Goal: Task Accomplishment & Management: Use online tool/utility

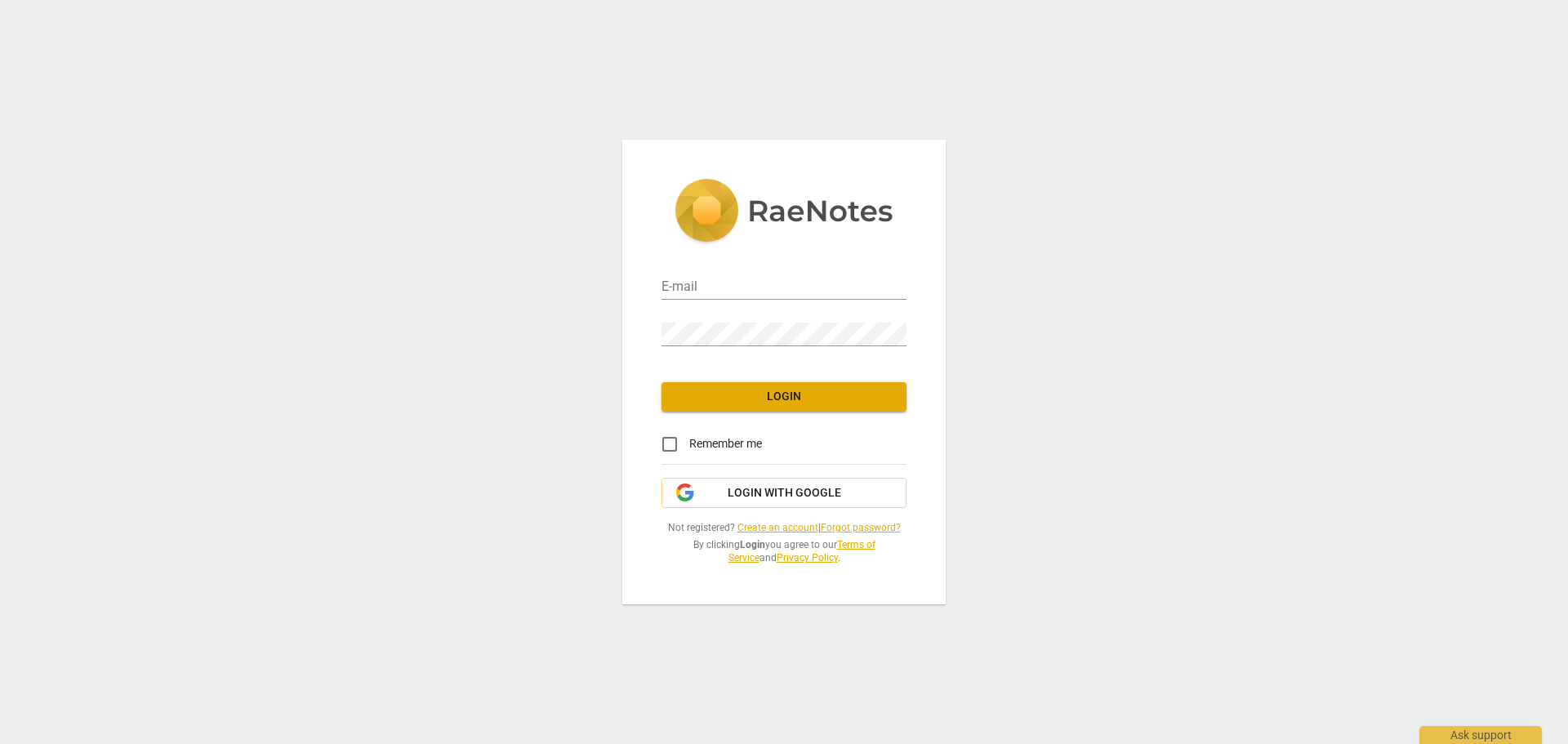
type input "[EMAIL_ADDRESS][DOMAIN_NAME]"
click at [838, 396] on span "Login" at bounding box center [784, 396] width 218 height 16
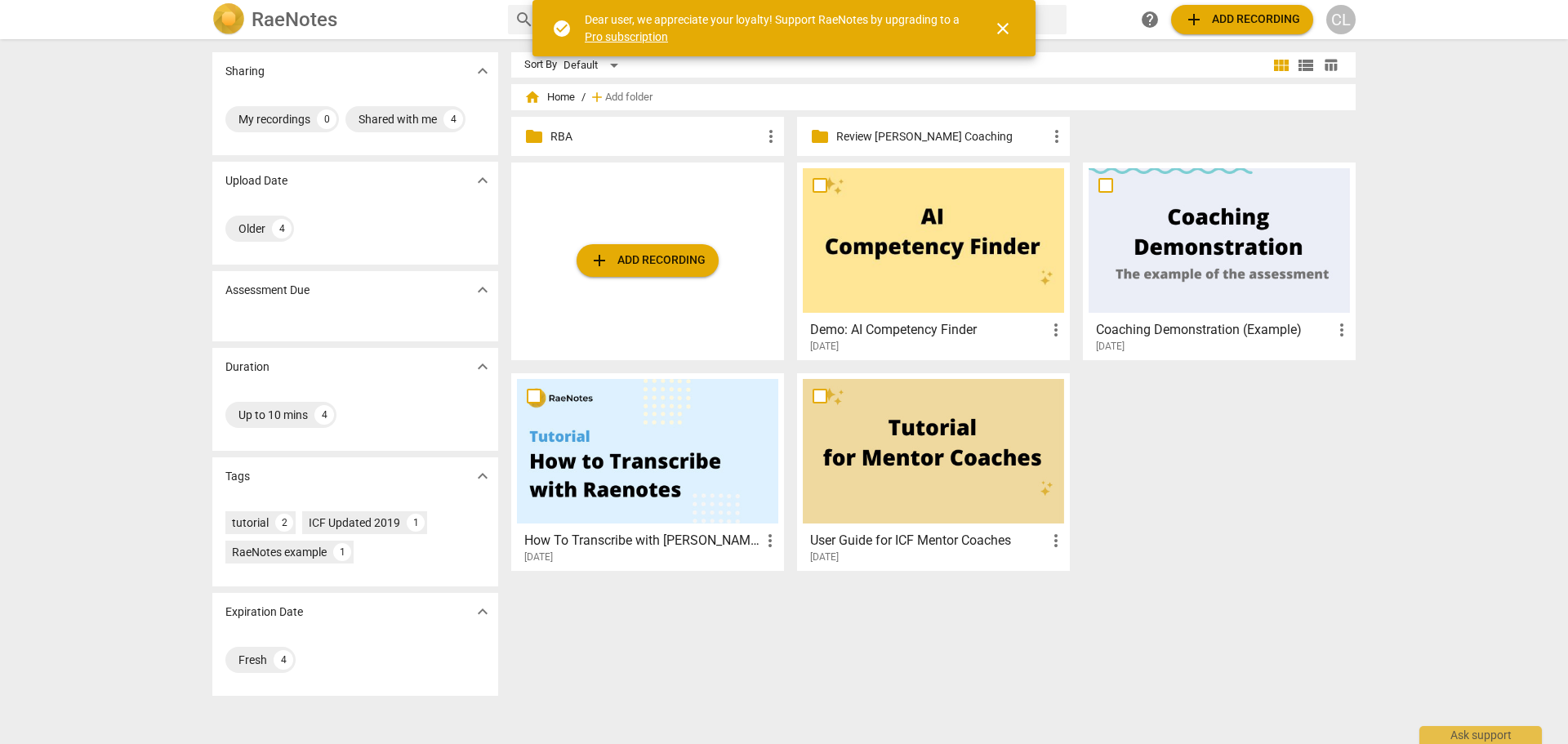
click at [559, 94] on span "home Home" at bounding box center [549, 97] width 51 height 16
click at [619, 98] on span "Add folder" at bounding box center [629, 97] width 48 height 12
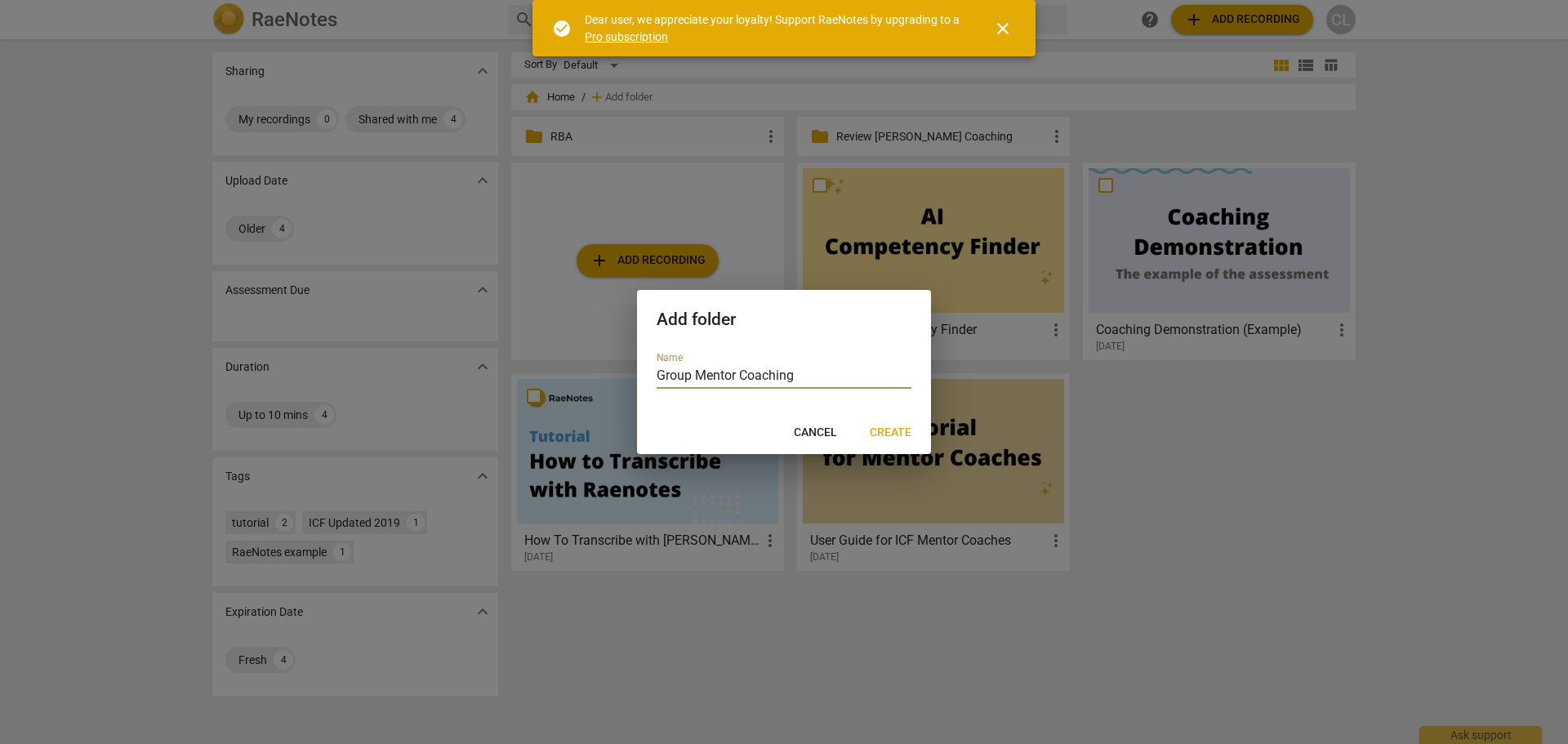
type input "Group Mentor Coaching"
click at [892, 437] on span "Create" at bounding box center [890, 432] width 41 height 16
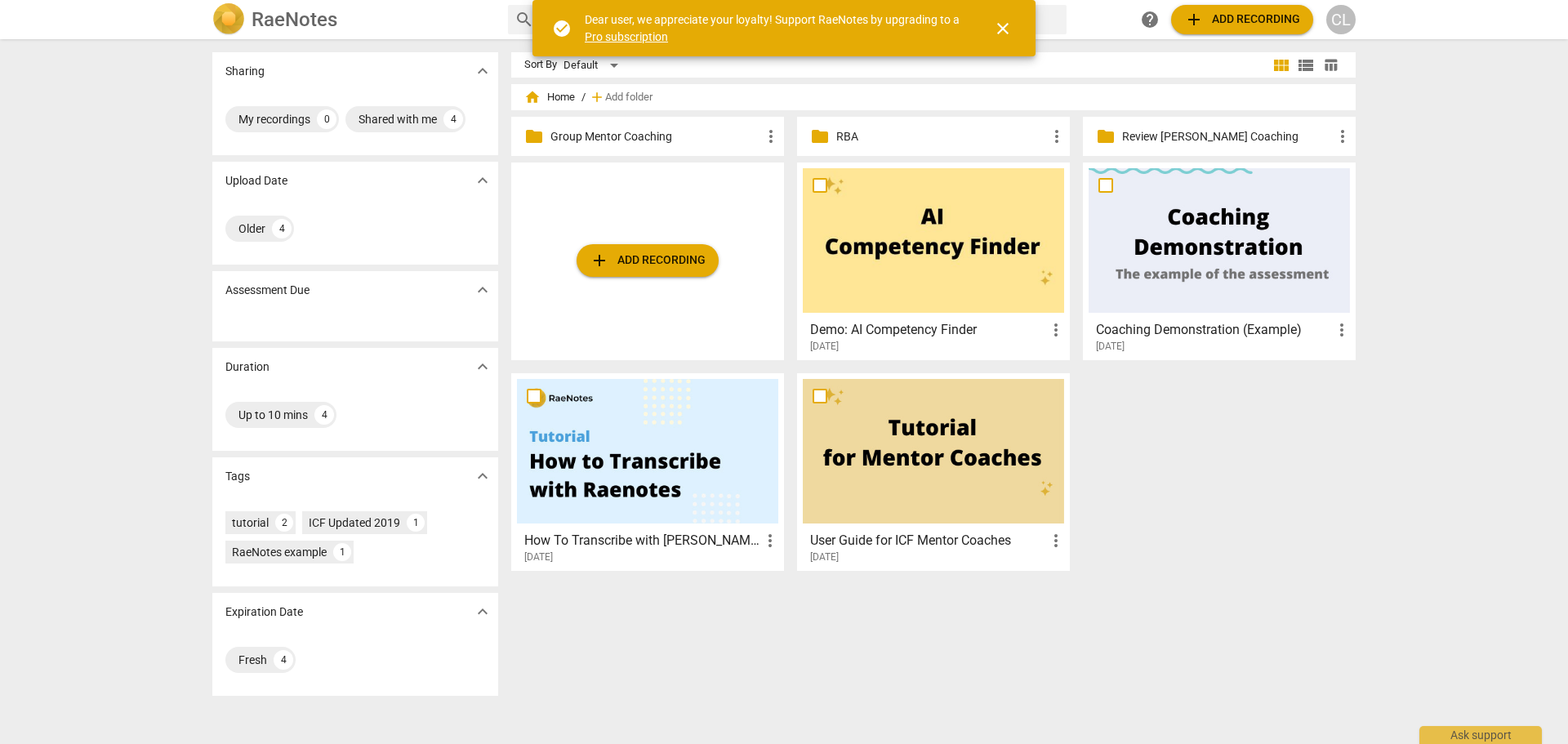
click at [633, 136] on p "Group Mentor Coaching" at bounding box center [655, 137] width 211 height 17
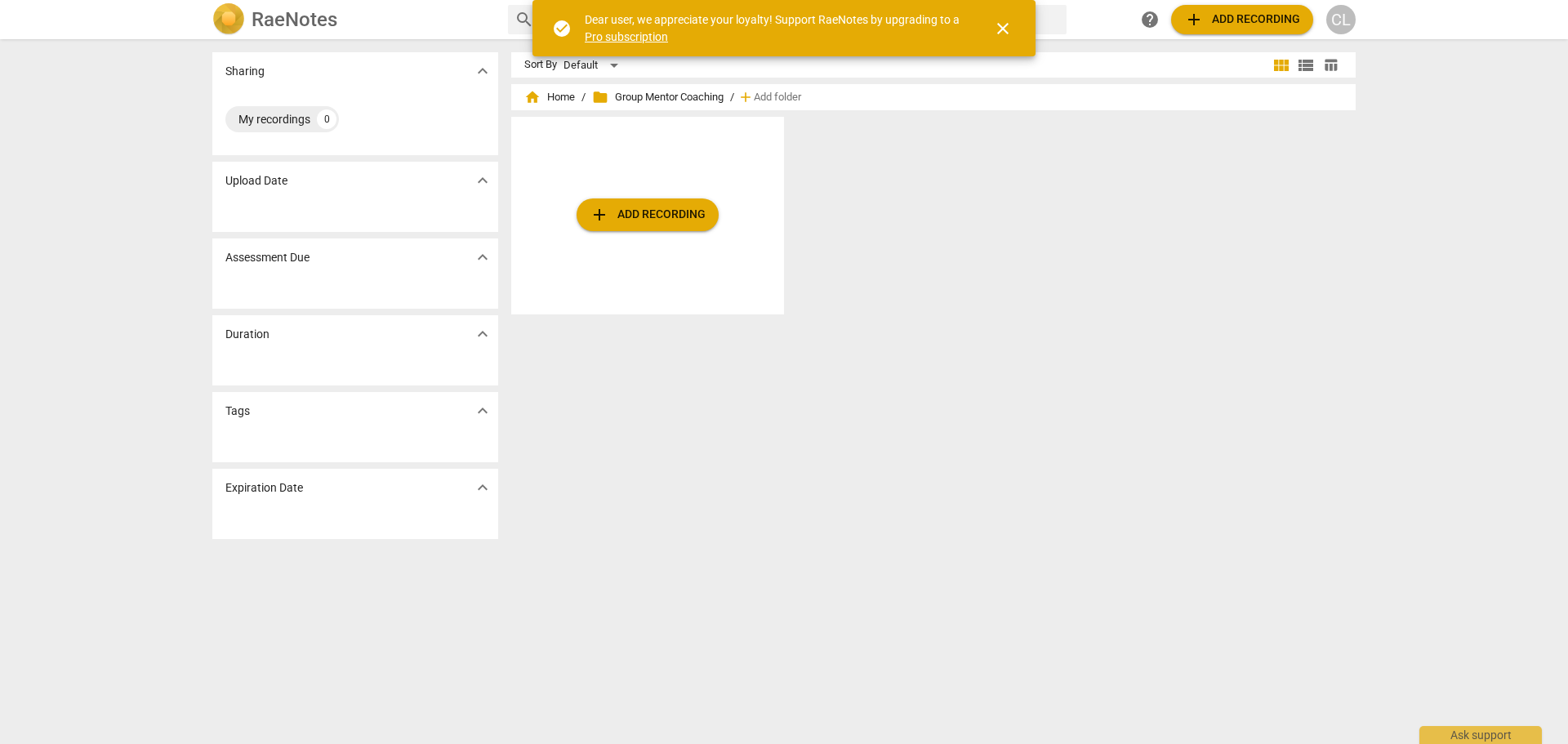
click at [677, 212] on span "add Add recording" at bounding box center [648, 215] width 116 height 20
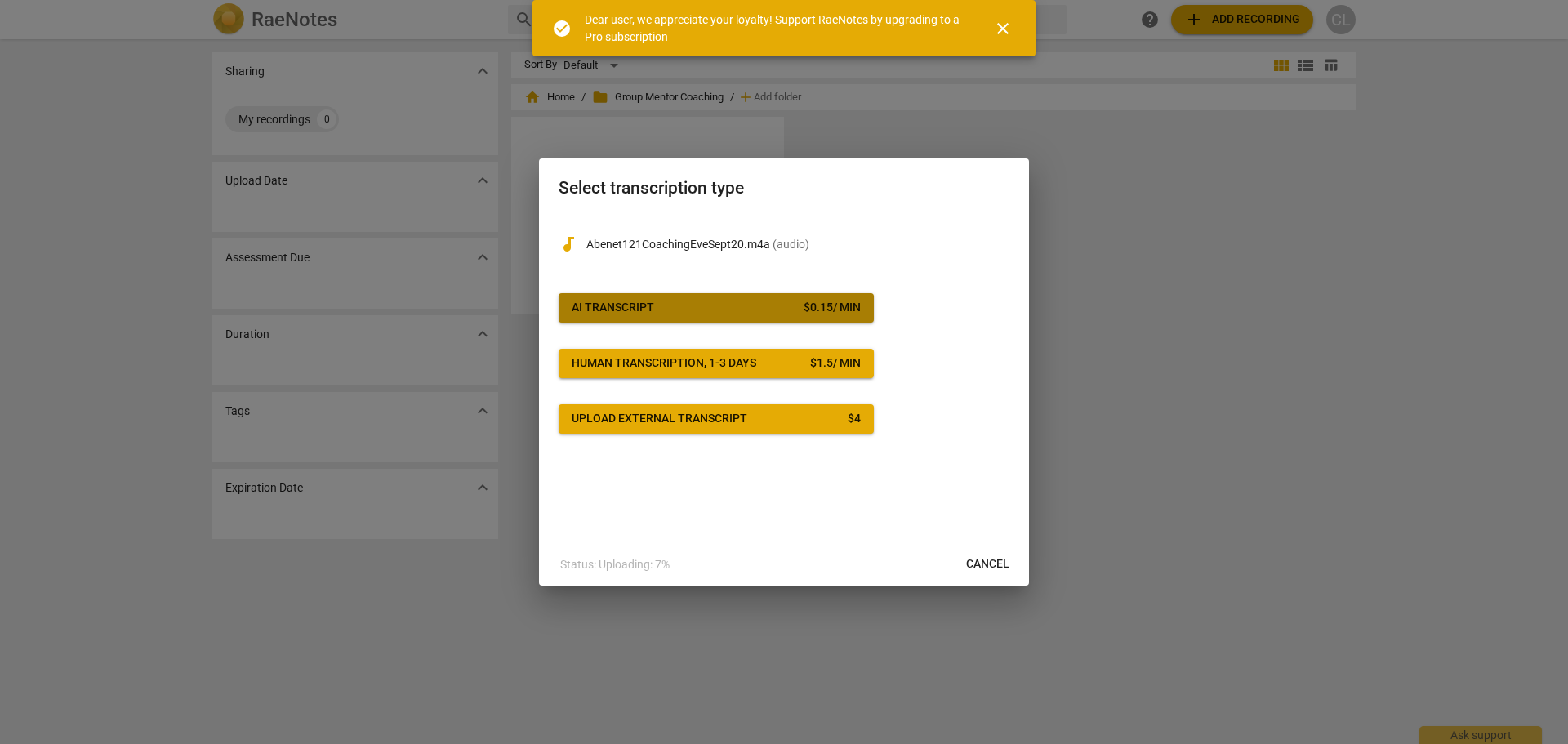
click at [841, 310] on div "$ 0.15 / min" at bounding box center [831, 307] width 57 height 16
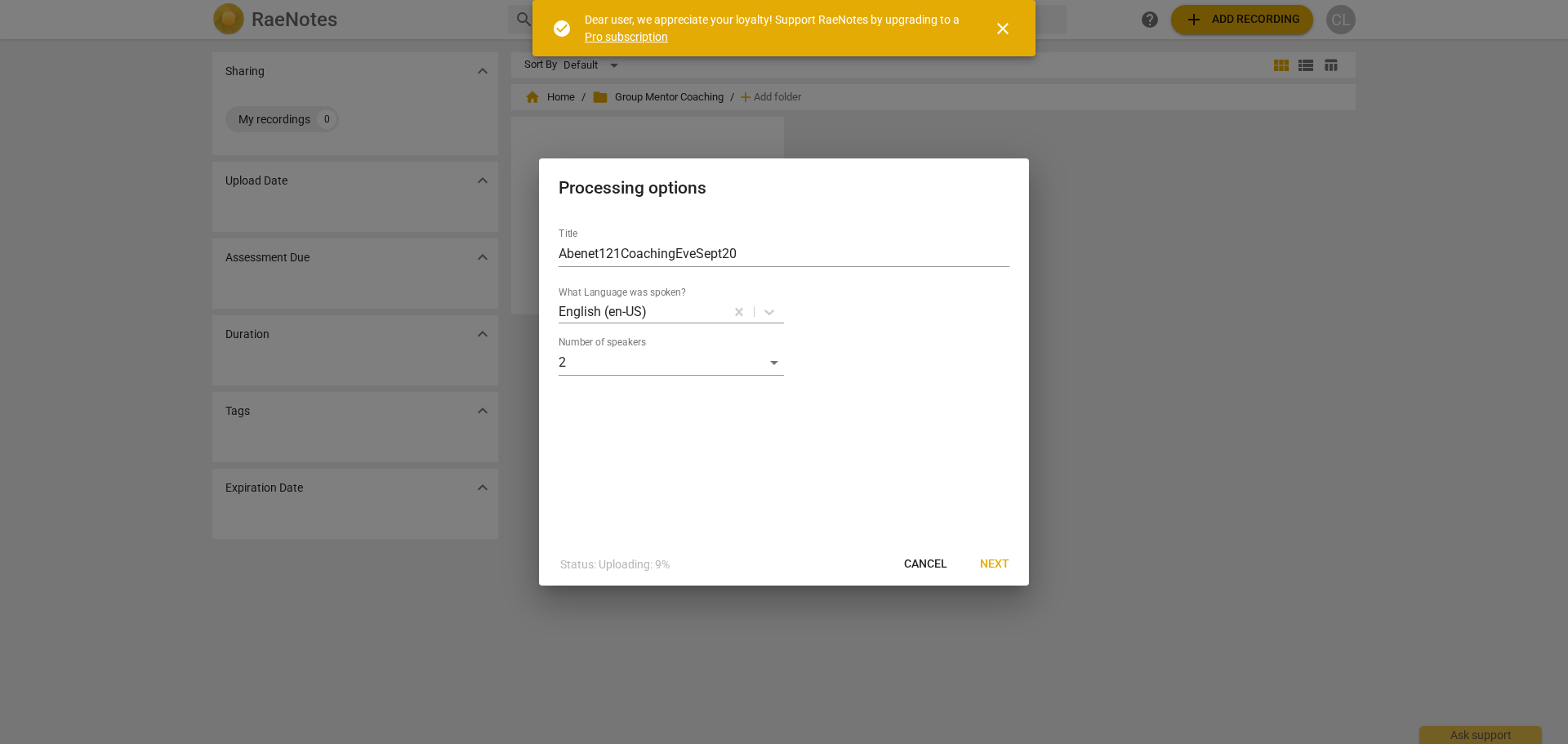
click at [989, 559] on span "Next" at bounding box center [993, 563] width 29 height 16
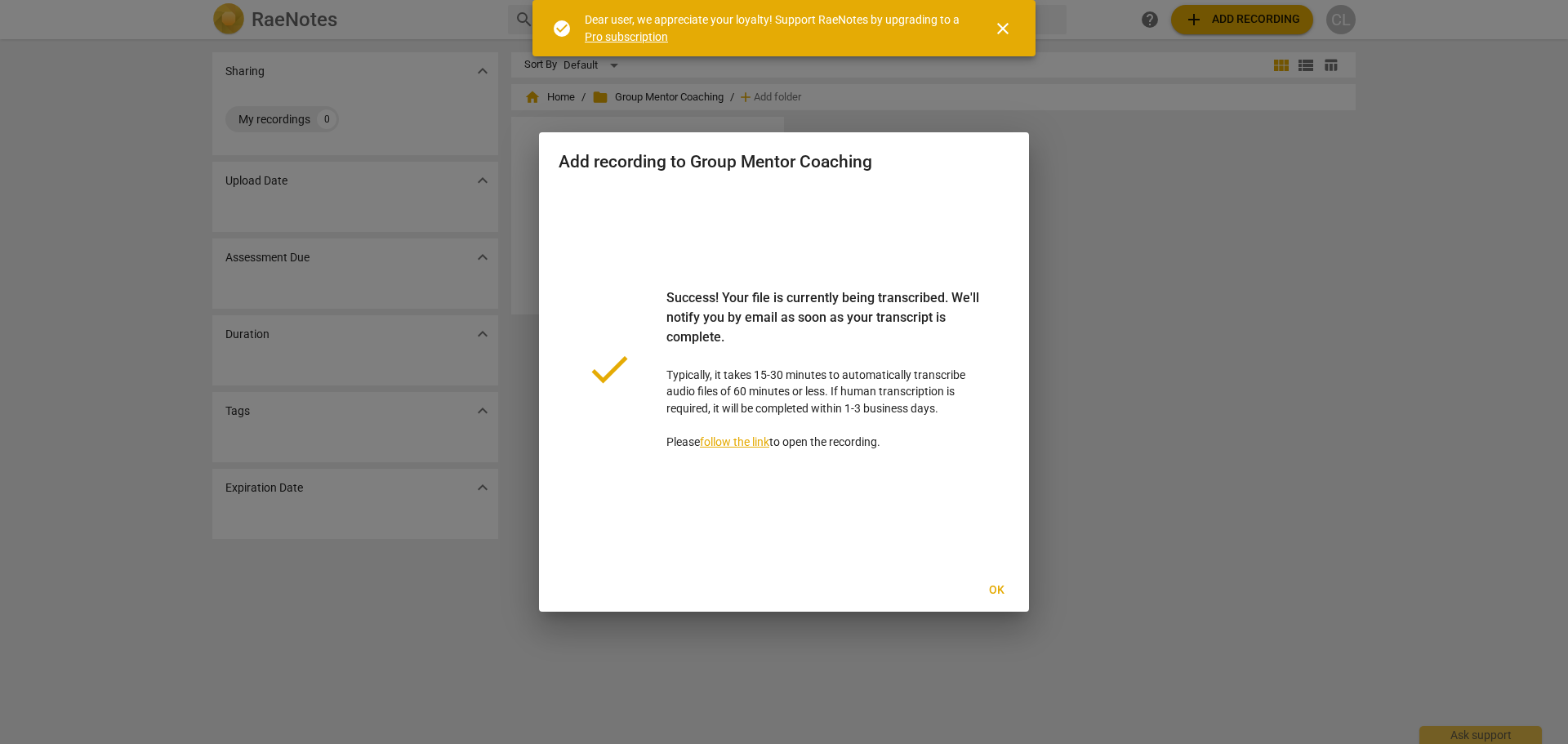
click at [990, 591] on span "Ok" at bounding box center [996, 589] width 26 height 16
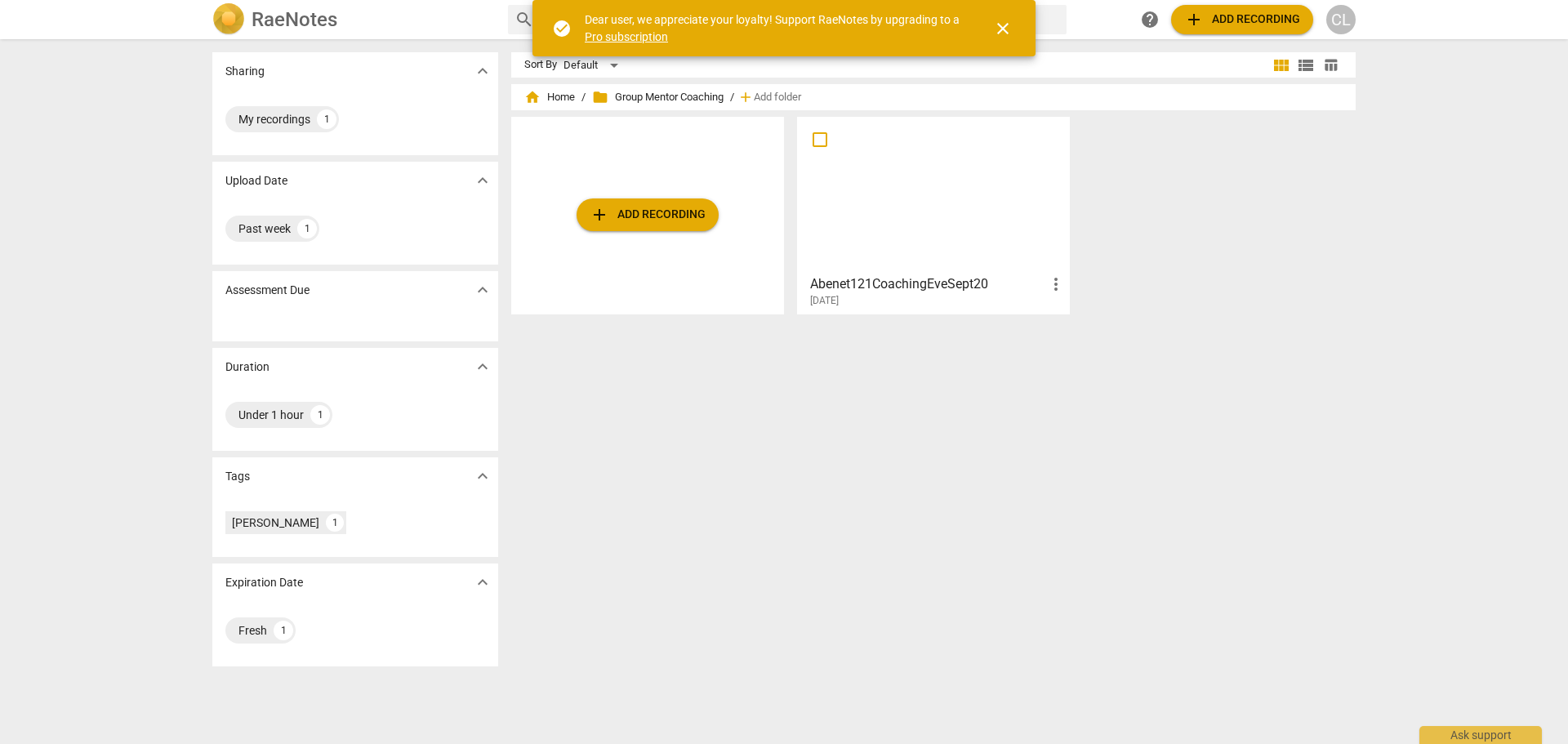
click at [1001, 27] on span "close" at bounding box center [1002, 28] width 20 height 20
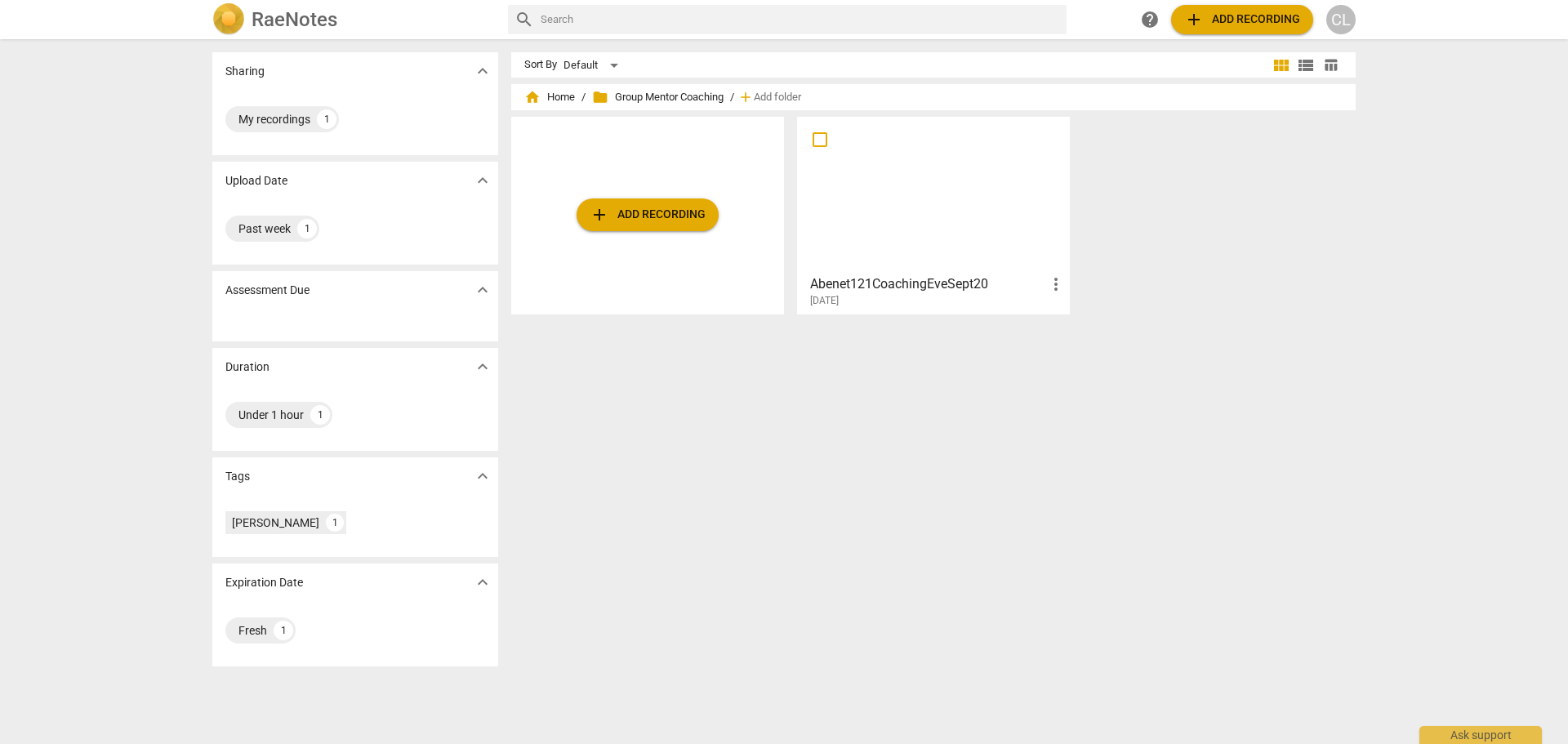
click at [952, 246] on div at bounding box center [933, 195] width 261 height 144
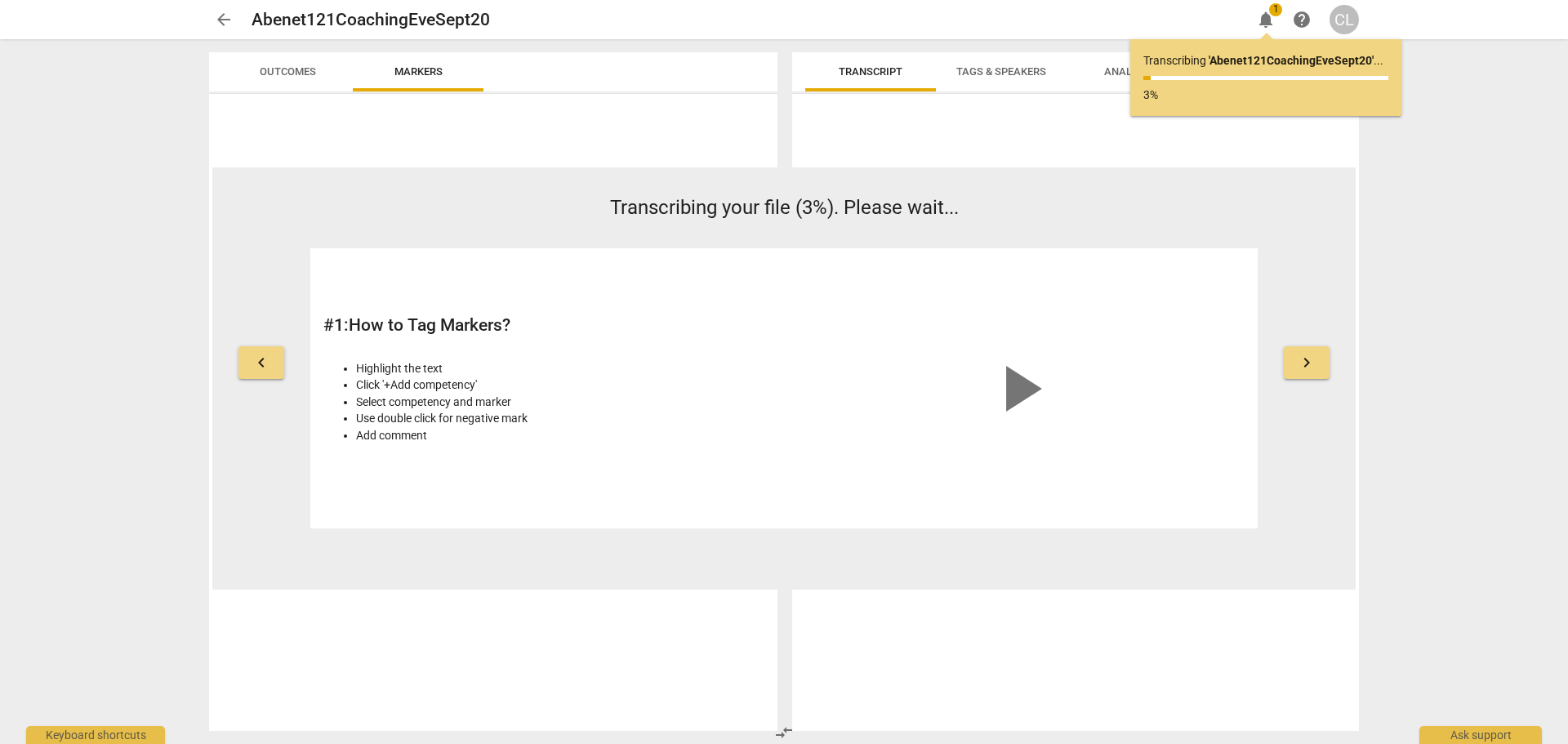
click at [1011, 390] on span "play_arrow" at bounding box center [1019, 389] width 79 height 79
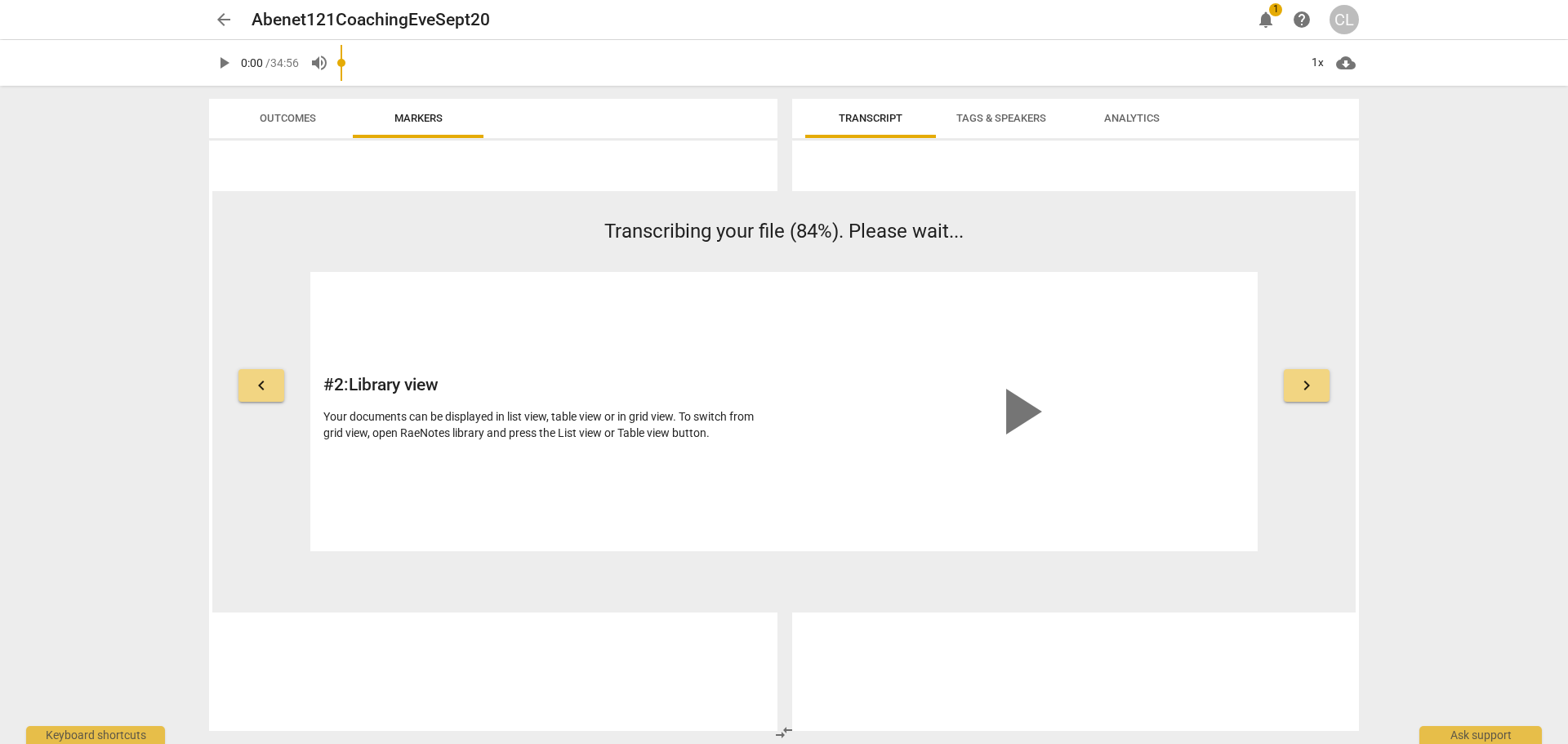
click at [885, 116] on span "Transcript" at bounding box center [871, 117] width 64 height 12
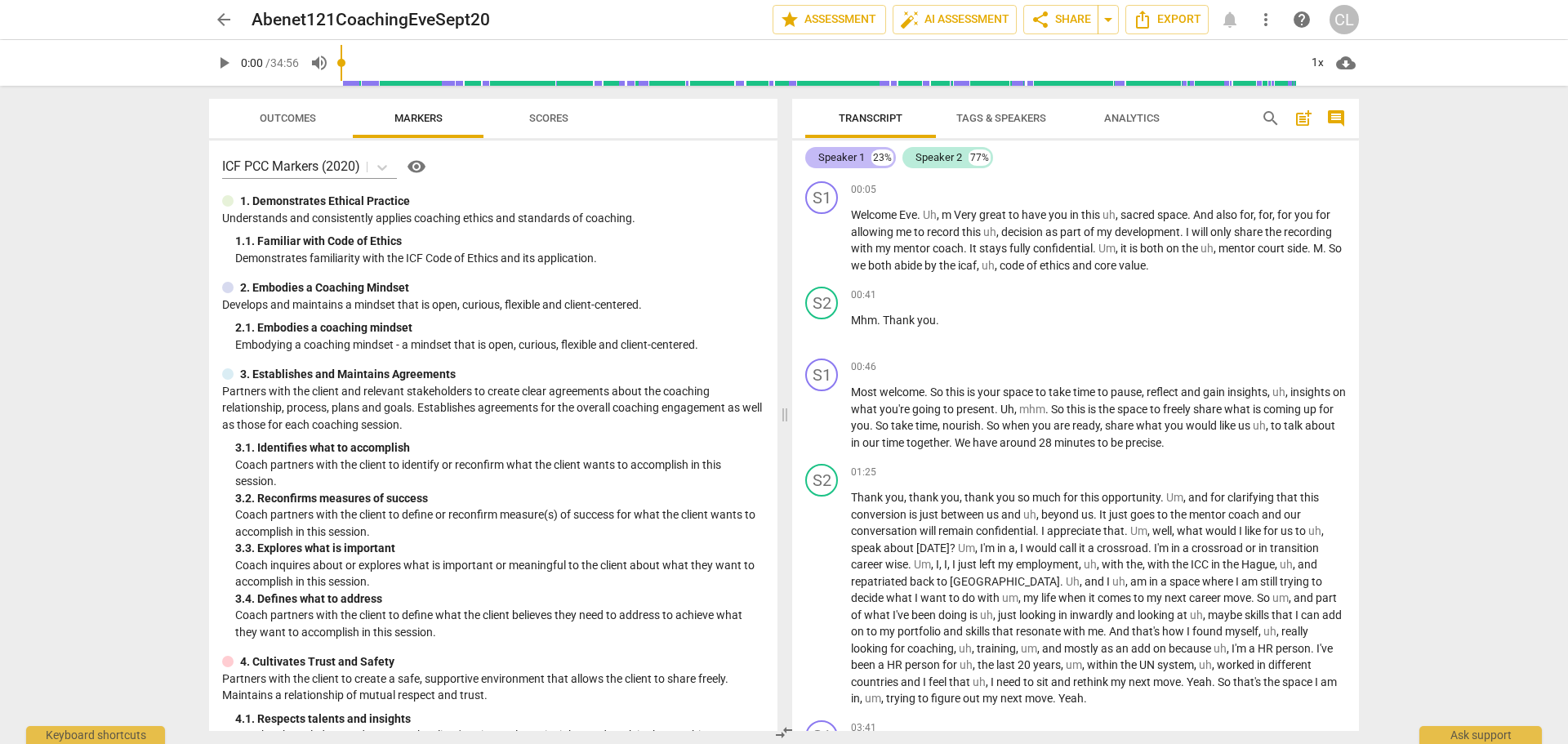
click at [844, 156] on div "Speaker 1" at bounding box center [842, 156] width 47 height 16
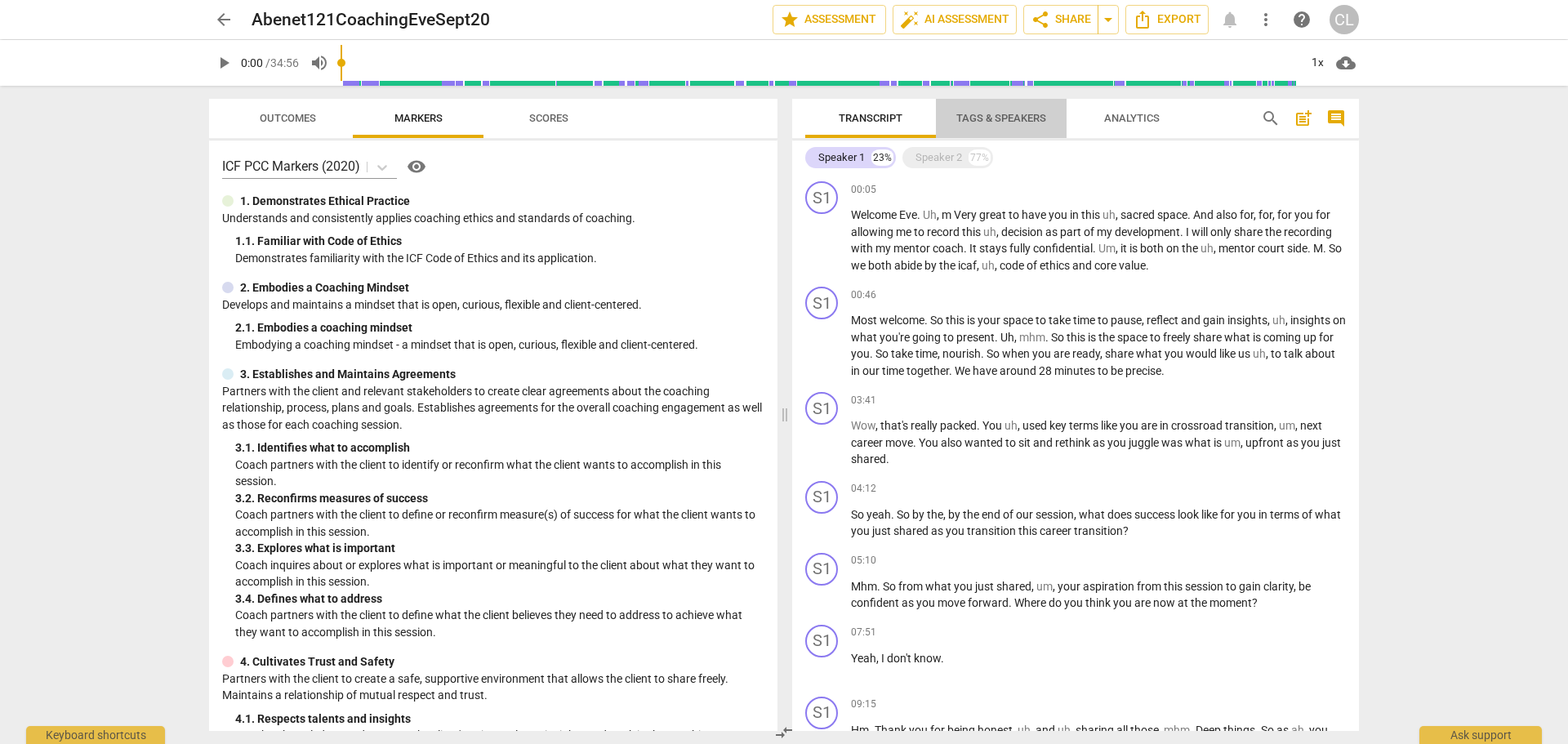
click at [968, 114] on span "Tags & Speakers" at bounding box center [1001, 117] width 90 height 12
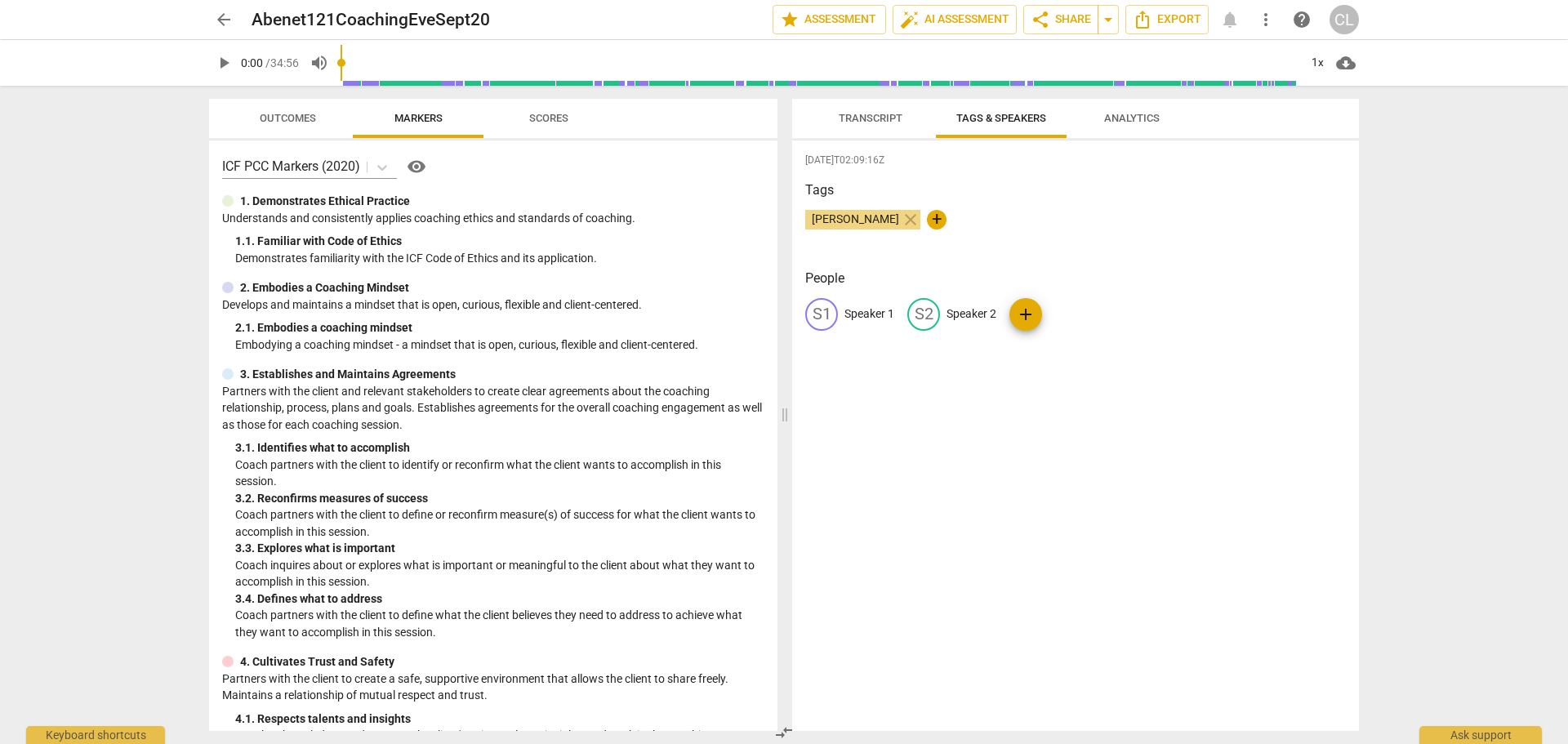
click at [859, 311] on p "Speaker 1" at bounding box center [869, 314] width 50 height 17
click at [866, 316] on input "Abetet" at bounding box center [909, 314] width 130 height 26
type input "Abenet"
click at [93, 147] on div "arrow_back Abenet121CoachingEveSept20 edit star Assessment auto_fix_high AI Ass…" at bounding box center [784, 372] width 1568 height 744
click at [953, 316] on p "Speaker 2" at bounding box center [957, 314] width 50 height 17
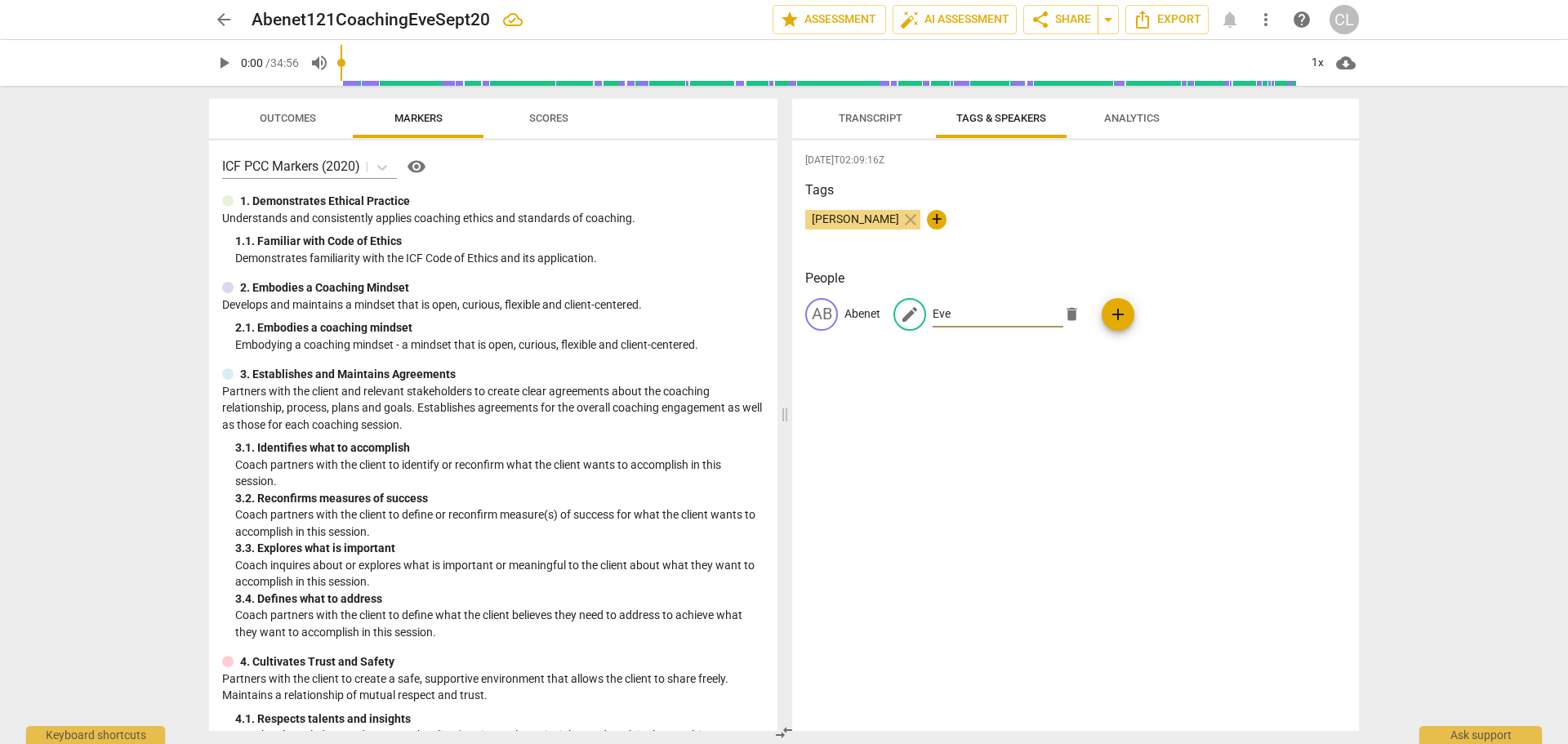
type input "Eve"
drag, startPoint x: 1005, startPoint y: 626, endPoint x: 987, endPoint y: 555, distance: 73.2
click at [1008, 622] on div "2025-09-22T02:09:16Z Tags Craig Lomax close + People AB Abenet edit Eve delete …" at bounding box center [1075, 436] width 567 height 590
click at [880, 118] on span "Transcript" at bounding box center [871, 117] width 64 height 12
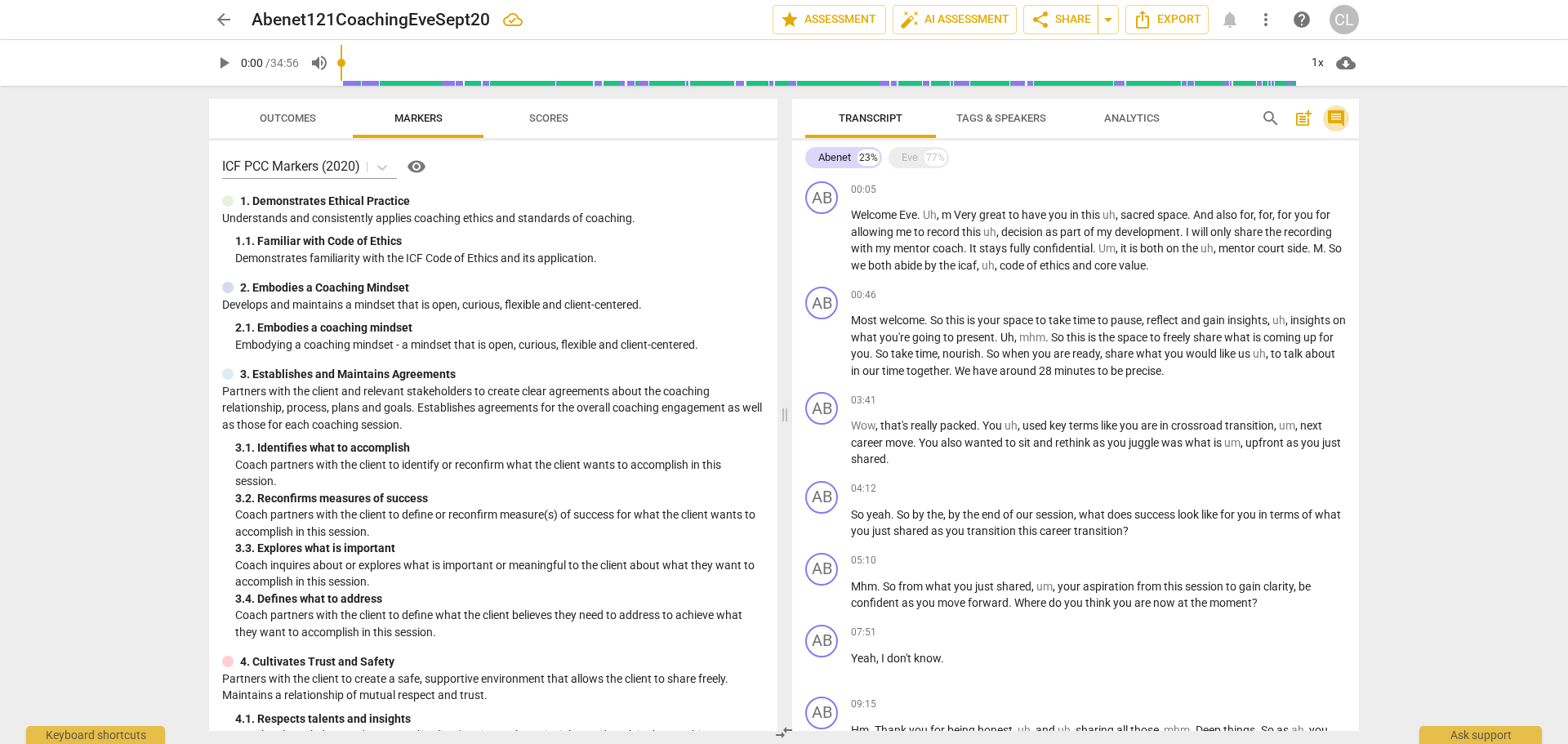
click at [1337, 119] on span "comment" at bounding box center [1336, 118] width 20 height 20
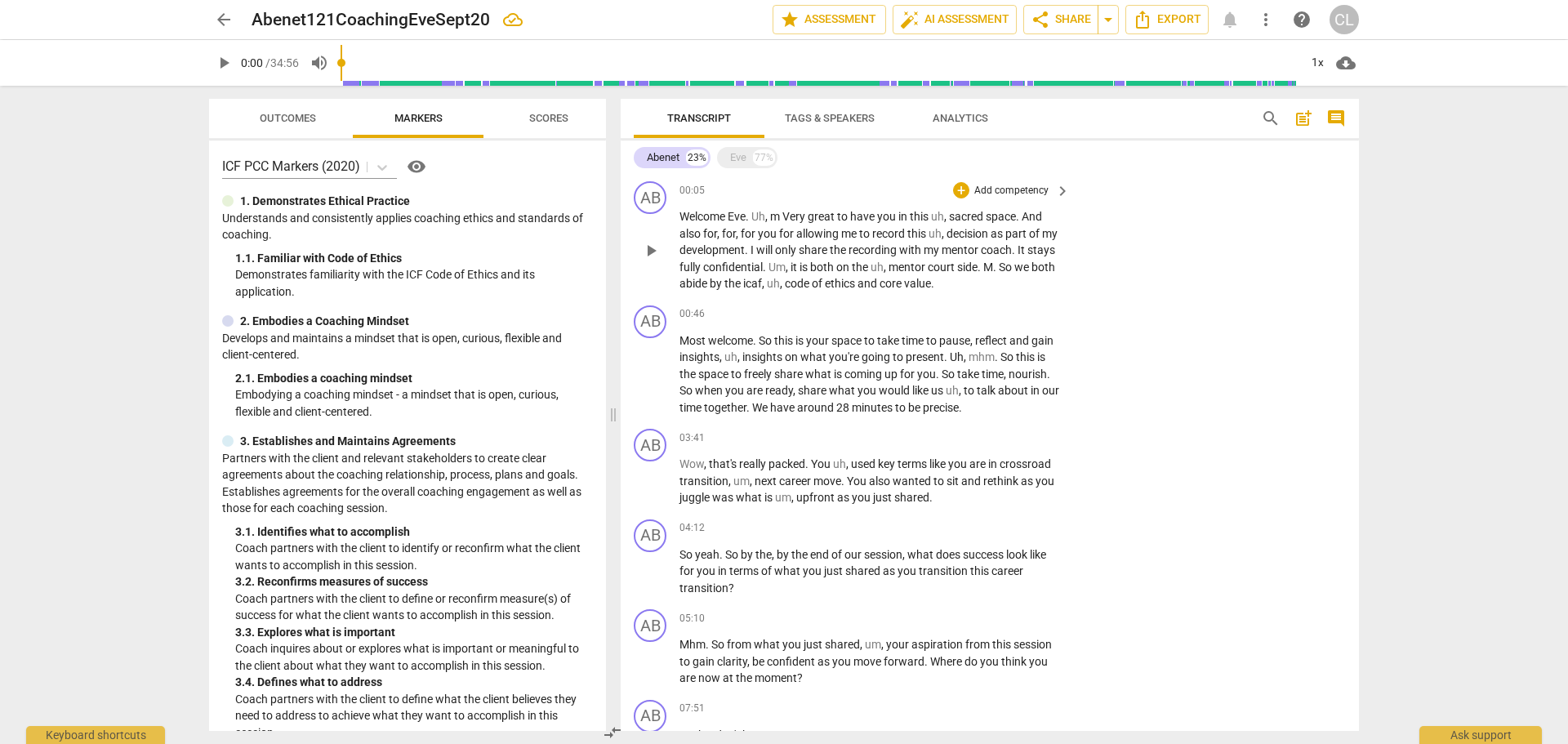
click at [1223, 219] on div "AB play_arrow pause 00:05 + Add competency keyboard_arrow_right Welcome Eve . U…" at bounding box center [990, 236] width 739 height 124
click at [1021, 188] on p "Add competency" at bounding box center [1011, 191] width 78 height 15
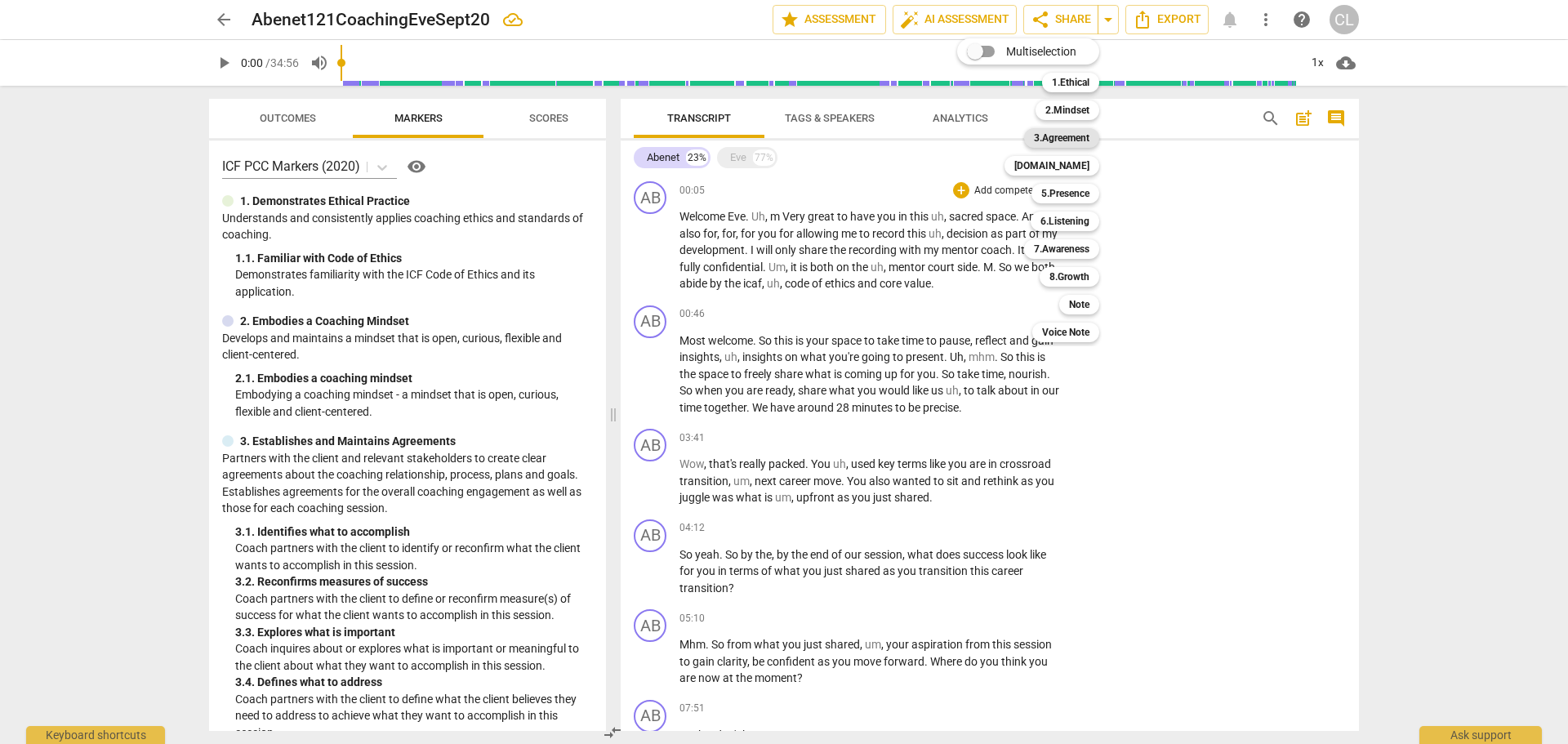
click at [1066, 144] on b "3.Agreement" at bounding box center [1061, 138] width 55 height 20
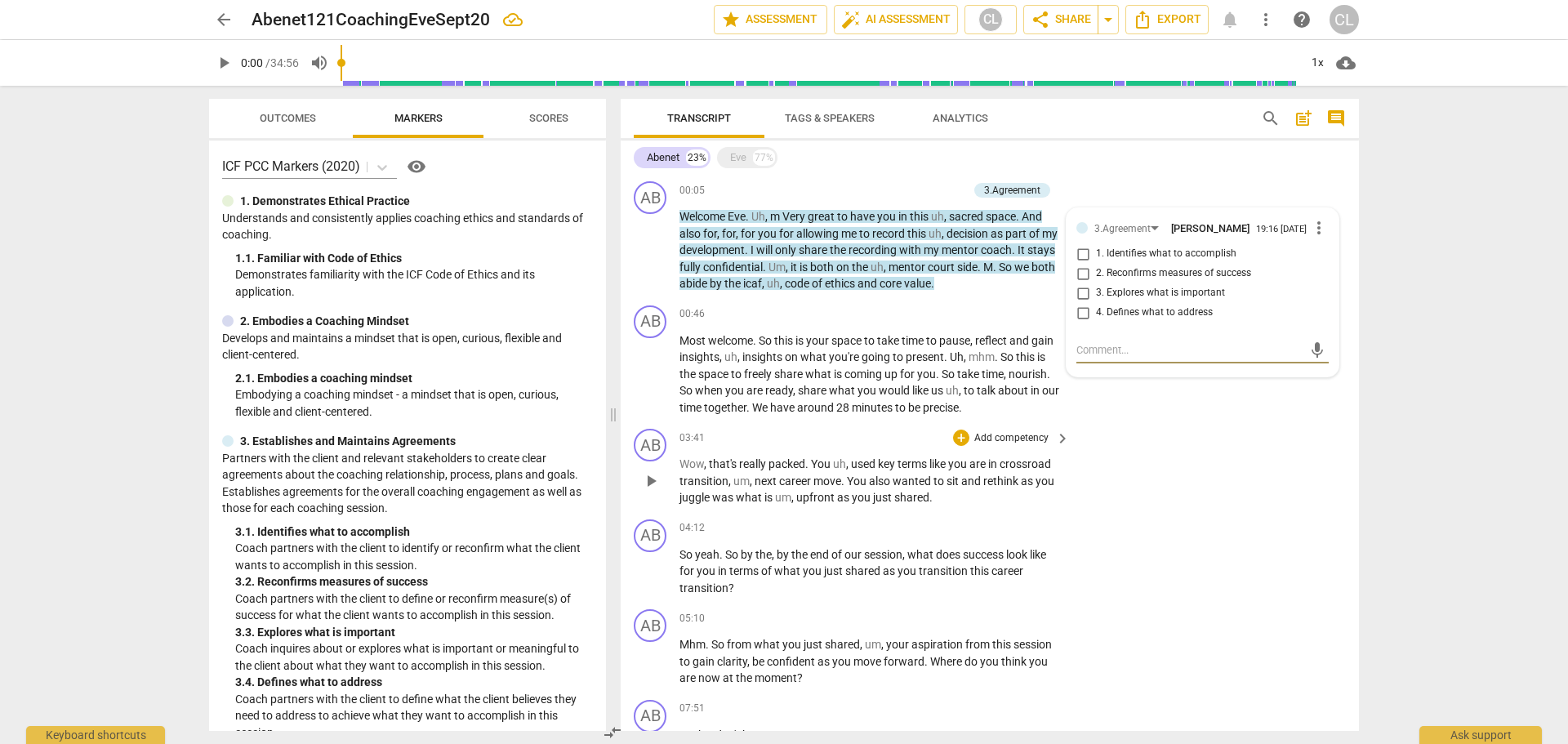
click at [1223, 438] on div "AB play_arrow pause 03:41 + Add competency keyboard_arrow_right Wow , that's re…" at bounding box center [990, 467] width 739 height 91
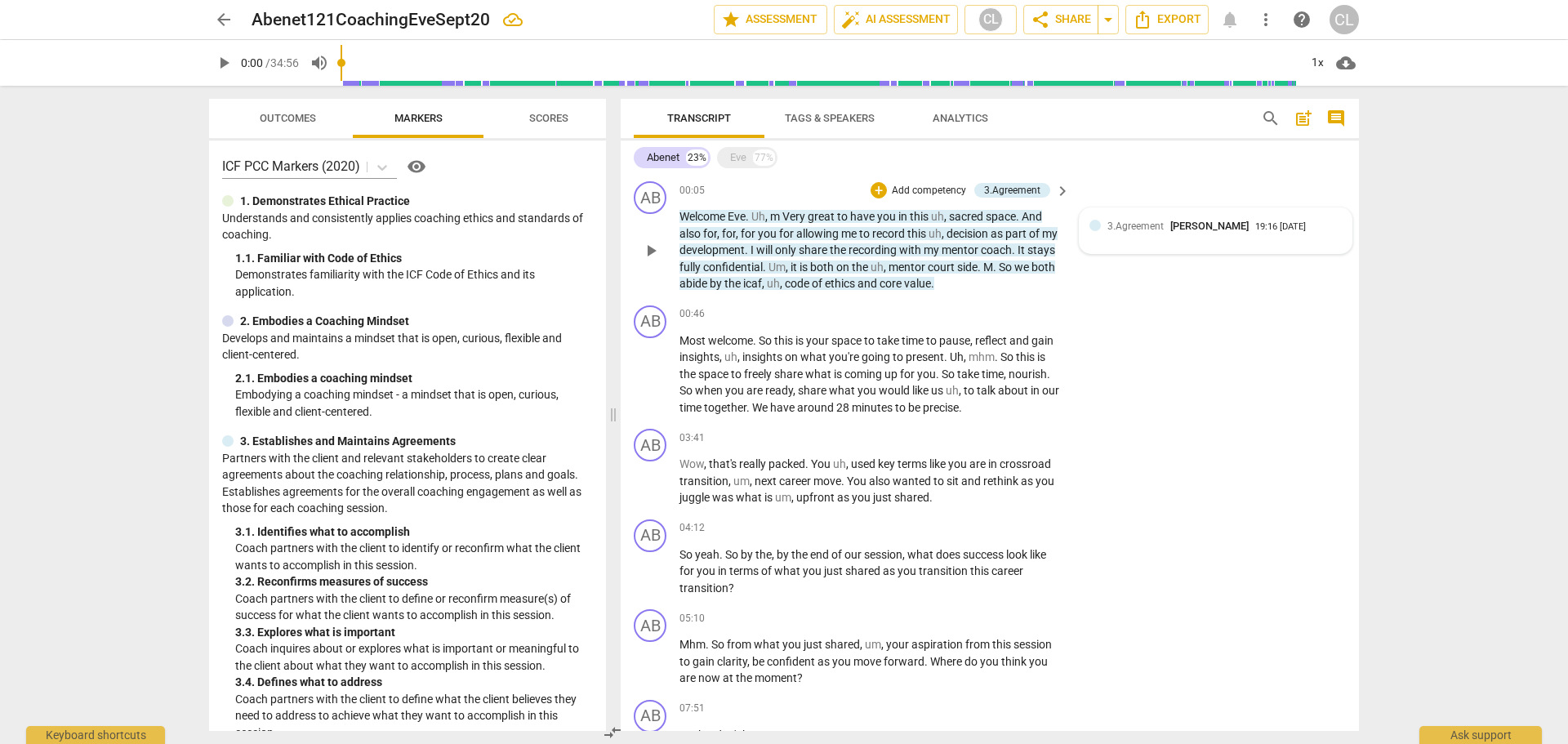
click at [1156, 221] on span "3.Agreement" at bounding box center [1135, 226] width 56 height 11
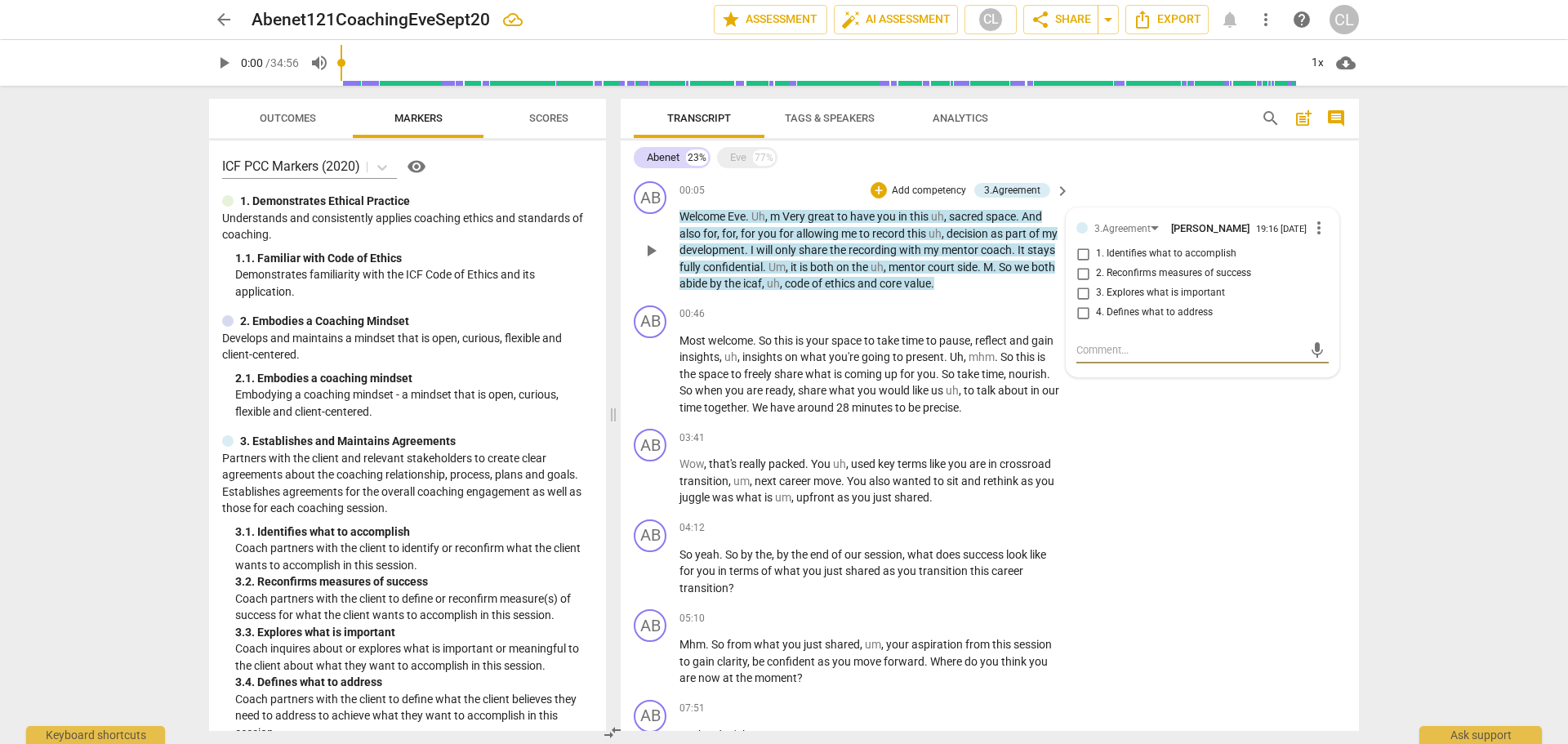
click at [1309, 236] on span "more_vert" at bounding box center [1319, 228] width 20 height 20
click at [1328, 263] on li "Delete" at bounding box center [1331, 260] width 56 height 31
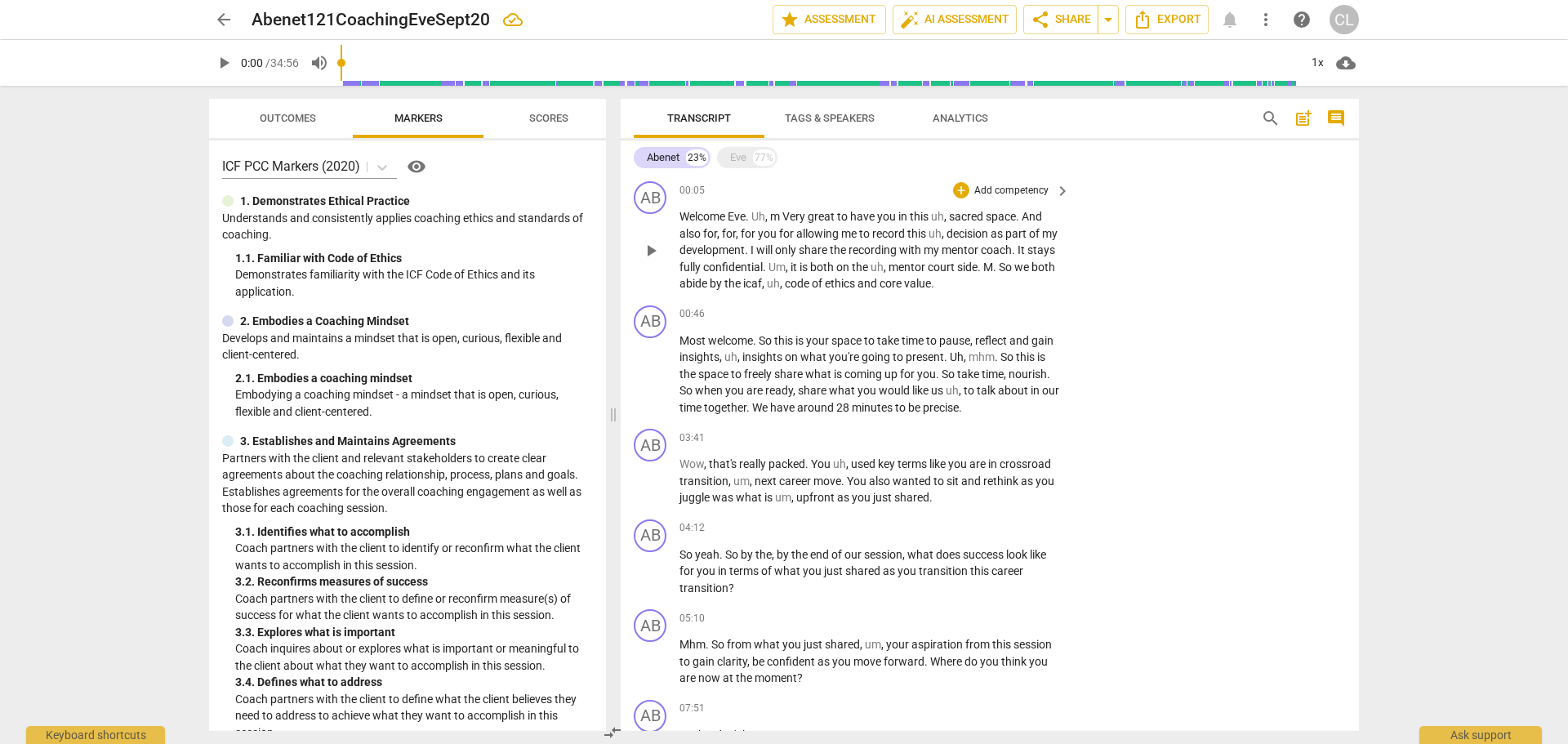
click at [967, 193] on div "+ Add competency" at bounding box center [1002, 189] width 97 height 16
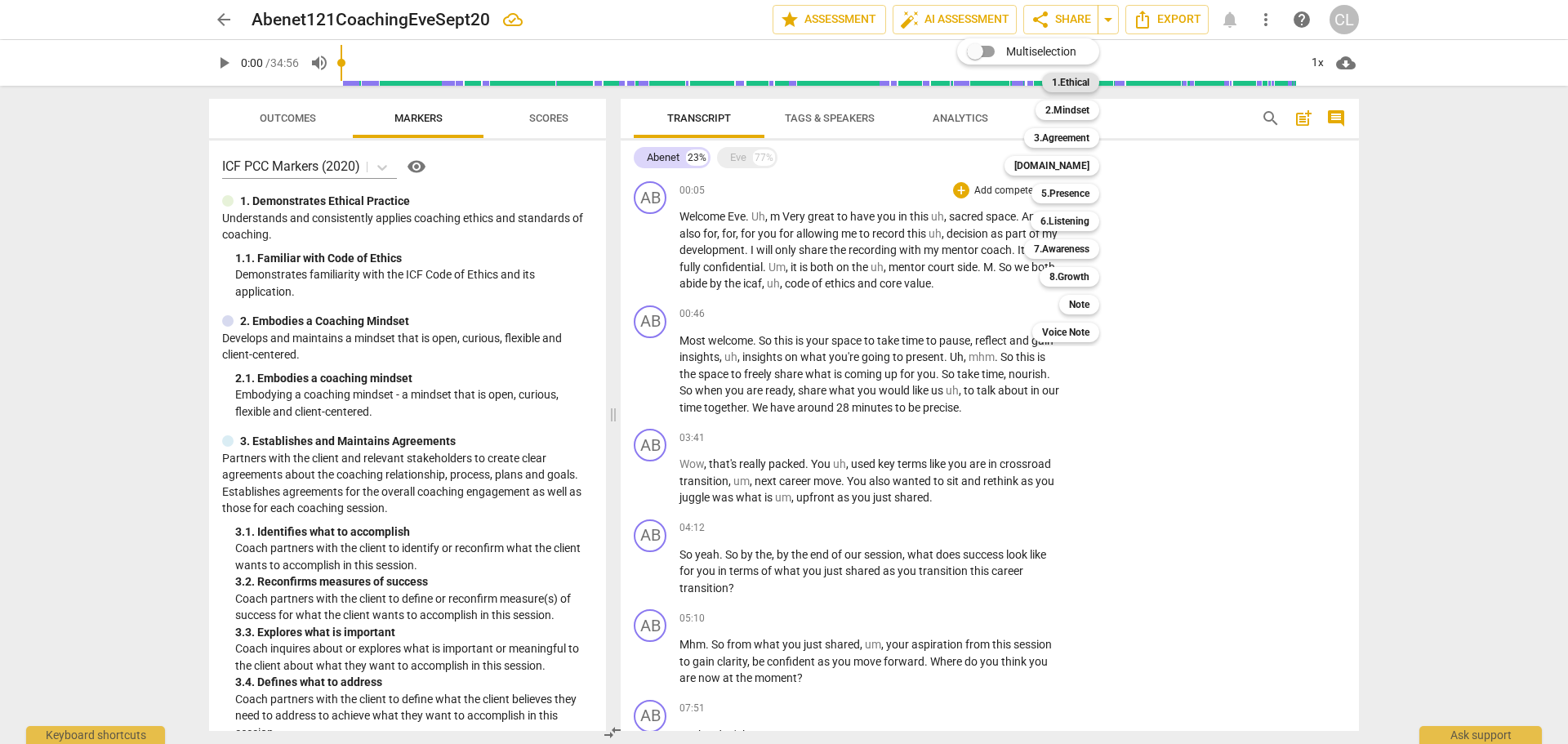
click at [1077, 82] on b "1.Ethical" at bounding box center [1070, 82] width 37 height 20
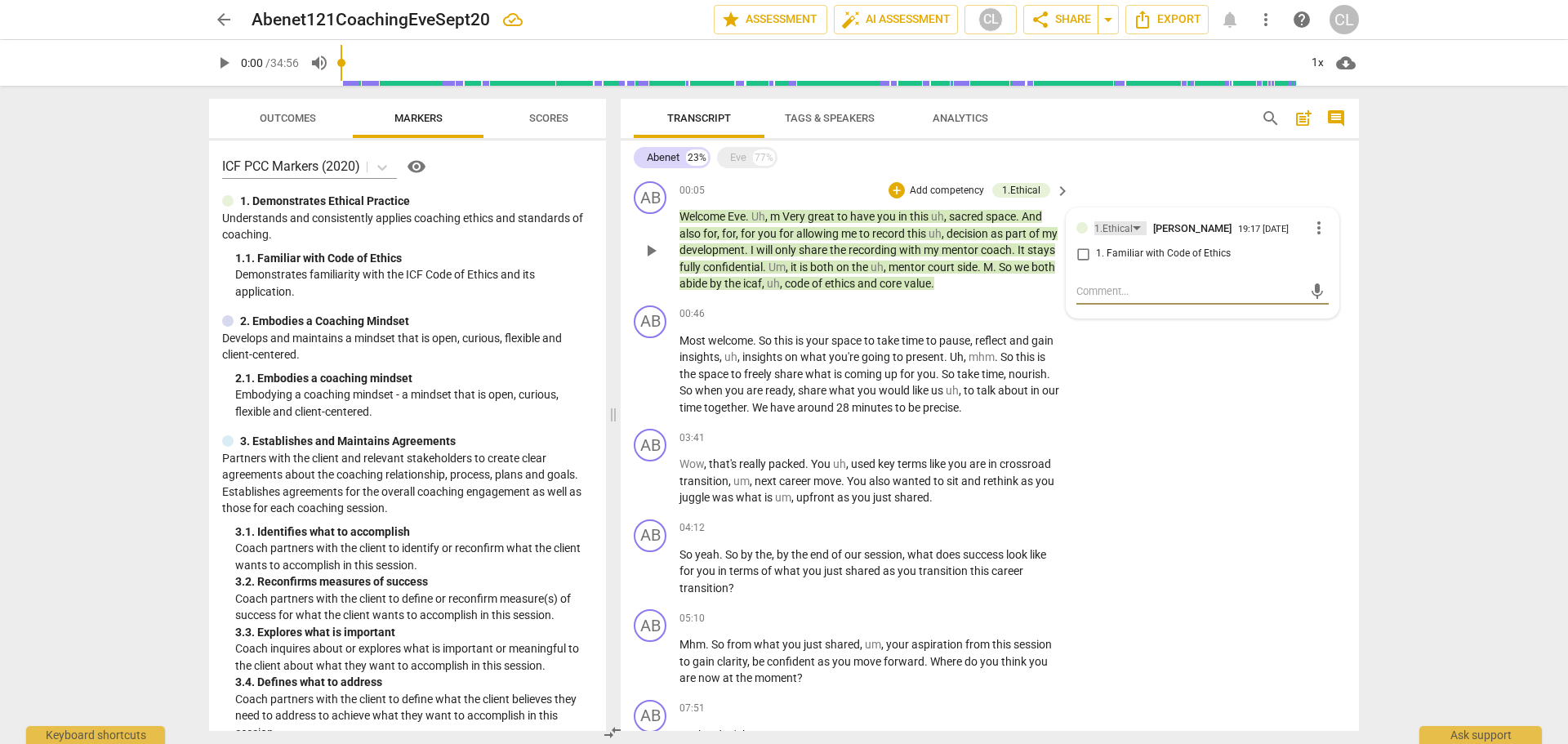
click at [1106, 227] on div "1.Ethical" at bounding box center [1113, 229] width 38 height 16
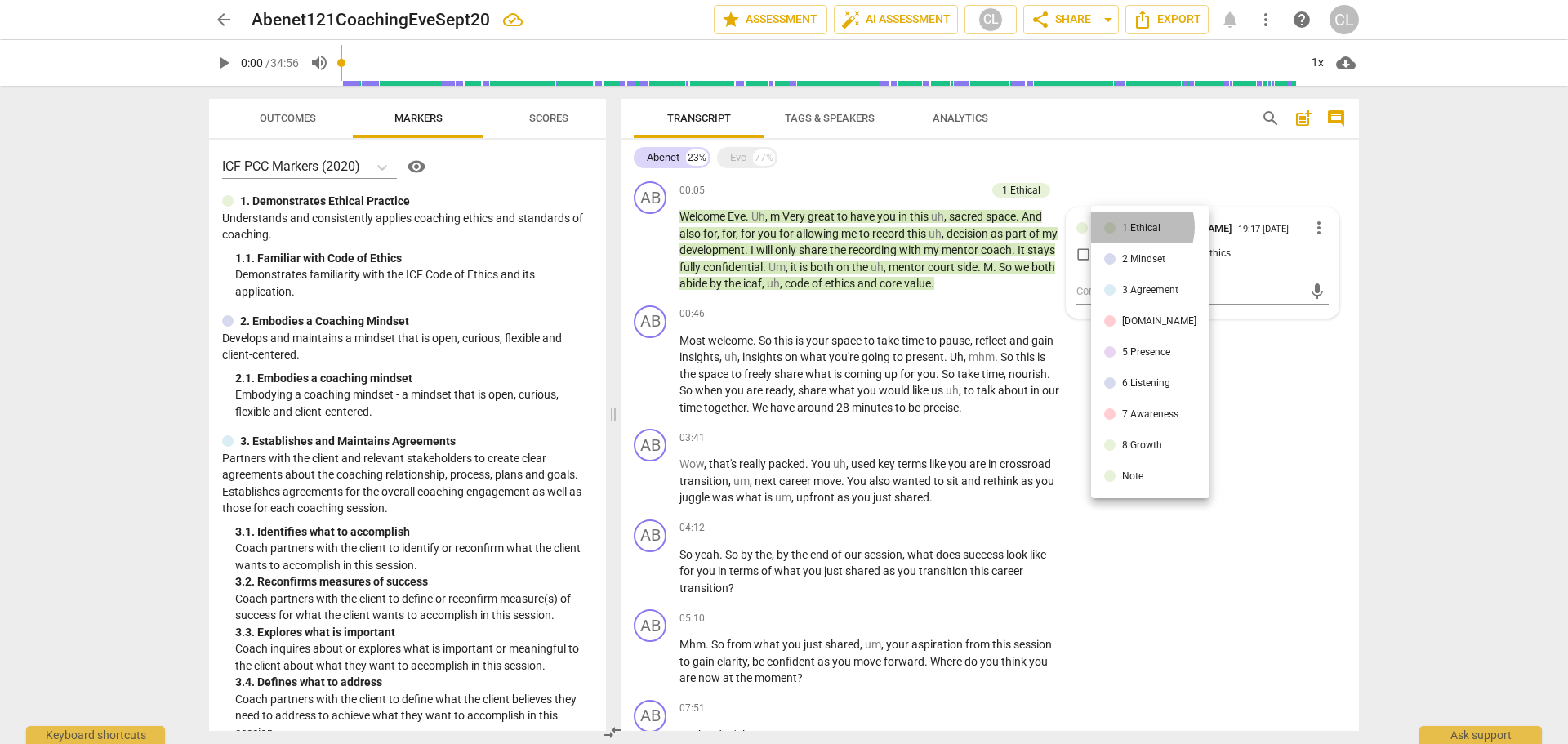
click at [1131, 226] on div "1.Ethical" at bounding box center [1141, 228] width 38 height 9
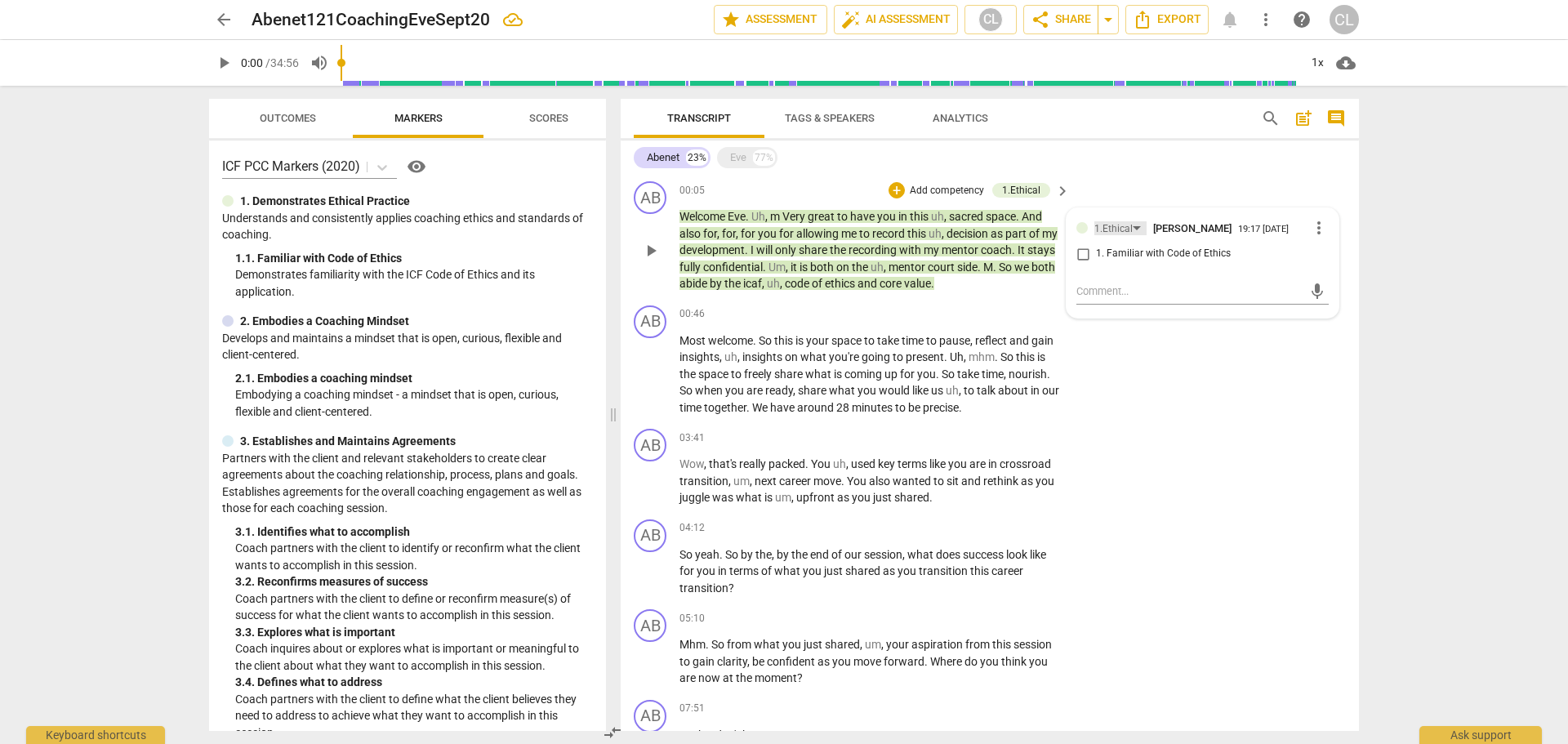
click at [1130, 231] on div "1.Ethical" at bounding box center [1120, 228] width 52 height 14
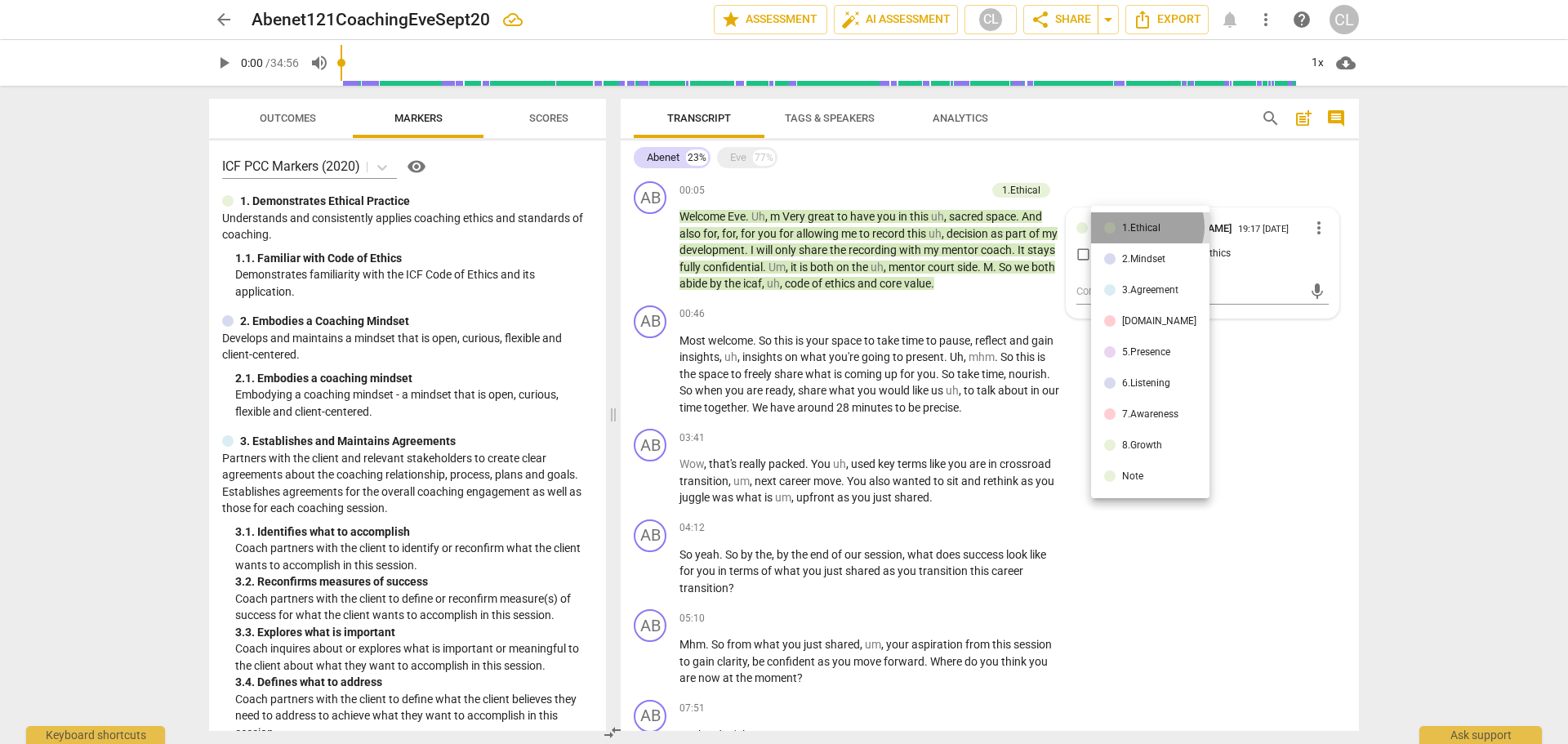
drag, startPoint x: 1145, startPoint y: 226, endPoint x: 1169, endPoint y: 244, distance: 30.0
click at [1147, 226] on div "1.Ethical" at bounding box center [1141, 228] width 38 height 9
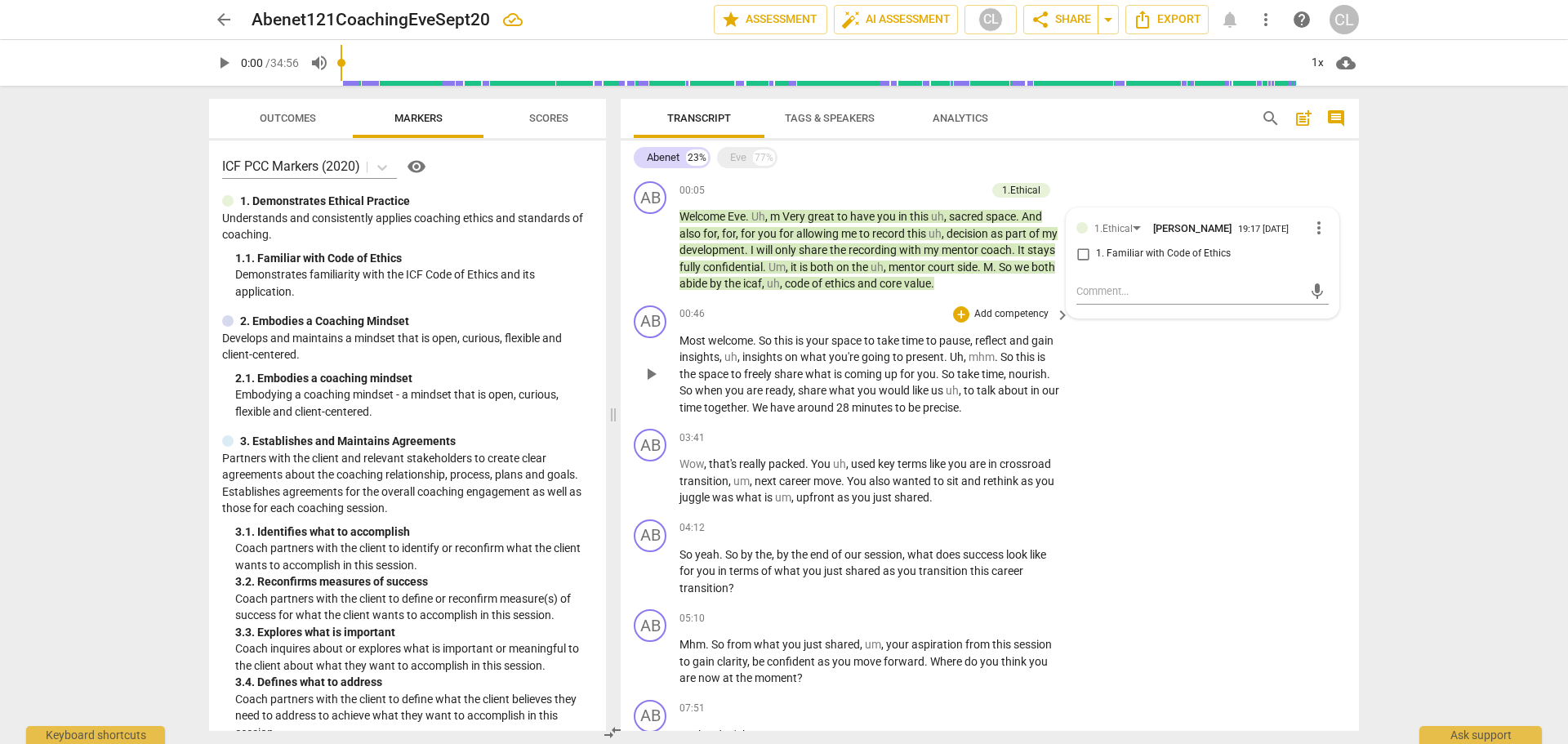
drag, startPoint x: 1137, startPoint y: 375, endPoint x: 1187, endPoint y: 383, distance: 50.6
click at [1138, 375] on div "AB play_arrow pause 00:46 + Add competency keyboard_arrow_right Most welcome . …" at bounding box center [990, 361] width 739 height 124
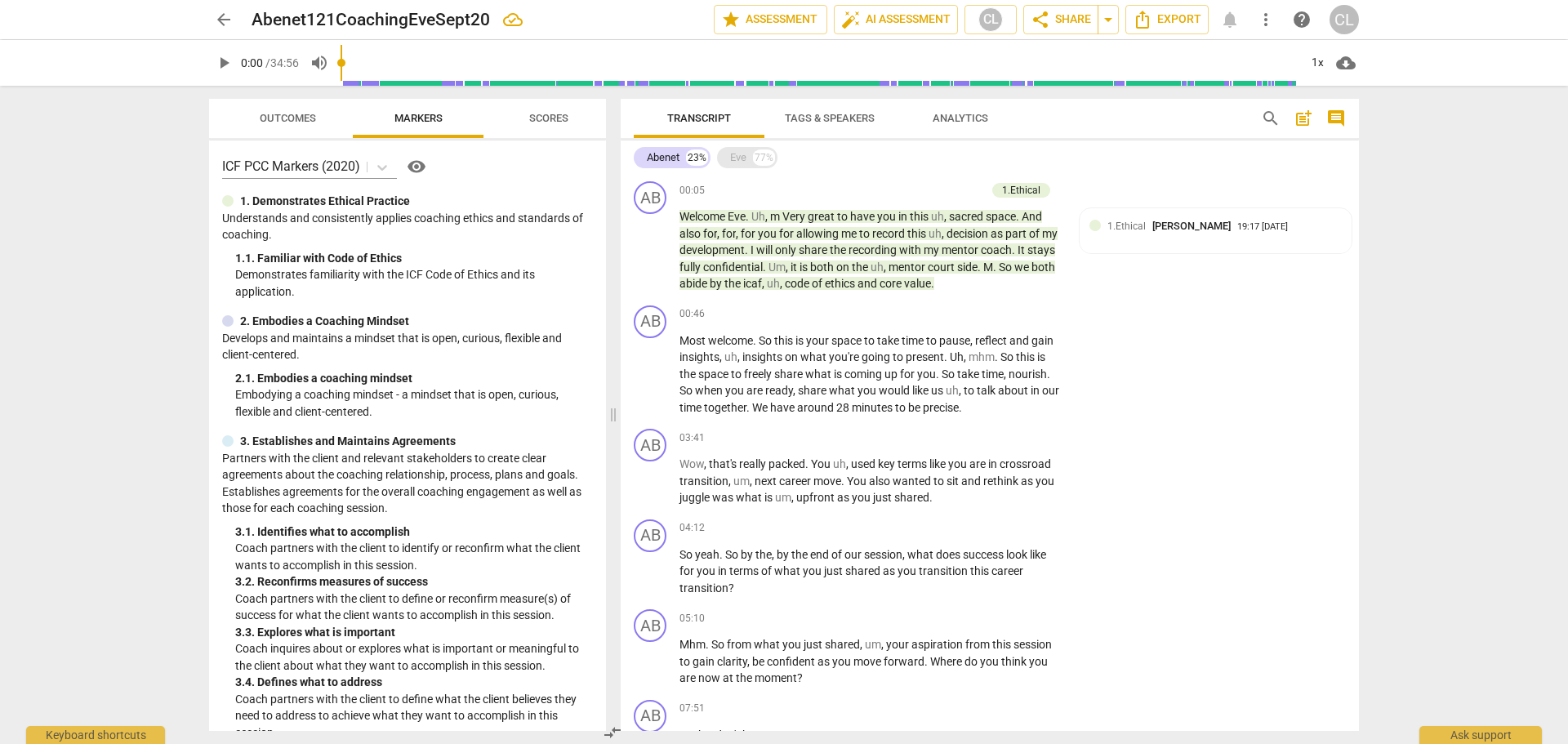
click at [732, 152] on div "Eve" at bounding box center [738, 156] width 16 height 16
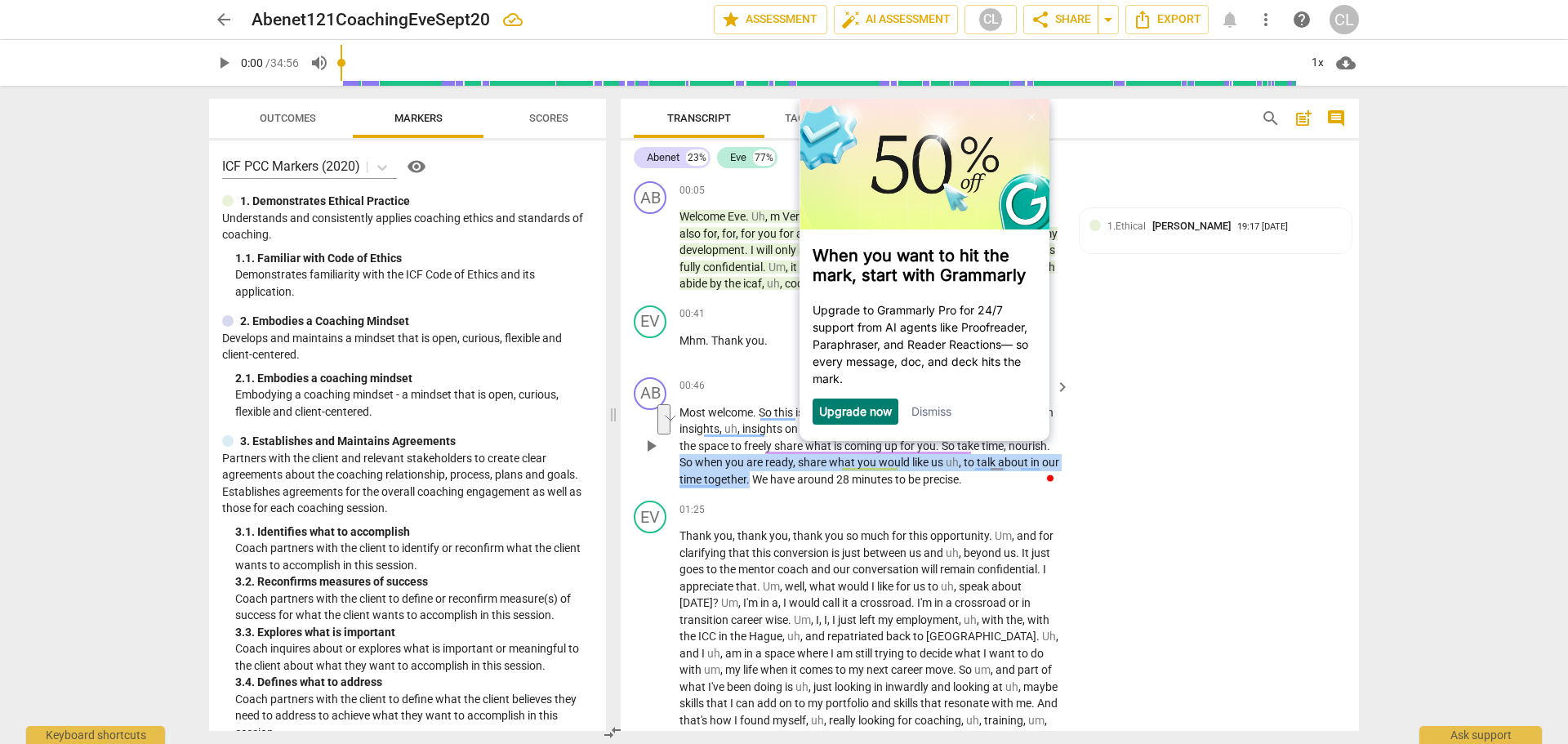
drag, startPoint x: 725, startPoint y: 465, endPoint x: 814, endPoint y: 479, distance: 90.1
click at [814, 479] on p "Most welcome . So this is your space to take time to pause , reflect and gain i…" at bounding box center [871, 446] width 382 height 84
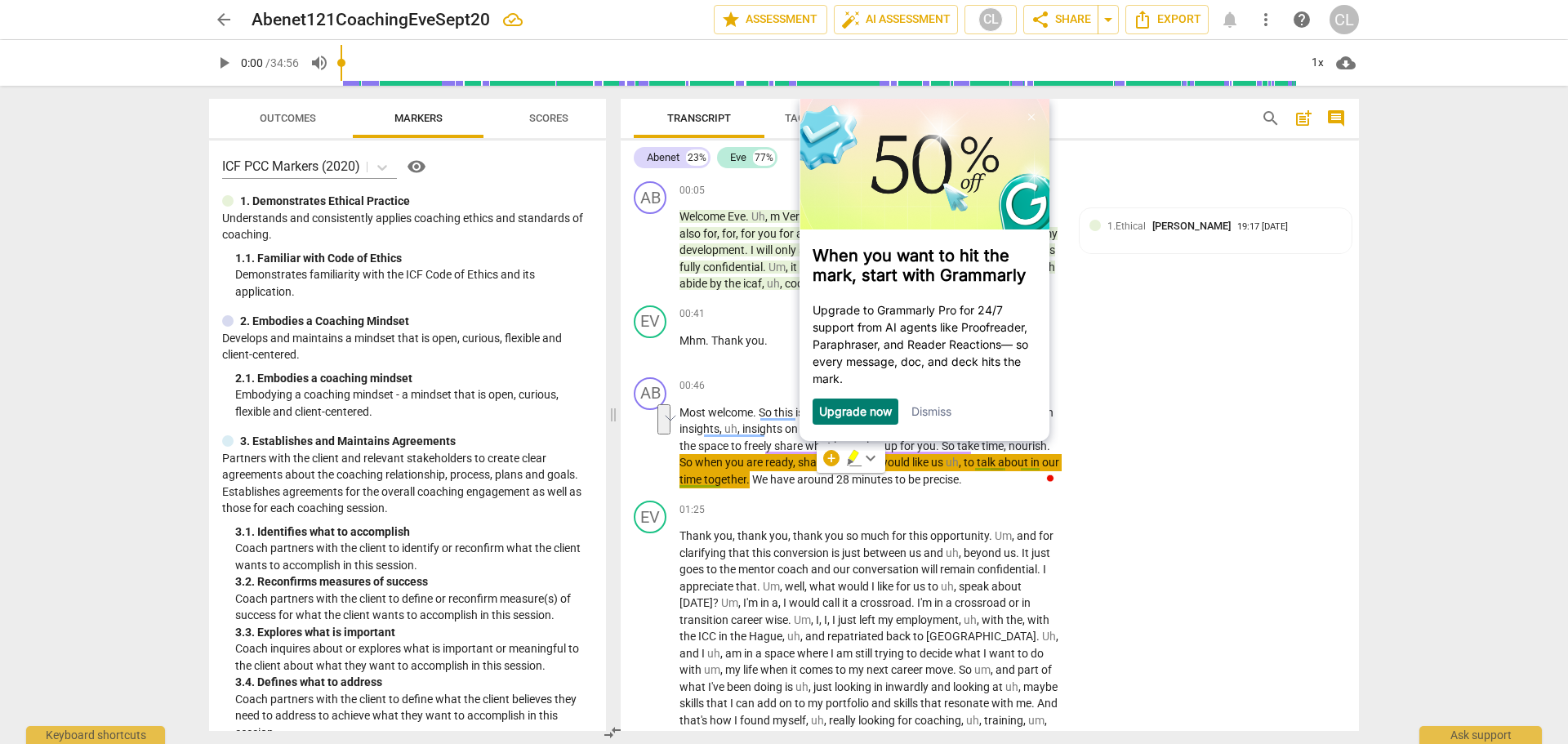
click at [938, 418] on link "Dismiss" at bounding box center [930, 410] width 40 height 14
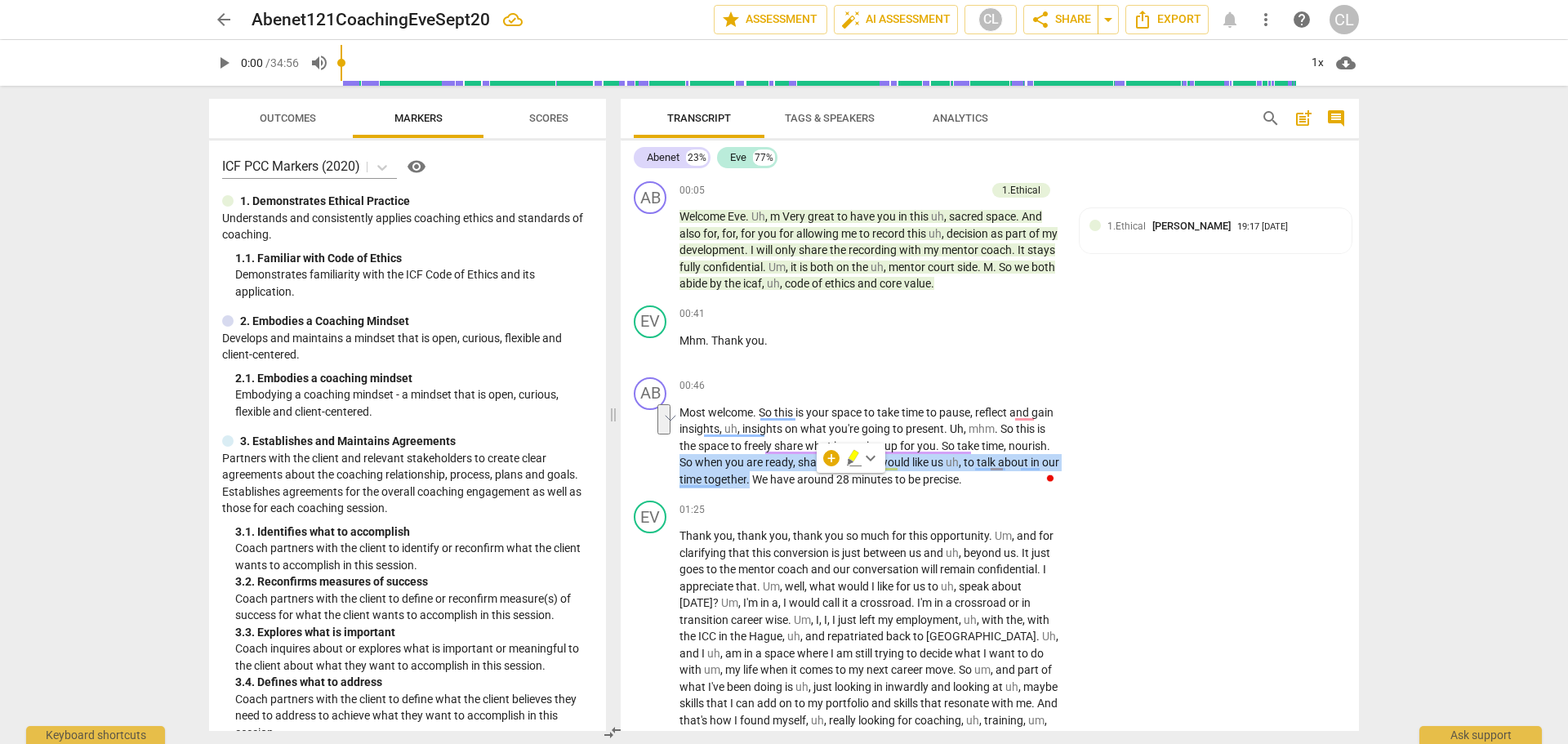
click at [852, 459] on icon "button" at bounding box center [853, 455] width 9 height 11
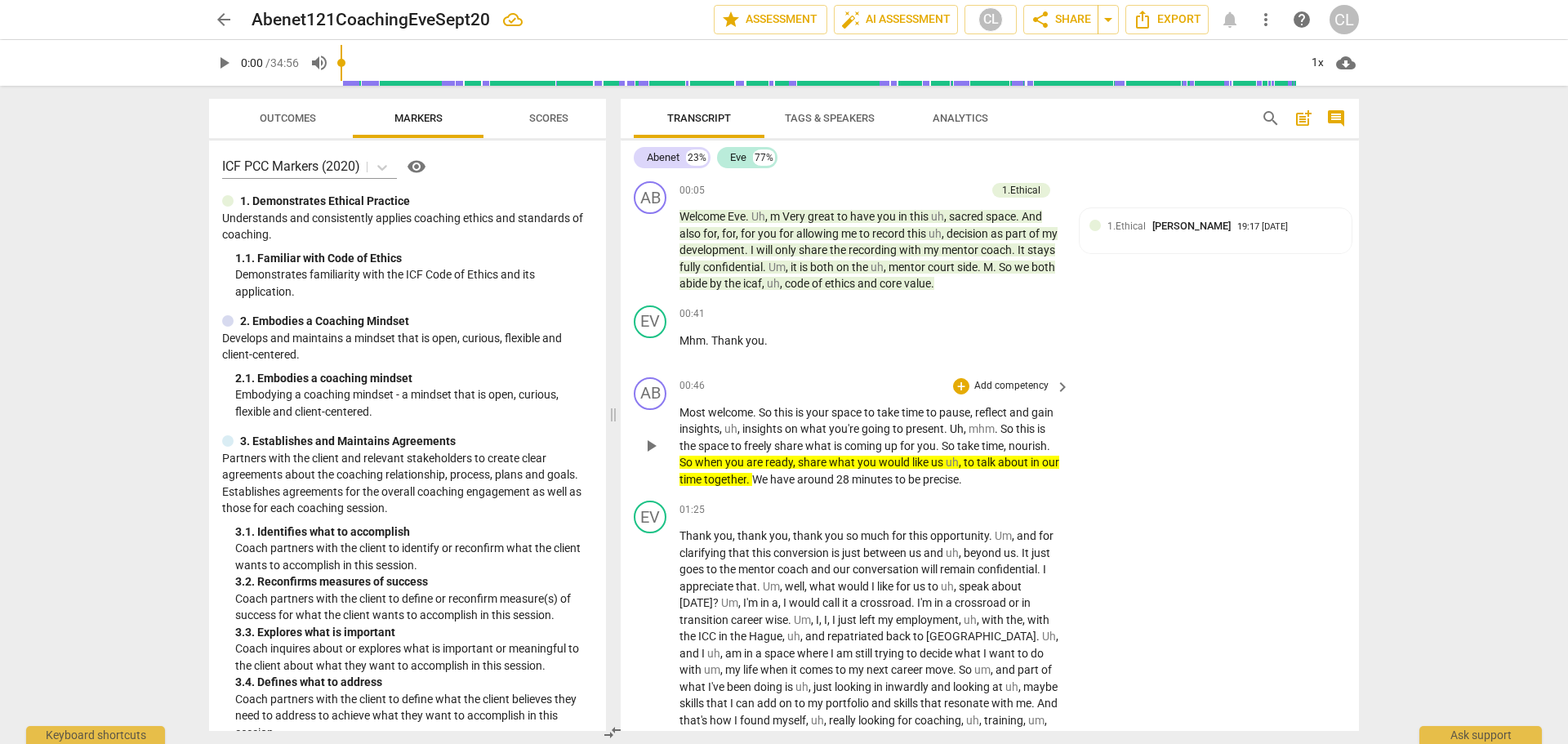
click at [1062, 389] on span "keyboard_arrow_right" at bounding box center [1062, 386] width 20 height 20
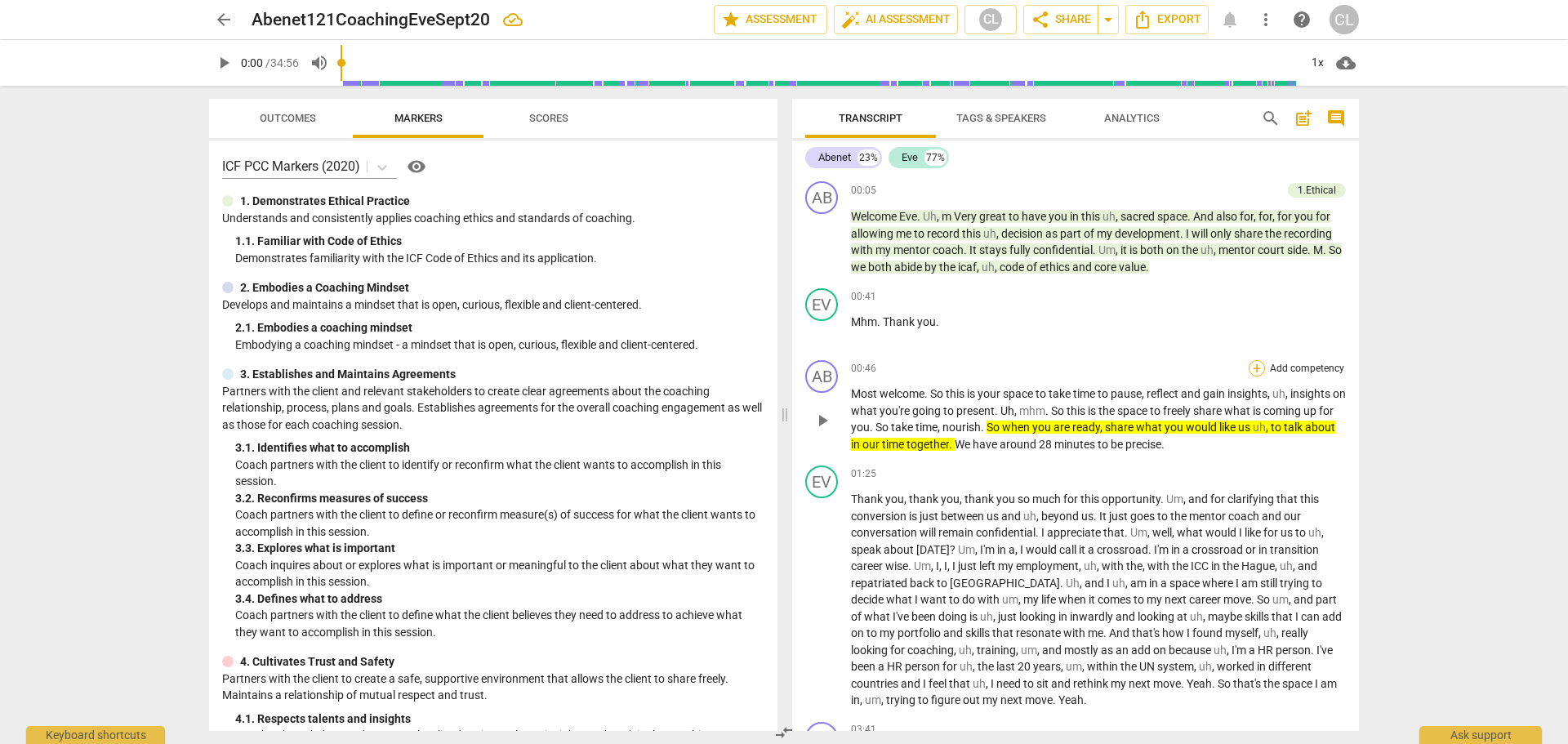
click at [1249, 363] on div "+" at bounding box center [1256, 367] width 16 height 16
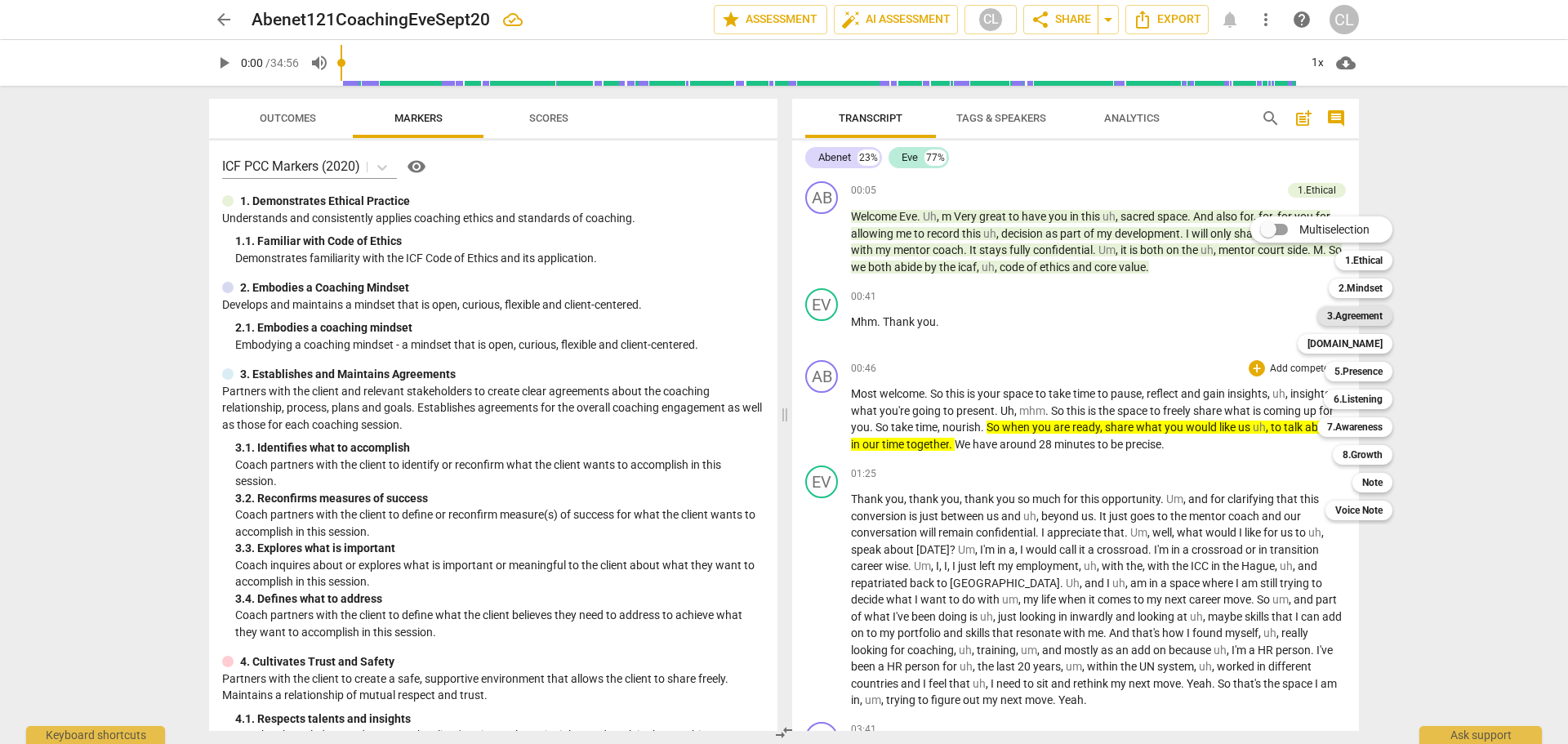
click at [1364, 317] on b "3.Agreement" at bounding box center [1354, 316] width 55 height 20
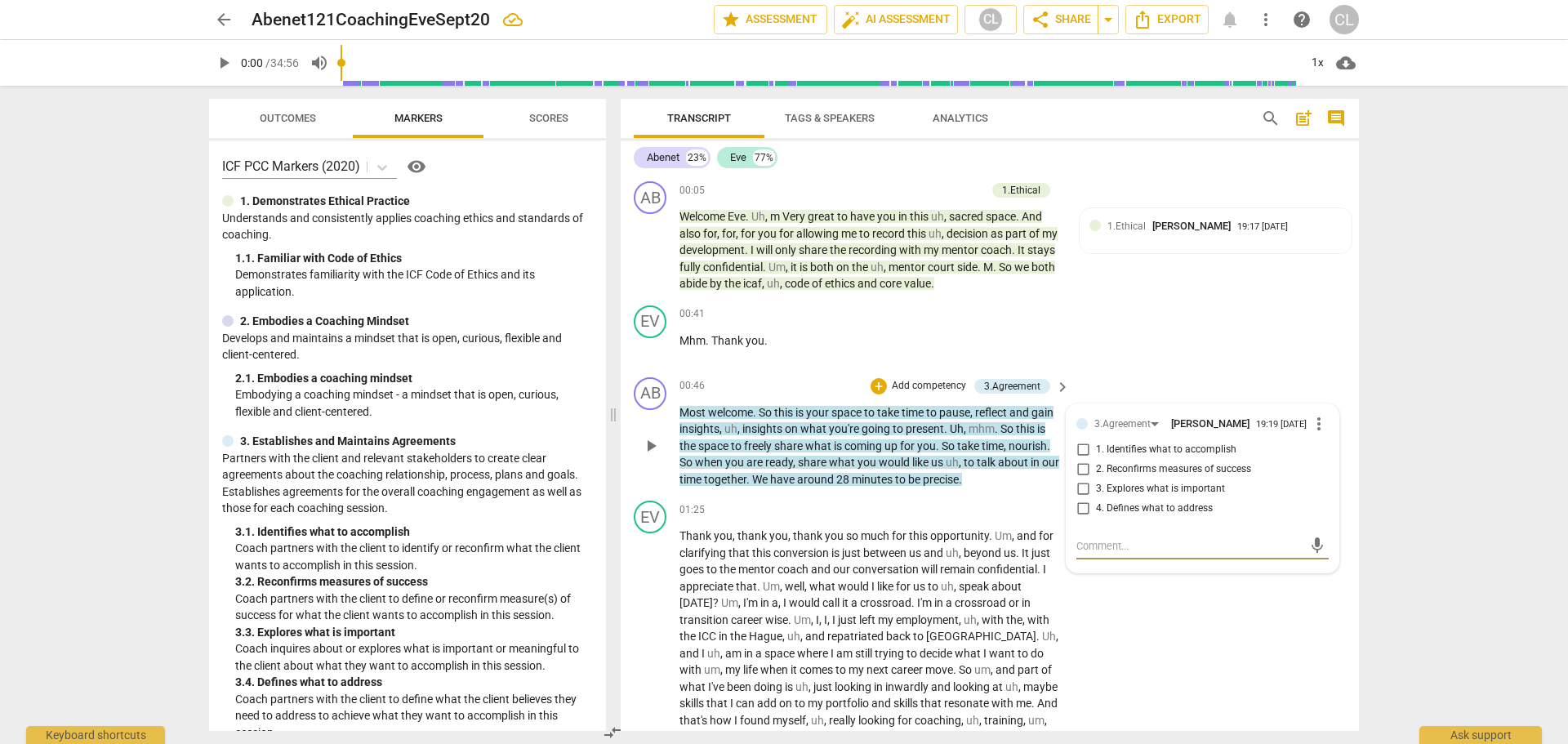
click at [1081, 454] on input "1. Identifies what to accomplish" at bounding box center [1083, 450] width 26 height 20
checkbox input "true"
click at [1095, 554] on textarea at bounding box center [1188, 545] width 226 height 16
type textarea "I"
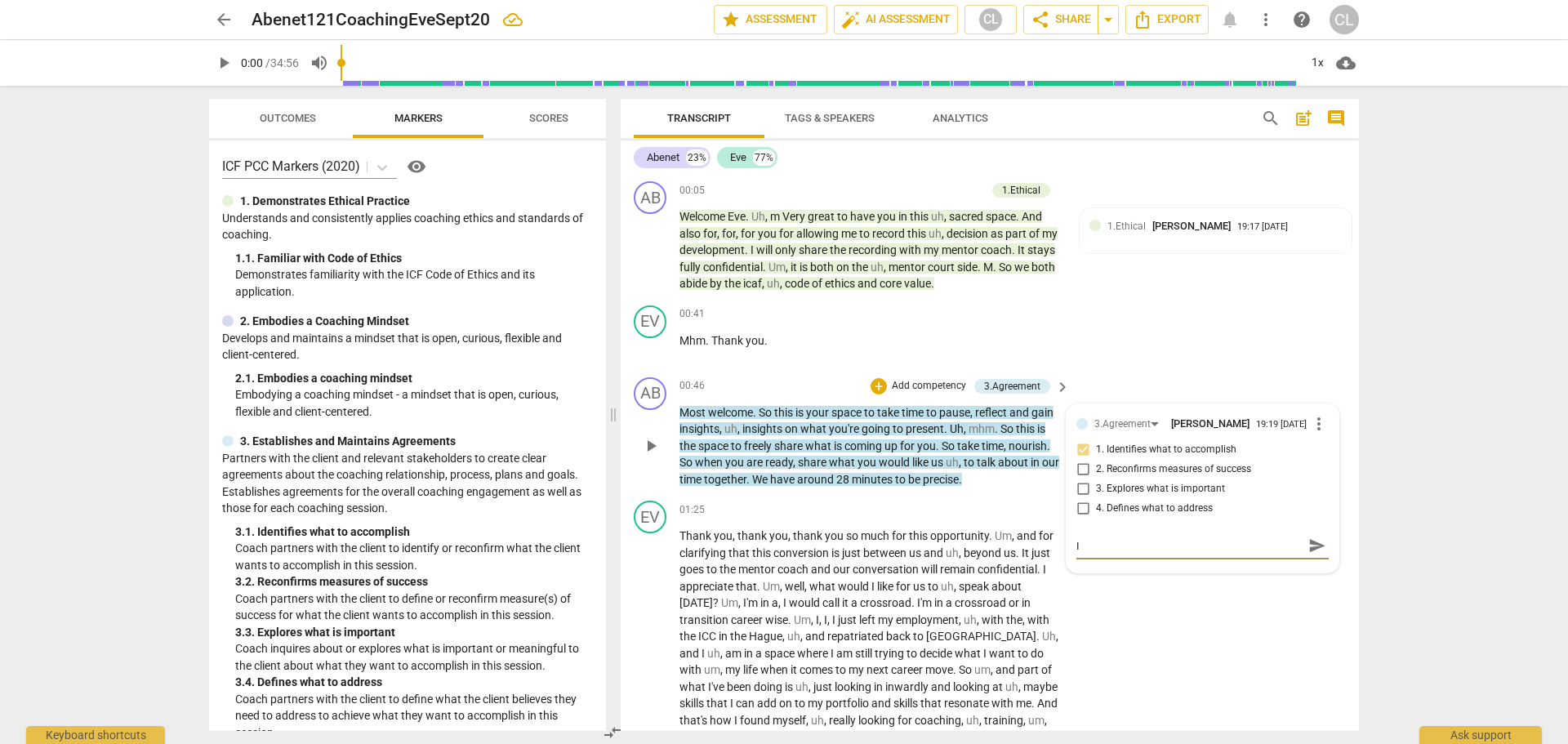
type textarea "In"
type textarea "In m"
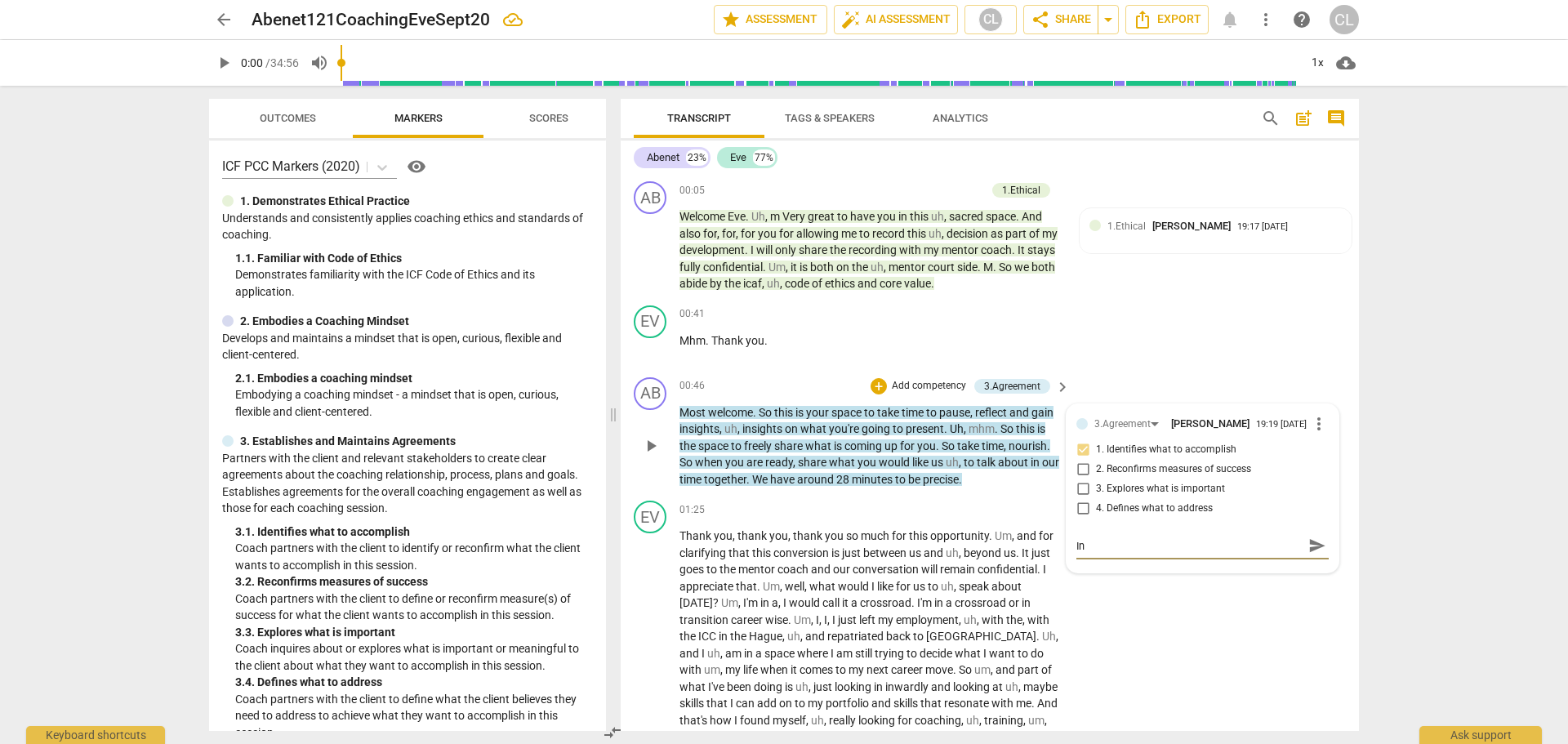
type textarea "In m"
type textarea "In my"
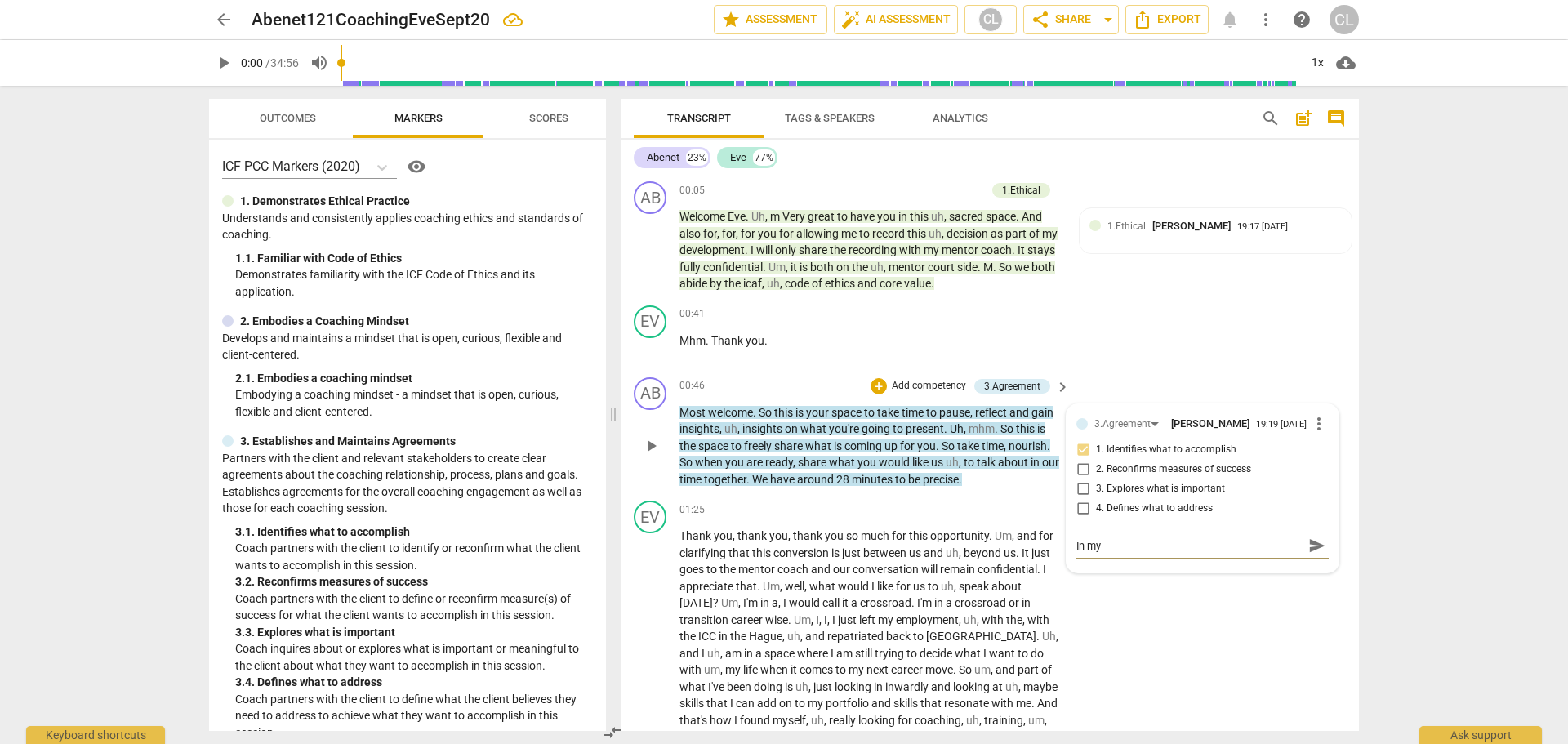
type textarea "In my o"
type textarea "In my op"
type textarea "In my opi"
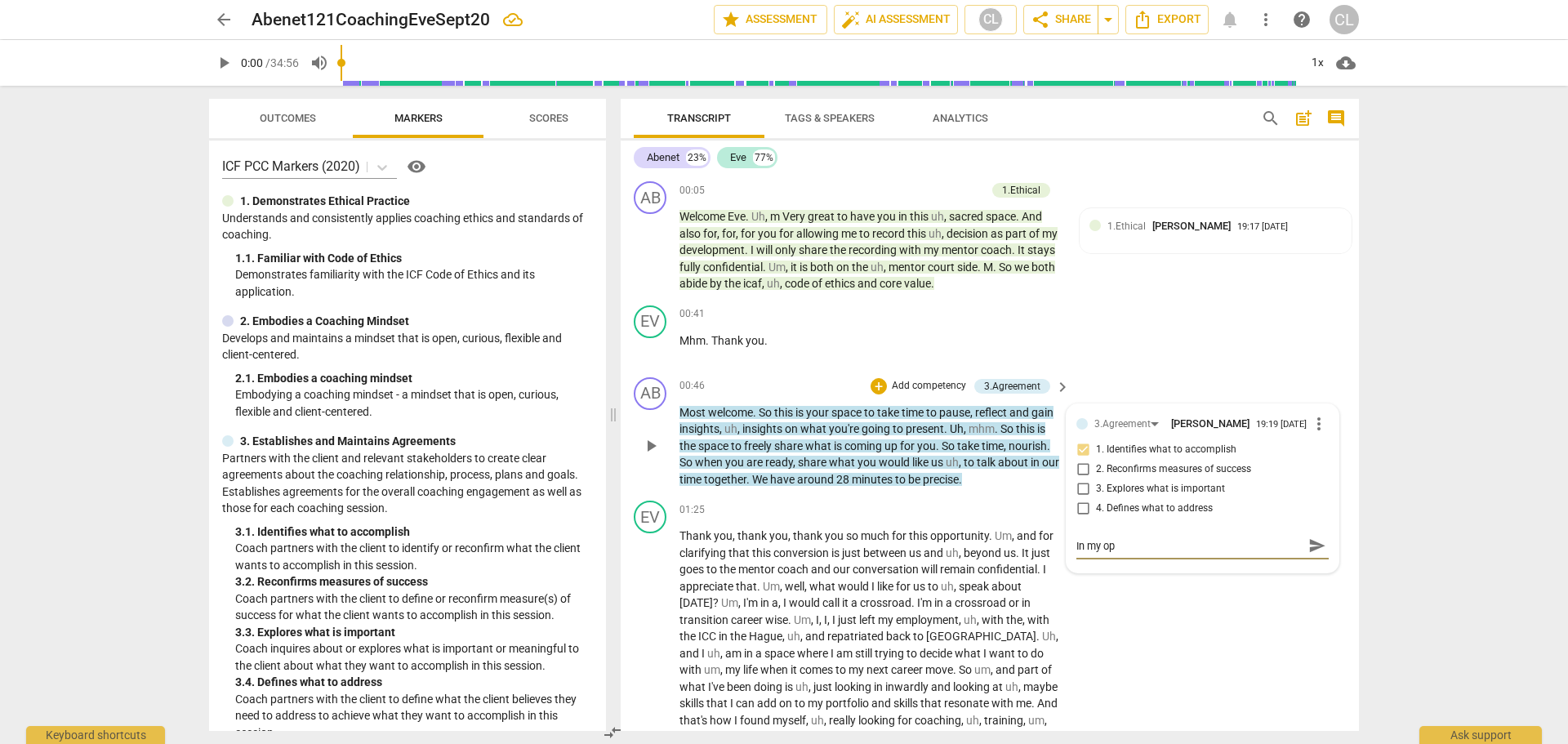
type textarea "In my opi"
type textarea "In my opin"
type textarea "In my opini"
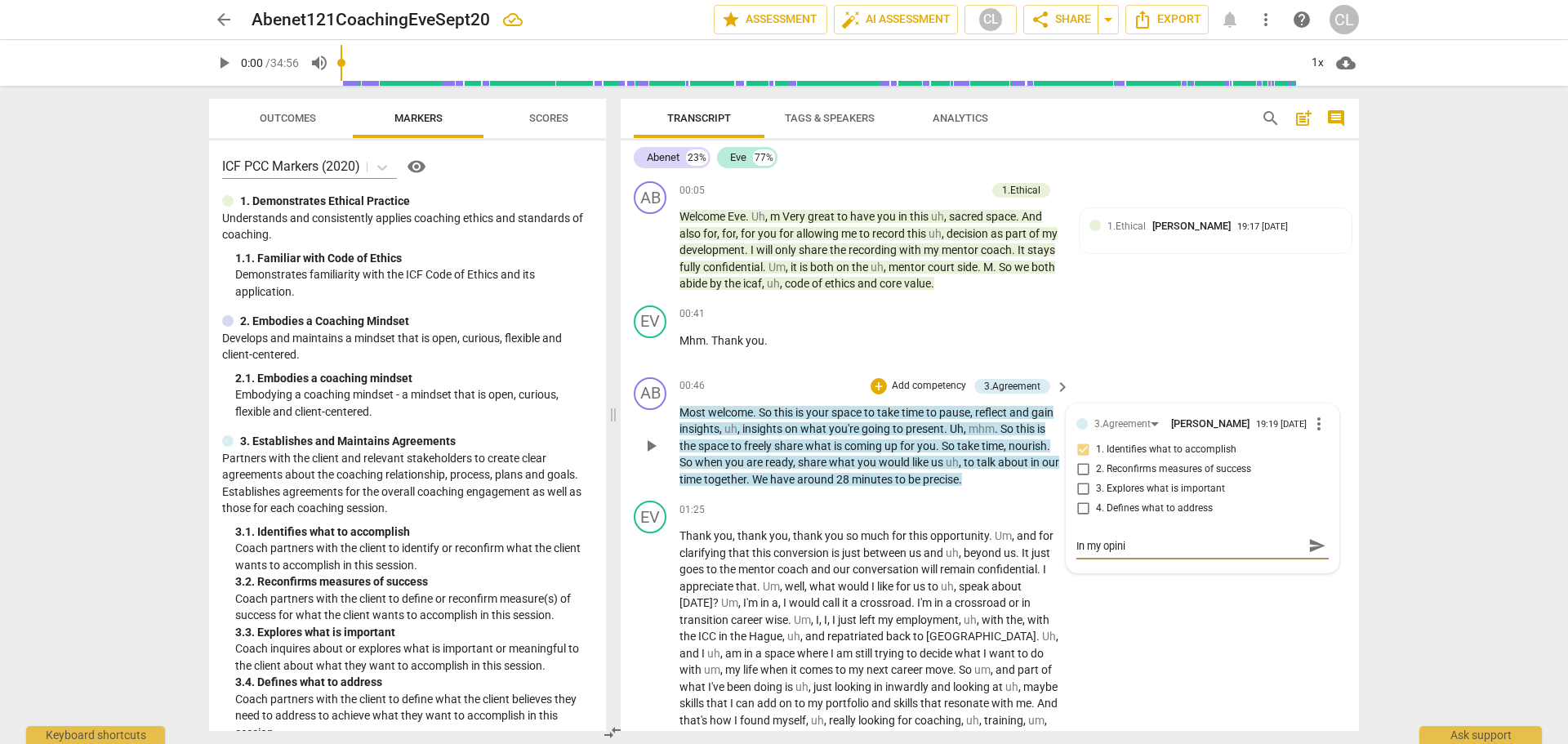
type textarea "In my opin"
type textarea "In my opi"
type textarea "In my op"
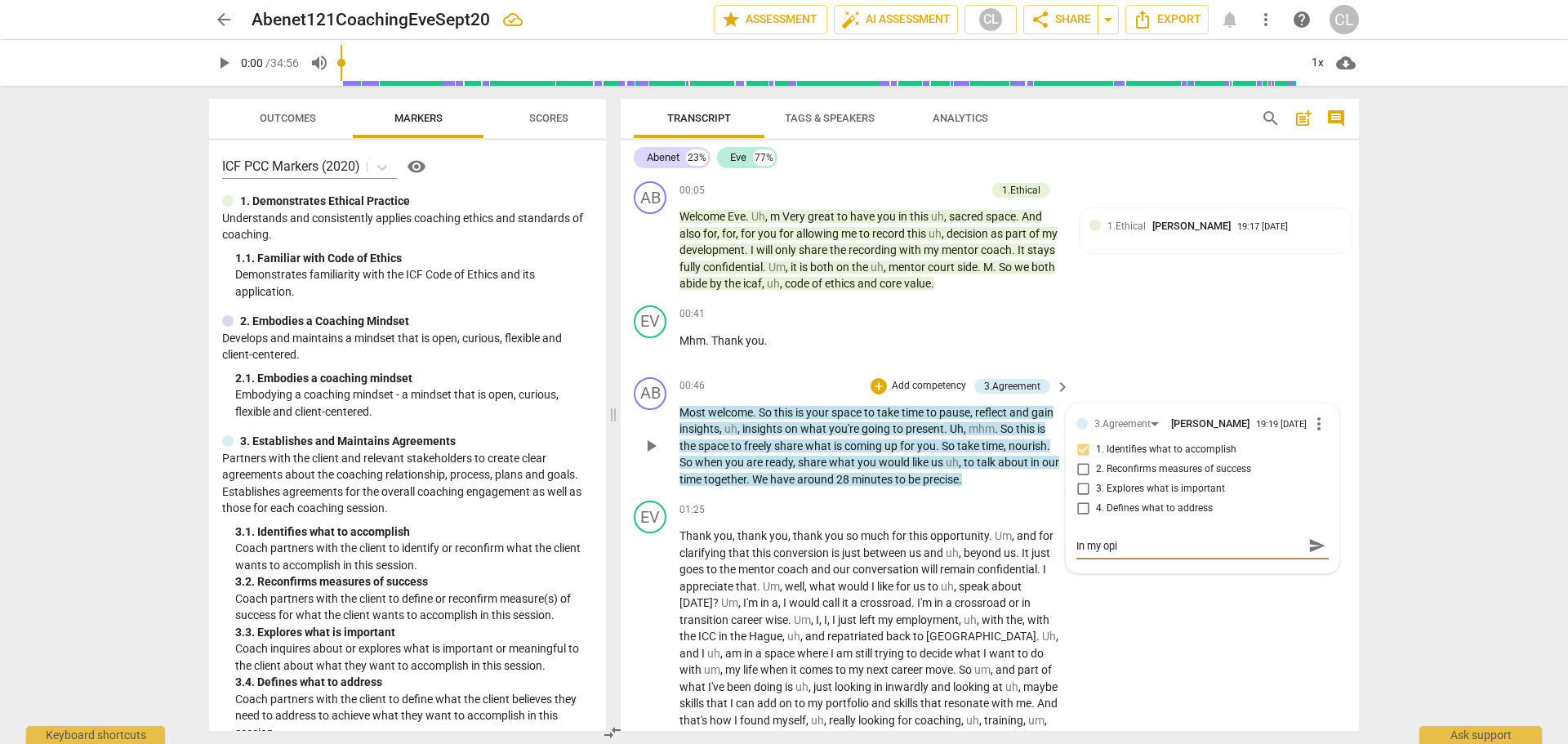
type textarea "In my op"
type textarea "In my o"
type textarea "In my"
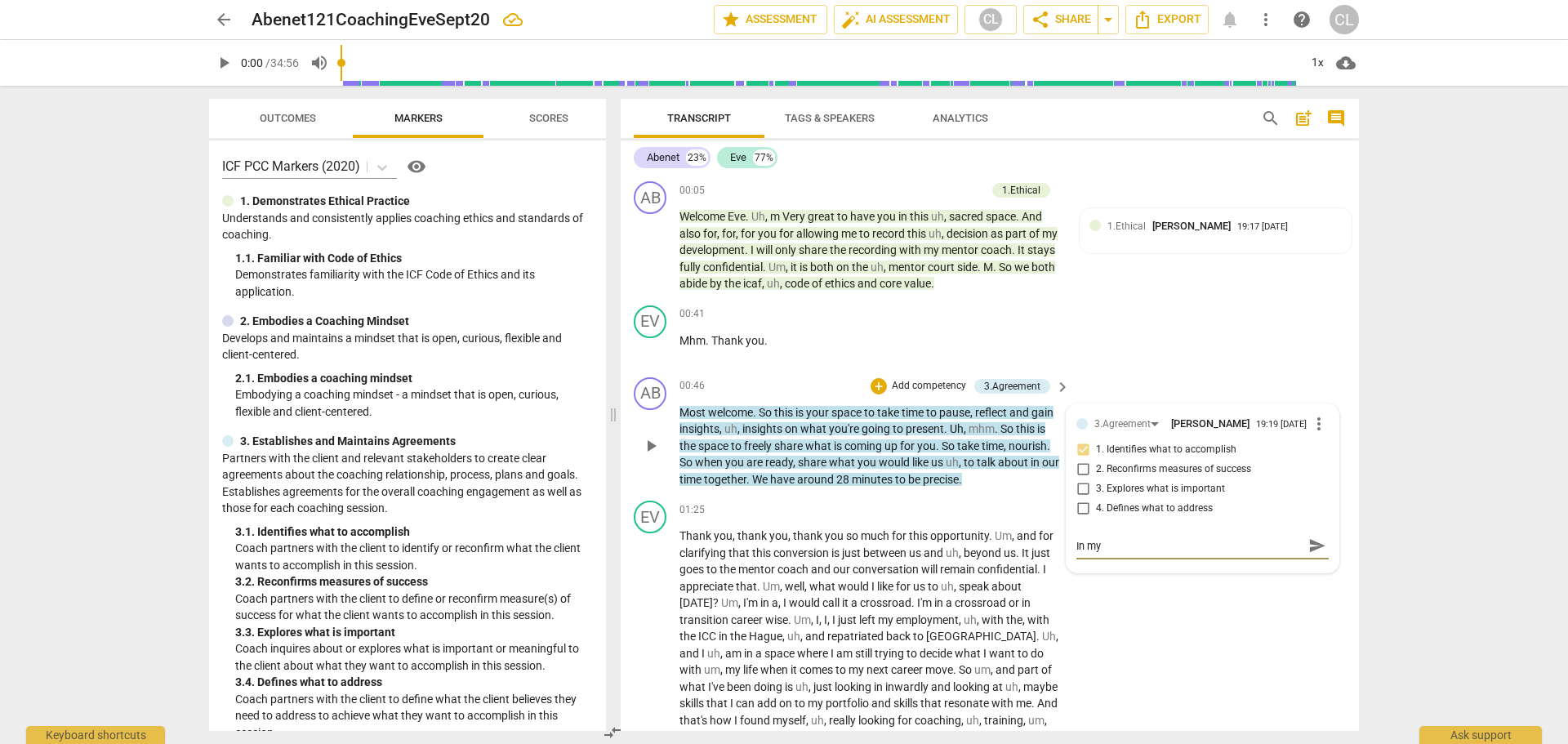
type textarea "In my"
type textarea "In m"
type textarea "In"
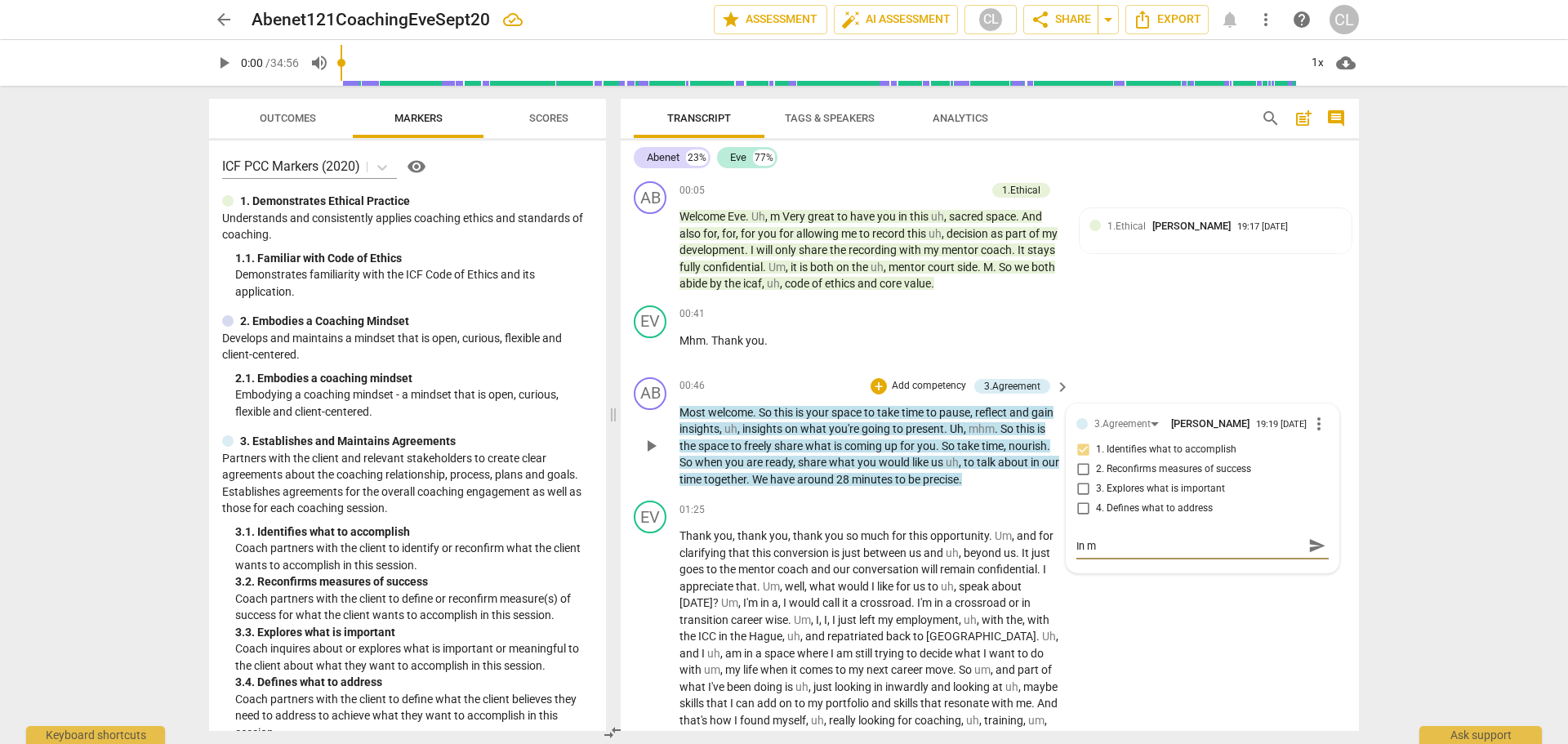
type textarea "In"
type textarea "I"
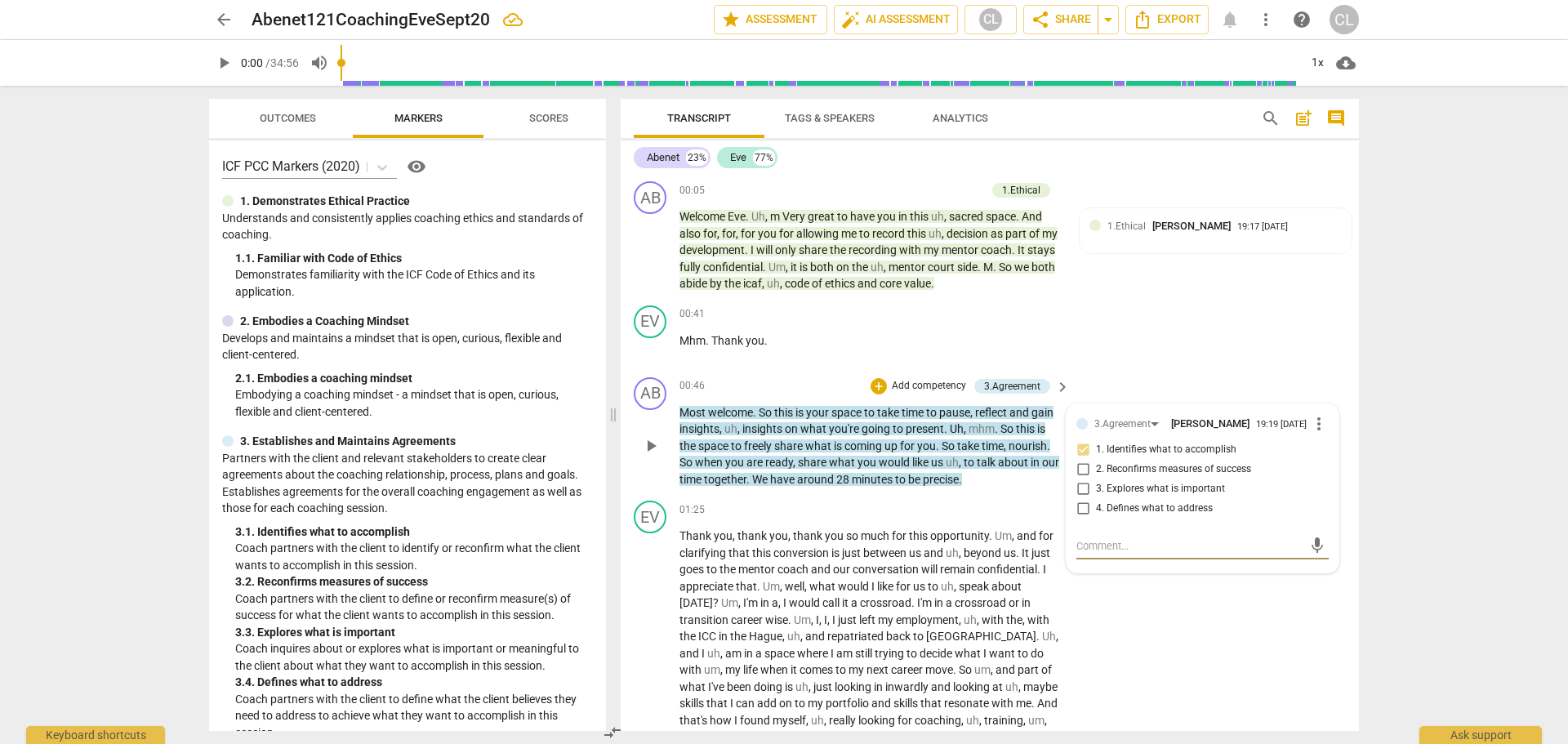
type textarea """
type textarea ""t"
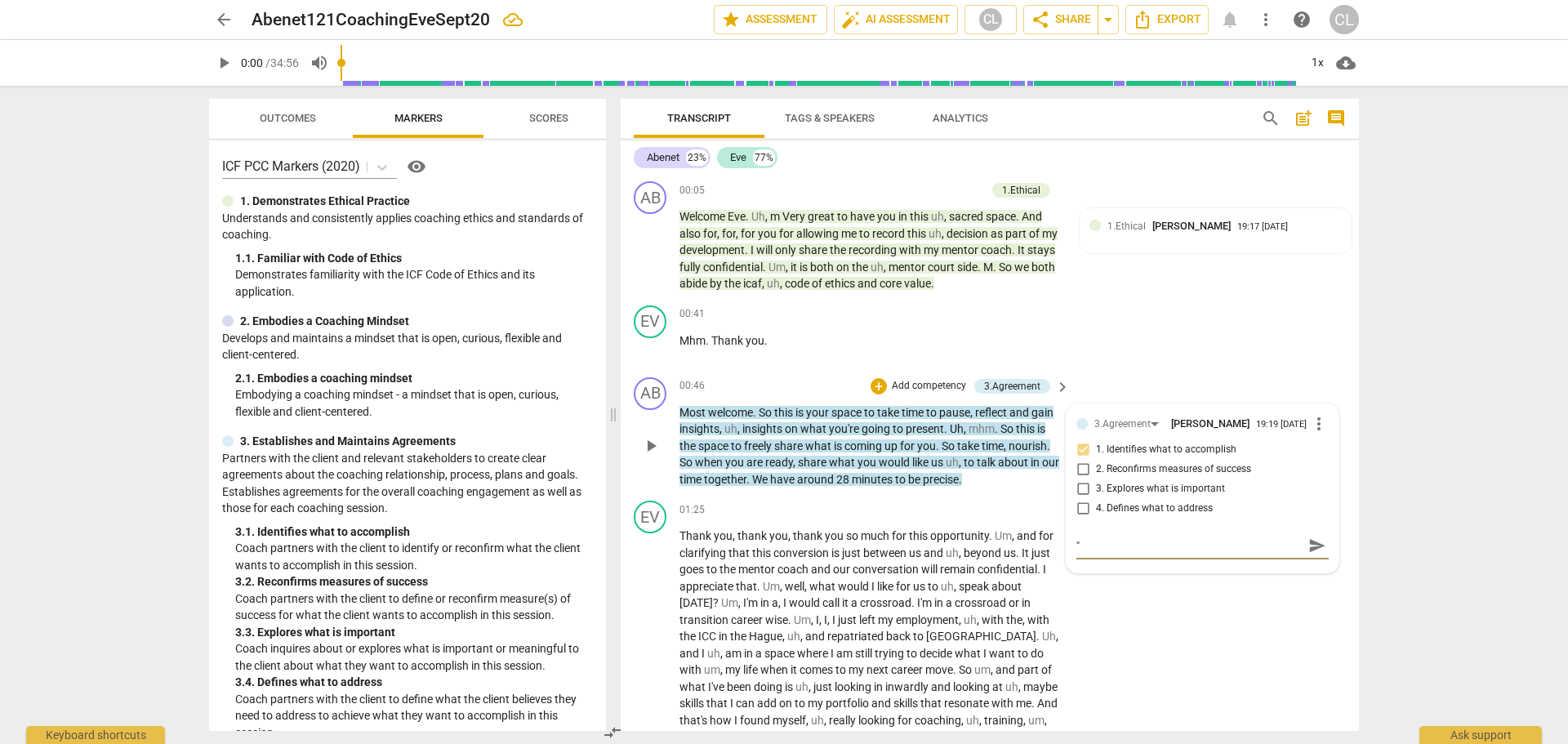
type textarea ""t"
type textarea ""ta"
type textarea ""tal"
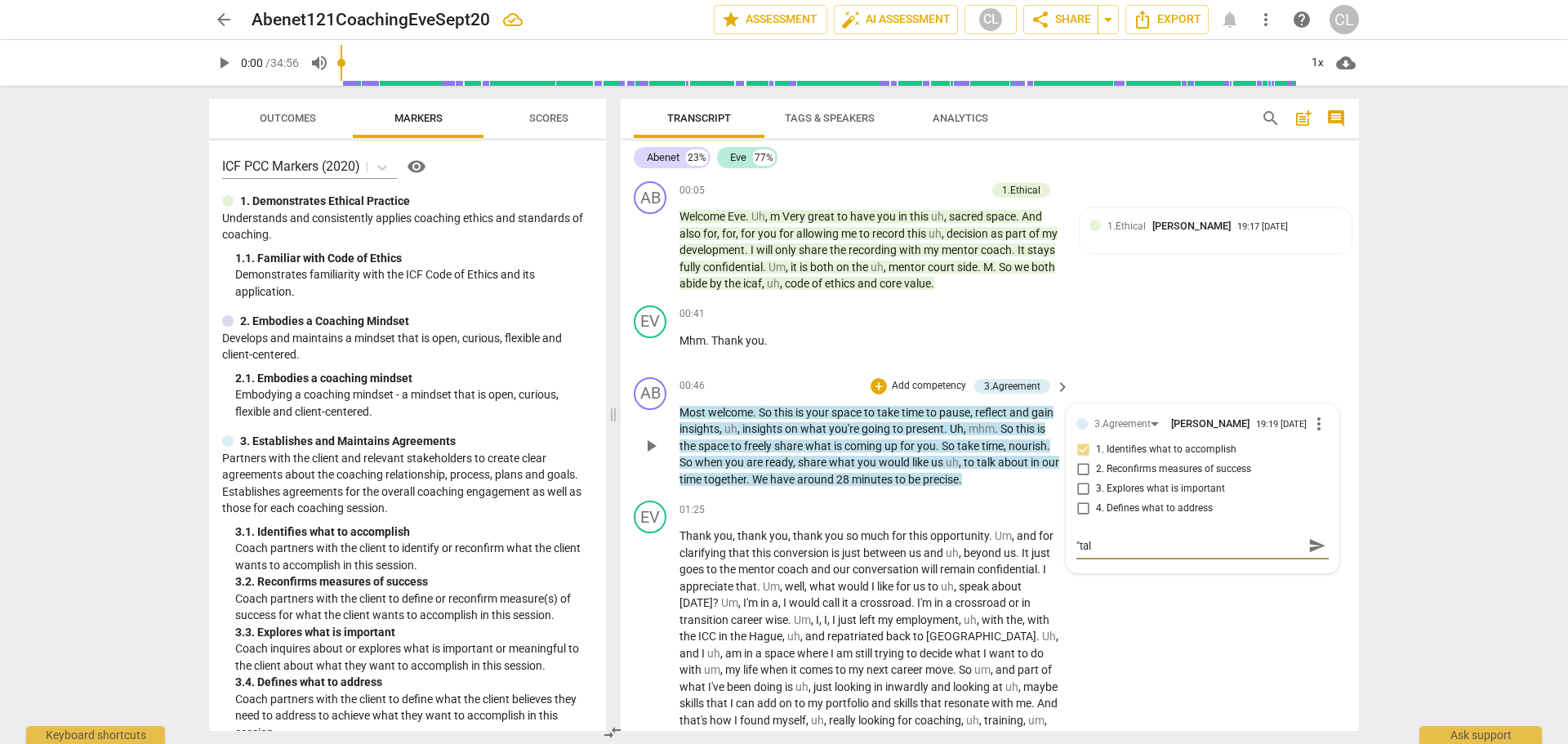
type textarea ""talk"
type textarea ""talk a"
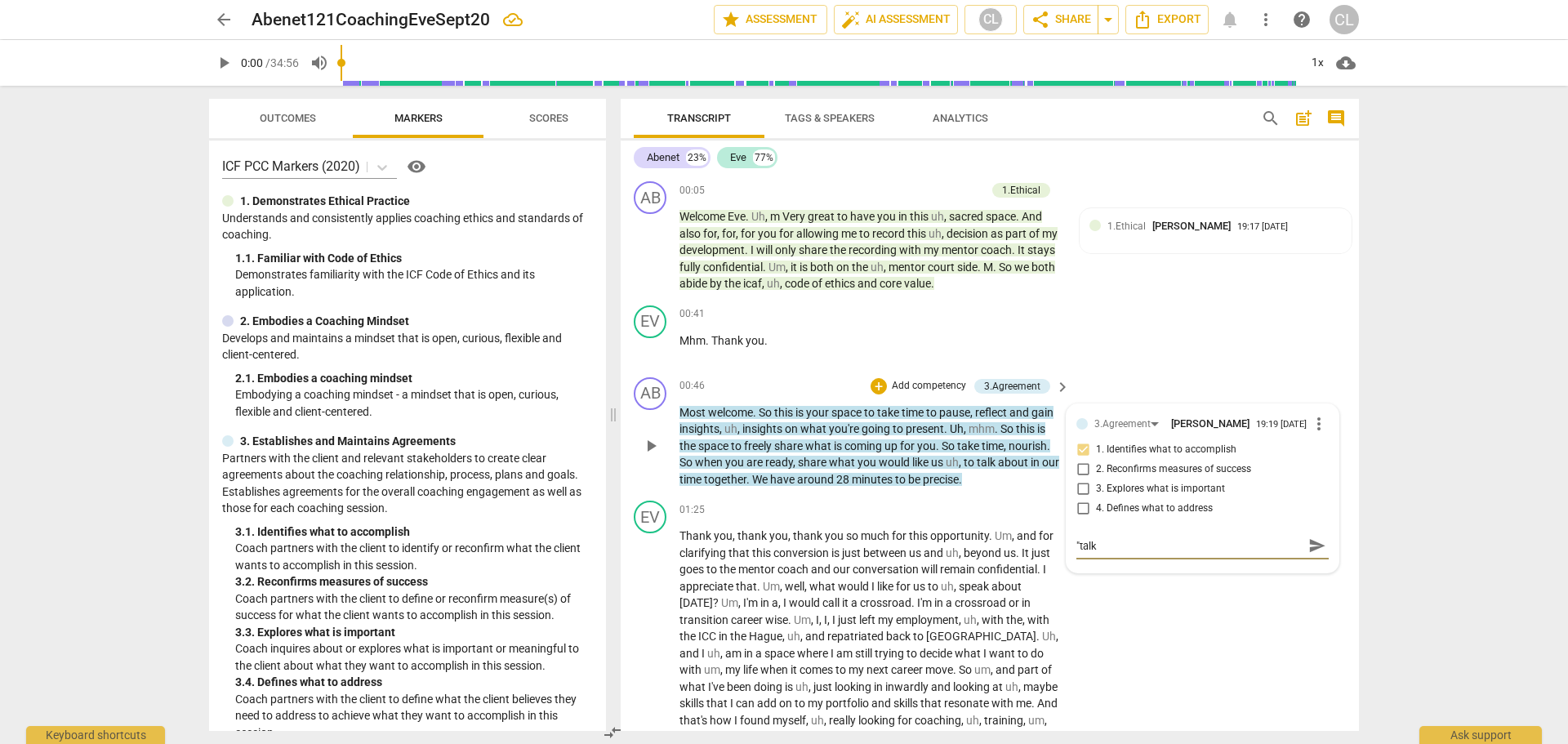
type textarea ""talk a"
type textarea ""talk ab"
type textarea ""talk abo"
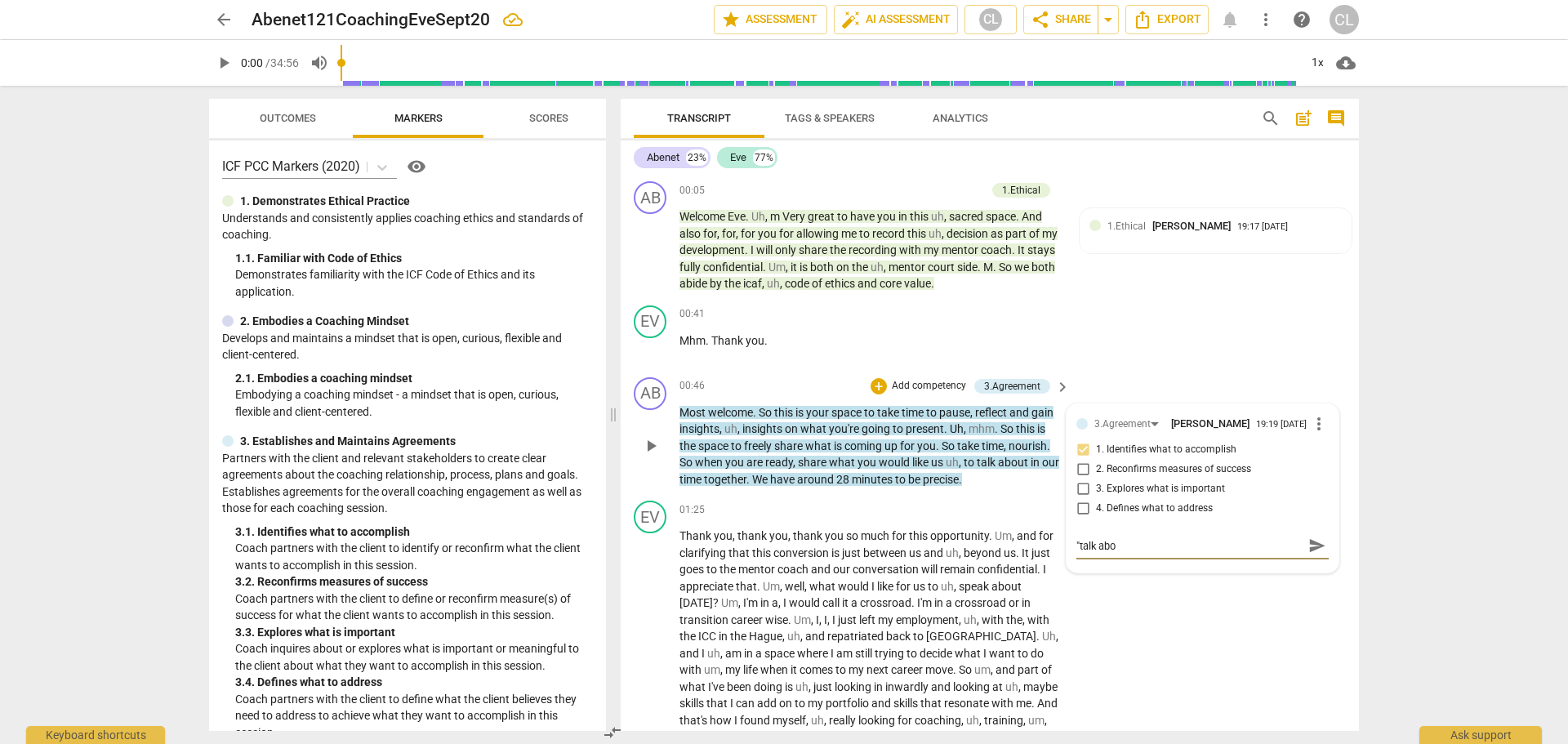
type textarea ""talk abou"
type textarea ""talk about"
type textarea ""talk about""
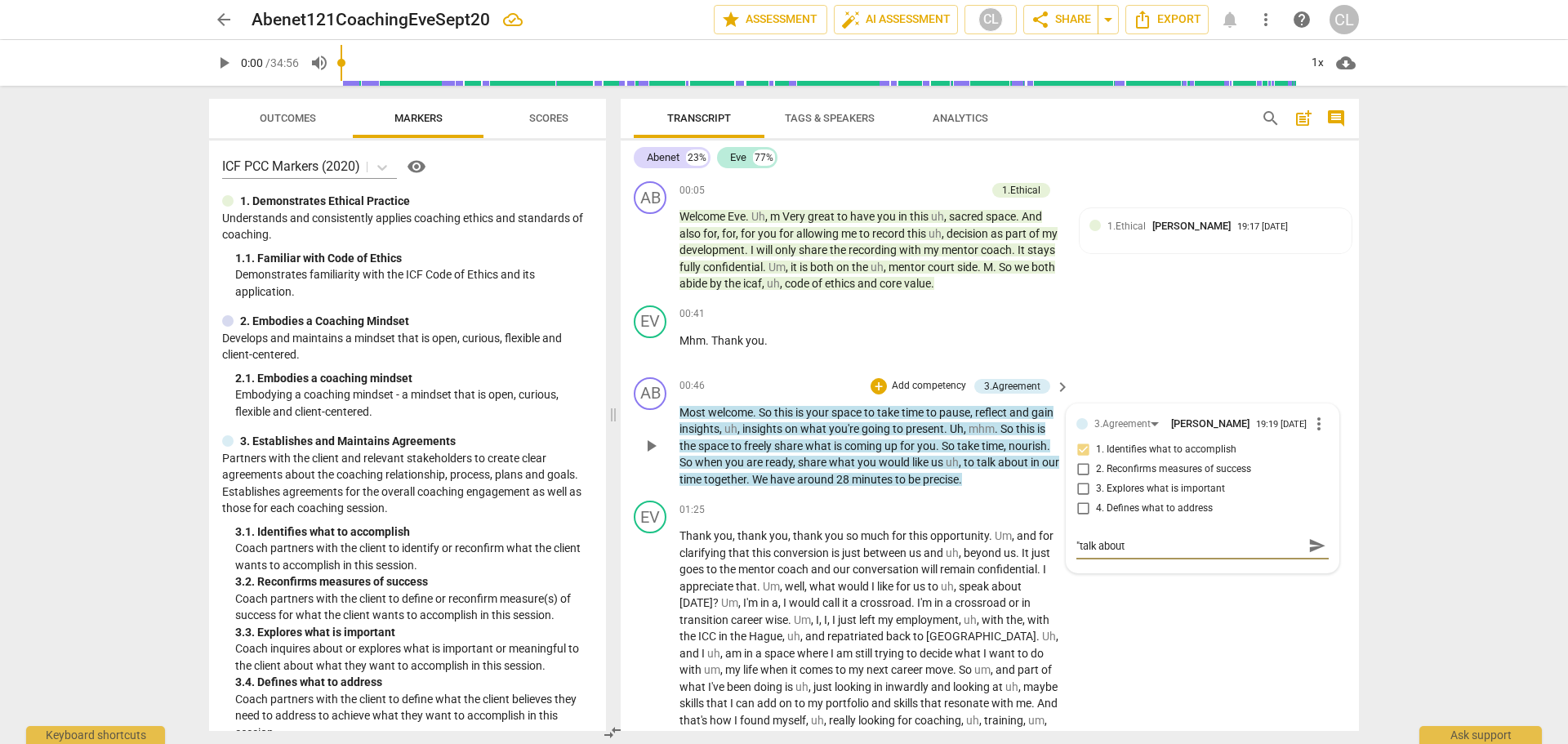
type textarea ""talk about""
type textarea ""talk about" p"
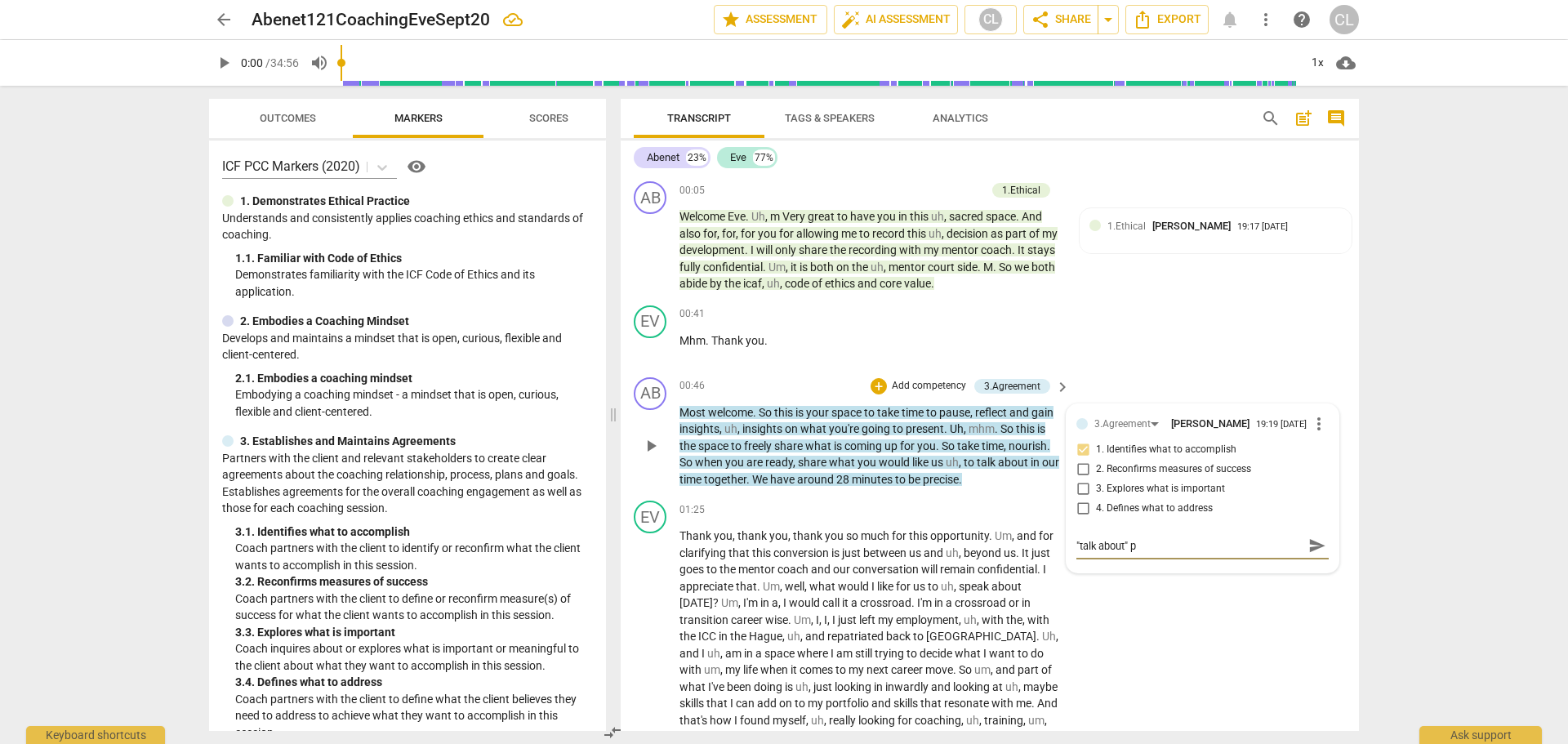
type textarea ""talk about" pr"
type textarea ""talk about" pro"
type textarea ""talk about" prob"
type textarea ""talk about" proba"
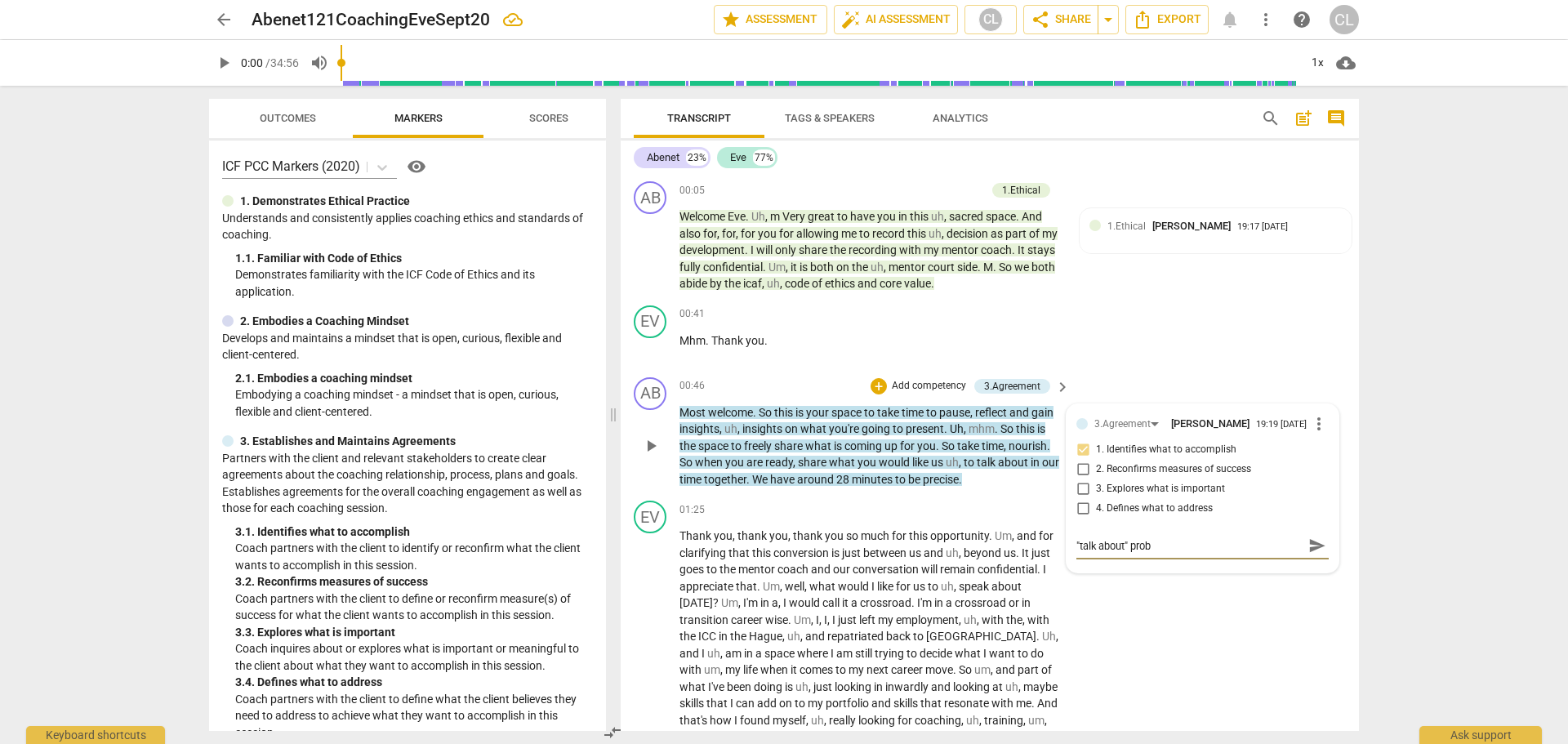
type textarea ""talk about" proba"
type textarea ""talk about" probab"
type textarea ""talk about" probabl"
type textarea ""talk about" probably"
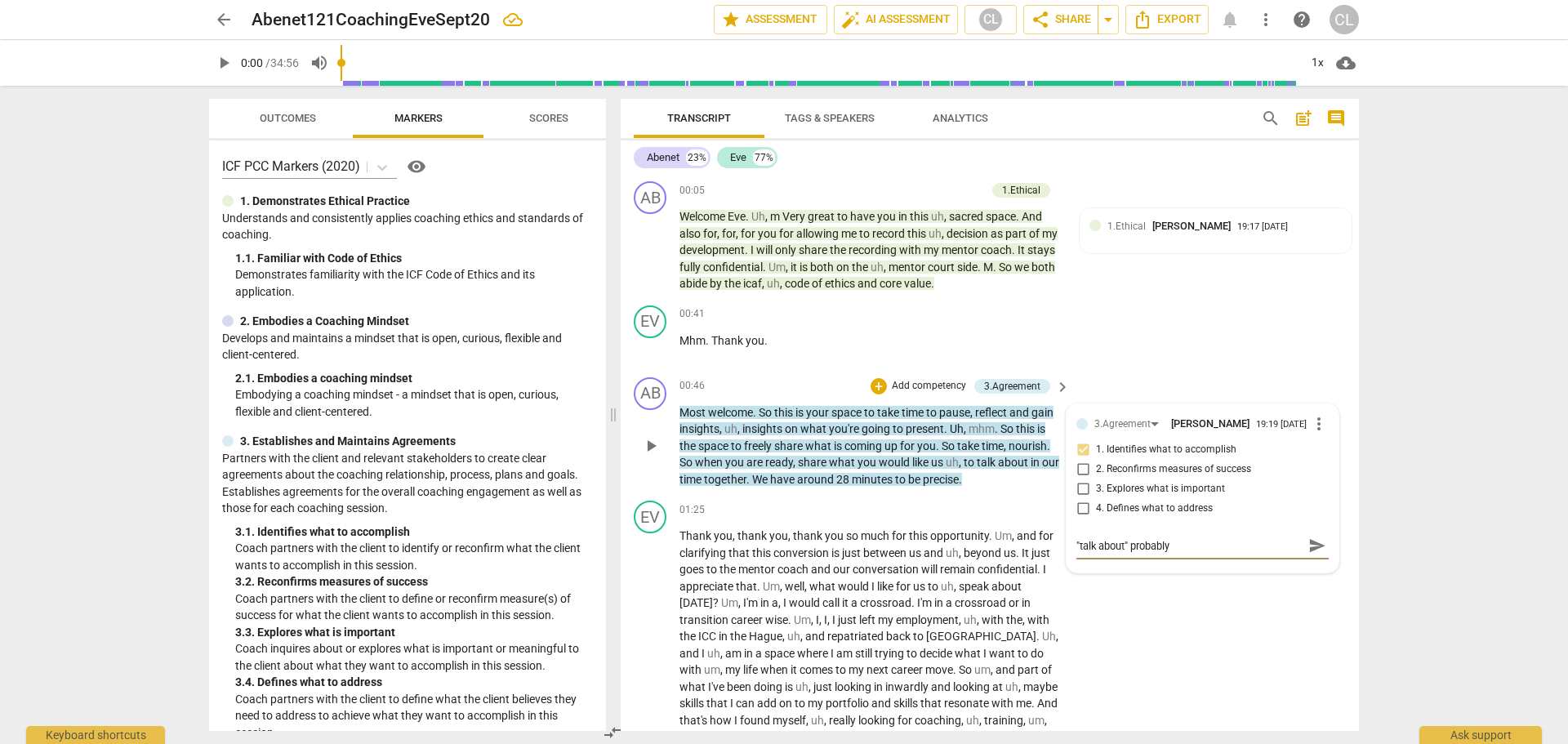
type textarea ""talk about" probably"
type textarea ""talk about" probably c"
type textarea ""talk about" probably ch"
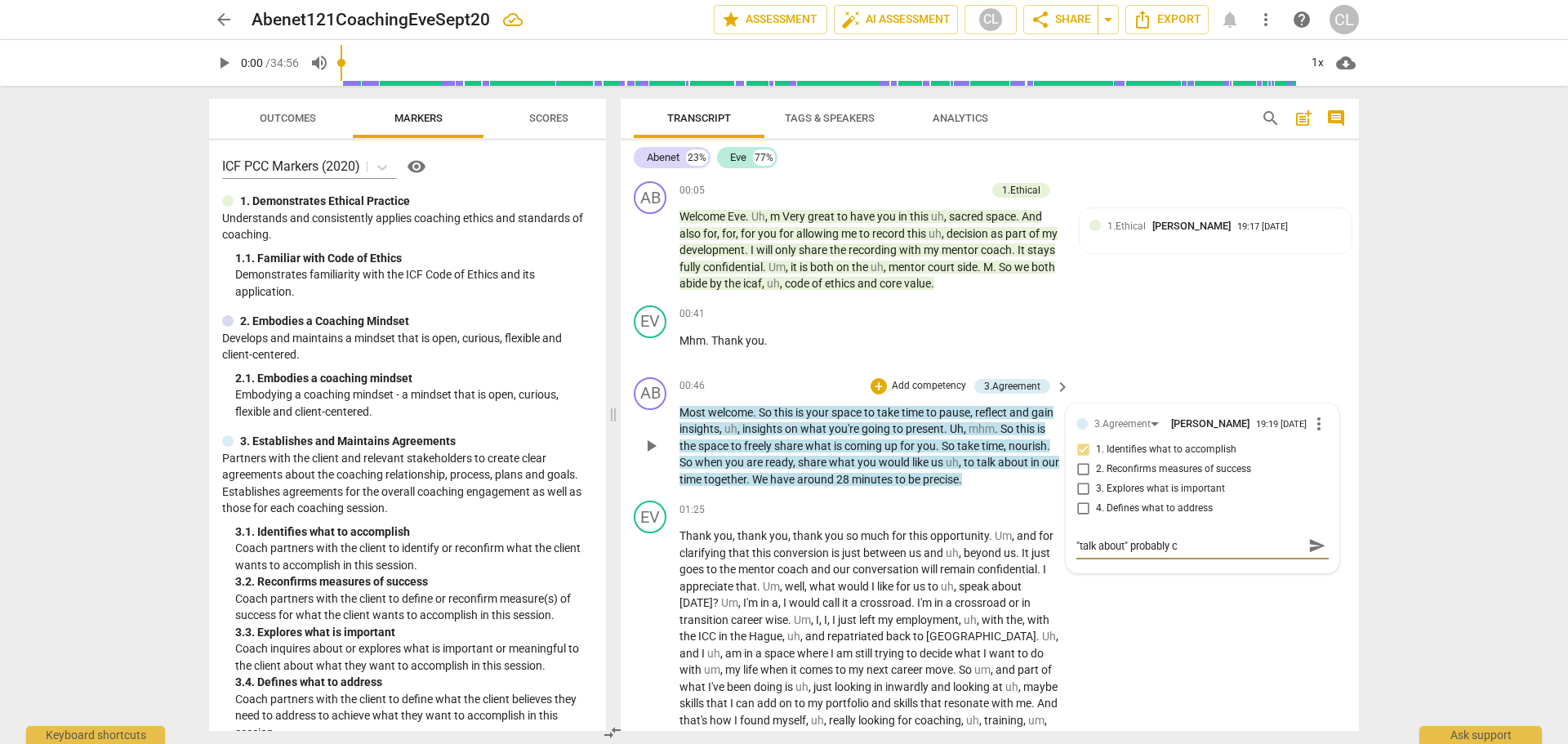
type textarea ""talk about" probably ch"
type textarea ""talk about" probably che"
type textarea ""talk about" probably chec"
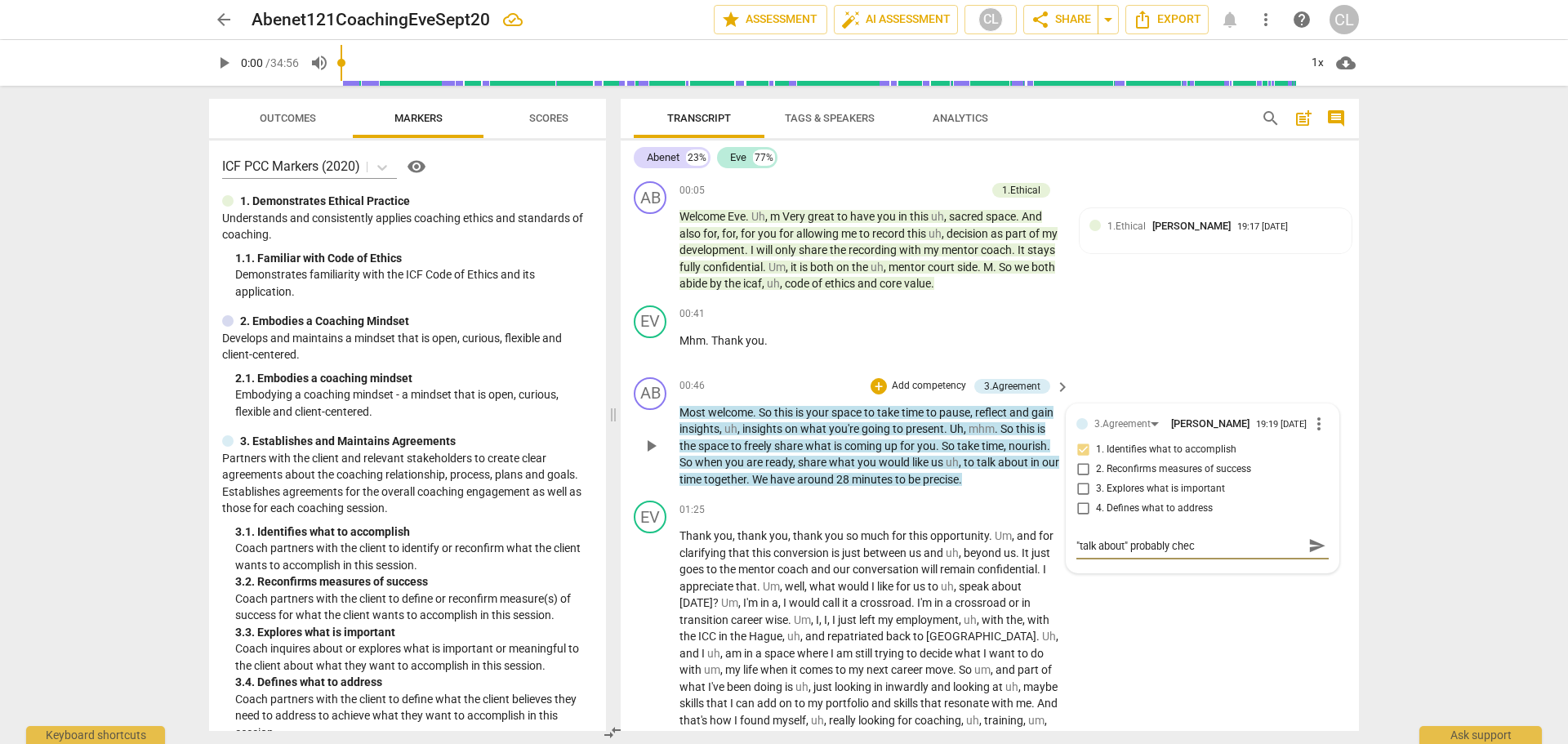
type textarea ""talk about" probably check"
type textarea ""talk about" probably checks"
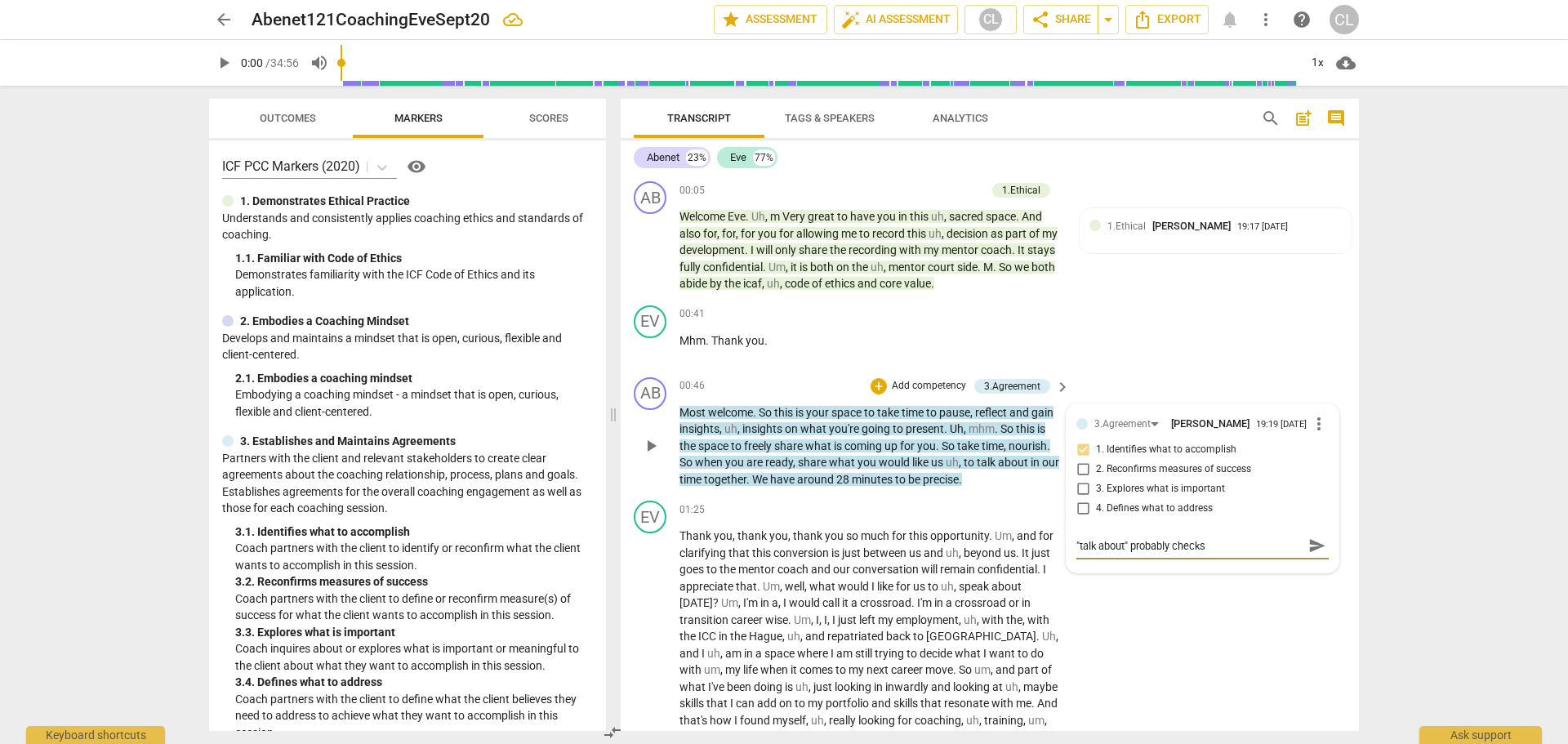
type textarea ""talk about" probably checks"
type textarea ""talk about" probably checks t"
type textarea ""talk about" probably checks th"
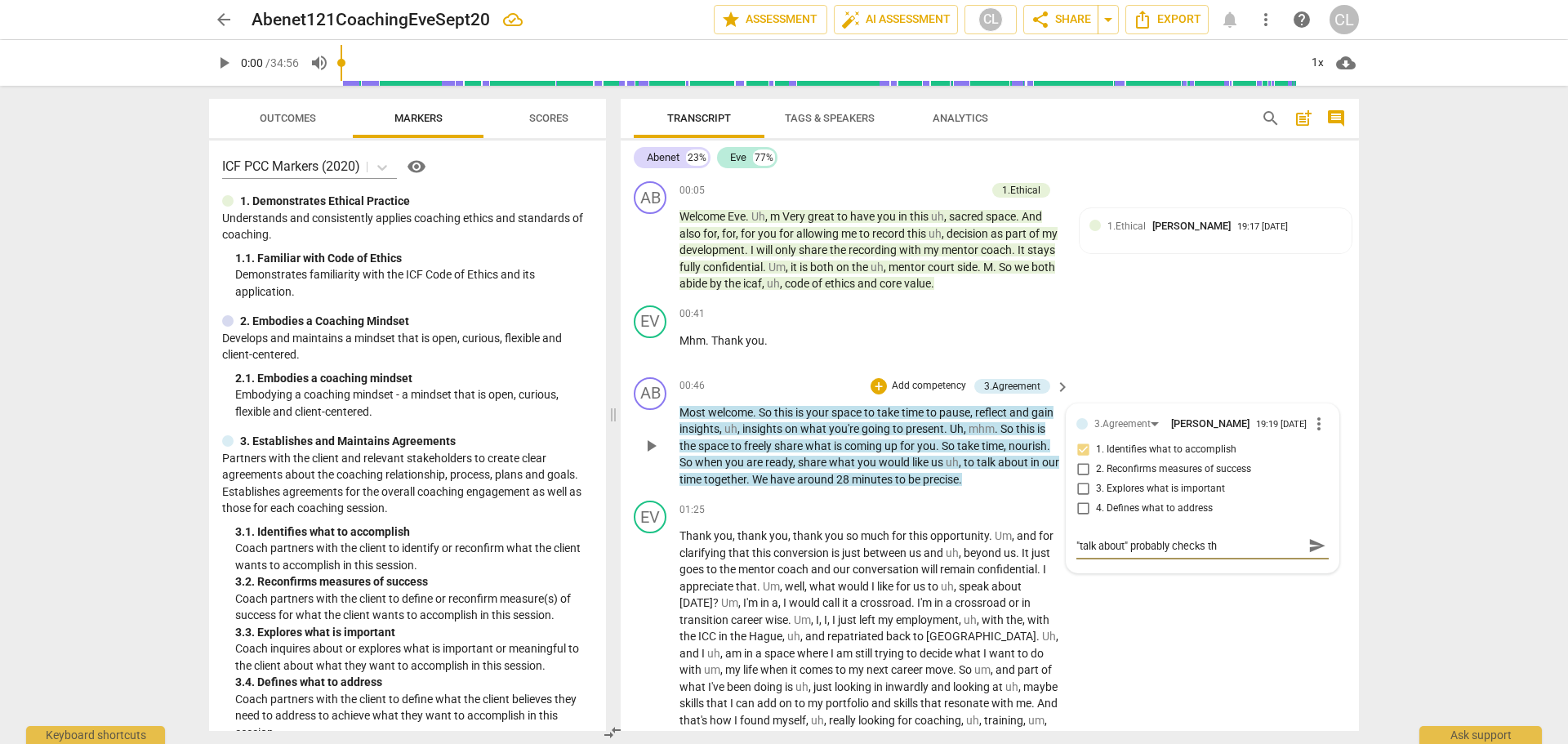
type textarea ""talk about" probably checks the"
type textarea ""talk about" probably checks the b"
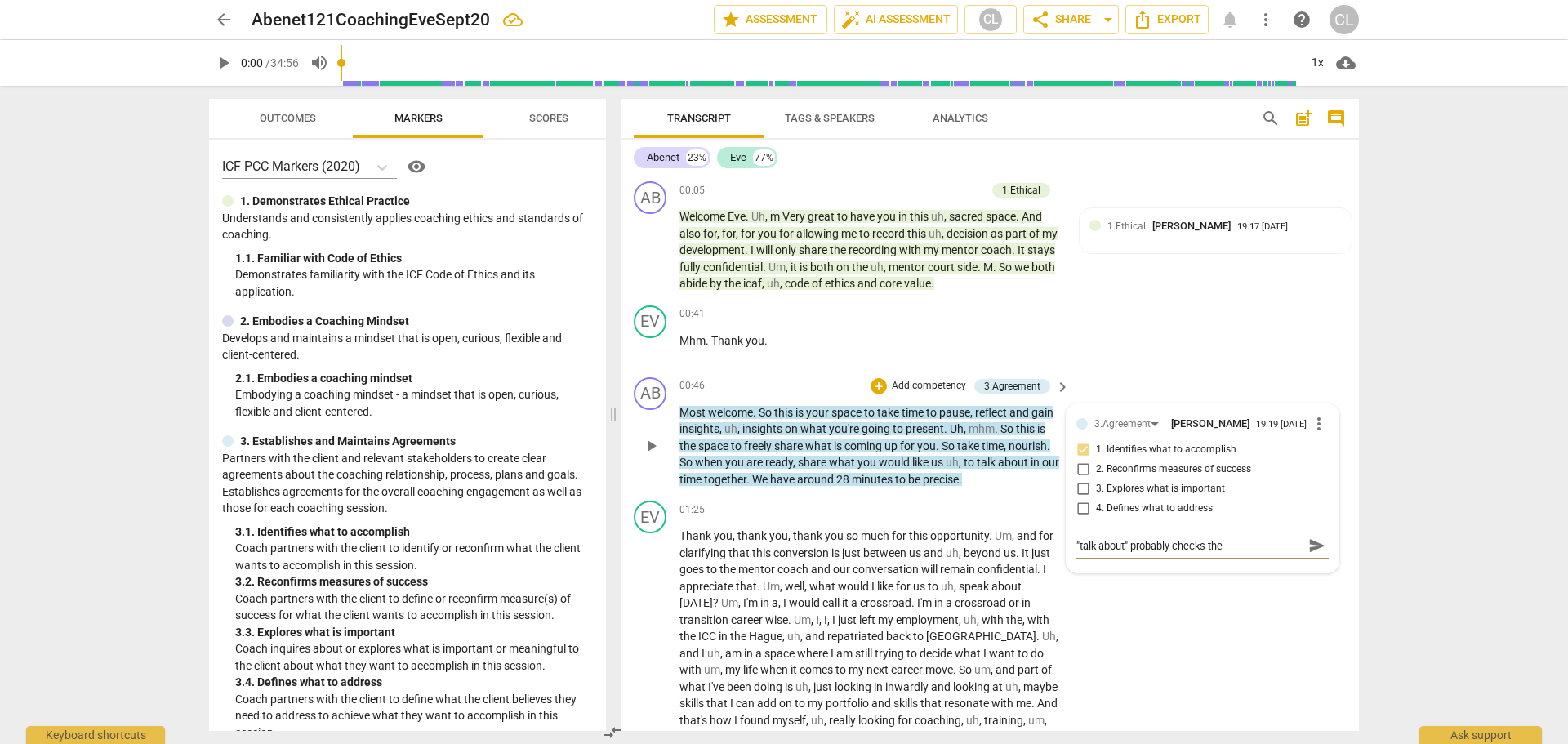
type textarea ""talk about" probably checks the b"
type textarea ""talk about" probably checks the bo"
type textarea ""talk about" probably checks the box"
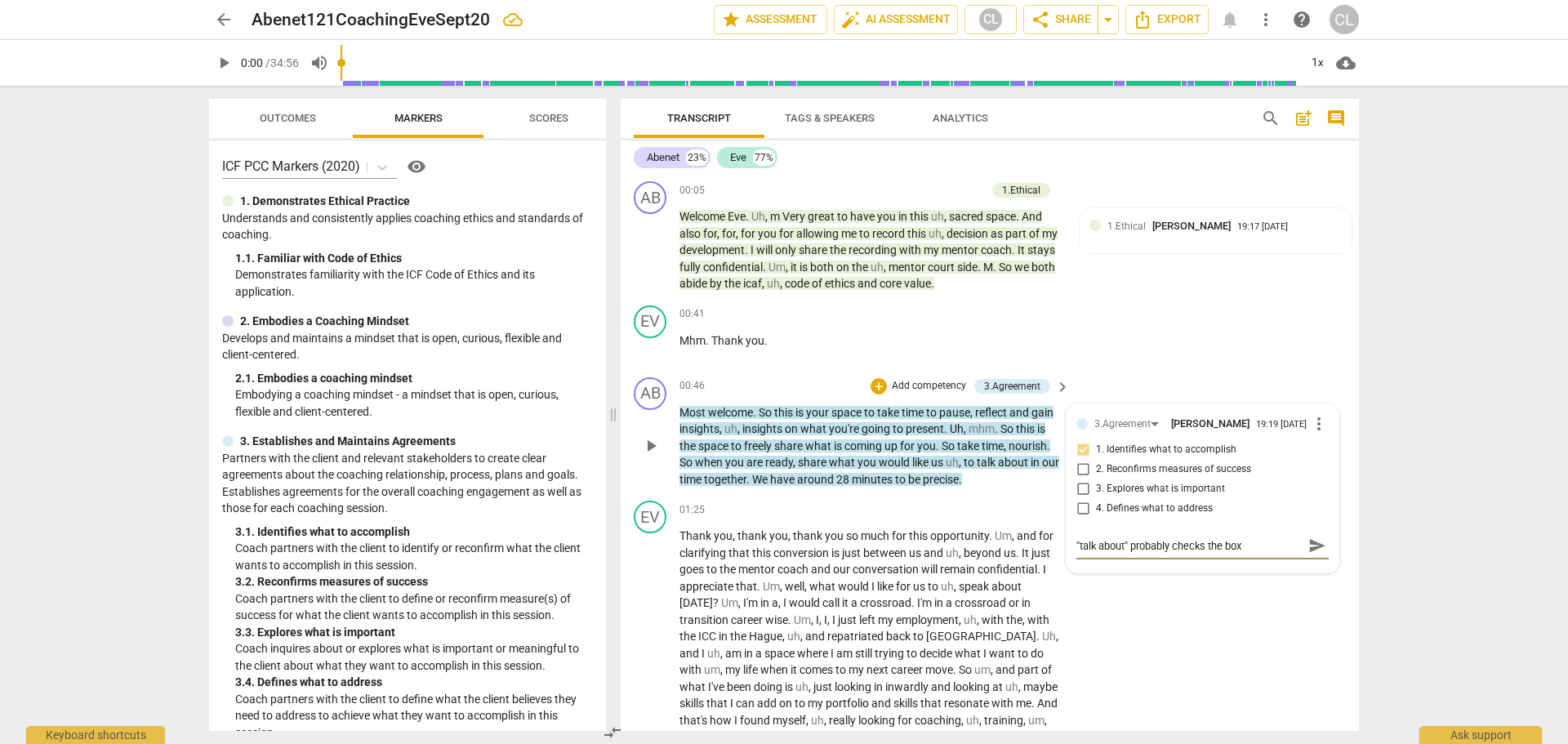
type textarea ""talk about" probably checks the box"
type textarea ""talk about" probably checks the box a"
type textarea ""talk about" probably checks the box as"
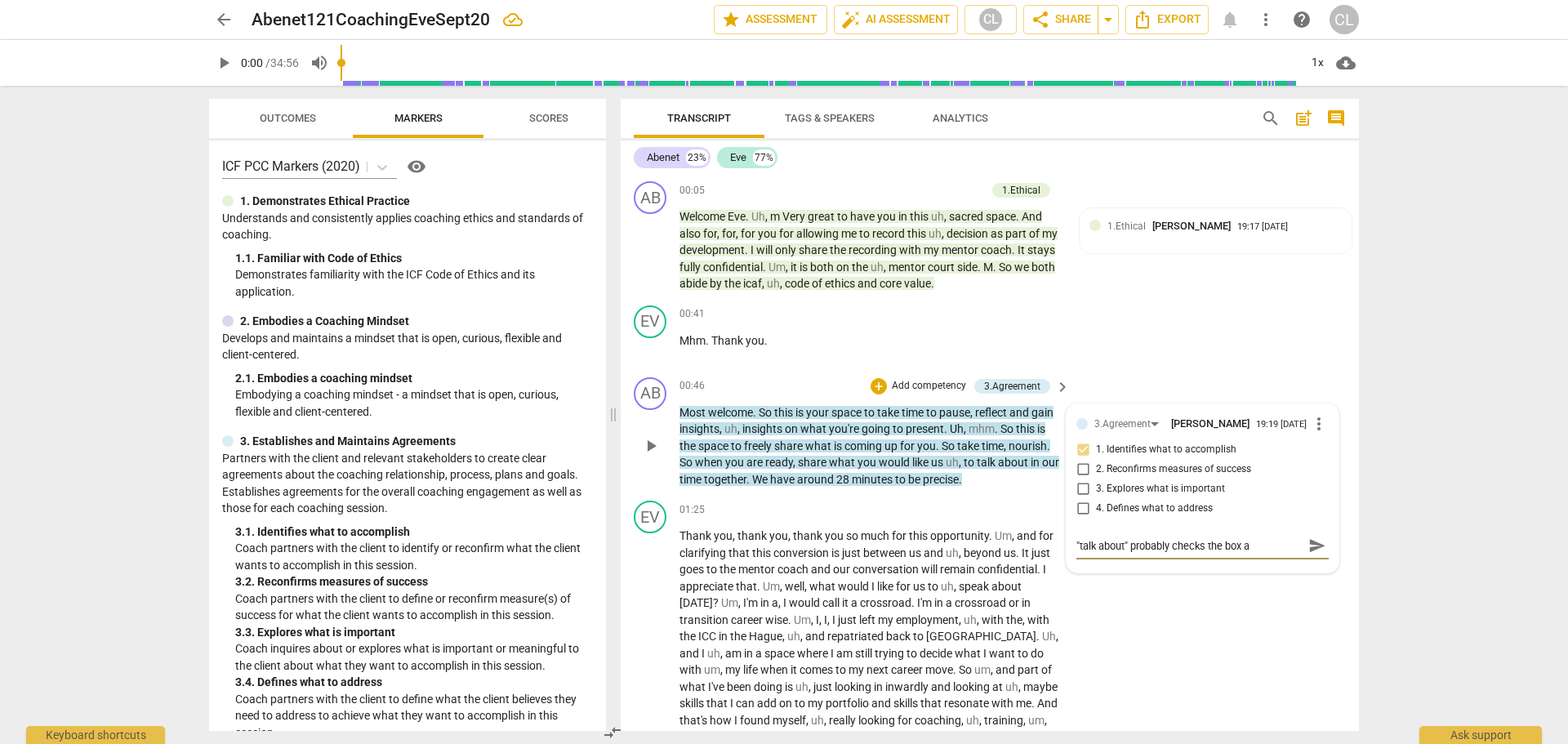
type textarea ""talk about" probably checks the box as"
type textarea ""talk about" probably checks the box as a"
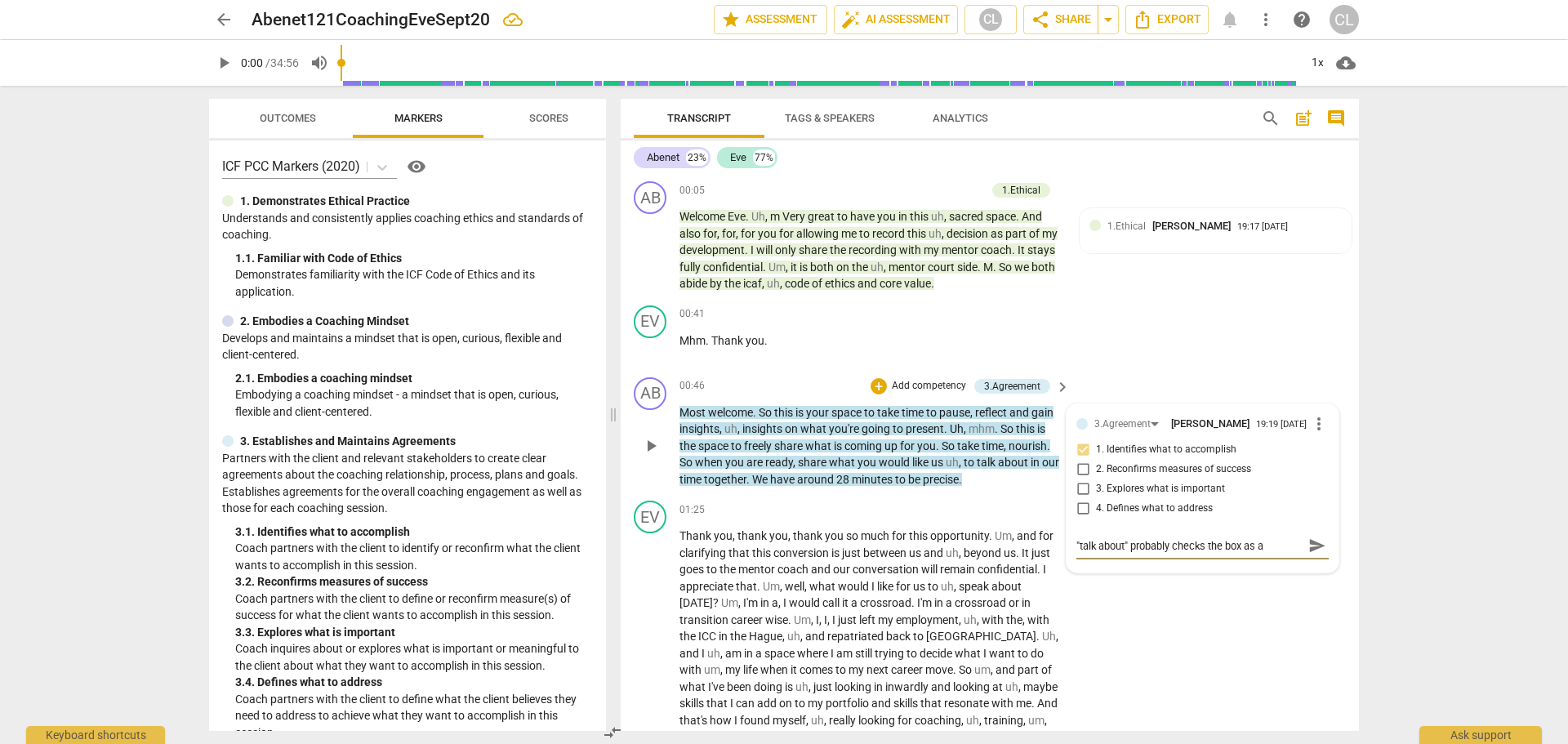
type textarea ""talk about" probably checks the box as"
type textarea ""talk about" probably checks the box a"
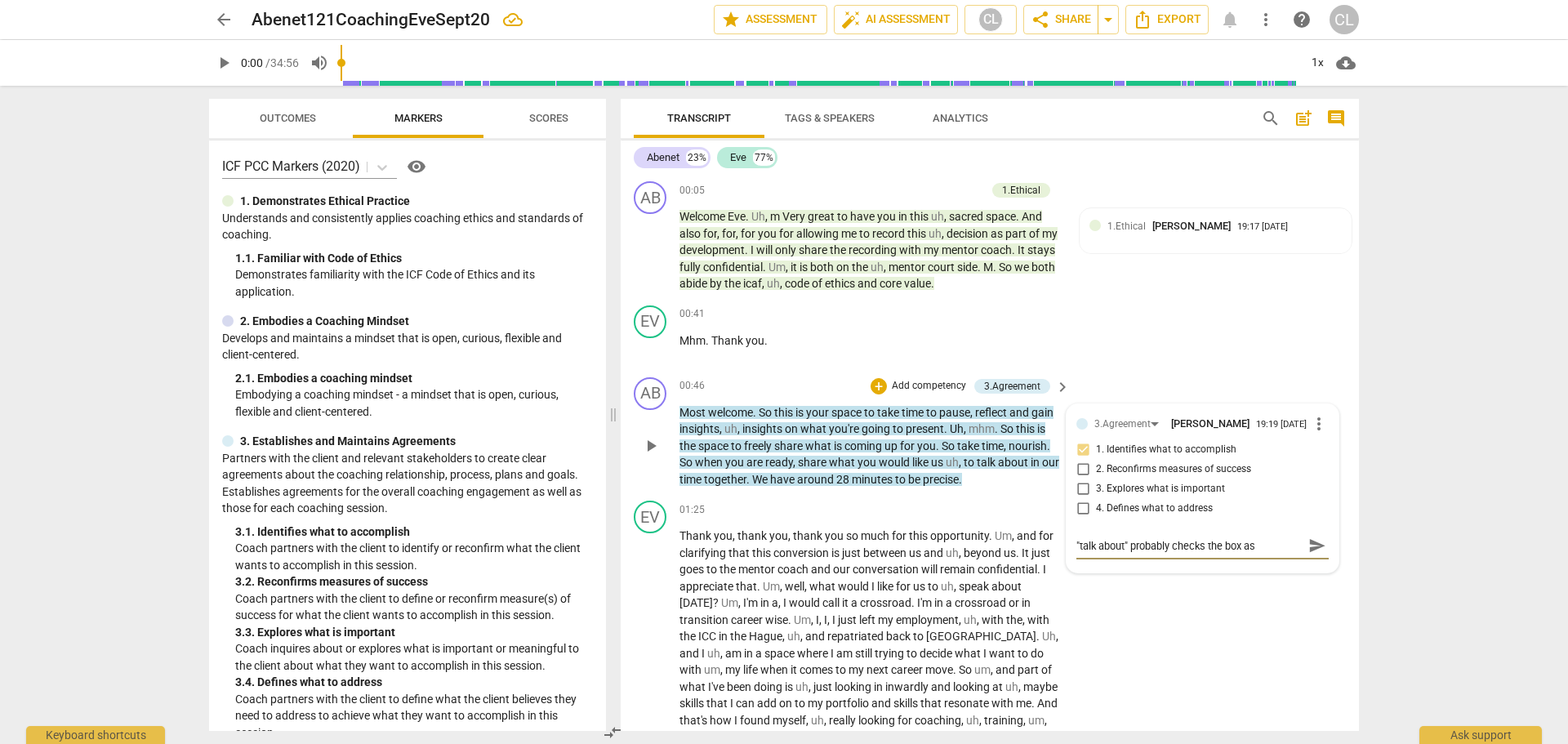
type textarea ""talk about" probably checks the box a"
type textarea ""talk about" probably checks the box"
type textarea ""talk about" probably checks the box f"
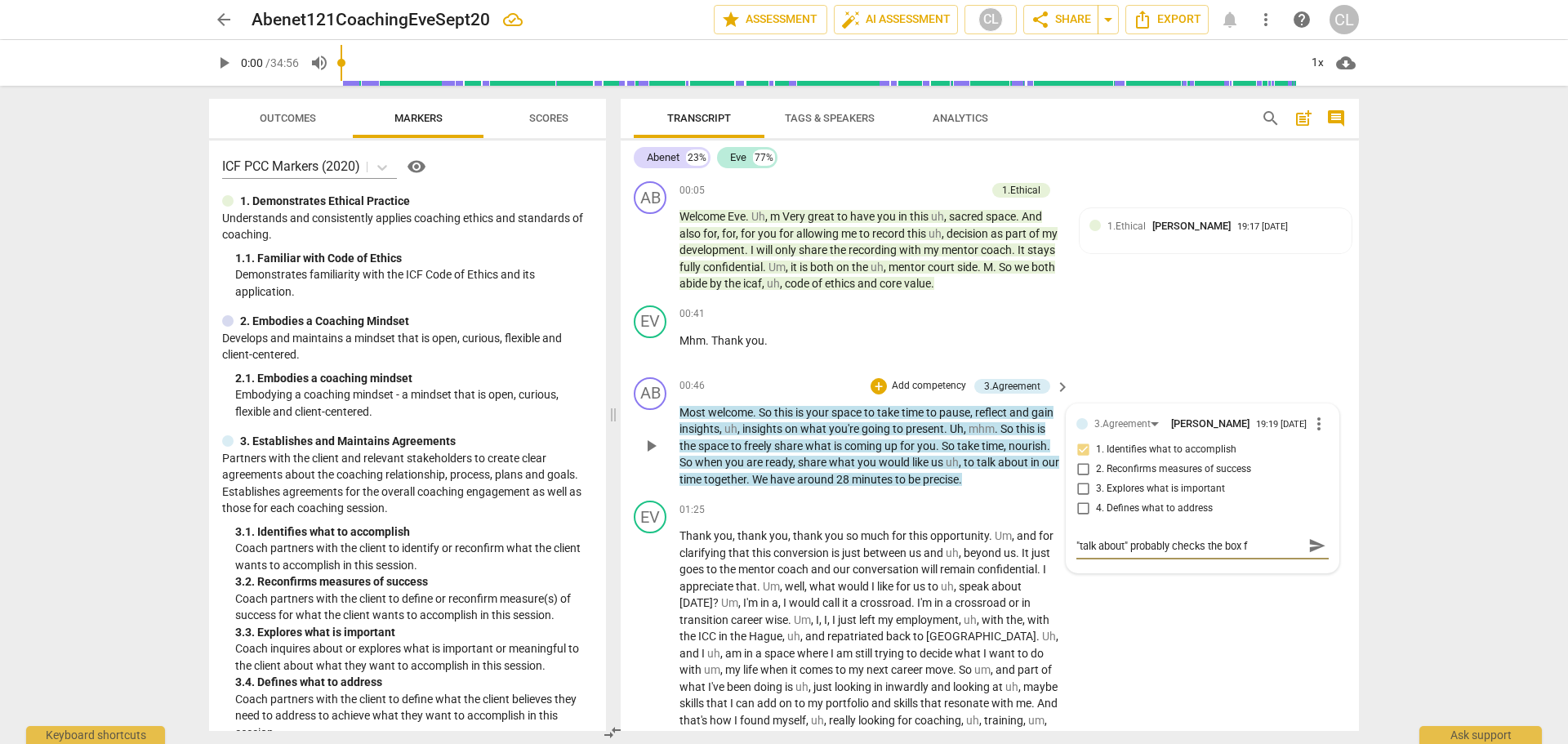
type textarea ""talk about" probably checks the box fu"
type textarea ""talk about" probably checks the box fut"
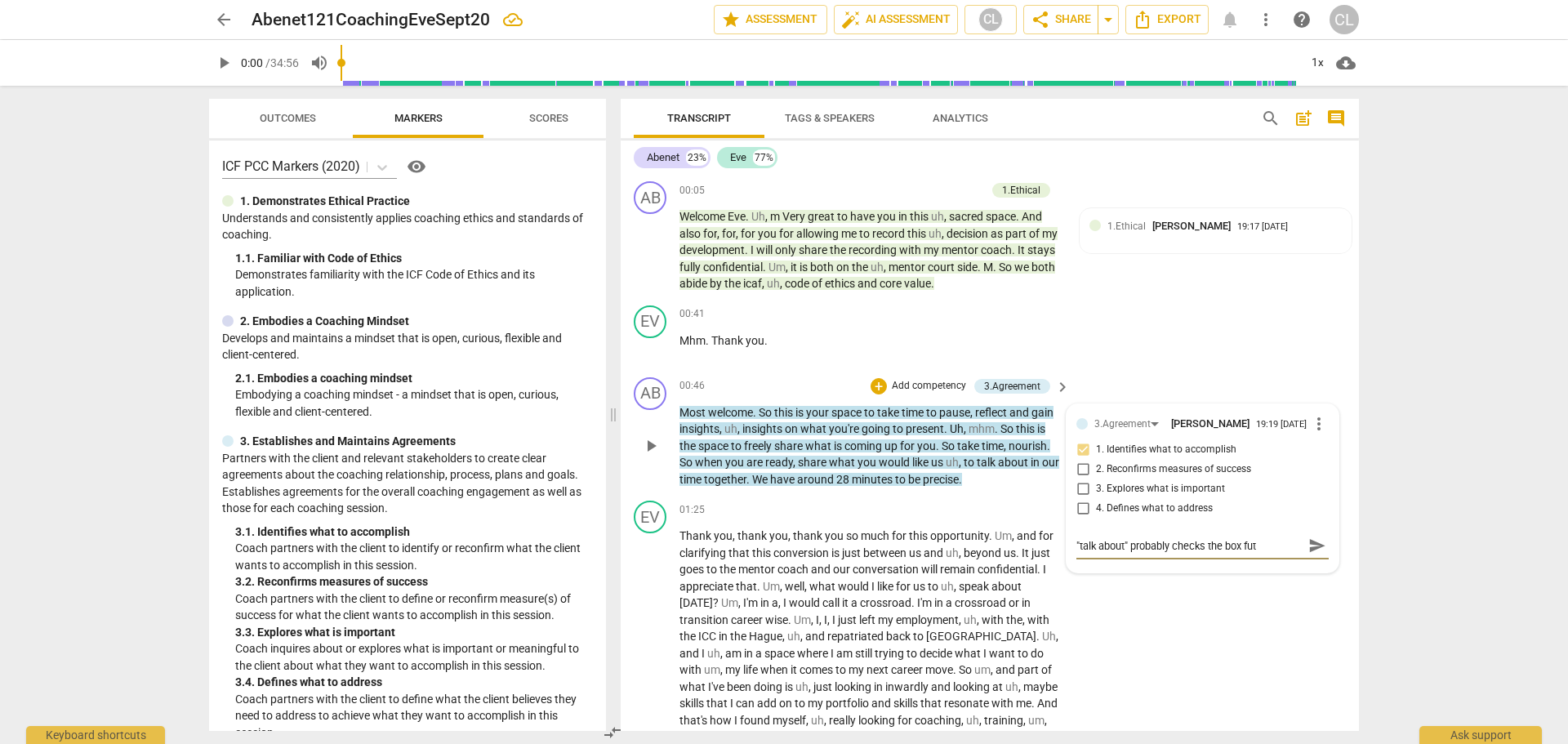
type textarea ""talk about" probably checks the box fut"
type textarea ""talk about" probably checks the box fut i"
type textarea ""talk about" probably checks the box fut"
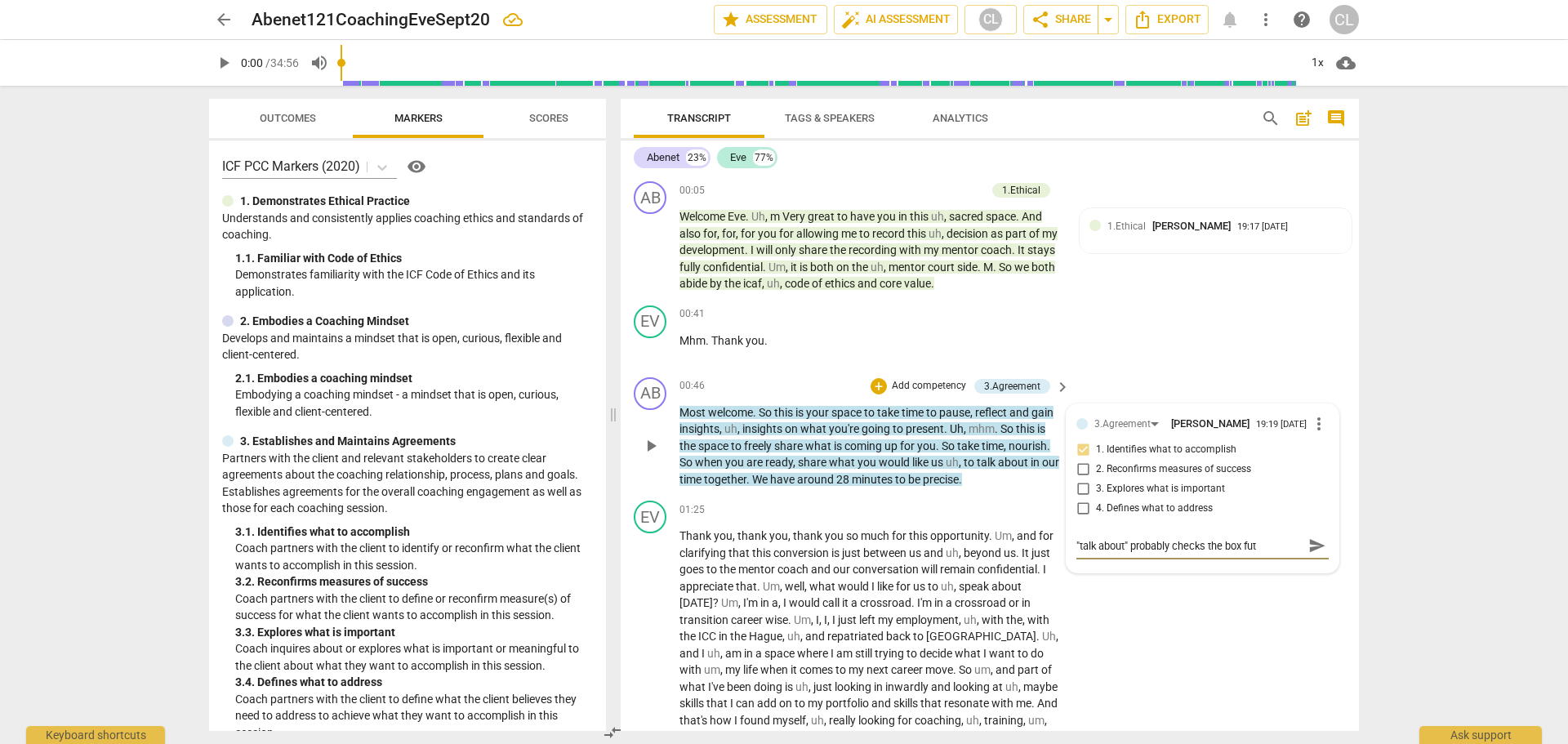
type textarea ""talk about" probably checks the box fut"
type textarea ""talk about" probably checks the box fu"
type textarea ""talk about" probably checks the box f"
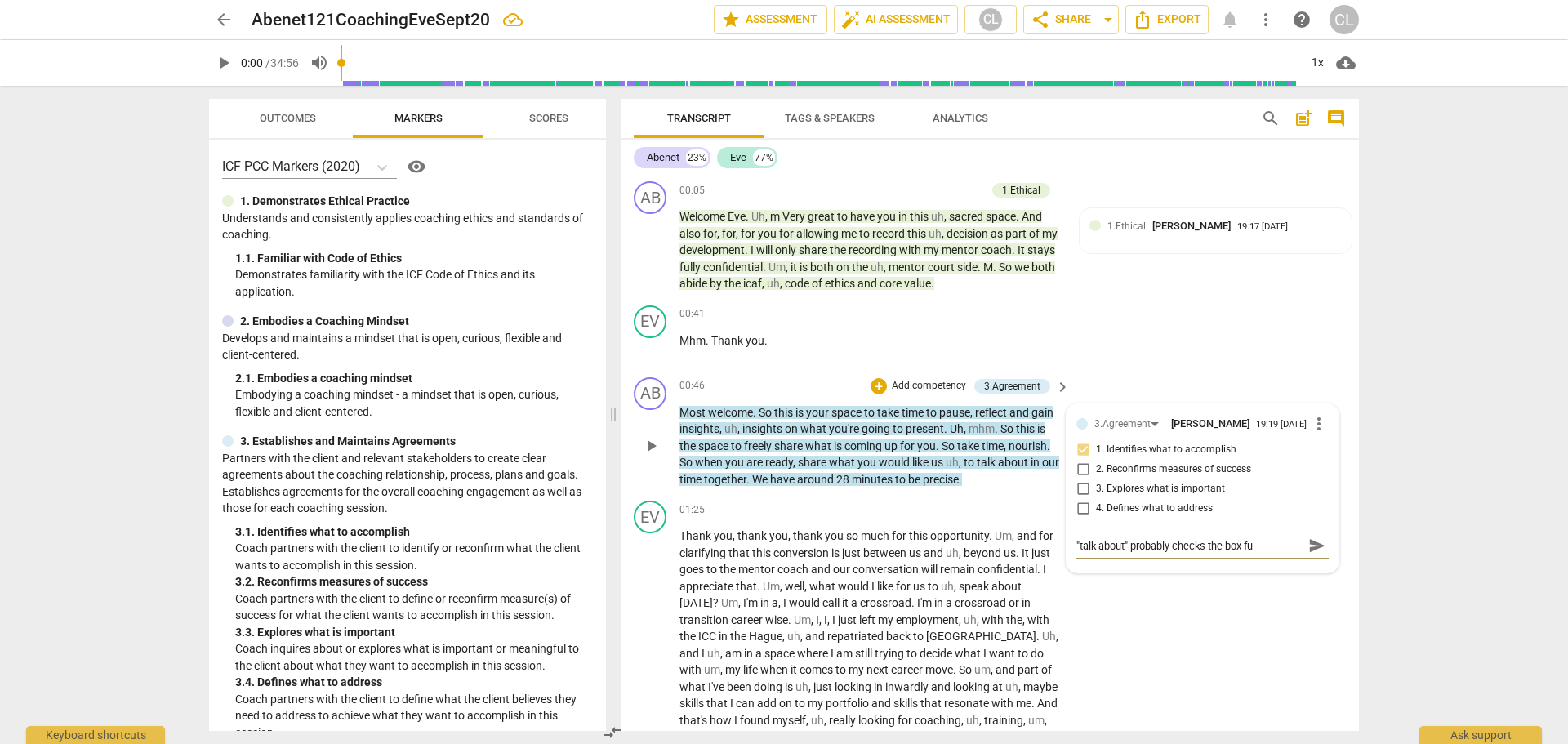
type textarea ""talk about" probably checks the box f"
type textarea ""talk about" probably checks the box"
type textarea ""talk about" probably checks the box b"
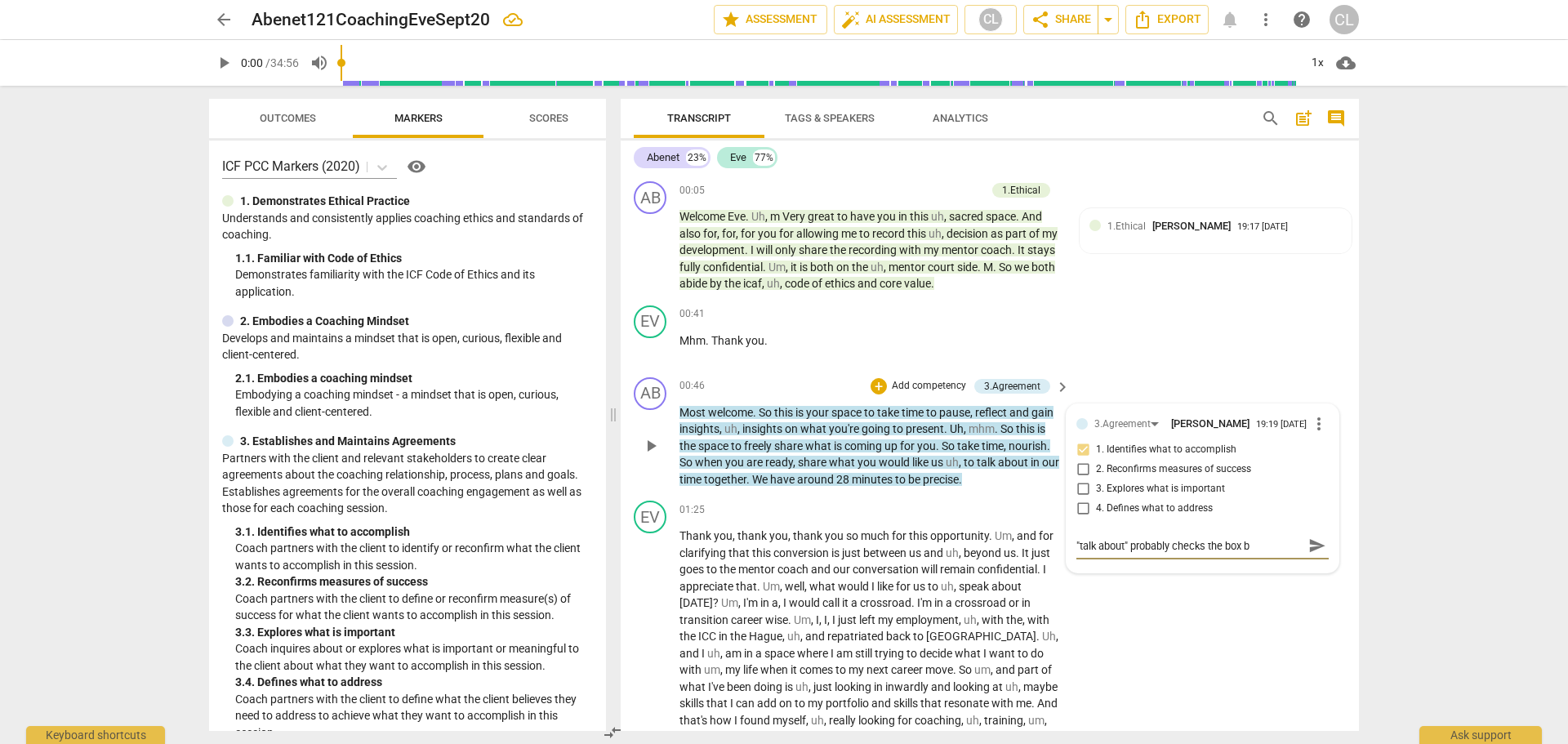
type textarea ""talk about" probably checks the box bu"
type textarea ""talk about" probably checks the box but"
click at [1266, 551] on textarea ""talk about" probably checks the box but" at bounding box center [1188, 545] width 226 height 16
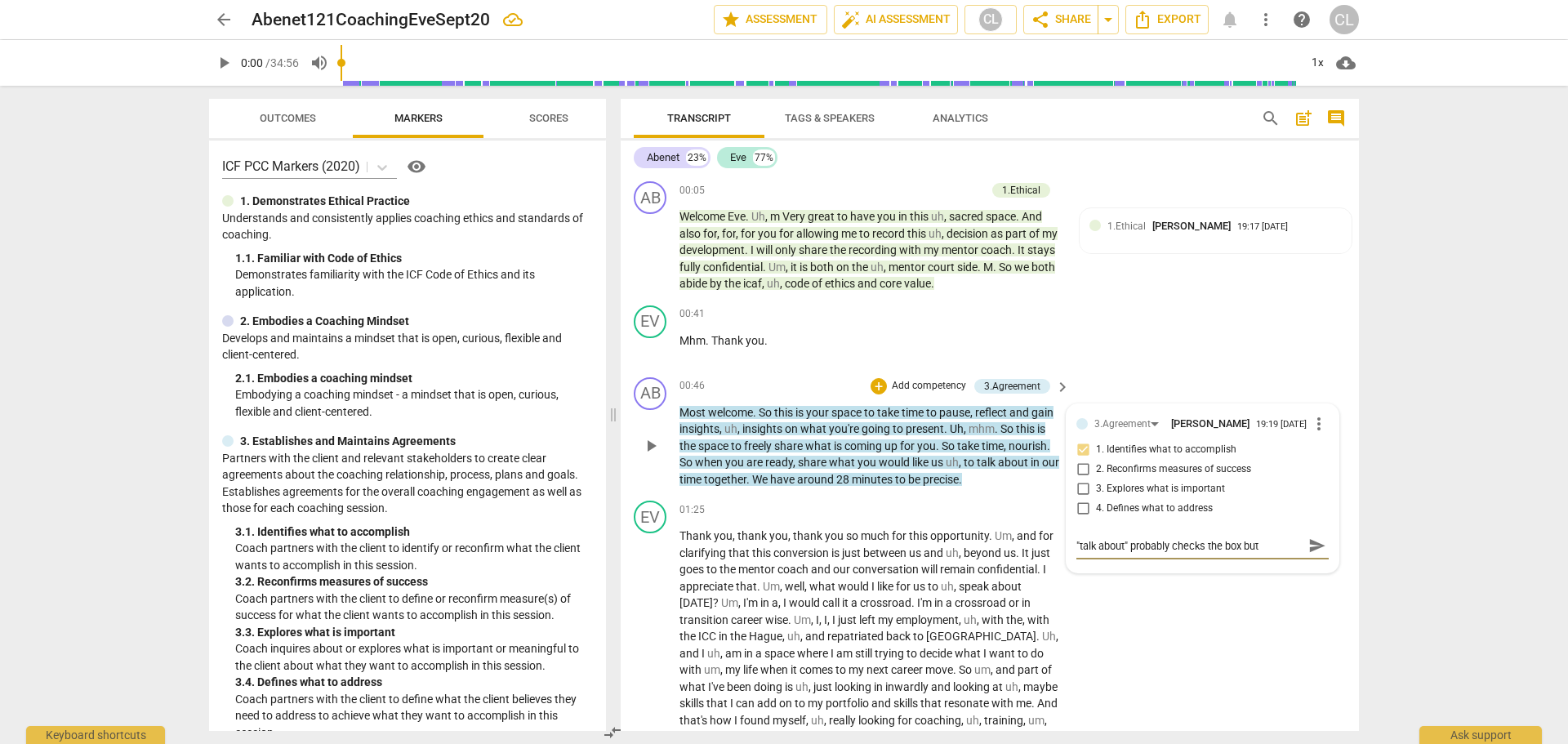
click at [1266, 552] on textarea ""talk about" probably checks the box but" at bounding box center [1188, 545] width 226 height 16
drag, startPoint x: 1224, startPoint y: 545, endPoint x: 1041, endPoint y: 531, distance: 183.5
click at [1037, 533] on div "AB play_arrow pause 00:05 + Add competency 1.Ethical keyboard_arrow_right Welco…" at bounding box center [990, 452] width 739 height 556
click at [1151, 651] on div "EV play_arrow pause 01:25 + Add competency keyboard_arrow_right Thank you , tha…" at bounding box center [990, 656] width 739 height 325
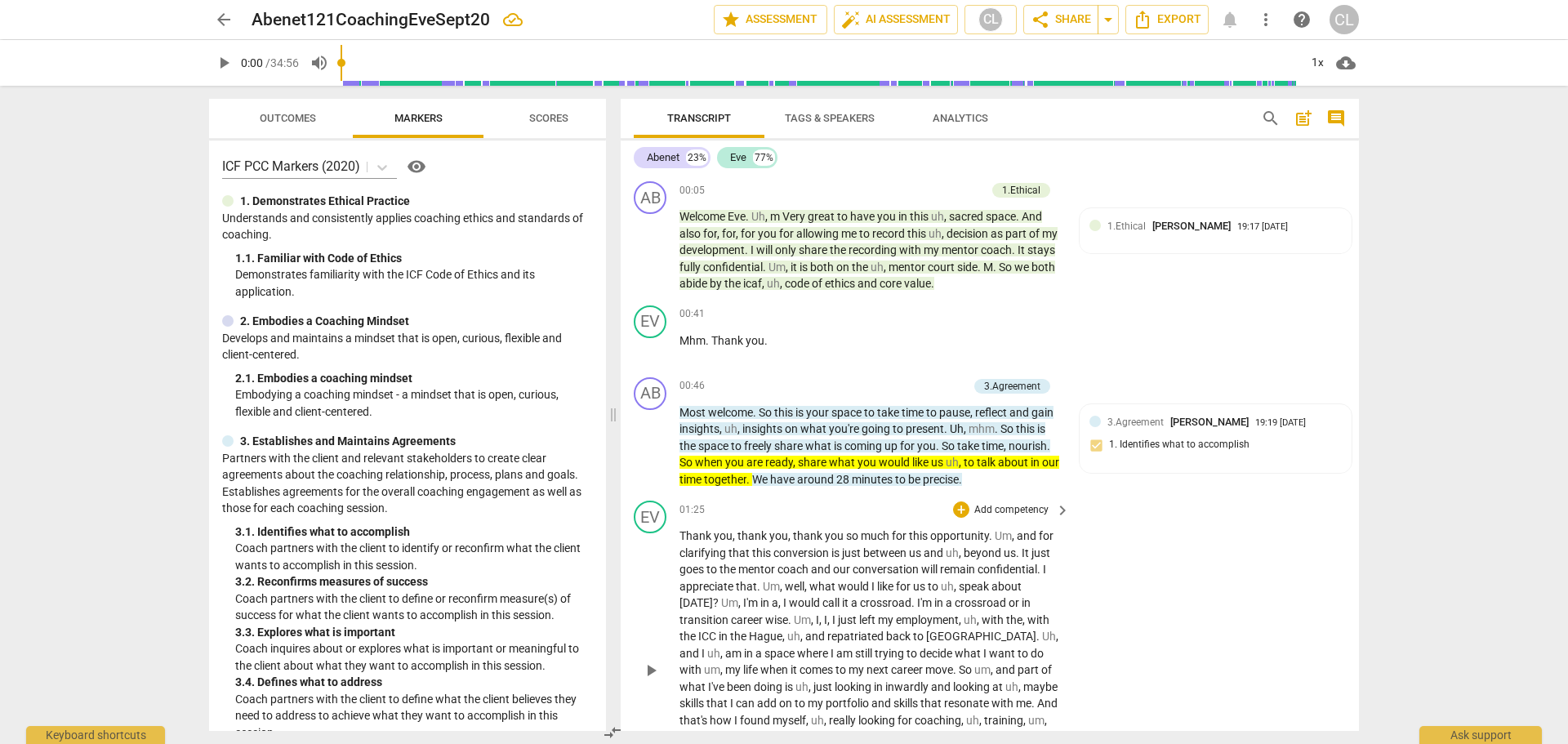
click at [804, 508] on div "01:25 + Add competency keyboard_arrow_right" at bounding box center [875, 509] width 392 height 18
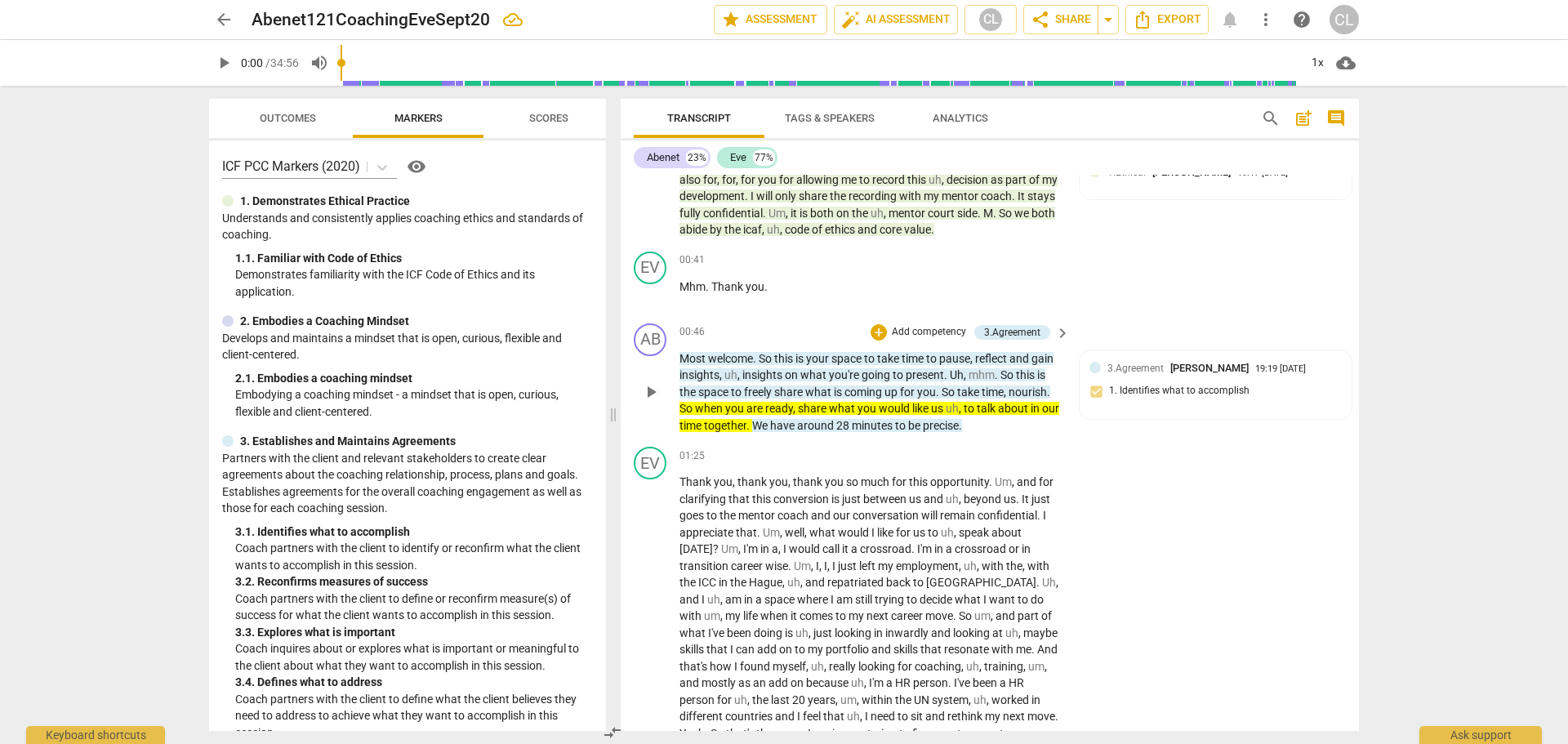
scroll to position [82, 0]
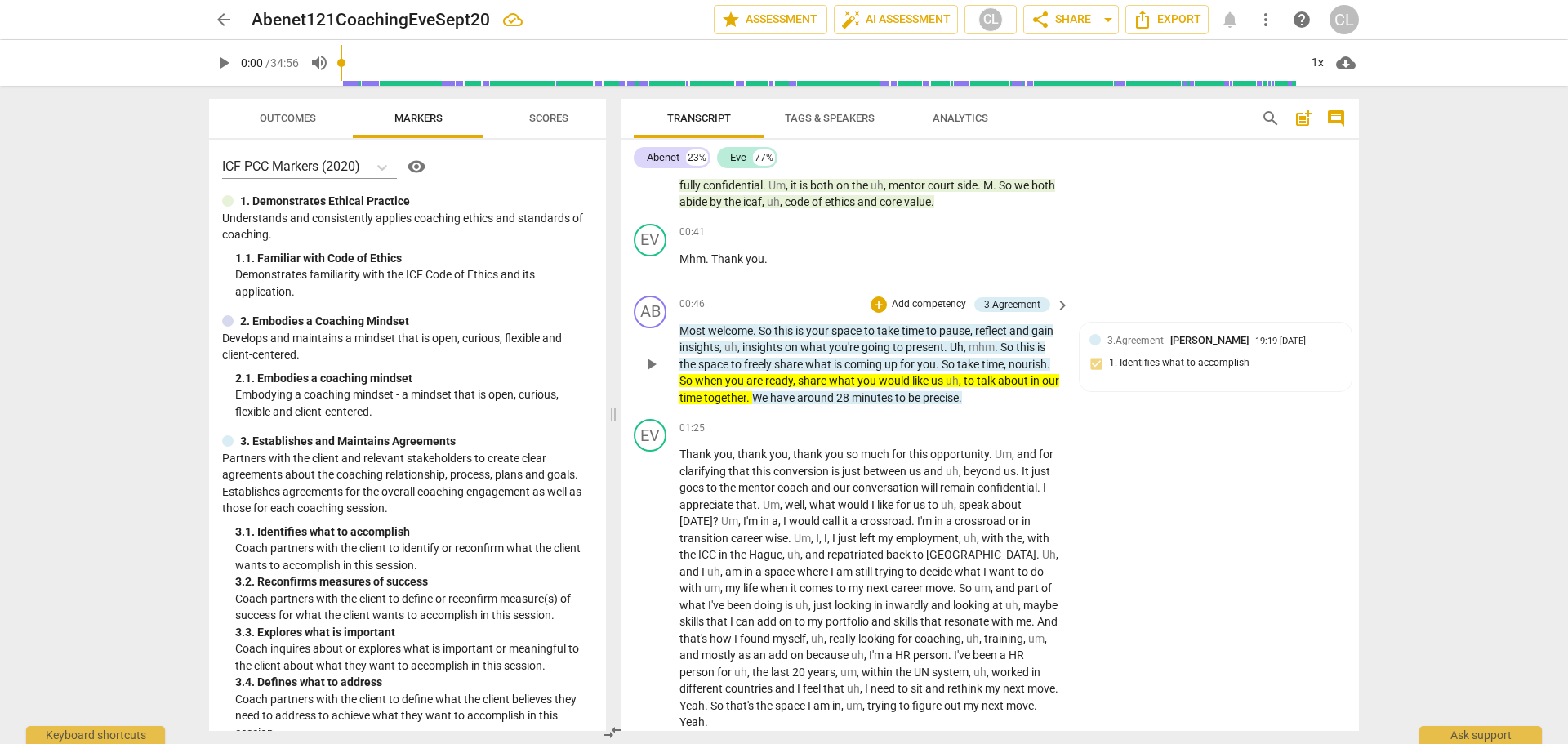
click at [836, 396] on span "around" at bounding box center [816, 397] width 39 height 13
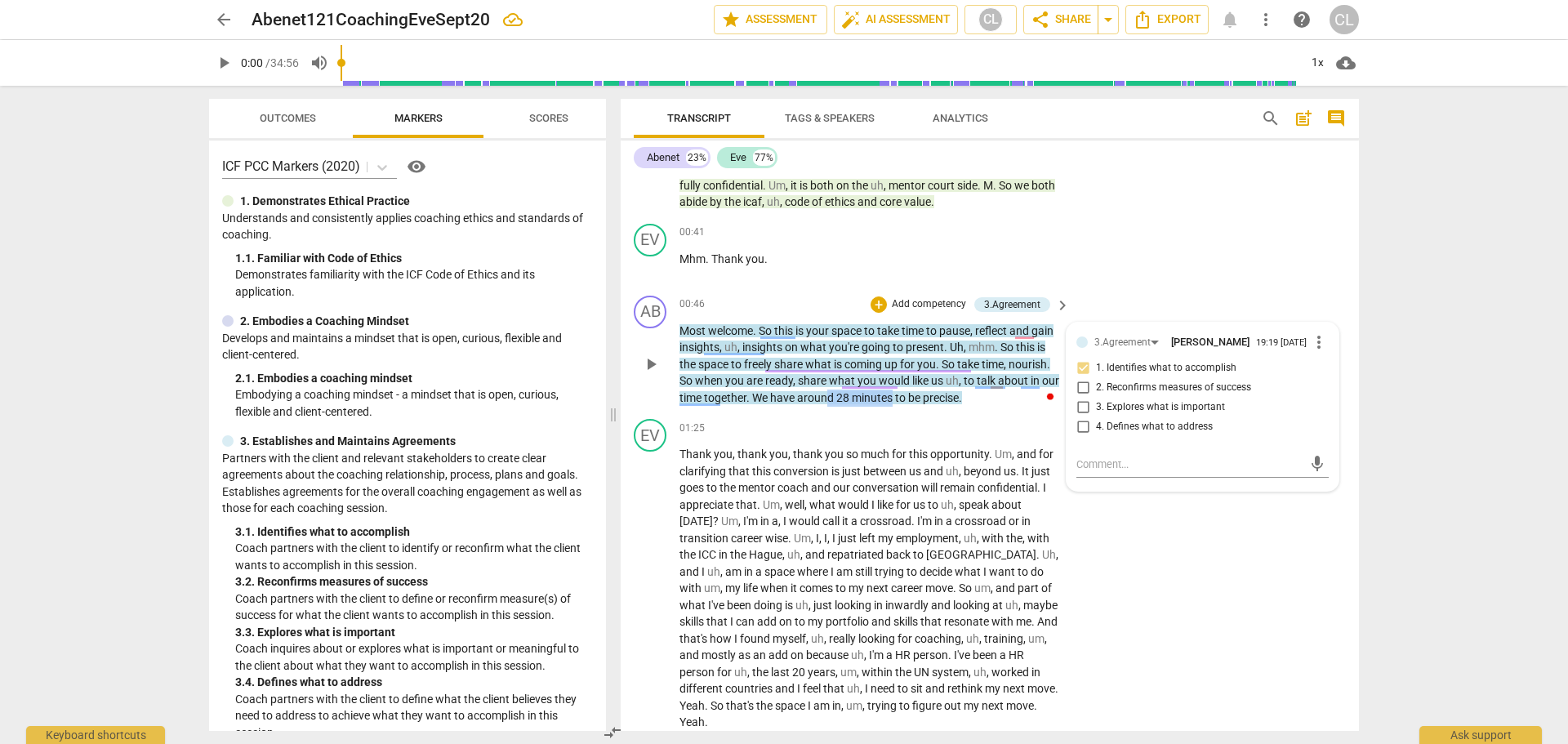
drag, startPoint x: 890, startPoint y: 396, endPoint x: 958, endPoint y: 399, distance: 68.1
click at [958, 399] on p "Most welcome . So this is your space to take time to pause , reflect and gain i…" at bounding box center [871, 365] width 382 height 84
click at [1333, 115] on span "comment" at bounding box center [1336, 118] width 20 height 20
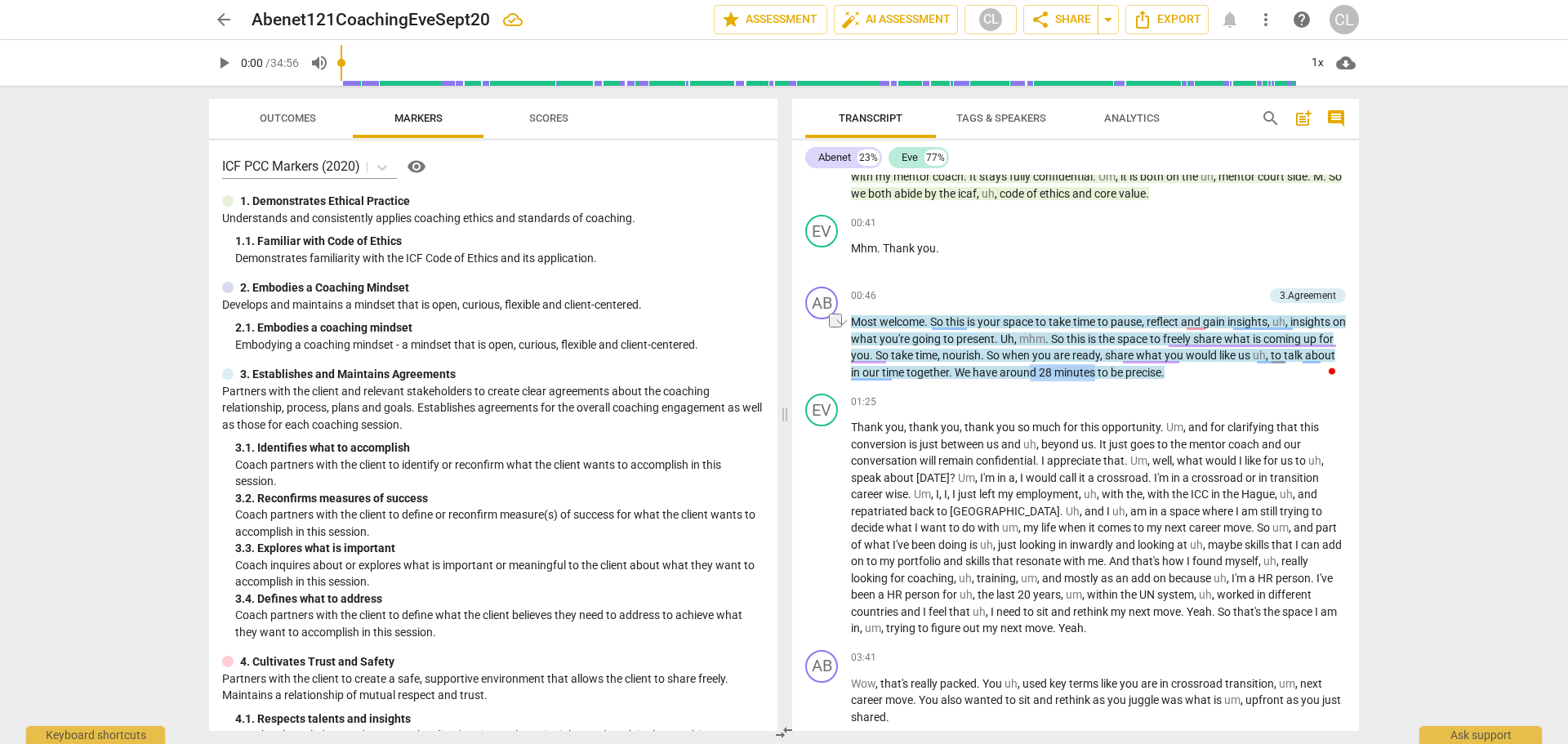
click at [1338, 121] on span "comment" at bounding box center [1336, 118] width 20 height 20
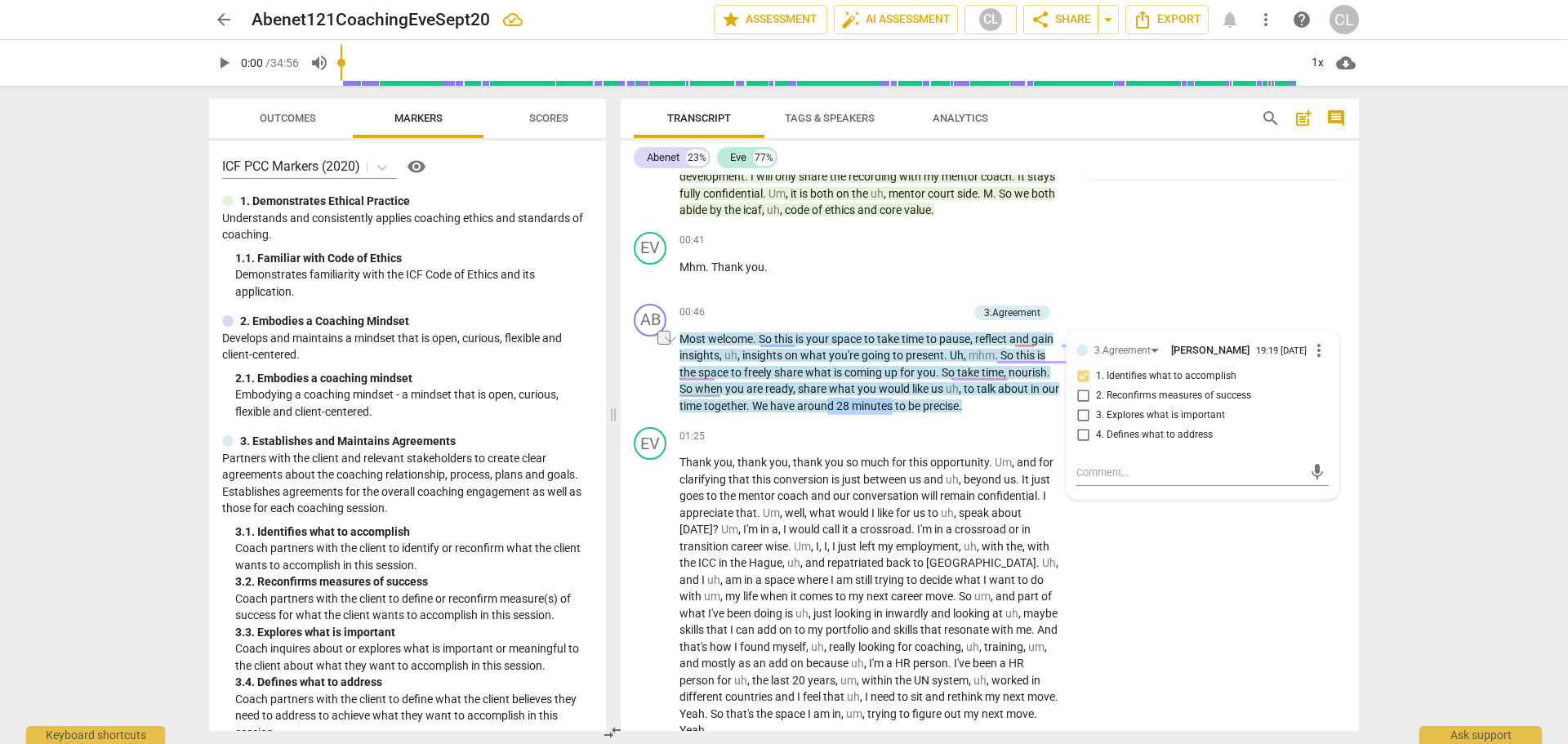
scroll to position [82, 0]
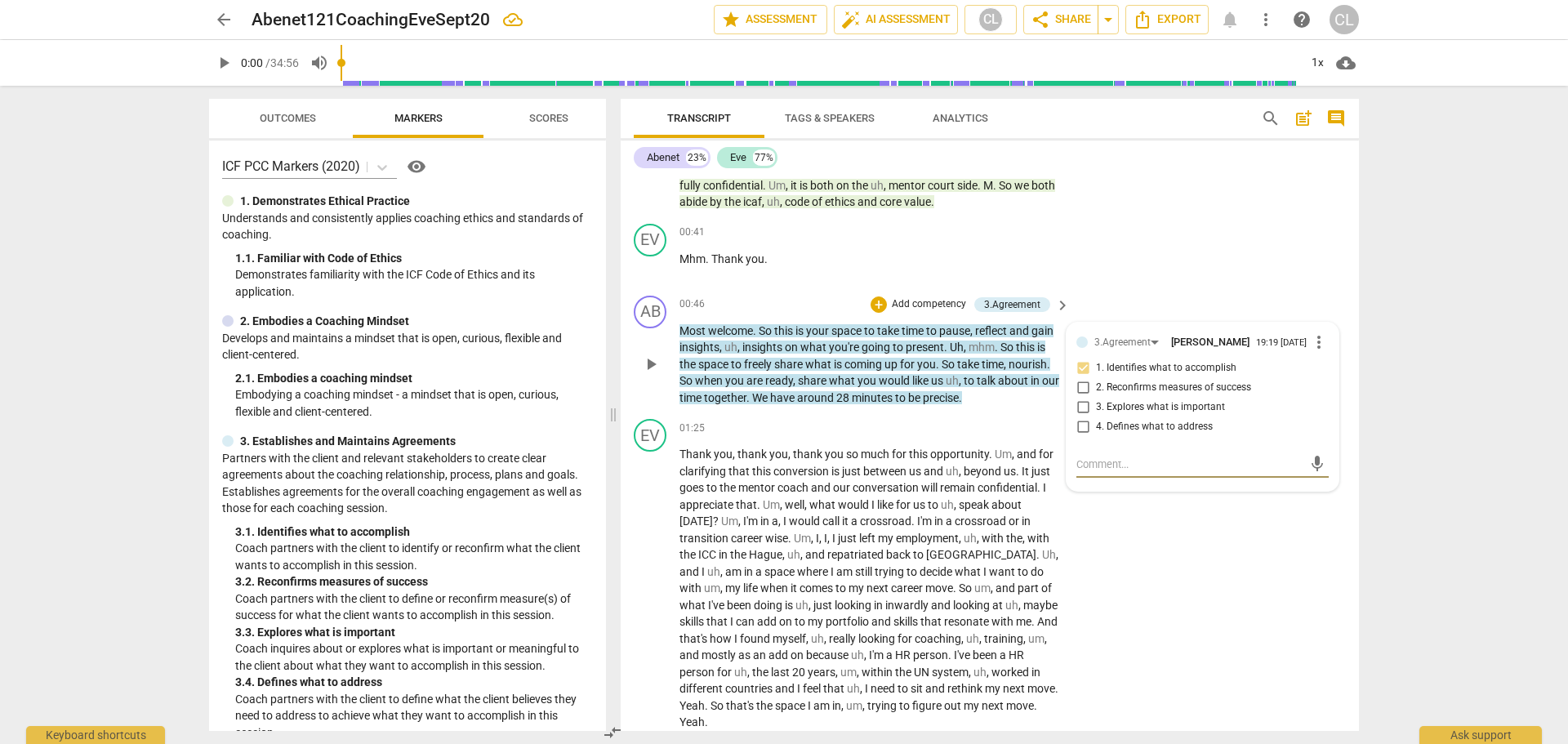
click at [1148, 469] on textarea at bounding box center [1188, 464] width 226 height 16
type textarea "a"
type textarea "as"
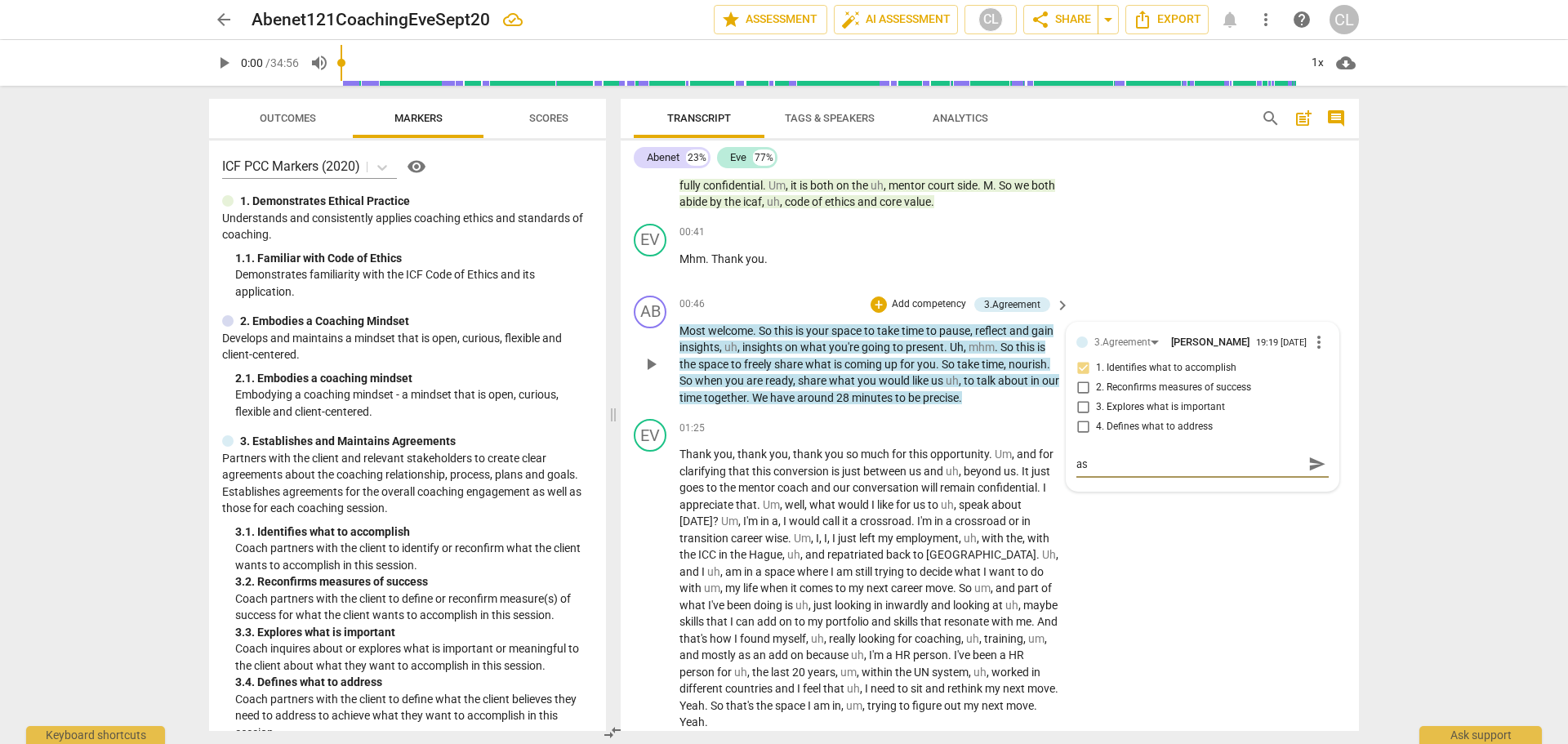
type textarea "ask"
type textarea "aske"
type textarea "asked"
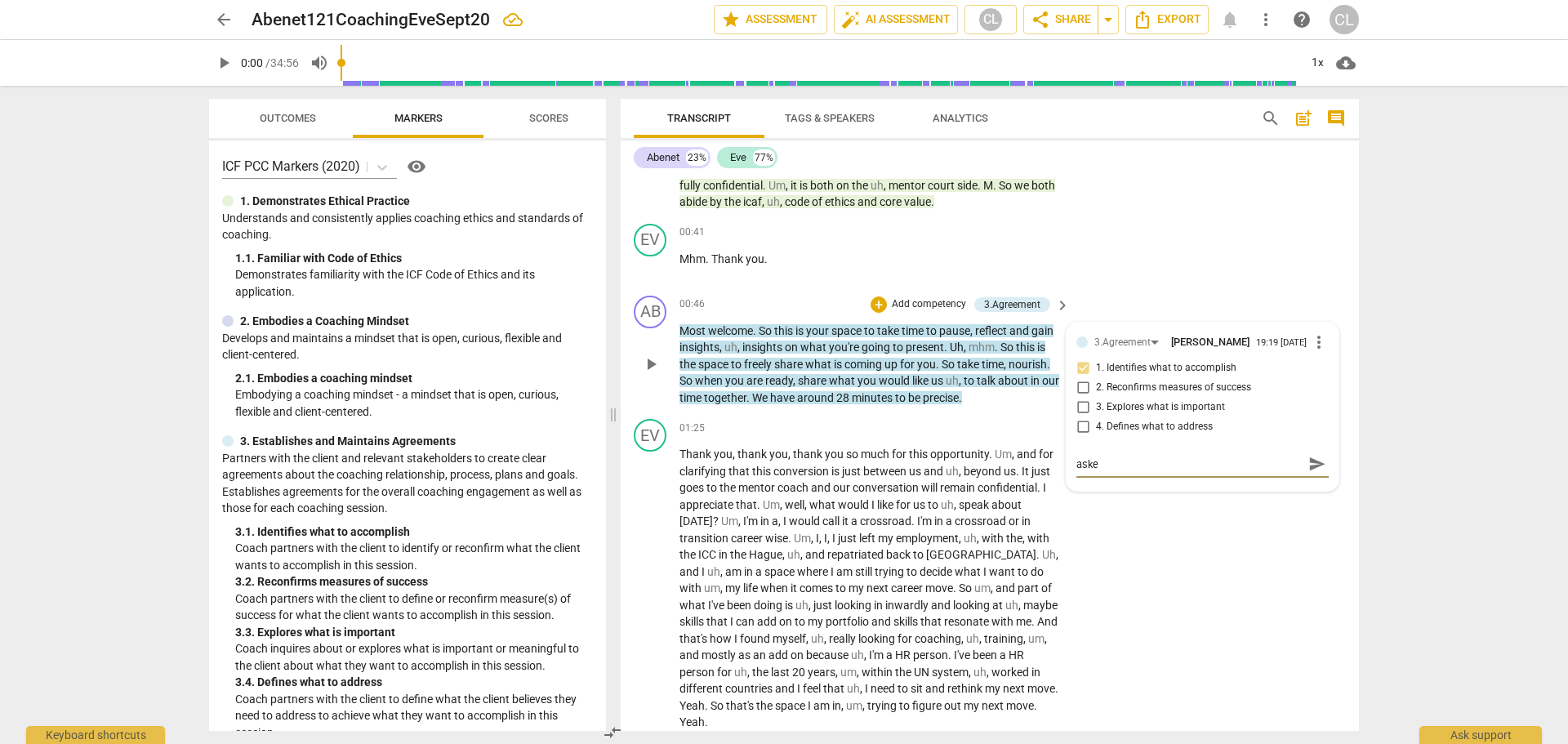
type textarea "asked"
type textarea "aske"
type textarea "ask"
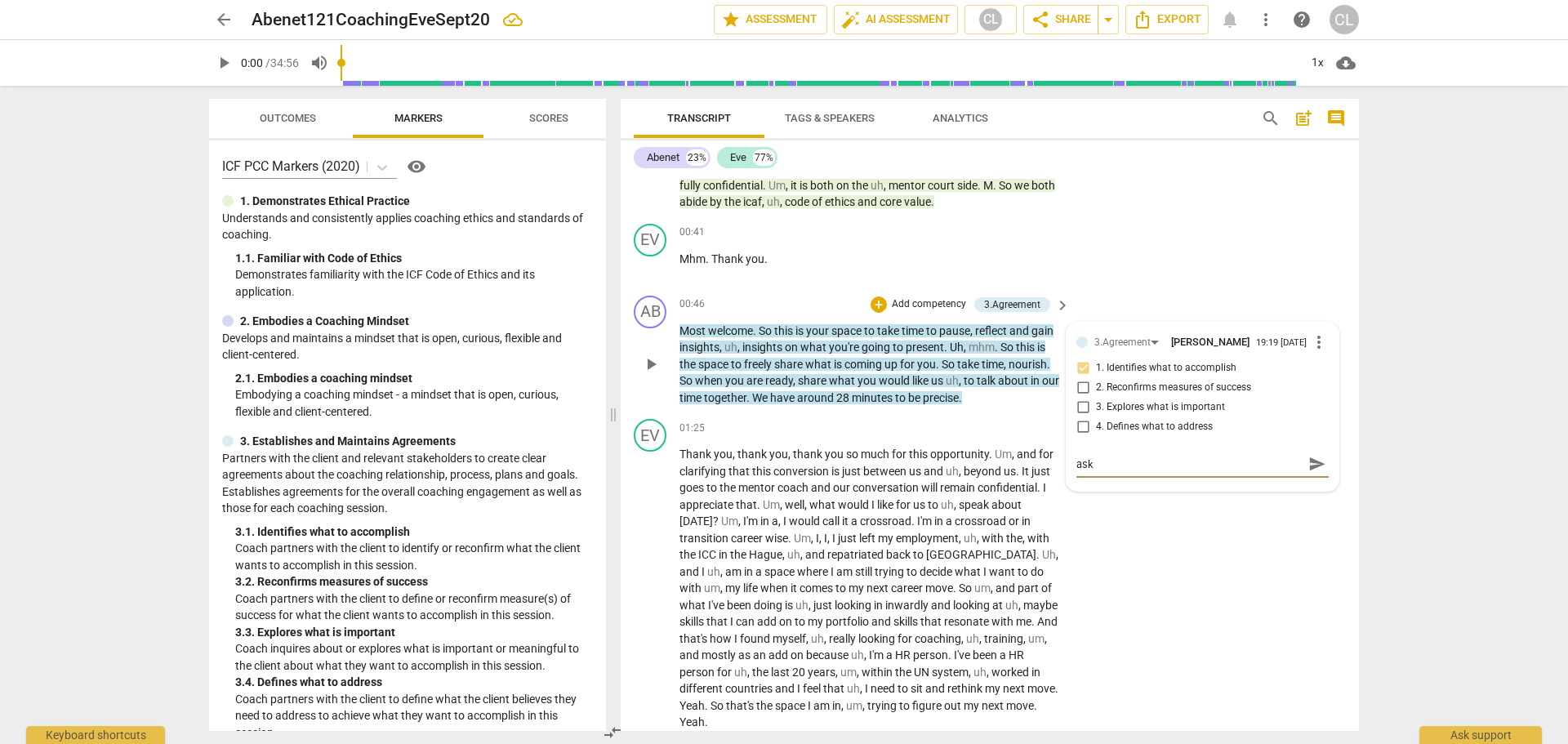
type textarea "as"
type textarea "a"
type textarea "A"
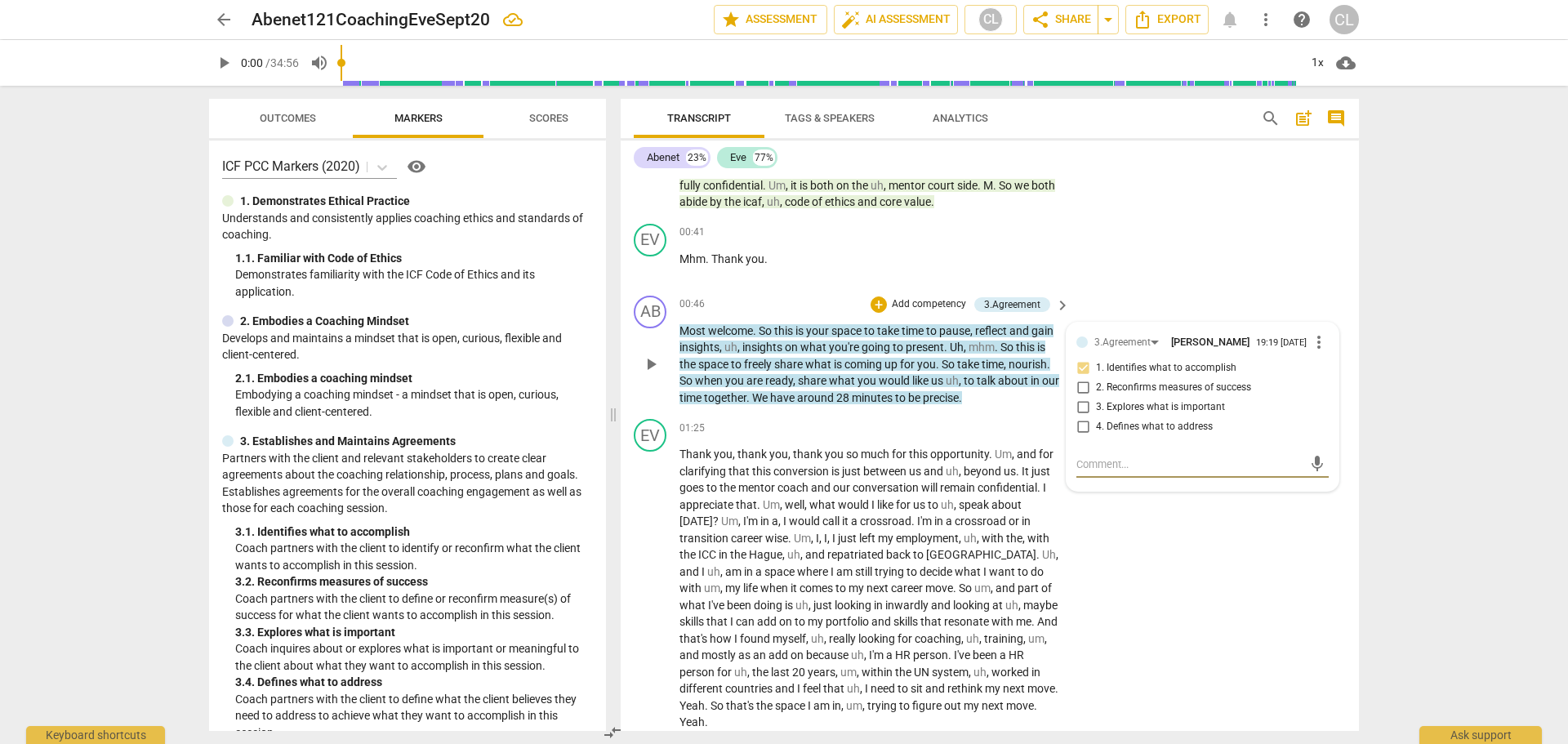
type textarea "A"
type textarea "As"
type textarea "Ask"
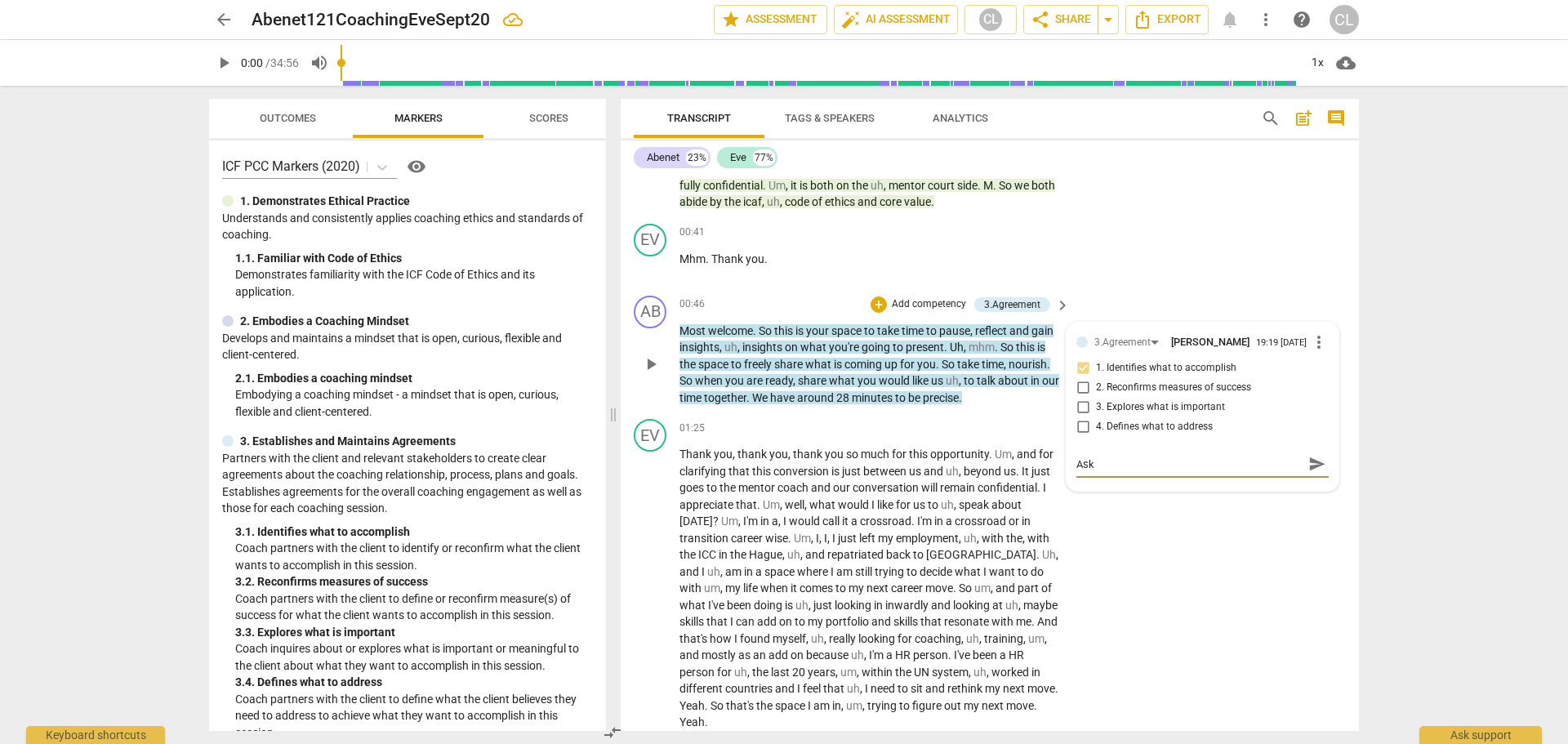
type textarea "Ask"
type textarea "Ask t"
type textarea "Ask th"
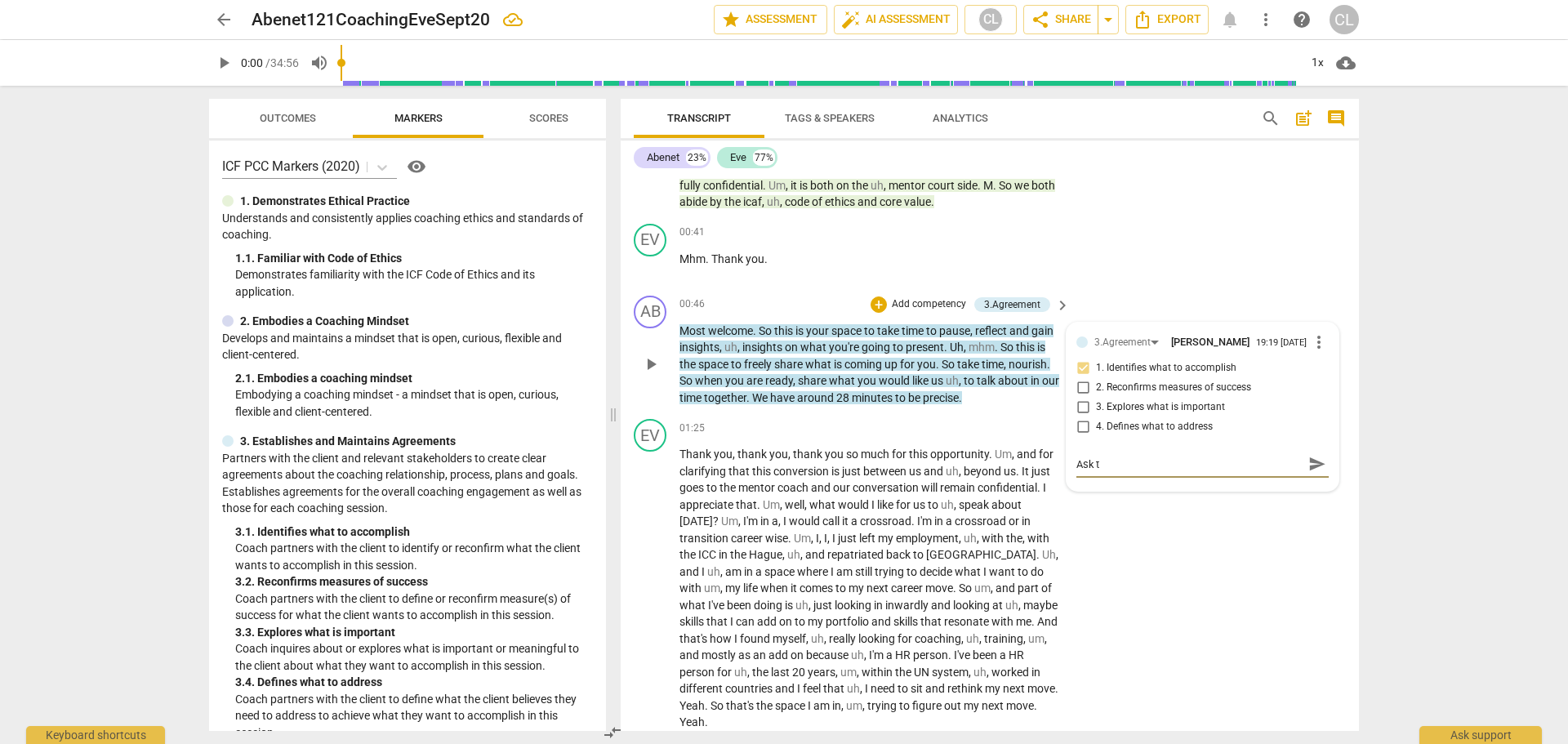
type textarea "Ask th"
type textarea "Ask the"
click at [1311, 477] on span "send" at bounding box center [1317, 471] width 18 height 18
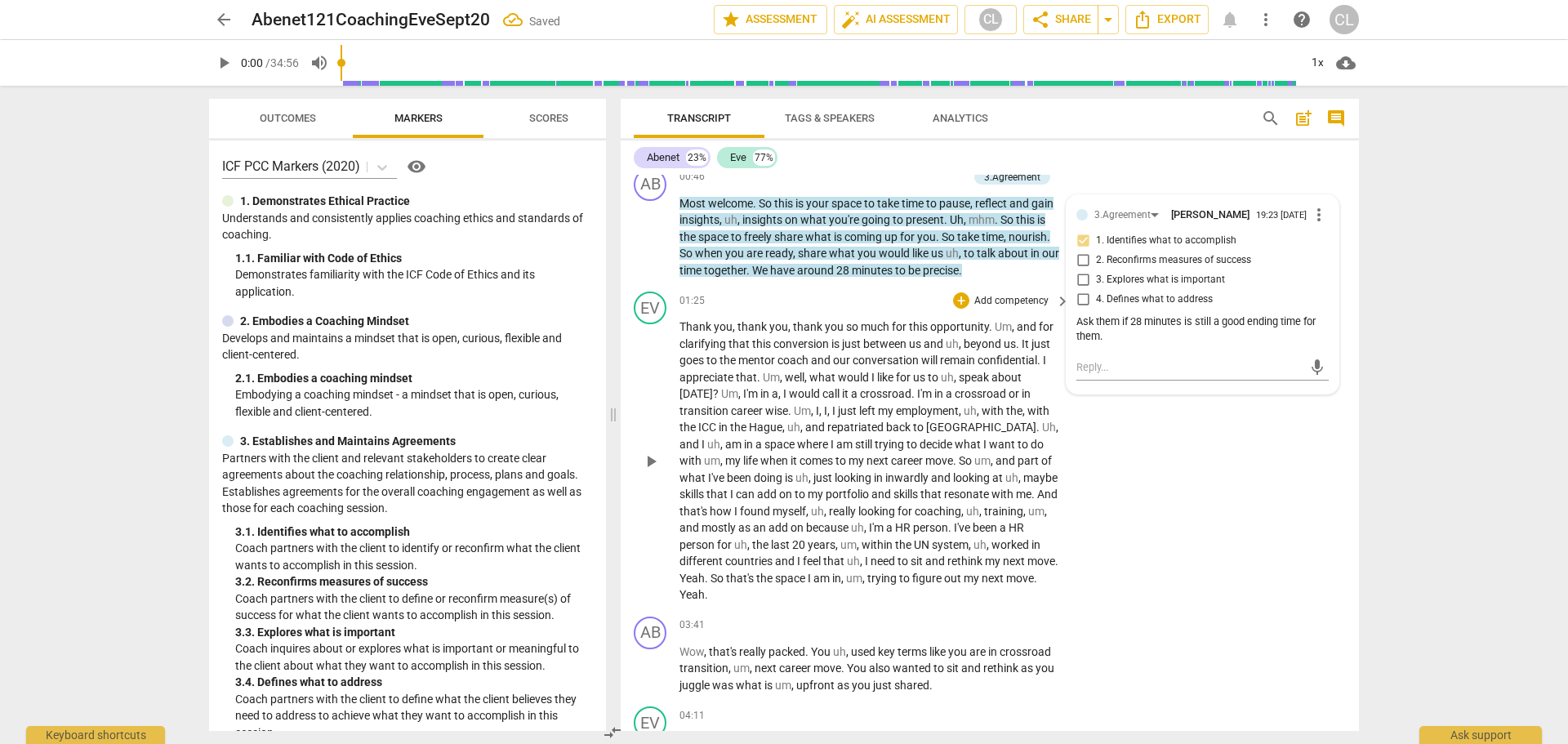
scroll to position [245, 0]
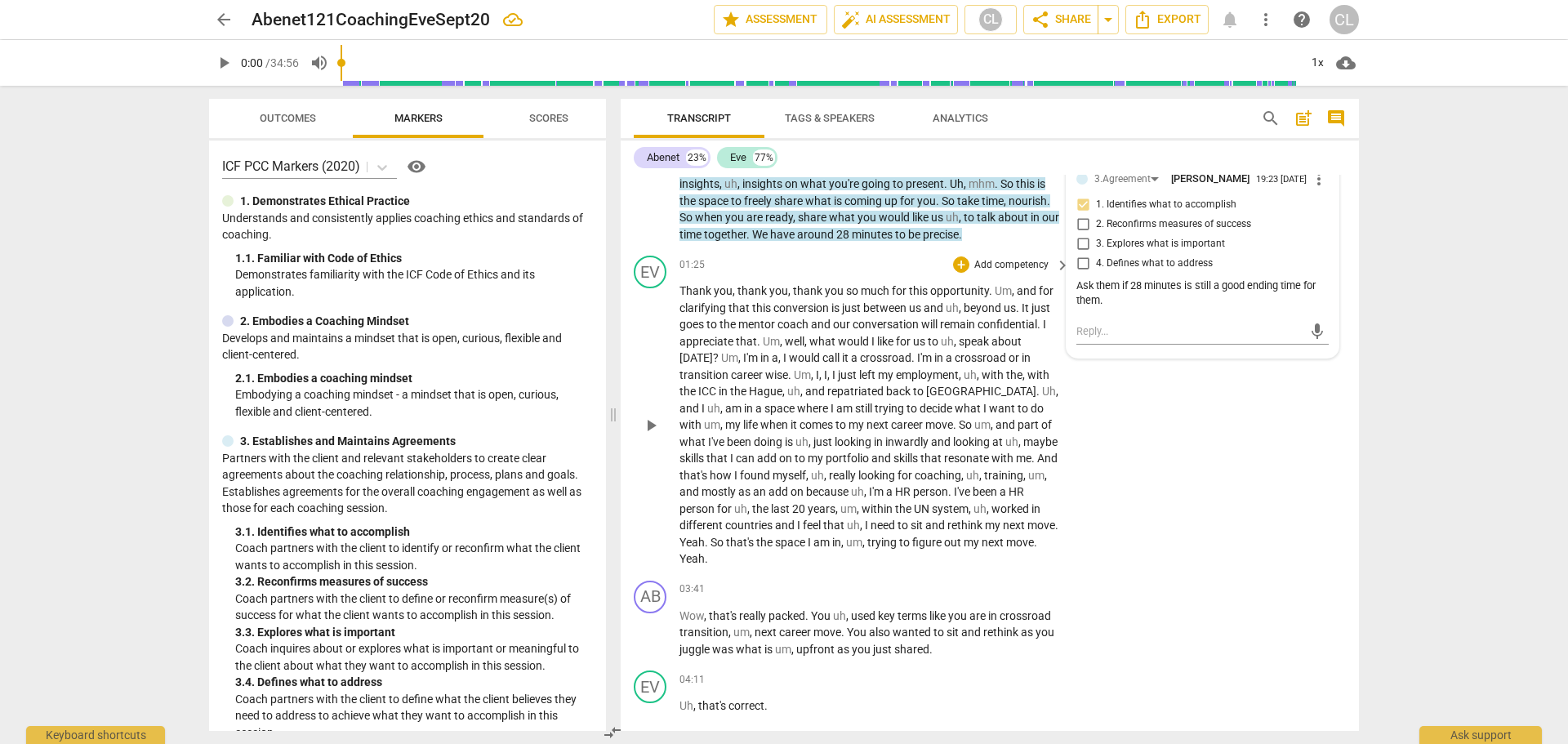
click at [1283, 454] on div "EV play_arrow pause 01:25 + Add competency keyboard_arrow_right Thank you , tha…" at bounding box center [990, 411] width 739 height 325
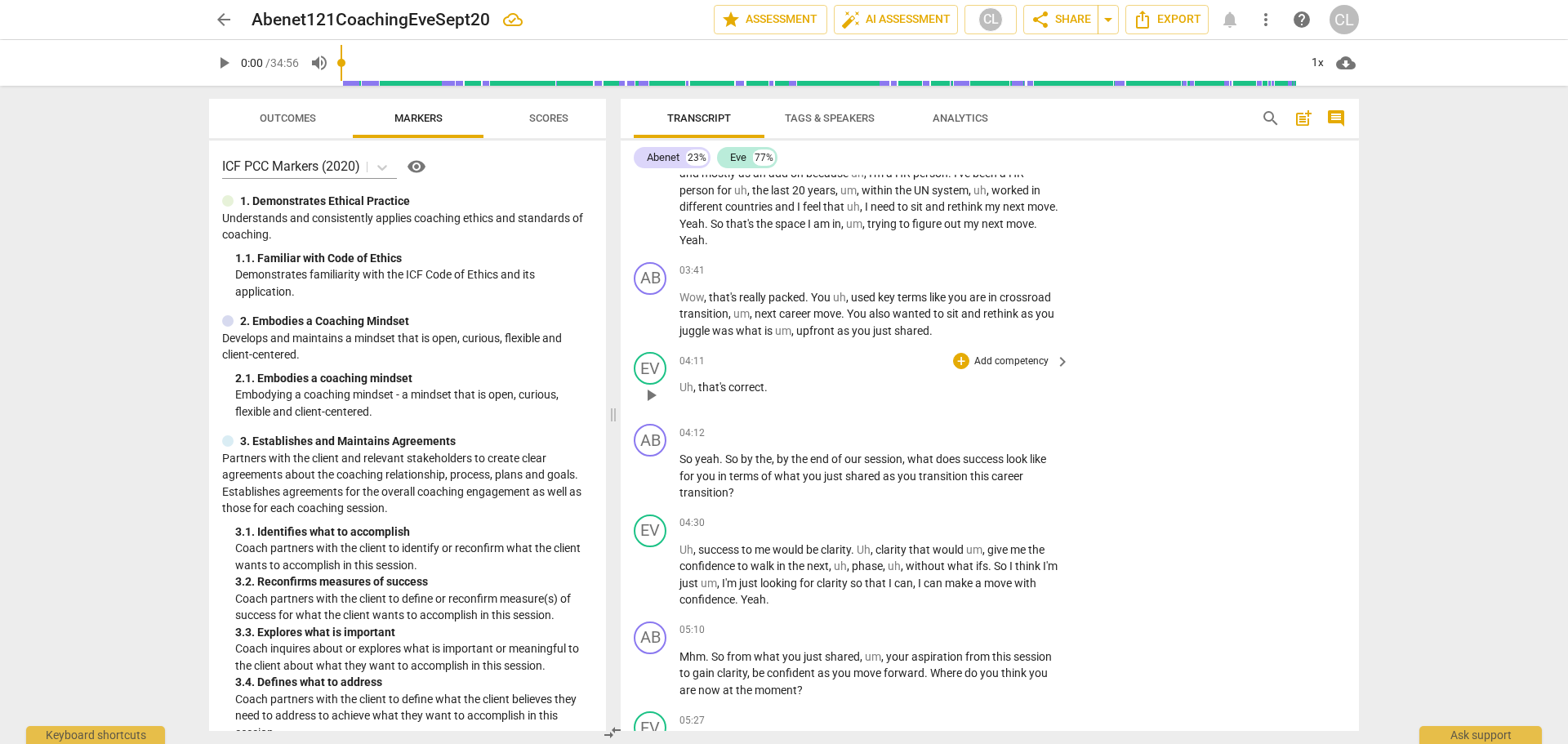
scroll to position [572, 0]
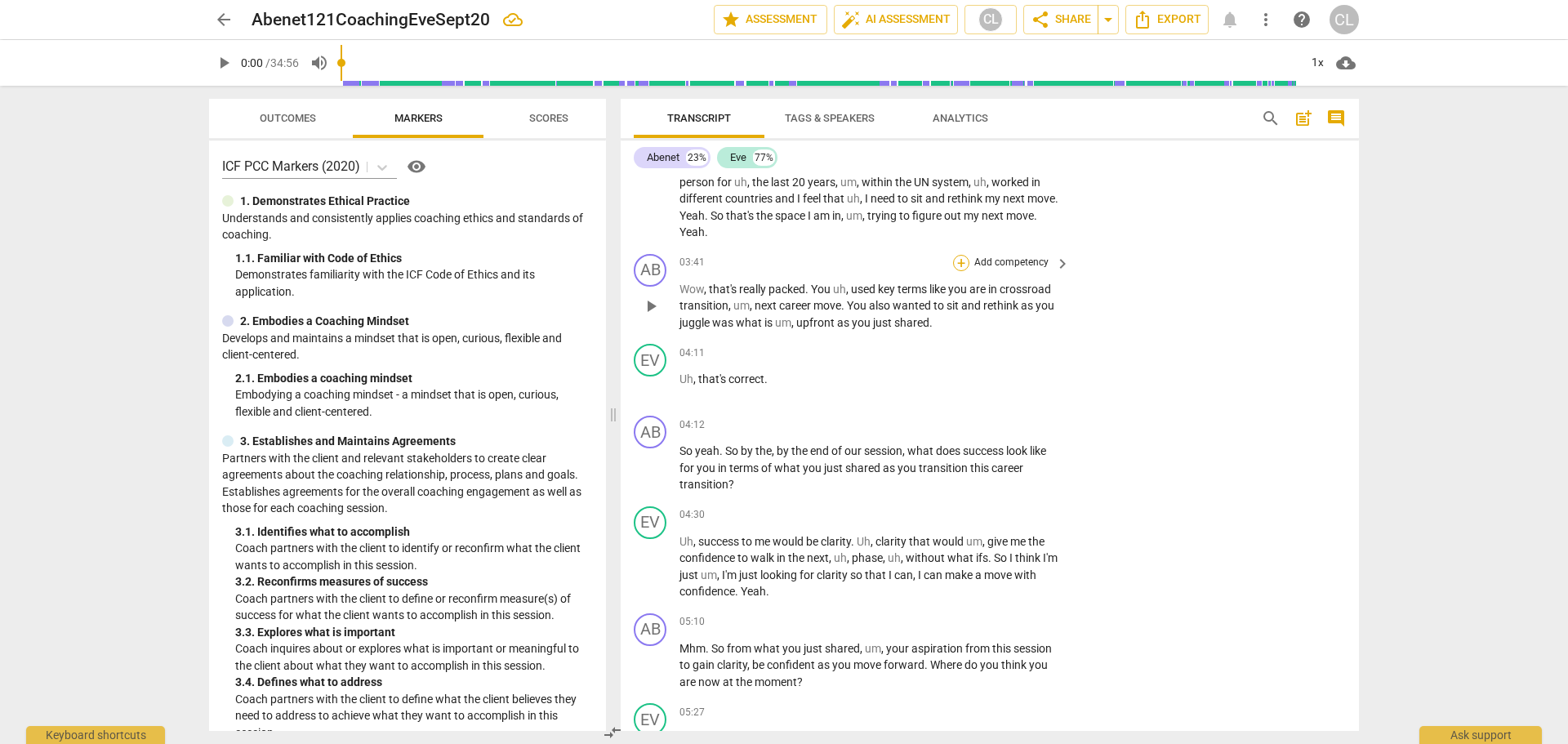
click at [960, 261] on div "+" at bounding box center [961, 262] width 16 height 16
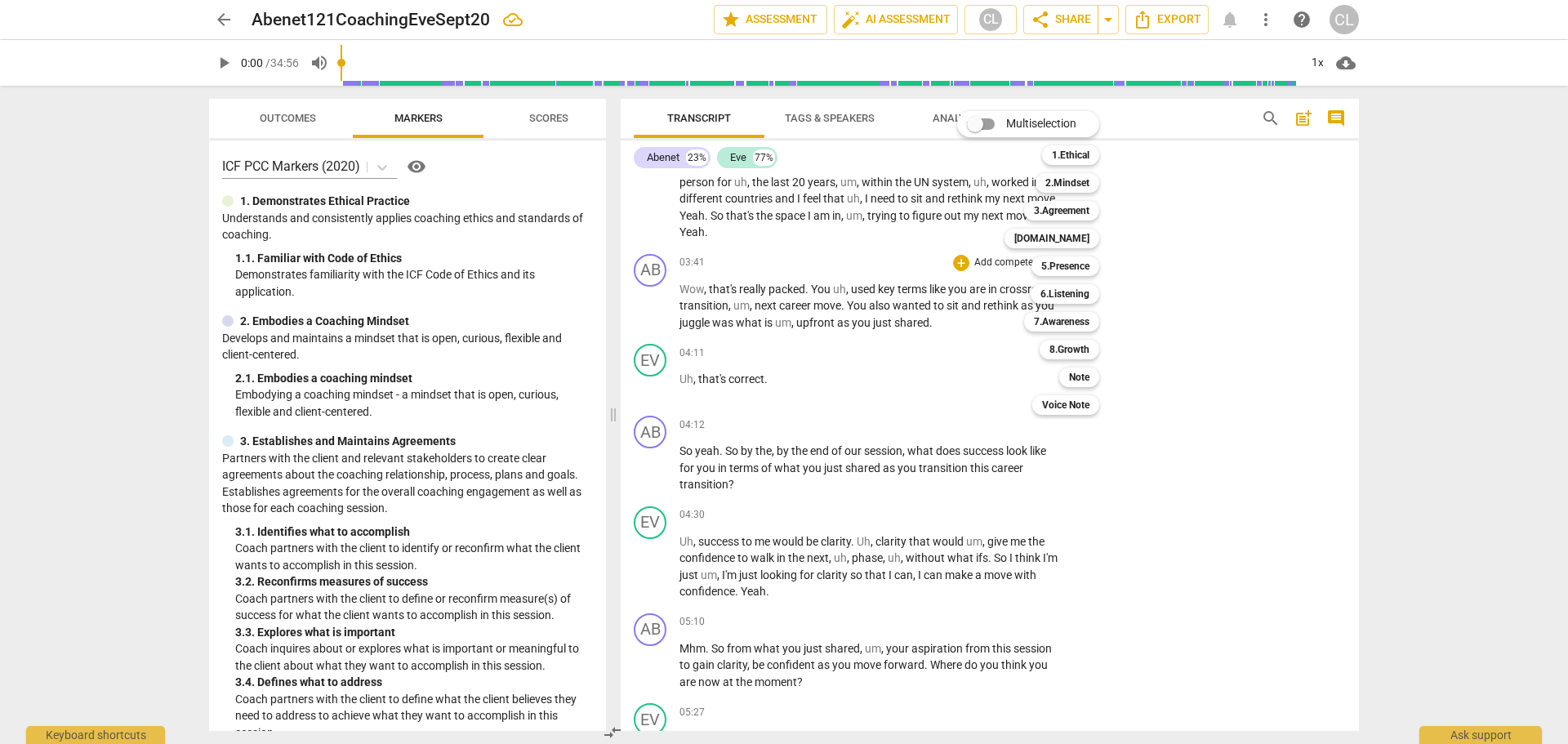
drag, startPoint x: 889, startPoint y: 292, endPoint x: 895, endPoint y: 284, distance: 10.0
click at [891, 292] on div at bounding box center [784, 372] width 1568 height 744
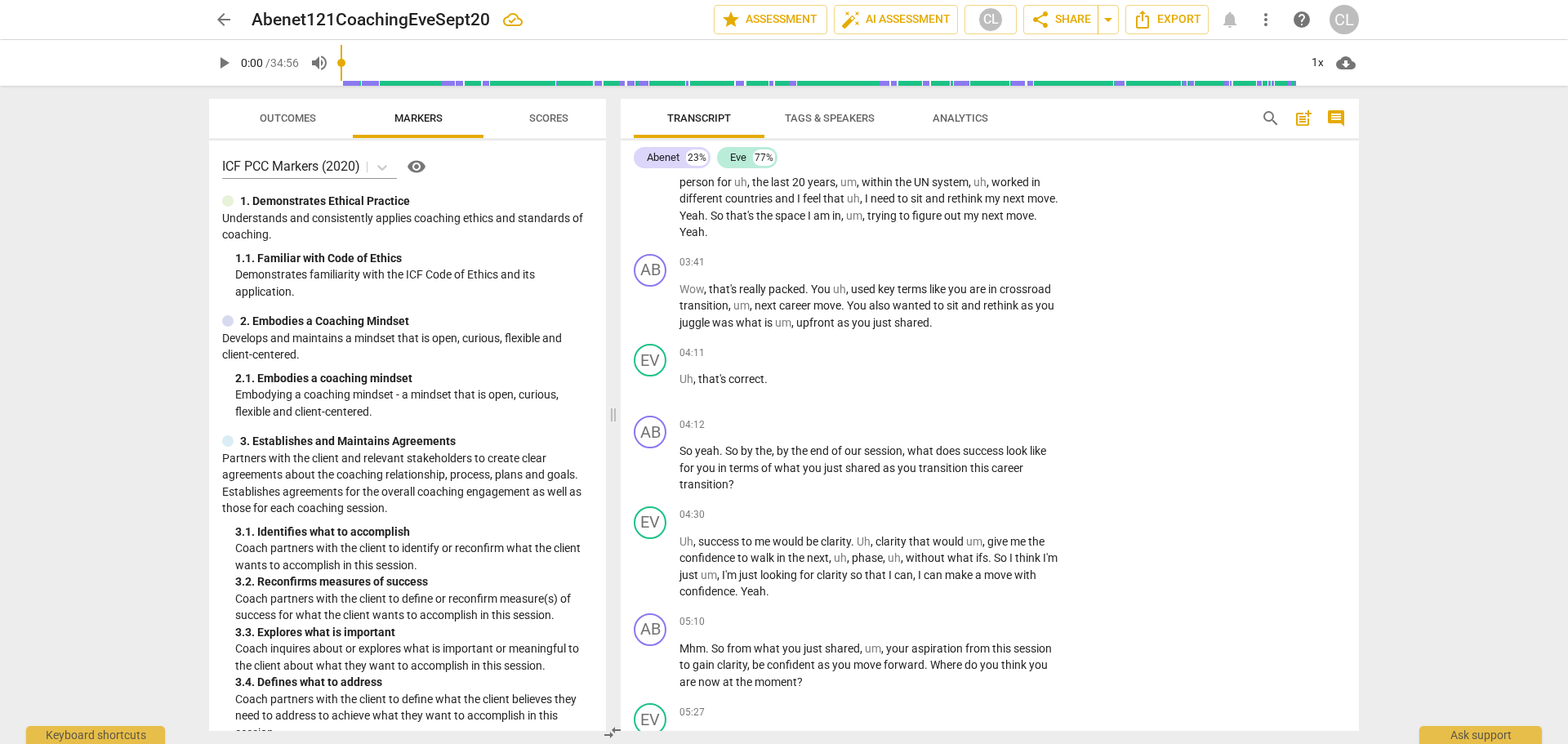
click at [1330, 120] on span "comment" at bounding box center [1336, 118] width 20 height 20
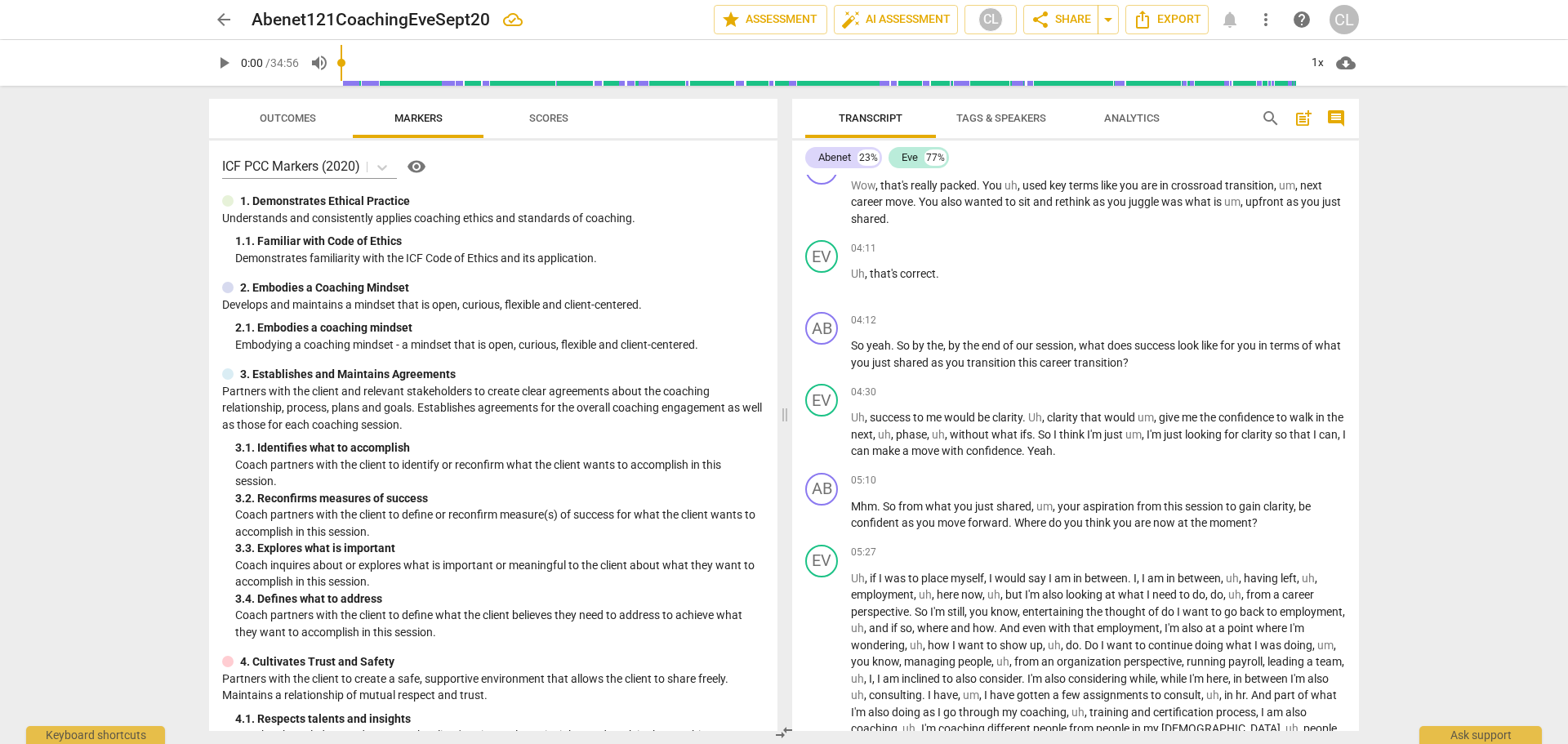
scroll to position [538, 0]
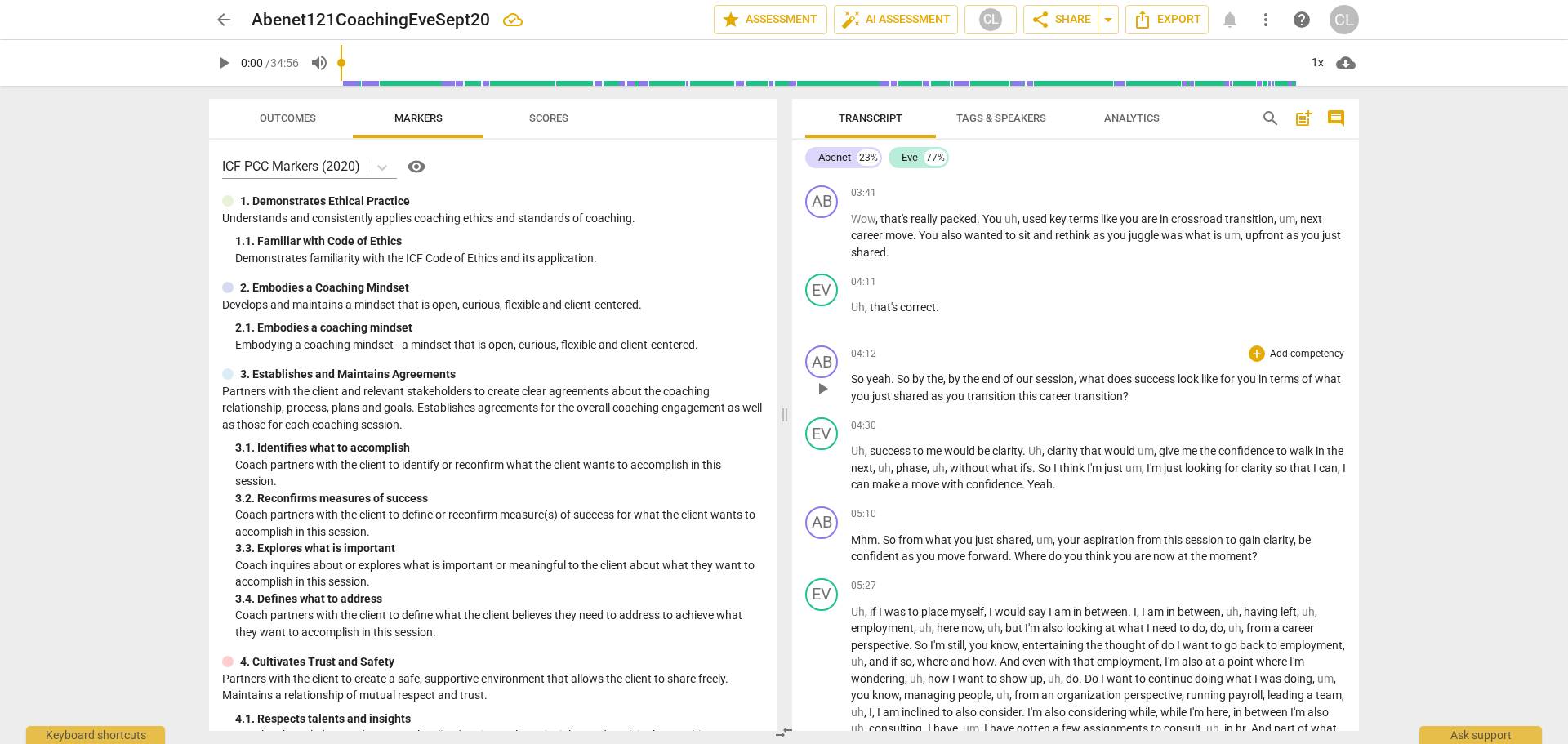
click at [1076, 380] on span "," at bounding box center [1076, 379] width 5 height 13
click at [1078, 235] on span "rethink" at bounding box center [1074, 235] width 37 height 13
click at [1333, 119] on span "comment" at bounding box center [1336, 118] width 20 height 20
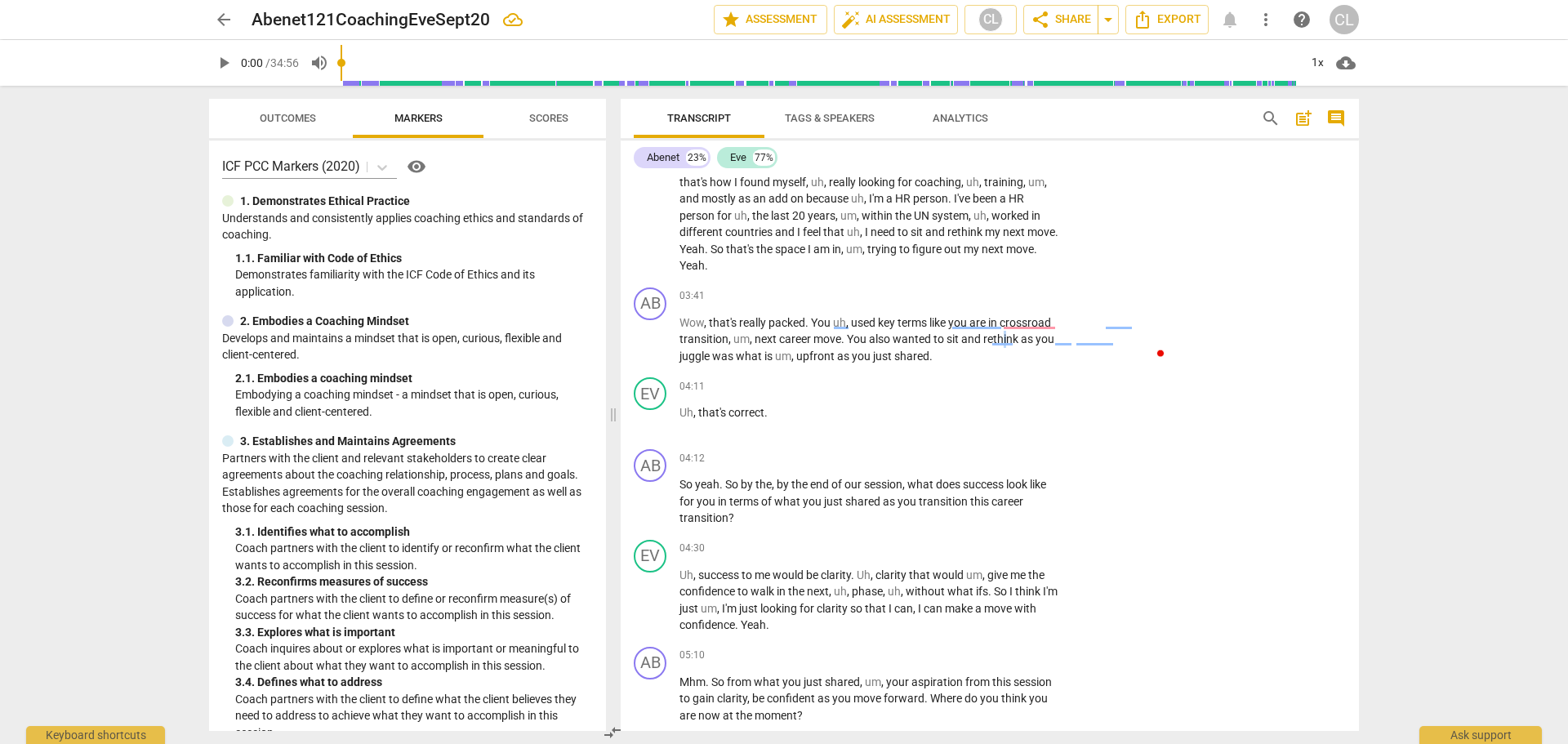
scroll to position [572, 0]
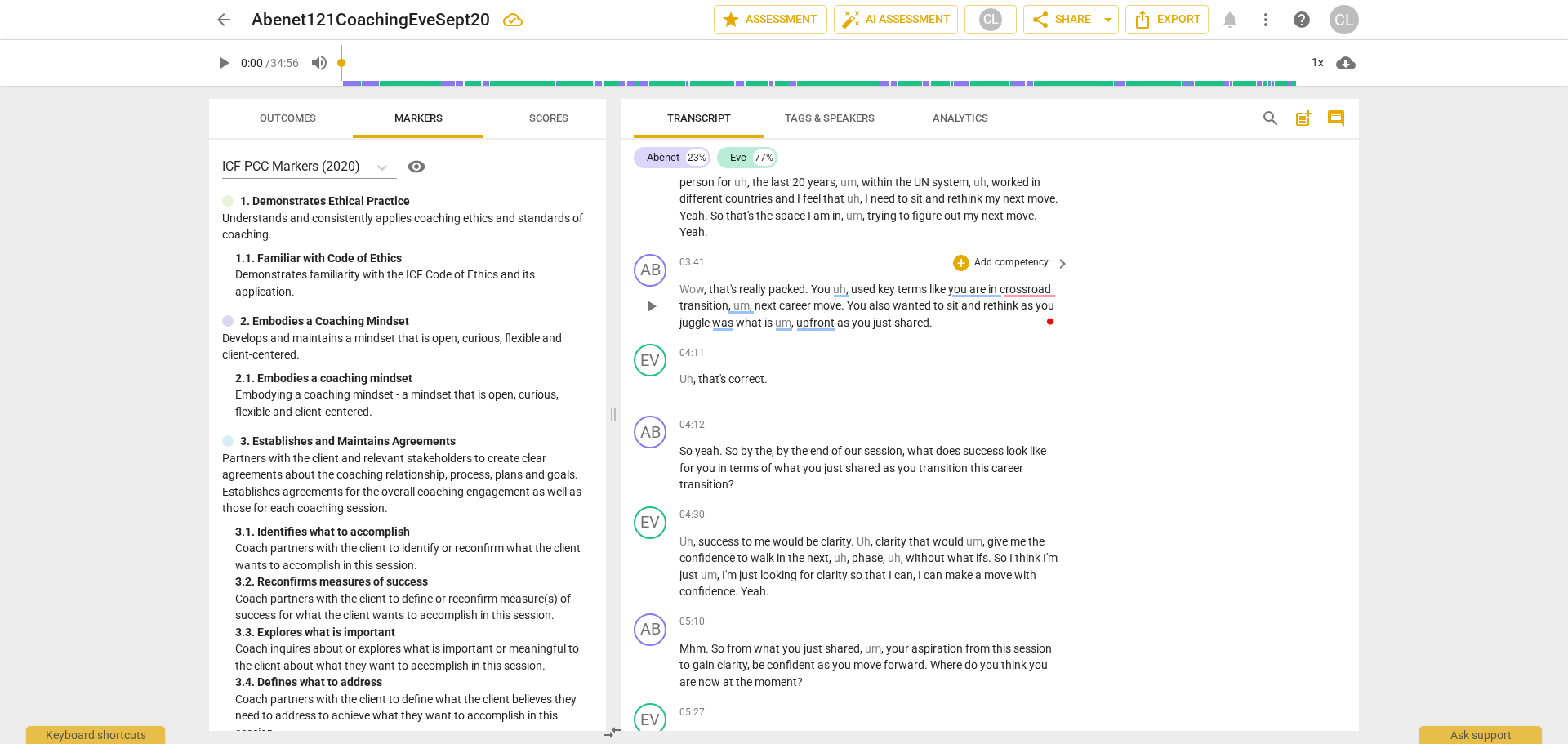
click at [1153, 292] on div "AB play_arrow pause 03:41 + Add competency keyboard_arrow_right Wow , that's re…" at bounding box center [990, 292] width 739 height 91
click at [1149, 294] on div "AB play_arrow pause 03:41 + Add competency keyboard_arrow_right Wow , that's re…" at bounding box center [990, 292] width 739 height 91
click at [1049, 307] on span "you" at bounding box center [1045, 305] width 19 height 13
click at [998, 306] on span "rethink" at bounding box center [1002, 305] width 37 height 13
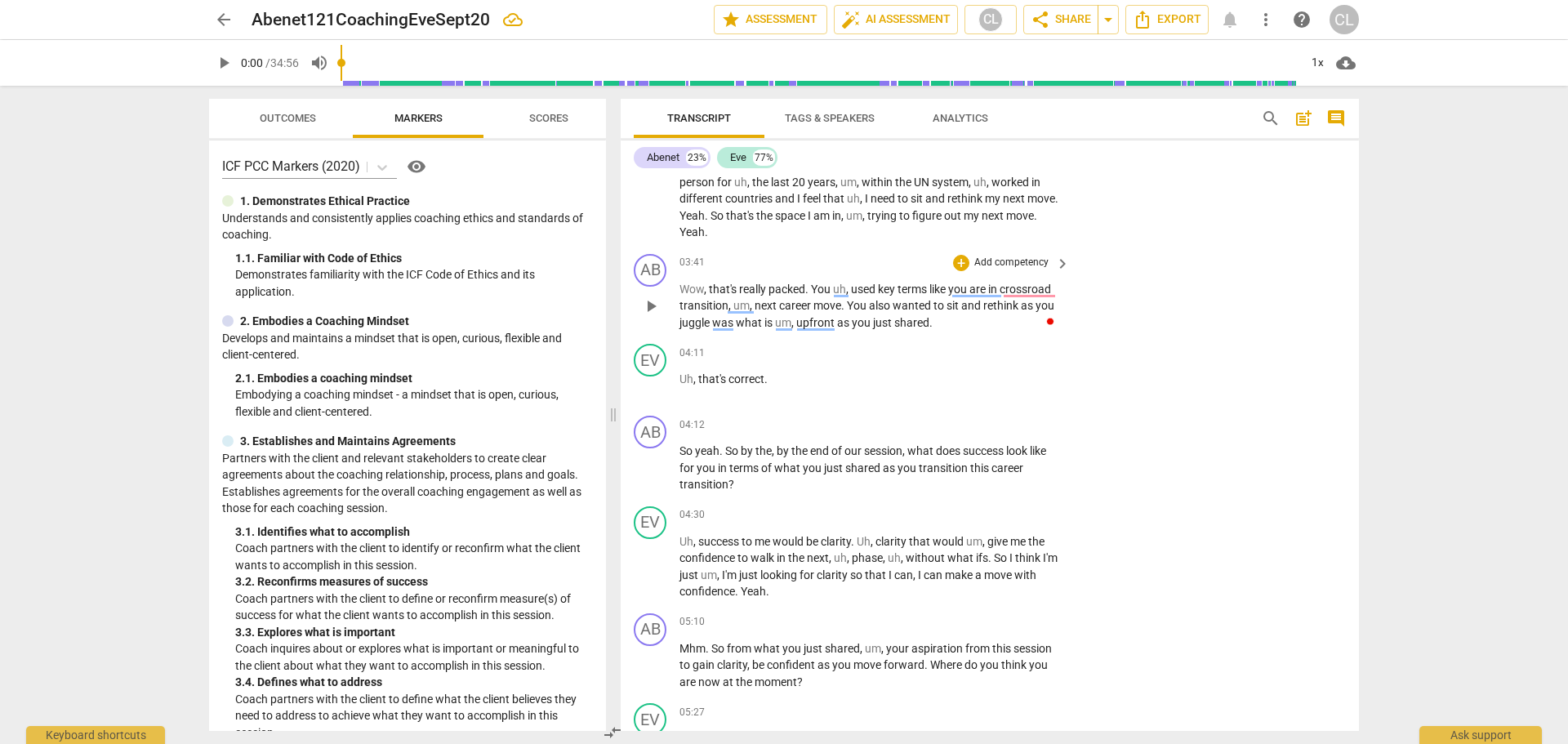
click at [1010, 316] on p "Wow , that's really packed . You uh , used key terms like you are in crossroad …" at bounding box center [871, 306] width 382 height 51
click at [1087, 295] on div "AB play_arrow pause 03:41 + Add competency keyboard_arrow_right Wow , that's re…" at bounding box center [990, 292] width 739 height 91
click at [1063, 296] on div "Wow , that's really packed . You uh , used key terms like you are in crossroad …" at bounding box center [875, 306] width 392 height 51
click at [1050, 307] on span "you" at bounding box center [1045, 305] width 19 height 13
click at [964, 265] on div "+" at bounding box center [961, 262] width 16 height 16
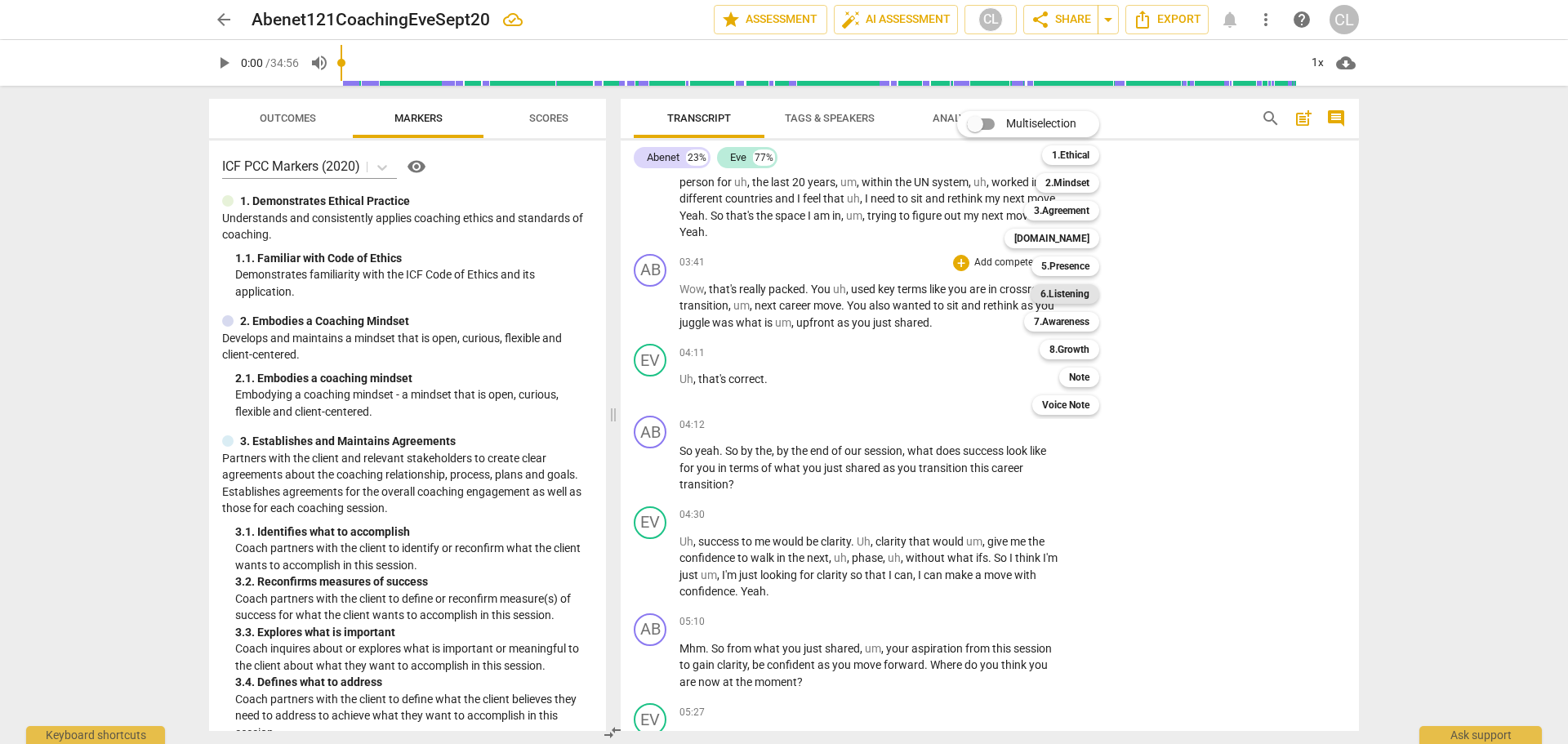
click at [1081, 289] on b "6.Listening" at bounding box center [1065, 293] width 49 height 20
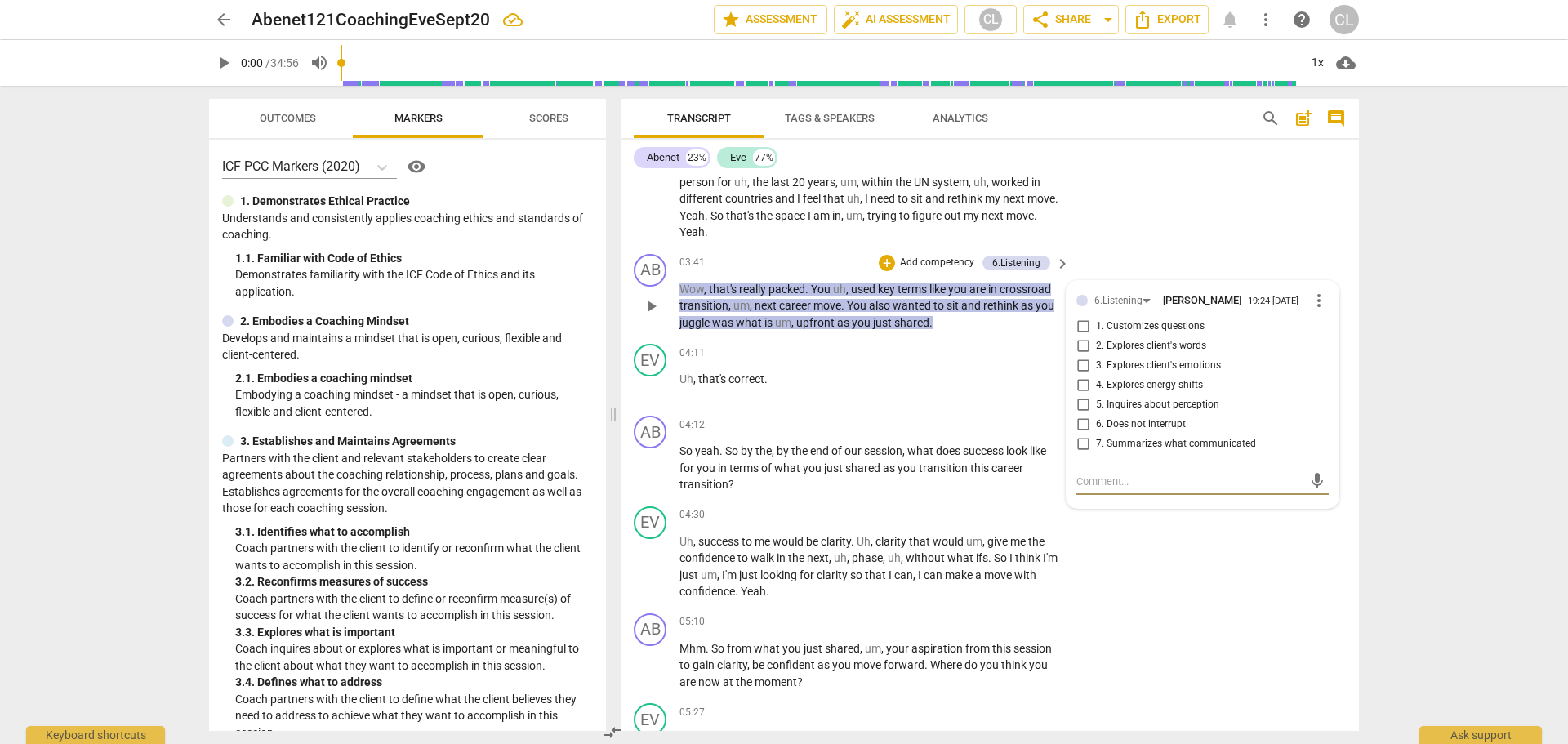
click at [1125, 484] on textarea at bounding box center [1188, 481] width 226 height 16
drag, startPoint x: 1082, startPoint y: 443, endPoint x: 1098, endPoint y: 462, distance: 24.8
click at [1081, 443] on input "7. Summarizes what communicated" at bounding box center [1083, 443] width 26 height 20
click at [1116, 464] on div "You li" at bounding box center [1202, 467] width 252 height 16
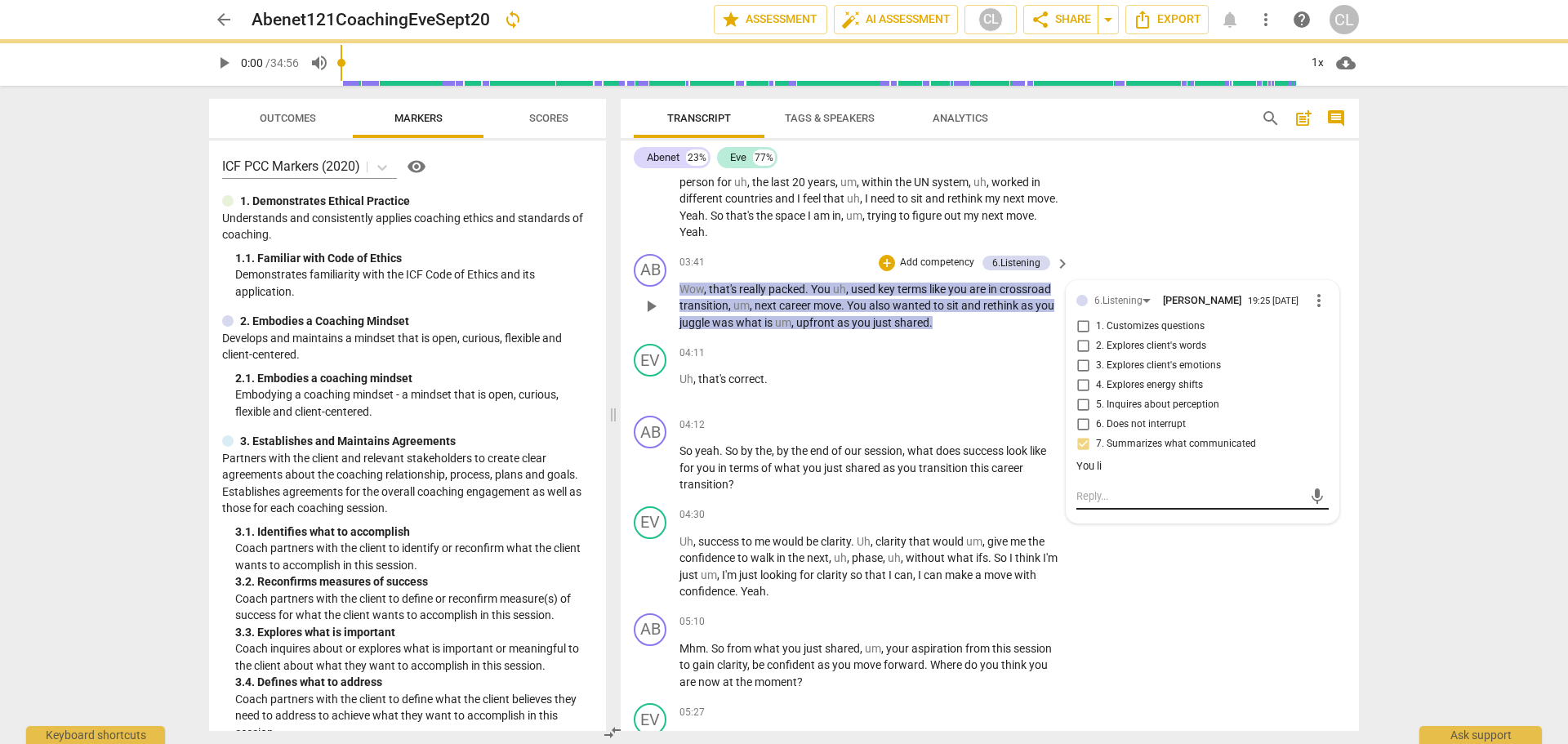
click at [1093, 486] on div "mic" at bounding box center [1202, 497] width 252 height 26
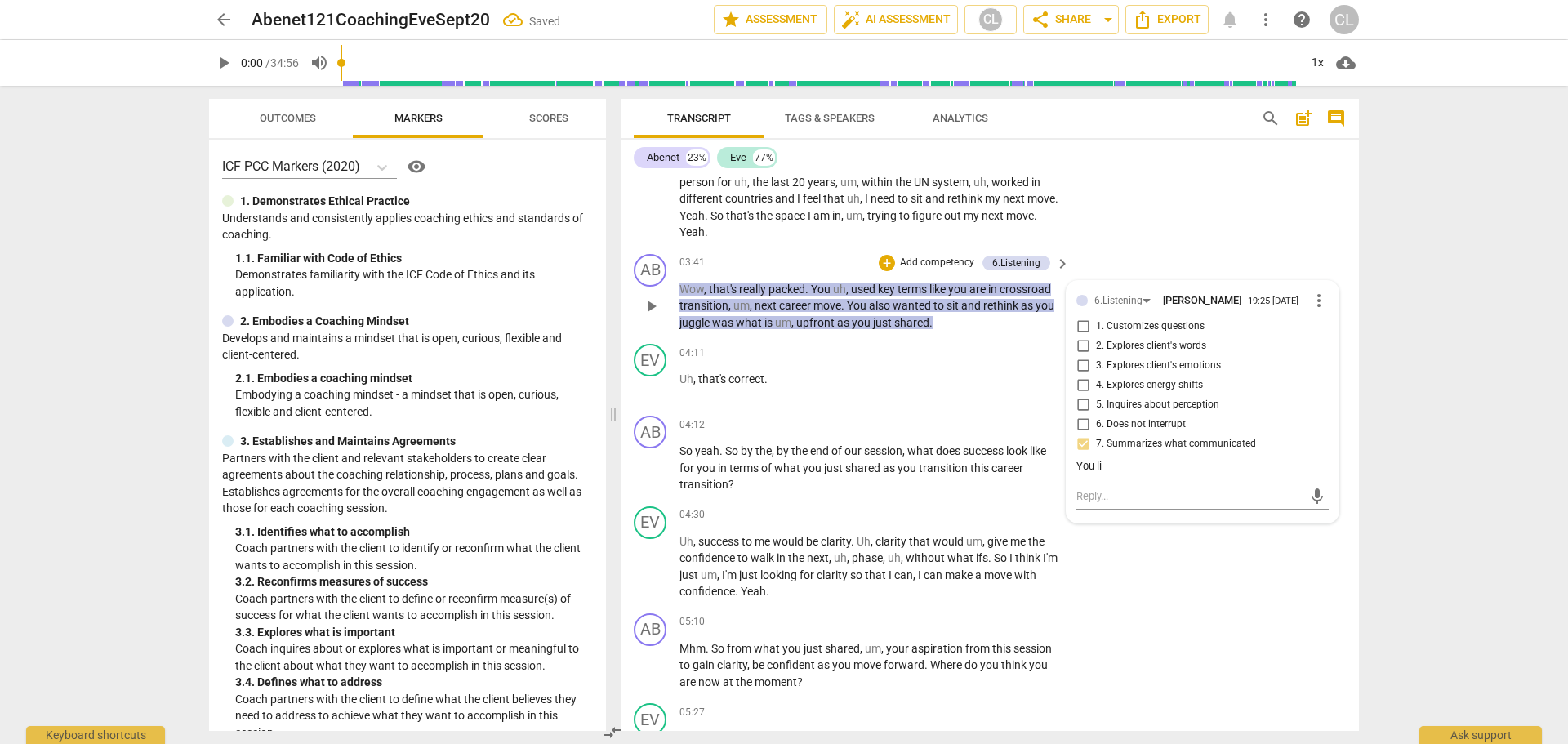
click at [1309, 296] on span "more_vert" at bounding box center [1319, 300] width 20 height 20
click at [1322, 328] on li "Delete" at bounding box center [1331, 330] width 56 height 31
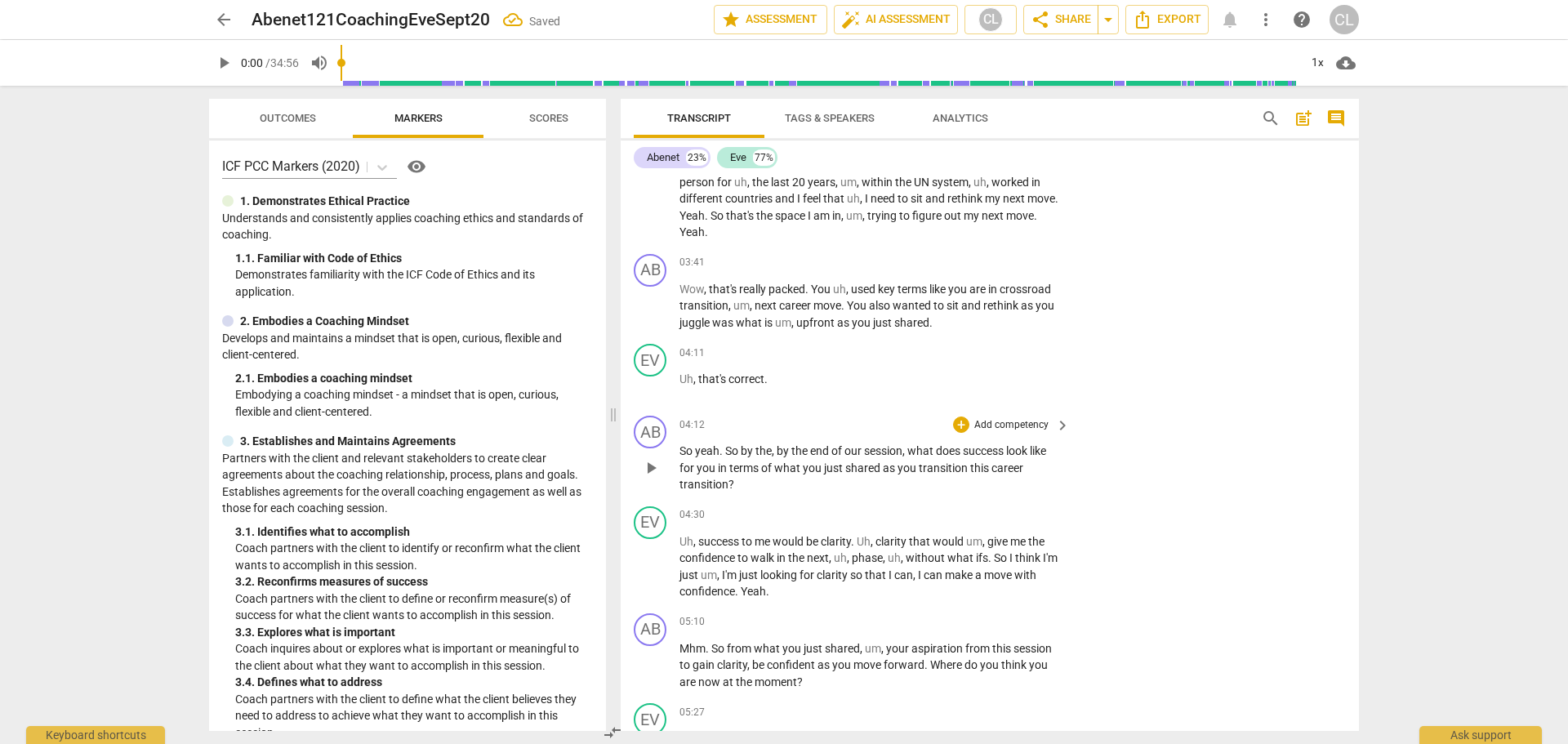
click at [997, 464] on span "career" at bounding box center [1008, 468] width 32 height 13
click at [928, 290] on span "terms" at bounding box center [913, 289] width 32 height 13
click at [957, 262] on div "+" at bounding box center [961, 262] width 16 height 16
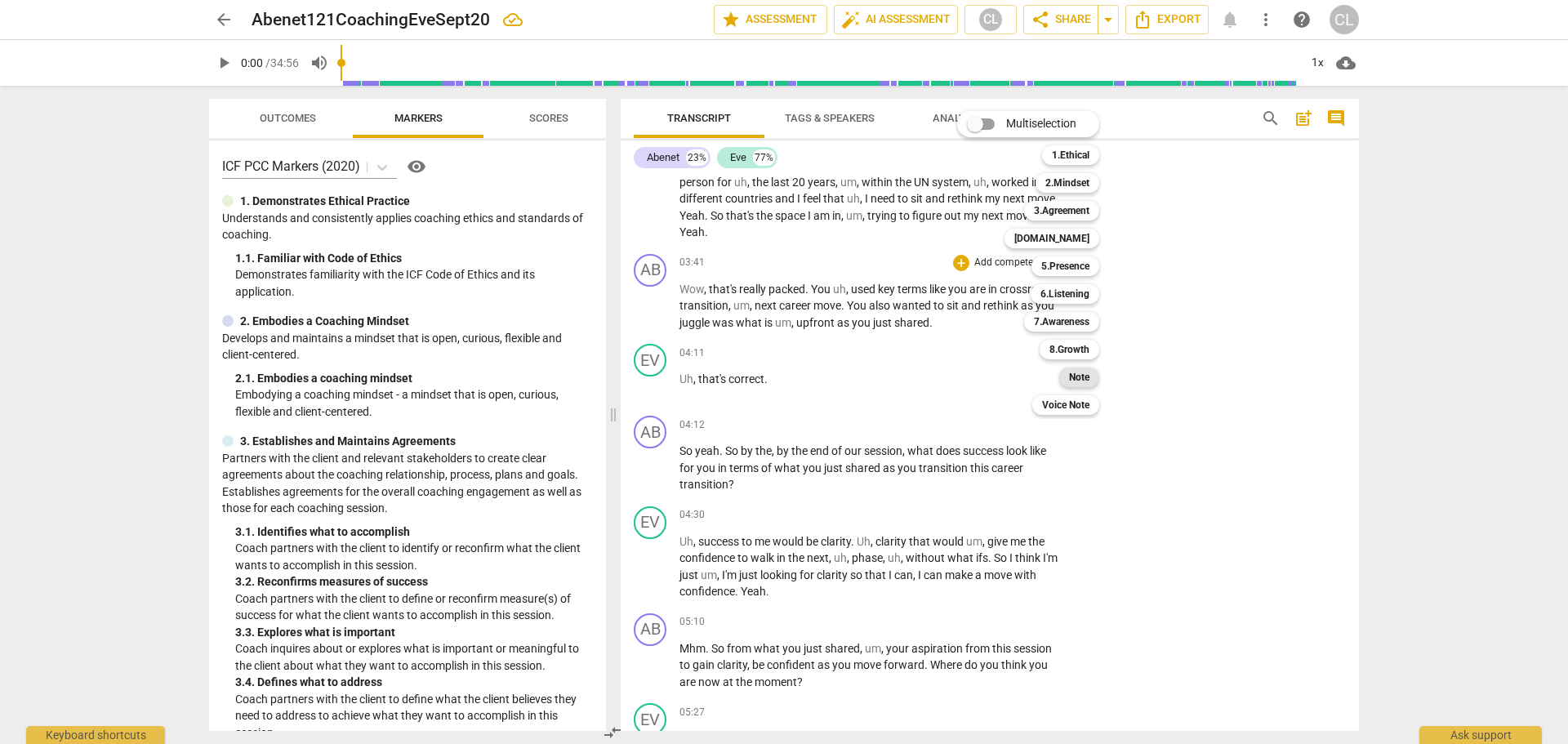
click at [1078, 380] on b "Note" at bounding box center [1079, 377] width 21 height 20
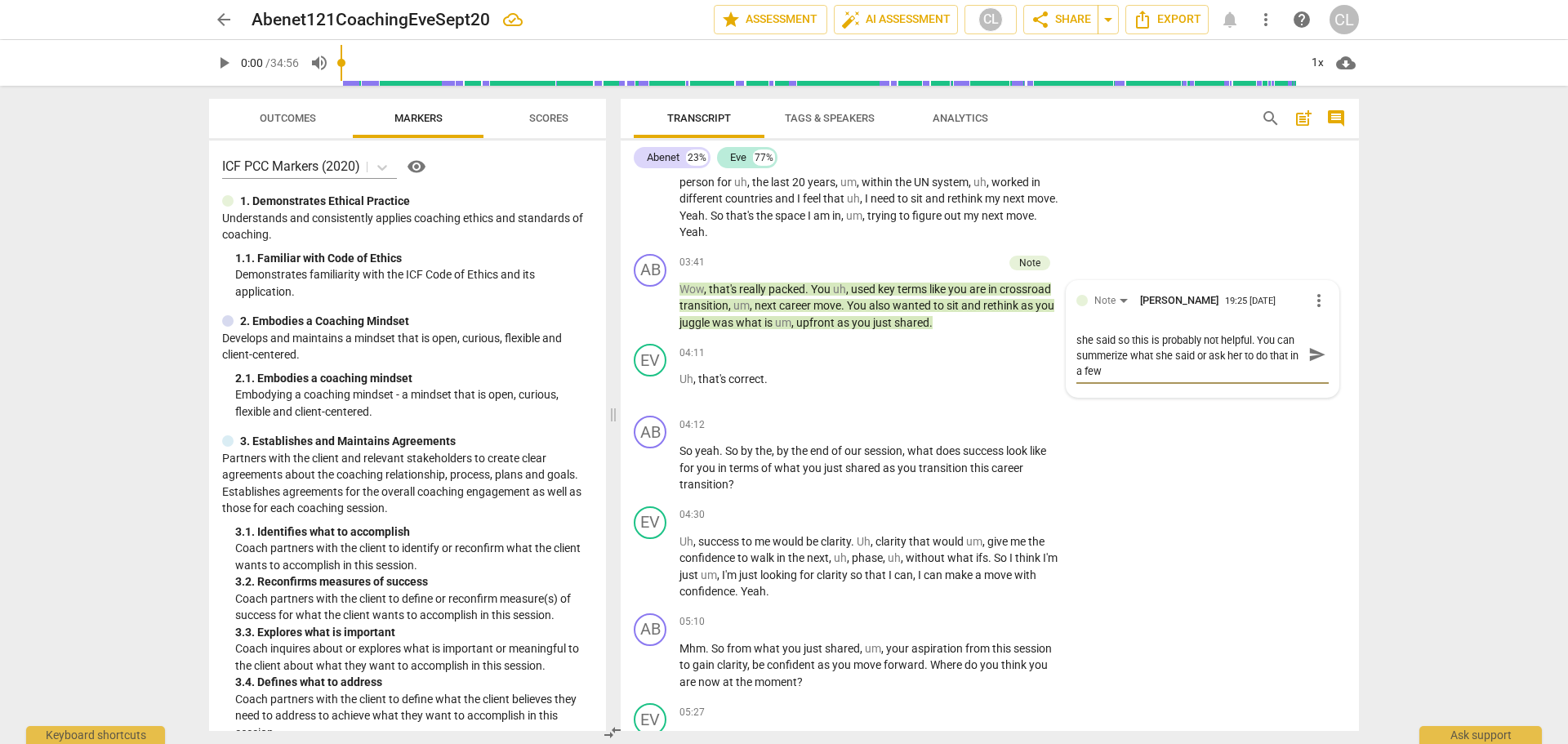
scroll to position [0, 0]
click at [1308, 358] on span "send" at bounding box center [1317, 362] width 18 height 18
click at [1023, 458] on p "So yeah . So by the , by the end of our session , what does success look like f…" at bounding box center [871, 468] width 382 height 51
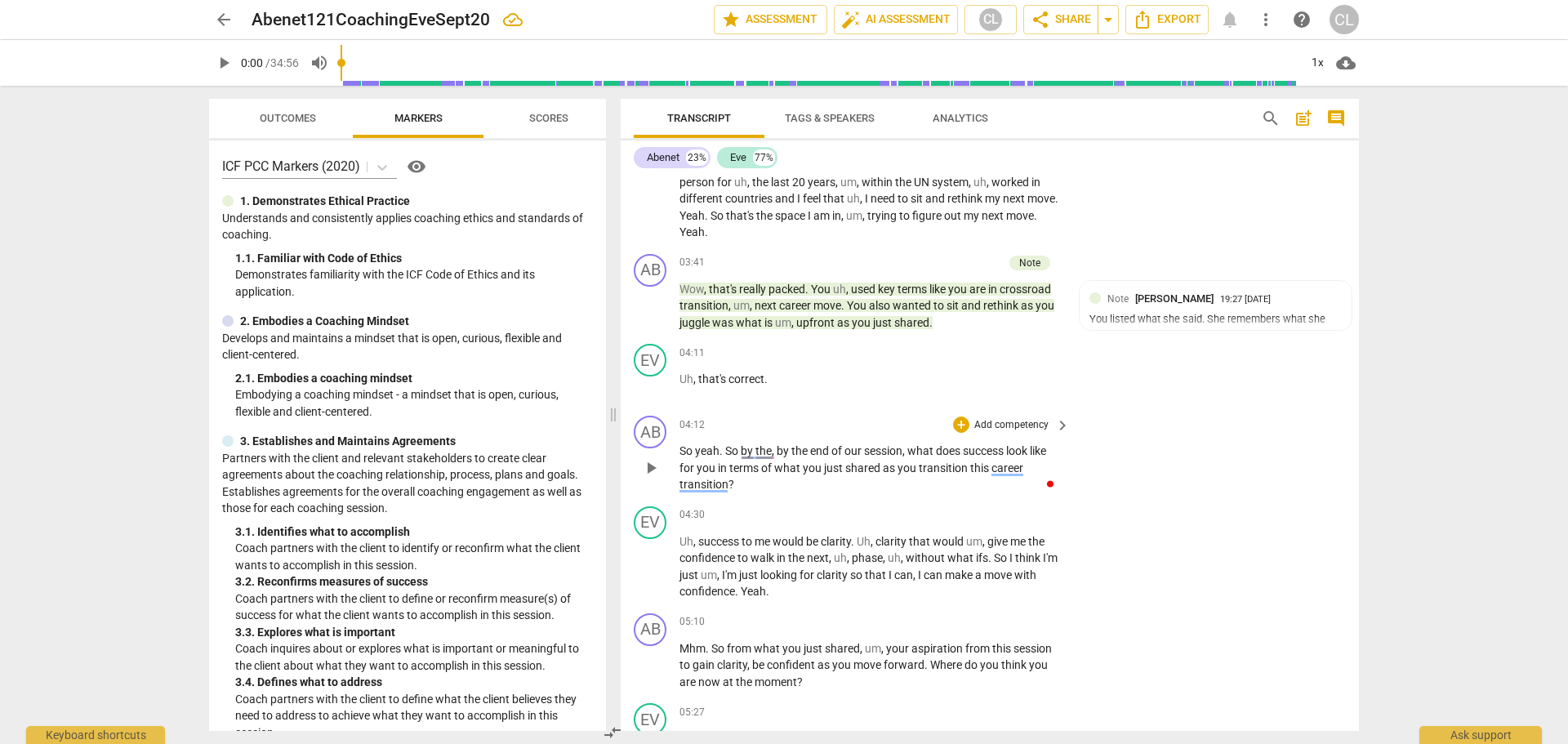
click at [1041, 462] on p "So yeah . So by the , by the end of our session , what does success look like f…" at bounding box center [871, 468] width 382 height 51
click at [958, 421] on div "+" at bounding box center [961, 424] width 16 height 16
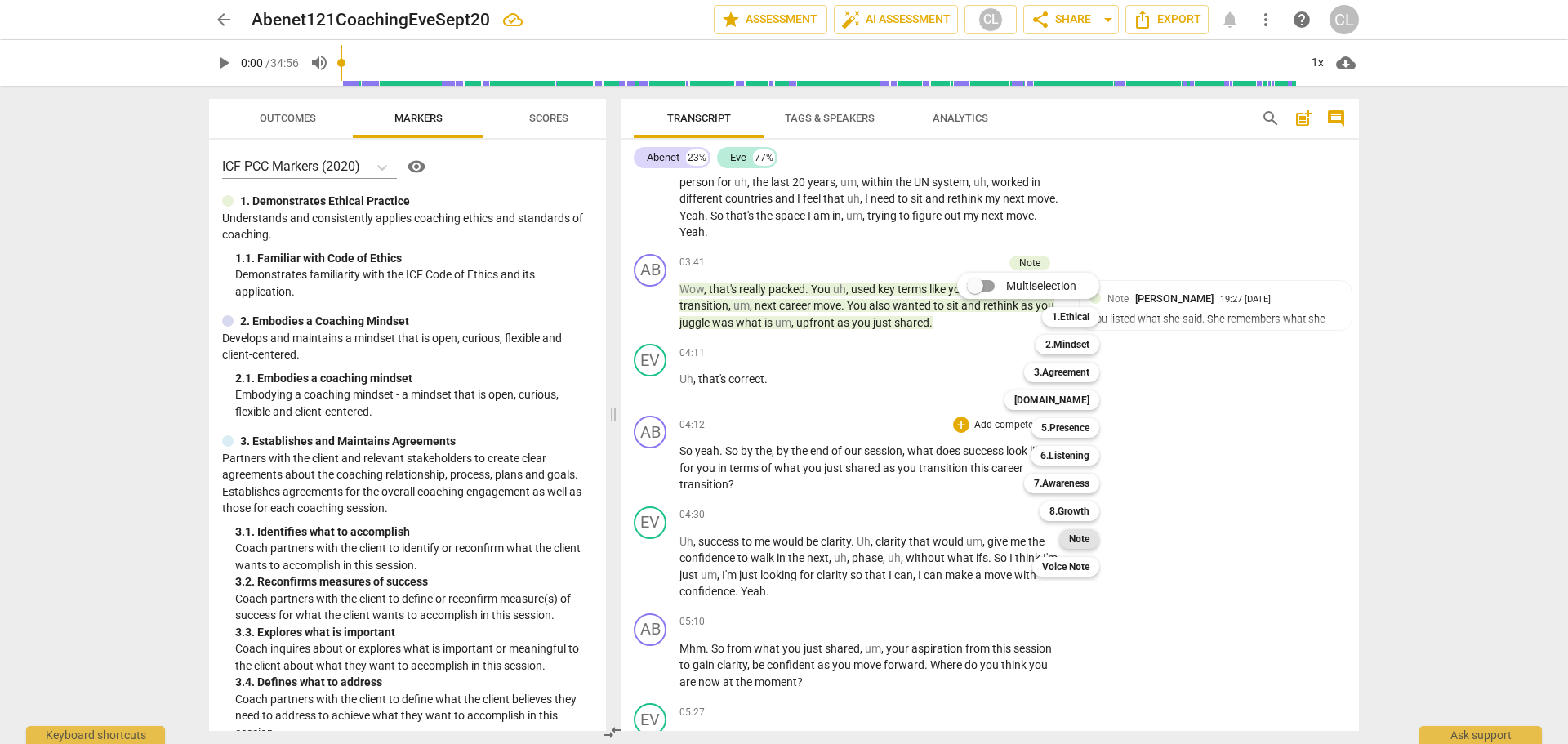
click at [1079, 536] on b "Note" at bounding box center [1079, 539] width 21 height 20
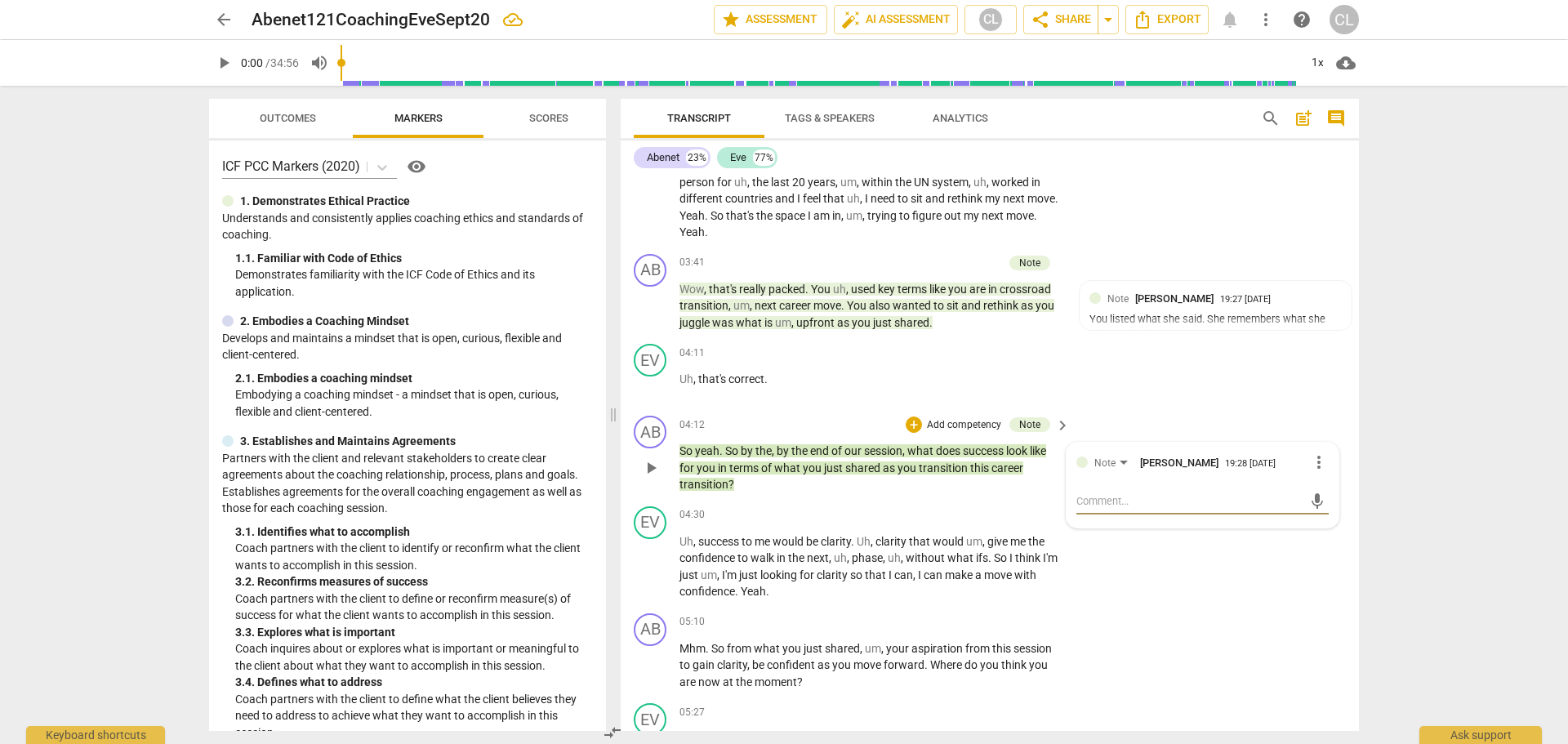
click at [961, 454] on span "does" at bounding box center [948, 451] width 27 height 13
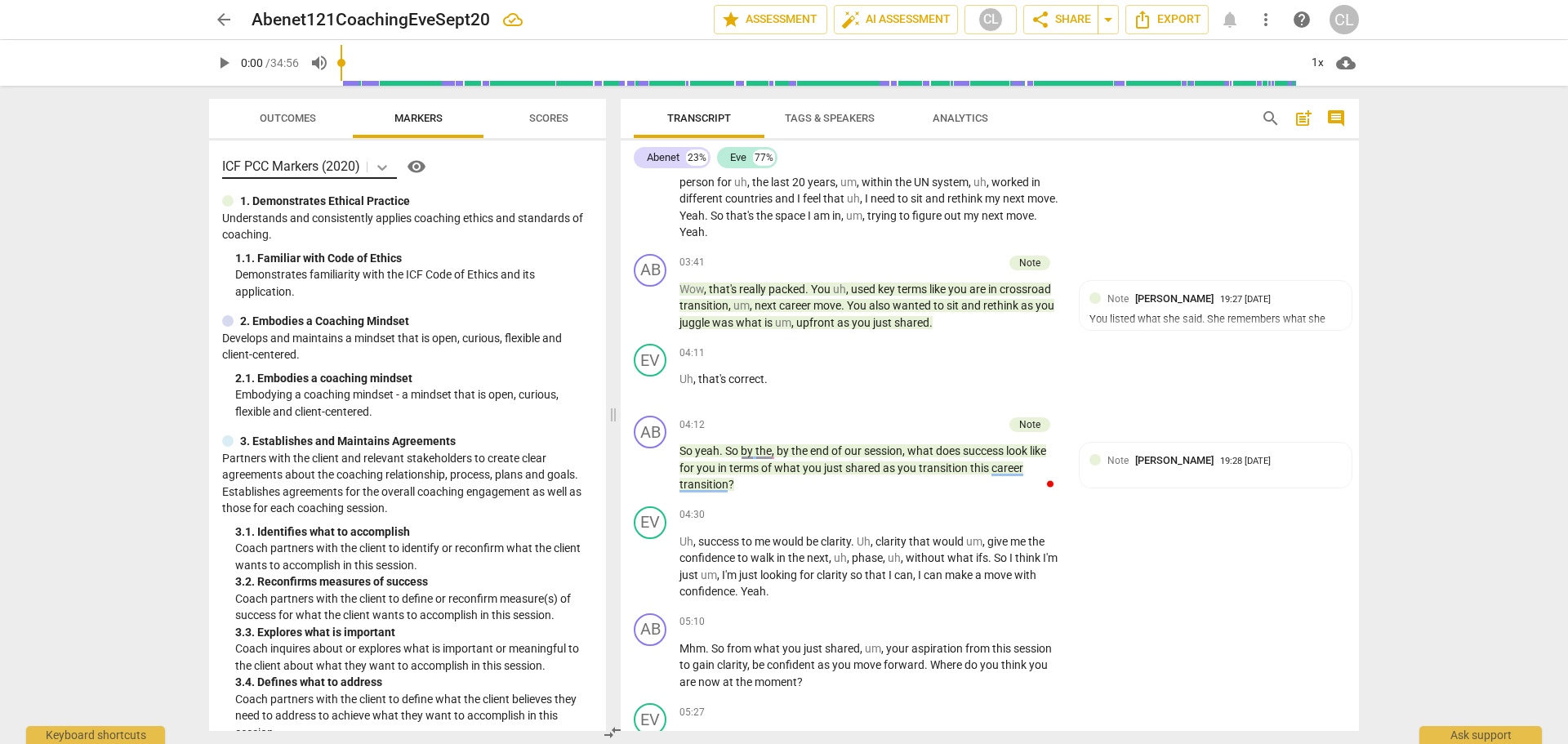
click at [382, 167] on icon at bounding box center [381, 168] width 9 height 6
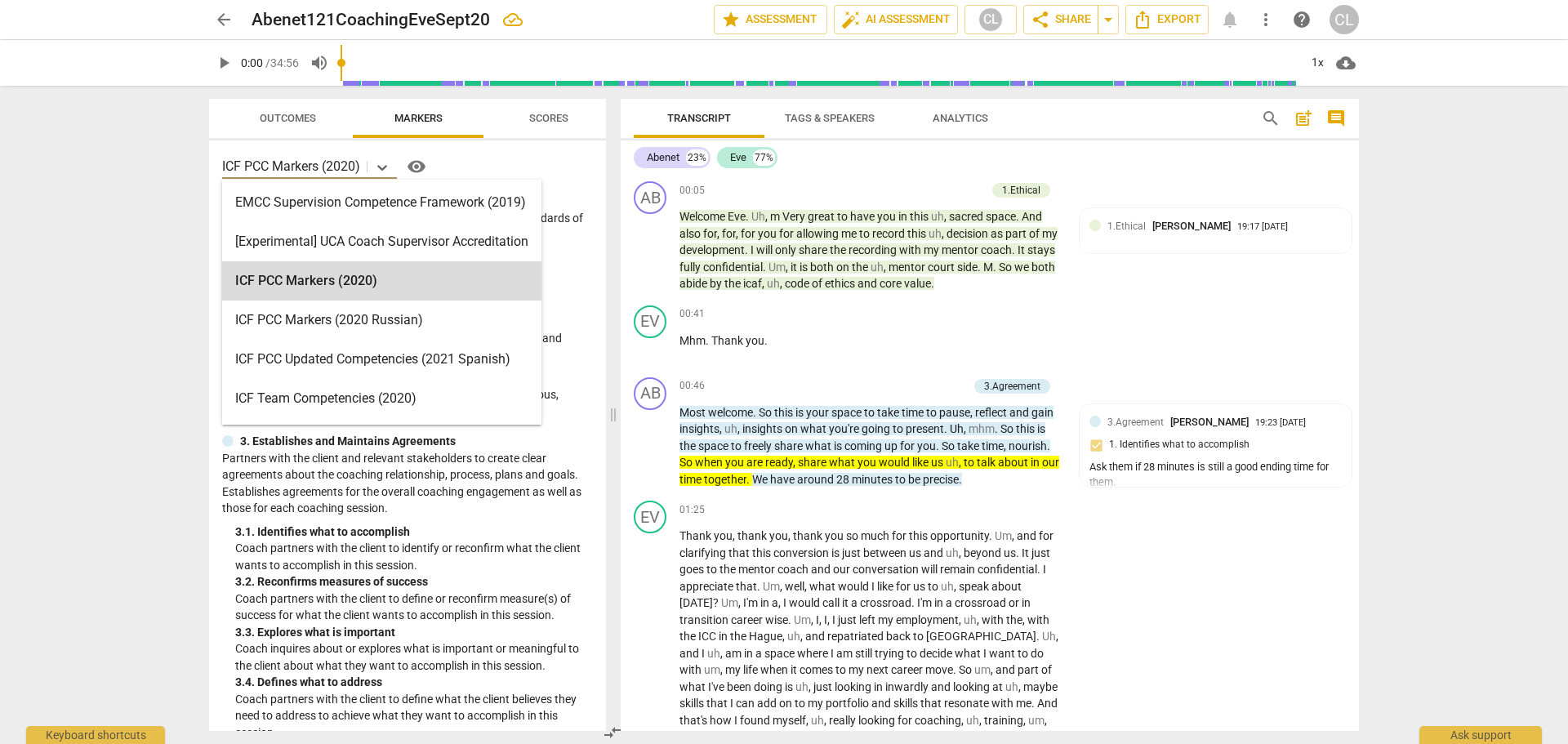
scroll to position [572, 0]
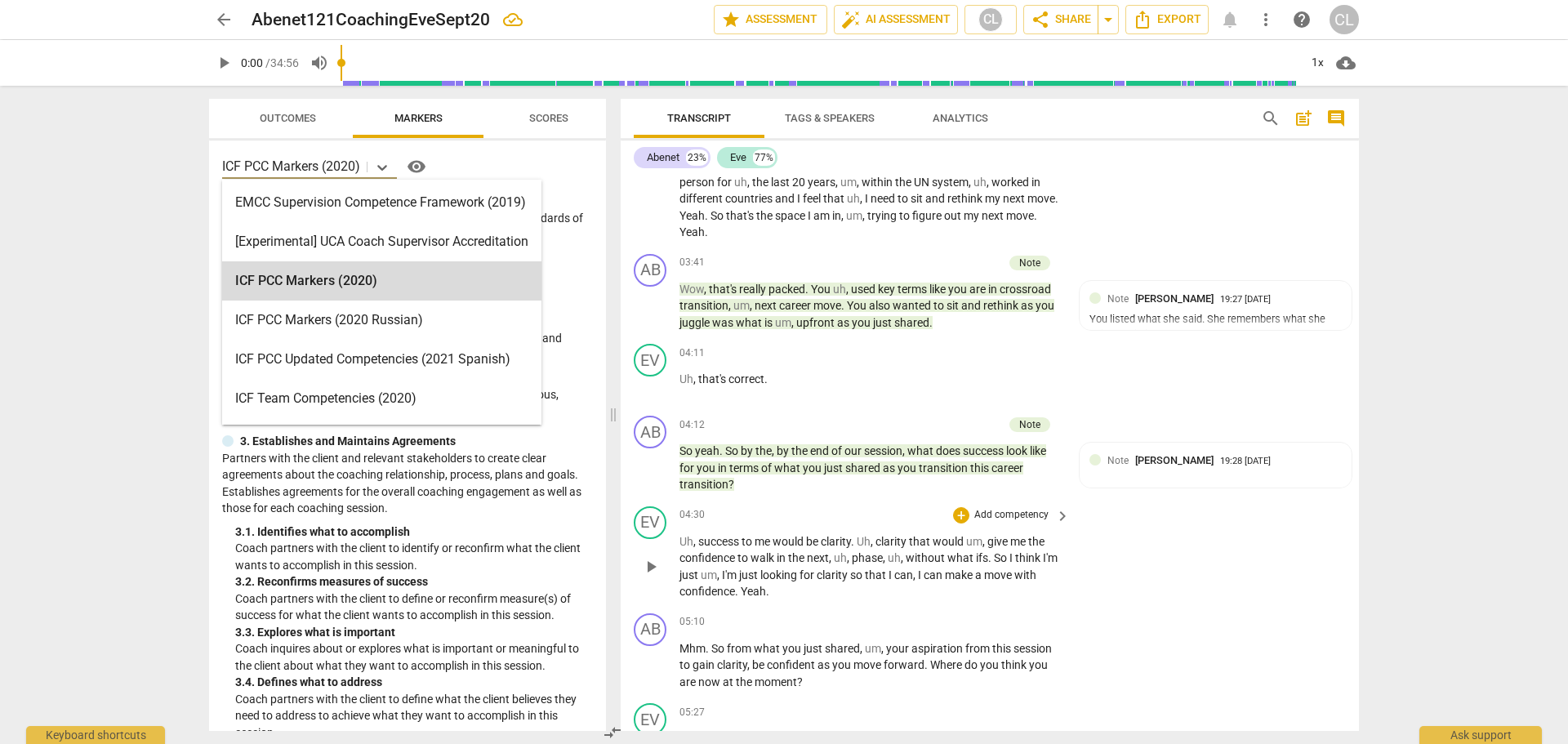
click at [1239, 542] on div "EV play_arrow pause 04:30 + Add competency keyboard_arrow_right Uh , success to…" at bounding box center [990, 553] width 739 height 107
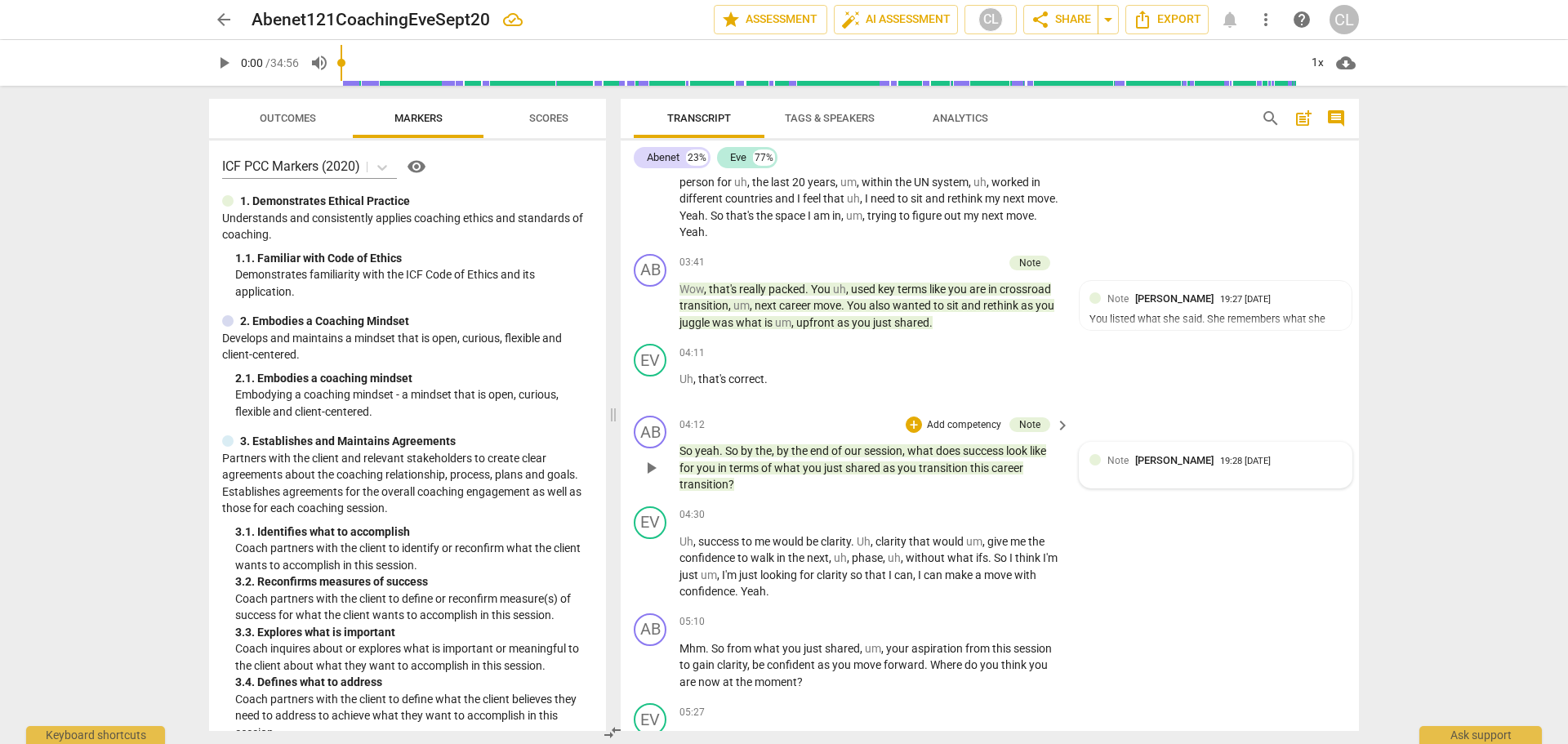
click at [1115, 467] on div "Note [PERSON_NAME]" at bounding box center [1163, 460] width 112 height 16
type textarea "T"
type textarea "Th"
type textarea "Thi"
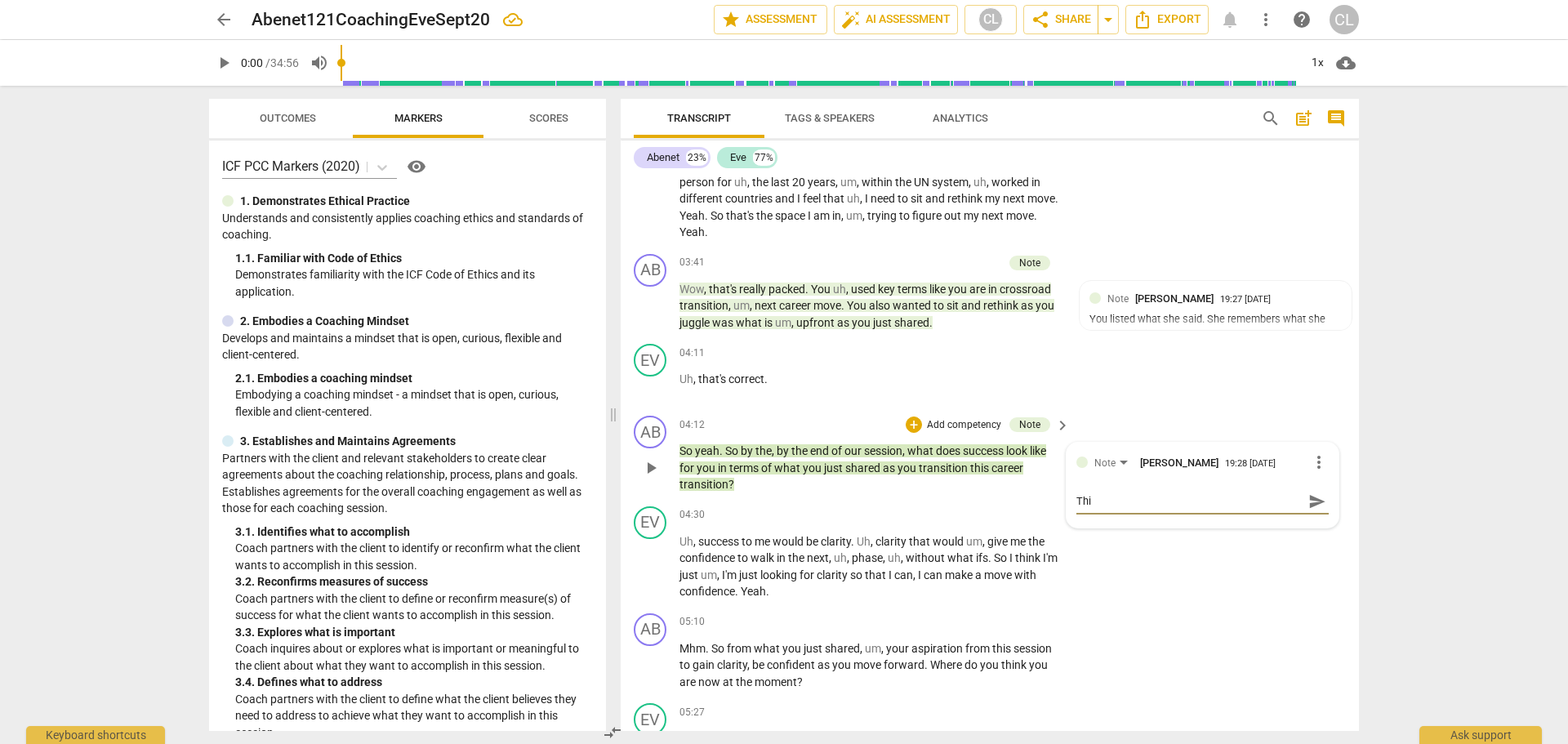
type textarea "This"
type textarea "This i"
type textarea "This is"
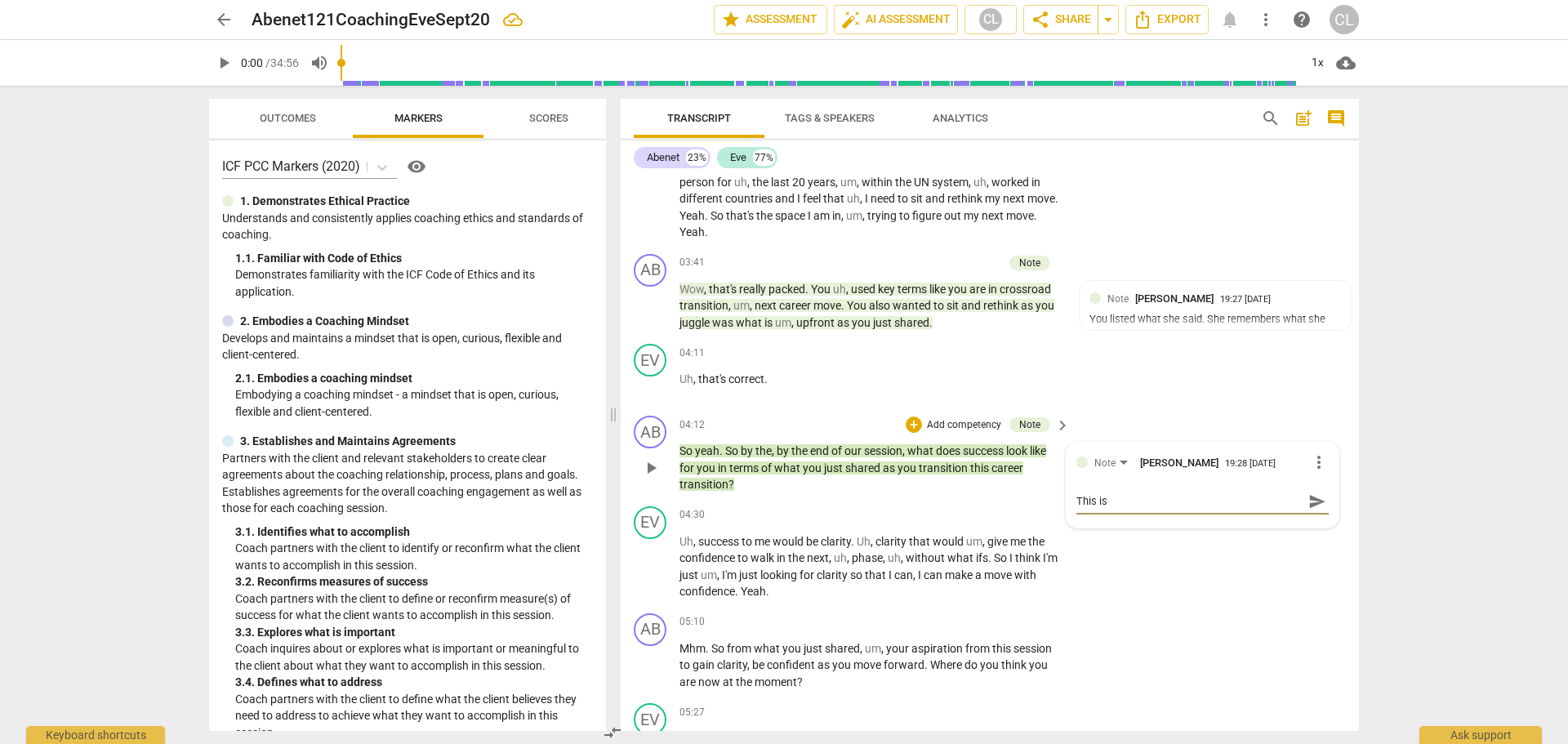
type textarea "This is"
type textarea "This is w"
type textarea "This is wh"
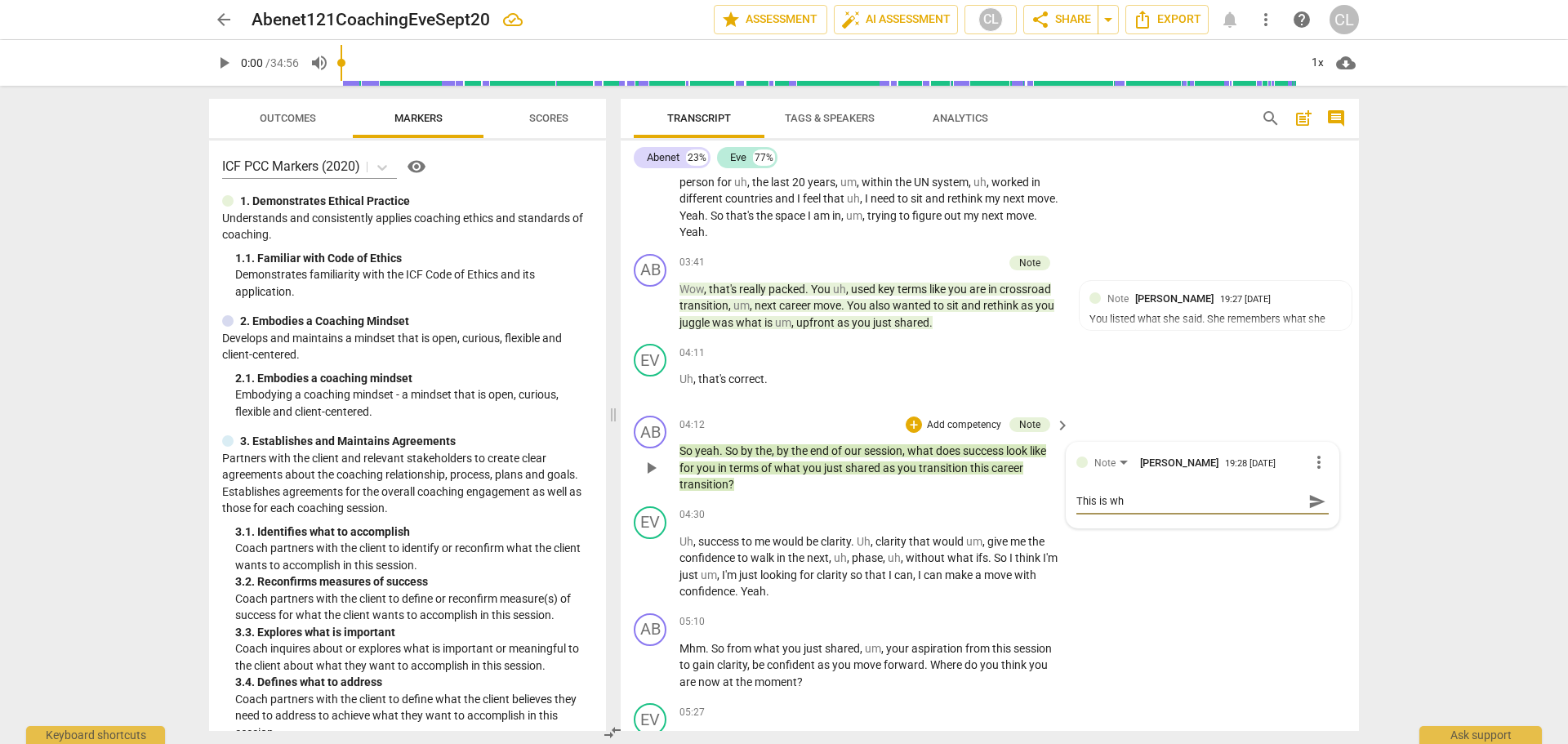
type textarea "This is whe"
type textarea "This is wher"
type textarea "This is where"
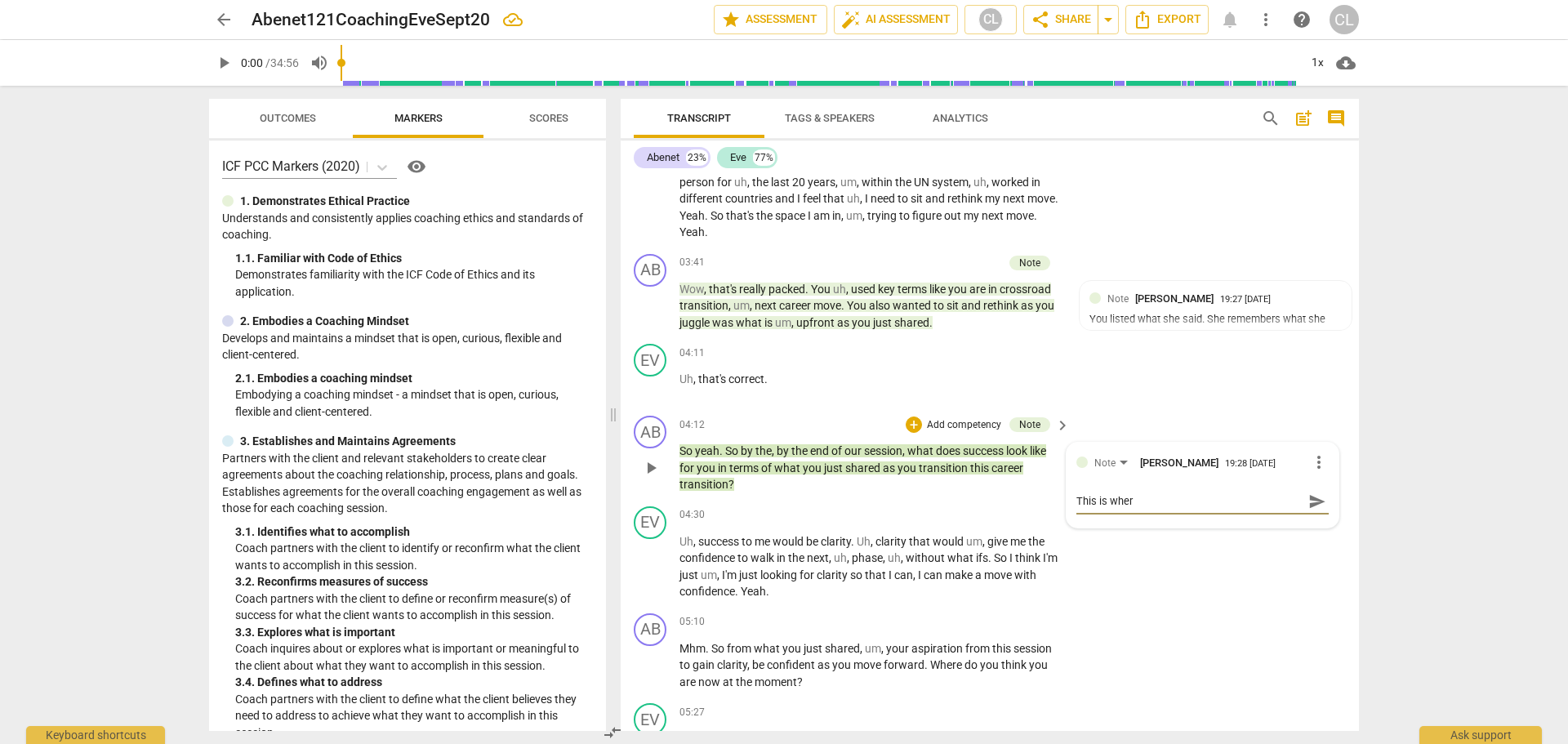
type textarea "This is where"
type textarea "This is where y"
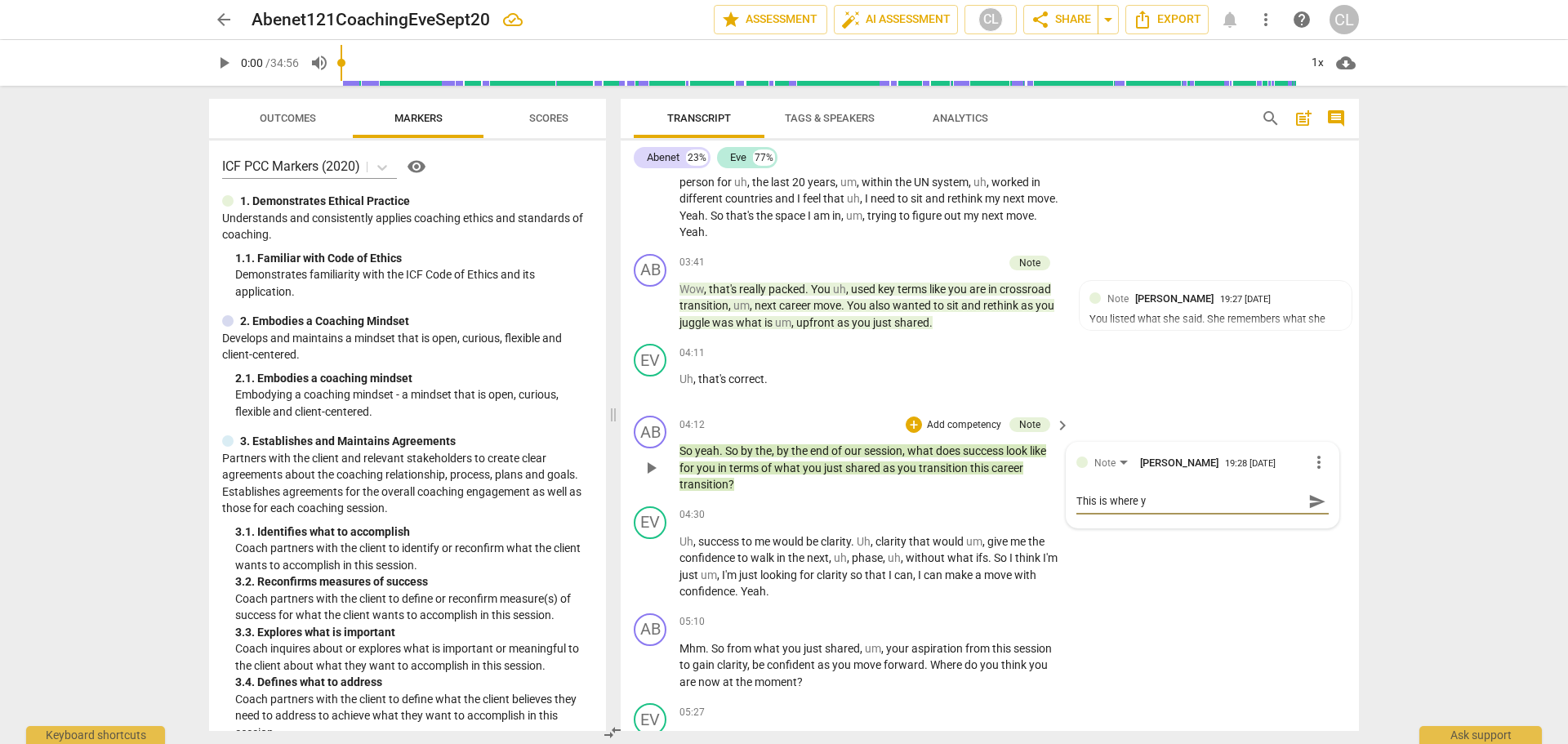
type textarea "This is where yo"
type textarea "This is where you"
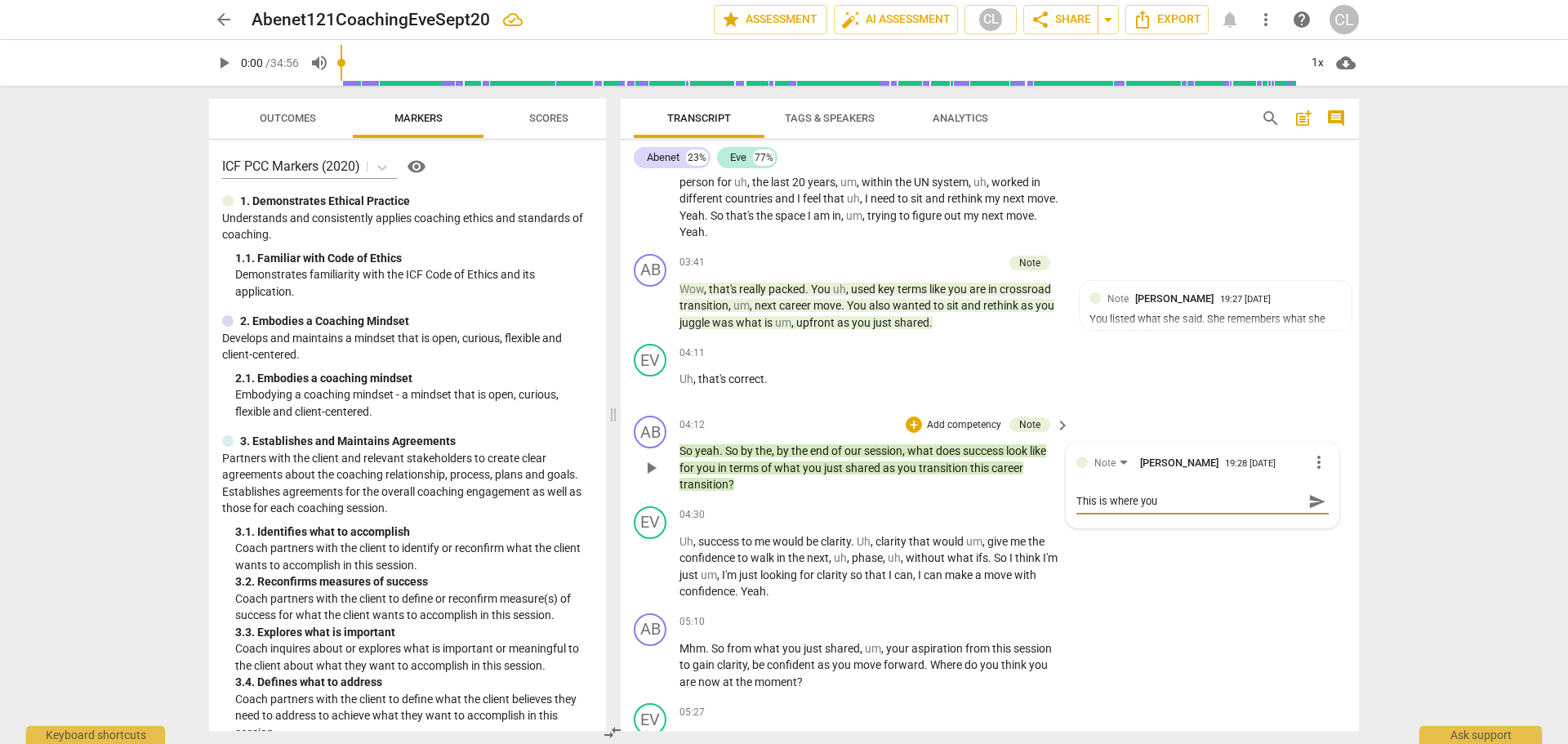
type textarea "This is where you"
type textarea "This is where you c"
type textarea "This is where you ca"
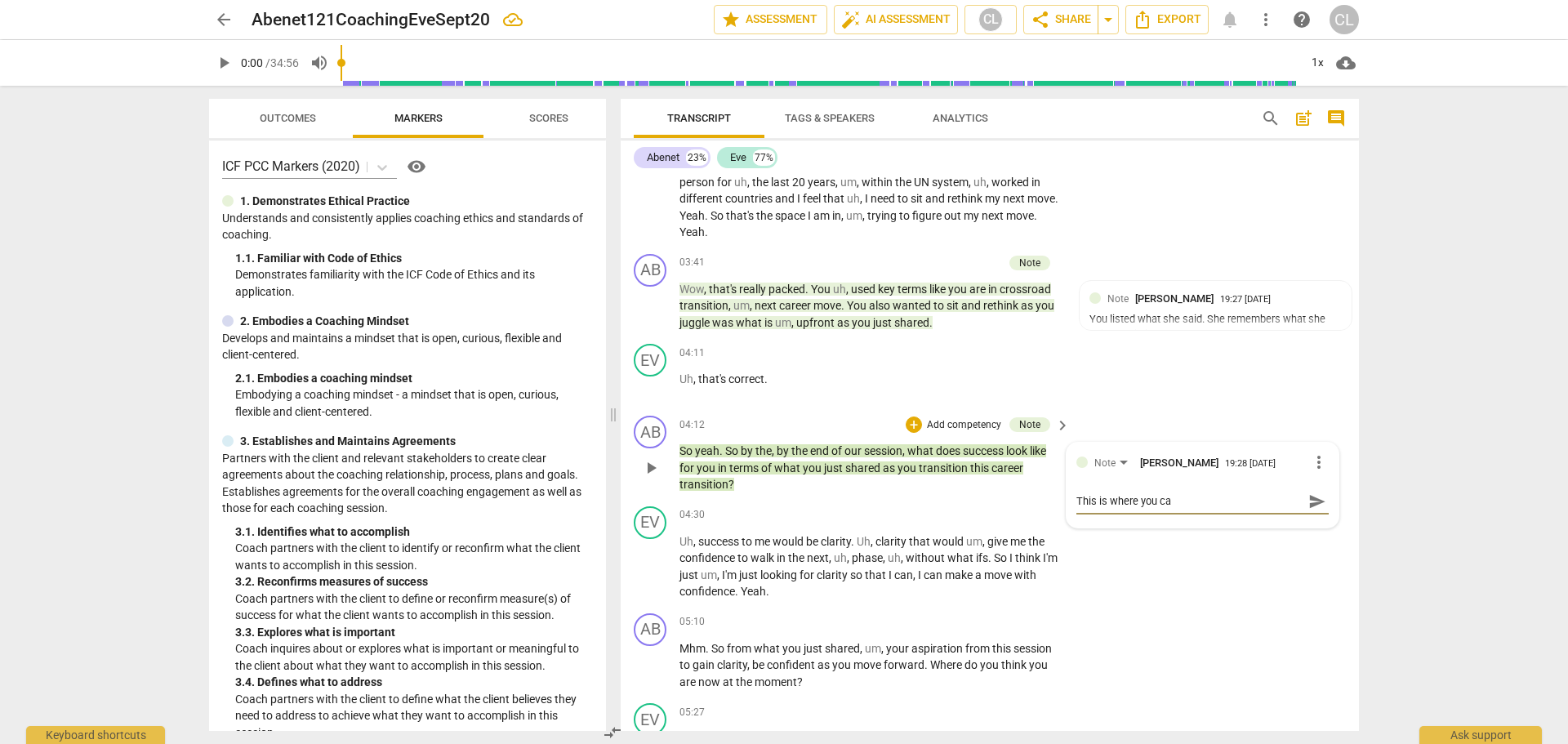
type textarea "This is where you can"
type textarea "This is where you can s"
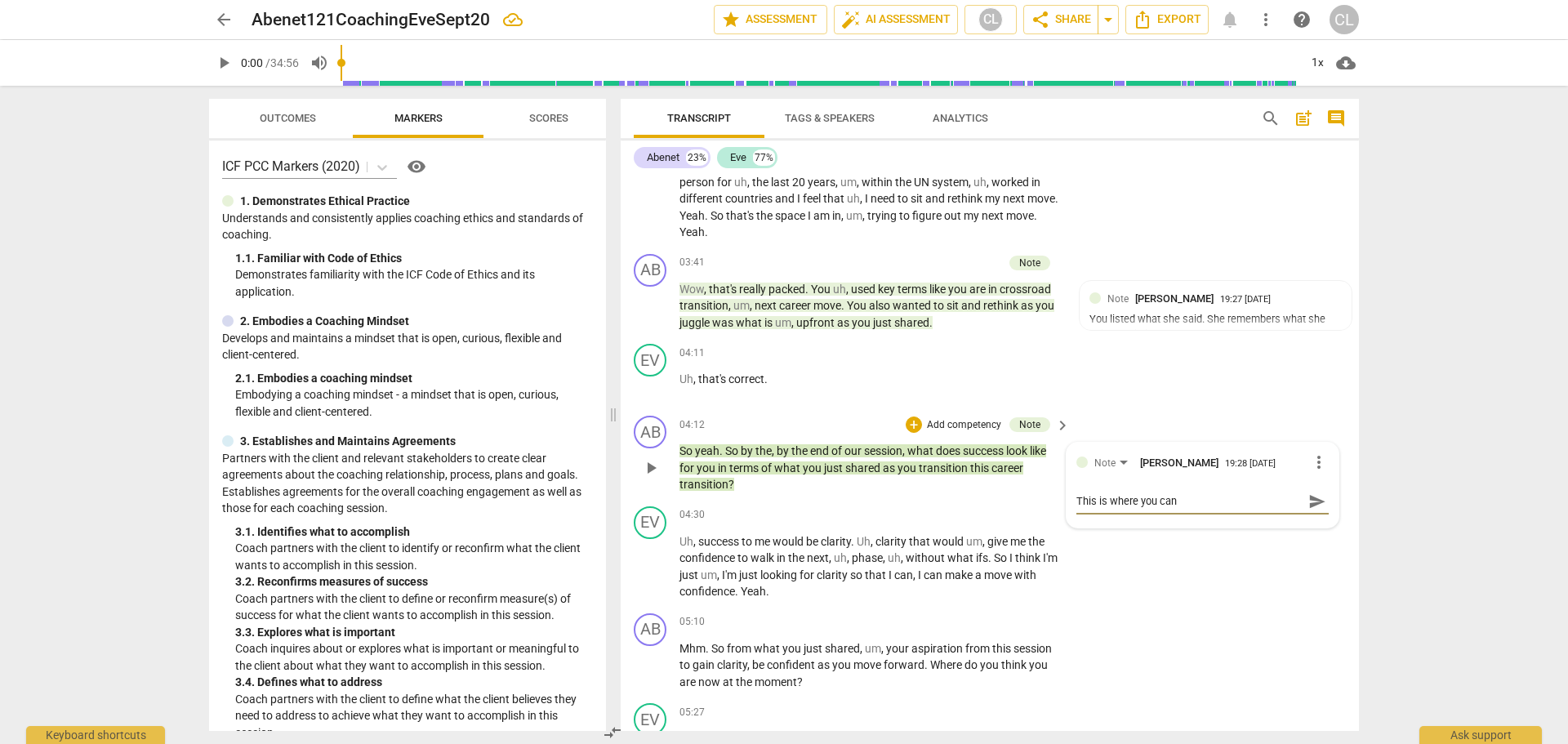
type textarea "This is where you can s"
type textarea "This is where you can su"
type textarea "This is where you can sum"
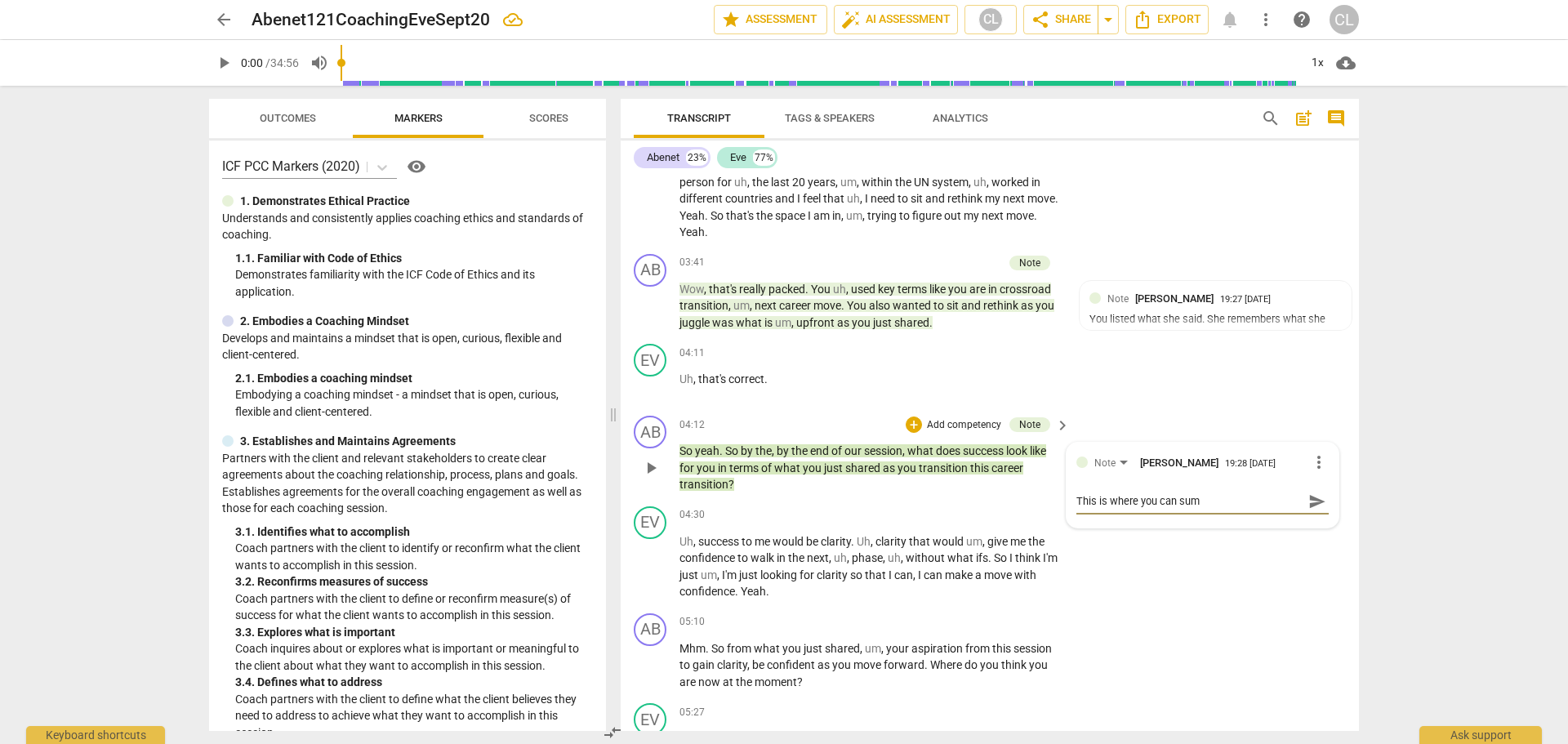
type textarea "This is where you can summ"
type textarea "This is where you can summe"
type textarea "This is where you can summer"
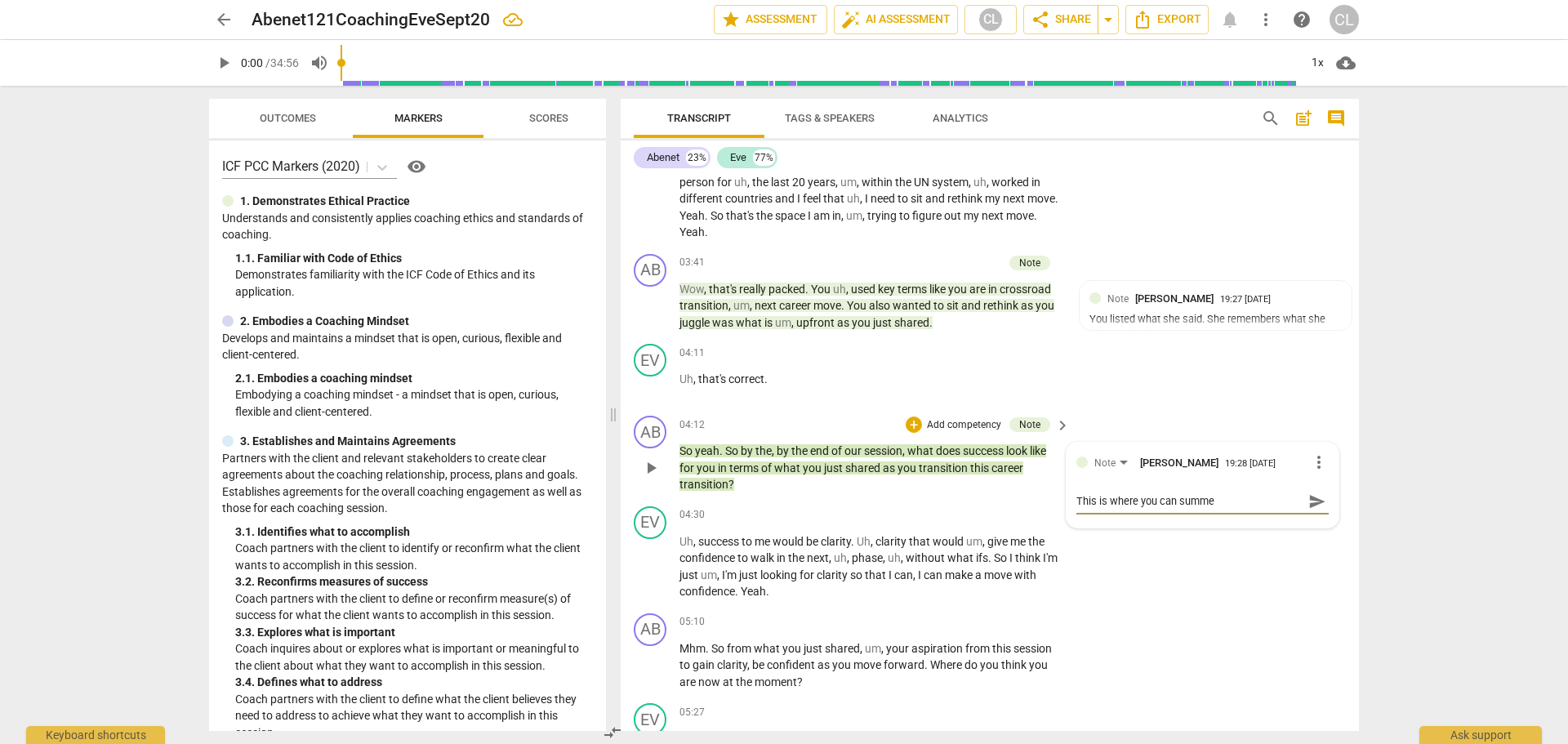
type textarea "This is where you can summer"
type textarea "This is where you can summeri"
type textarea "This is where you can summeriz"
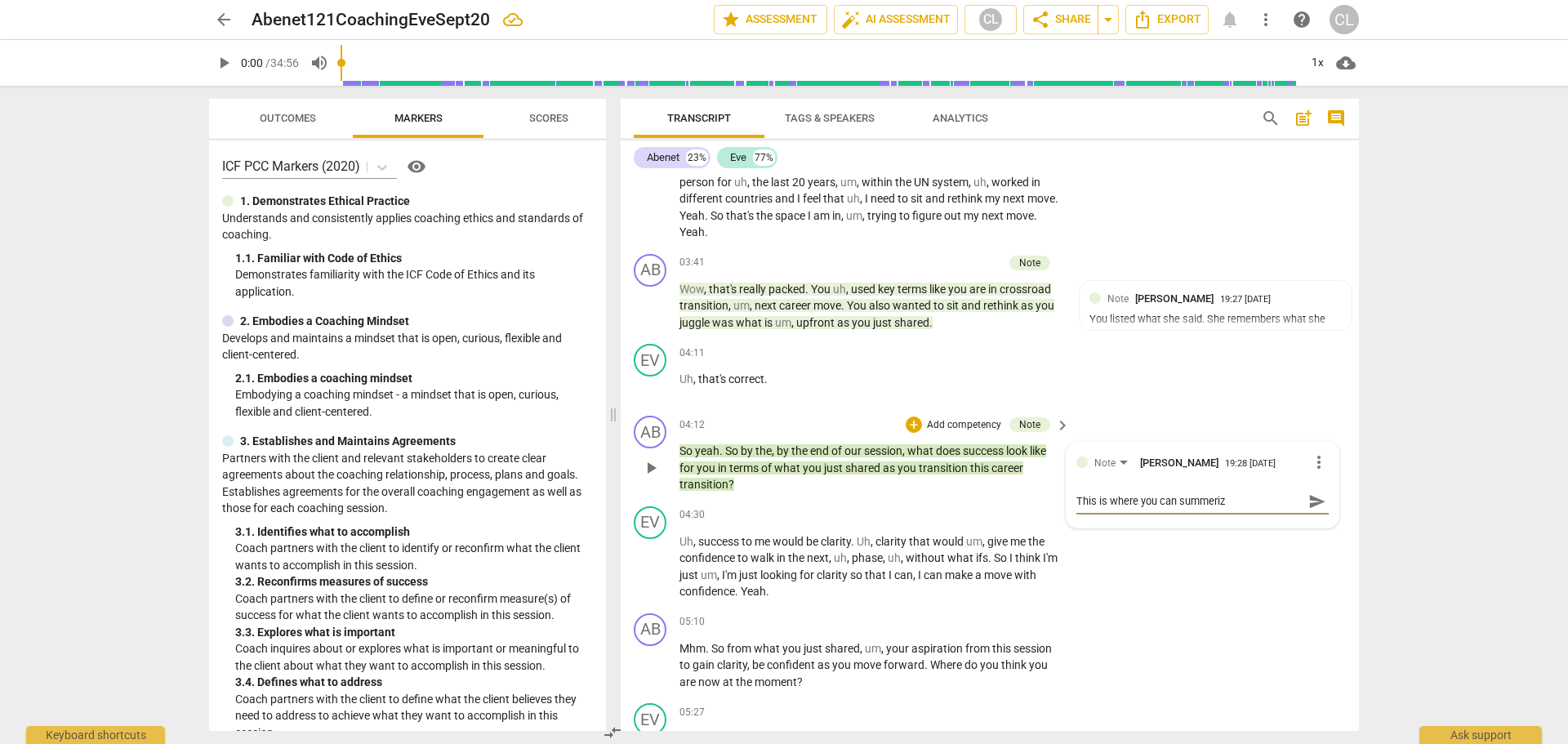
type textarea "This is where you can summerize"
type textarea "This is where you can summerize w"
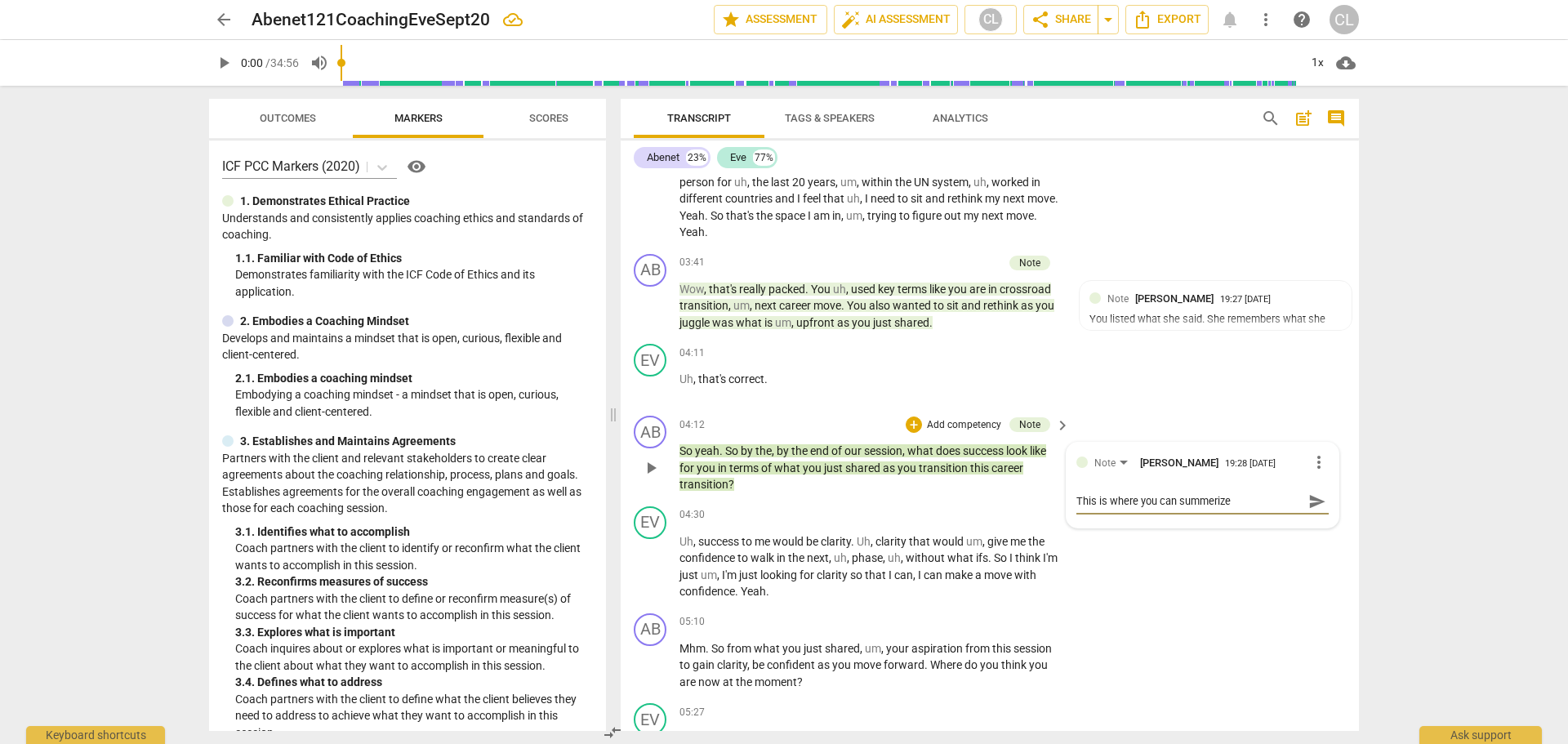
type textarea "This is where you can summerize w"
type textarea "This is where you can summerize wh"
type textarea "This is where you can summerize wha"
type textarea "This is where you can summerize what"
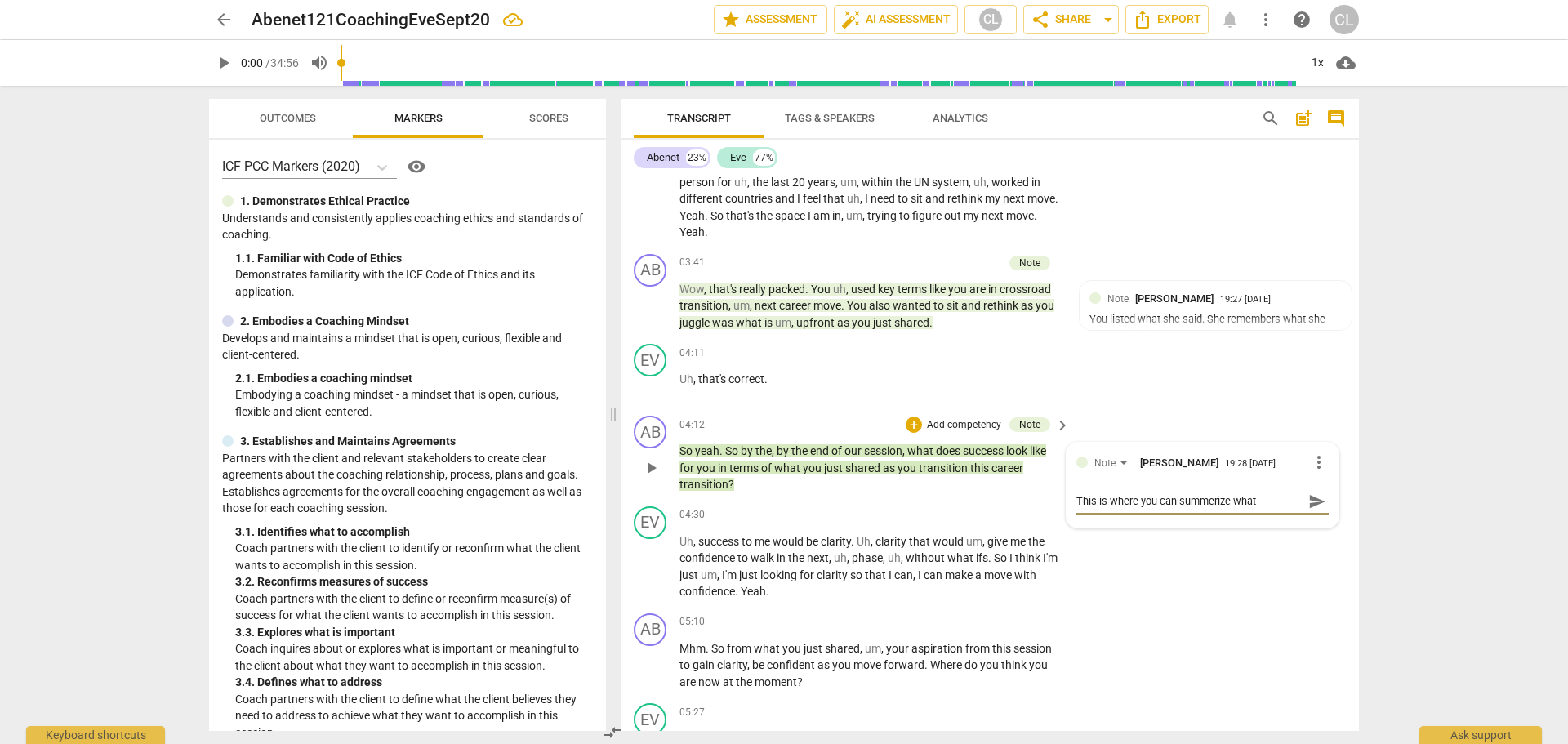
type textarea "This is where you can summerize what"
type textarea "This is where you can summerize wha"
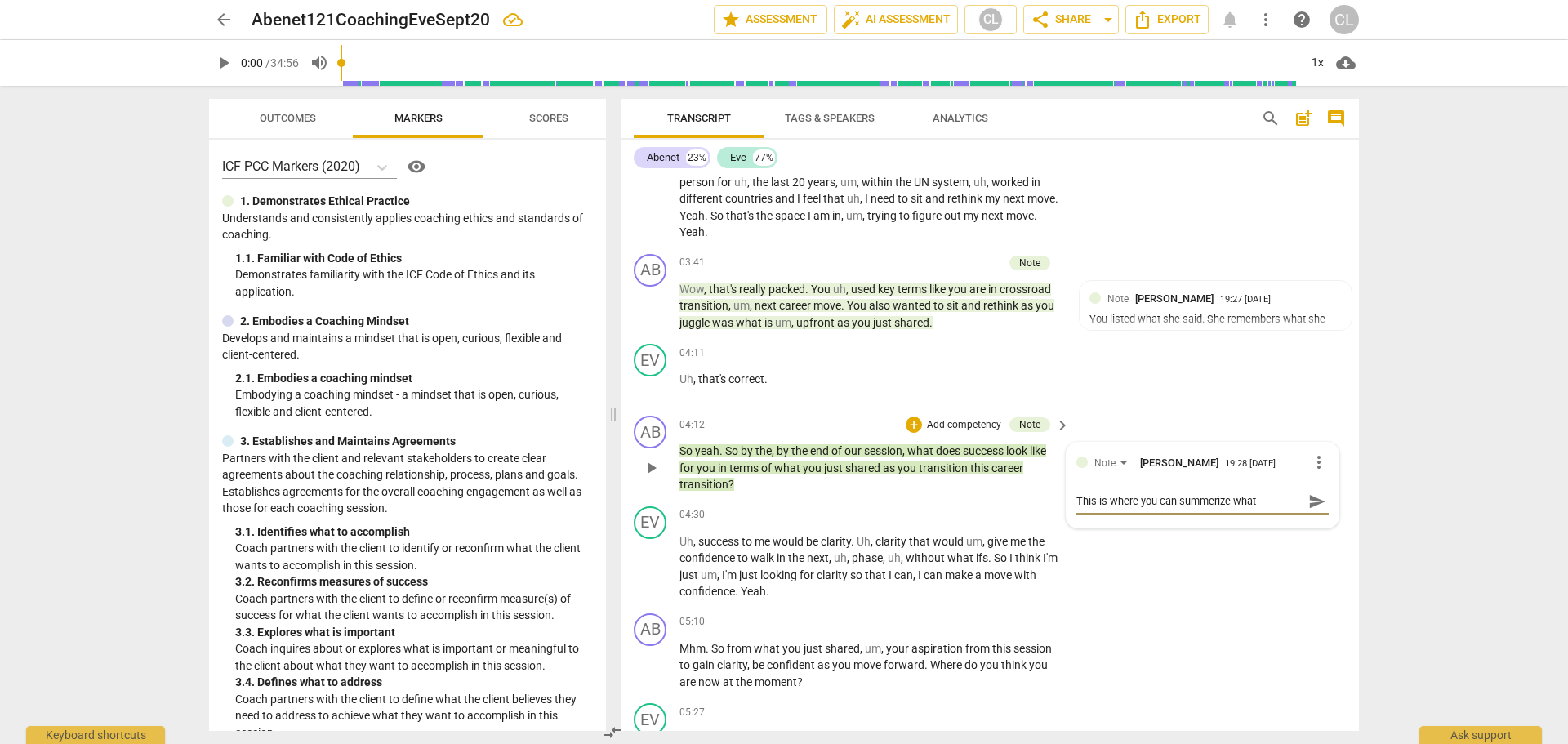
type textarea "This is where you can summerize wha"
type textarea "This is where you can summerize wh"
type textarea "This is where you can summerize w"
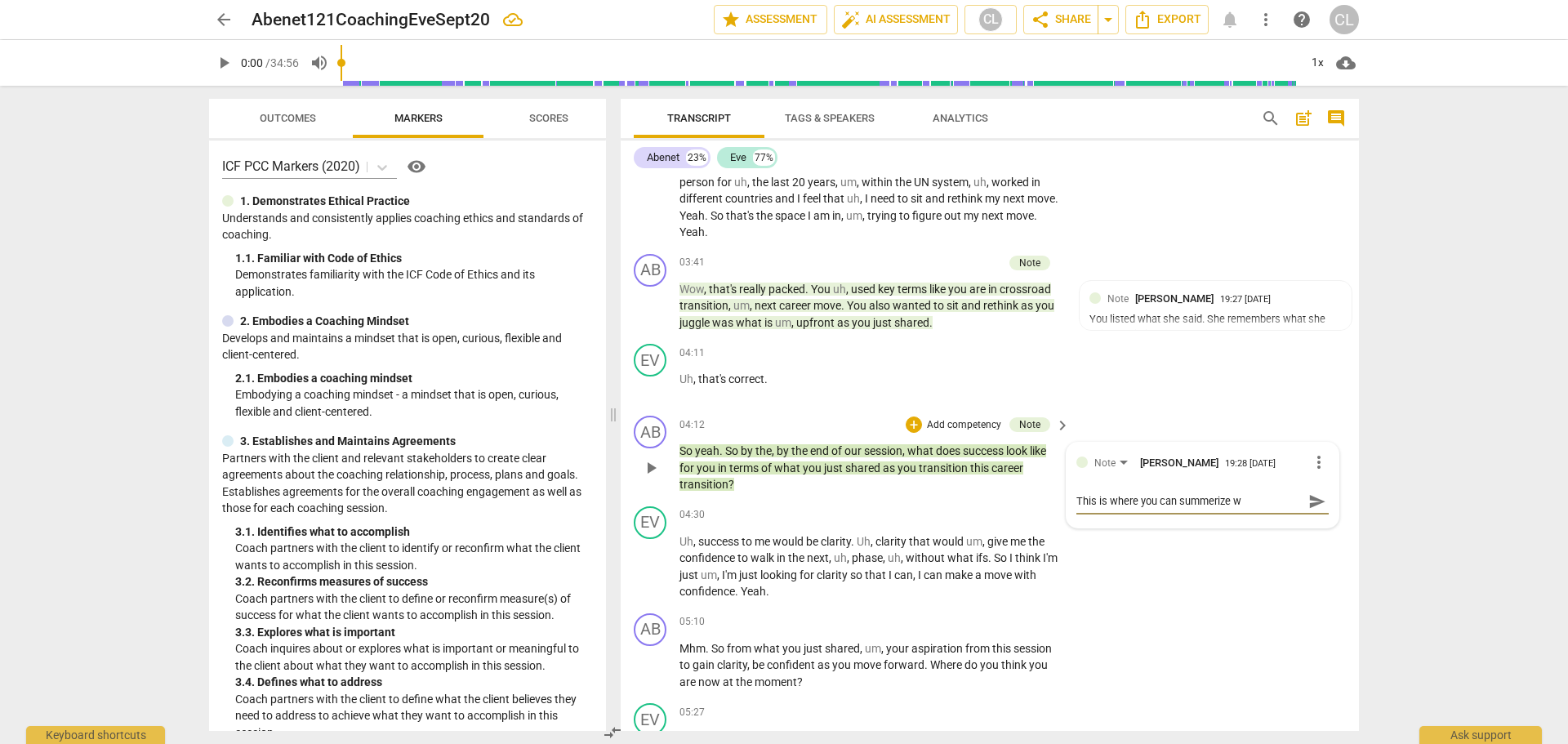
type textarea "This is where you can summerize"
type textarea "This is where you can summeriz"
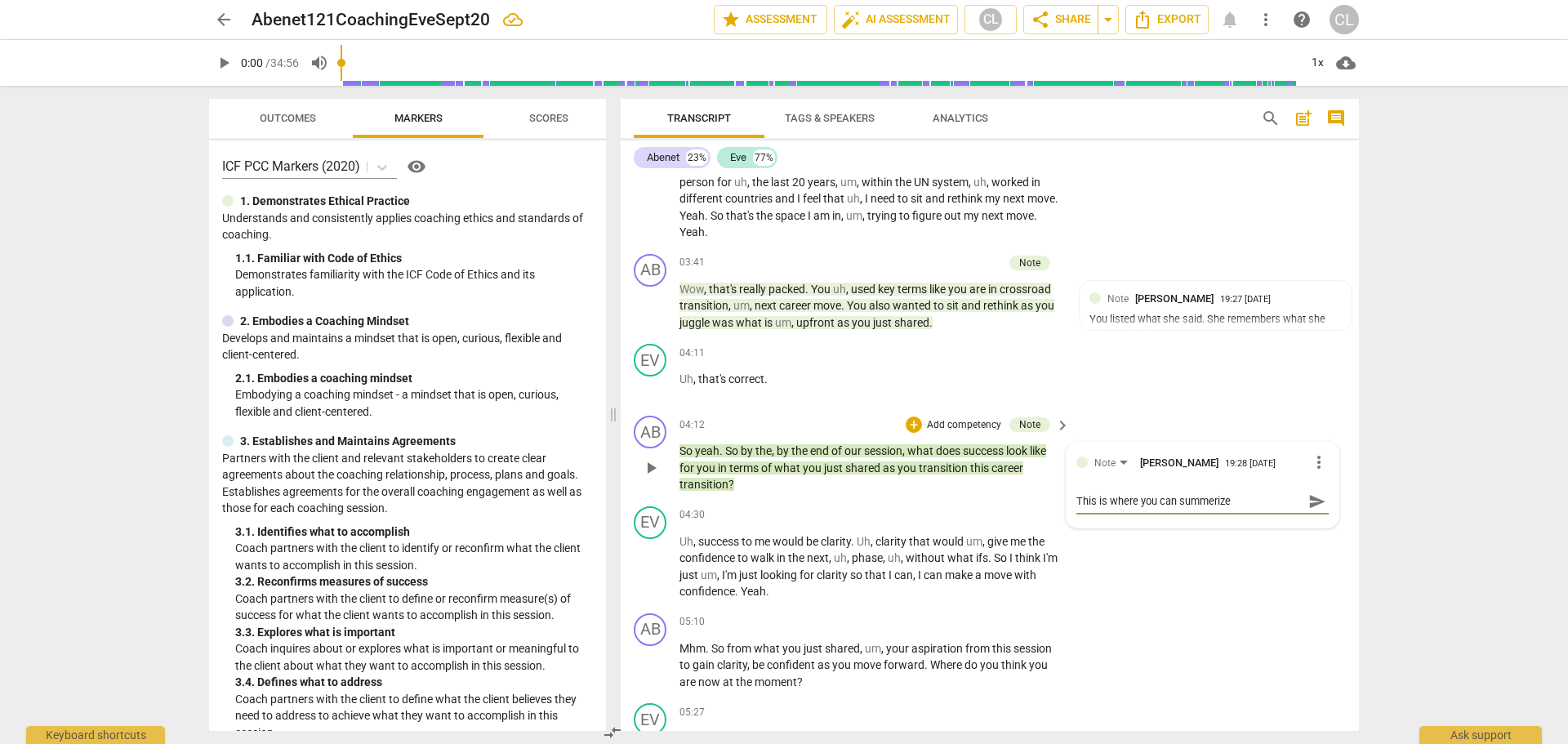
type textarea "This is where you can summeriz"
type textarea "This is where you can summeri"
type textarea "This is where you can summeris"
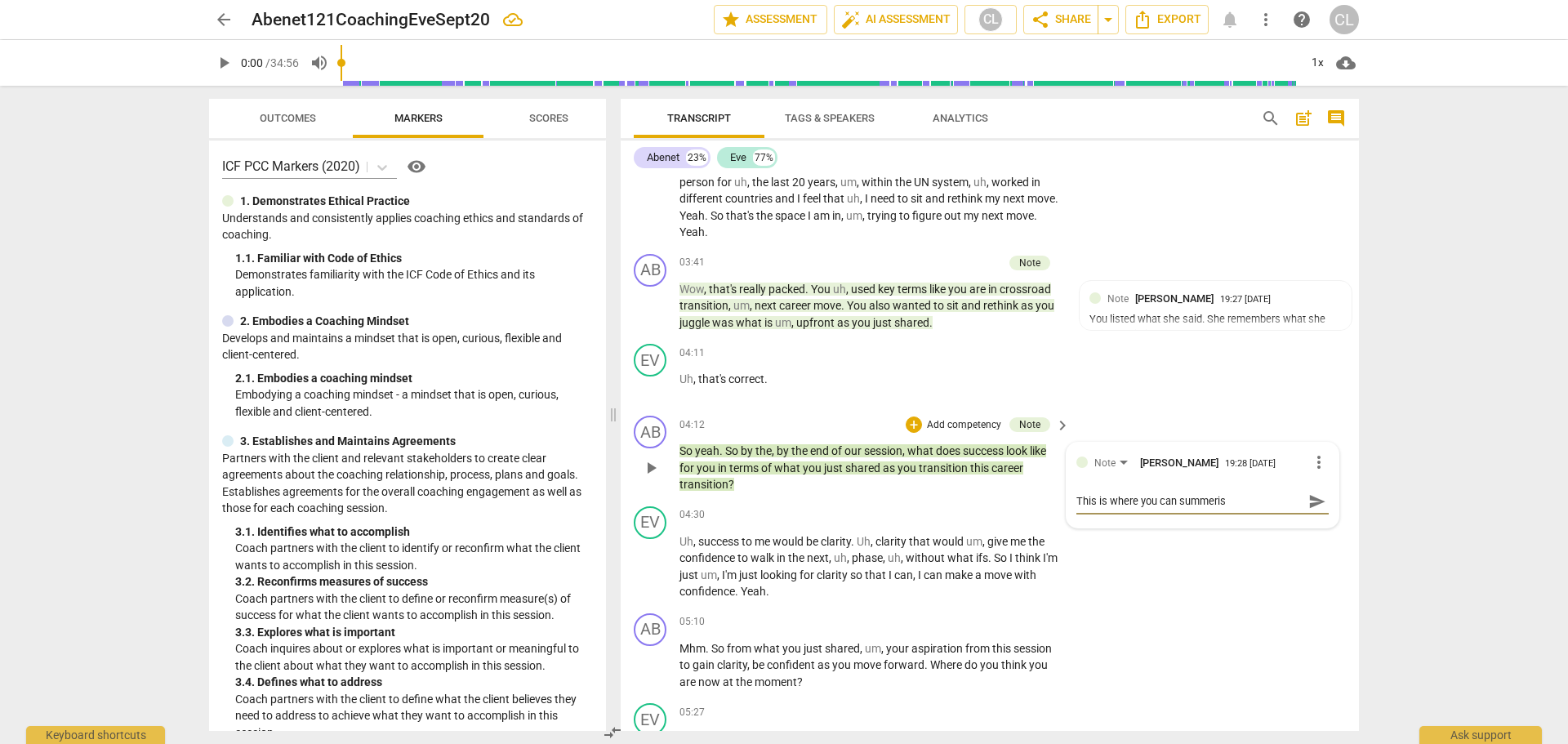
type textarea "This is where you can summerise"
type textarea "This is where you can summerise w"
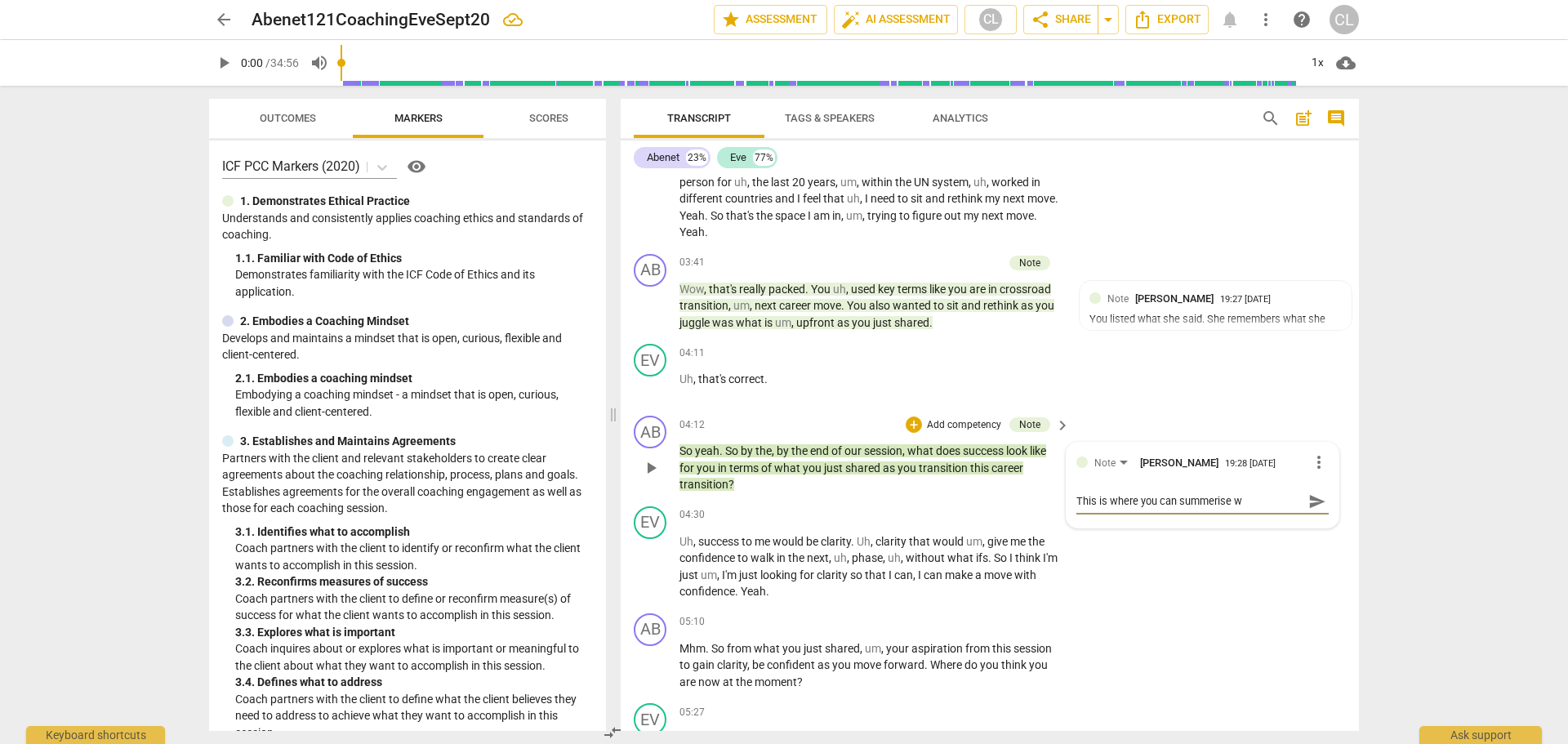
type textarea "This is where you can [PERSON_NAME]"
type textarea "This is where you can summerise wha"
type textarea "This is where you can summerise what"
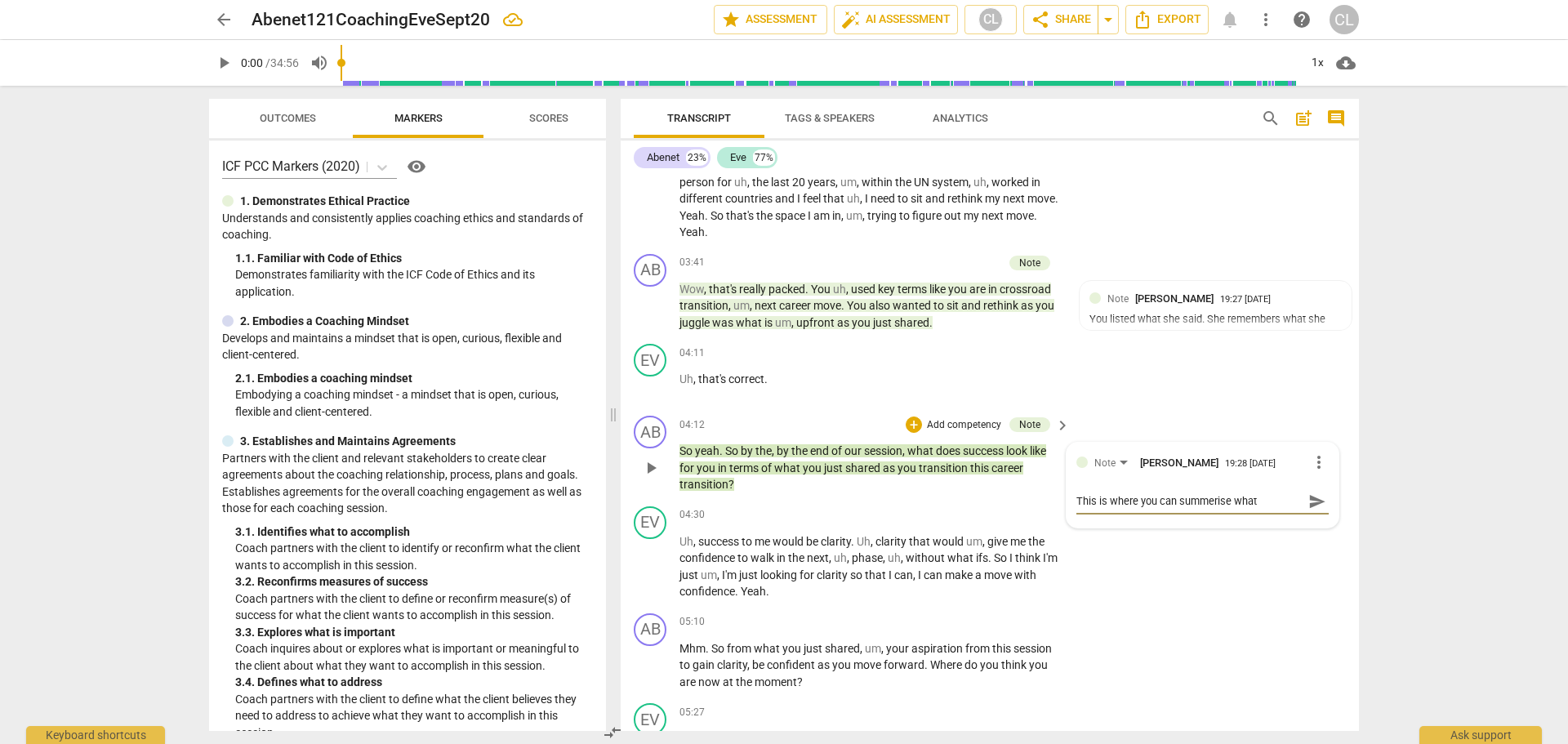
type textarea "This is where you can summerise what"
type textarea "This is where you can summerise what t"
type textarea "This is where you can summerise what th"
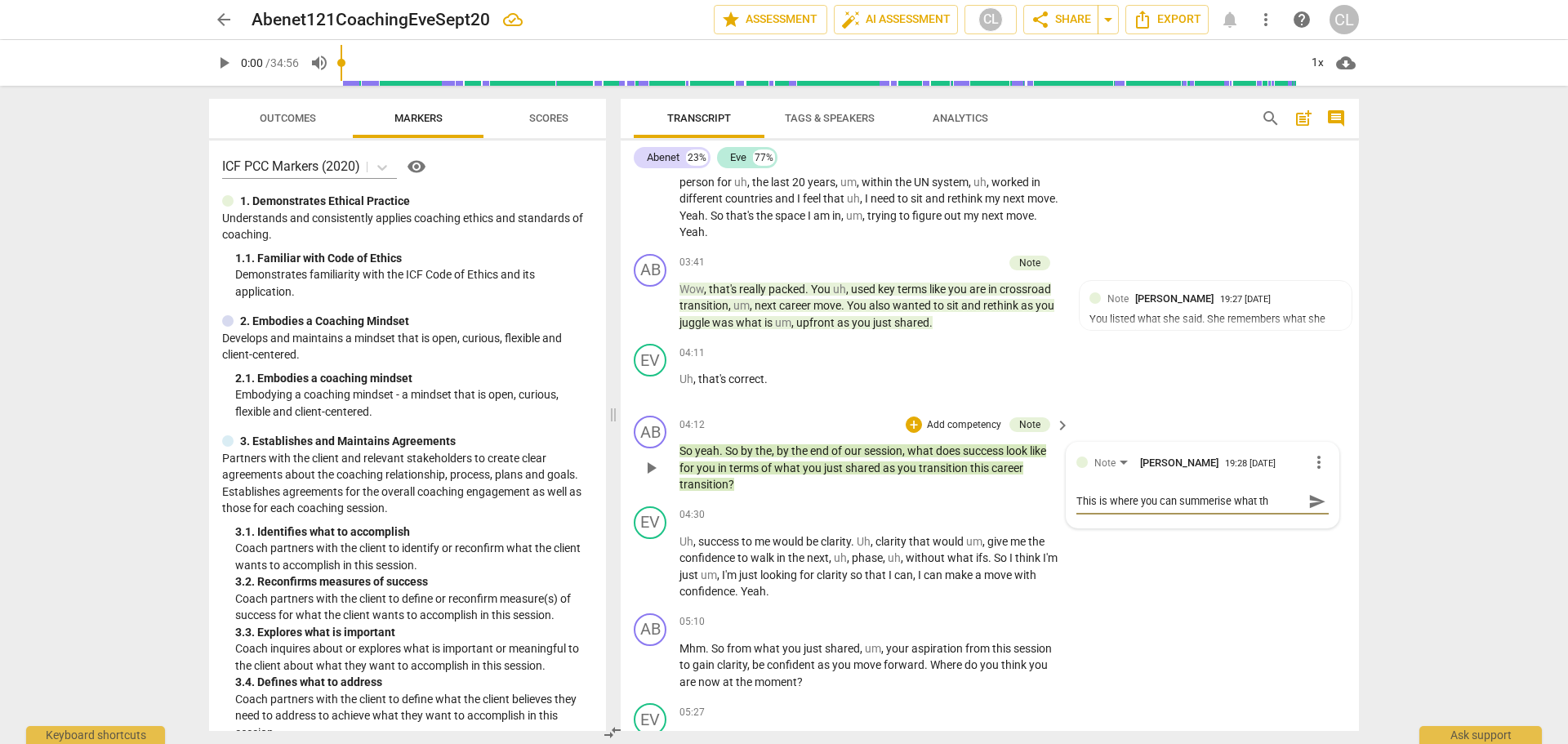
type textarea "This is where you can summerise what the"
type textarea "This is where you can summerise what they"
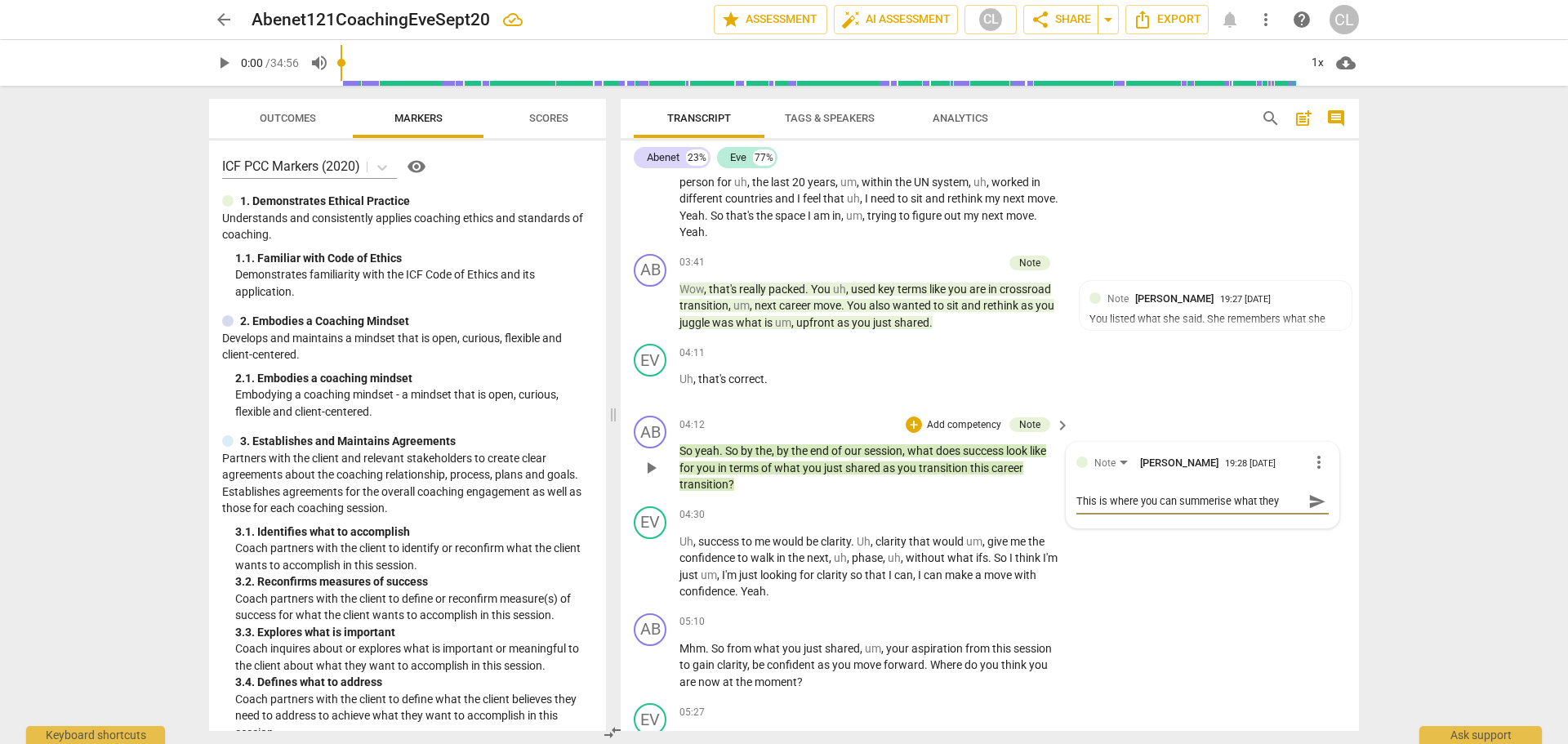
type textarea "This is where you can summerise what they s"
type textarea "This is where you can summerise what they sa"
type textarea "This is where you can summerise what they sai"
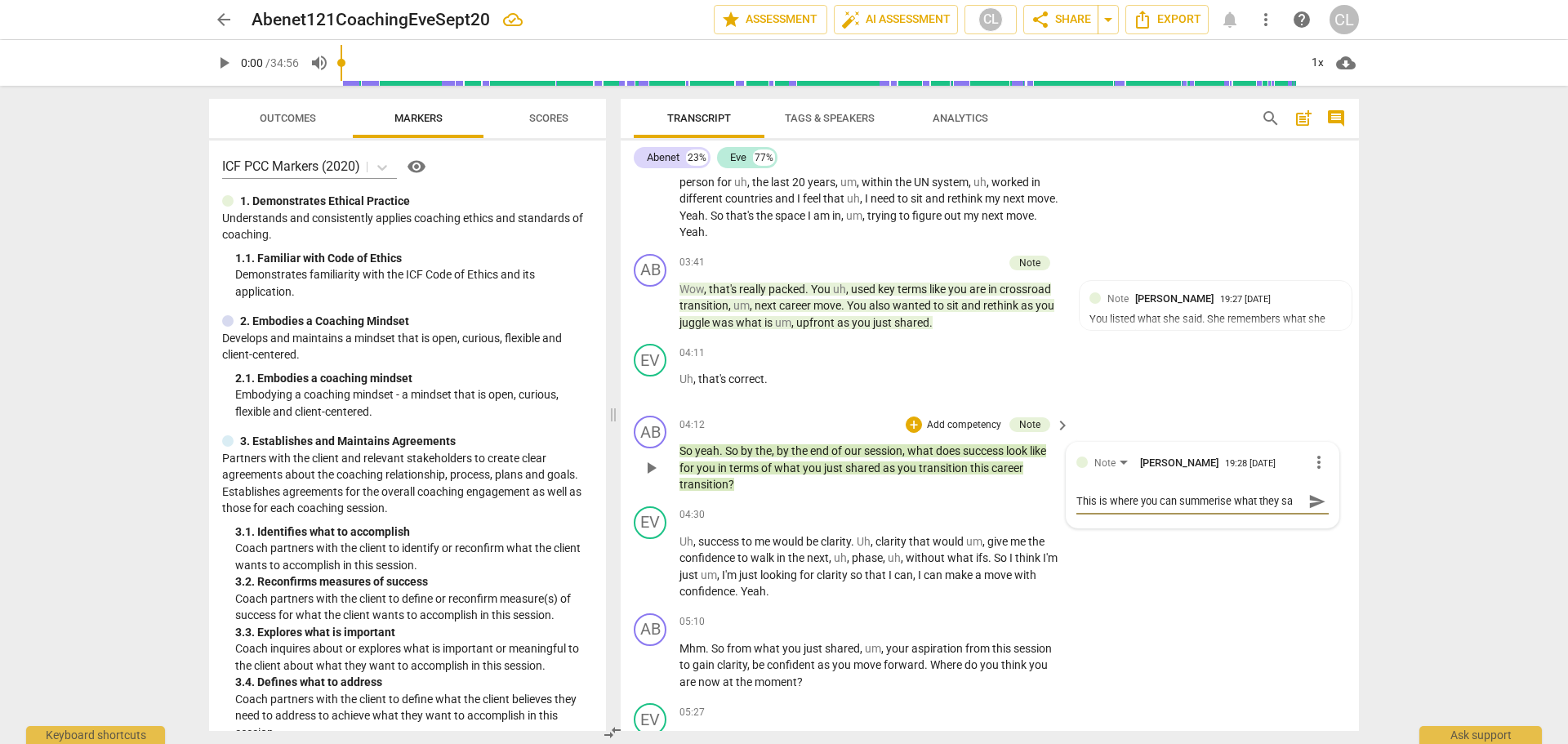
type textarea "This is where you can summerise what they sai"
type textarea "This is where you can summerise what they said"
type textarea "This is where you can summerise what they said b"
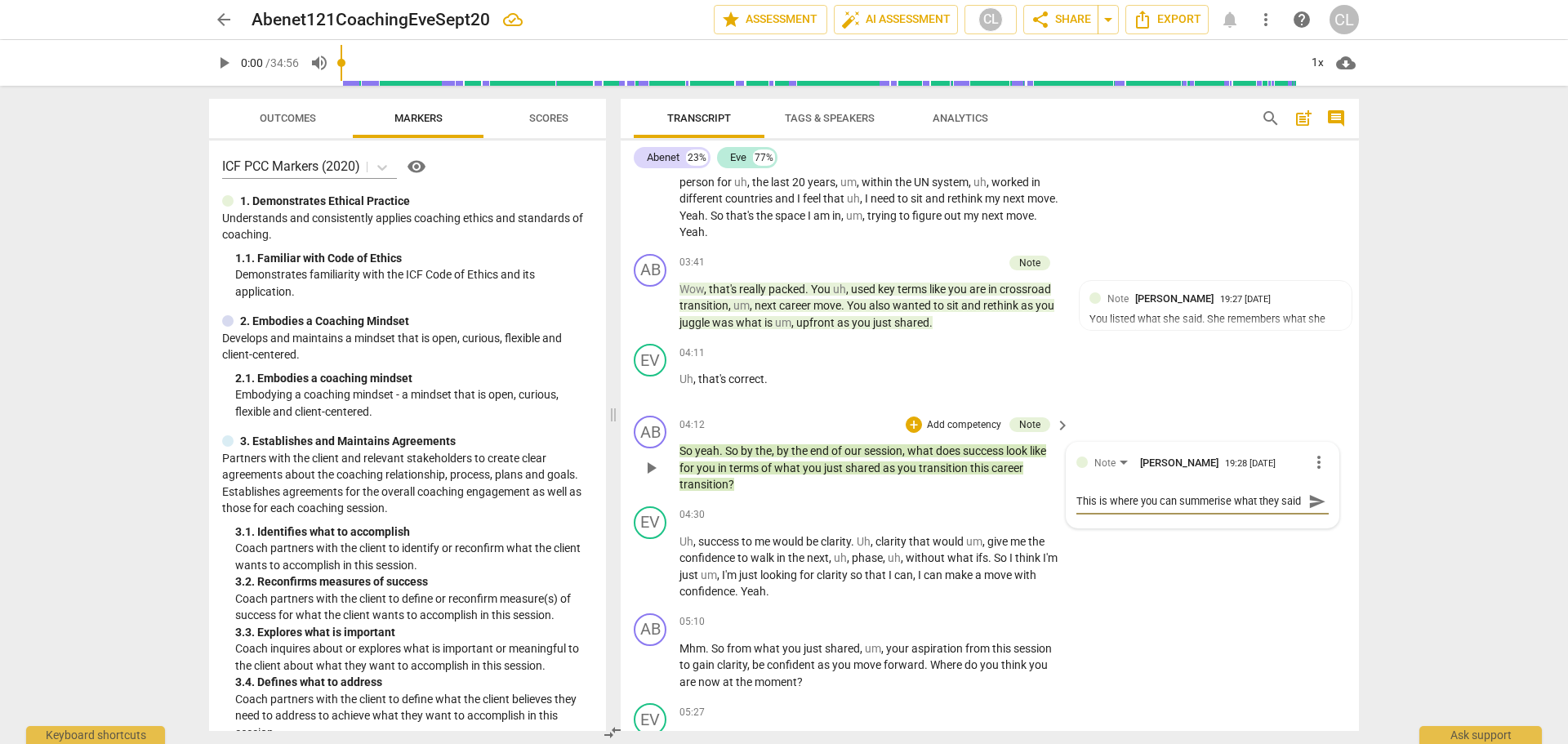
type textarea "This is where you can summerise what they said b"
type textarea "This is where you can summerise what they said by"
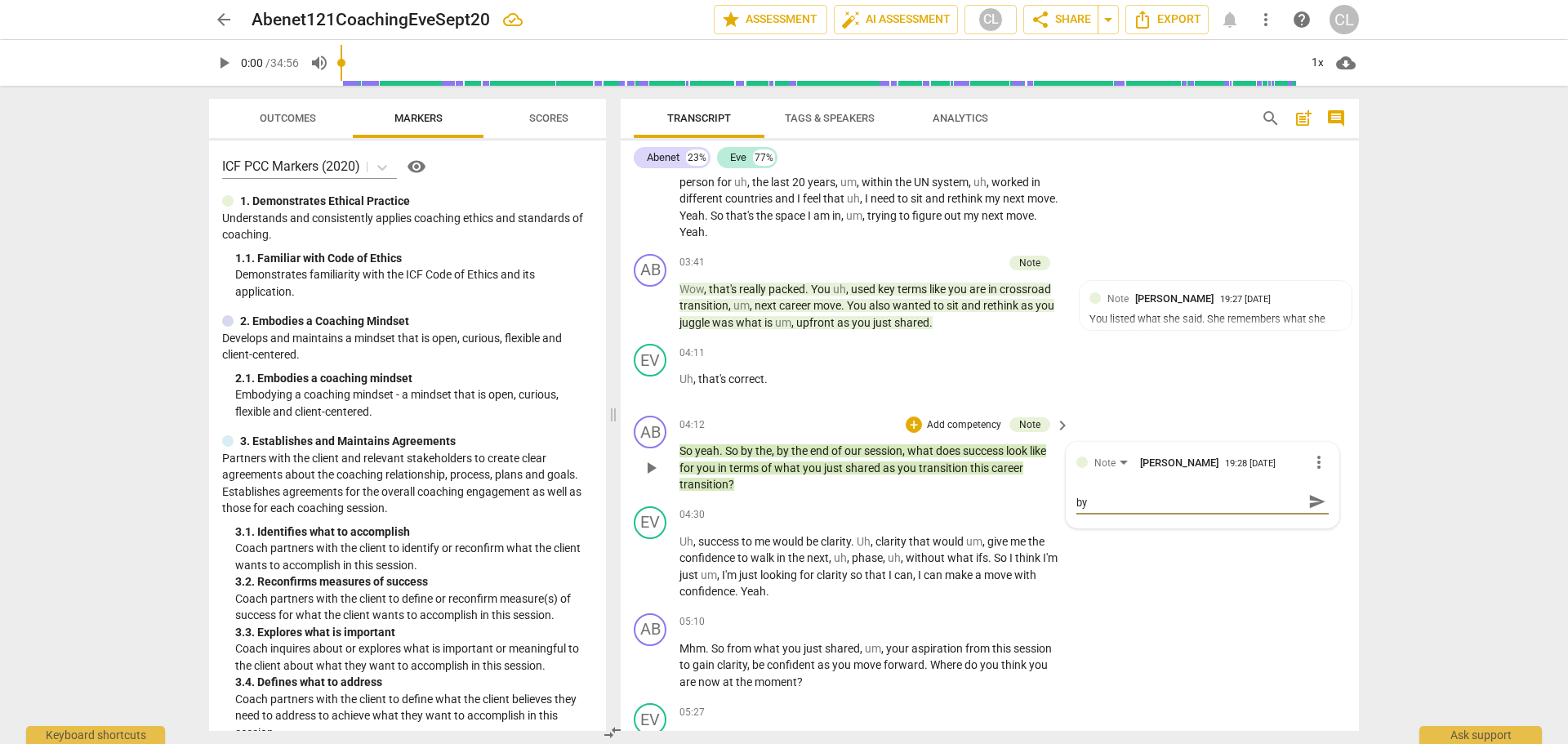
type textarea "This is where you can summerise what they said by a"
type textarea "This is where you can summerise what they said by as"
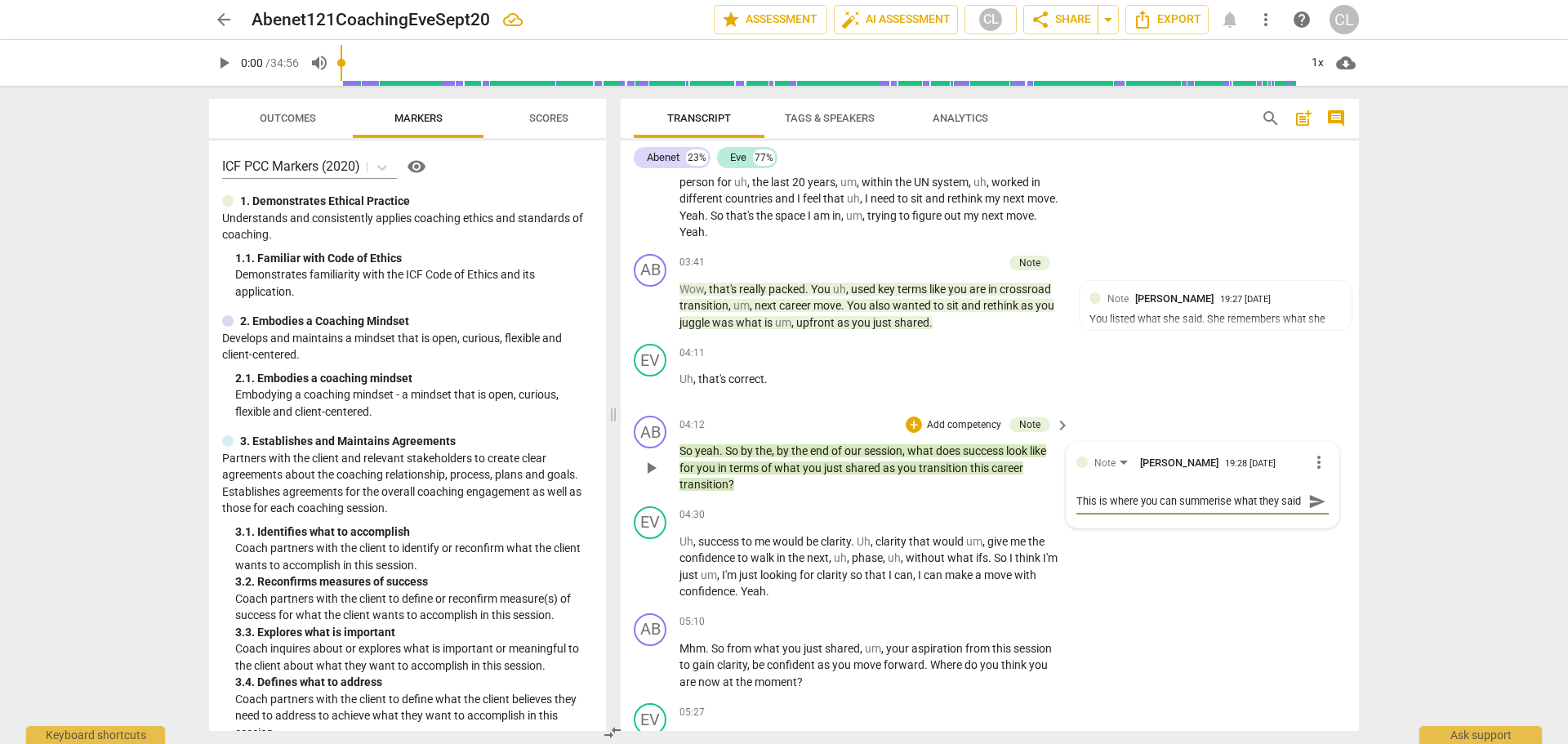
type textarea "This is where you can summerise what they said by ask"
type textarea "This is where you can summerise what they said by [PERSON_NAME]"
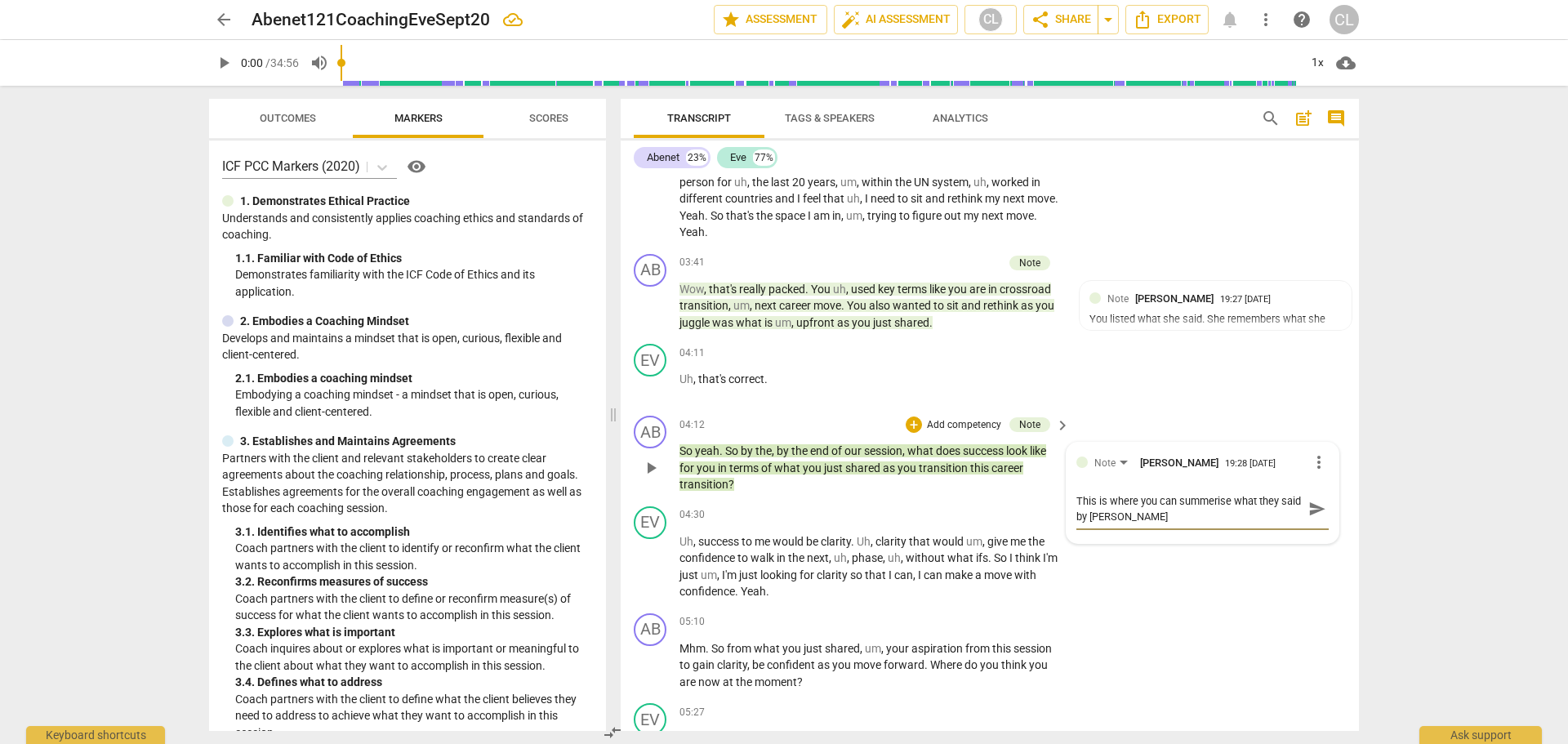
type textarea "This is where you can summerise what they said by [PERSON_NAME]"
type textarea "This is where you can summerise what they said by asking"
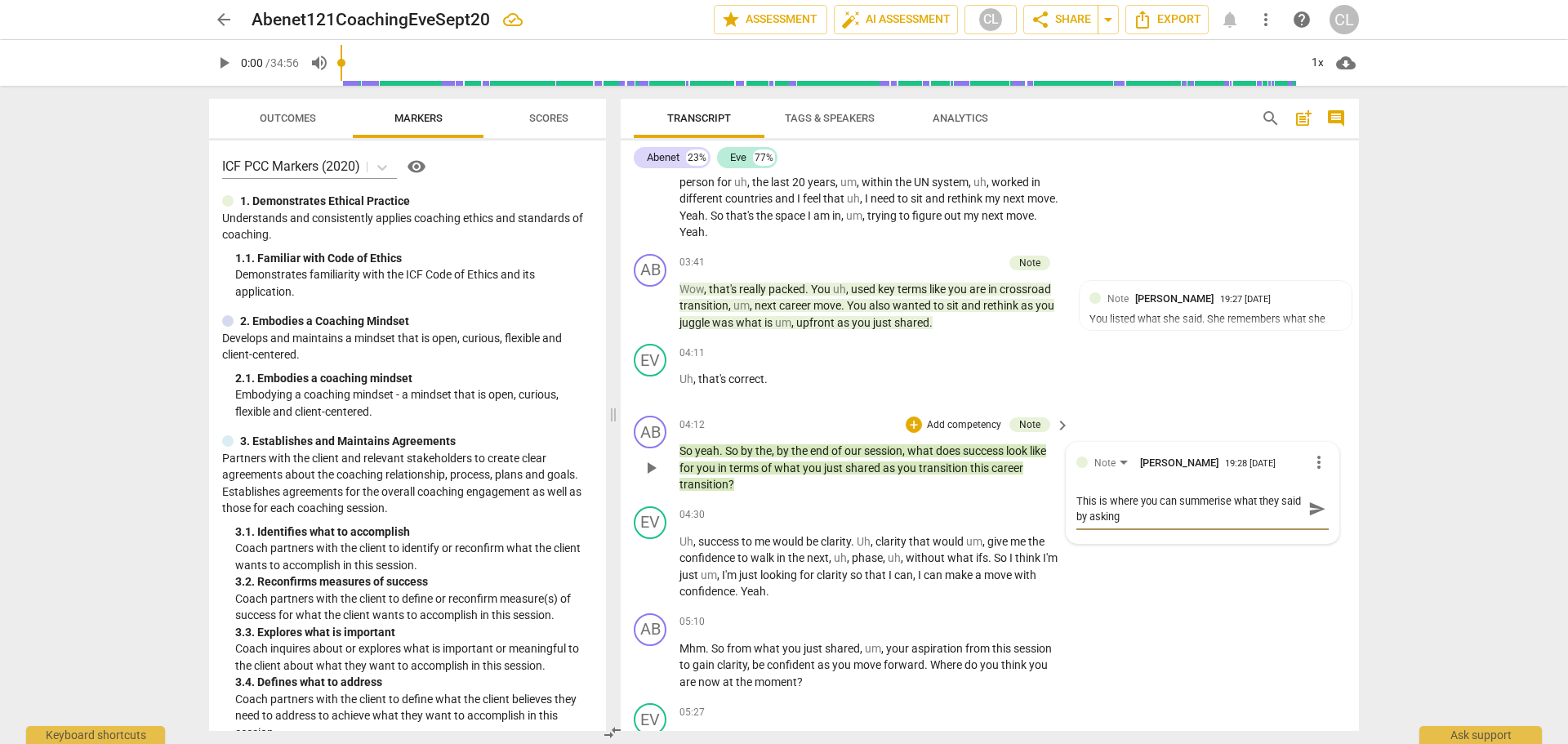
type textarea "This is where you can summerise what they said by asking a"
type textarea "This is where you can summerise what they said by asking ao"
type textarea "This is where you can summerise what they said by asking aob"
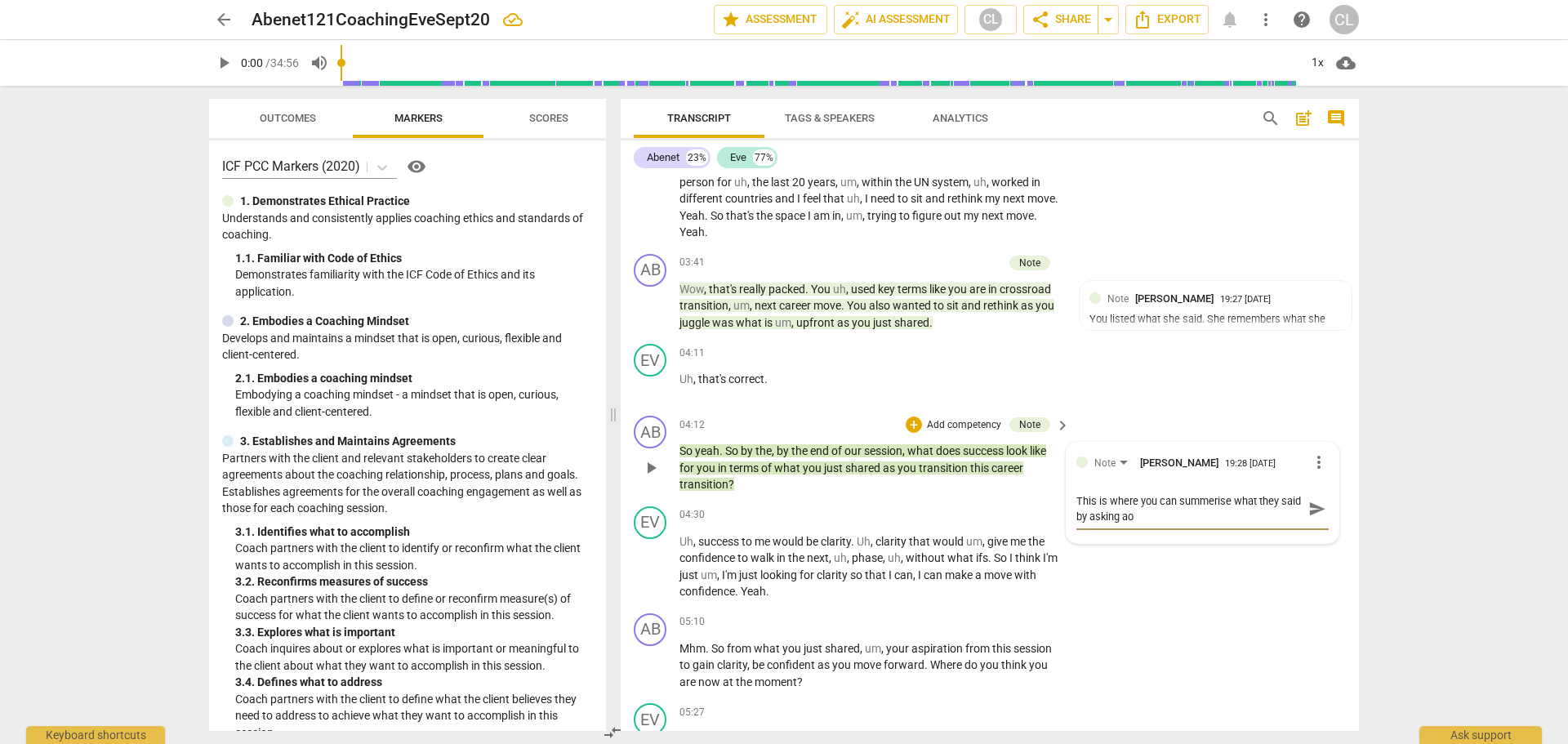
type textarea "This is where you can summerise what they said by asking aob"
type textarea "This is where you can summerise what they said by asking [PERSON_NAME]"
type textarea "This is where you can summerise what they said by asking aob"
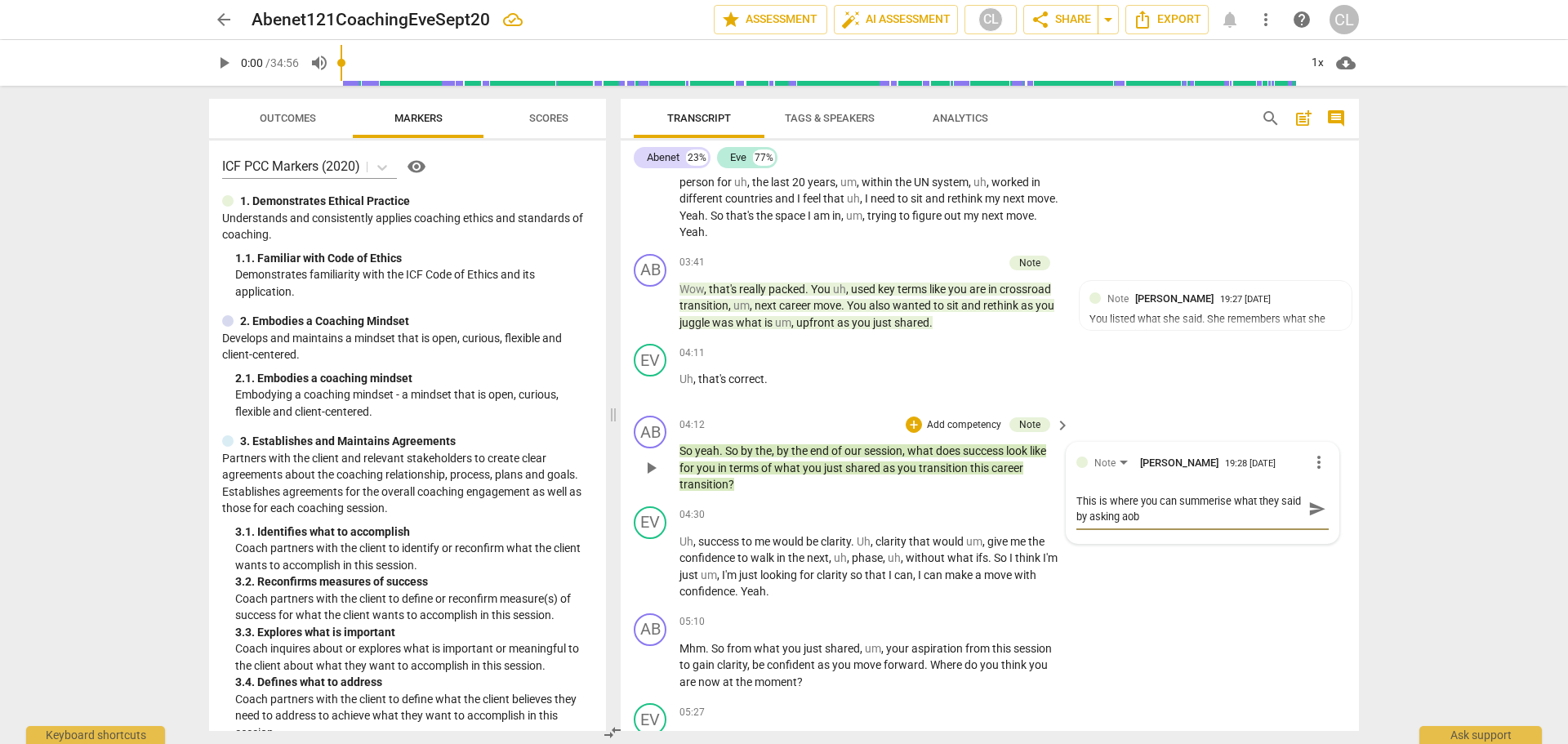
type textarea "This is where you can summerise what they said by asking ao"
type textarea "This is where you can summerise what they said by asking a"
type textarea "This is where you can summerise what they said by asking ab"
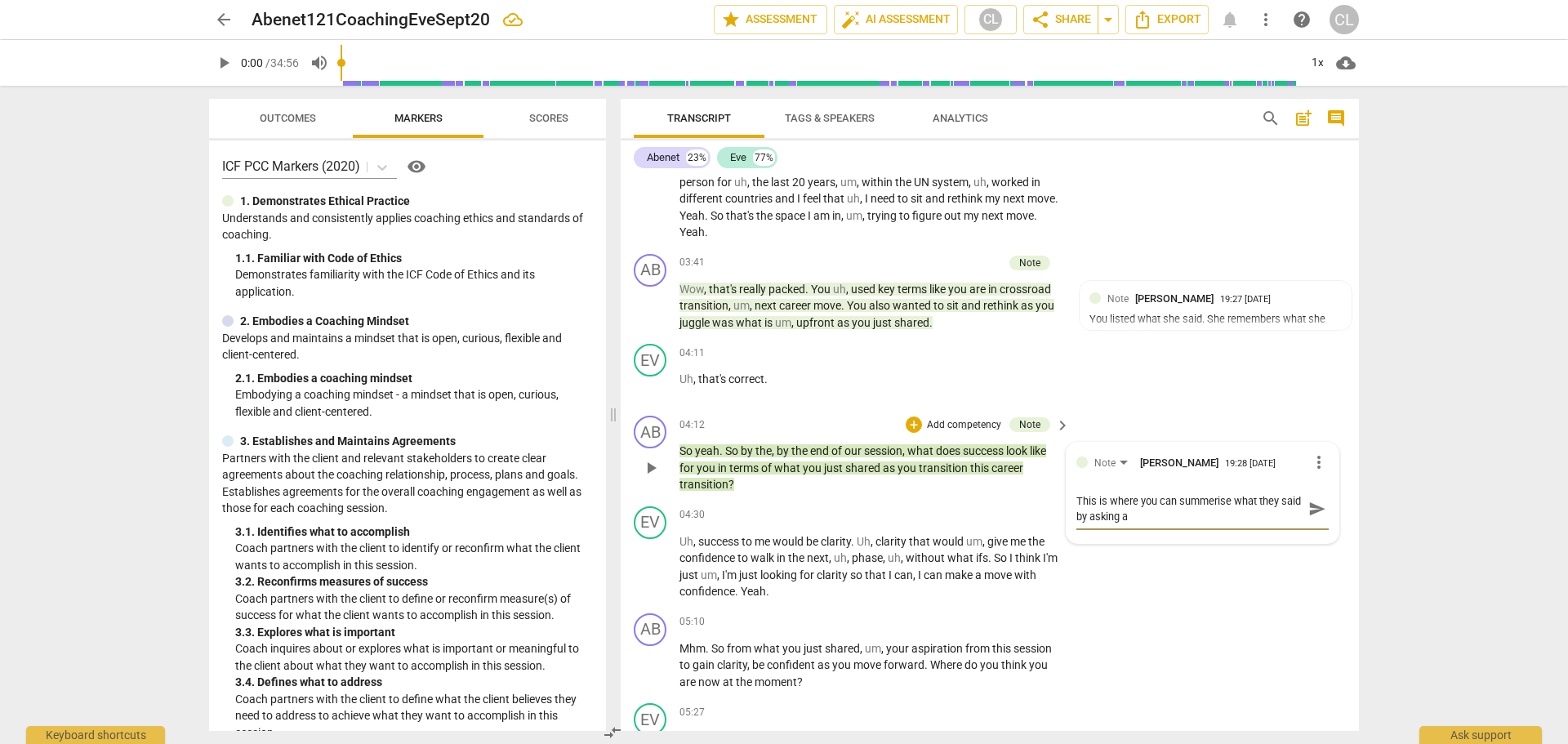
type textarea "This is where you can summerise what they said by asking ab"
type textarea "This is where you can summerise what they said by asking abo"
type textarea "This is where you can summerise what they said by asking abou"
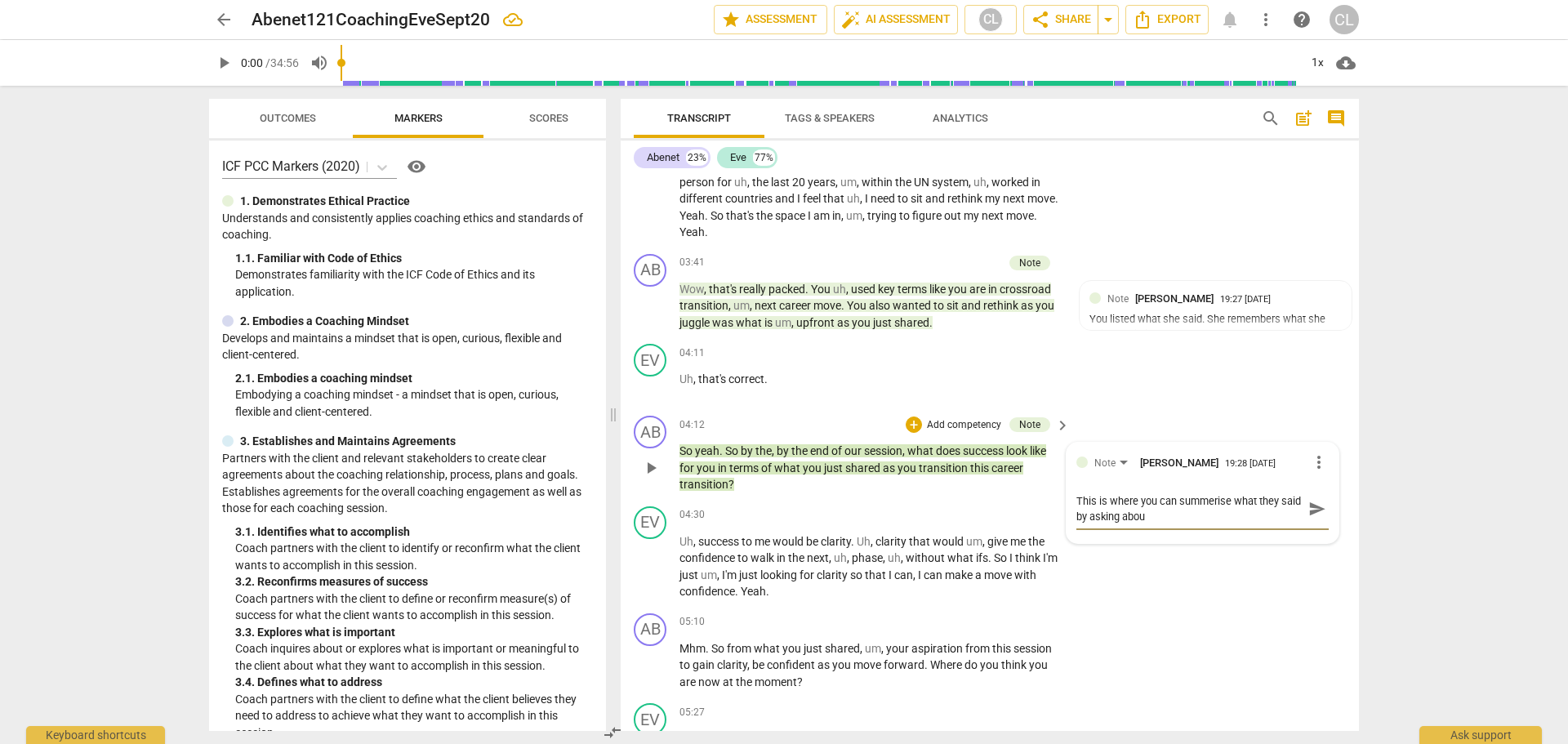
type textarea "This is where you can summerise what they said by asking about"
type textarea "This is where you can summerise what they said by asking about i"
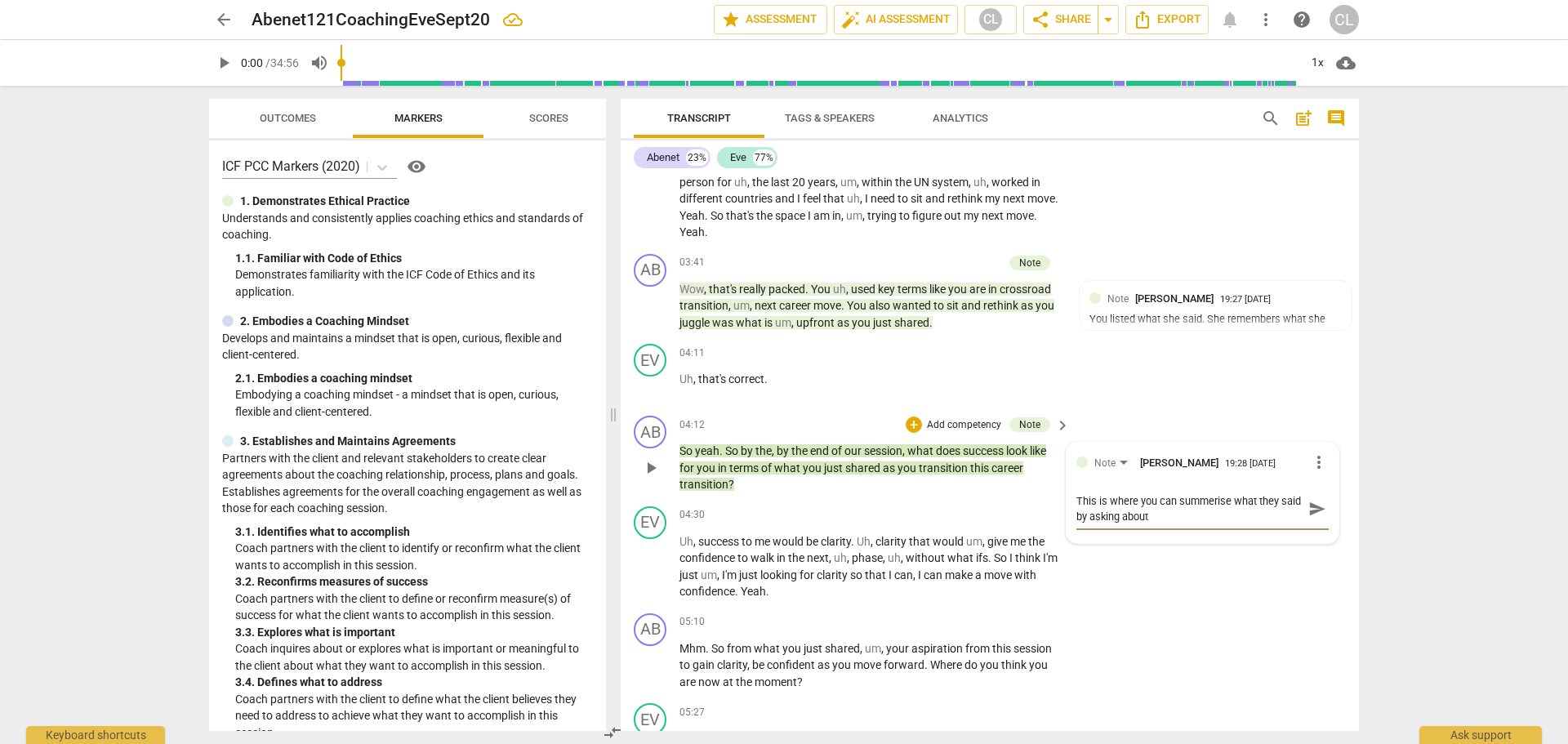
type textarea "This is where you can summerise what they said by asking about i"
type textarea "This is where you can summerise what they said by asking about it"
type textarea "This is where you can summerise what they said by asking about i"
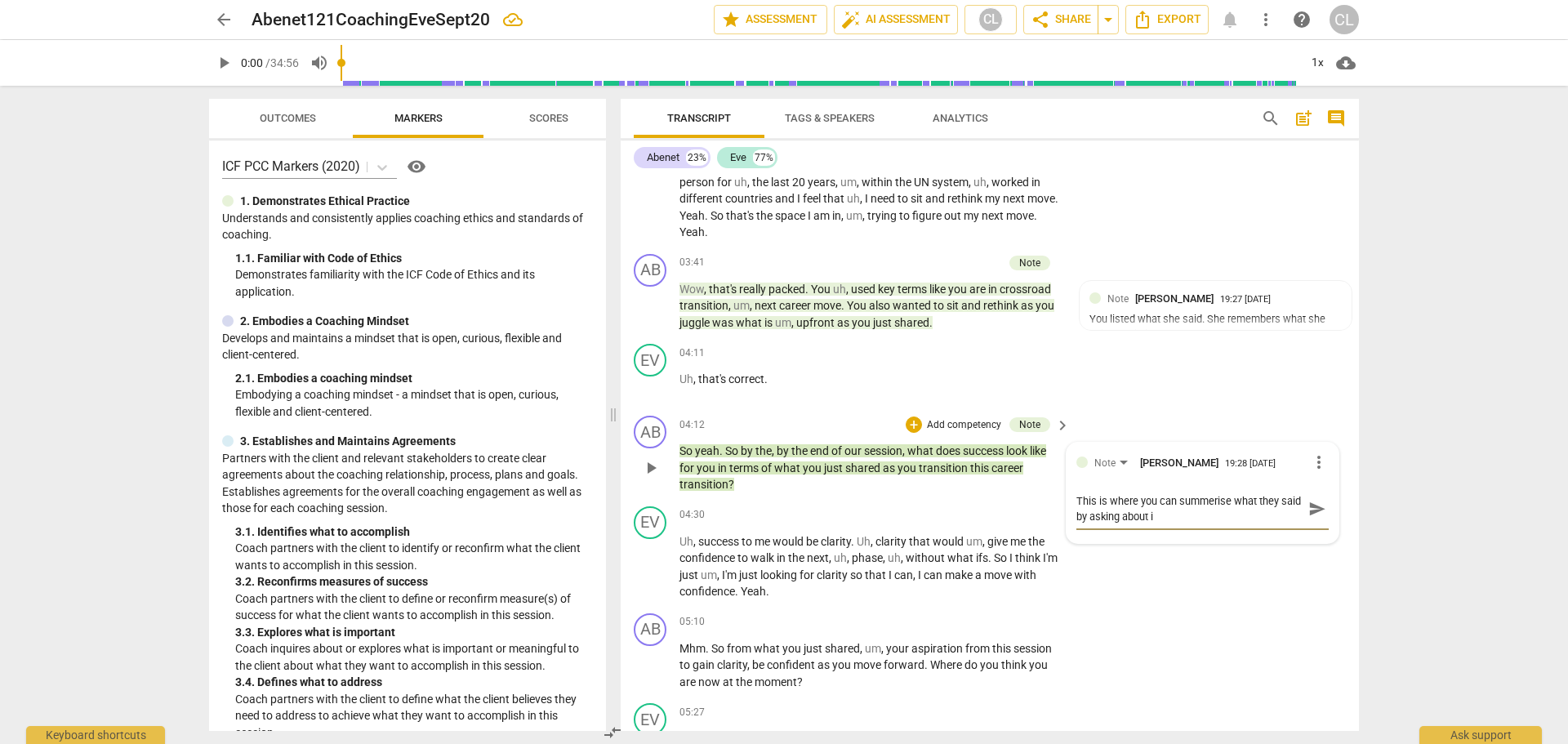
type textarea "This is where you can summerise what they said by asking about"
type textarea "This is where you can summerise what they said by asking abou"
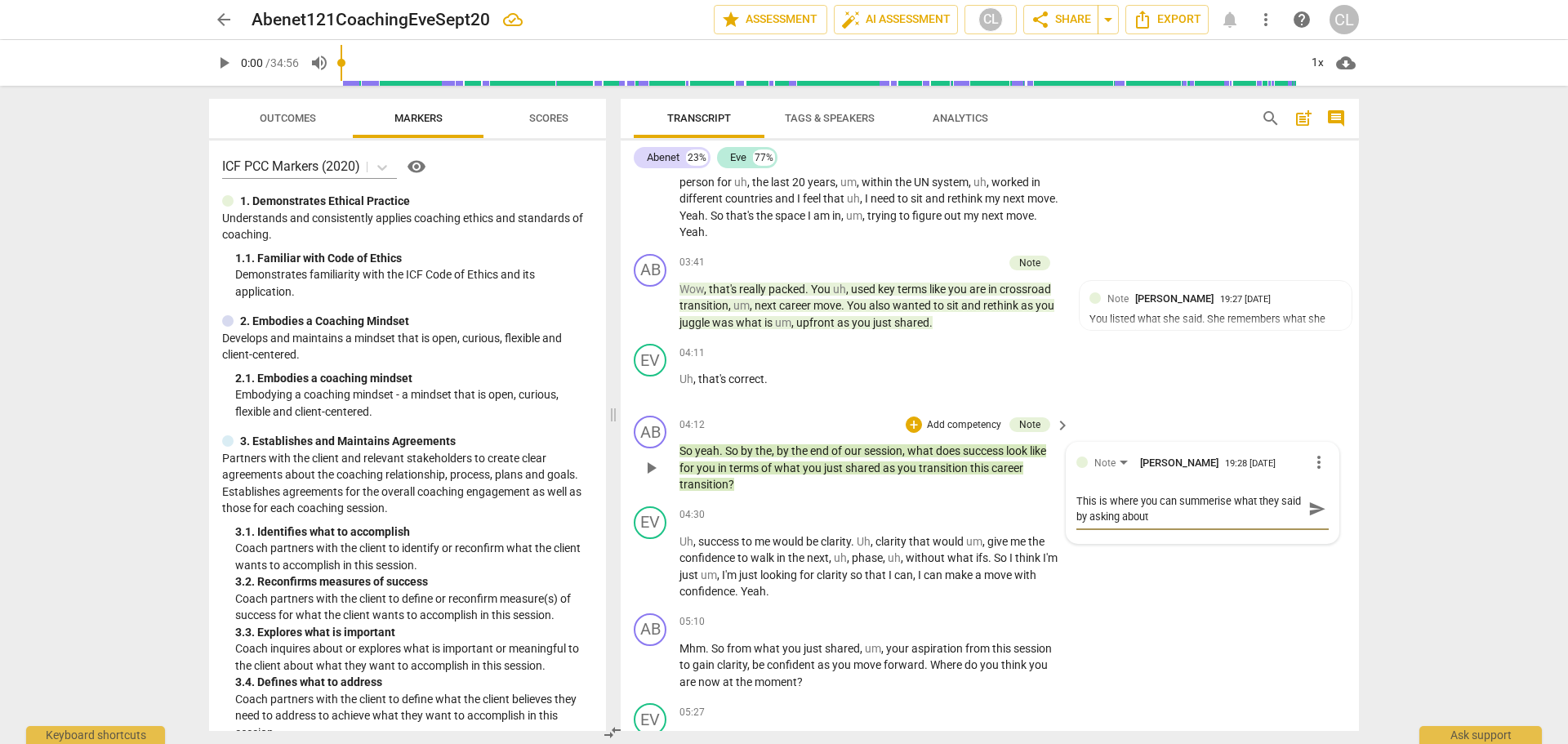
type textarea "This is where you can summerise what they said by asking abou"
type textarea "This is where you can summerise what they said by asking abo"
type textarea "This is where you can summerise what they said by asking ab"
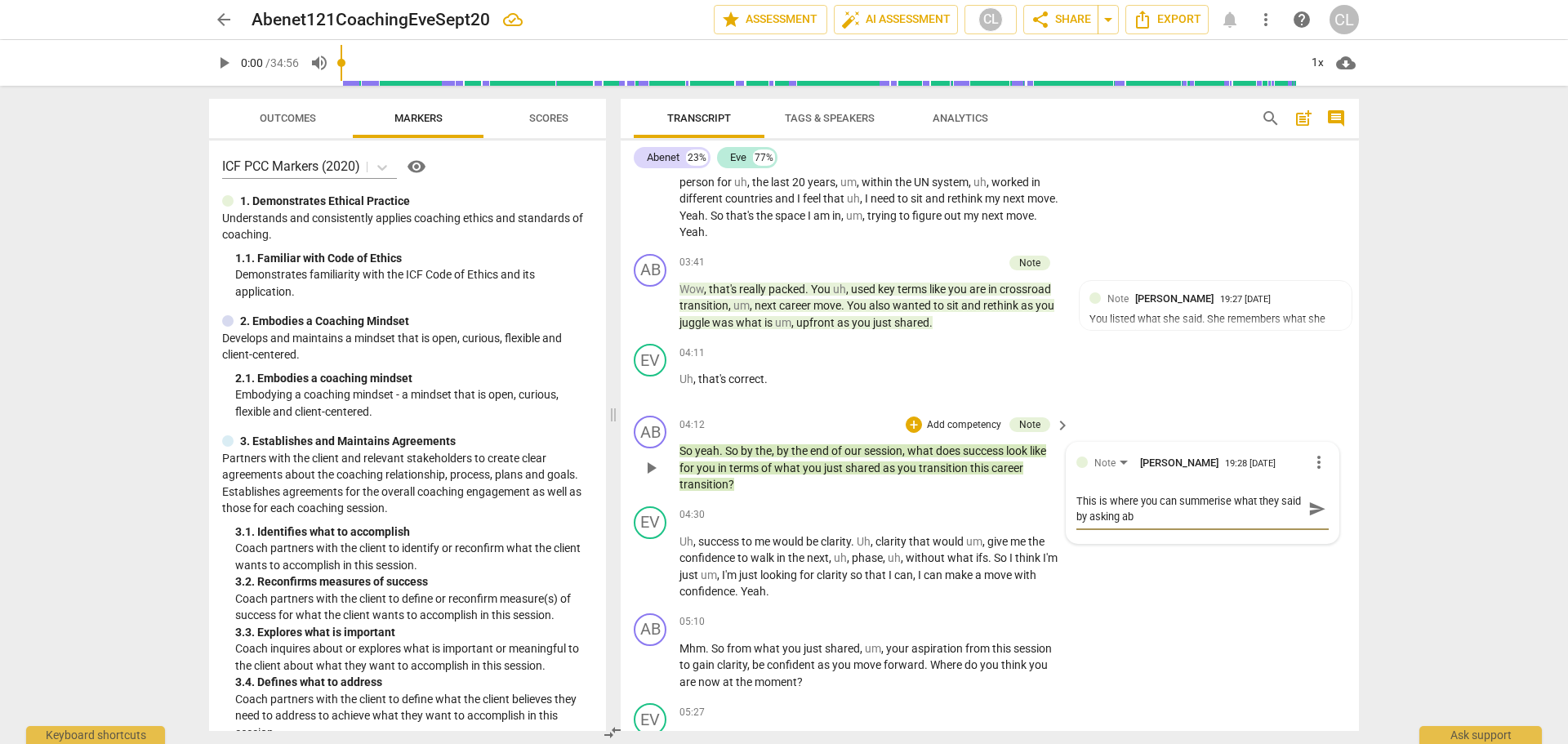
type textarea "This is where you can summerise what they said by asking a"
type textarea "This is where you can summerise what they said by asking"
type textarea "This is where you can summerise what they said by [PERSON_NAME]"
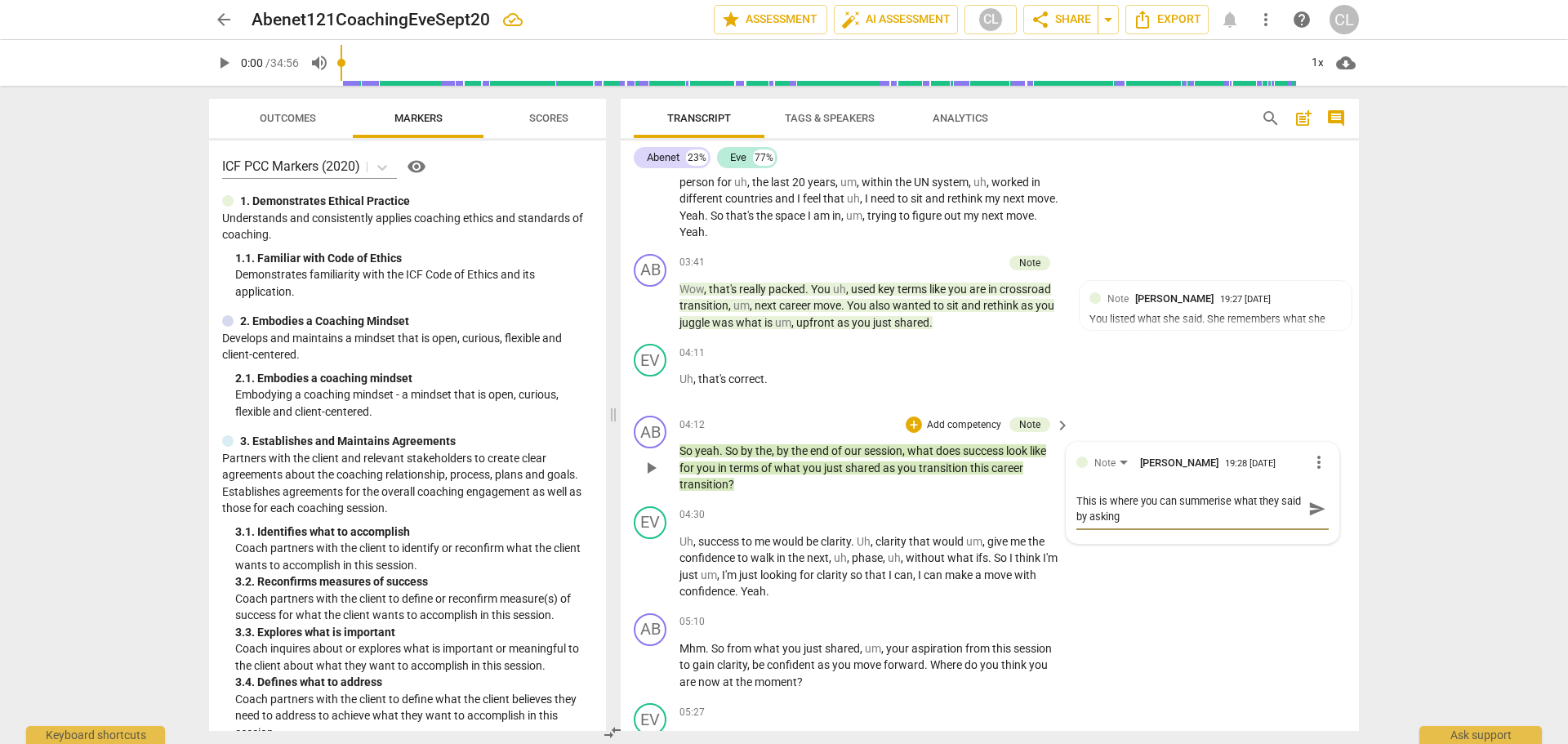
type textarea "This is where you can summerise what they said by [PERSON_NAME]"
type textarea "This is where you can summerise what they said by ask"
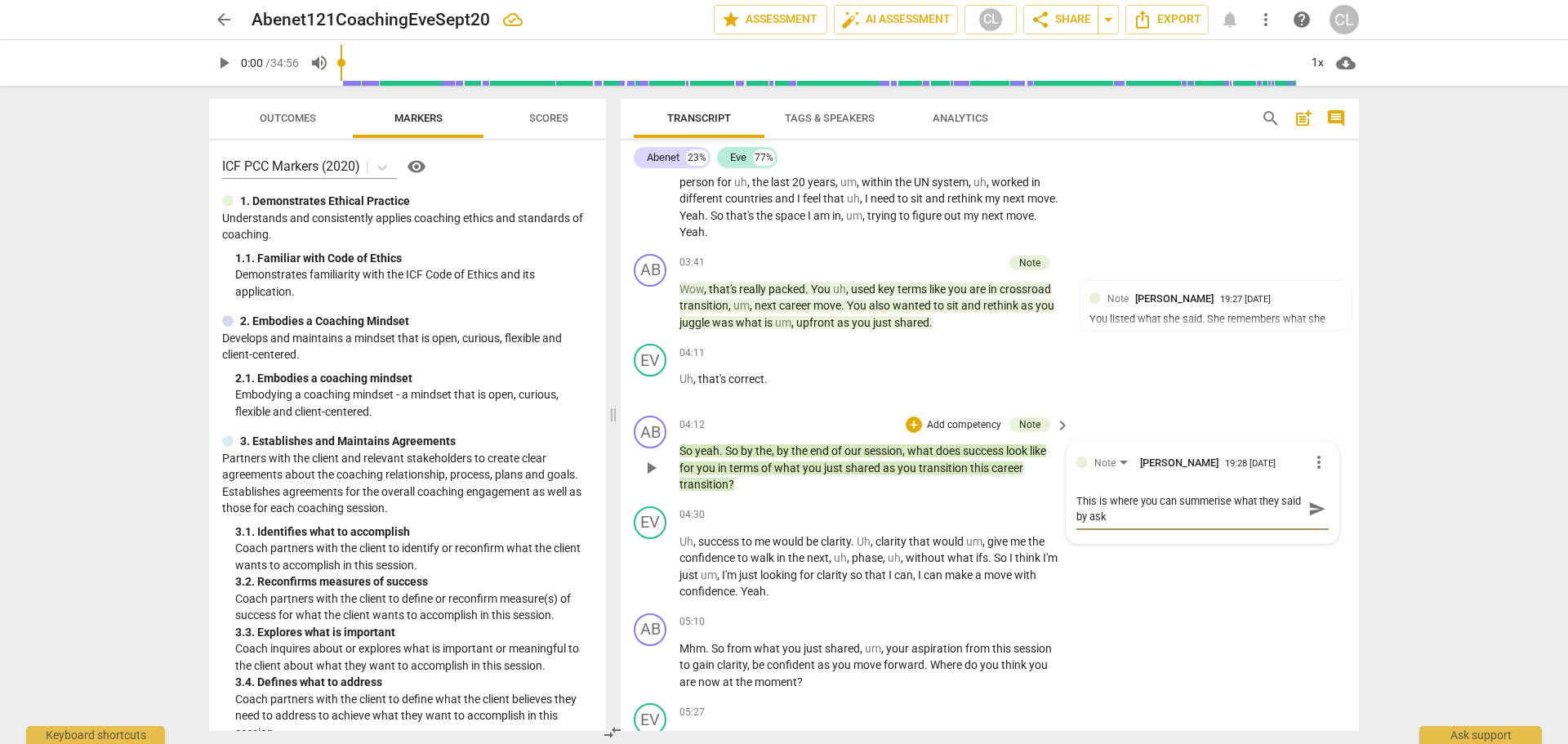
type textarea "This is where you can summerise what they said by as"
type textarea "This is where you can summerise what they said by a"
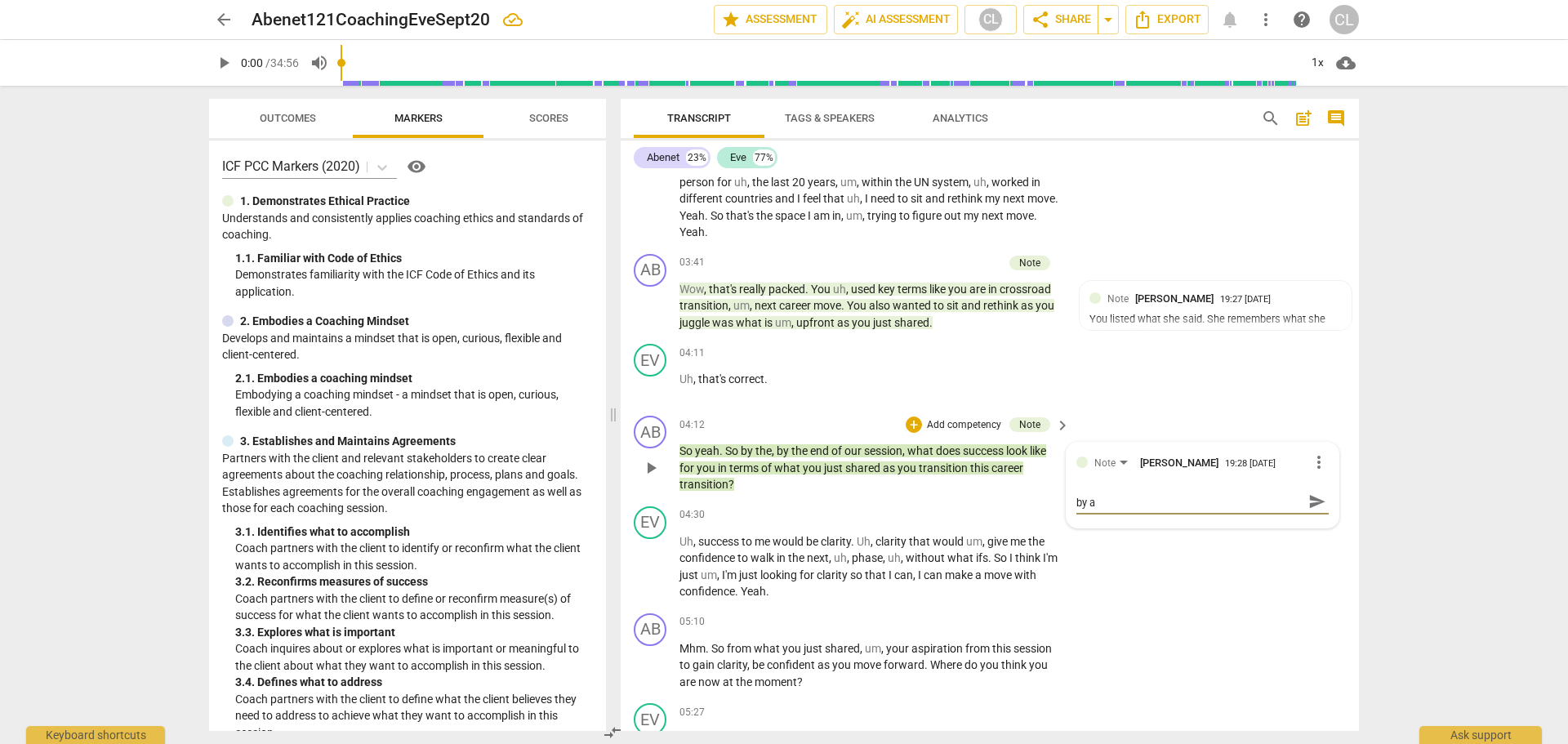
type textarea "This is where you can summerise what they said by"
type textarea "This is where you can summerise what they said by r"
type textarea "This is where you can summerise what they said by re"
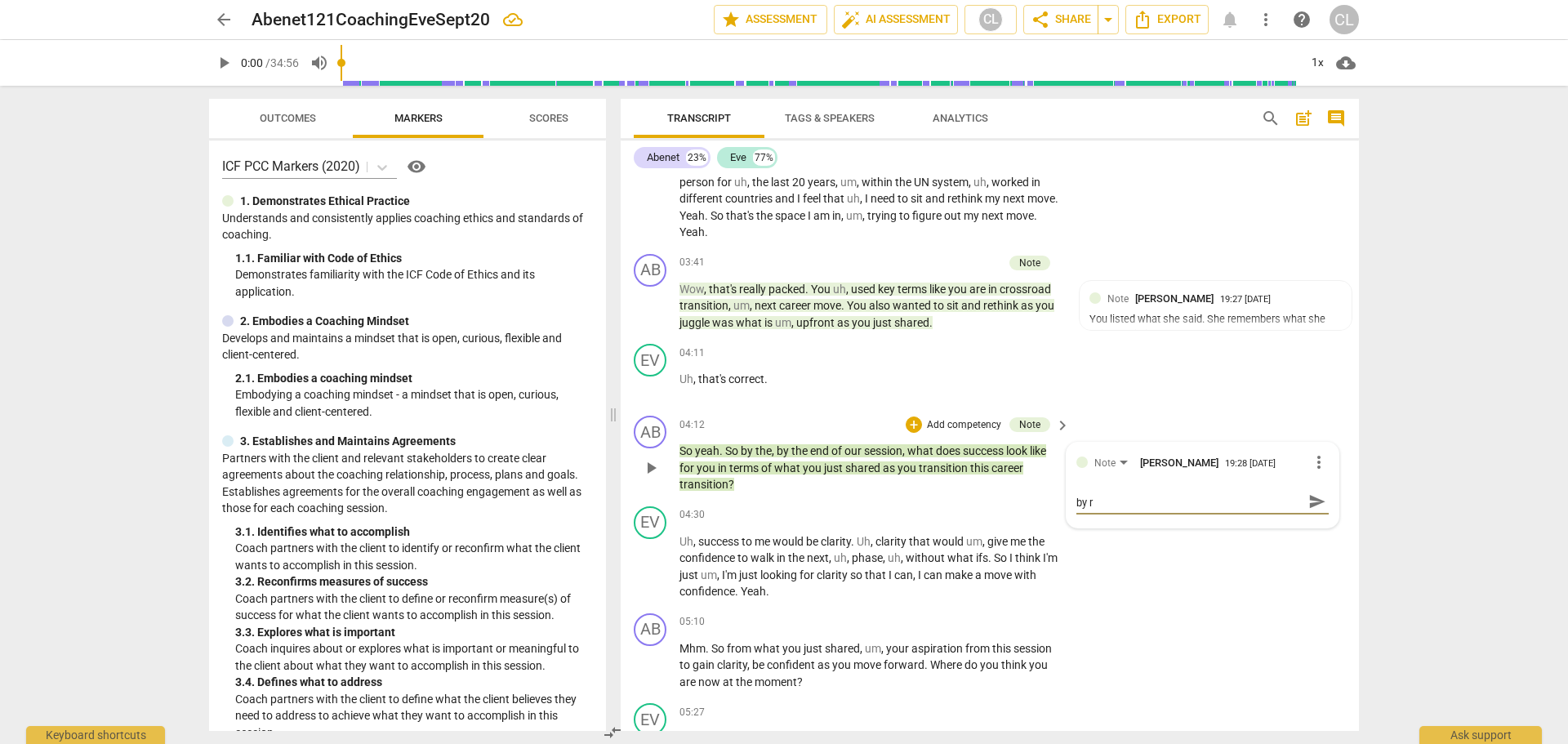
type textarea "This is where you can summerise what they said by re"
type textarea "This is where you can summerise what they said by r"
type textarea "This is where you can summerise what they said by"
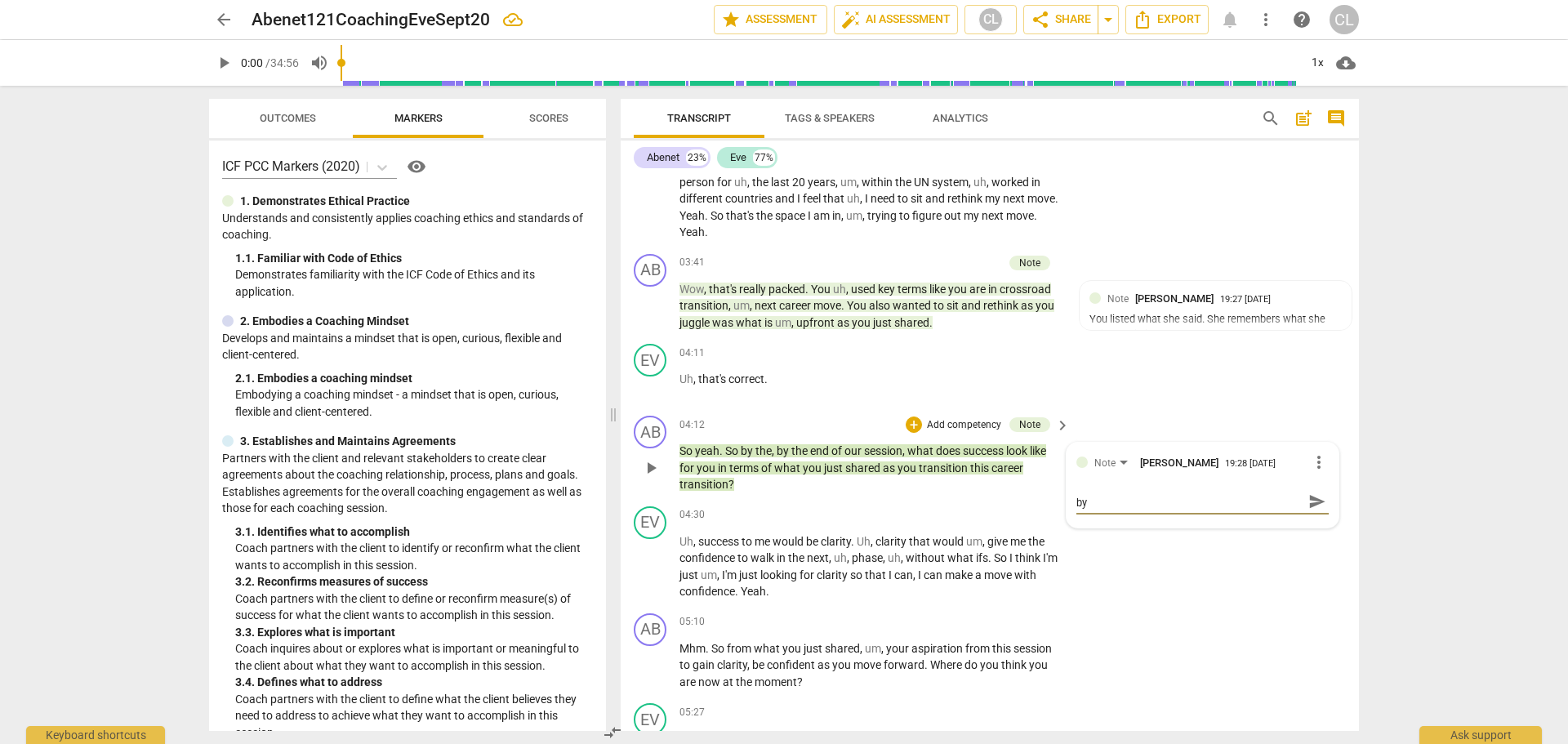
type textarea "This is where you can summerise what they said by n"
type textarea "This is where you can summerise what they said by [PERSON_NAME]"
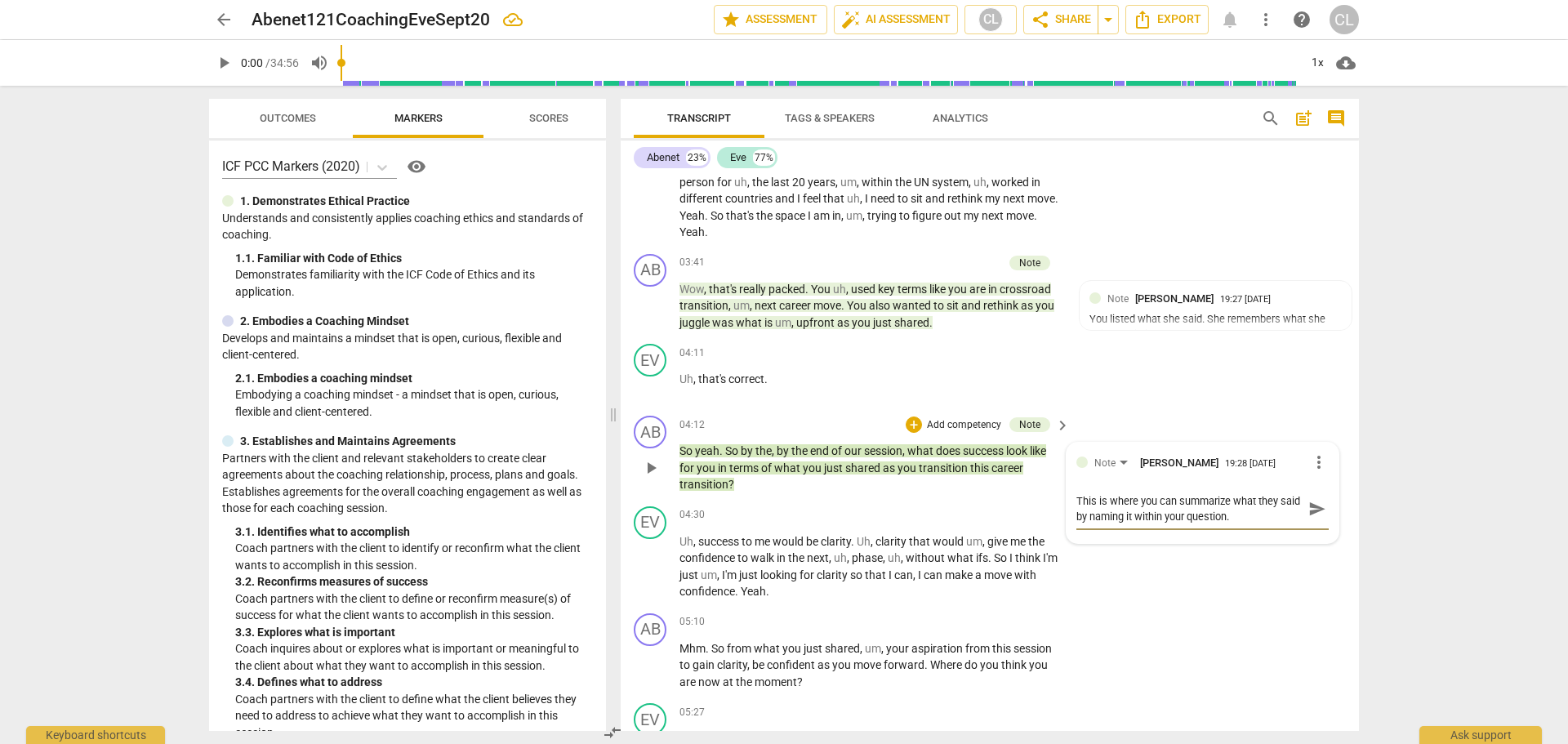
click at [1246, 517] on textarea "This is where you can summarize what they said by naming it within your questio…" at bounding box center [1188, 508] width 226 height 31
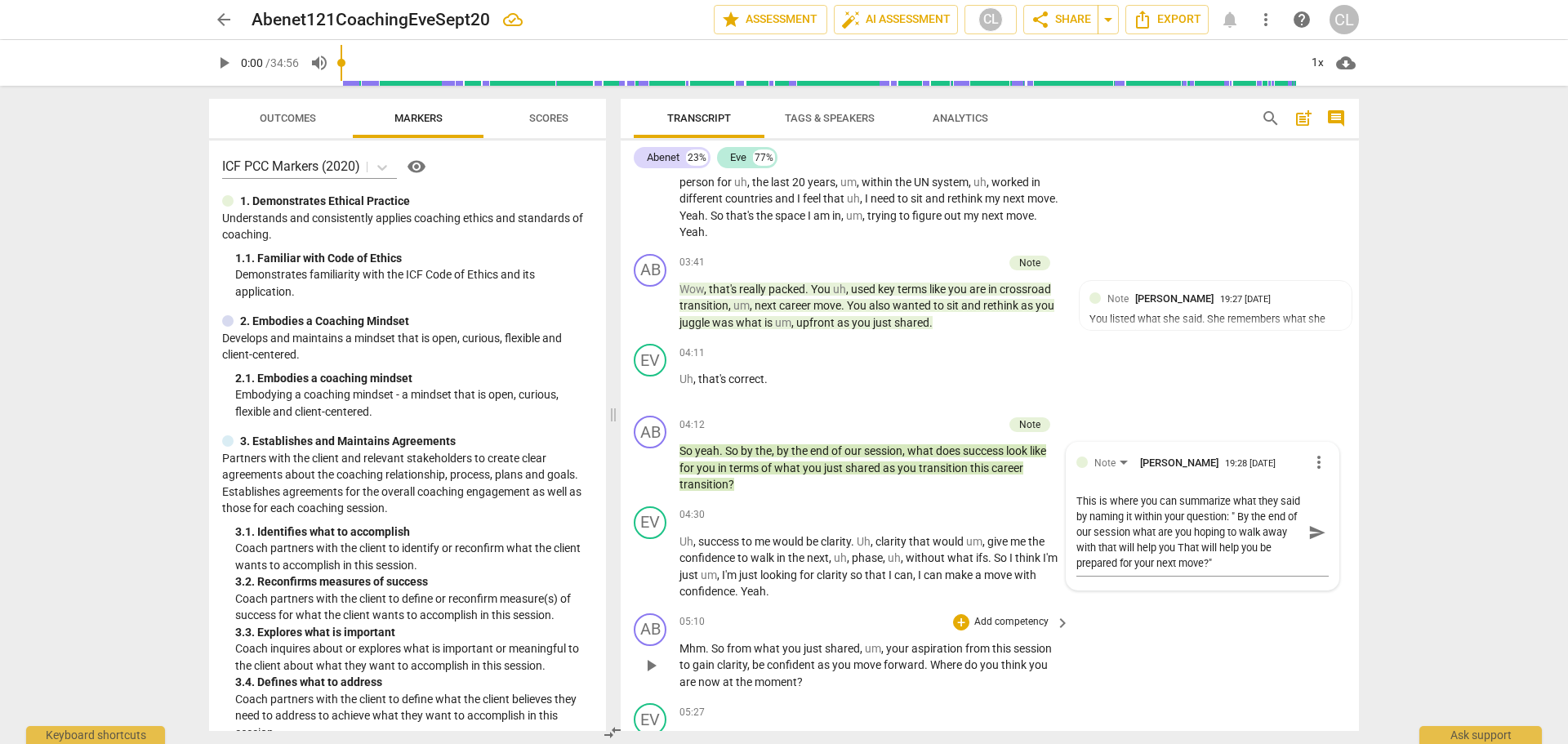
click at [1184, 623] on div "AB play_arrow pause 05:10 + Add competency keyboard_arrow_right Mhm . So from w…" at bounding box center [990, 651] width 739 height 91
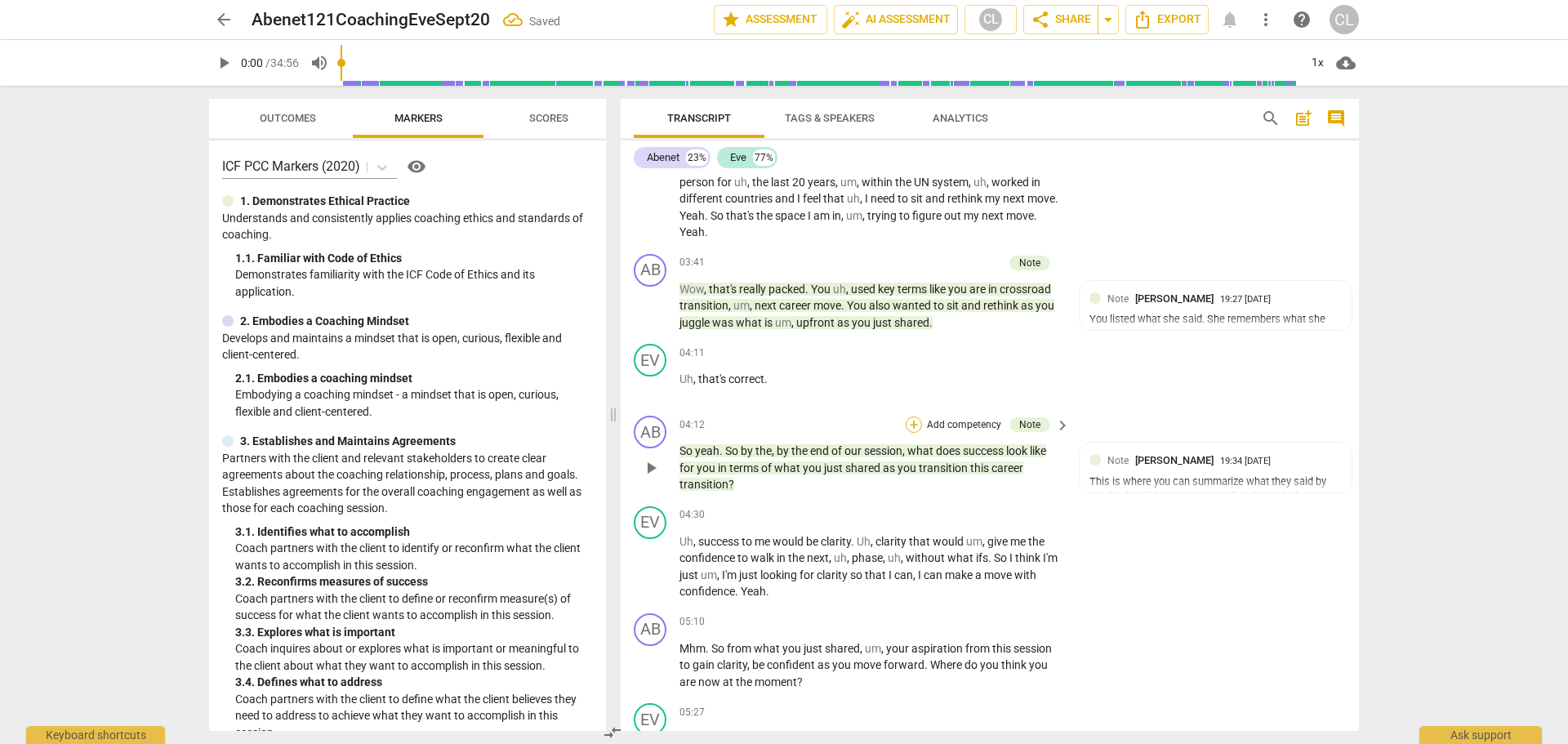
click at [917, 426] on div "+" at bounding box center [913, 424] width 16 height 16
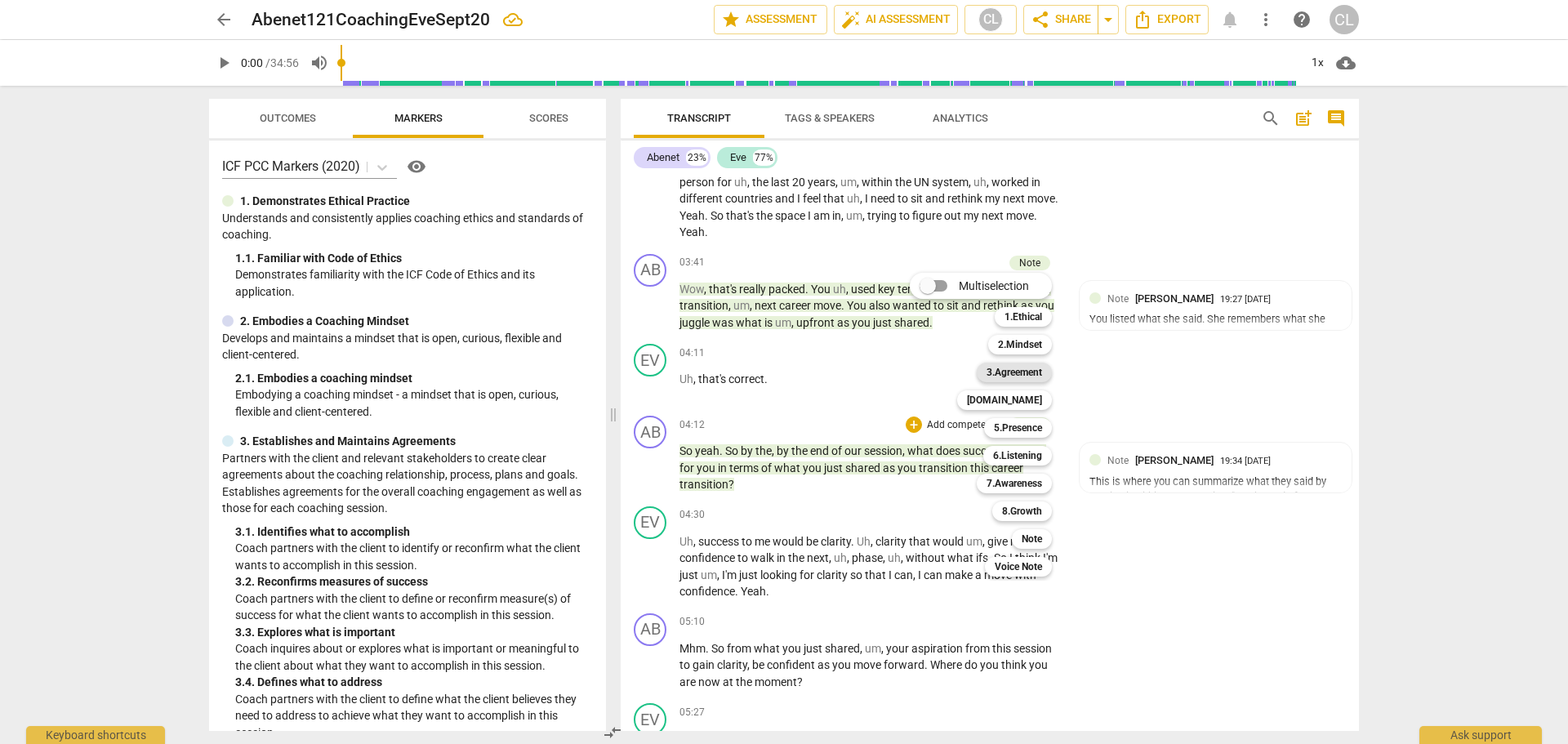
click at [1022, 370] on b "3.Agreement" at bounding box center [1013, 372] width 55 height 20
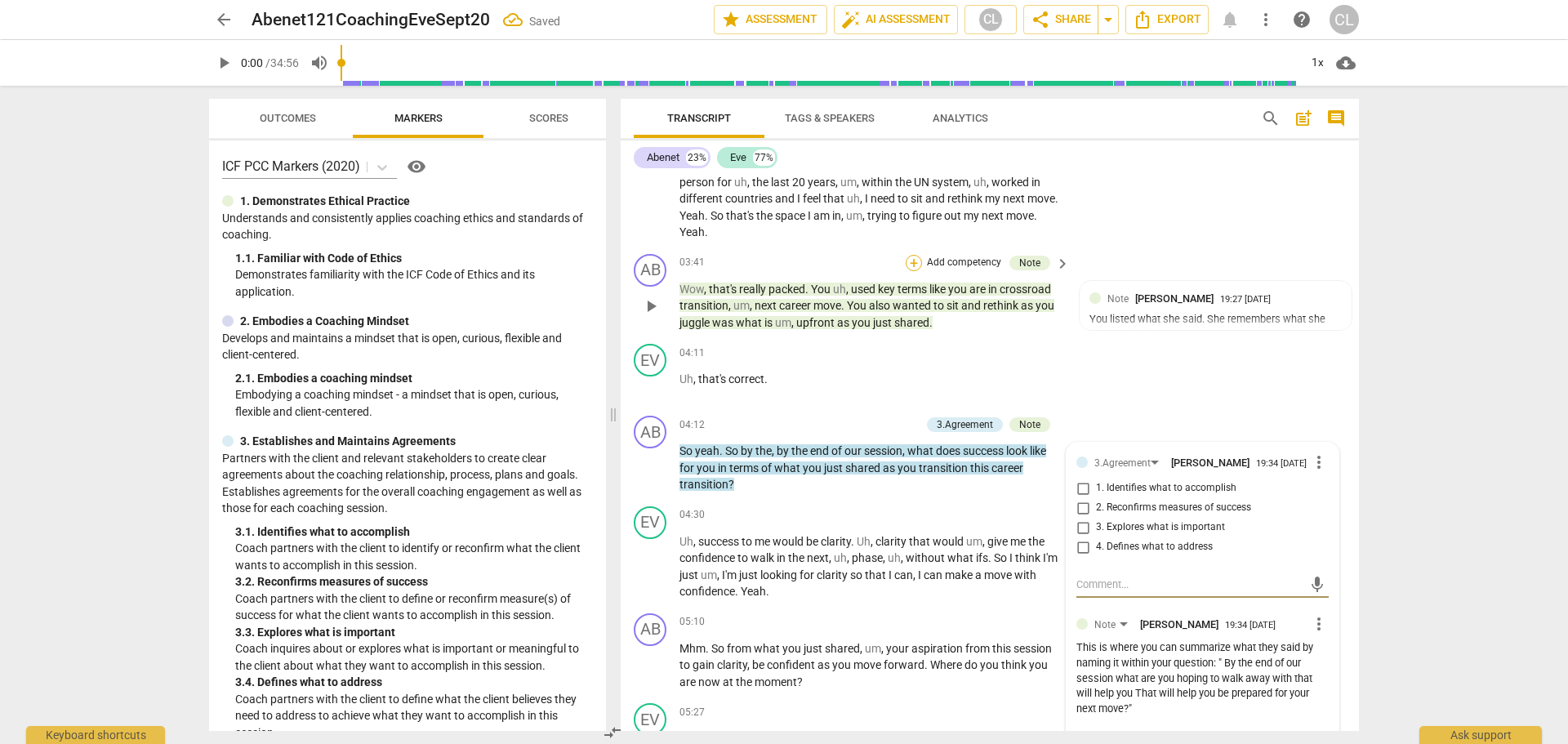
click at [908, 261] on div "+" at bounding box center [913, 262] width 16 height 16
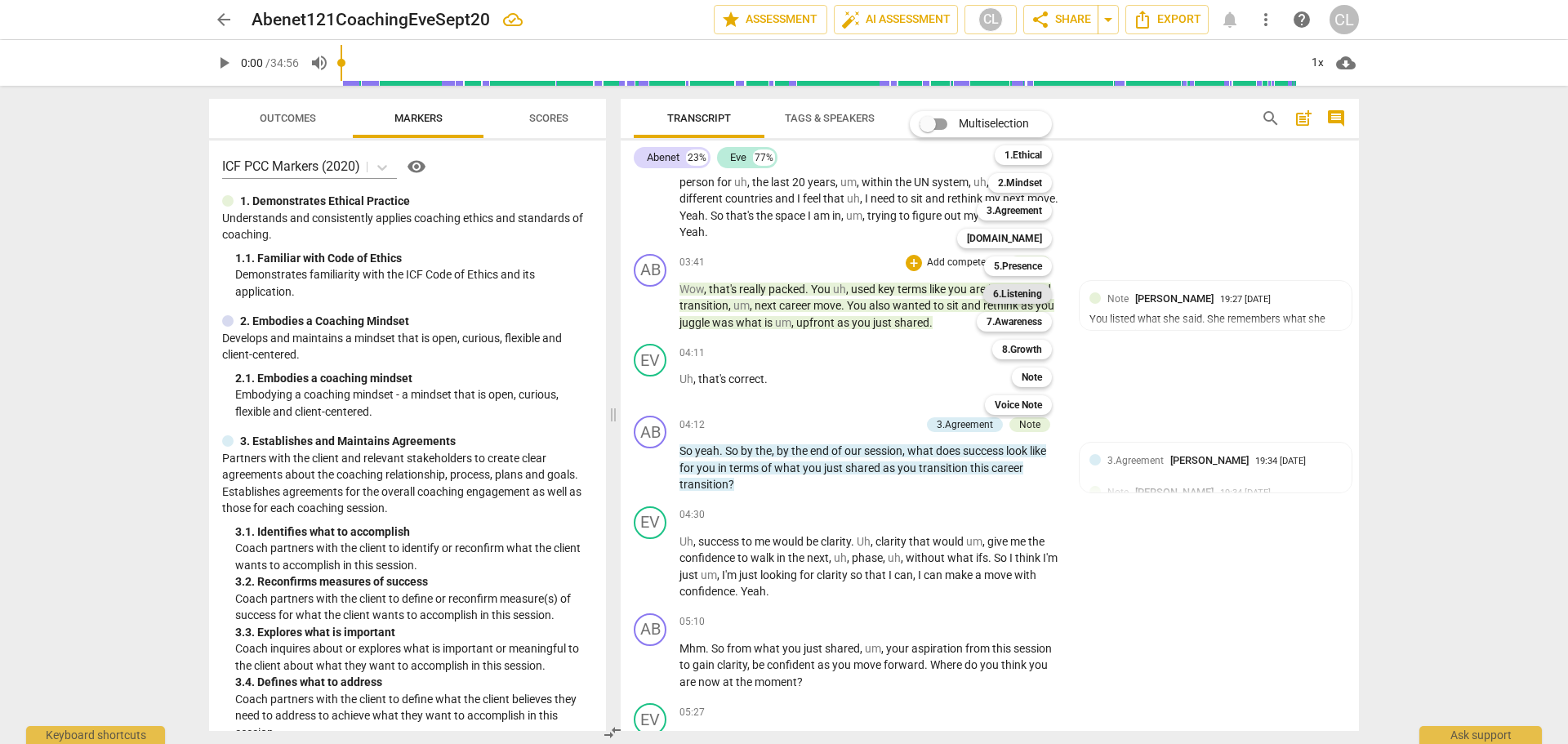
click at [1029, 289] on b "6.Listening" at bounding box center [1017, 293] width 49 height 20
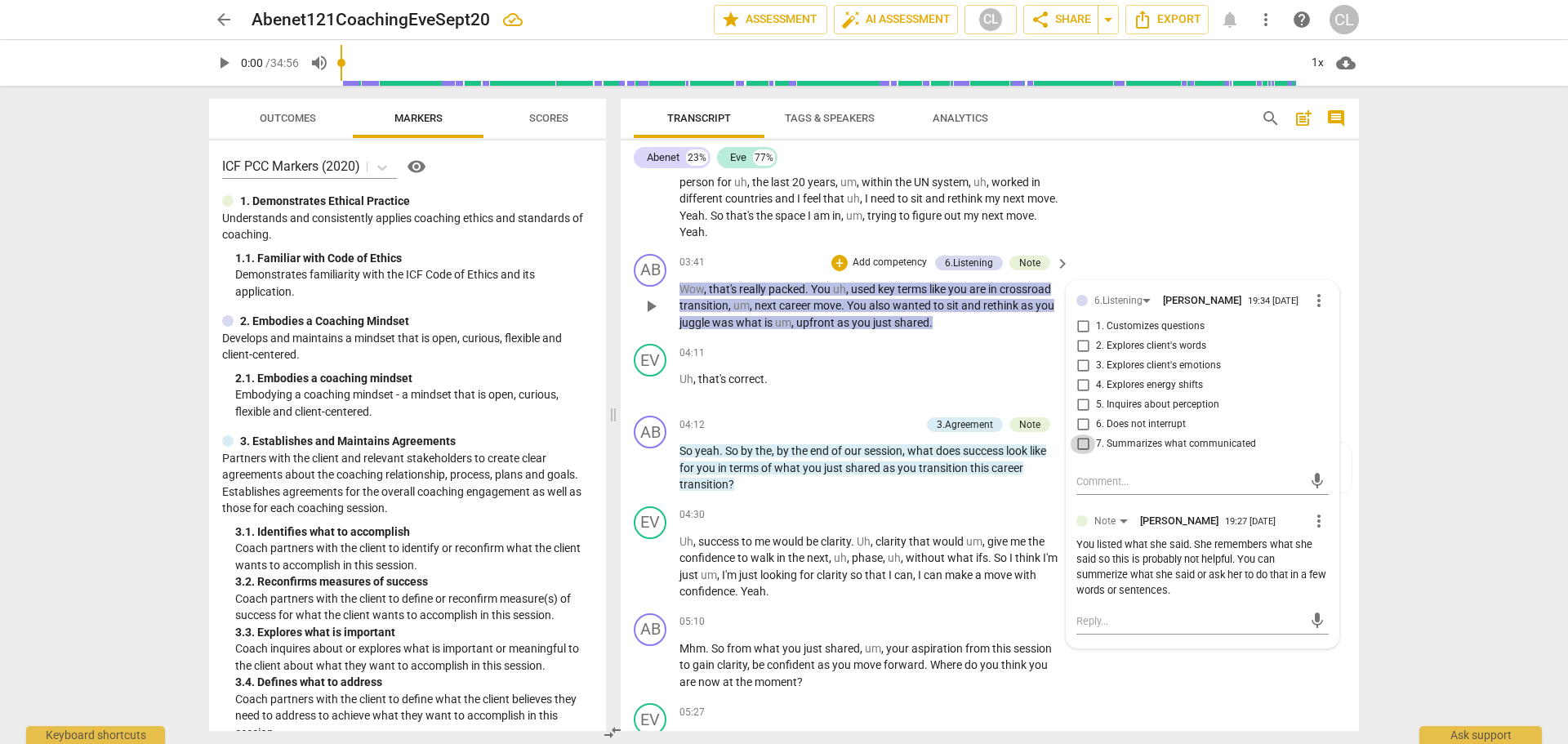
click at [1083, 446] on input "7. Summarizes what communicated" at bounding box center [1083, 443] width 26 height 20
click at [874, 381] on p "Uh , that's correct ." at bounding box center [871, 379] width 382 height 17
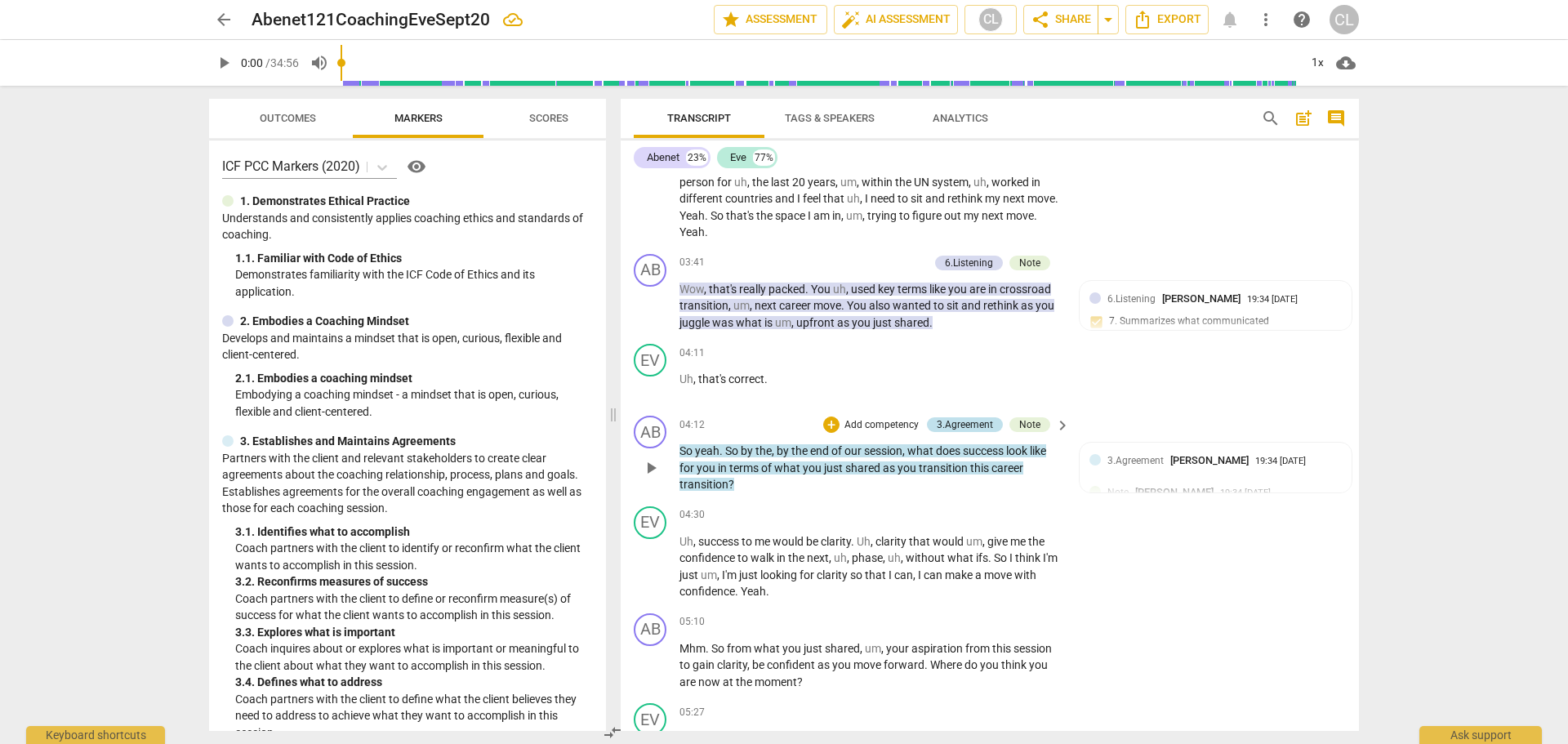
click at [965, 423] on div "3.Agreement" at bounding box center [964, 424] width 56 height 15
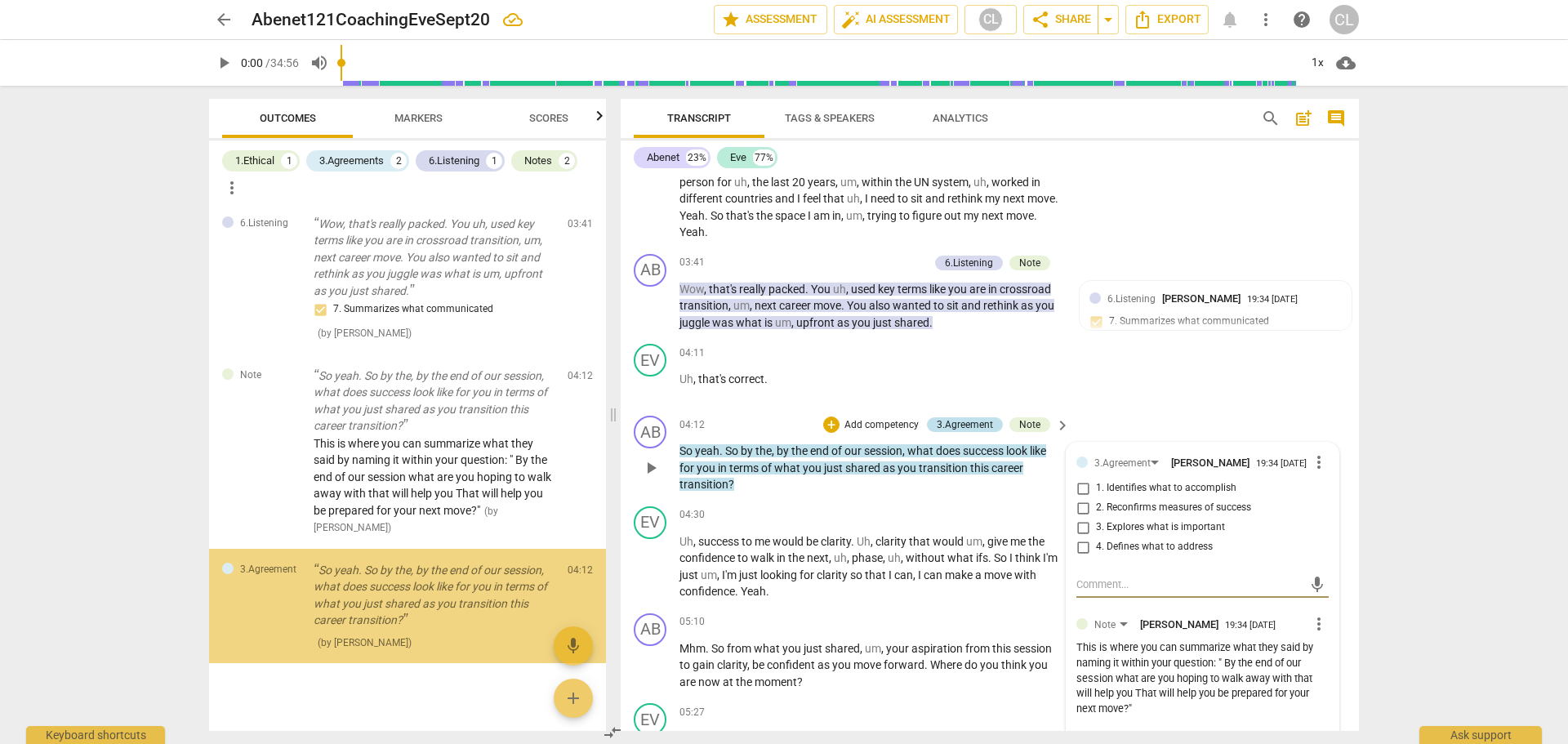
scroll to position [614, 0]
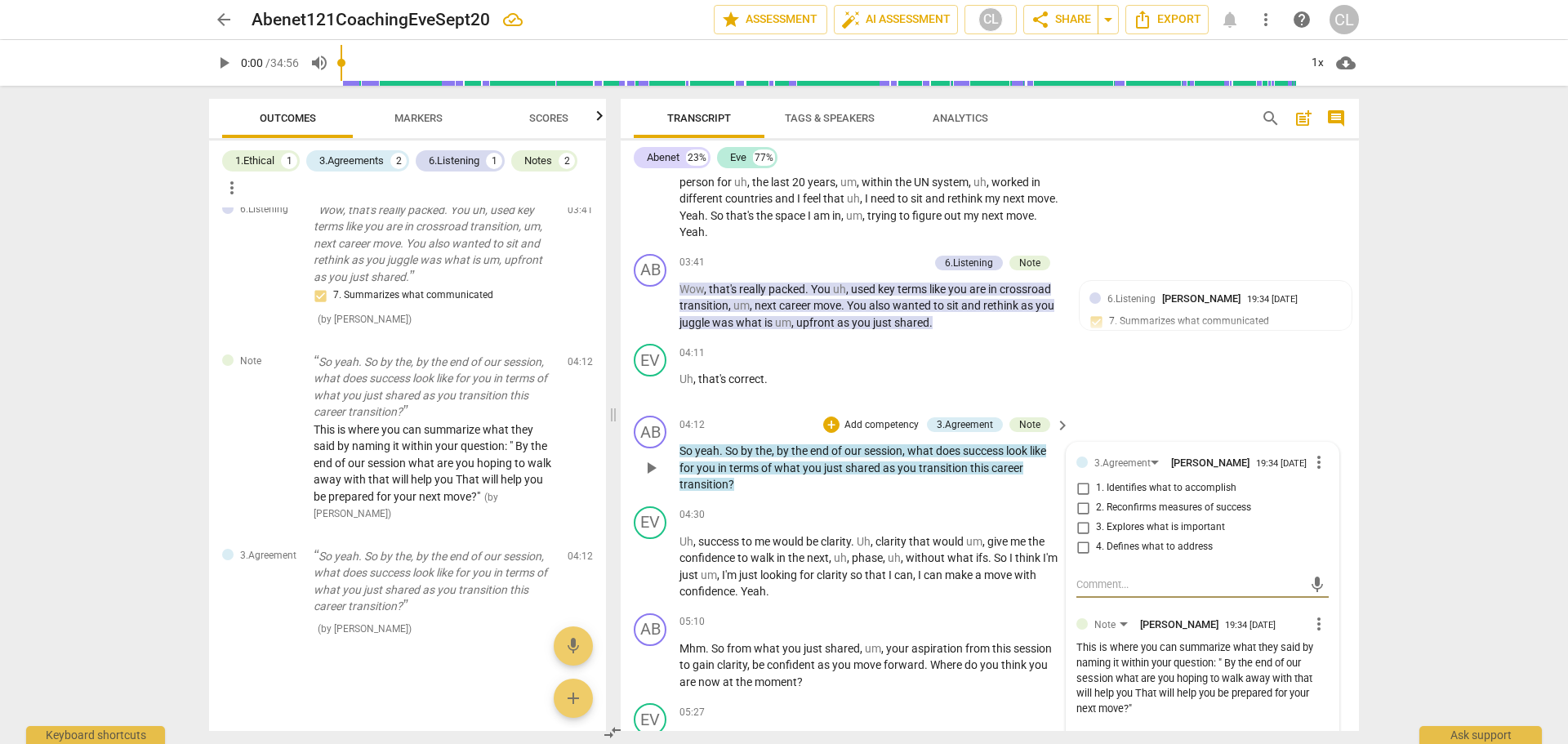
click at [1082, 554] on input "4. Defines what to address" at bounding box center [1083, 546] width 26 height 20
click at [1275, 378] on div "EV play_arrow pause 04:11 + Add competency keyboard_arrow_right Uh , that's cor…" at bounding box center [990, 373] width 739 height 72
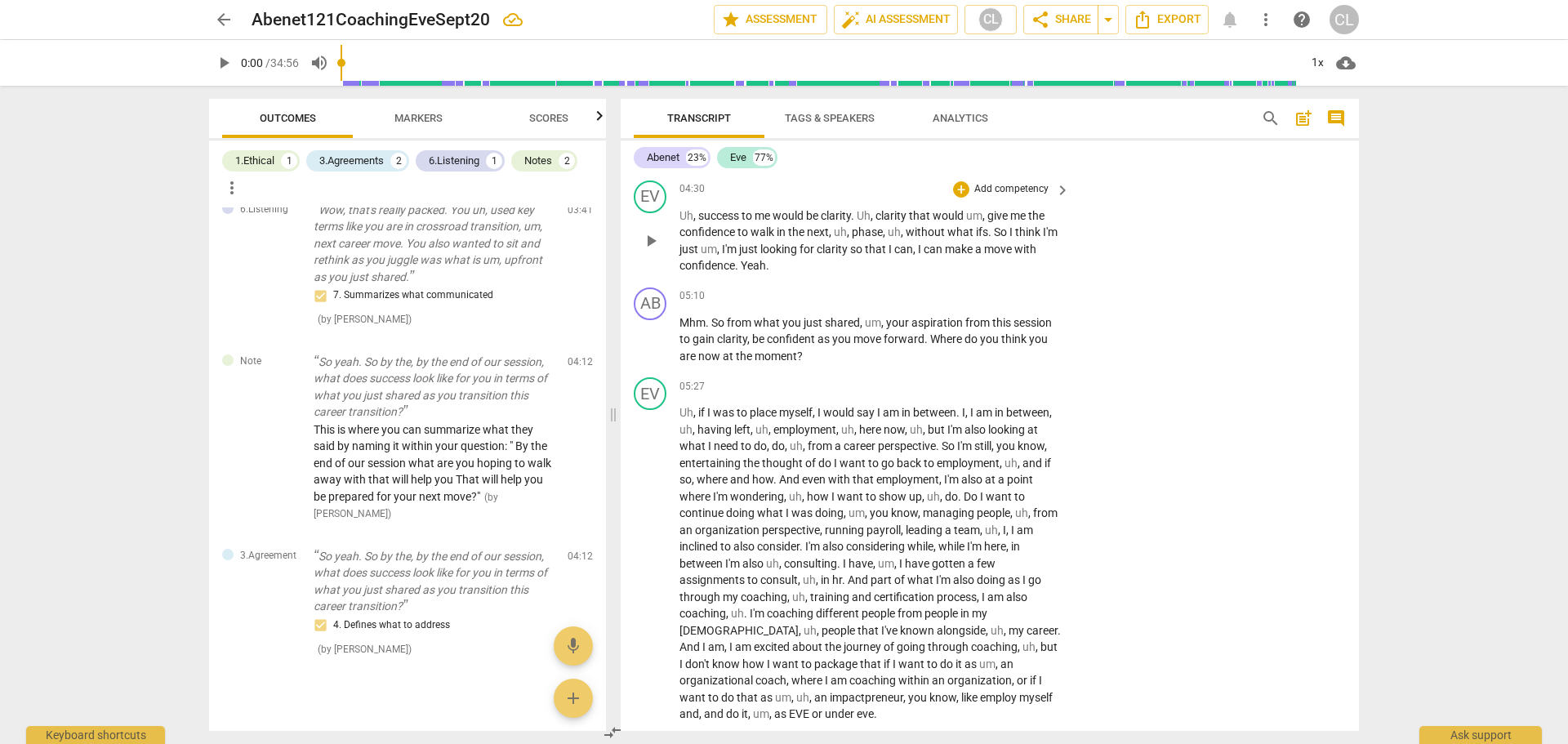
scroll to position [898, 0]
drag, startPoint x: 743, startPoint y: 248, endPoint x: 739, endPoint y: 262, distance: 14.6
click at [739, 262] on p "Uh , success to me would be clarity . Uh , clarity that would um , give me the …" at bounding box center [871, 239] width 382 height 67
click at [773, 244] on icon "button" at bounding box center [778, 243] width 16 height 20
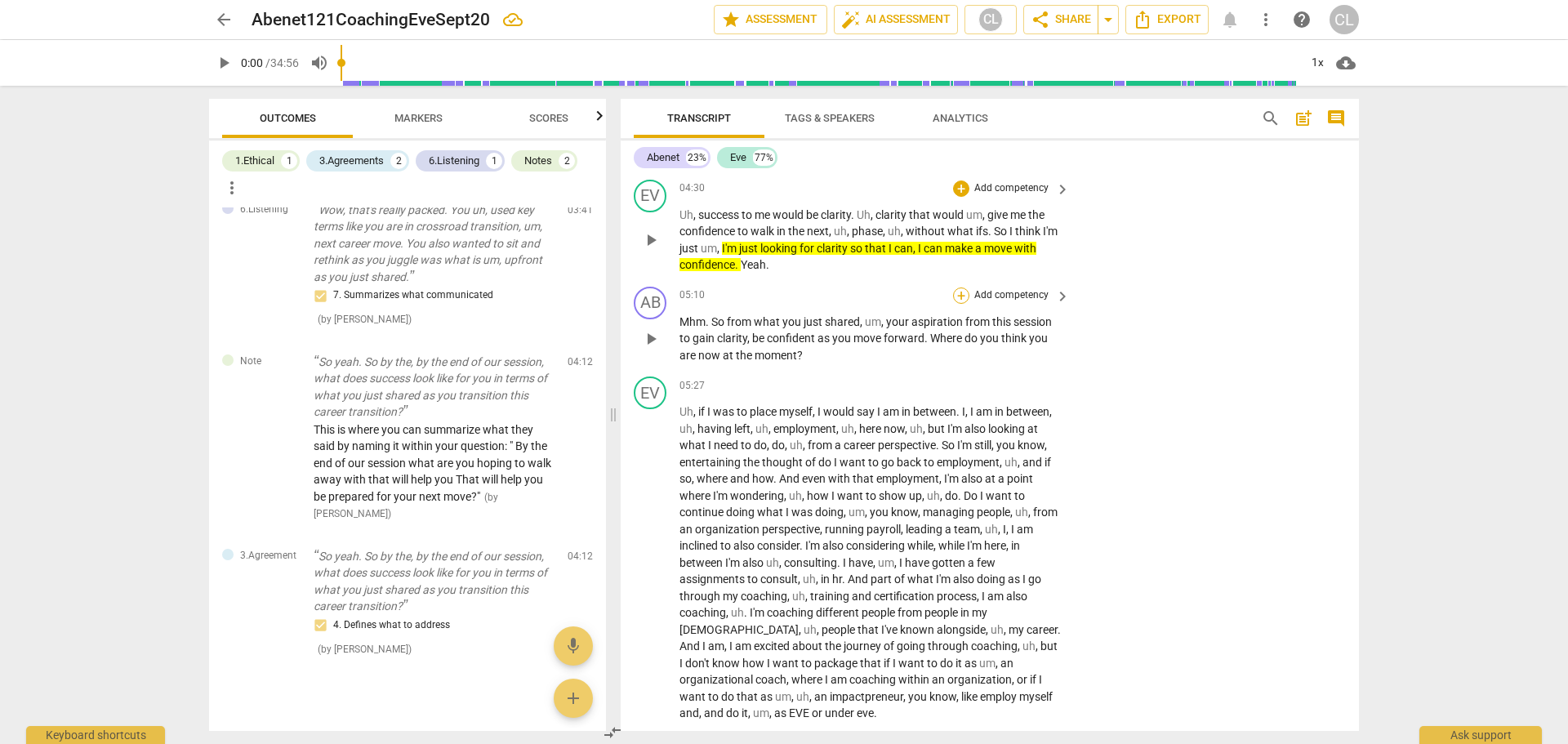
click at [954, 299] on div "+" at bounding box center [961, 295] width 16 height 16
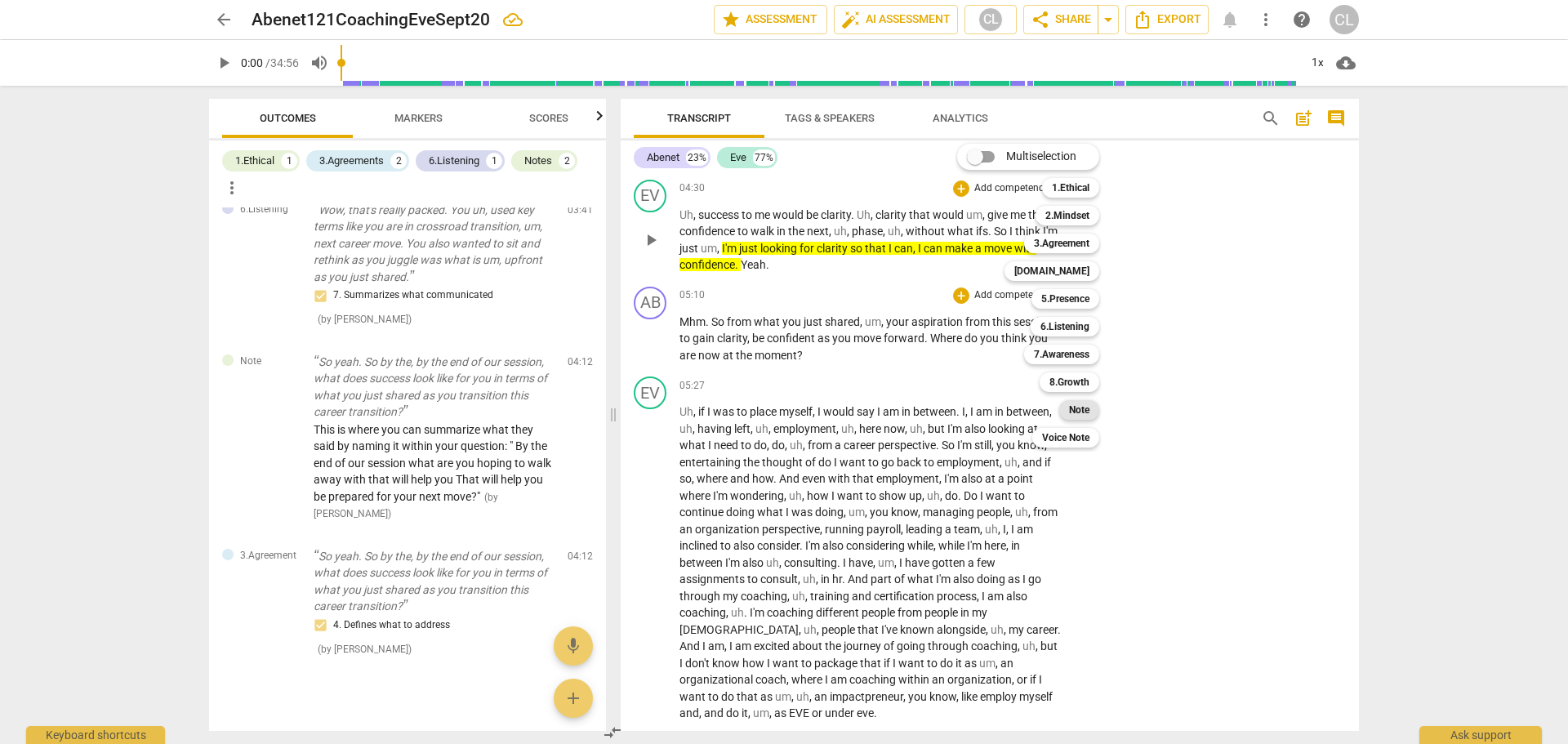
click at [1087, 407] on b "Note" at bounding box center [1079, 409] width 21 height 20
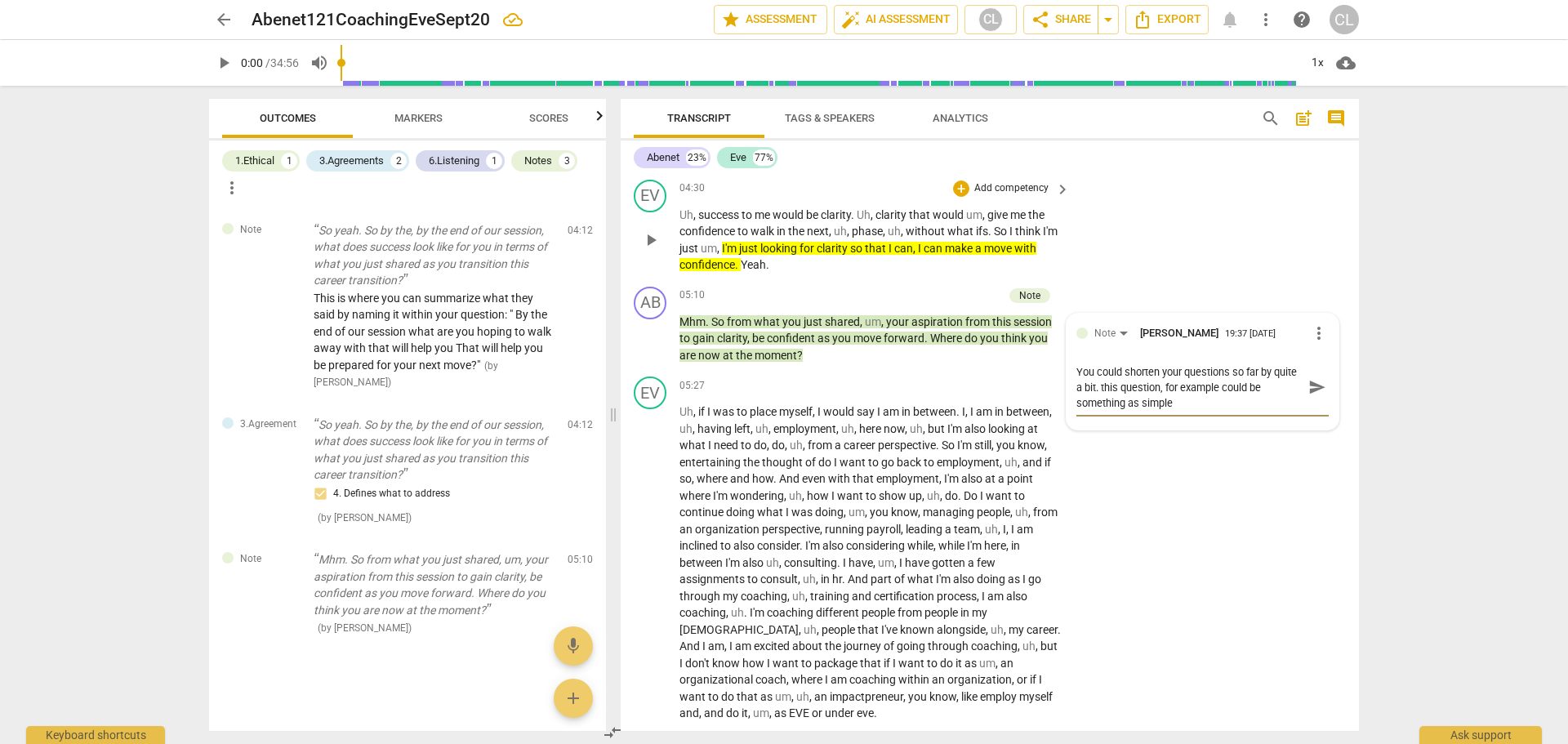
scroll to position [0, 0]
drag, startPoint x: 1125, startPoint y: 388, endPoint x: 1190, endPoint y: 404, distance: 66.9
click at [1190, 404] on textarea "You could shorten your questions so far by quite a bit. This question, for exam…" at bounding box center [1188, 388] width 226 height 47
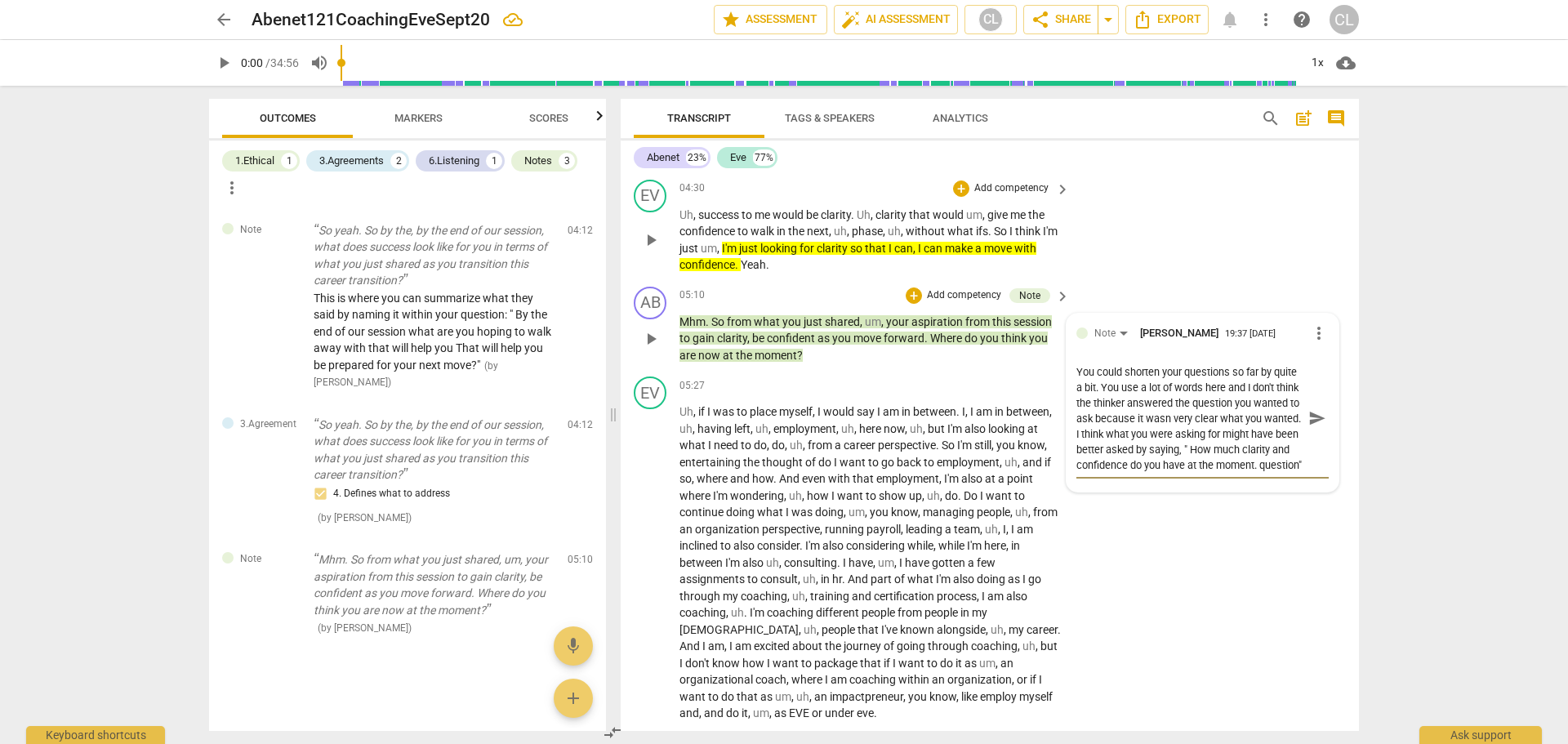
scroll to position [16, 0]
drag, startPoint x: 1193, startPoint y: 466, endPoint x: 1142, endPoint y: 466, distance: 51.0
click at [1142, 466] on textarea "You could shorten your questions so far by quite a bit. You use a lot of words …" at bounding box center [1188, 419] width 226 height 109
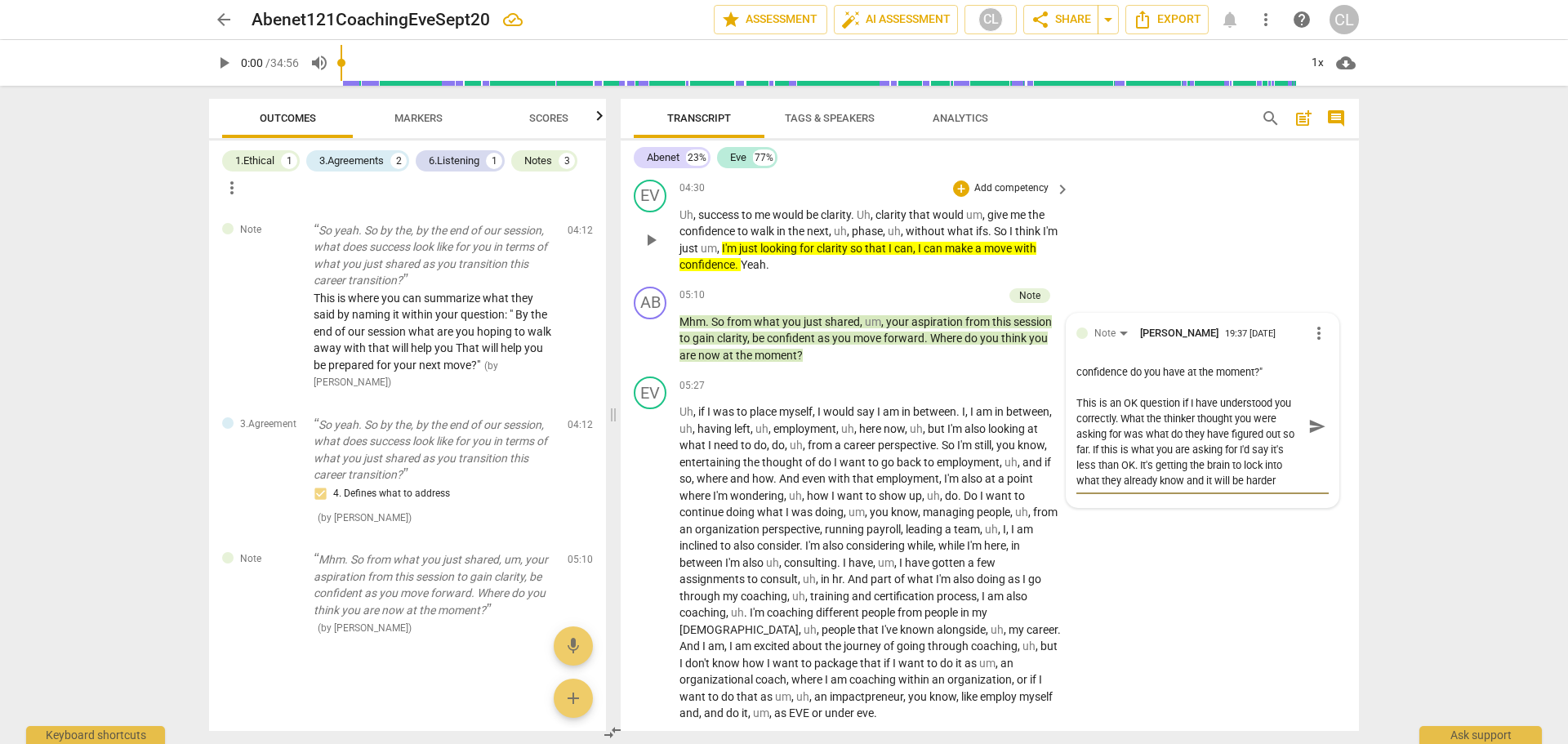
scroll to position [124, 0]
click at [1203, 468] on textarea "You could shorten your questions so far by quite a bit. You use a lot of words …" at bounding box center [1188, 426] width 226 height 124
click at [1205, 480] on textarea "You could shorten your questions so far by quite a bit. You use a lot of words …" at bounding box center [1188, 426] width 226 height 124
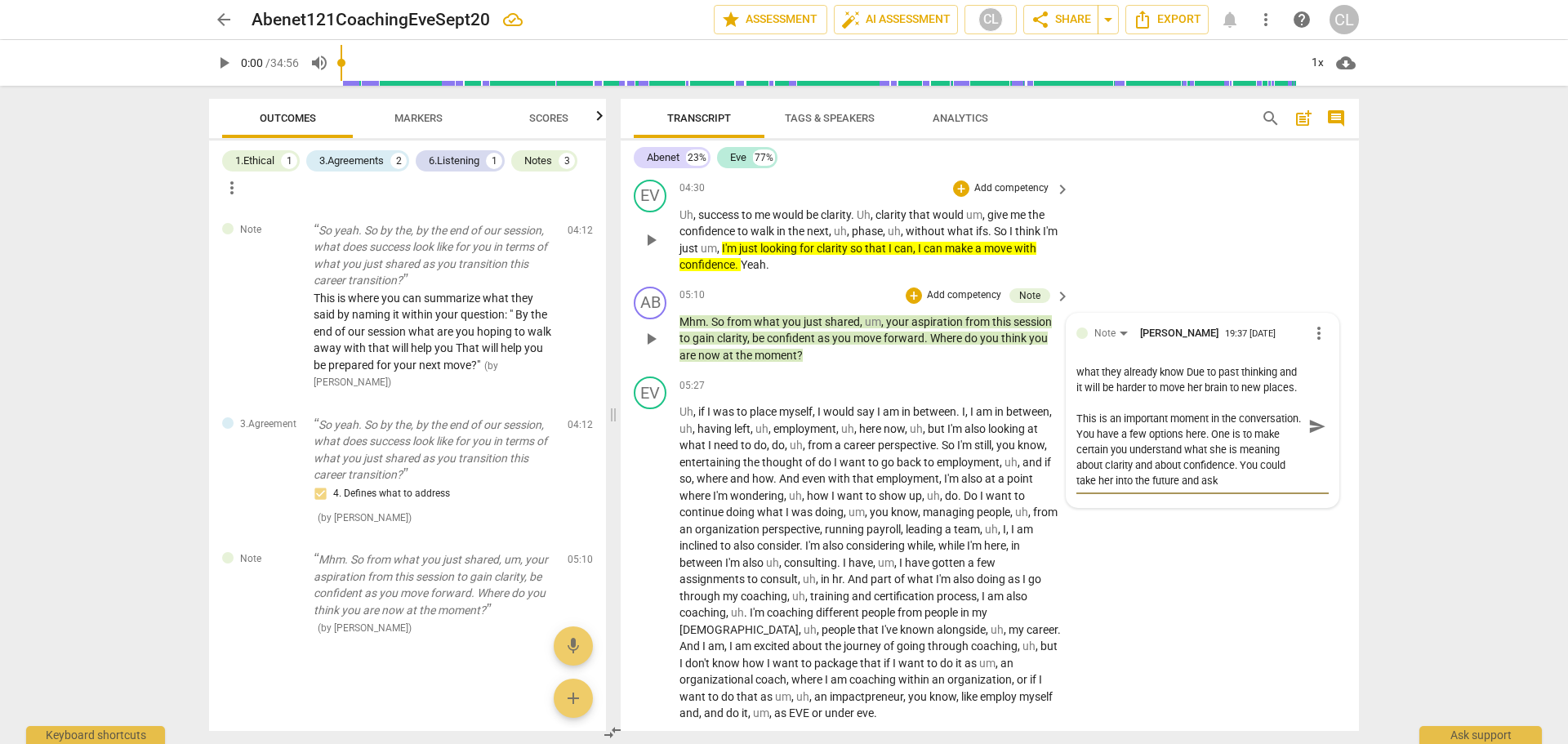
click at [1177, 466] on textarea "You could shorten your questions so far by quite a bit. You use a lot of words …" at bounding box center [1188, 426] width 226 height 124
drag, startPoint x: 1127, startPoint y: 482, endPoint x: 1305, endPoint y: 483, distance: 178.0
click at [1305, 483] on div at bounding box center [1202, 426] width 252 height 124
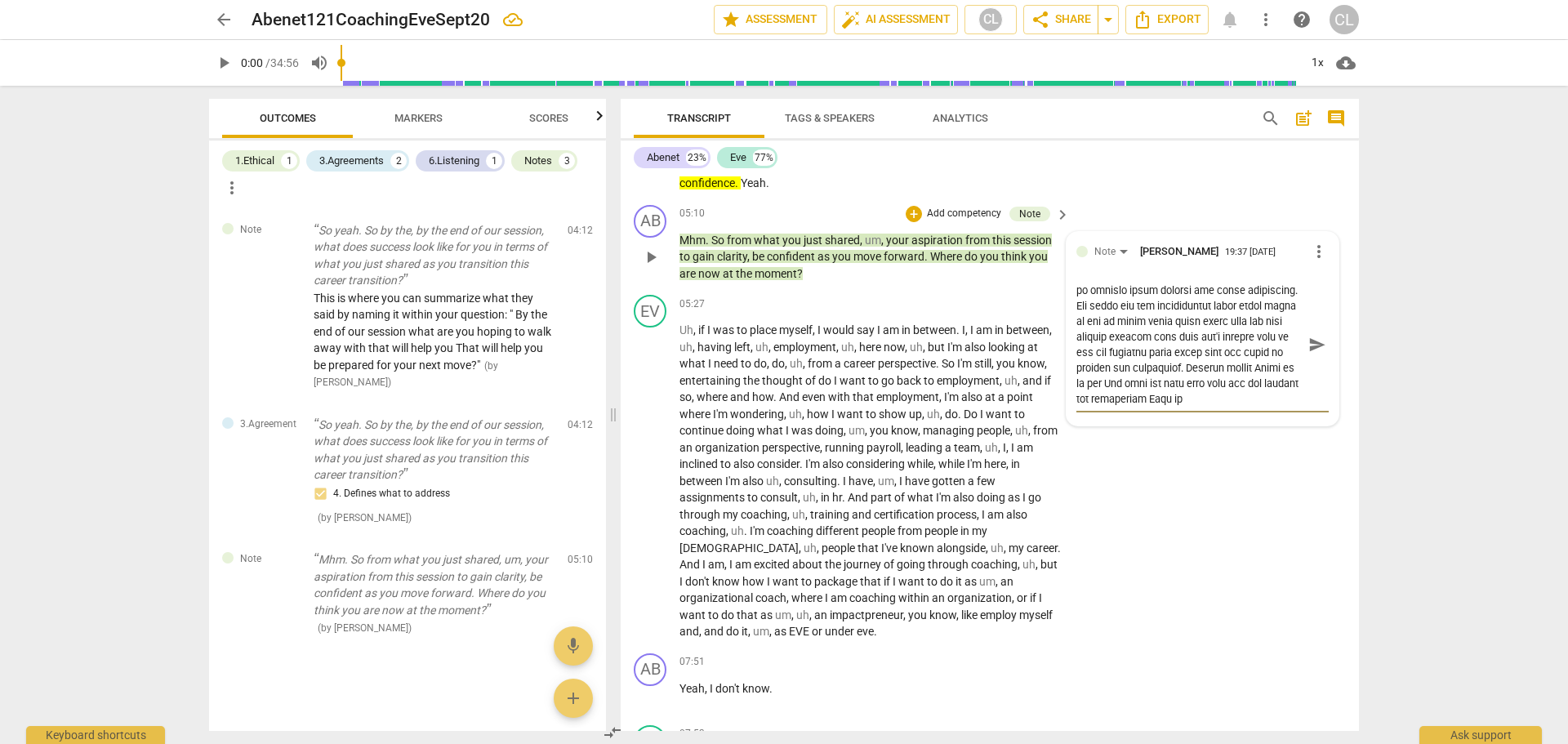
scroll to position [341, 0]
drag, startPoint x: 1144, startPoint y: 398, endPoint x: 1197, endPoint y: 396, distance: 53.0
click at [1197, 396] on textarea at bounding box center [1188, 344] width 226 height 124
click at [1139, 378] on textarea at bounding box center [1188, 344] width 226 height 124
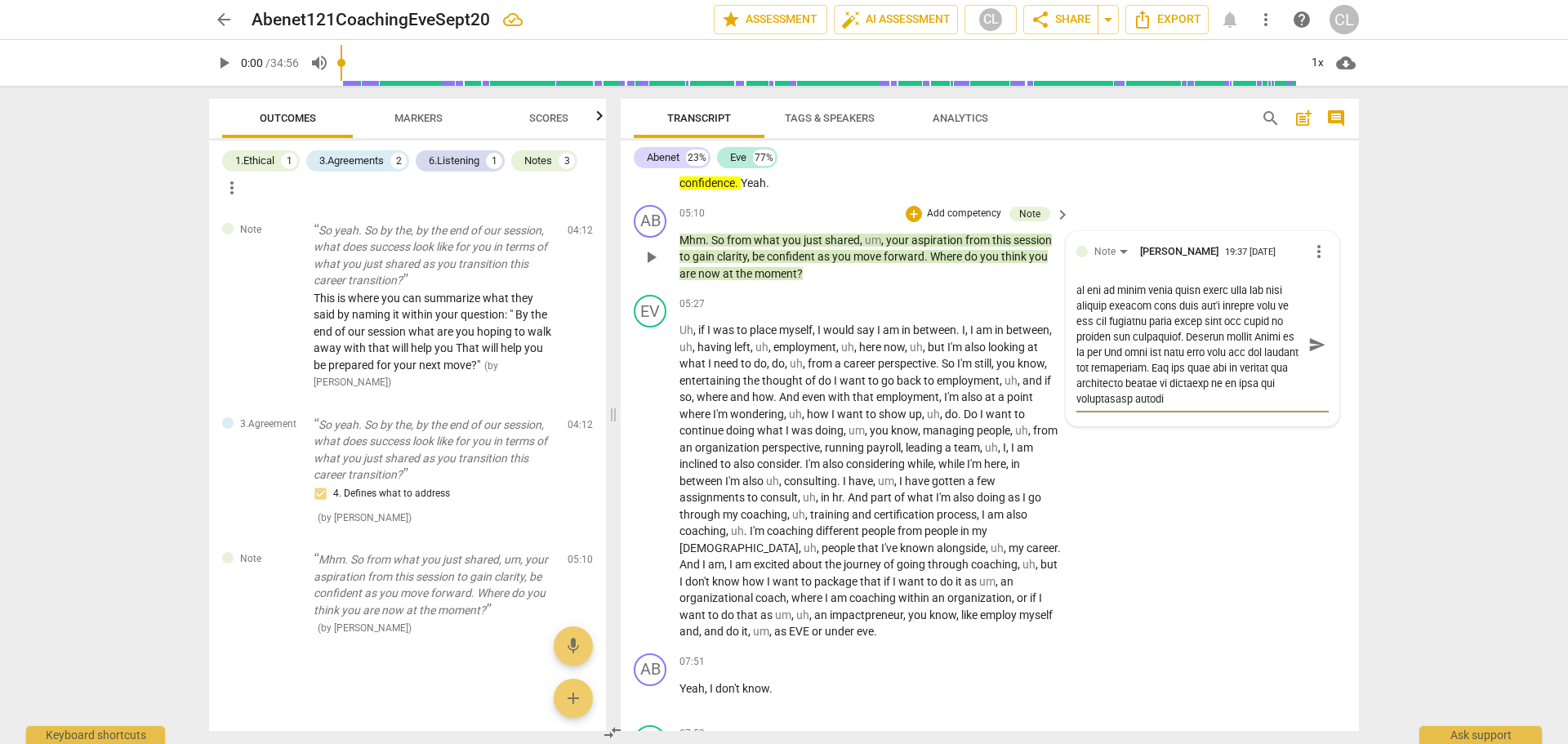
click at [1141, 378] on textarea at bounding box center [1188, 344] width 226 height 124
click at [1173, 401] on textarea at bounding box center [1188, 344] width 226 height 124
drag, startPoint x: 1302, startPoint y: 343, endPoint x: 1266, endPoint y: 343, distance: 36.0
click at [1305, 343] on span "send" at bounding box center [1316, 344] width 23 height 20
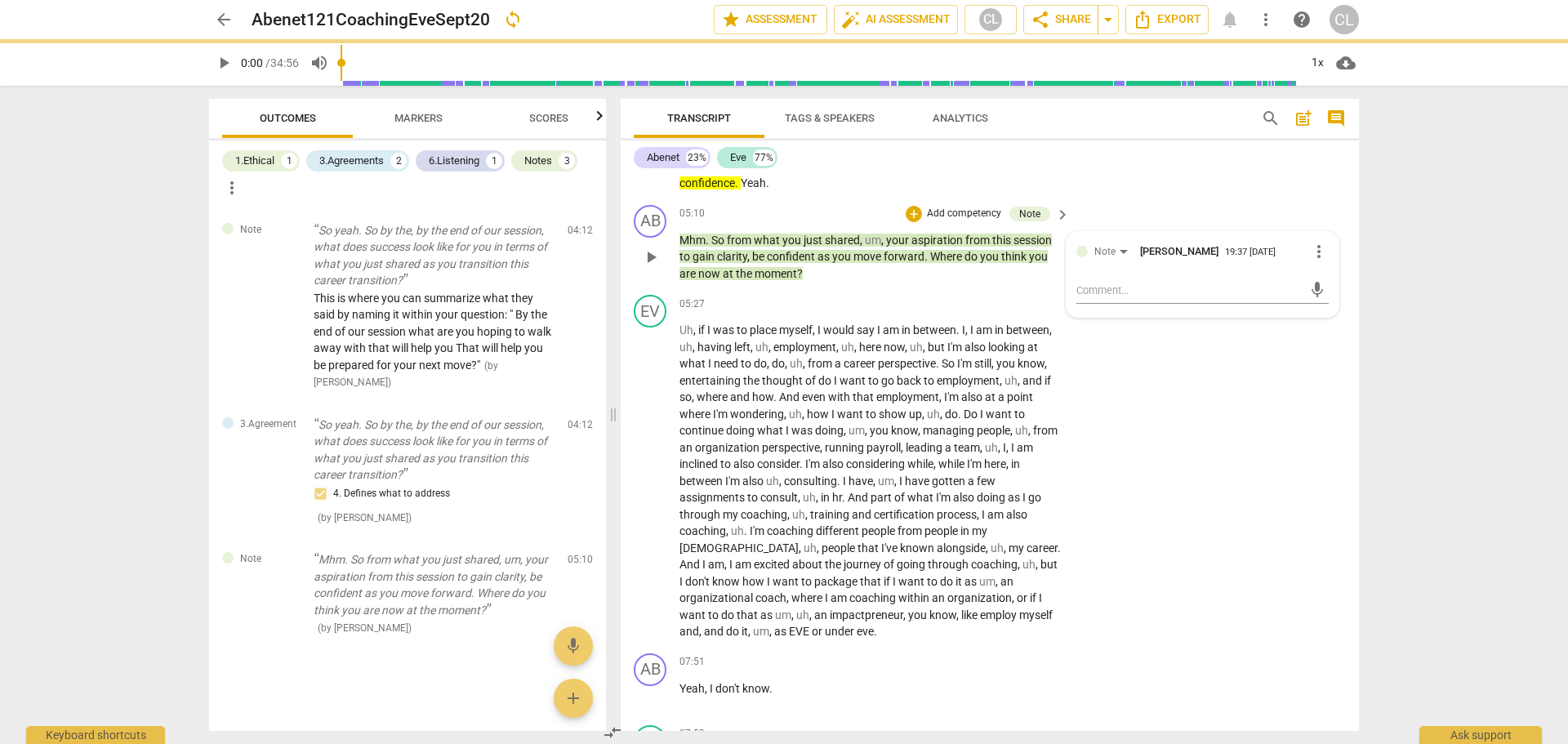
scroll to position [0, 0]
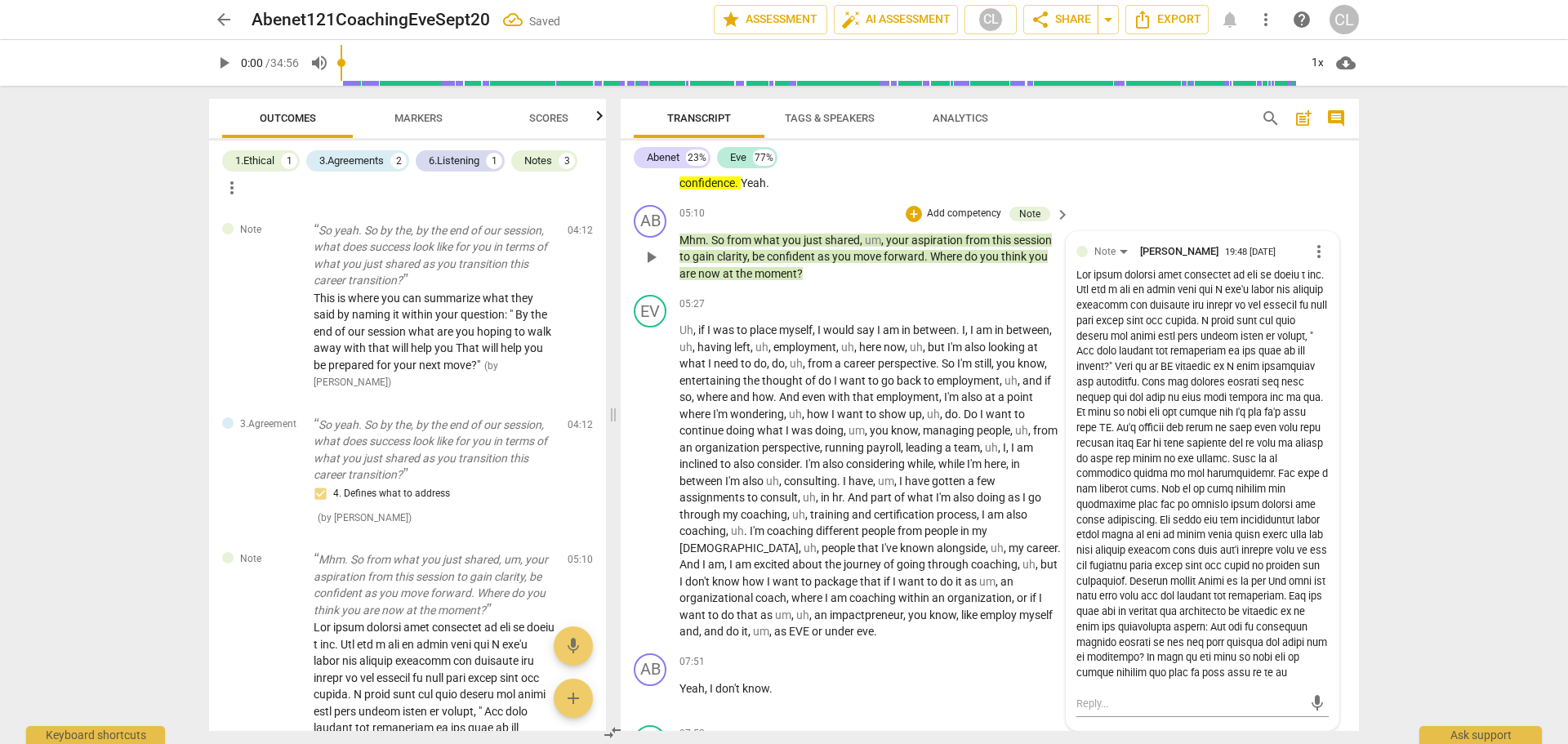
click at [929, 214] on p "Add competency" at bounding box center [963, 214] width 78 height 15
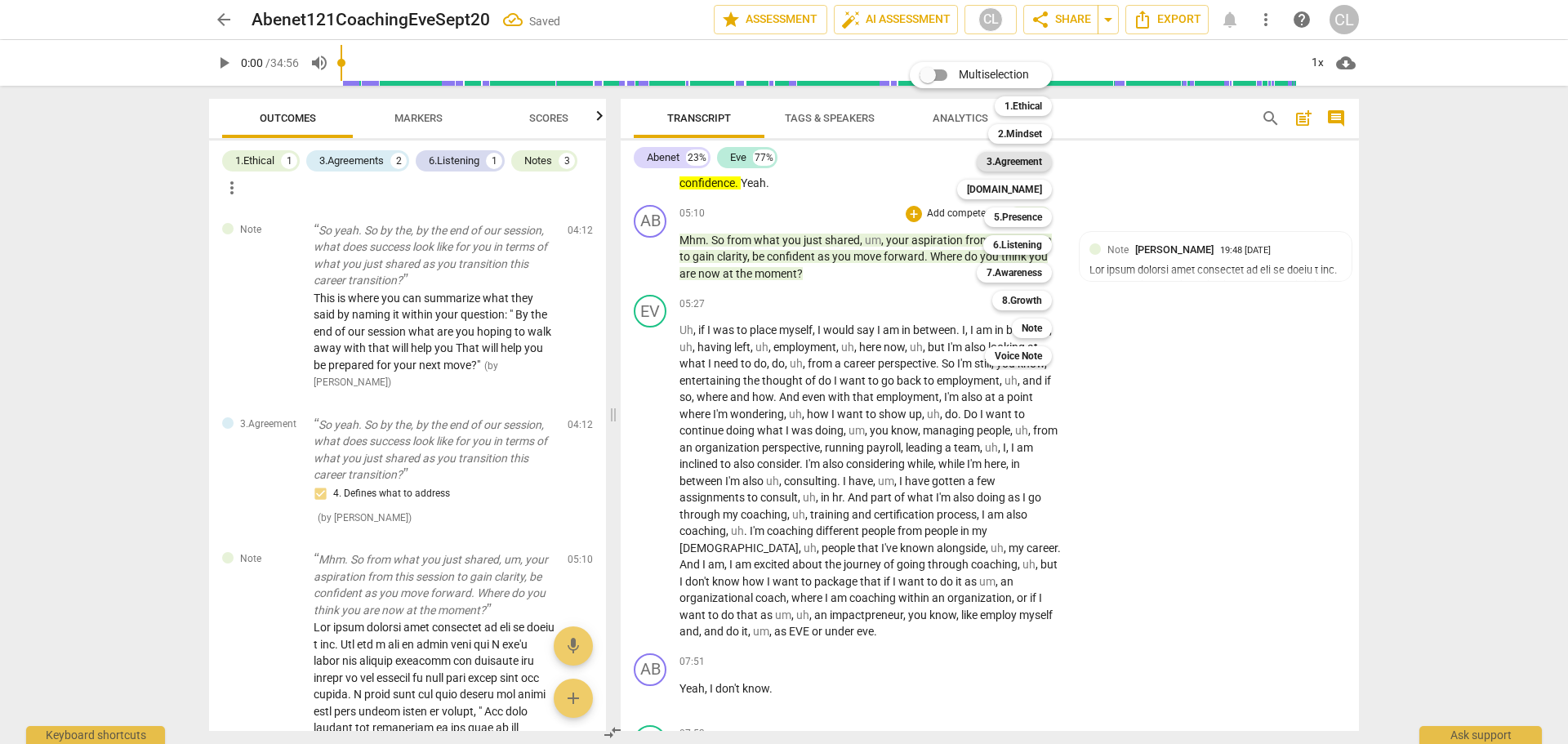
click at [1030, 161] on b "3.Agreement" at bounding box center [1013, 161] width 55 height 20
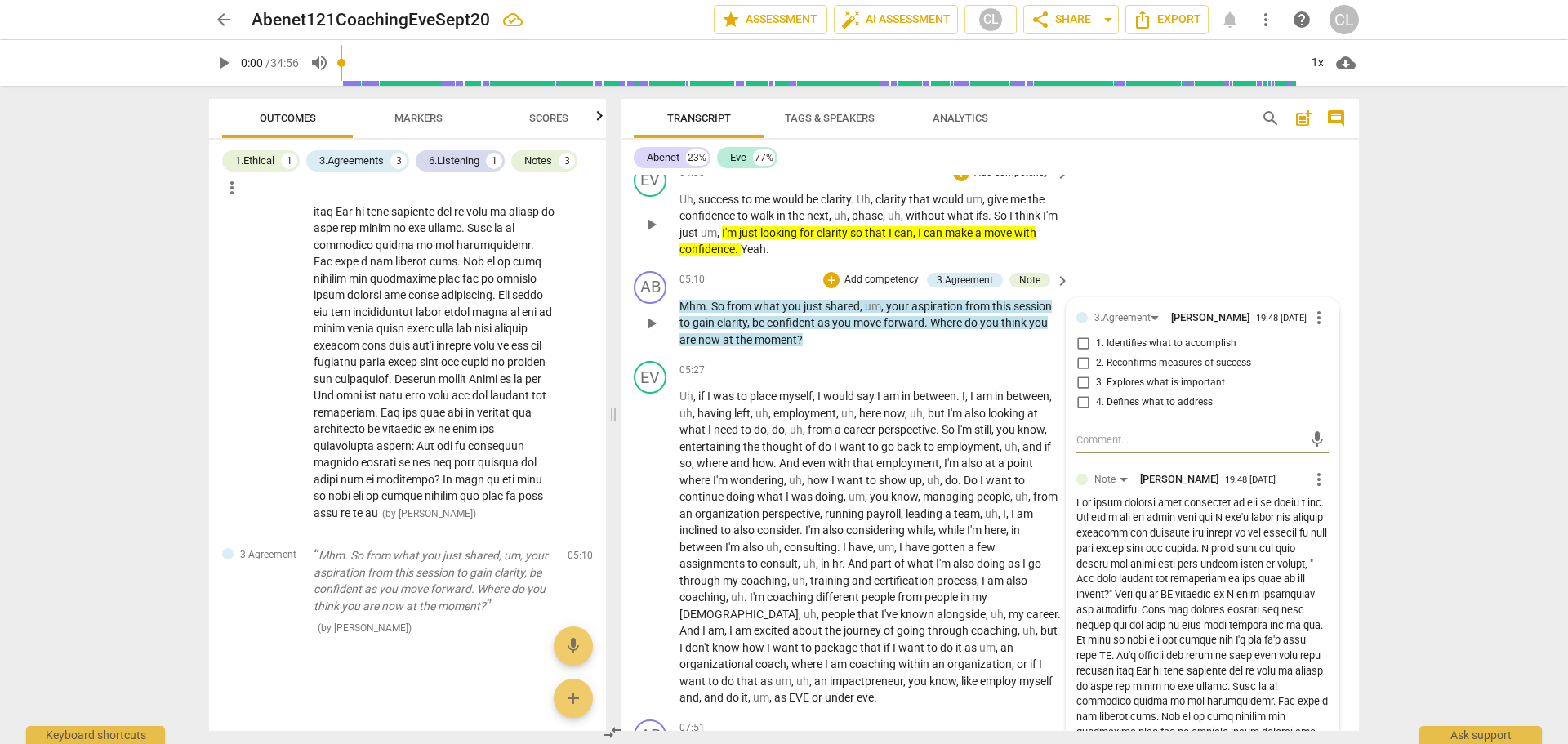
scroll to position [898, 0]
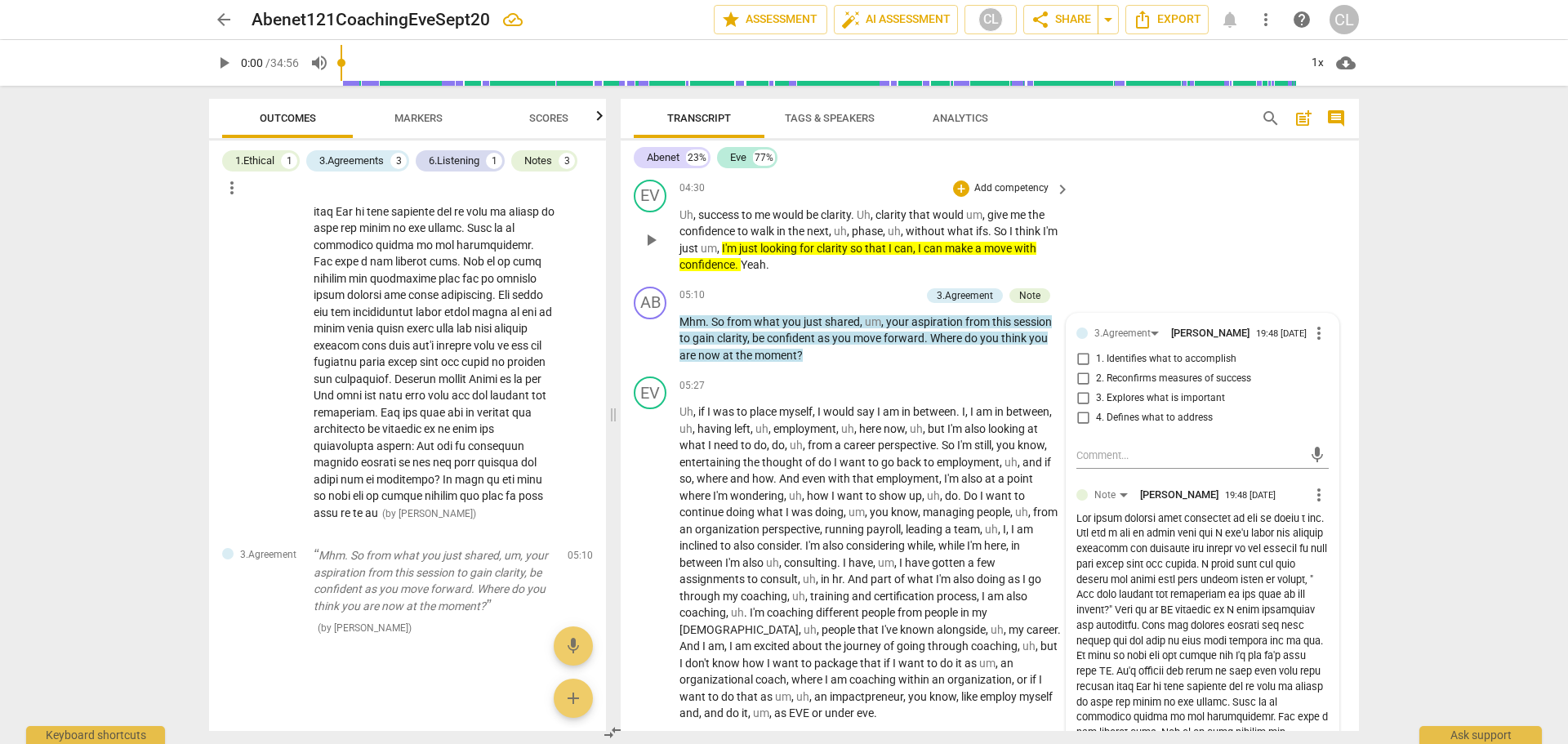
click at [1139, 247] on div "EV play_arrow pause 04:30 + Add competency keyboard_arrow_right Uh , success to…" at bounding box center [990, 227] width 739 height 107
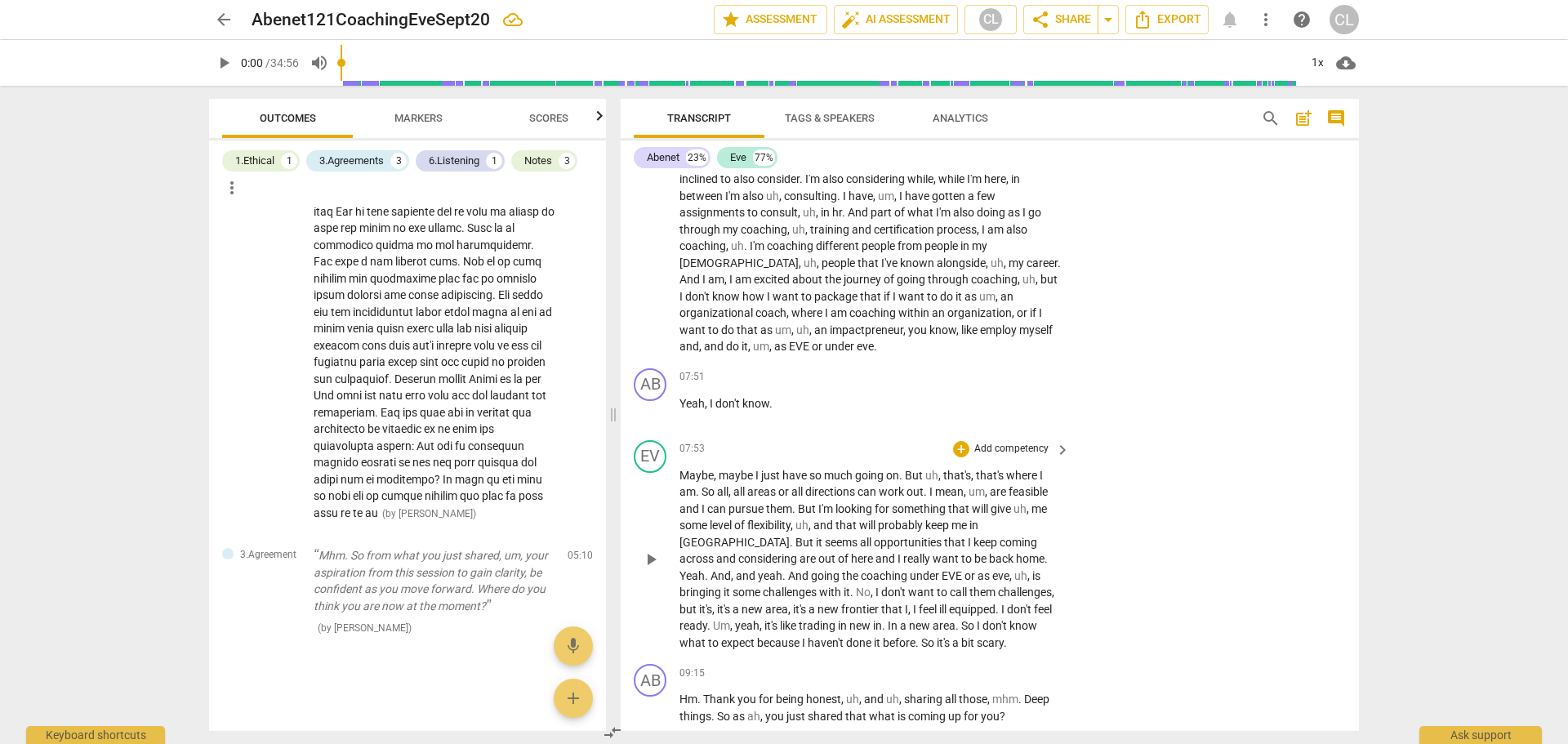
scroll to position [1225, 0]
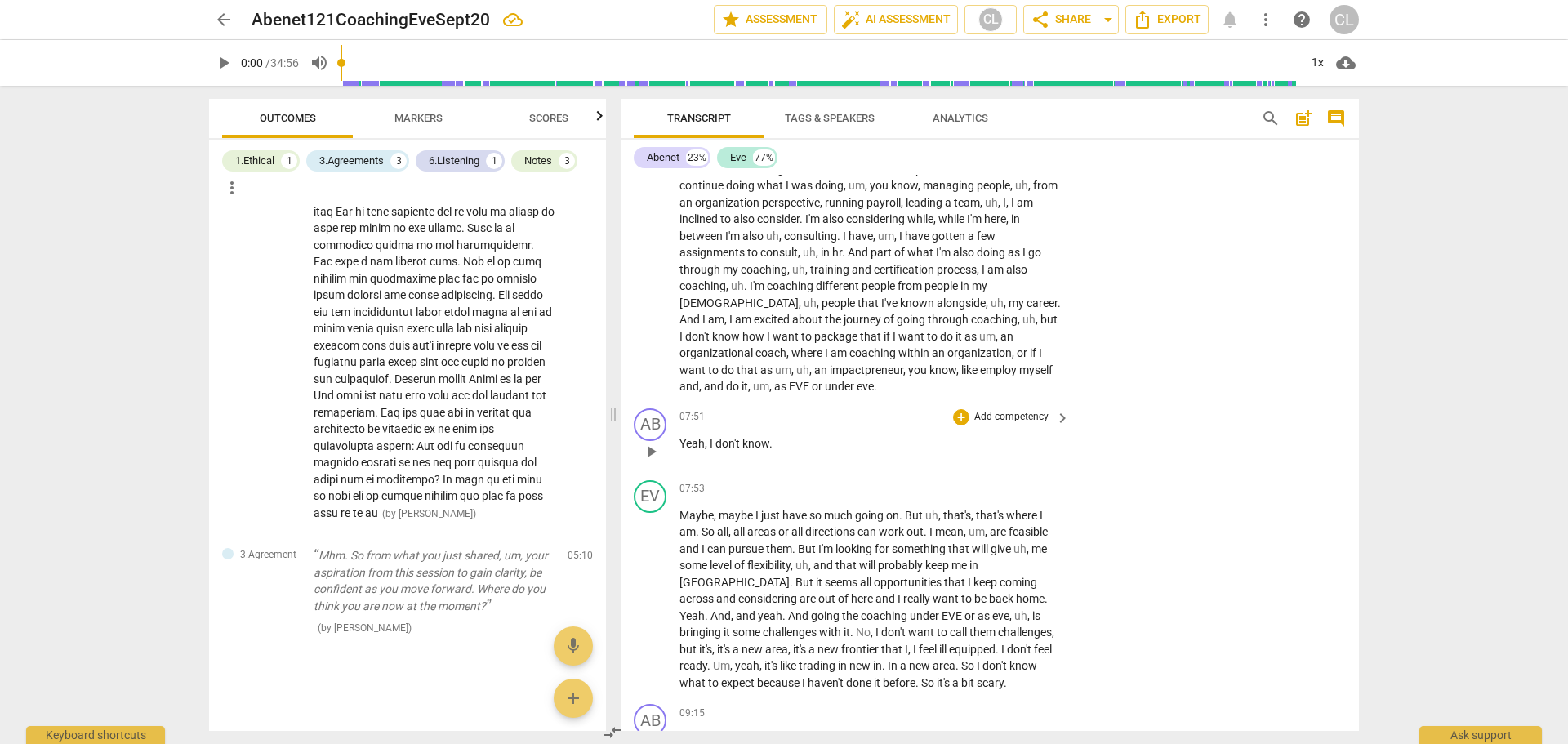
click at [683, 446] on span "Yeah" at bounding box center [692, 443] width 25 height 13
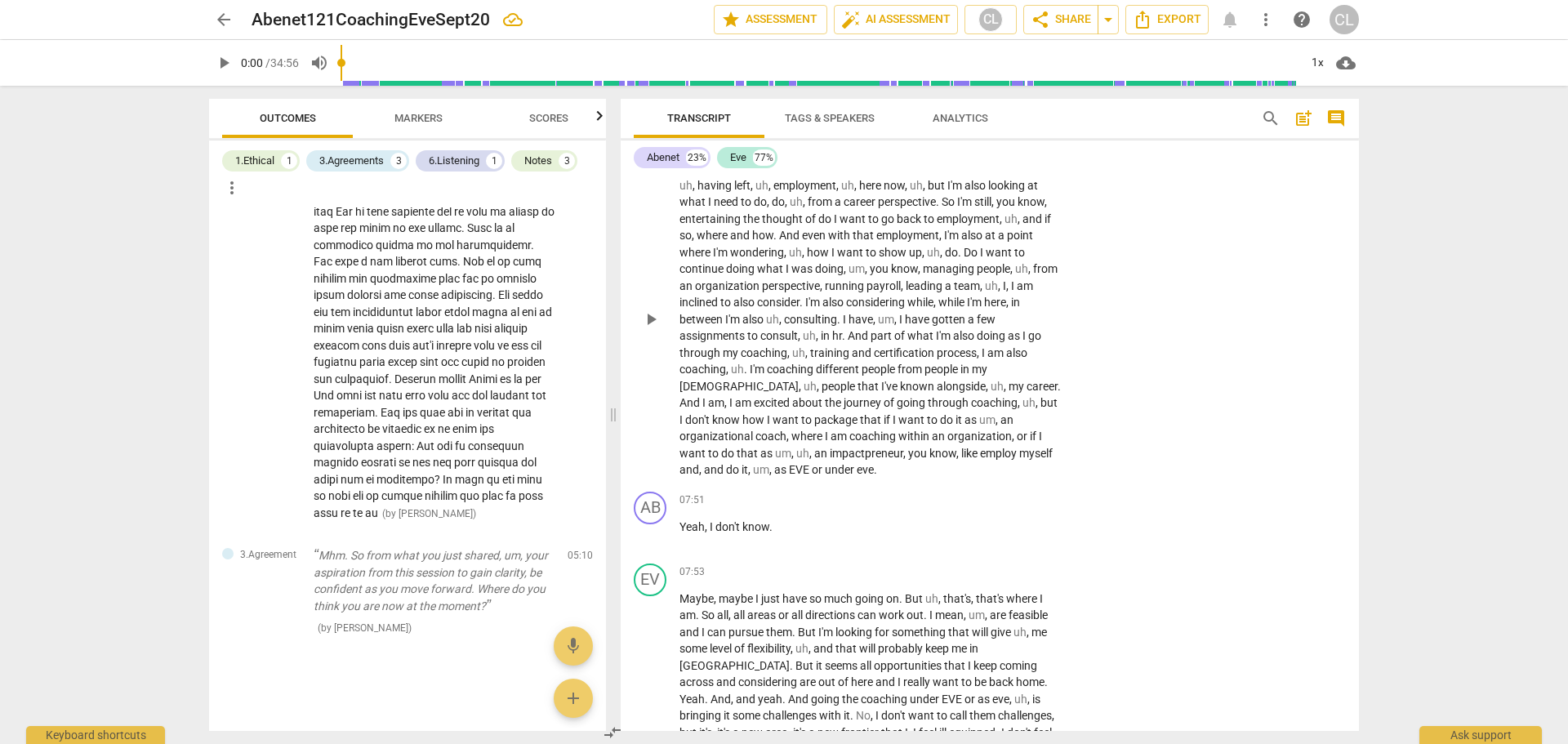
scroll to position [1143, 0]
click at [650, 534] on span "play_arrow" at bounding box center [650, 532] width 20 height 20
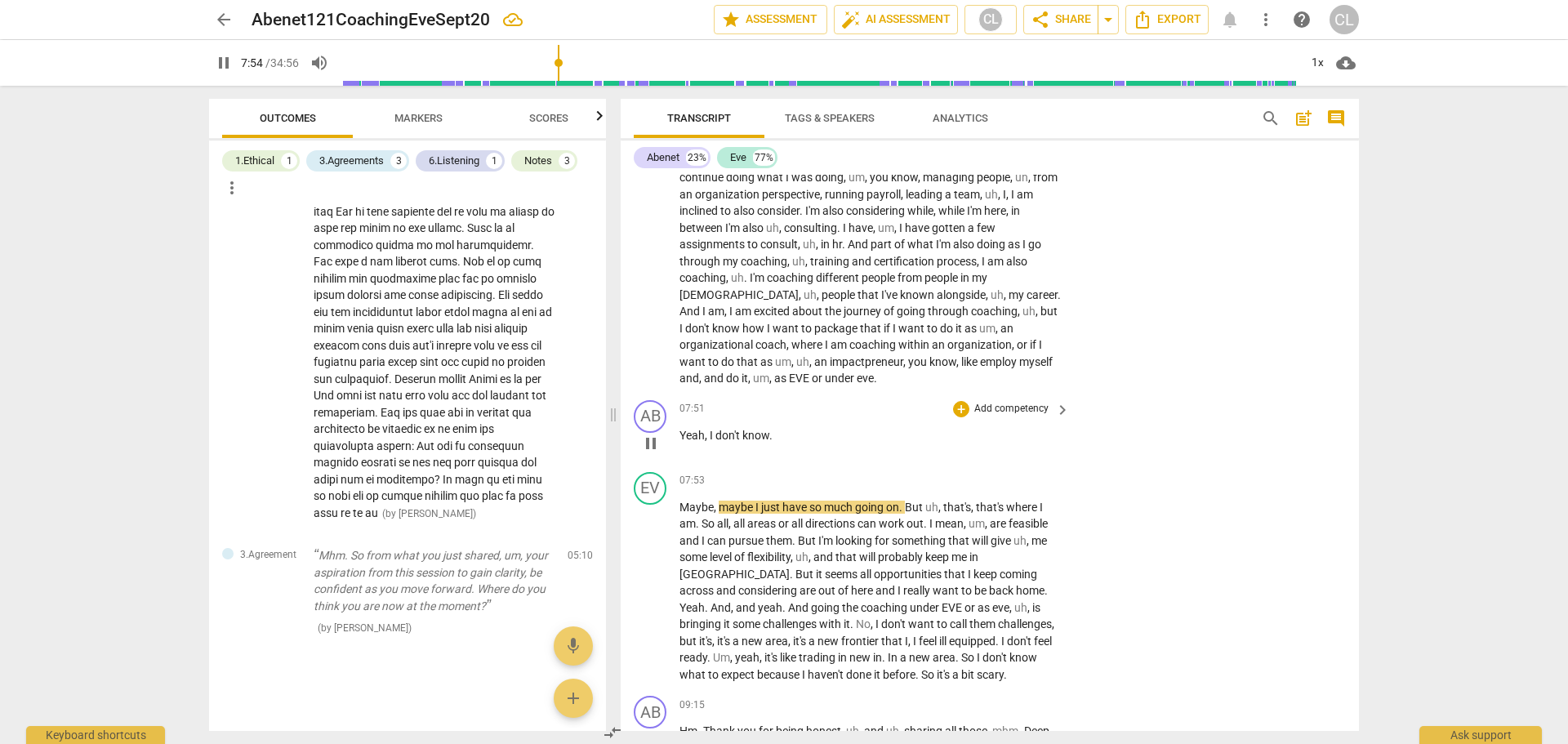
scroll to position [1306, 0]
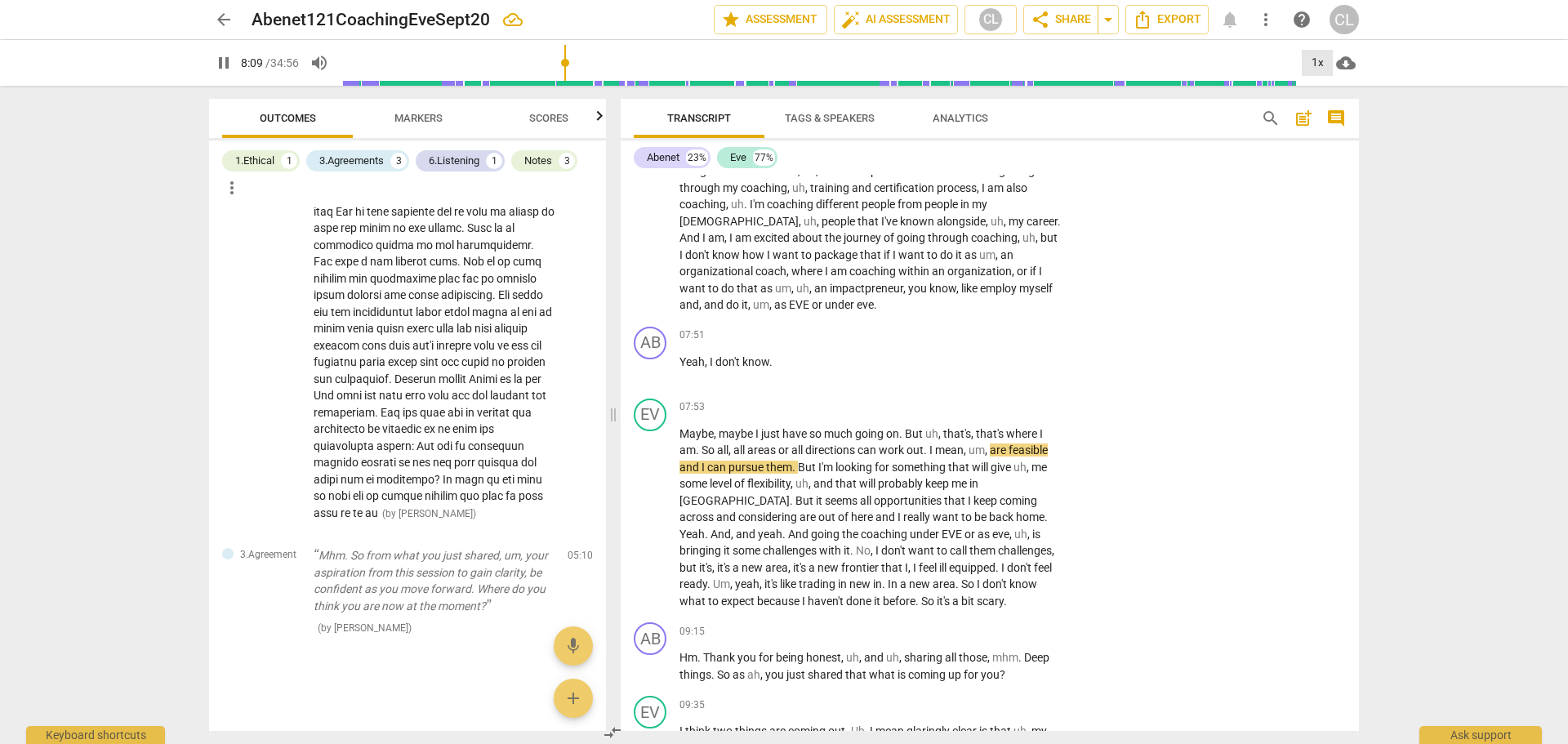
click at [1314, 60] on div "1x" at bounding box center [1317, 63] width 31 height 26
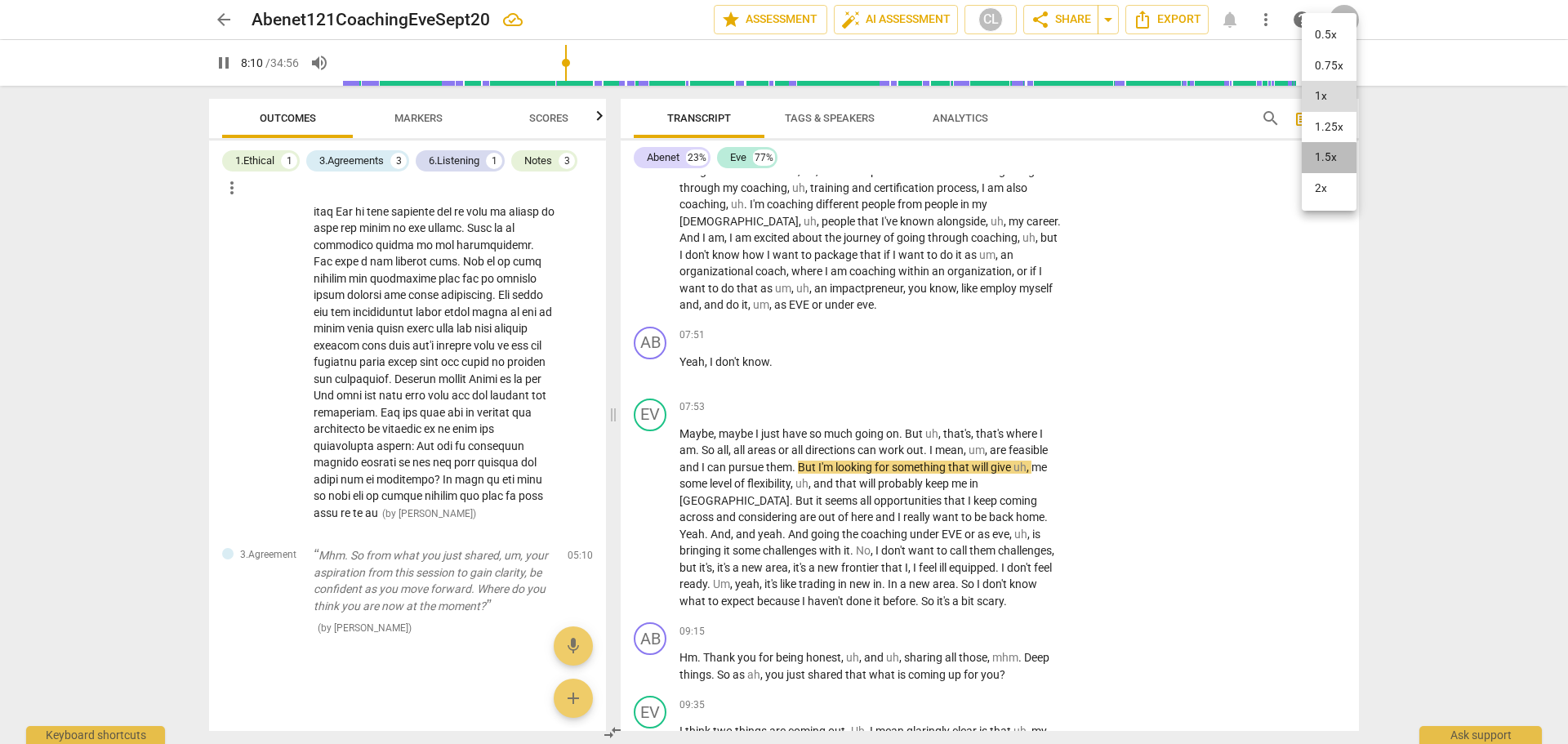
click at [1322, 163] on li "1.5x" at bounding box center [1329, 157] width 54 height 31
click at [1318, 71] on div "1.5x" at bounding box center [1317, 63] width 31 height 26
click at [1326, 190] on li "2x" at bounding box center [1329, 188] width 54 height 31
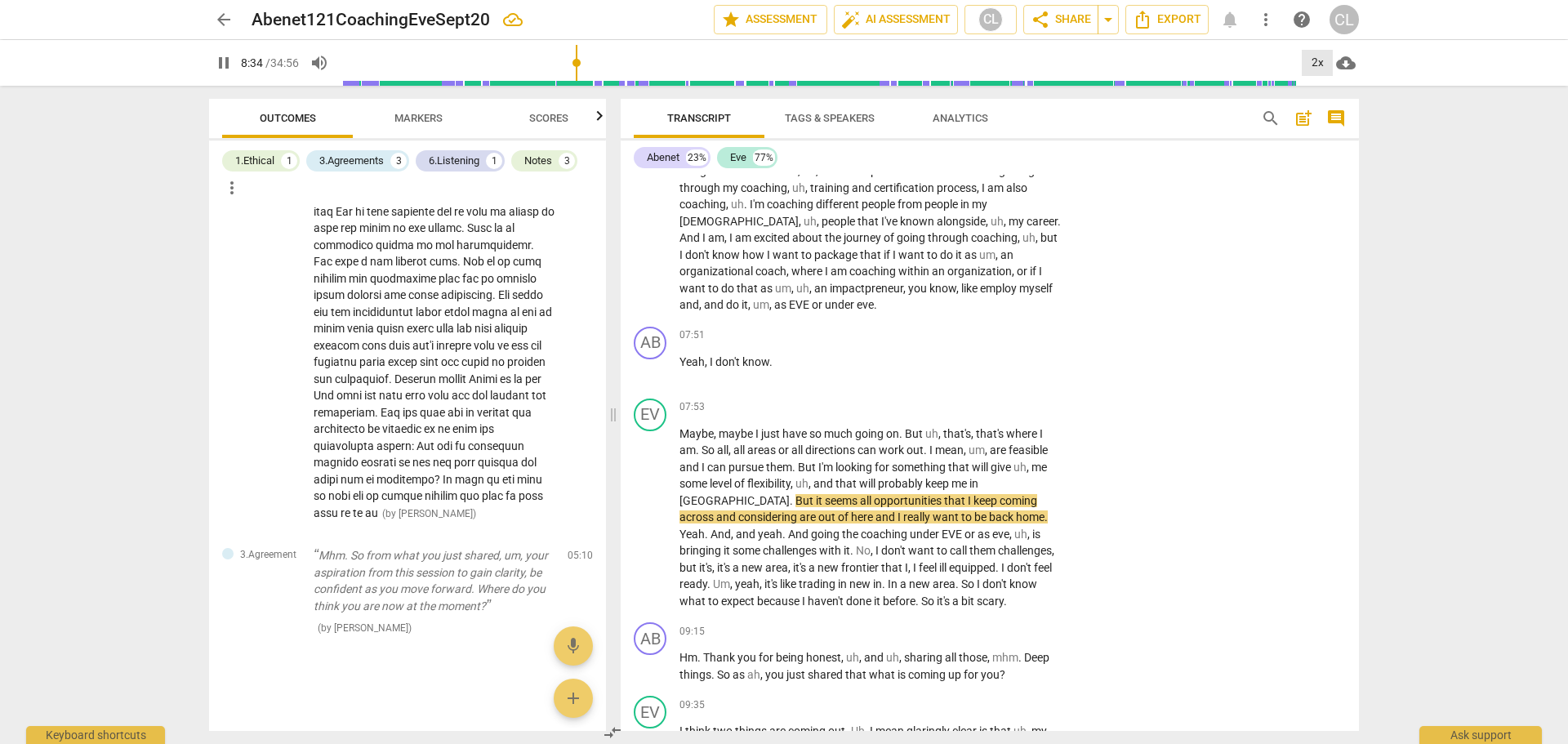
click at [1309, 57] on div "2x" at bounding box center [1317, 63] width 31 height 26
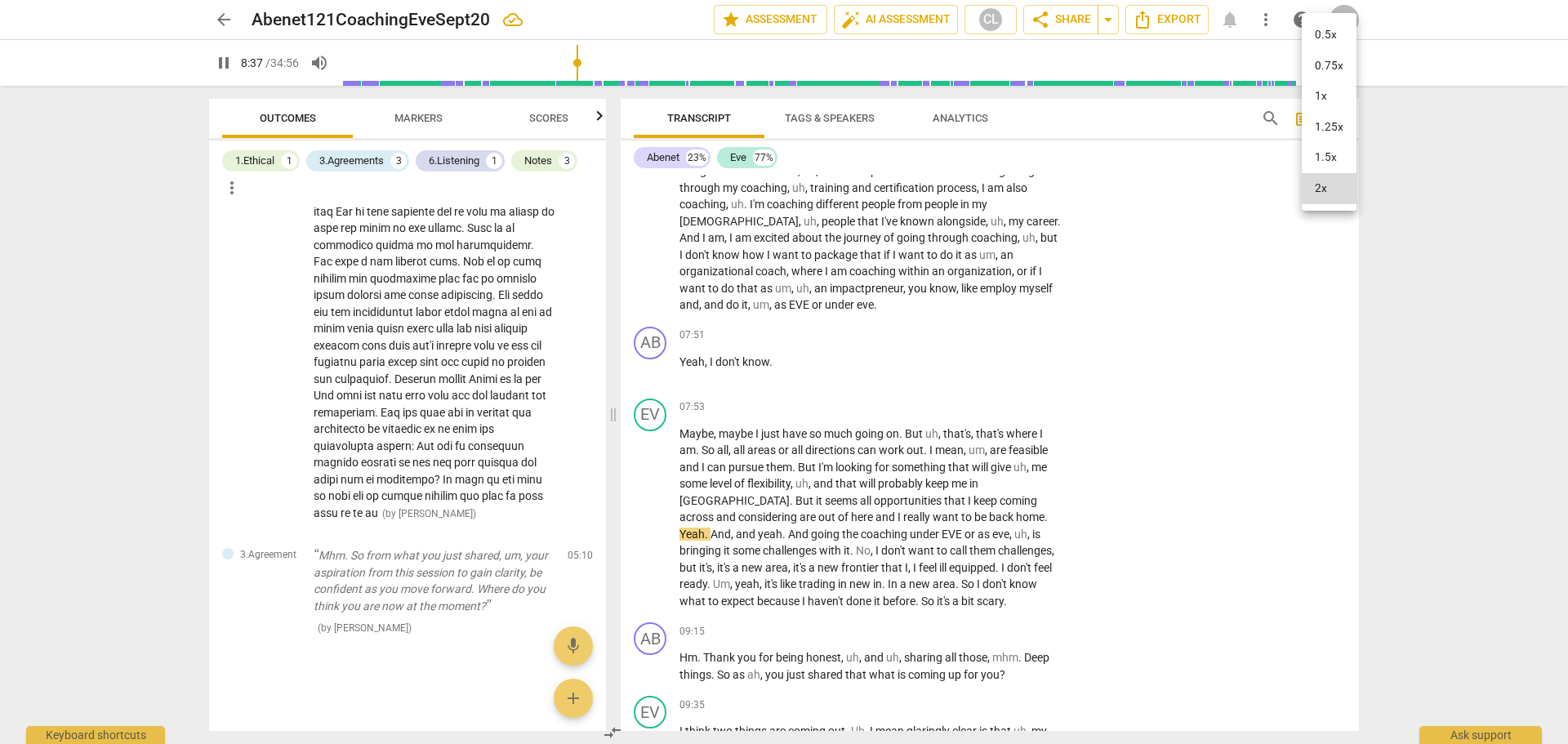
click at [1335, 164] on li "1.5x" at bounding box center [1329, 157] width 54 height 31
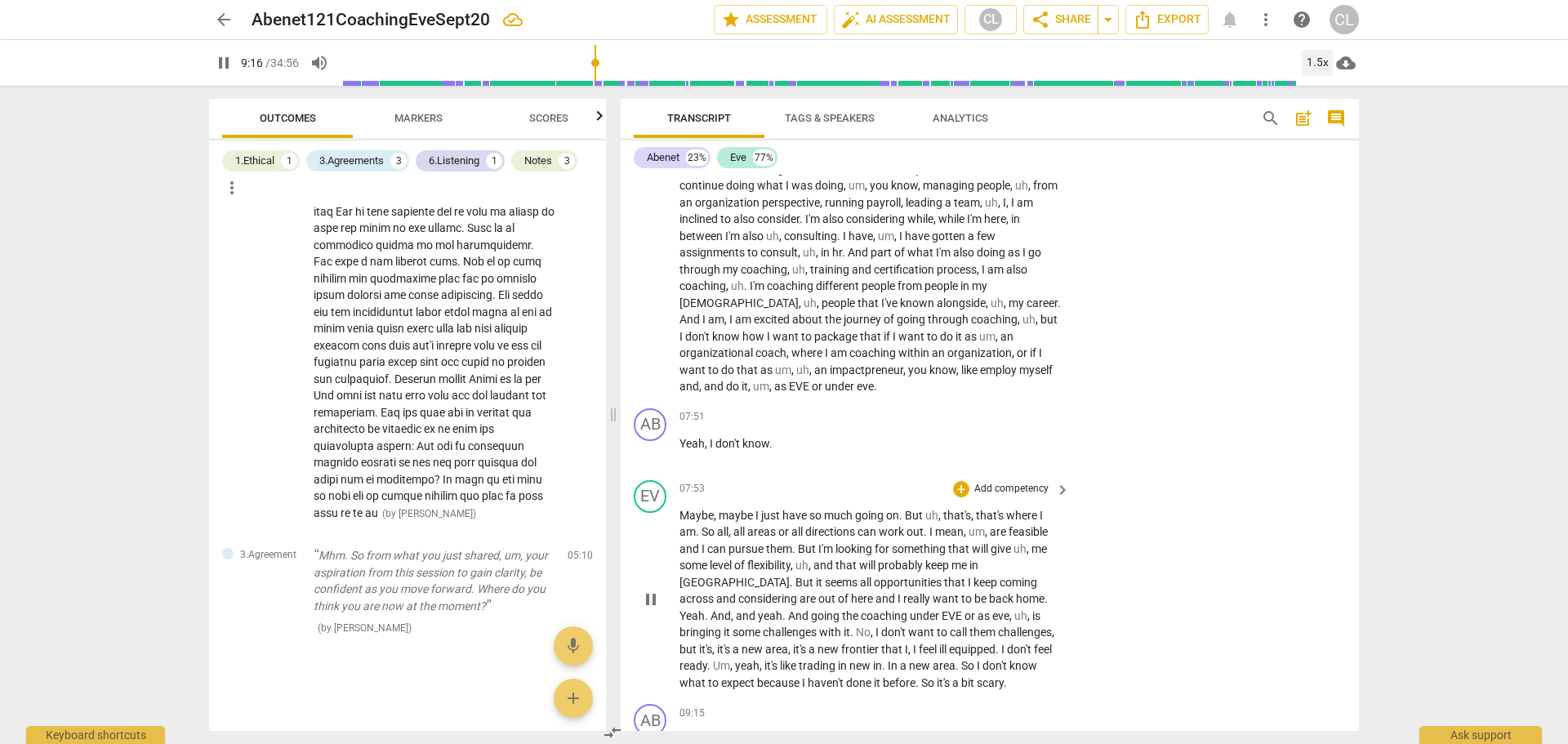
scroll to position [1143, 0]
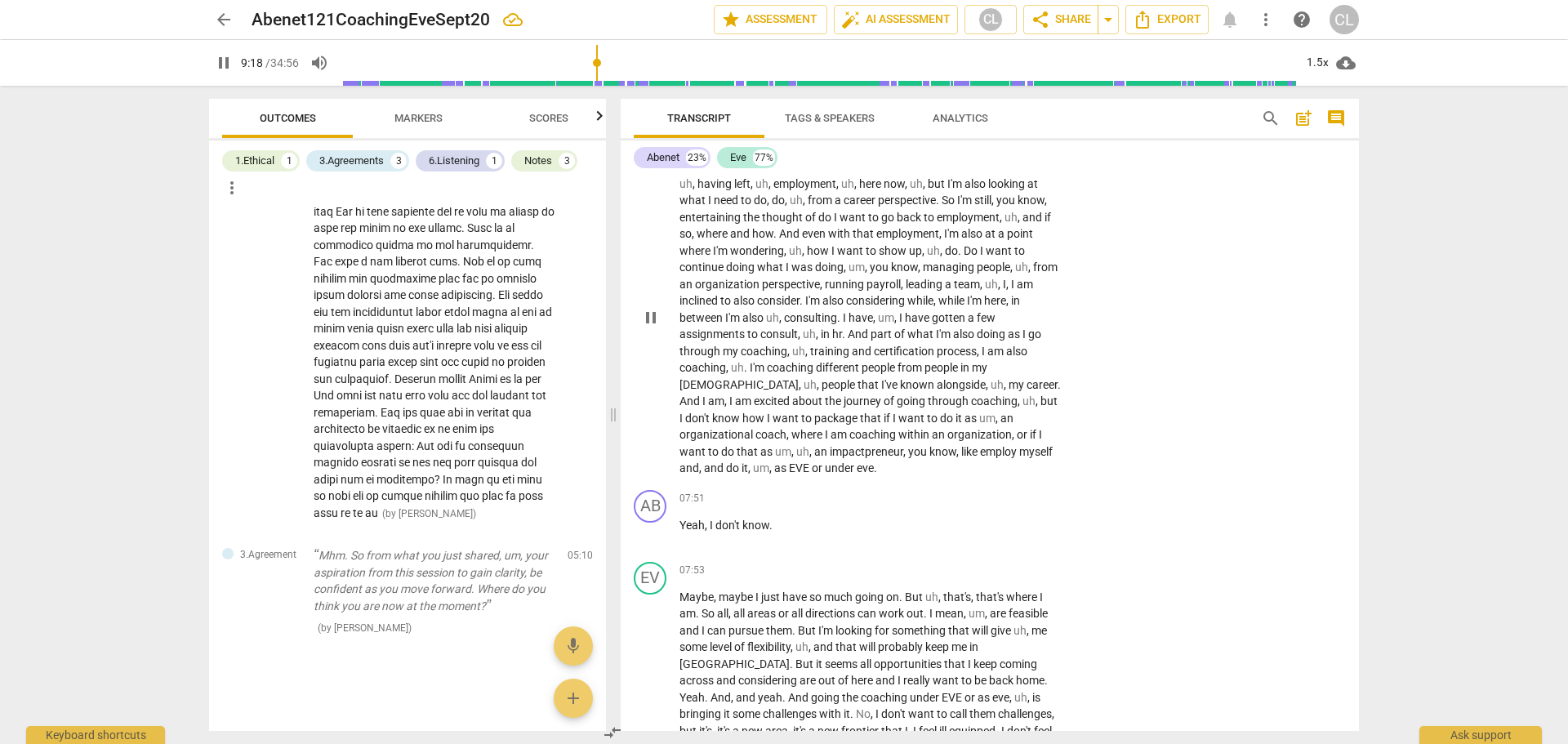
click at [799, 348] on span "uh" at bounding box center [799, 351] width 13 height 13
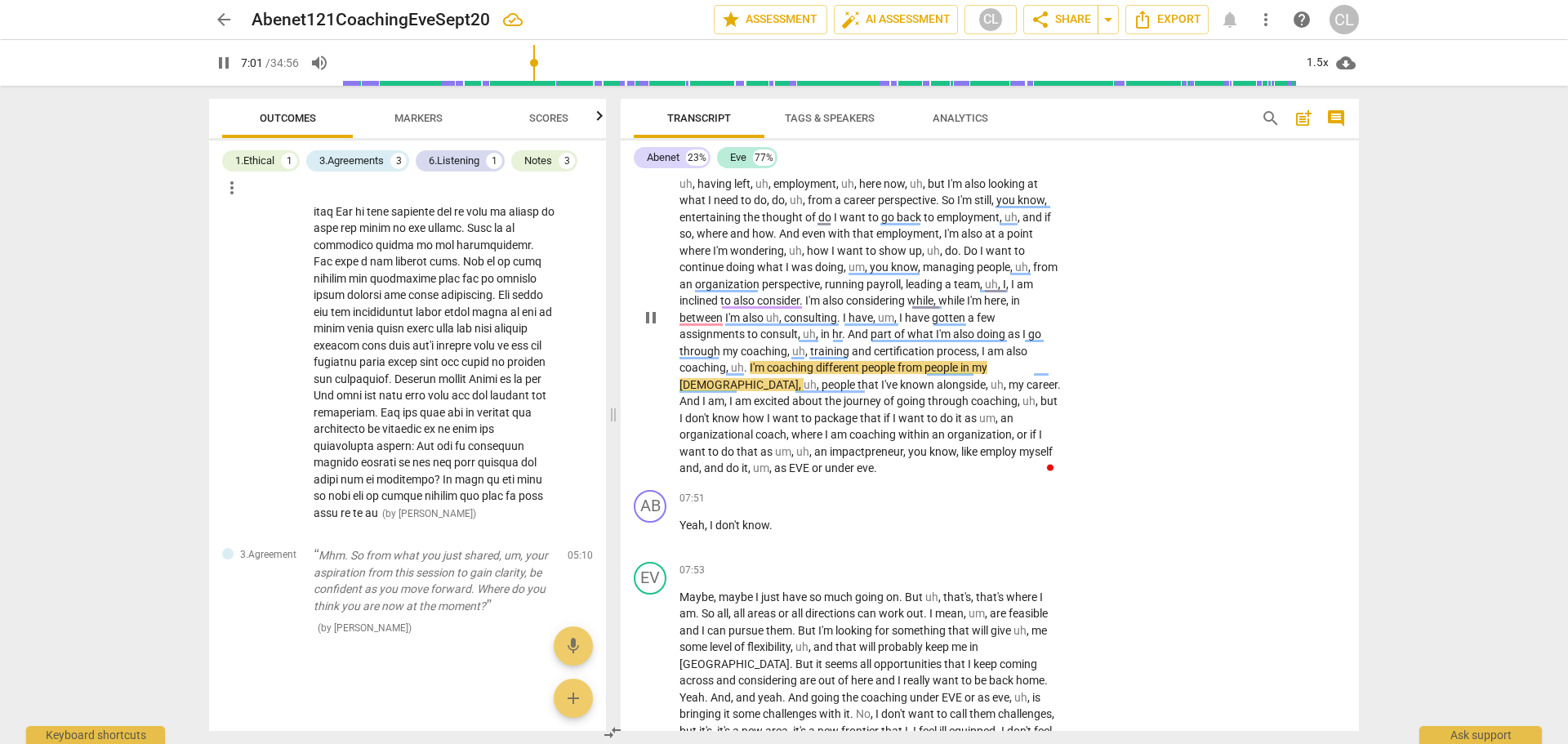
click at [830, 438] on span "am" at bounding box center [840, 435] width 19 height 13
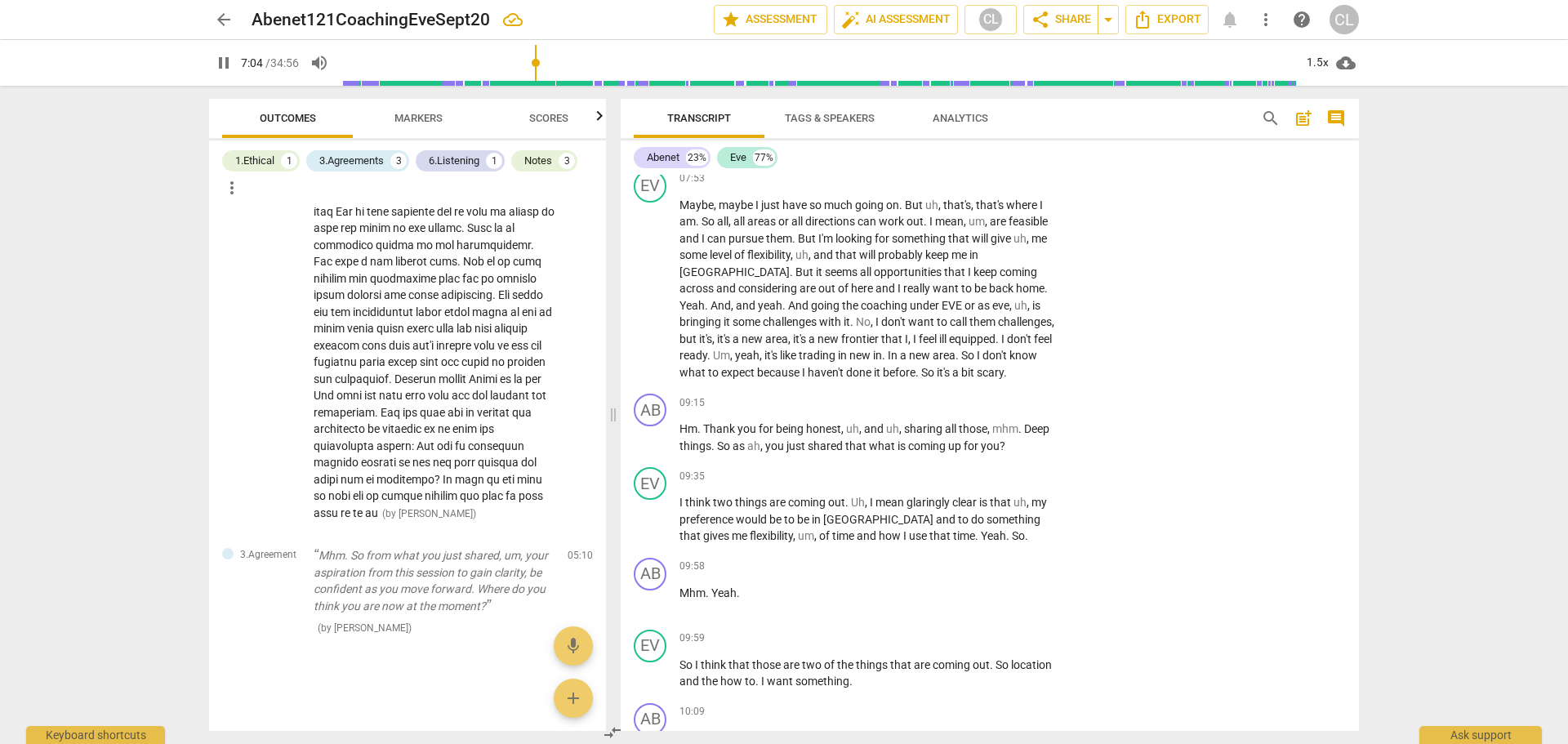
scroll to position [1551, 0]
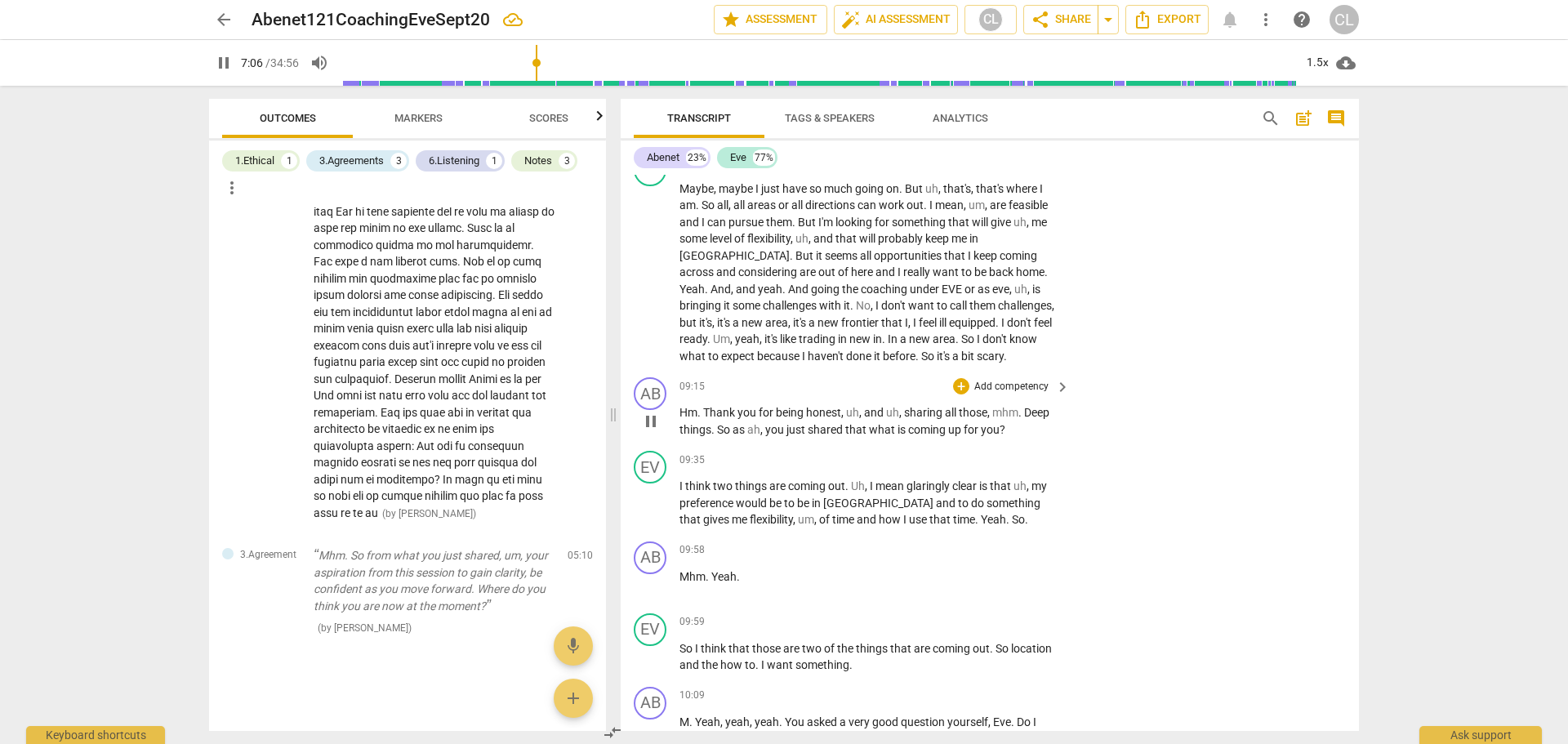
click at [712, 408] on span "Thank" at bounding box center [720, 412] width 35 height 13
click at [713, 408] on span "Thank" at bounding box center [720, 412] width 35 height 13
click at [1139, 412] on div "AB play_arrow pause 09:15 + Add competency keyboard_arrow_right Hm . Thank you …" at bounding box center [990, 408] width 739 height 73
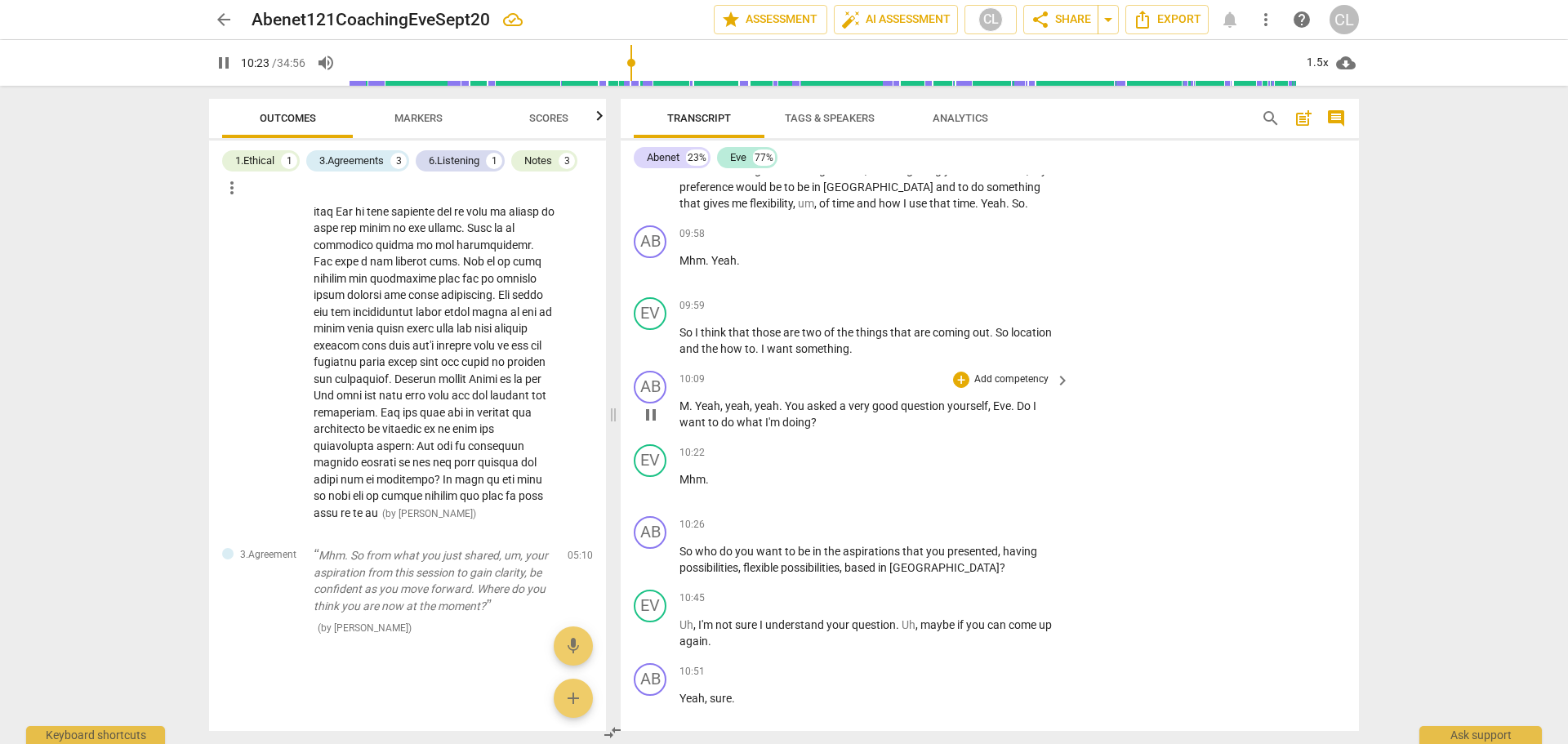
scroll to position [1878, 0]
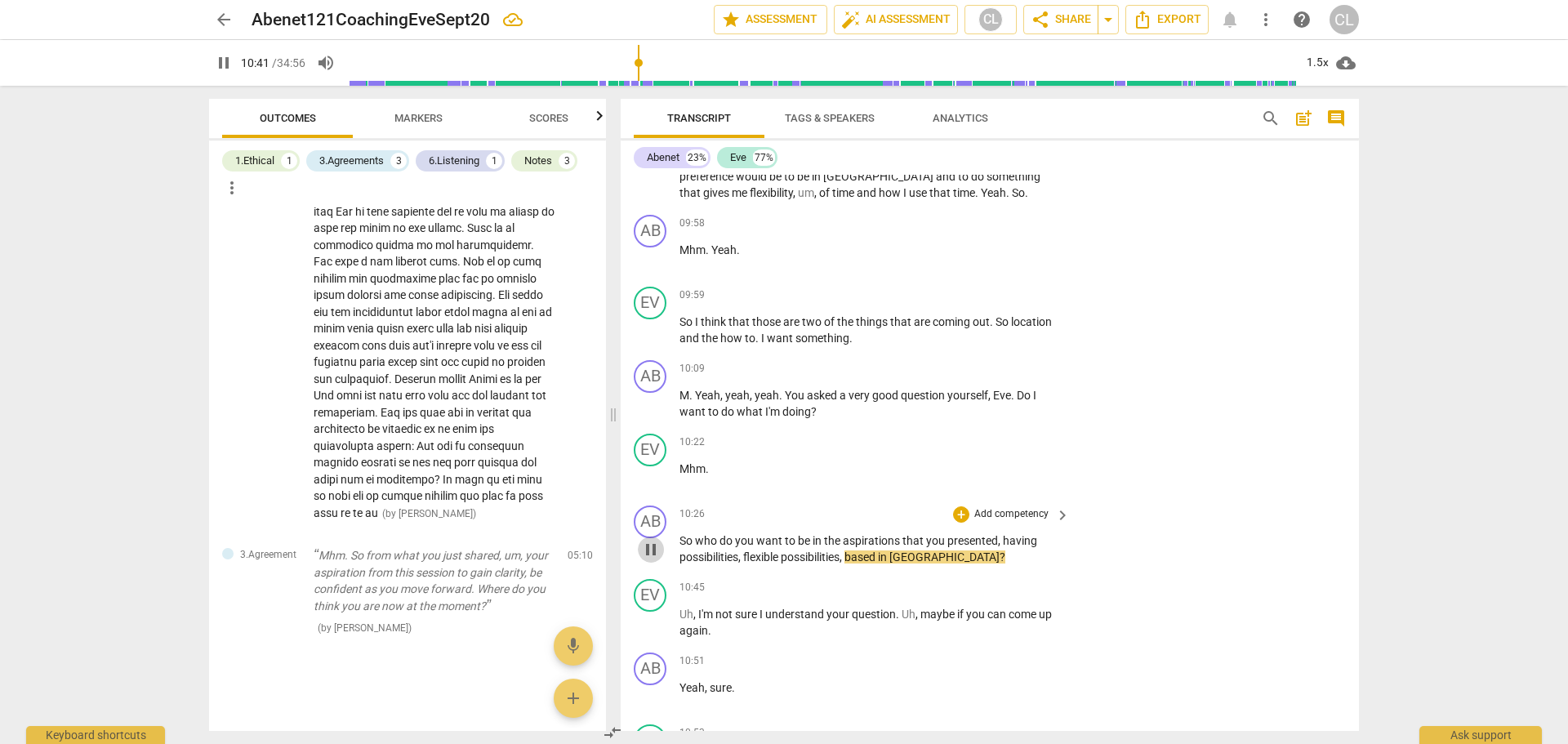
click at [644, 550] on span "pause" at bounding box center [650, 549] width 20 height 20
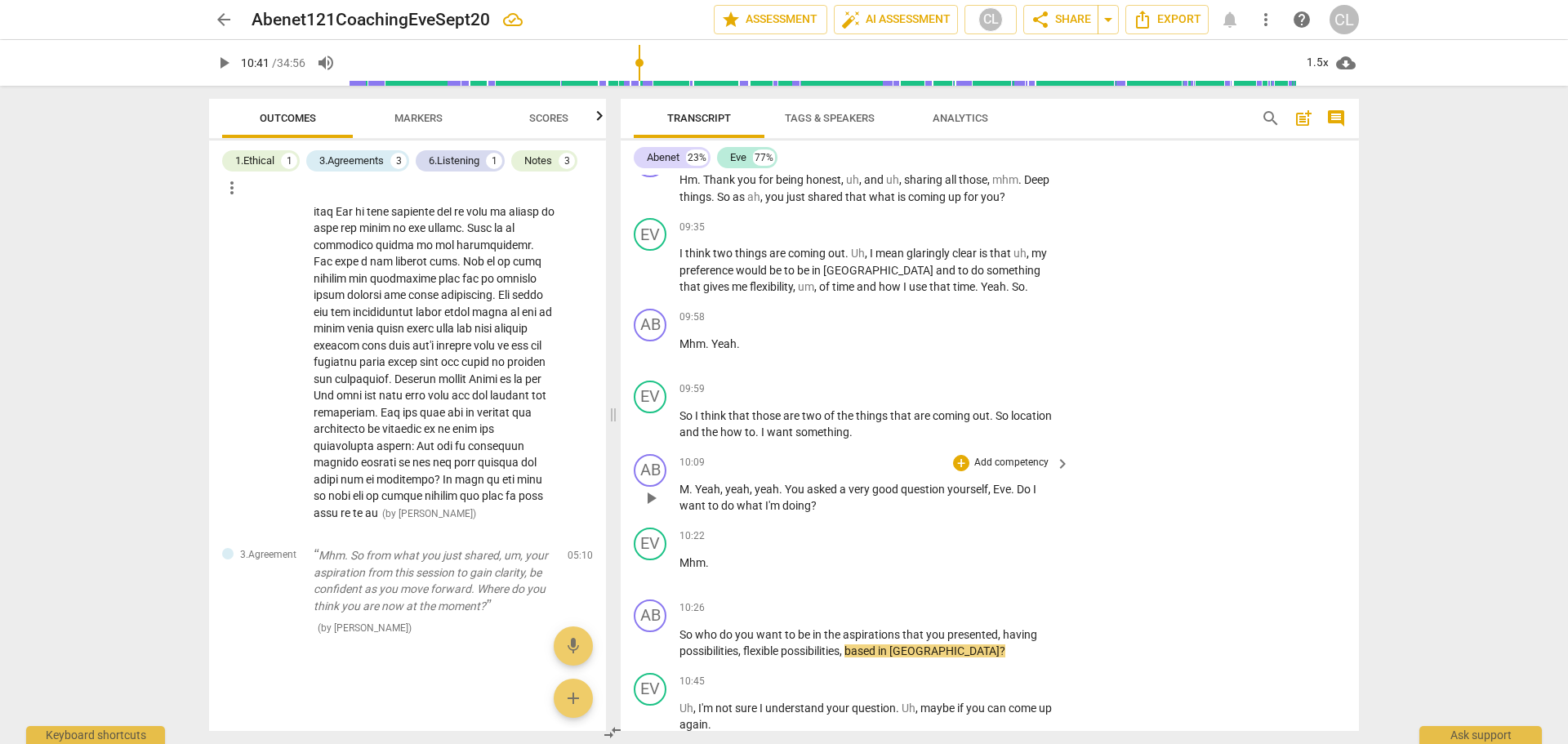
scroll to position [1715, 0]
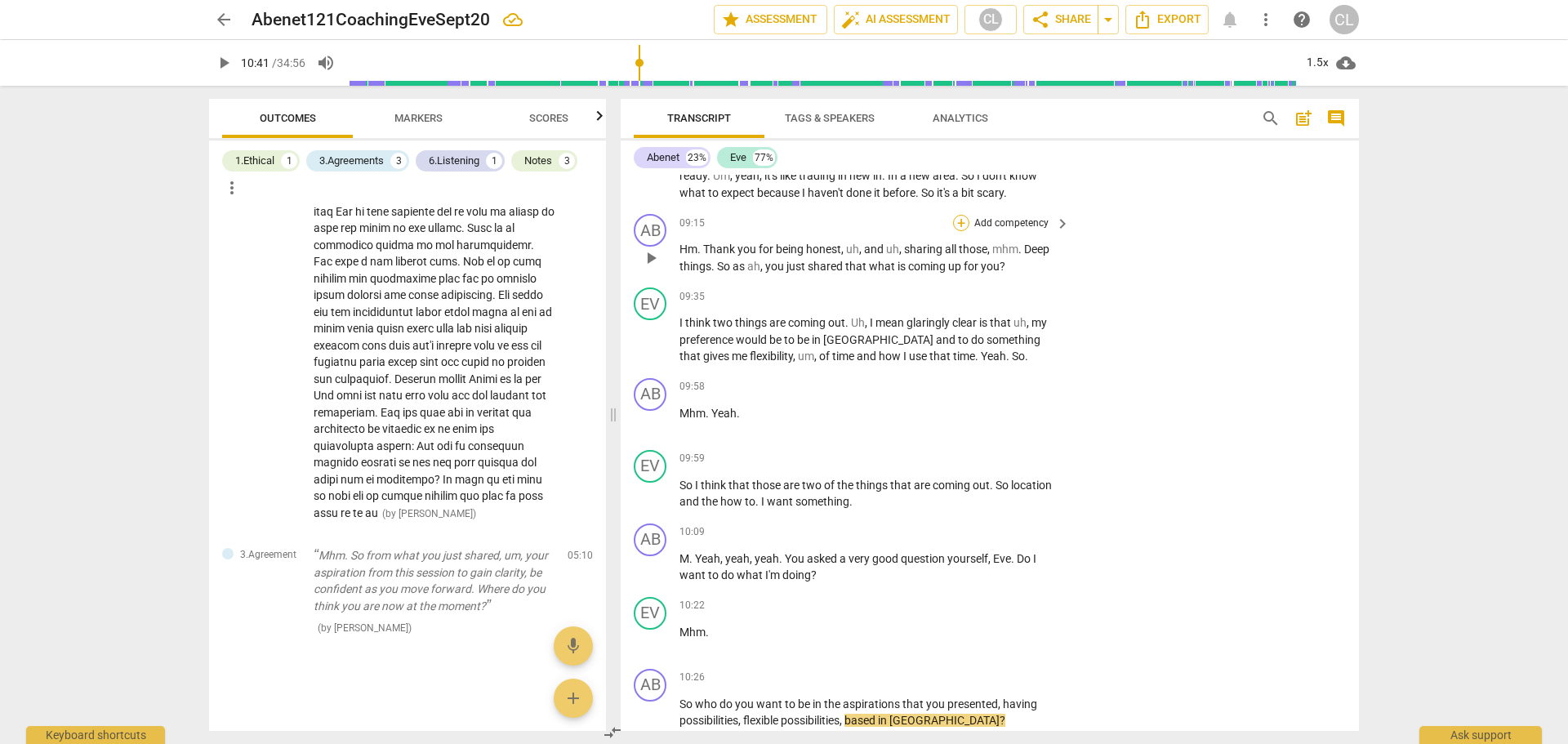
click at [959, 225] on div "+" at bounding box center [961, 222] width 16 height 16
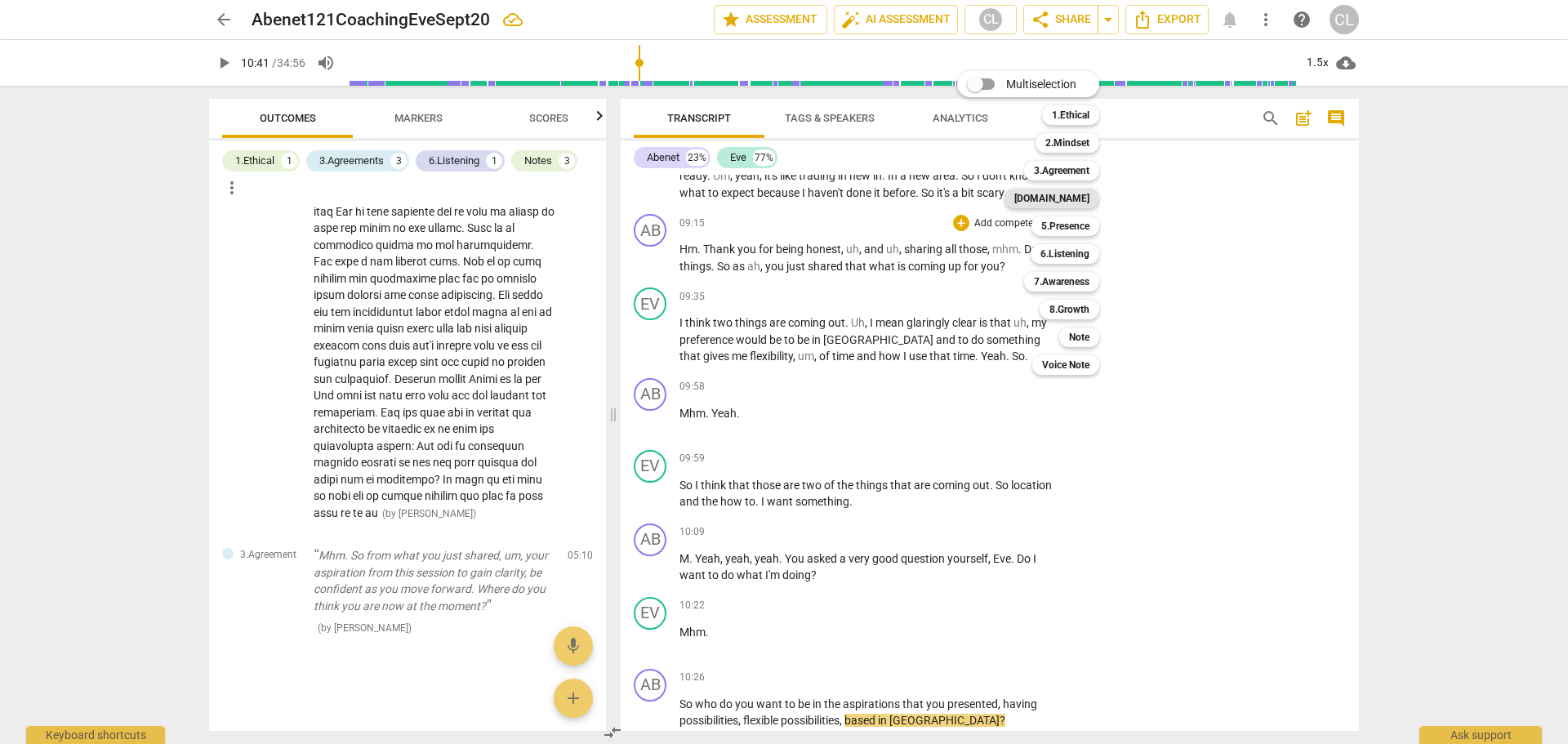
click at [1068, 200] on b "[DOMAIN_NAME]" at bounding box center [1052, 198] width 75 height 20
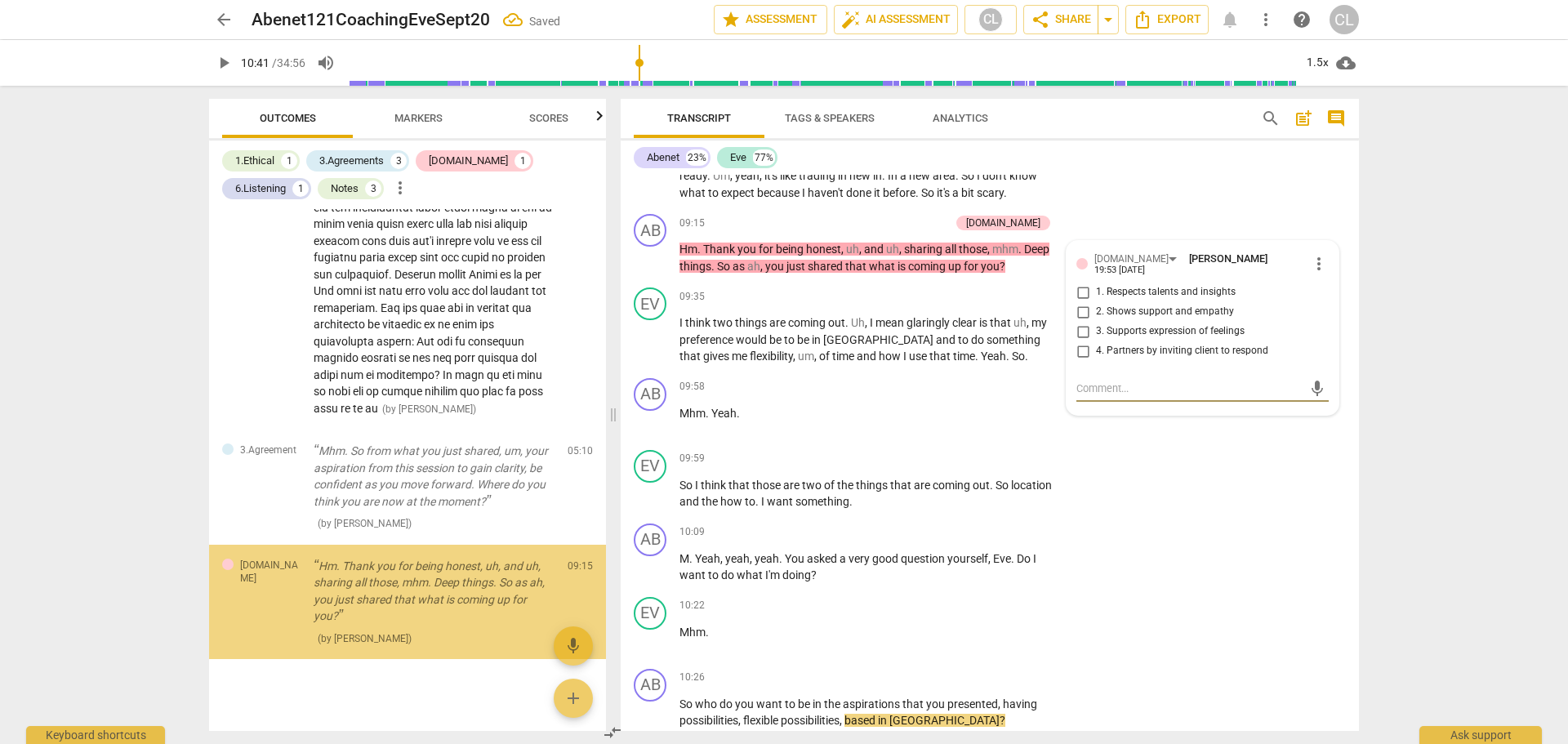
scroll to position [1495, 0]
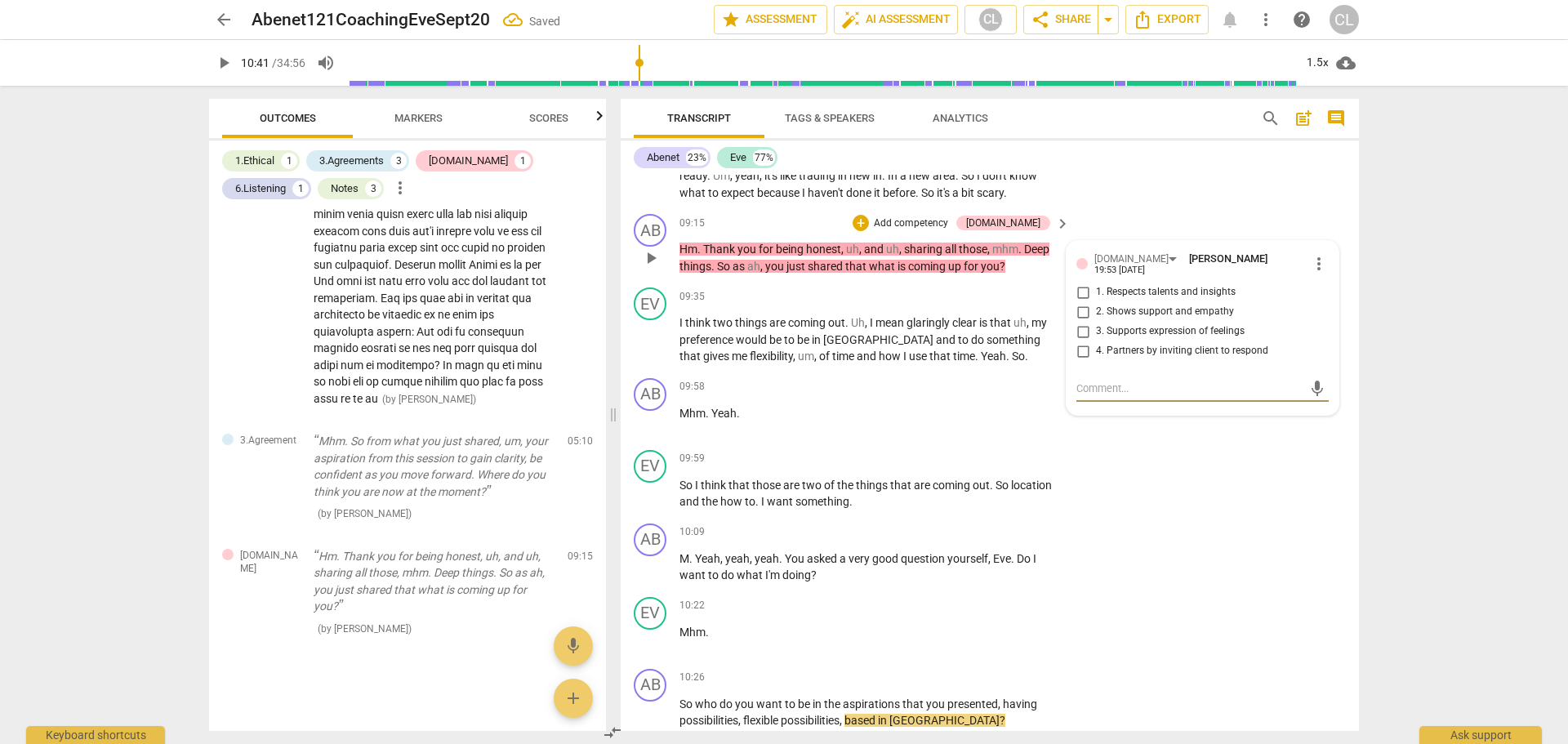
click at [1083, 305] on input "2. Shows support and empathy" at bounding box center [1083, 311] width 26 height 20
click at [1079, 330] on input "3. Supports expression of feelings" at bounding box center [1083, 331] width 26 height 20
click at [846, 400] on div "09:58 + Add competency keyboard_arrow_right Mhm . Yeah ." at bounding box center [875, 407] width 392 height 59
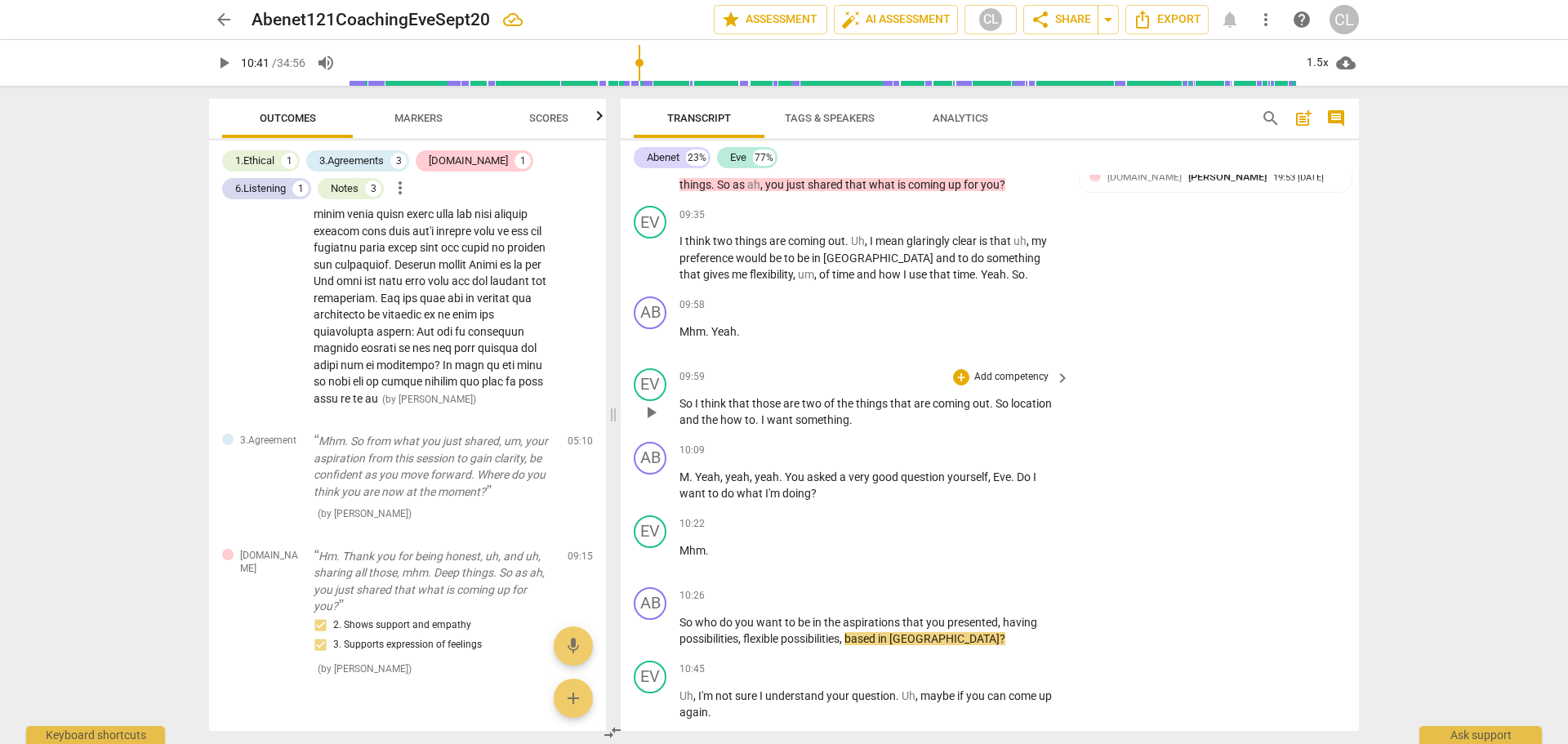
scroll to position [1878, 0]
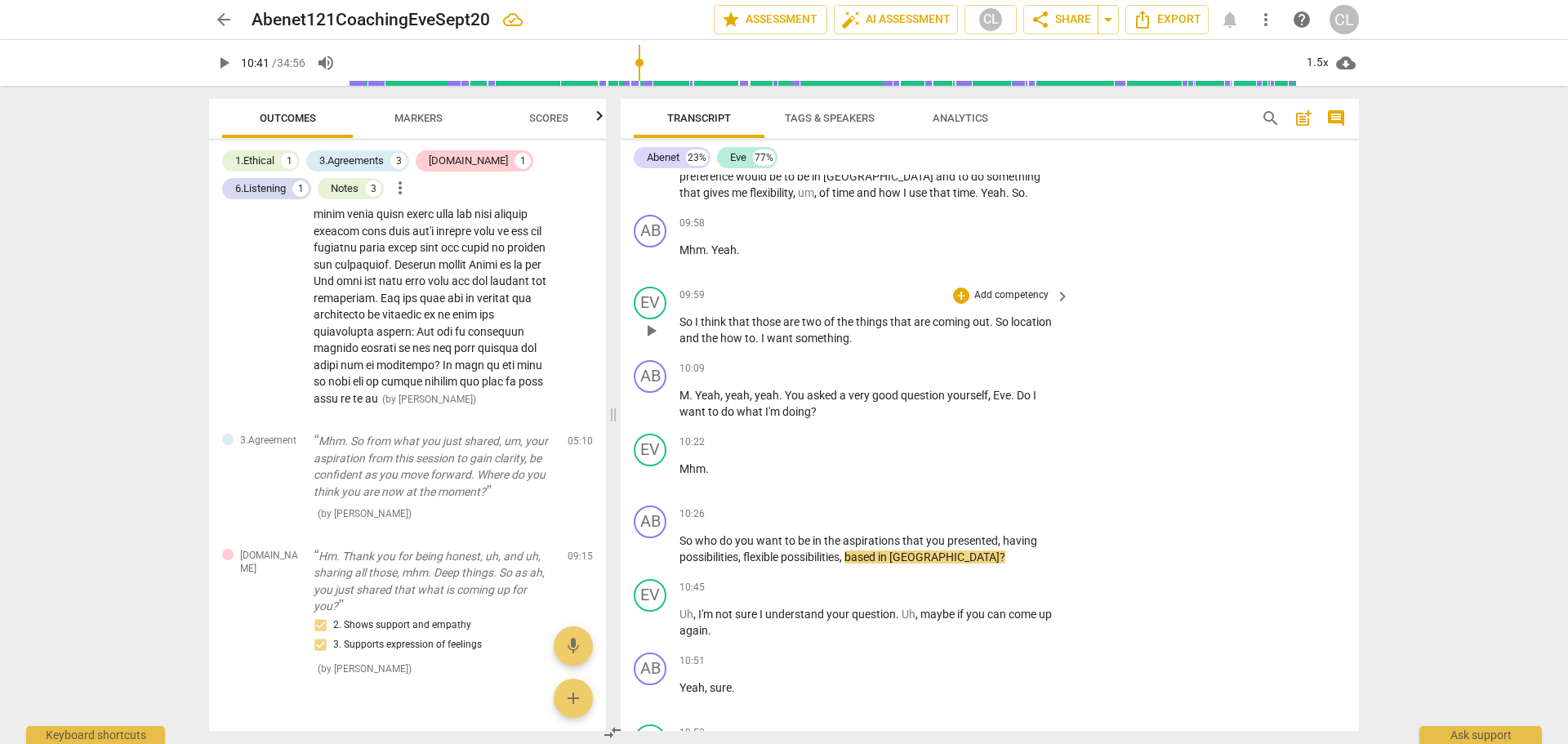
click at [646, 336] on span "play_arrow" at bounding box center [650, 330] width 20 height 20
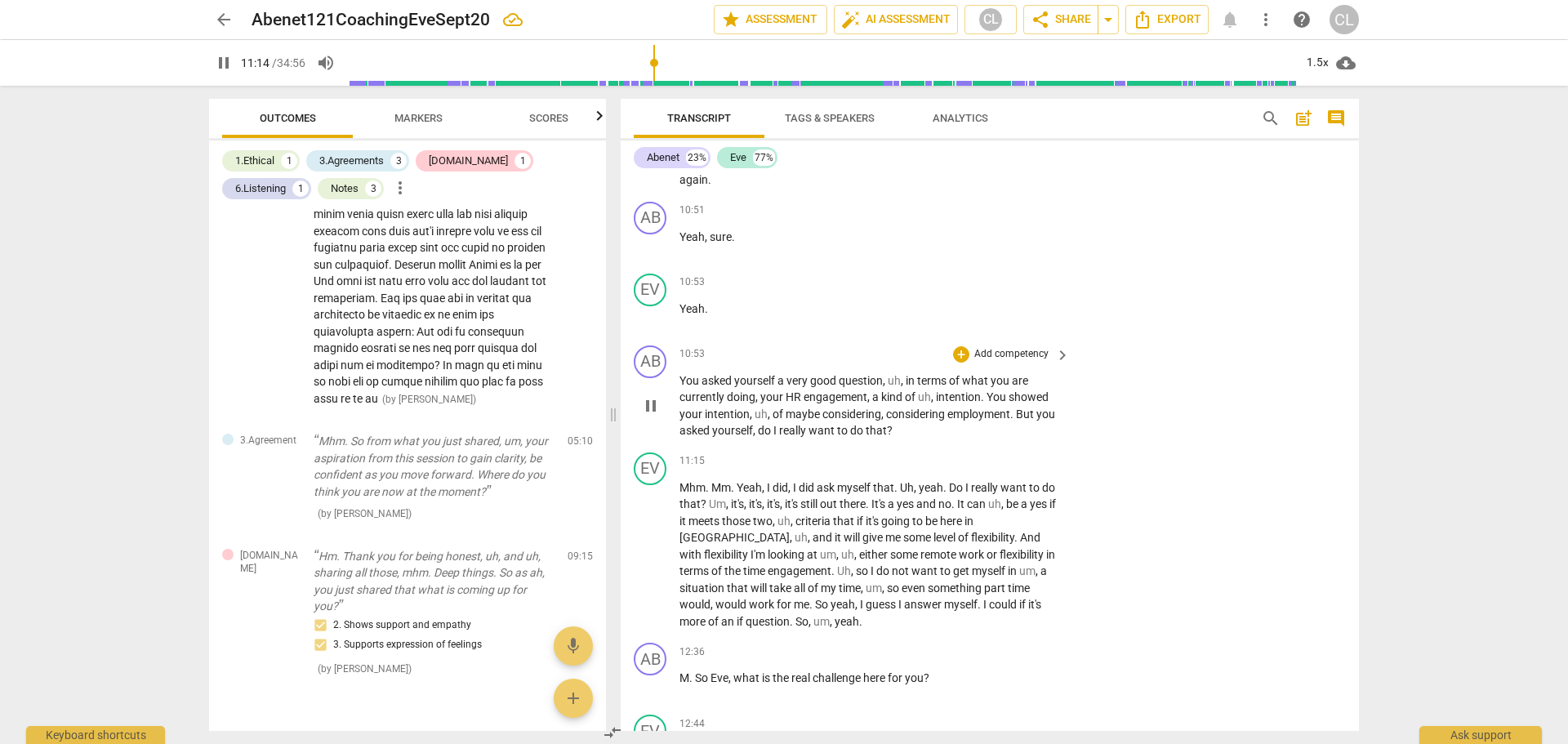
scroll to position [2368, 0]
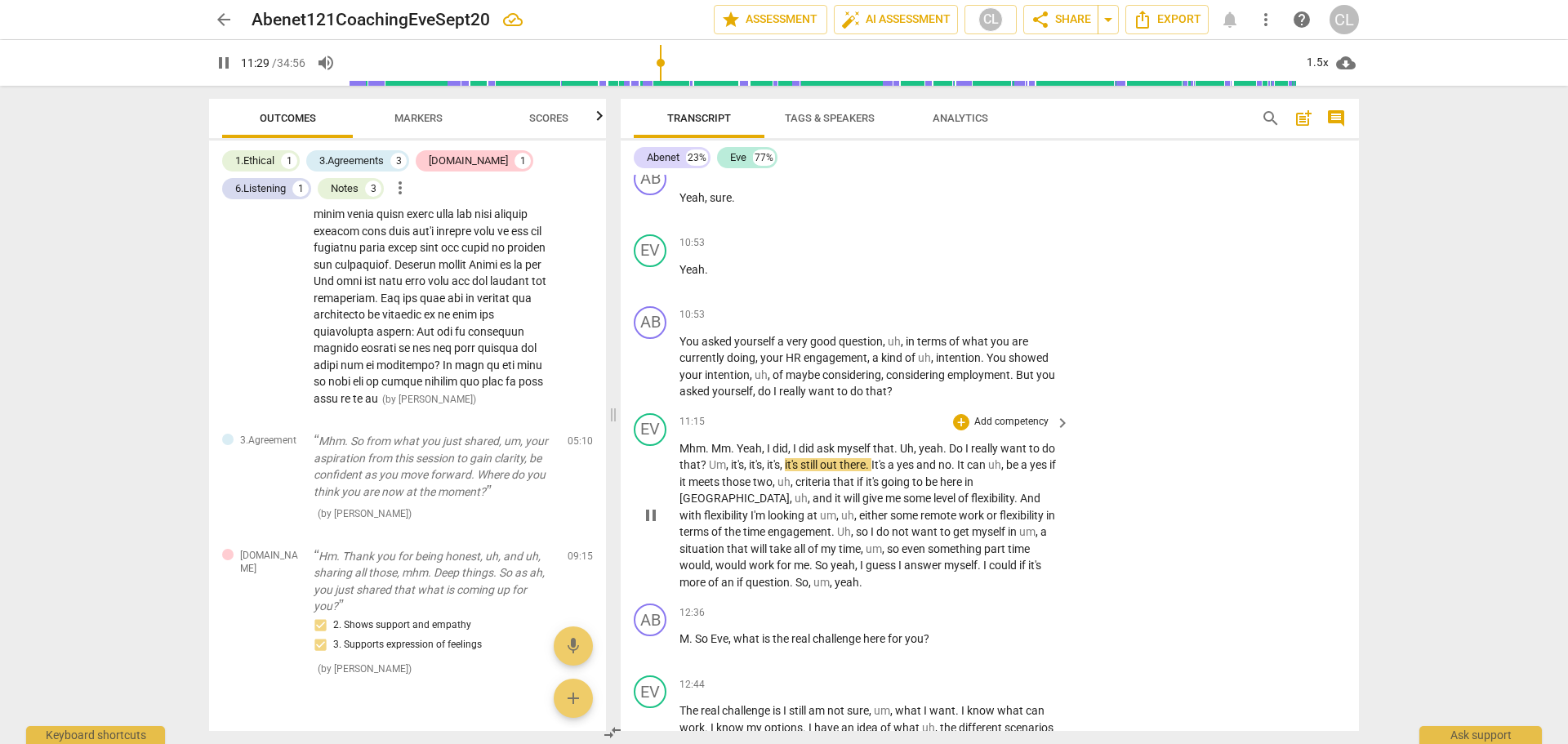
click at [650, 517] on span "pause" at bounding box center [650, 514] width 20 height 20
click at [961, 318] on div "+" at bounding box center [961, 315] width 16 height 16
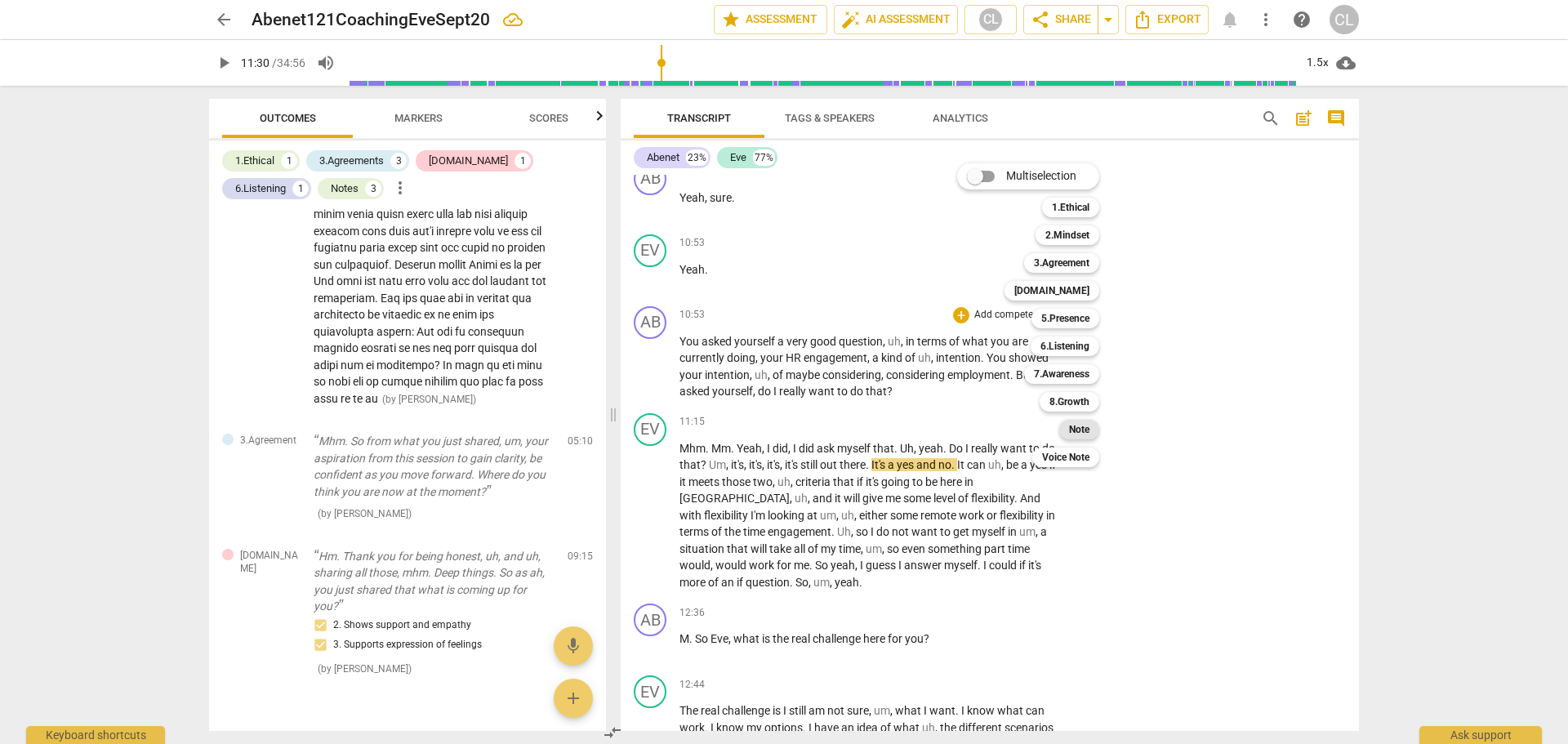
click at [1081, 430] on b "Note" at bounding box center [1079, 429] width 21 height 20
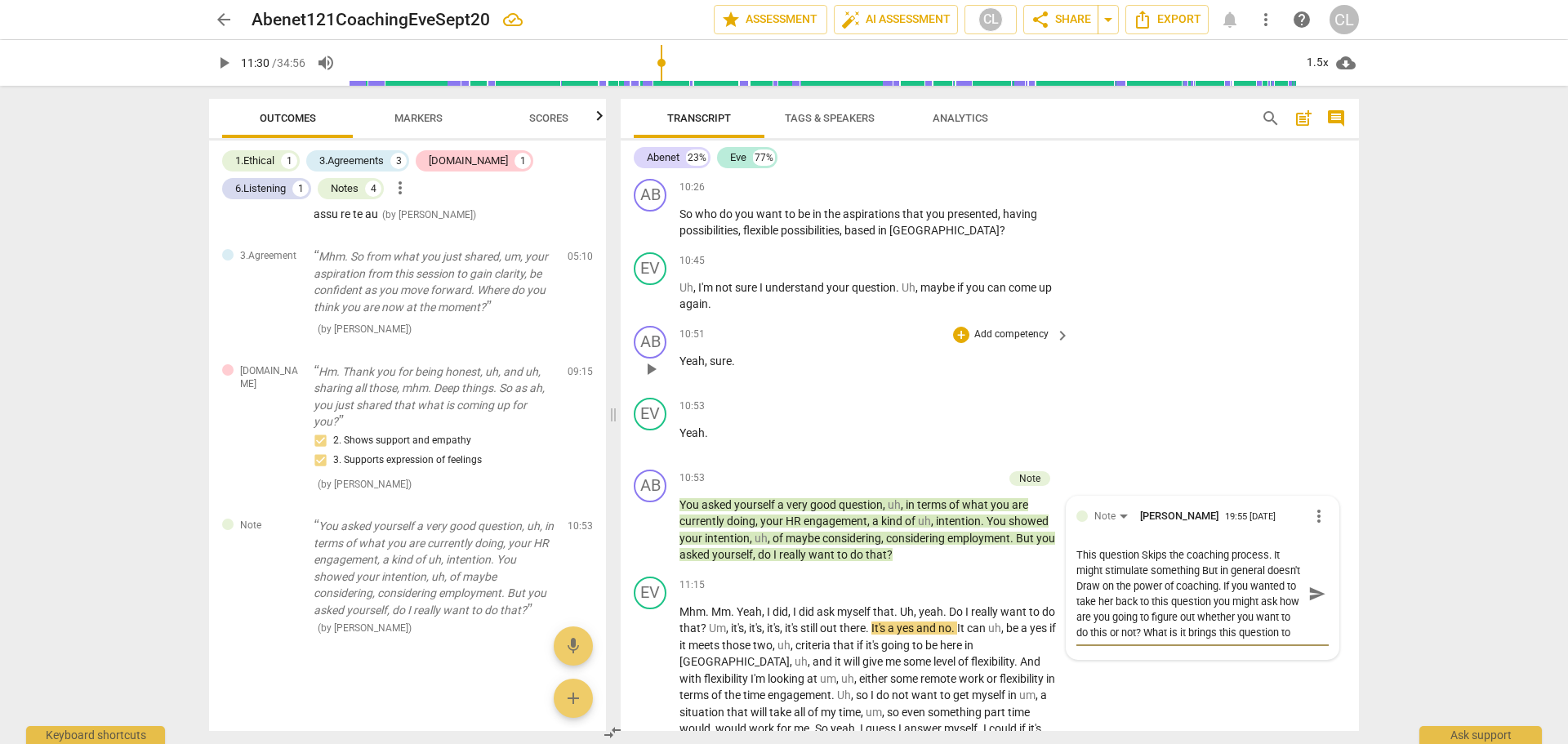
scroll to position [15, 0]
click at [1120, 600] on textarea "This question Skips the coaching process. It might stimulate something But in g…" at bounding box center [1188, 593] width 226 height 93
click at [1284, 619] on textarea "This question Skips the coaching process. It might stimulate something But in g…" at bounding box center [1188, 593] width 226 height 93
drag, startPoint x: 1238, startPoint y: 615, endPoint x: 1247, endPoint y: 626, distance: 14.2
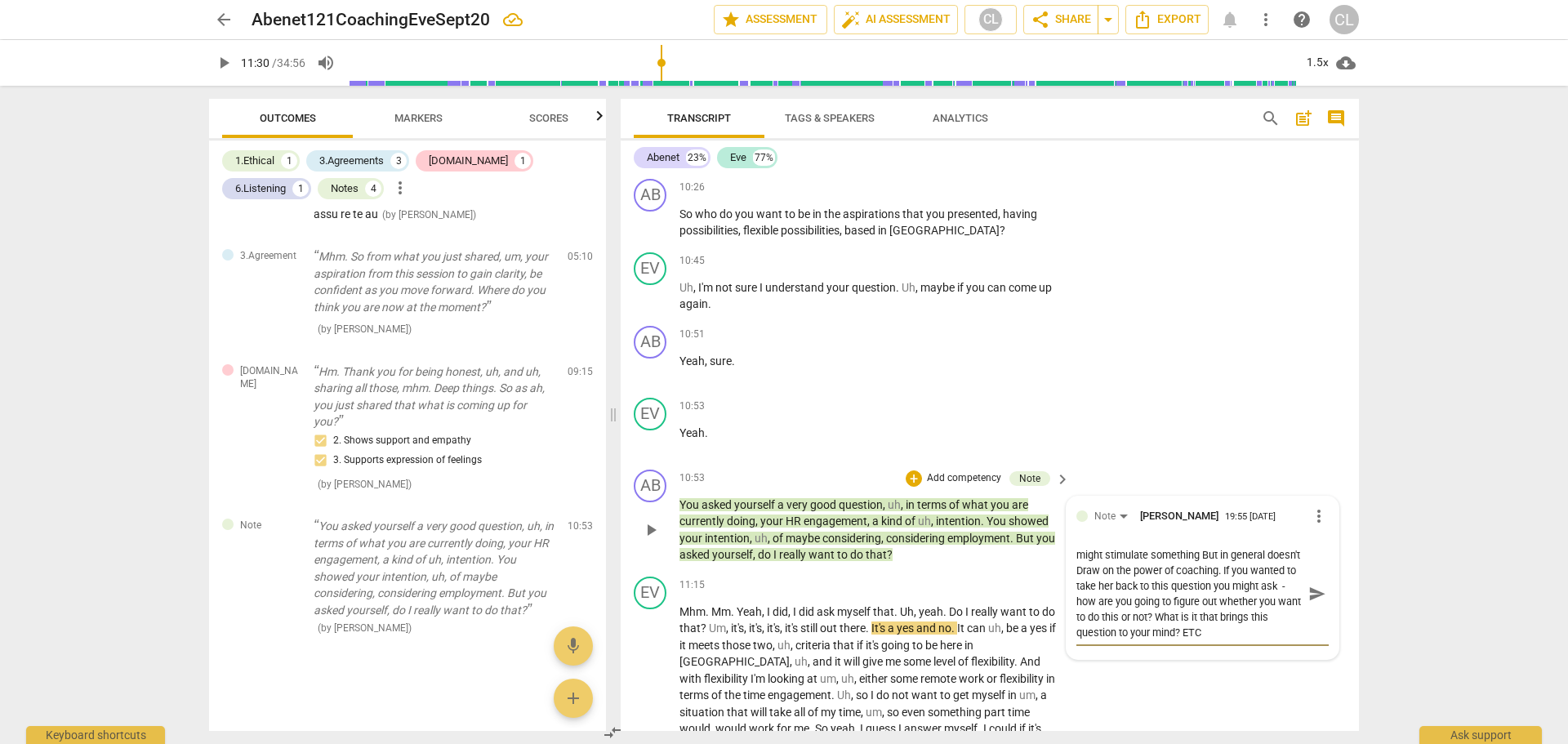
click at [1247, 626] on textarea "This question Skips the coaching process. It might stimulate something But in g…" at bounding box center [1188, 593] width 226 height 93
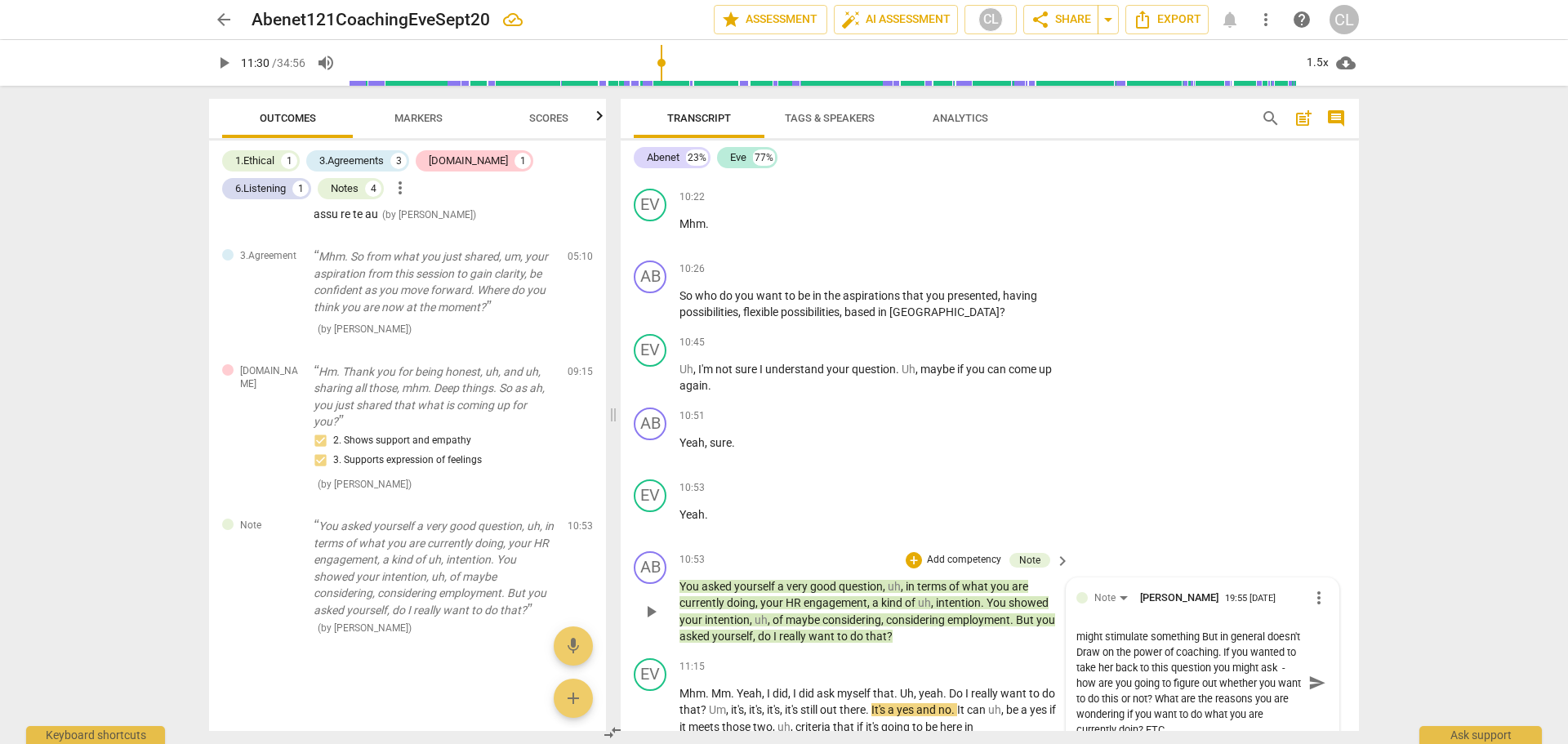
scroll to position [0, 0]
click at [1127, 698] on textarea "This question Skips the coaching process. It might stimulate something But in g…" at bounding box center [1188, 683] width 226 height 109
drag, startPoint x: 1130, startPoint y: 698, endPoint x: 1232, endPoint y: 713, distance: 103.1
click at [1233, 713] on textarea "This question Skips the coaching process. It might stimulate something But in g…" at bounding box center [1188, 683] width 226 height 109
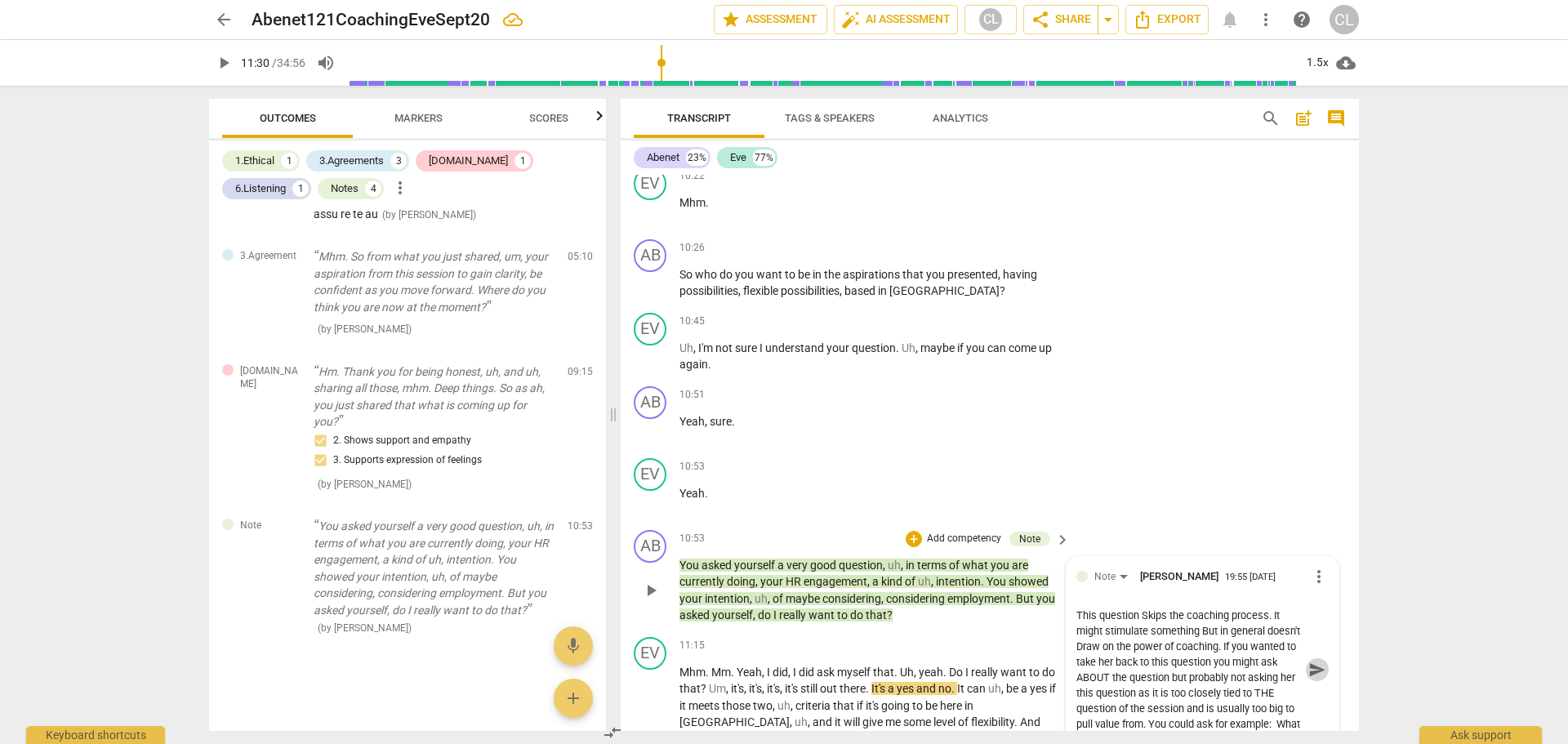
click at [1308, 667] on span "send" at bounding box center [1317, 669] width 18 height 18
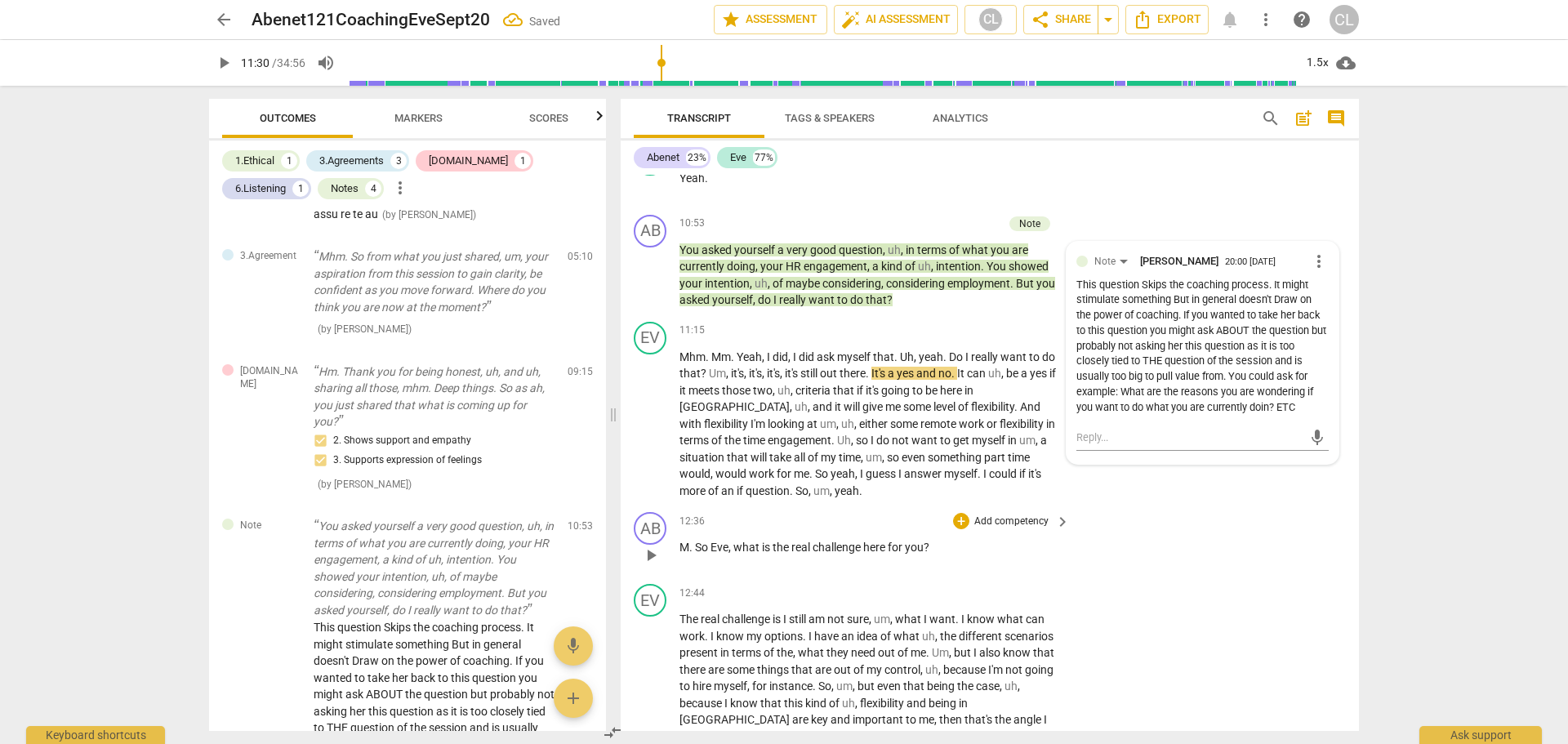
scroll to position [2470, 0]
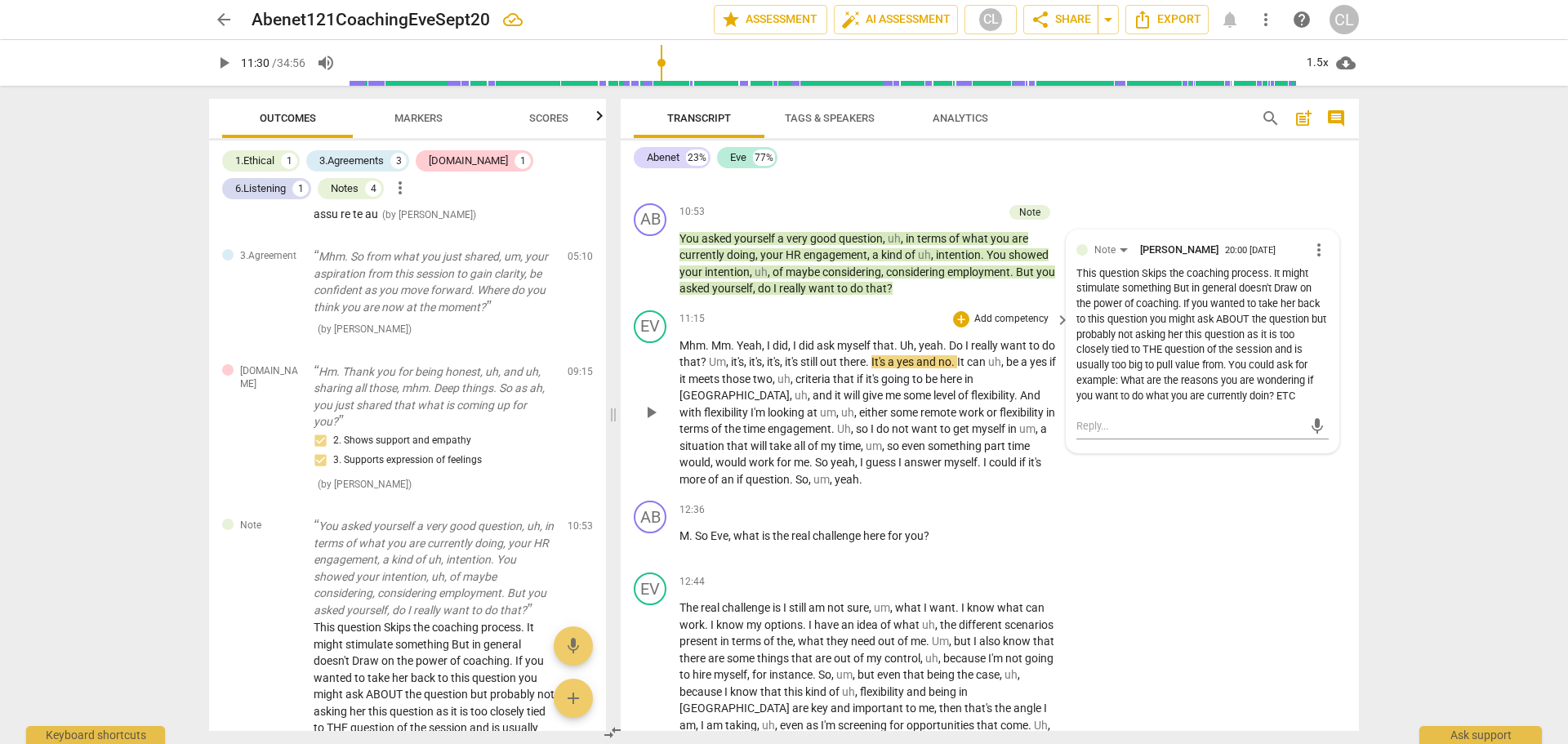
click at [650, 419] on span "play_arrow" at bounding box center [650, 412] width 20 height 20
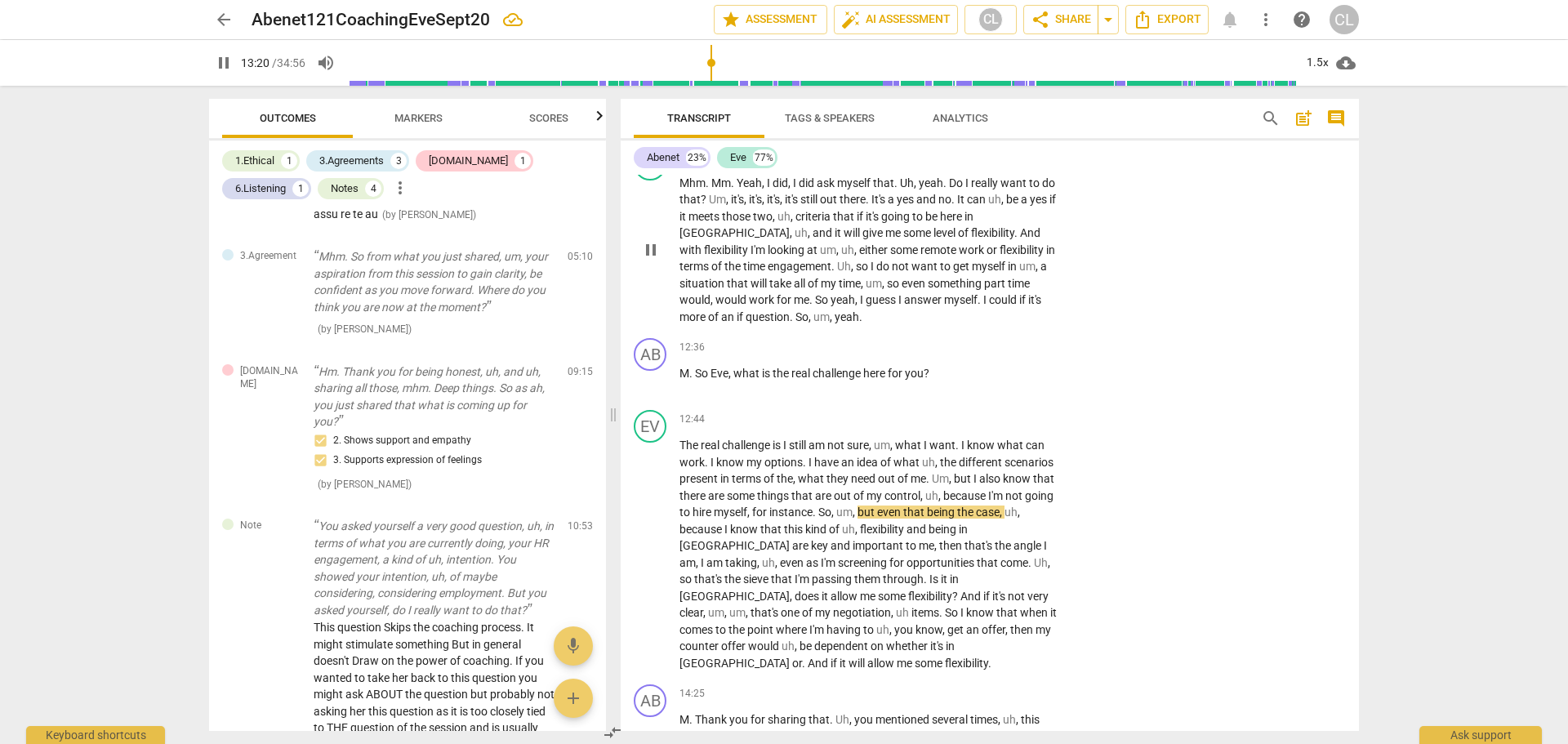
scroll to position [2634, 0]
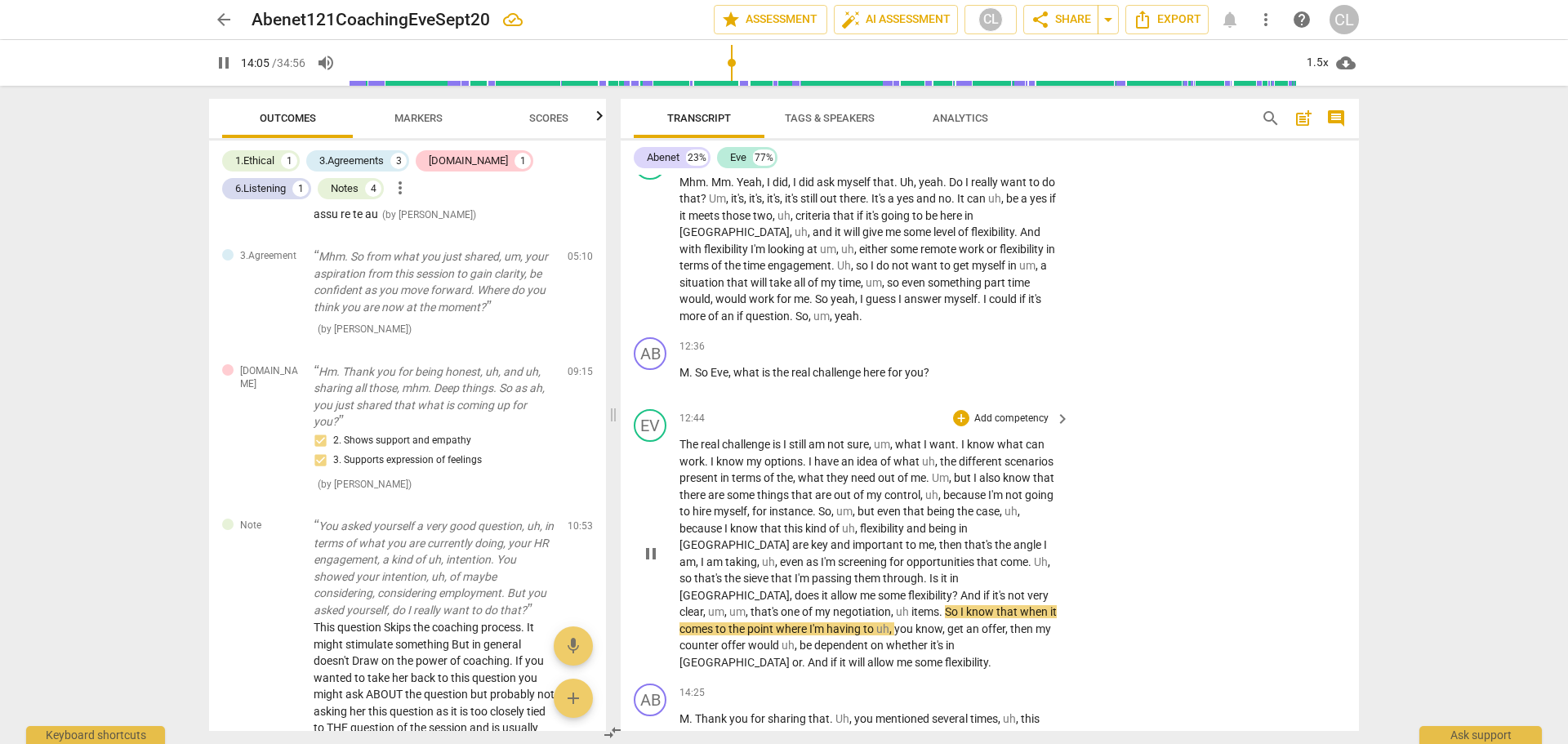
click at [646, 544] on span "pause" at bounding box center [650, 553] width 20 height 20
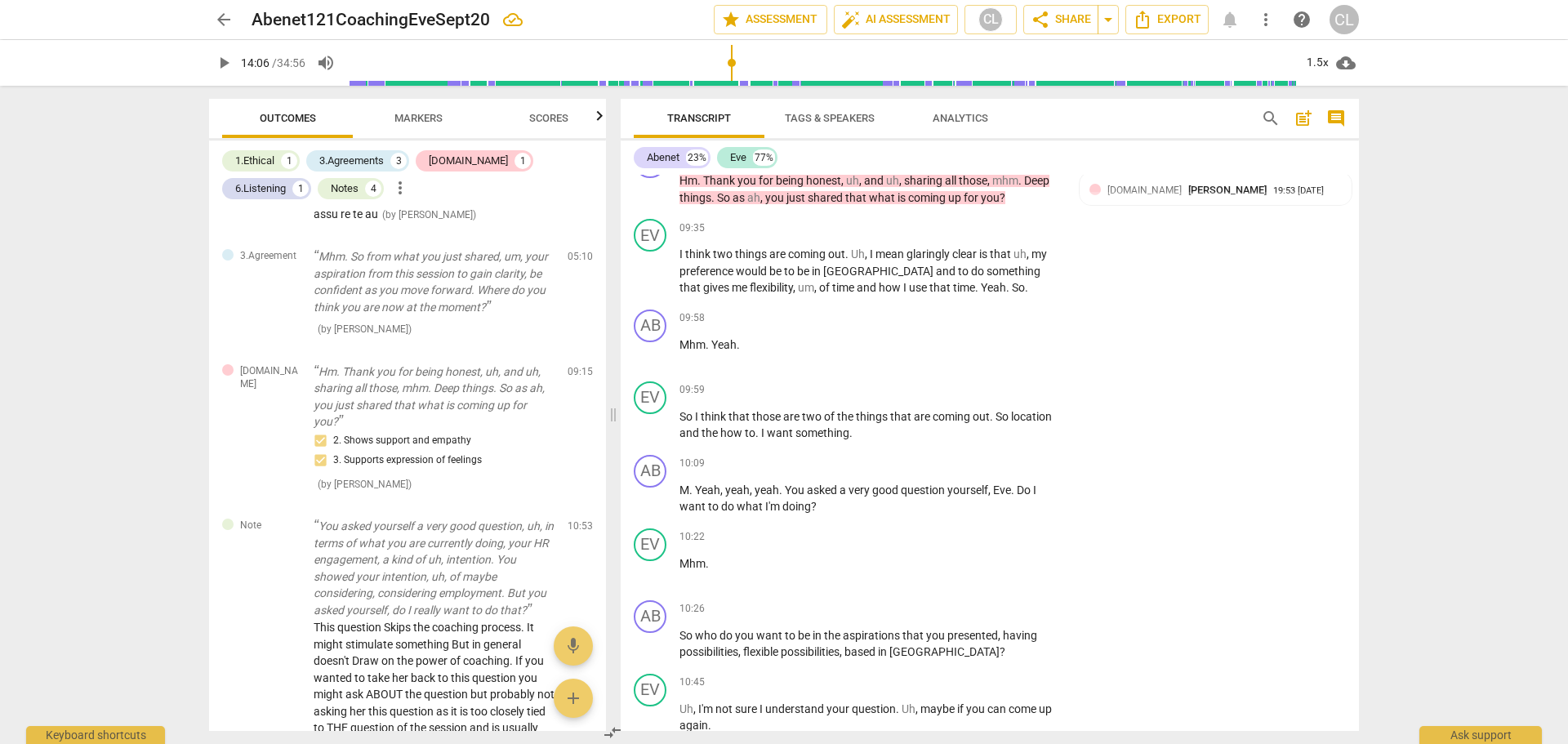
scroll to position [1735, 0]
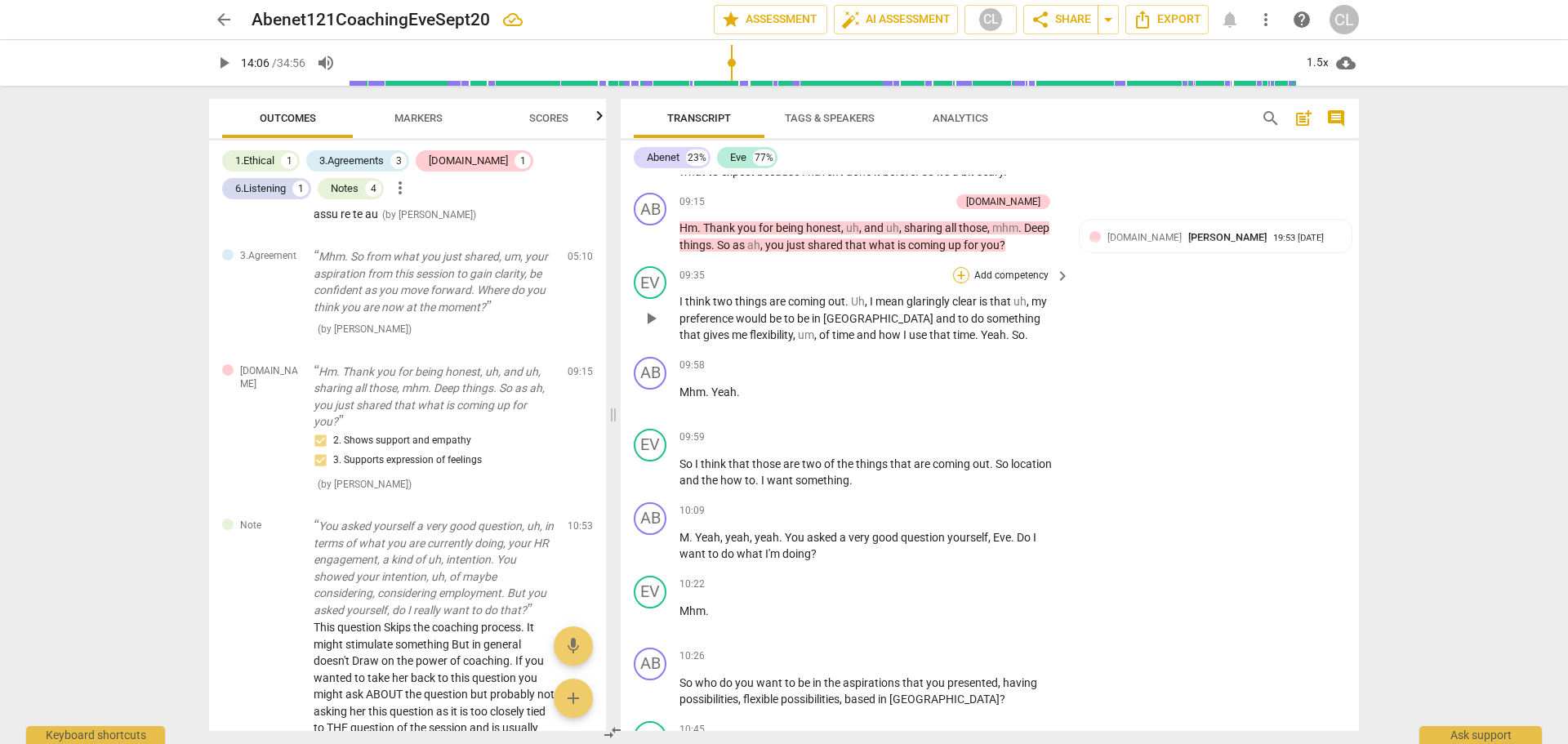
click at [954, 274] on div "+" at bounding box center [961, 275] width 16 height 16
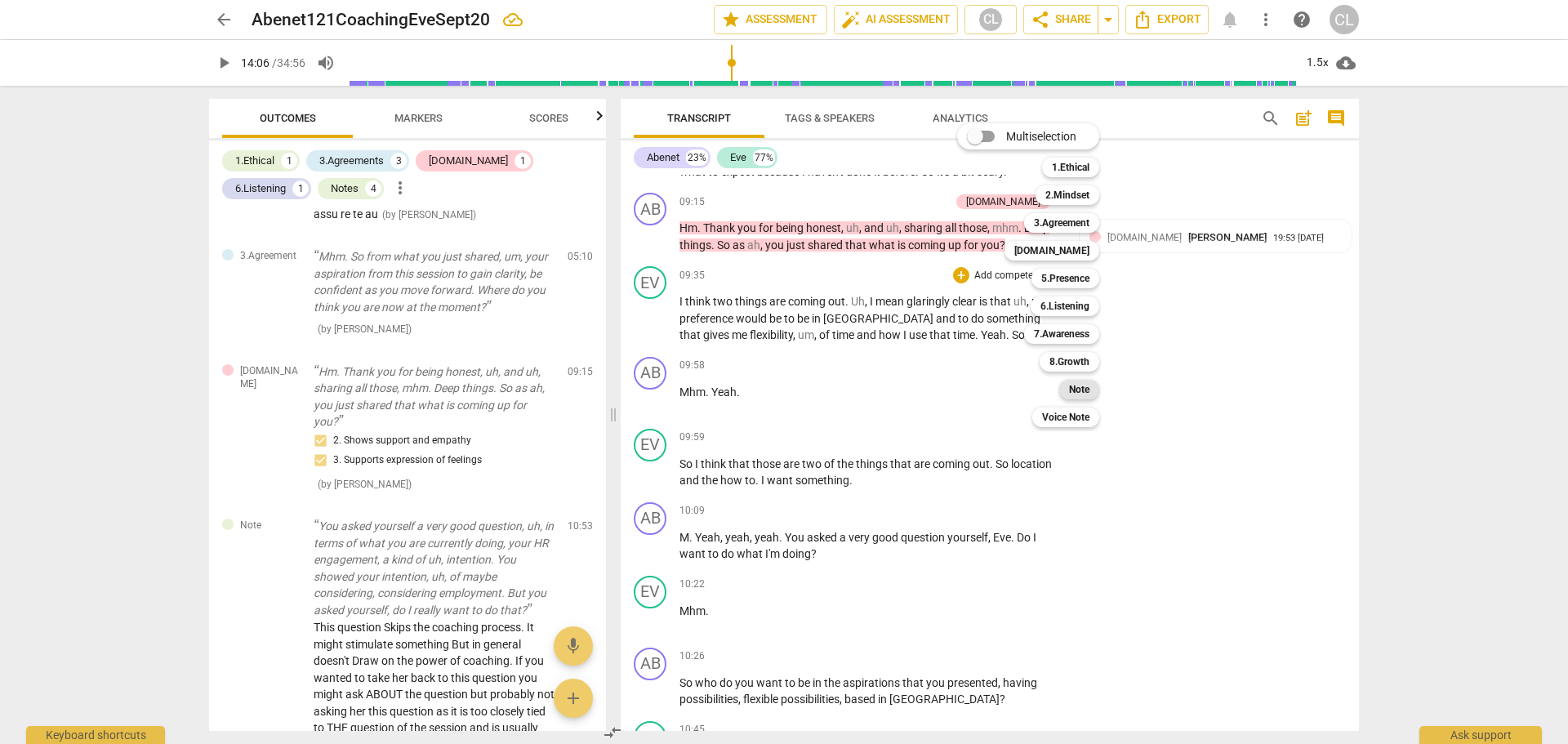
click at [1081, 393] on b "Note" at bounding box center [1079, 389] width 21 height 20
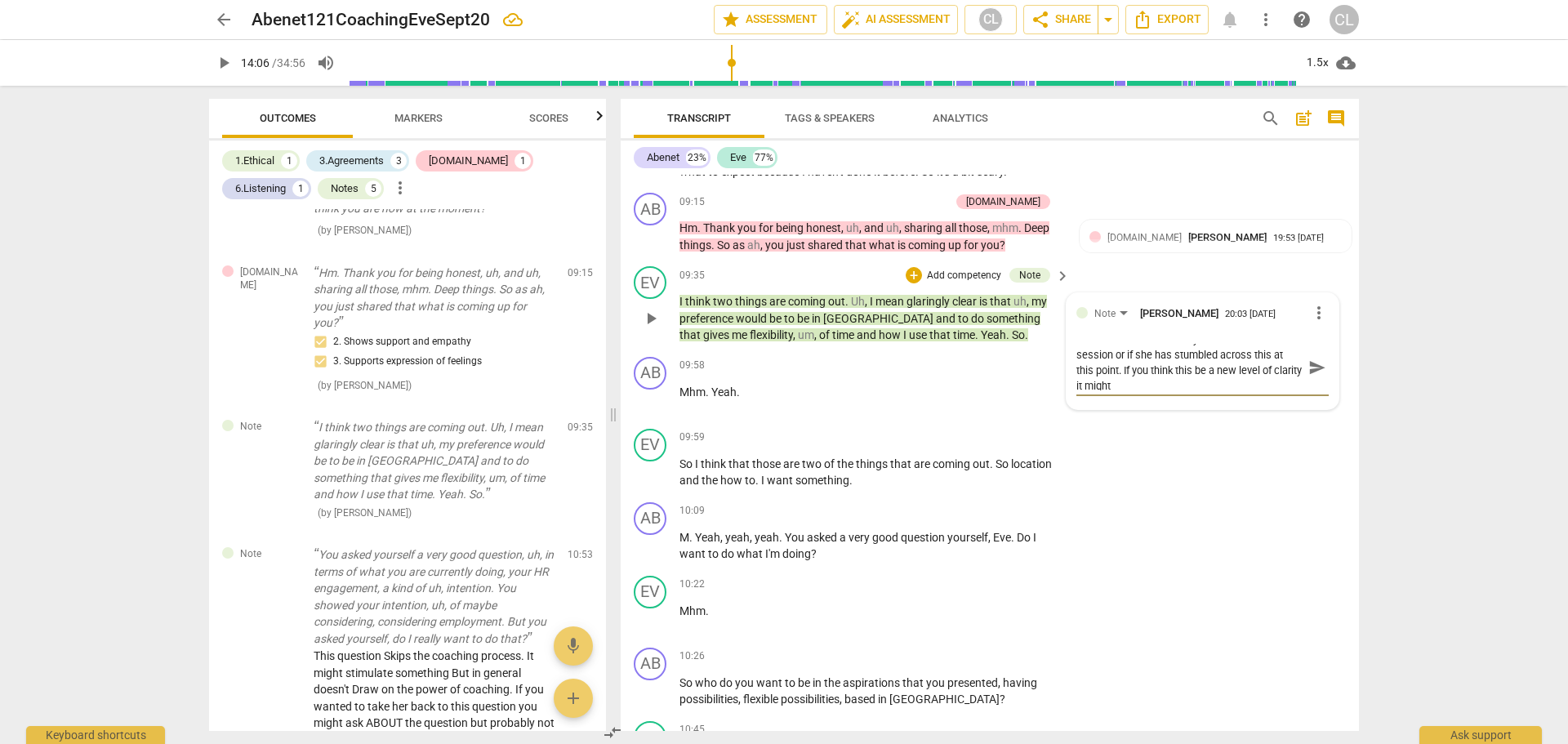
scroll to position [16, 0]
drag, startPoint x: 1103, startPoint y: 379, endPoint x: 1151, endPoint y: 379, distance: 48.0
click at [1151, 379] on textarea "I'm not sure if this is clarity she had before the session or if she has stumbl…" at bounding box center [1188, 367] width 226 height 47
click at [1191, 430] on textarea "I'm not sure if this is clarity she had before the session or if she has stumbl…" at bounding box center [1188, 390] width 226 height 93
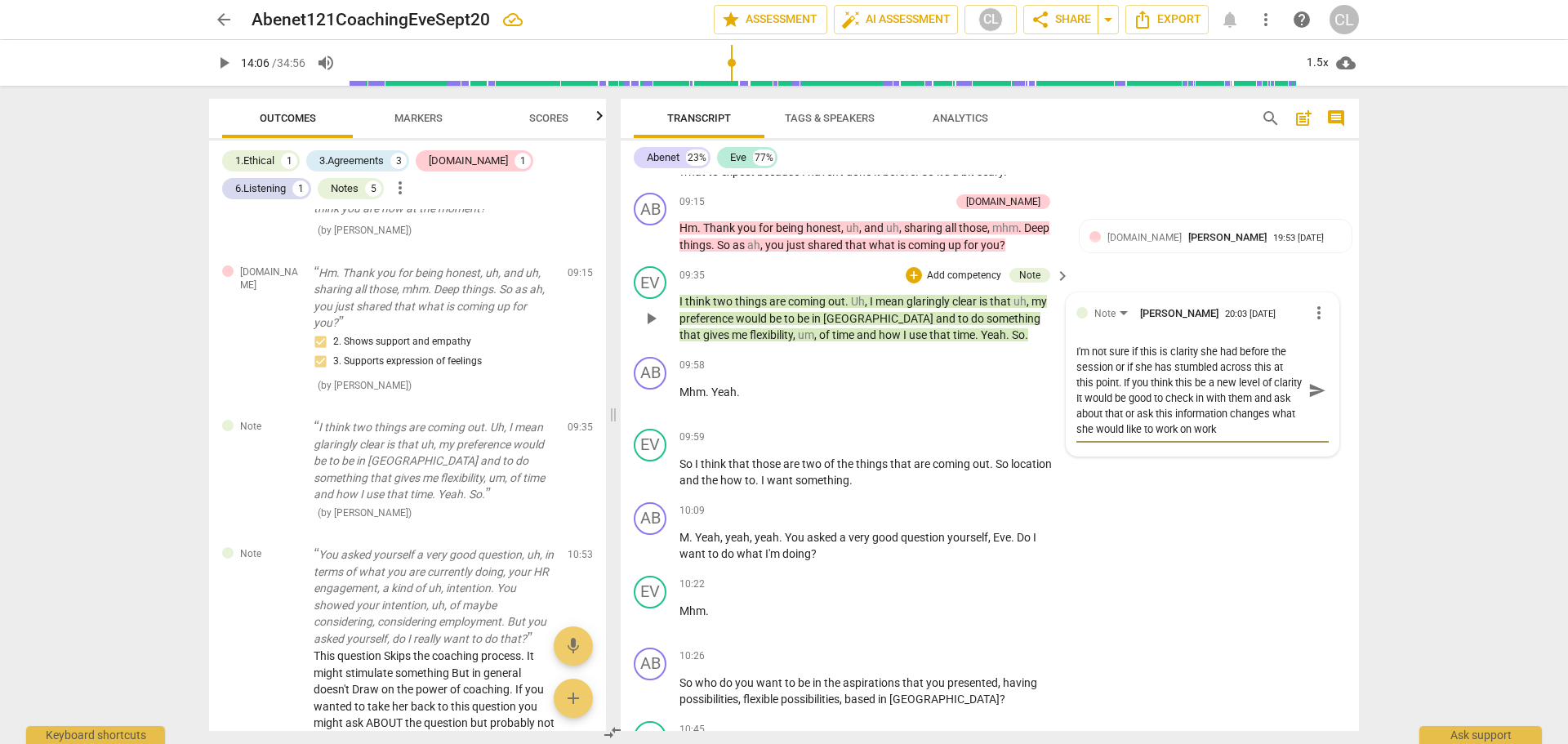
drag, startPoint x: 1259, startPoint y: 429, endPoint x: 1289, endPoint y: 429, distance: 30.0
click at [1289, 429] on textarea "I'm not sure if this is clarity she had before the session or if she has stumbl…" at bounding box center [1188, 390] width 226 height 93
click at [1313, 388] on span "send" at bounding box center [1317, 390] width 18 height 18
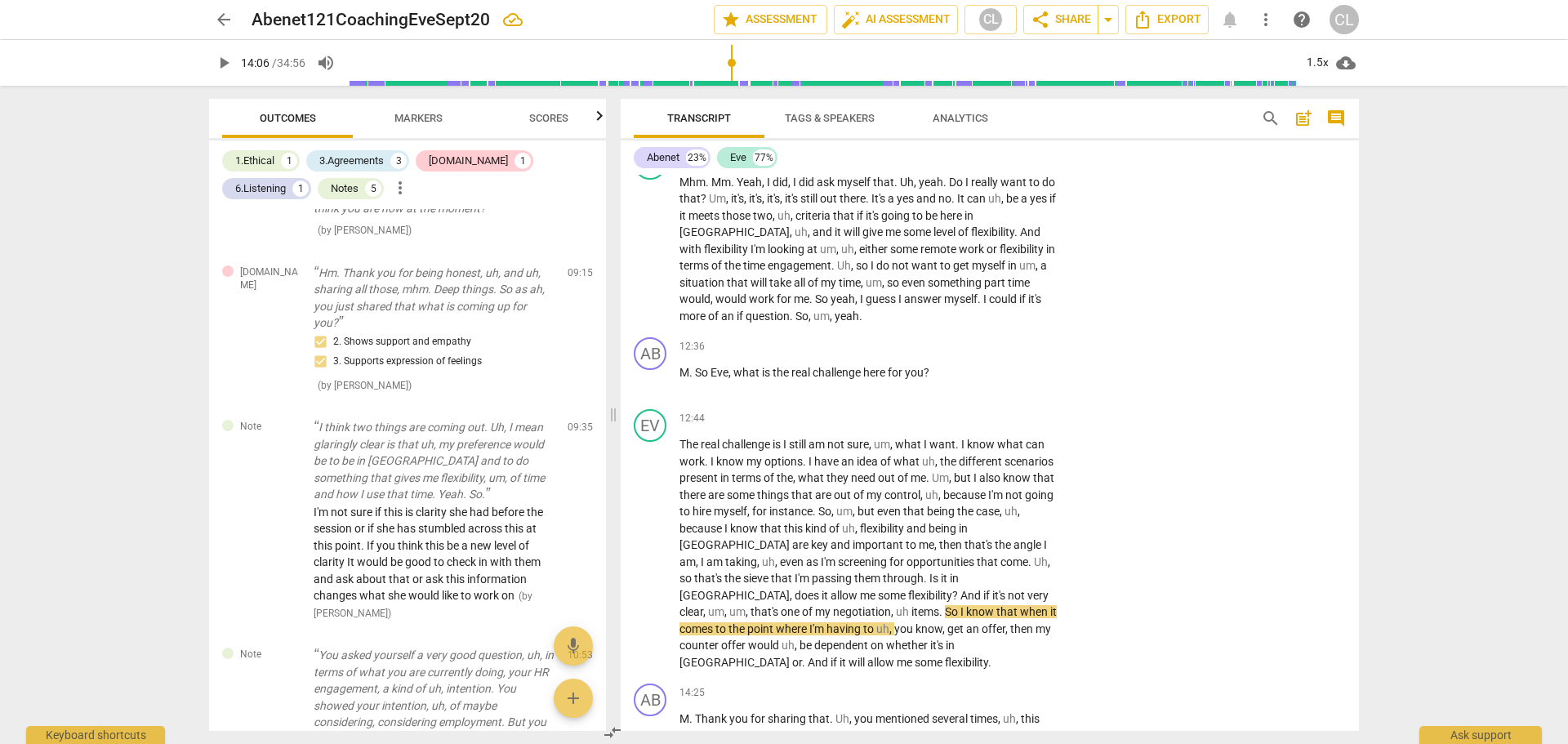
scroll to position [2552, 0]
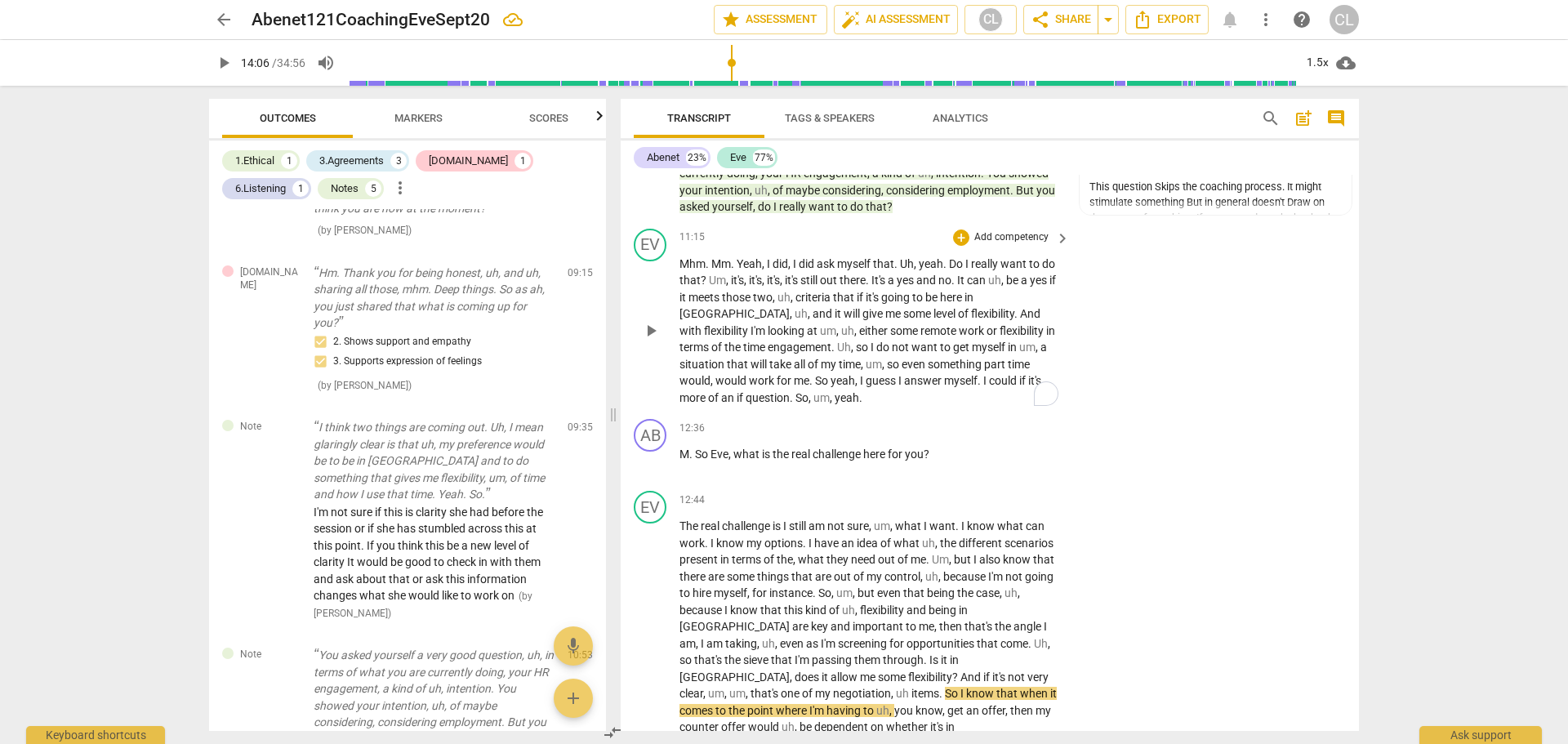
click at [699, 264] on span "Mhm" at bounding box center [693, 263] width 26 height 13
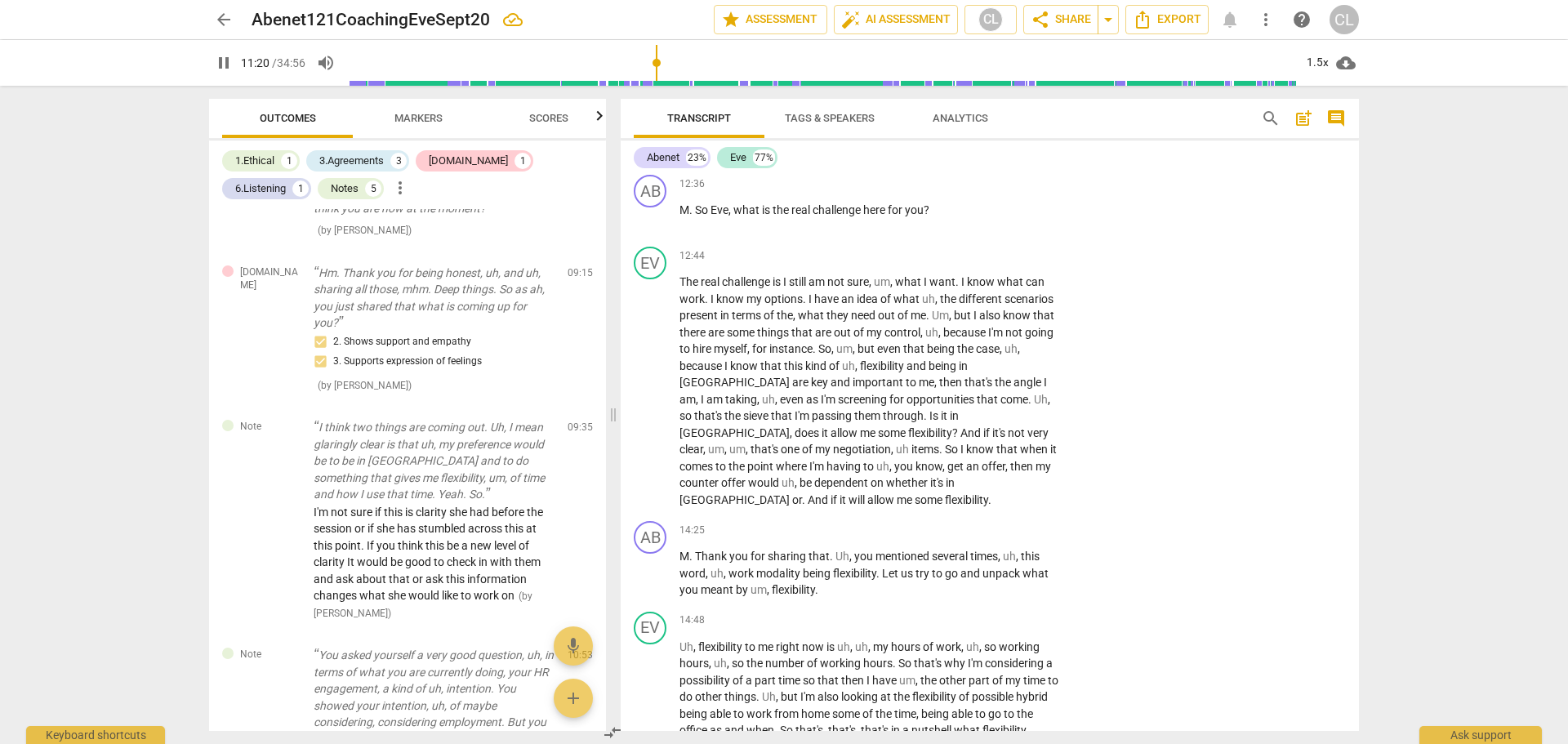
scroll to position [2797, 0]
click at [694, 282] on span "The" at bounding box center [690, 281] width 22 height 13
click at [654, 380] on span "pause" at bounding box center [650, 390] width 20 height 20
click at [959, 185] on div "+" at bounding box center [961, 182] width 16 height 16
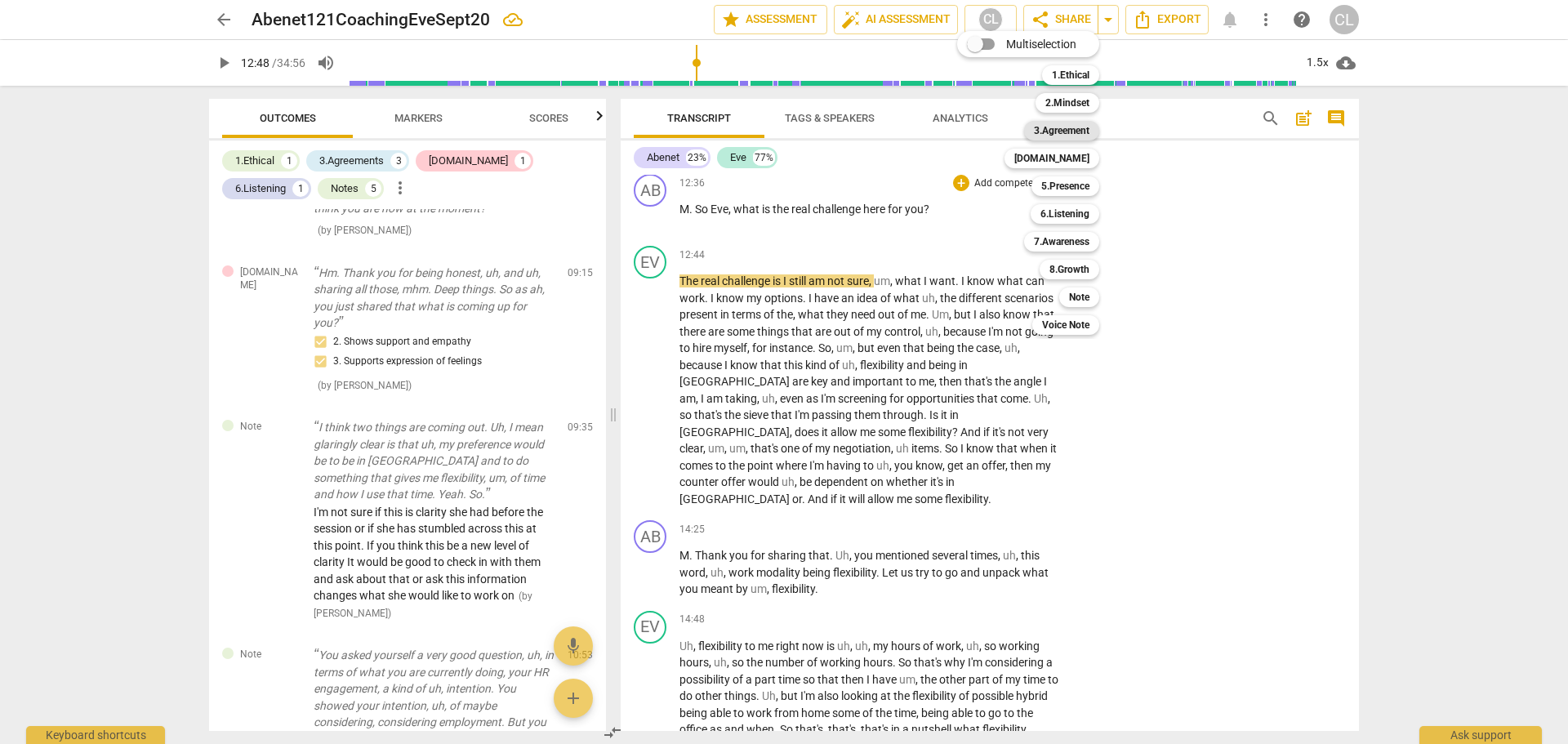
click at [1086, 132] on b "3.Agreement" at bounding box center [1061, 130] width 55 height 20
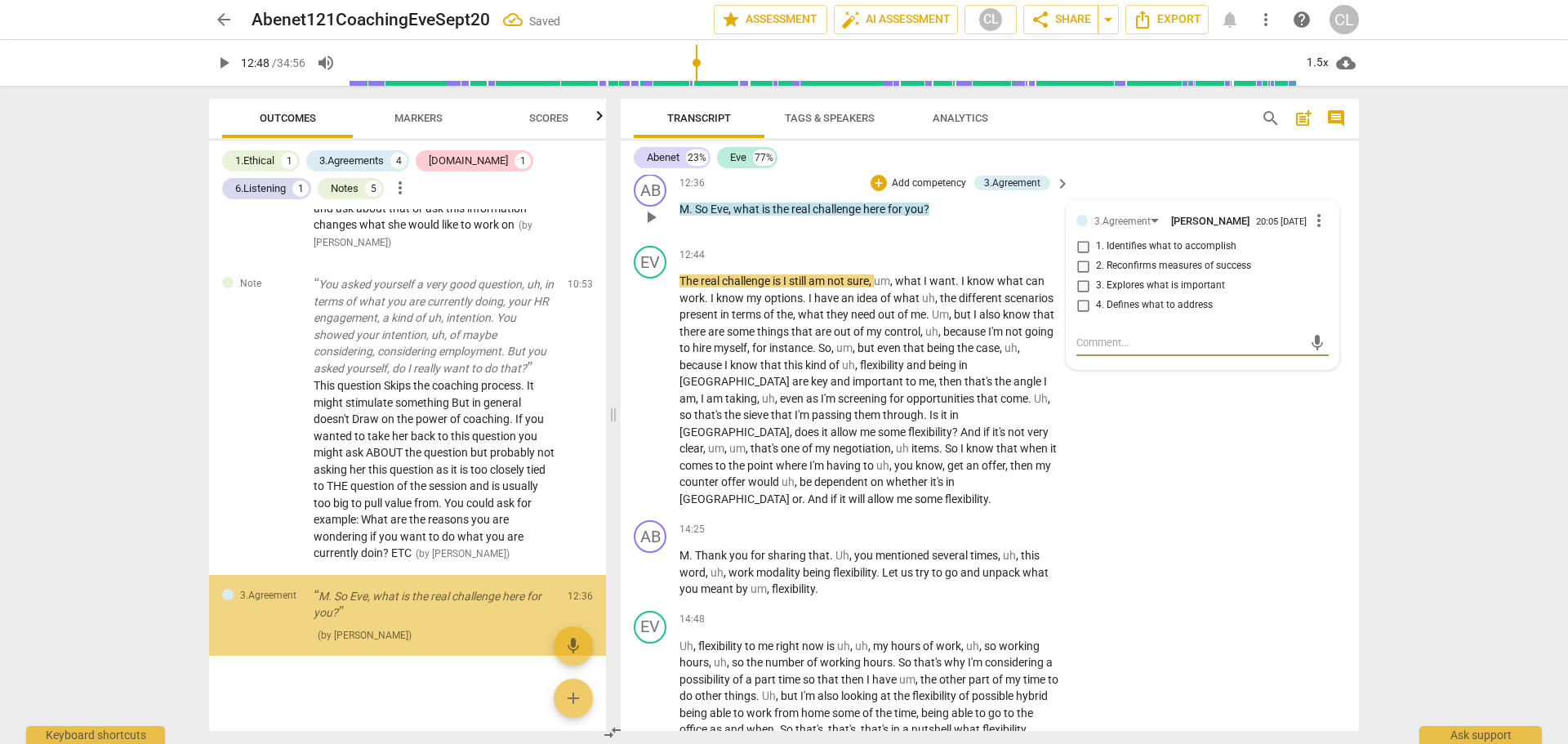
scroll to position [2155, 0]
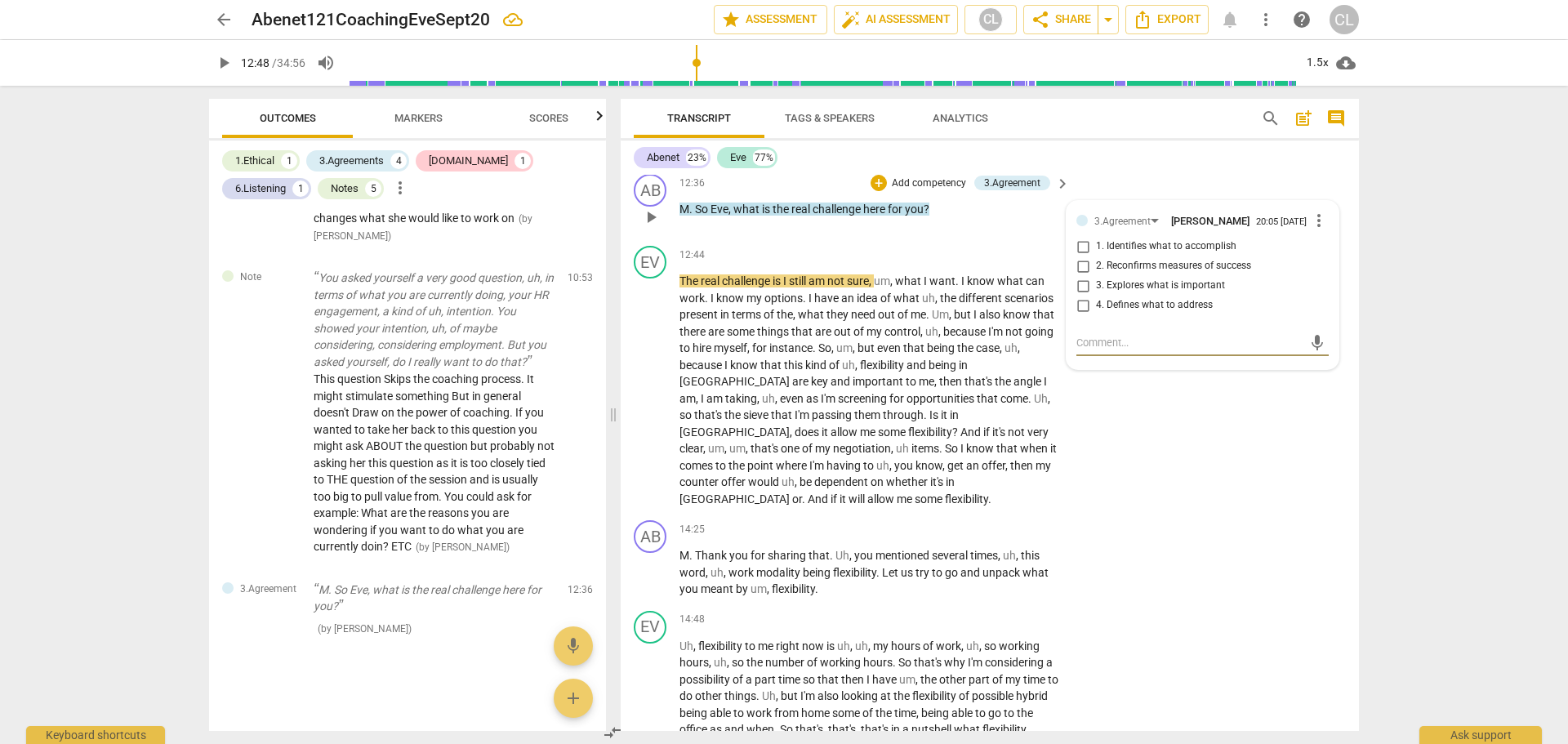
click at [1080, 309] on input "4. Defines what to address" at bounding box center [1083, 305] width 26 height 20
click at [1180, 420] on div "EV play_arrow pause 12:44 + Add competency keyboard_arrow_right The real challe…" at bounding box center [990, 376] width 739 height 275
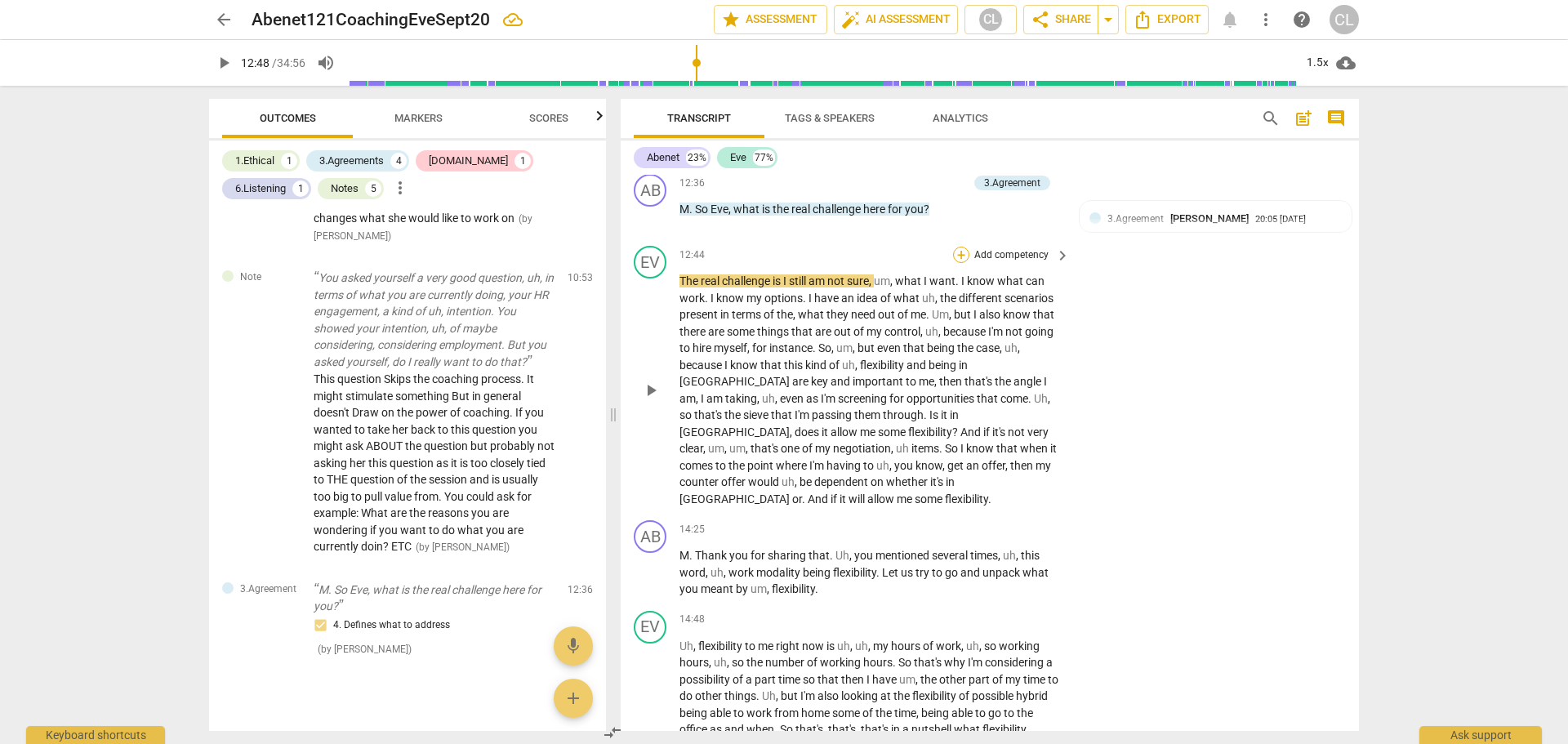
click at [962, 260] on div "+" at bounding box center [961, 254] width 16 height 16
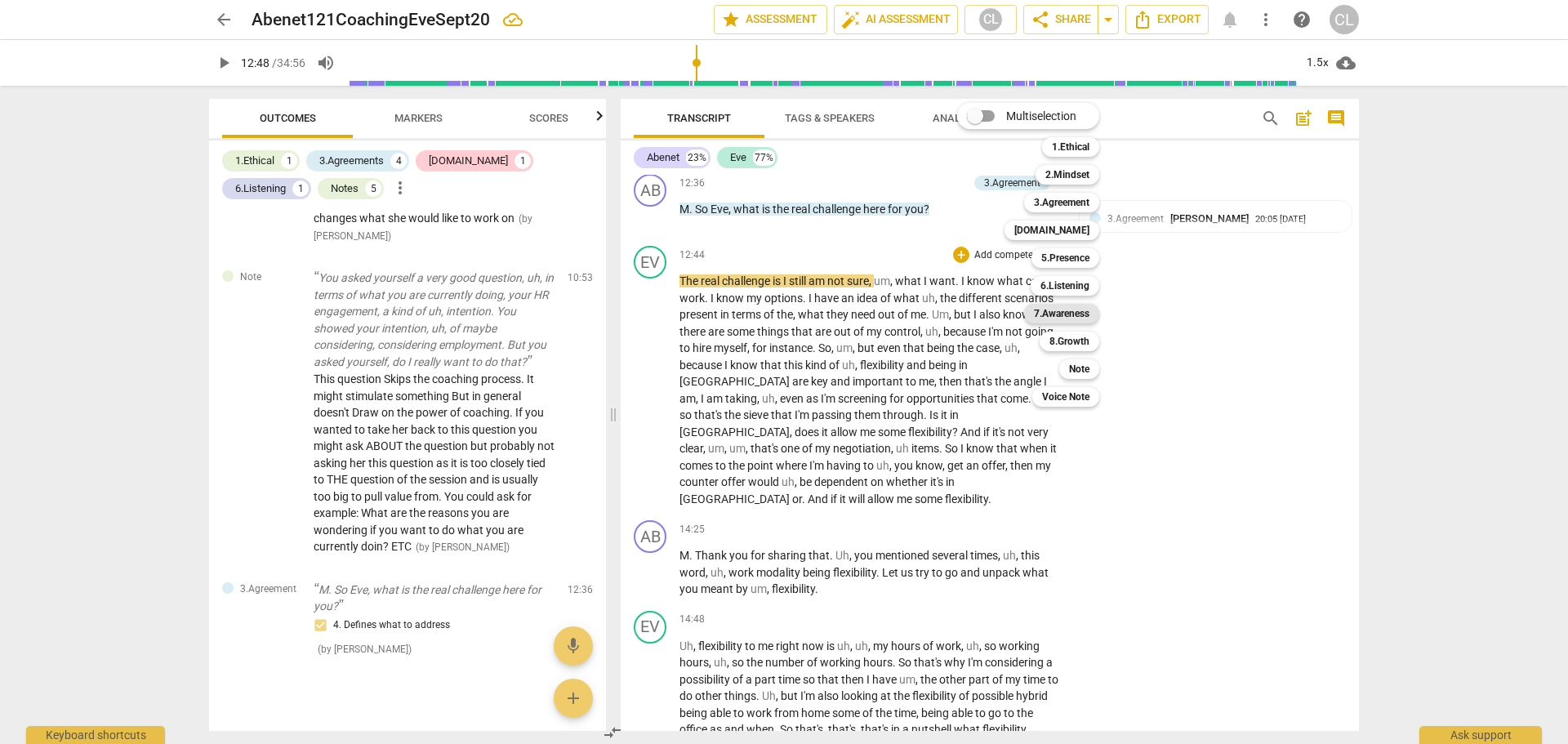
click at [1076, 310] on b "7.Awareness" at bounding box center [1061, 313] width 55 height 20
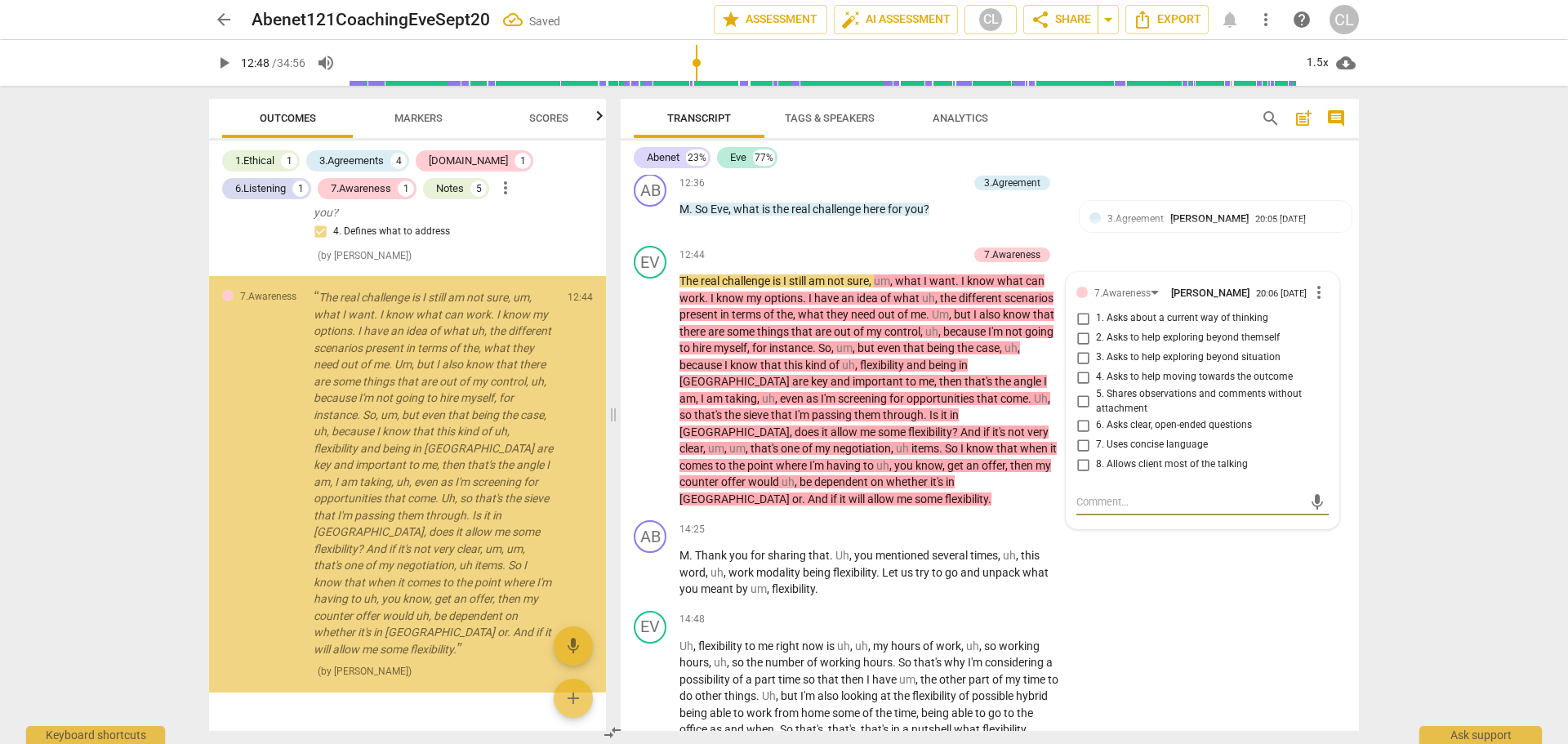
scroll to position [2563, 0]
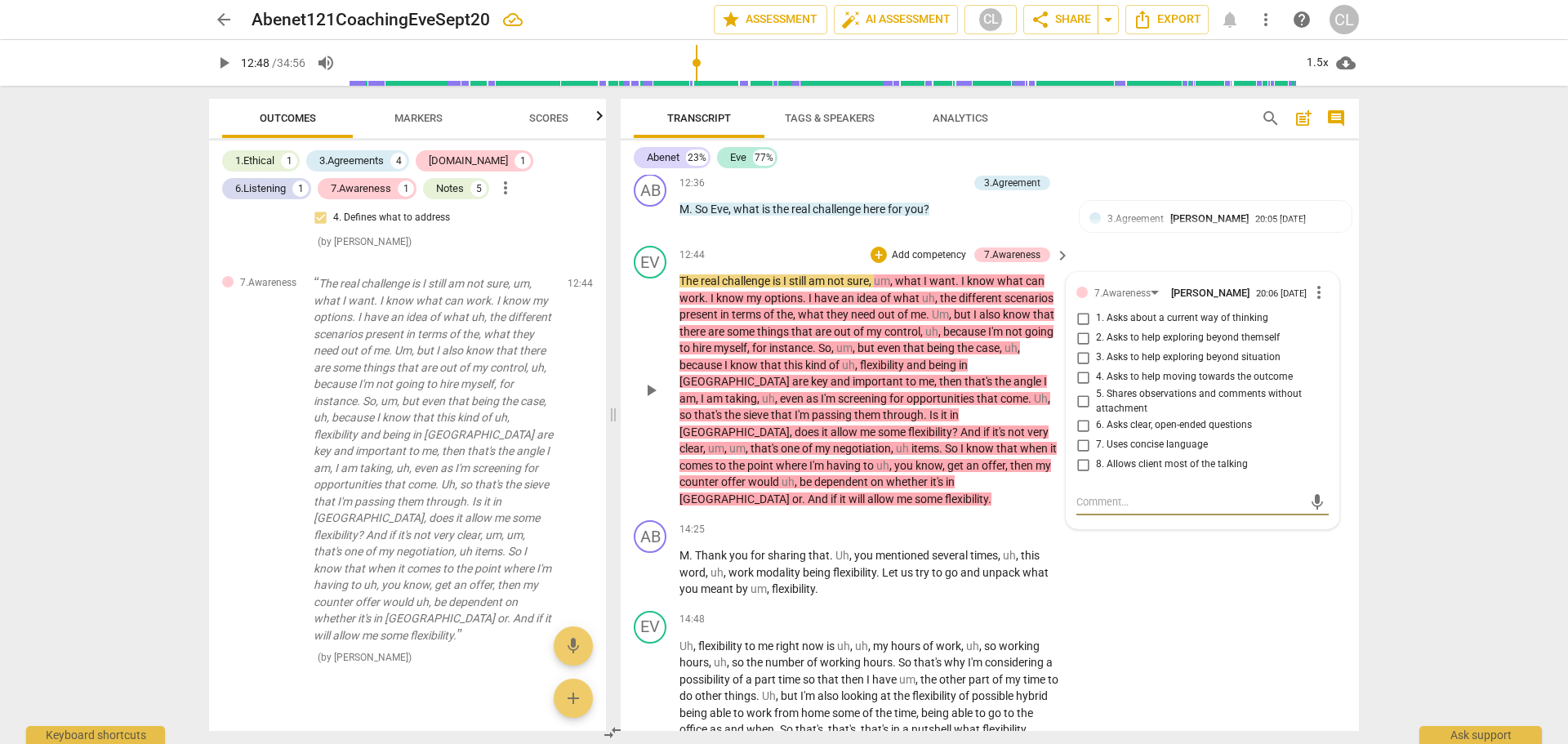
click at [1080, 431] on input "6. Asks clear, open-ended questions" at bounding box center [1083, 424] width 26 height 20
click at [1083, 451] on input "7. Uses concise language" at bounding box center [1083, 444] width 26 height 20
click at [1080, 469] on input "8. Allows client most of the talking" at bounding box center [1083, 464] width 26 height 20
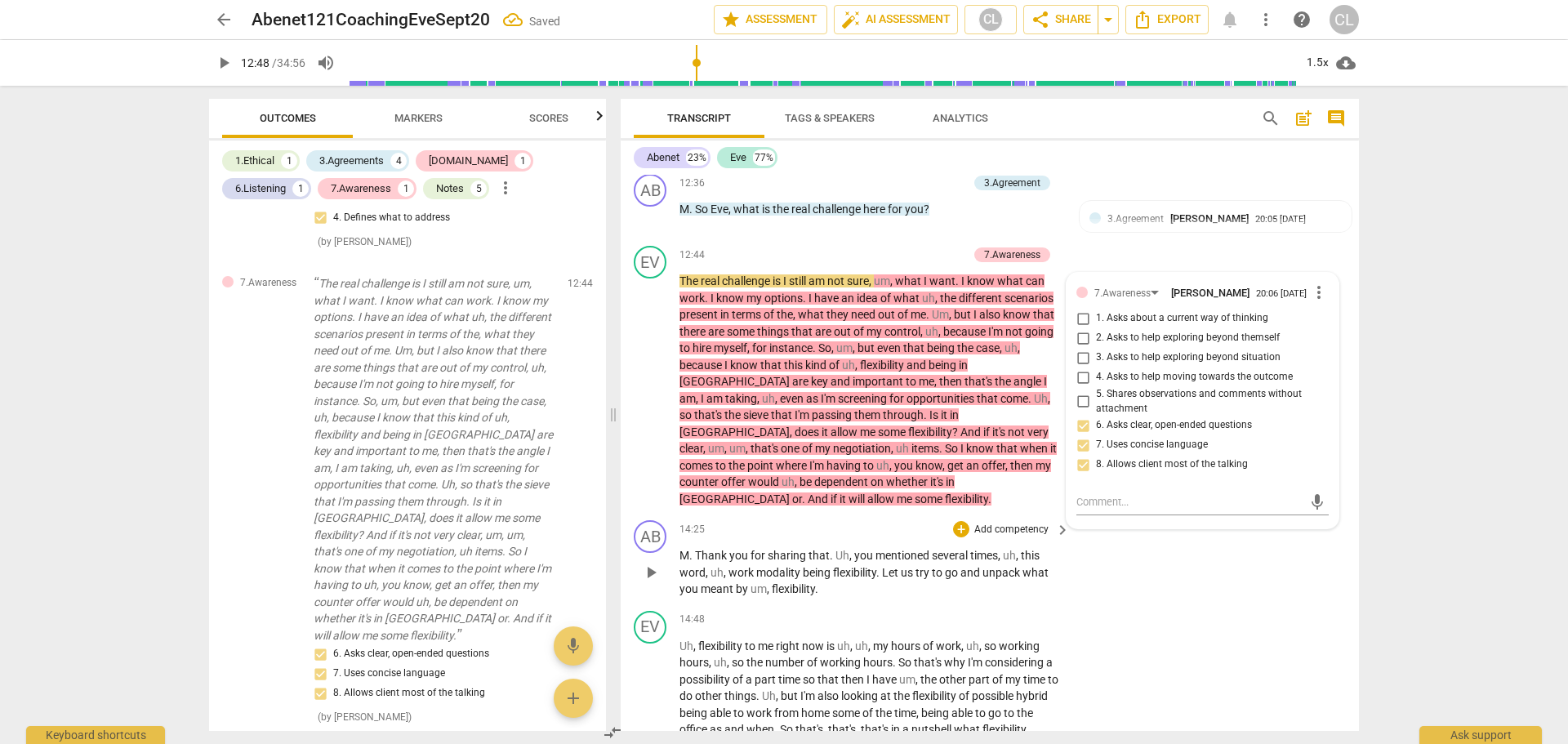
click at [1176, 584] on div "AB play_arrow pause 14:25 + Add competency keyboard_arrow_right M . Thank you f…" at bounding box center [990, 558] width 739 height 91
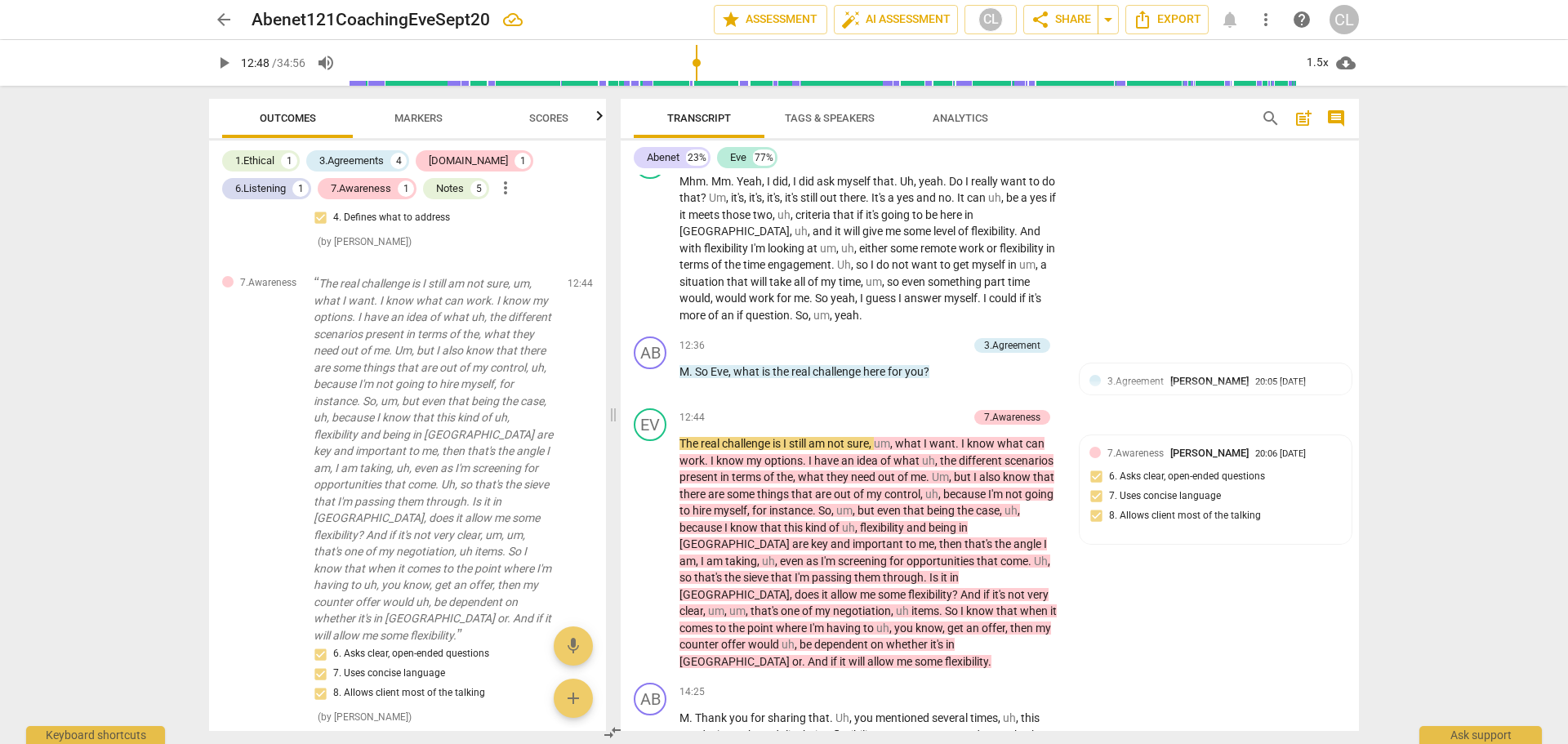
scroll to position [2634, 0]
click at [1277, 479] on div "7.Awareness [PERSON_NAME] 20:06 [DATE] 6. Asks clear, open-ended questions 7. U…" at bounding box center [1215, 490] width 252 height 89
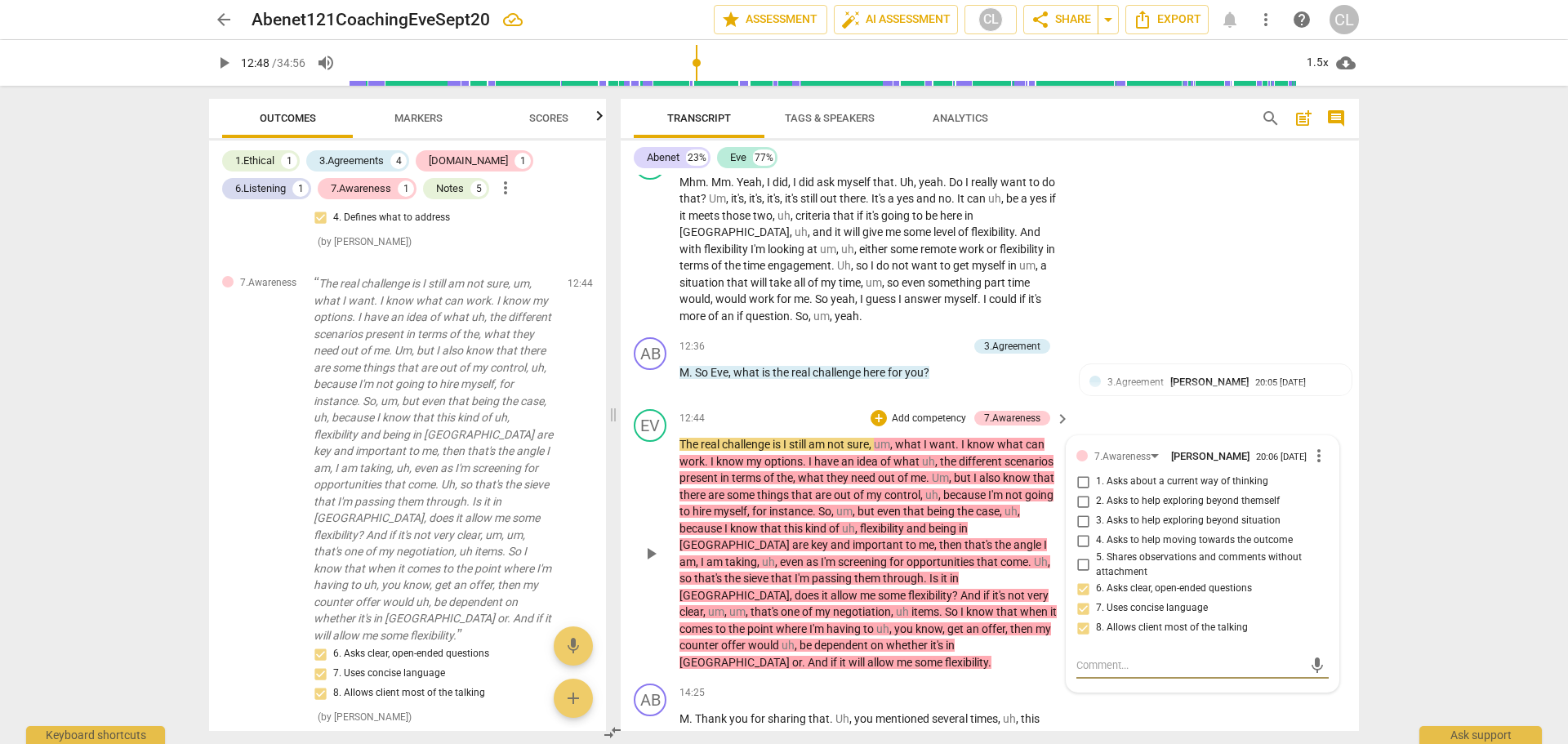
click at [1309, 462] on span "more_vert" at bounding box center [1319, 455] width 20 height 20
drag, startPoint x: 1325, startPoint y: 487, endPoint x: 857, endPoint y: 49, distance: 641.0
click at [1324, 487] on li "Delete" at bounding box center [1331, 488] width 56 height 31
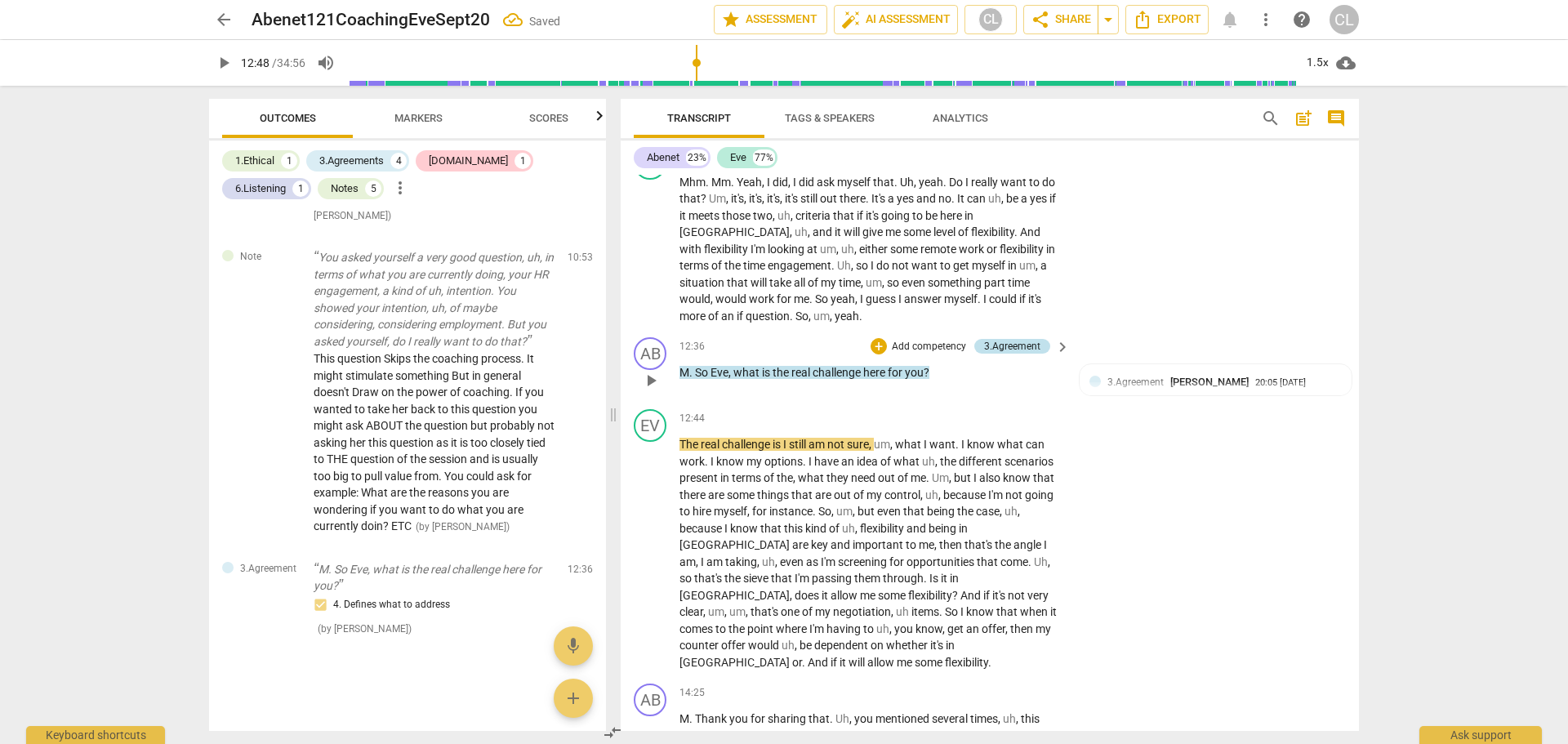
scroll to position [2176, 0]
click at [872, 341] on div "+" at bounding box center [878, 346] width 16 height 16
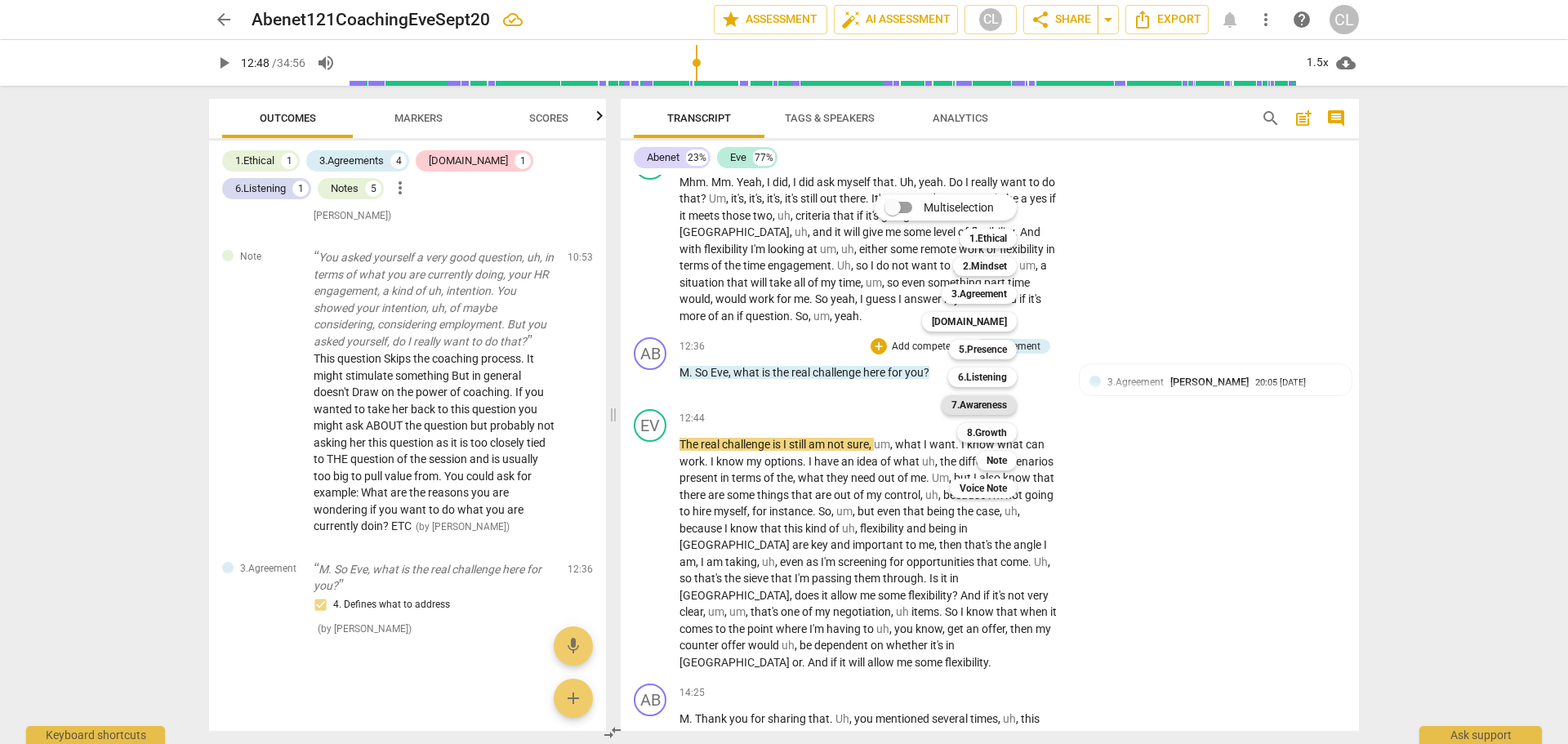
click at [996, 402] on b "7.Awareness" at bounding box center [978, 405] width 55 height 20
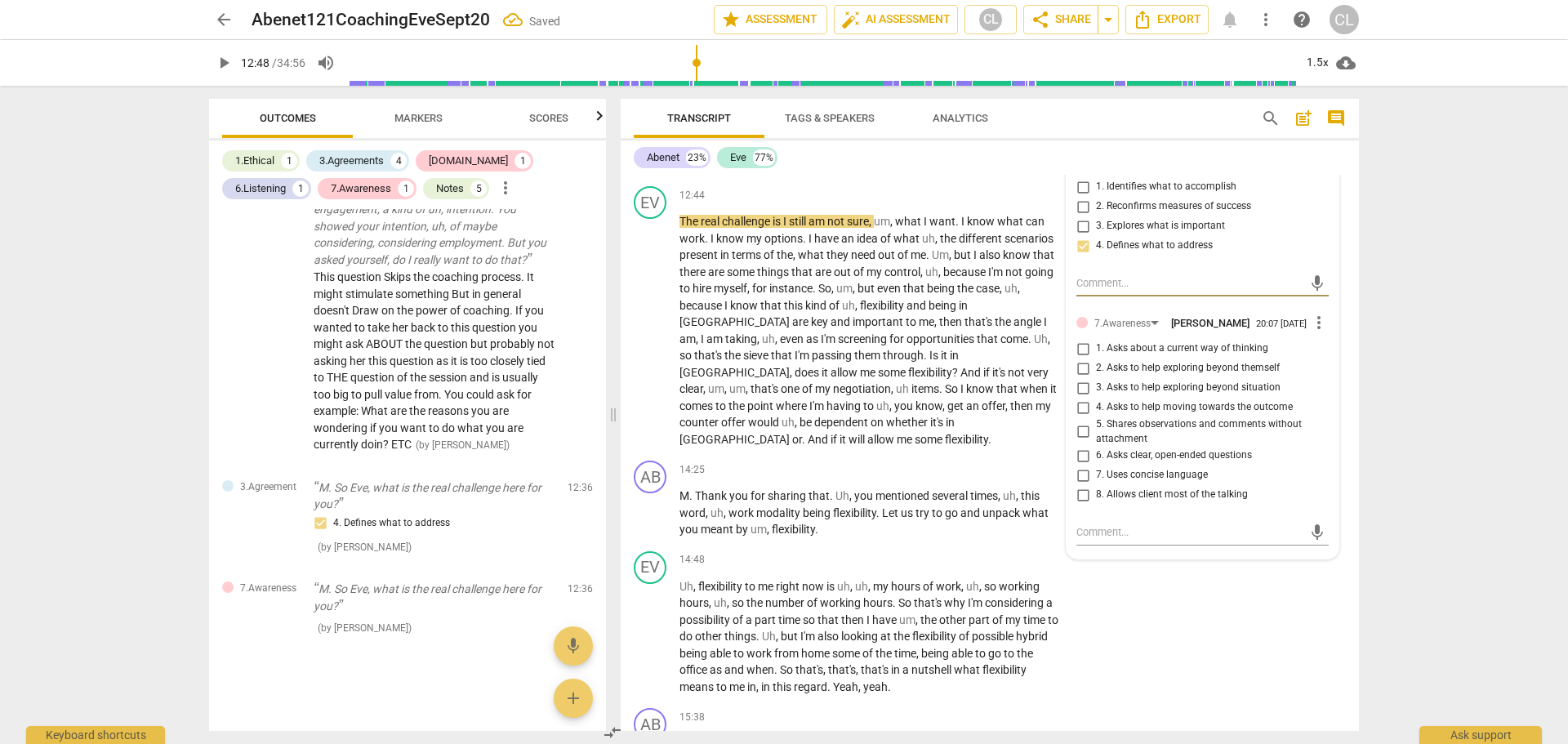
scroll to position [2879, 0]
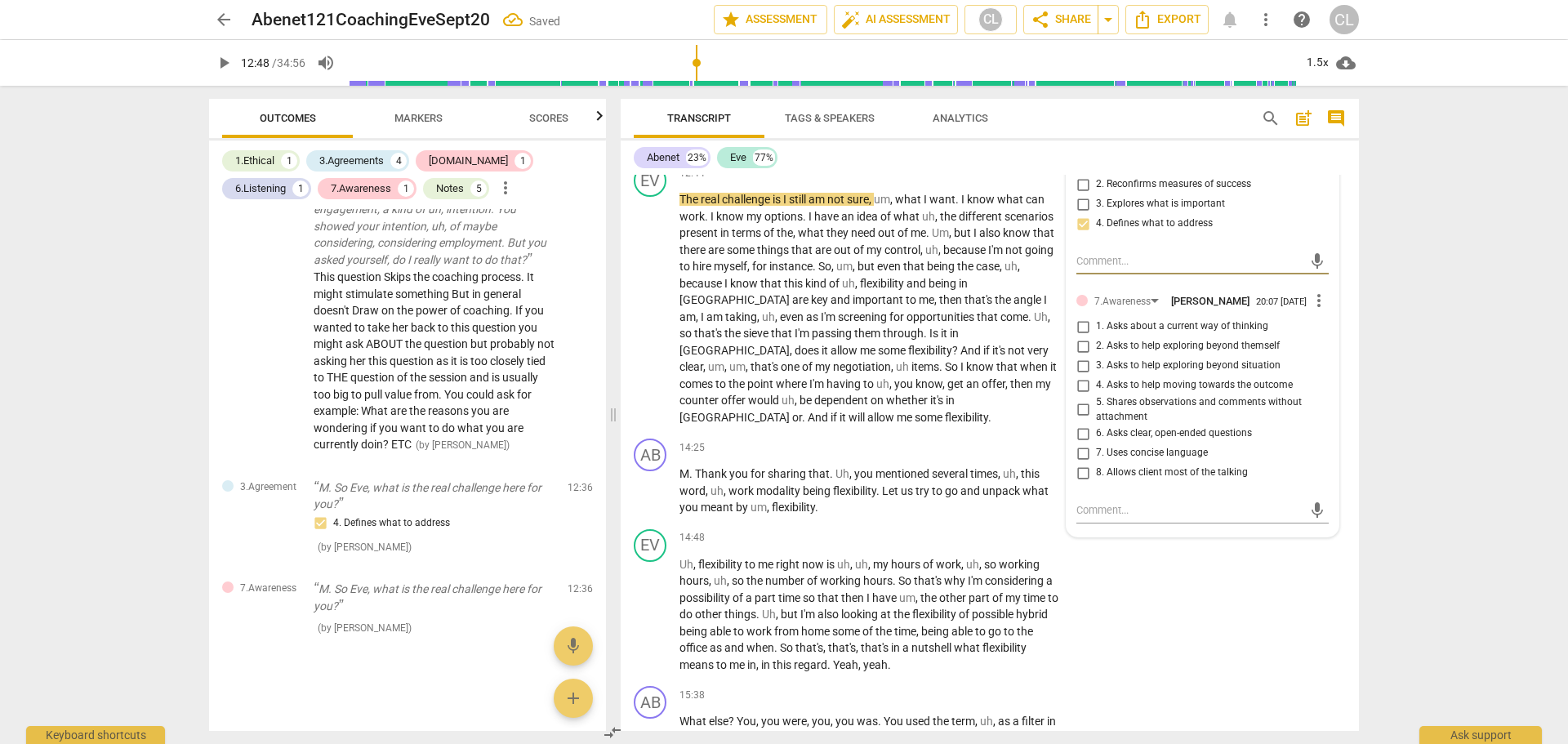
click at [1079, 443] on input "6. Asks clear, open-ended questions" at bounding box center [1083, 433] width 26 height 20
click at [1078, 459] on input "7. Uses concise language" at bounding box center [1083, 453] width 26 height 20
click at [1081, 483] on input "8. Allows client most of the talking" at bounding box center [1083, 472] width 26 height 20
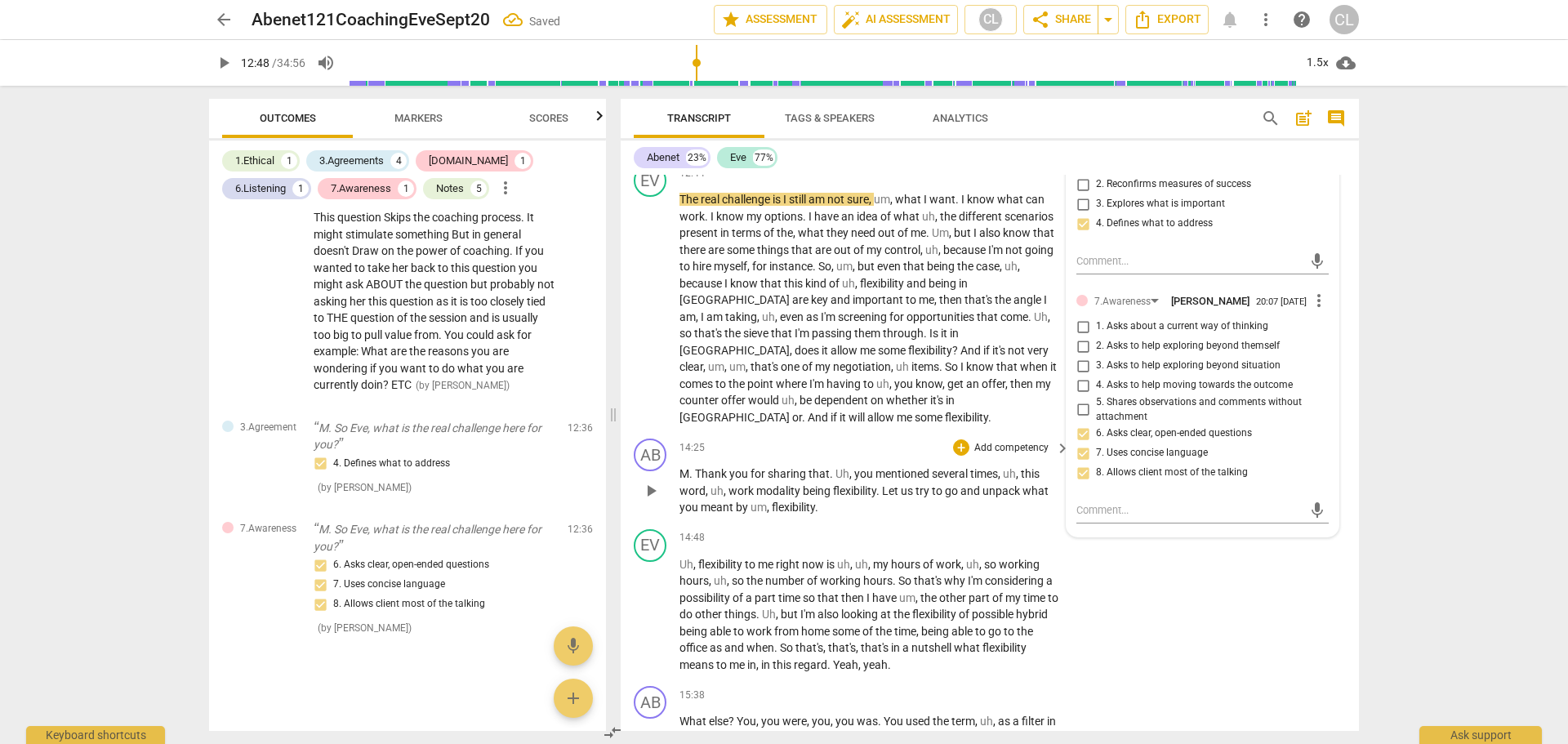
click at [972, 432] on div "AB play_arrow pause 14:25 + Add competency keyboard_arrow_right M . Thank you f…" at bounding box center [990, 477] width 739 height 91
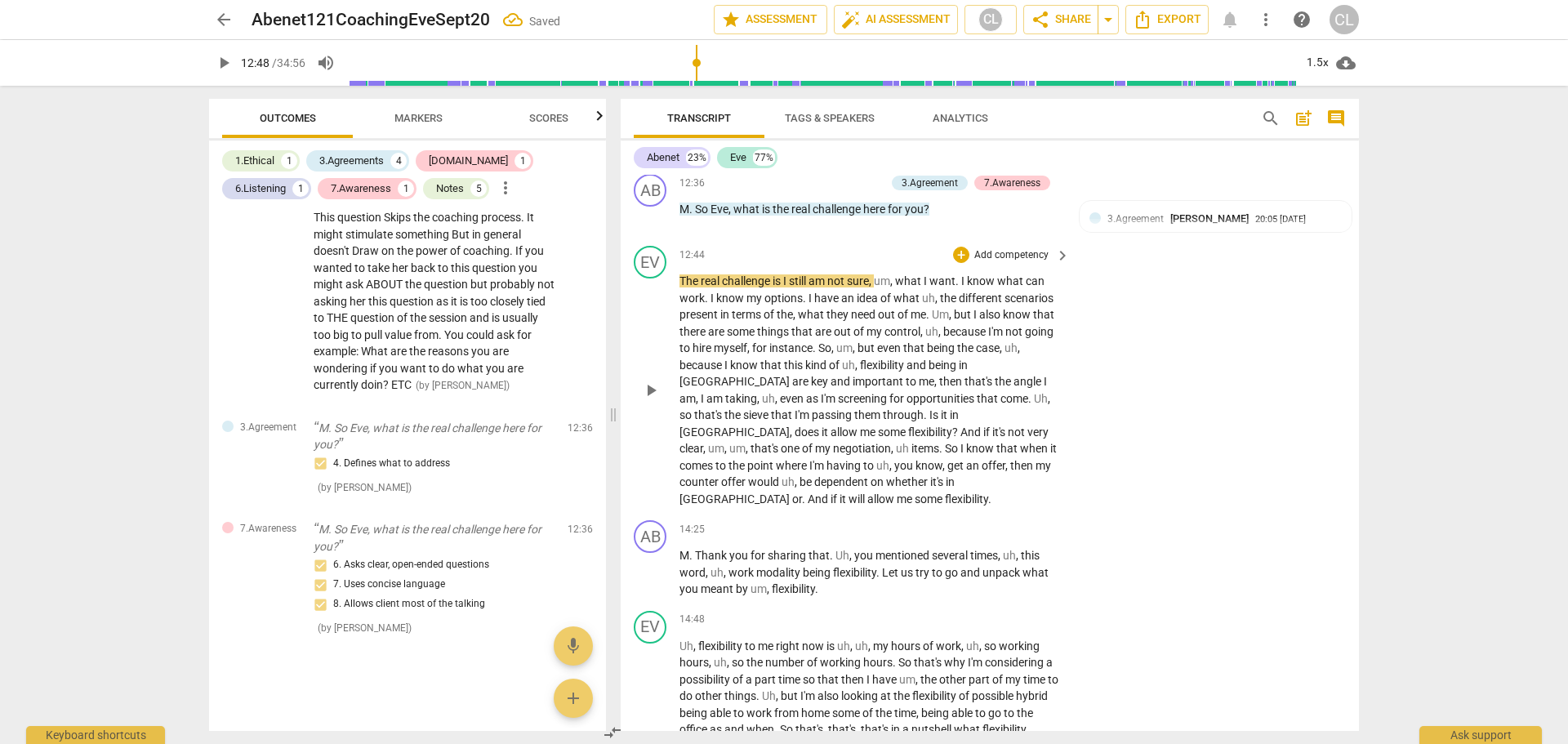
scroll to position [2716, 0]
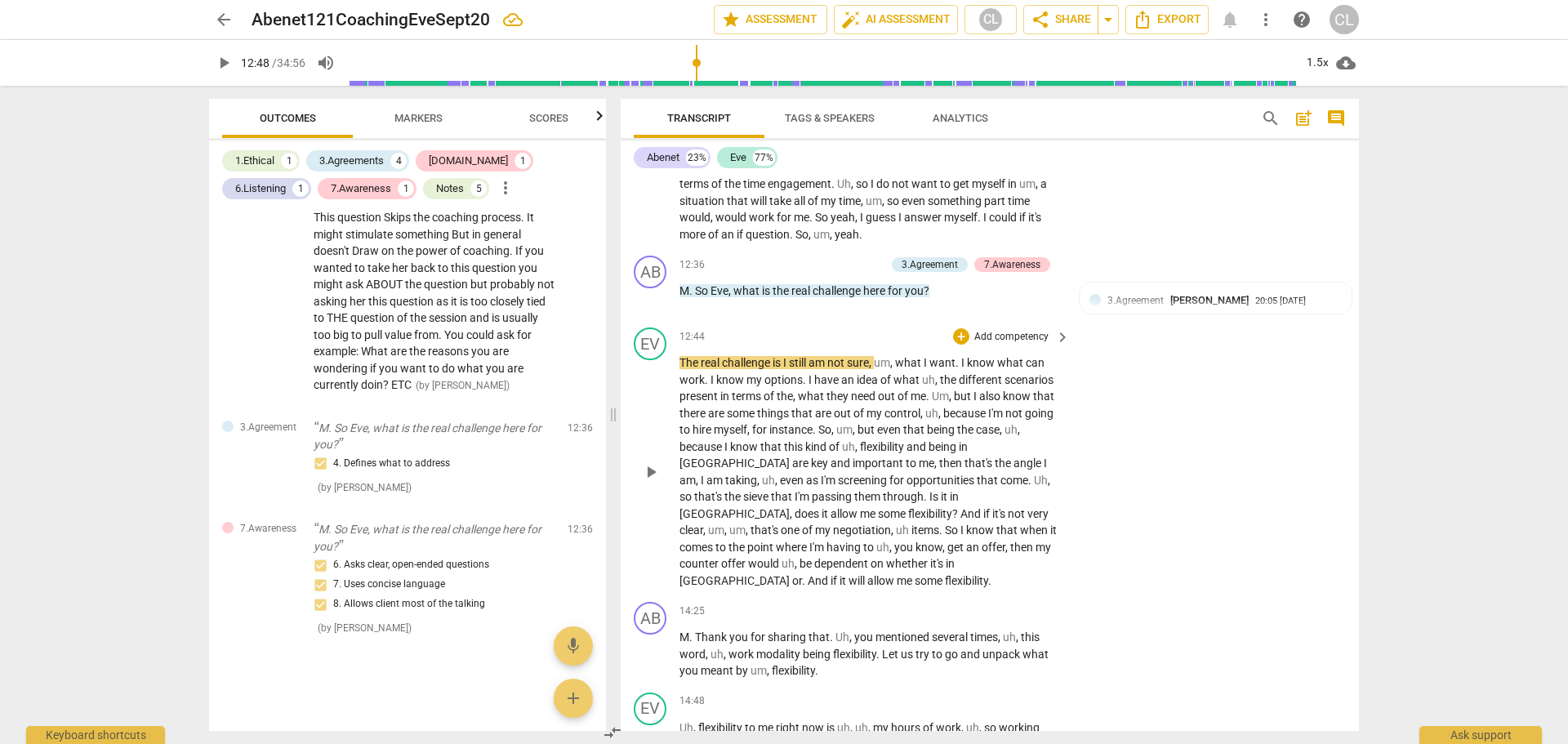
click at [650, 462] on span "play_arrow" at bounding box center [650, 471] width 20 height 20
click at [644, 644] on span "pause" at bounding box center [650, 653] width 20 height 20
click at [957, 603] on div "+" at bounding box center [961, 610] width 16 height 16
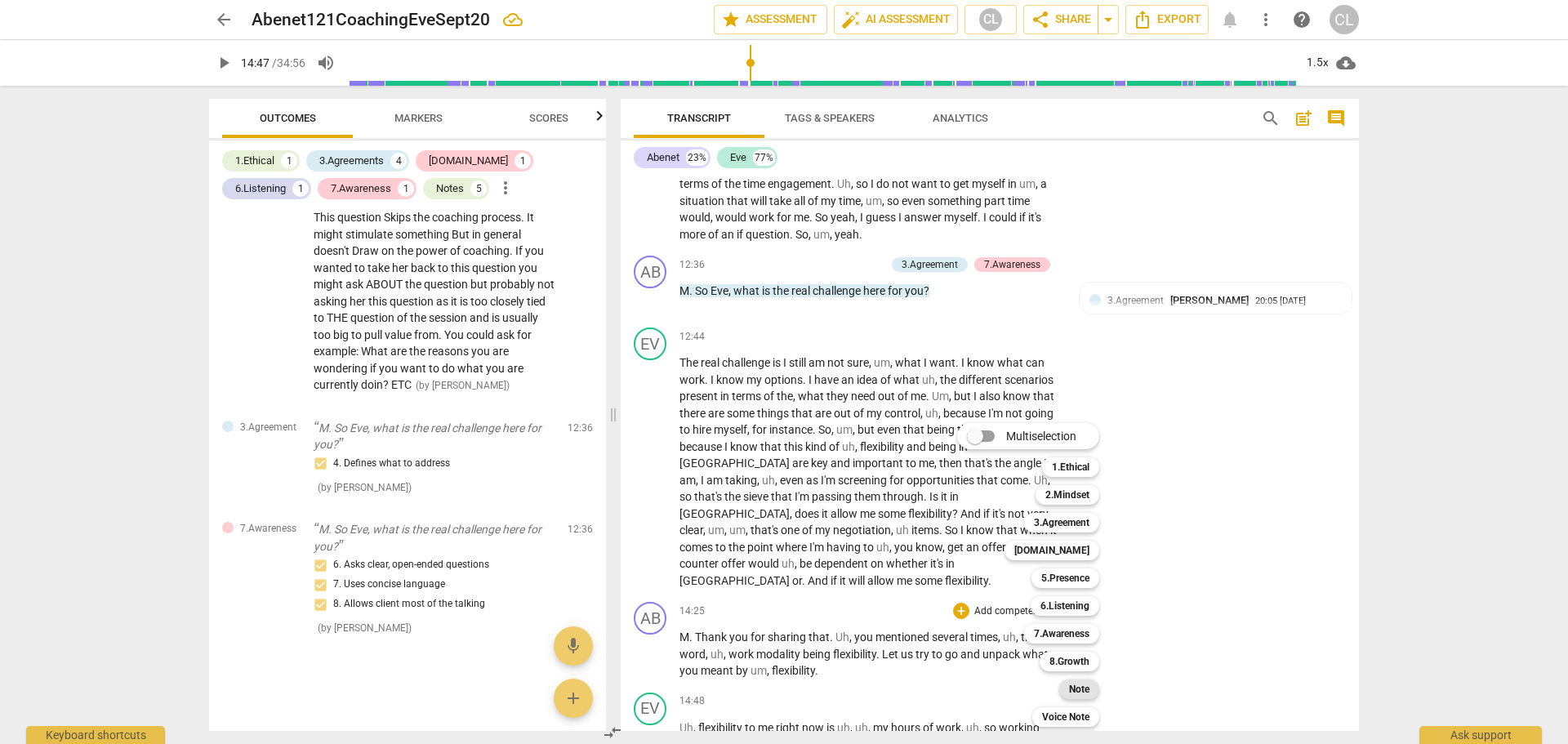
click at [1088, 688] on b "Note" at bounding box center [1079, 689] width 21 height 20
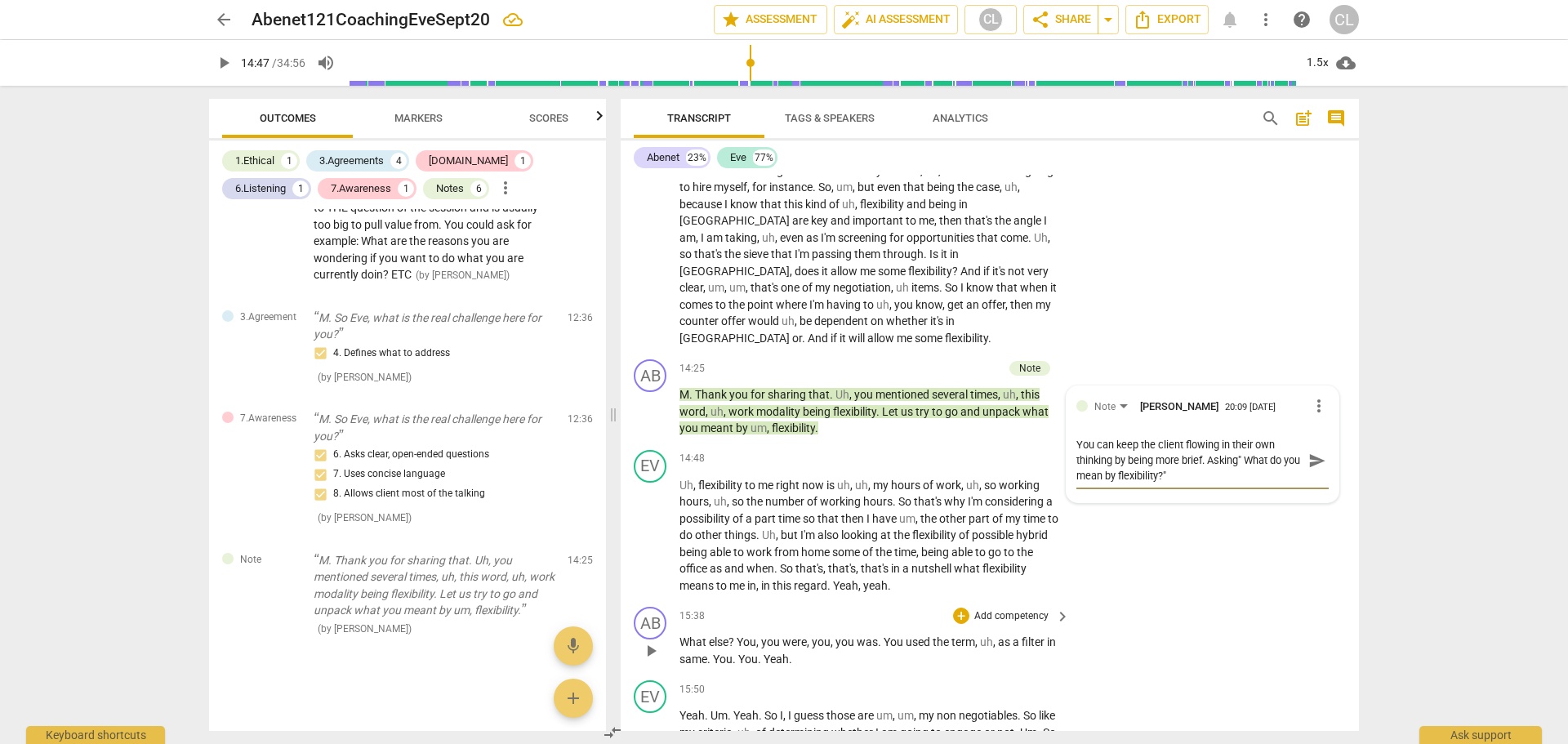
scroll to position [2960, 0]
click at [1183, 545] on div "EV play_arrow pause 14:48 + Add competency keyboard_arrow_right Uh , flexibilit…" at bounding box center [990, 519] width 739 height 157
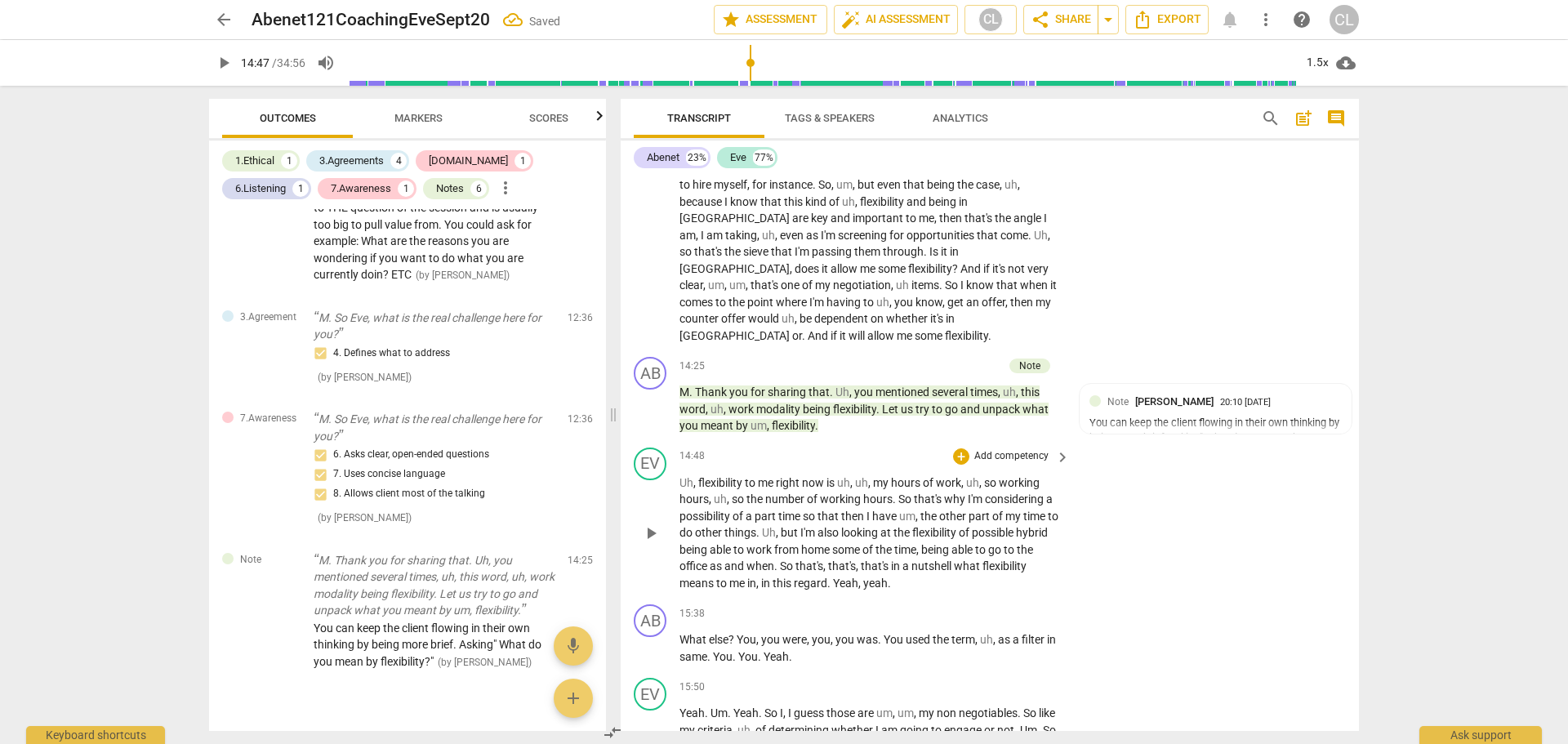
scroll to position [2461, 0]
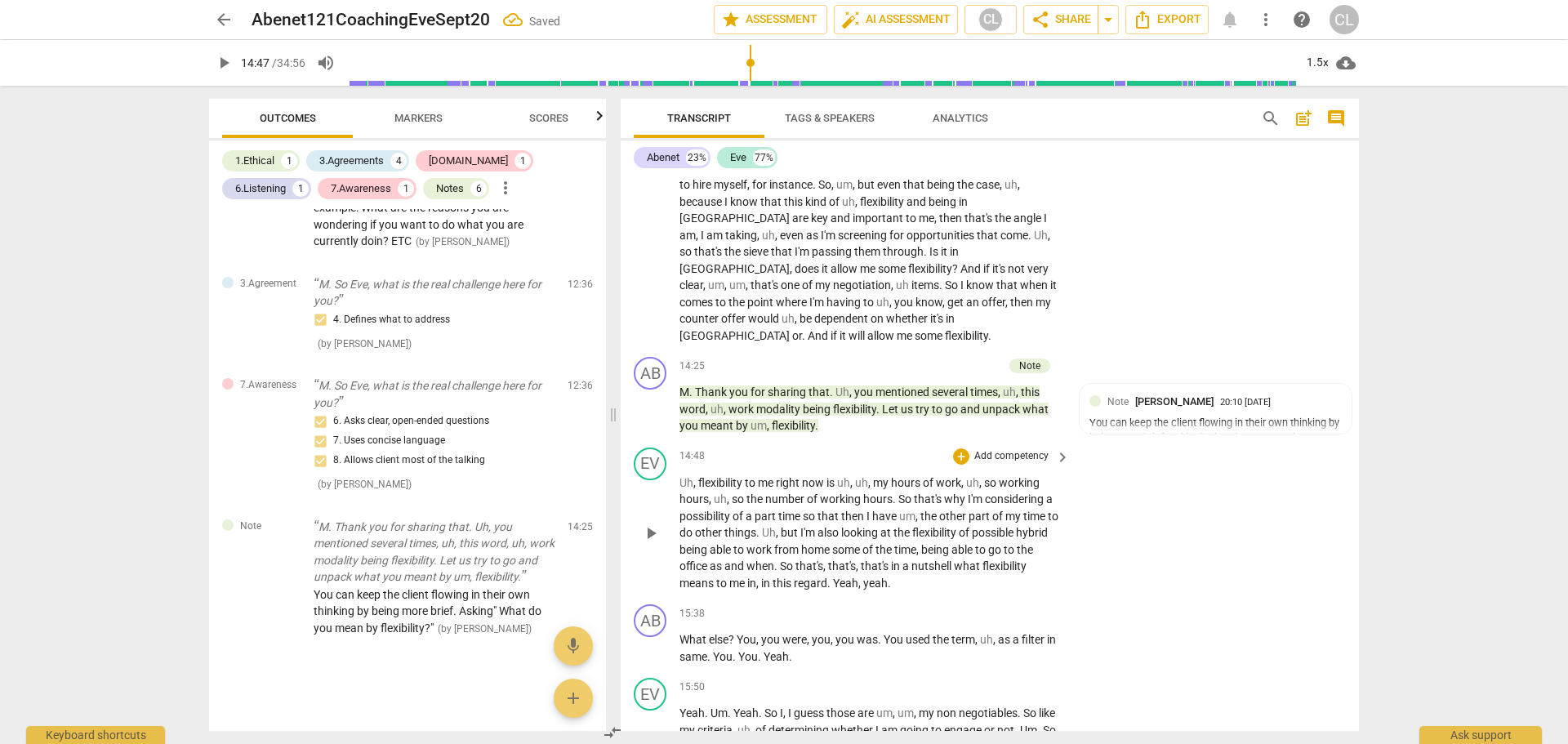
click at [651, 523] on span "play_arrow" at bounding box center [650, 532] width 20 height 20
click at [645, 523] on span "pause" at bounding box center [650, 532] width 20 height 20
click at [1165, 429] on div "You can keep the client flowing in their own thinking by being more brief. Aski…" at bounding box center [1215, 438] width 252 height 46
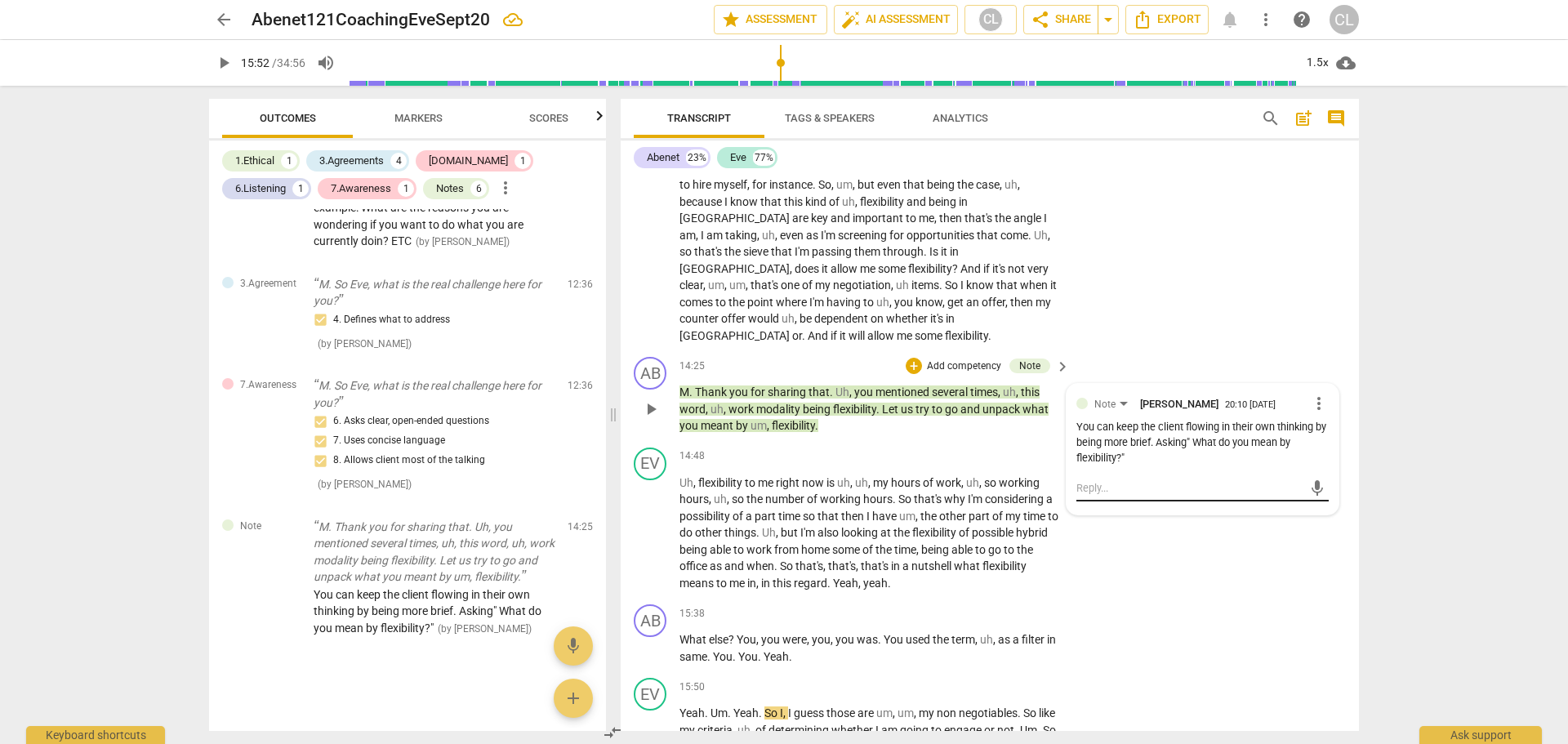
click at [1127, 480] on textarea at bounding box center [1188, 487] width 226 height 16
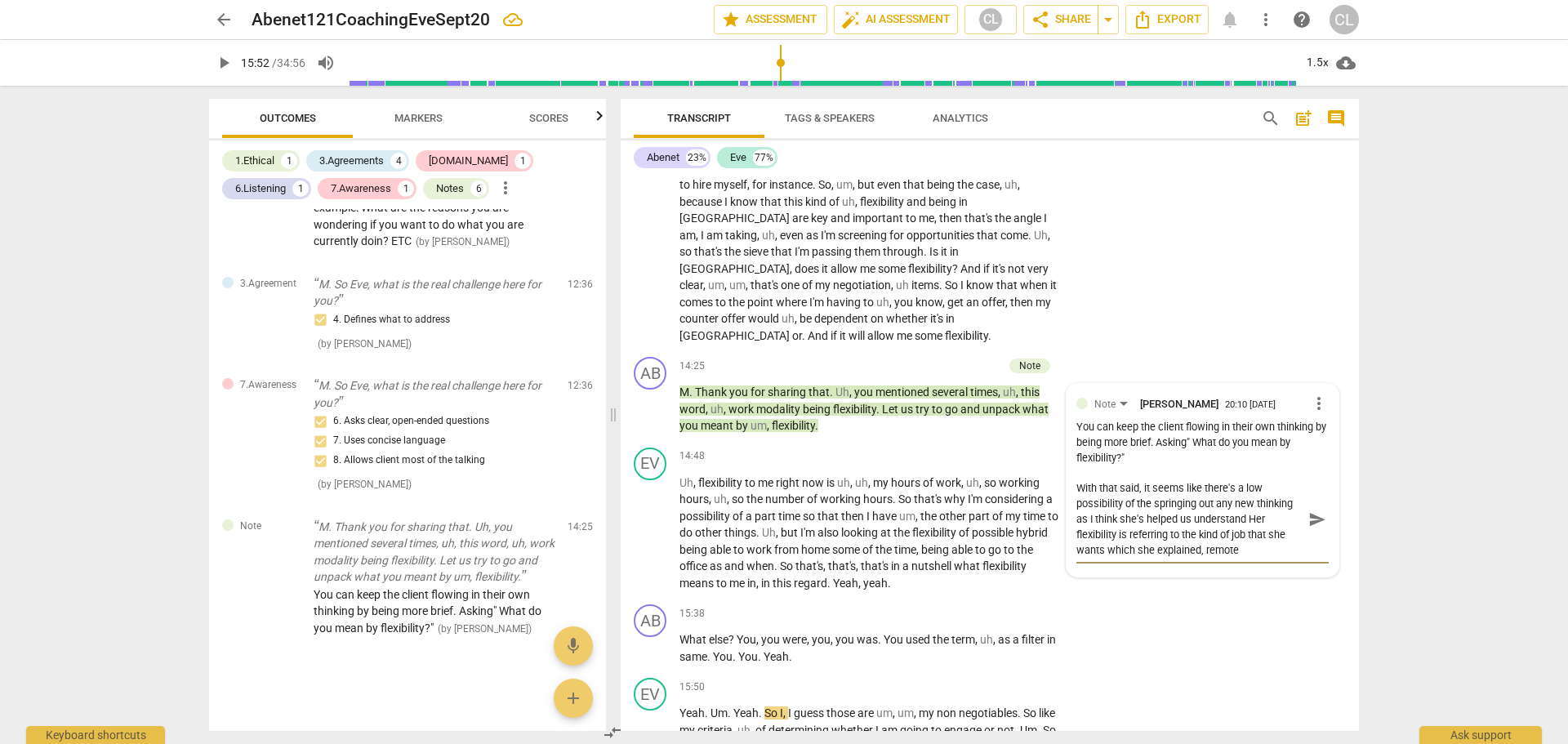
scroll to position [0, 0]
drag, startPoint x: 1075, startPoint y: 469, endPoint x: 1292, endPoint y: 533, distance: 226.2
click at [1293, 533] on textarea "With that said, it seems like there's a low possibility of the springing out an…" at bounding box center [1188, 518] width 226 height 78
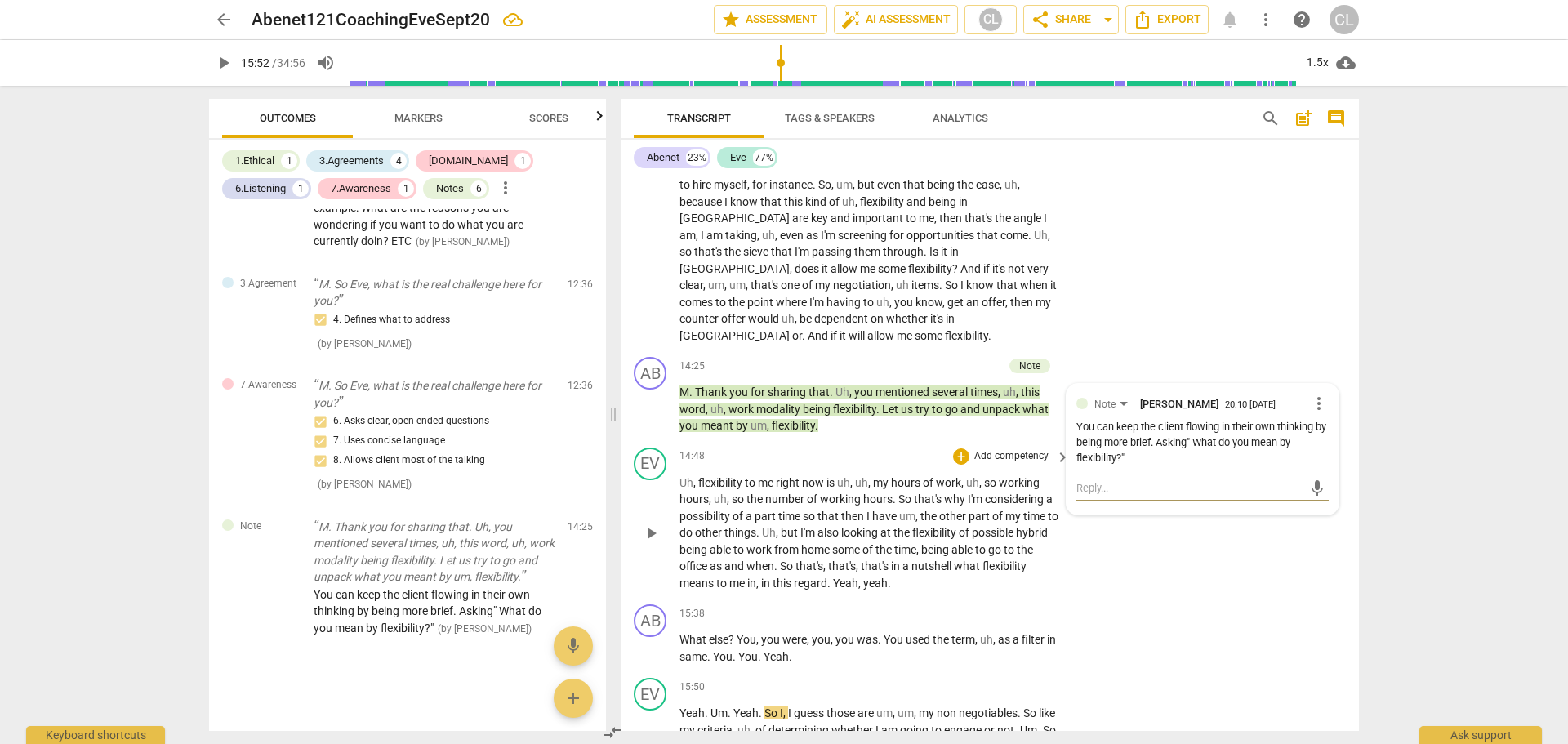
drag, startPoint x: 909, startPoint y: 489, endPoint x: 917, endPoint y: 484, distance: 9.4
click at [909, 487] on p "Uh , flexibility to me right now is uh , uh , my hours of work , uh , so workin…" at bounding box center [871, 532] width 382 height 117
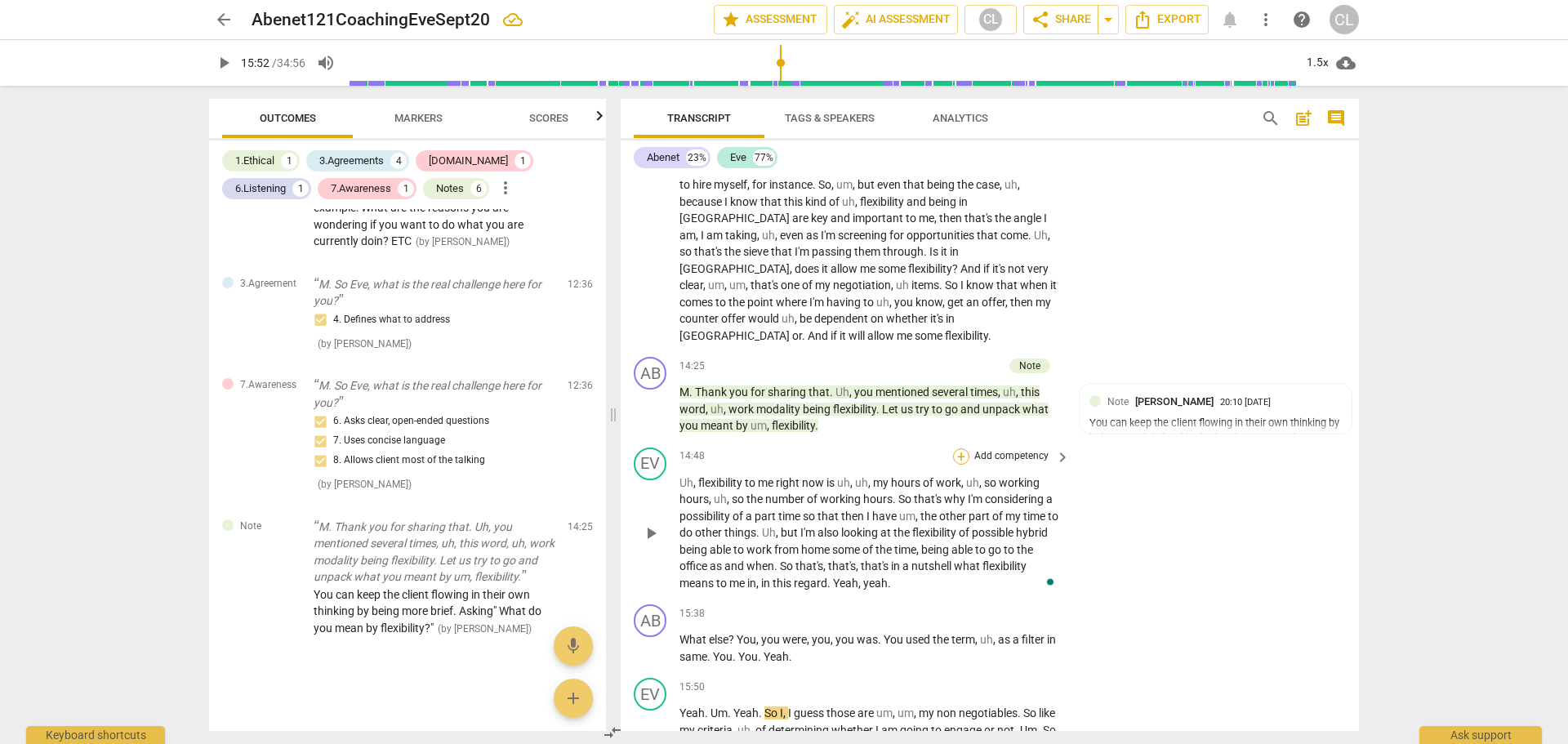
click at [958, 448] on div "+" at bounding box center [961, 455] width 16 height 16
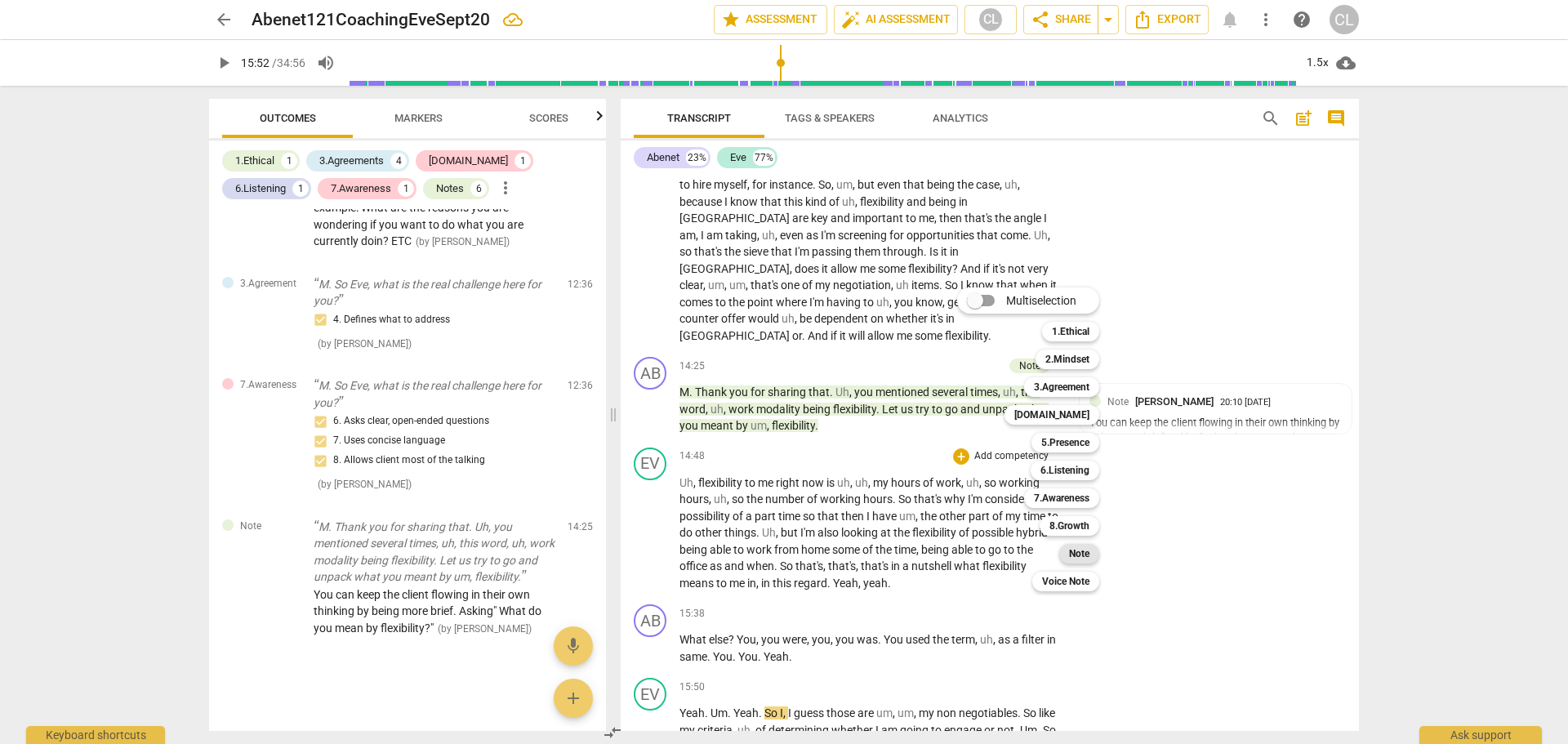
click at [1075, 557] on b "Note" at bounding box center [1079, 553] width 21 height 20
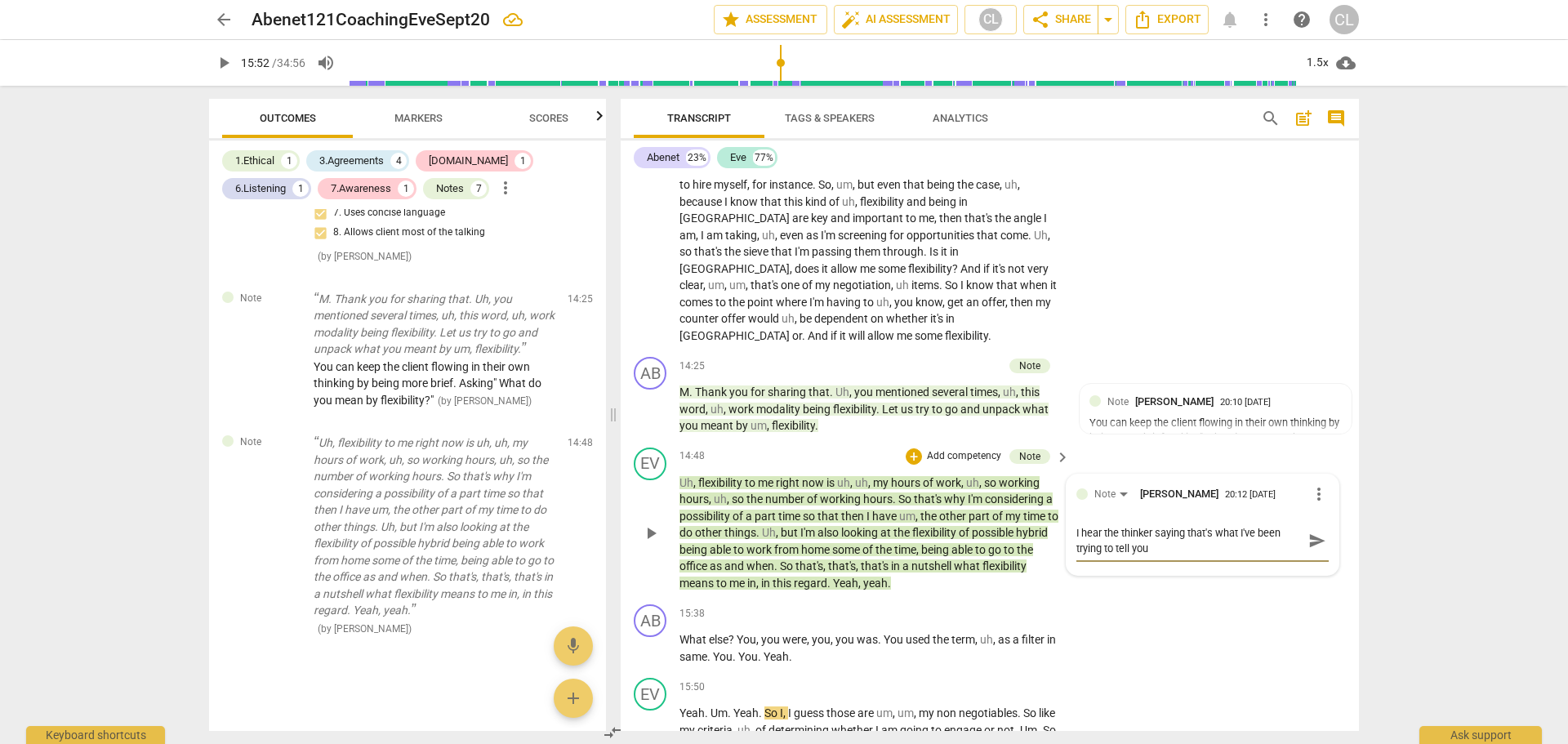
click at [1309, 484] on span "more_vert" at bounding box center [1319, 494] width 20 height 20
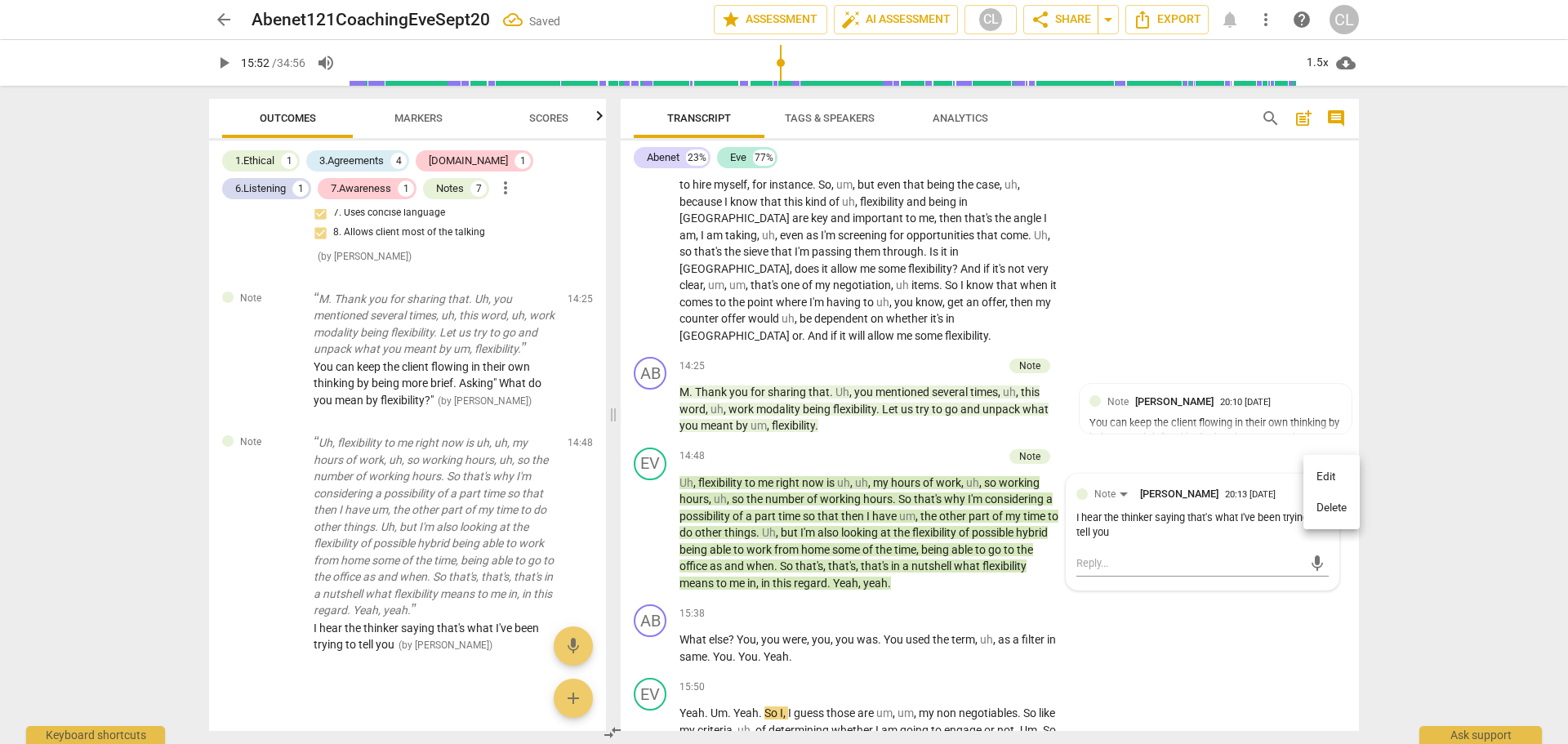
click at [1321, 514] on li "Delete" at bounding box center [1331, 507] width 56 height 31
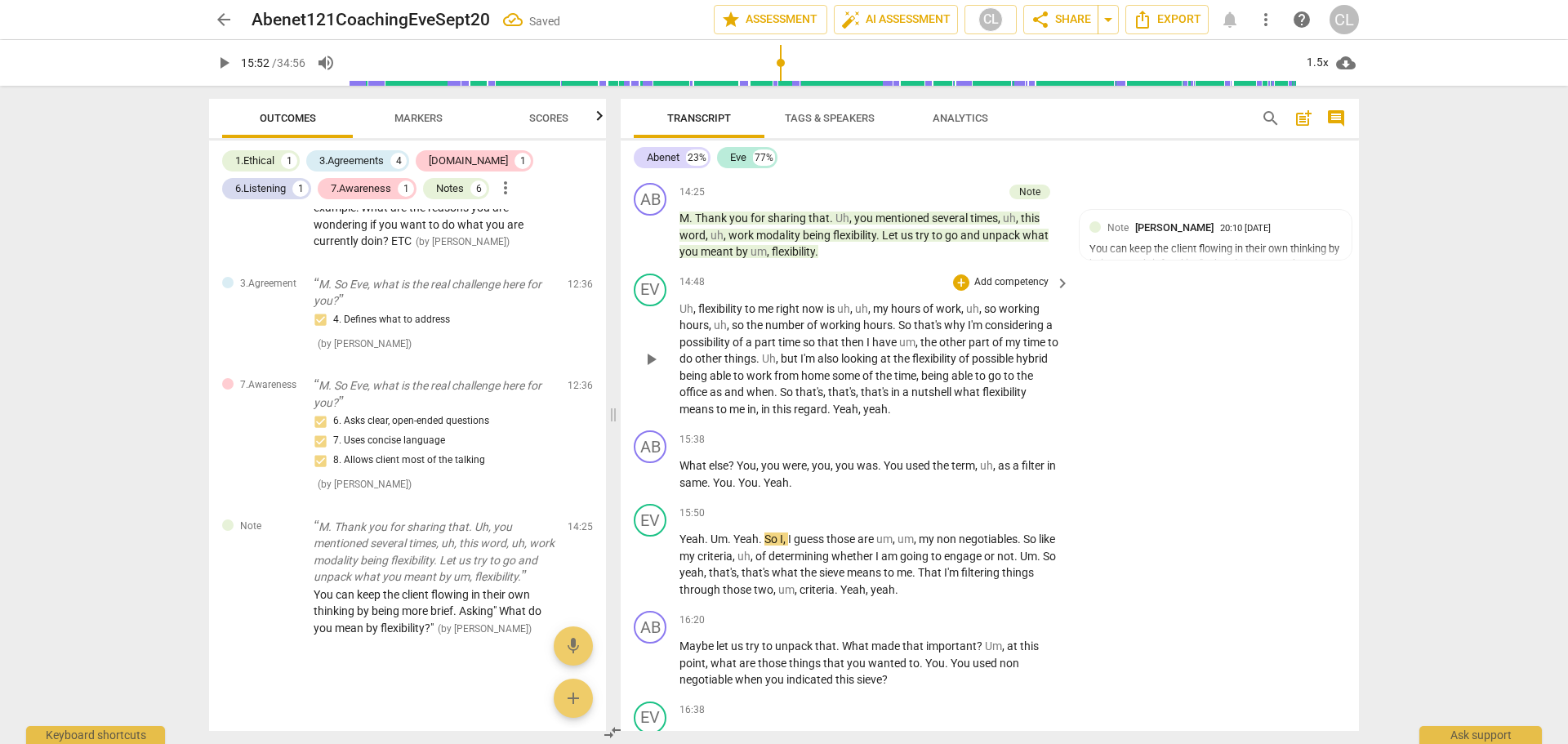
scroll to position [3205, 0]
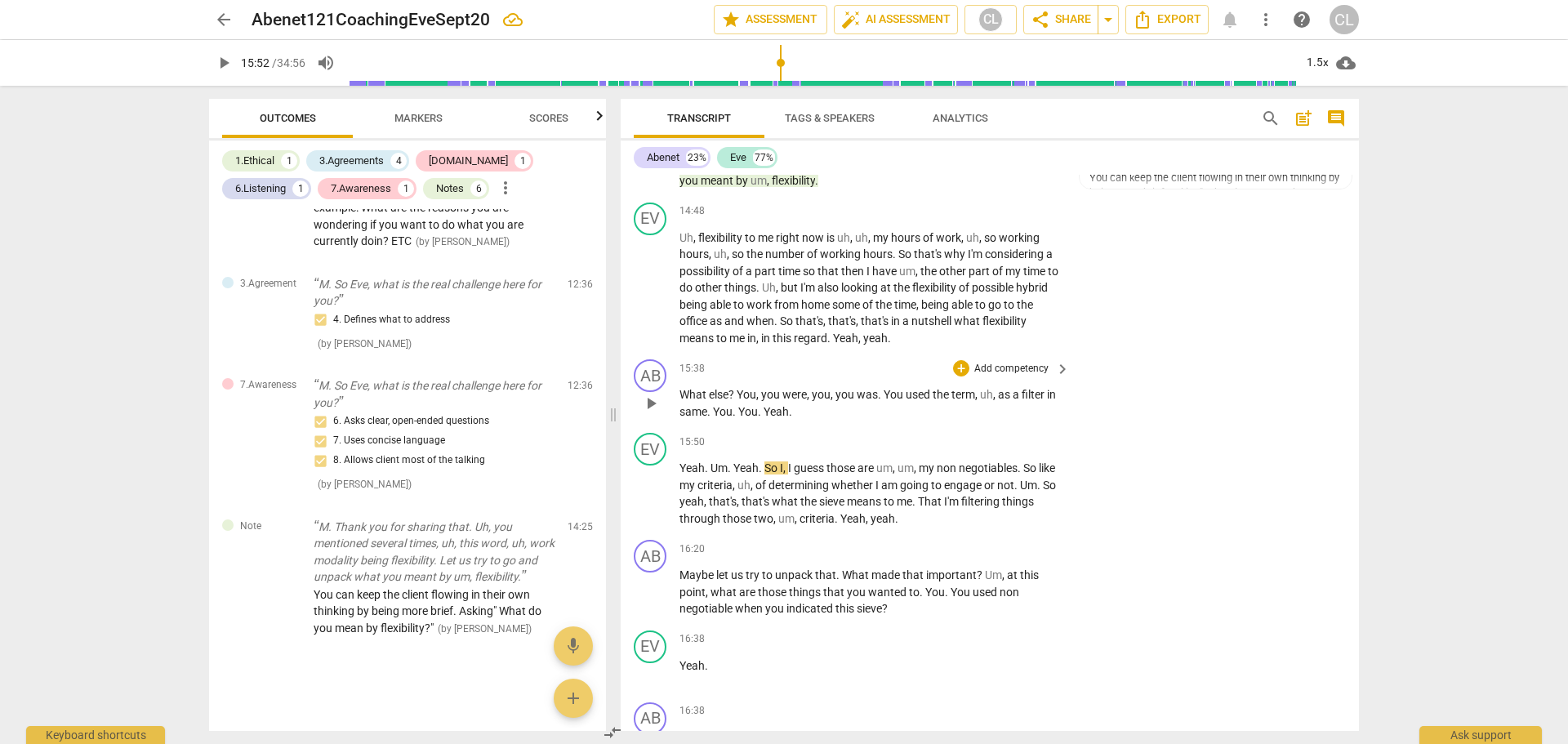
click at [655, 394] on span "play_arrow" at bounding box center [650, 403] width 20 height 20
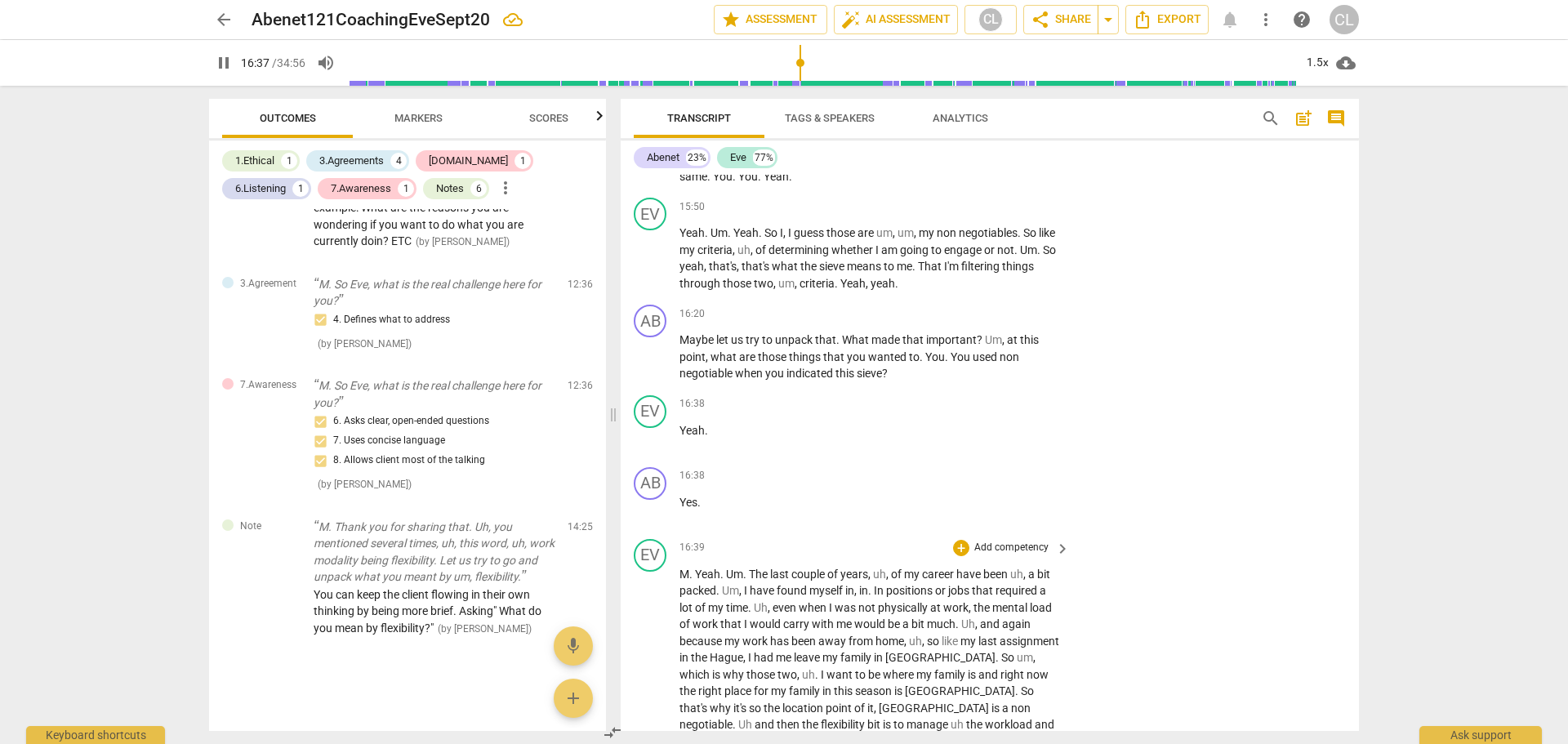
scroll to position [3450, 0]
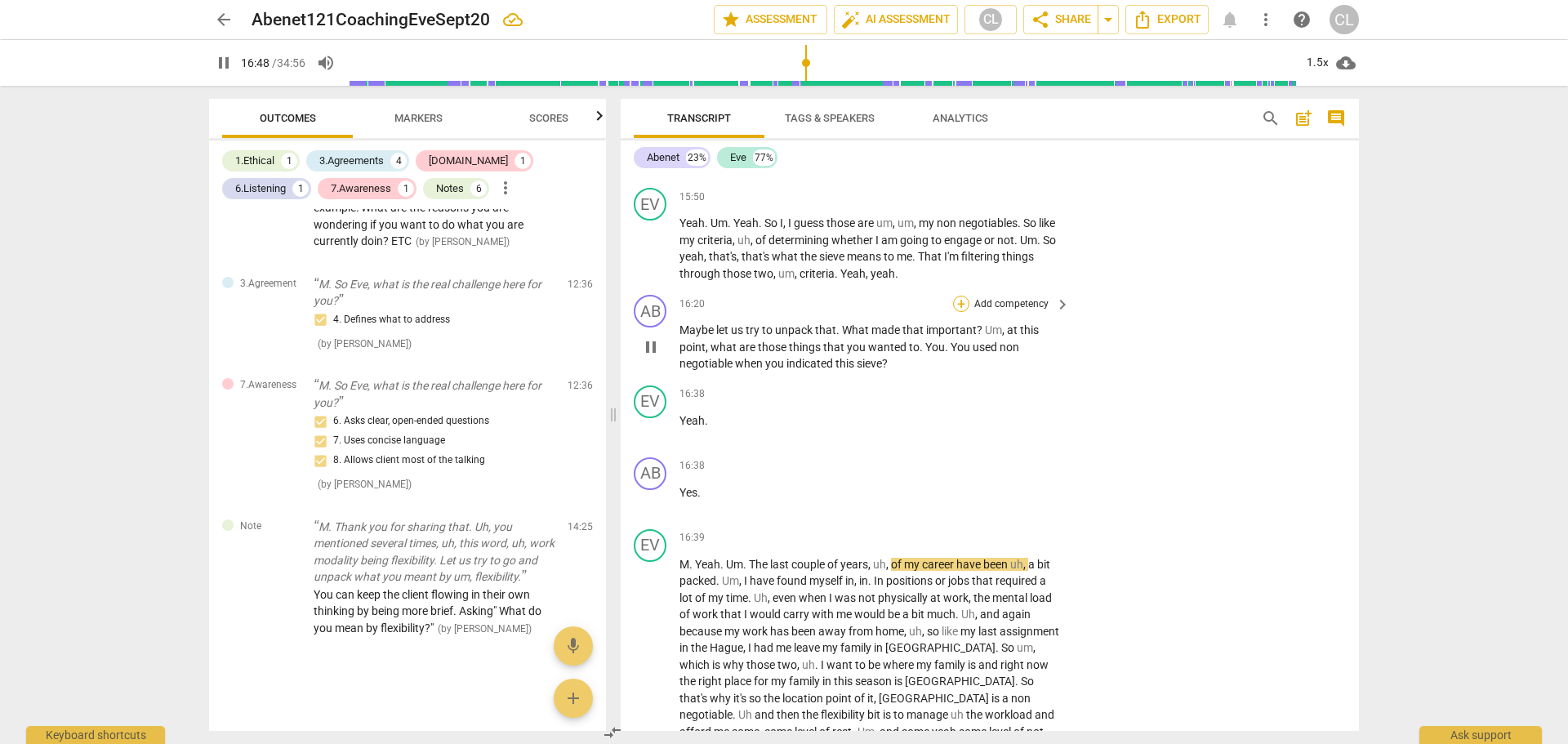
click at [954, 295] on div "+" at bounding box center [961, 303] width 16 height 16
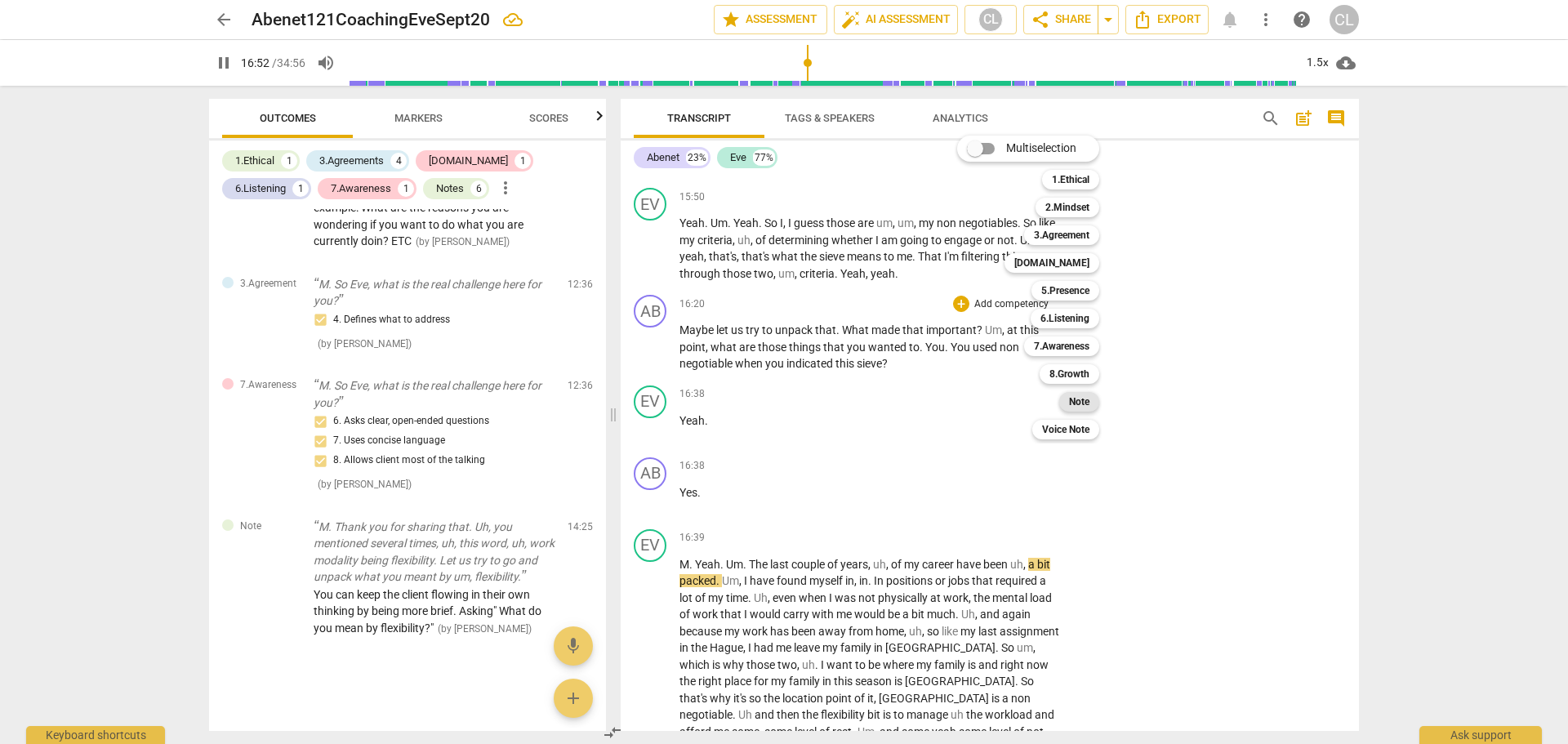
click at [1083, 407] on b "Note" at bounding box center [1079, 401] width 21 height 20
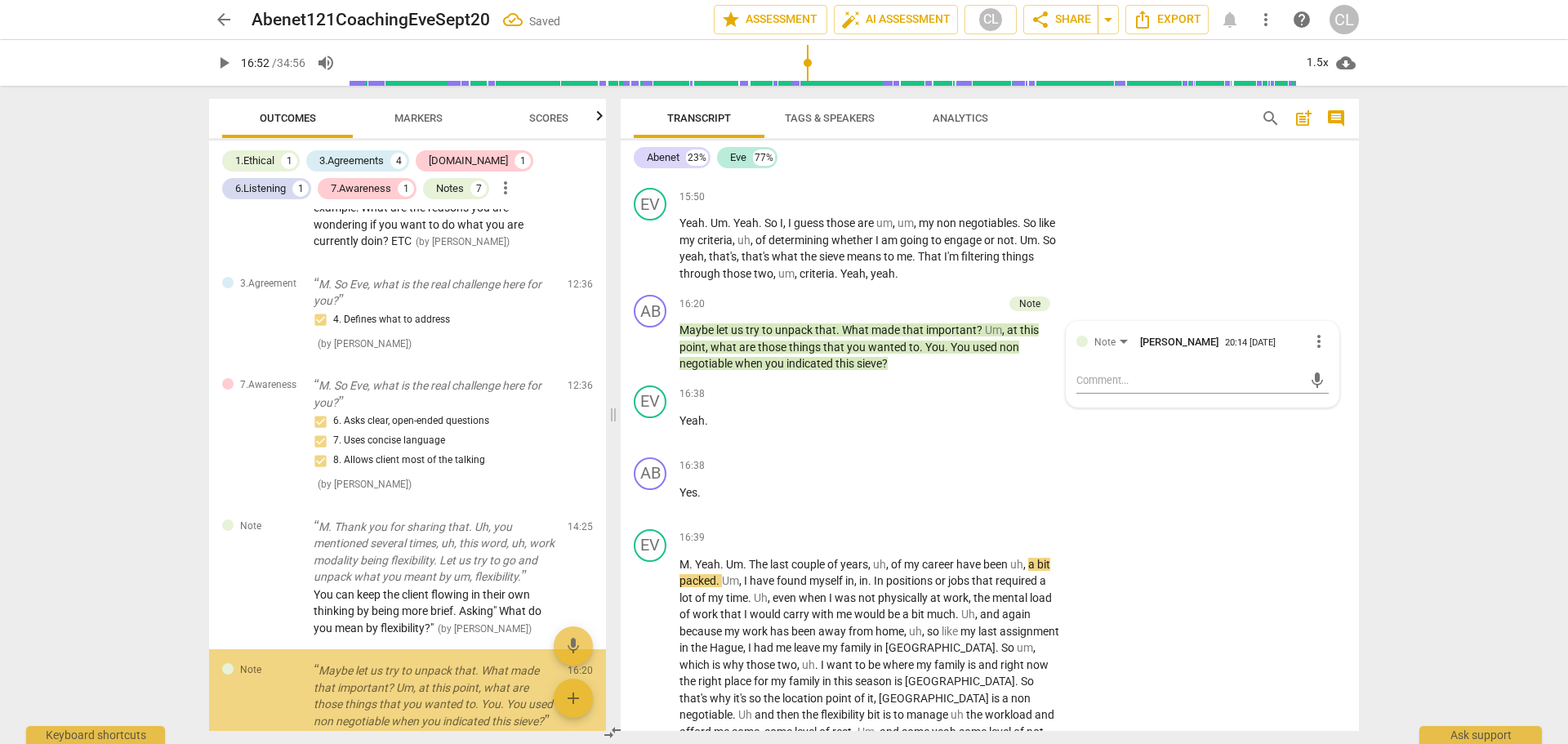
scroll to position [2588, 0]
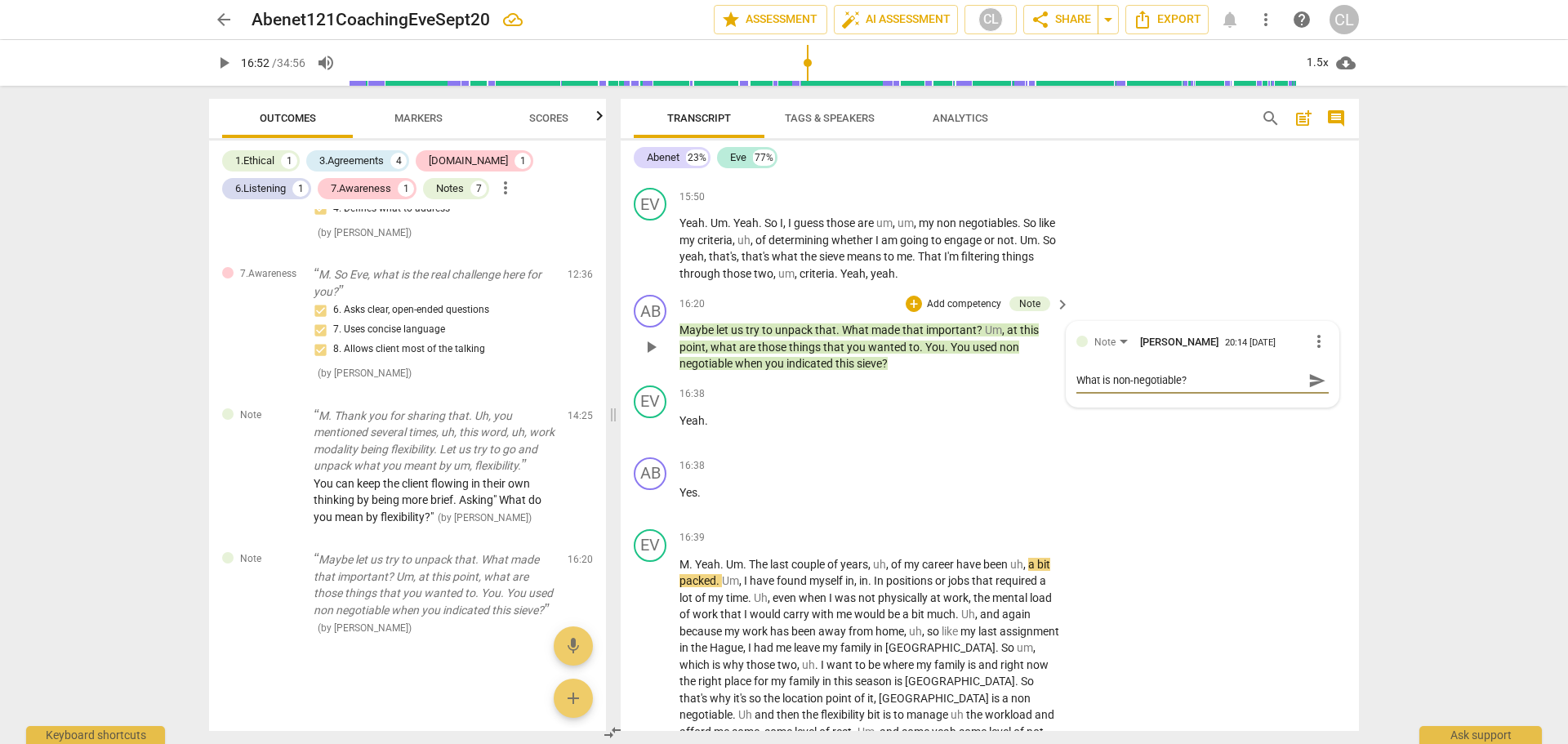
click at [1308, 371] on span "send" at bounding box center [1317, 379] width 18 height 18
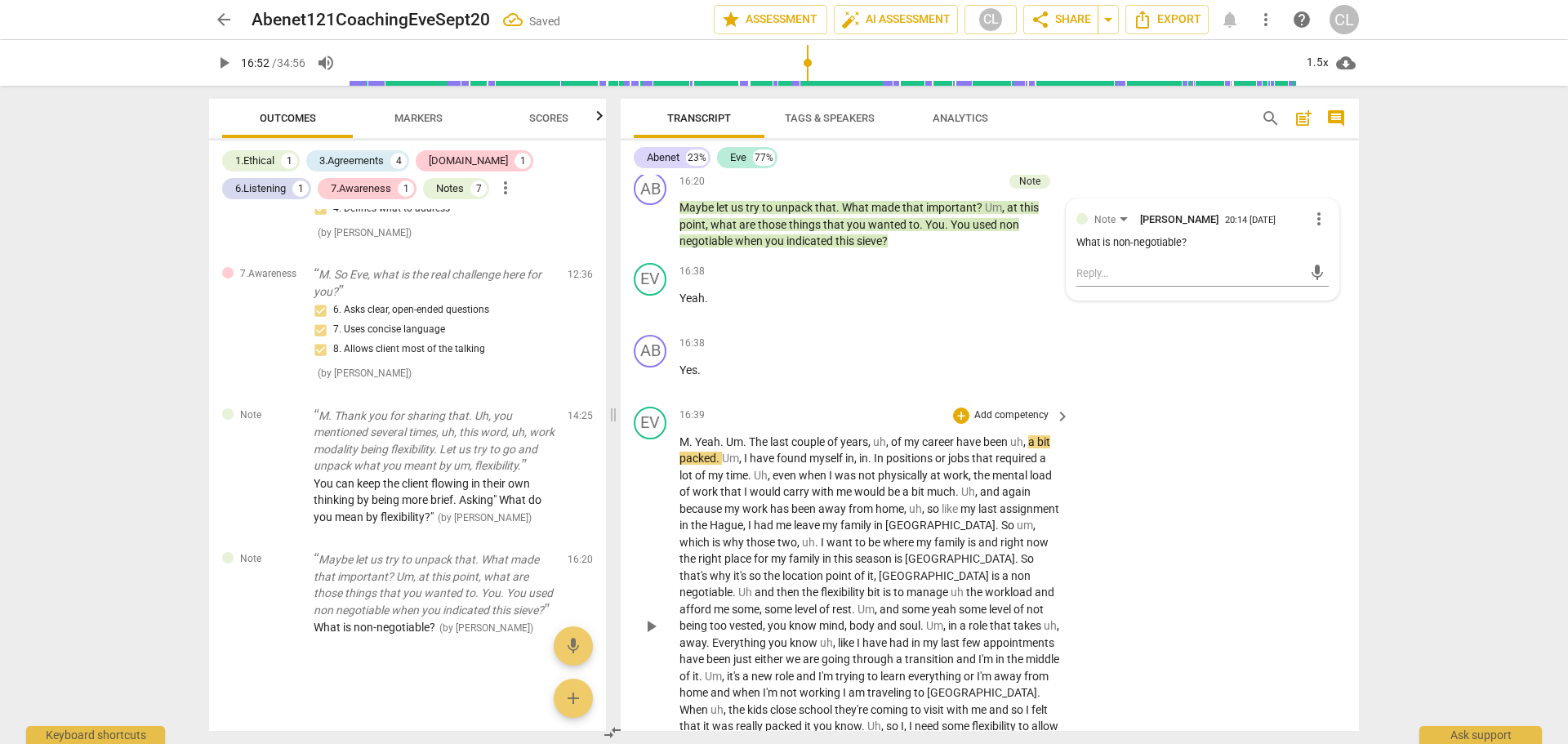
scroll to position [3613, 0]
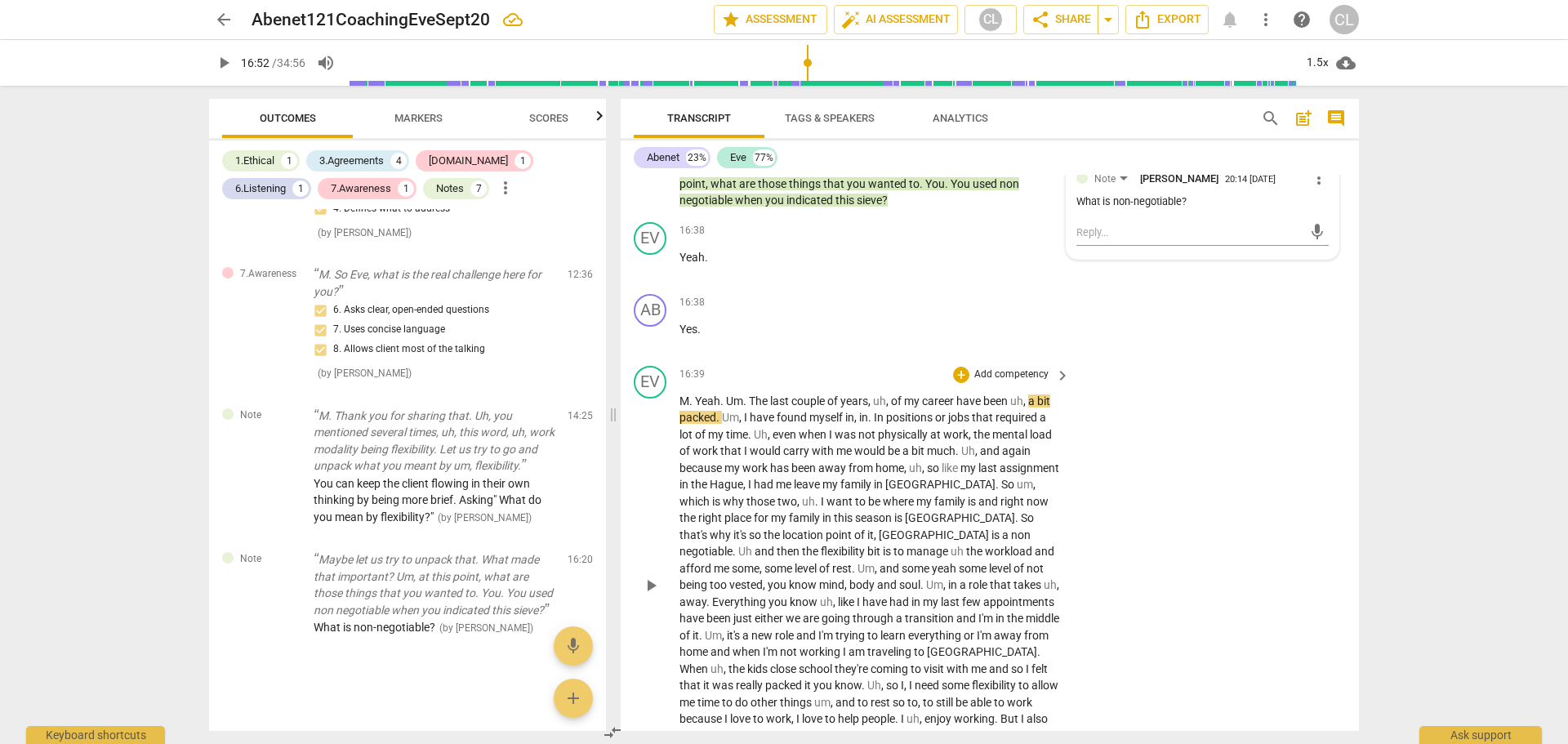
click at [873, 428] on span "not" at bounding box center [868, 435] width 20 height 13
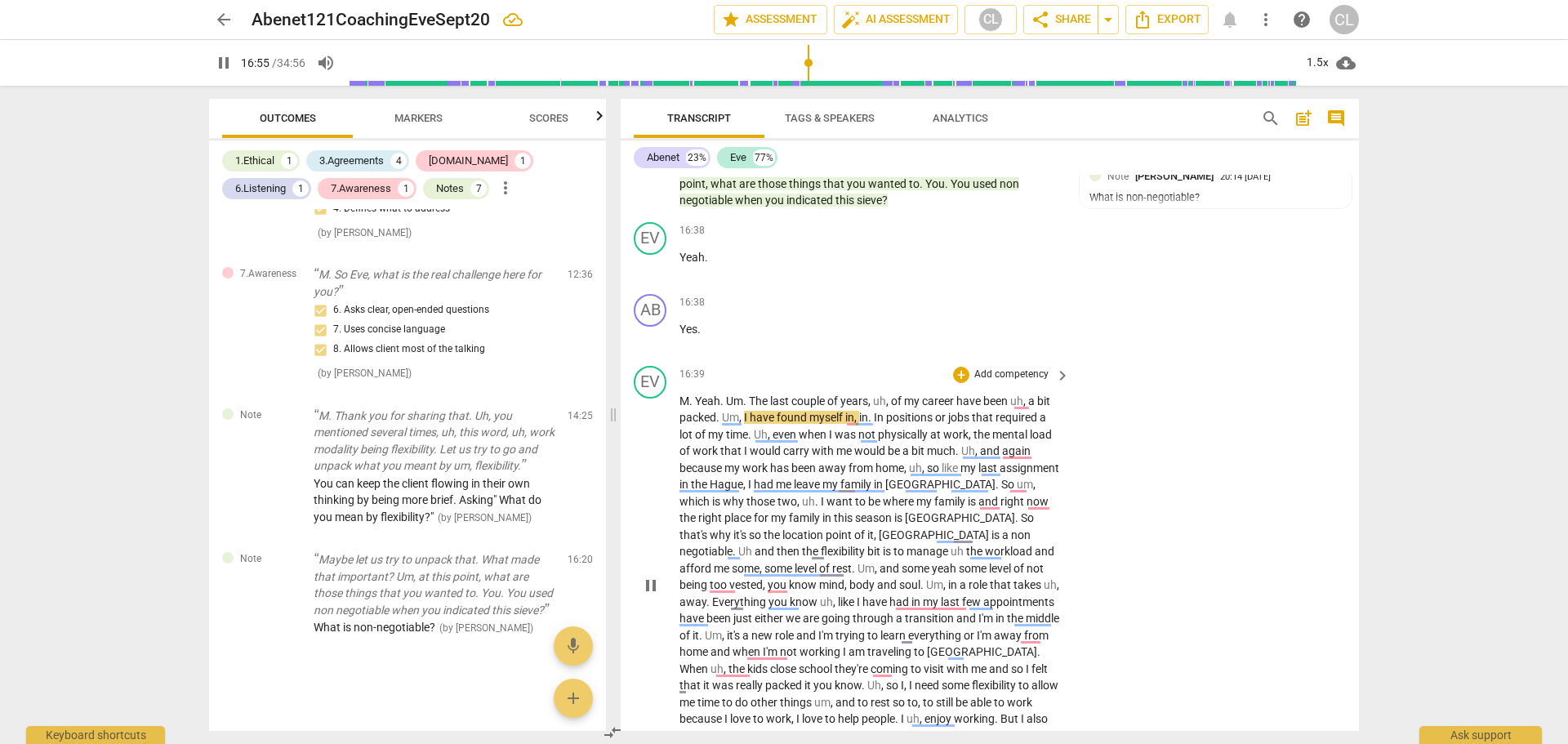
scroll to position [3695, 0]
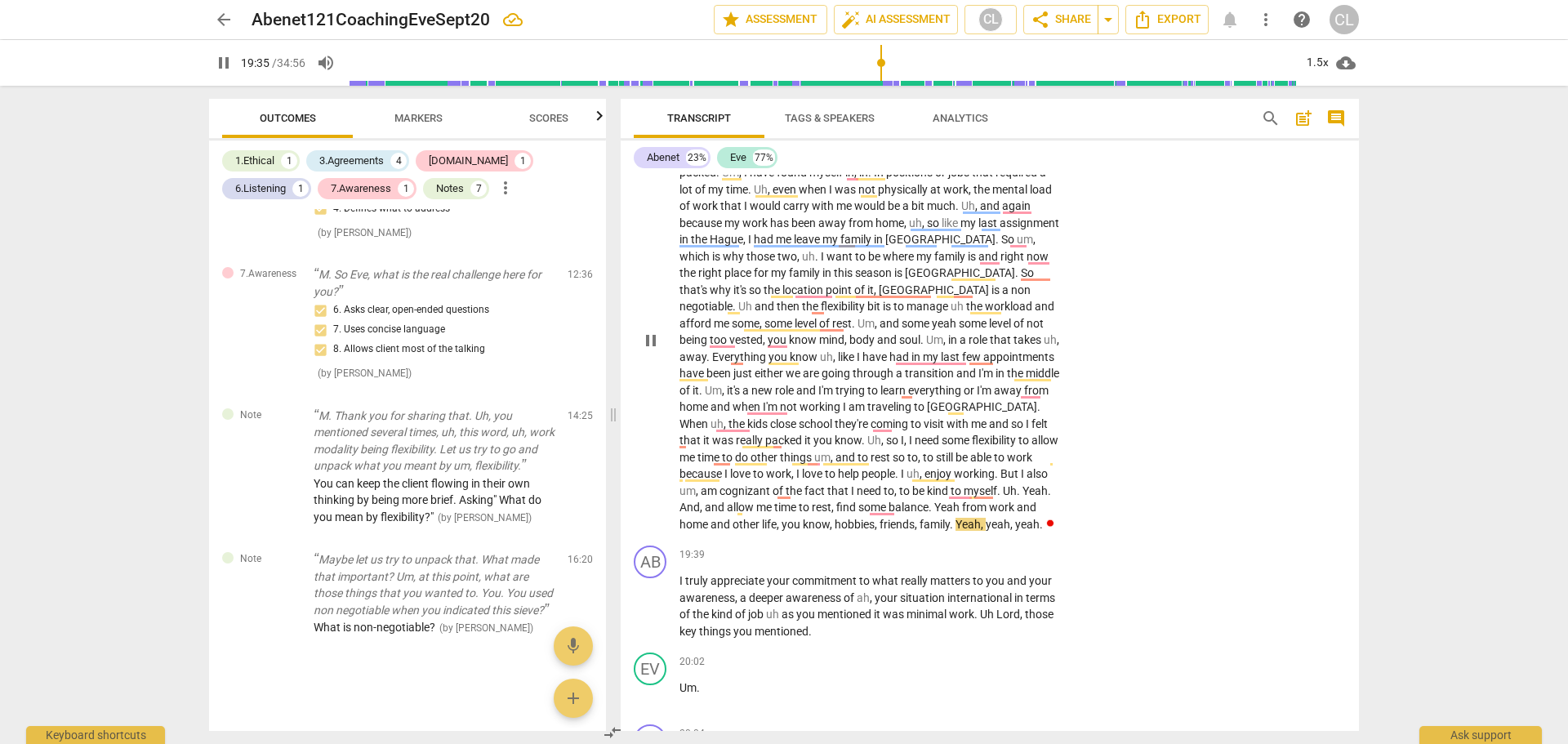
scroll to position [3939, 0]
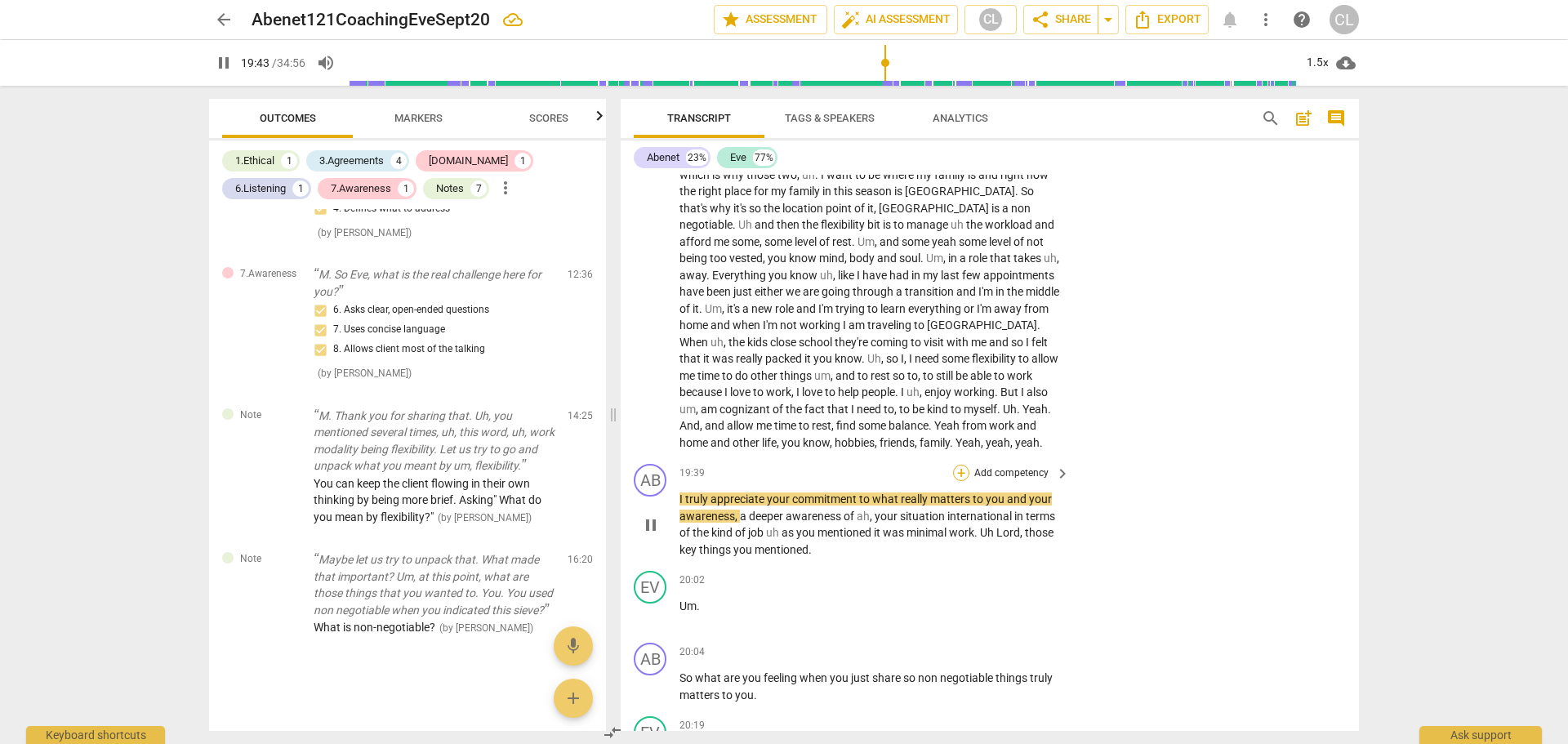
click at [963, 465] on div "+" at bounding box center [961, 472] width 16 height 16
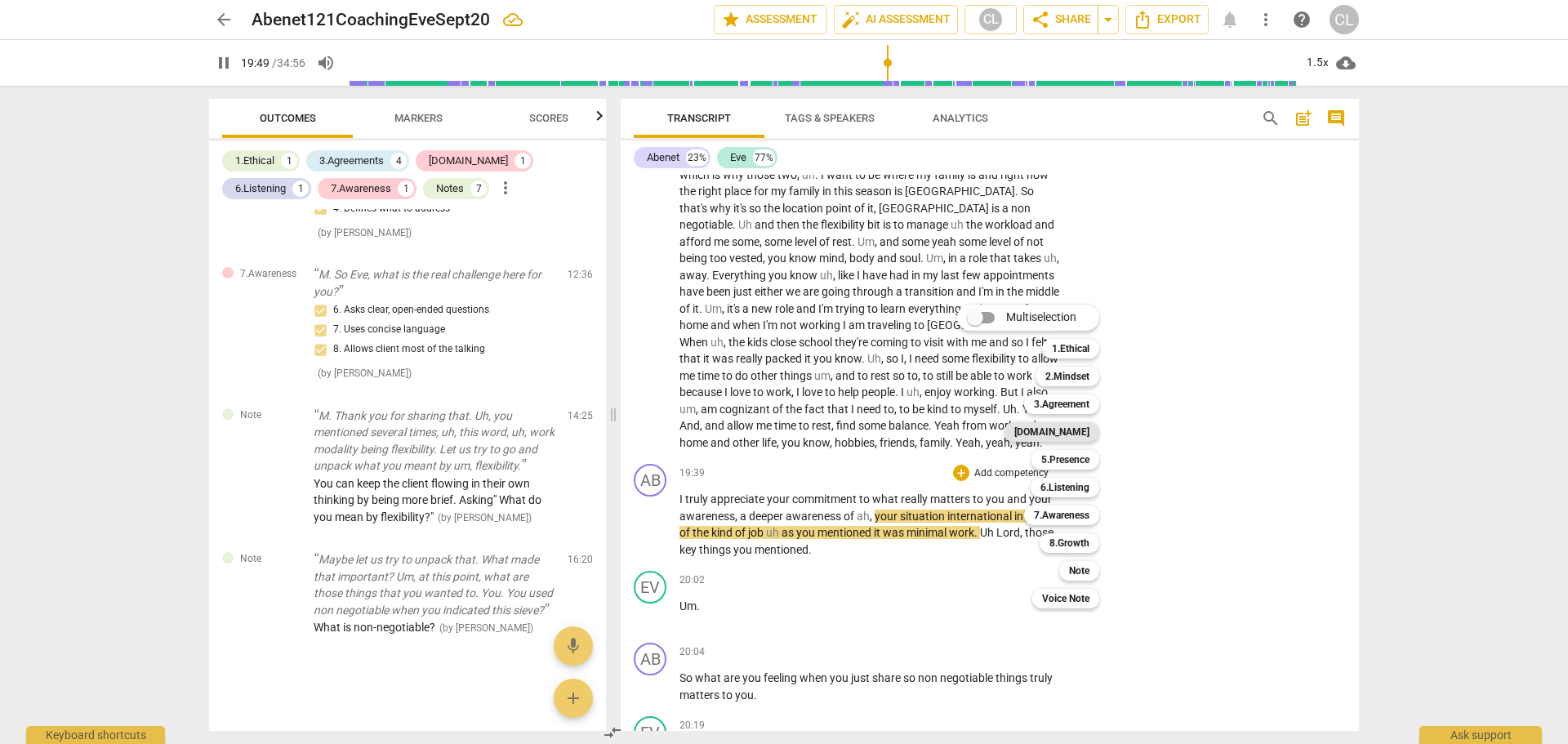
click at [1081, 434] on b "[DOMAIN_NAME]" at bounding box center [1052, 431] width 75 height 20
type input "1190"
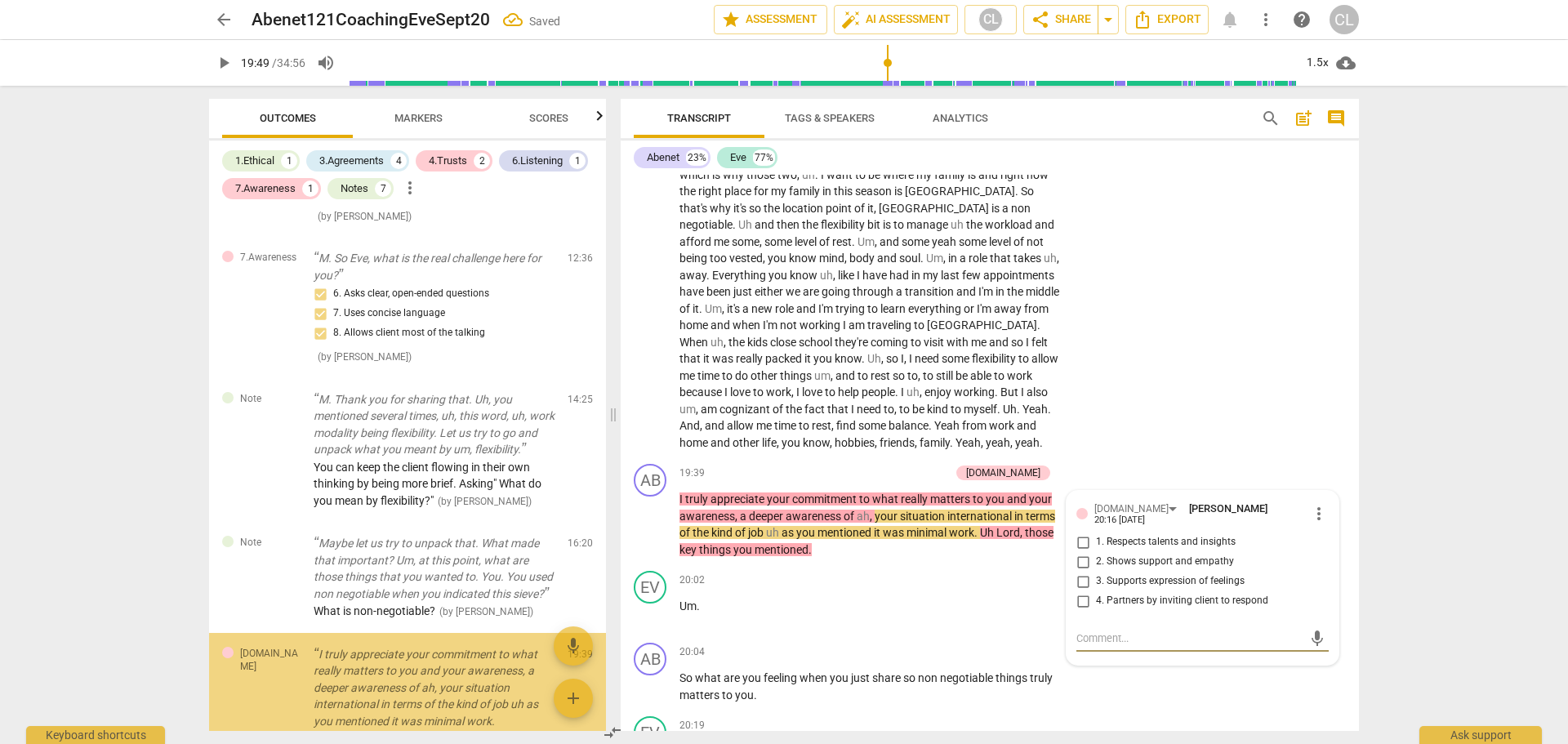
scroll to position [2736, 0]
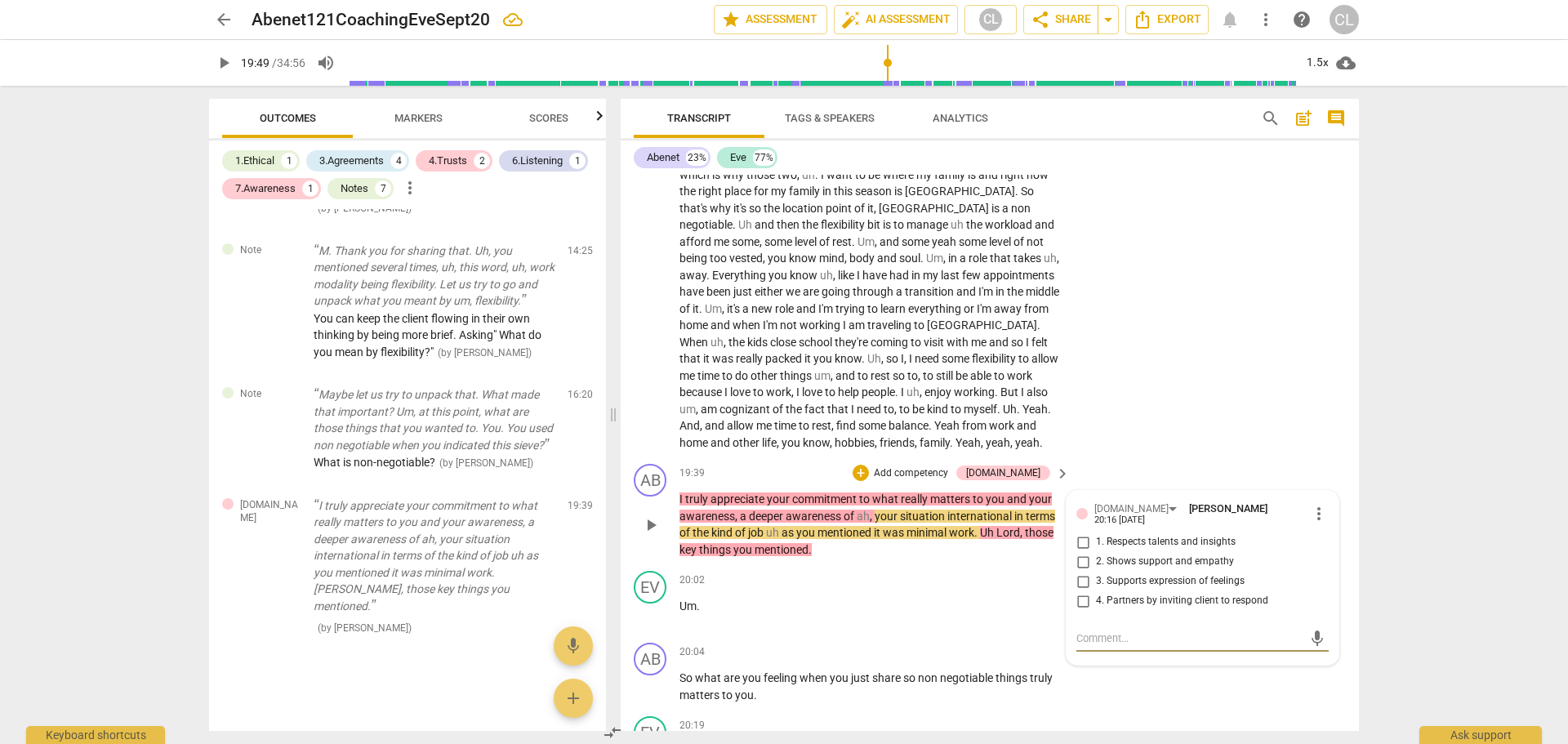
click at [1081, 552] on input "2. Shows support and empathy" at bounding box center [1083, 561] width 26 height 20
checkbox input "true"
click at [1081, 572] on input "3. Supports expression of feelings" at bounding box center [1083, 581] width 26 height 20
checkbox input "true"
click at [1151, 394] on div "EV play_arrow pause 16:39 + Add competency keyboard_arrow_right M . Yeah . Um .…" at bounding box center [990, 246] width 739 height 425
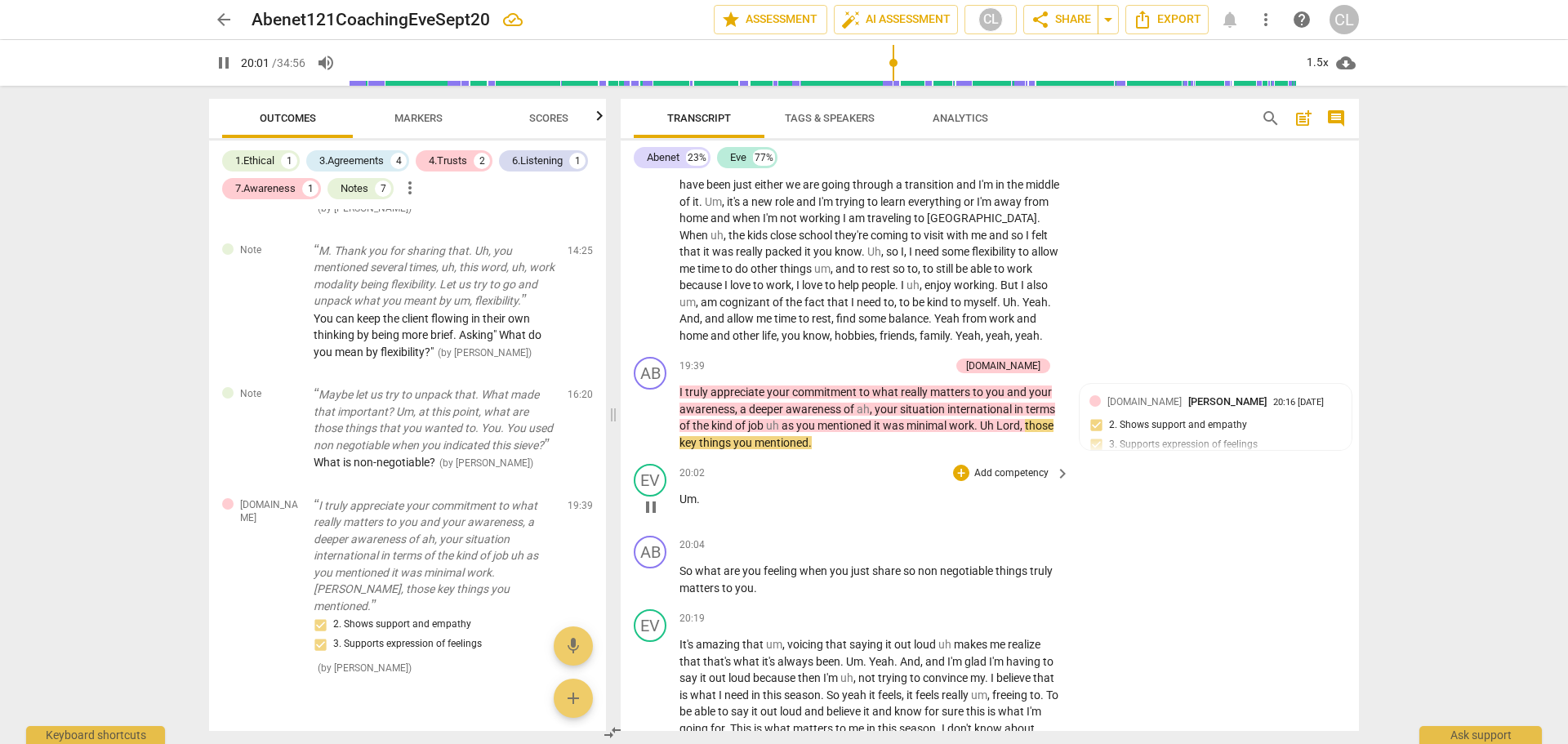
scroll to position [4103, 0]
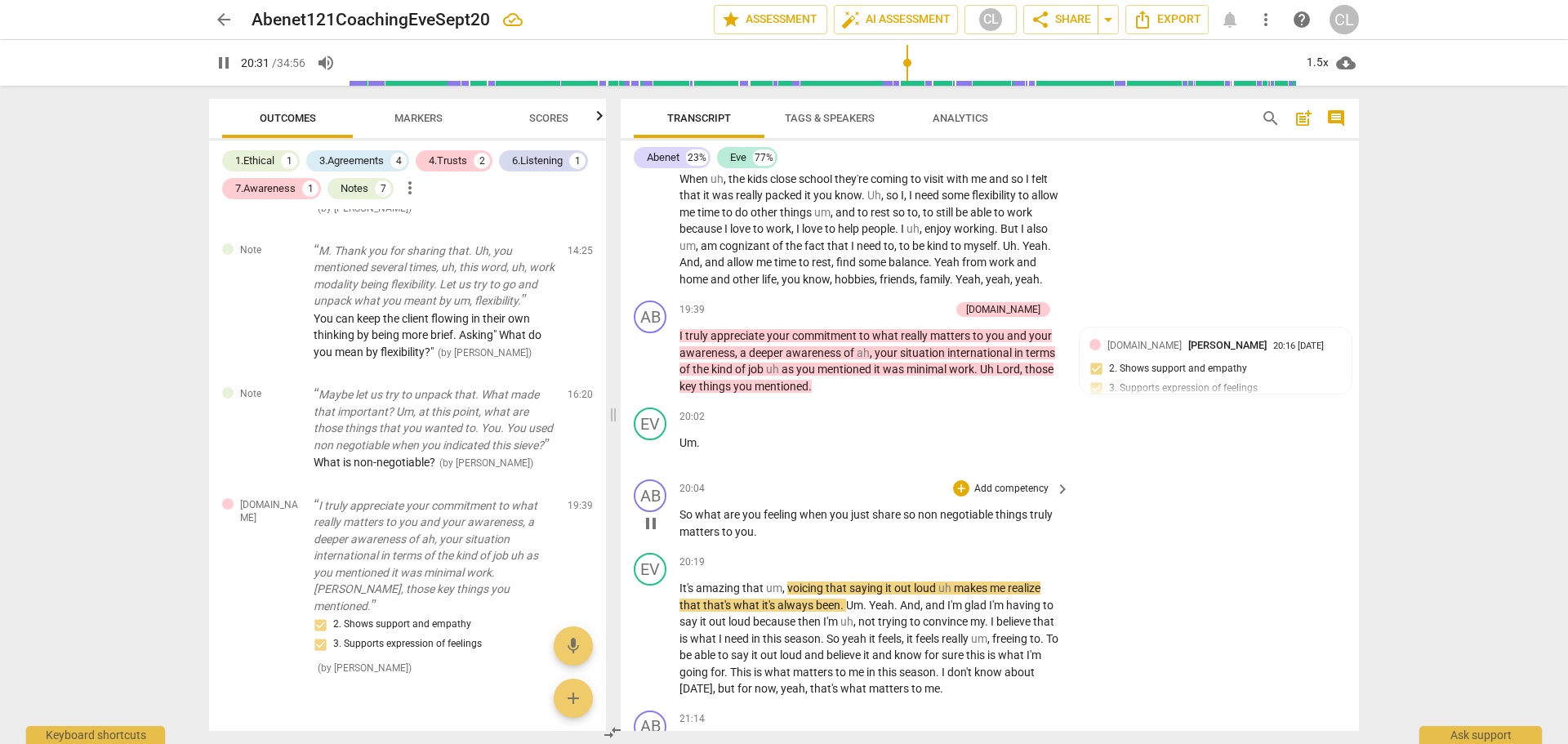
click at [650, 513] on span "pause" at bounding box center [650, 523] width 20 height 20
type input "1232"
click at [961, 480] on div "+" at bounding box center [961, 487] width 16 height 16
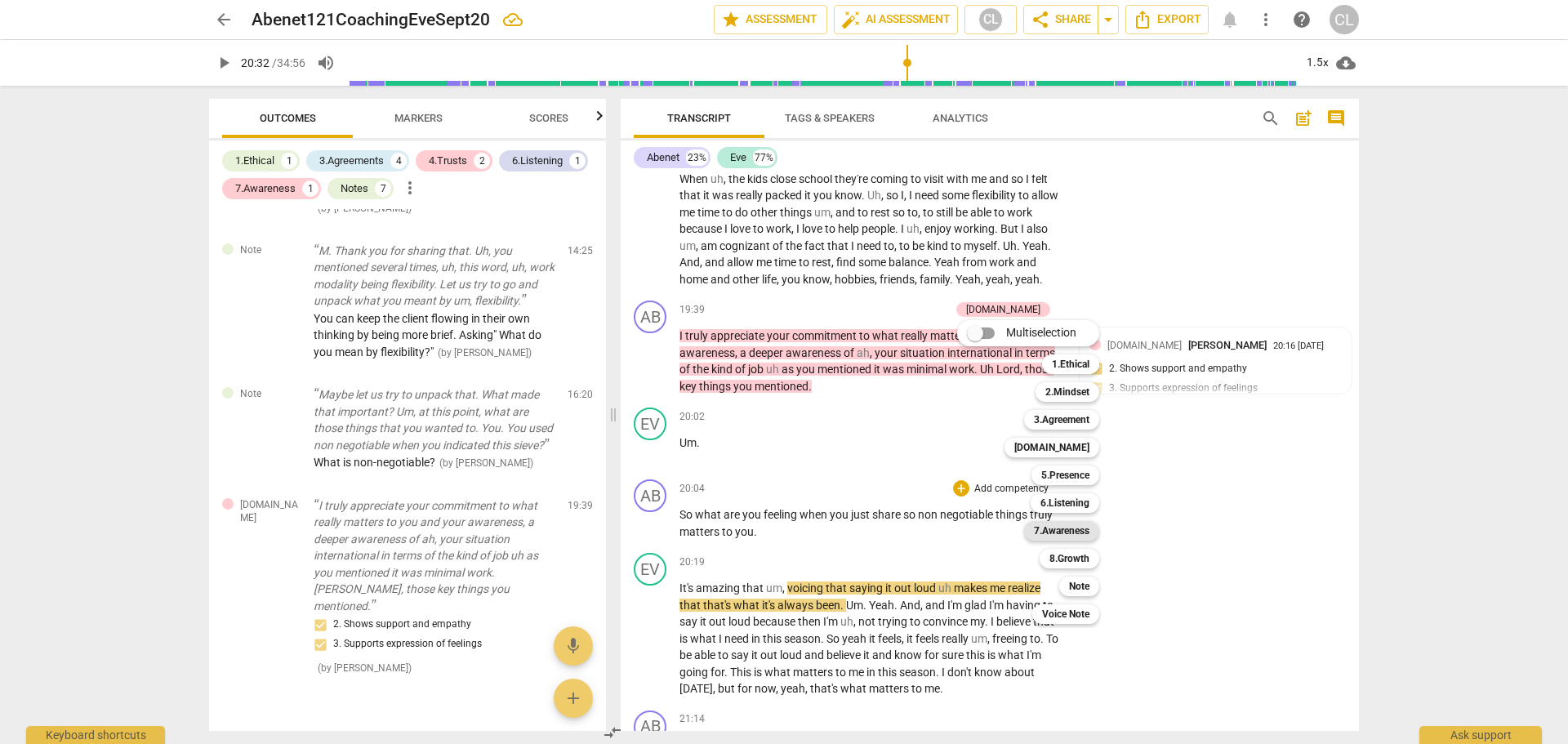
click at [1076, 530] on b "7.Awareness" at bounding box center [1061, 530] width 55 height 20
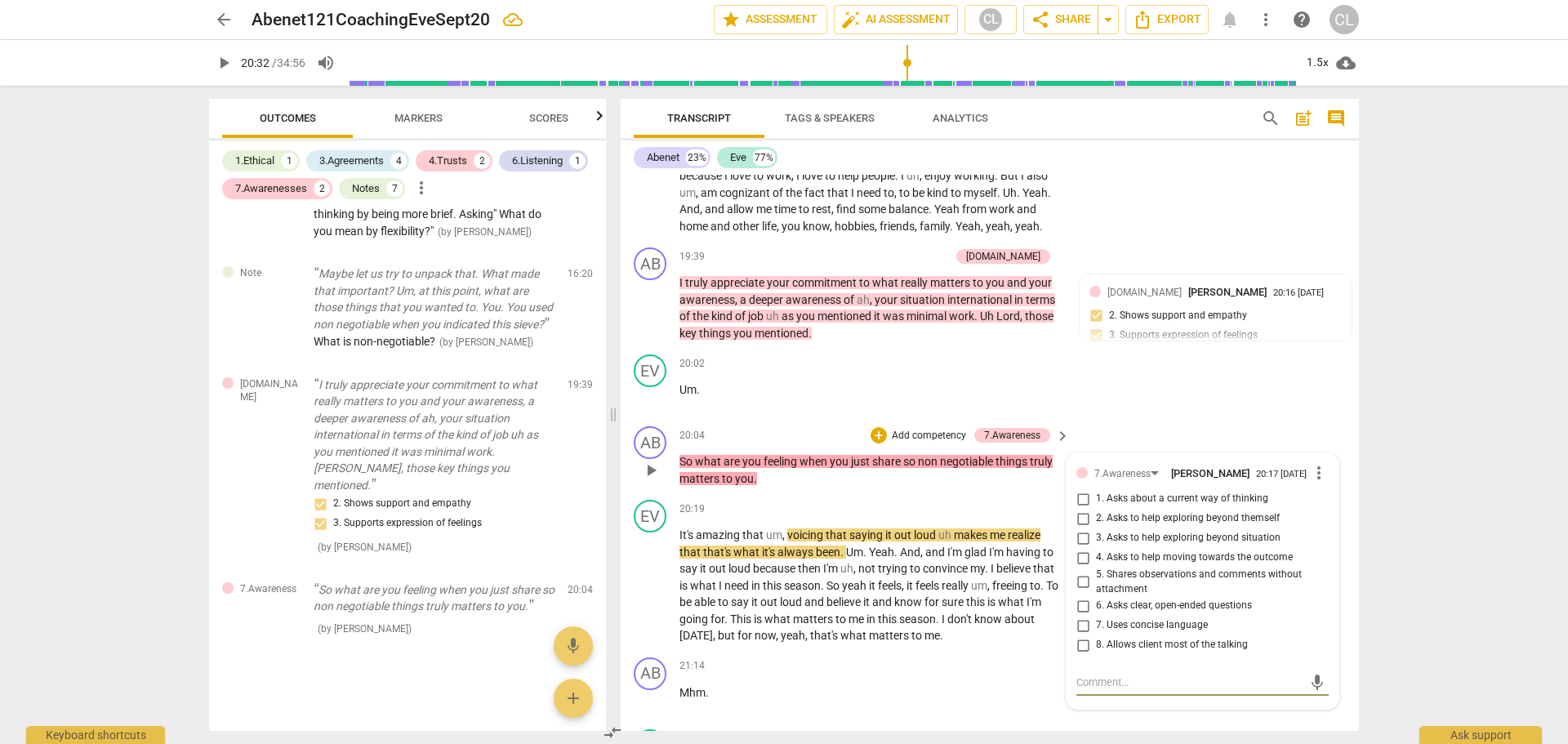
scroll to position [4185, 0]
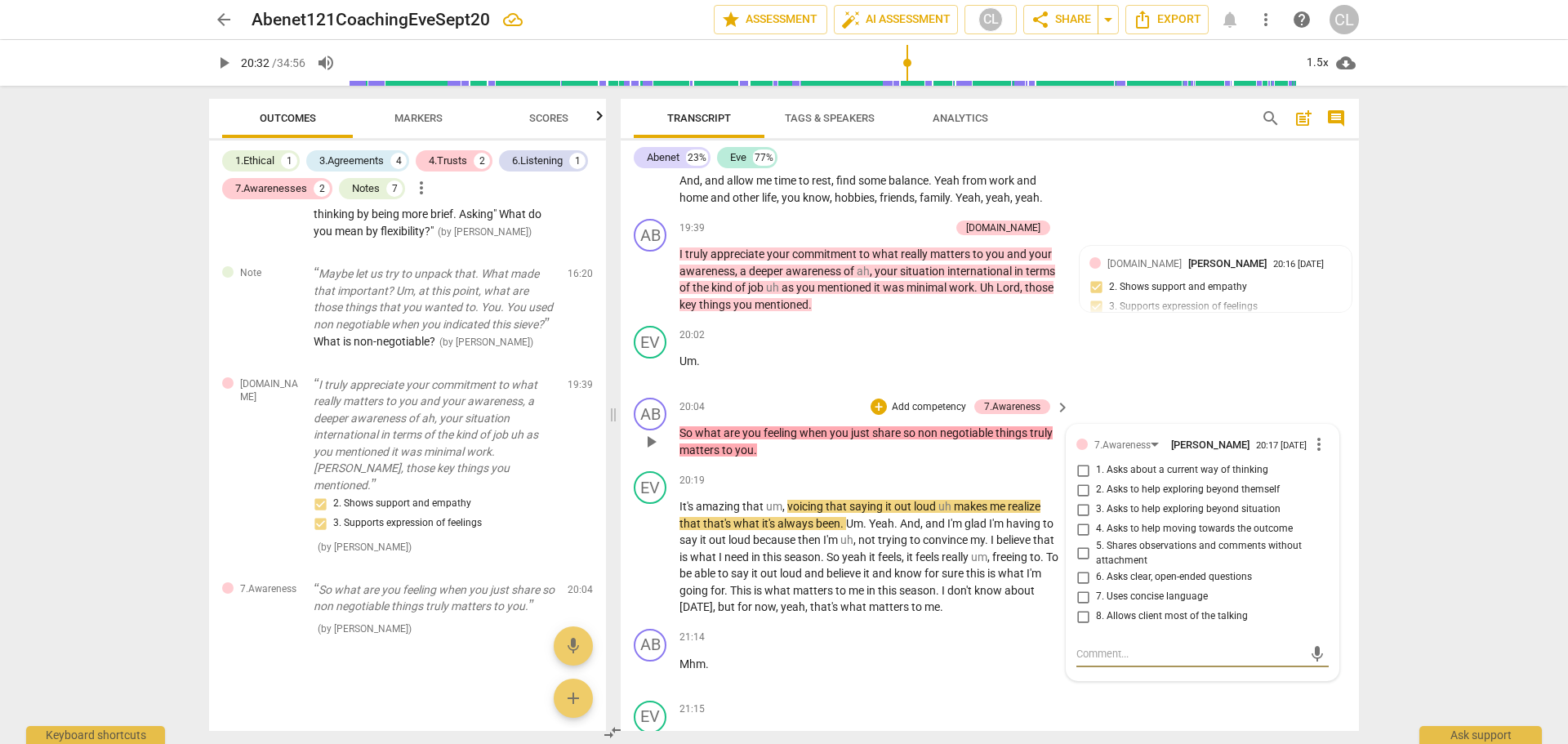
click at [1081, 567] on input "6. Asks clear, open-ended questions" at bounding box center [1083, 576] width 26 height 20
checkbox input "true"
click at [1081, 587] on input "7. Uses concise language" at bounding box center [1083, 596] width 26 height 20
checkbox input "true"
click at [1081, 606] on input "8. Allows client most of the talking" at bounding box center [1083, 616] width 26 height 20
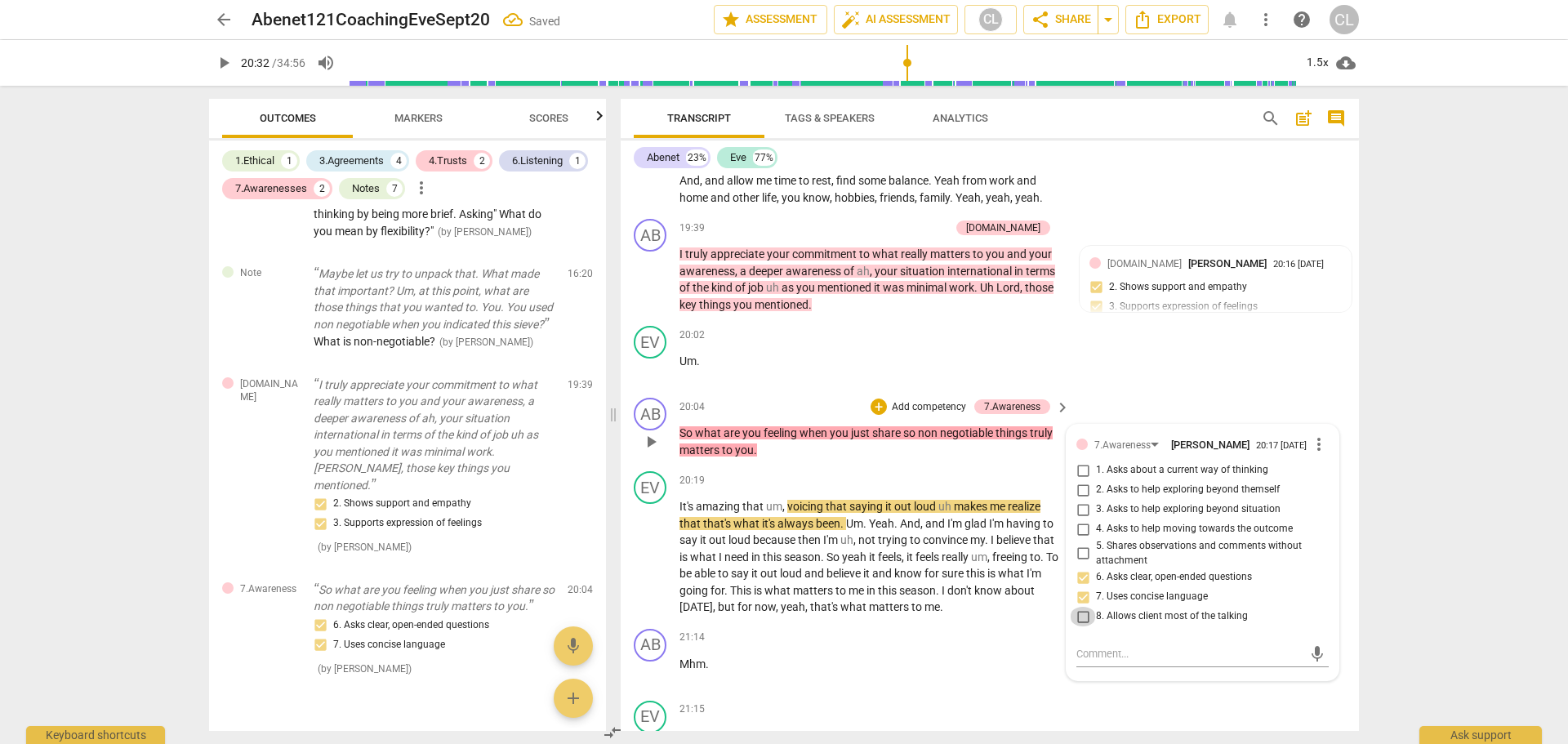
checkbox input "true"
click at [1160, 363] on div "EV play_arrow pause 20:02 + Add competency keyboard_arrow_right Um ." at bounding box center [990, 355] width 739 height 72
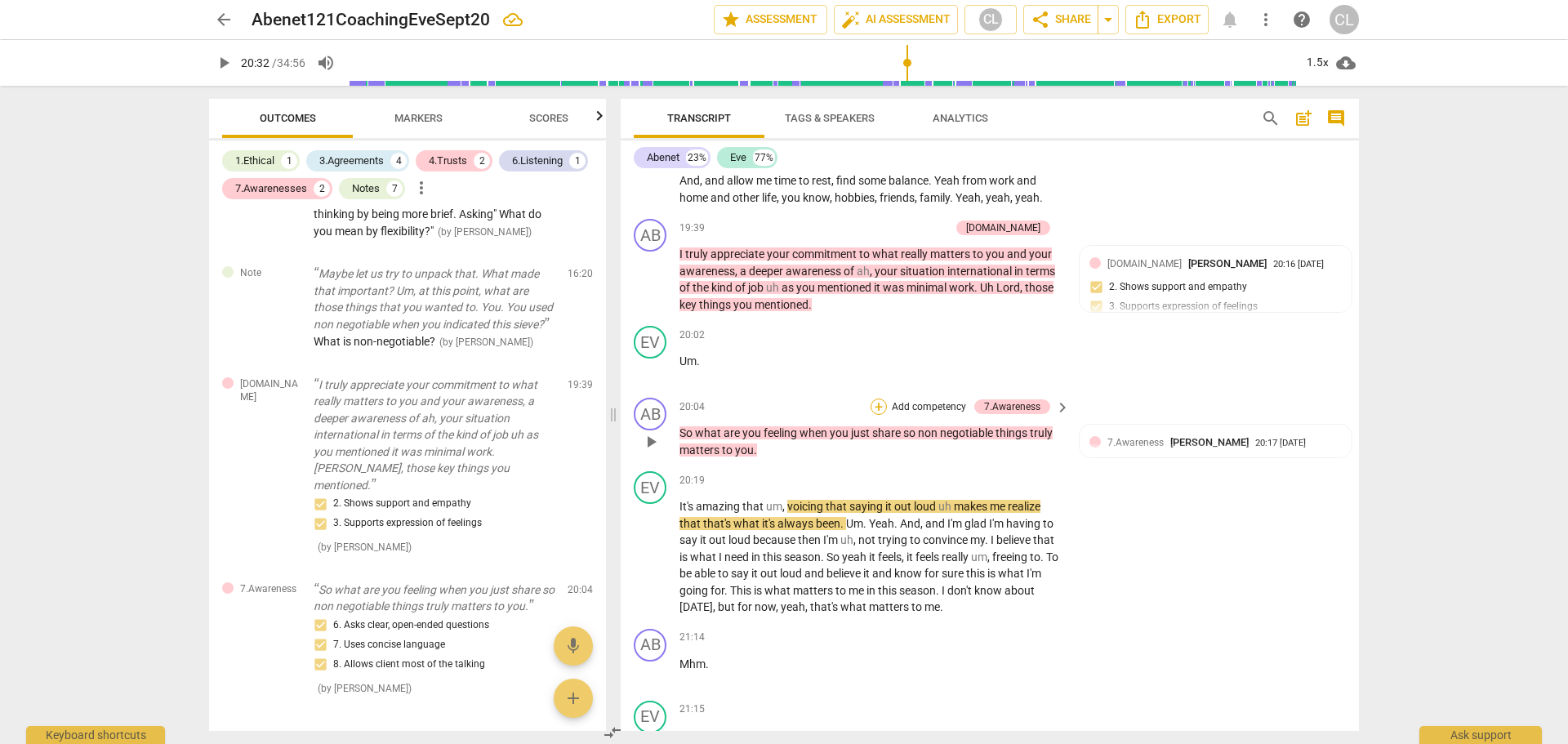
click at [875, 398] on div "+" at bounding box center [878, 406] width 16 height 16
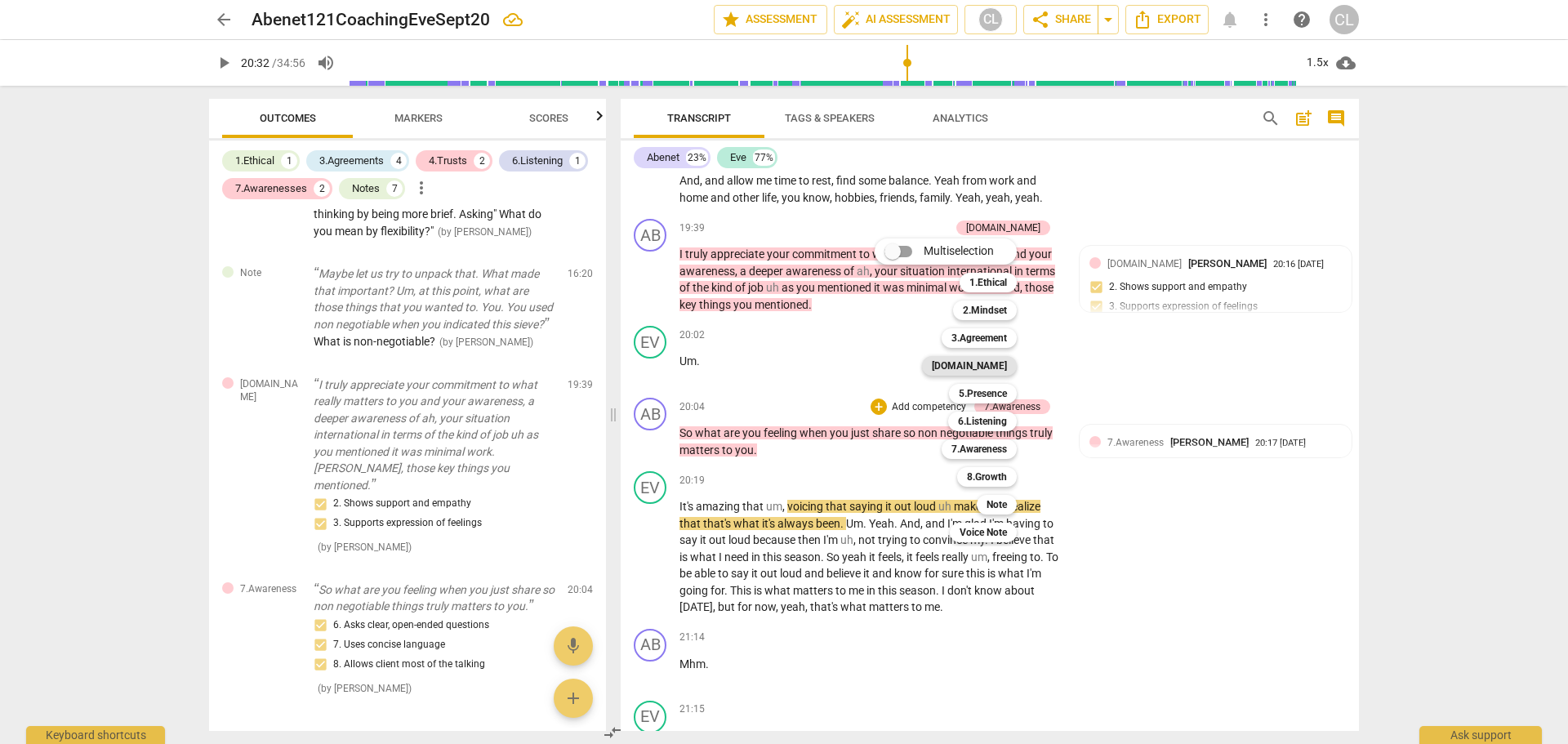
click at [991, 366] on b "[DOMAIN_NAME]" at bounding box center [969, 365] width 75 height 20
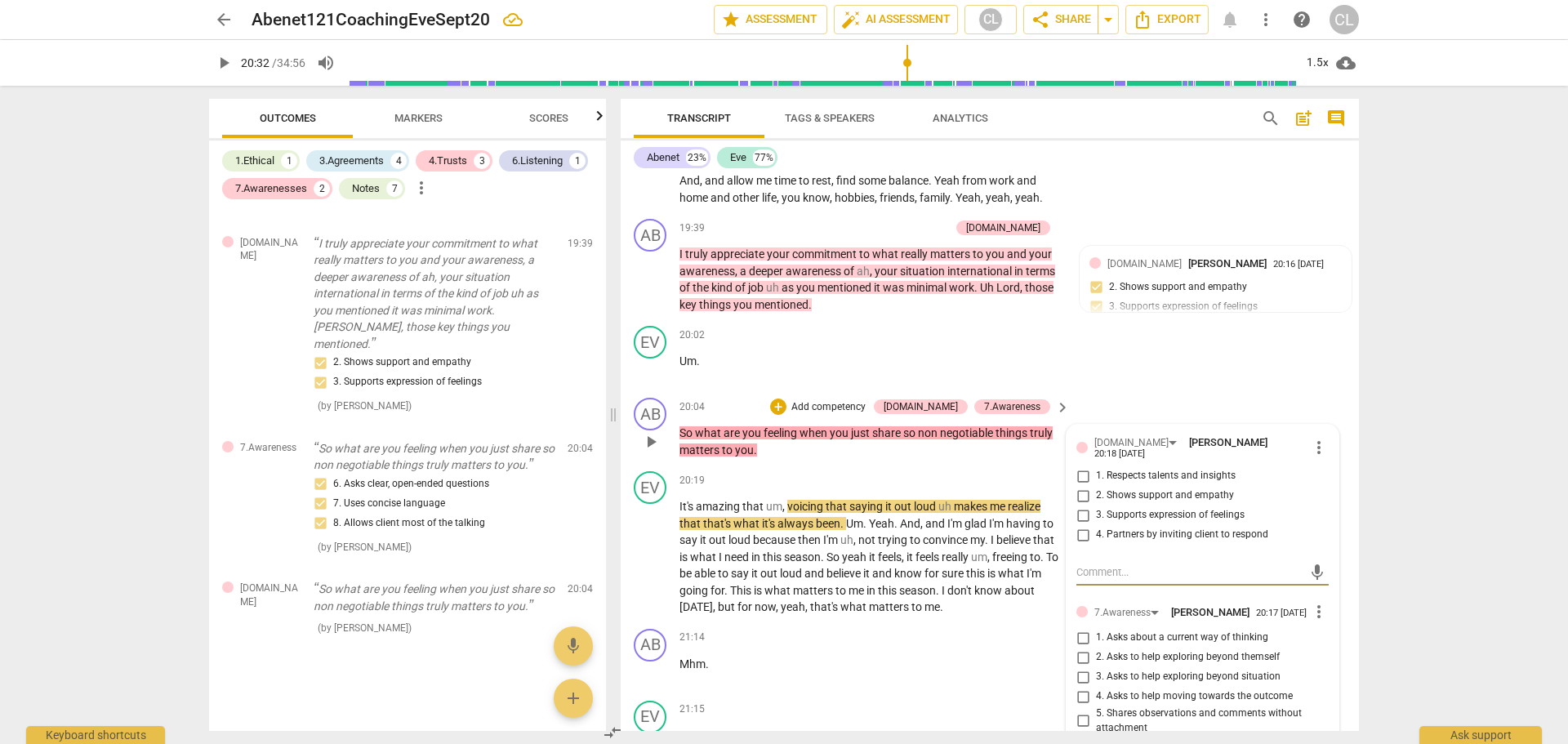
scroll to position [4266, 0]
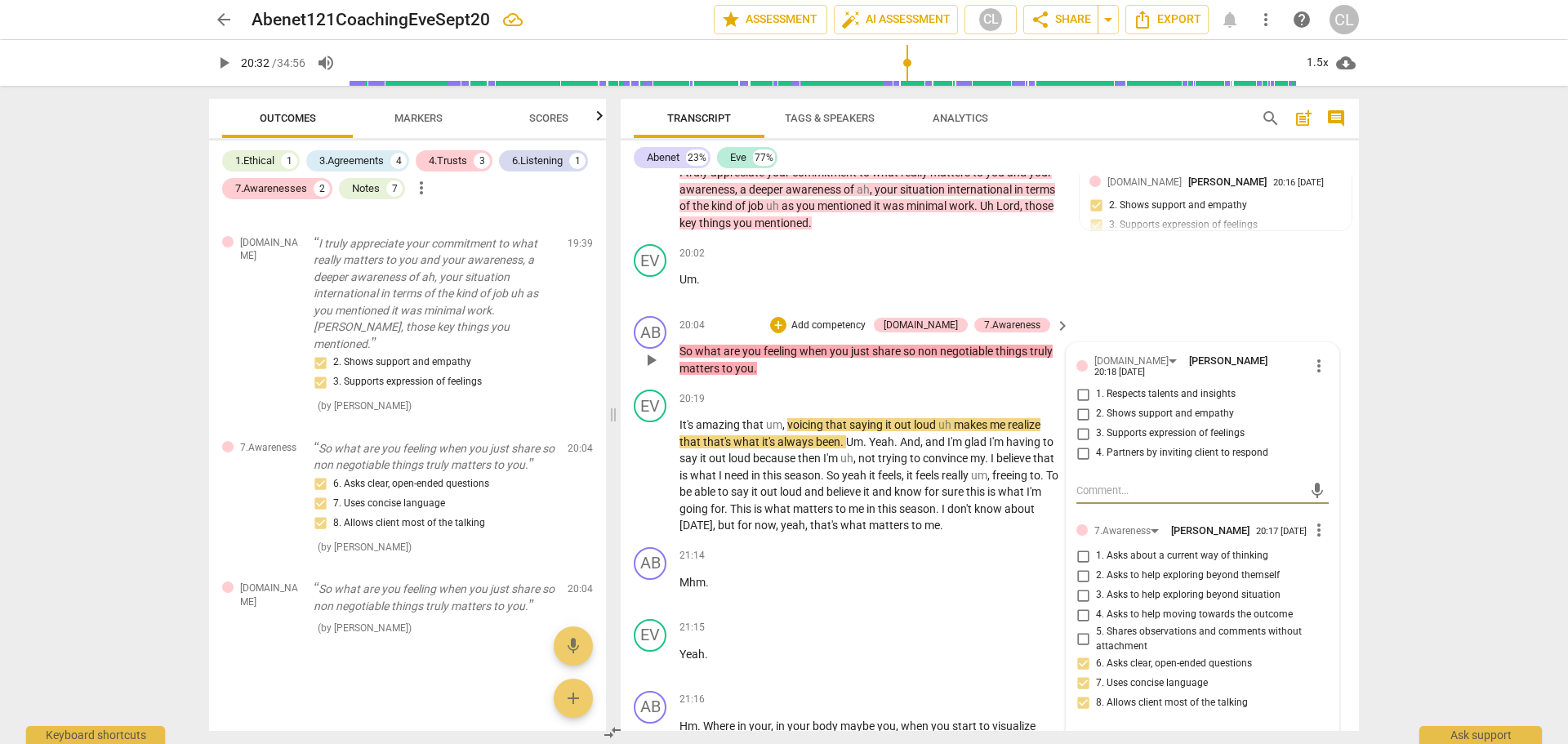
click at [1314, 356] on span "more_vert" at bounding box center [1319, 365] width 20 height 20
click at [1320, 373] on li "Delete" at bounding box center [1331, 376] width 56 height 31
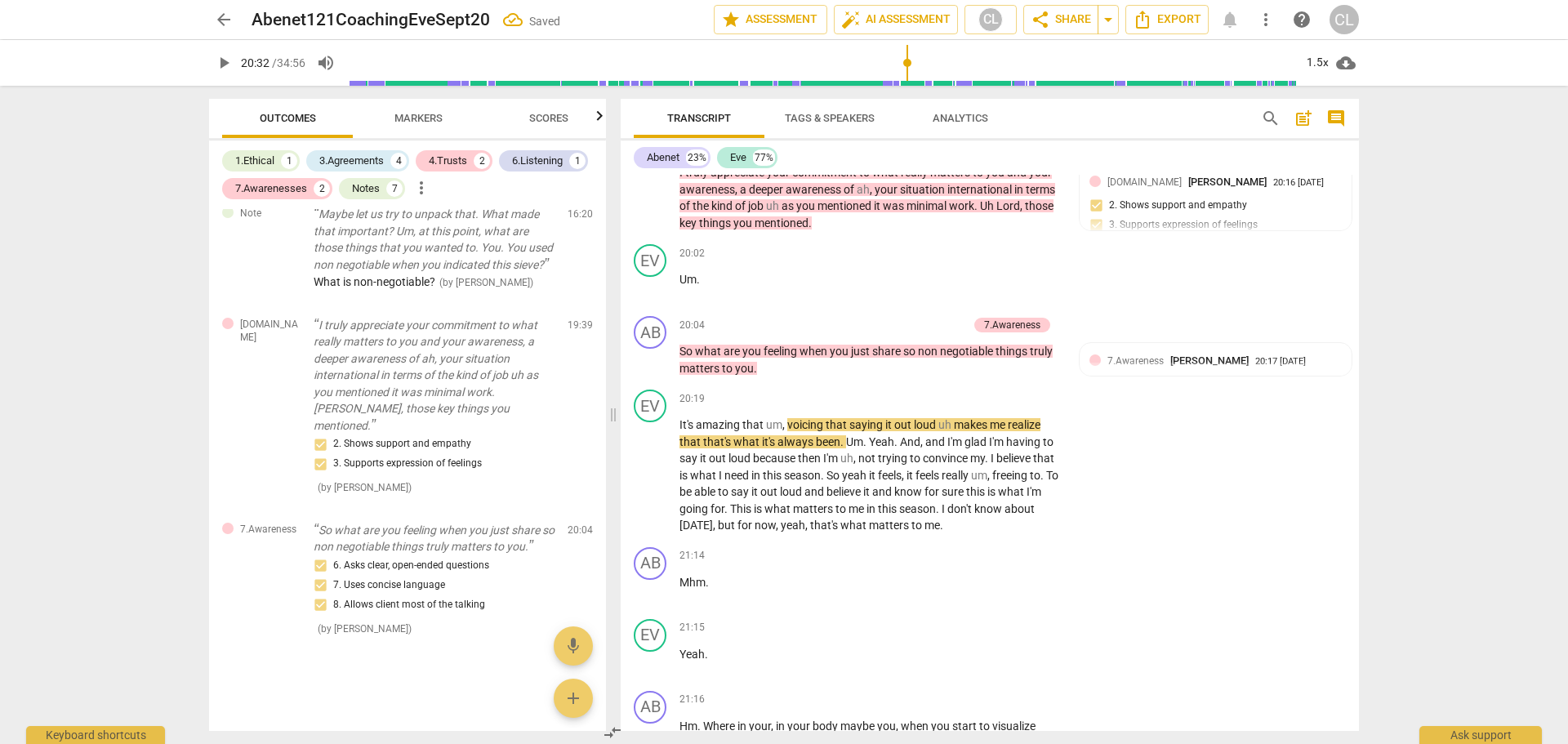
scroll to position [2917, 0]
click at [878, 317] on div "+" at bounding box center [878, 324] width 16 height 16
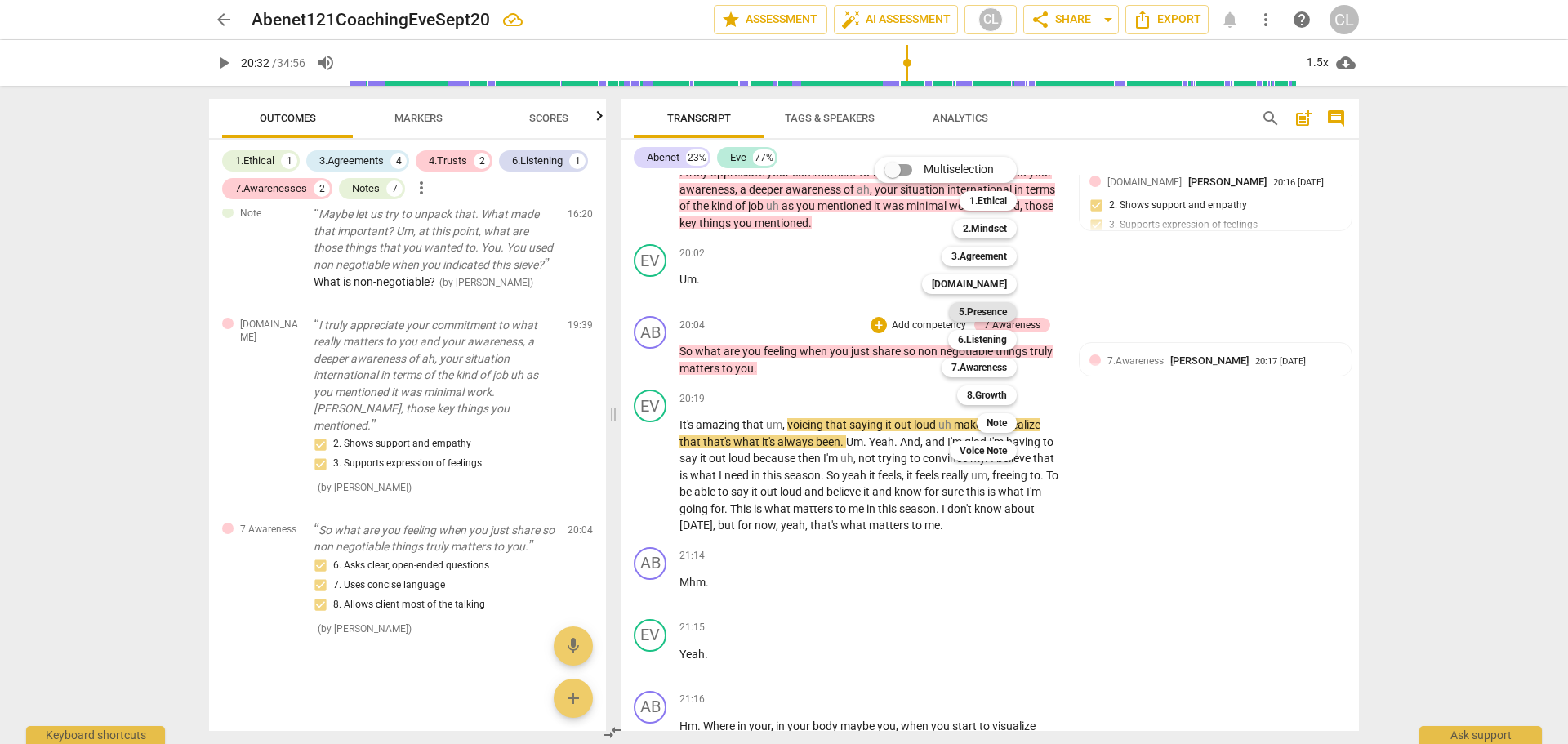
click at [994, 315] on b "5.Presence" at bounding box center [982, 311] width 48 height 20
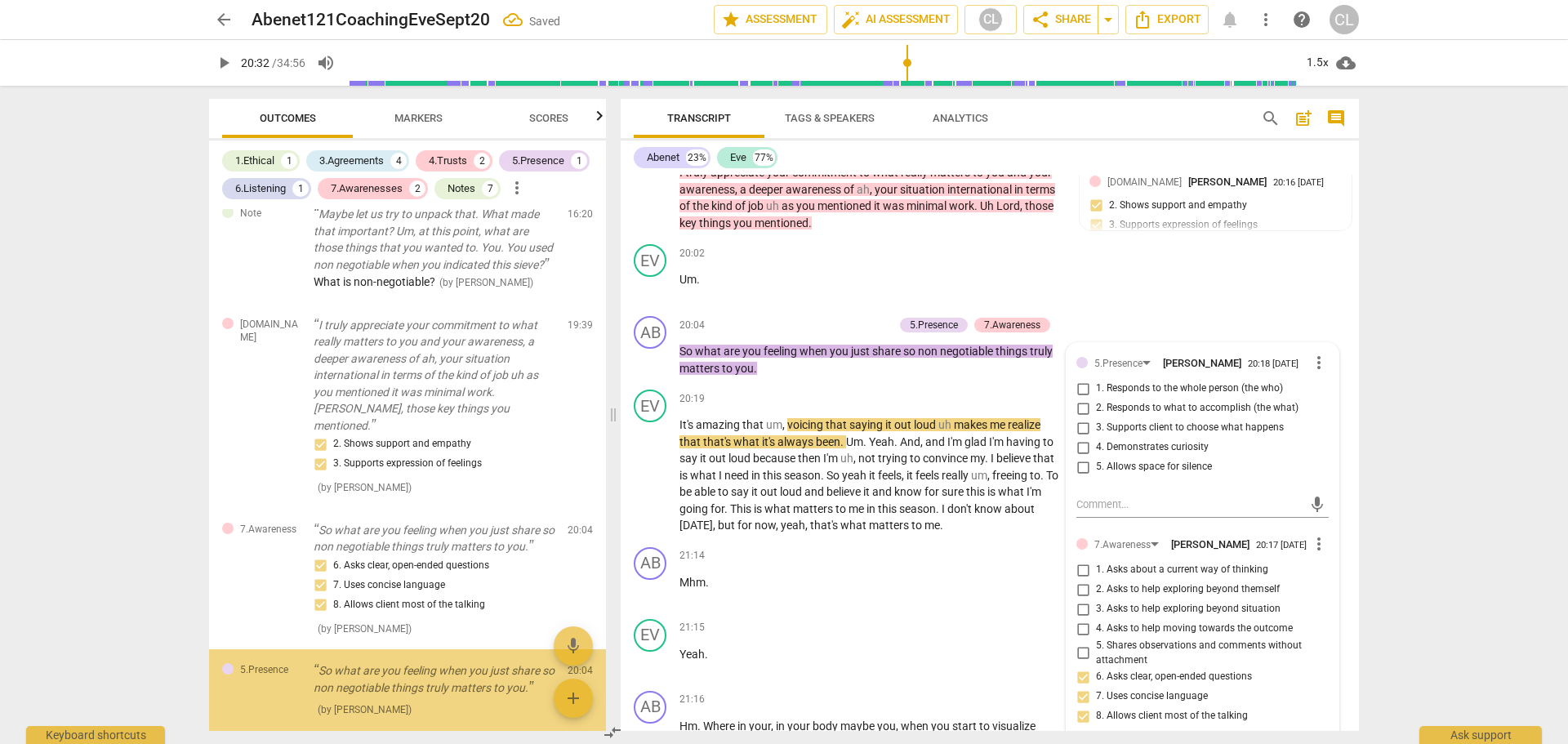
scroll to position [2998, 0]
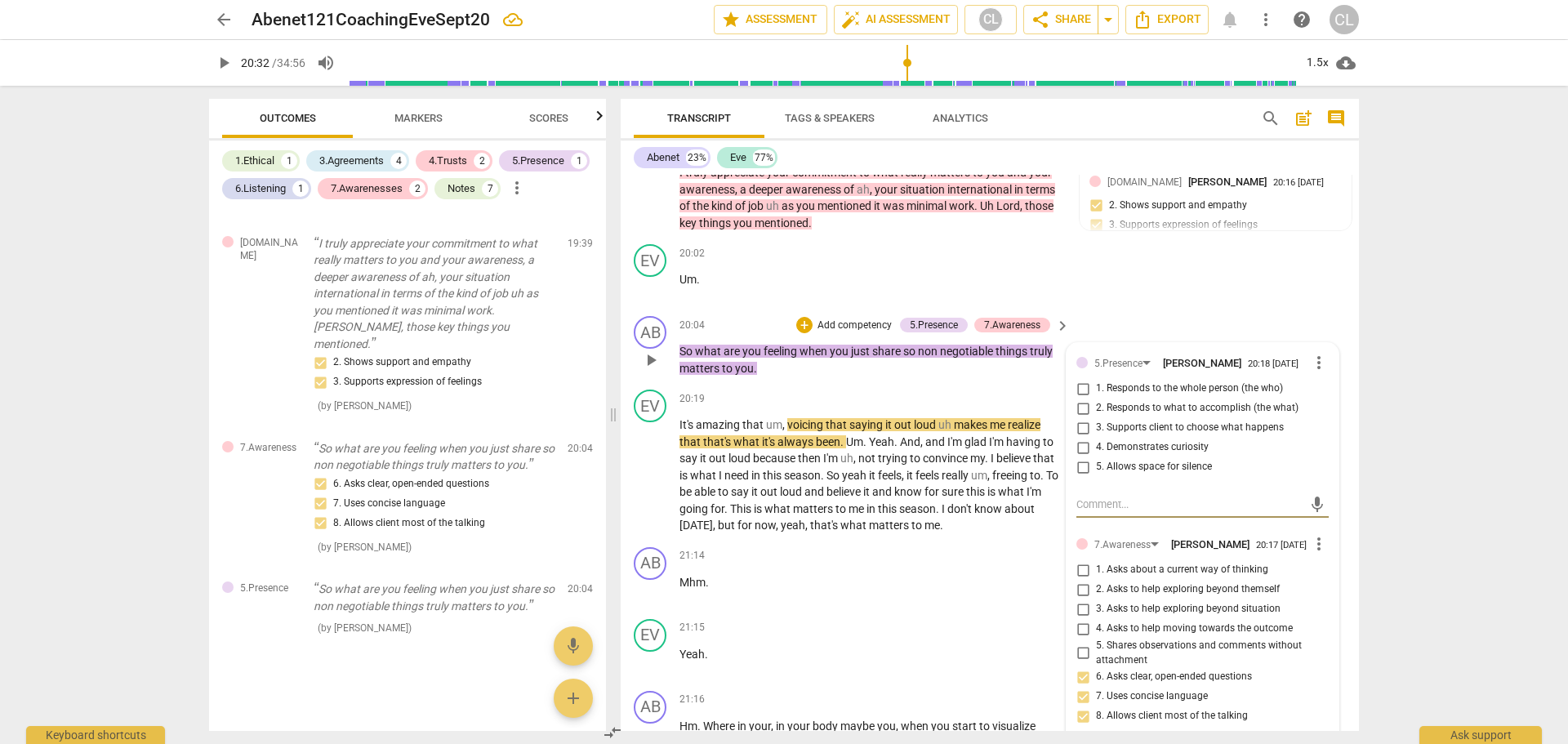
click at [1081, 438] on input "4. Demonstrates curiosity" at bounding box center [1083, 447] width 26 height 20
checkbox input "true"
click at [1116, 283] on div "EV play_arrow pause 20:02 + Add competency keyboard_arrow_right Um ." at bounding box center [990, 274] width 739 height 72
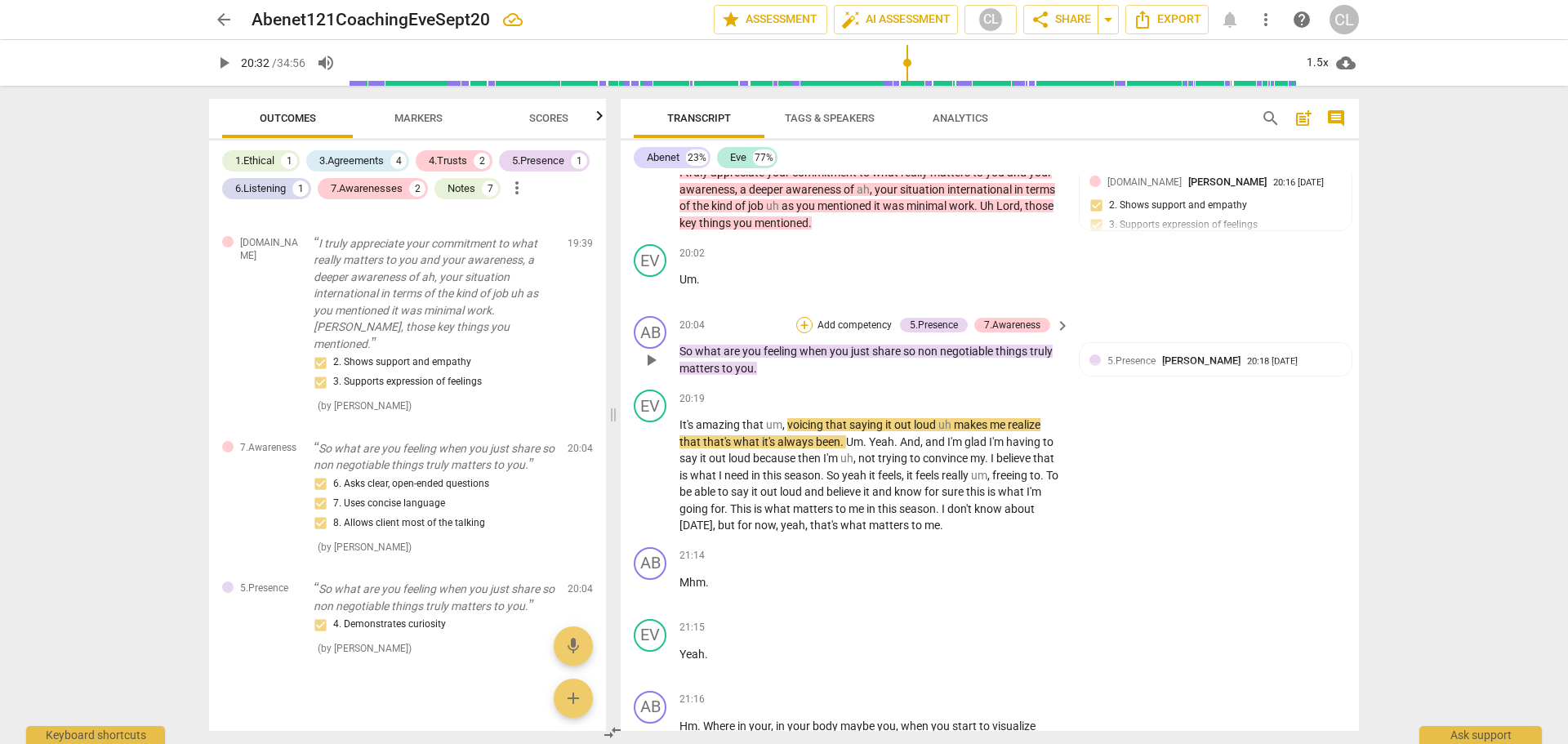
click at [801, 317] on div "+" at bounding box center [803, 324] width 16 height 16
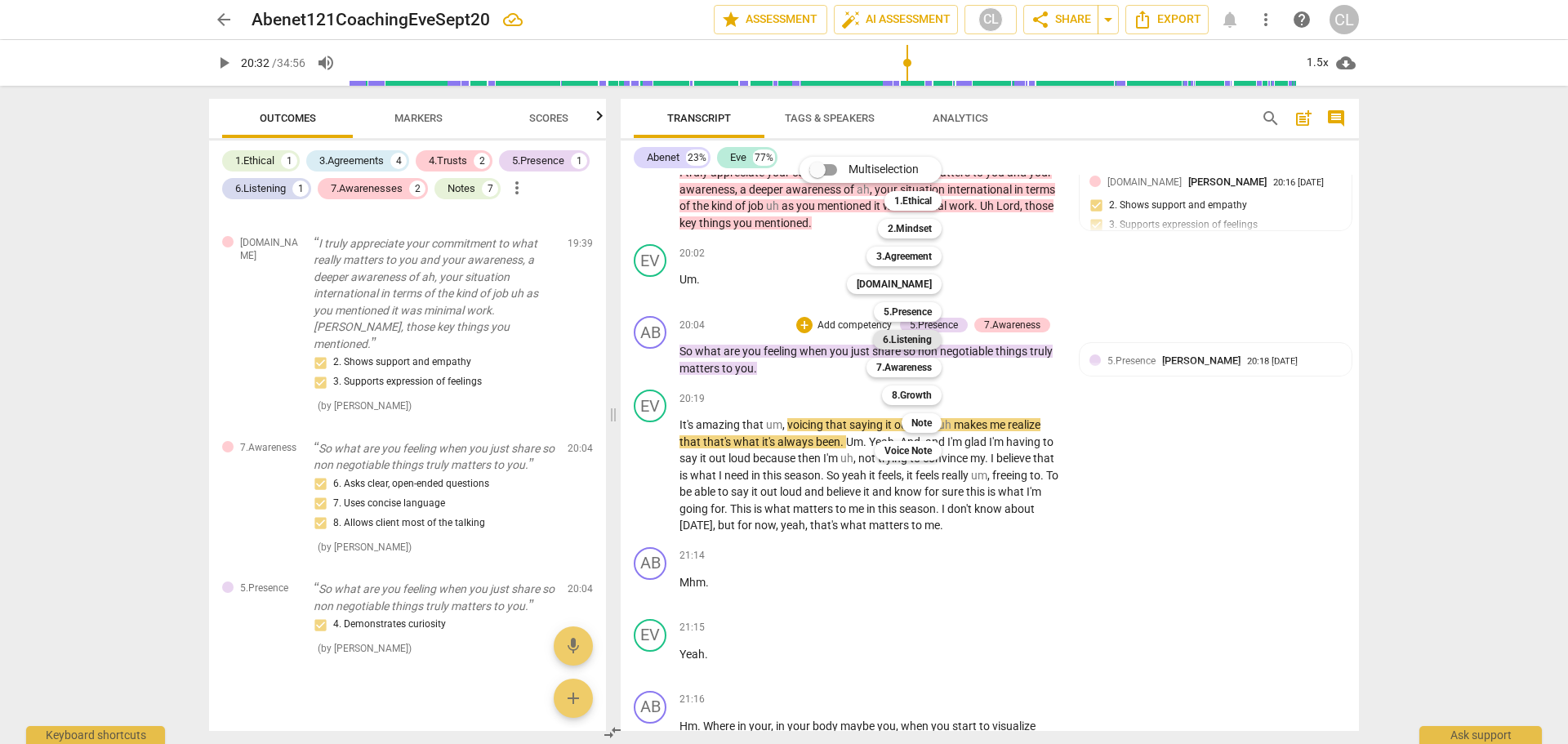
click at [906, 335] on b "6.Listening" at bounding box center [907, 339] width 49 height 20
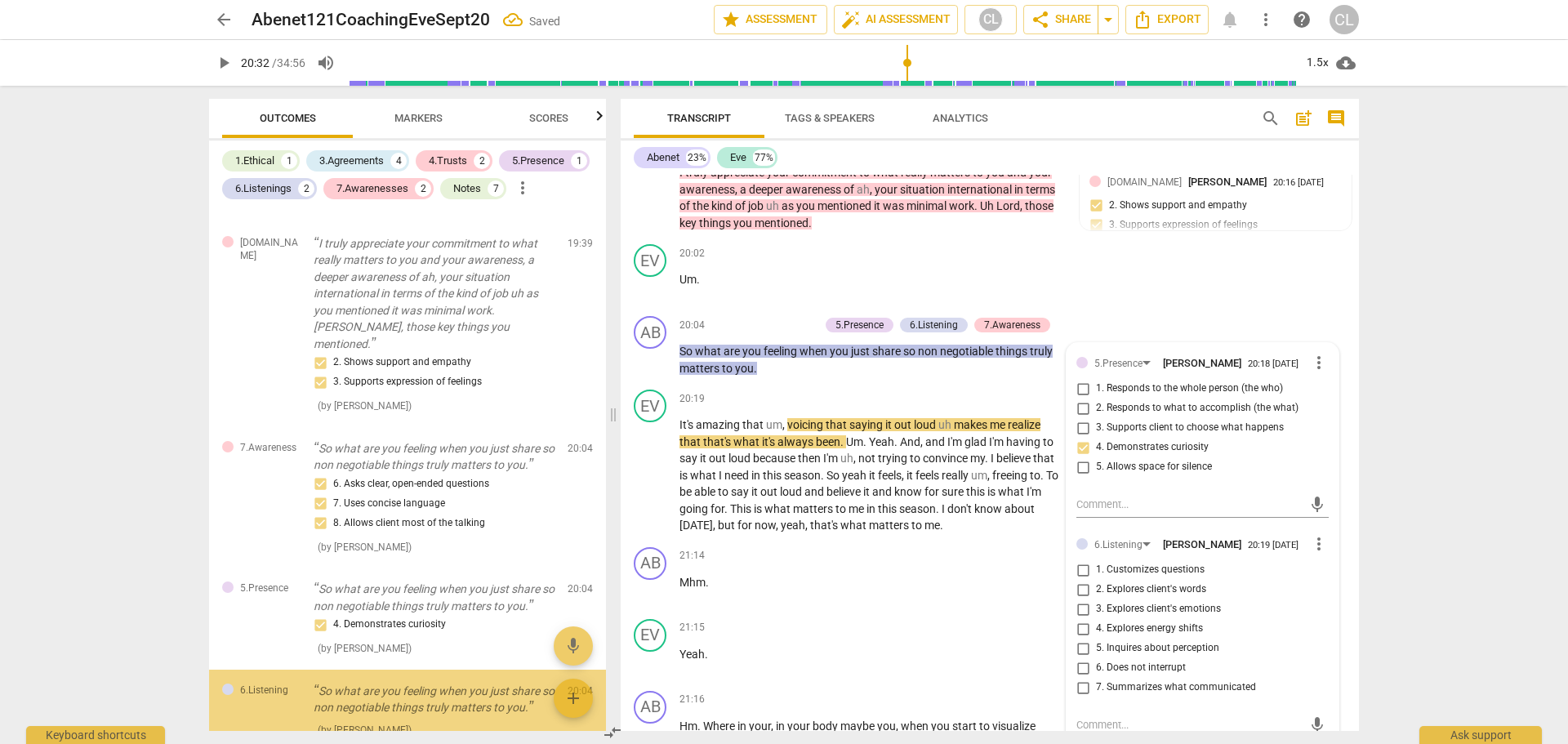
scroll to position [3100, 0]
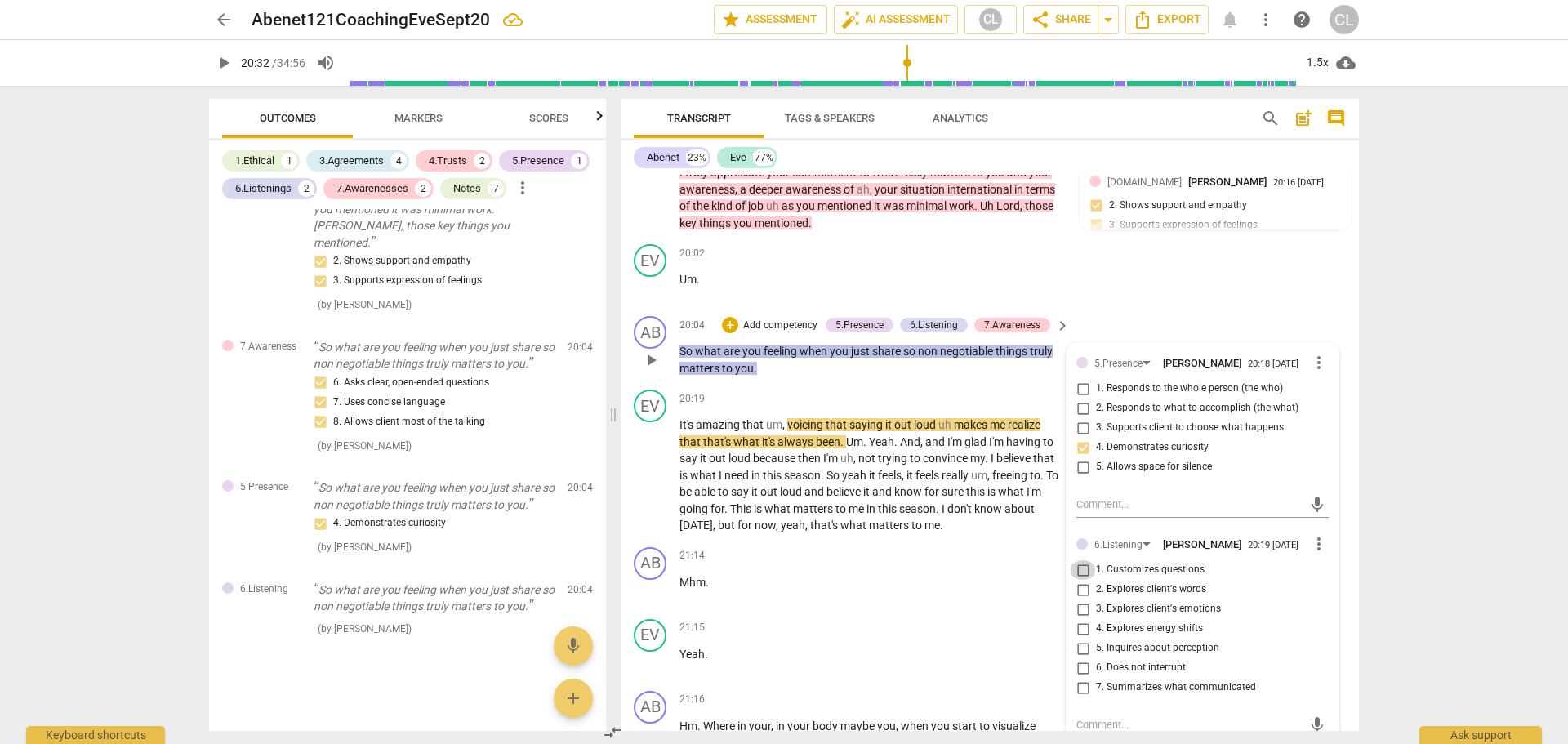
click at [1080, 560] on input "1. Customizes questions" at bounding box center [1083, 570] width 26 height 20
checkbox input "true"
click at [1083, 599] on input "3. Explores client's emotions" at bounding box center [1083, 608] width 26 height 20
checkbox input "true"
click at [1137, 309] on div "AB play_arrow pause 20:04 + Add competency 5.Presence 6.Listening 7.Awareness k…" at bounding box center [990, 346] width 739 height 73
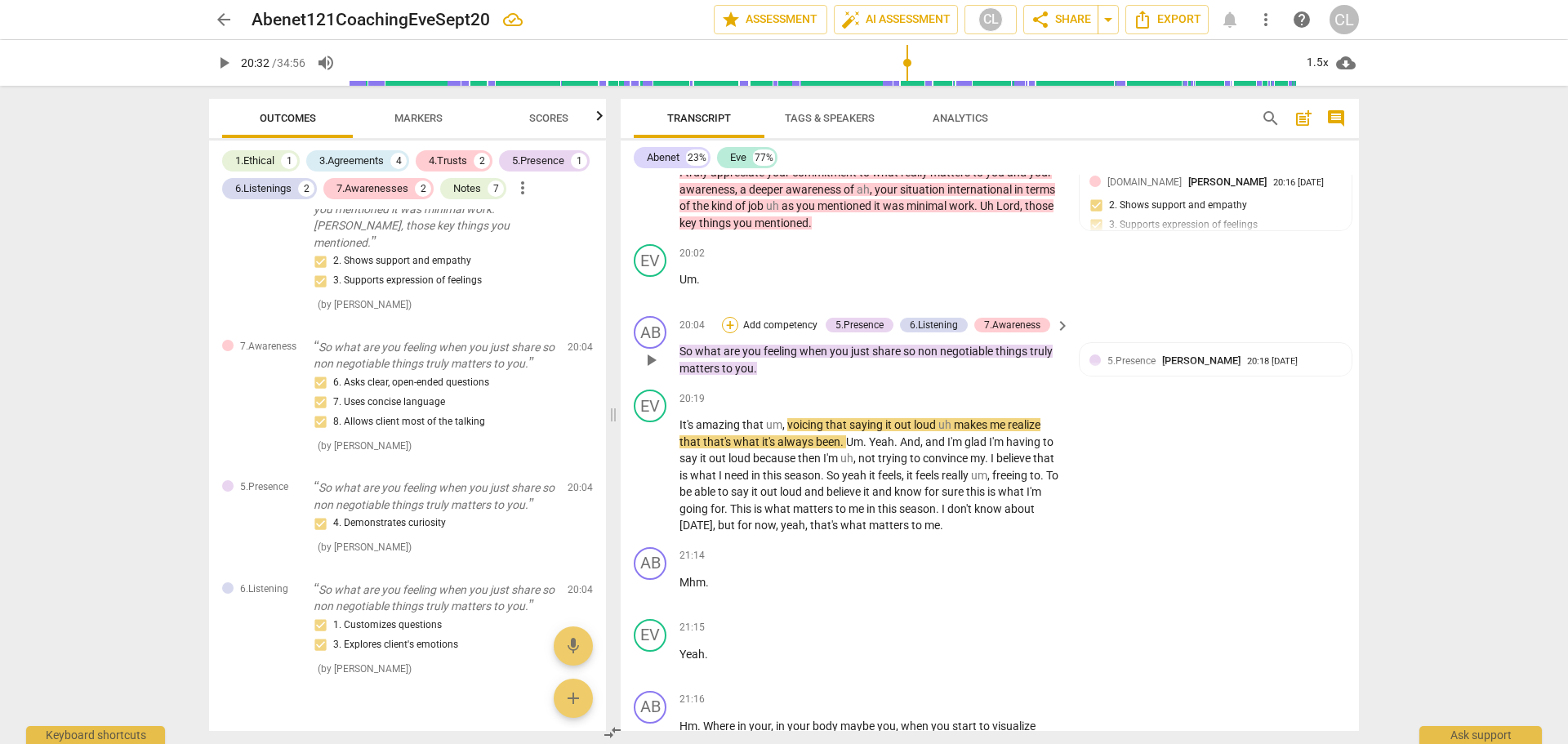
click at [730, 317] on div "+" at bounding box center [729, 324] width 16 height 16
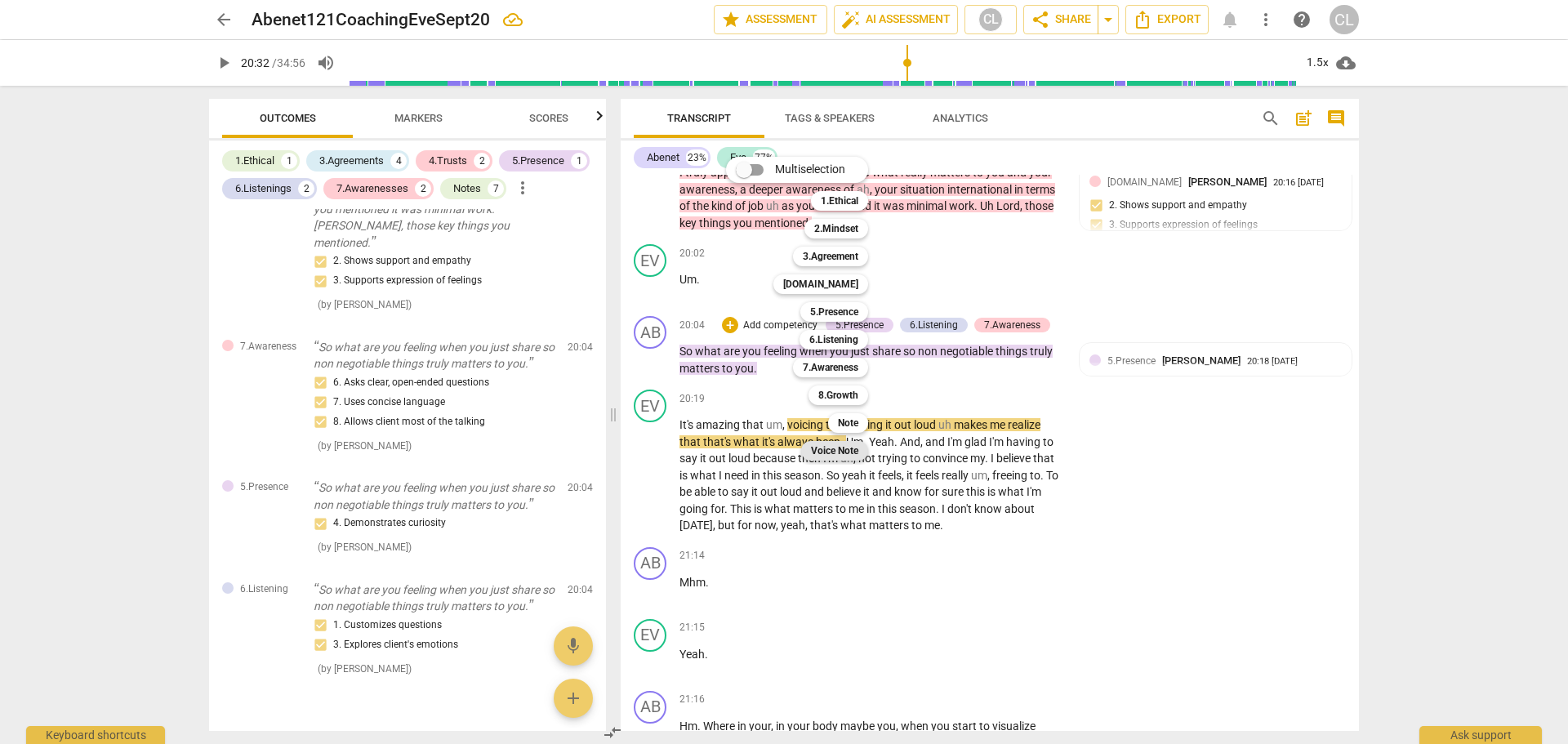
click at [825, 454] on b "Voice Note" at bounding box center [834, 450] width 48 height 20
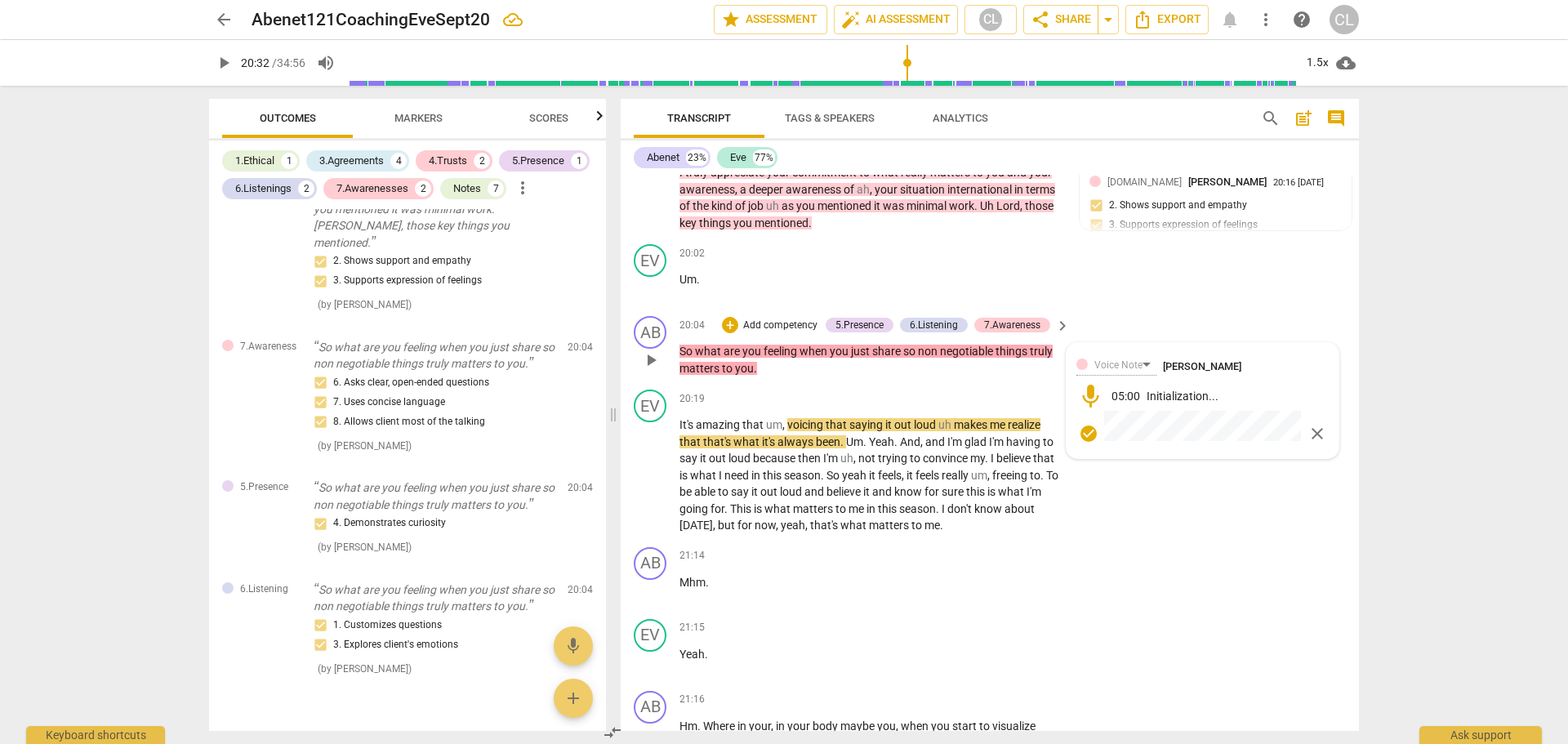
click at [1310, 424] on span "close" at bounding box center [1317, 433] width 20 height 20
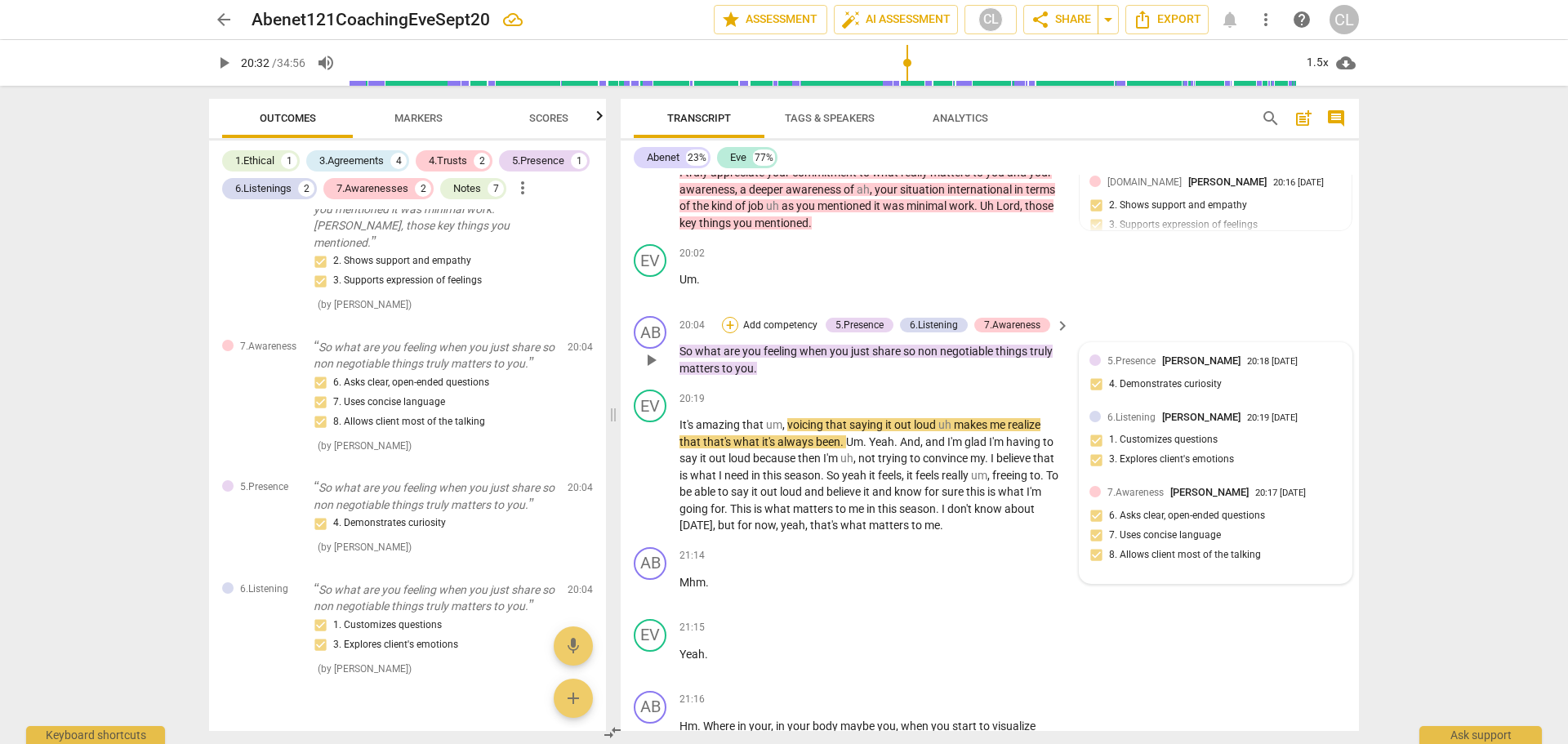
click at [731, 317] on div "+" at bounding box center [729, 324] width 16 height 16
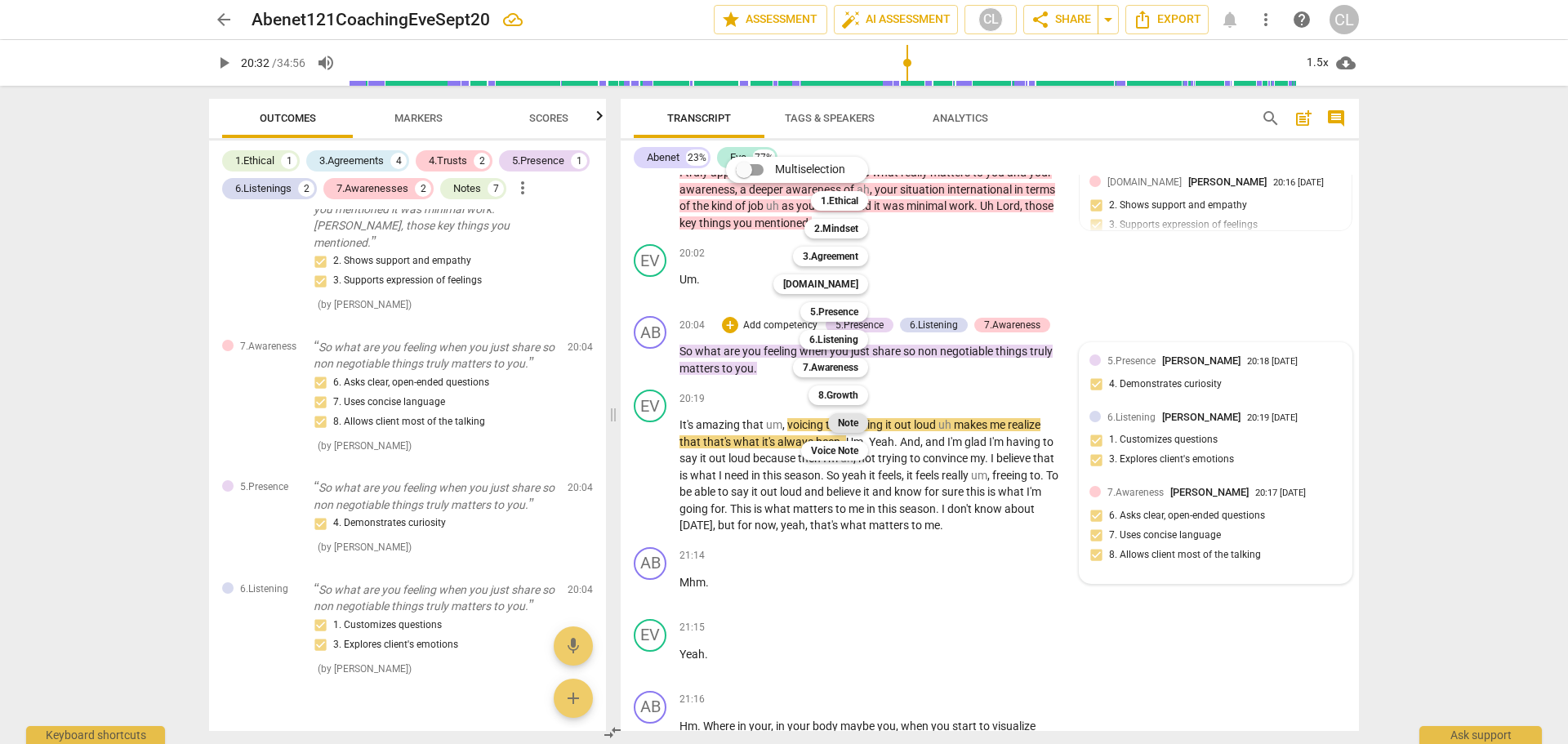
click at [846, 426] on b "Note" at bounding box center [848, 423] width 21 height 20
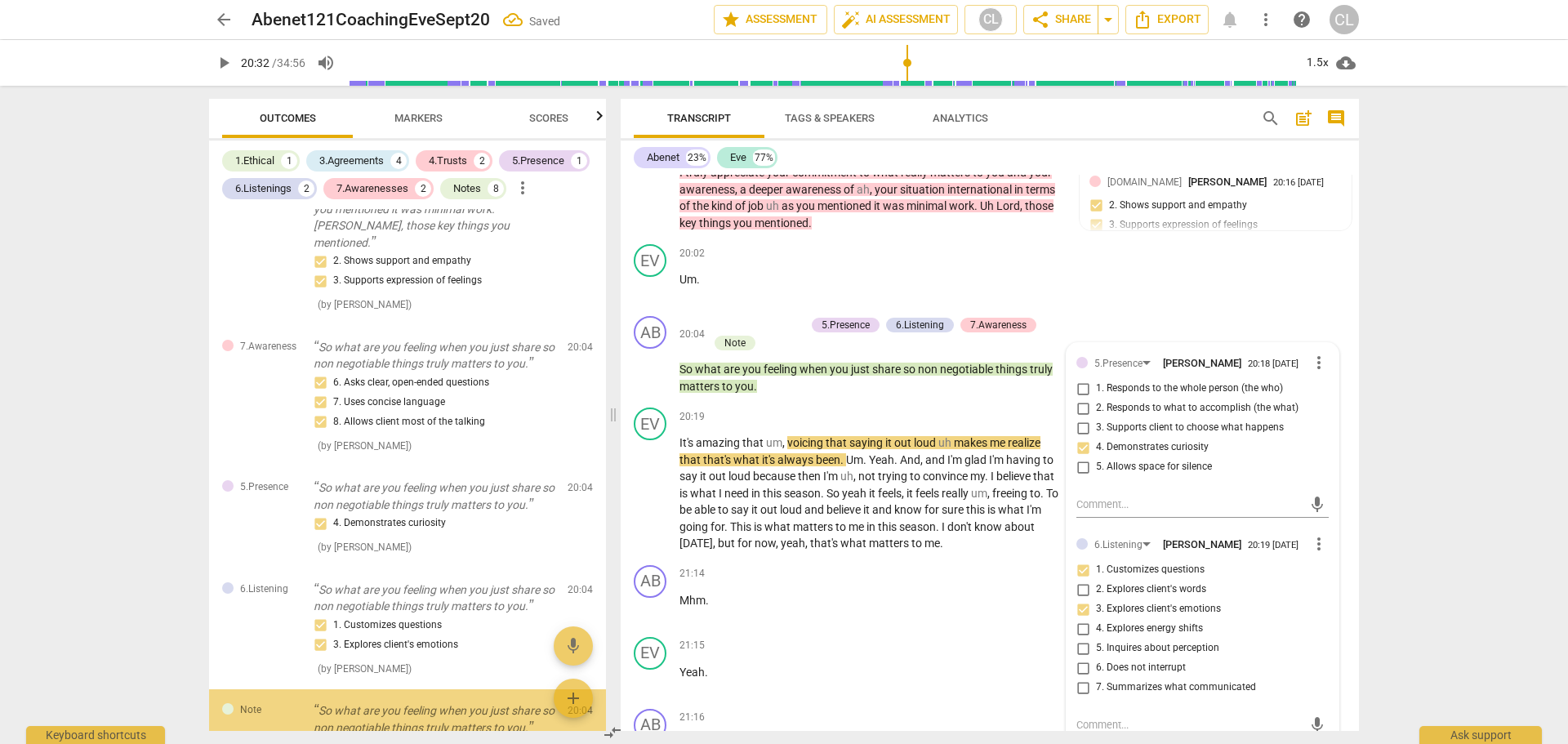
scroll to position [3217, 0]
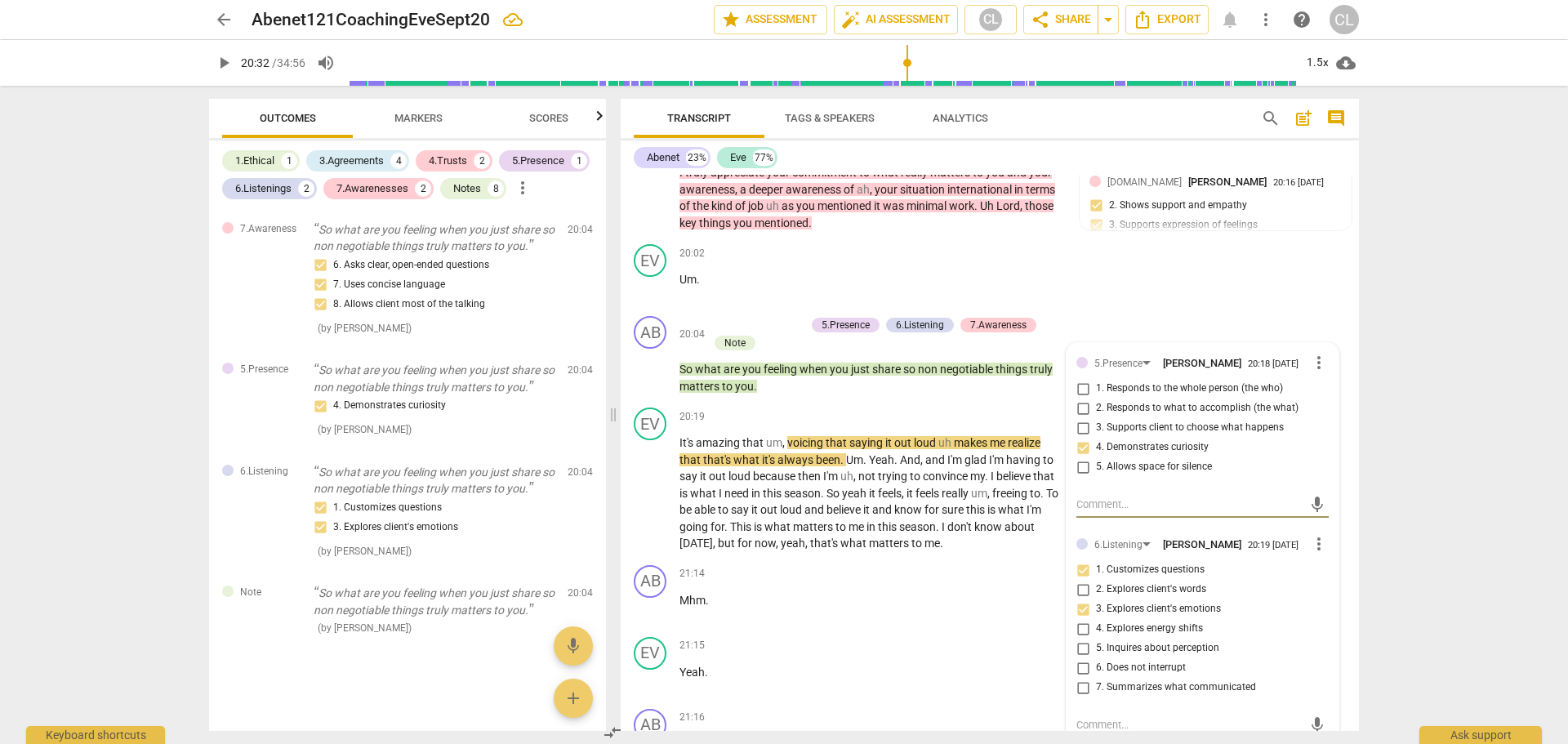
type textarea "I"
type textarea "I believe"
type textarea "I believe you"
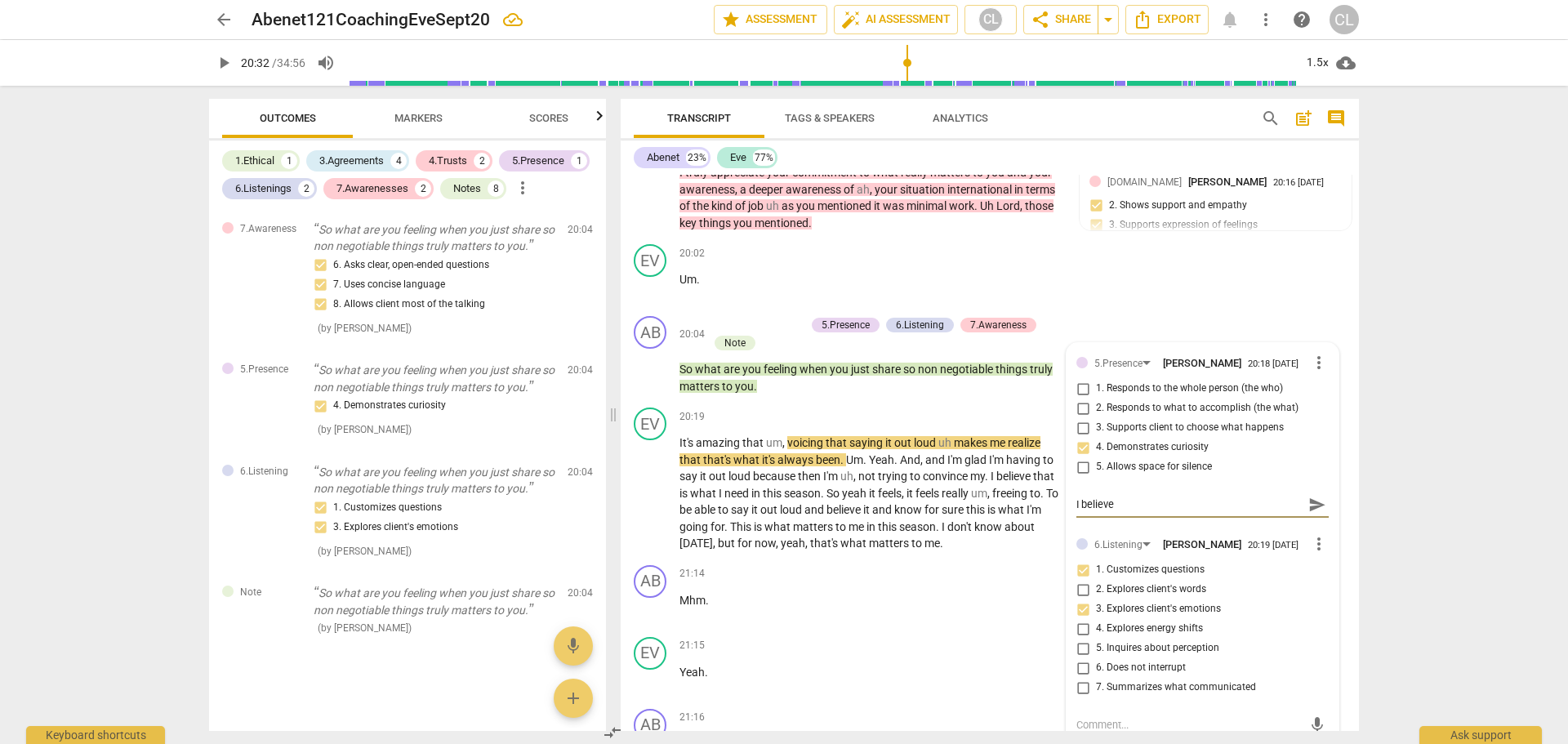
type textarea "I believe you"
click at [1145, 497] on textarea "I believe you" at bounding box center [1188, 504] width 226 height 16
type textarea "I believe you intuitively"
drag, startPoint x: 1195, startPoint y: 484, endPoint x: 1073, endPoint y: 483, distance: 122.0
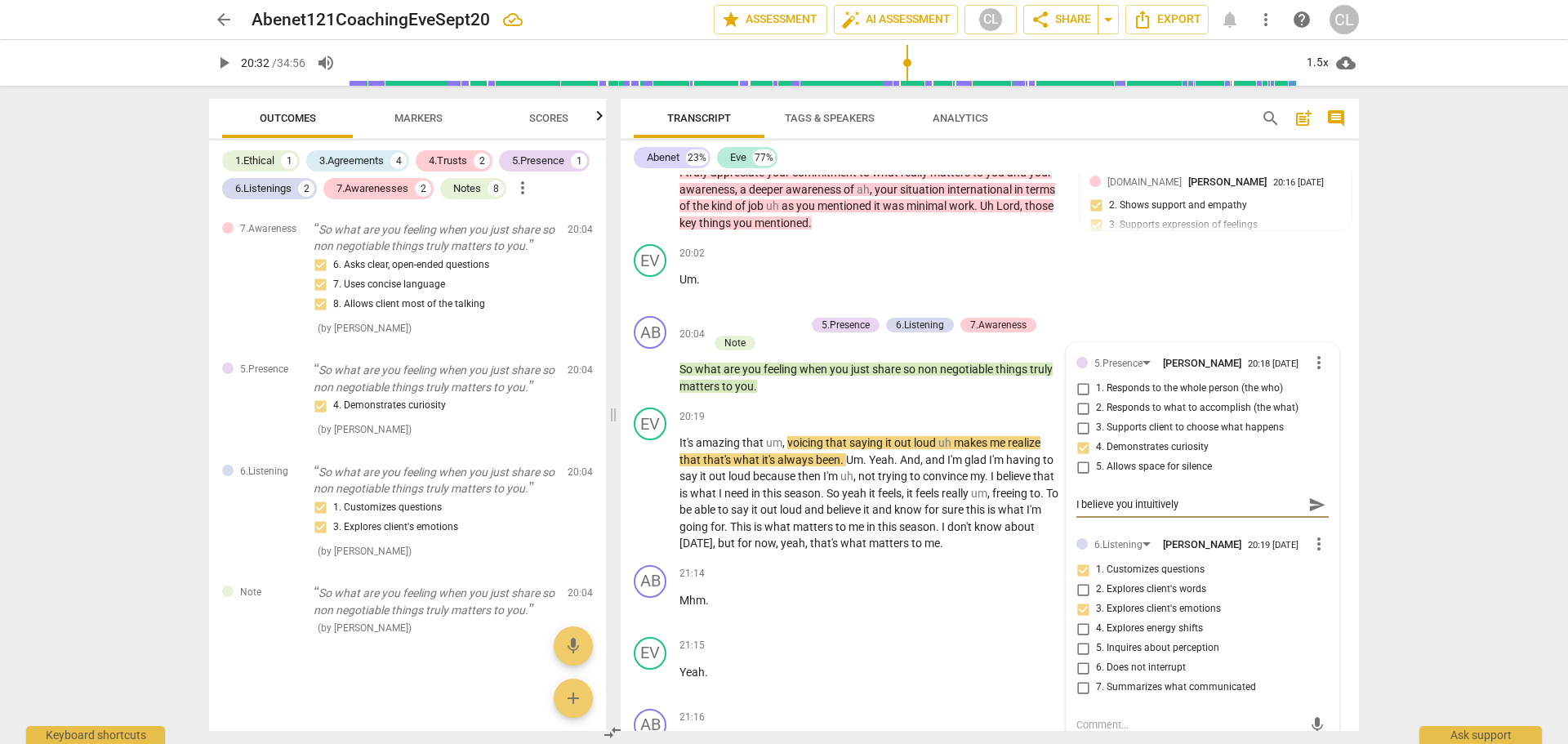
click at [1071, 483] on div "5.Presence Craig Lomax 20:18 09-21-2025 more_vert 1. Responds to the whole pers…" at bounding box center [1202, 710] width 272 height 736
type textarea "I believe"
type textarea "I believe you"
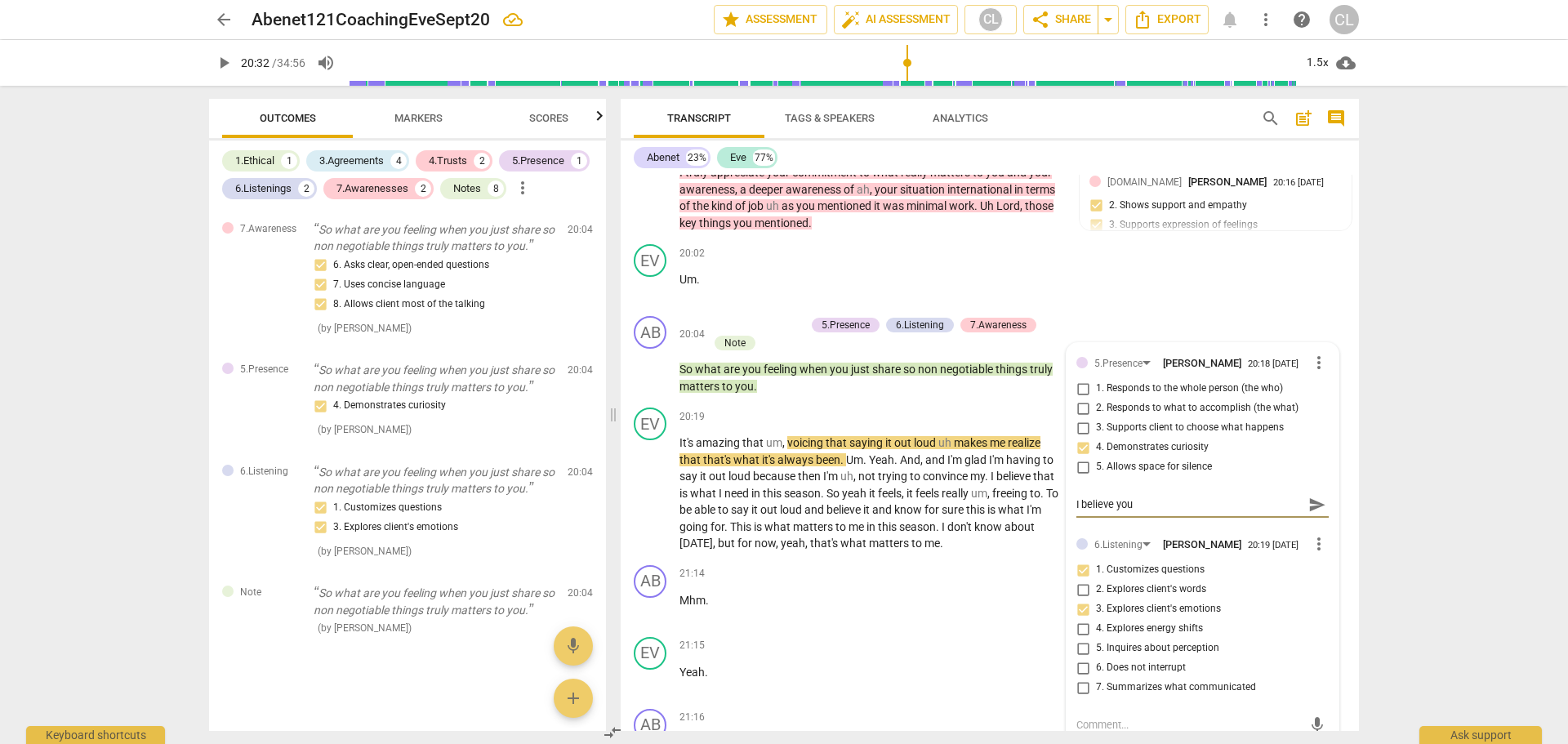
type textarea "I believe you heard"
type textarea "I believe you heard that"
type textarea "I believe You heard that this"
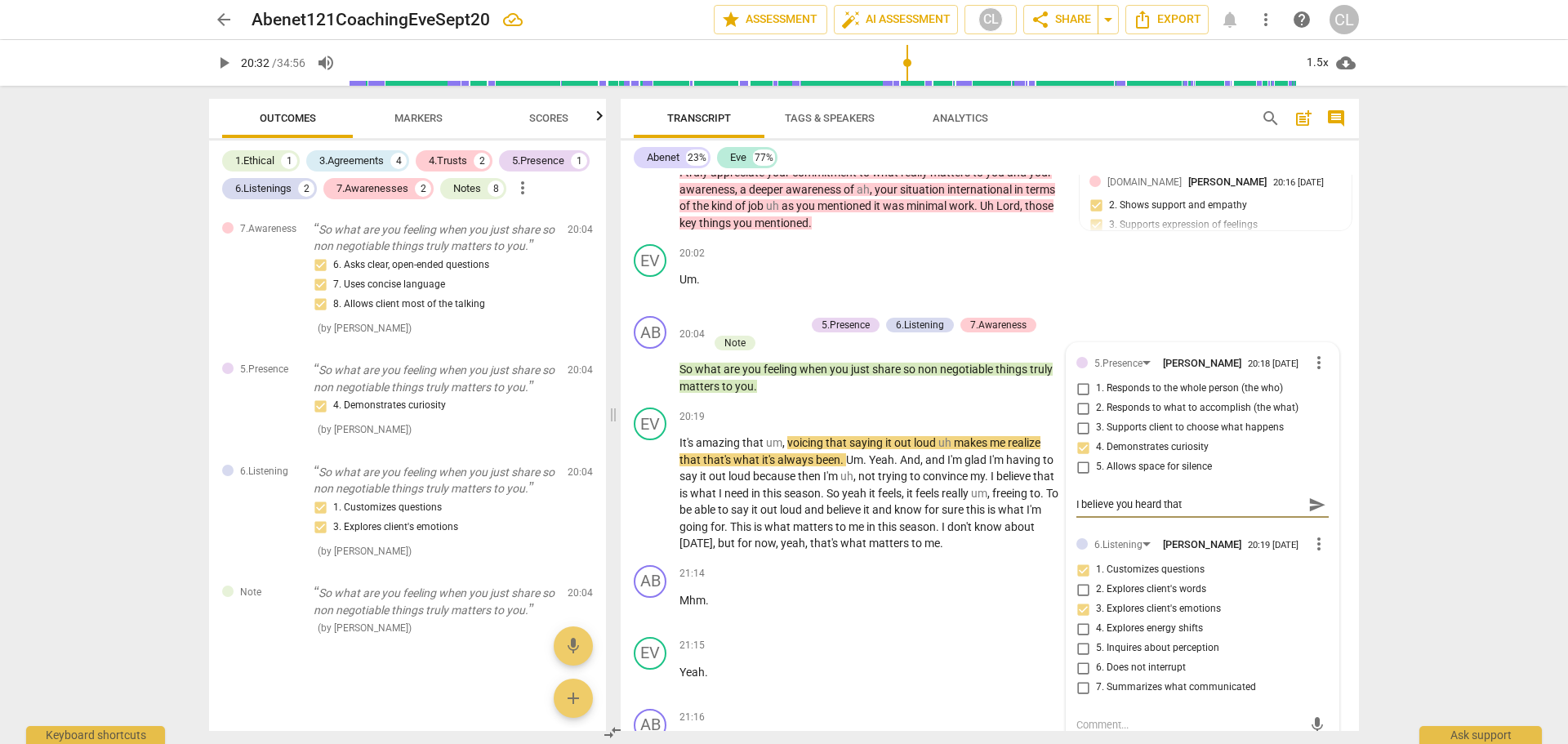
type textarea "I believe You heard that this"
type textarea "I believe you heard that this list"
type textarea "I believe you heard that this list of"
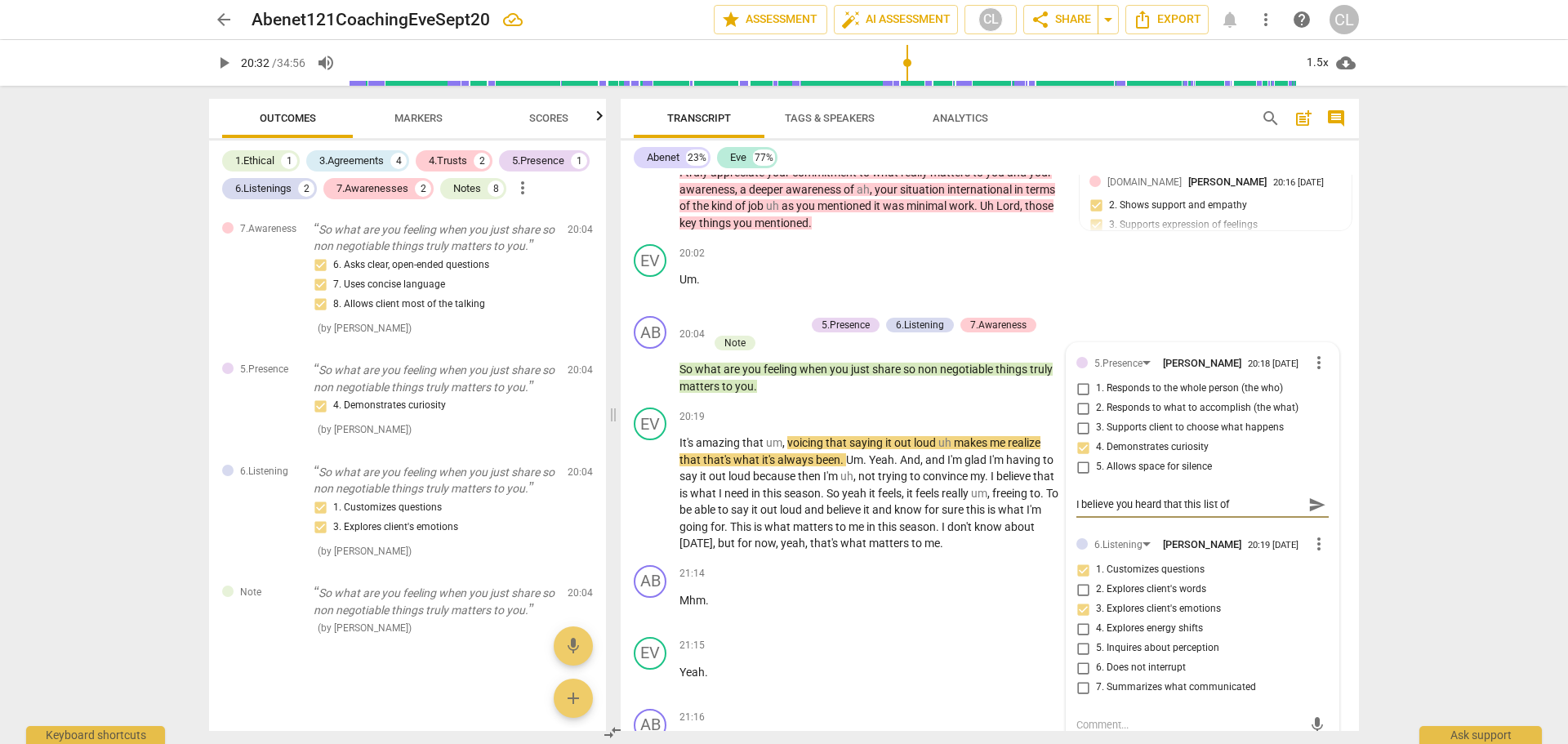
type textarea "I believe you heard that this list of non"
type textarea "I believe You heard that this list of non negoti"
type textarea "I believe You heard that this list of non negotiables"
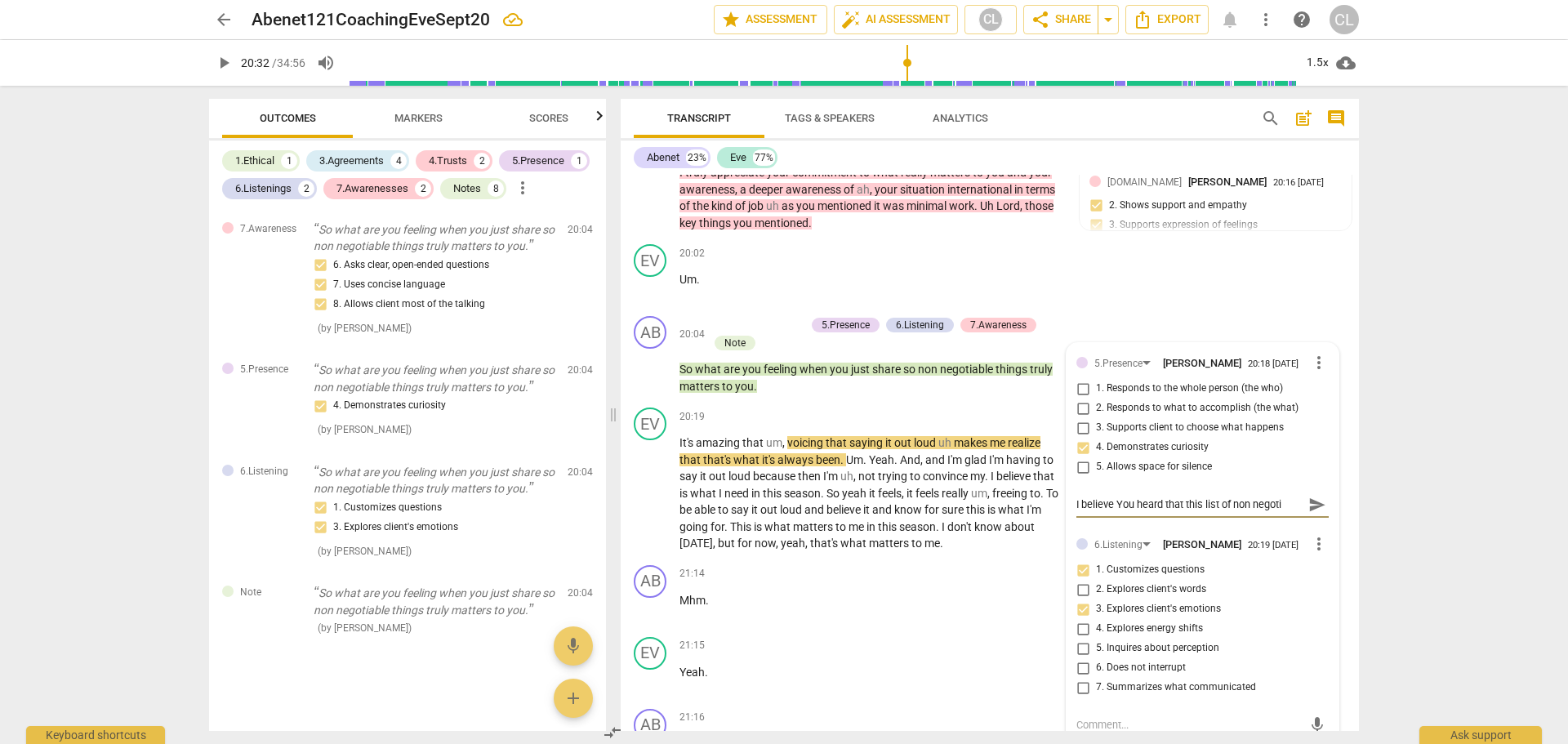
type textarea "I believe You heard that this list of non negotiables"
type textarea "I believe you heard that this list of non negotiables was"
type textarea "I believe you heard that this list of non negotiables was import"
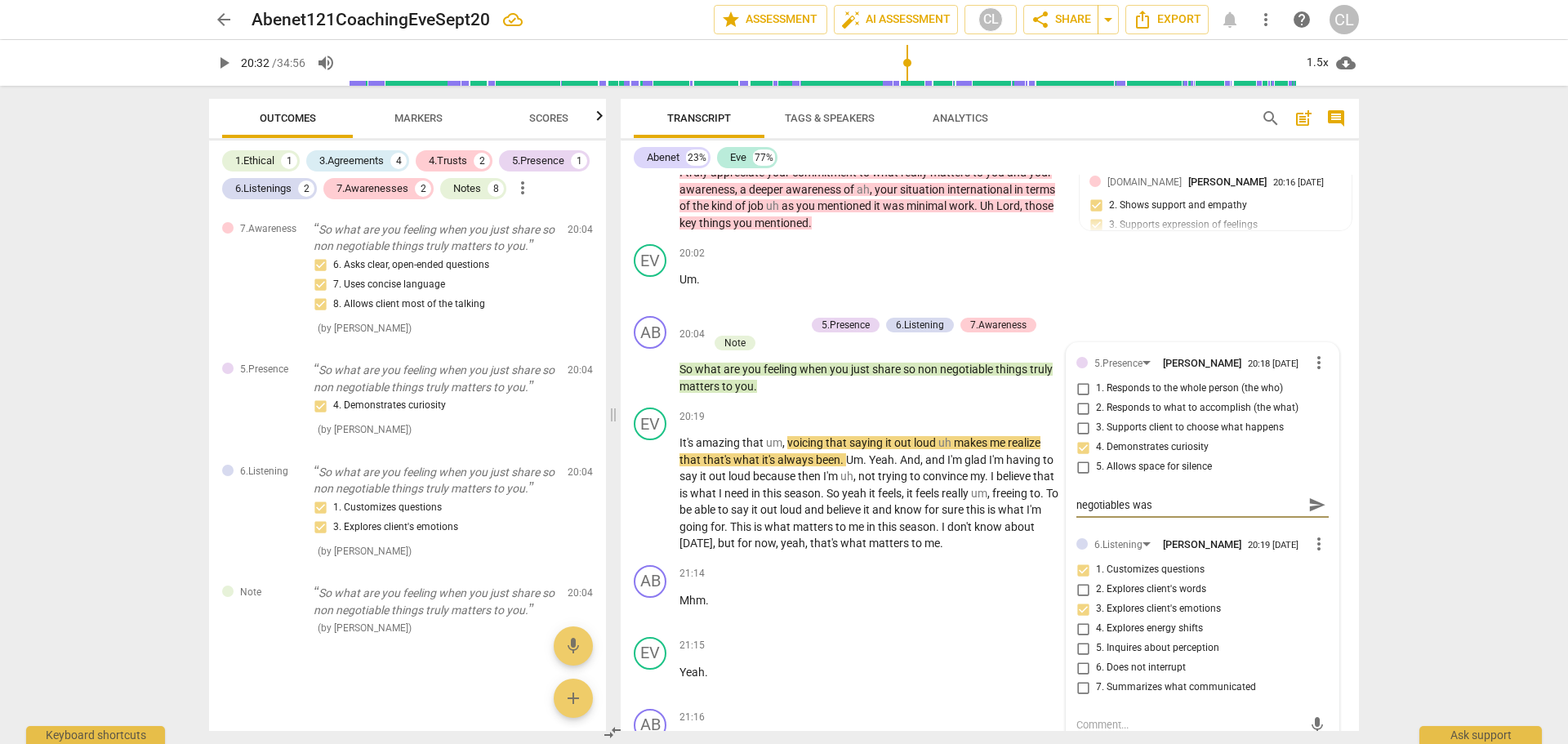
type textarea "I believe you heard that this list of non negotiables was import"
type textarea "I believe you heard that this list of non negotiables was"
type textarea "I believe you heard that this list of non negotiables was import"
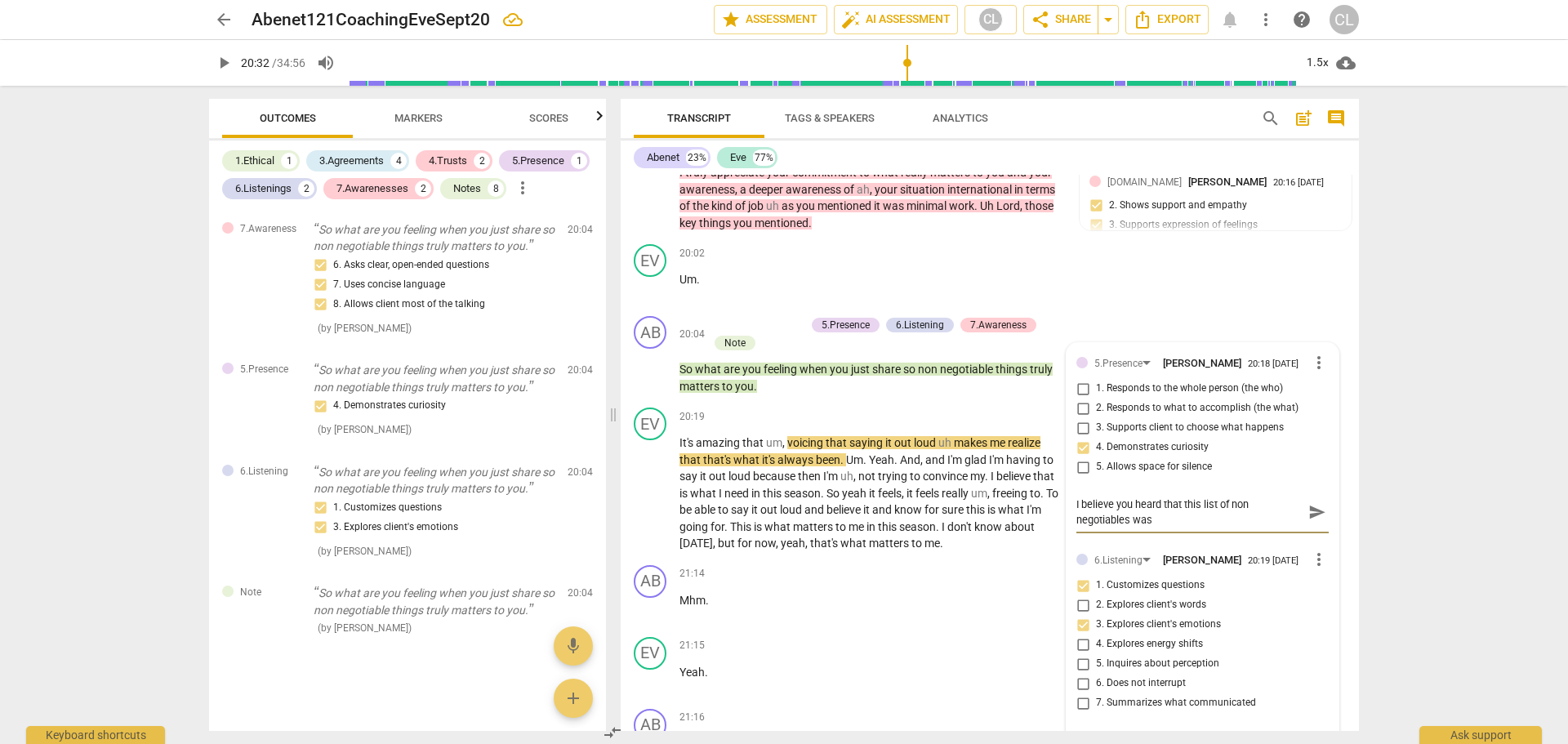
type textarea "I believe you heard that this list of non negotiables was import"
type textarea "I believe you heard that this list of non negotiables was important"
type textarea "I believe you heard that this list of non negotiables was important and"
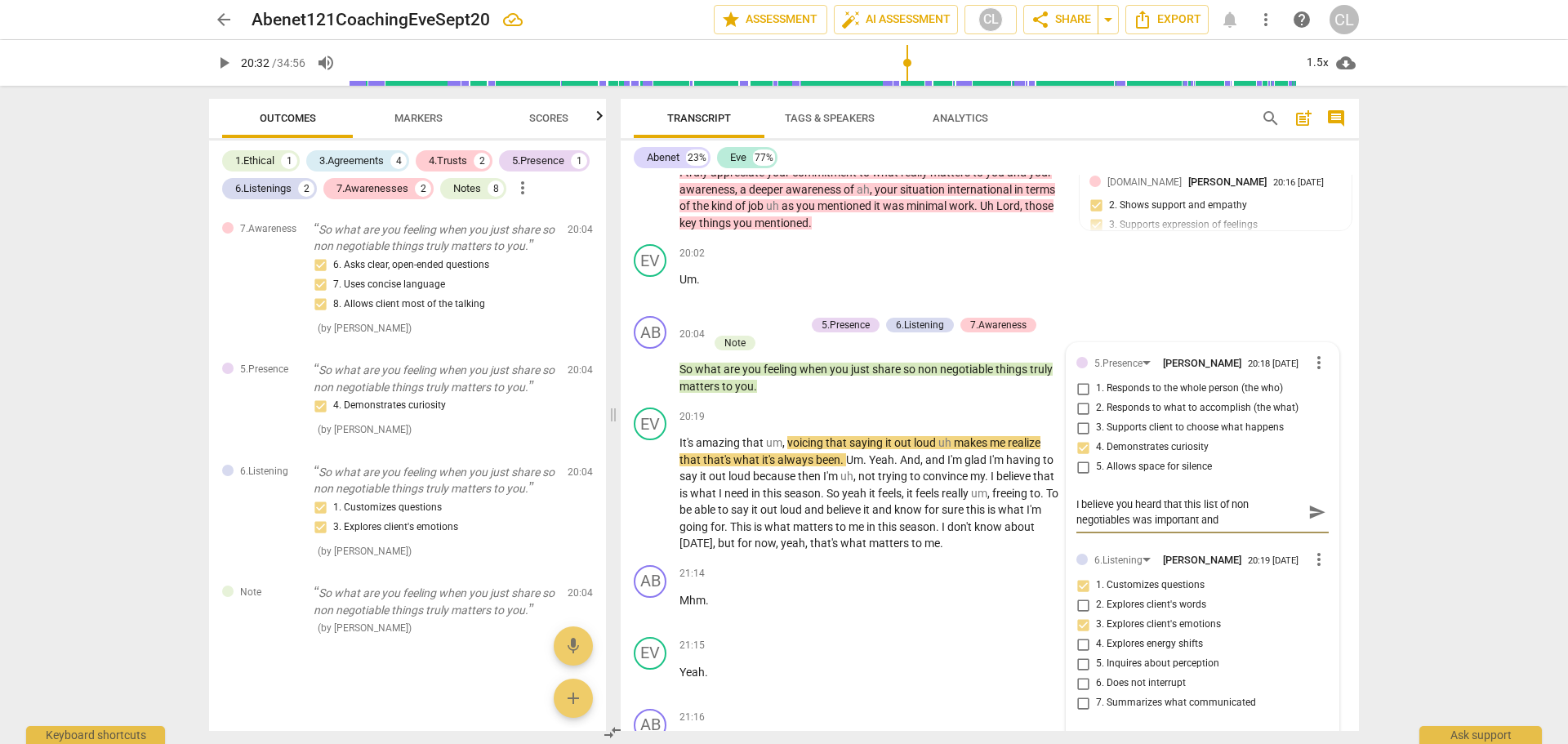
type textarea "I believe You heard that this list of non negotiables was important and was"
type textarea "I believe you heard that this list of non negotiables was important and was bri…"
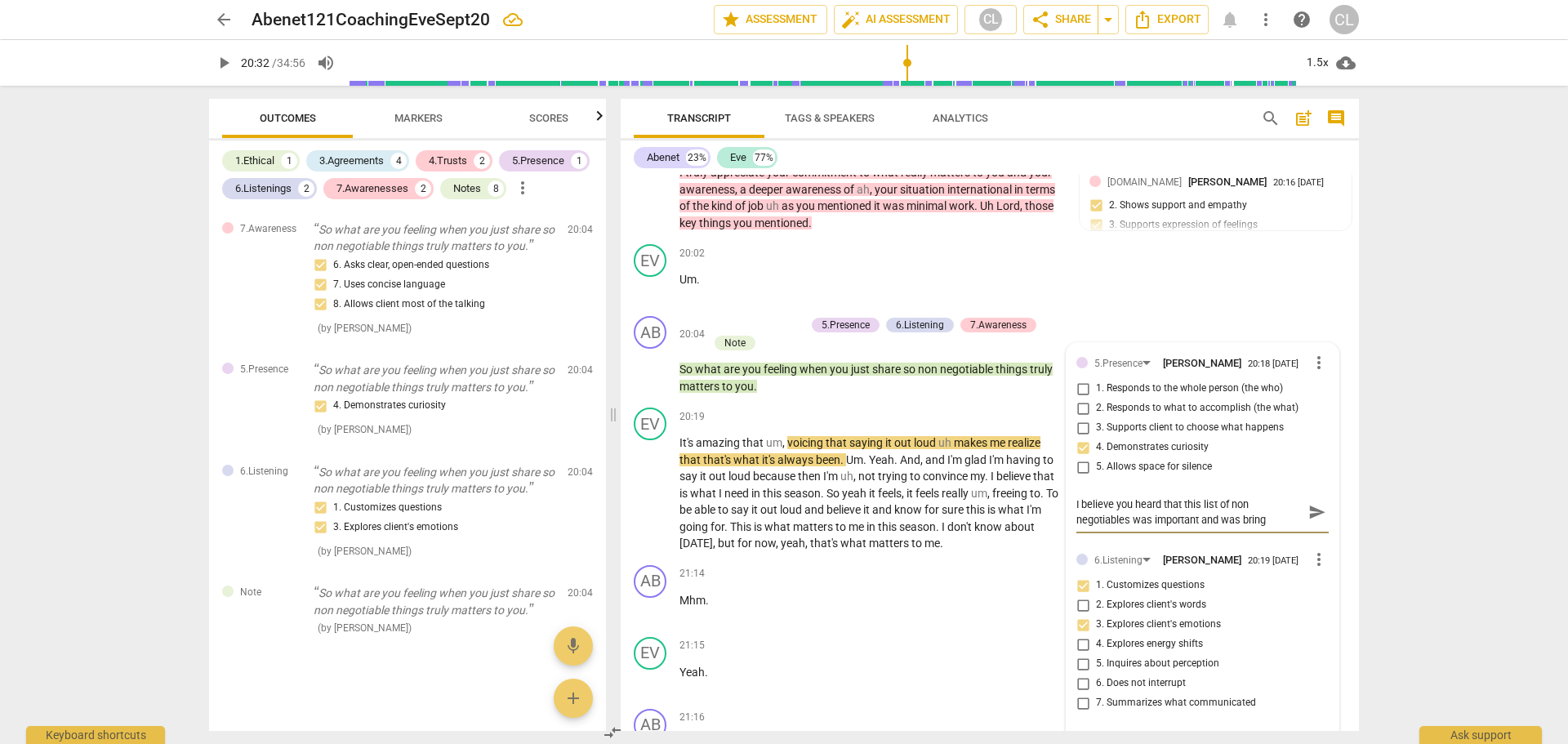
type textarea "I believe you heard that this list of non negotiables was important and was bri…"
type textarea "I believe you heard that this list of non nego....as important and was bringing…"
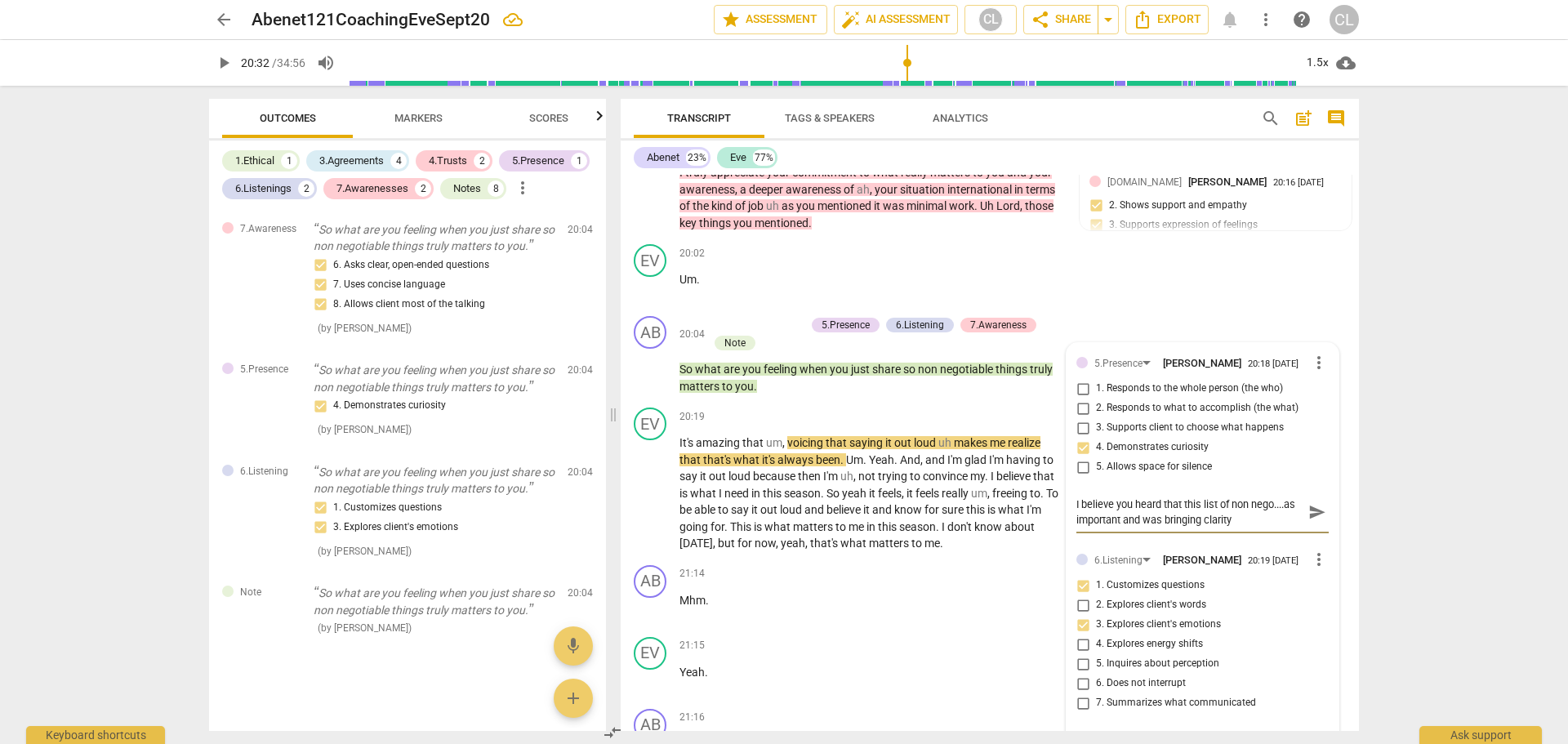
type textarea "I believe you heard that this list of non nego....important and was bringing cl…"
type textarea "I believe You heard that this list of non nego....rtant and was bringing clarit…"
type textarea "I believe you heard that this list of non negotiables was important and was bri…"
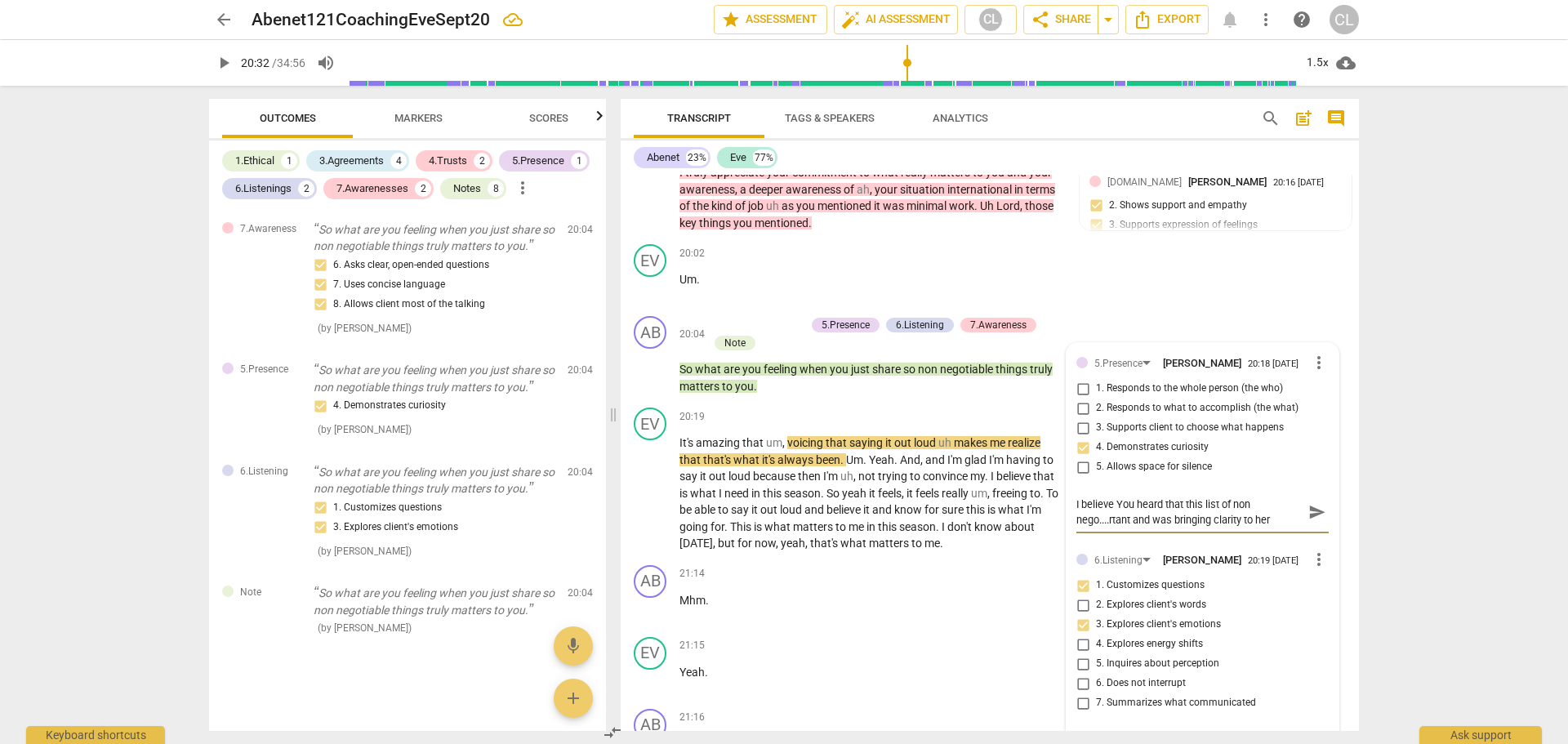
type textarea "I believe you heard that this list of non negotiables was important and was bri…"
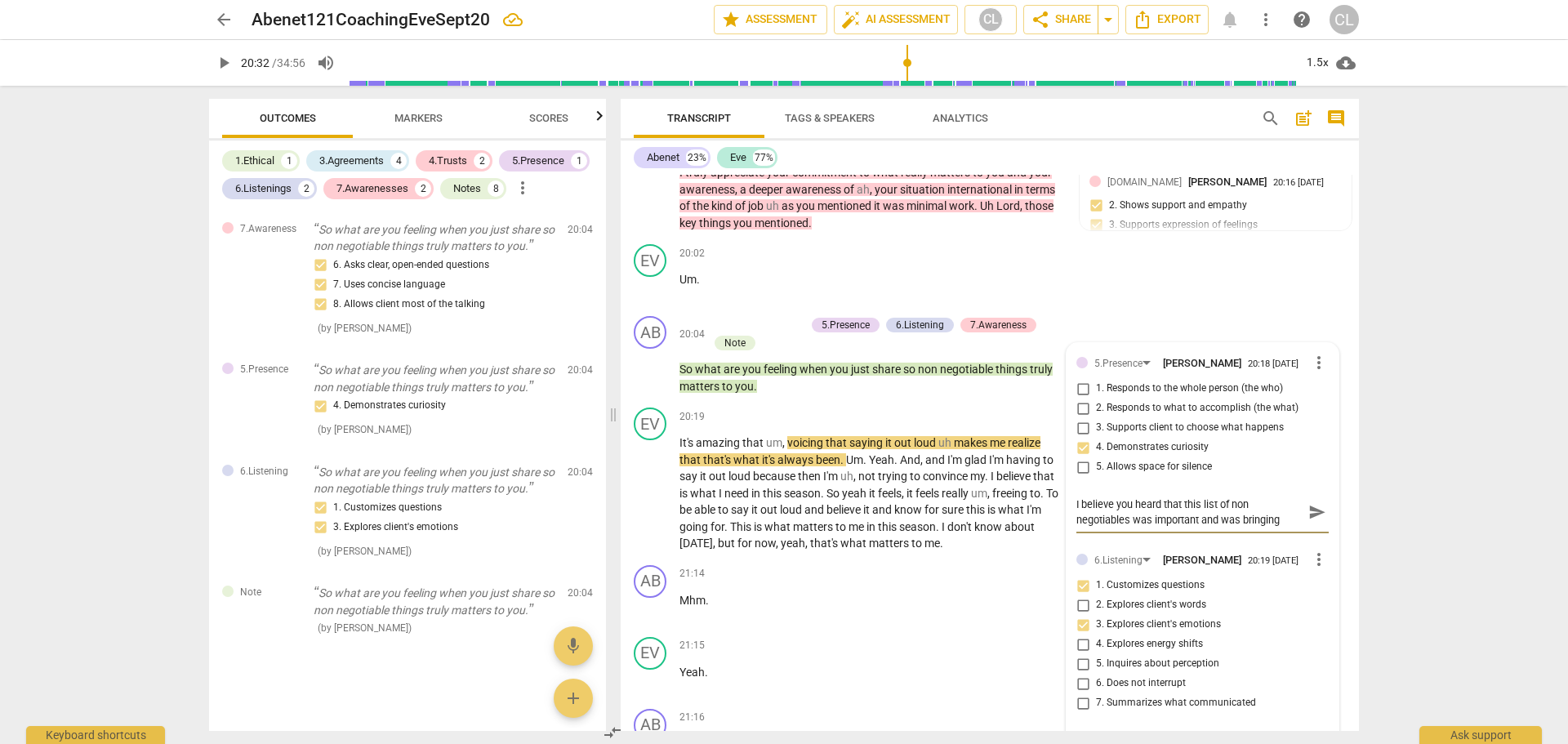
type textarea "I believe you heard that this list of non negotiables was important and was bri…"
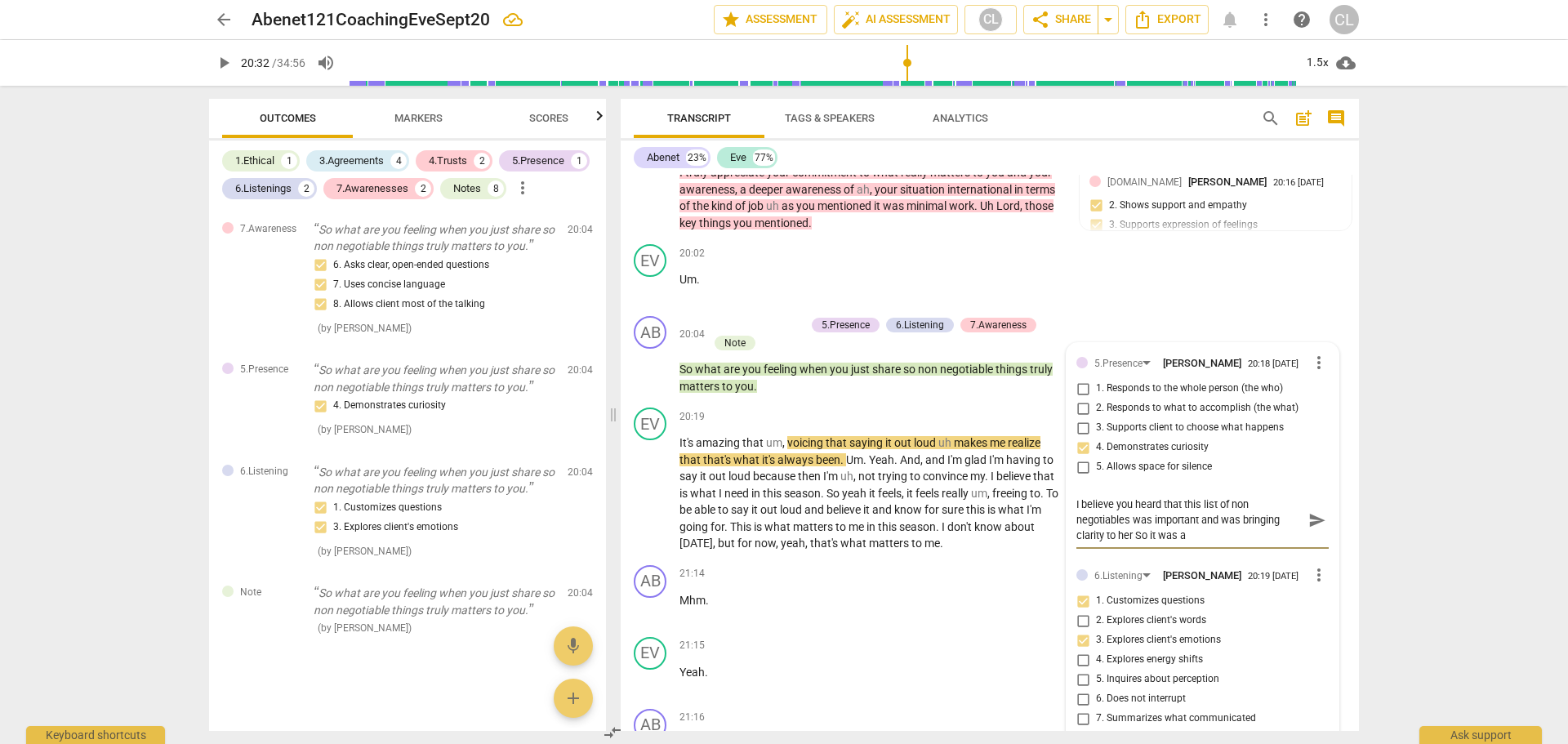
type textarea "I believe you heard that this list of non negotiables was important and was bri…"
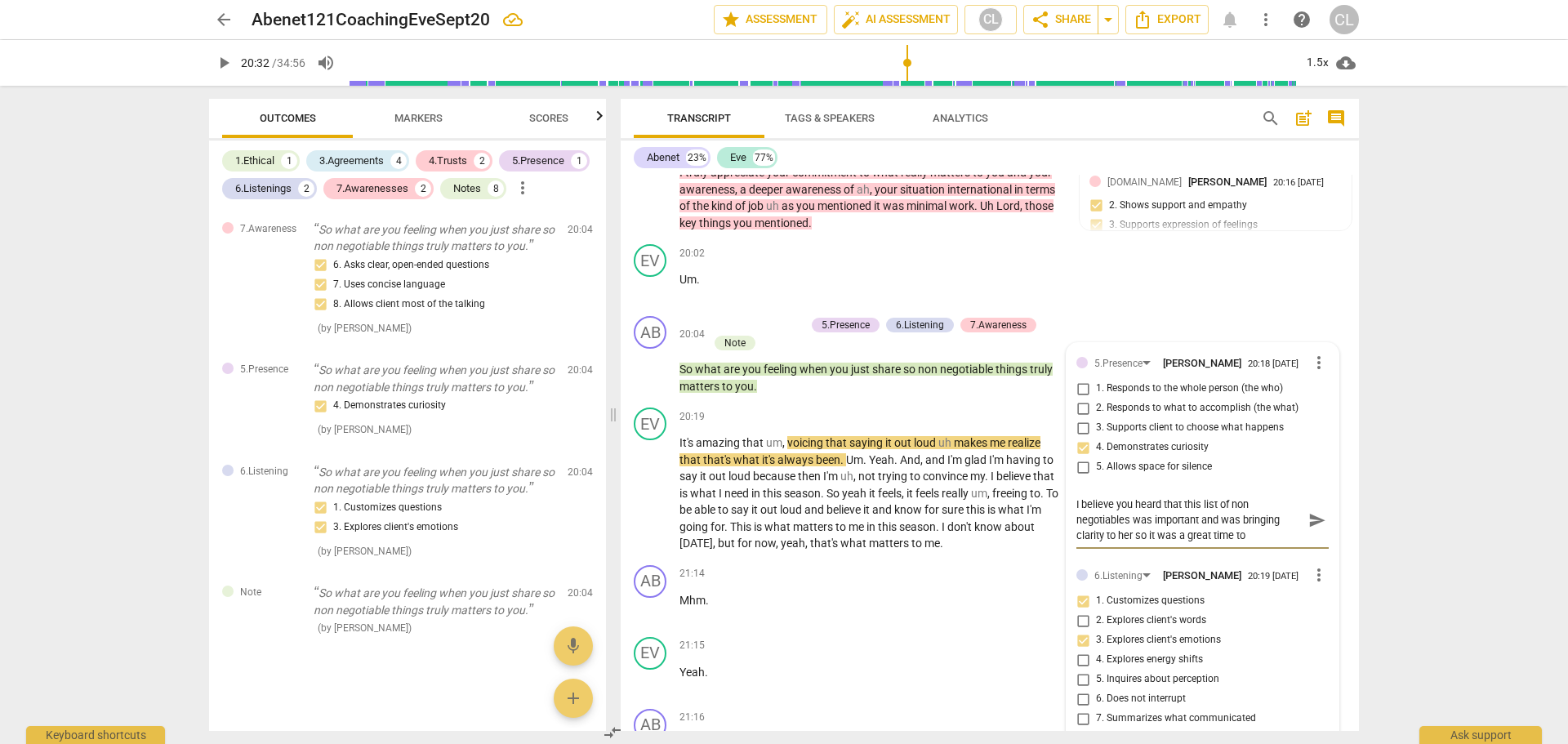
type textarea "I believe you heard that this list of non negotiables was important and was bri…"
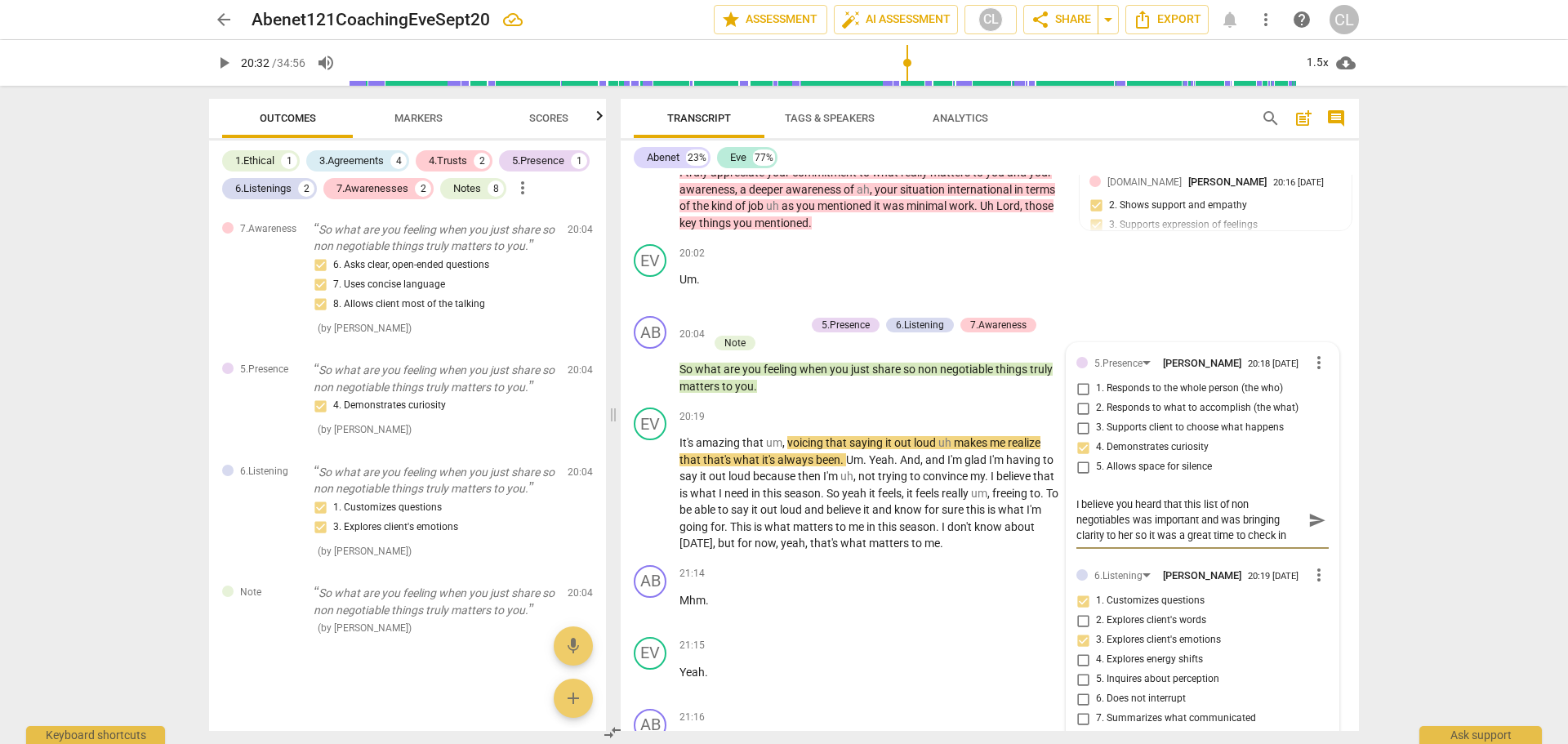
type textarea "I believe you heard that this list of non negotiables was important and was bri…"
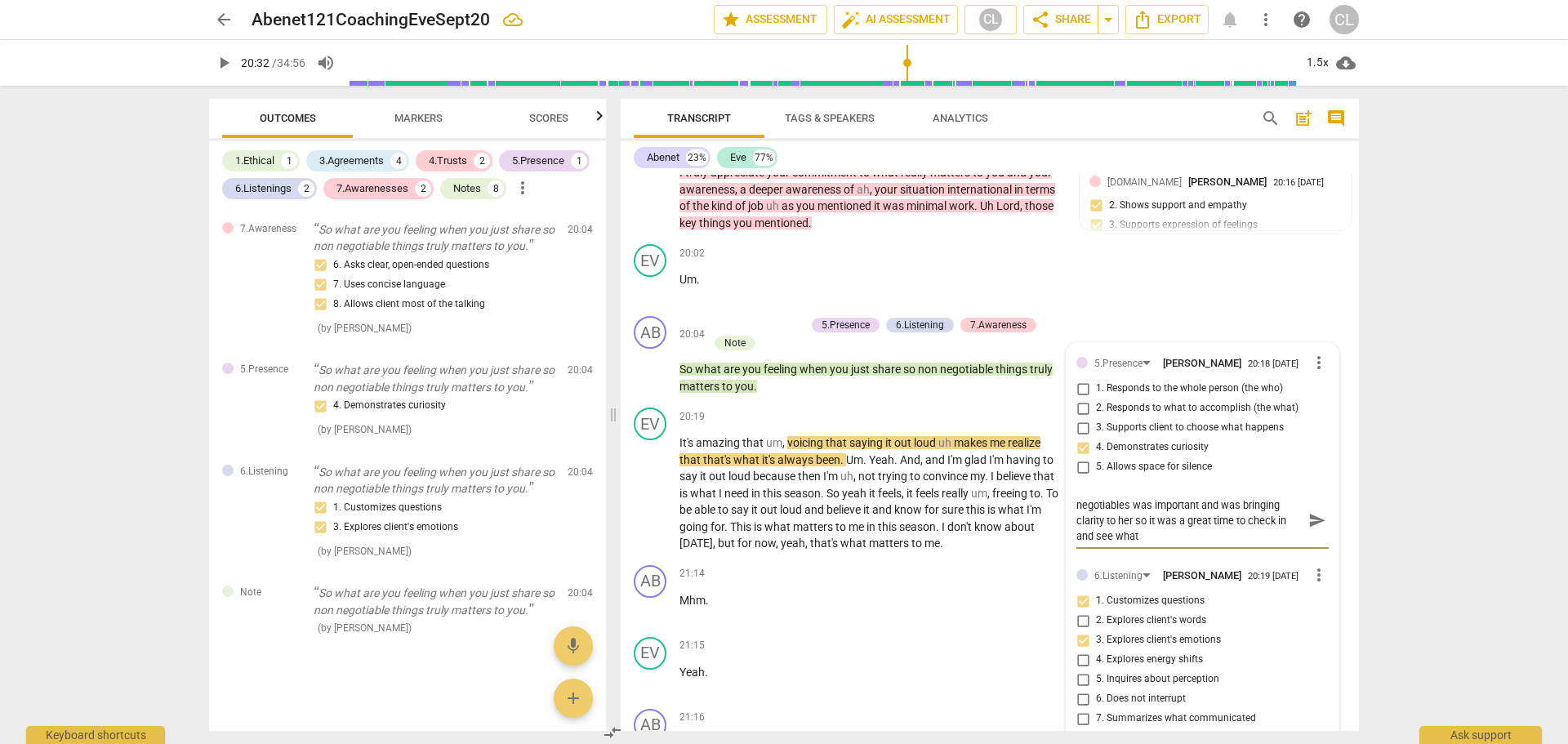
type textarea "I believe you heard that this list of non negotiables was important and was bri…"
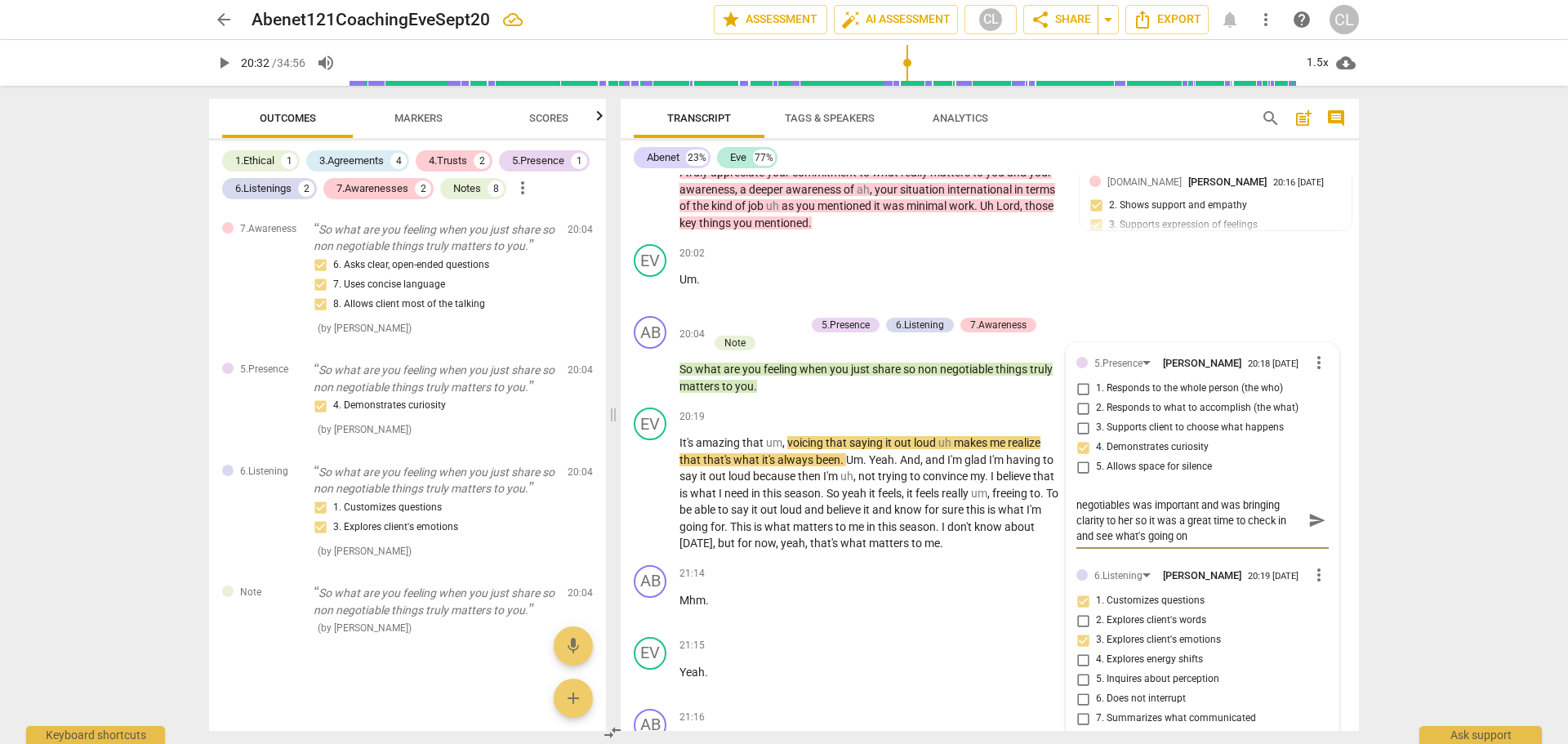
type textarea "I believe you heard that this list of non negotiables was important and was bri…"
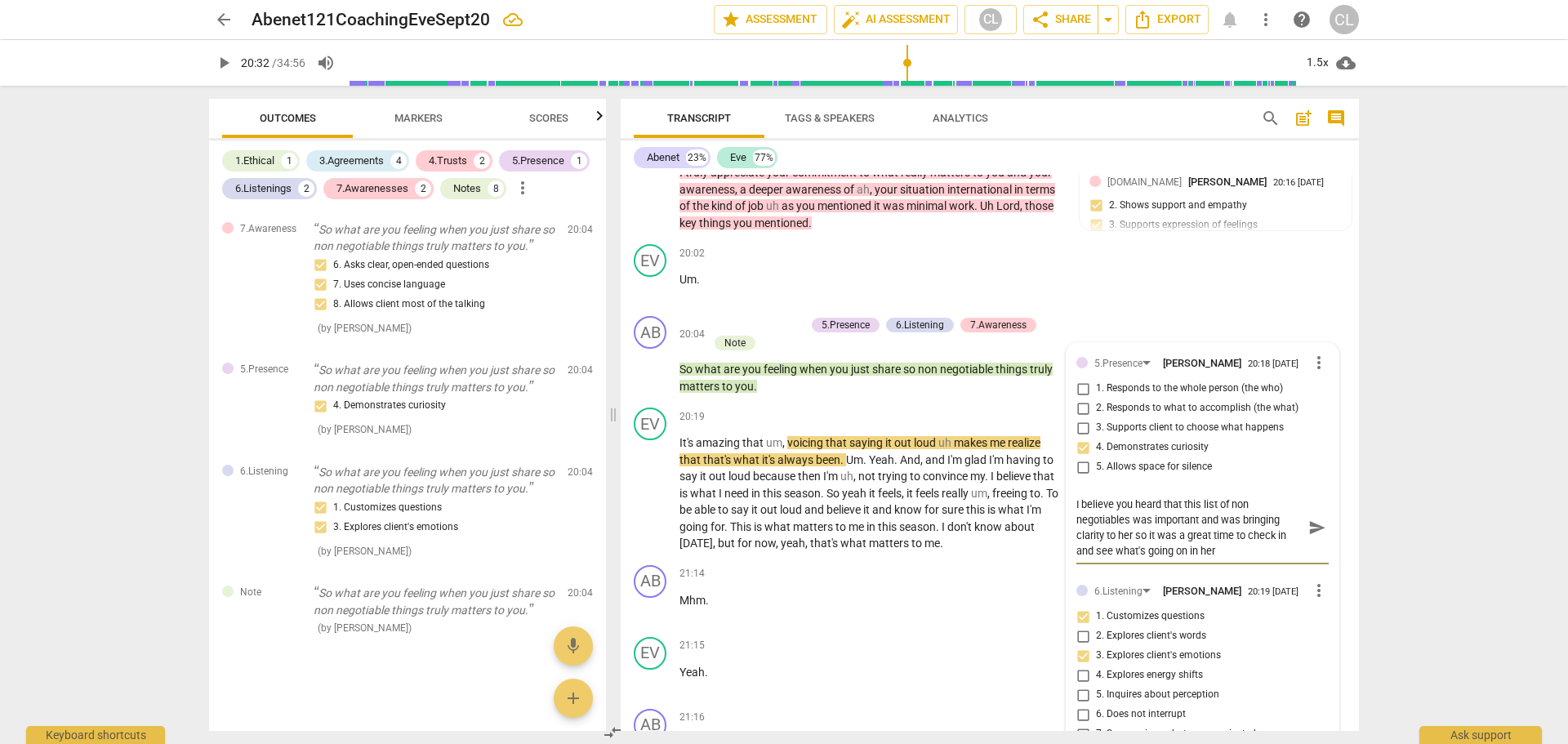
type textarea "I believe you heard that this list of non negotiables was important and was bri…"
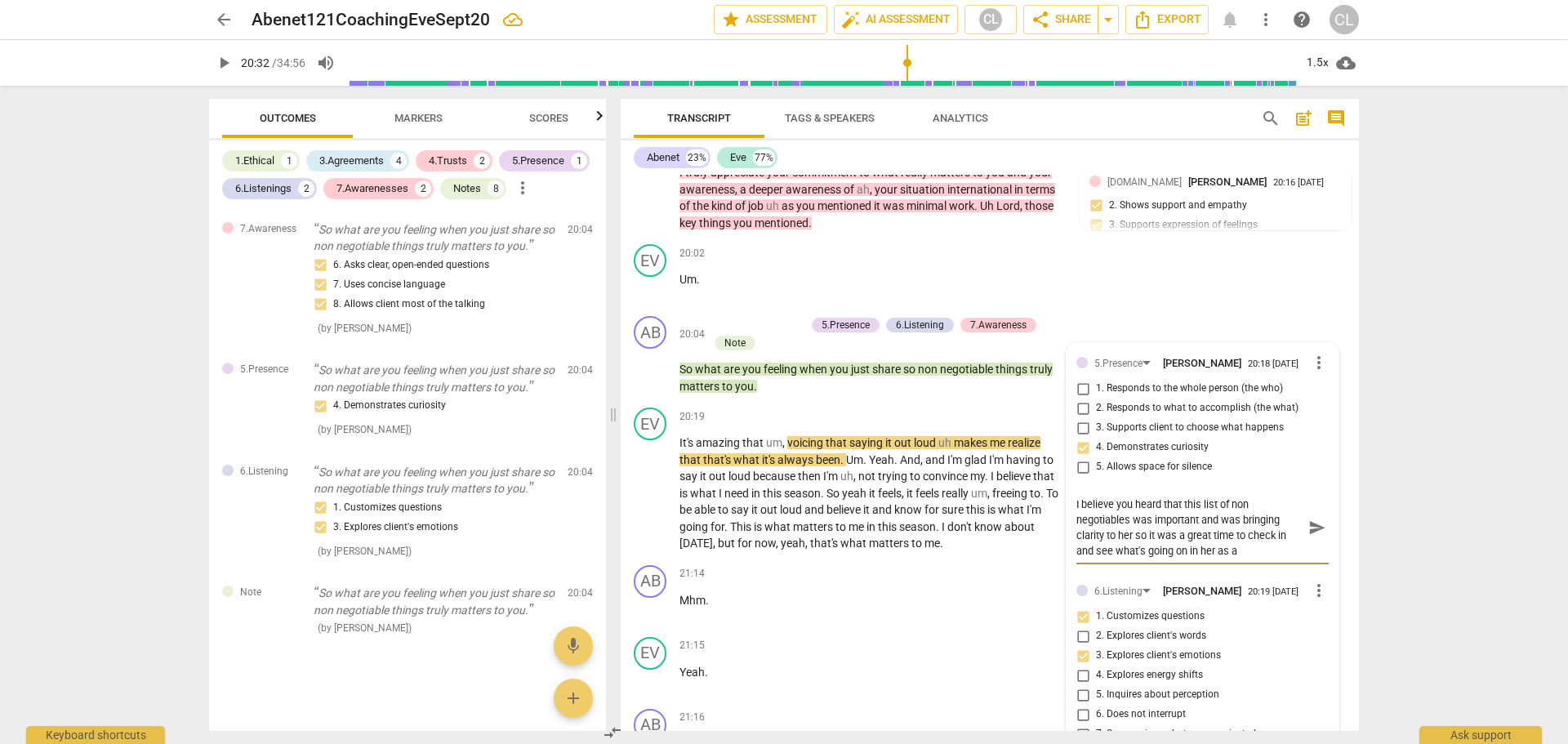
type textarea "I believe you heard that this list of non negotiables was important and was bri…"
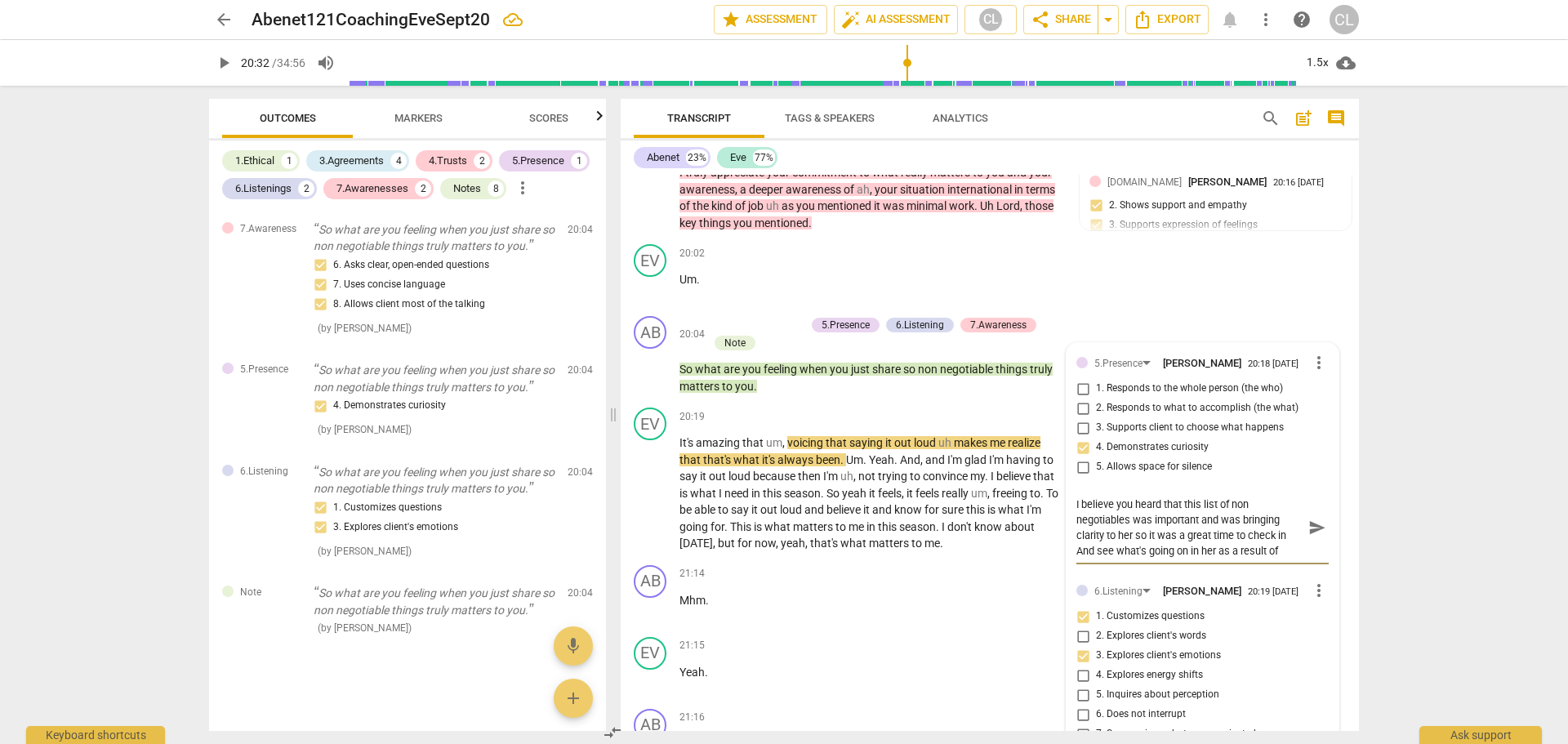
scroll to position [15, 0]
type textarea "I believe you heard that this list of non negotiables was important and was bri…"
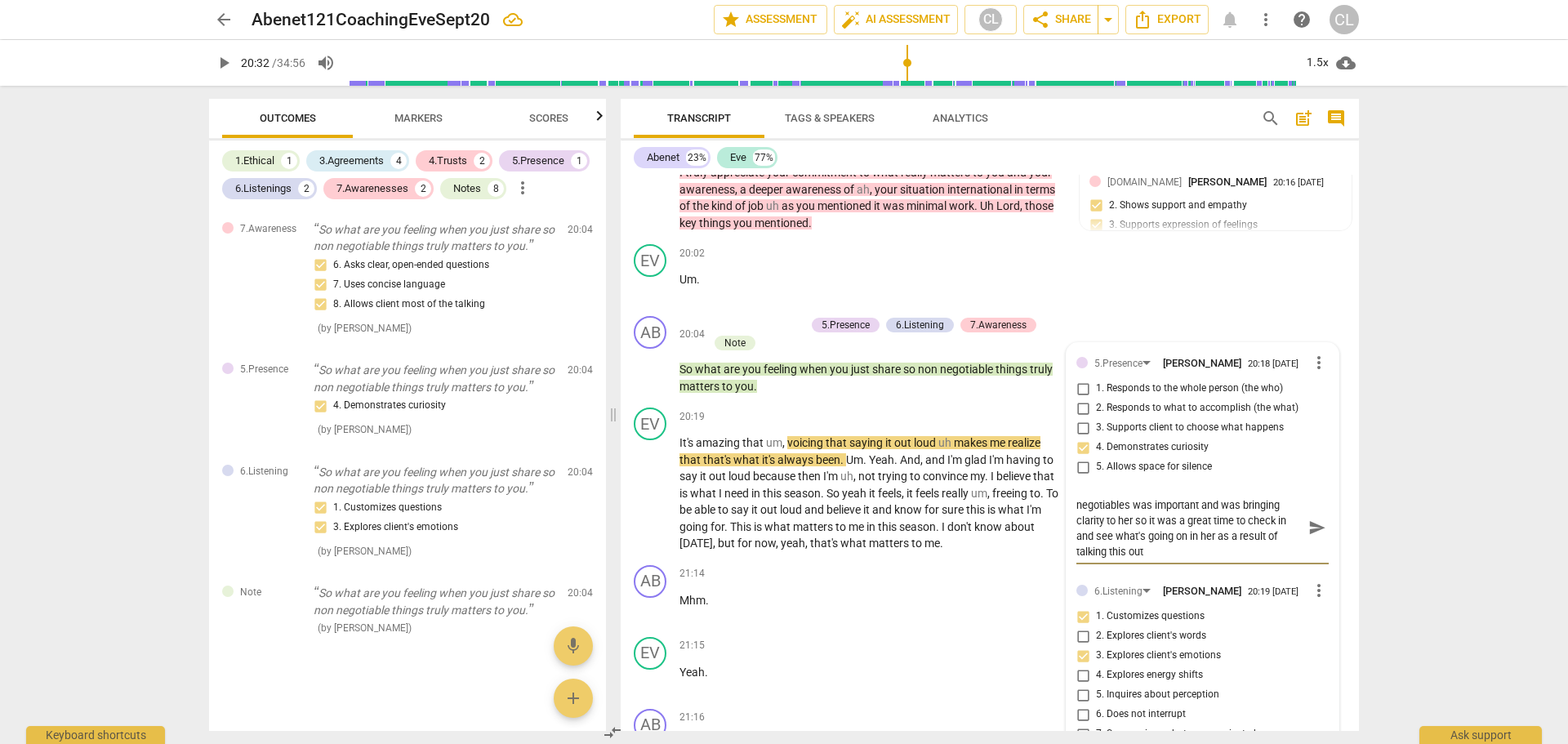
type textarea "I believe you heard that this list of non negotiables was important and was bri…"
click at [1308, 518] on span "send" at bounding box center [1317, 527] width 18 height 18
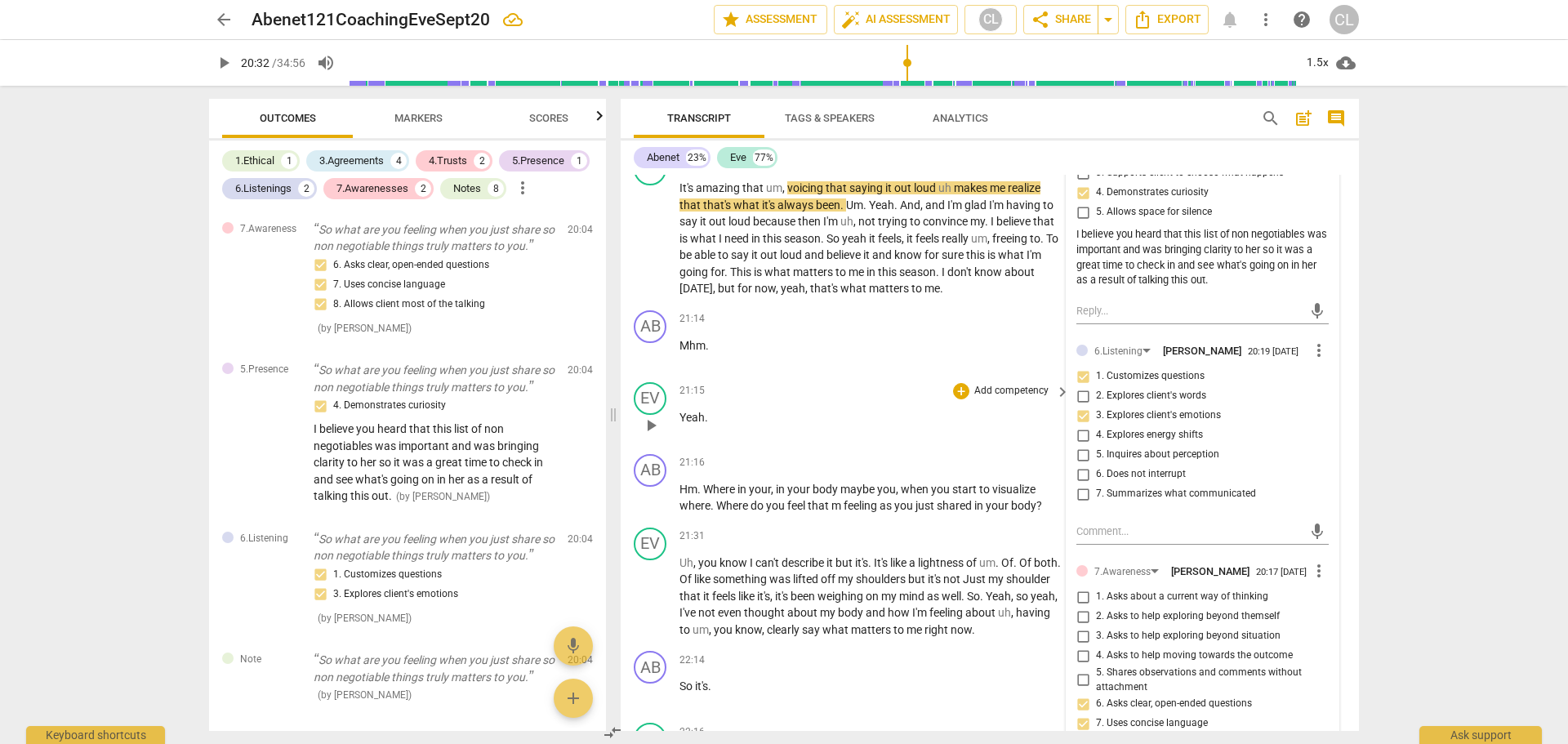
scroll to position [4592, 0]
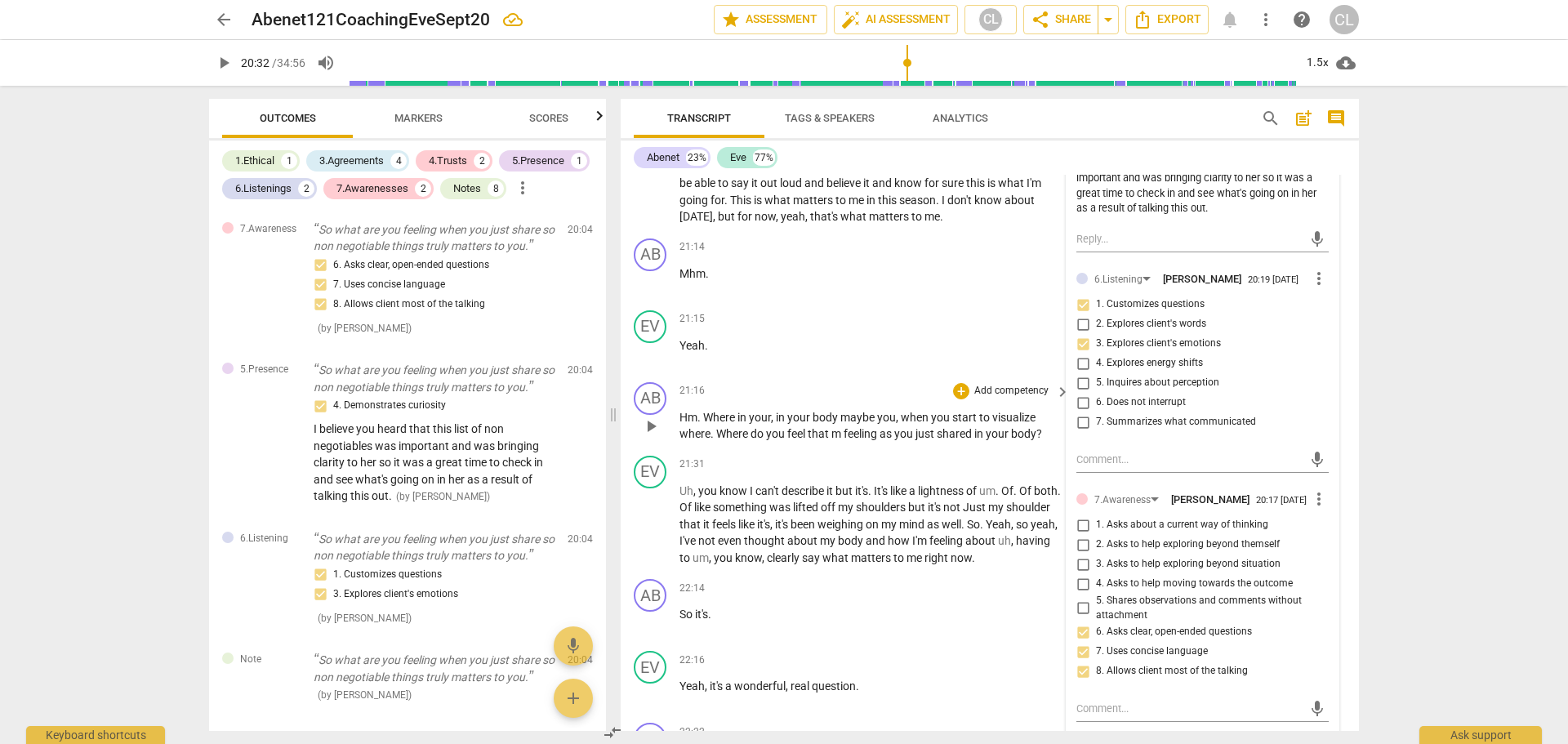
click at [650, 416] on span "play_arrow" at bounding box center [650, 425] width 20 height 20
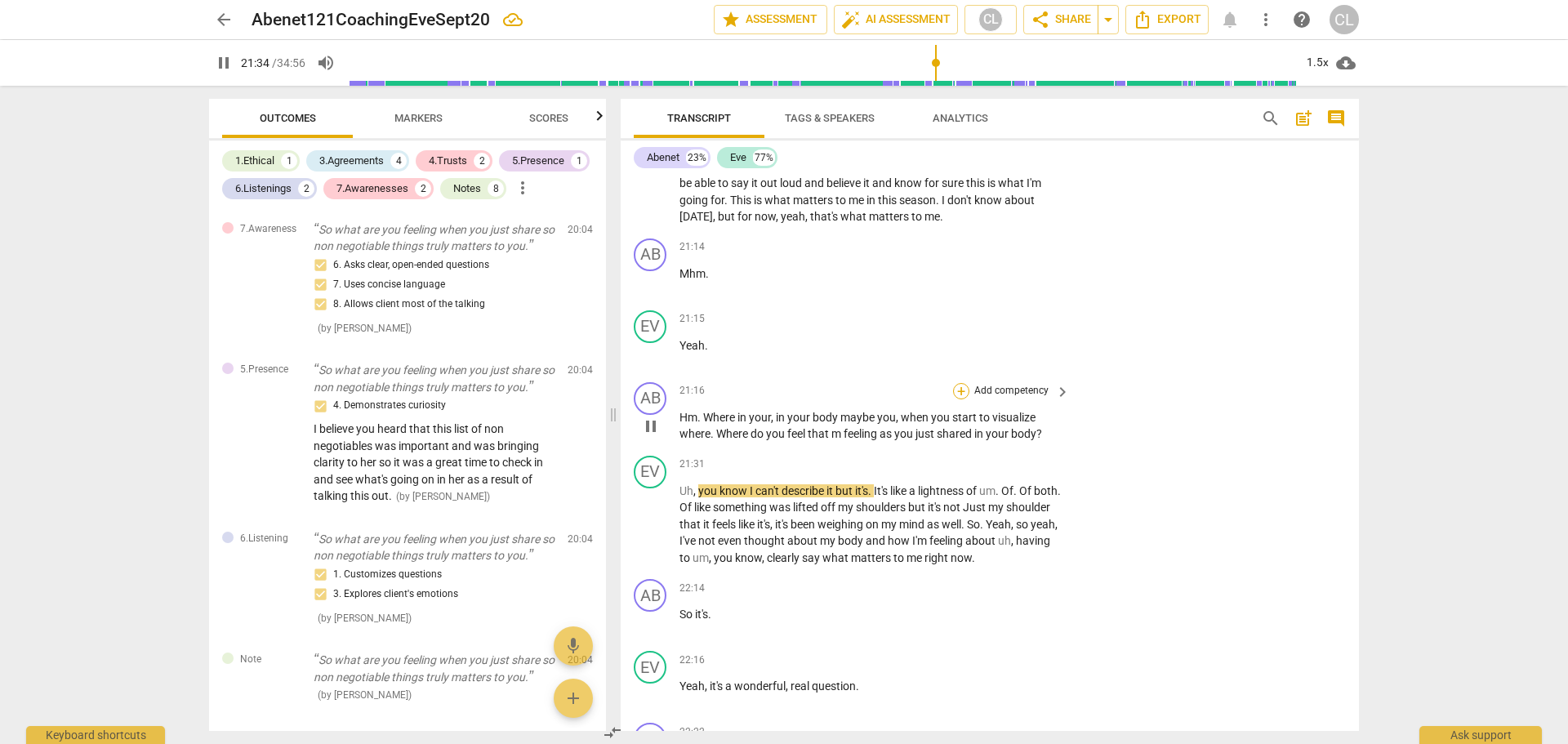
click at [954, 383] on div "+" at bounding box center [961, 391] width 16 height 16
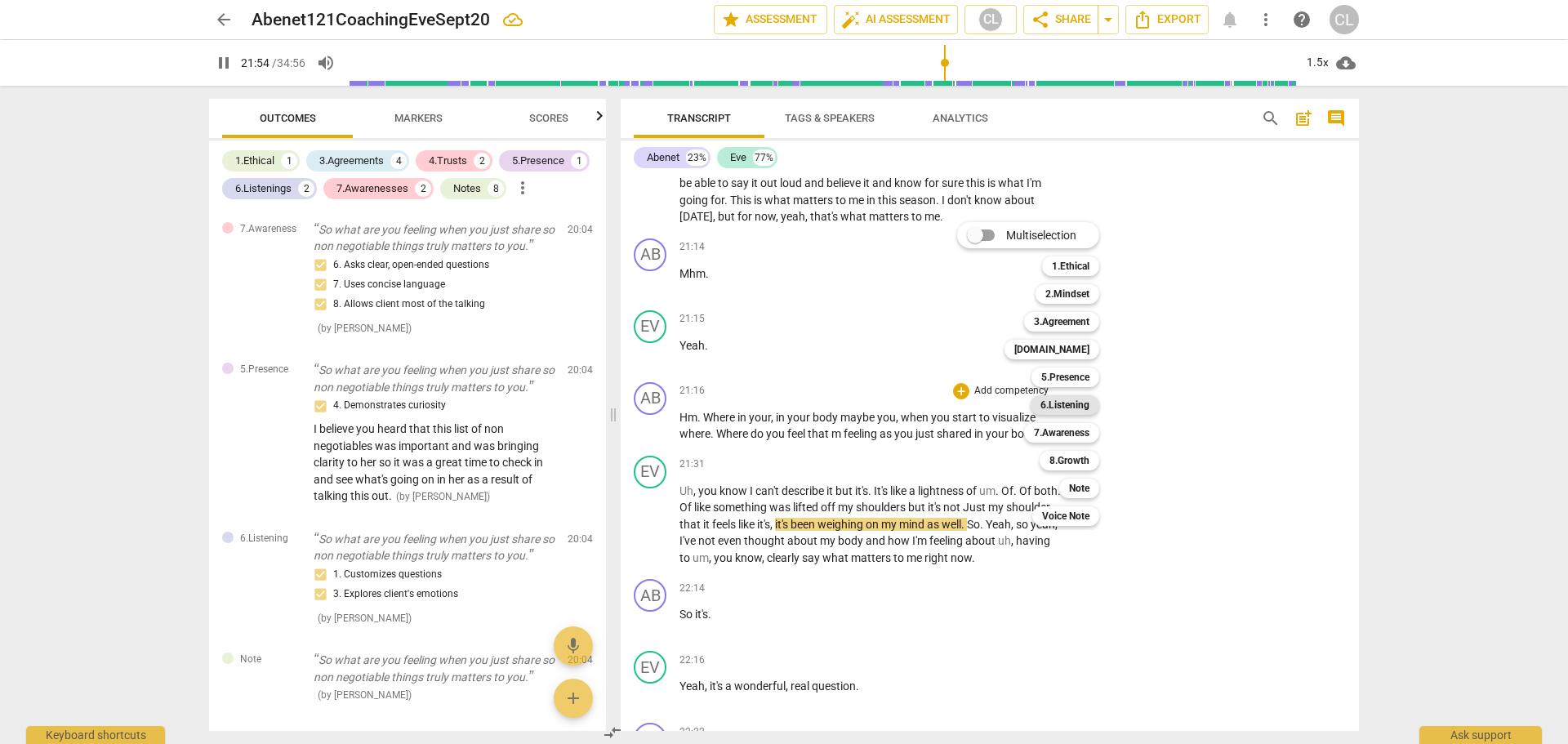
click at [1075, 405] on b "6.Listening" at bounding box center [1065, 405] width 49 height 20
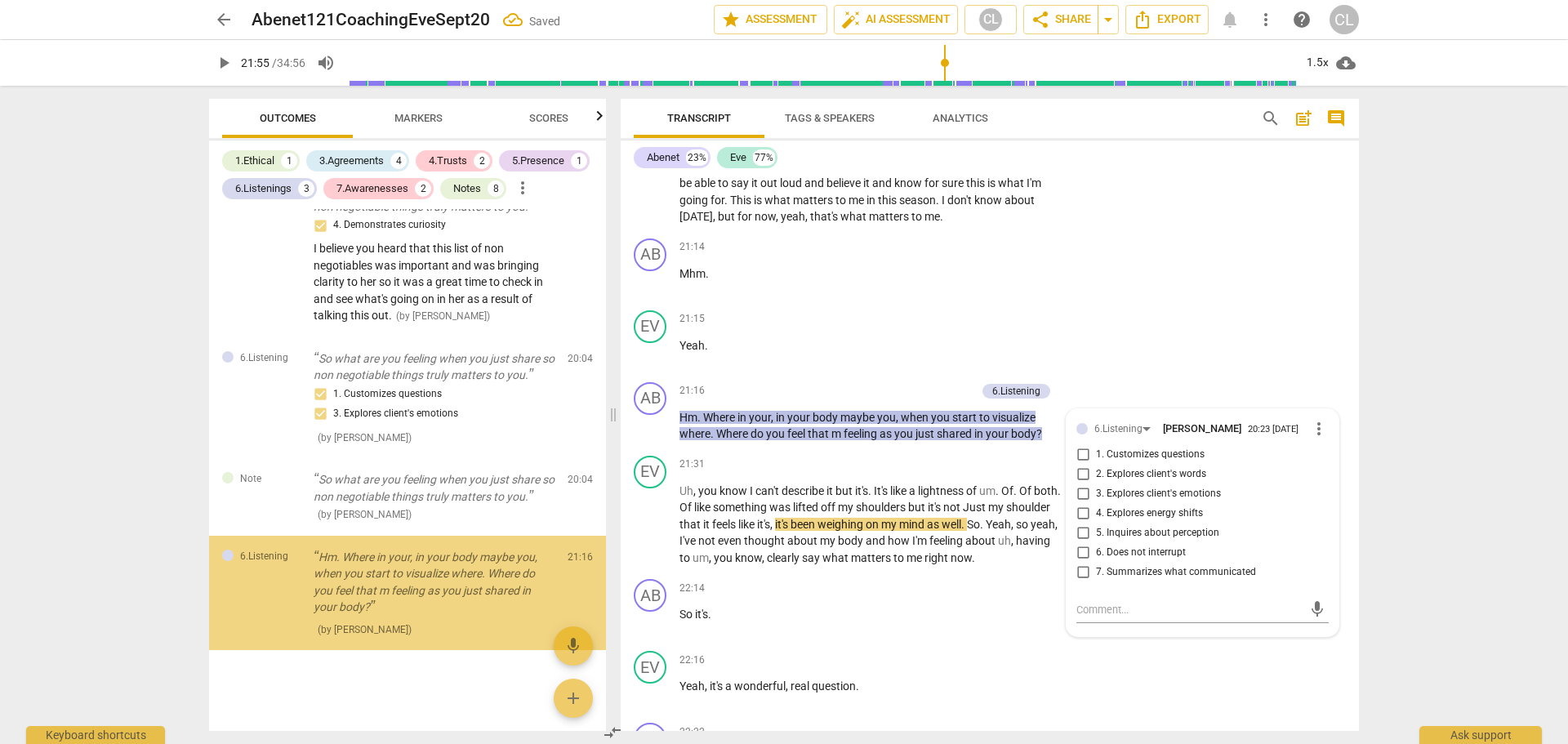
scroll to position [3399, 0]
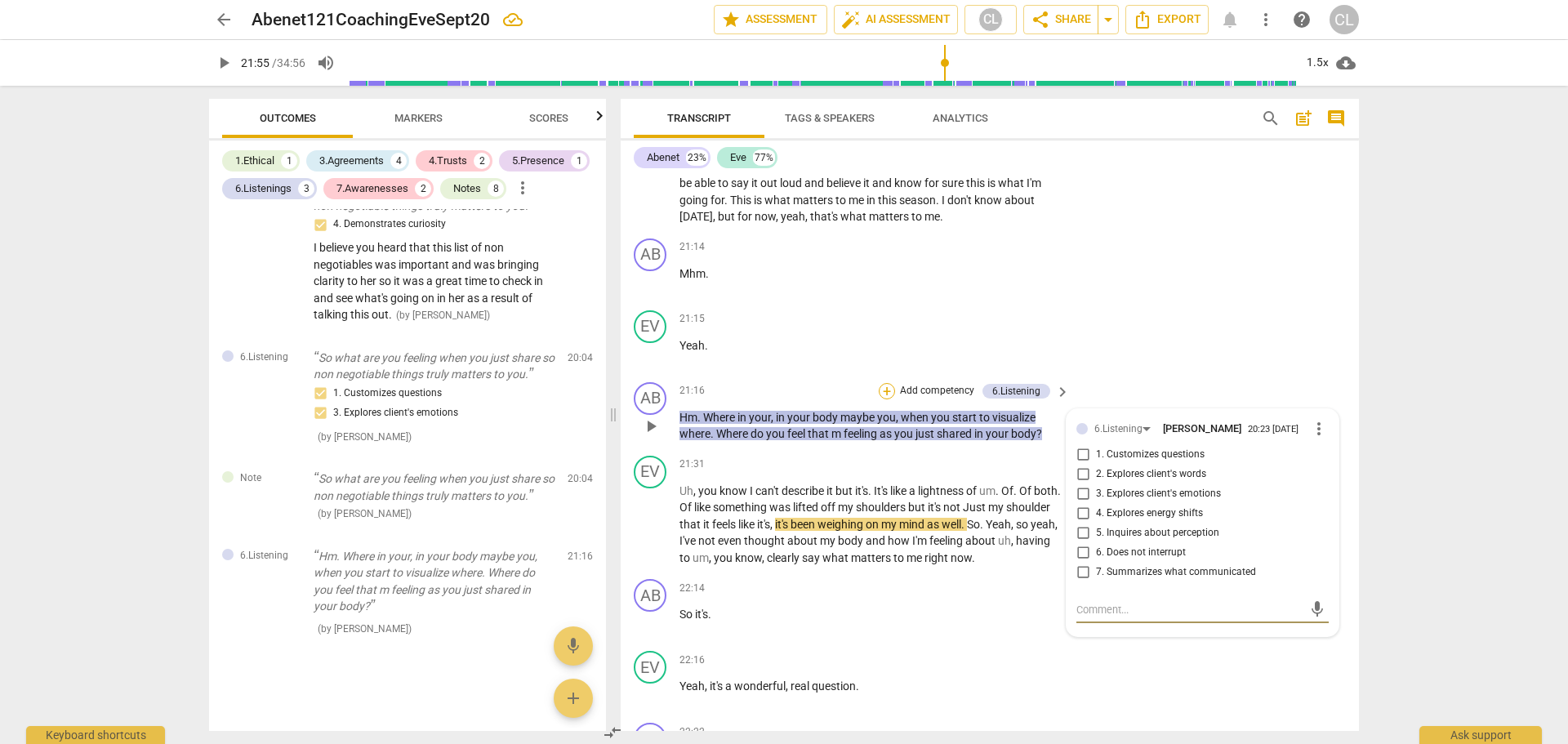
click at [884, 383] on div "+" at bounding box center [886, 391] width 16 height 16
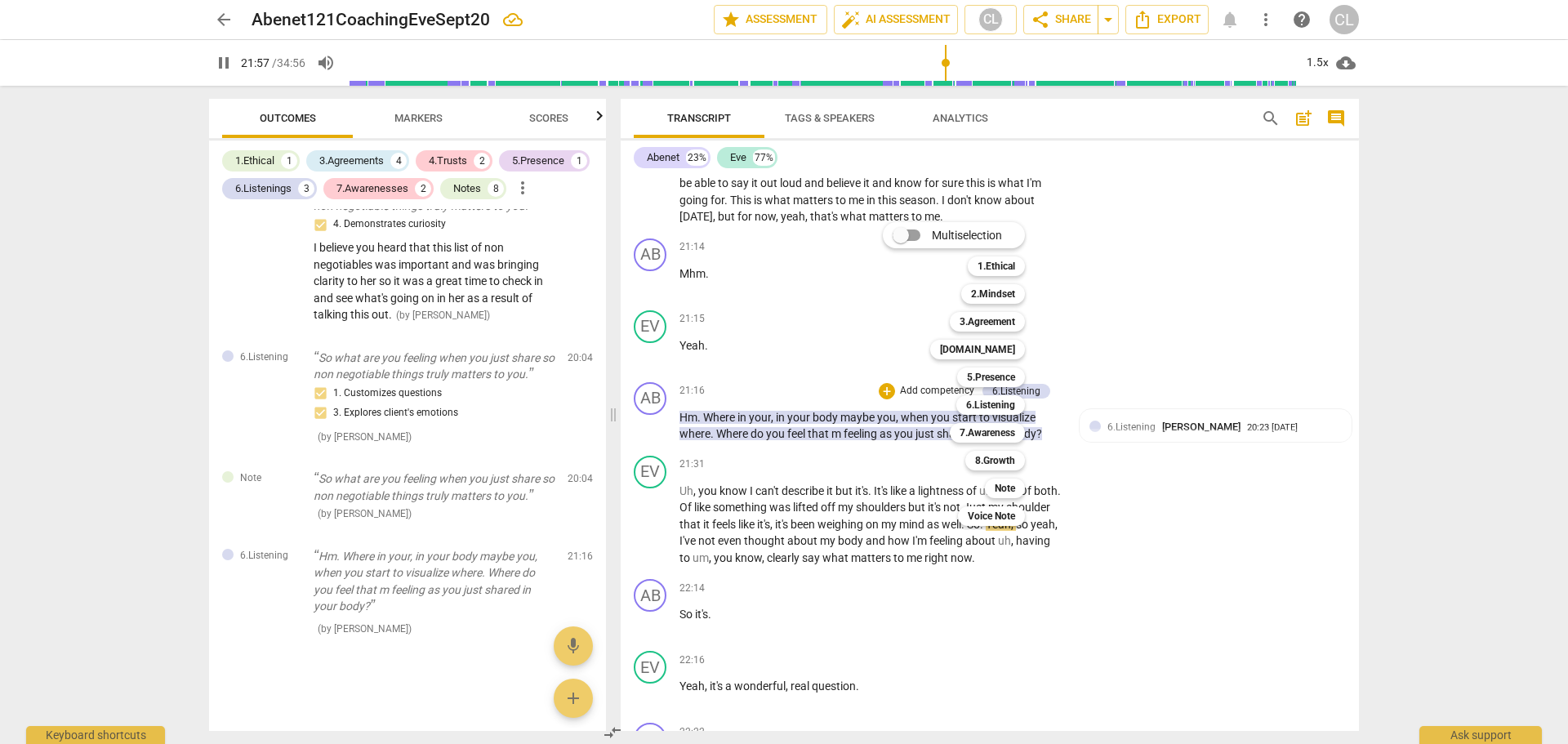
click at [1132, 405] on div at bounding box center [784, 372] width 1568 height 744
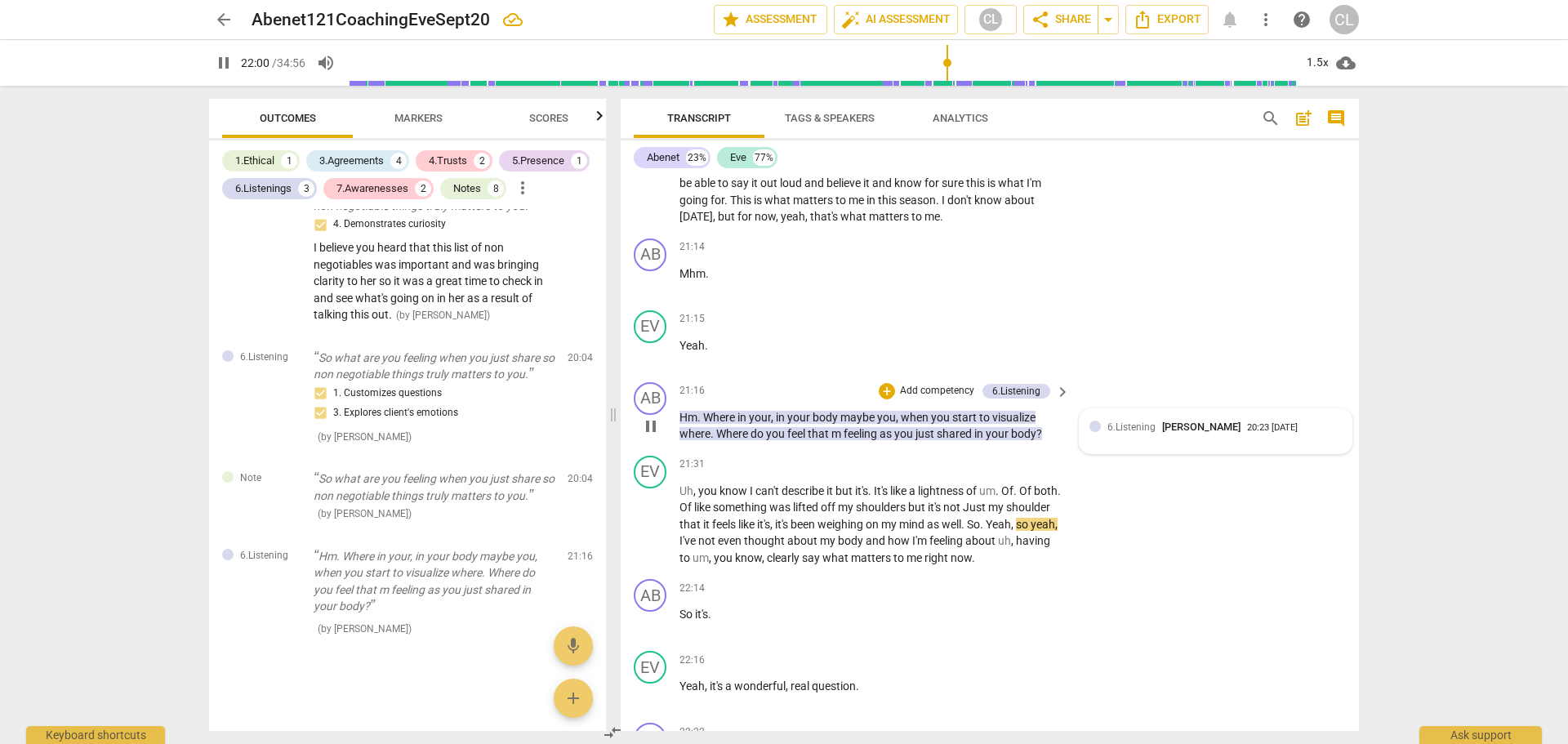
click at [1142, 422] on span "6.Listening" at bounding box center [1130, 427] width 48 height 11
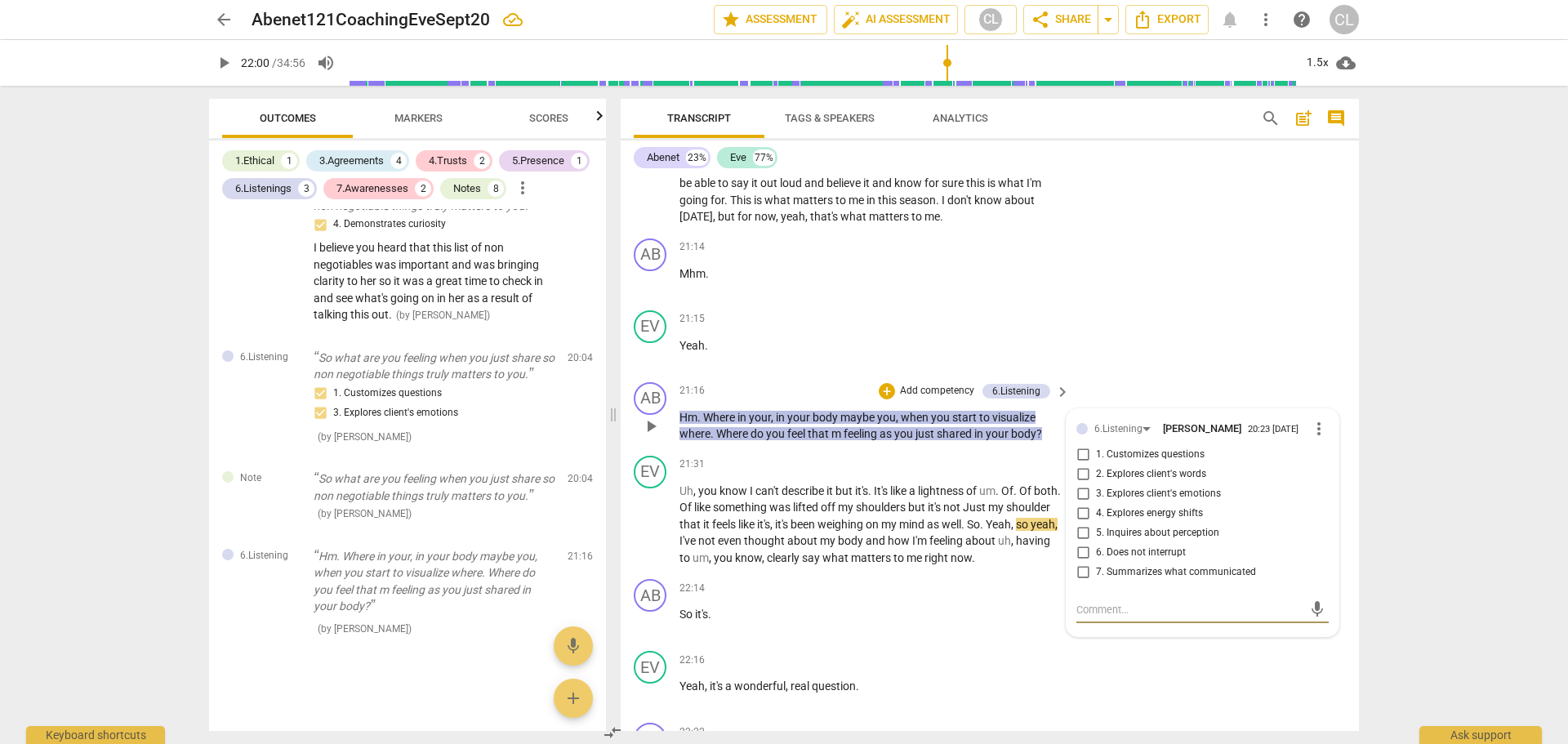
click at [1315, 419] on span "more_vert" at bounding box center [1319, 428] width 20 height 20
drag, startPoint x: 1321, startPoint y: 439, endPoint x: 854, endPoint y: 58, distance: 602.7
click at [1316, 439] on li "Delete" at bounding box center [1331, 442] width 56 height 31
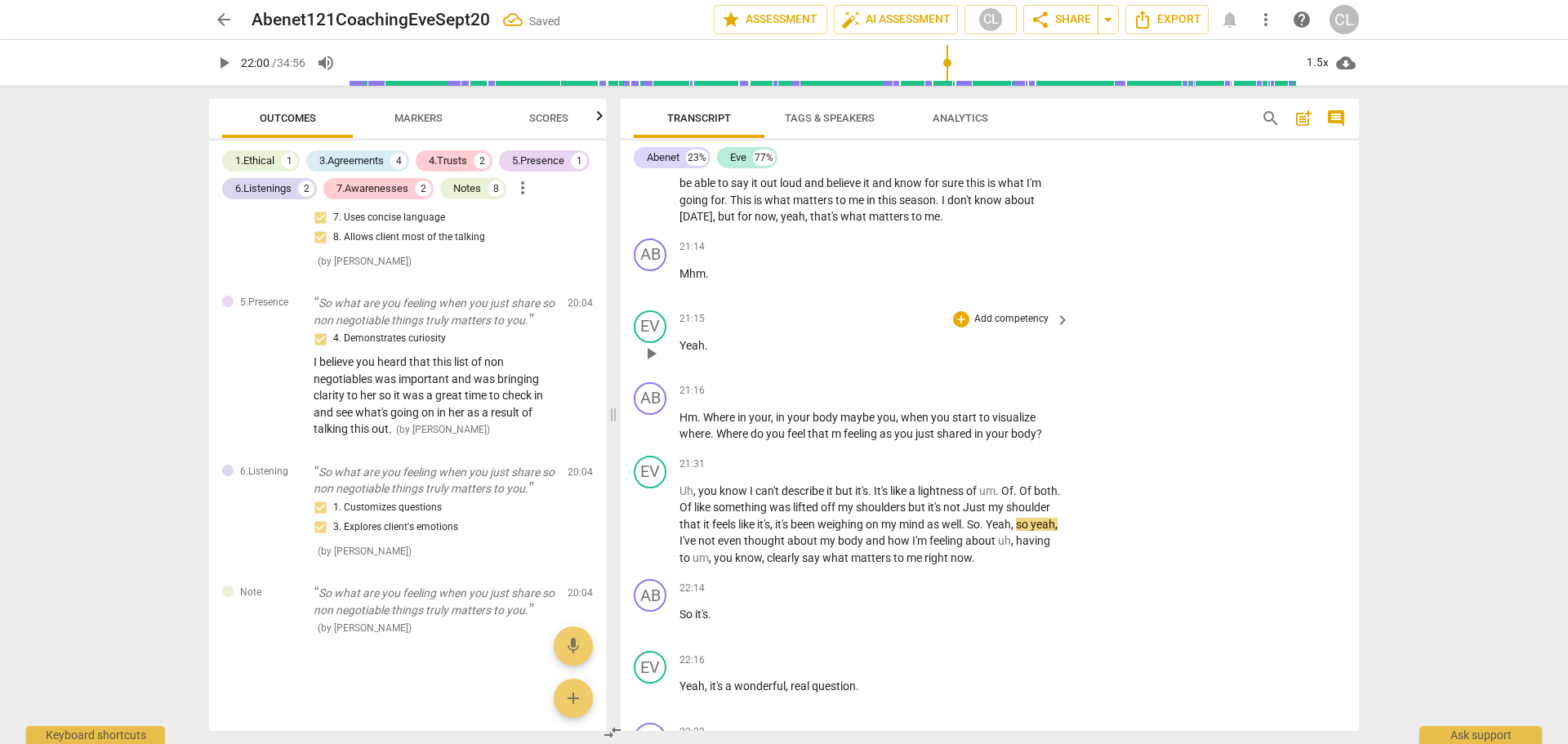
scroll to position [3284, 0]
click at [956, 383] on div "+" at bounding box center [961, 391] width 16 height 16
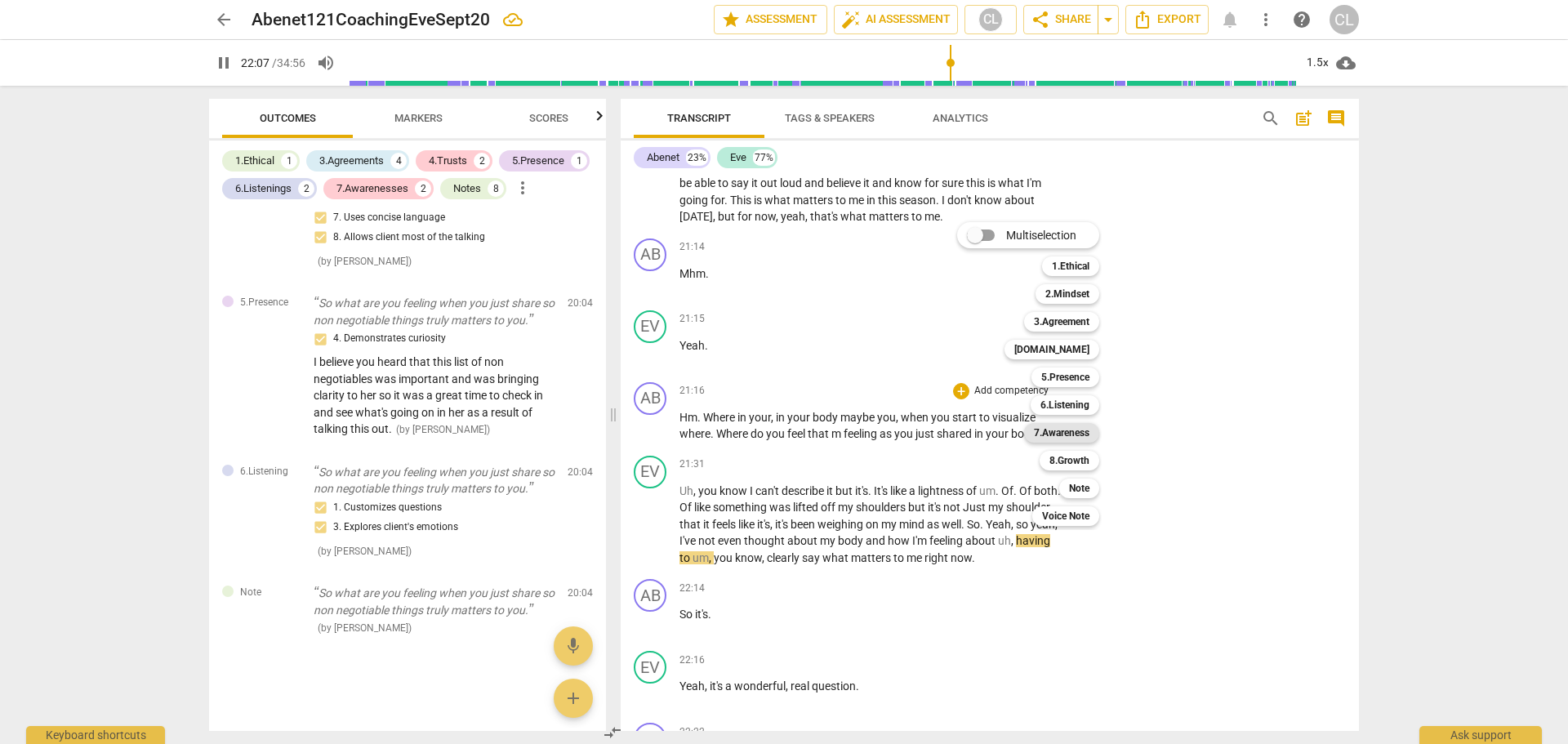
click at [1070, 434] on b "7.Awareness" at bounding box center [1061, 432] width 55 height 20
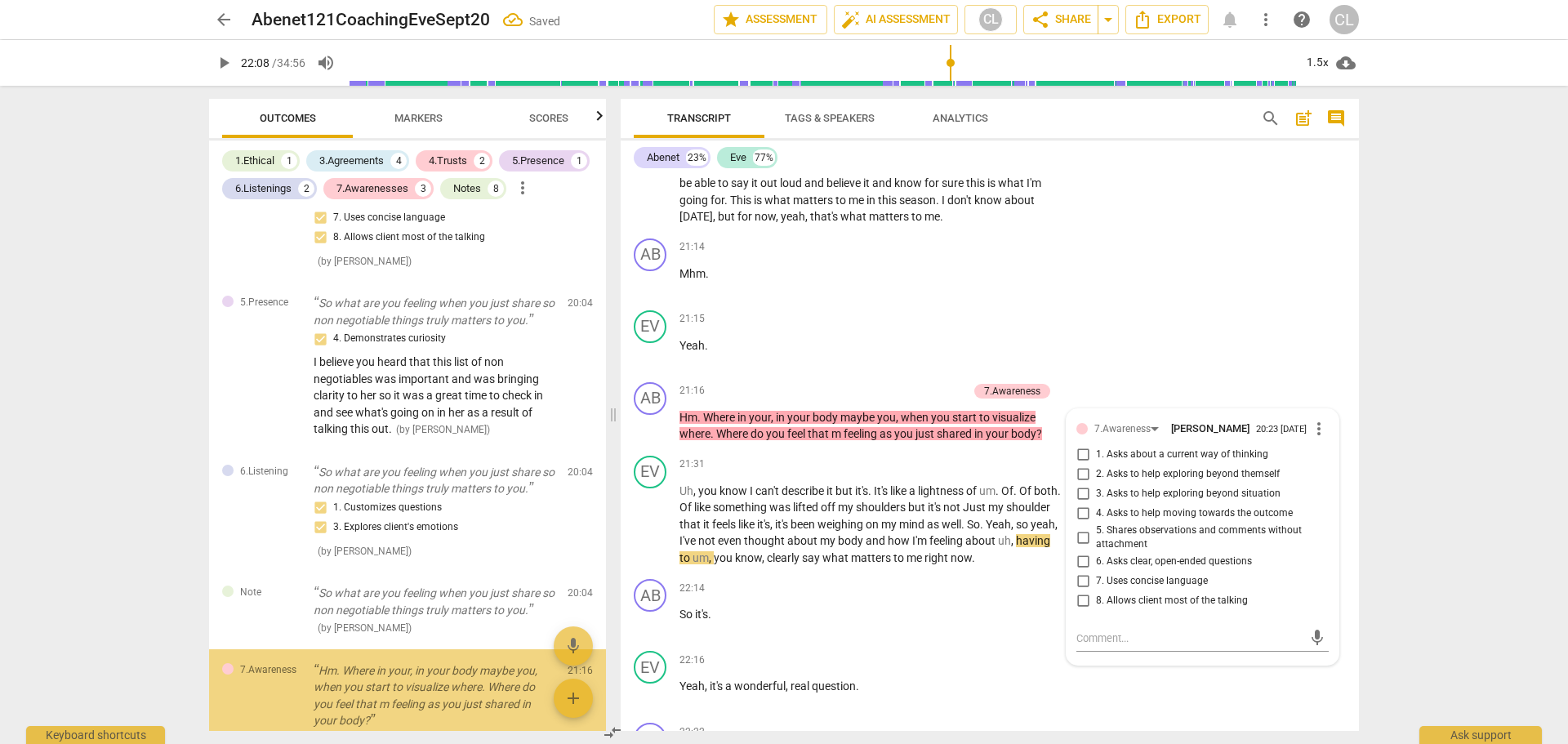
scroll to position [3399, 0]
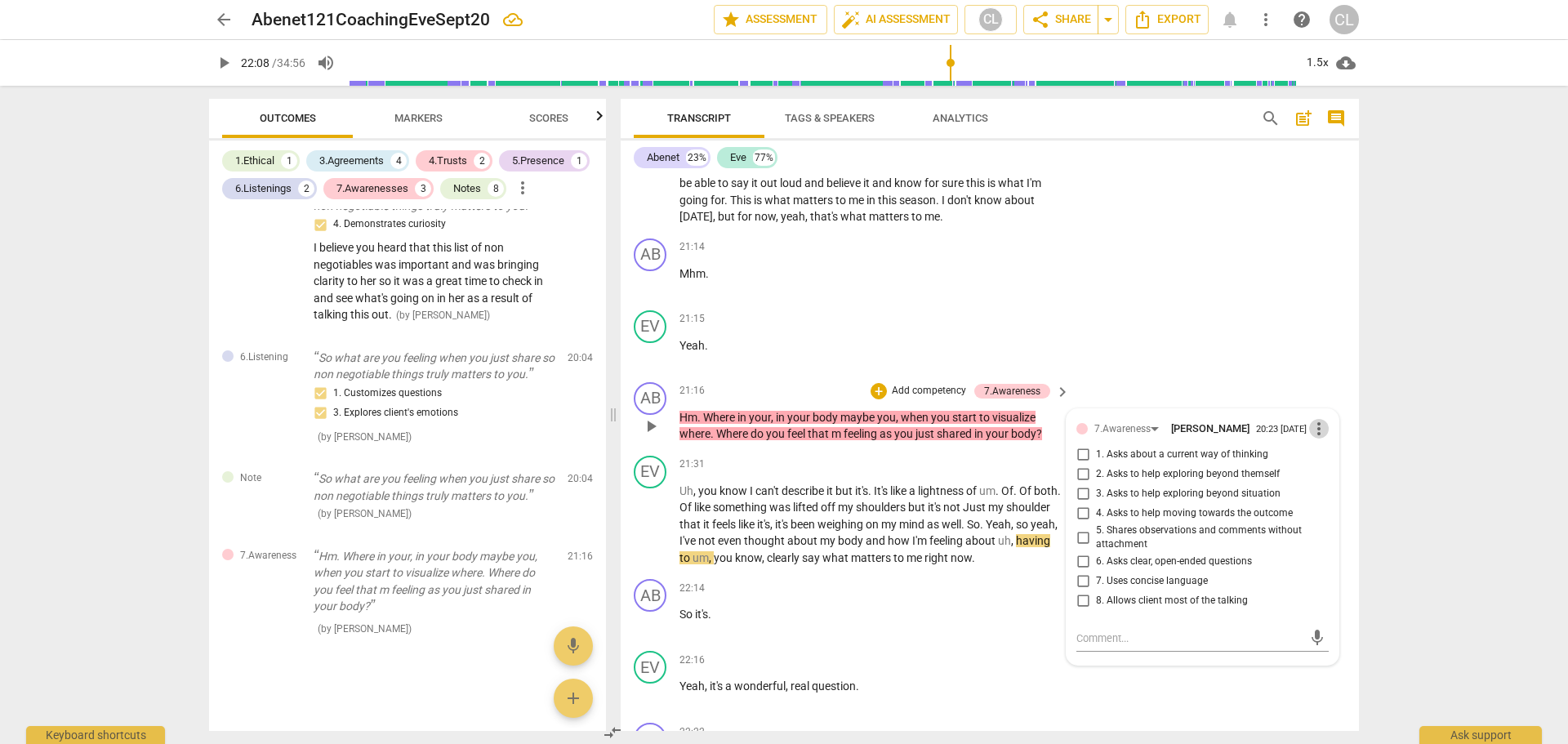
click at [1315, 419] on span "more_vert" at bounding box center [1319, 428] width 20 height 20
drag, startPoint x: 1323, startPoint y: 445, endPoint x: 850, endPoint y: 66, distance: 606.1
click at [1322, 445] on li "Delete" at bounding box center [1331, 444] width 56 height 31
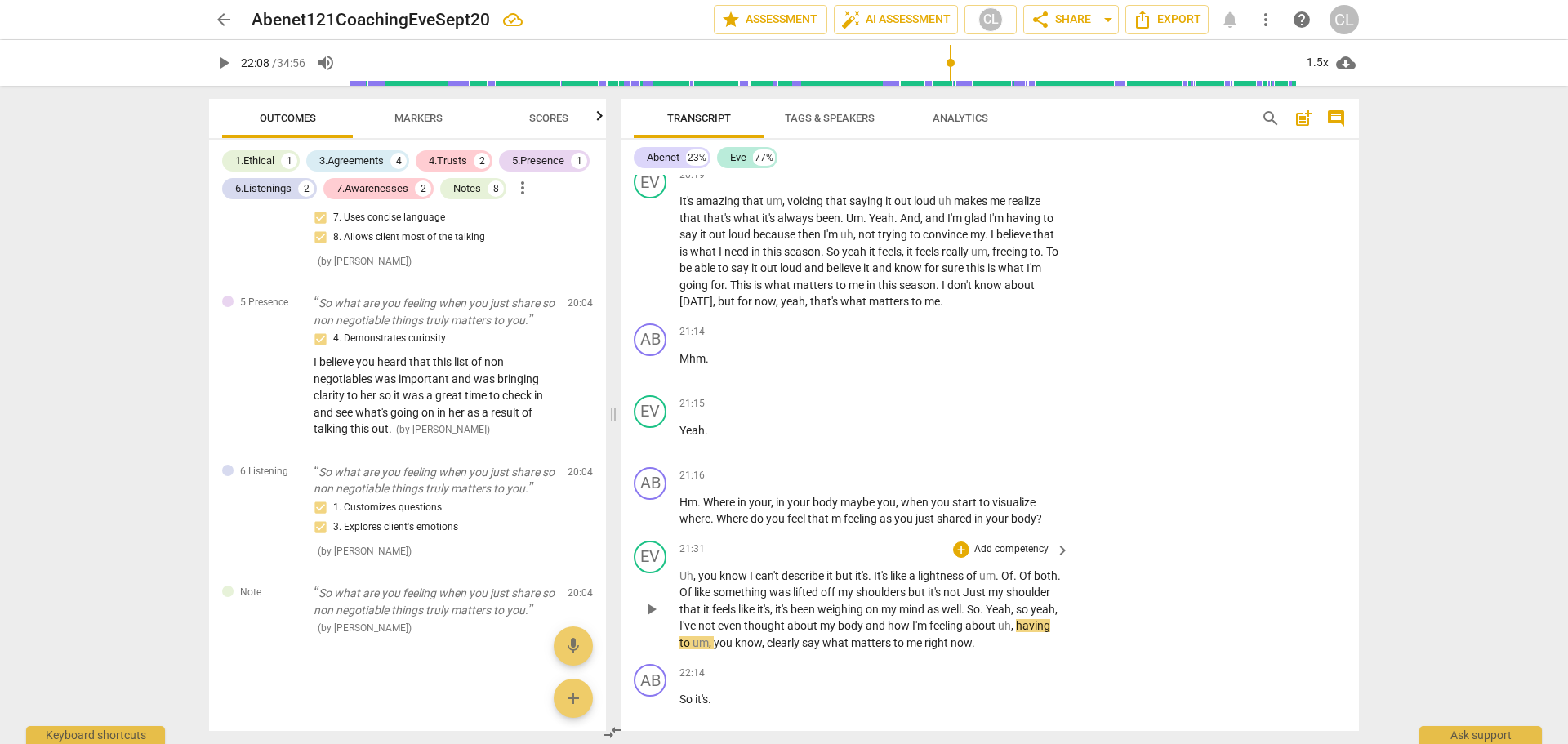
scroll to position [4511, 0]
click at [954, 465] on div "+" at bounding box center [961, 472] width 16 height 16
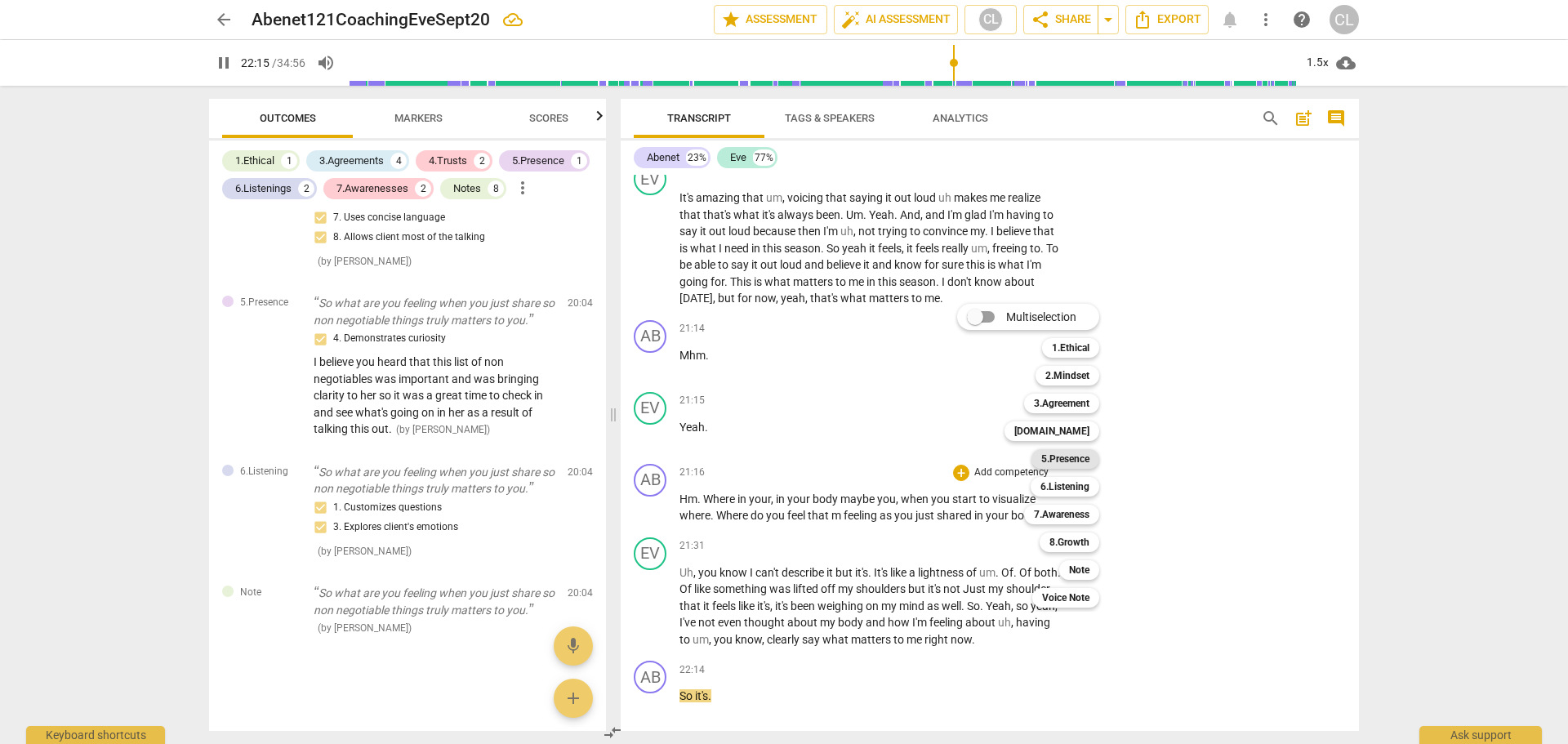
click at [1084, 465] on b "5.Presence" at bounding box center [1065, 458] width 48 height 20
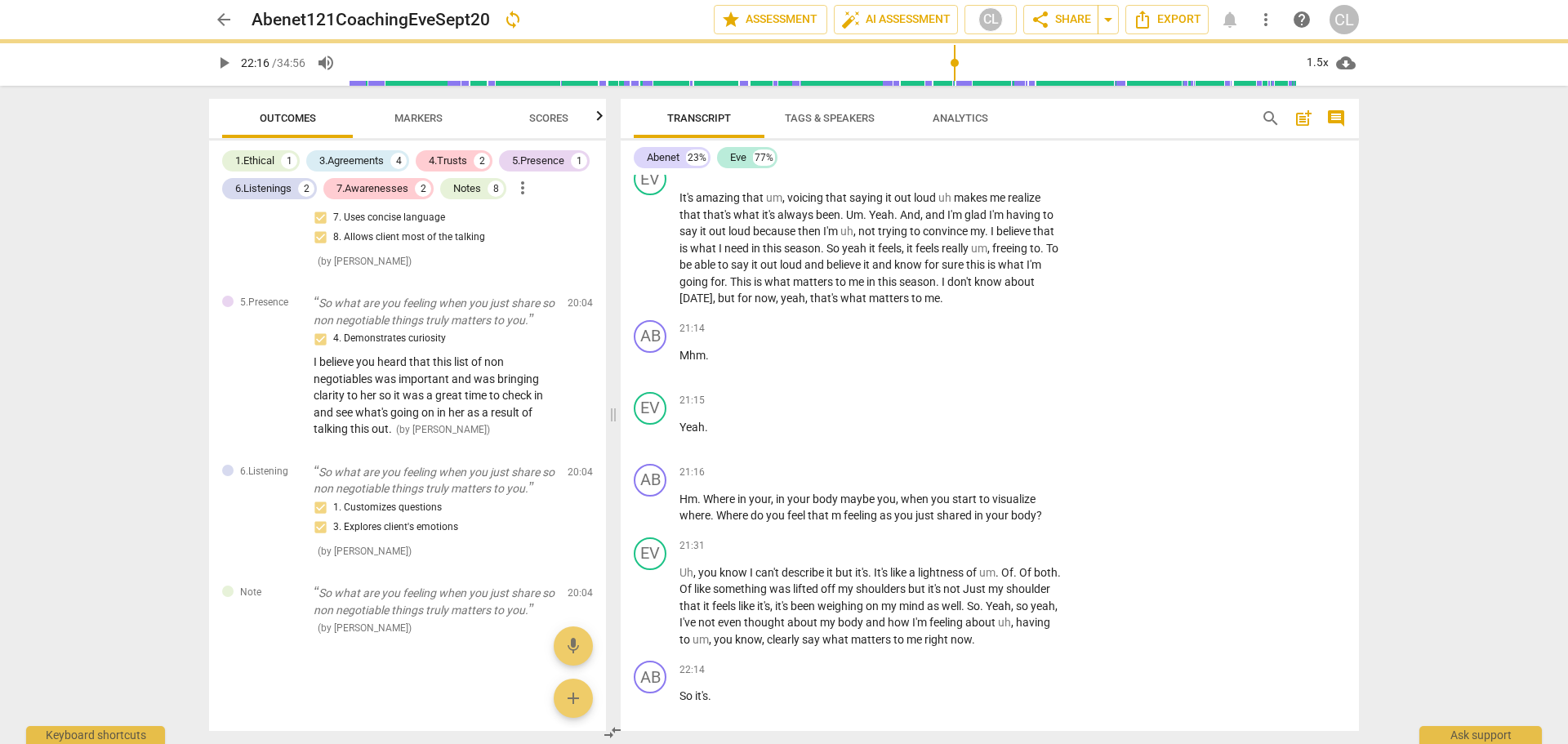
type input "1336"
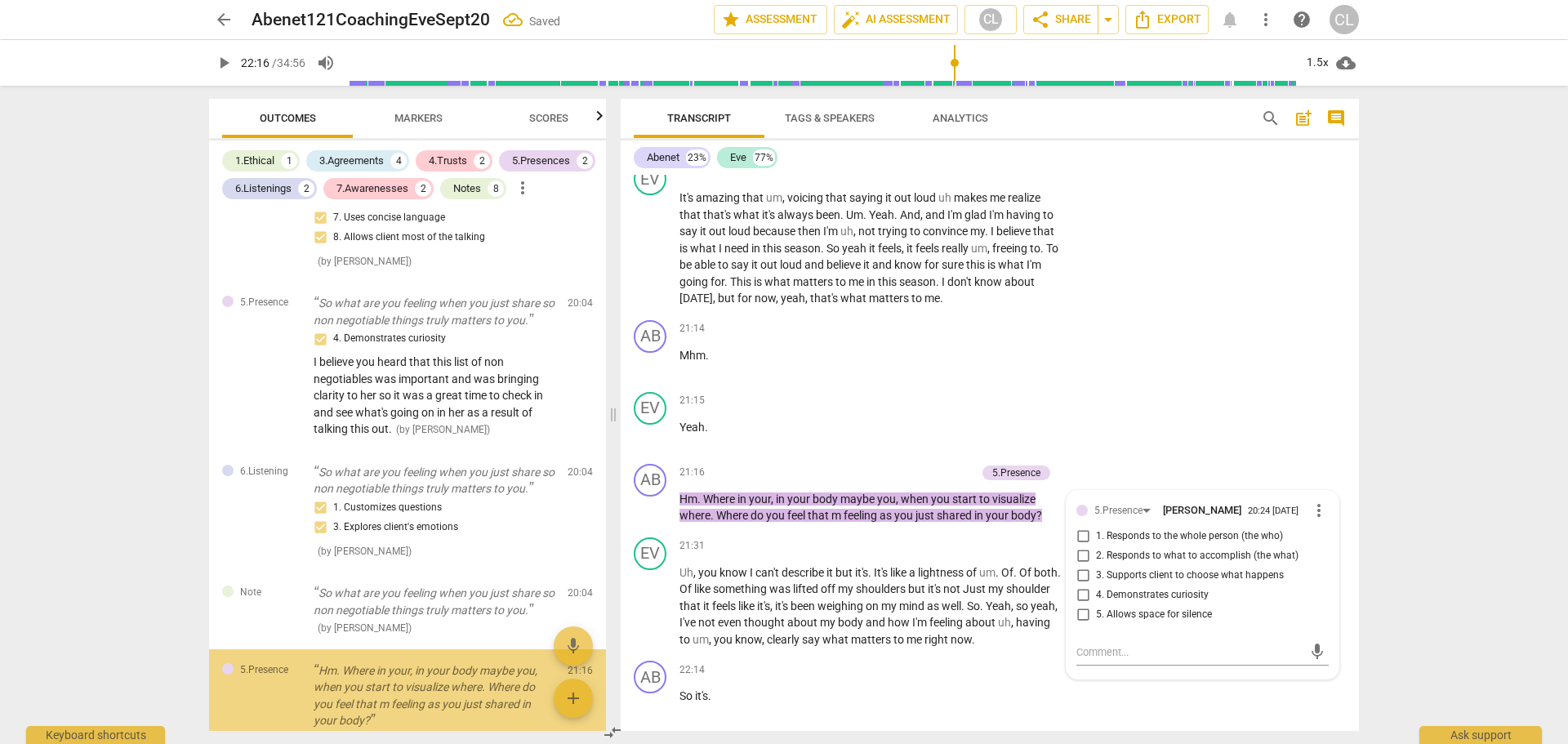
scroll to position [3399, 0]
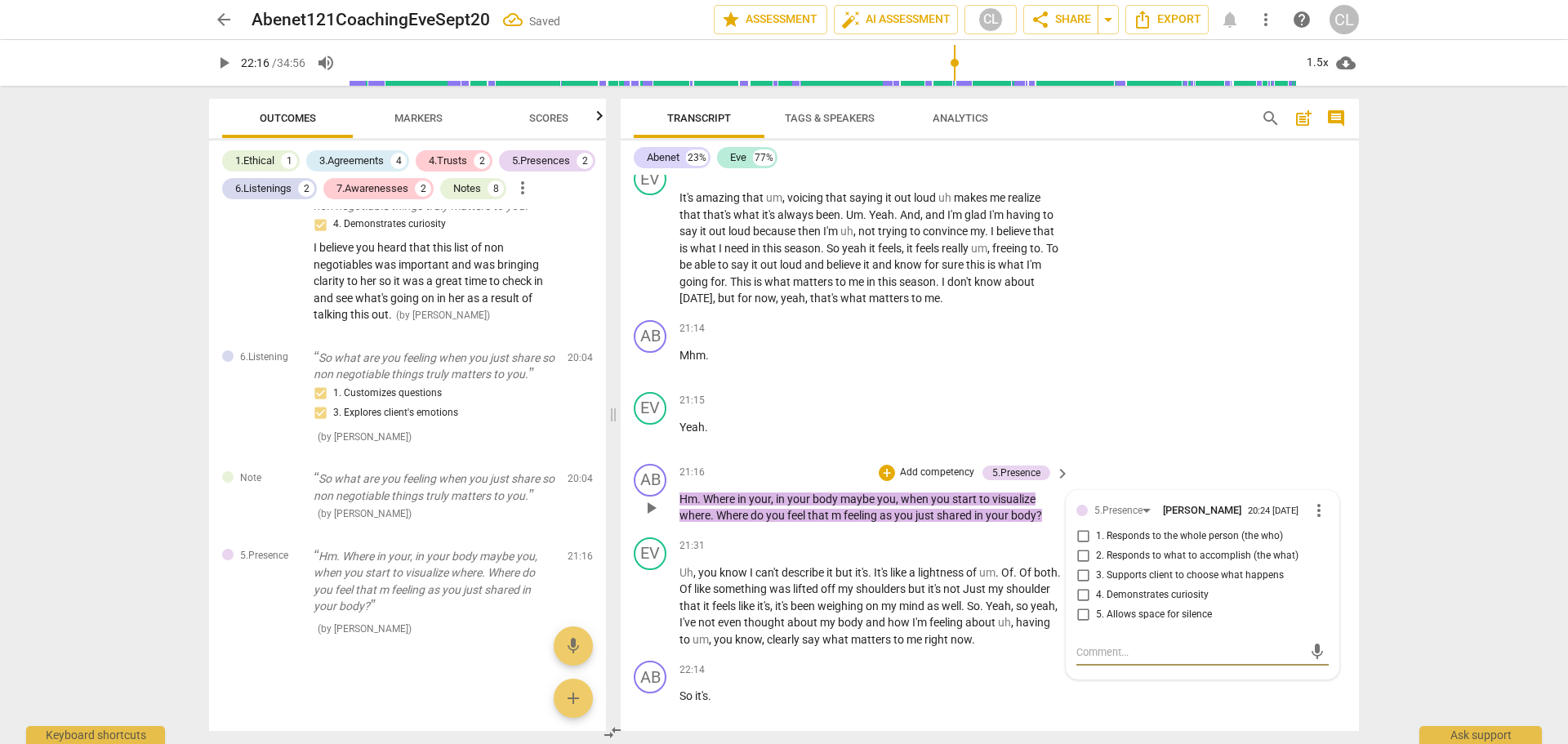
click at [1082, 527] on input "1. Responds to the whole person (the who)" at bounding box center [1083, 536] width 26 height 20
checkbox input "true"
click at [821, 392] on div "21:15 + Add competency keyboard_arrow_right" at bounding box center [875, 400] width 392 height 18
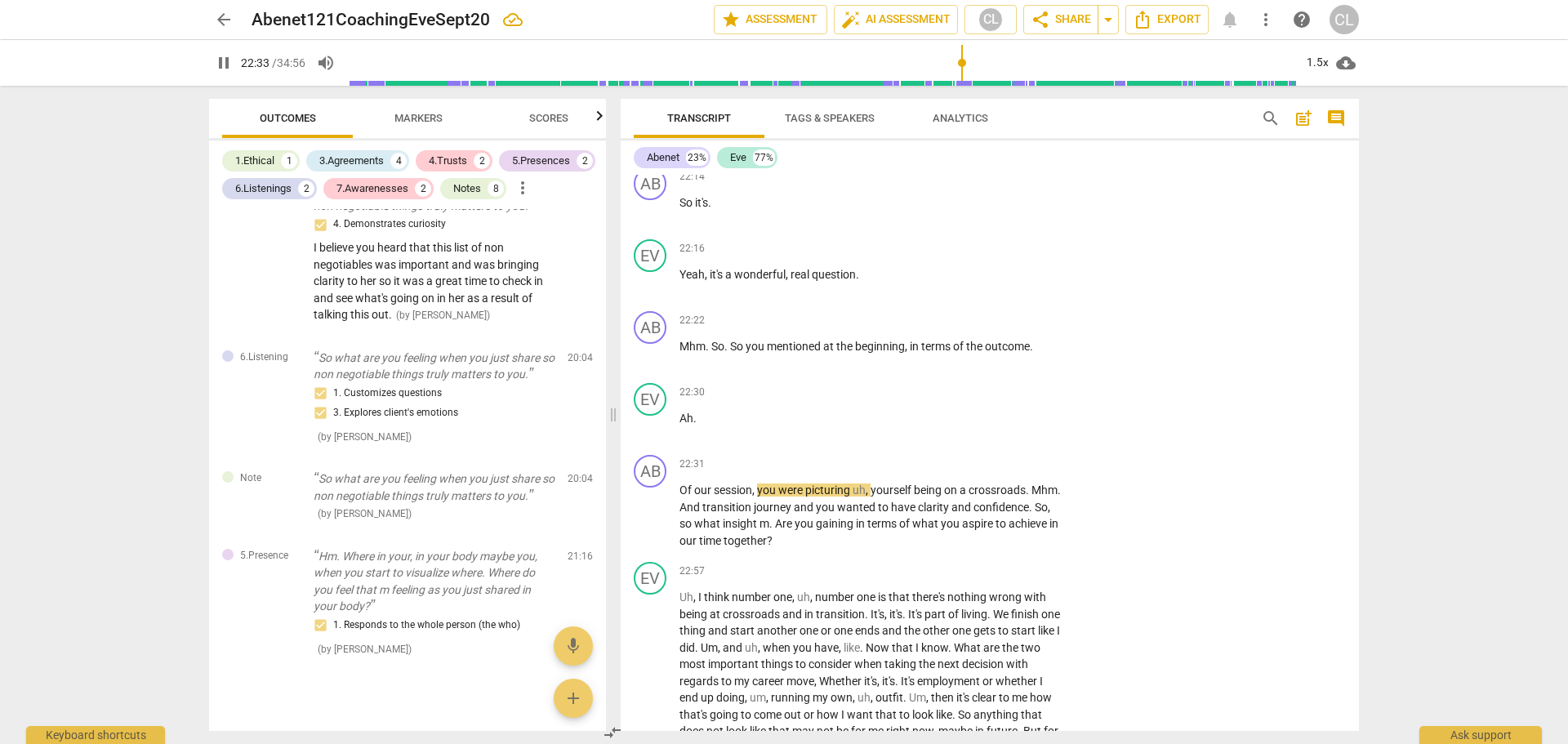
scroll to position [5015, 0]
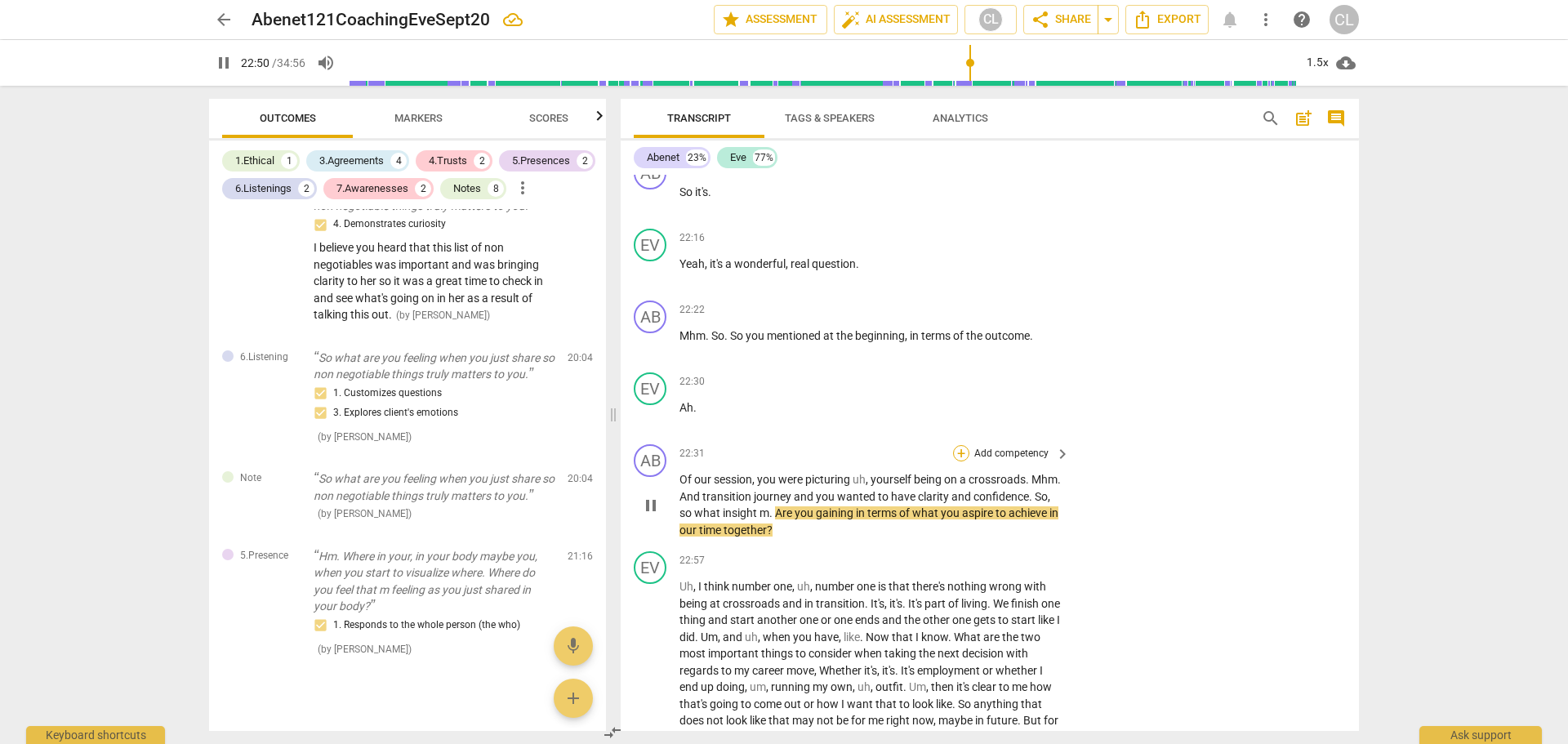
click at [957, 451] on div "+" at bounding box center [961, 453] width 16 height 16
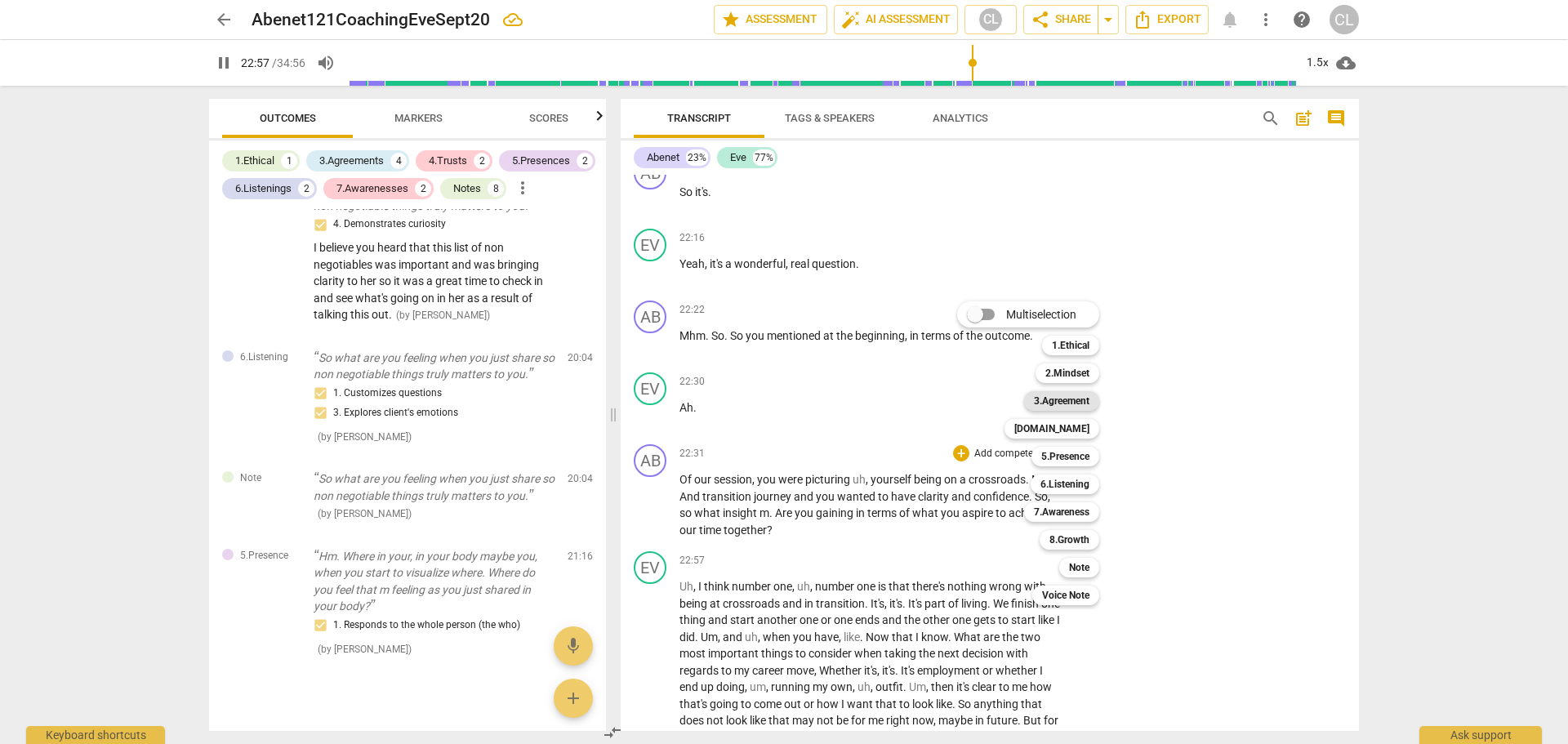
click at [1078, 402] on b "3.Agreement" at bounding box center [1061, 400] width 55 height 20
type input "1378"
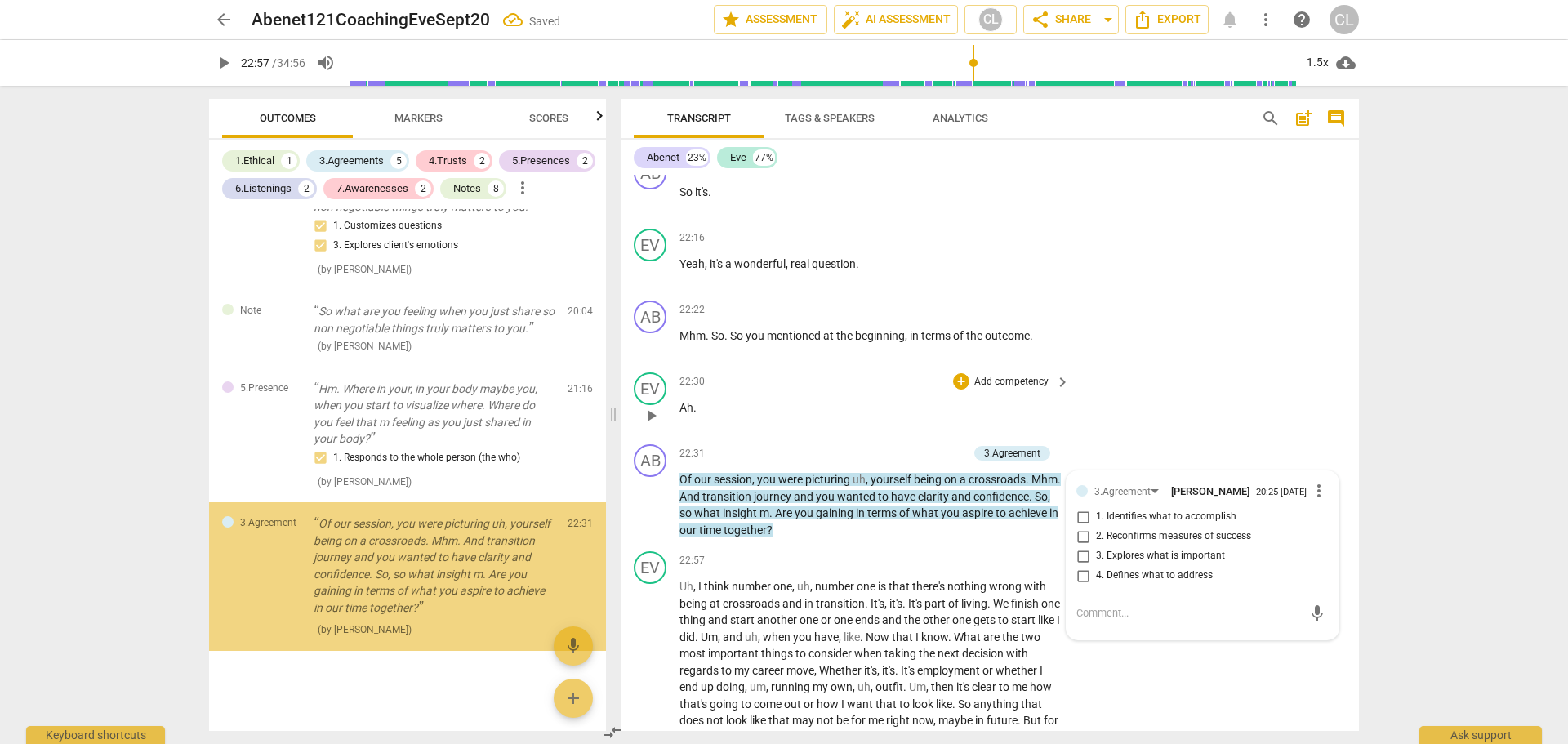
scroll to position [3567, 0]
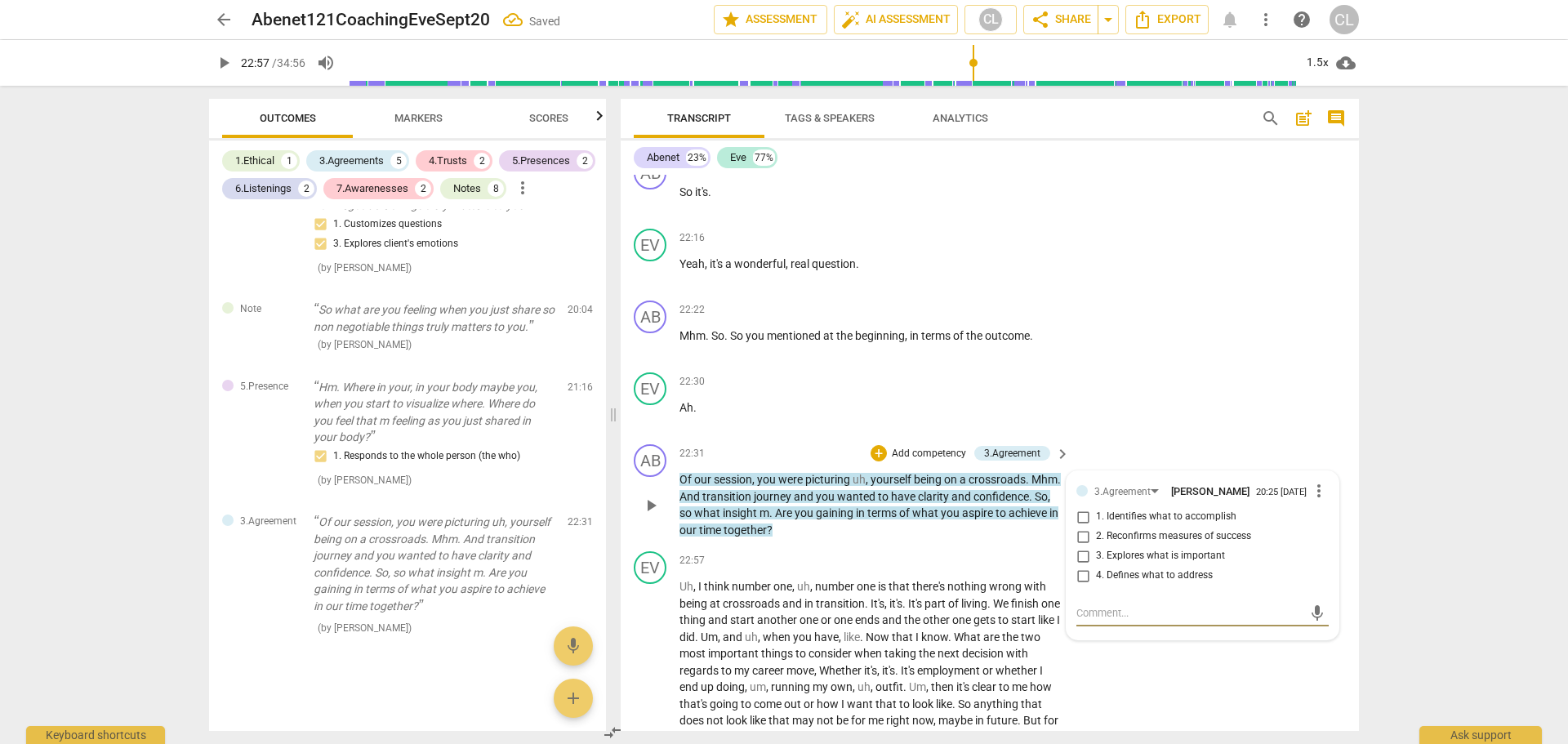
click at [1082, 544] on input "2. Reconfirms measures of success" at bounding box center [1083, 536] width 26 height 20
checkbox input "true"
click at [1108, 614] on textarea at bounding box center [1188, 613] width 226 height 16
type textarea "E"
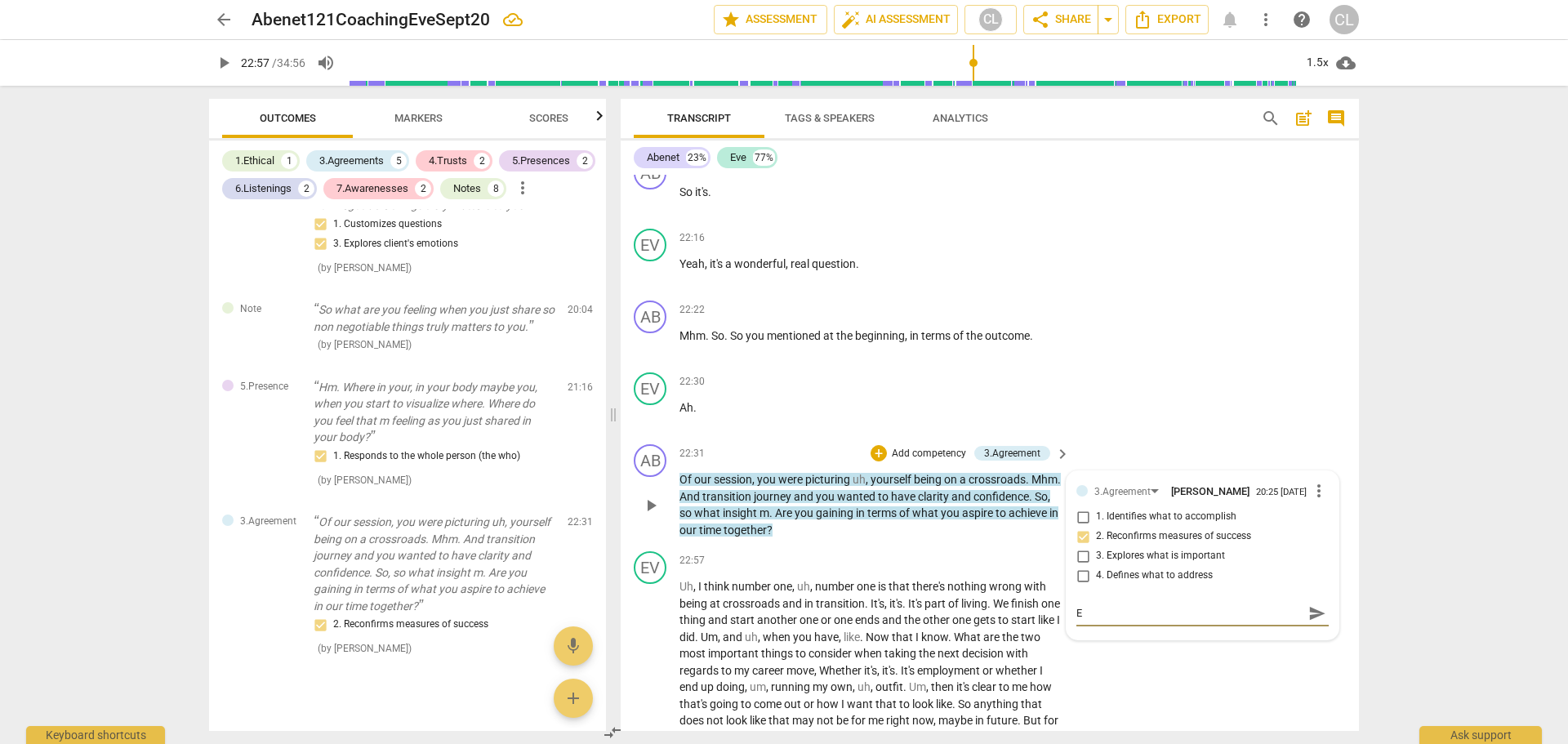
type textarea "EX"
type textarea "EXC"
type textarea "EXCE"
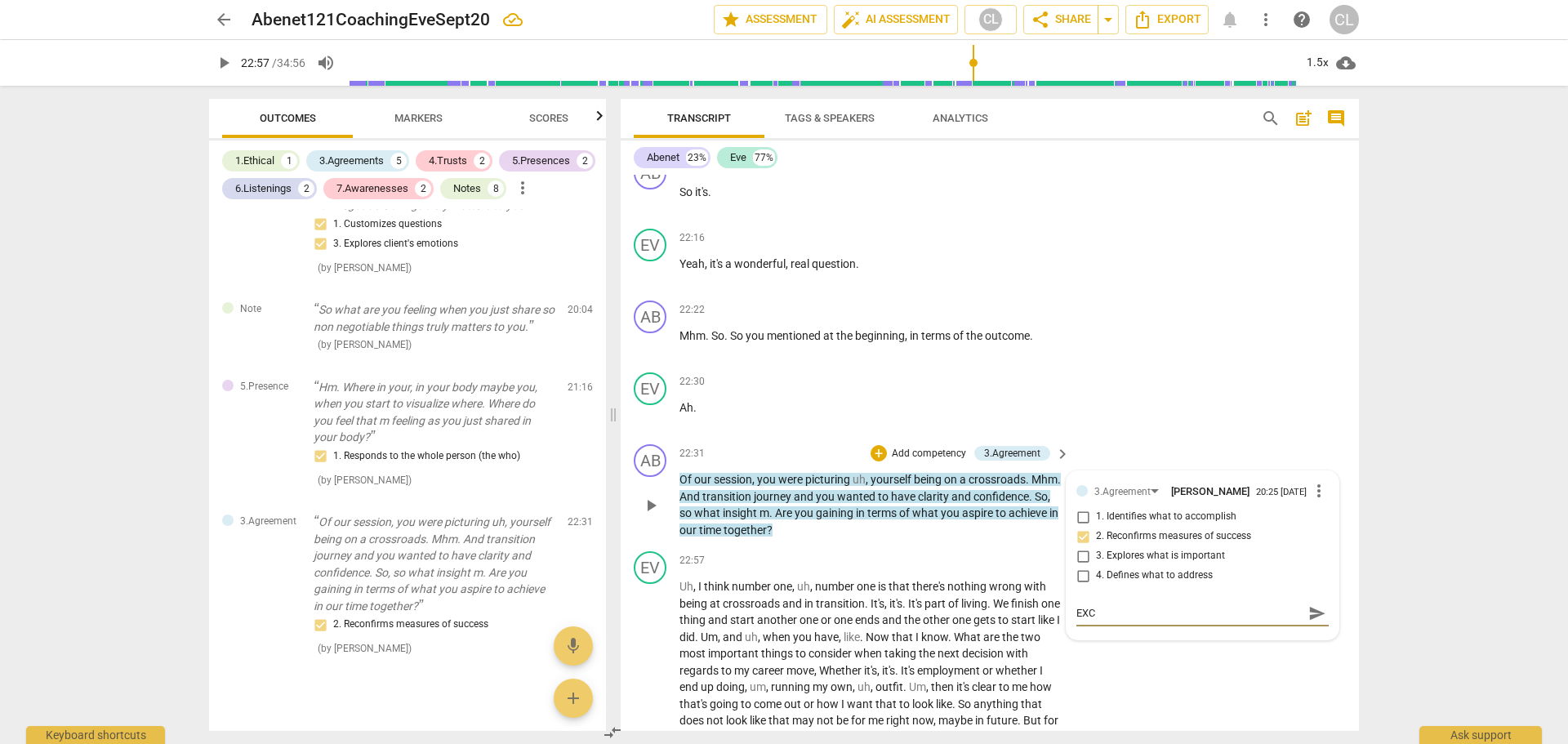
type textarea "EXCE"
type textarea "EXCEL"
type textarea "EXCELL"
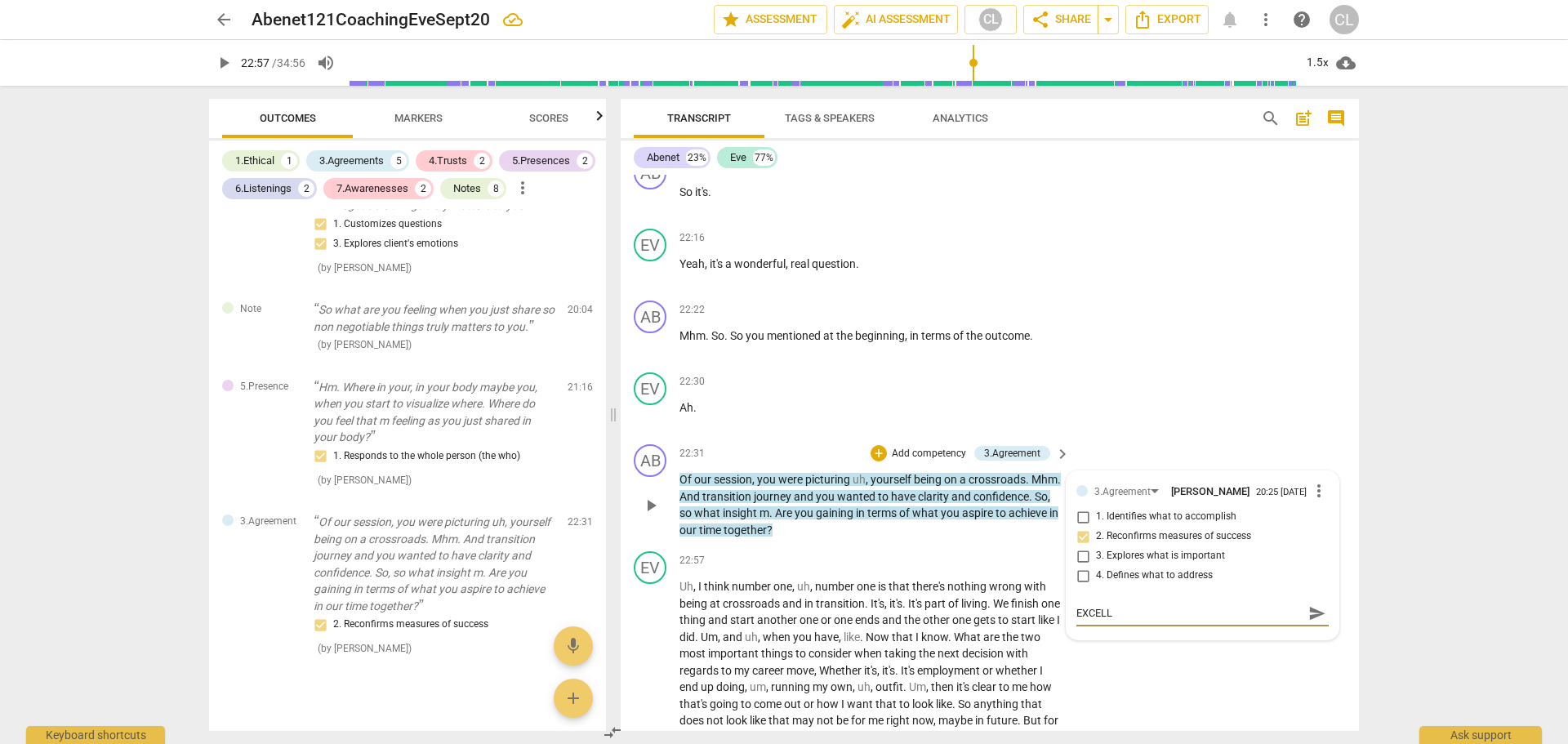
type textarea "EXCELLE"
type textarea "EXCELLEM"
type textarea "EXCELLE"
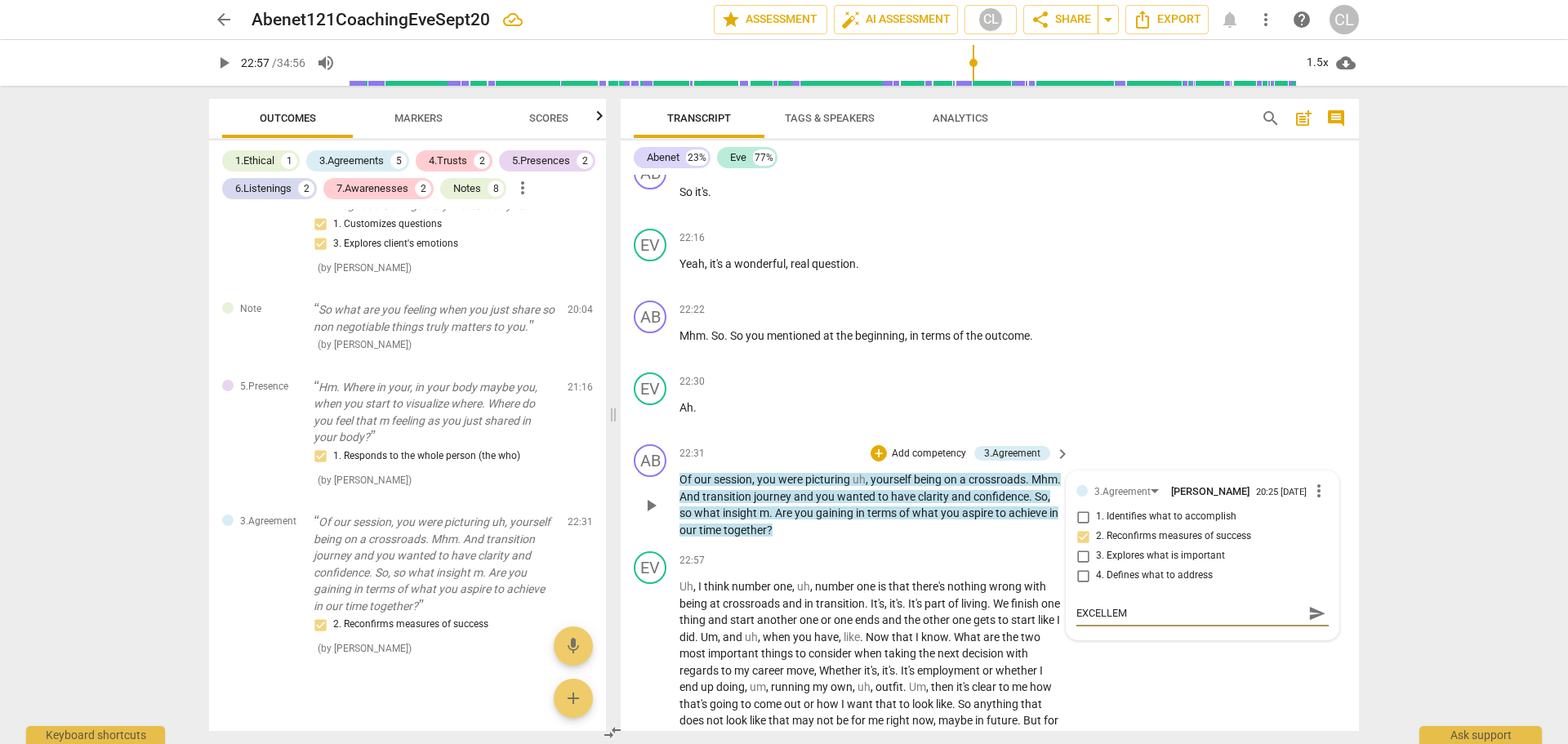
type textarea "EXCELLE"
type textarea "EXCELLEN"
type textarea "EXCELLENT"
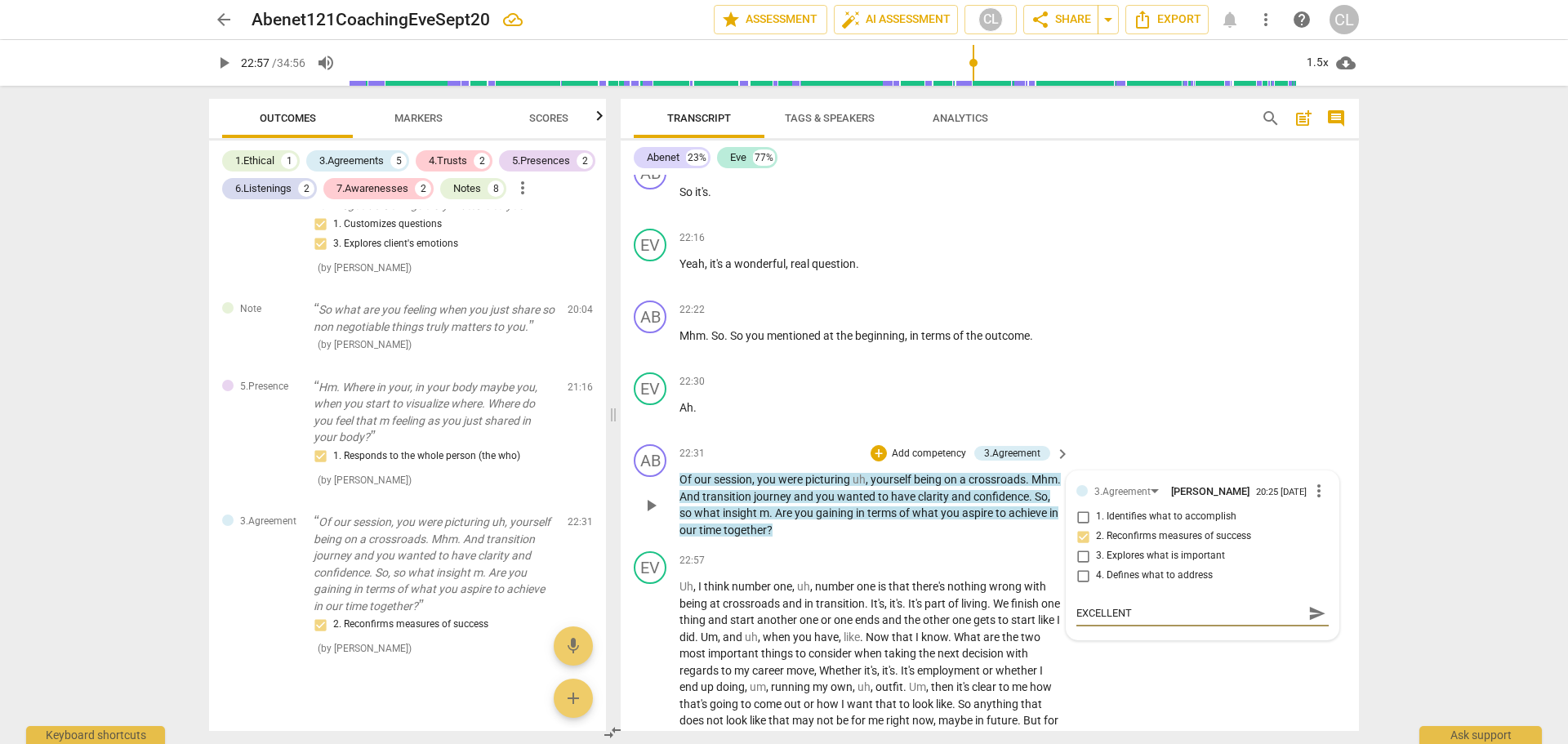
type textarea "EXCELLENT!"
type textarea "EXCELLENT! G"
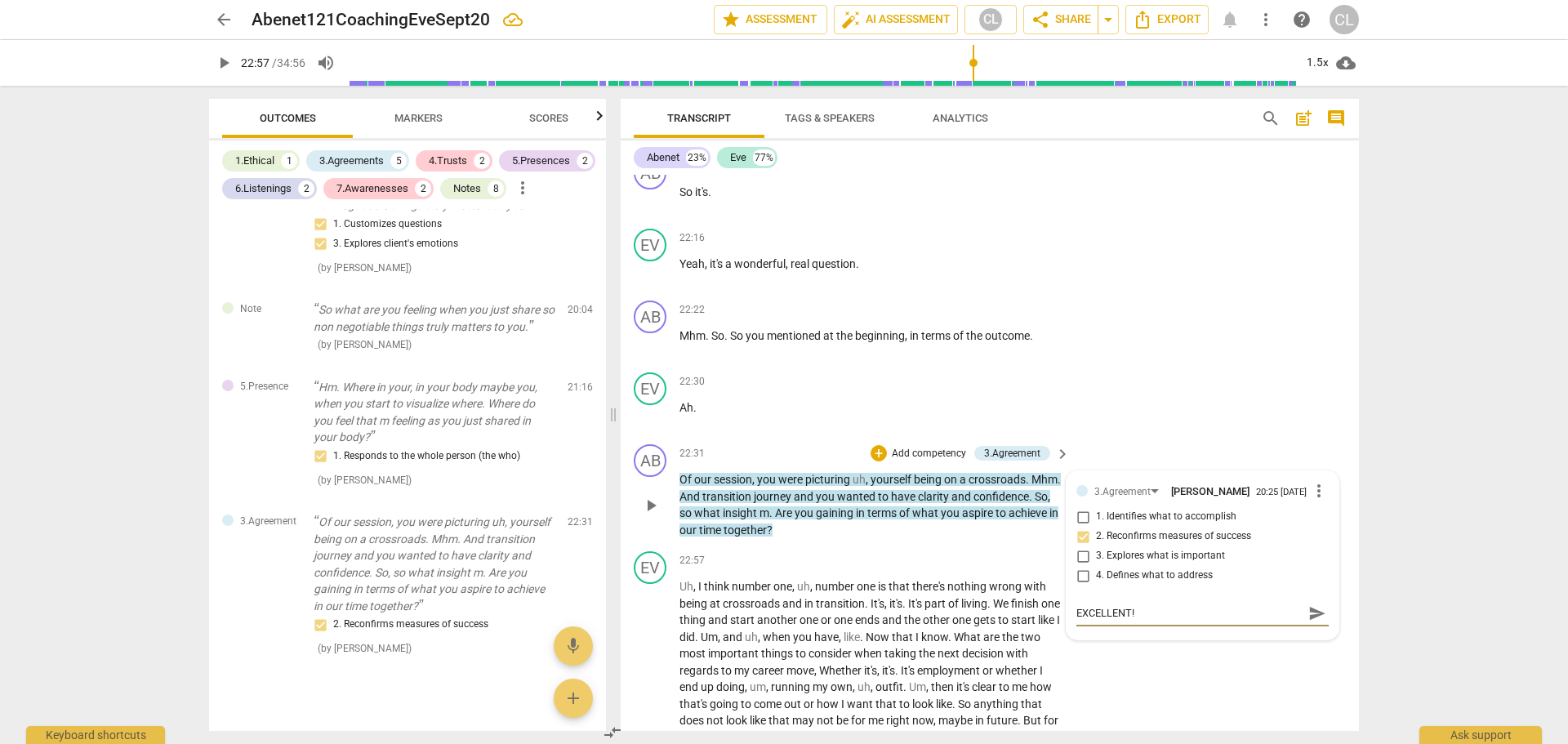
type textarea "EXCELLENT! G"
type textarea "EXCELLENT! Gr"
type textarea "EXCELLENT! Gre"
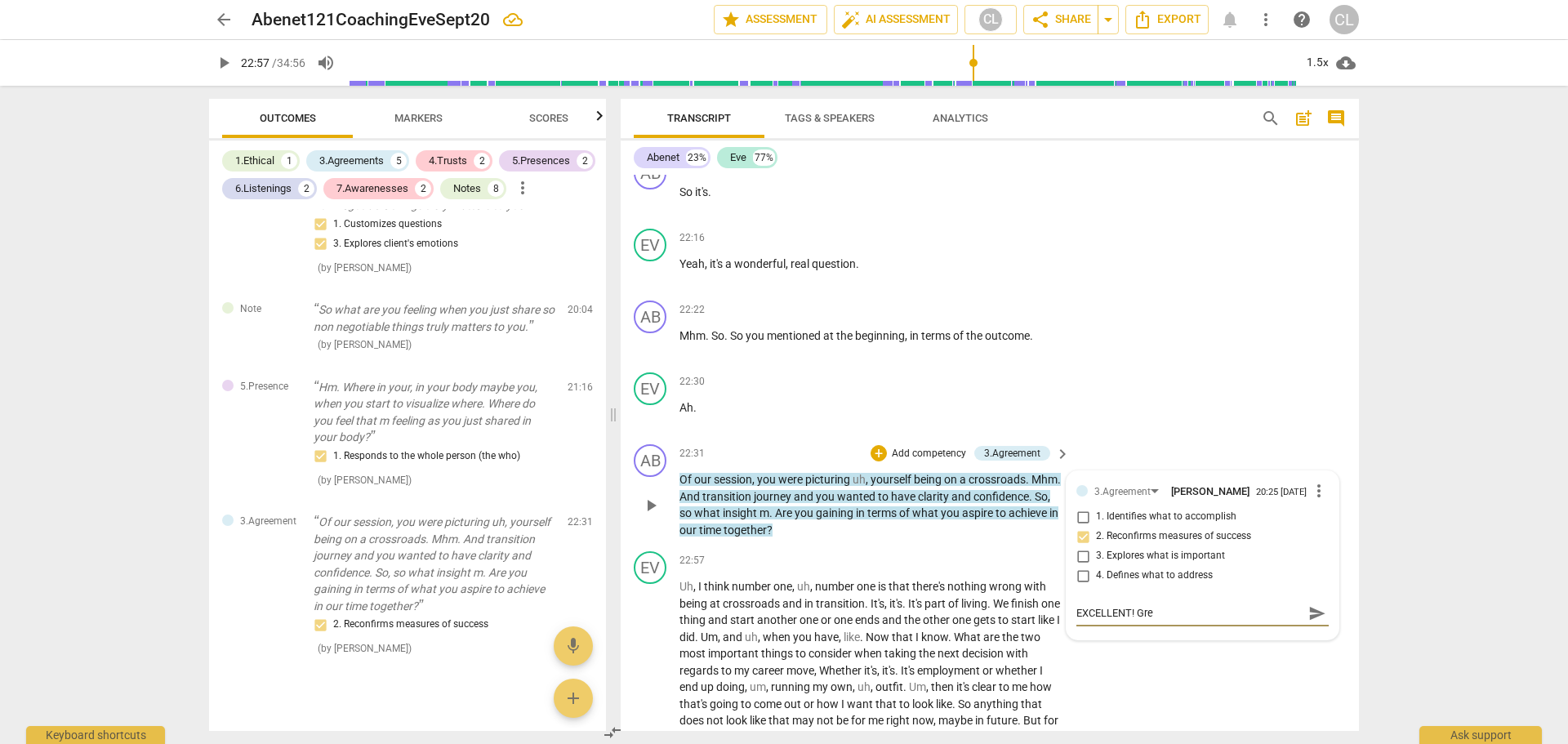
type textarea "EXCELLENT! Grea"
type textarea "EXCELLENT! Great"
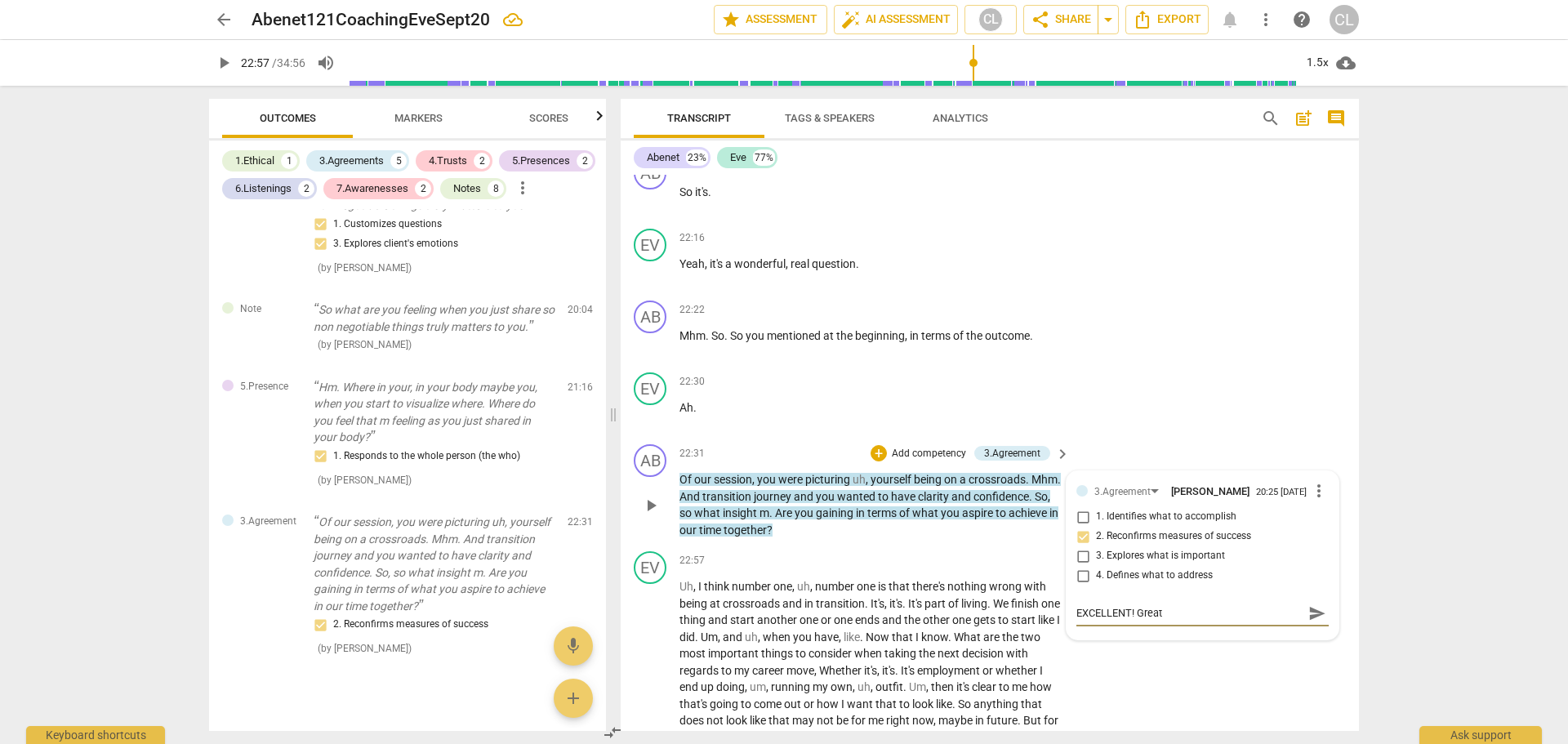
type textarea "EXCELLENT! Great"
type textarea "EXCELLENT! Great t"
type textarea "EXCELLENT! Great to"
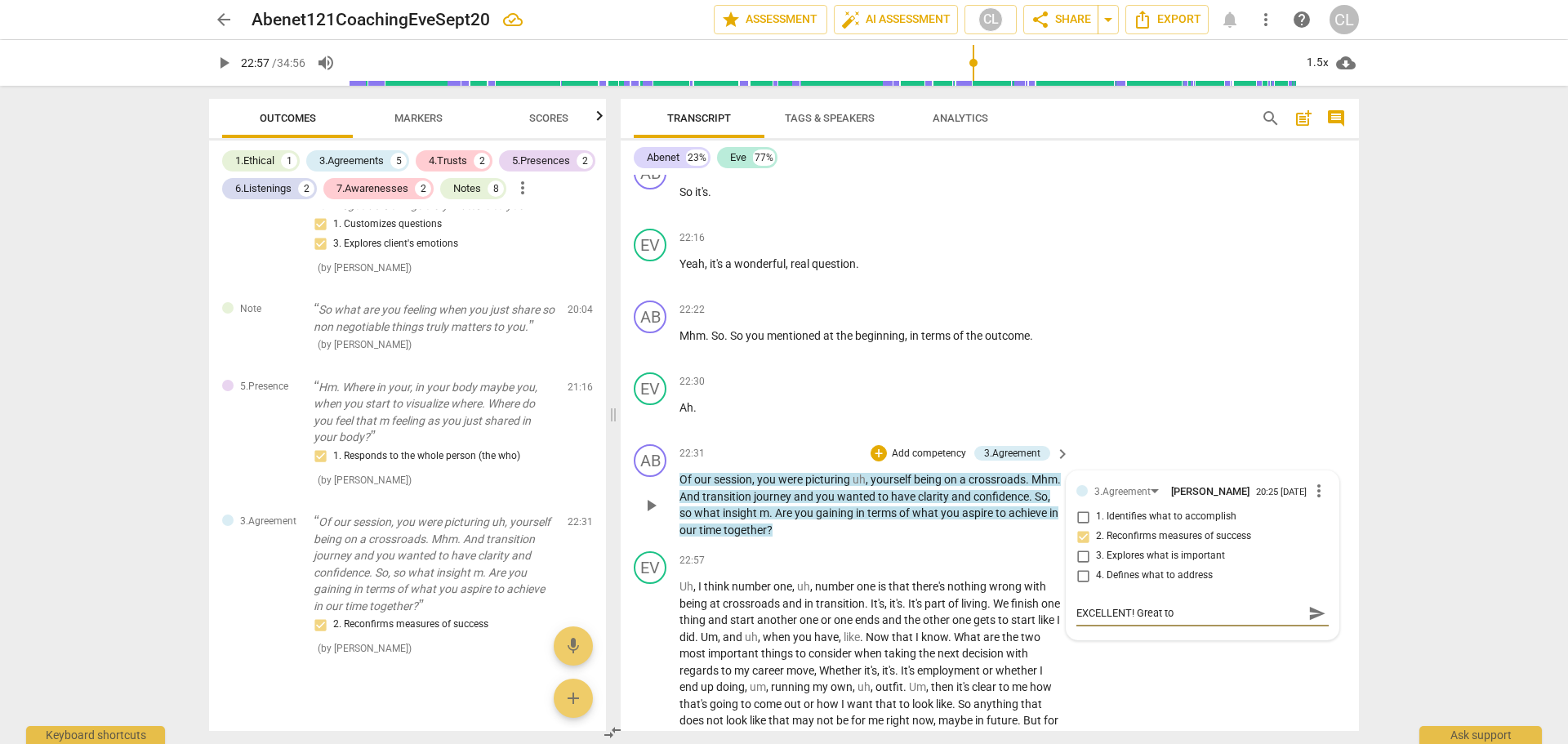
type textarea "EXCELLENT! Great t"
type textarea "EXCELLENT! Great ti"
type textarea "EXCELLENT! Great tim"
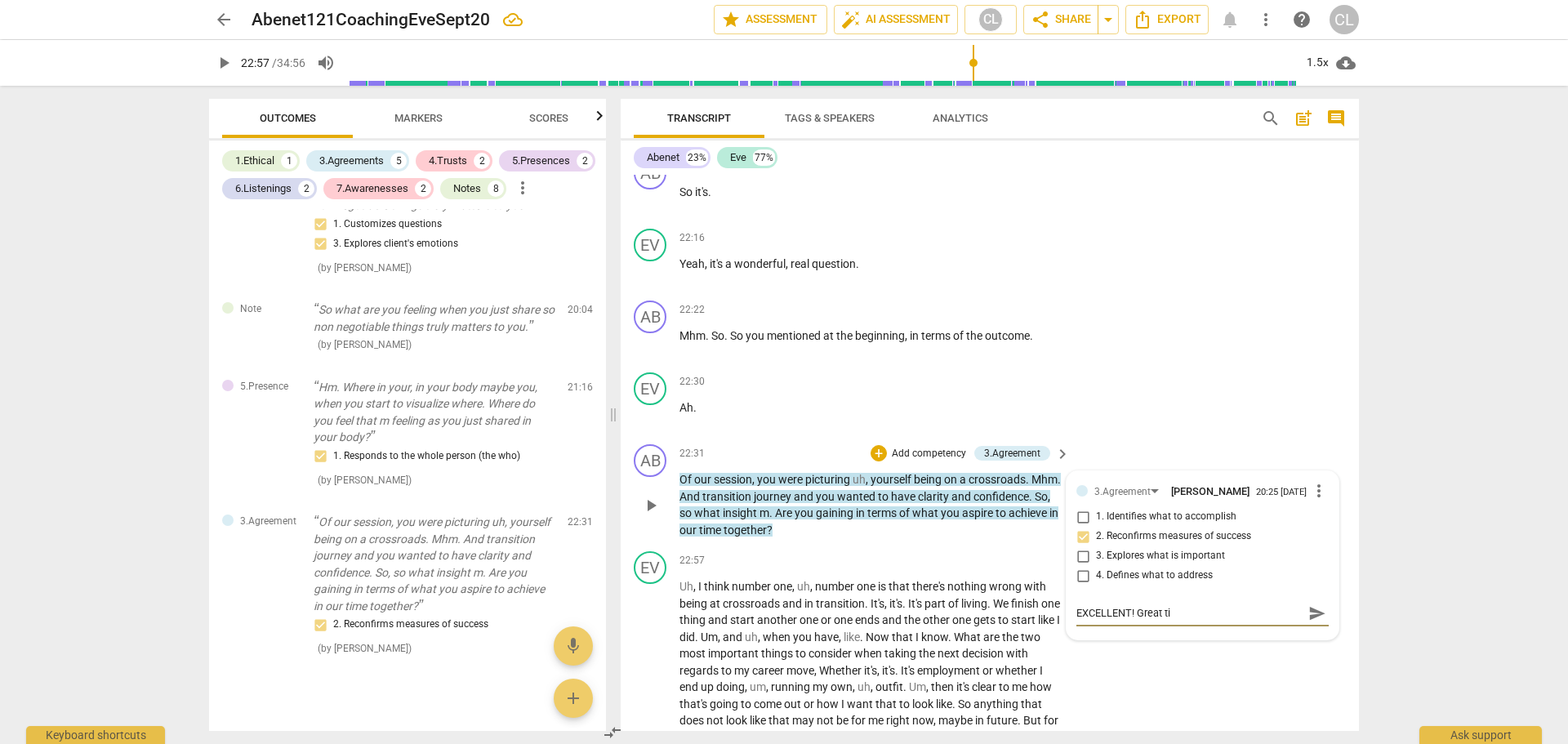
type textarea "EXCELLENT! Great tim"
type textarea "EXCELLENT! Great time"
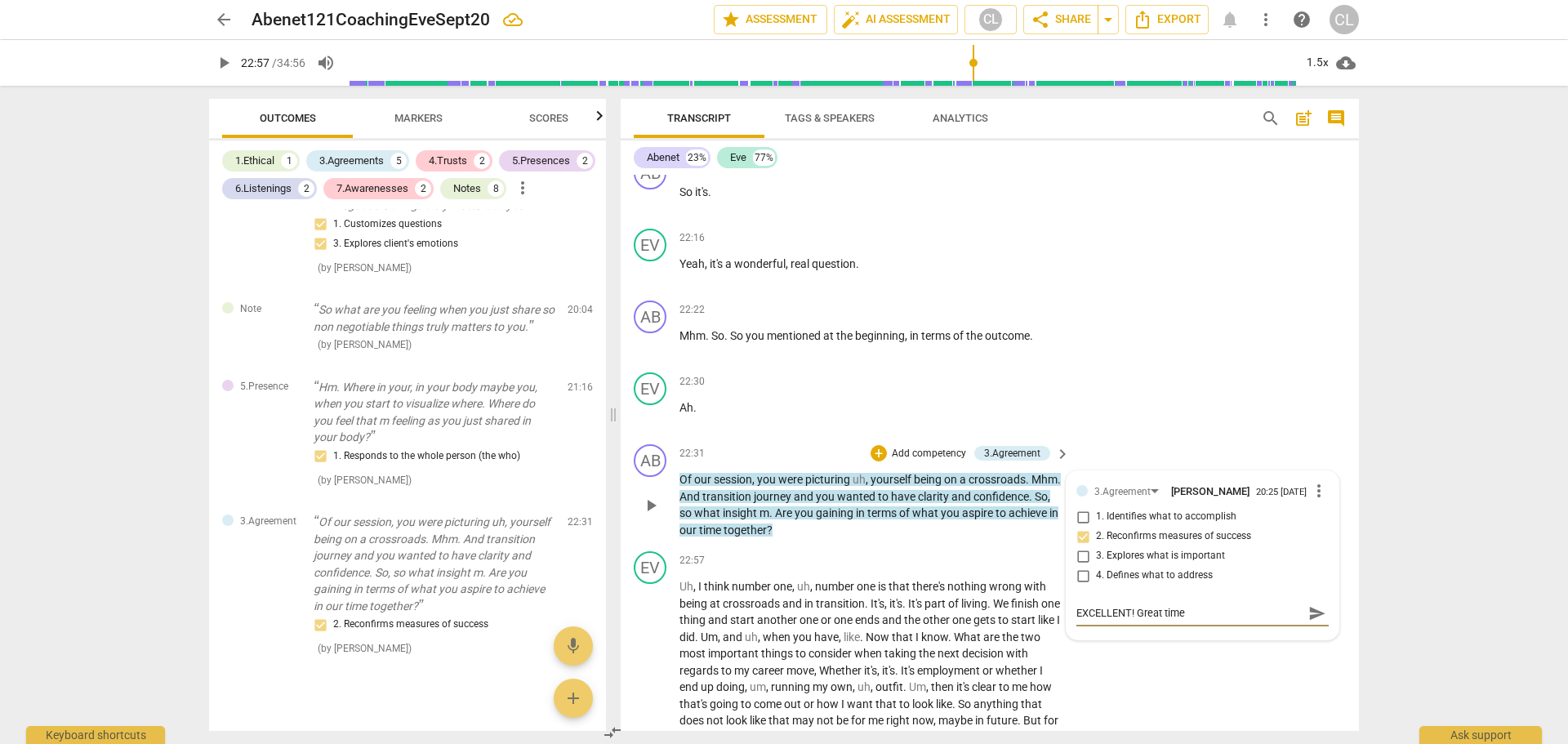
type textarea "EXCELLENT! Great time t"
type textarea "EXCELLENT! Great time to"
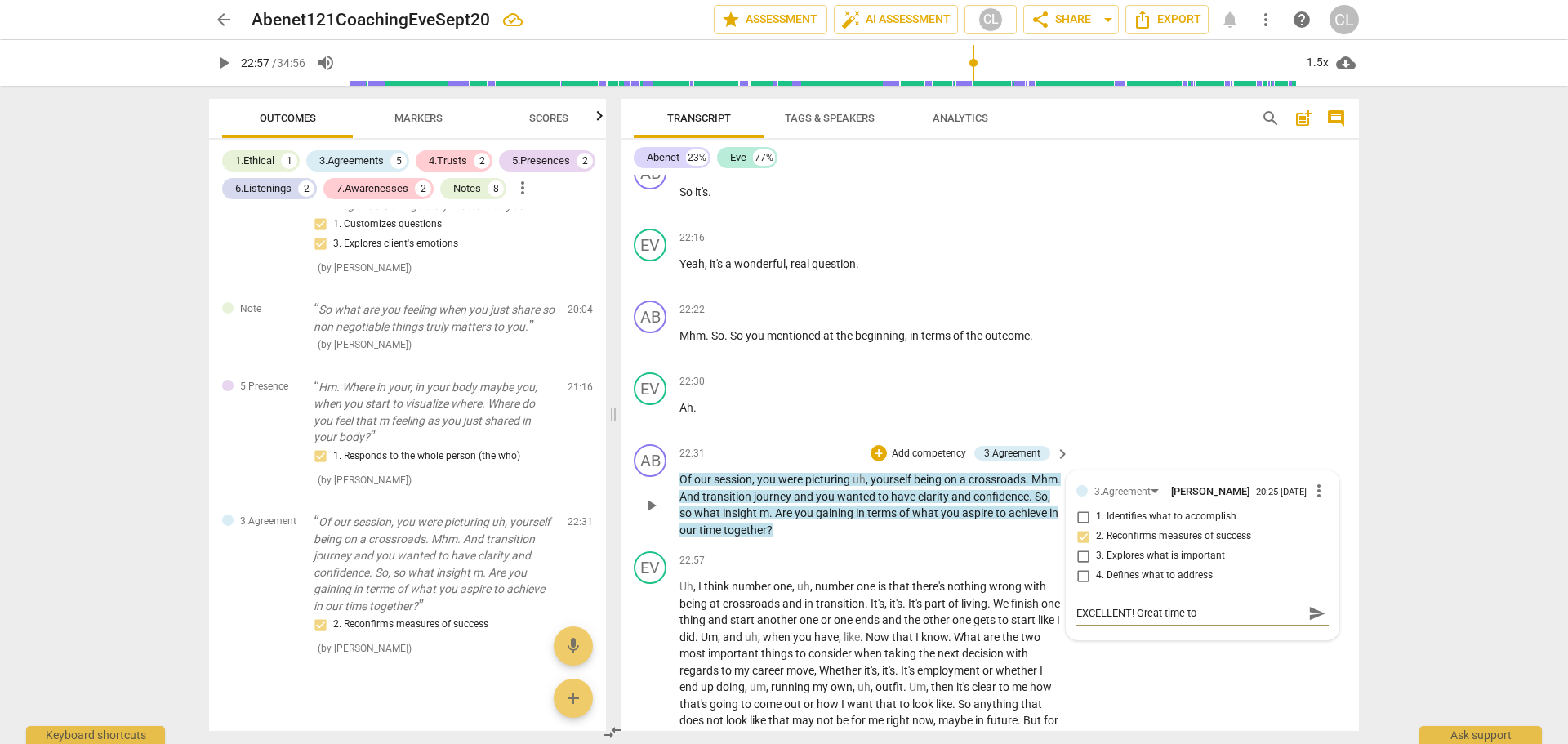
type textarea "EXCELLENT! Great time to"
type textarea "EXCELLENT! Great time to c"
type textarea "EXCELLENT! Great time to ch"
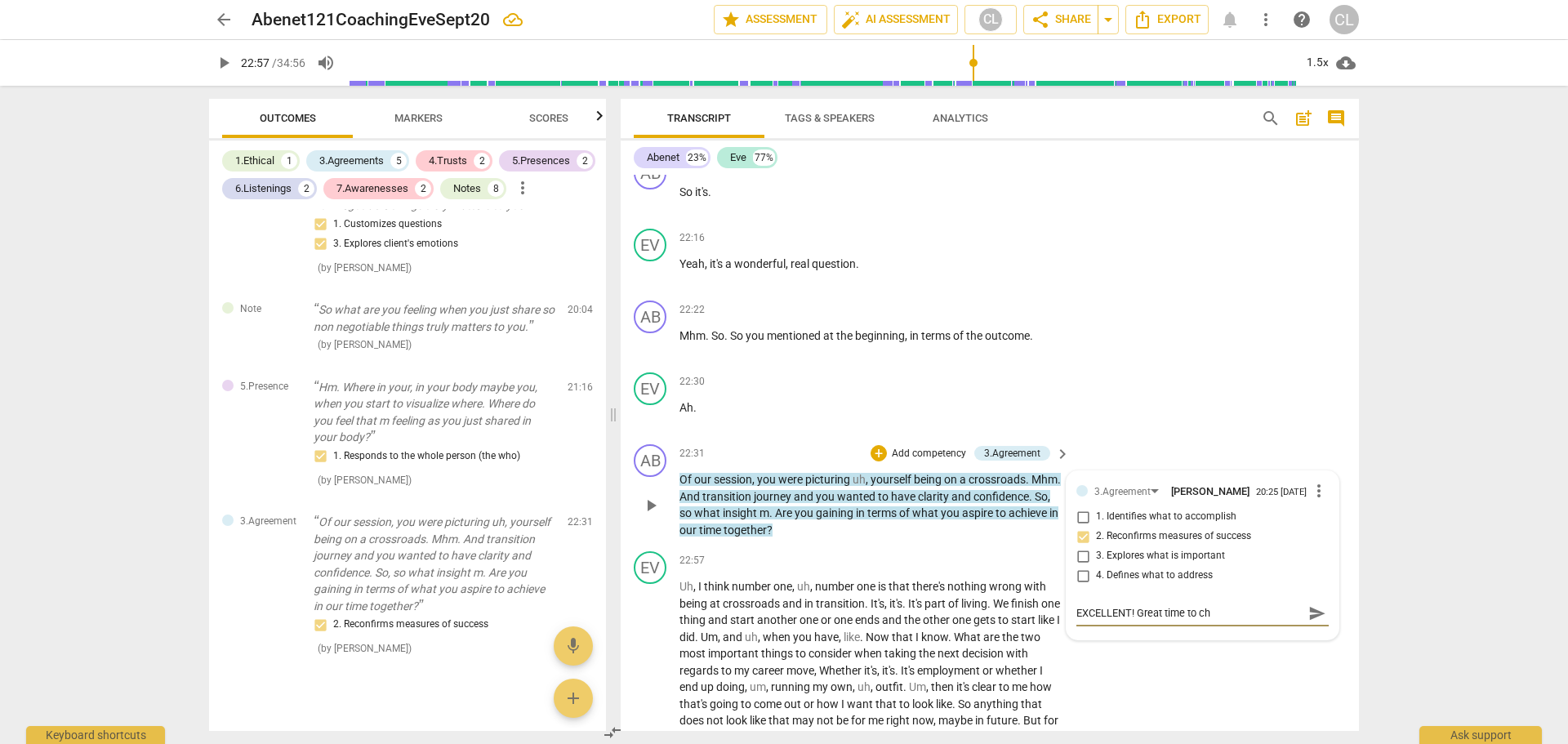
type textarea "EXCELLENT! Great time to che"
type textarea "EXCELLENT! Great time to chec"
type textarea "EXCELLENT! Great time to check"
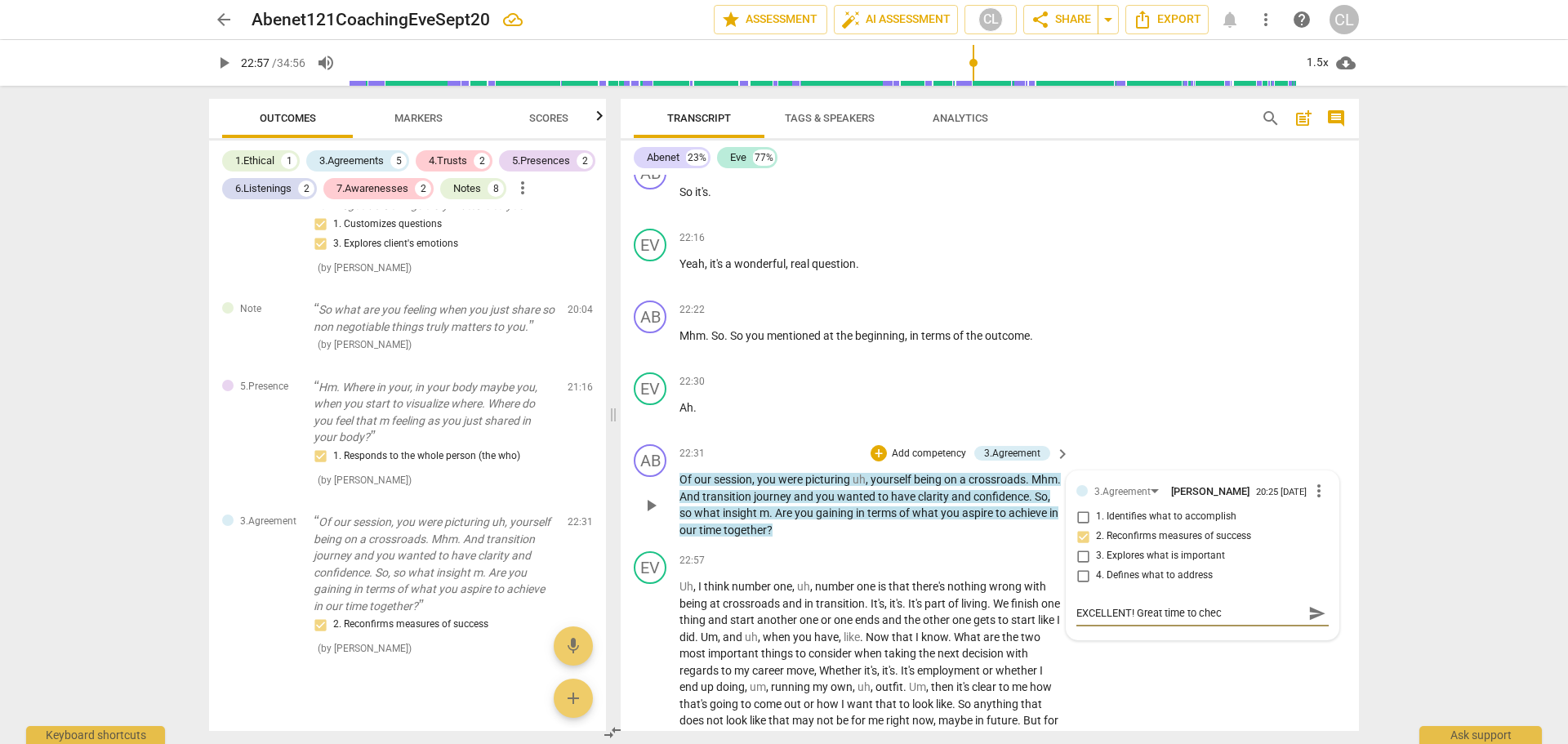
type textarea "EXCELLENT! Great time to check"
type textarea "EXCELLENT! Great time to check i"
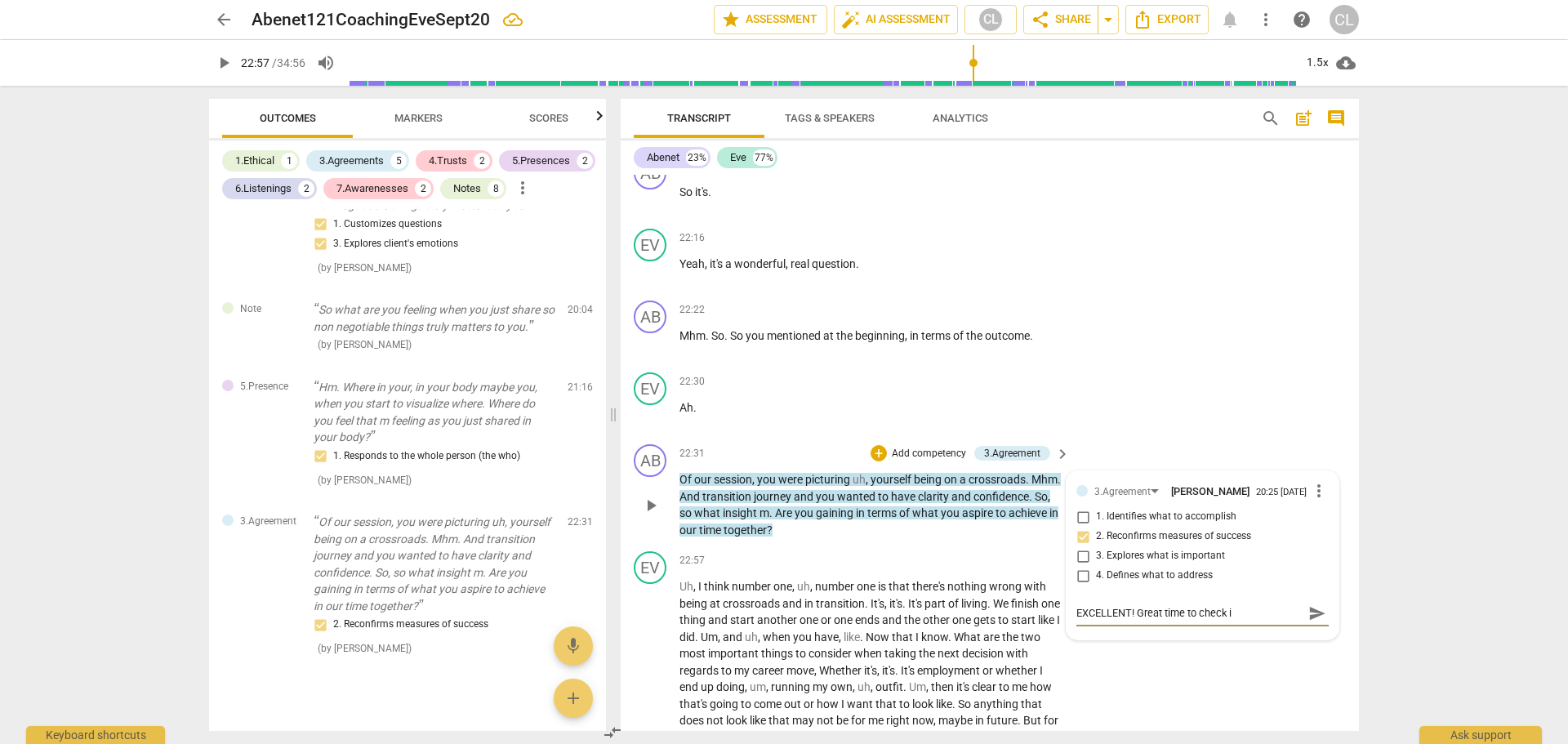
type textarea "EXCELLENT! Great time to check in"
type textarea "EXCELLENT! Great time to check in a"
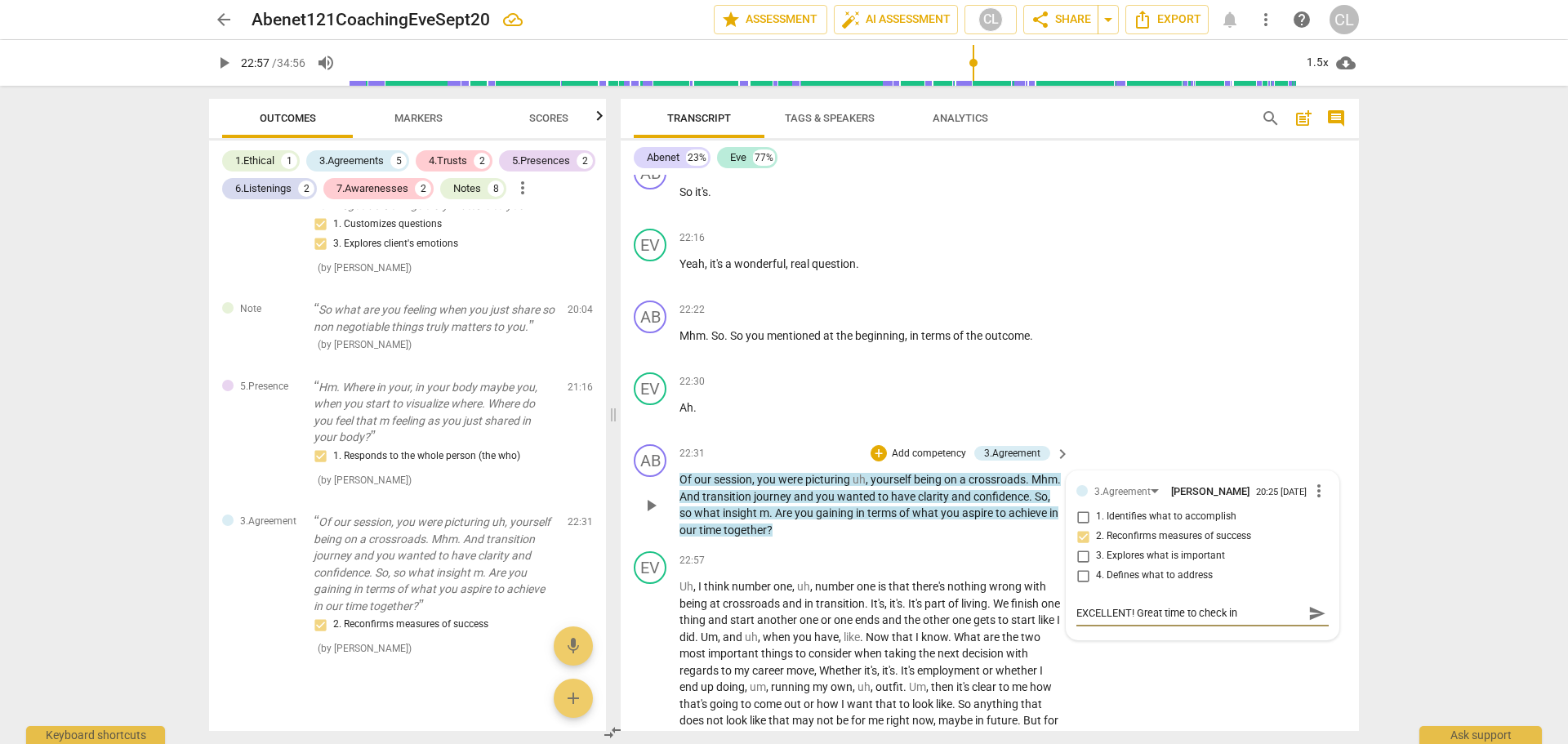
type textarea "EXCELLENT! Great time to check in a"
click at [1308, 622] on span "send" at bounding box center [1317, 620] width 18 height 18
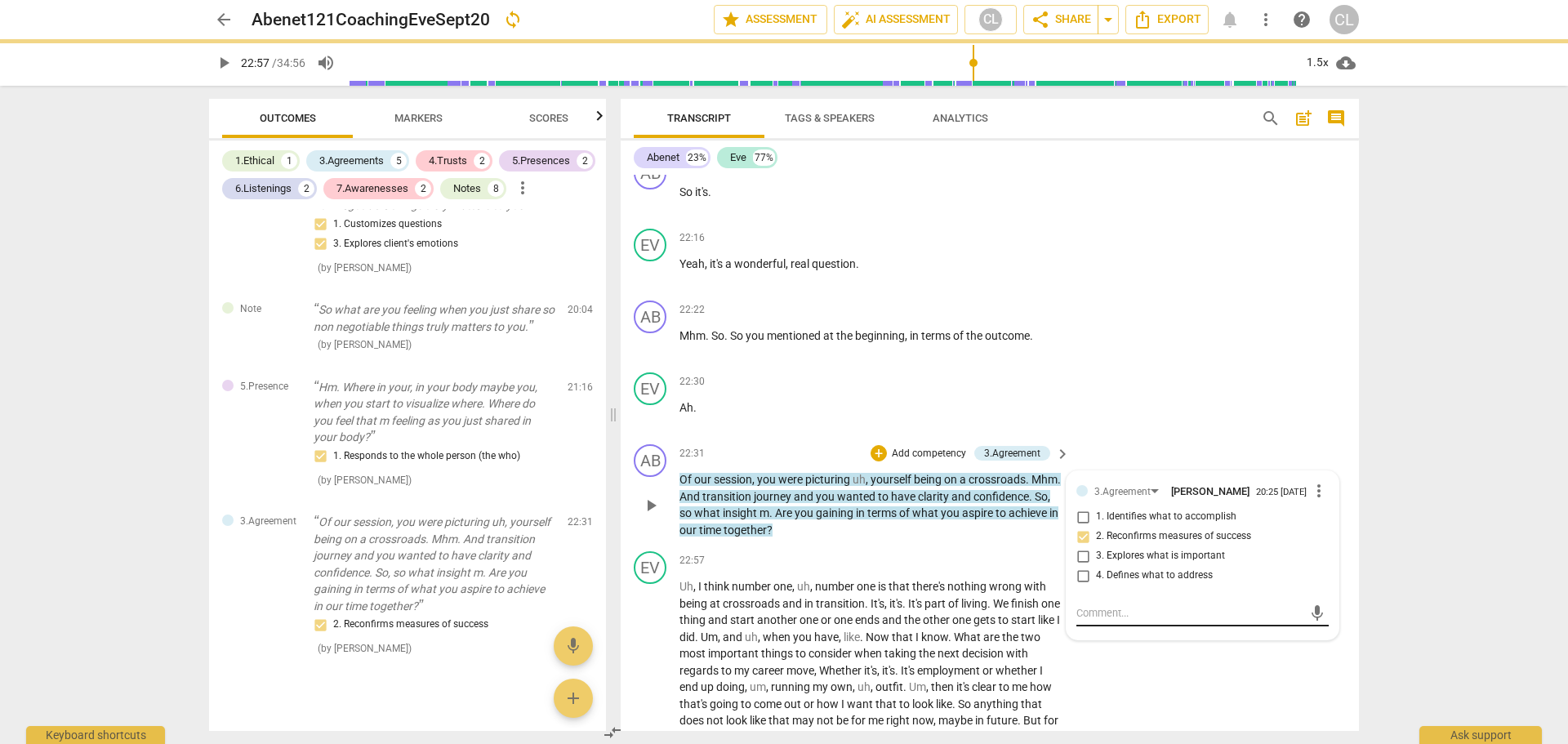
scroll to position [0, 0]
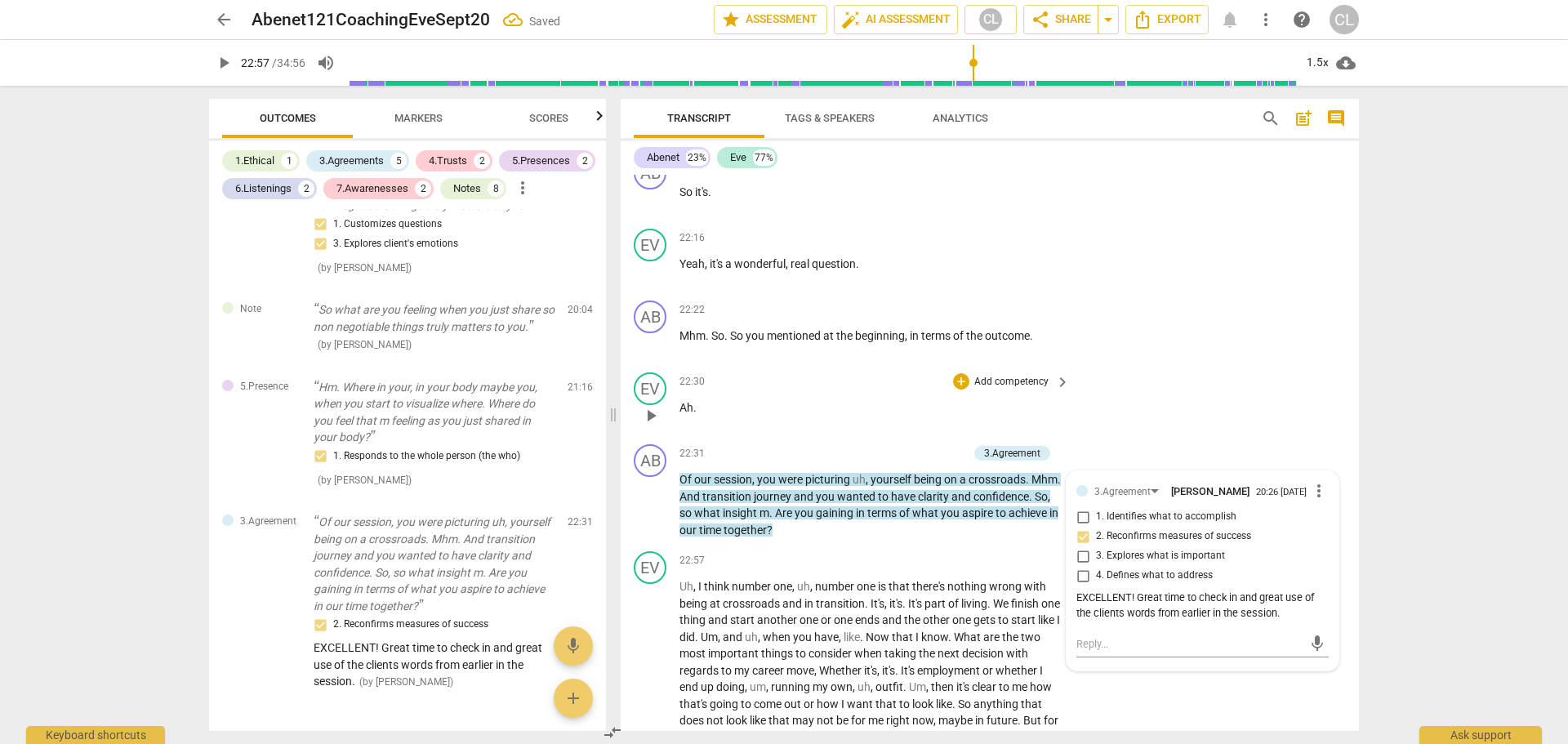
click at [1209, 381] on div "EV play_arrow pause 22:30 + Add competency keyboard_arrow_right Ah ." at bounding box center [990, 401] width 739 height 72
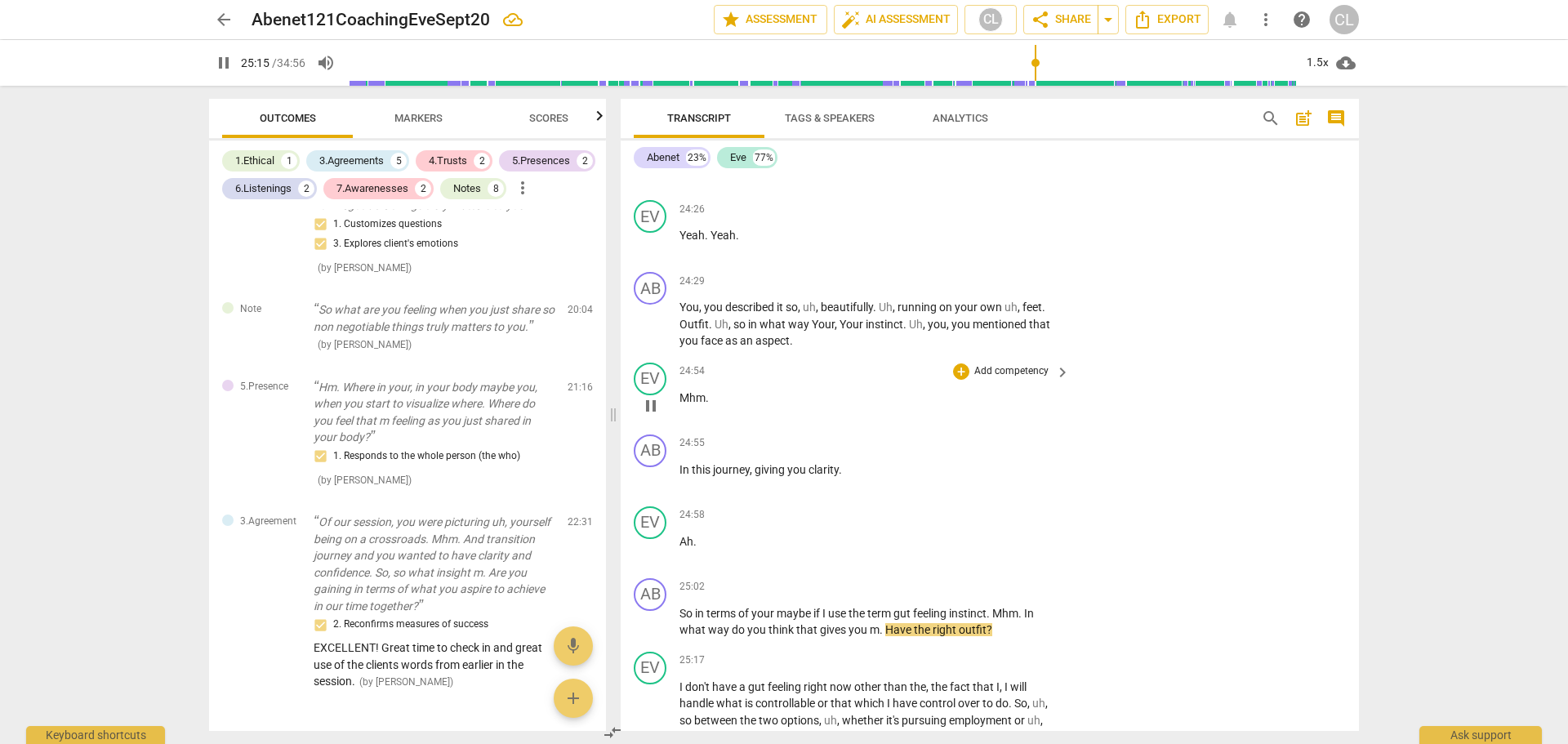
scroll to position [5657, 0]
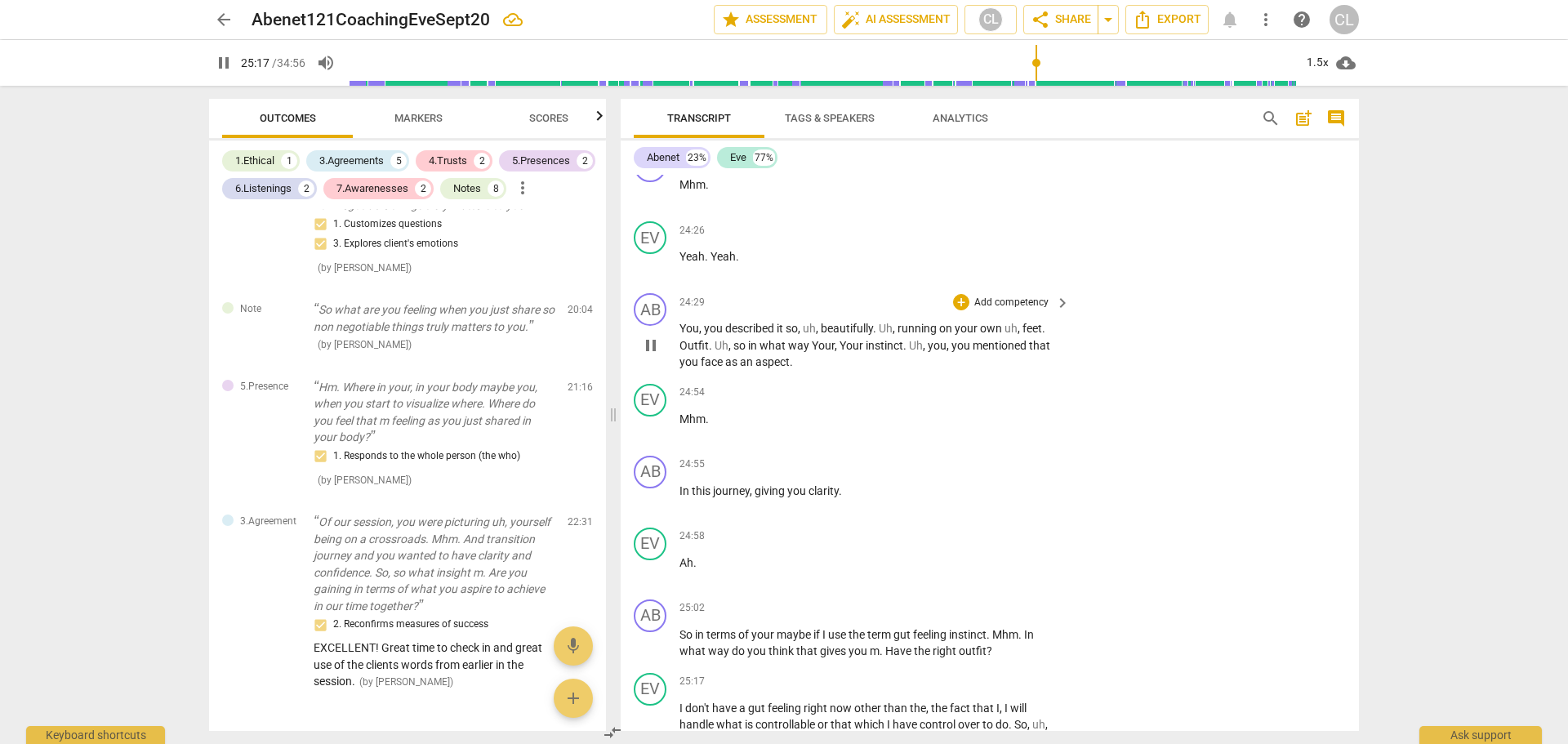
click at [679, 329] on span "You" at bounding box center [689, 328] width 20 height 13
click at [685, 327] on span "You" at bounding box center [689, 328] width 20 height 13
click at [687, 327] on span "You" at bounding box center [689, 328] width 20 height 13
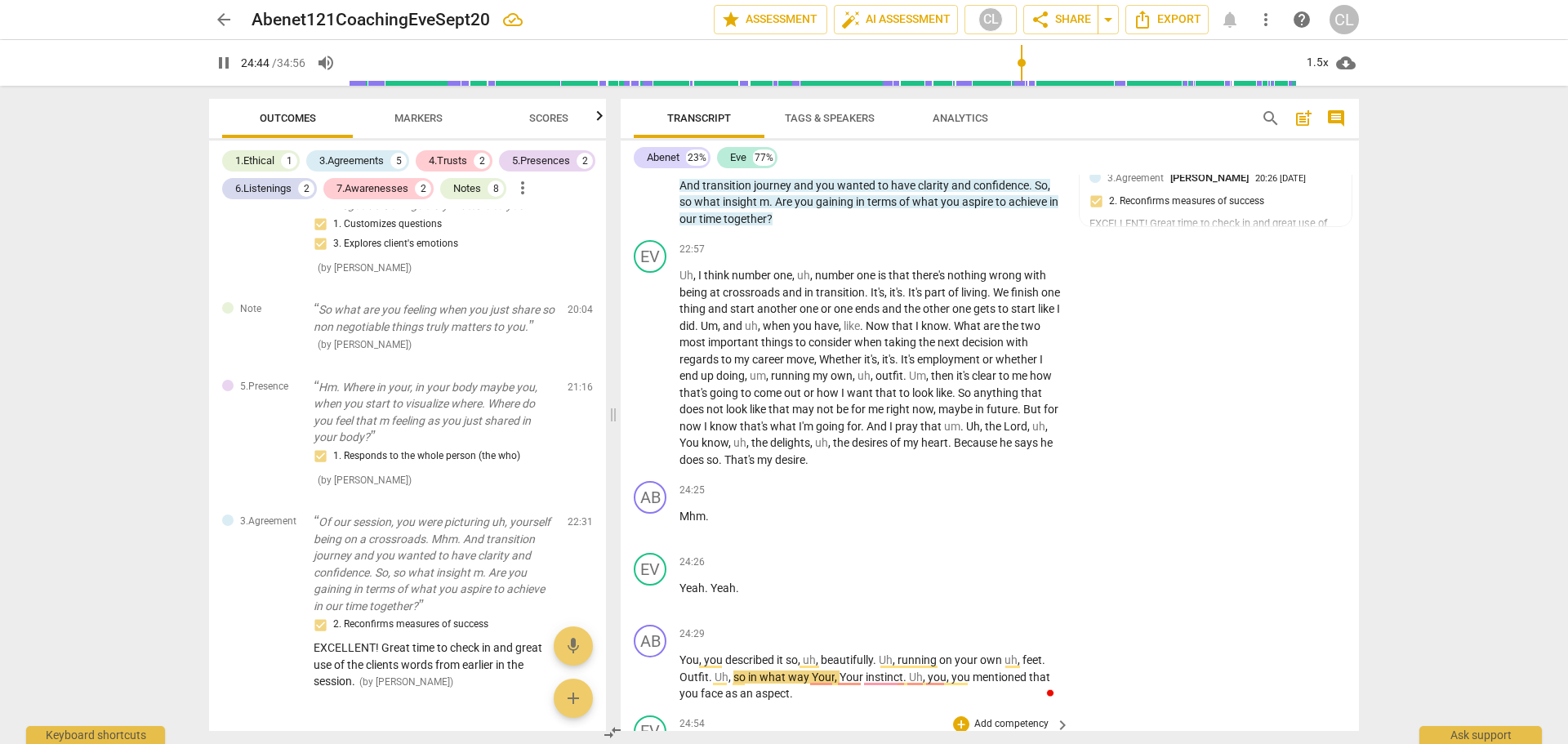
scroll to position [5249, 0]
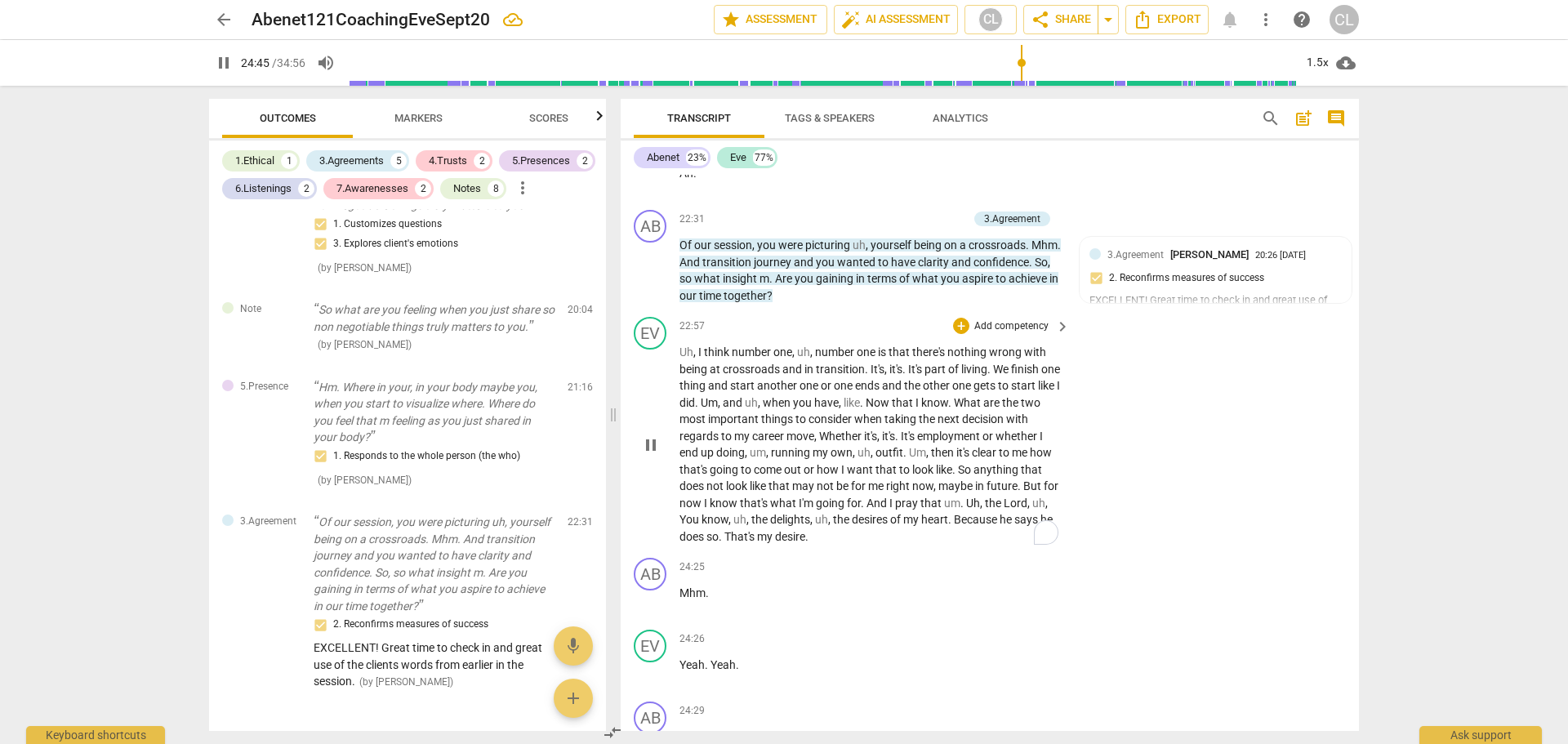
click at [781, 436] on span "career" at bounding box center [769, 436] width 35 height 13
drag, startPoint x: 783, startPoint y: 436, endPoint x: 790, endPoint y: 437, distance: 7.1
click at [783, 436] on span "career" at bounding box center [769, 436] width 35 height 13
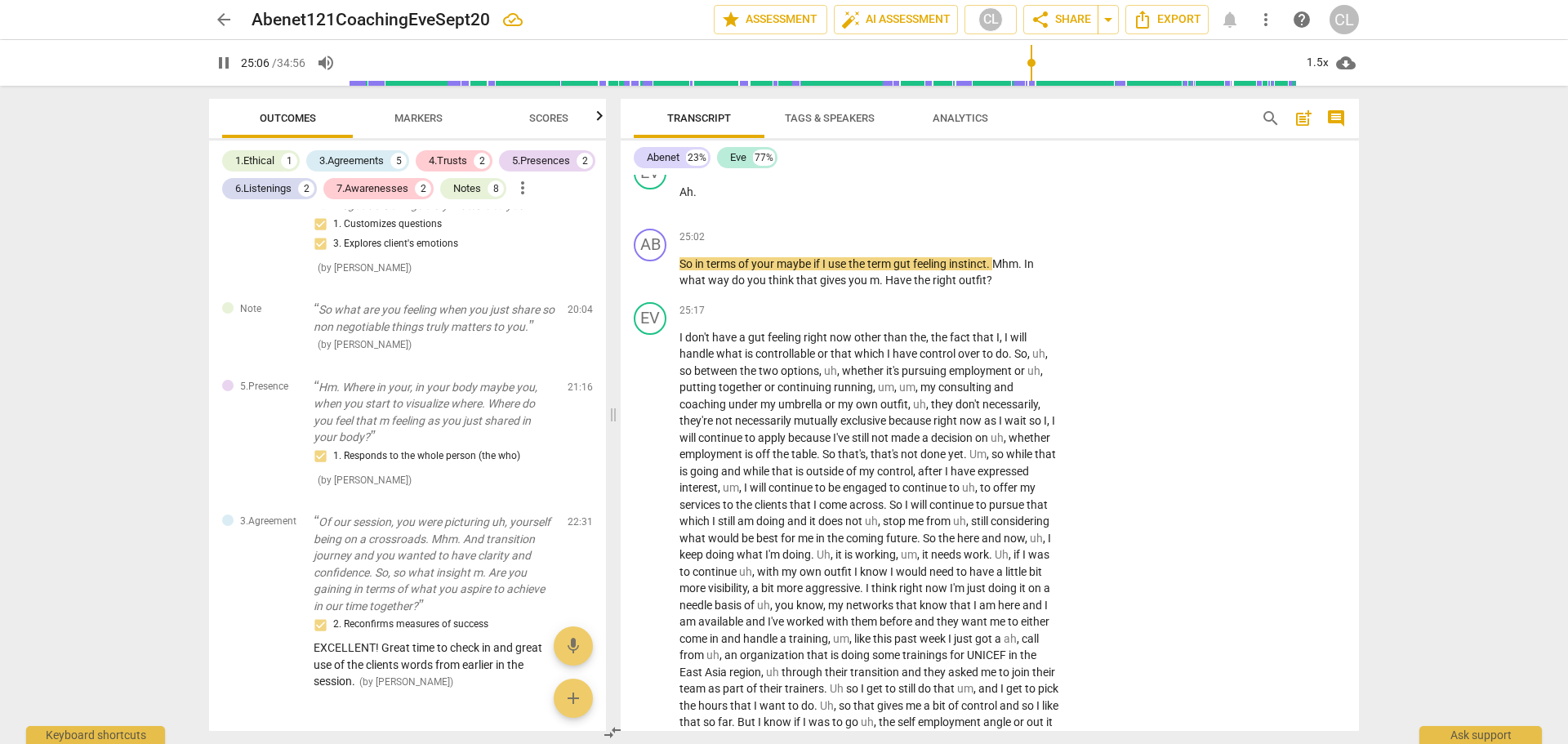
scroll to position [5946, 0]
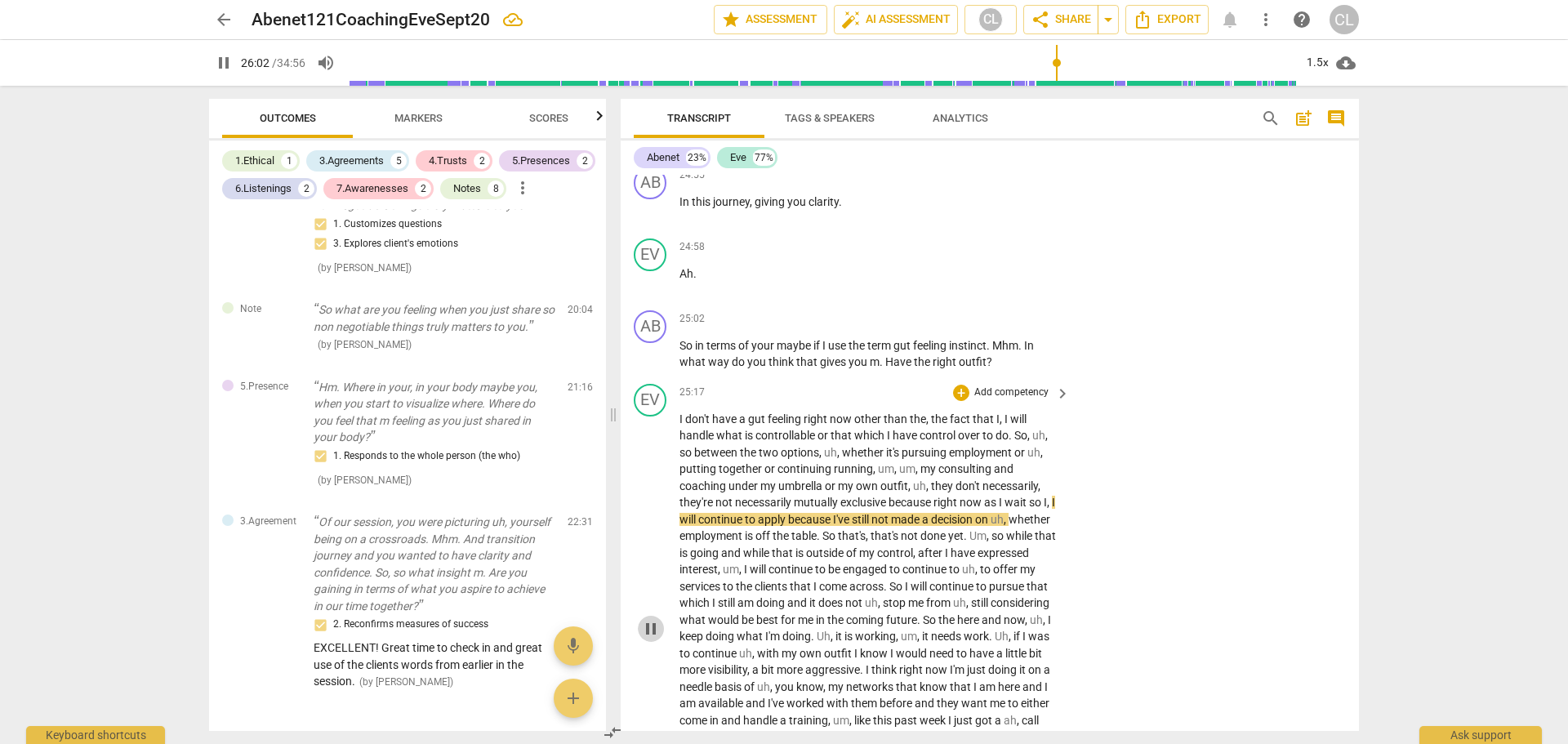
click at [653, 633] on span "pause" at bounding box center [650, 628] width 20 height 20
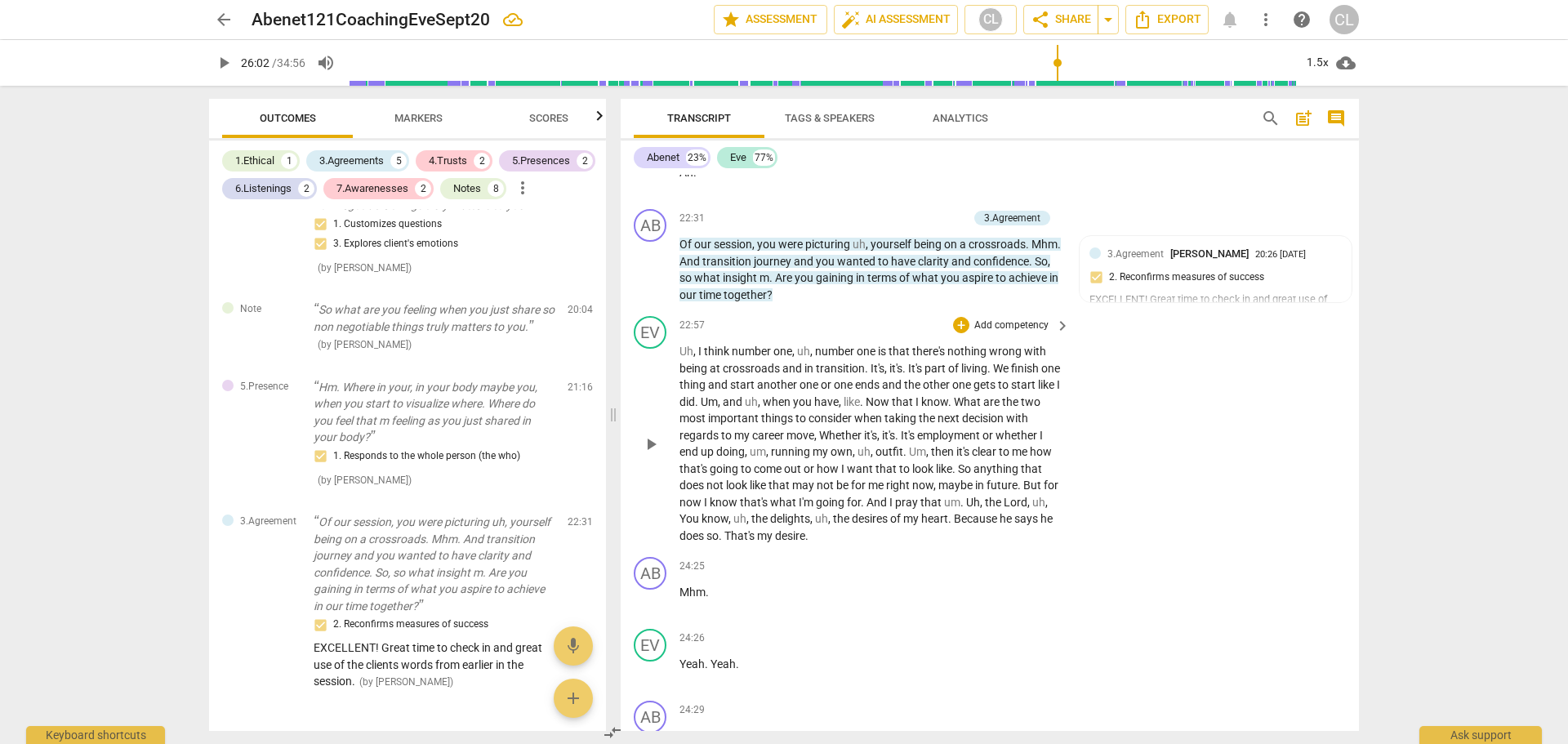
scroll to position [5212, 0]
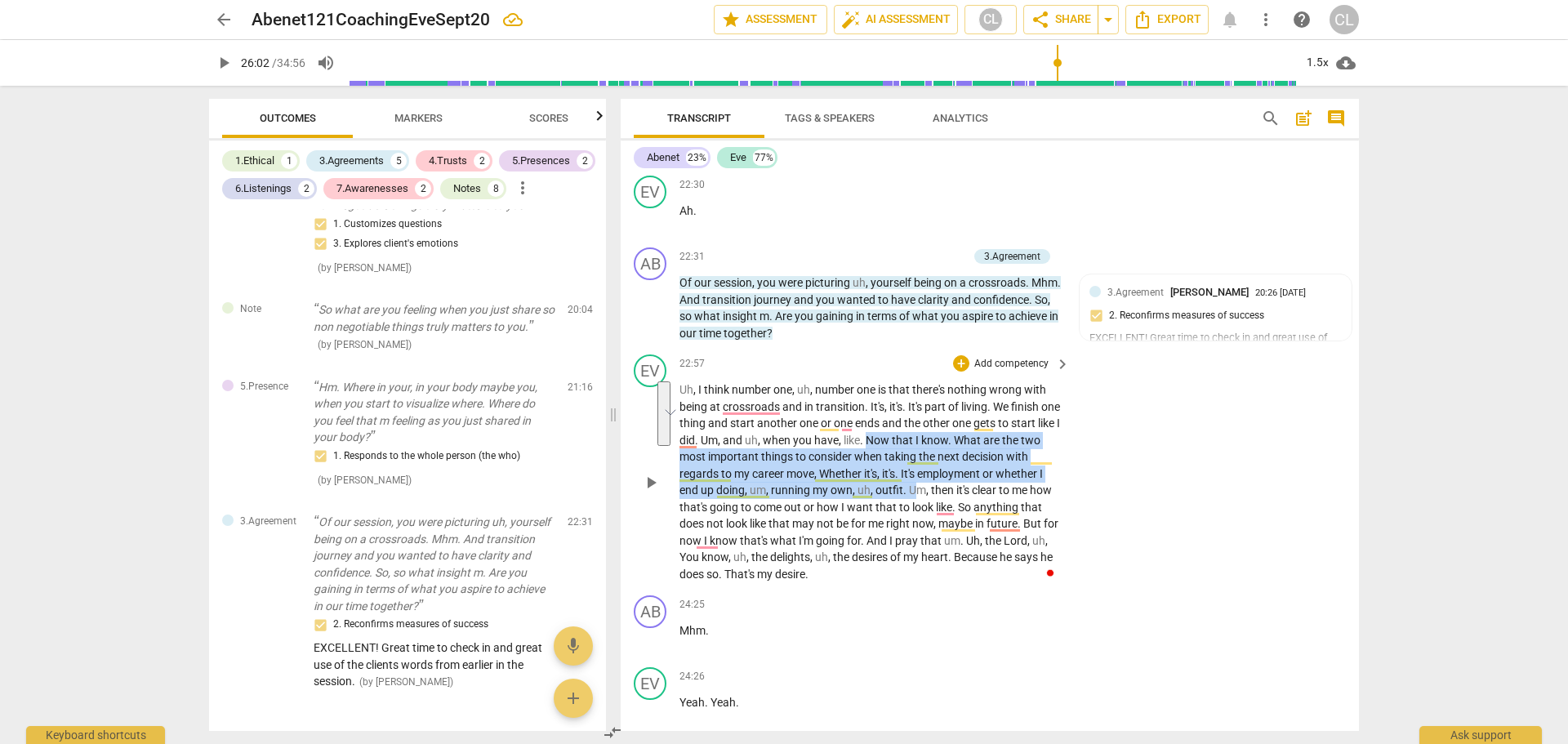
drag, startPoint x: 894, startPoint y: 437, endPoint x: 912, endPoint y: 489, distance: 55.0
click at [912, 489] on p "Uh , I think number one , uh , number one is that there's nothing wrong with be…" at bounding box center [871, 482] width 382 height 201
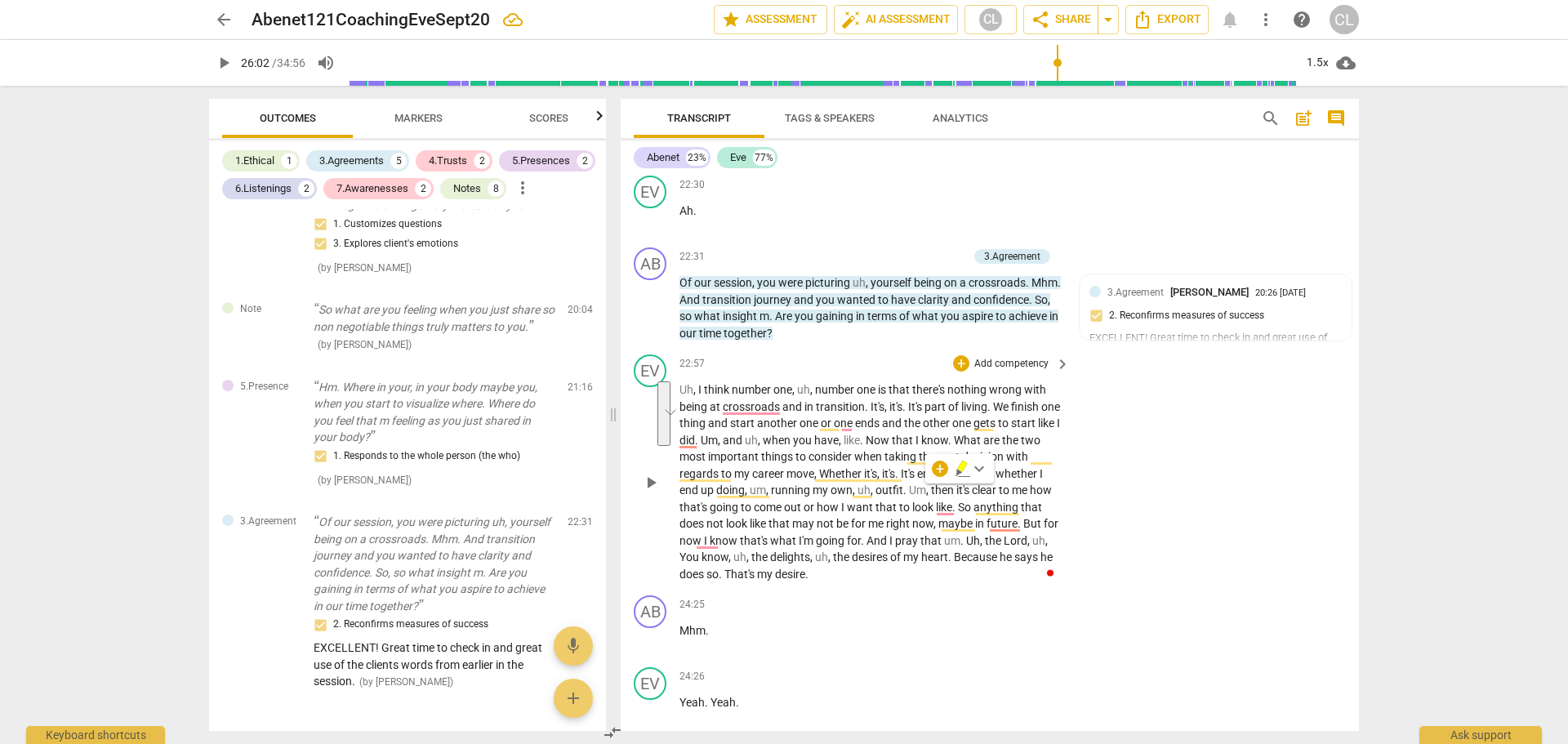
click at [953, 491] on span "then" at bounding box center [943, 490] width 25 height 13
drag, startPoint x: 955, startPoint y: 489, endPoint x: 962, endPoint y: 511, distance: 23.1
click at [962, 511] on p "Uh , I think number one , uh , number one is that there's nothing wrong with be…" at bounding box center [871, 482] width 382 height 201
click at [992, 484] on icon "button" at bounding box center [996, 485] width 16 height 20
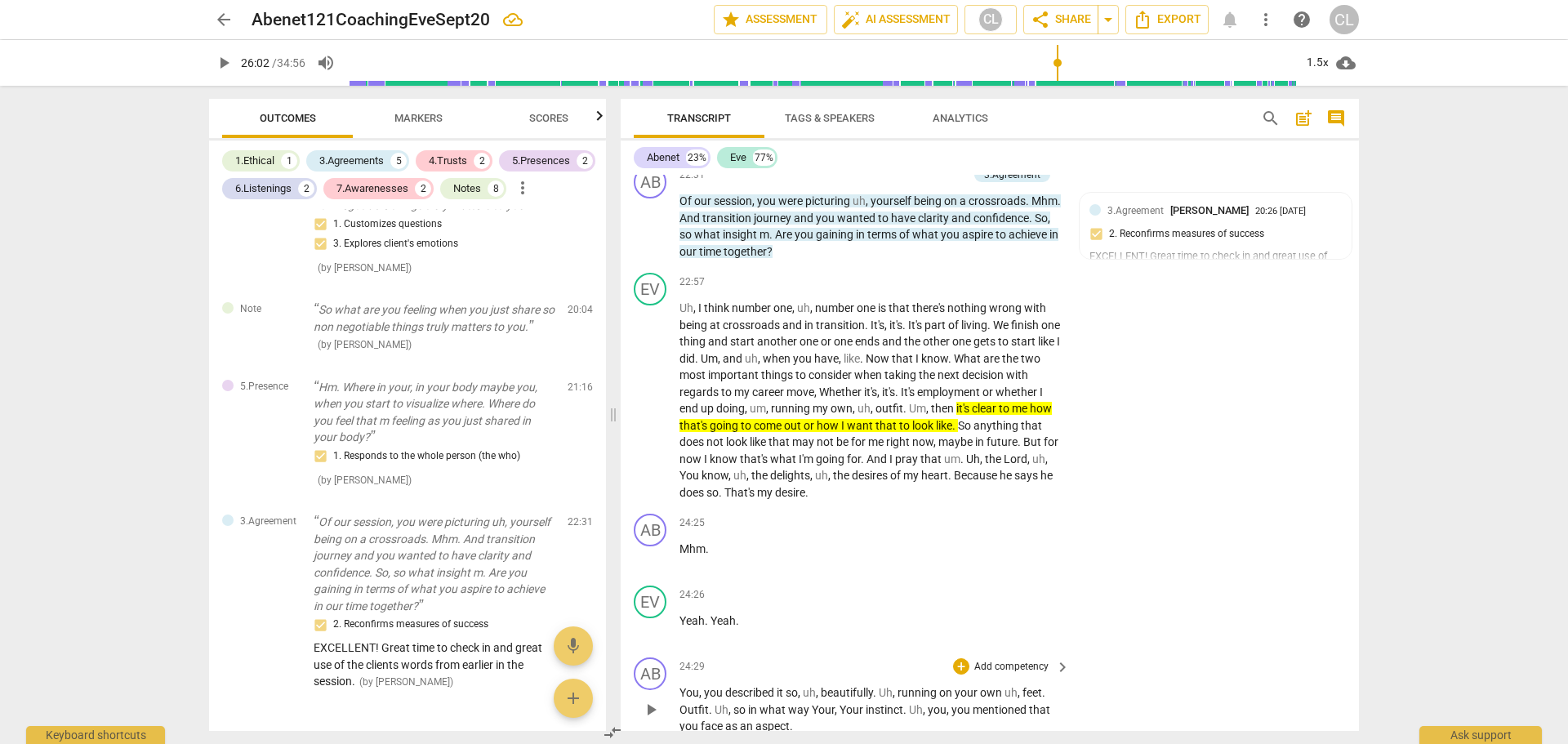
scroll to position [5375, 0]
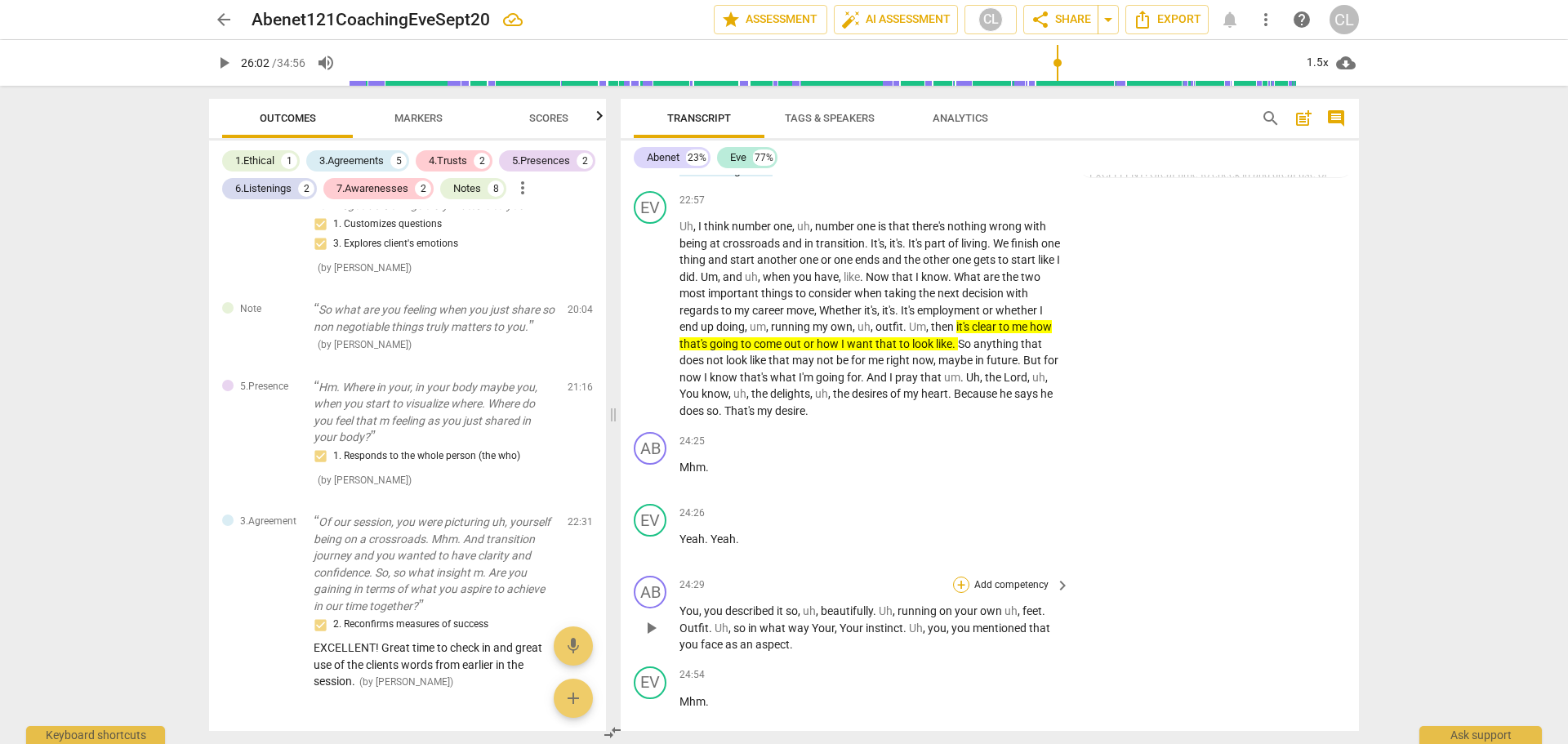
click at [959, 585] on div "+" at bounding box center [961, 584] width 16 height 16
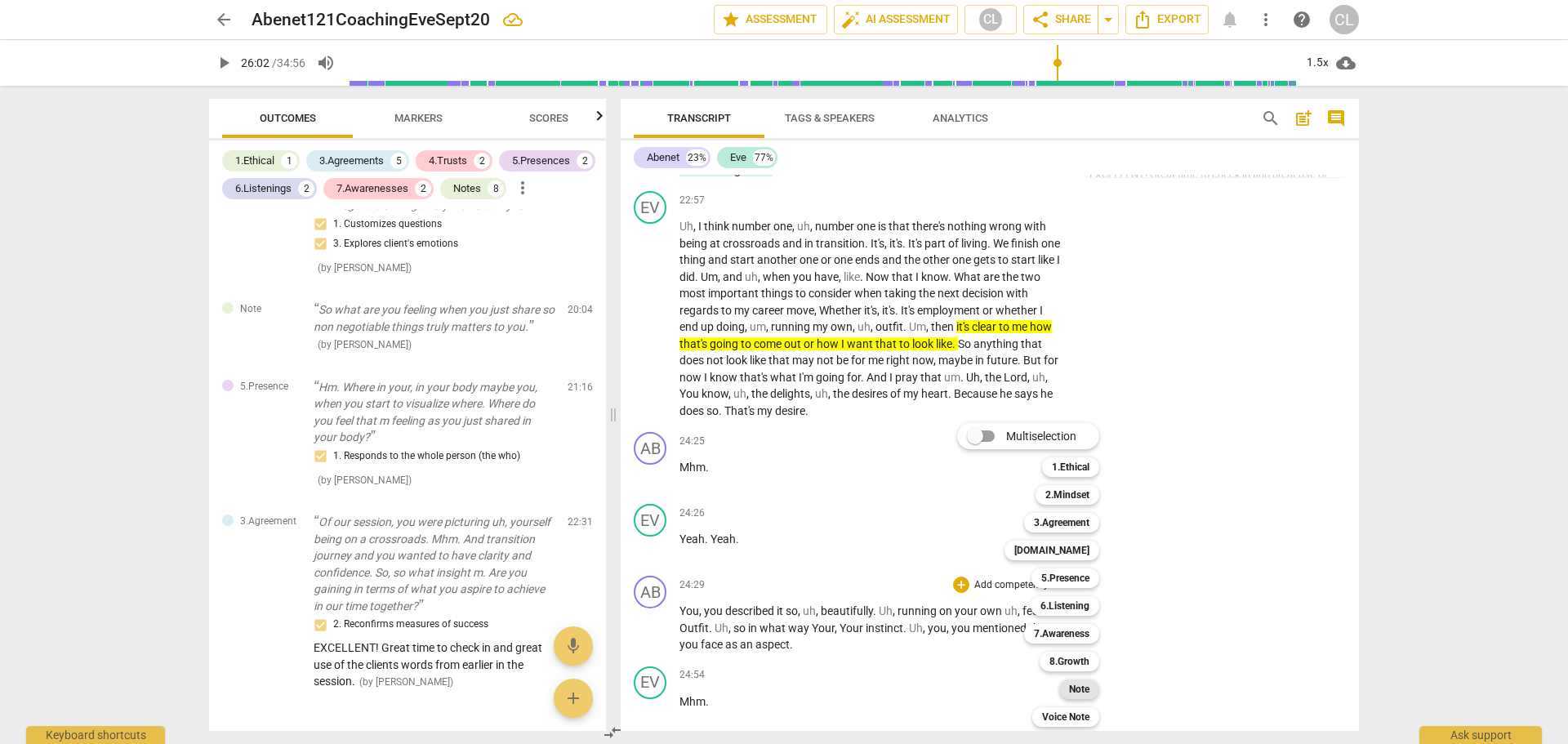
click at [1071, 688] on b "Note" at bounding box center [1079, 689] width 21 height 20
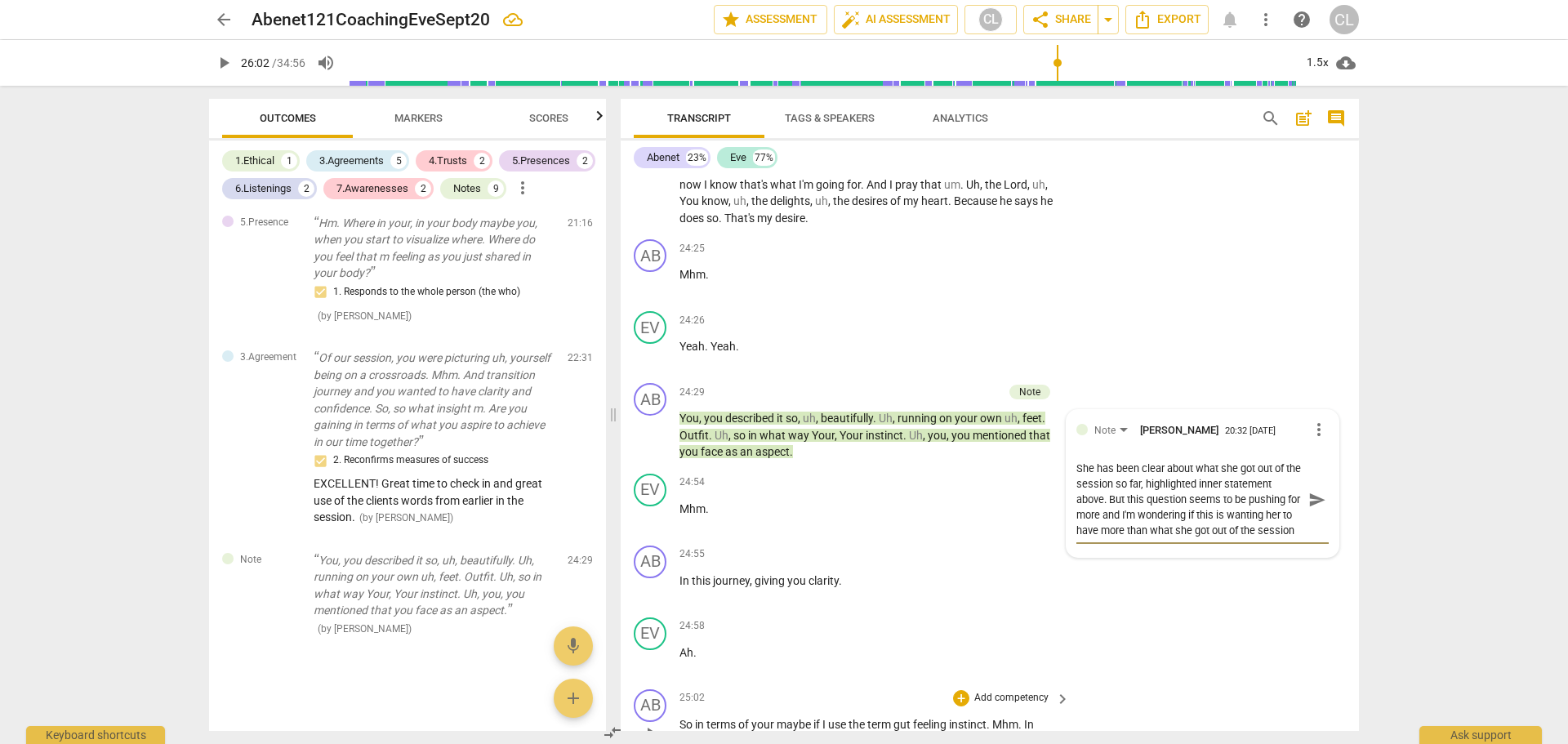
scroll to position [5632, 0]
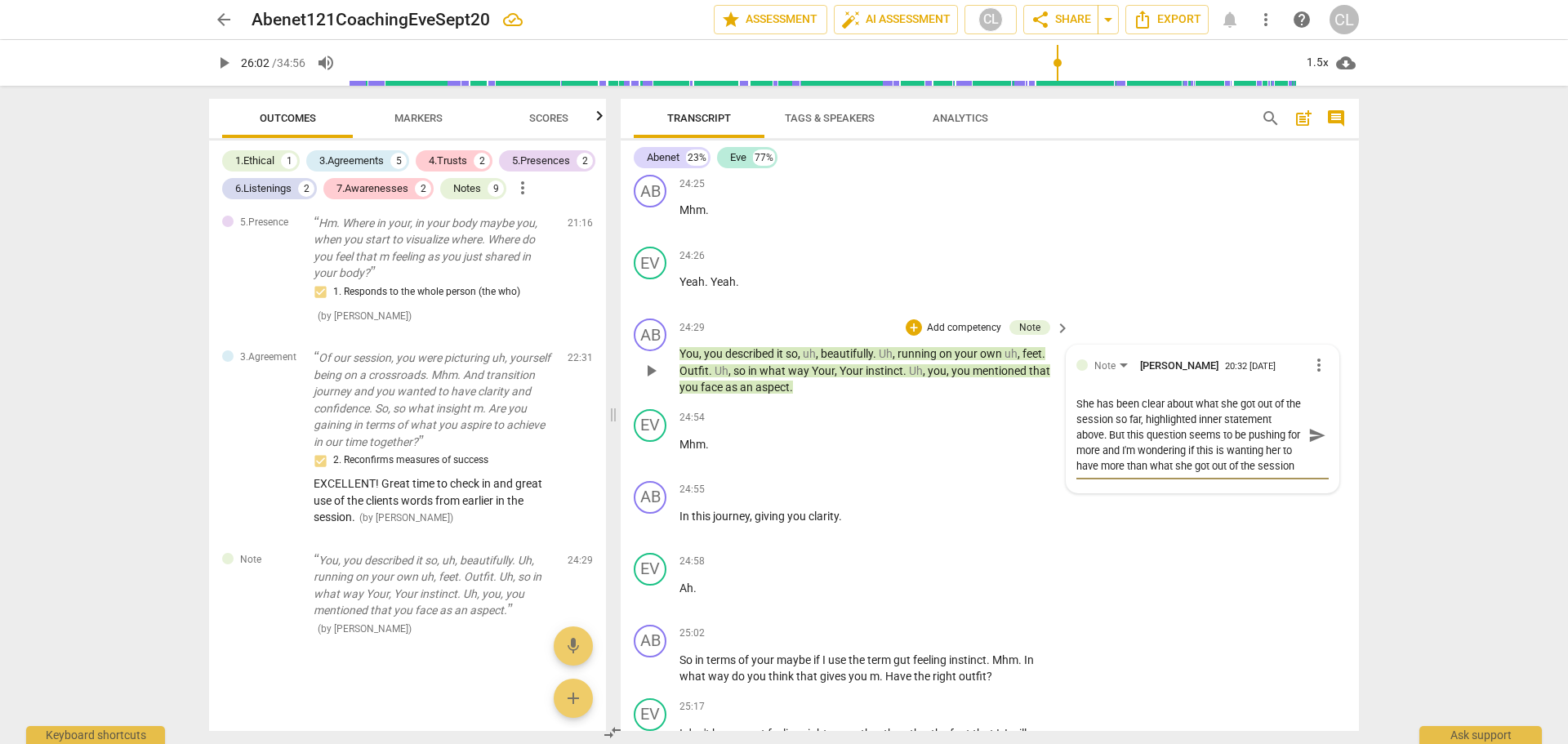
drag, startPoint x: 1222, startPoint y: 707, endPoint x: 1187, endPoint y: 471, distance: 238.6
click at [1187, 471] on textarea "She has been clear about what she got out of the session so far, highlighted in…" at bounding box center [1188, 435] width 226 height 78
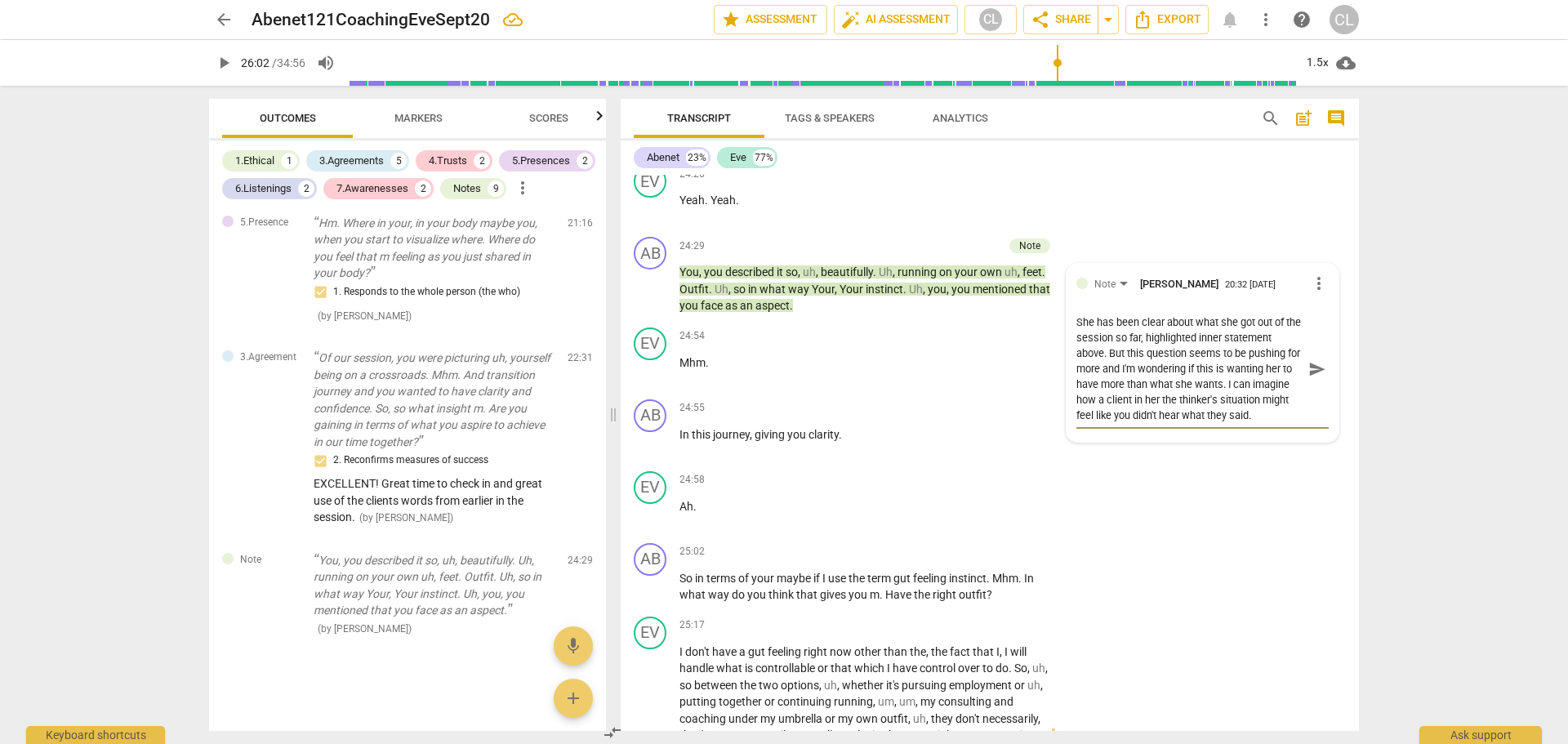
scroll to position [14, 0]
click at [1310, 368] on span "send" at bounding box center [1317, 368] width 18 height 18
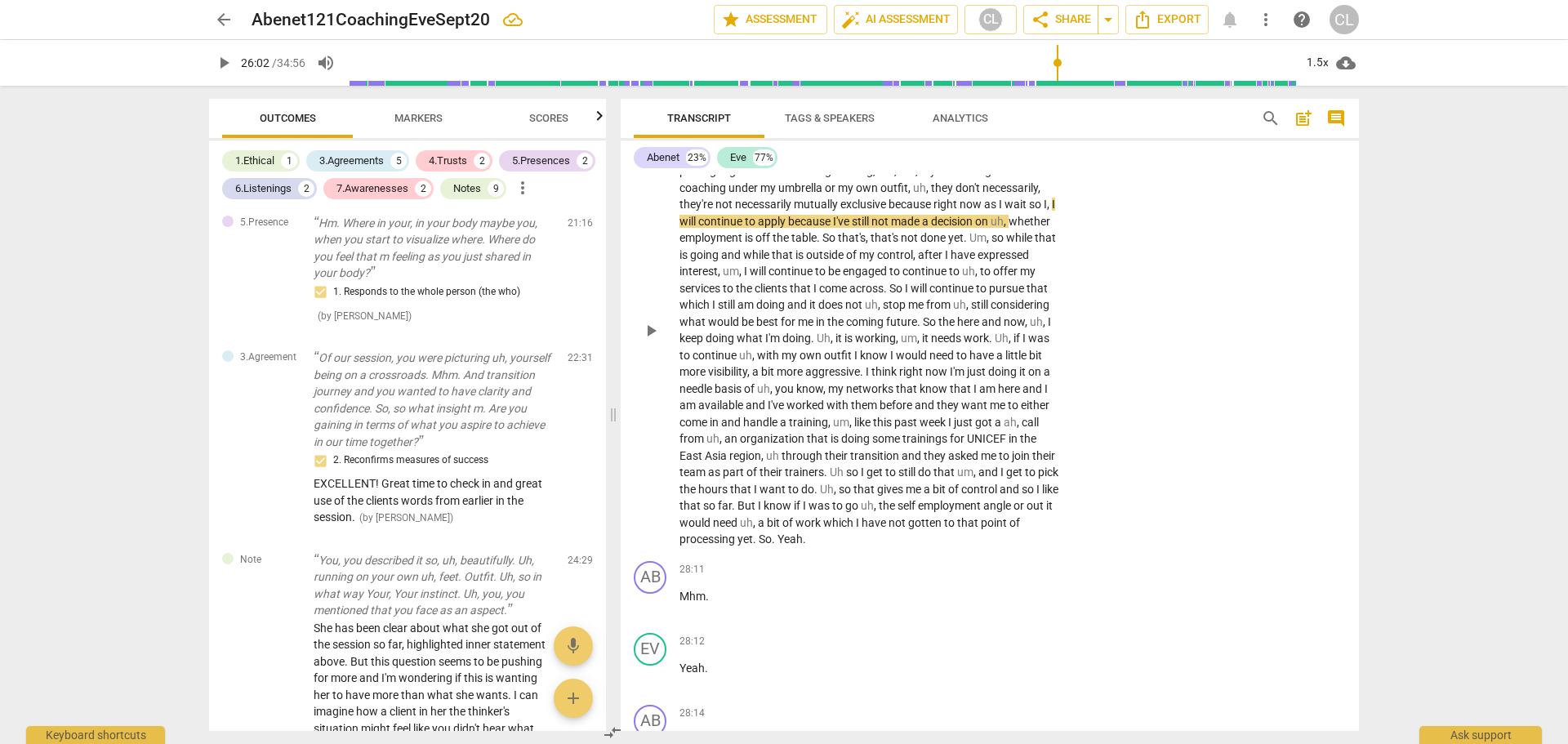
scroll to position [6203, 0]
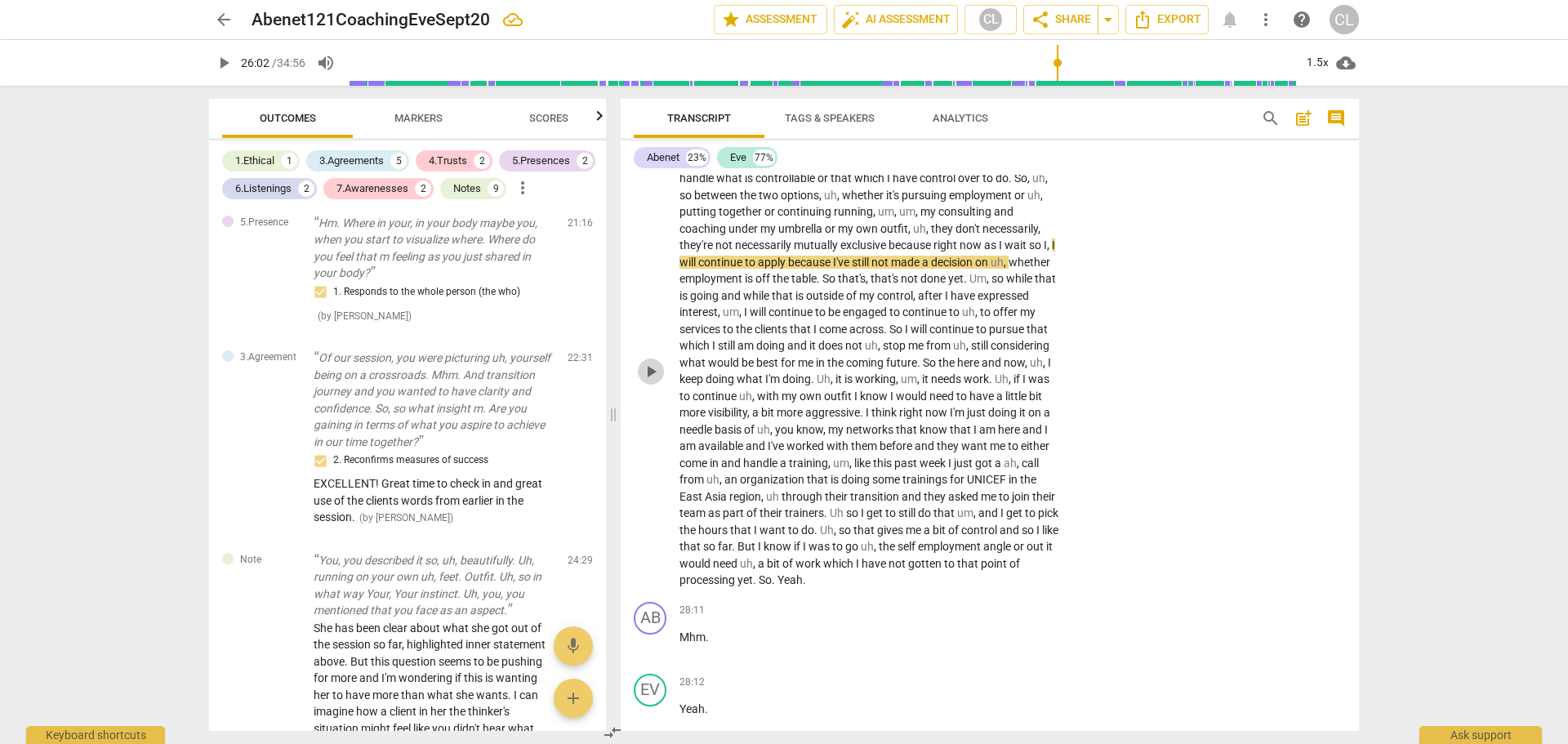
click at [650, 365] on span "play_arrow" at bounding box center [650, 371] width 20 height 20
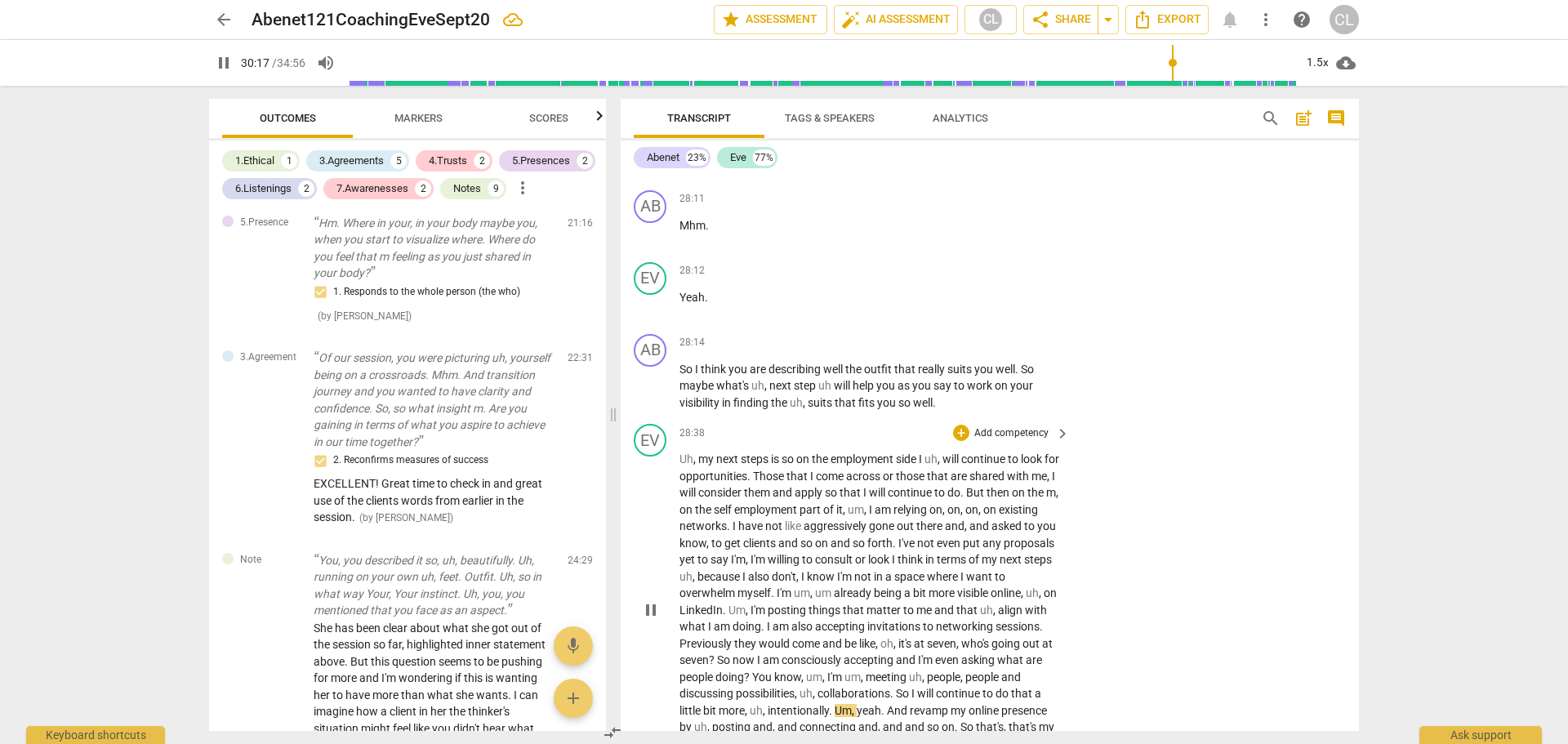
scroll to position [6612, 0]
click at [959, 340] on div "+" at bounding box center [961, 346] width 16 height 16
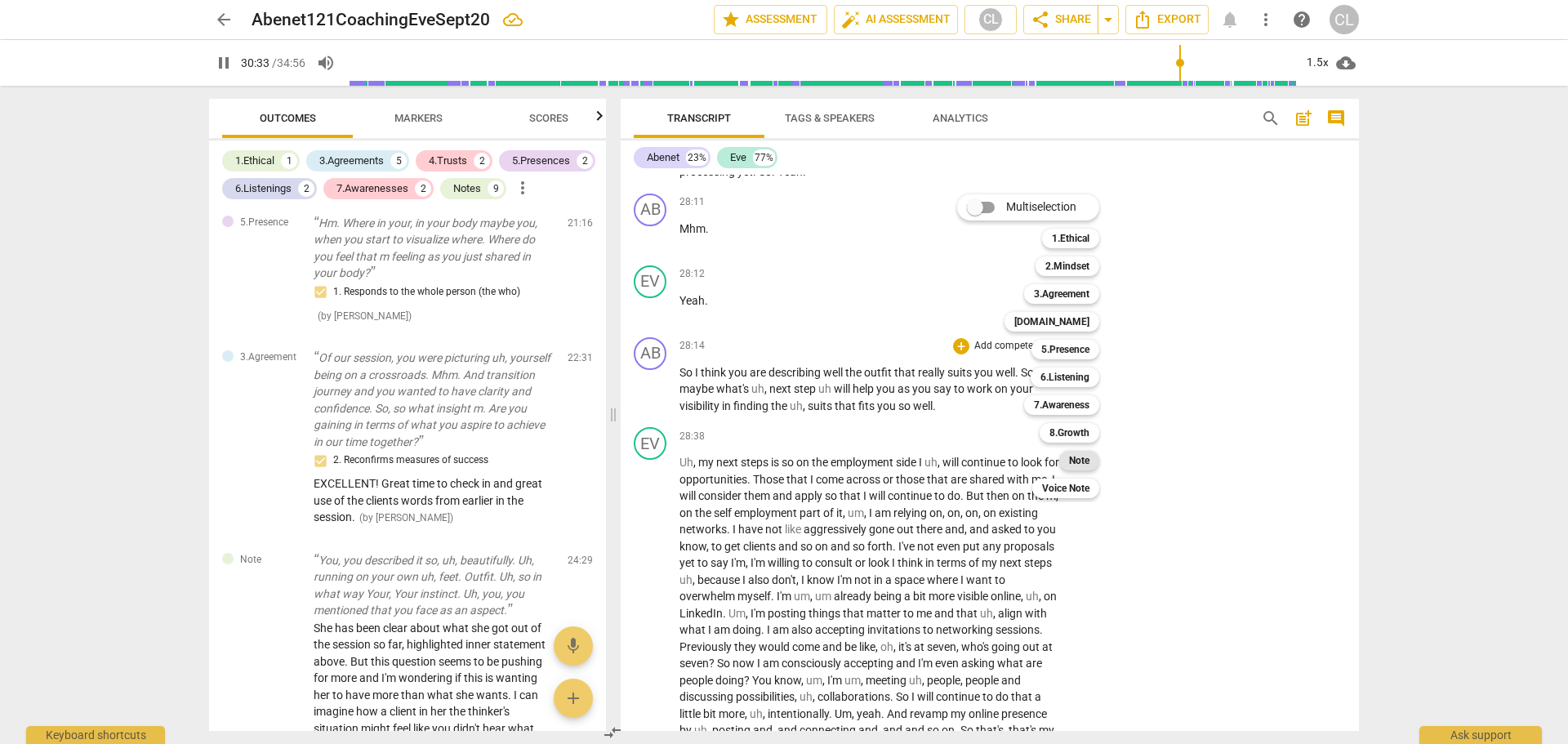
scroll to position [7177, 0]
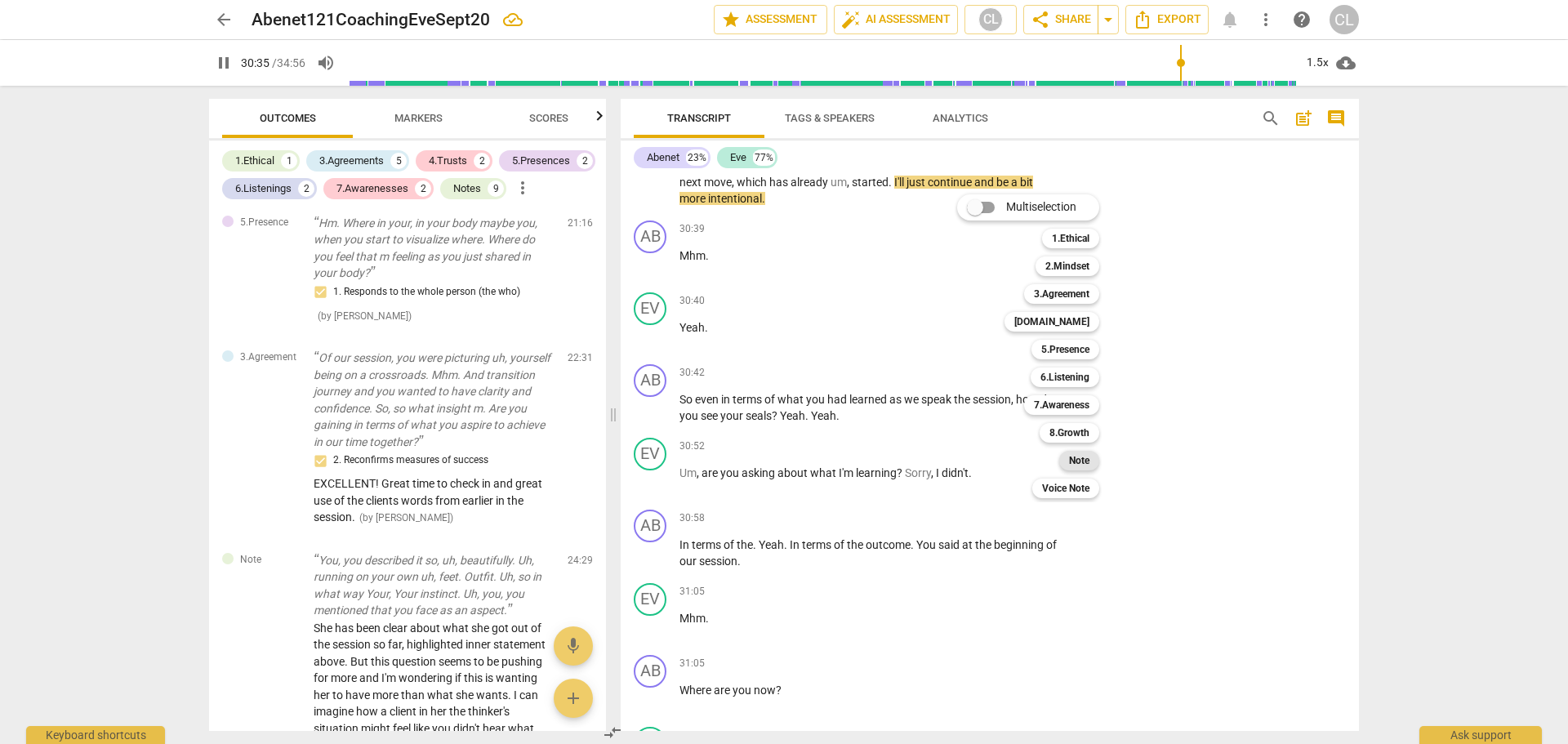
click at [1081, 454] on b "Note" at bounding box center [1079, 460] width 21 height 20
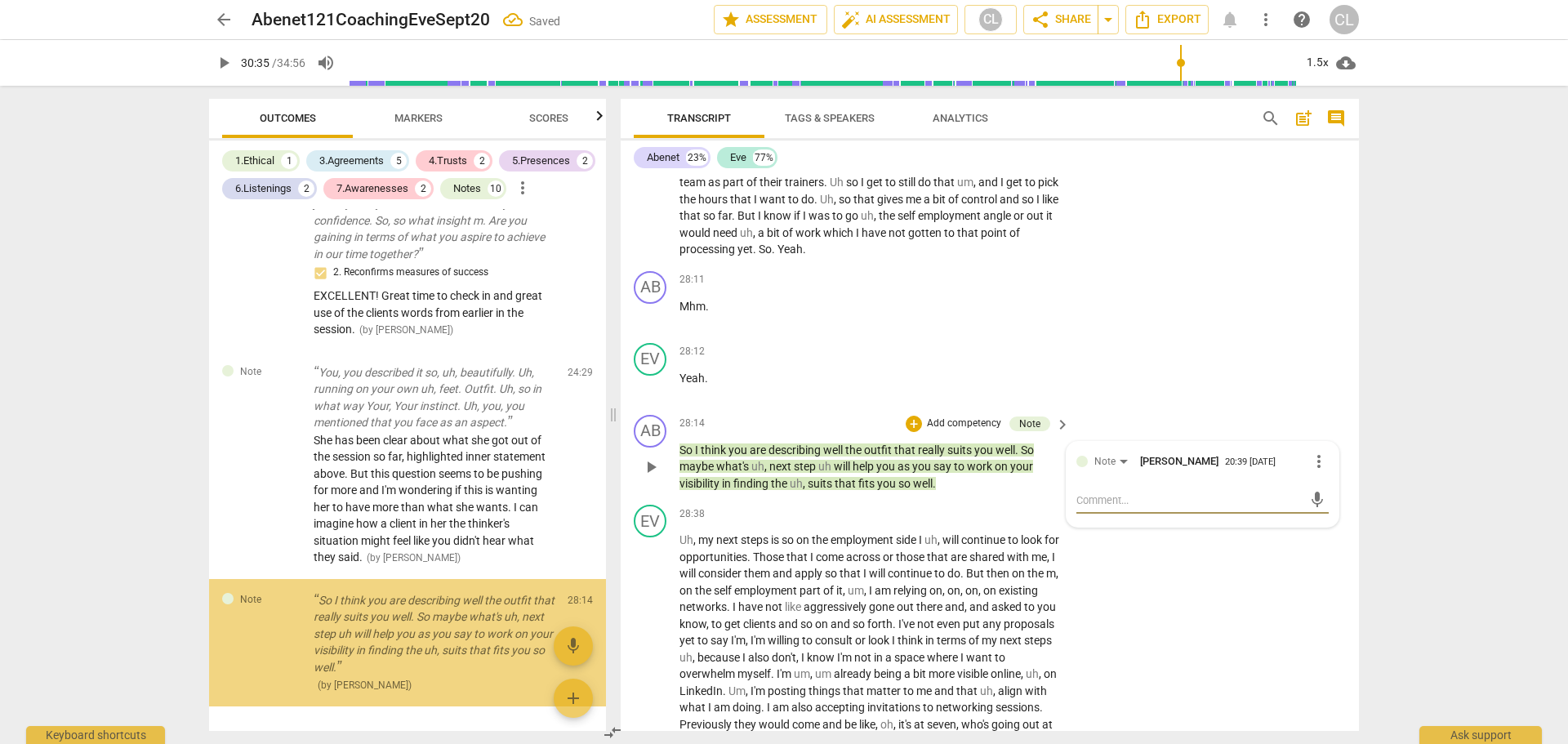
scroll to position [3977, 0]
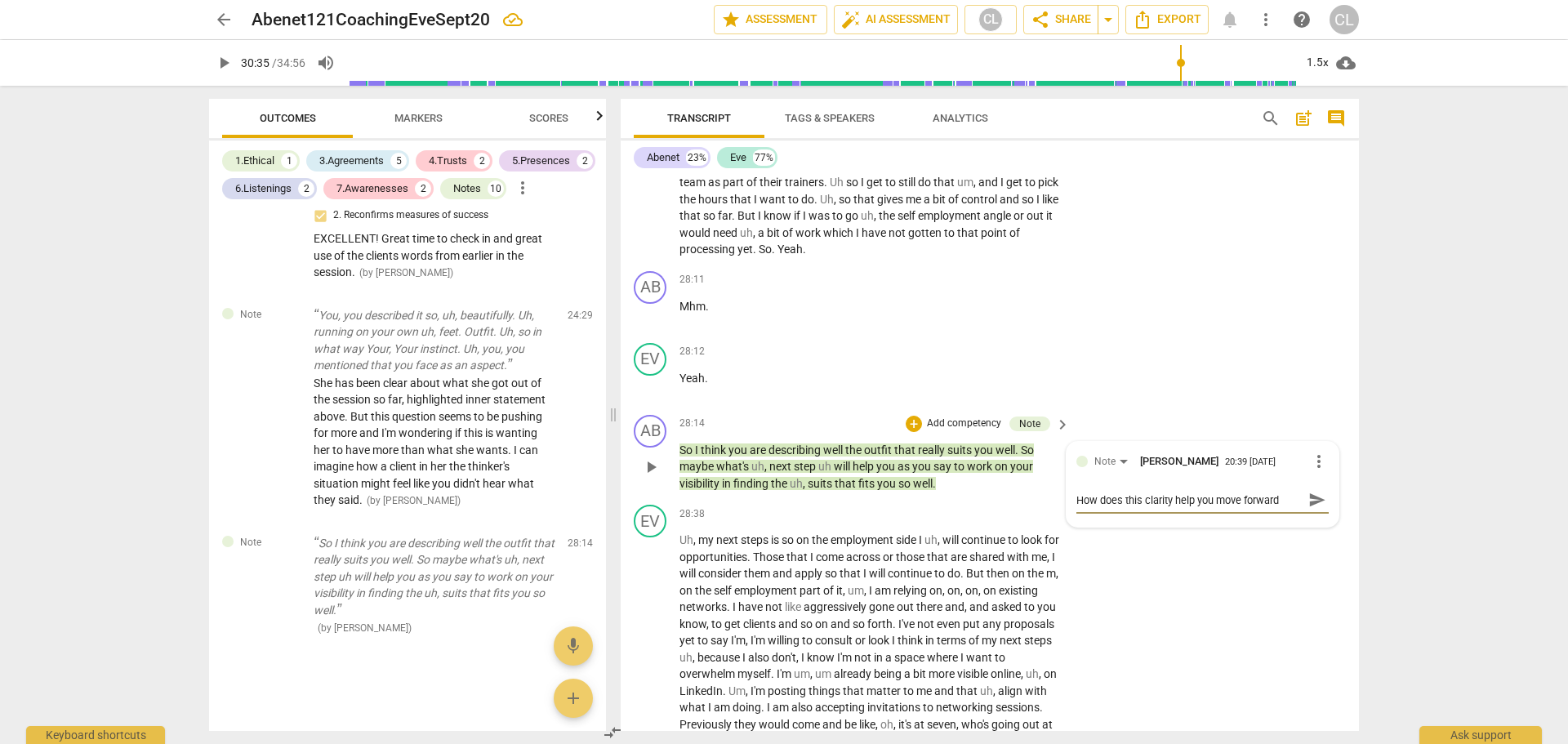
click at [1101, 498] on textarea "How does this clarity help you move forward" at bounding box center [1188, 499] width 226 height 16
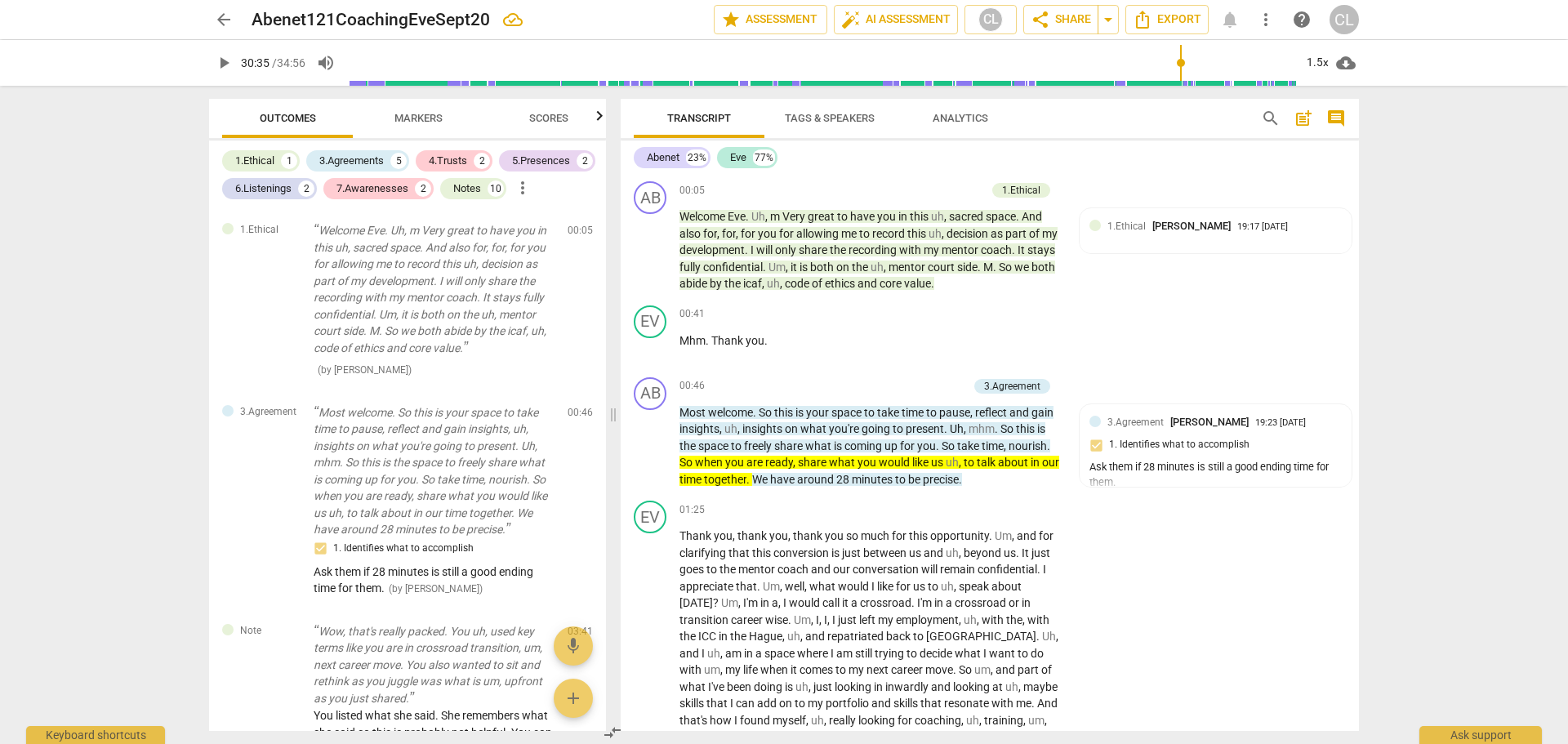
scroll to position [6534, 0]
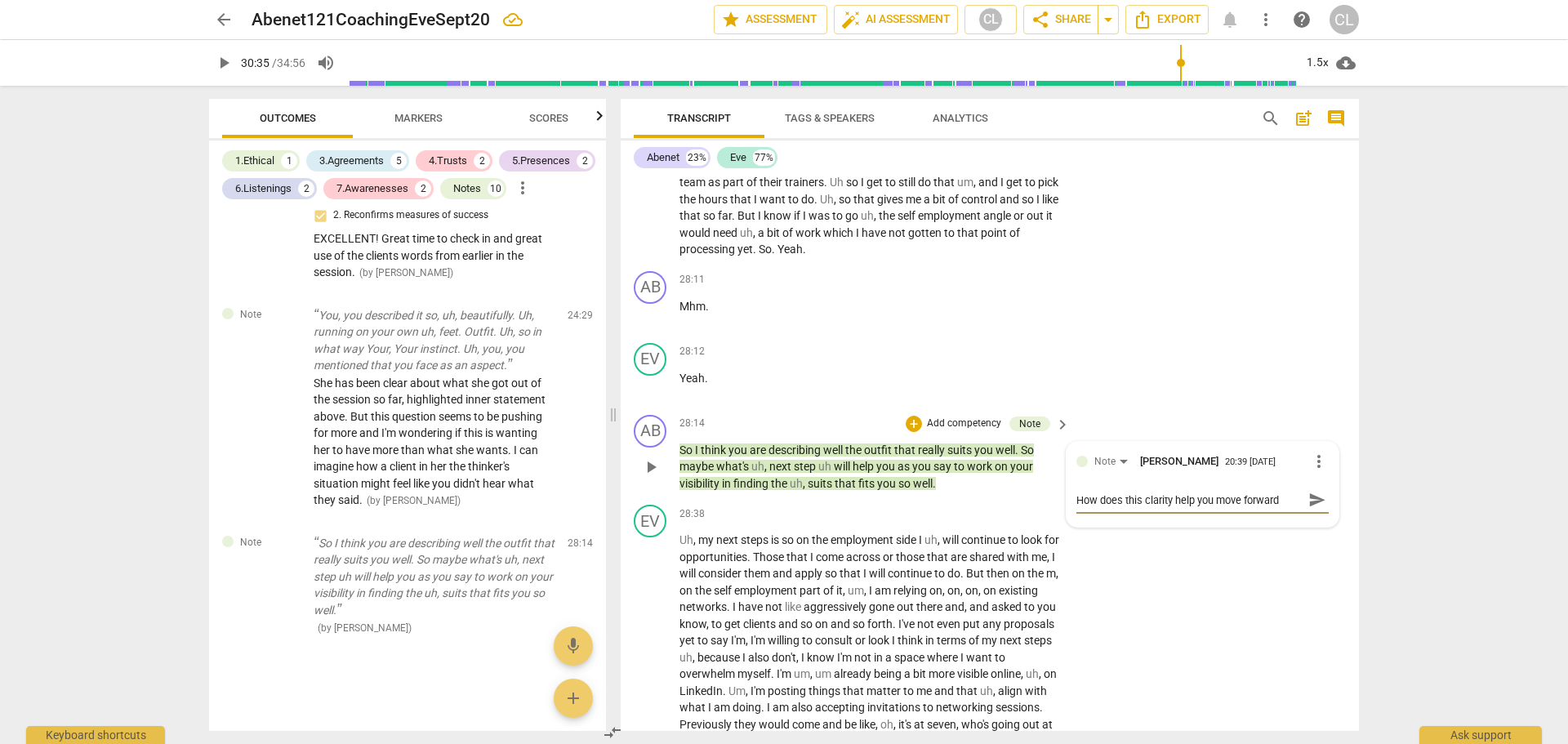
click at [1122, 499] on textarea "How does this clarity help you move forward" at bounding box center [1188, 499] width 226 height 16
click at [1277, 496] on textarea "How will this clarity help you move forward" at bounding box center [1188, 499] width 226 height 16
type textarea "How will this clarity help you move forward? Or, What would you like to do with…"
click at [1308, 498] on span "send" at bounding box center [1317, 507] width 18 height 18
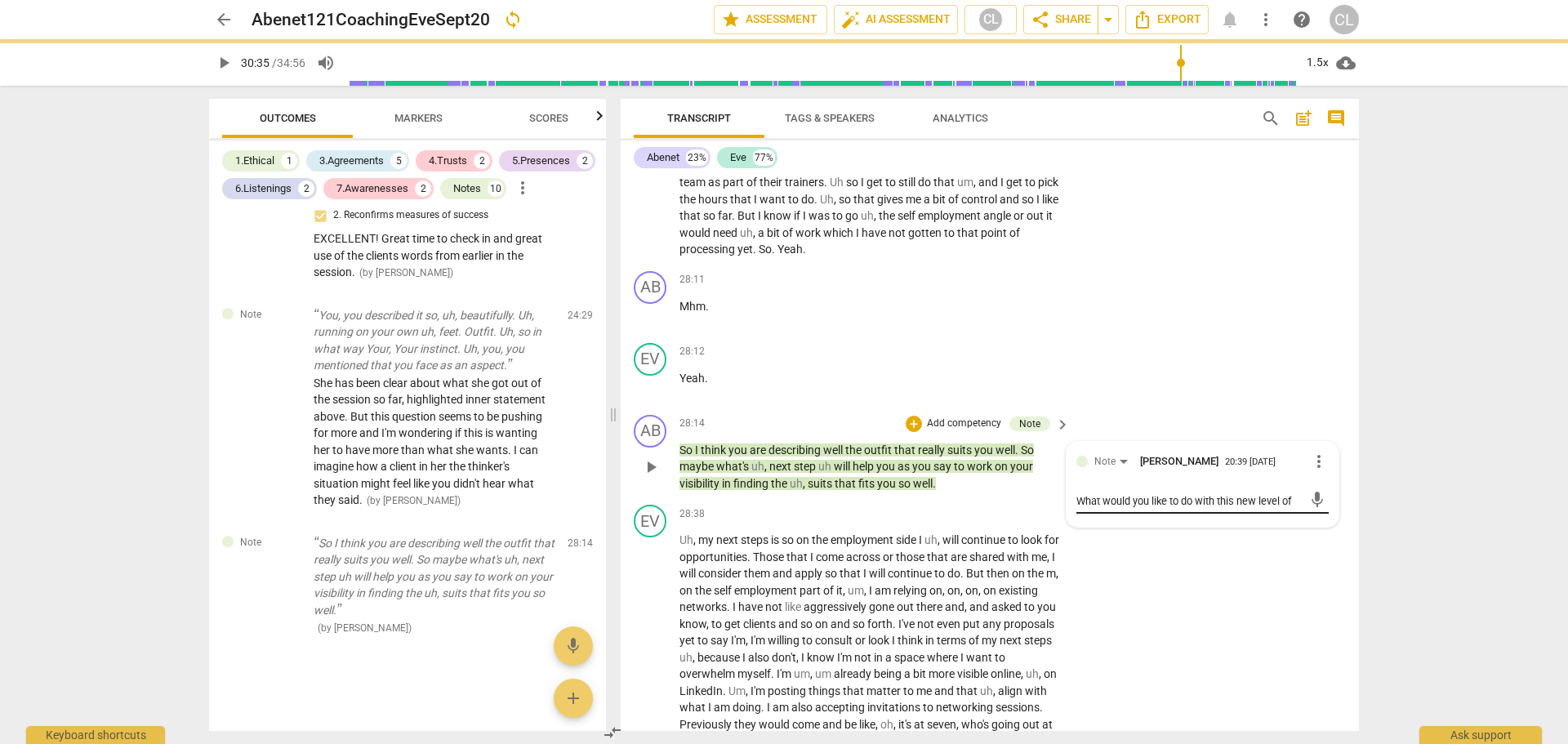
scroll to position [0, 0]
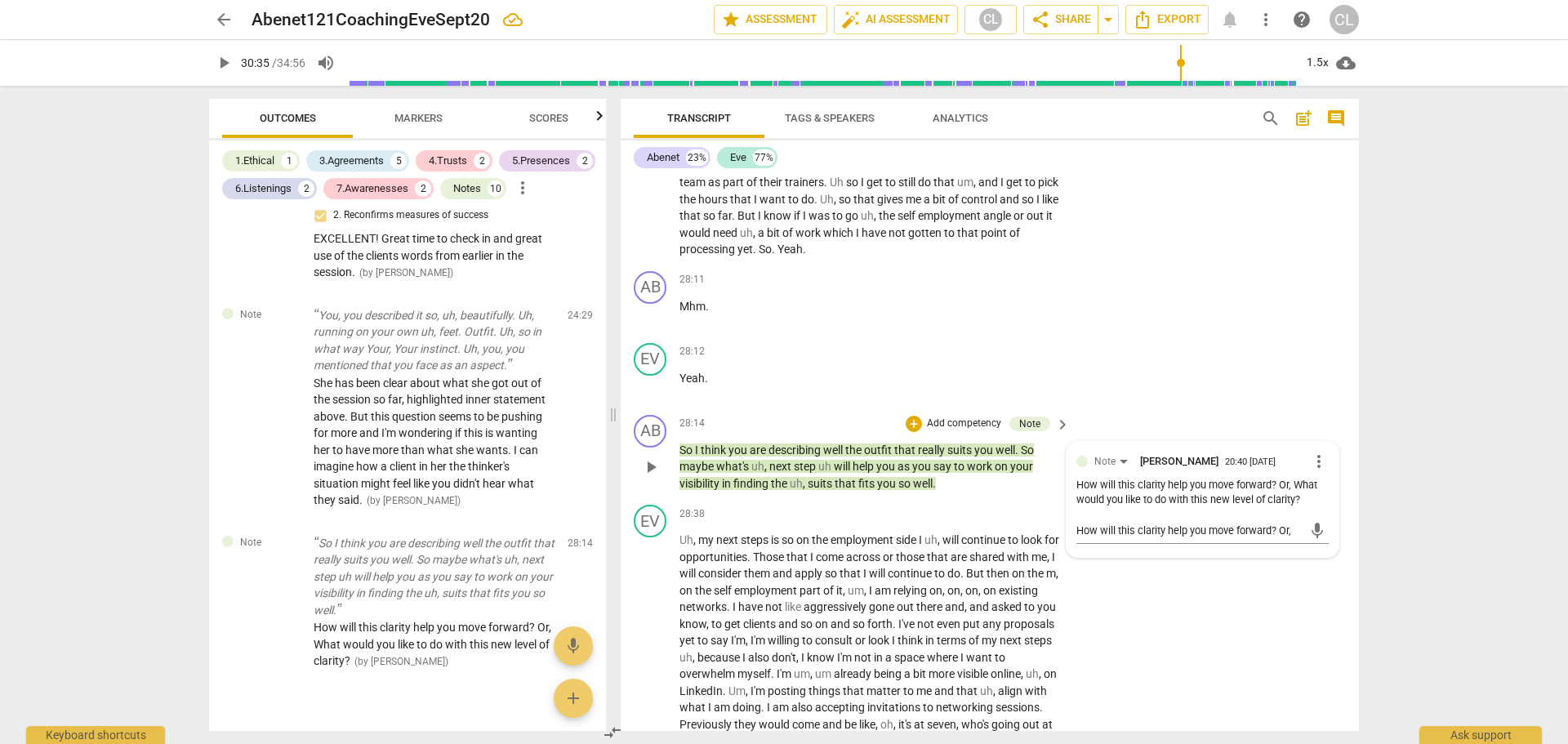
click at [1315, 460] on span "more_vert" at bounding box center [1319, 461] width 20 height 20
click at [1325, 493] on li "Delete" at bounding box center [1331, 491] width 56 height 31
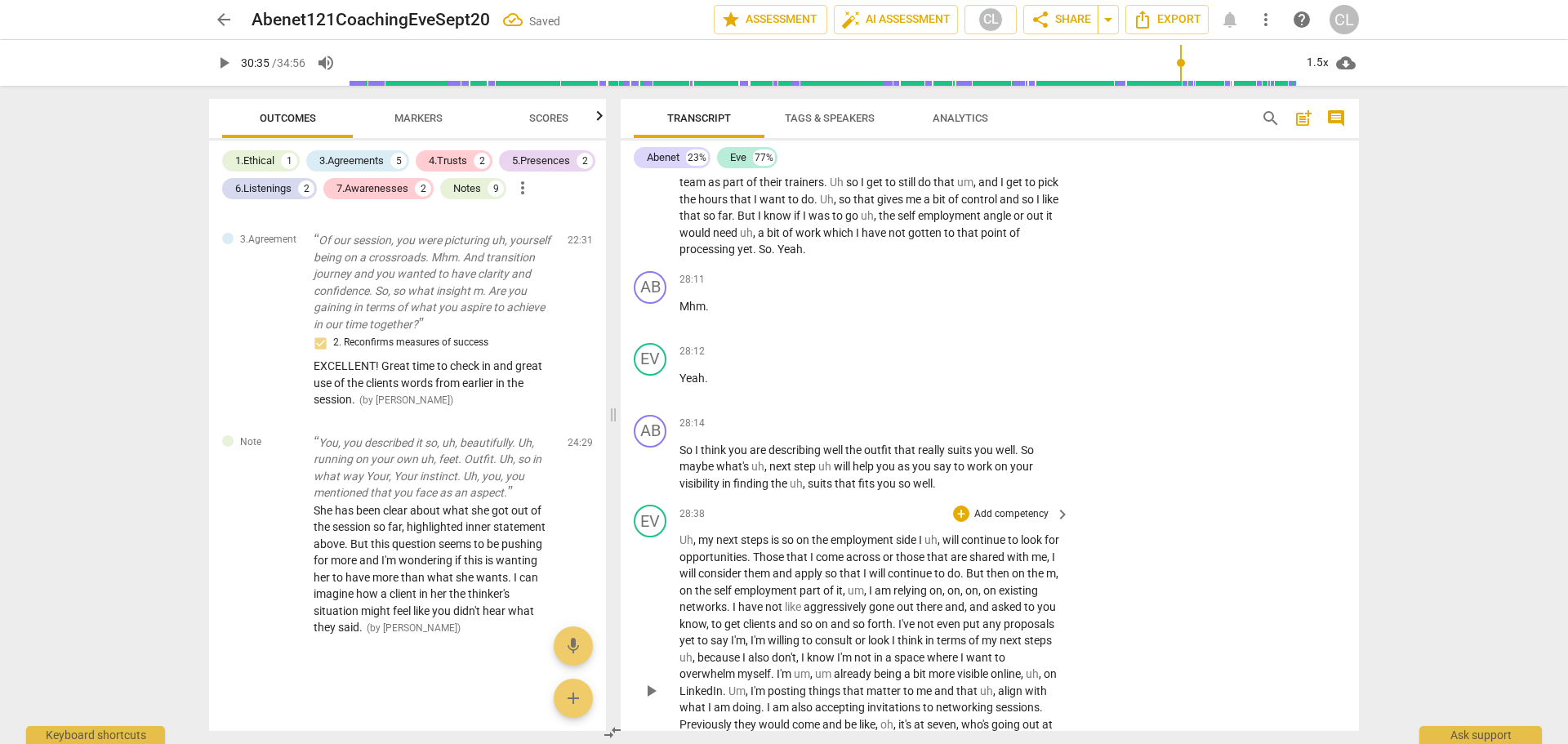
scroll to position [3849, 0]
click at [960, 420] on div "+" at bounding box center [961, 423] width 16 height 16
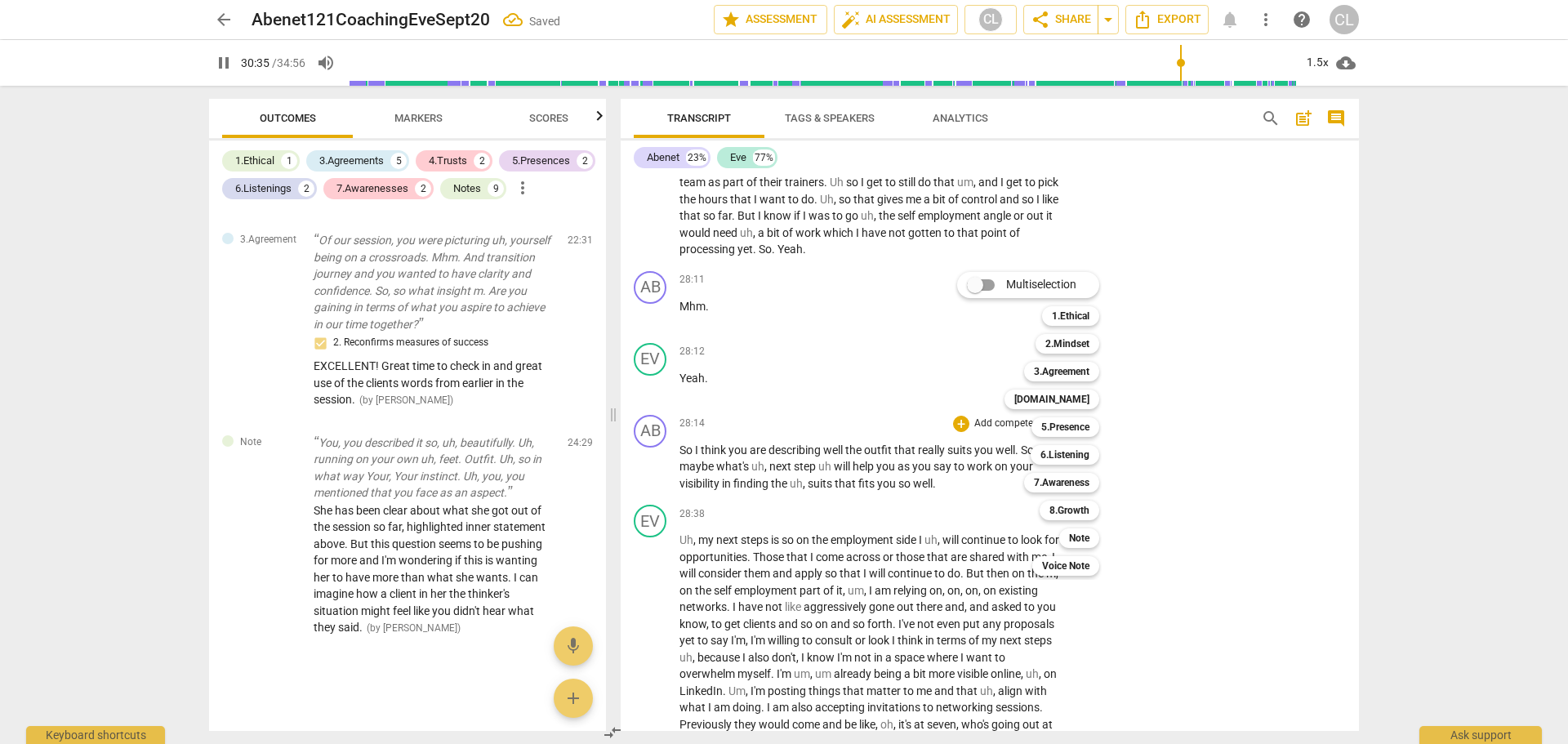
scroll to position [7177, 0]
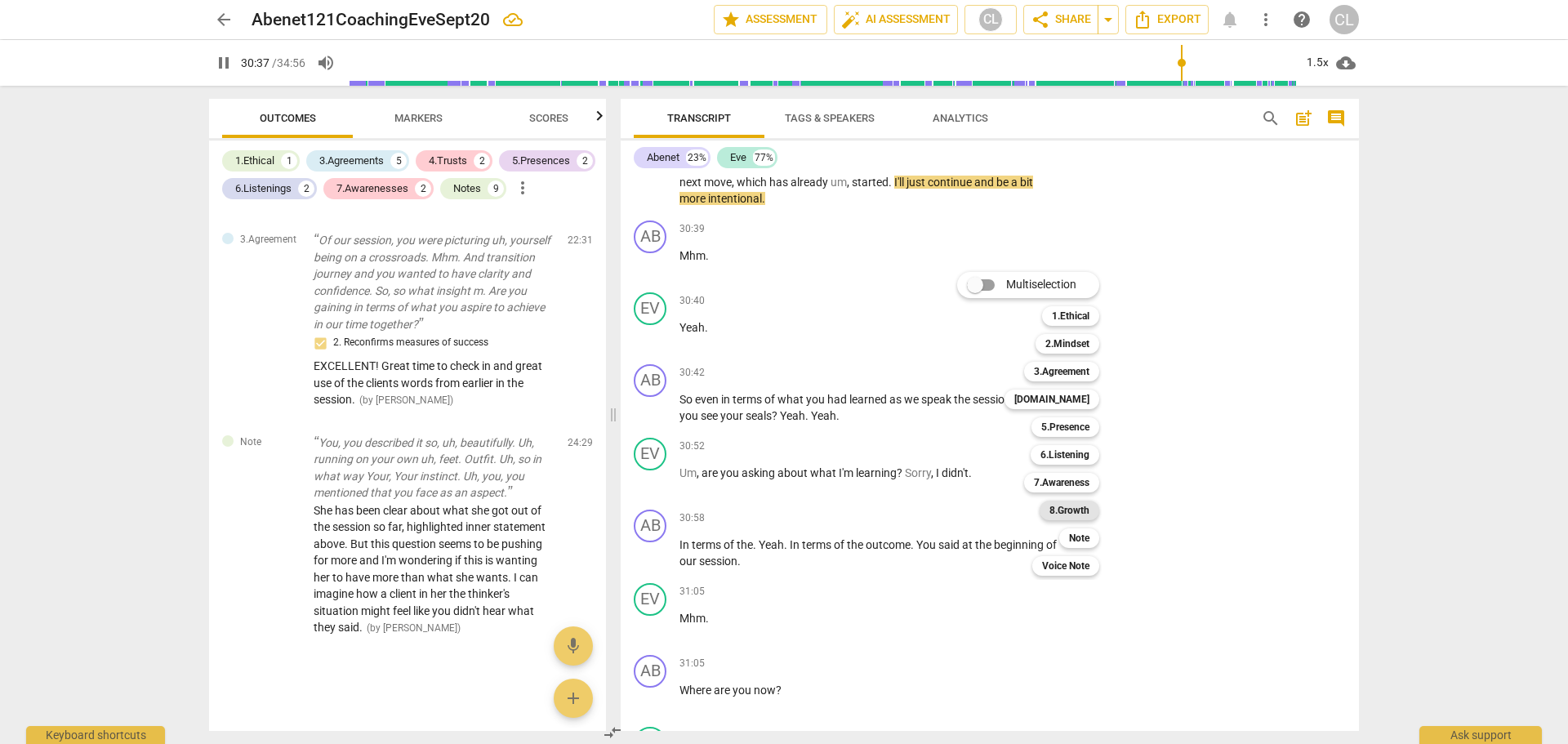
click at [1074, 511] on b "8.Growth" at bounding box center [1069, 510] width 40 height 20
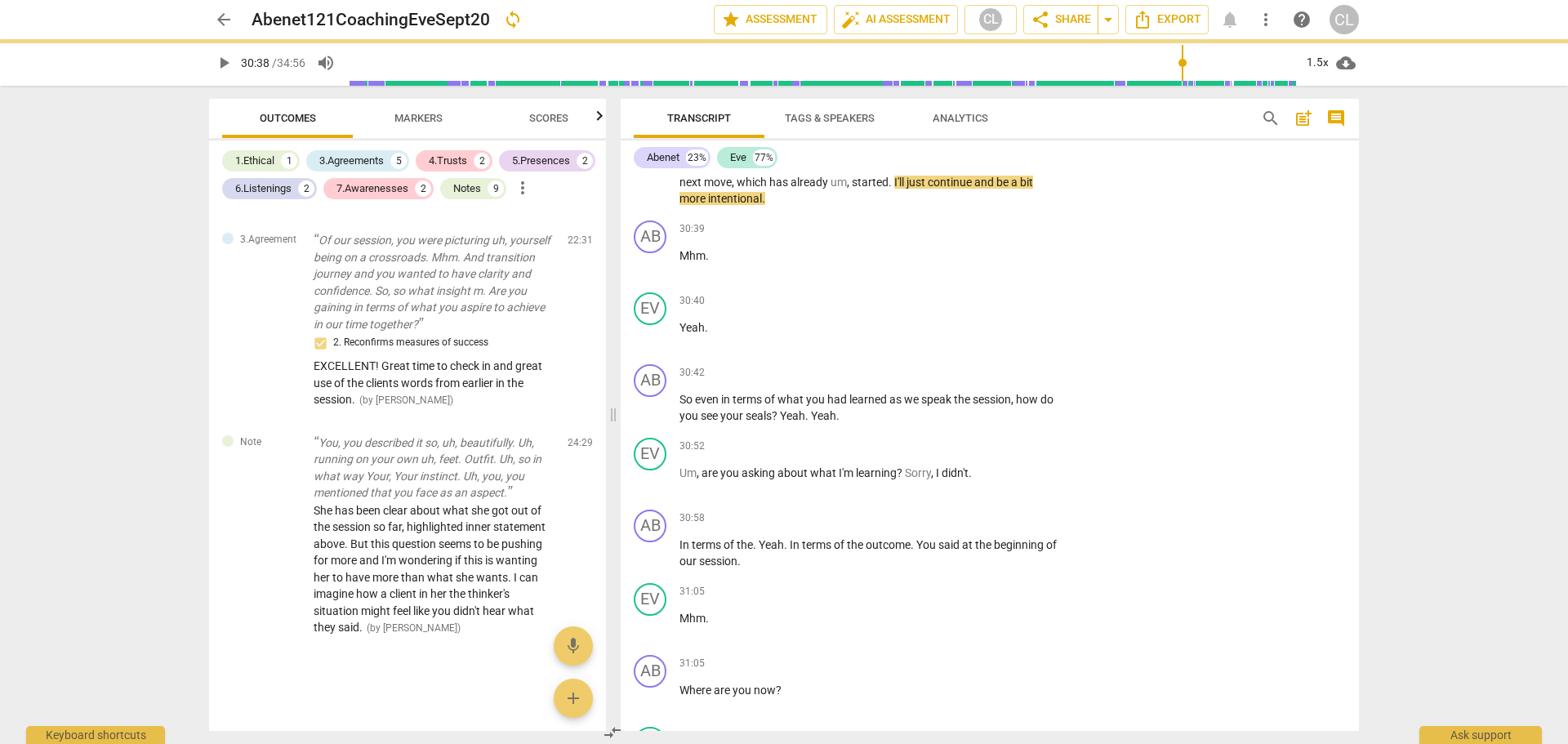
type input "1838"
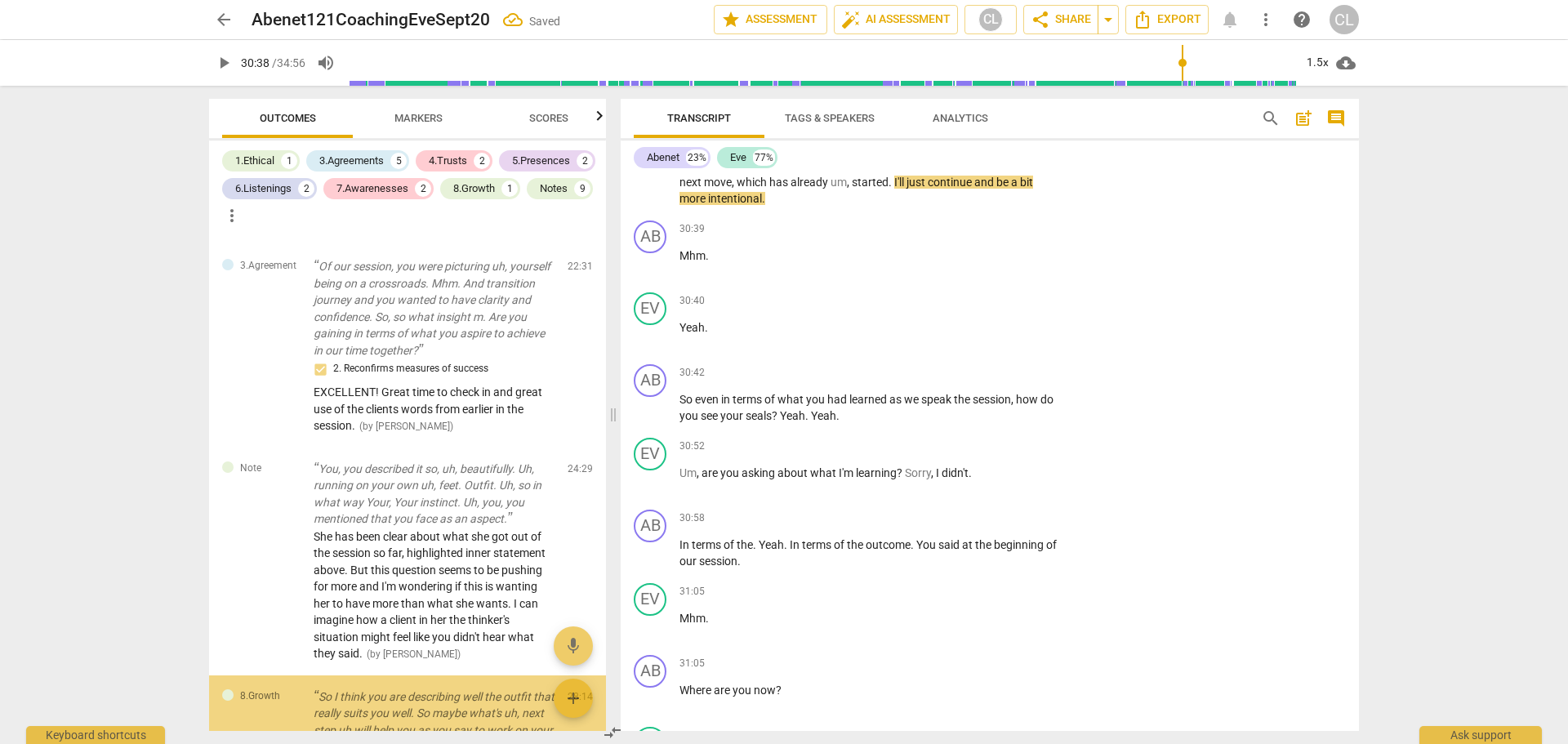
scroll to position [4007, 0]
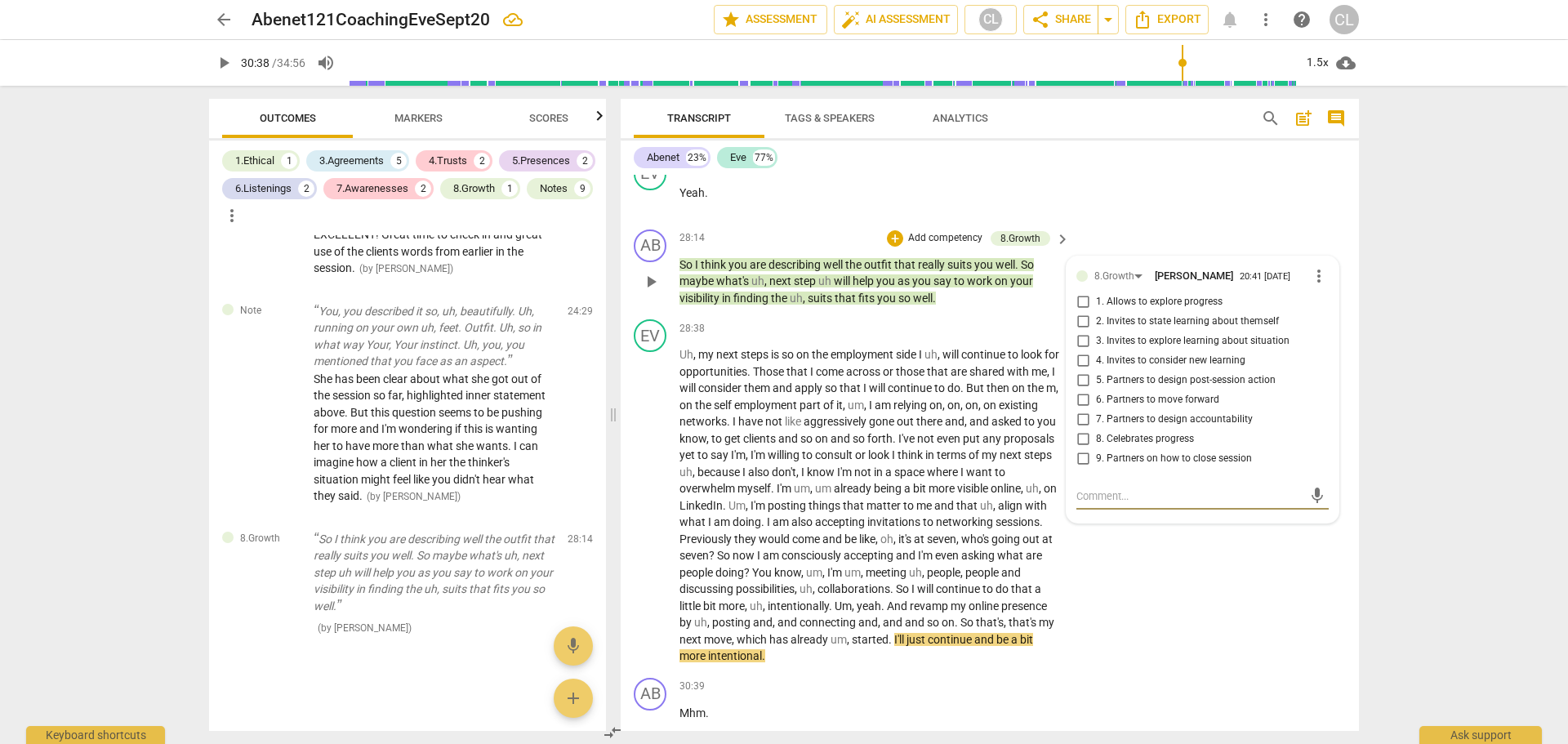
click at [1082, 380] on input "5. Partners to design post-session action" at bounding box center [1083, 380] width 26 height 20
checkbox input "true"
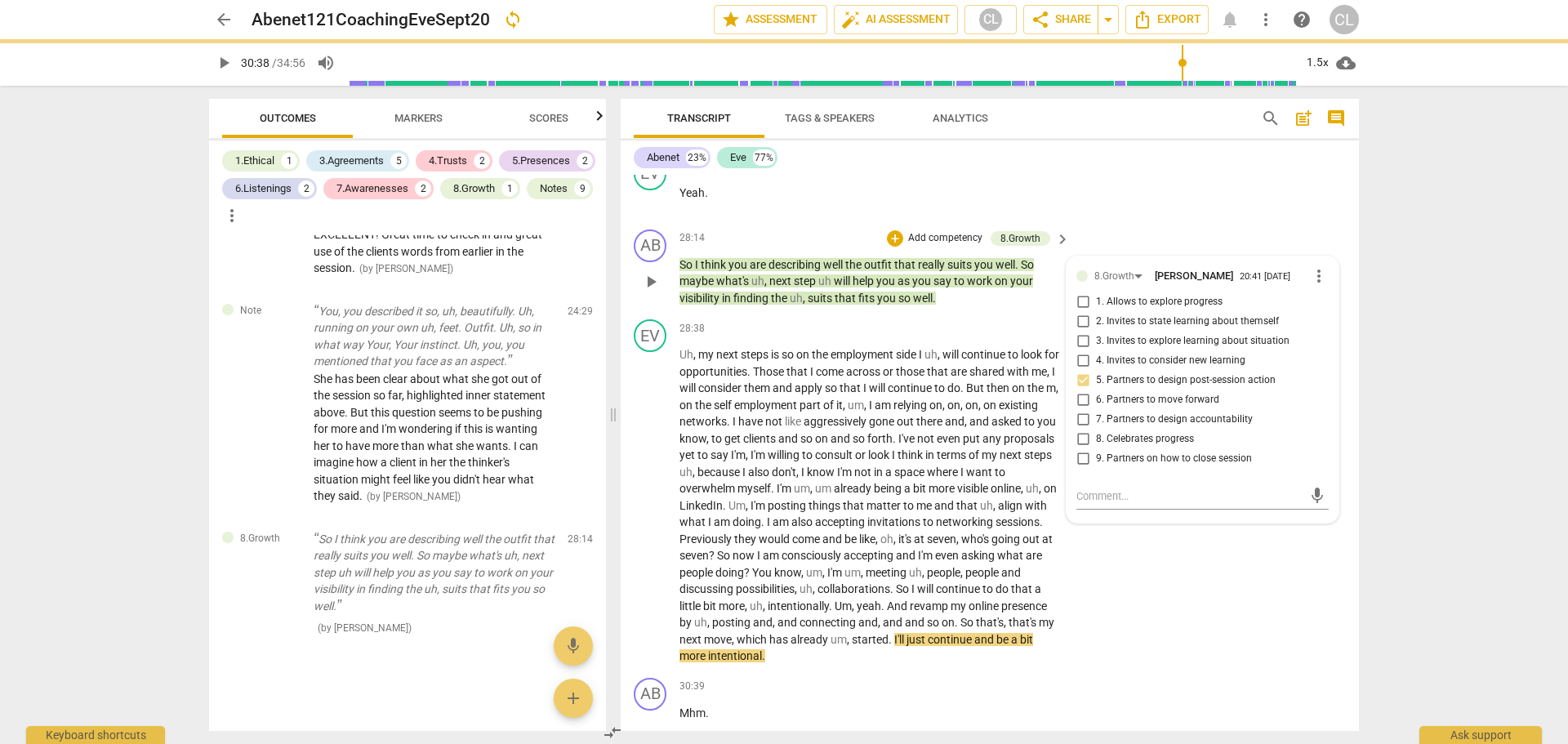
click at [1080, 403] on input "6. Partners to move forward" at bounding box center [1083, 399] width 26 height 20
checkbox input "true"
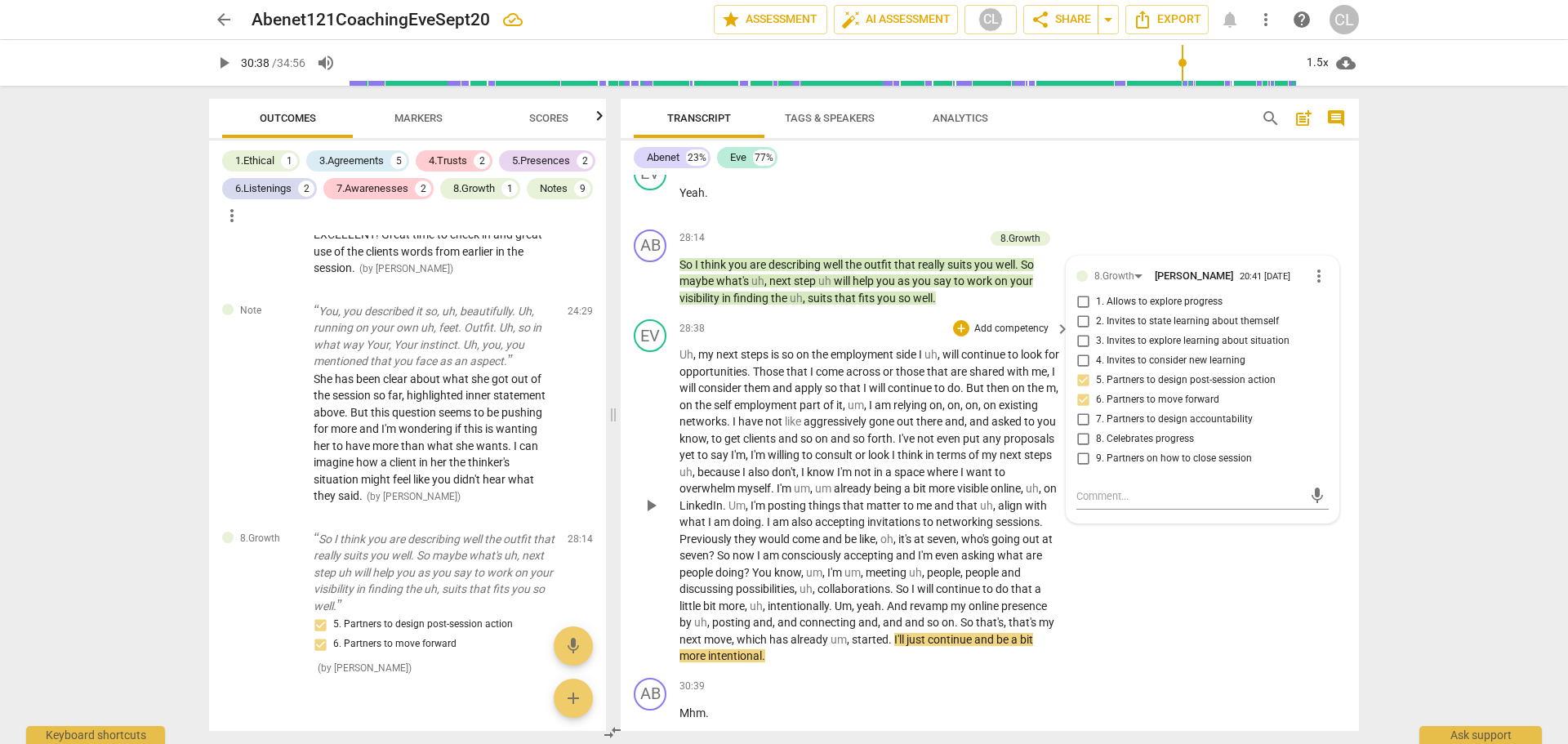
click at [1197, 585] on div "EV play_arrow pause 28:38 + Add competency keyboard_arrow_right Uh , my next st…" at bounding box center [990, 492] width 739 height 358
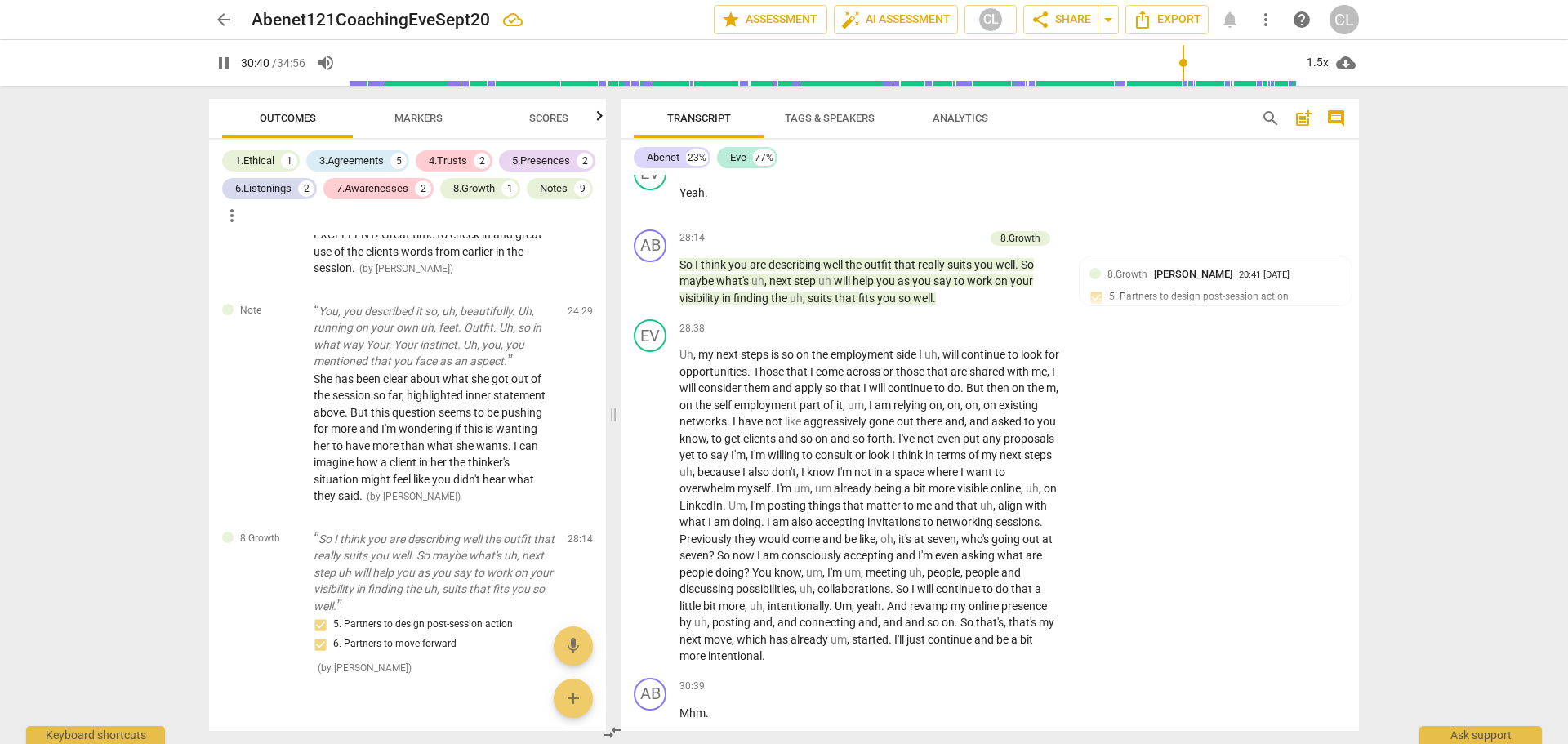
scroll to position [7322, 0]
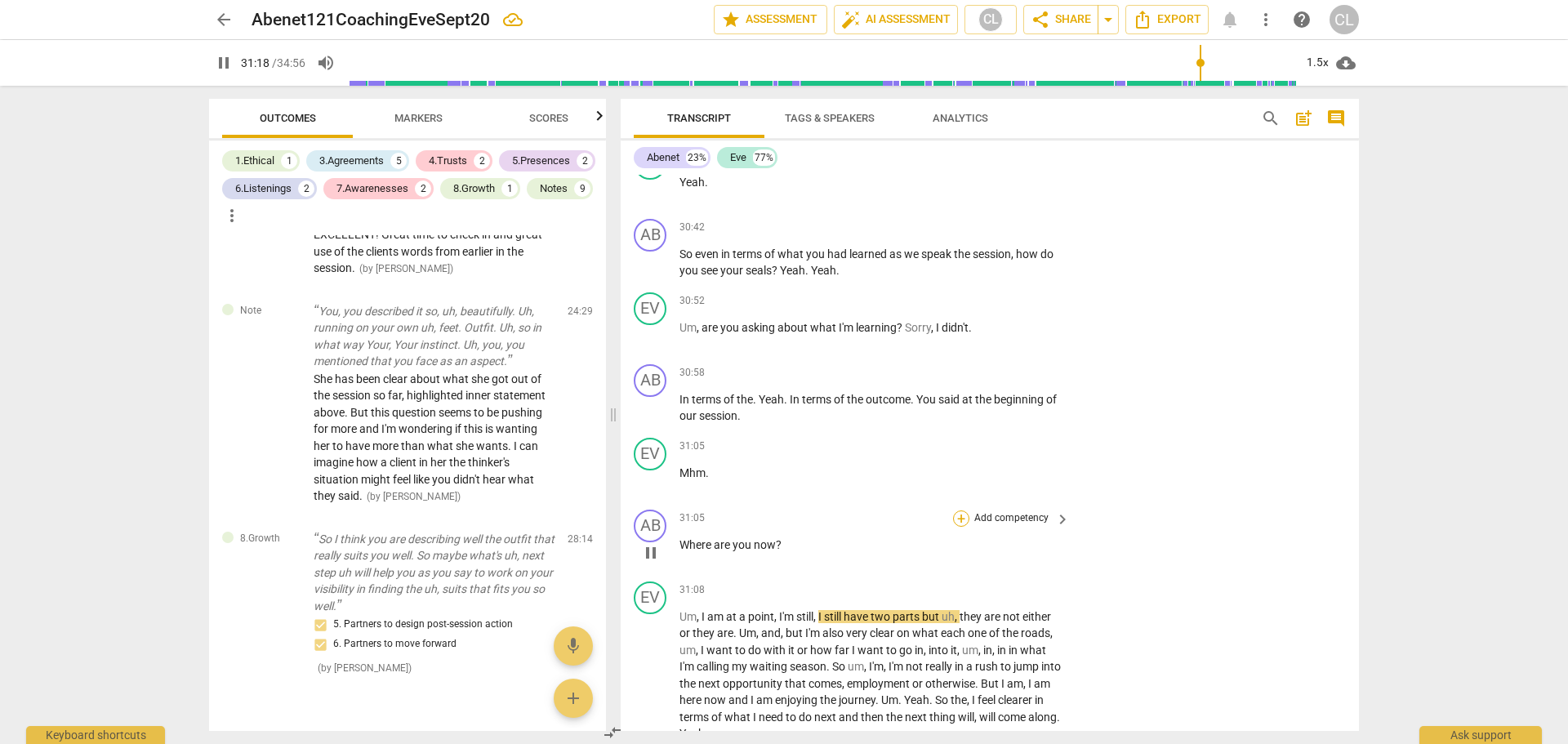
click at [961, 518] on div "+" at bounding box center [961, 518] width 16 height 16
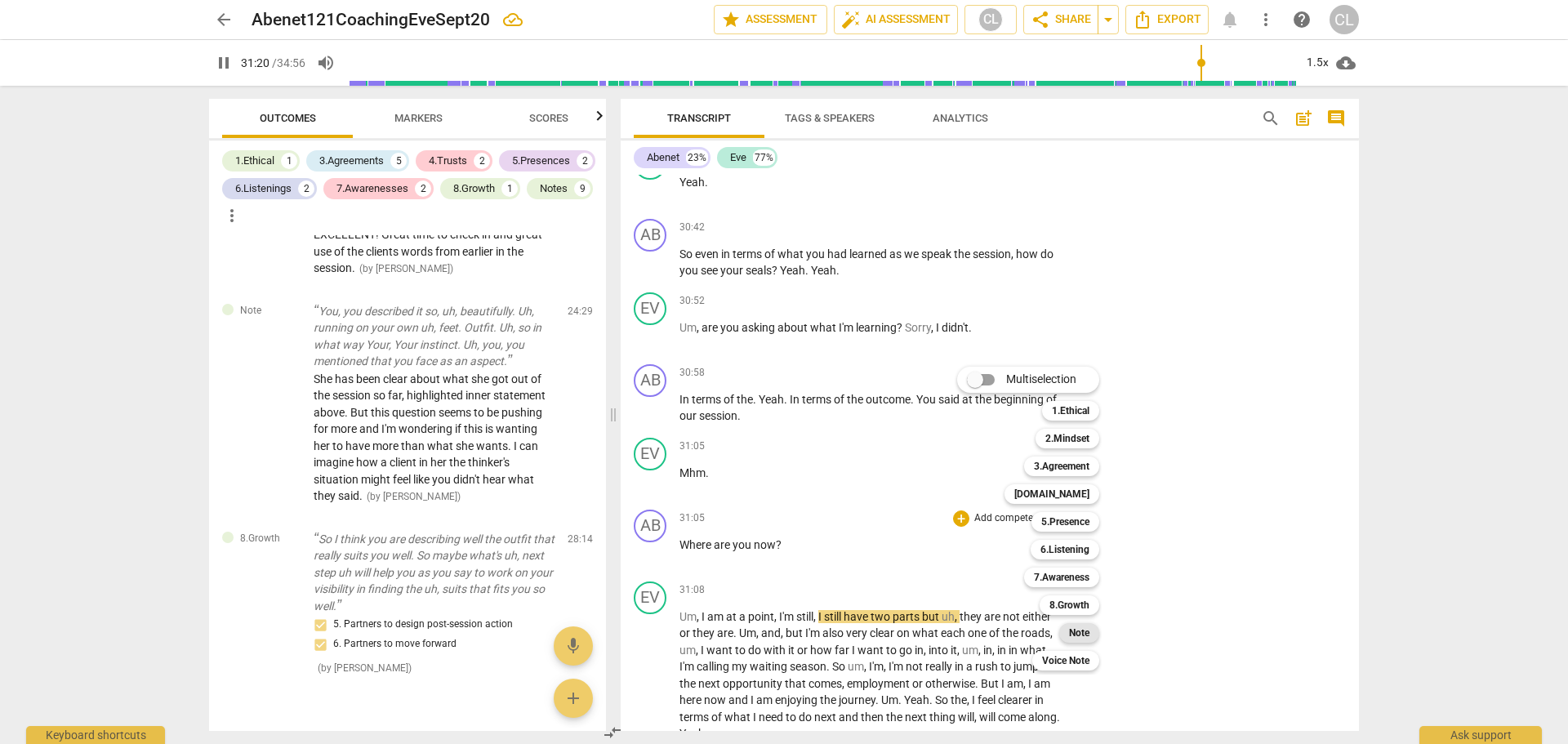
click at [1079, 632] on b "Note" at bounding box center [1079, 632] width 21 height 20
type input "1881"
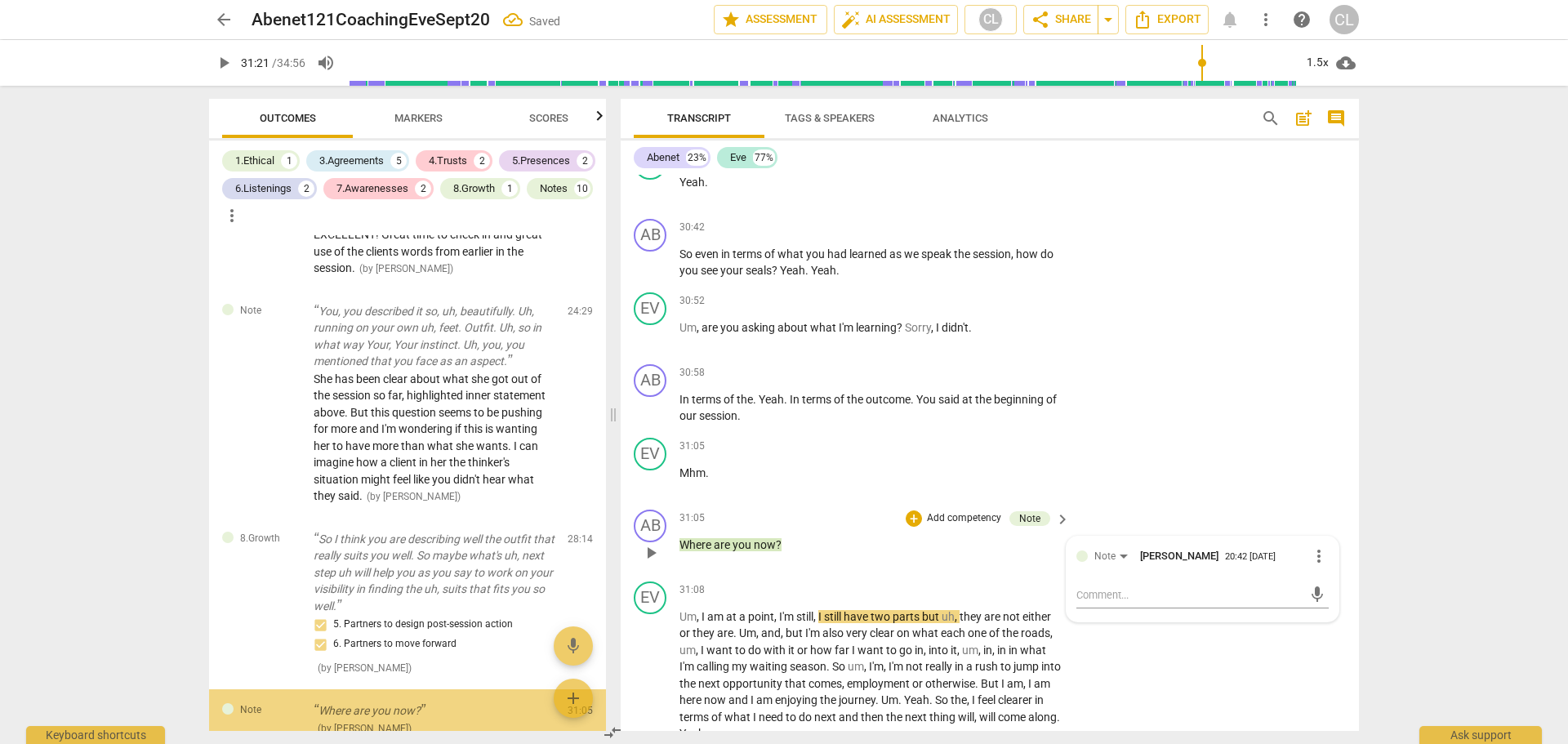
scroll to position [4107, 0]
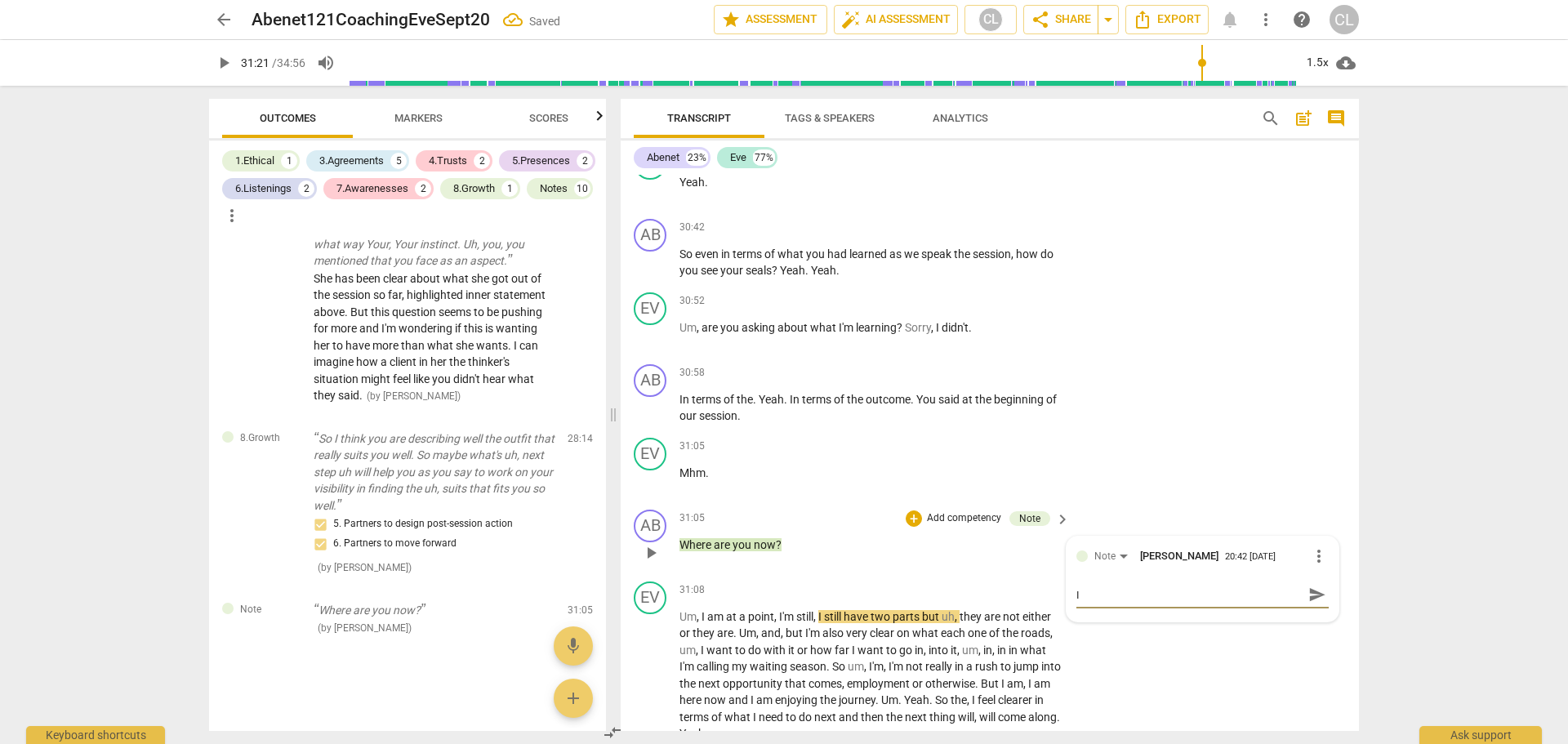
type textarea "I"
type textarea "I t"
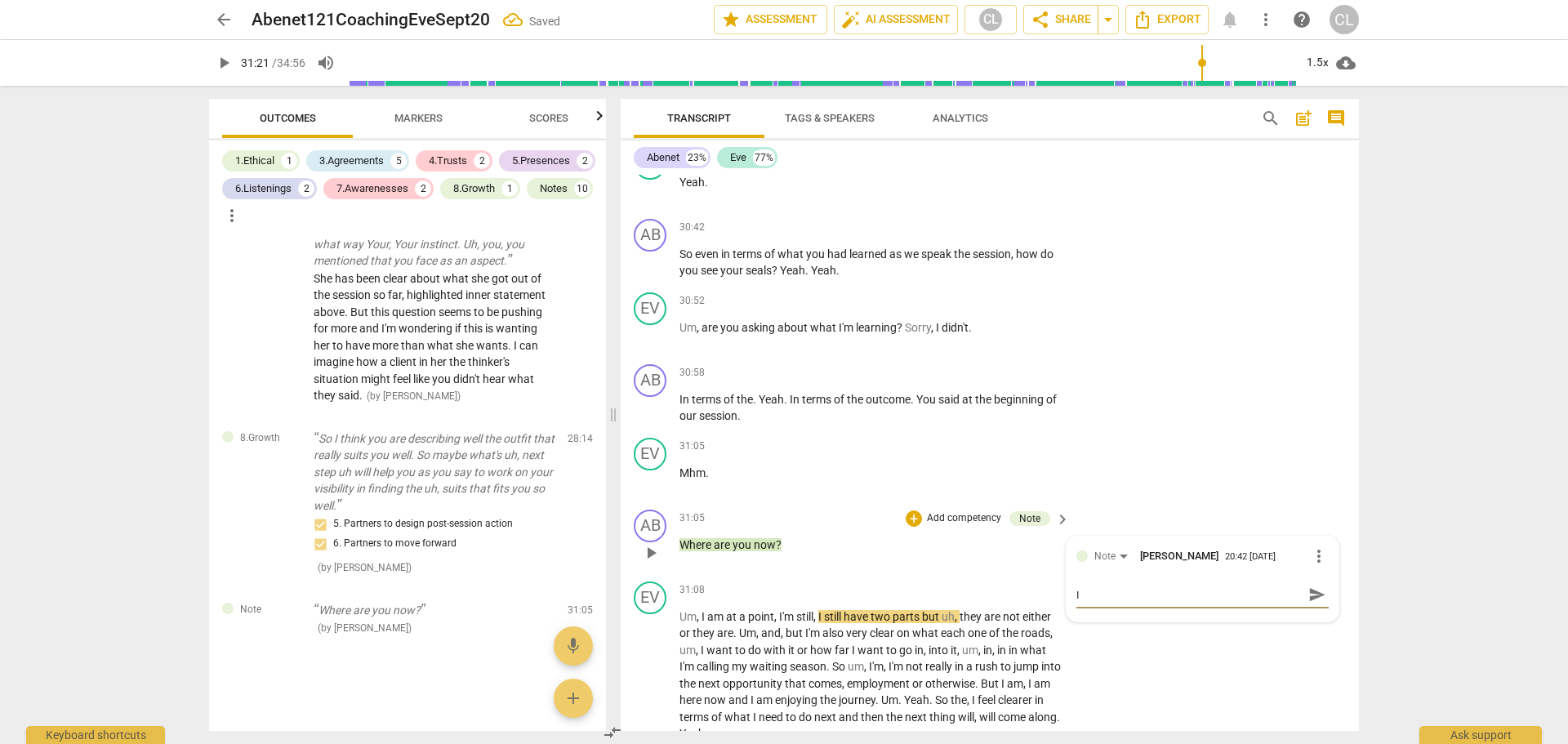
type textarea "I t"
type textarea "I th"
type textarea "I thi"
type textarea "I thin"
type textarea "I think"
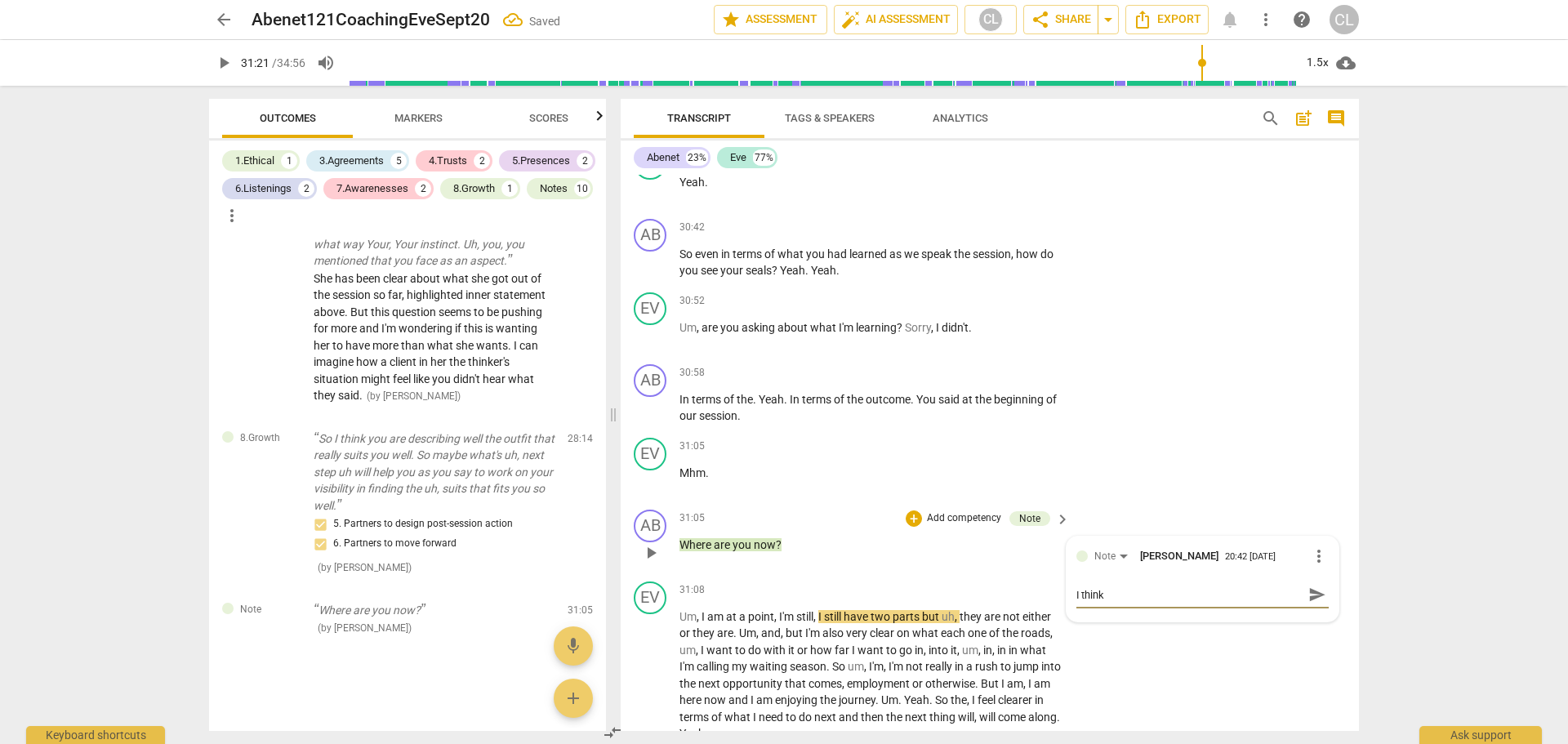
type textarea "I think"
type textarea "I think y"
type textarea "I think yo"
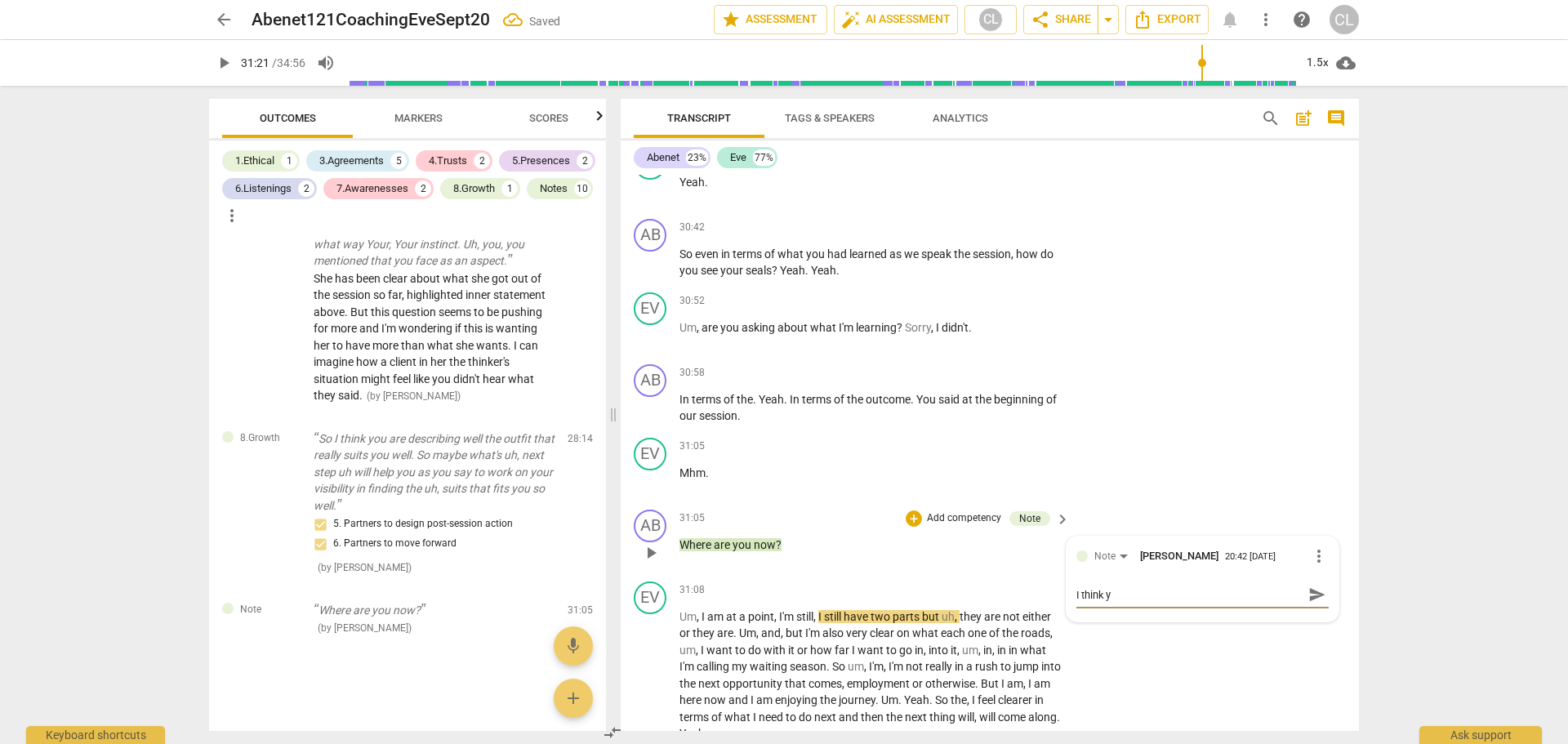
type textarea "I think yo"
type textarea "I think you"
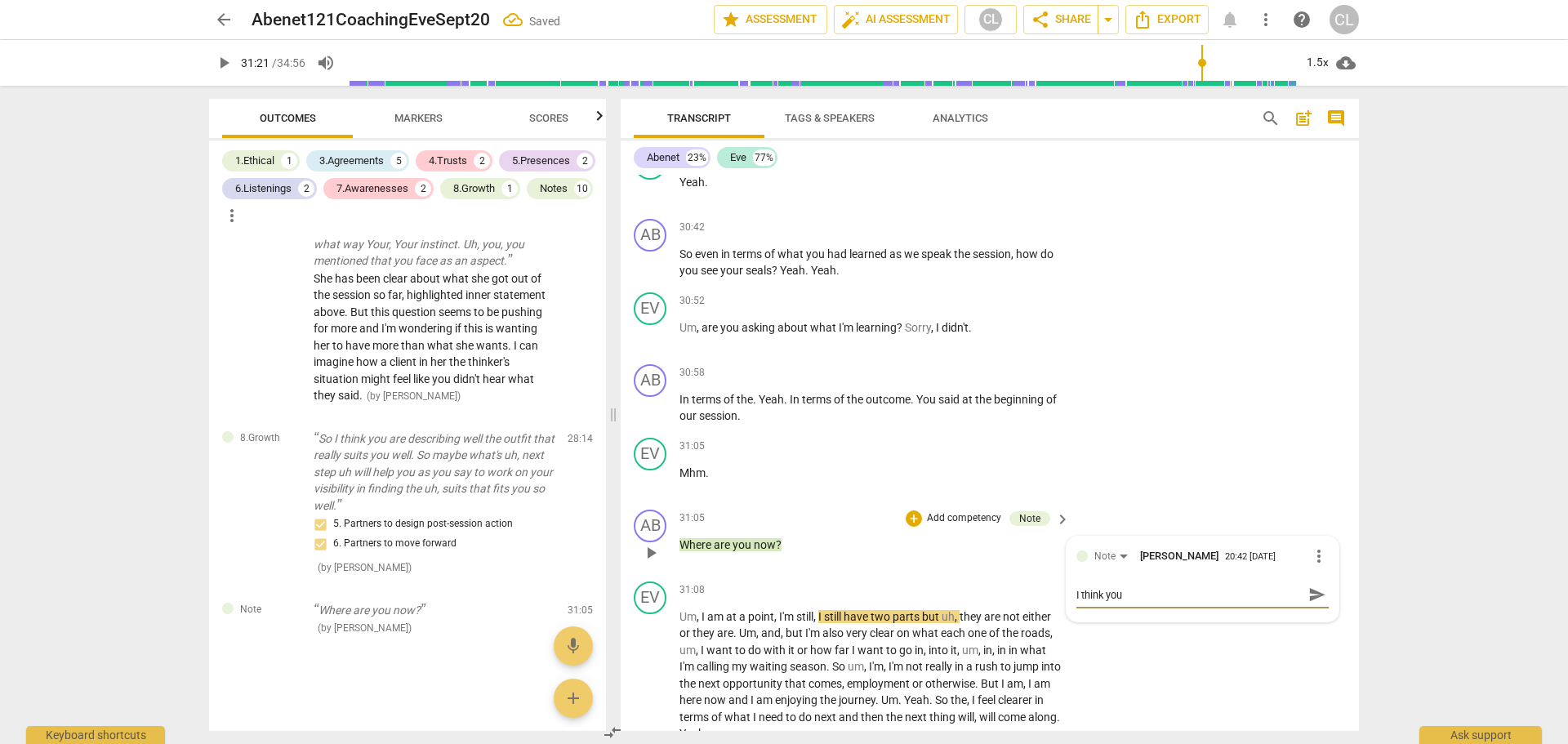
type textarea "I think you a"
type textarea "I think you as"
type textarea "I think you ask"
type textarea "I think you aske"
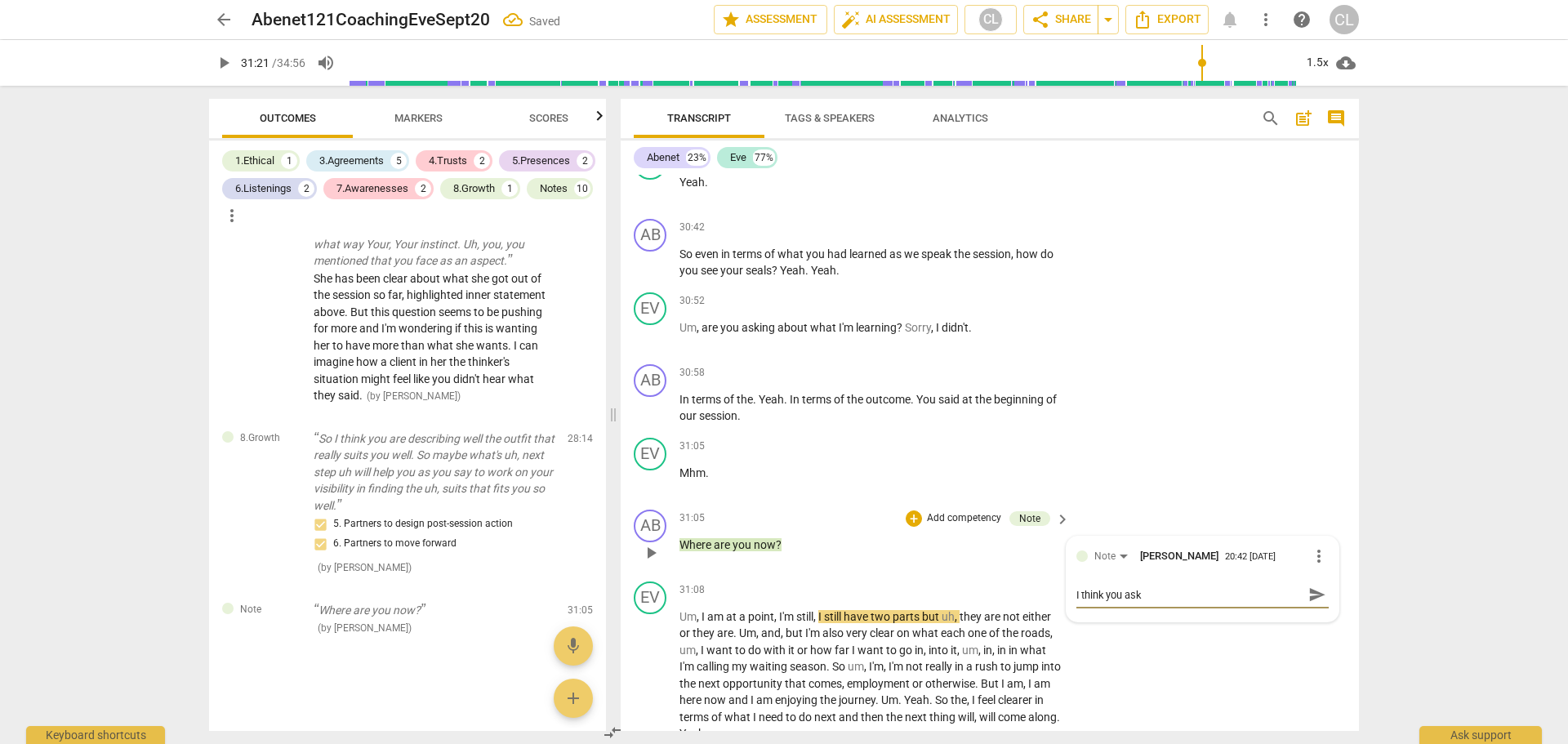
type textarea "I think you aske"
type textarea "I think you asked"
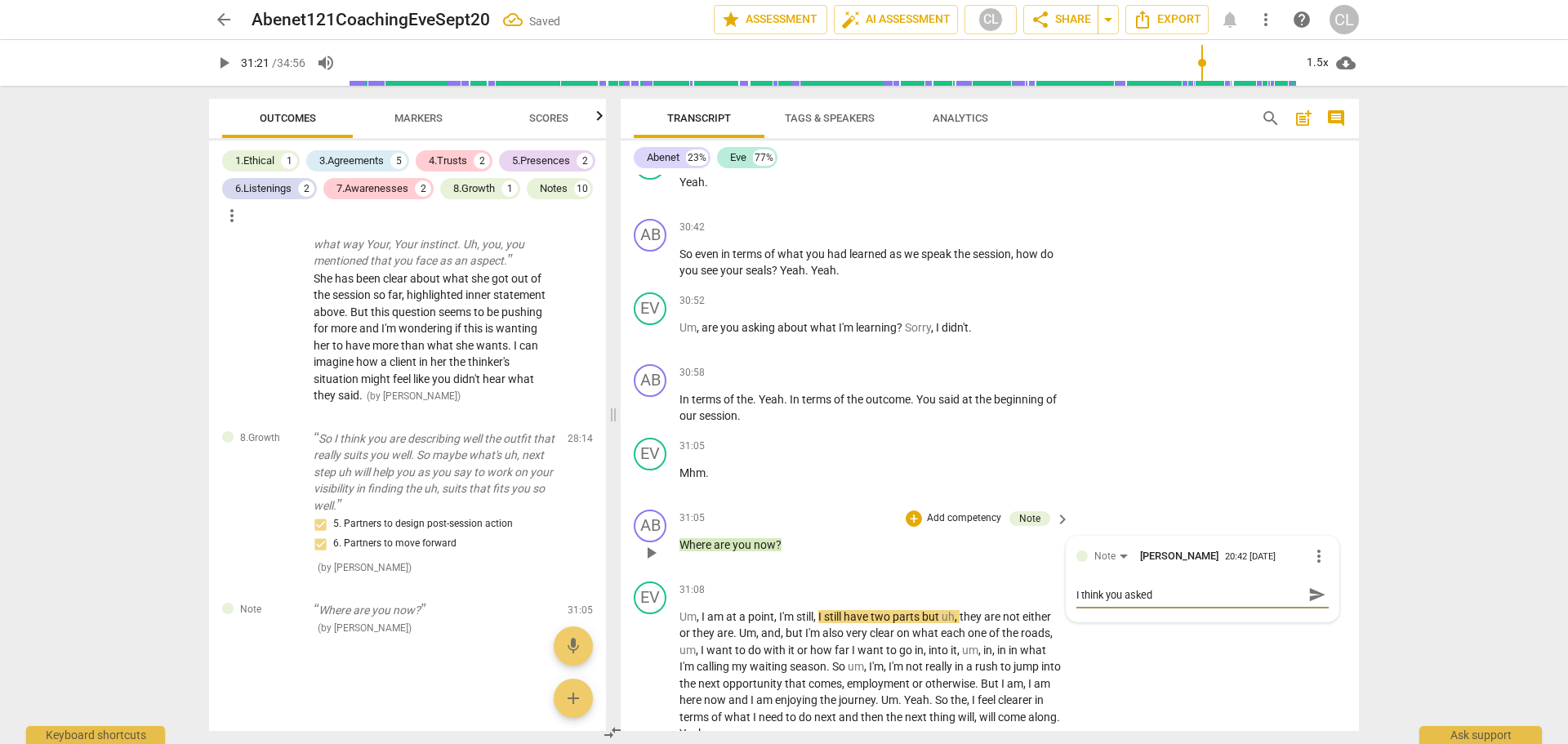
type textarea "I think you asked t"
type textarea "I think you asked th"
type textarea "I think you asked thi"
type textarea "I think you asked this"
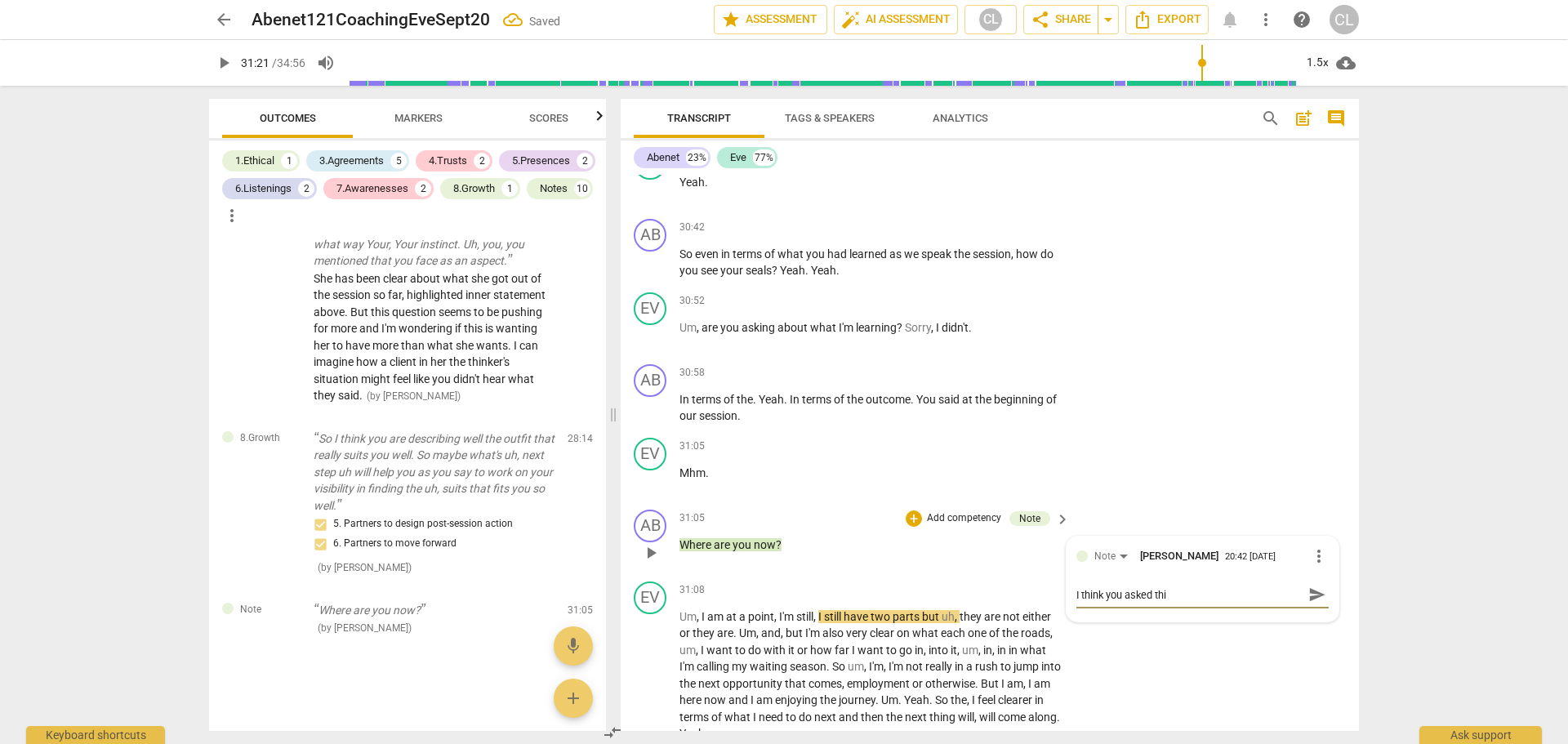
type textarea "I think you asked this"
type textarea "I think you asked this q"
type textarea "I think you asked this qu"
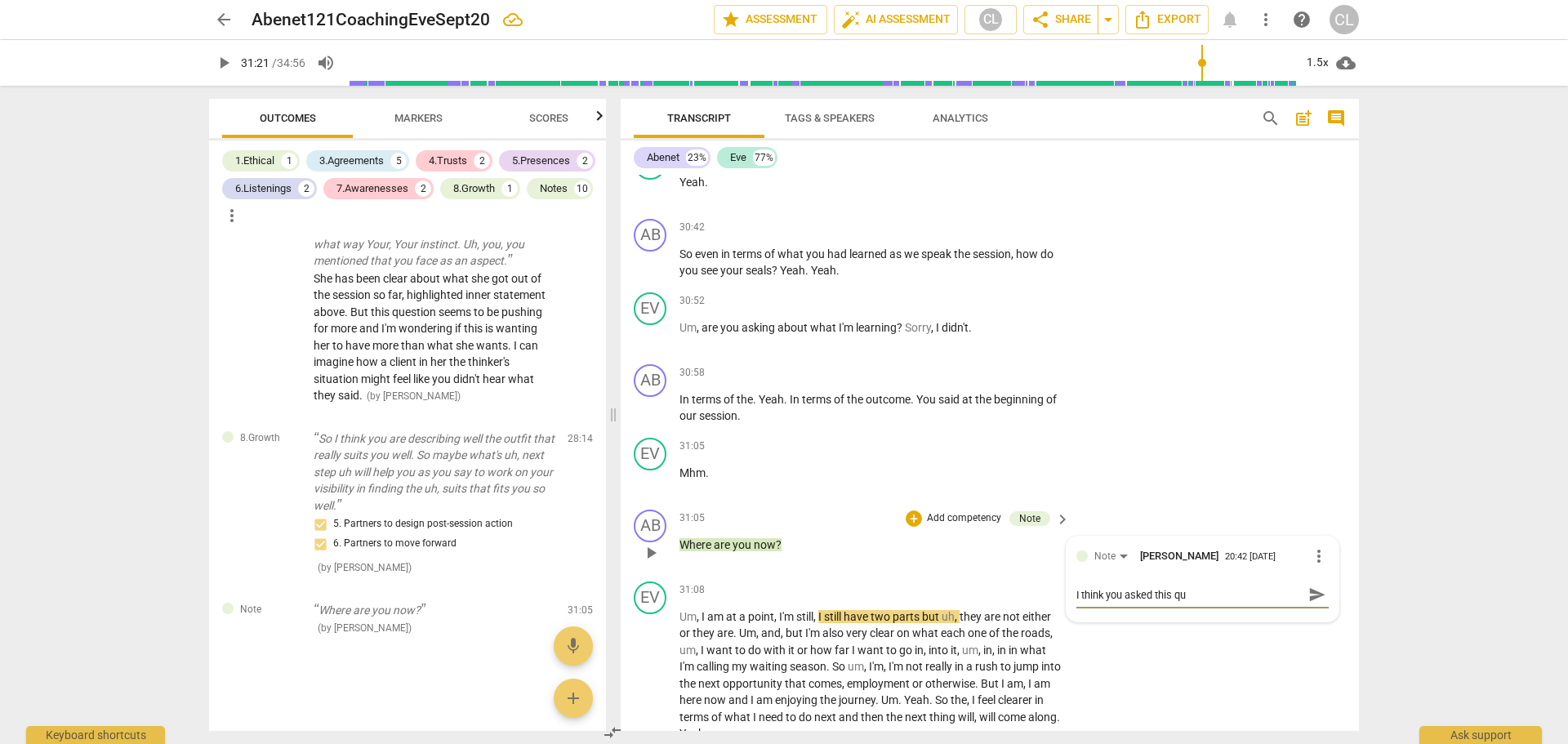
type textarea "I think you asked this que"
type textarea "I think you asked this ques"
type textarea "I think you asked this quest"
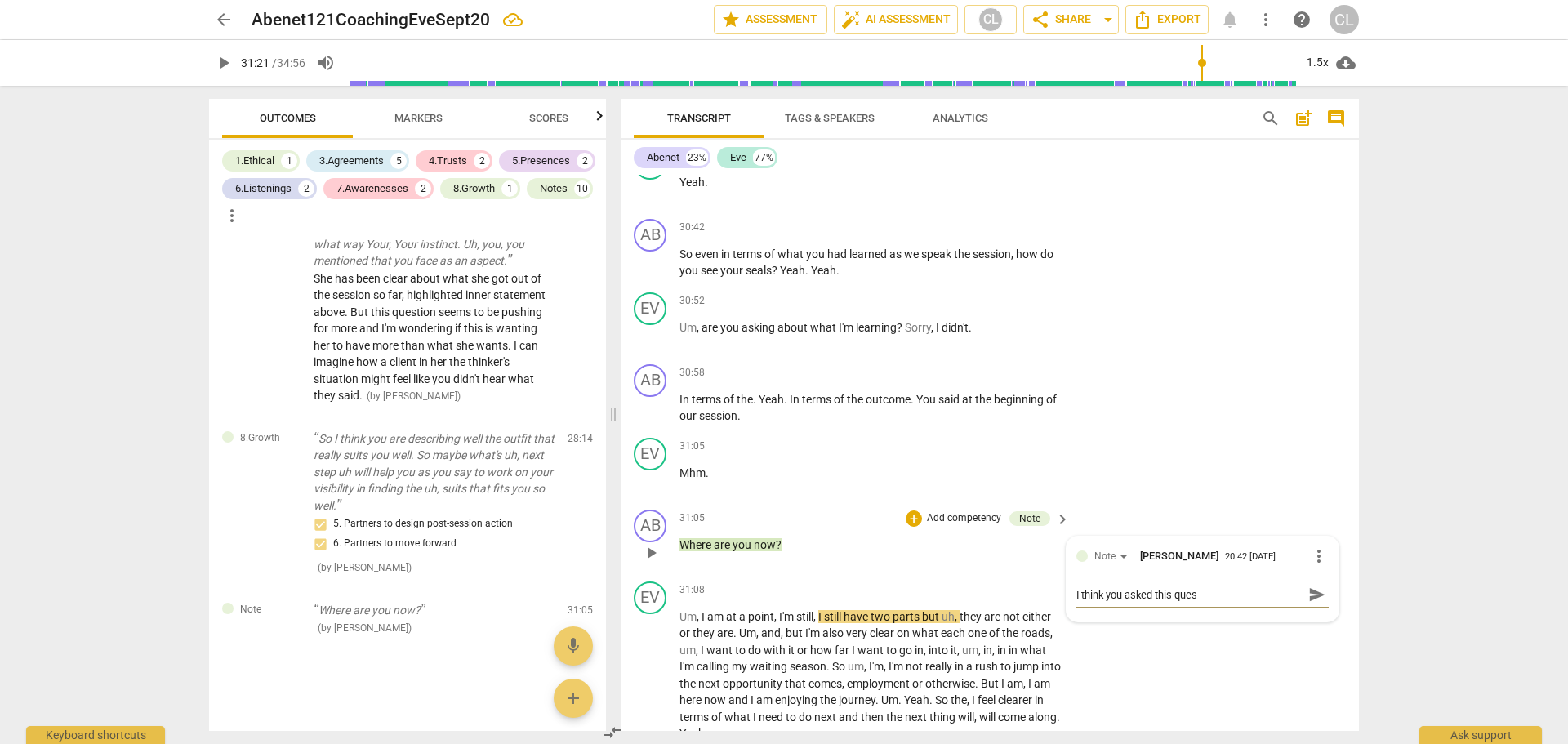
type textarea "I think you asked this quest"
type textarea "I think you asked this questi"
type textarea "I think you asked this questio"
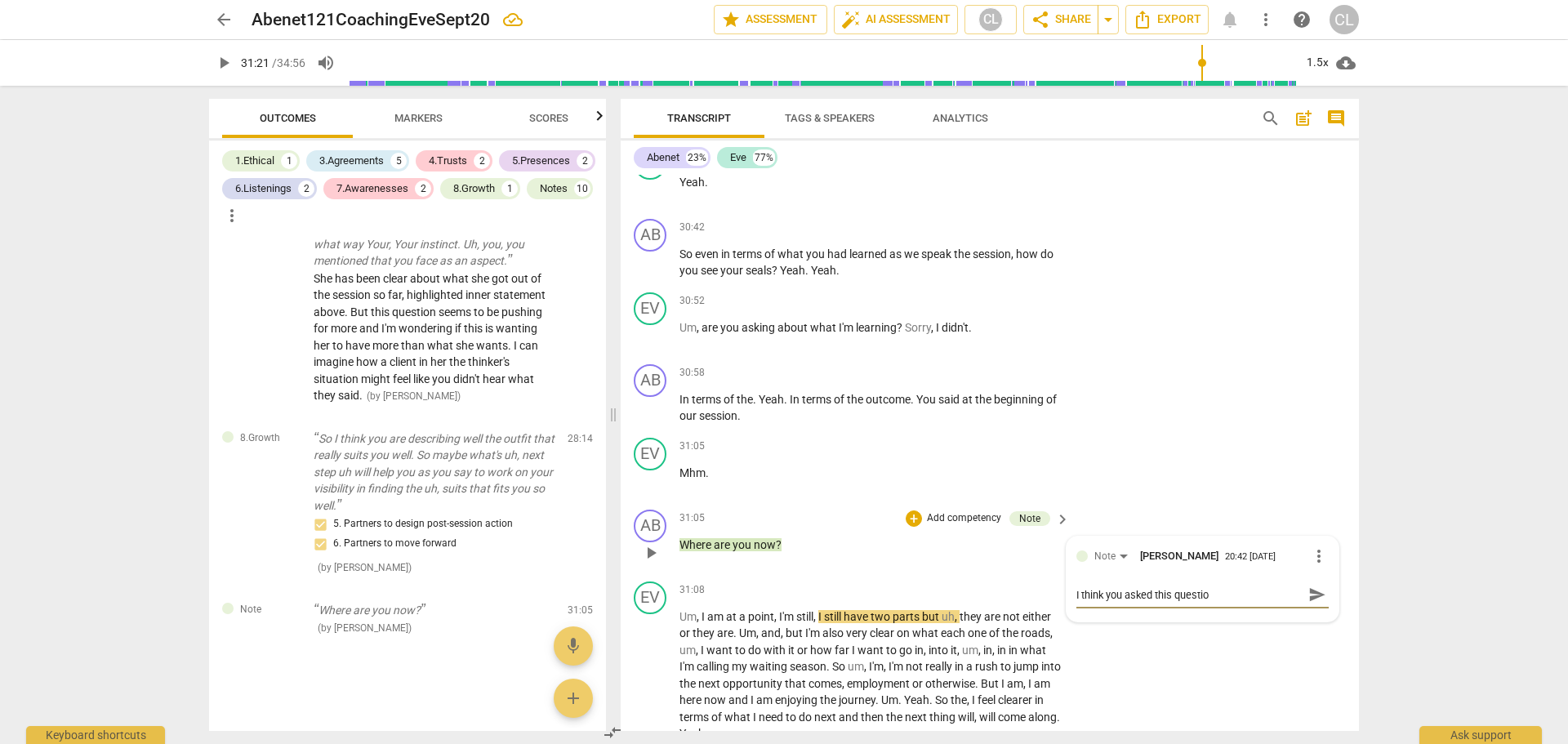
type textarea "I think you asked this question"
type textarea "I think you asked this question s"
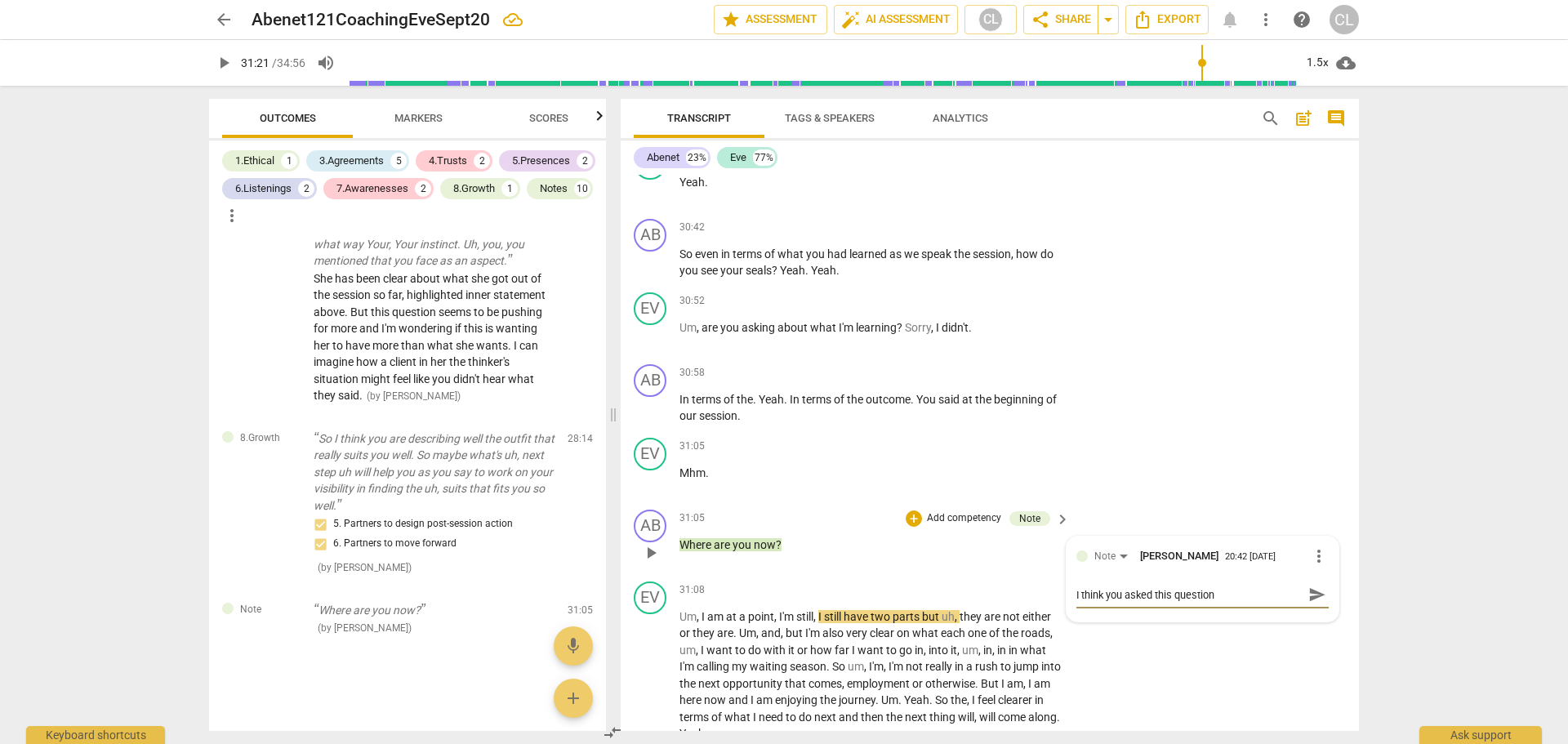
type textarea "I think you asked this question s"
type textarea "I think you asked this question so"
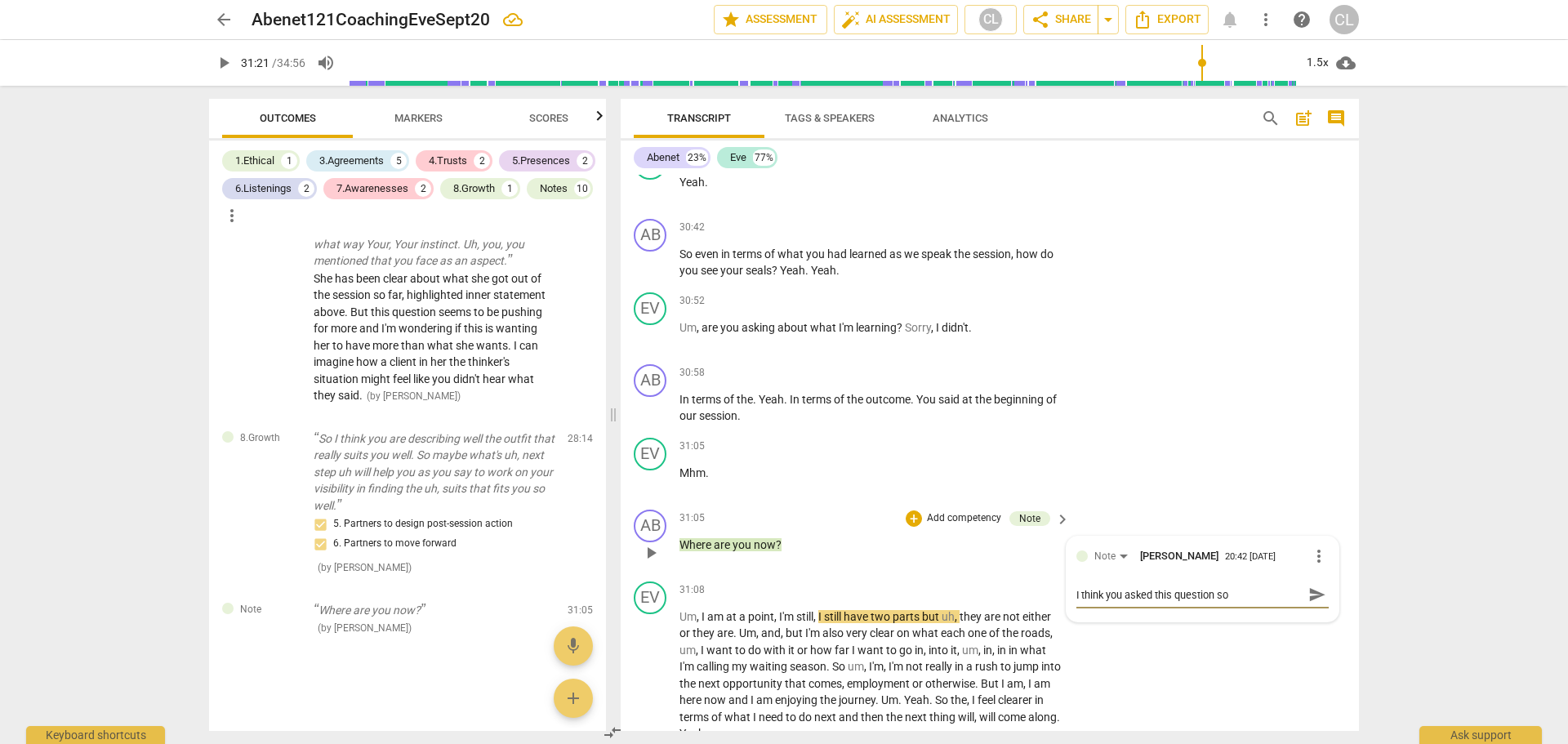
type textarea "I think you asked this question so w"
type textarea "I think you asked this question so we"
type textarea "I think you asked this question so wel"
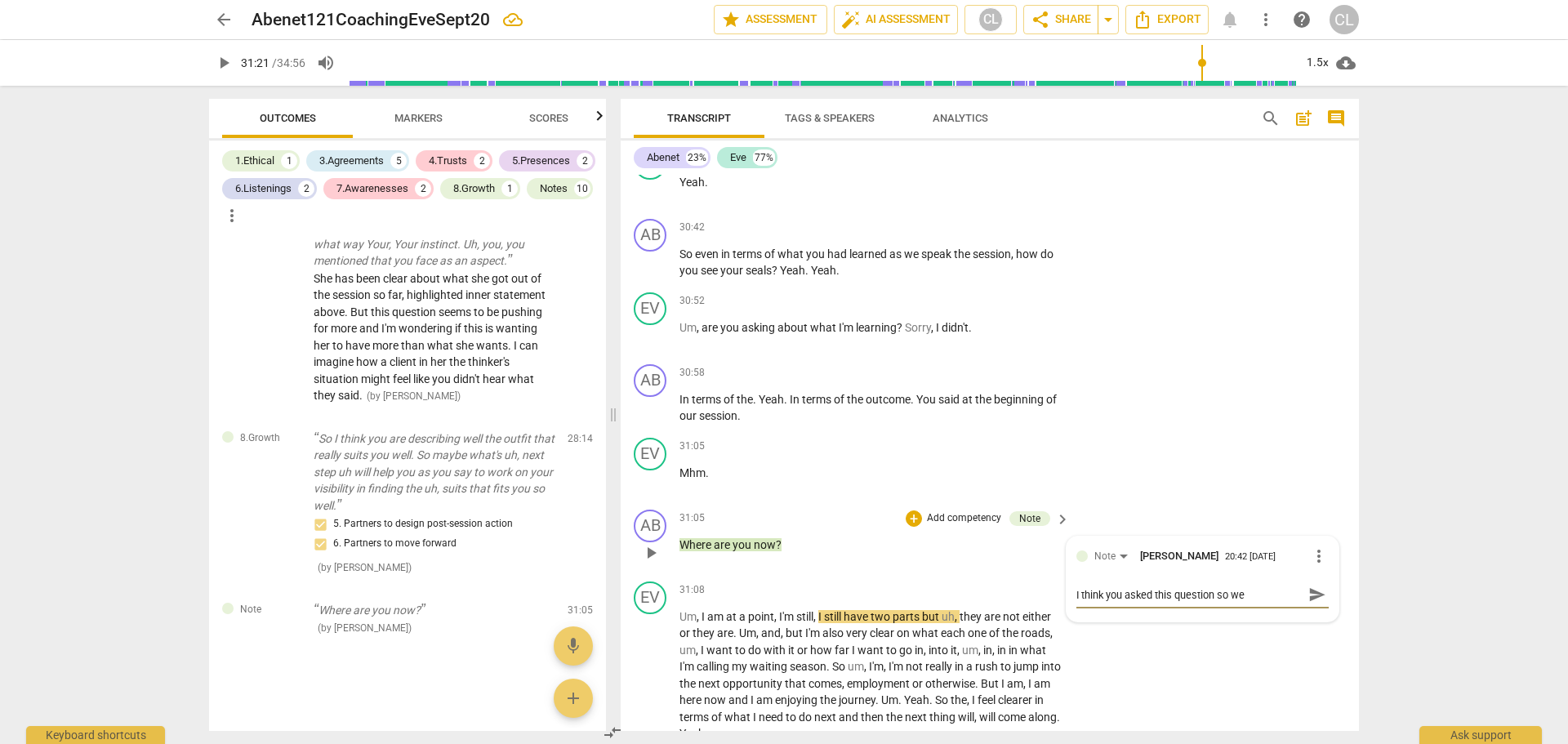
type textarea "I think you asked this question so wel"
type textarea "I think you asked this question so well"
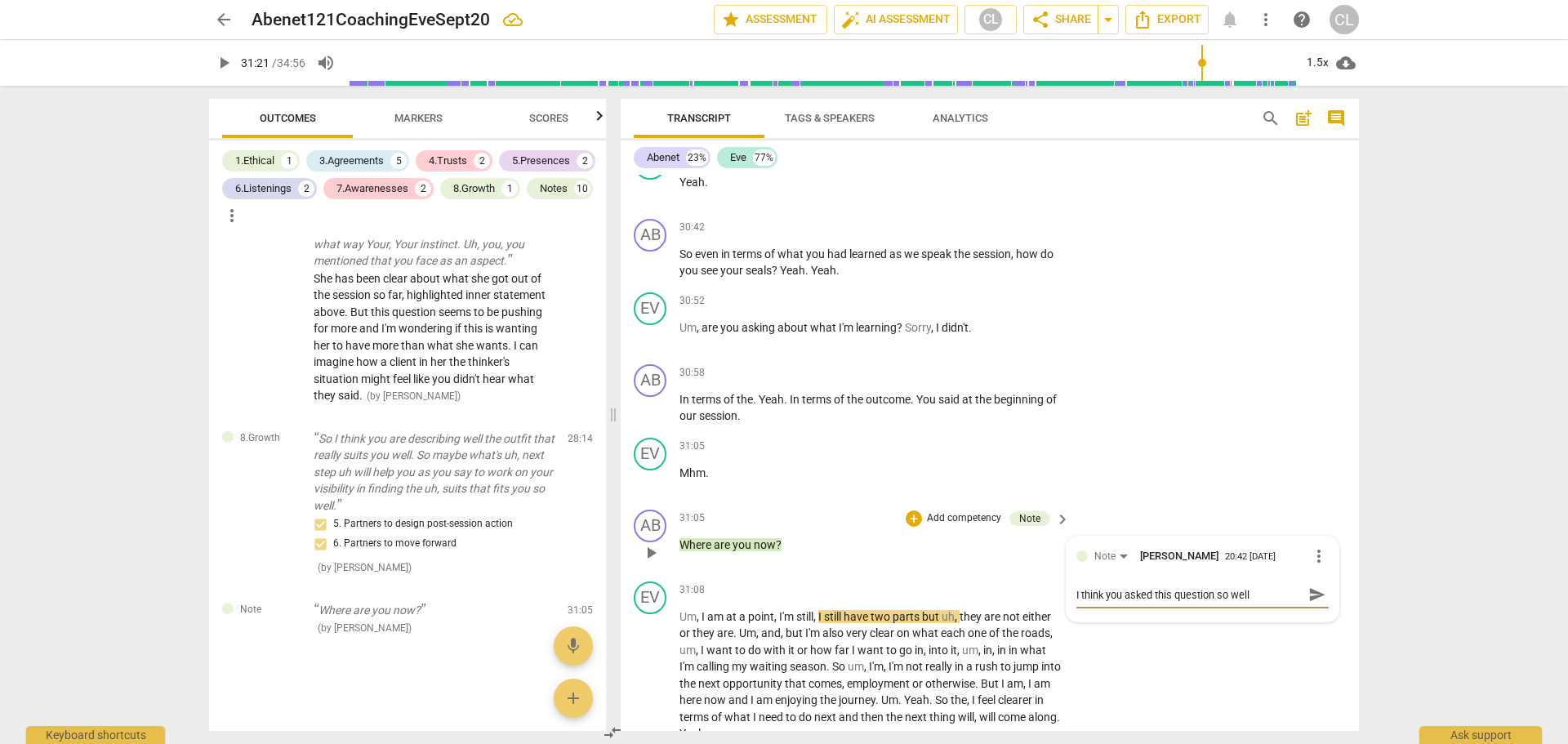
type textarea "I think you asked this question so well j"
type textarea "I think you asked this question so well"
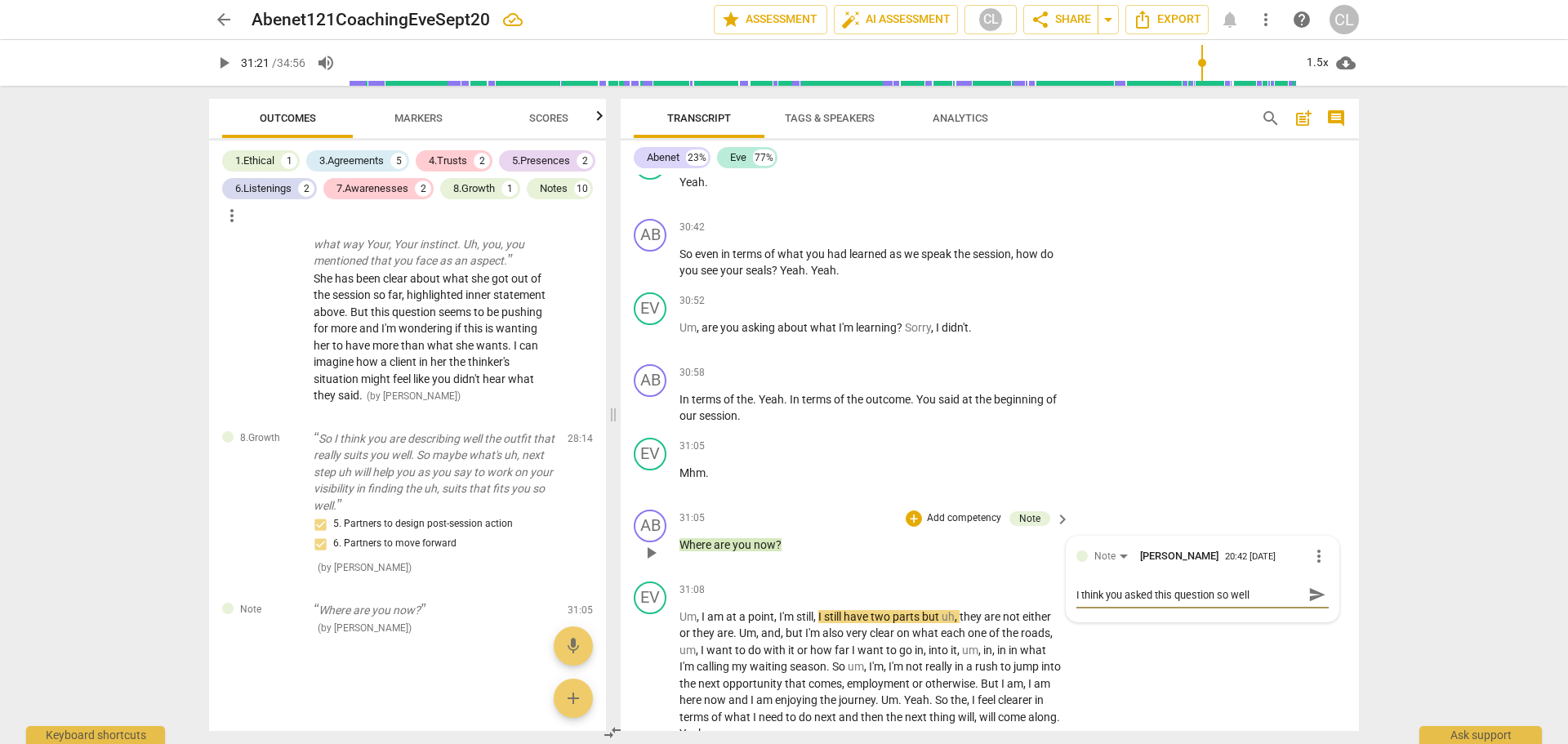
type textarea "I think you asked this question so well"
type textarea "I think you asked this question so well e"
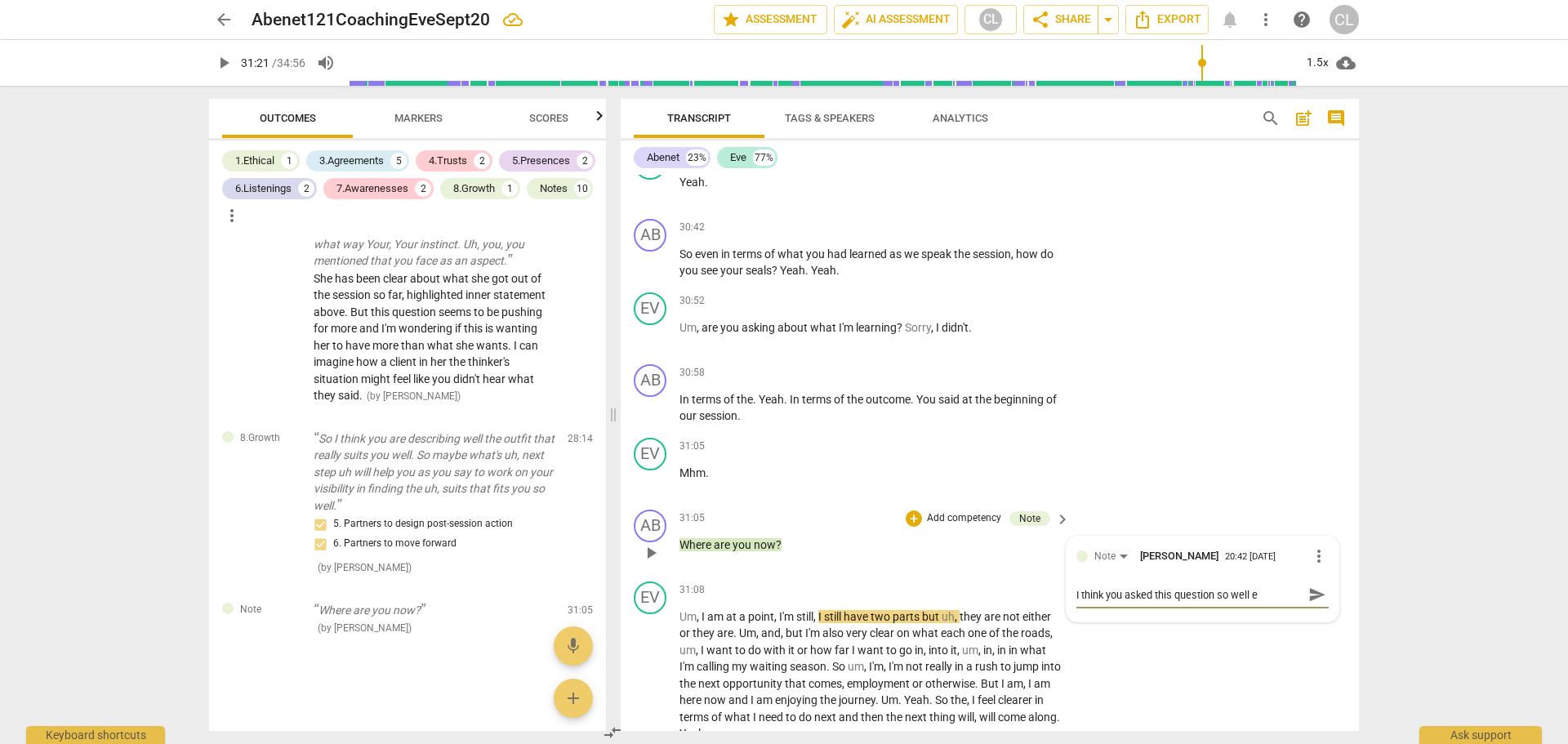
type textarea "I think you asked this question so well ea"
type textarea "I think you asked this question so well ear"
type textarea "I think you asked this question so well earl"
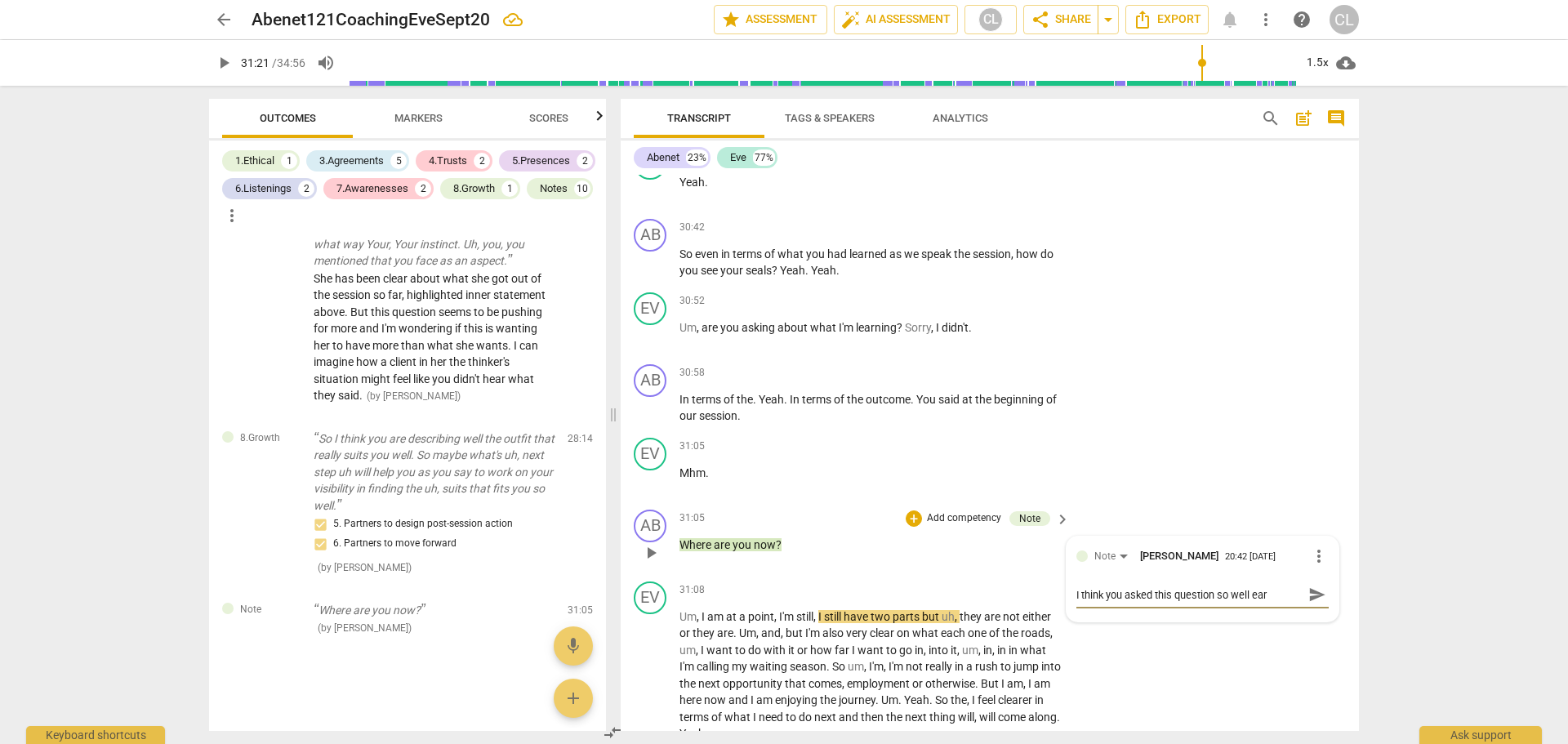
type textarea "I think you asked this question so well earl"
type textarea "I think you asked this question so well earli"
type textarea "I think you asked this question so well earlie"
type textarea "I think you asked this question so well earlier"
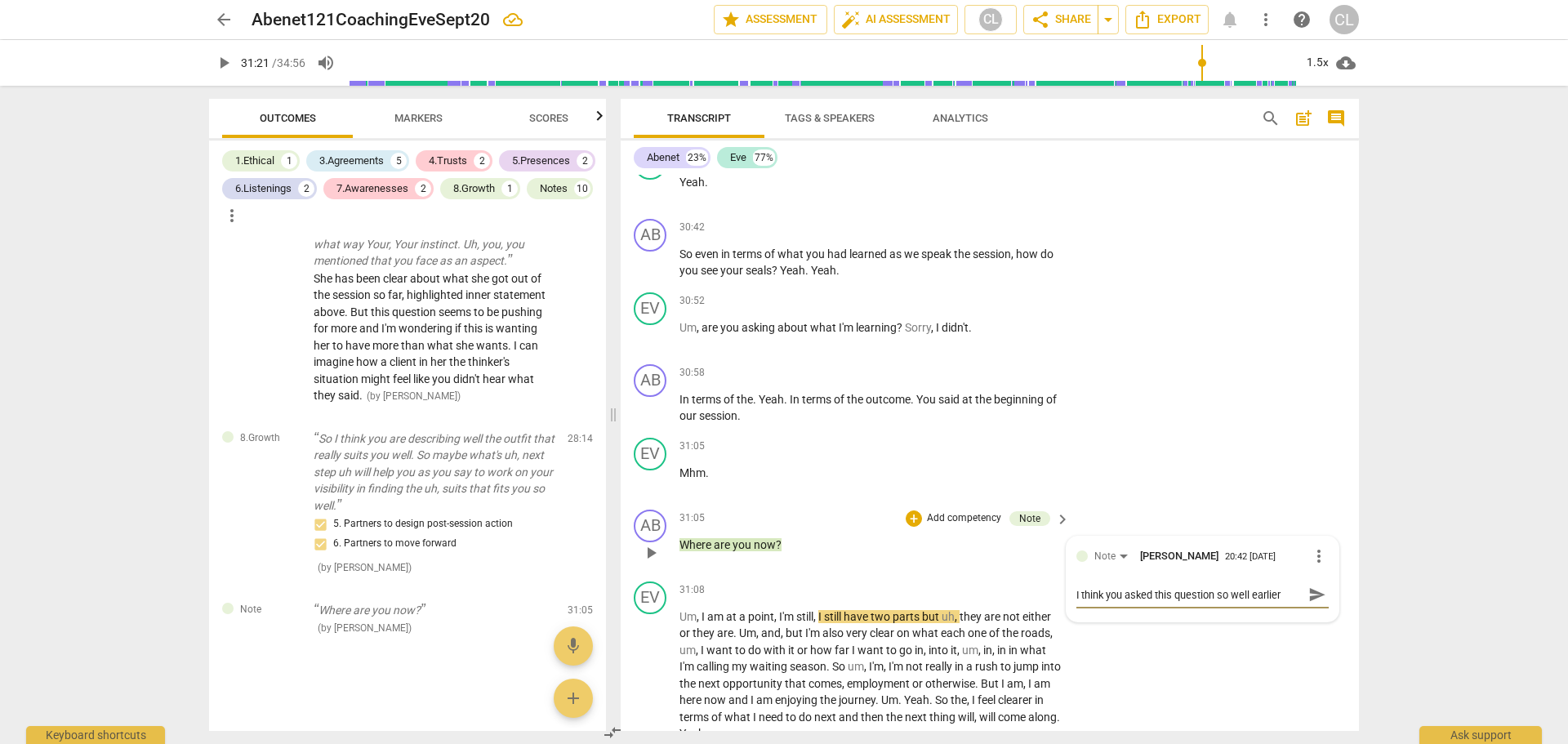
type textarea "I think you asked this question so well earlier,"
type textarea "I think you asked this question so well earlier, r"
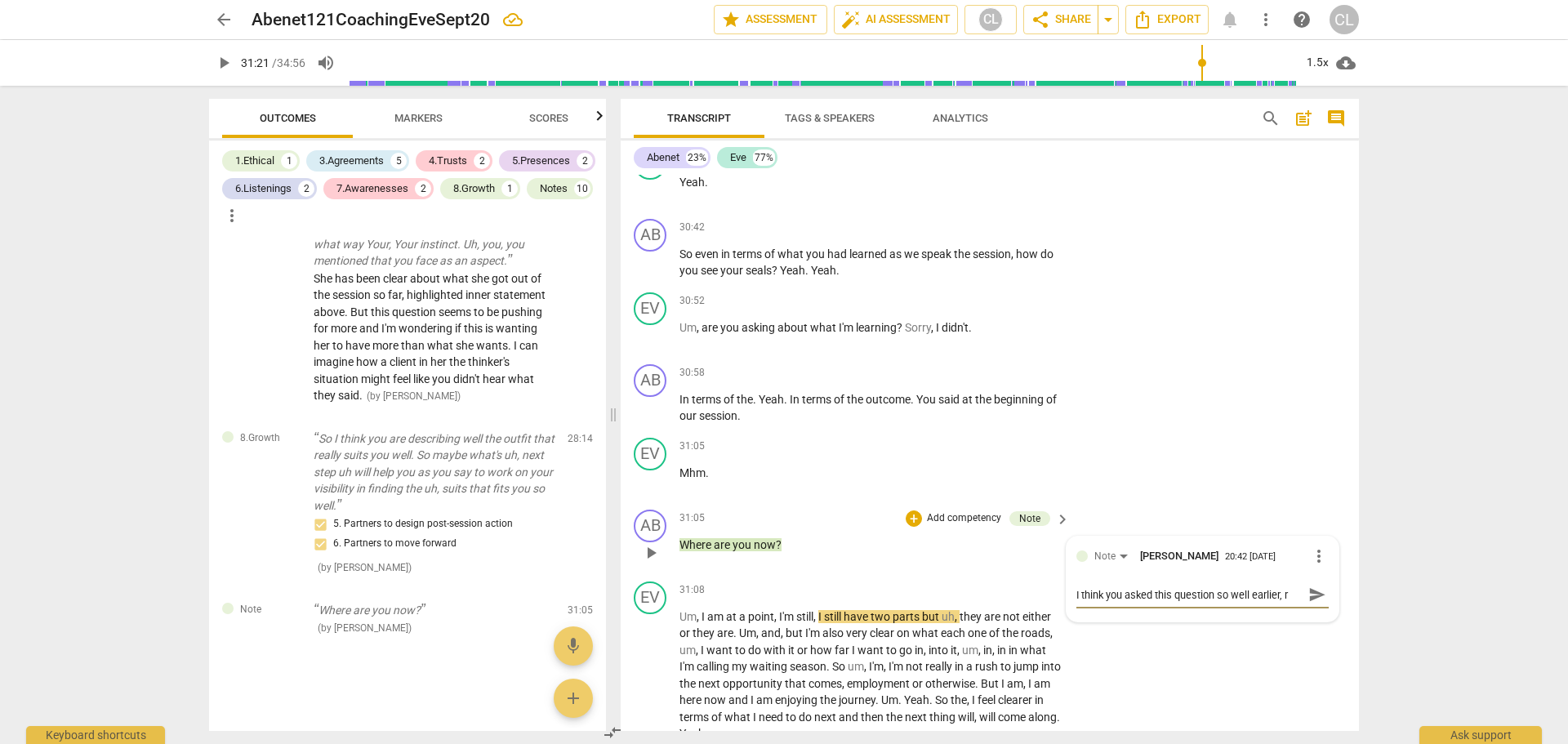
type textarea "I think you asked this question so well earlier, ri"
type textarea "I think you asked this question so well earlier, rig"
type textarea "I think you asked this question so well earlier, righ"
type textarea "I think you asked this question so well earlier, right"
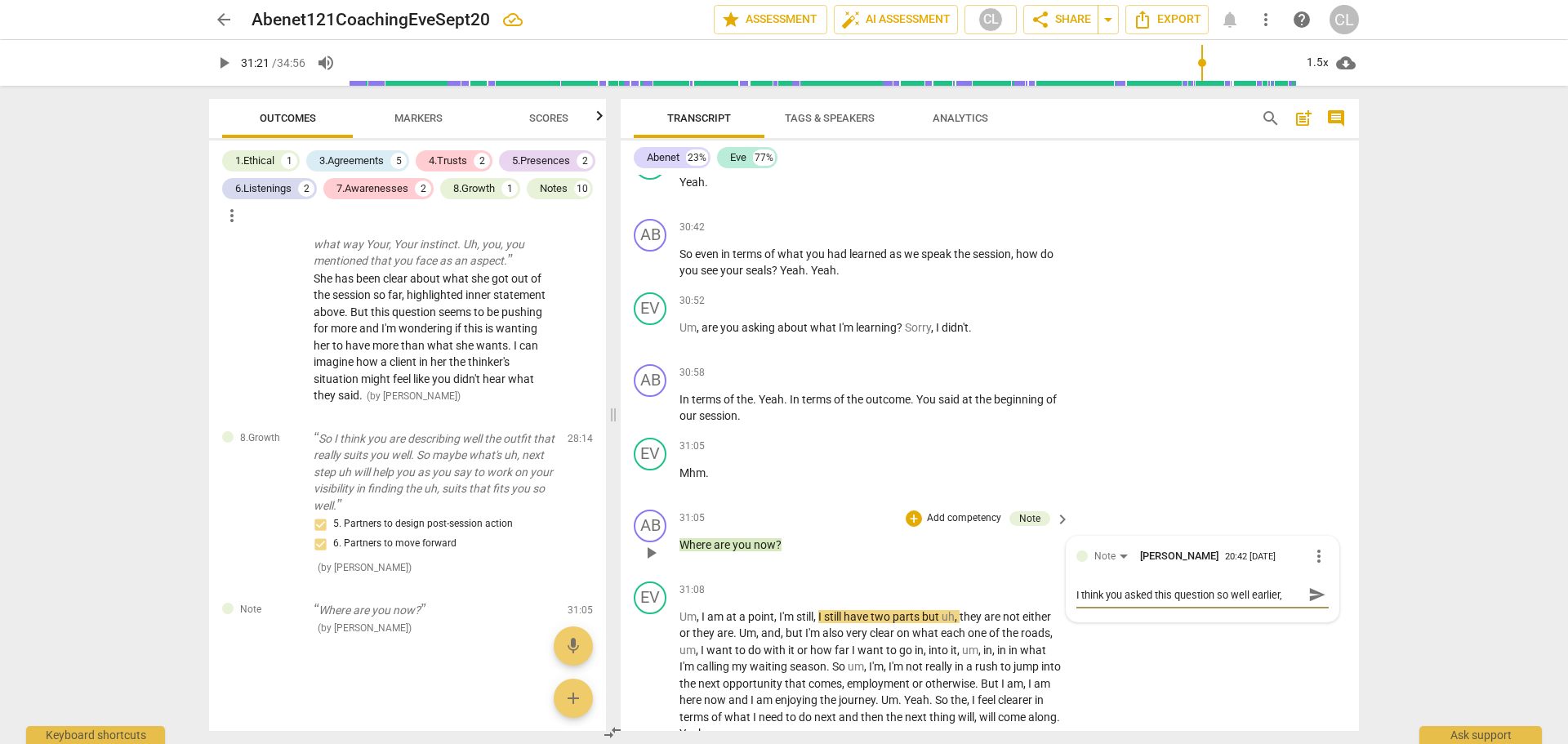
scroll to position [15, 0]
type textarea "I think you asked this question so well earlier, right?"
drag, startPoint x: 1312, startPoint y: 593, endPoint x: 1303, endPoint y: 594, distance: 9.1
click at [1311, 593] on span "send" at bounding box center [1317, 594] width 18 height 18
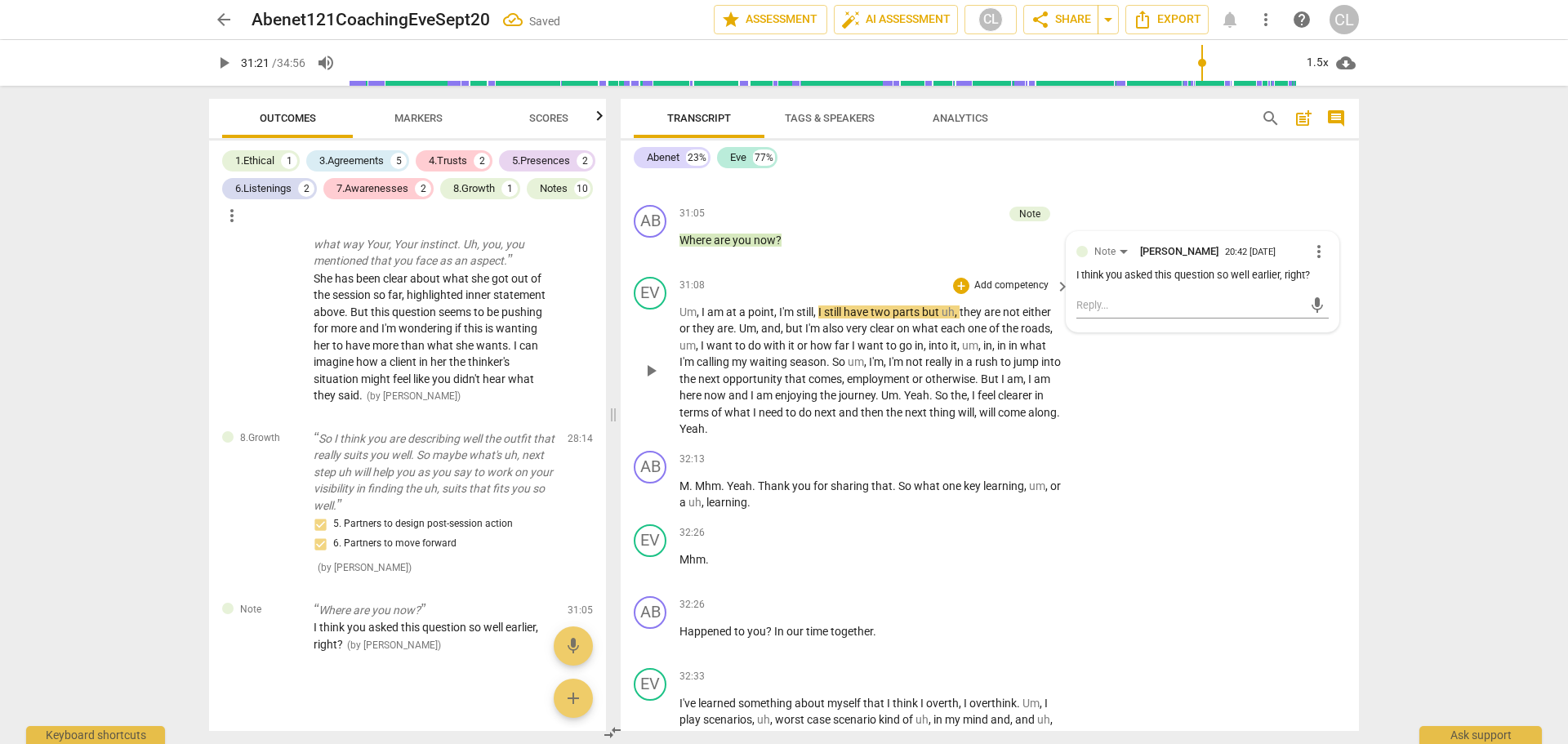
scroll to position [7648, 0]
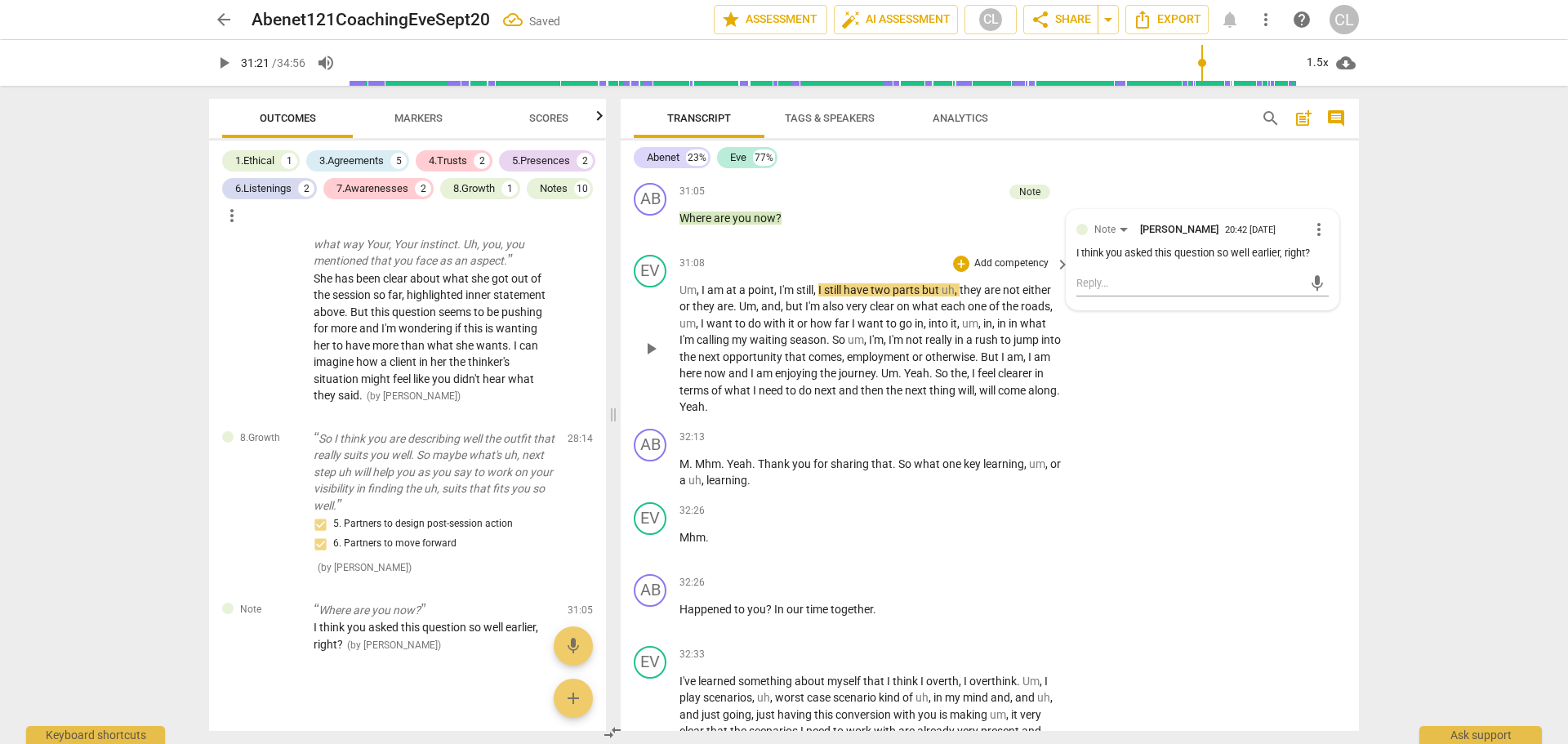
click at [658, 351] on span "play_arrow" at bounding box center [650, 349] width 20 height 20
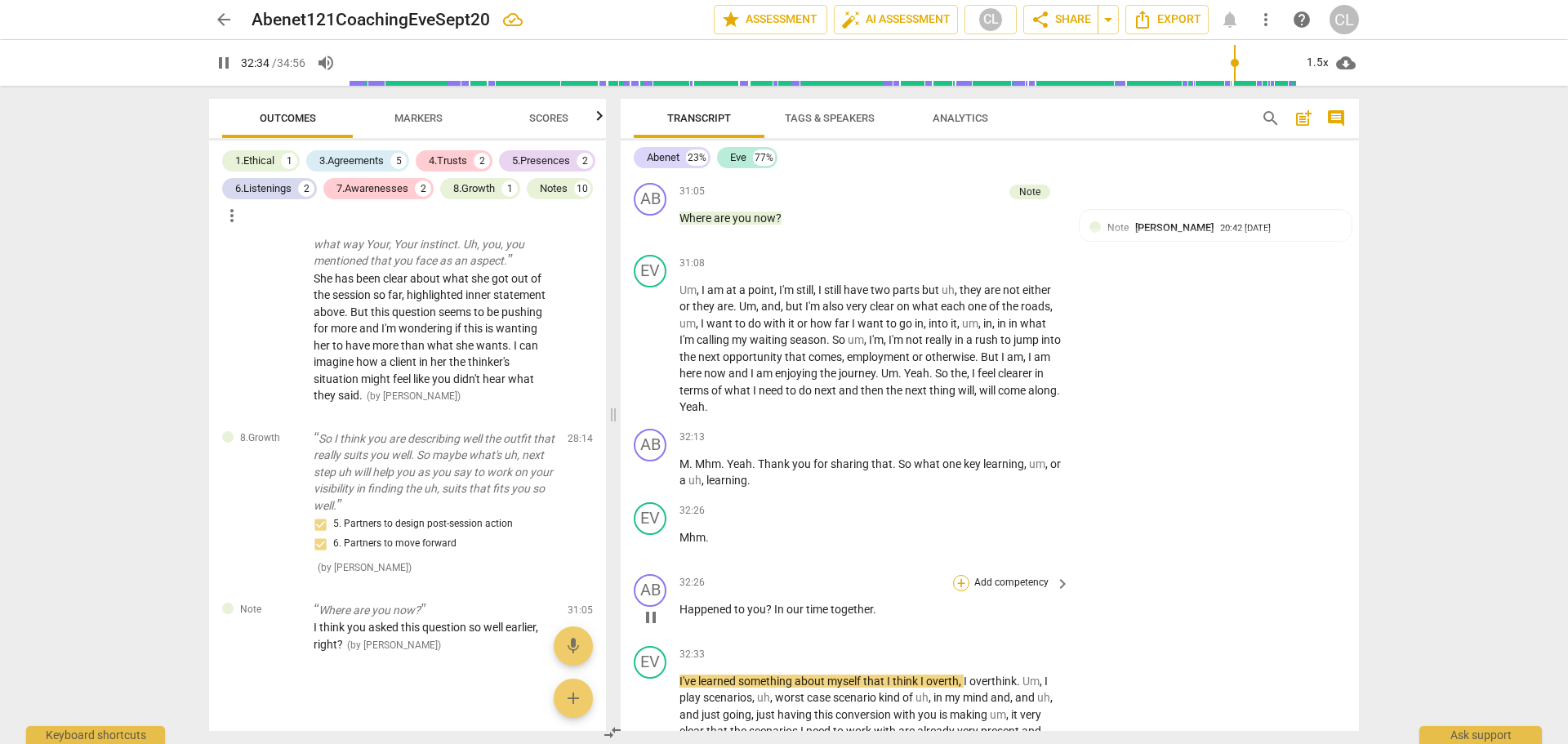
click at [958, 586] on div "+" at bounding box center [961, 582] width 16 height 16
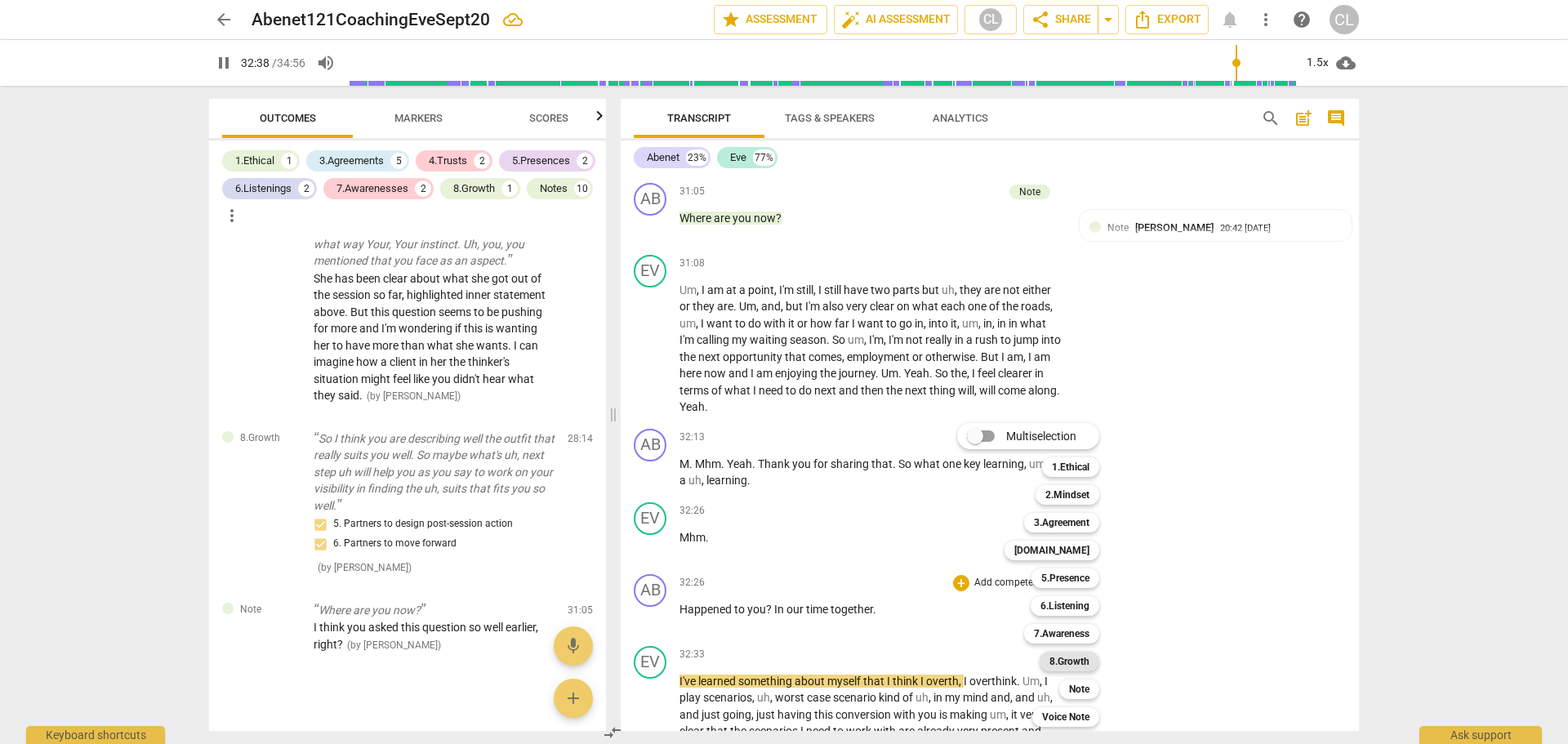
click at [1083, 664] on b "8.Growth" at bounding box center [1069, 661] width 40 height 20
type input "1959"
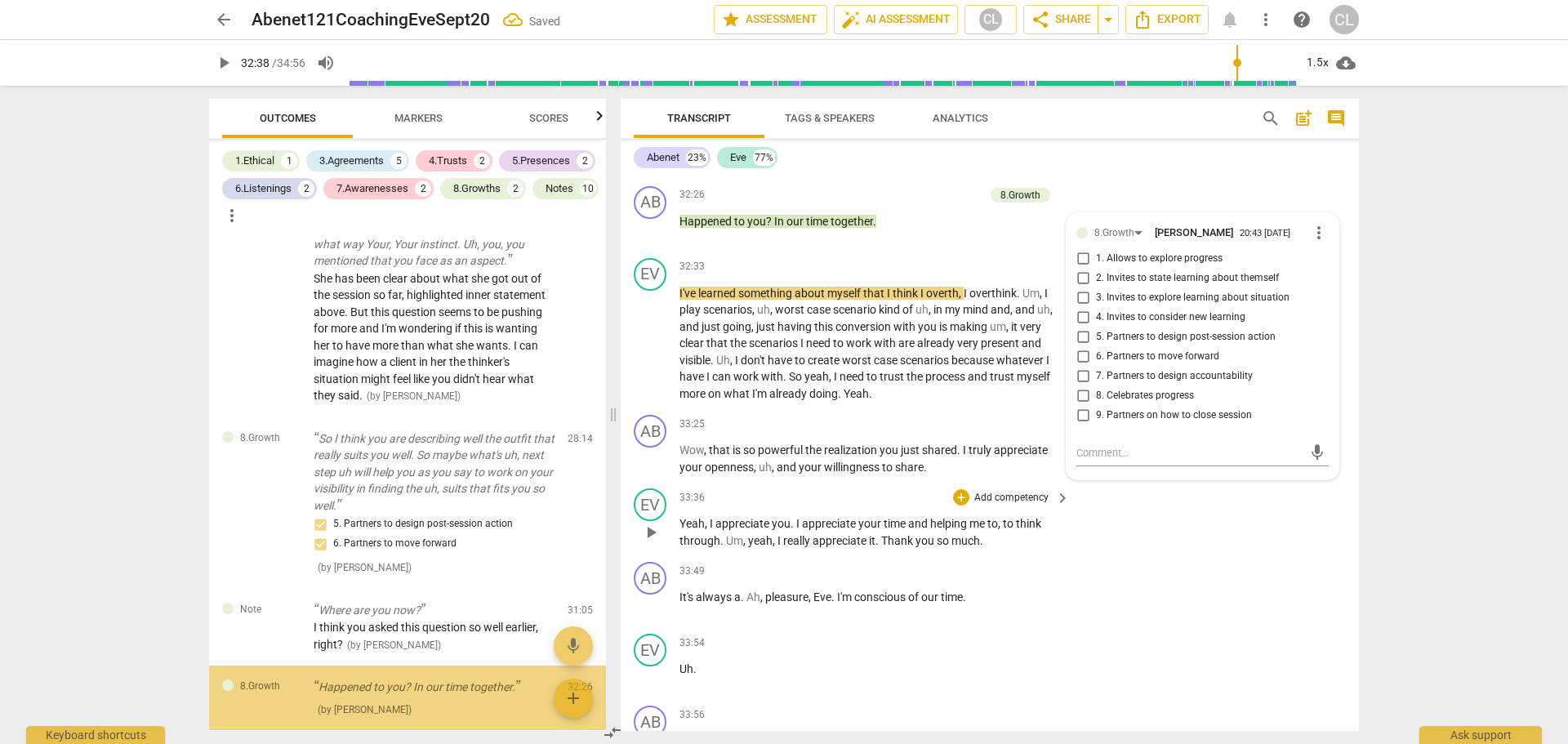
scroll to position [4189, 0]
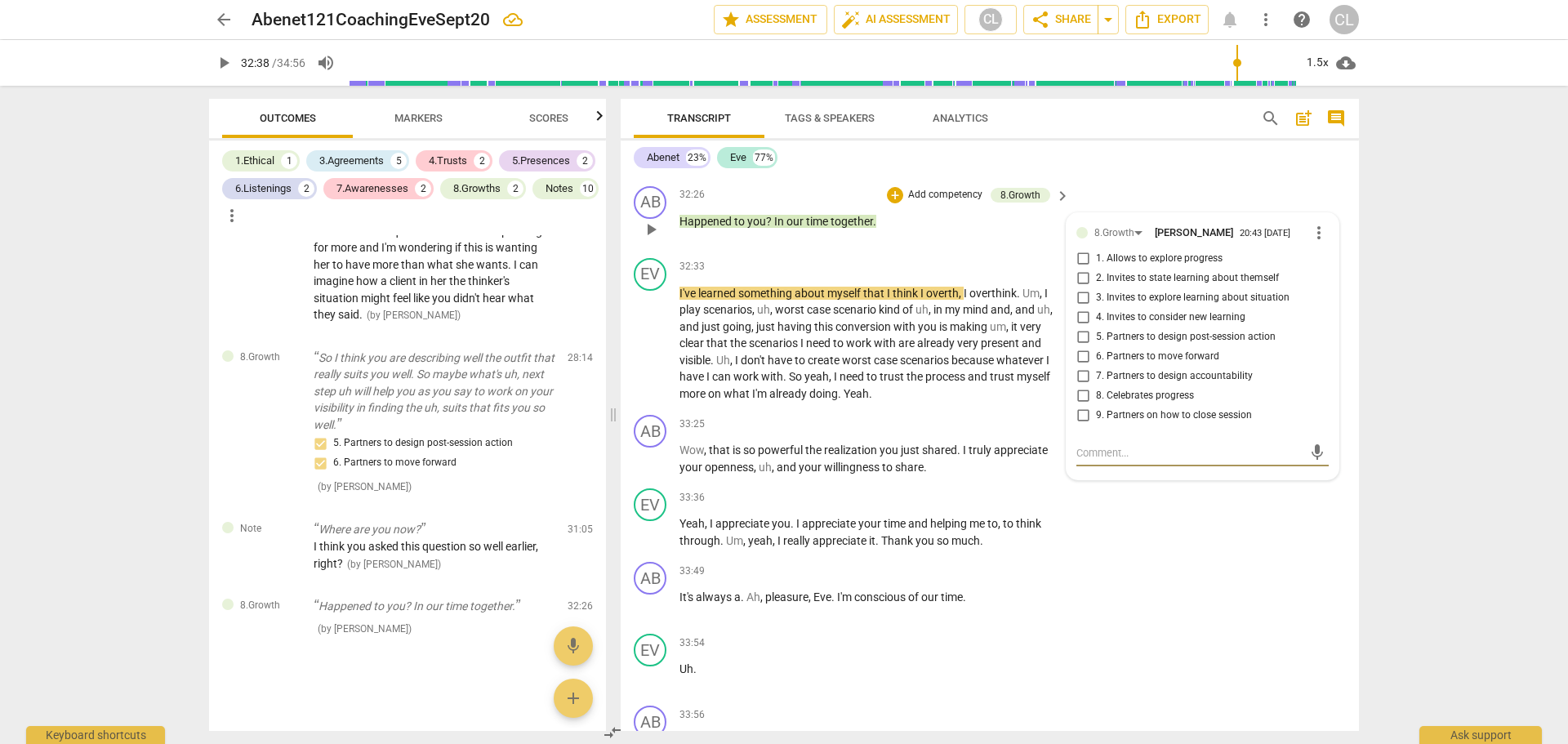
click at [1083, 260] on input "1. Allows to explore progress" at bounding box center [1083, 259] width 26 height 20
checkbox input "true"
click at [1080, 296] on input "3. Invites to explore learning about situation" at bounding box center [1083, 298] width 26 height 20
checkbox input "true"
click at [1081, 317] on input "4. Invites to consider new learning" at bounding box center [1083, 317] width 26 height 20
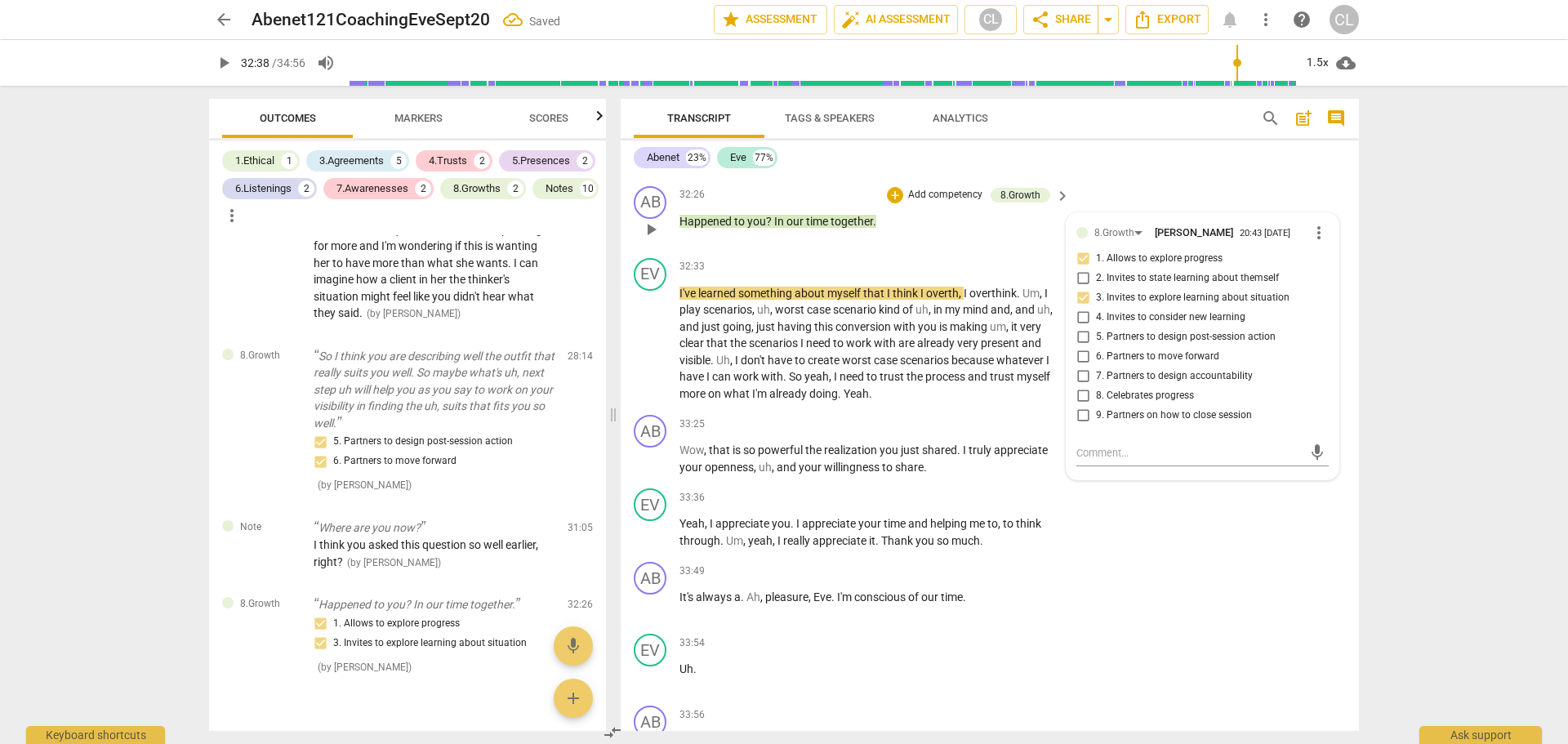
checkbox input "true"
click at [1197, 572] on div "AB play_arrow pause 33:49 + Add competency keyboard_arrow_right It's always a .…" at bounding box center [990, 590] width 739 height 72
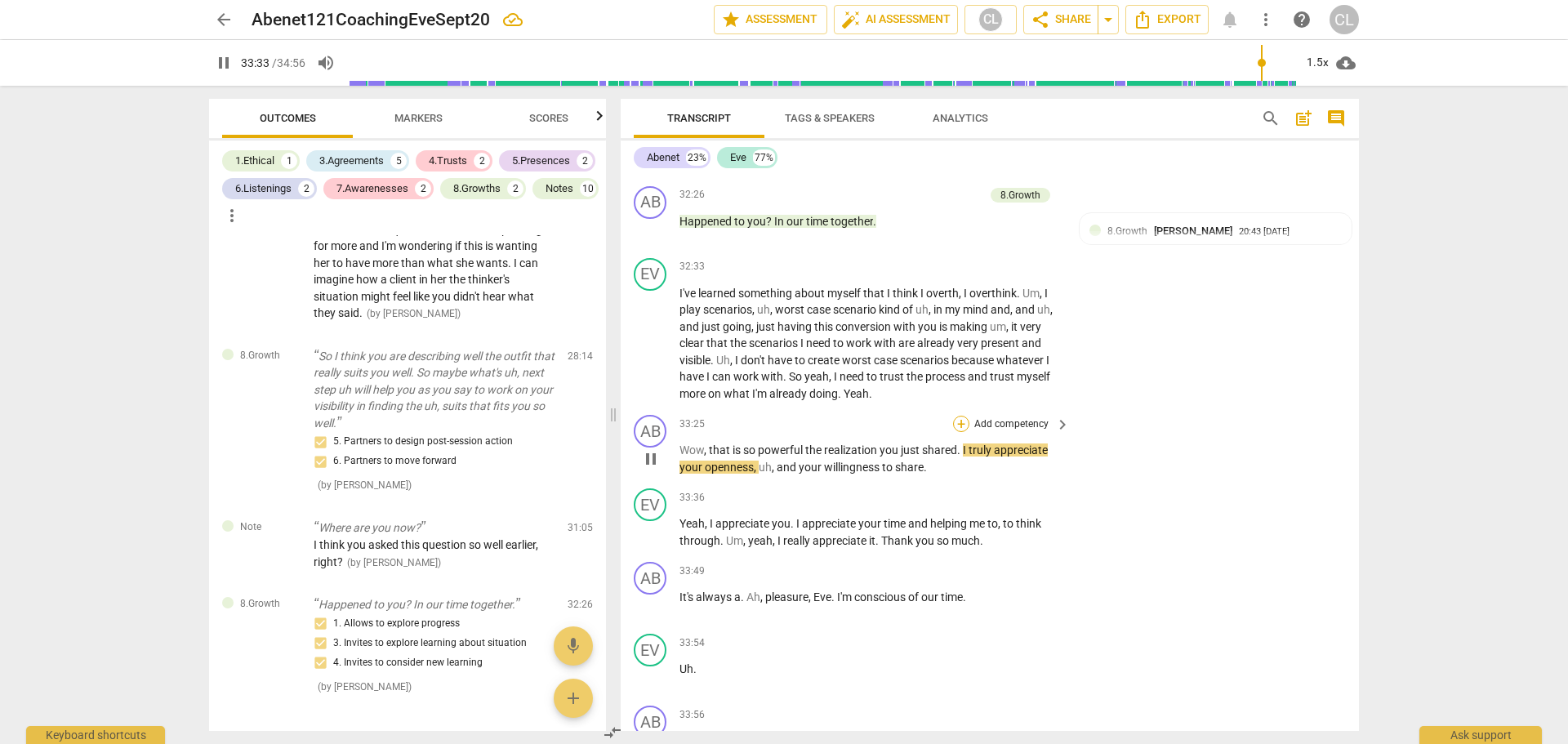
click at [958, 424] on div "+" at bounding box center [961, 423] width 16 height 16
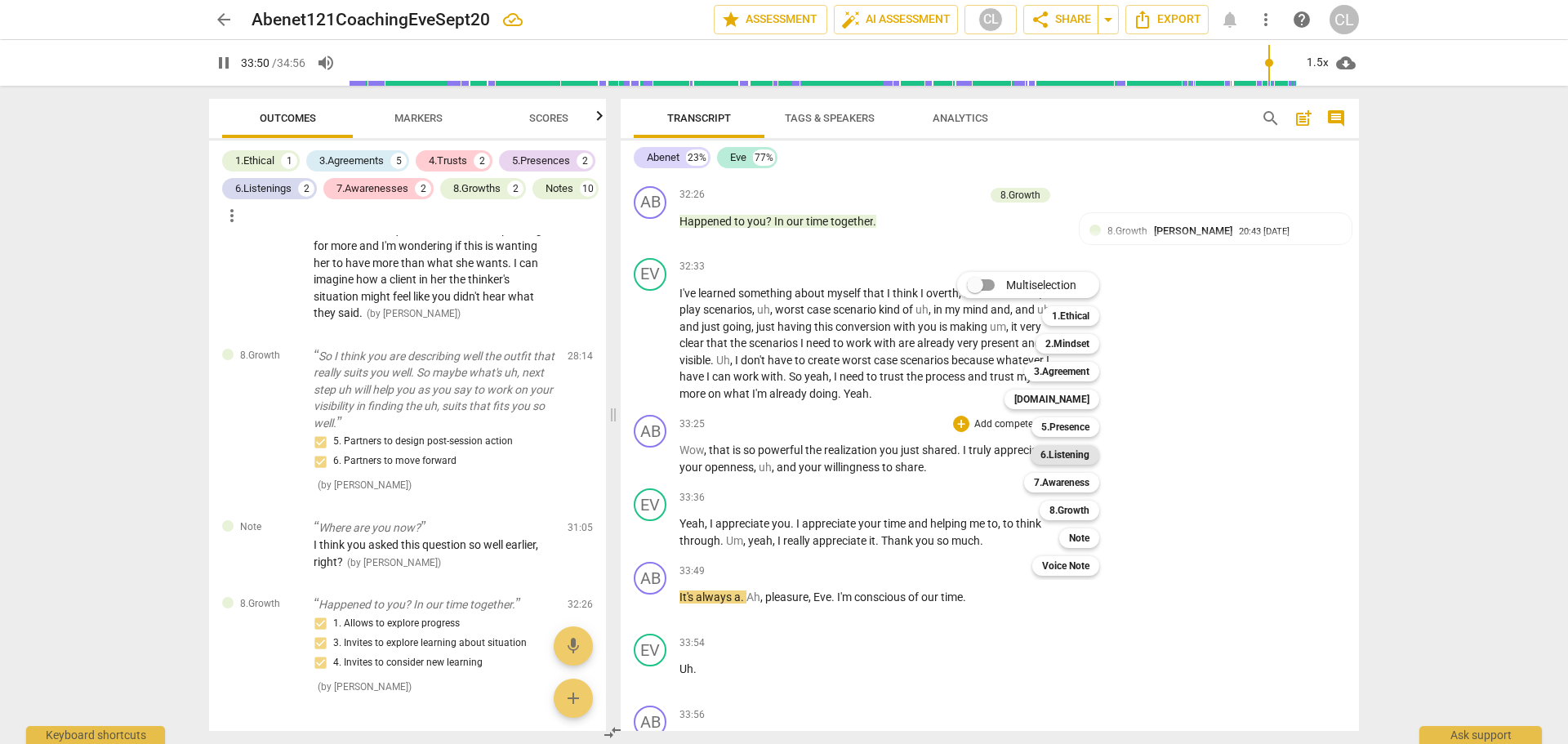
click at [1070, 454] on b "6.Listening" at bounding box center [1065, 454] width 49 height 20
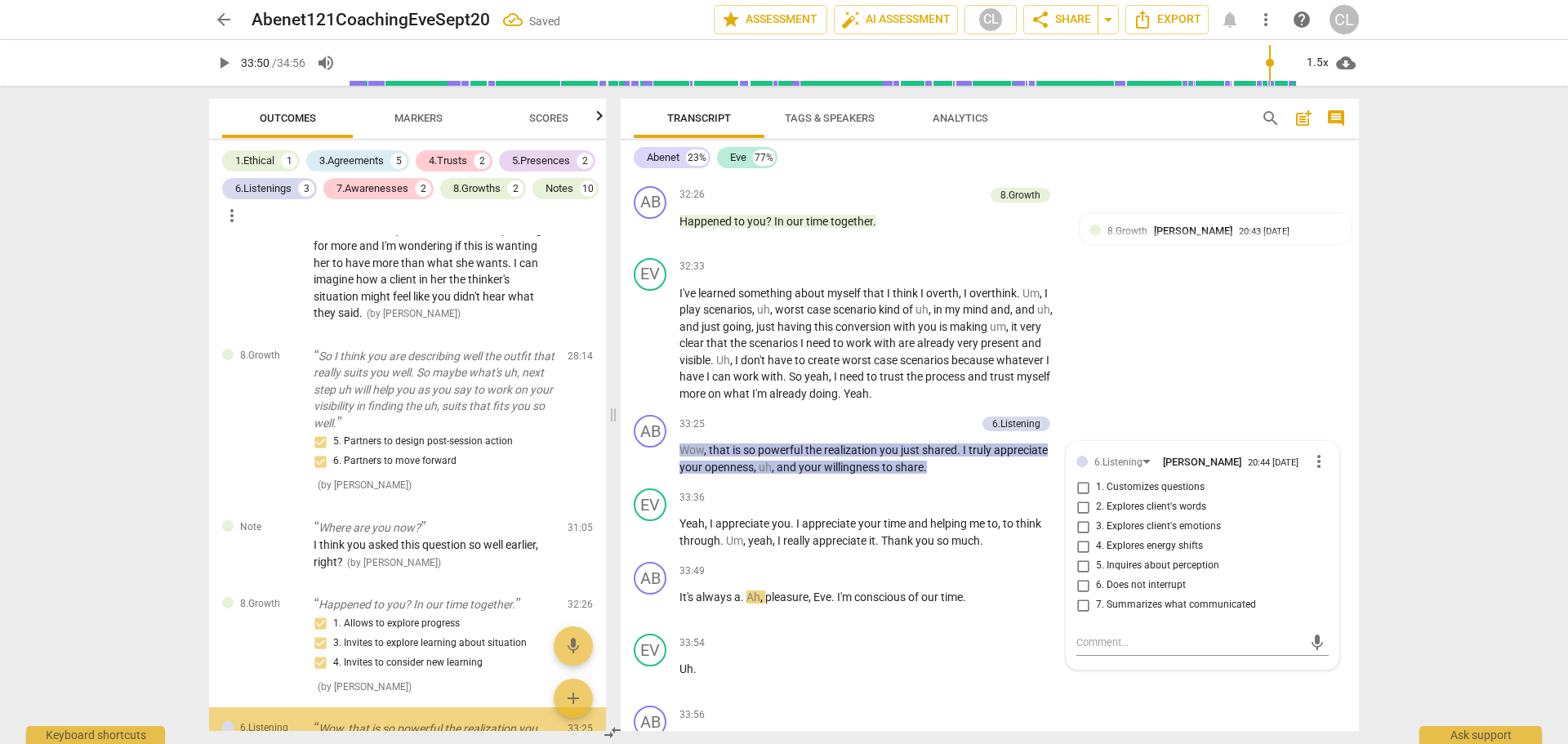
scroll to position [4347, 0]
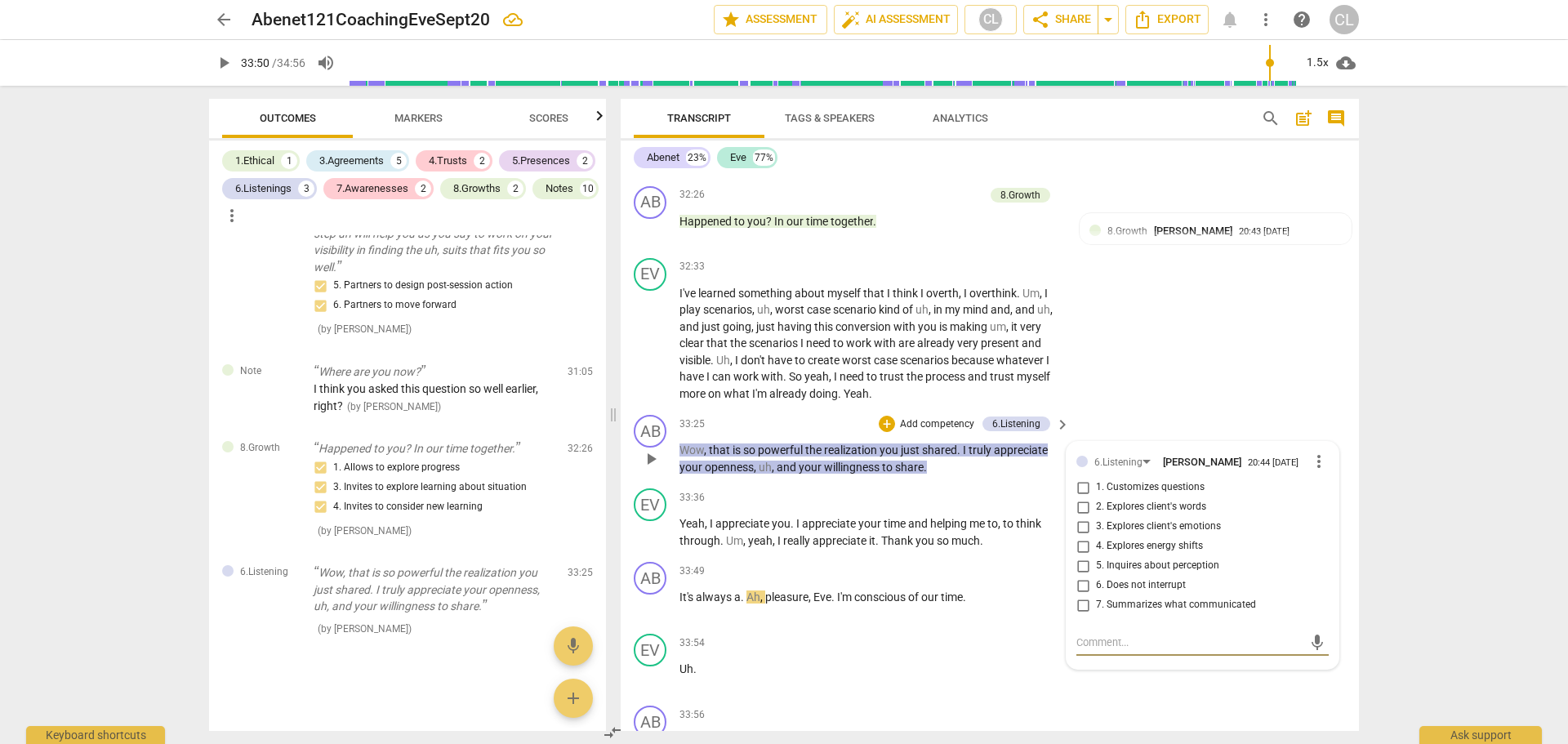
click at [1313, 462] on span "more_vert" at bounding box center [1319, 461] width 20 height 20
drag, startPoint x: 1323, startPoint y: 488, endPoint x: 851, endPoint y: 52, distance: 642.6
click at [1322, 487] on li "Delete" at bounding box center [1331, 492] width 56 height 31
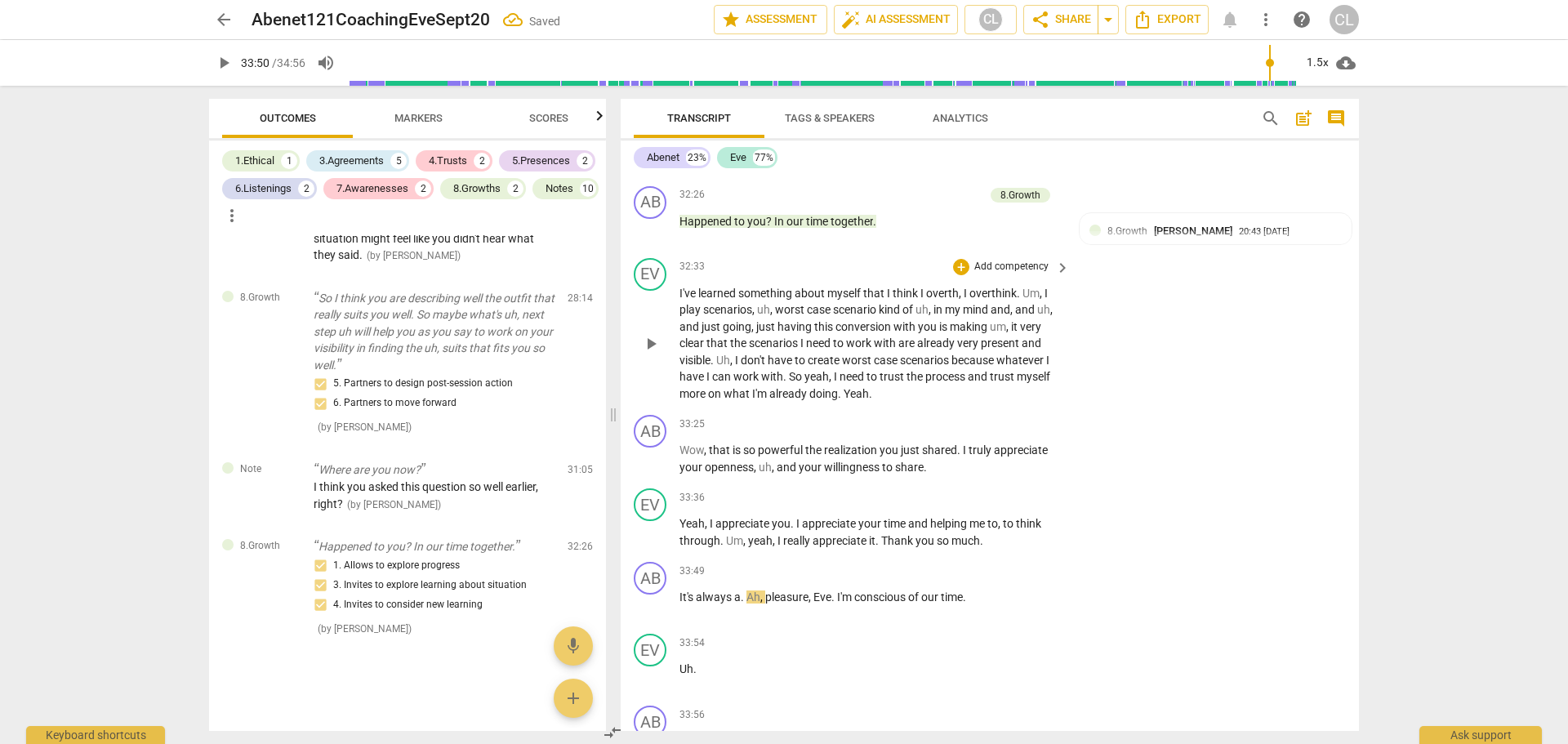
scroll to position [4249, 0]
click at [957, 423] on div "+" at bounding box center [961, 423] width 16 height 16
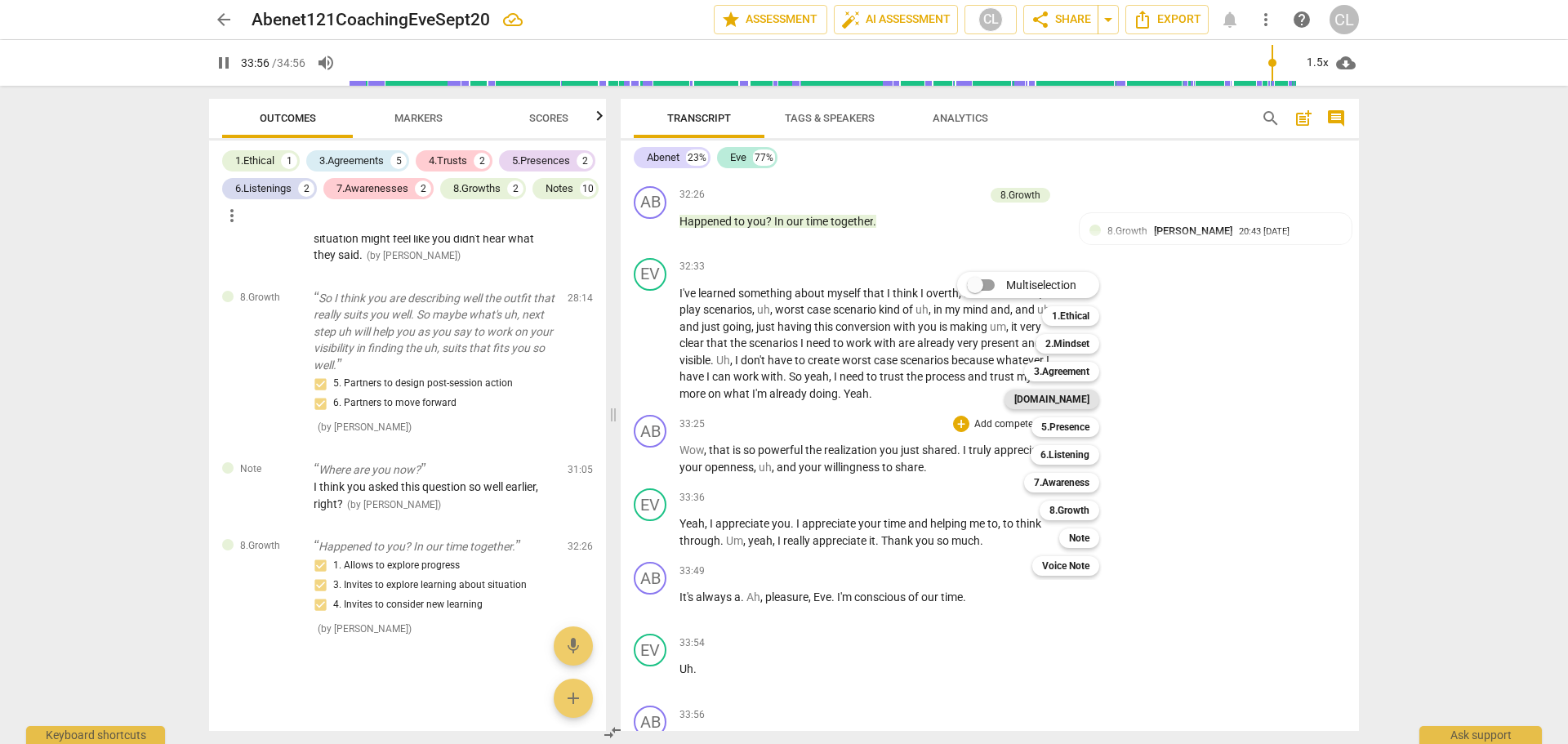
scroll to position [8594, 0]
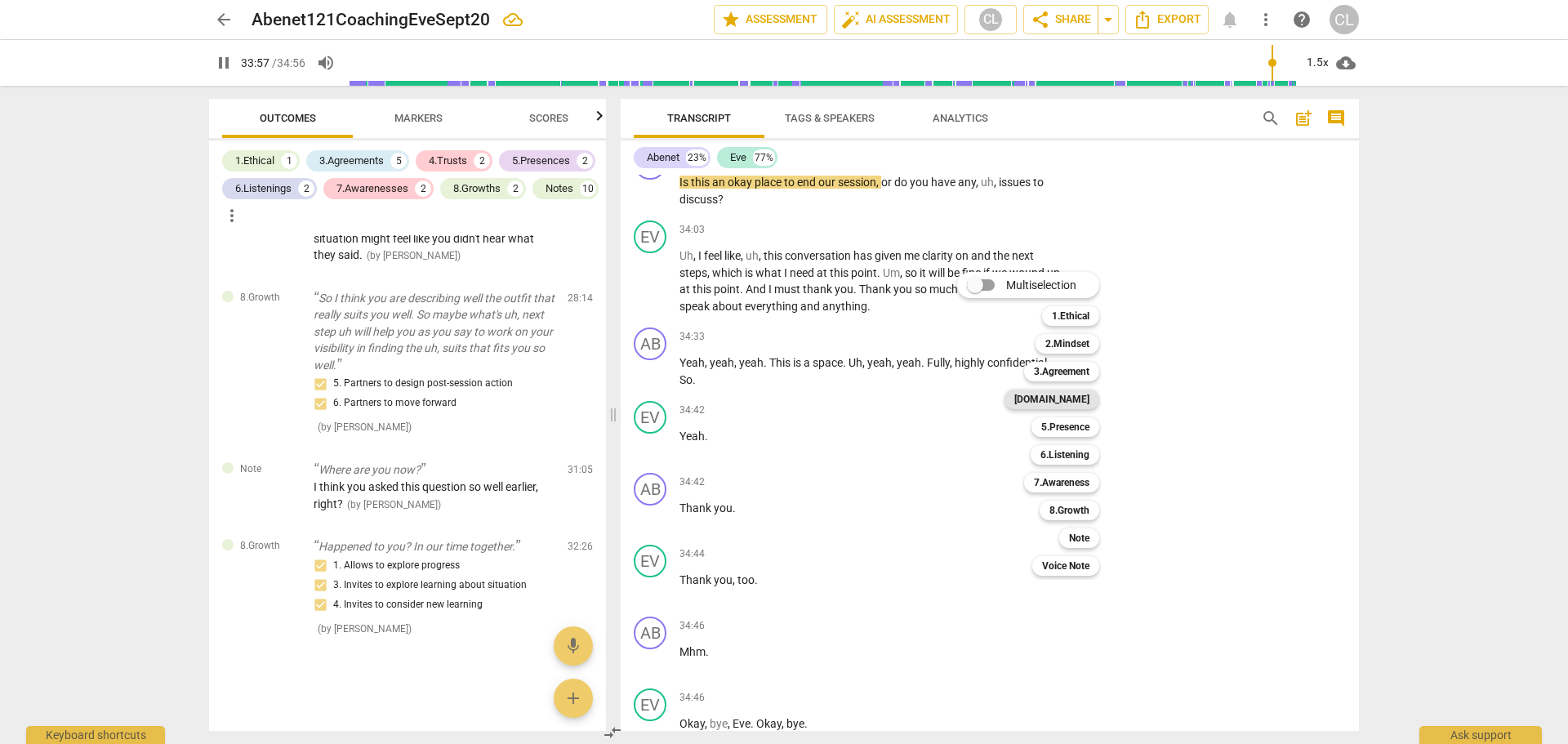
click at [1080, 405] on b "[DOMAIN_NAME]" at bounding box center [1052, 399] width 75 height 20
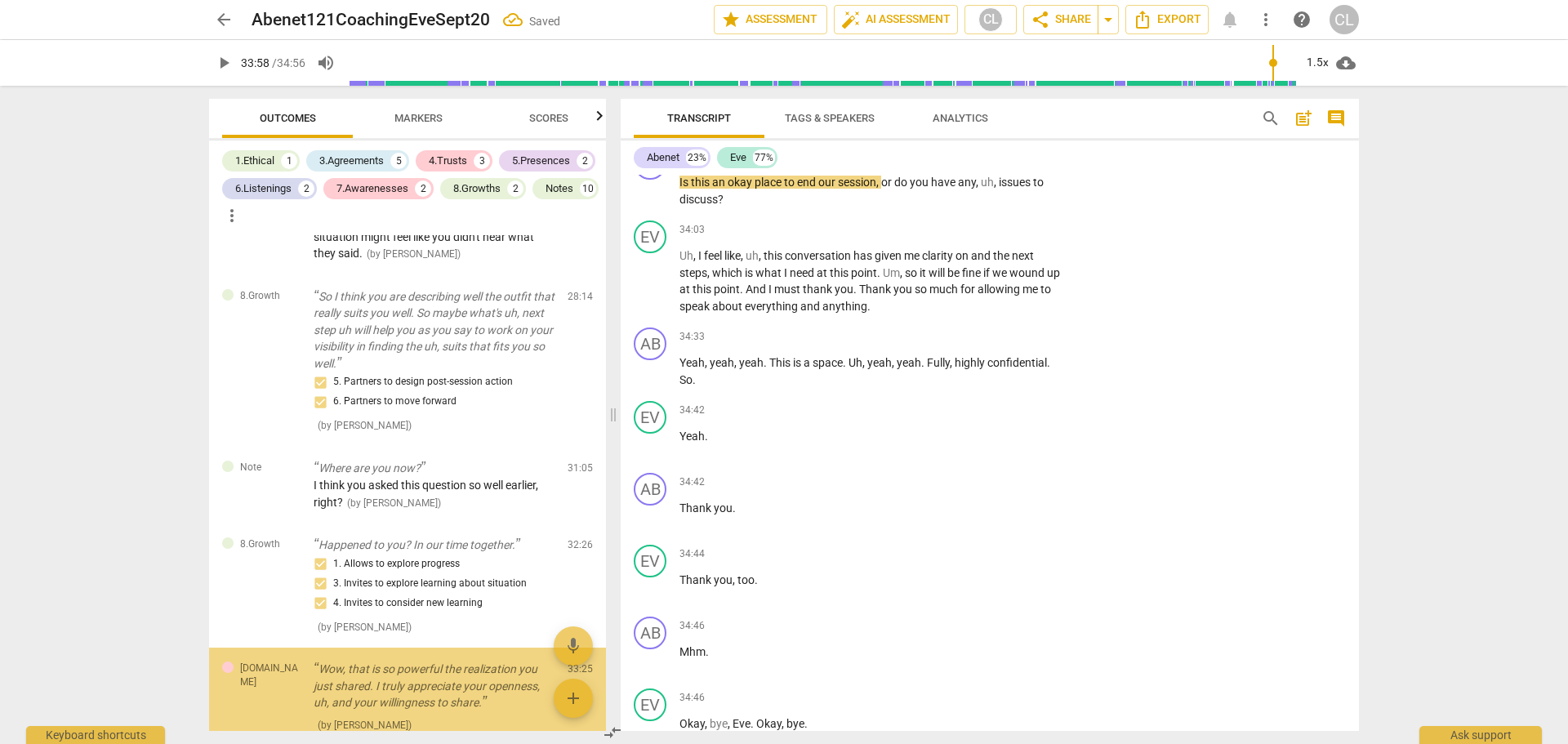
scroll to position [4347, 0]
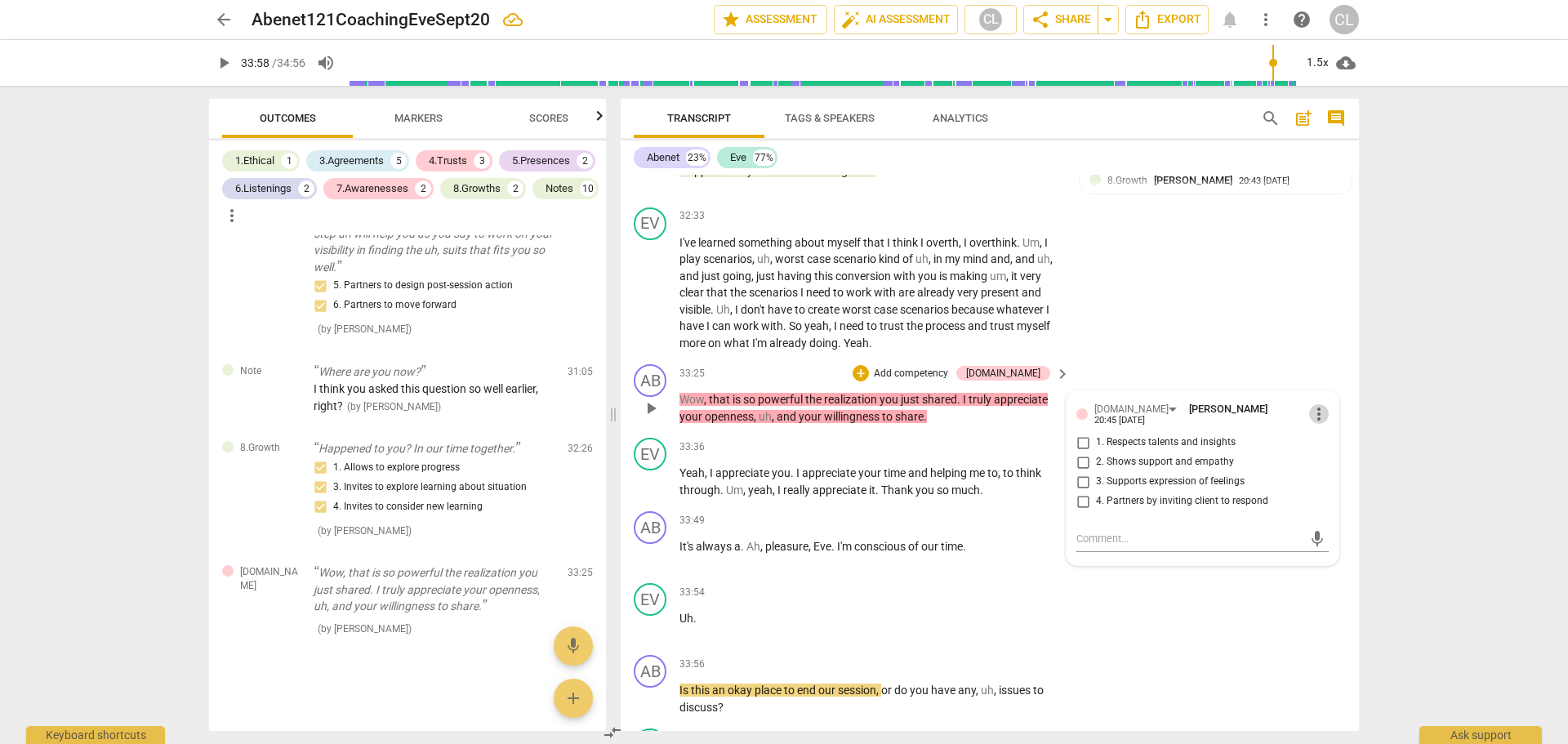
click at [1313, 411] on span "more_vert" at bounding box center [1319, 413] width 20 height 20
click at [1322, 438] on li "Delete" at bounding box center [1331, 441] width 56 height 31
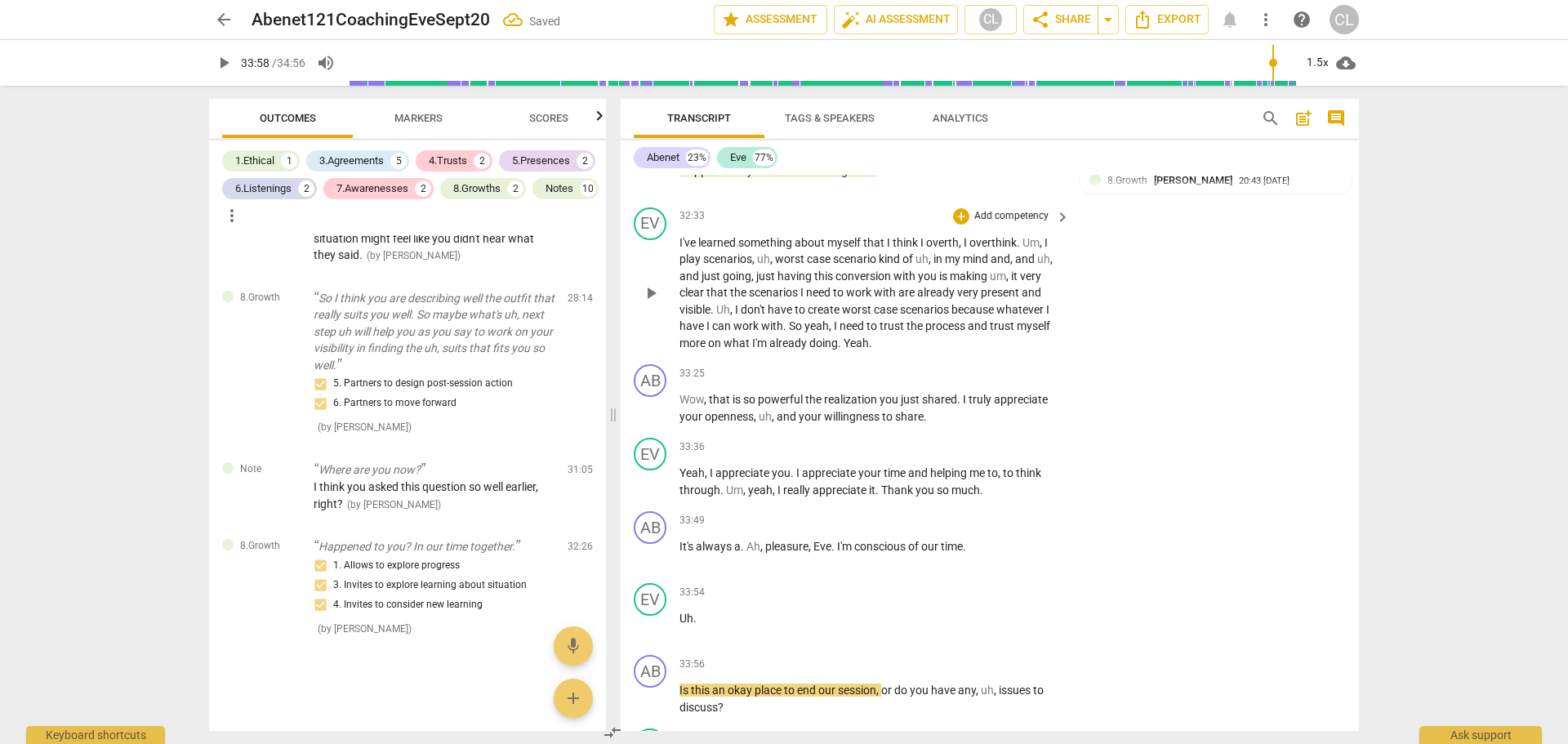
scroll to position [4249, 0]
click at [961, 370] on div "+" at bounding box center [961, 372] width 16 height 16
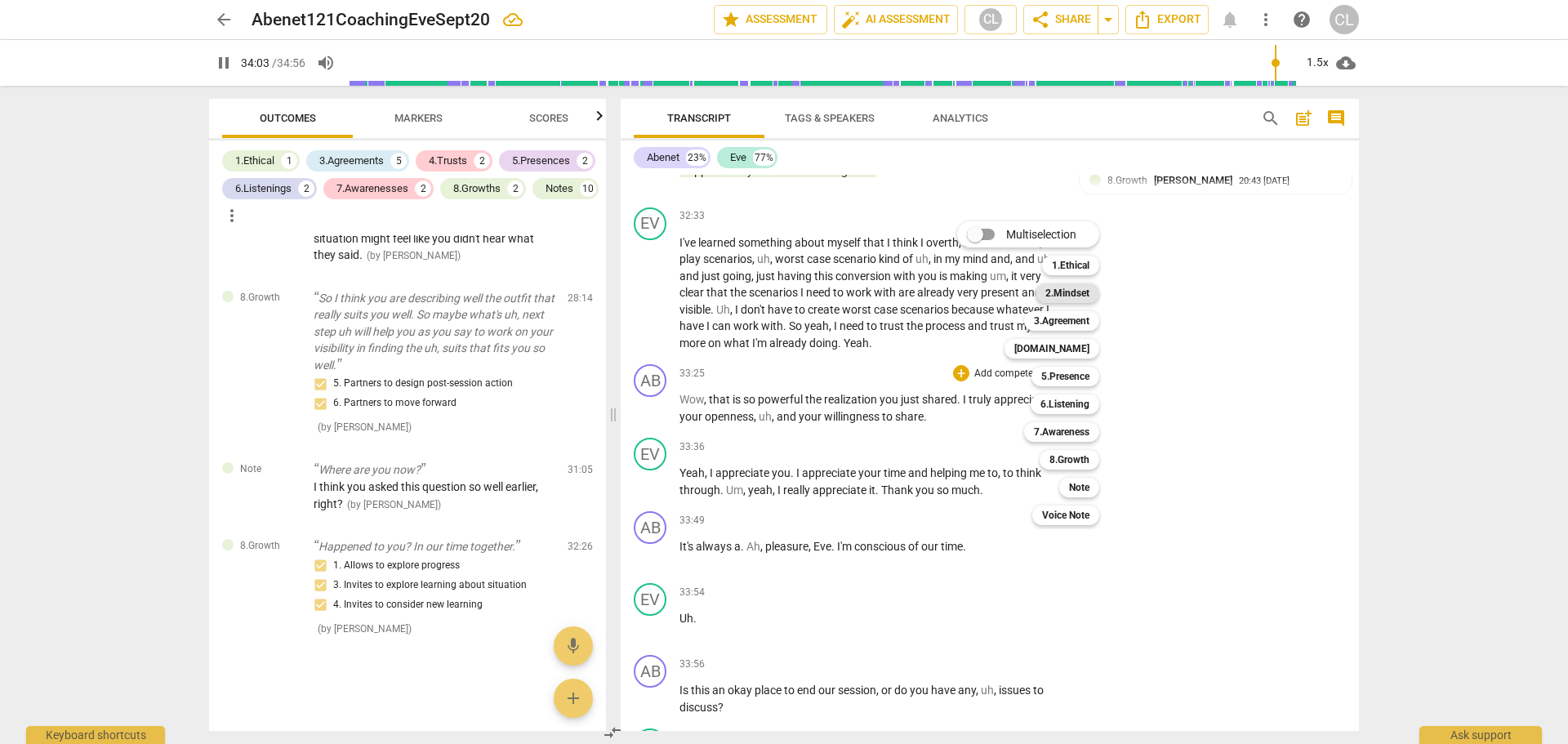
scroll to position [8668, 0]
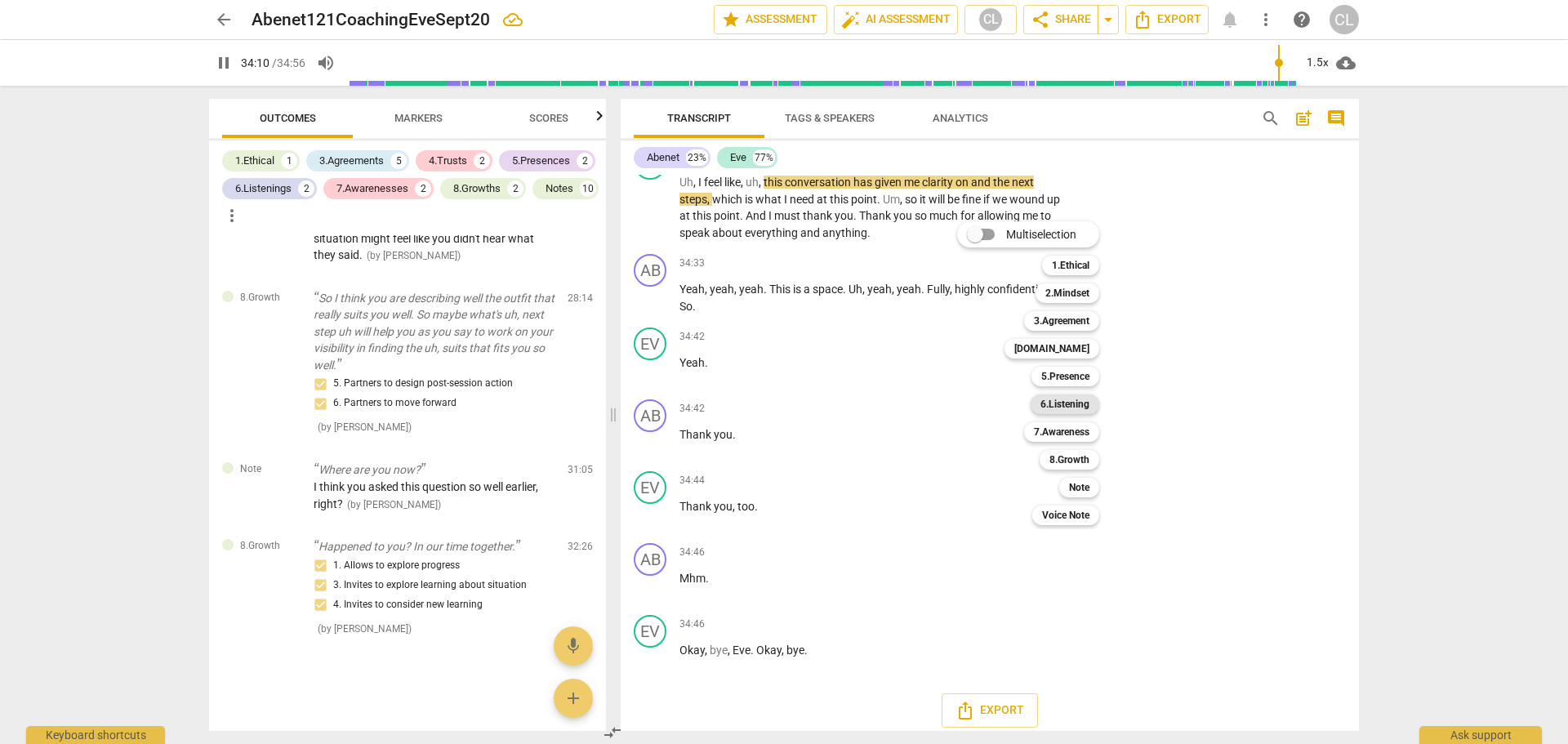
click at [1075, 406] on b "6.Listening" at bounding box center [1065, 404] width 49 height 20
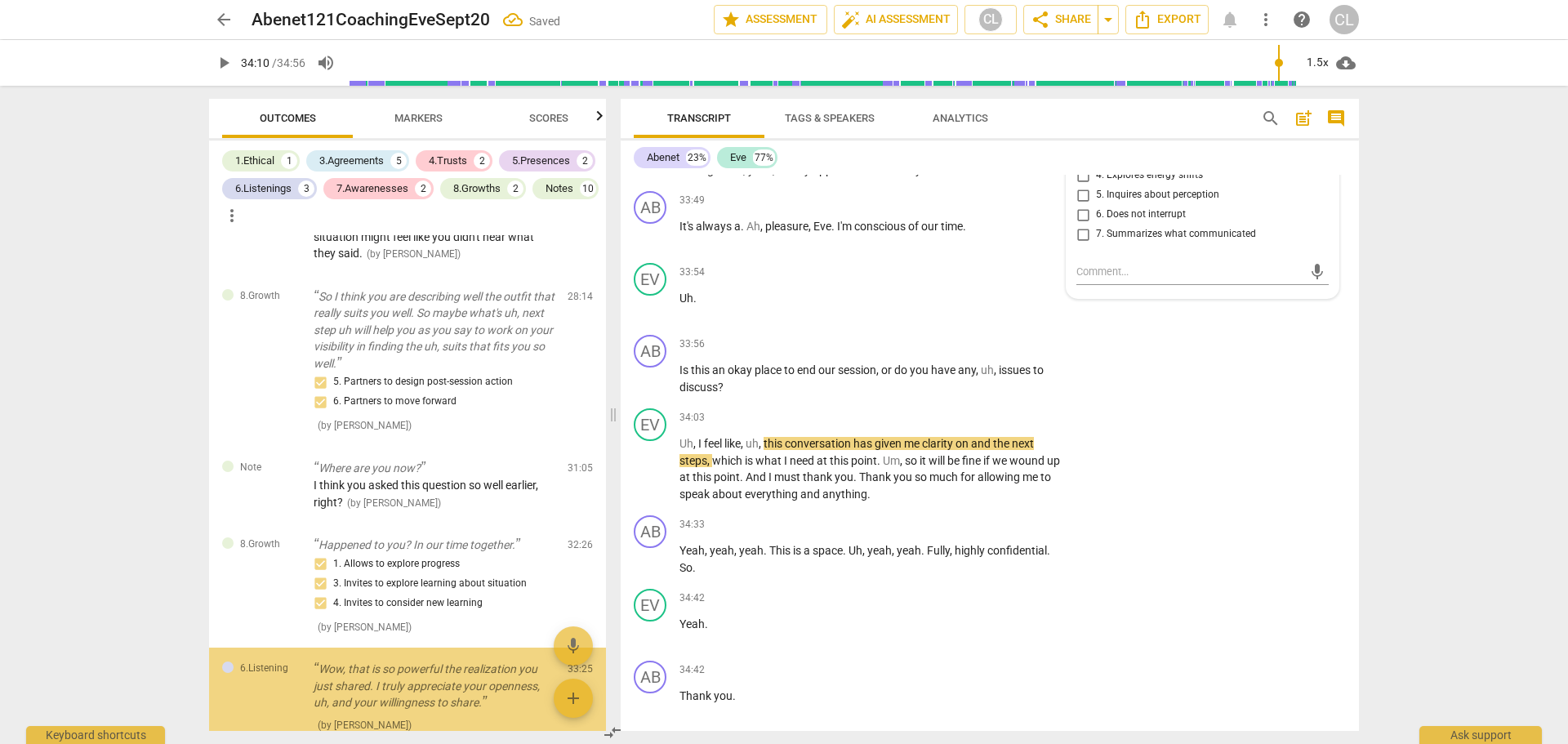
scroll to position [4347, 0]
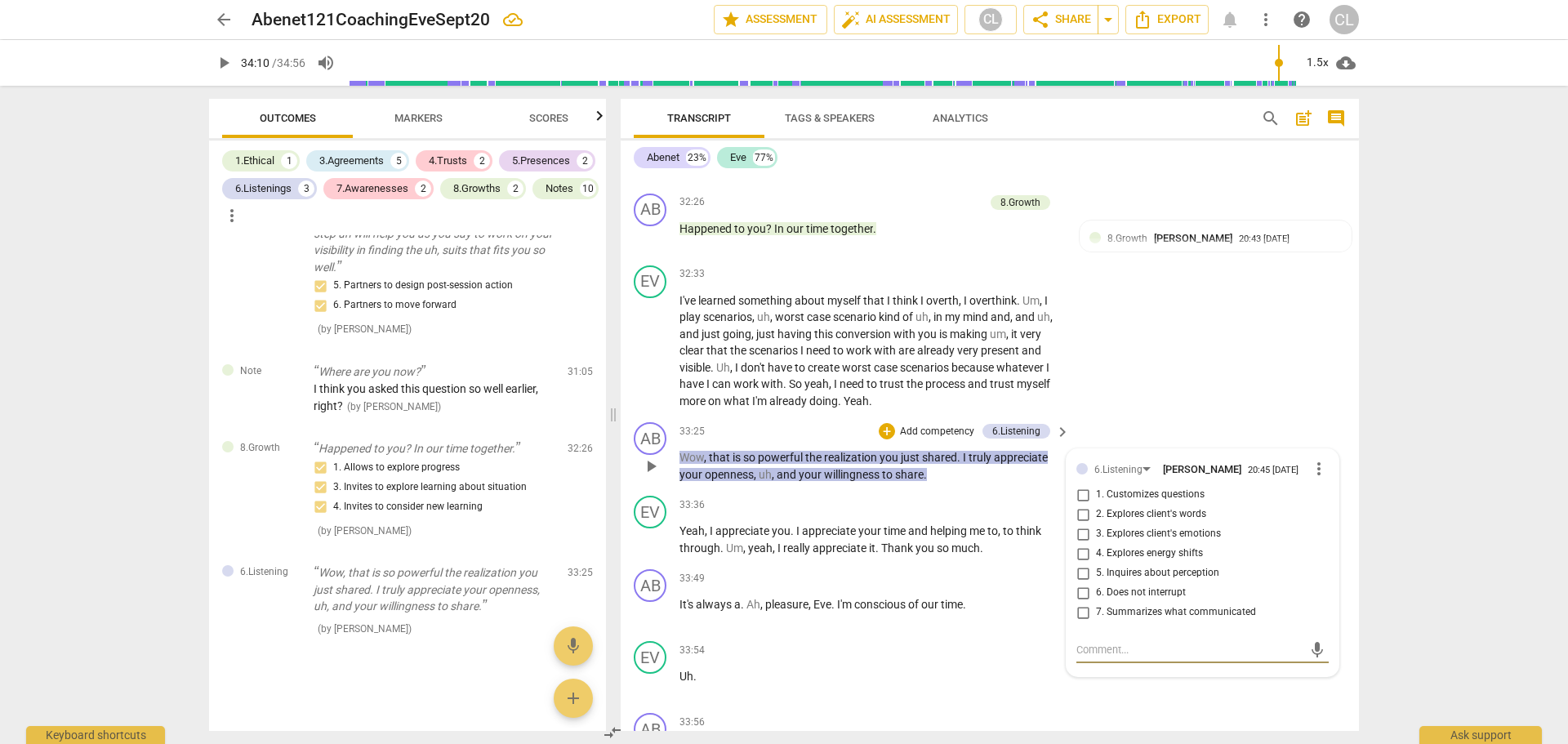
click at [1309, 471] on span "more_vert" at bounding box center [1319, 469] width 20 height 20
click at [1332, 499] on li "Delete" at bounding box center [1331, 499] width 56 height 31
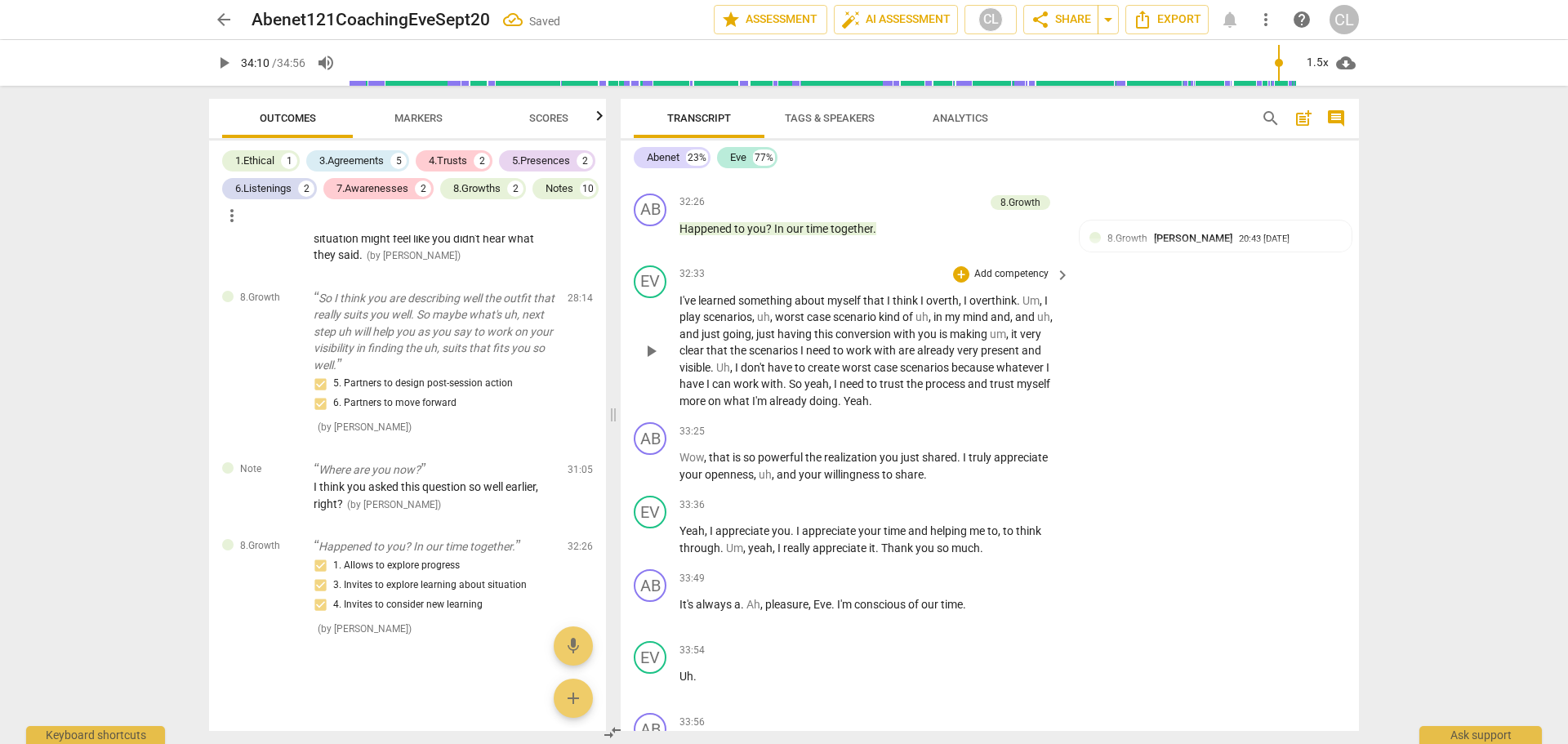
scroll to position [4249, 0]
click at [957, 430] on div "+" at bounding box center [961, 430] width 16 height 16
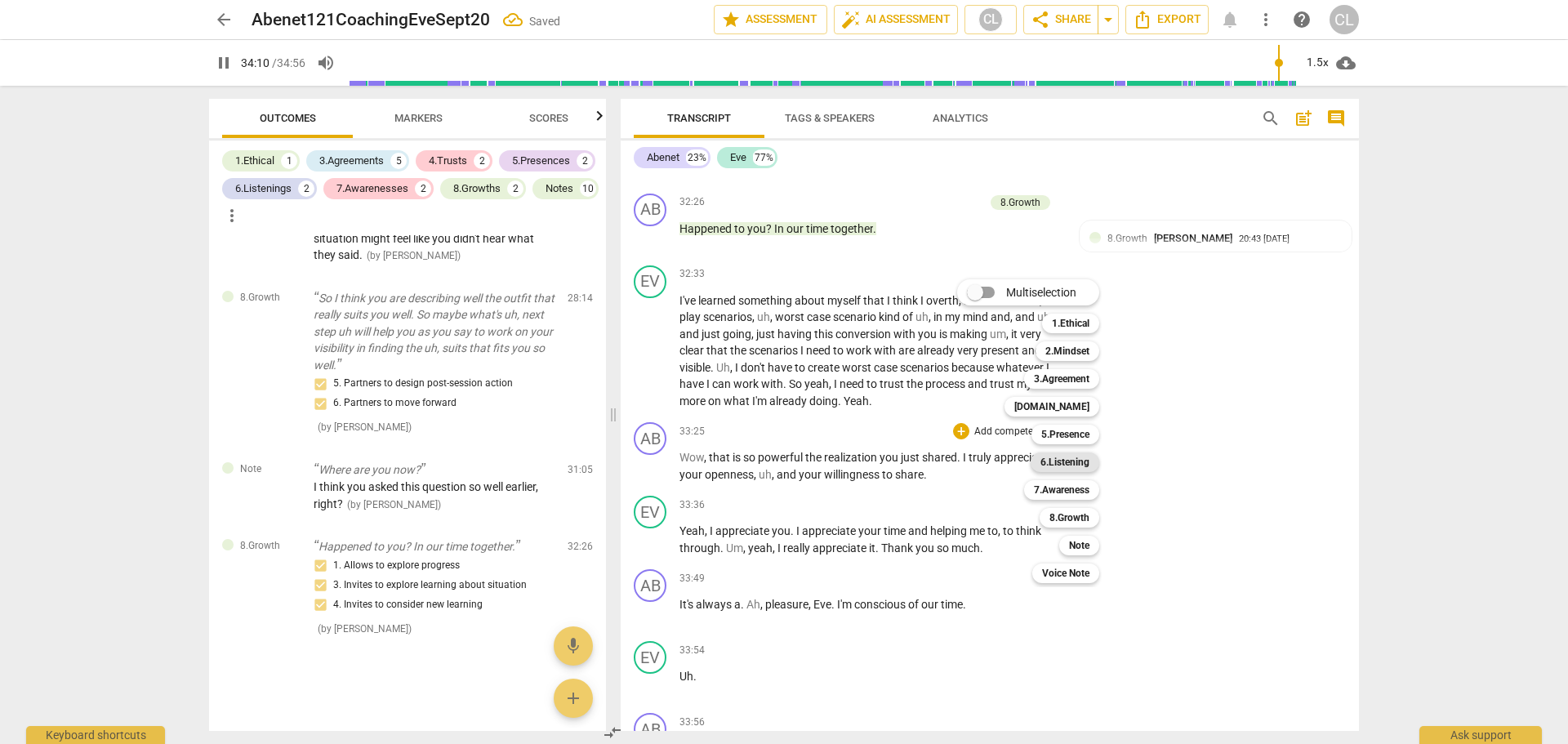
scroll to position [8668, 0]
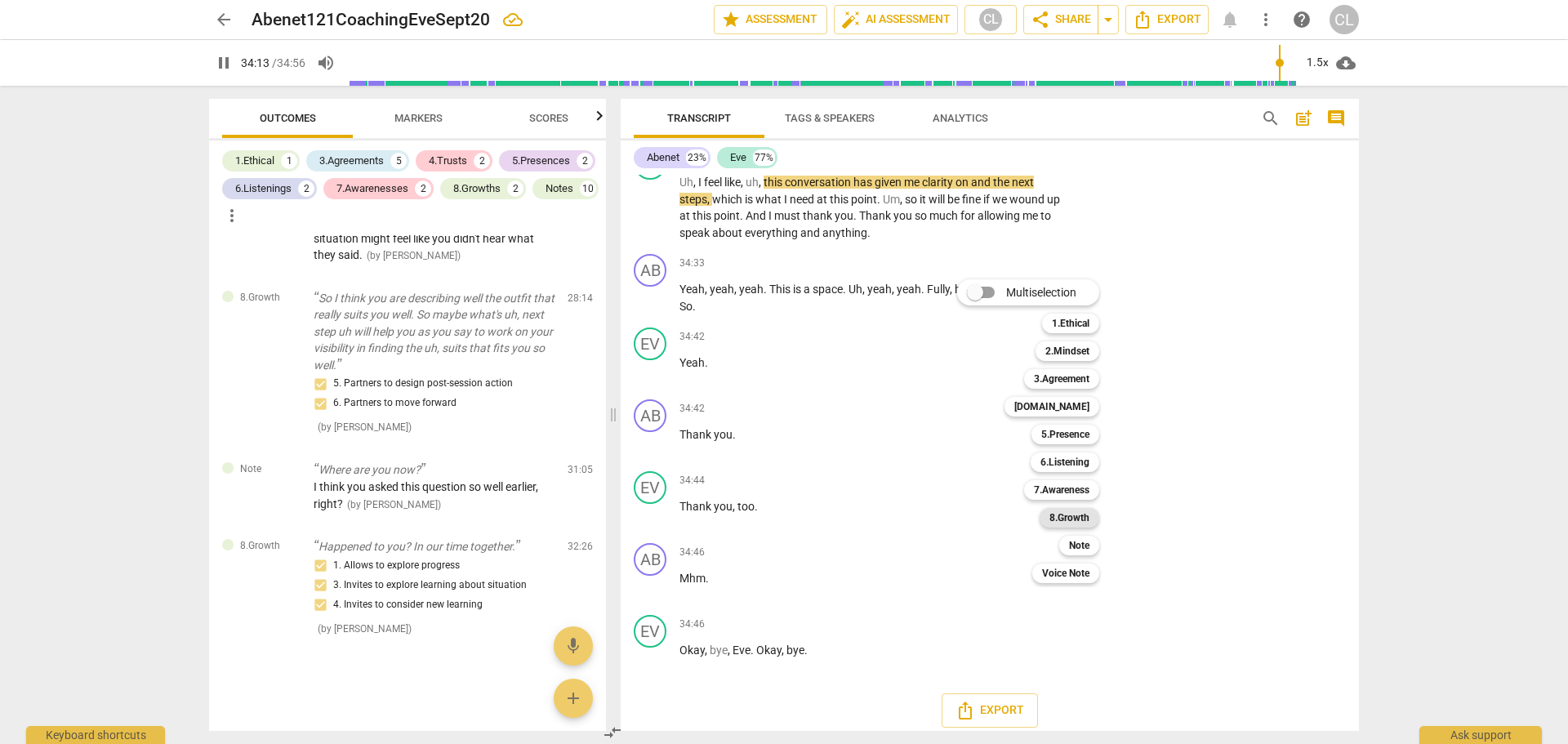
click at [1074, 520] on b "8.Growth" at bounding box center [1069, 517] width 40 height 20
type input "2054"
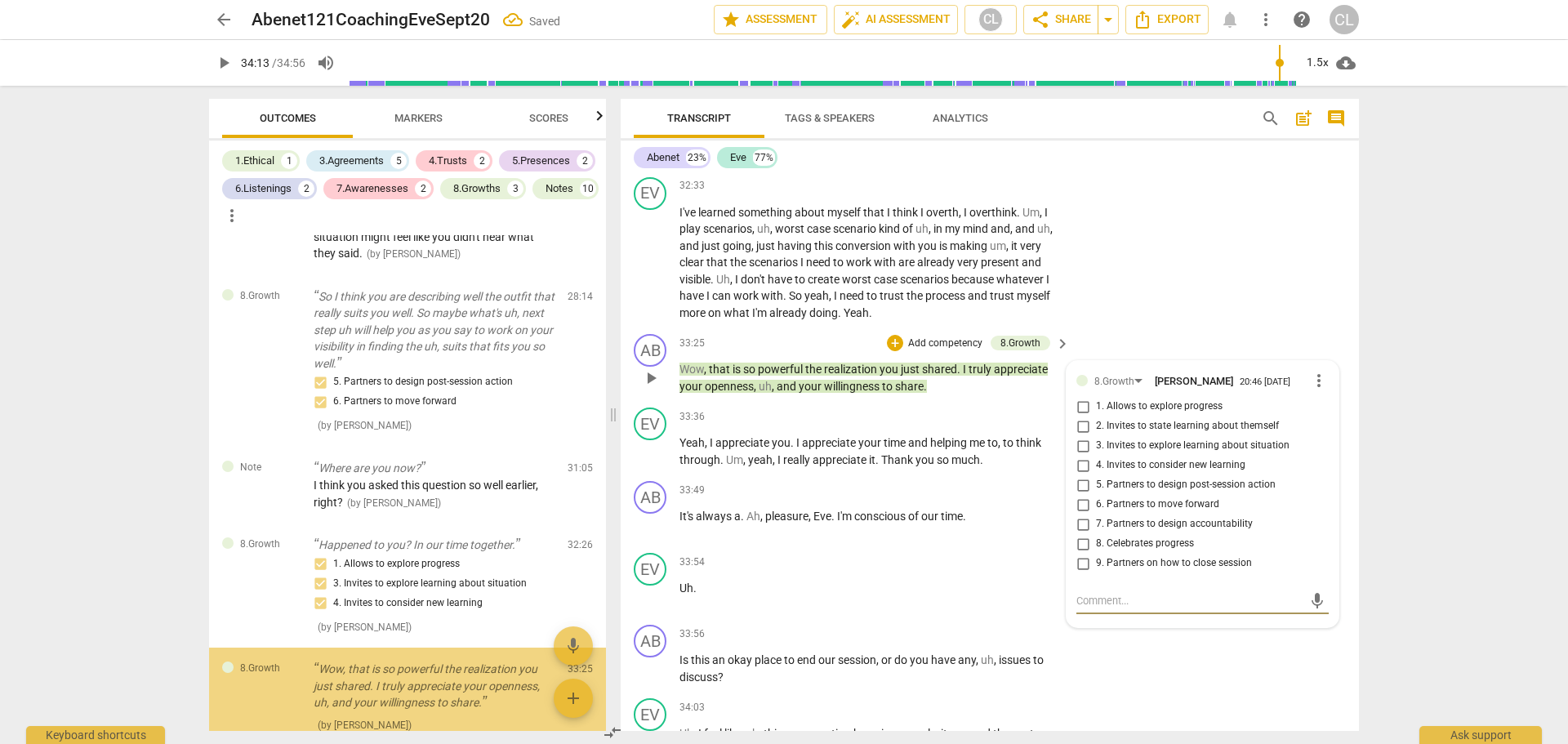
scroll to position [4347, 0]
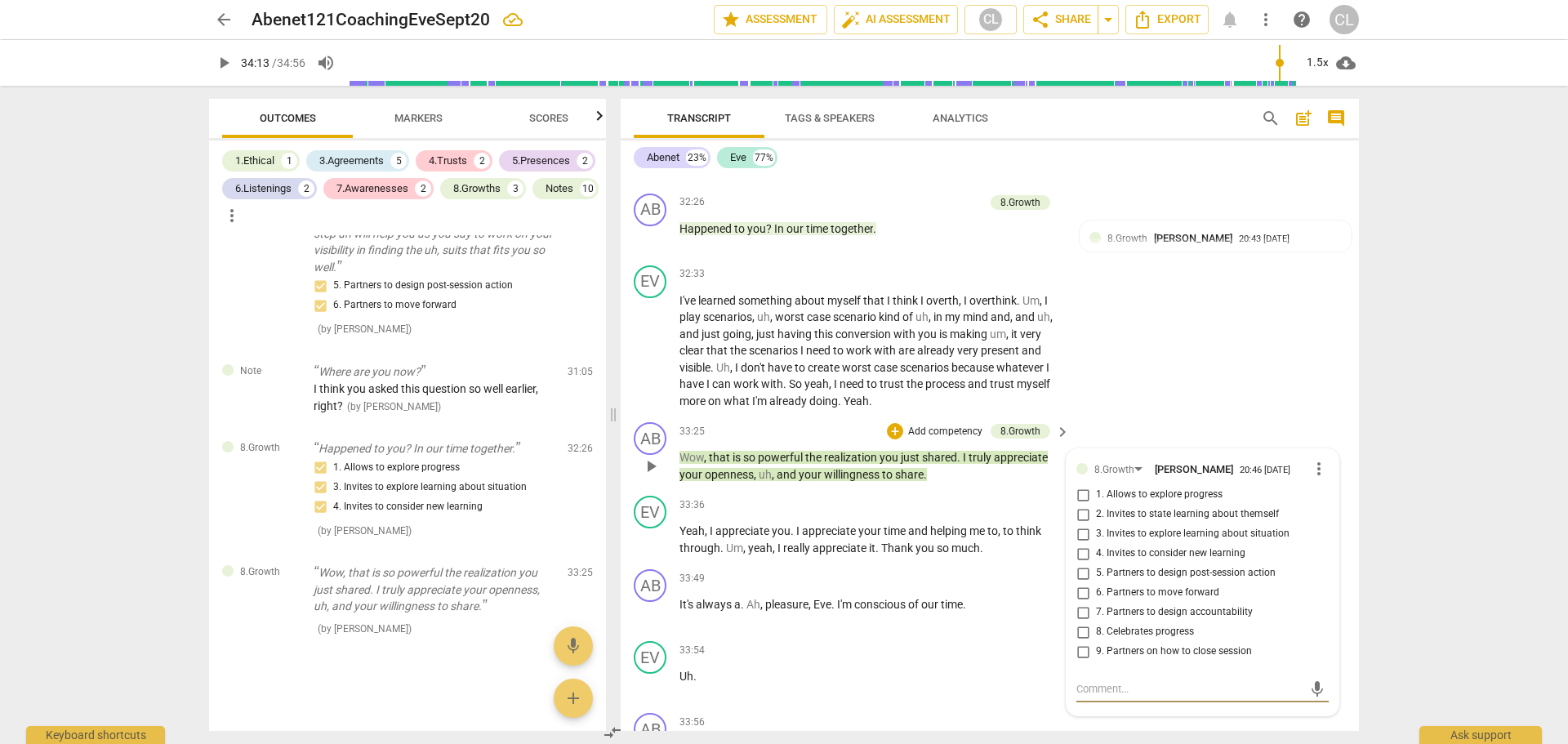
click at [1081, 631] on input "8. Celebrates progress" at bounding box center [1083, 632] width 26 height 20
checkbox input "true"
click at [1277, 370] on div "EV play_arrow pause 32:33 + Add competency keyboard_arrow_right I've learned so…" at bounding box center [990, 337] width 739 height 157
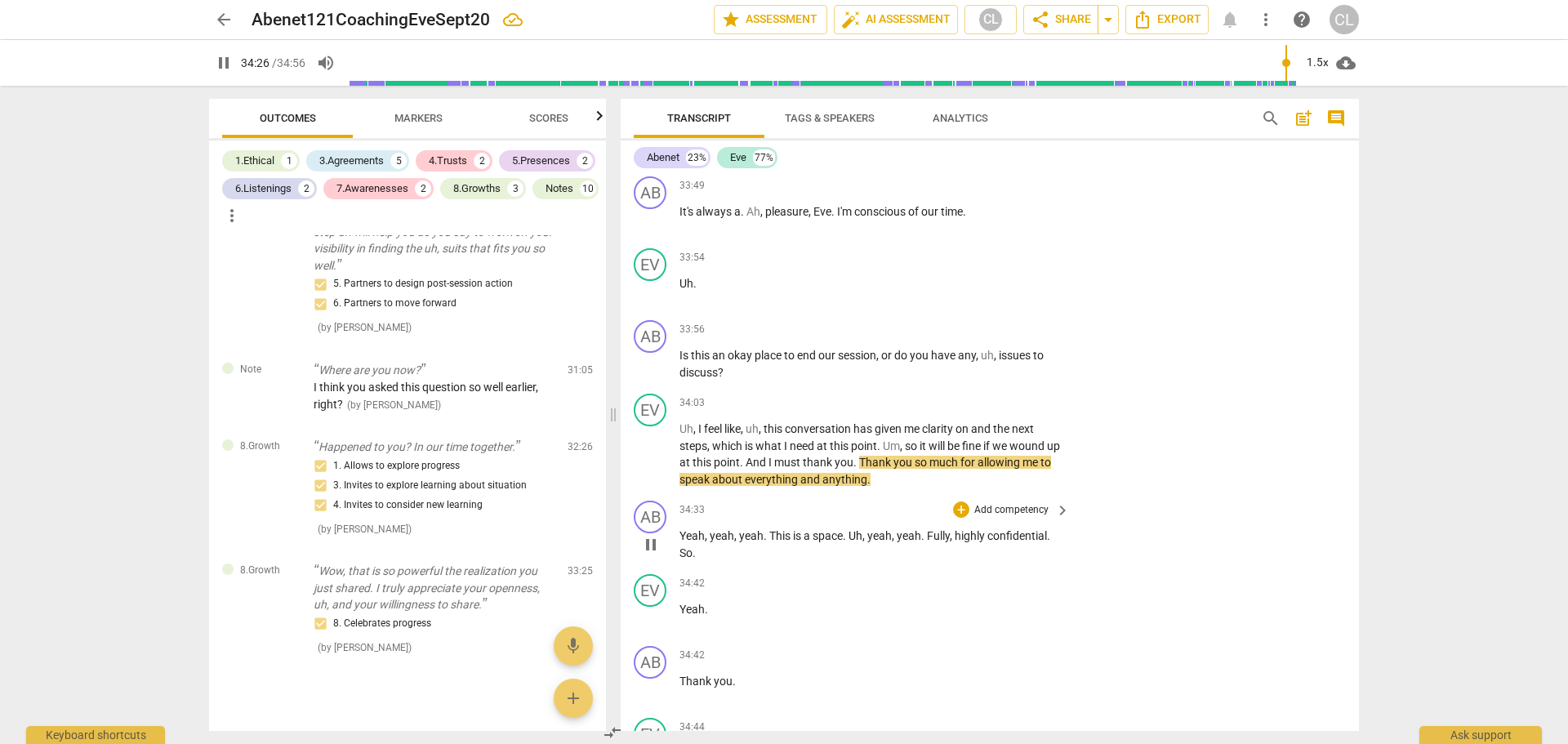
scroll to position [8351, 0]
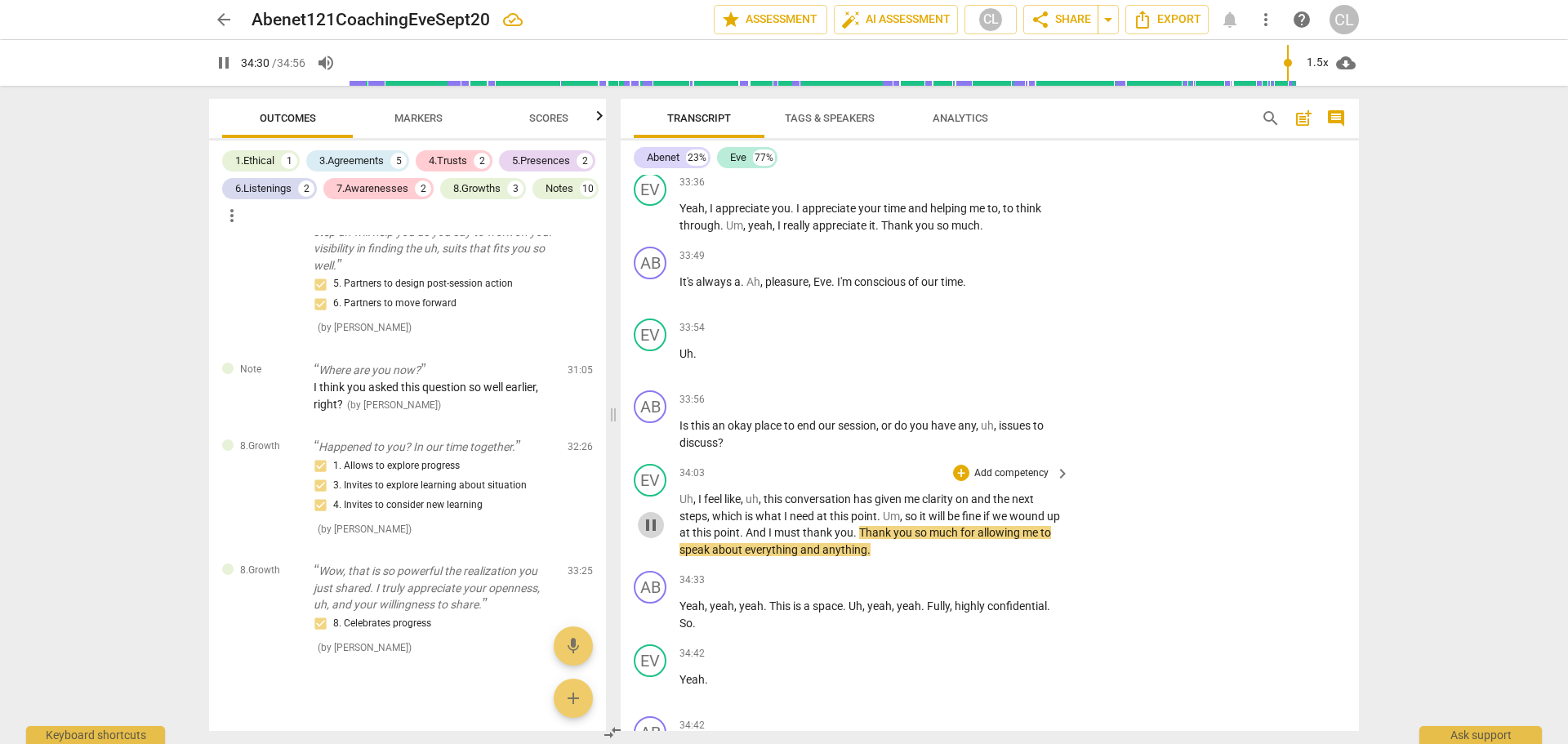
click at [660, 528] on span "pause" at bounding box center [650, 525] width 20 height 20
type input "2071"
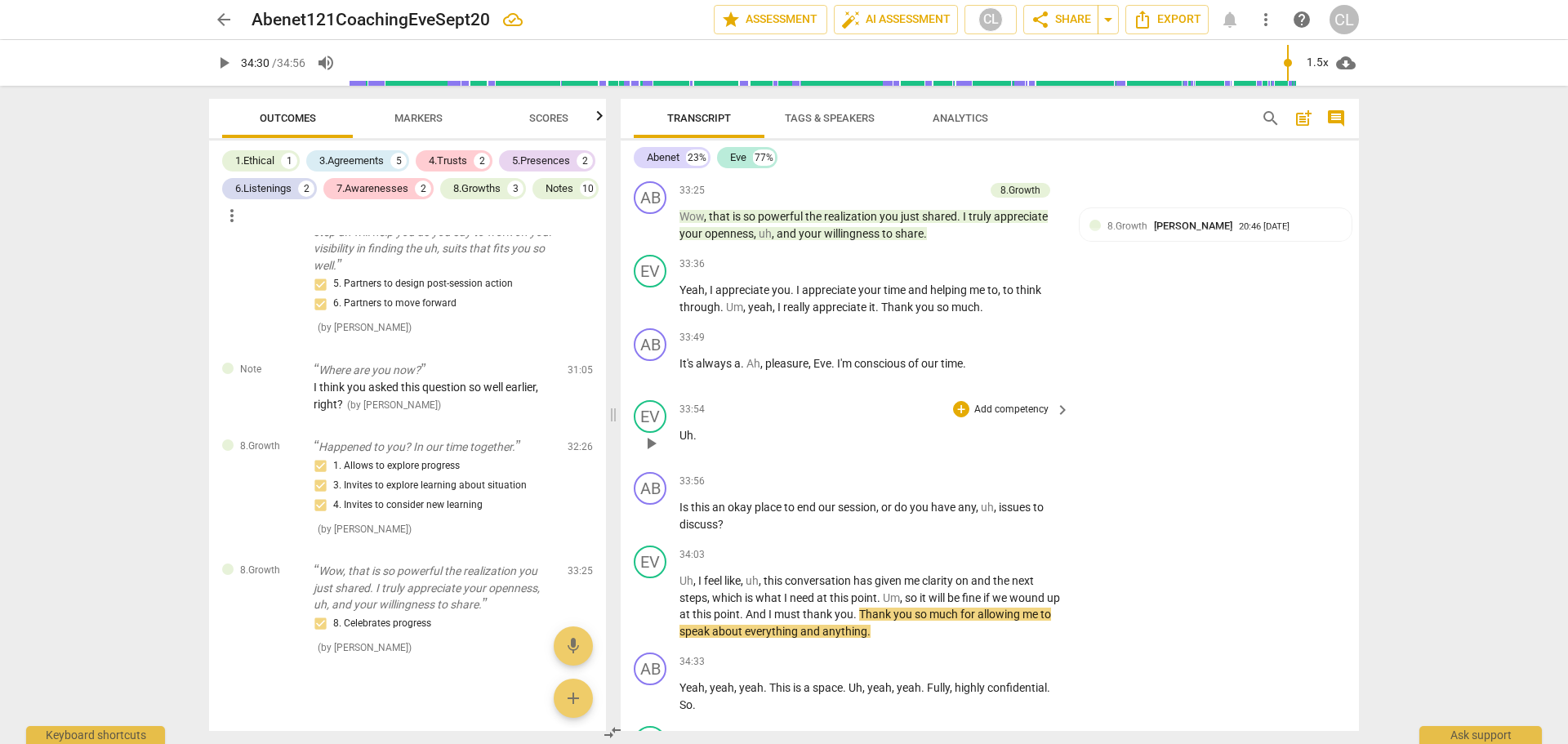
scroll to position [8188, 0]
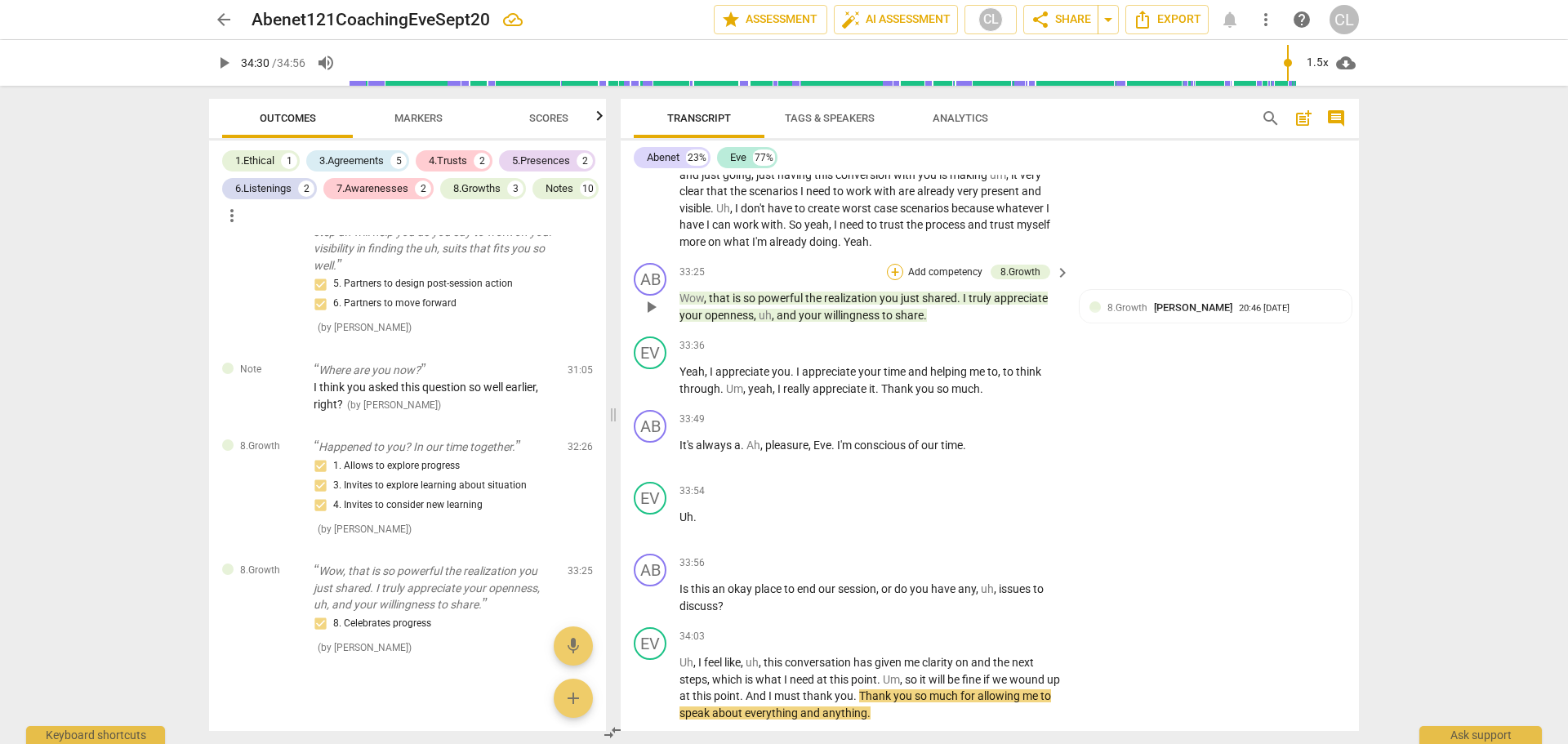
click at [890, 275] on div "+" at bounding box center [894, 271] width 16 height 16
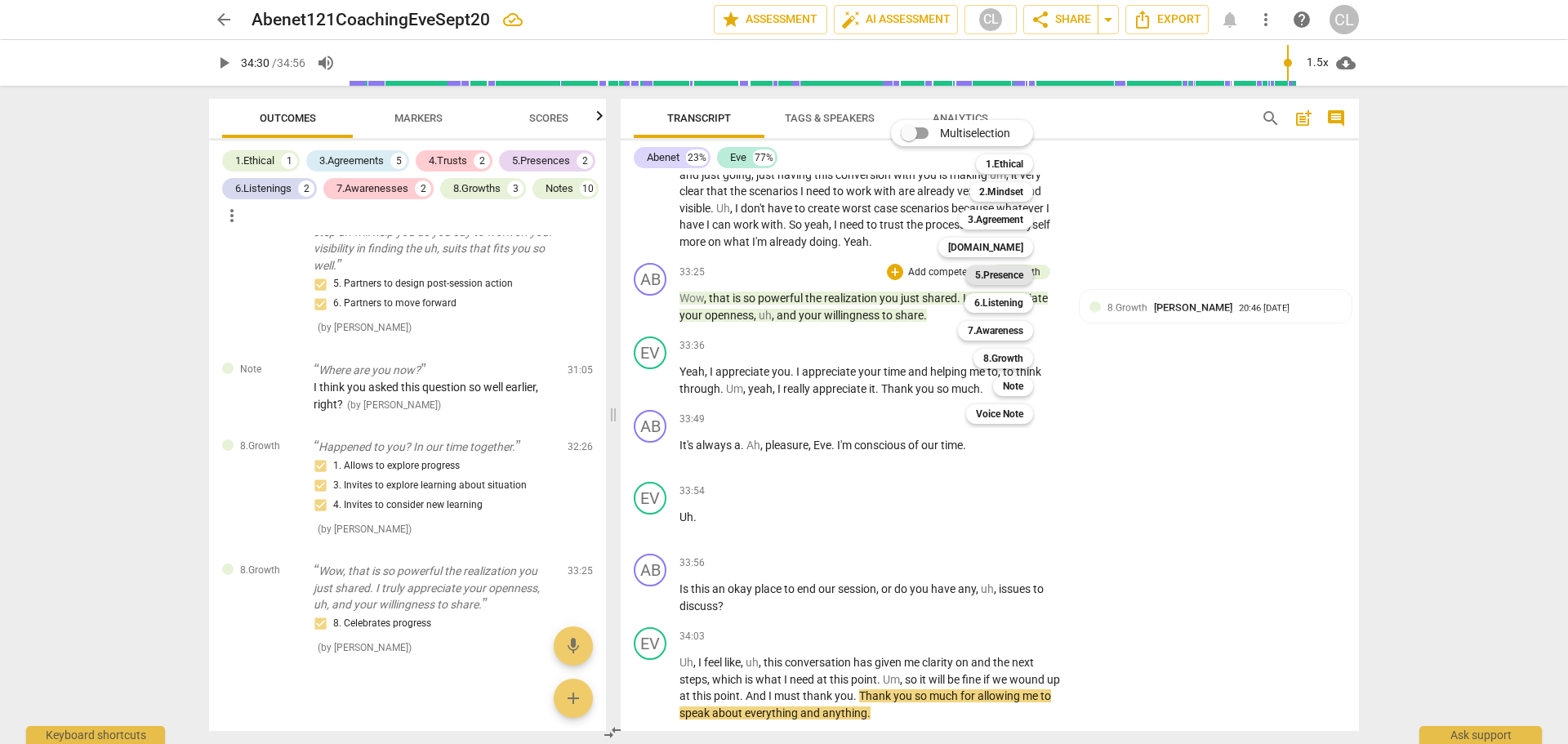
click at [997, 270] on b "5.Presence" at bounding box center [998, 275] width 48 height 20
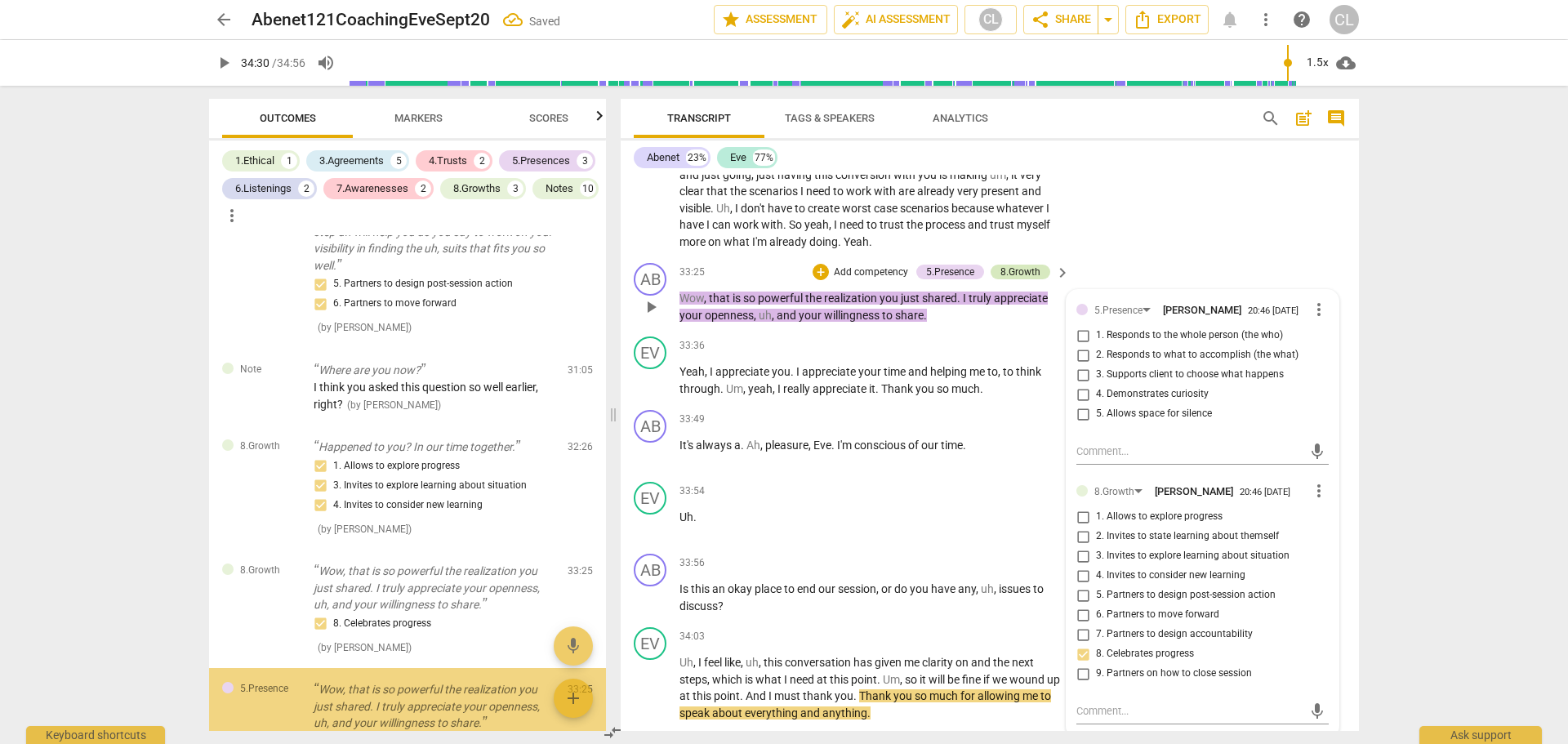
scroll to position [4466, 0]
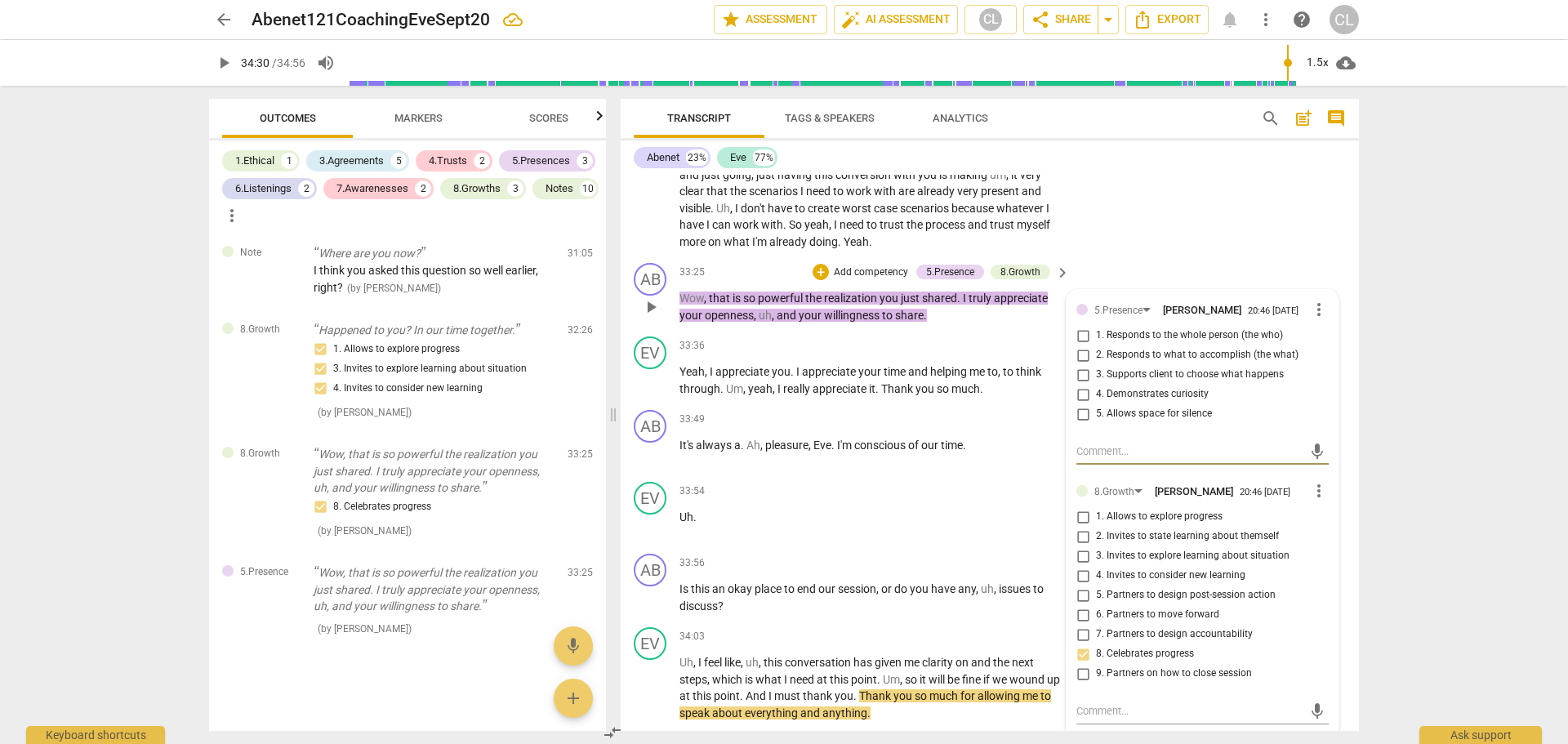
click at [1147, 257] on div "AB play_arrow pause 33:25 + Add competency 5.Presence 8.Growth keyboard_arrow_r…" at bounding box center [990, 293] width 739 height 73
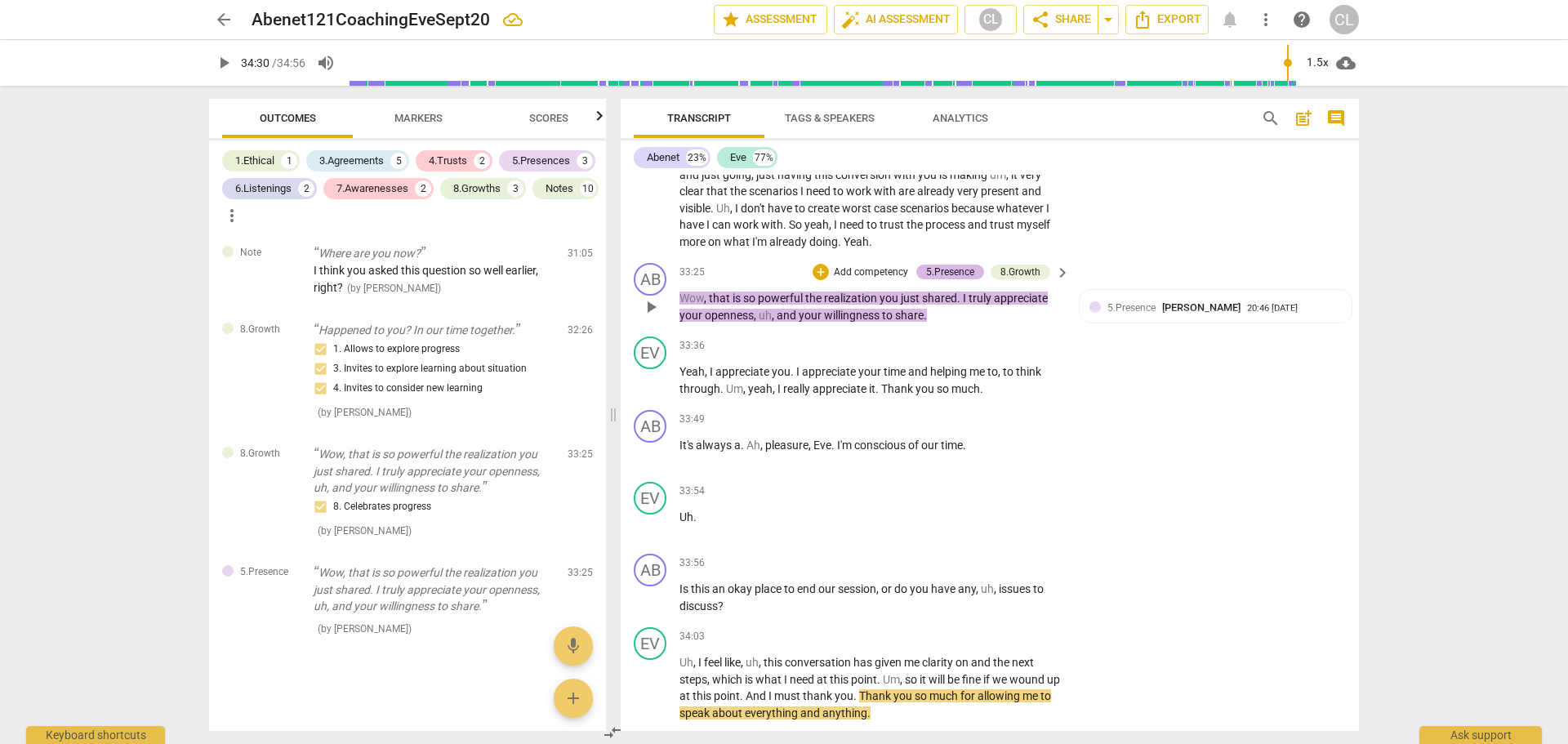
click at [961, 269] on div "5.Presence" at bounding box center [949, 272] width 48 height 15
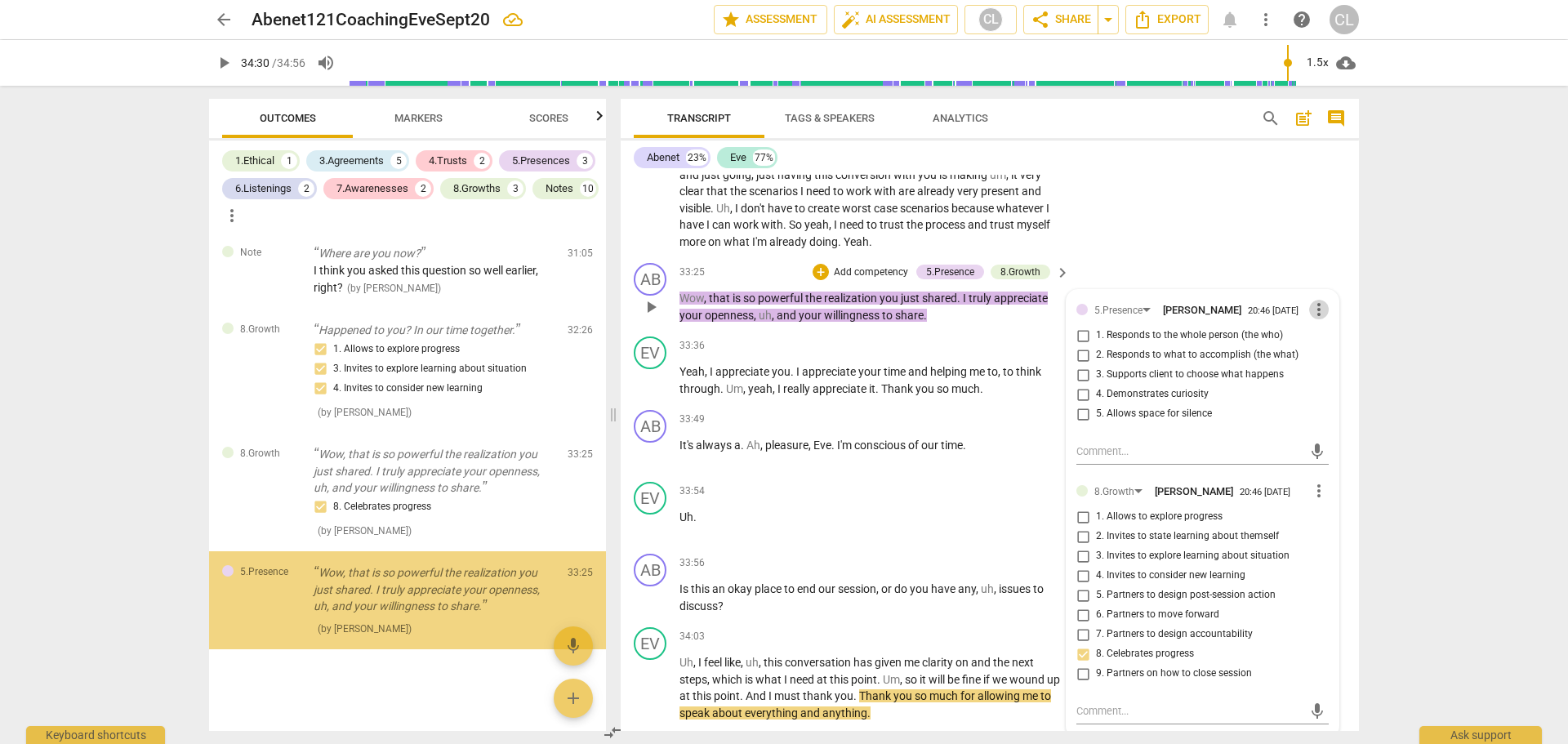
click at [1313, 301] on span "more_vert" at bounding box center [1319, 309] width 20 height 20
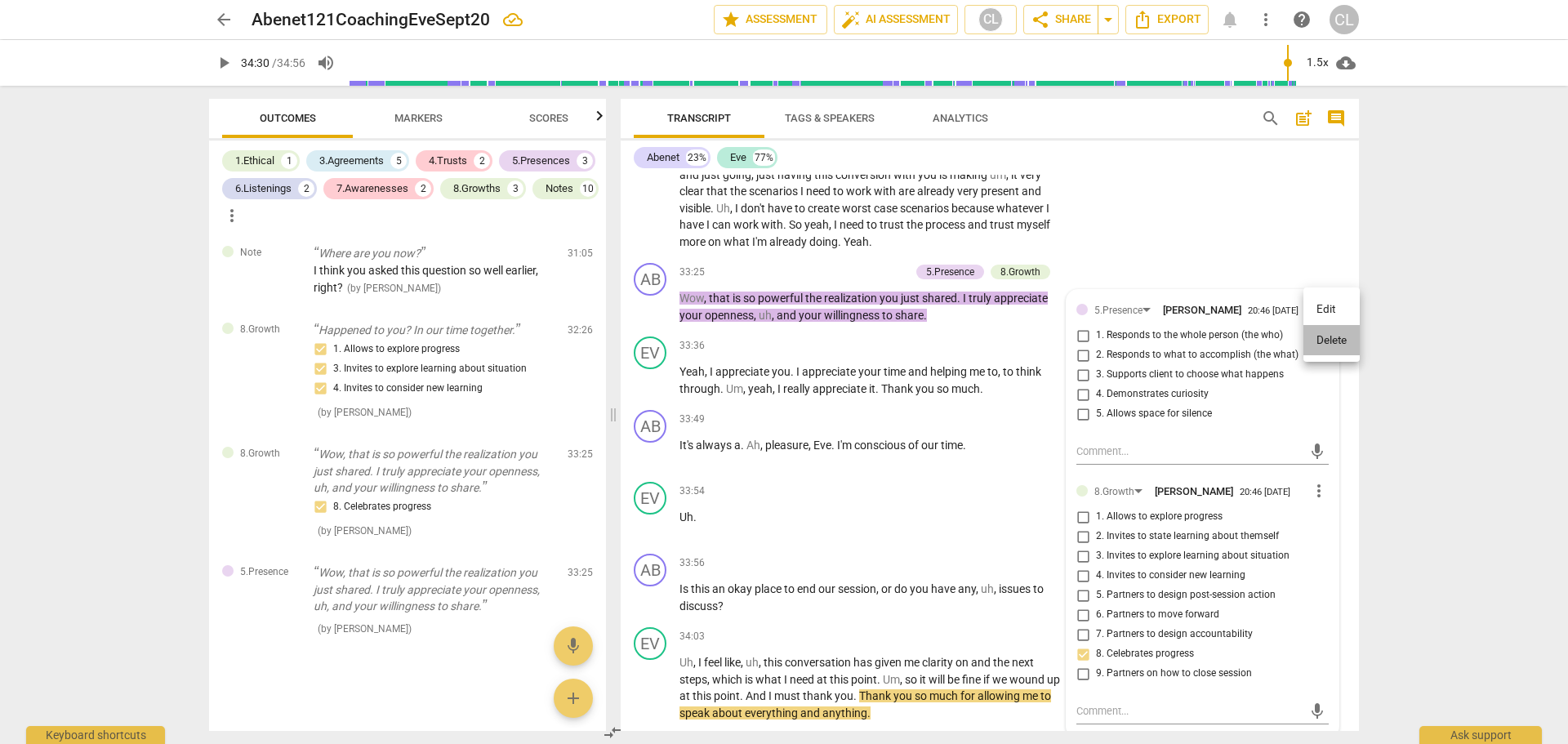
drag, startPoint x: 1322, startPoint y: 335, endPoint x: 838, endPoint y: 50, distance: 561.7
click at [1320, 335] on li "Delete" at bounding box center [1331, 340] width 56 height 31
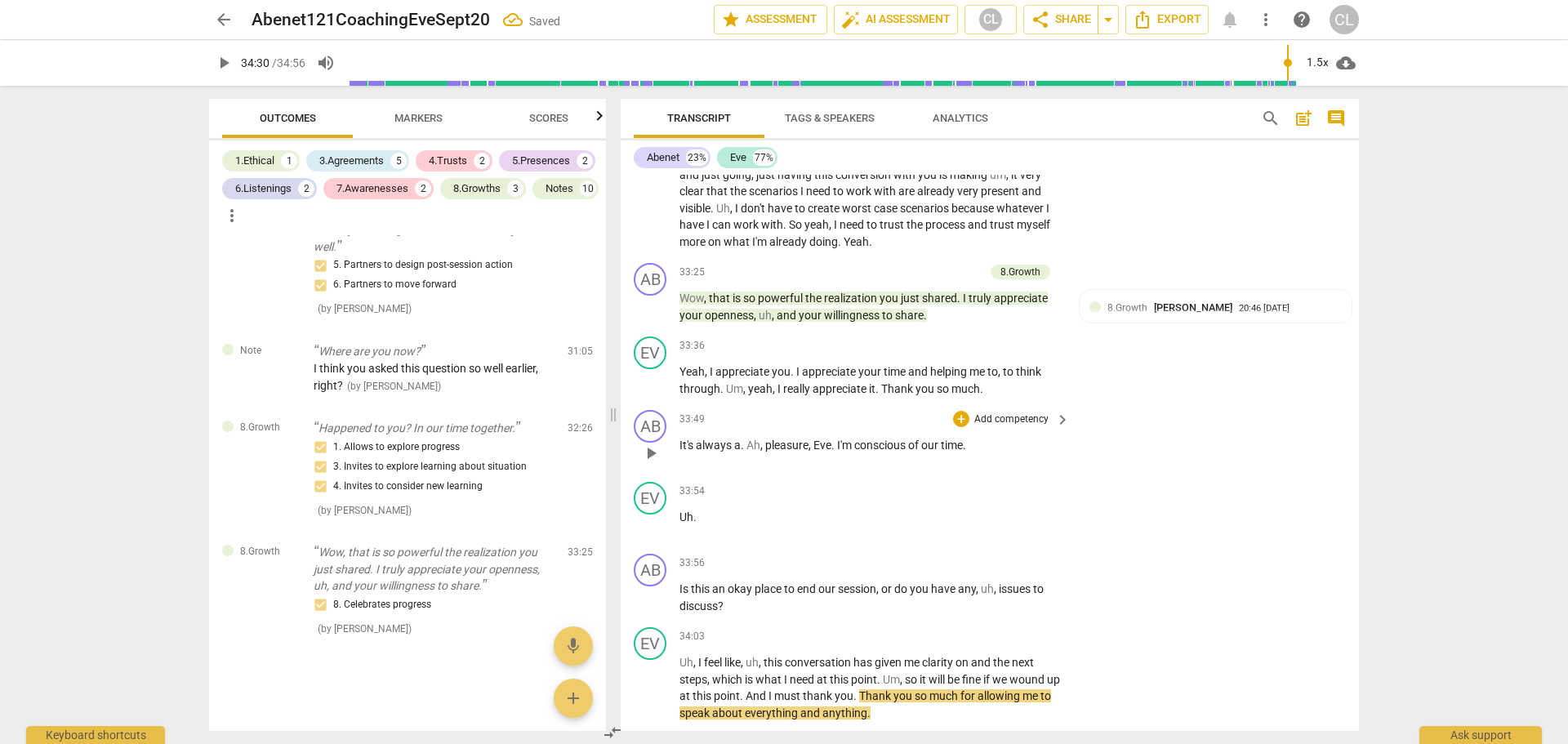
scroll to position [4367, 0]
click at [900, 270] on div "+" at bounding box center [894, 271] width 16 height 16
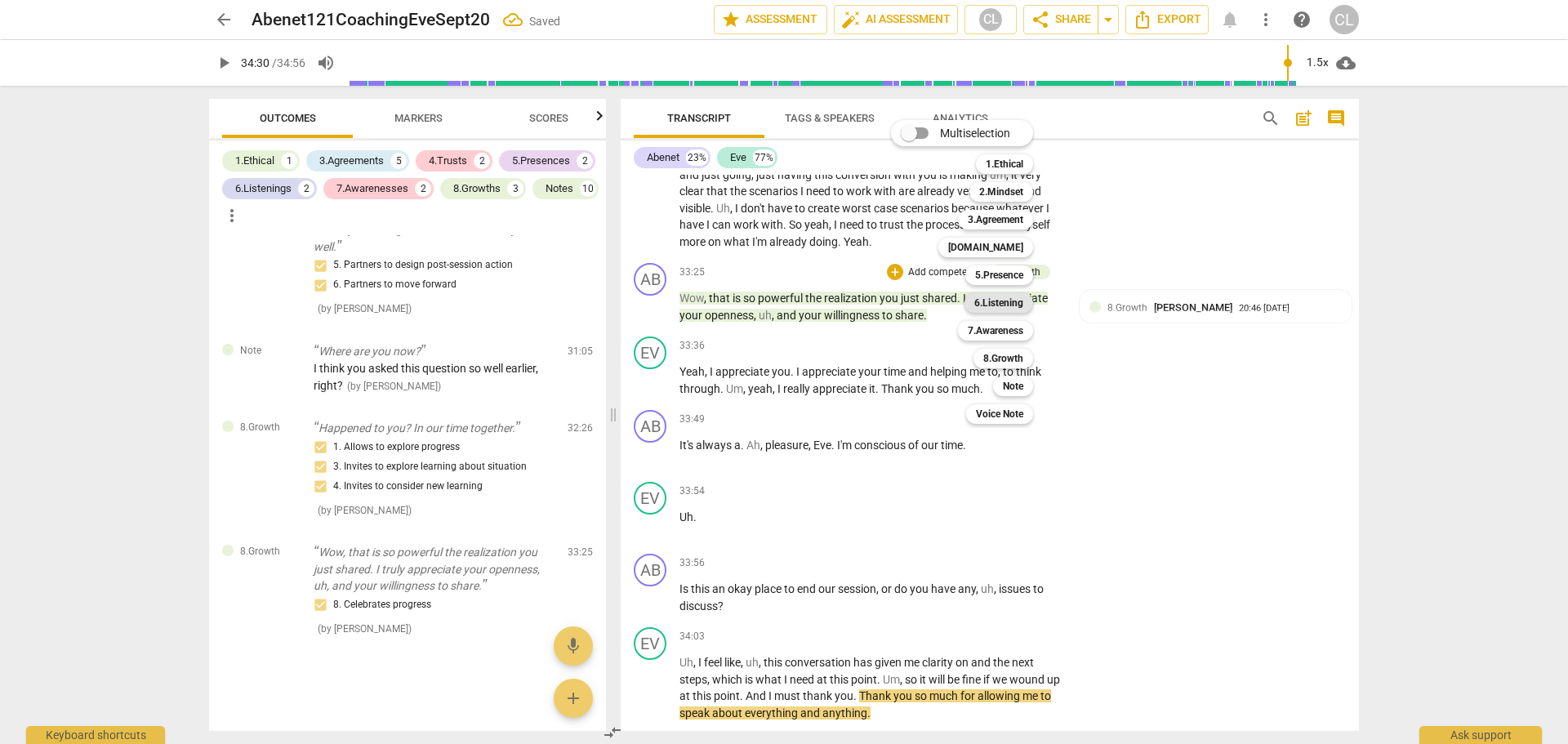
click at [1002, 300] on b "6.Listening" at bounding box center [998, 303] width 49 height 20
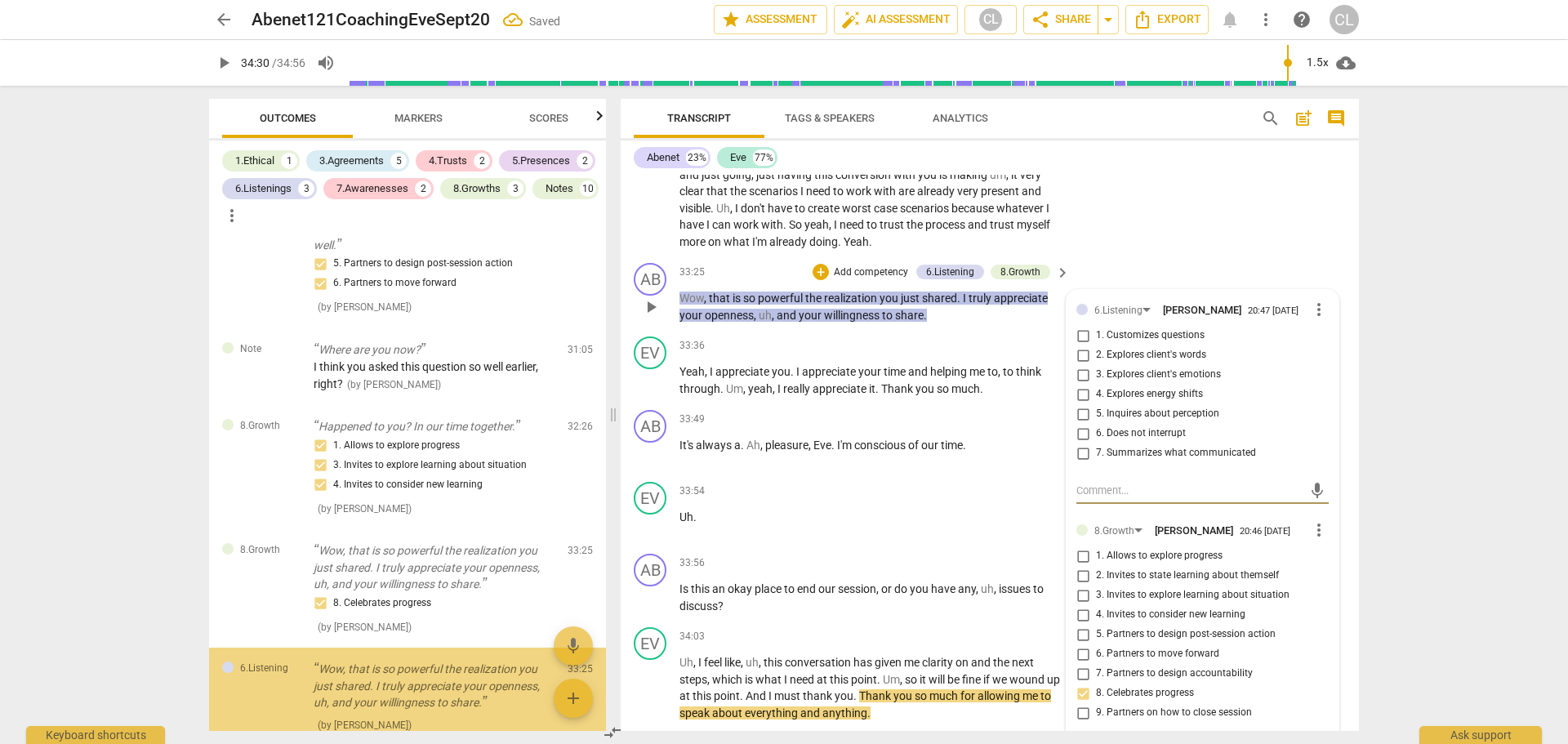
scroll to position [4466, 0]
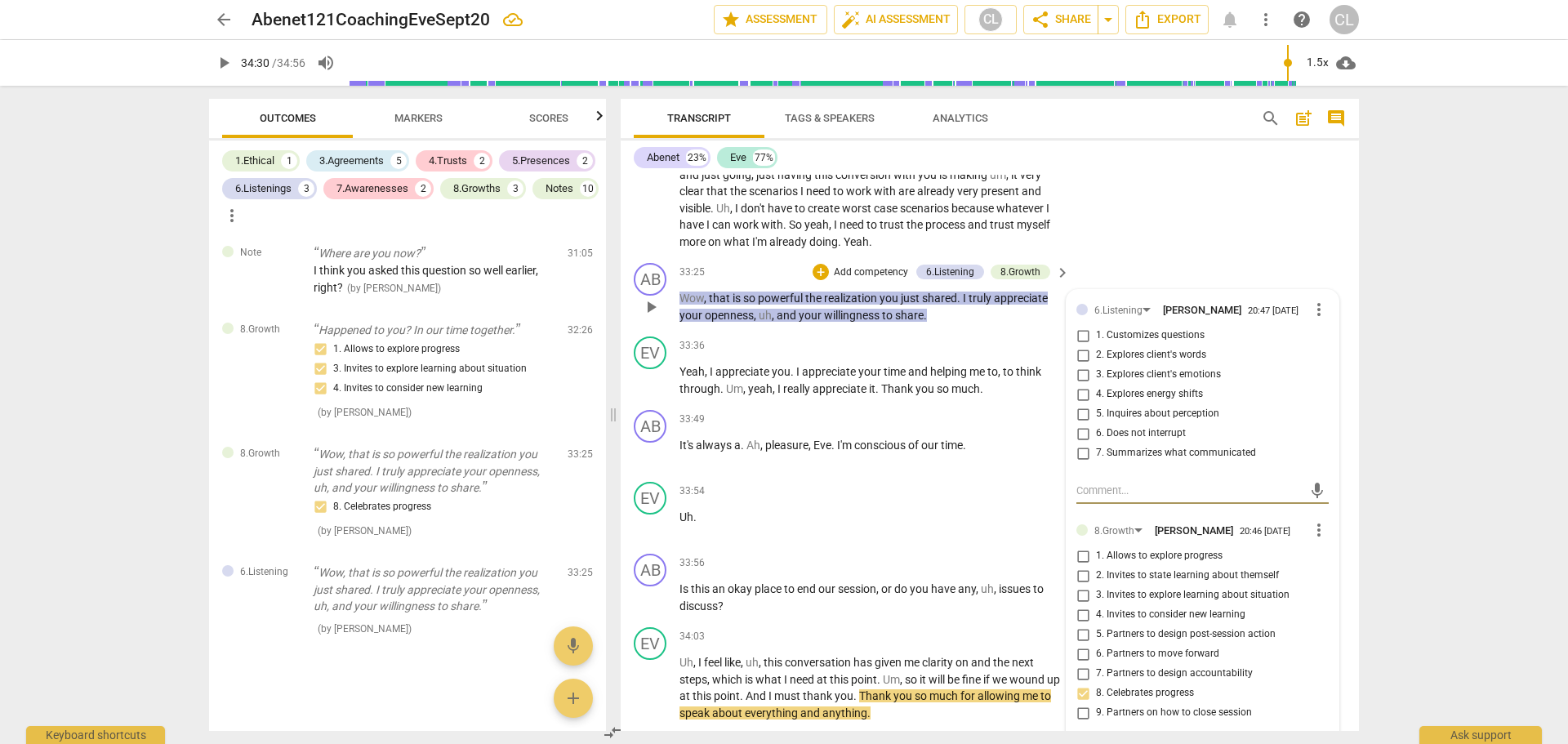
click at [1311, 313] on span "more_vert" at bounding box center [1319, 309] width 20 height 20
drag, startPoint x: 1319, startPoint y: 342, endPoint x: 856, endPoint y: 67, distance: 538.5
click at [1316, 342] on li "Delete" at bounding box center [1331, 340] width 56 height 31
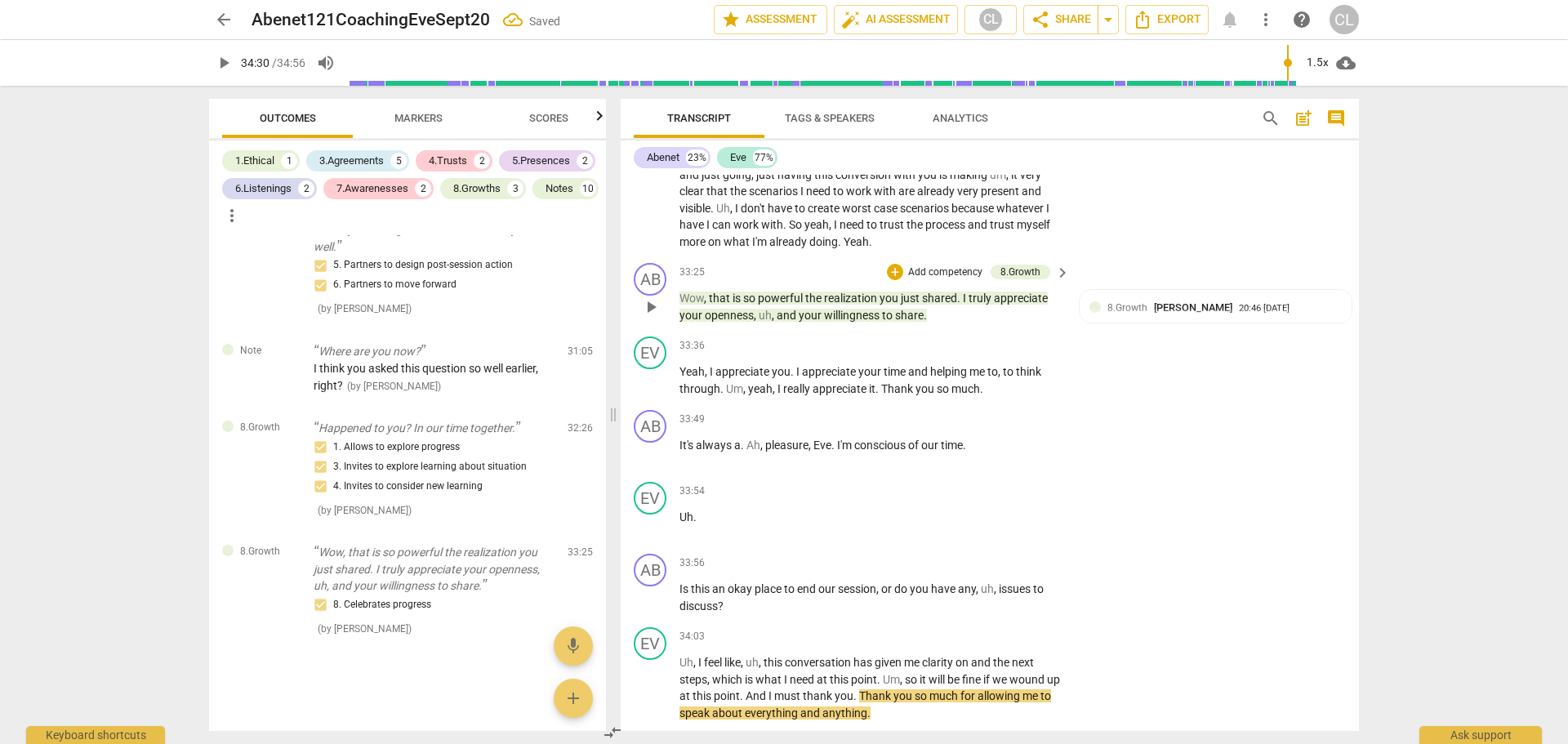
scroll to position [4367, 0]
click at [893, 270] on div "+" at bounding box center [894, 271] width 16 height 16
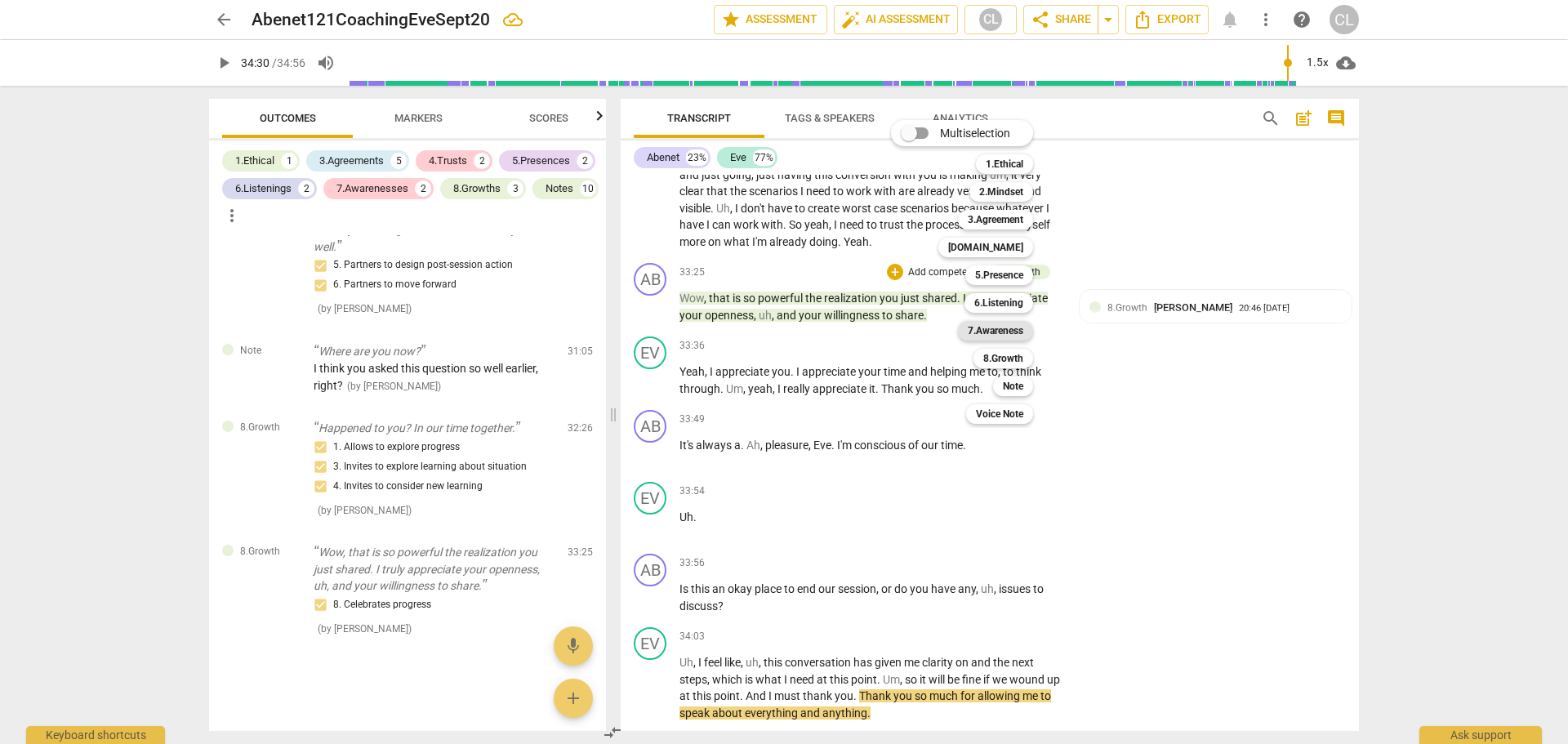
click at [1008, 333] on b "7.Awareness" at bounding box center [994, 330] width 55 height 20
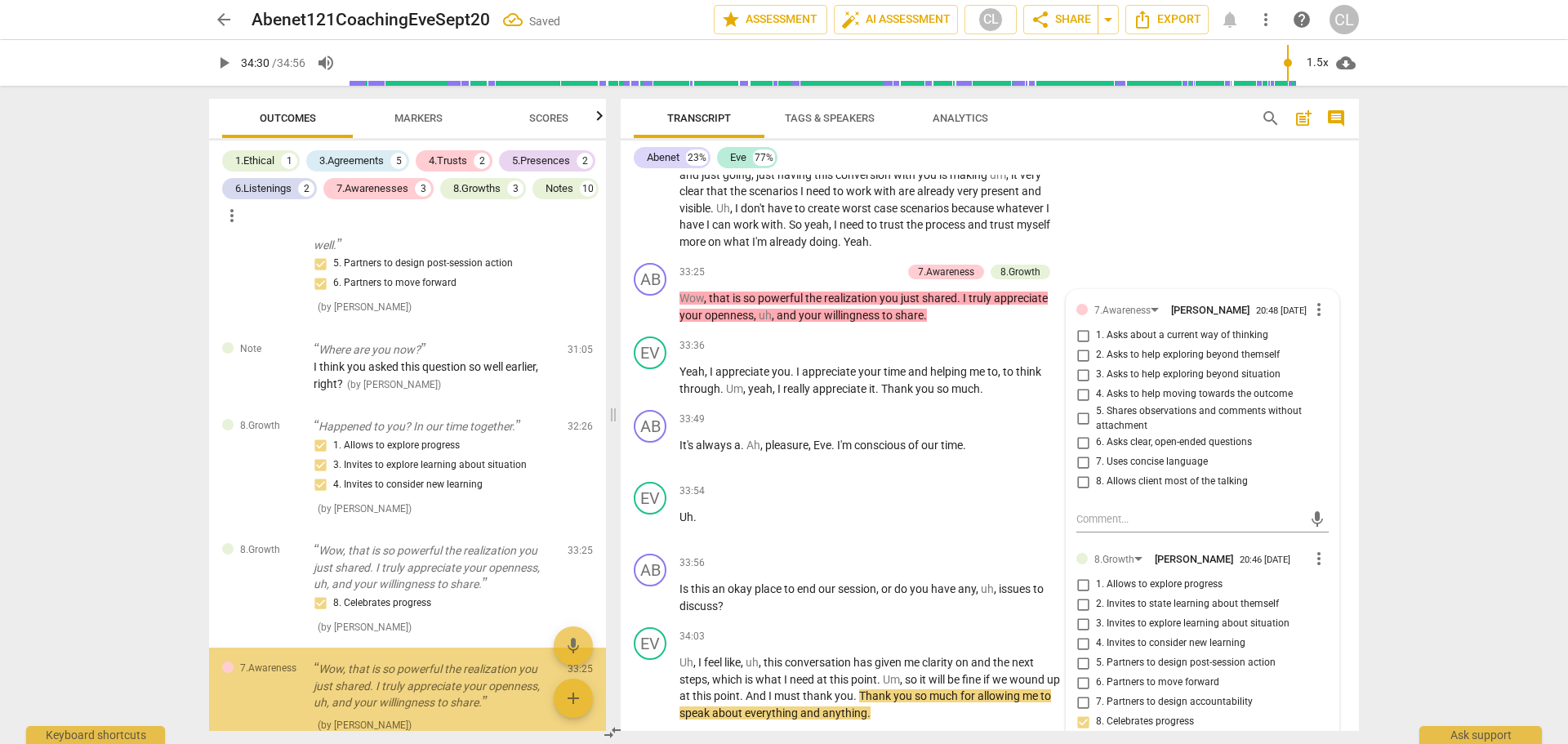
scroll to position [4466, 0]
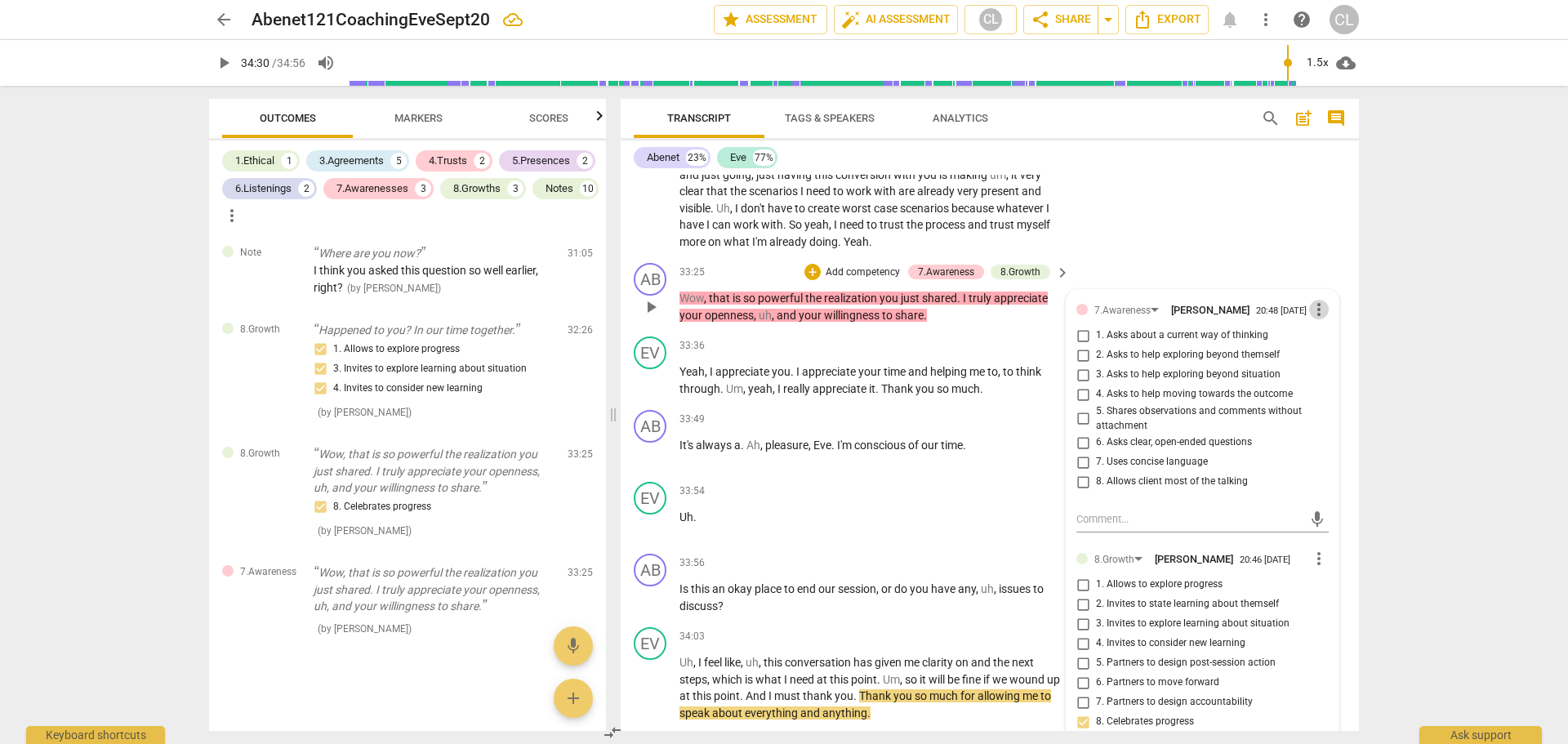
click at [1311, 307] on span "more_vert" at bounding box center [1319, 309] width 20 height 20
click at [1326, 341] on li "Delete" at bounding box center [1331, 342] width 56 height 31
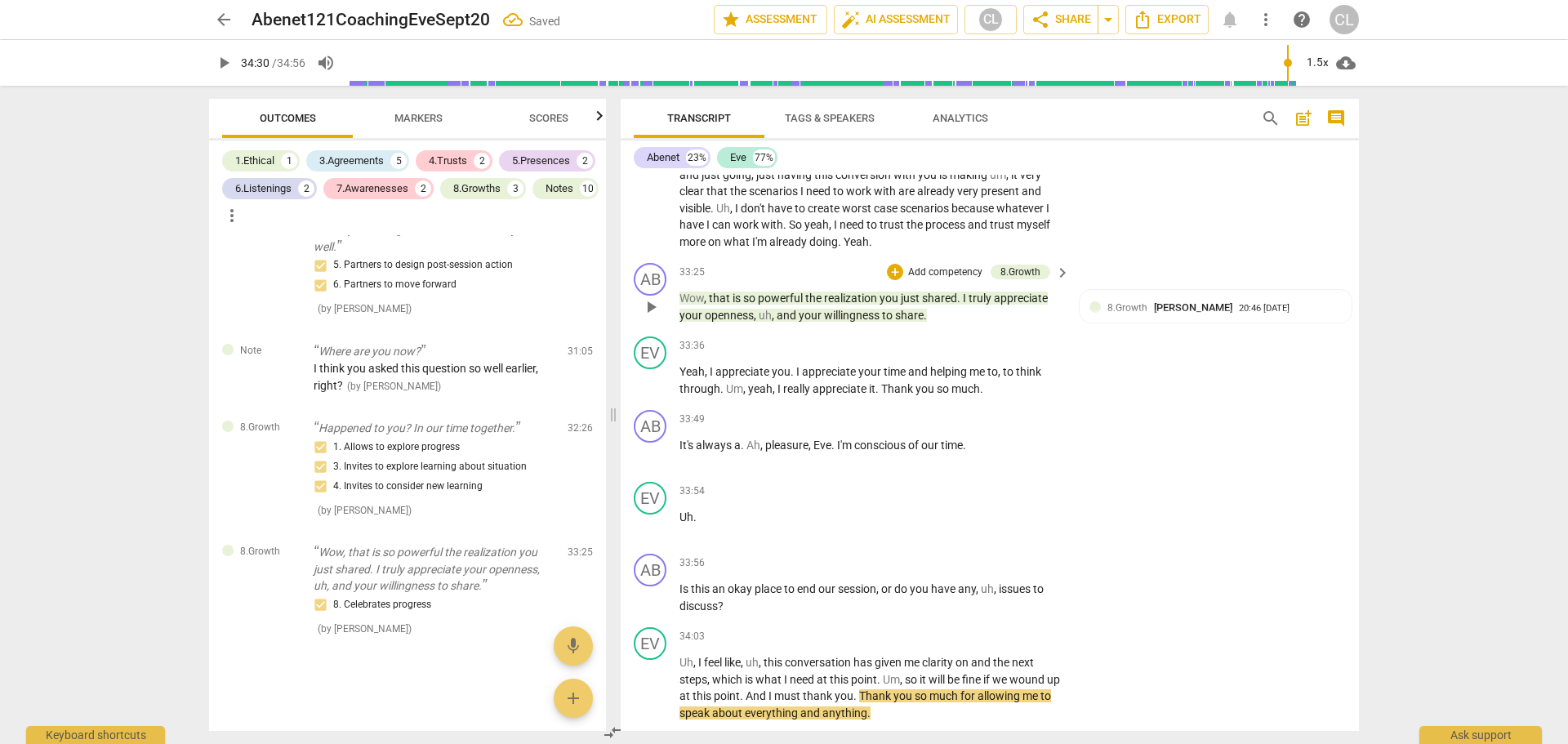
scroll to position [4367, 0]
click at [891, 269] on div "+" at bounding box center [894, 271] width 16 height 16
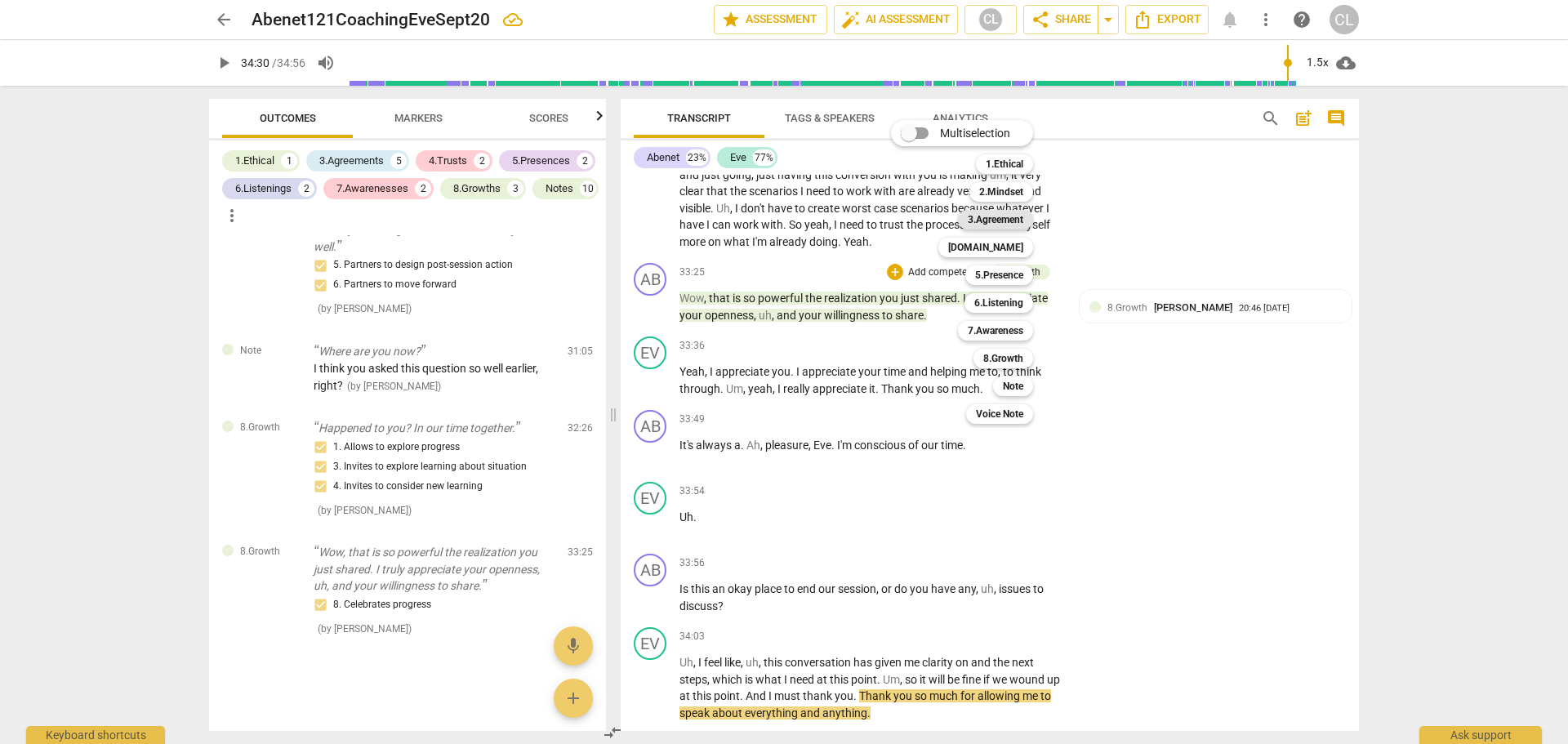
click at [998, 222] on b "3.Agreement" at bounding box center [994, 219] width 55 height 20
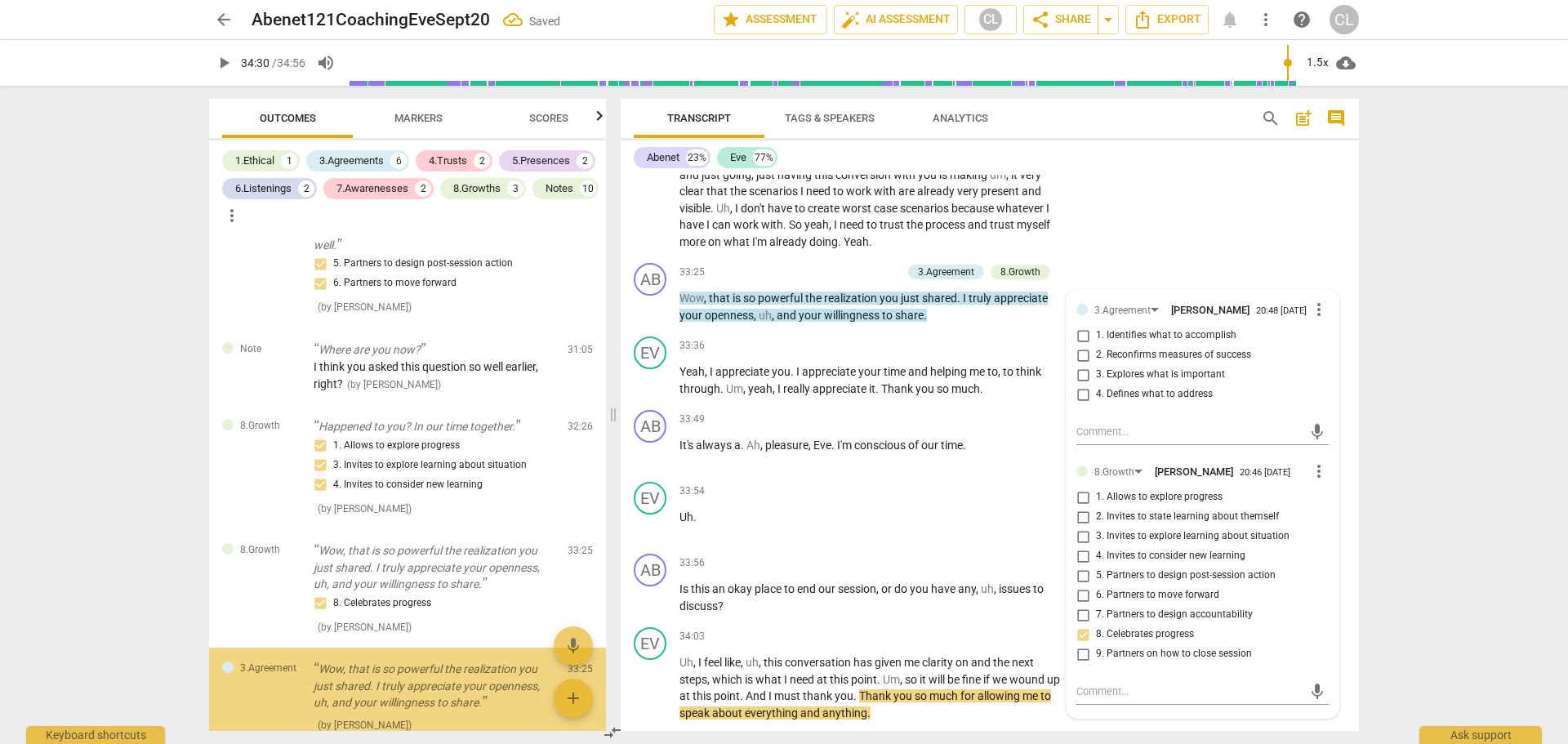
scroll to position [4466, 0]
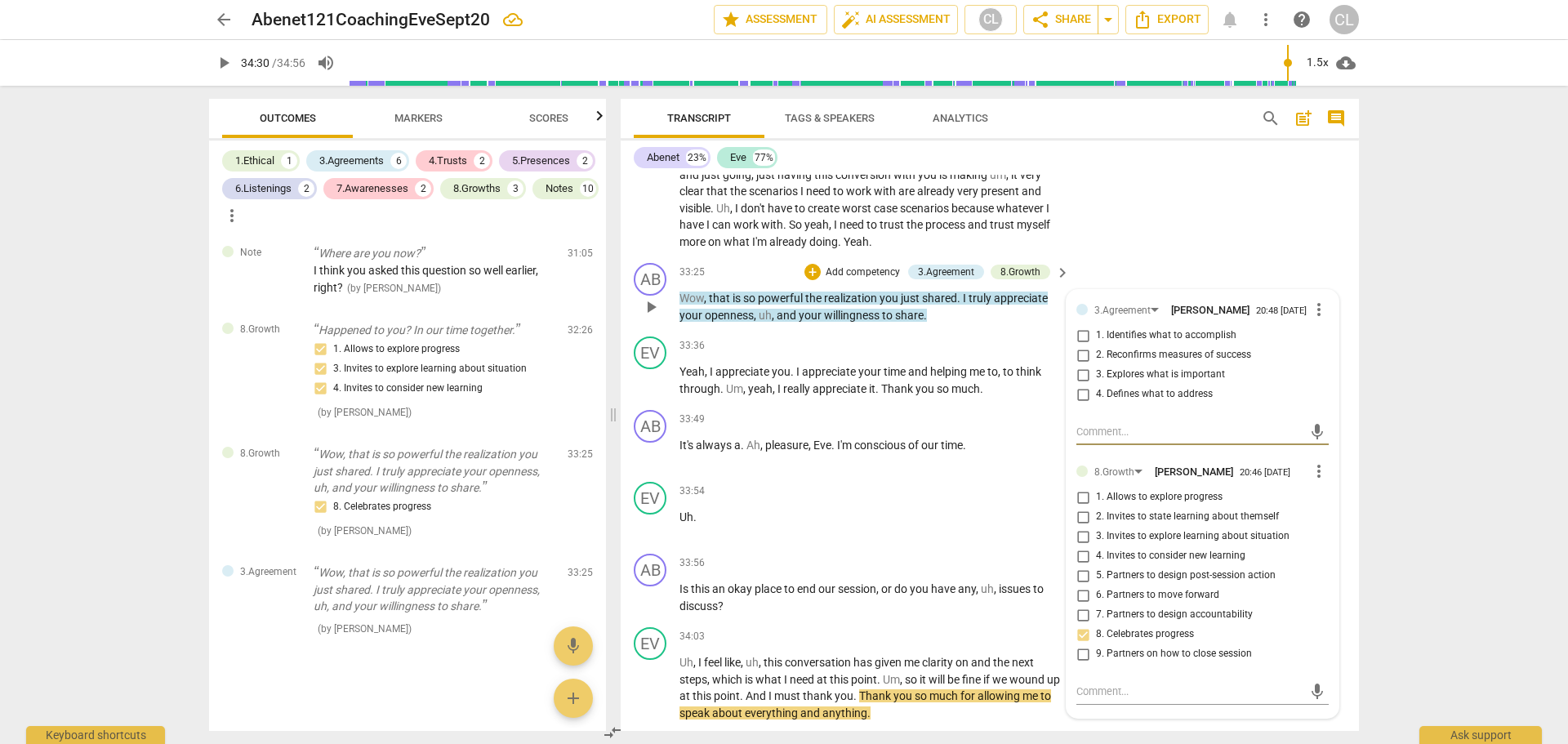
click at [1313, 309] on span "more_vert" at bounding box center [1319, 309] width 20 height 20
click at [1323, 346] on li "Delete" at bounding box center [1331, 342] width 56 height 31
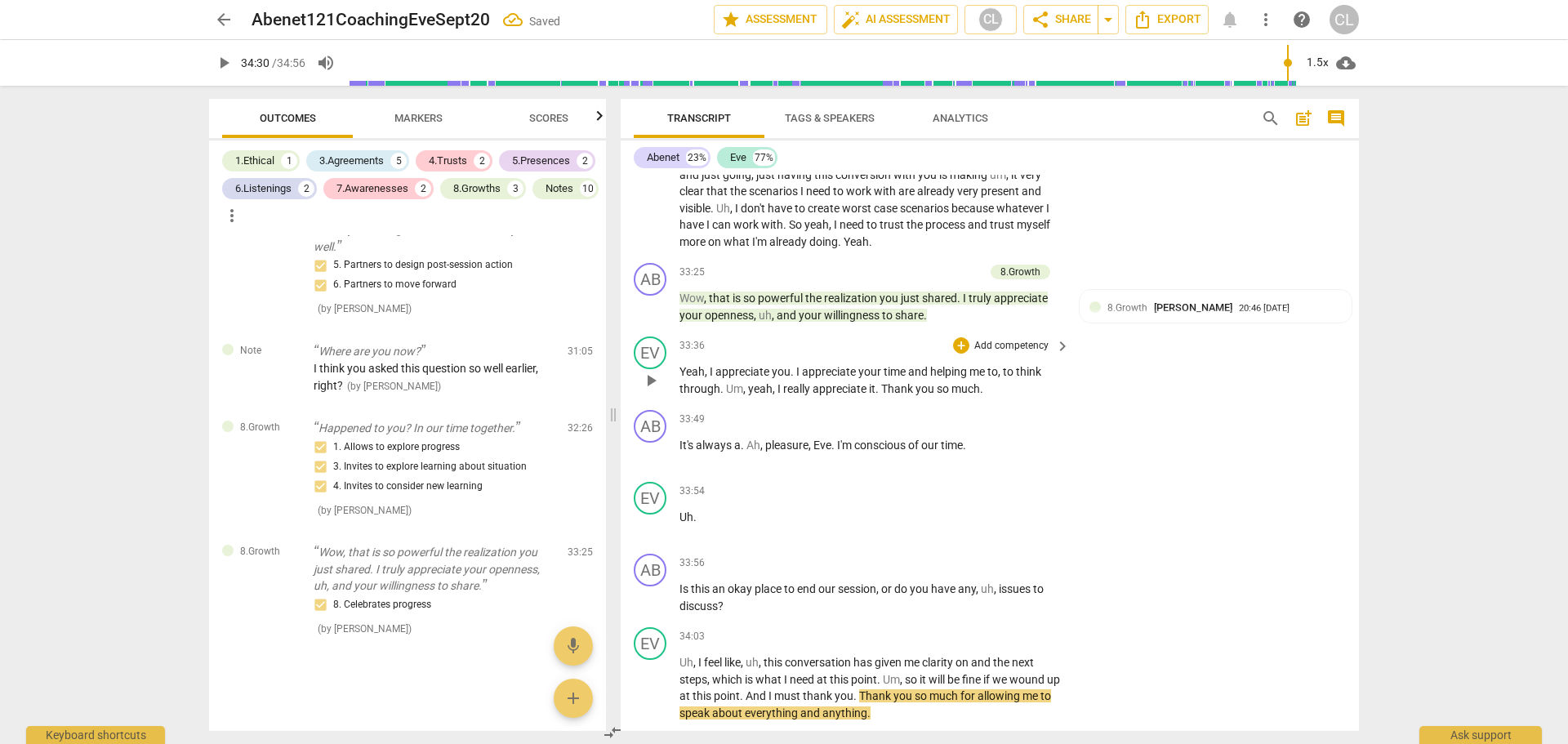
scroll to position [4367, 0]
click at [892, 275] on div "+" at bounding box center [894, 271] width 16 height 16
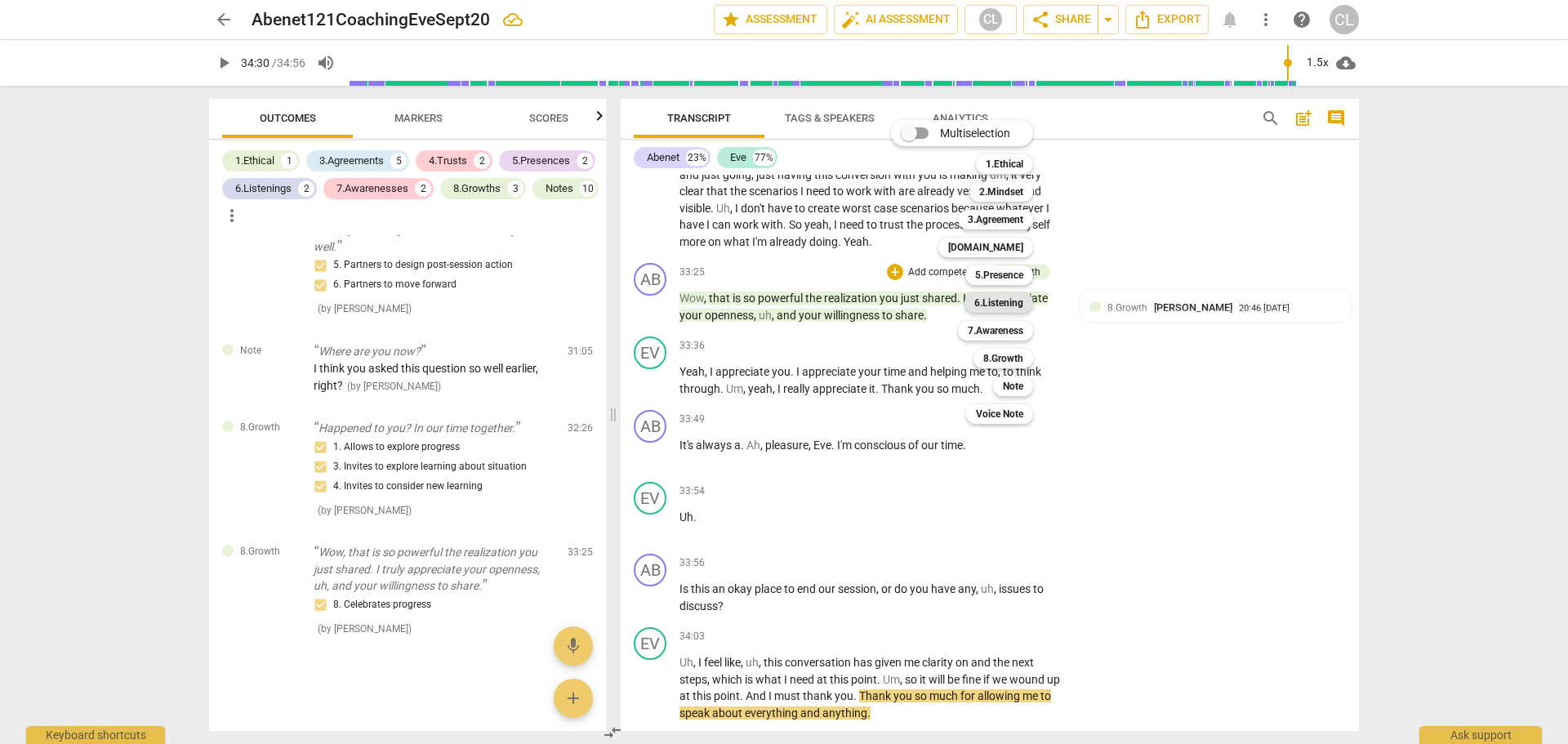
click at [1018, 304] on b "6.Listening" at bounding box center [998, 303] width 49 height 20
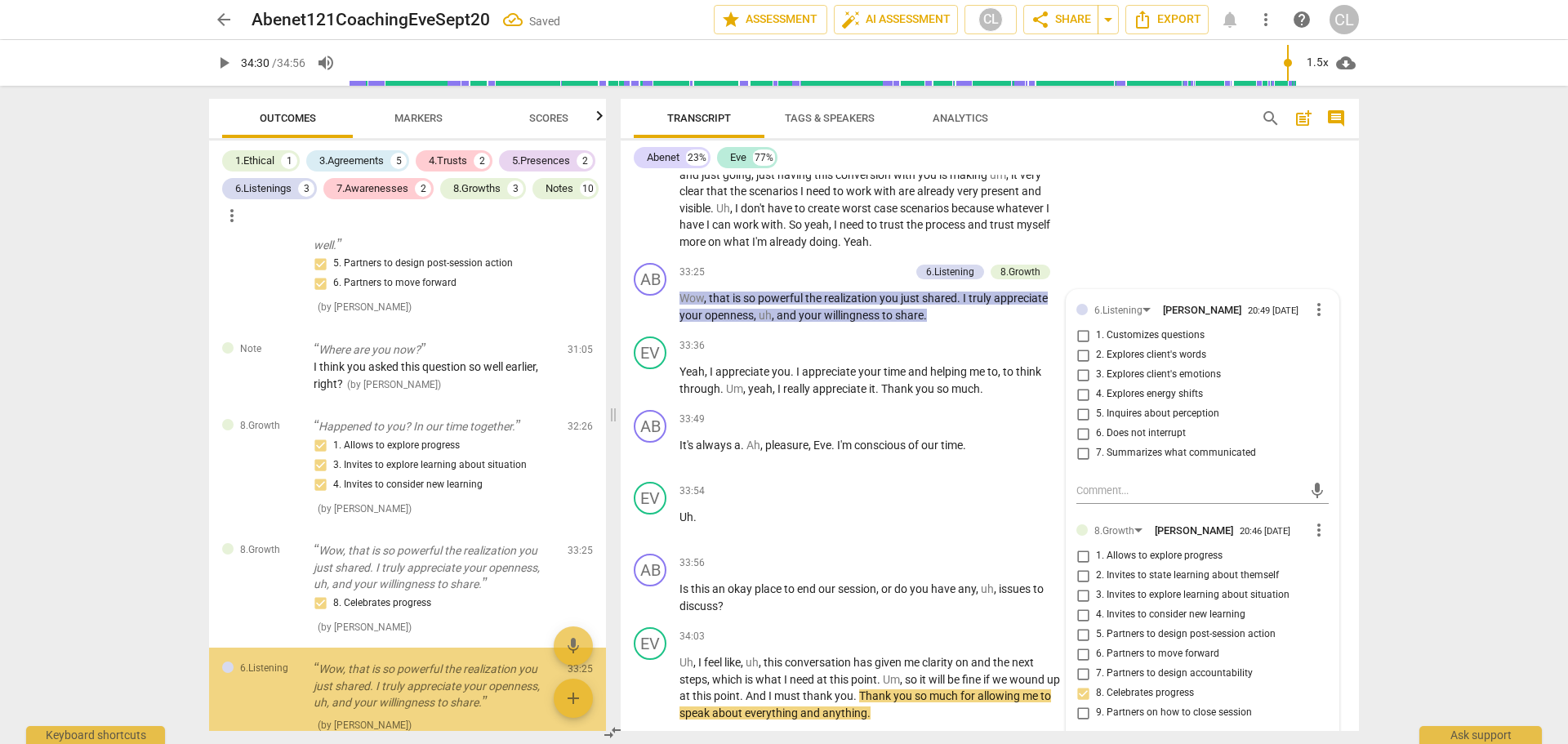
scroll to position [4466, 0]
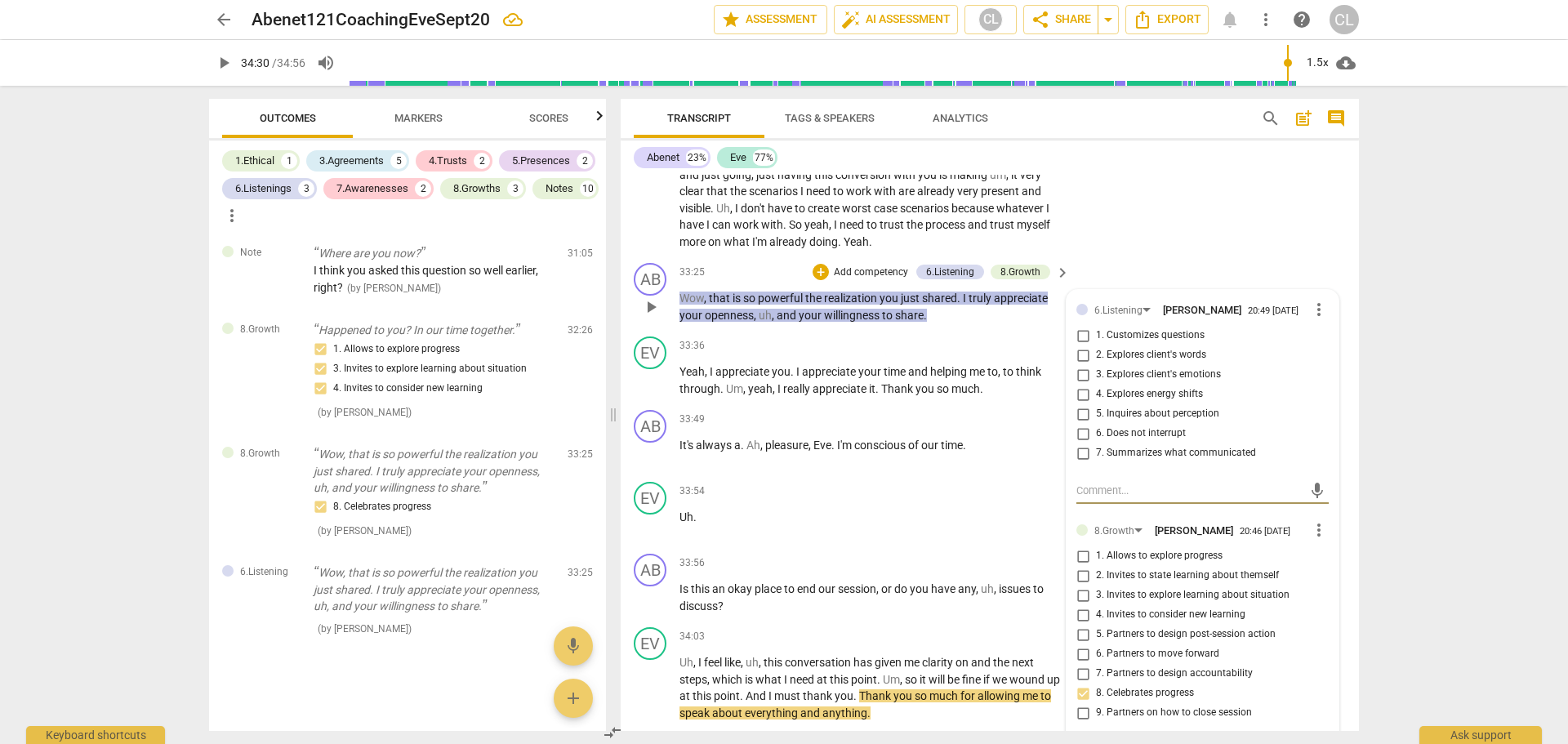
click at [1314, 307] on span "more_vert" at bounding box center [1319, 309] width 20 height 20
click at [1319, 335] on li "Delete" at bounding box center [1331, 340] width 56 height 31
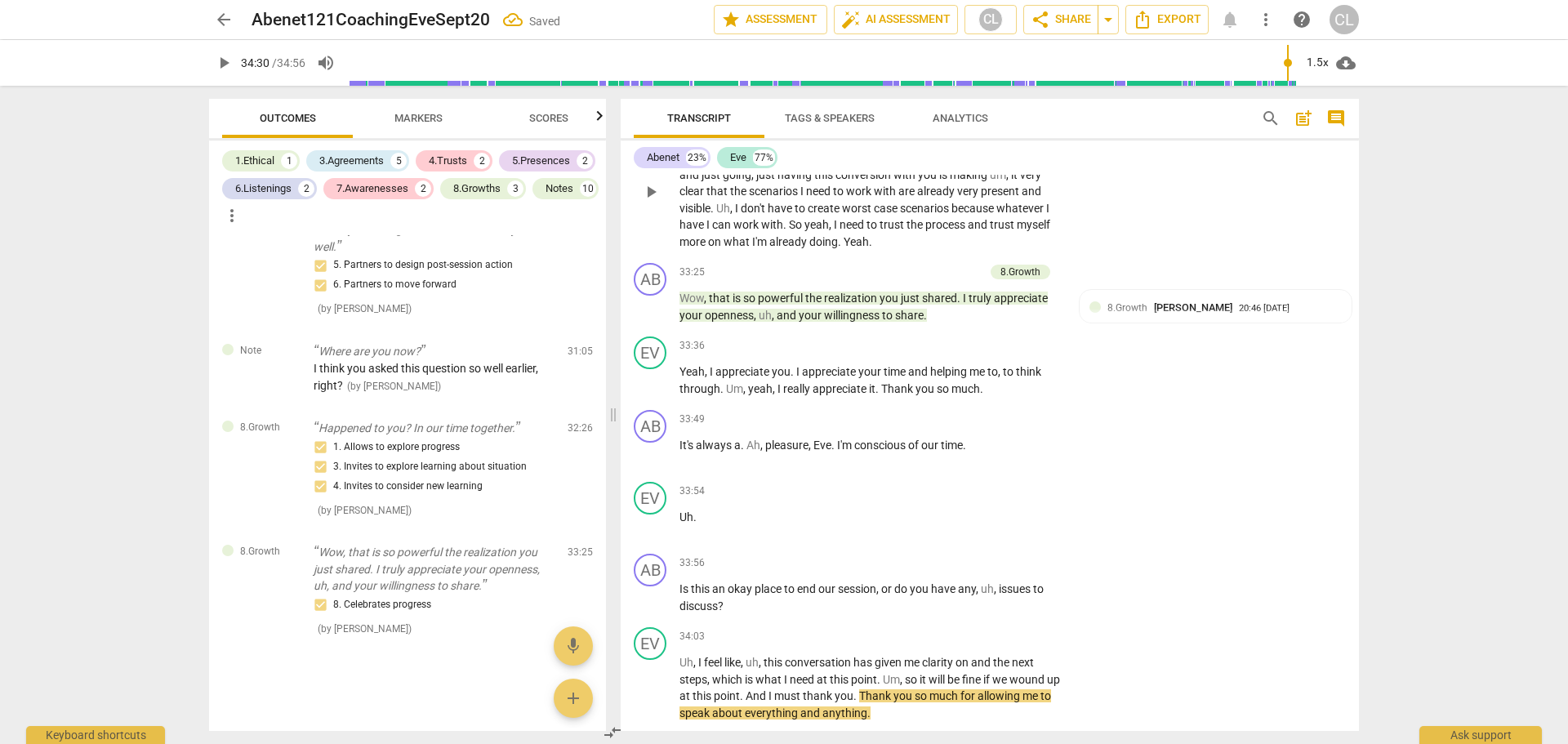
scroll to position [4367, 0]
click at [893, 273] on div "+" at bounding box center [894, 271] width 16 height 16
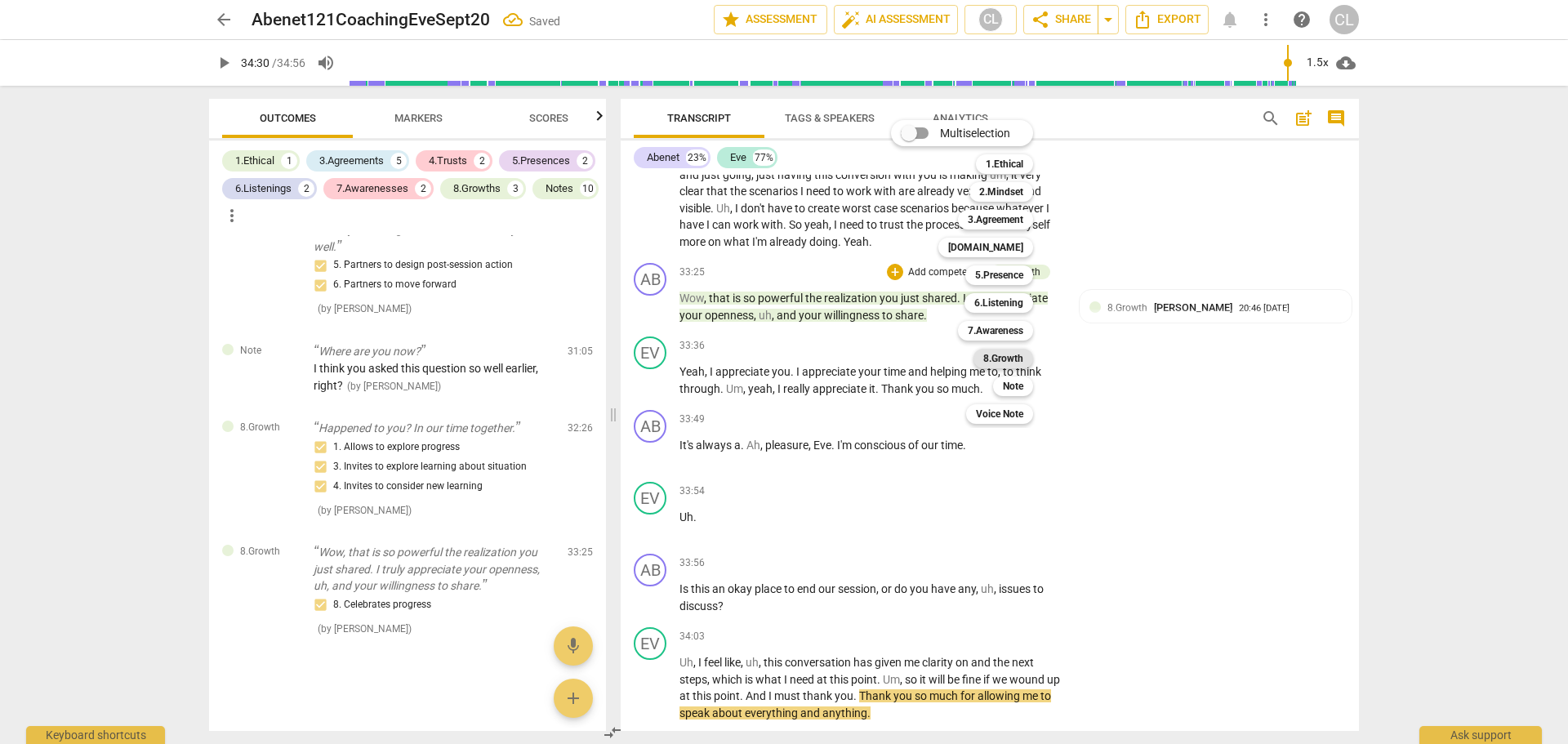
click at [1006, 357] on b "8.Growth" at bounding box center [1003, 358] width 40 height 20
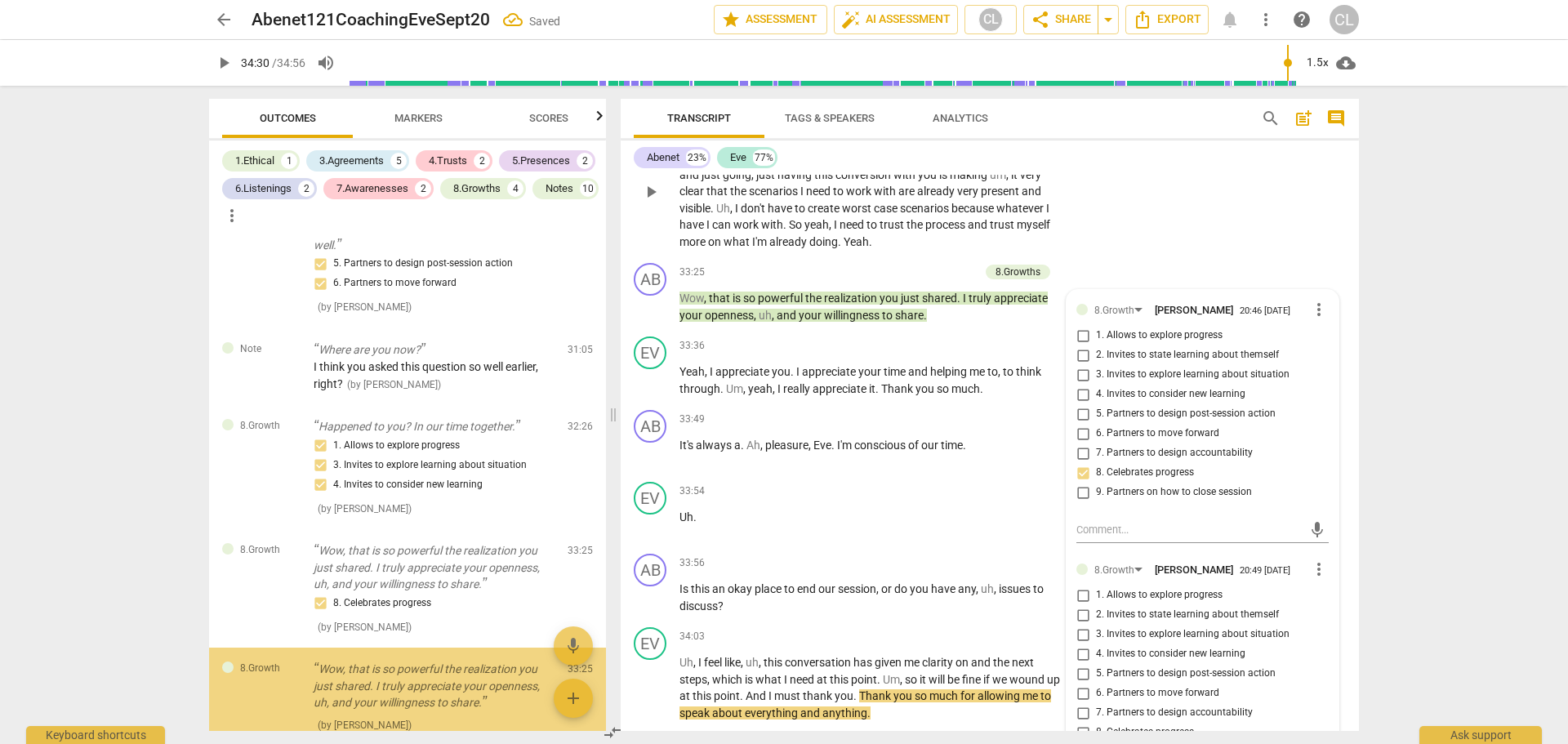
scroll to position [4466, 0]
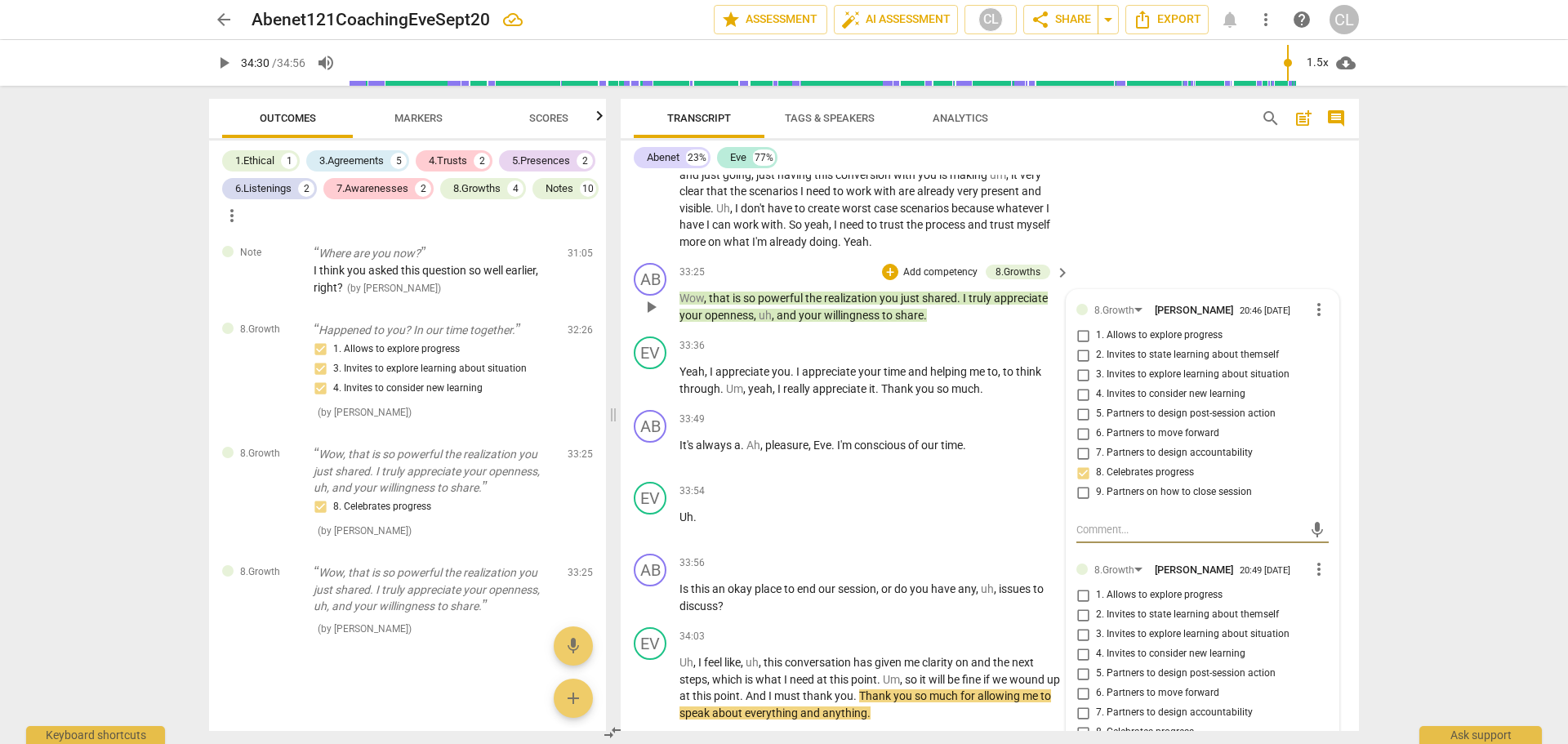
click at [1311, 307] on span "more_vert" at bounding box center [1319, 309] width 20 height 20
drag, startPoint x: 1324, startPoint y: 336, endPoint x: 869, endPoint y: 67, distance: 528.6
click at [1324, 337] on li "Delete" at bounding box center [1331, 340] width 56 height 31
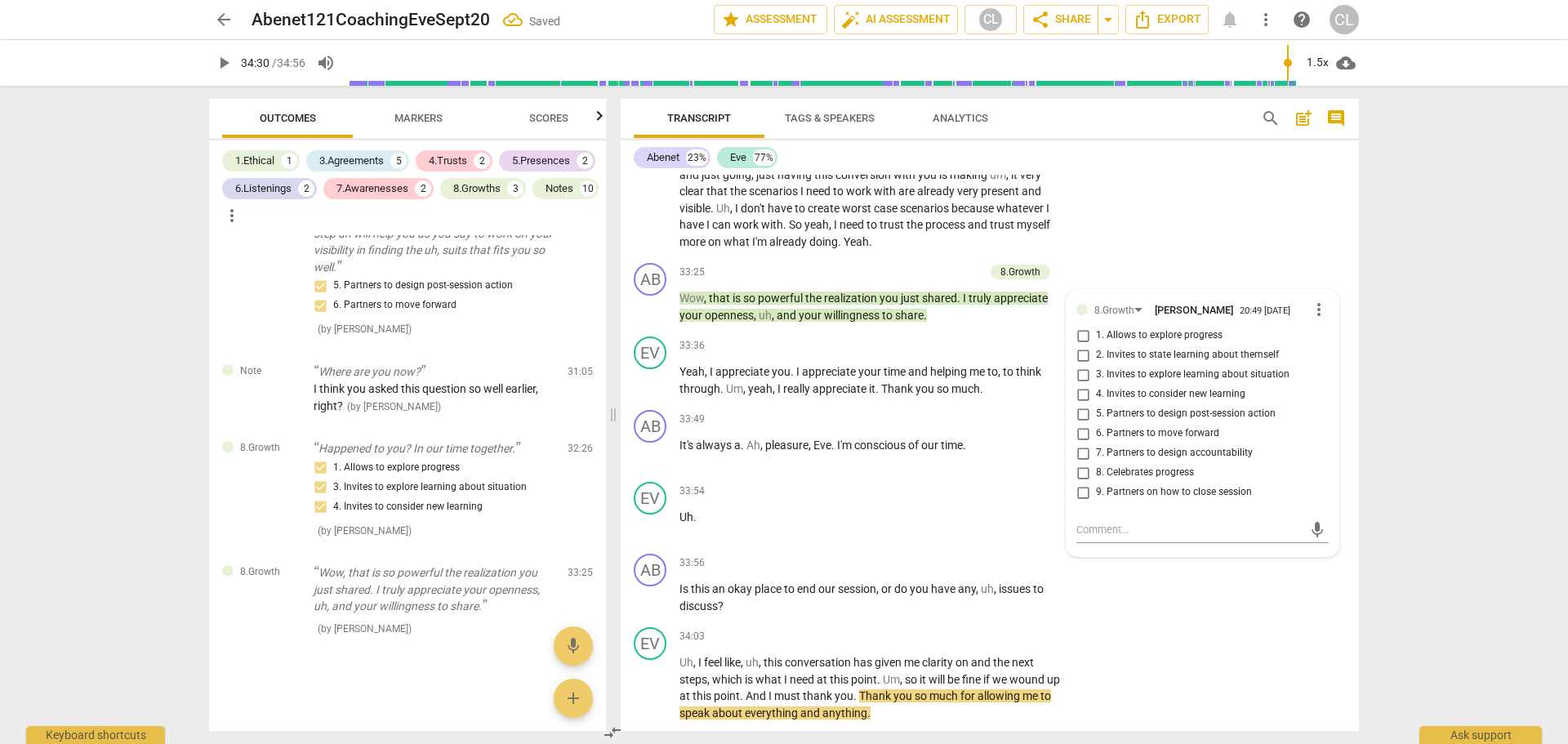
scroll to position [4347, 0]
click at [892, 274] on div "+" at bounding box center [894, 271] width 16 height 16
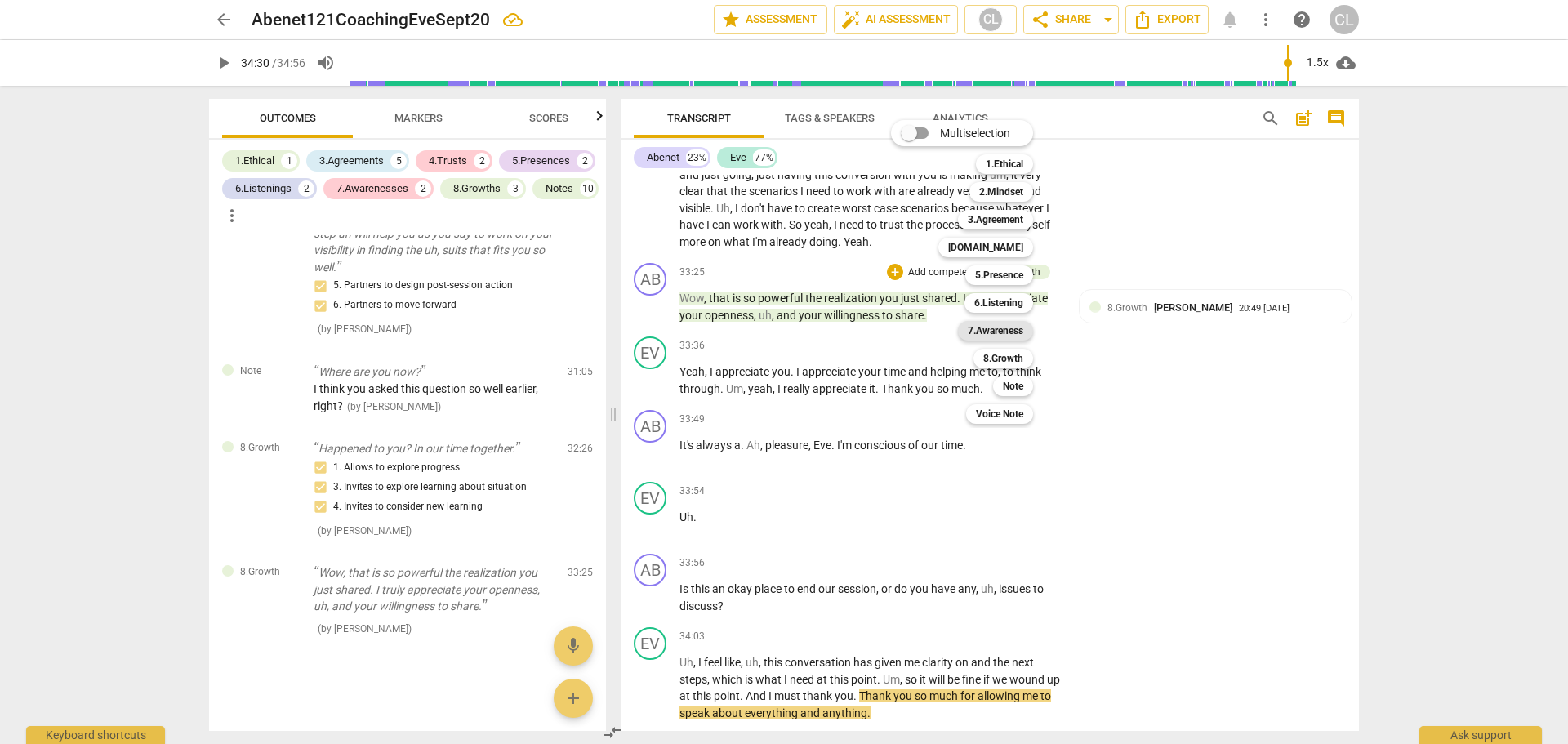
click at [999, 330] on b "7.Awareness" at bounding box center [994, 330] width 55 height 20
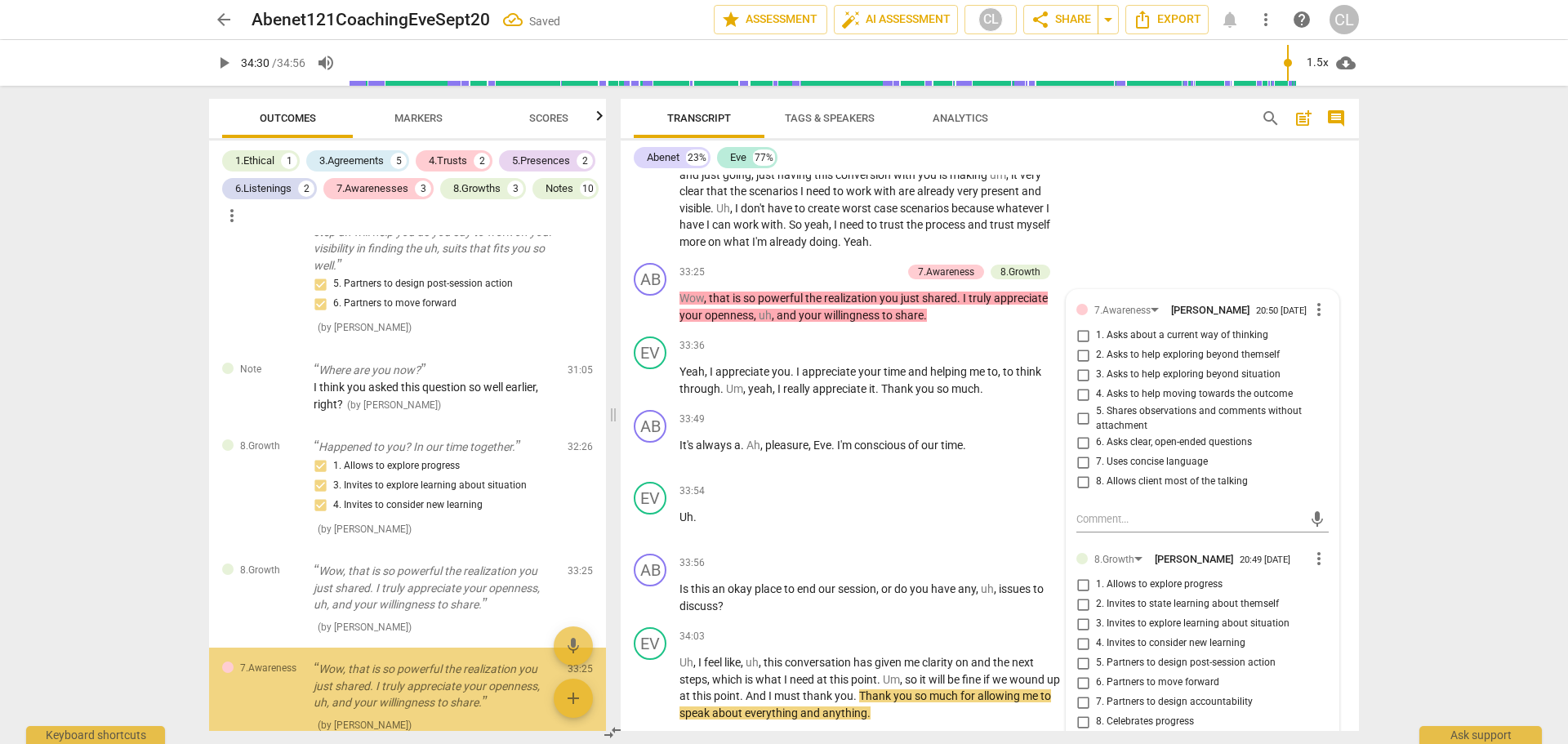
scroll to position [4445, 0]
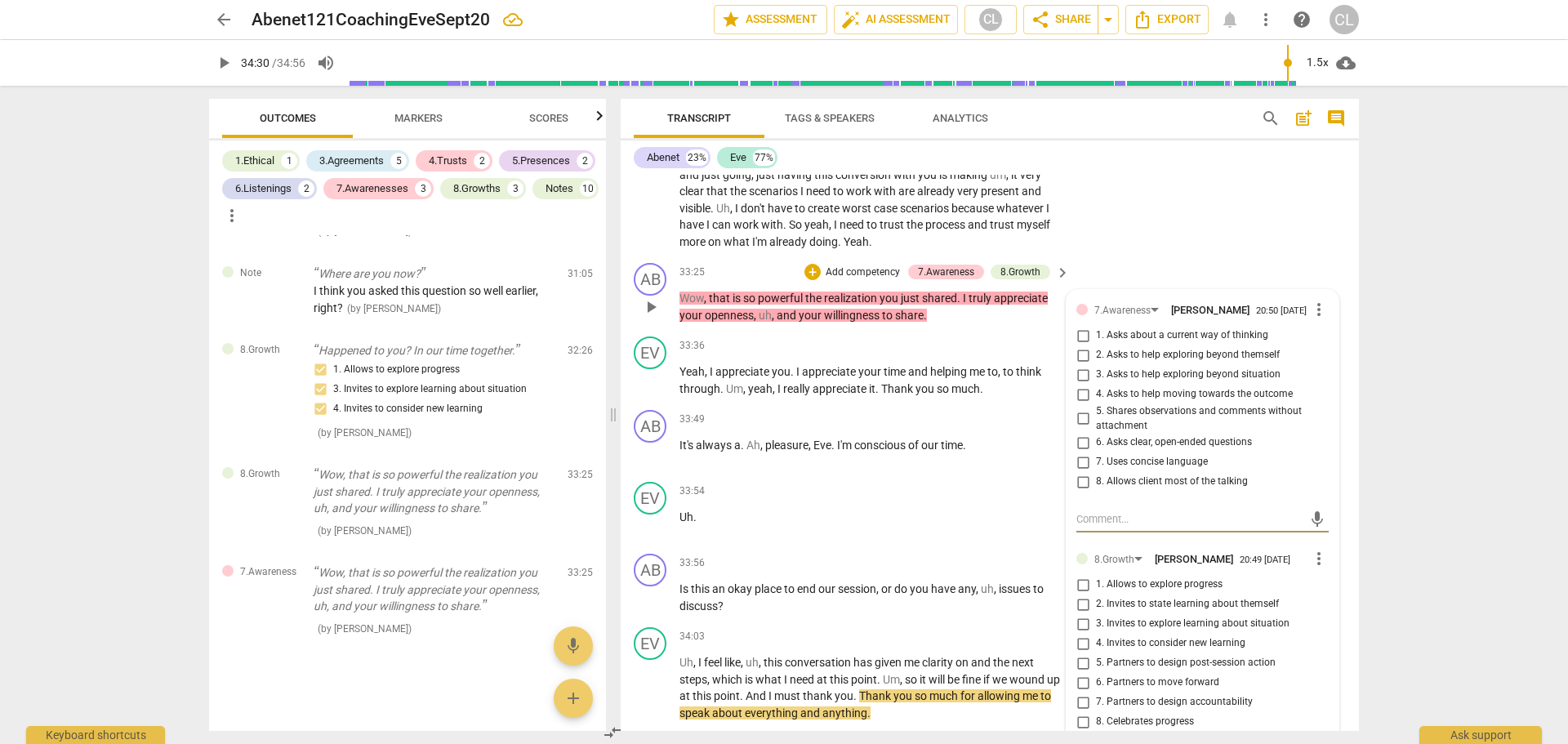
click at [1081, 422] on input "5. Shares observations and comments without attachment" at bounding box center [1083, 418] width 26 height 20
checkbox input "true"
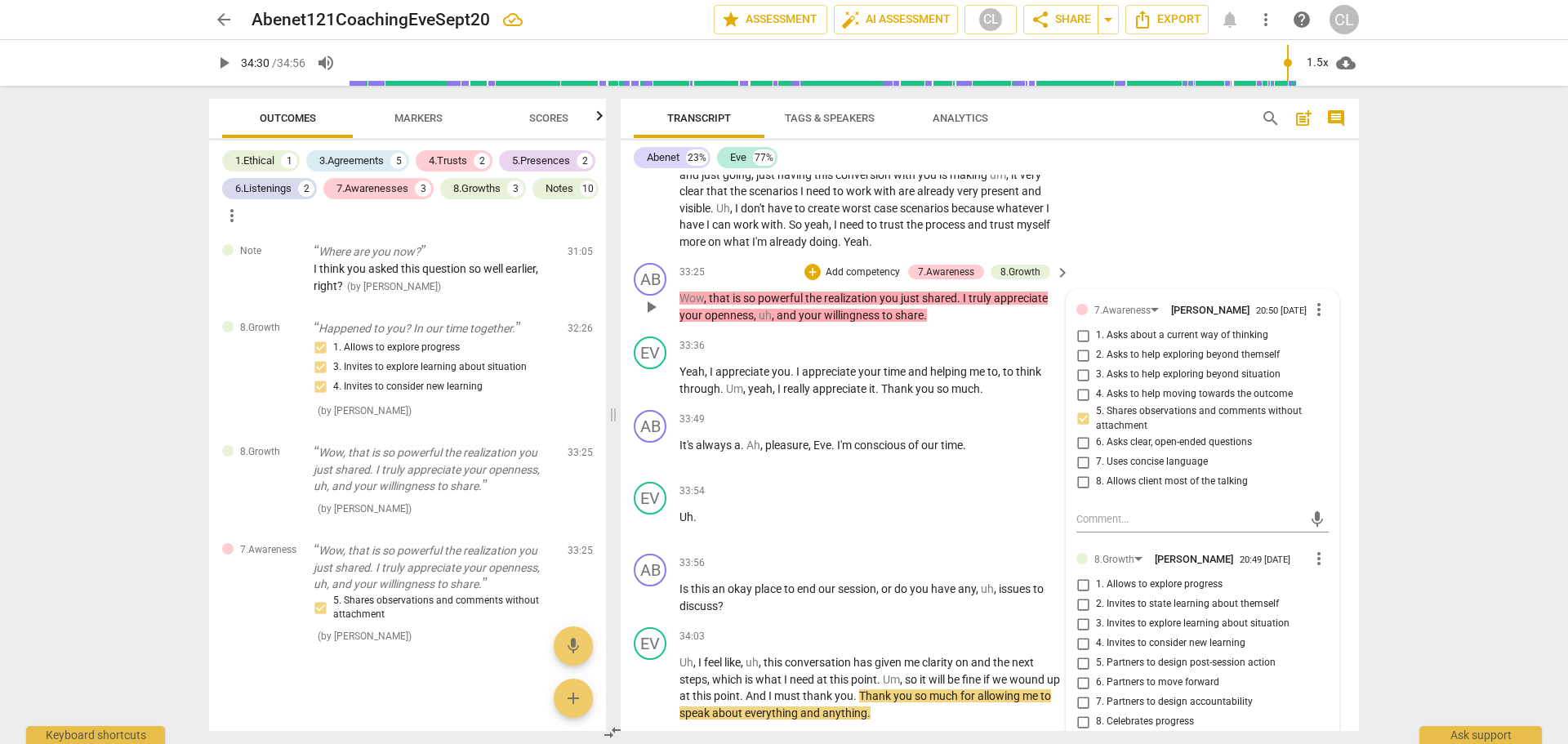
scroll to position [8269, 0]
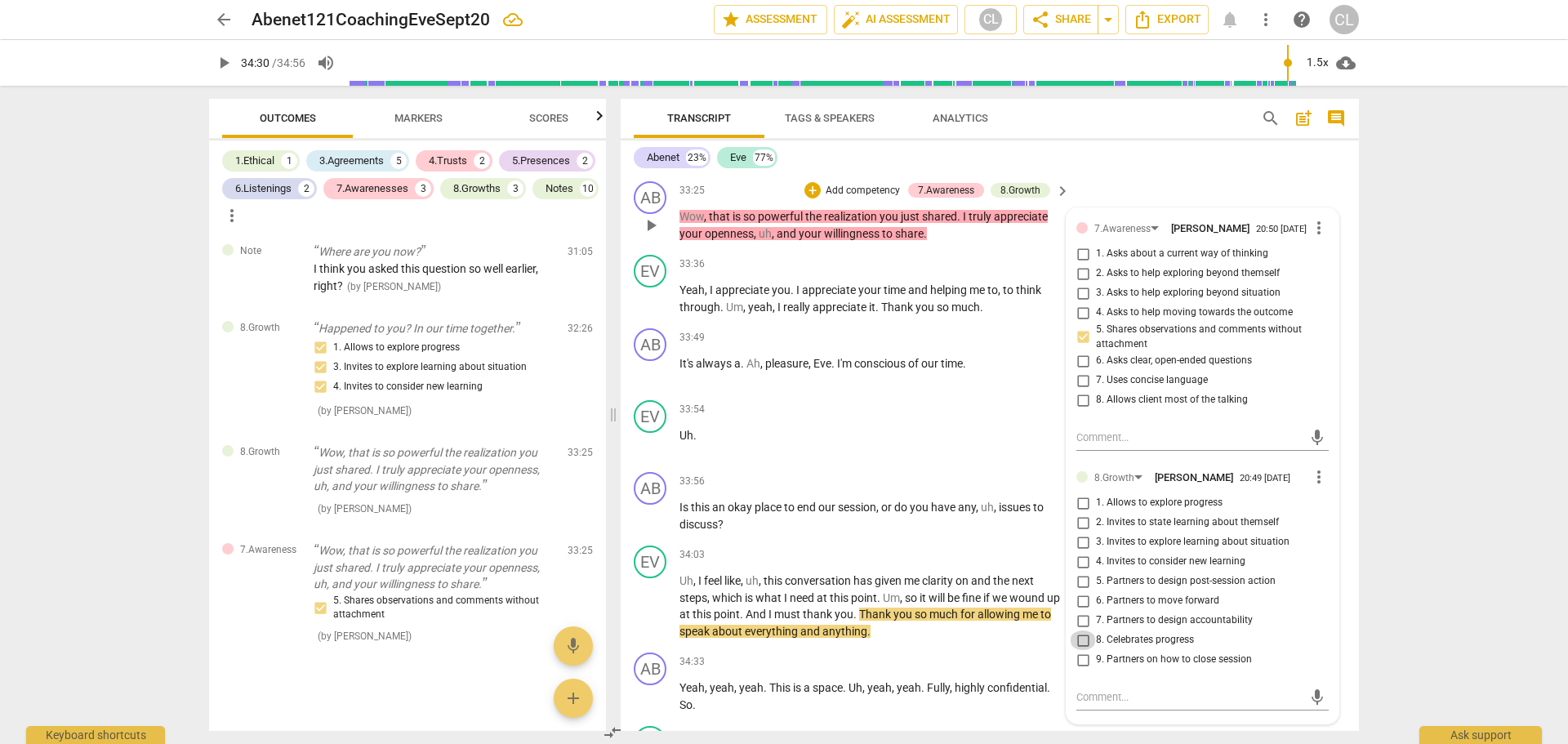
click at [1079, 644] on input "8. Celebrates progress" at bounding box center [1083, 640] width 26 height 20
checkbox input "true"
click at [1311, 228] on span "more_vert" at bounding box center [1319, 228] width 20 height 20
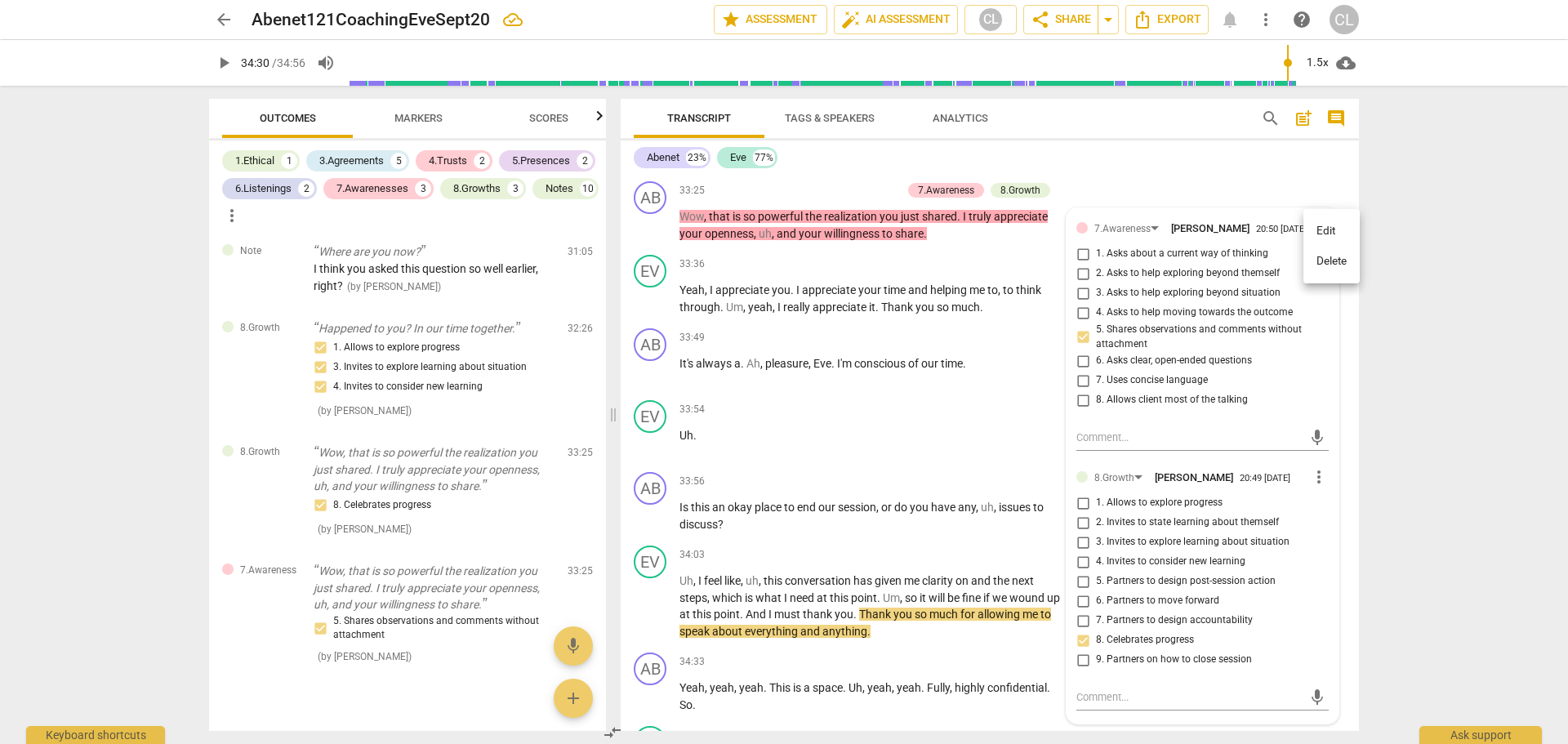
click at [1325, 258] on li "Delete" at bounding box center [1331, 260] width 56 height 31
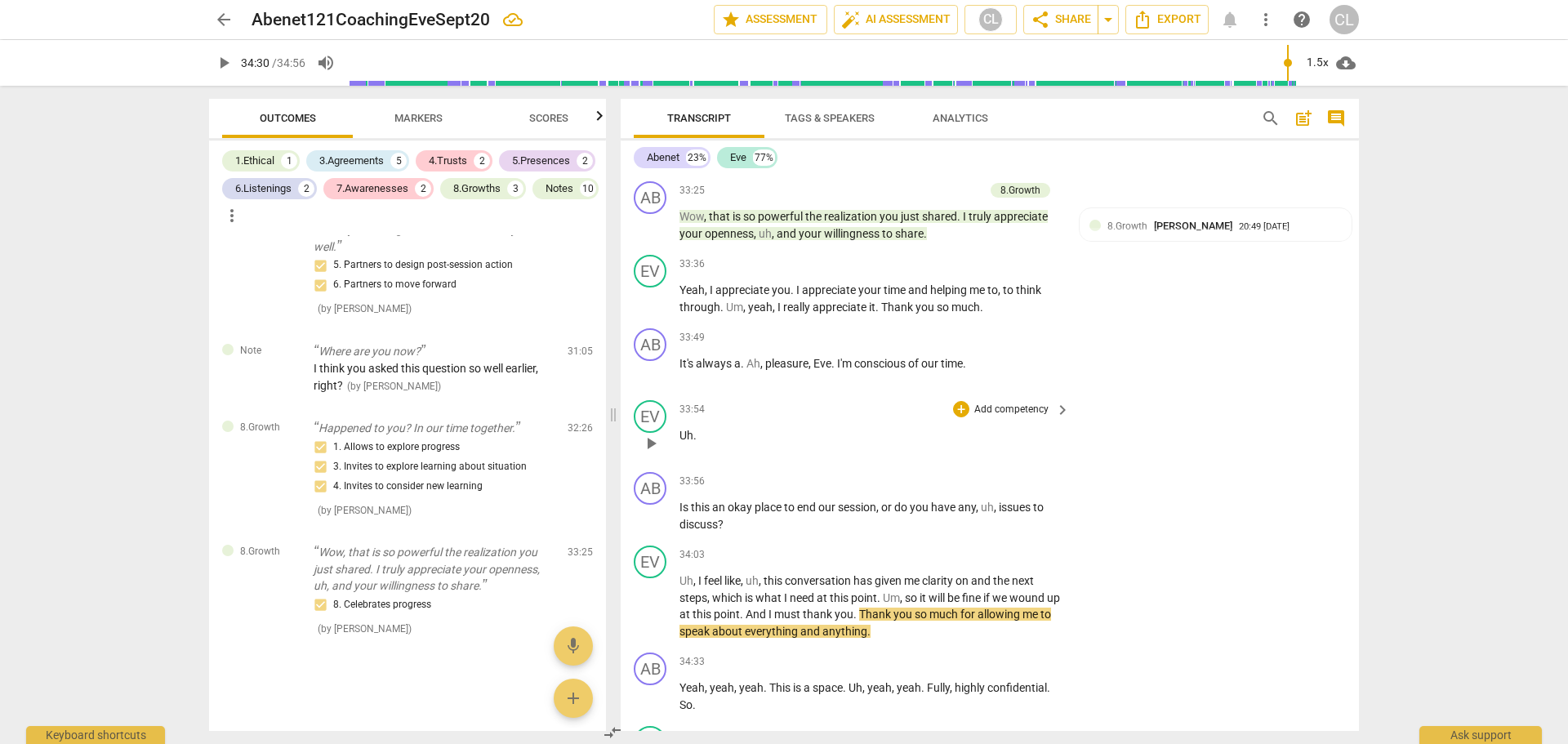
scroll to position [8351, 0]
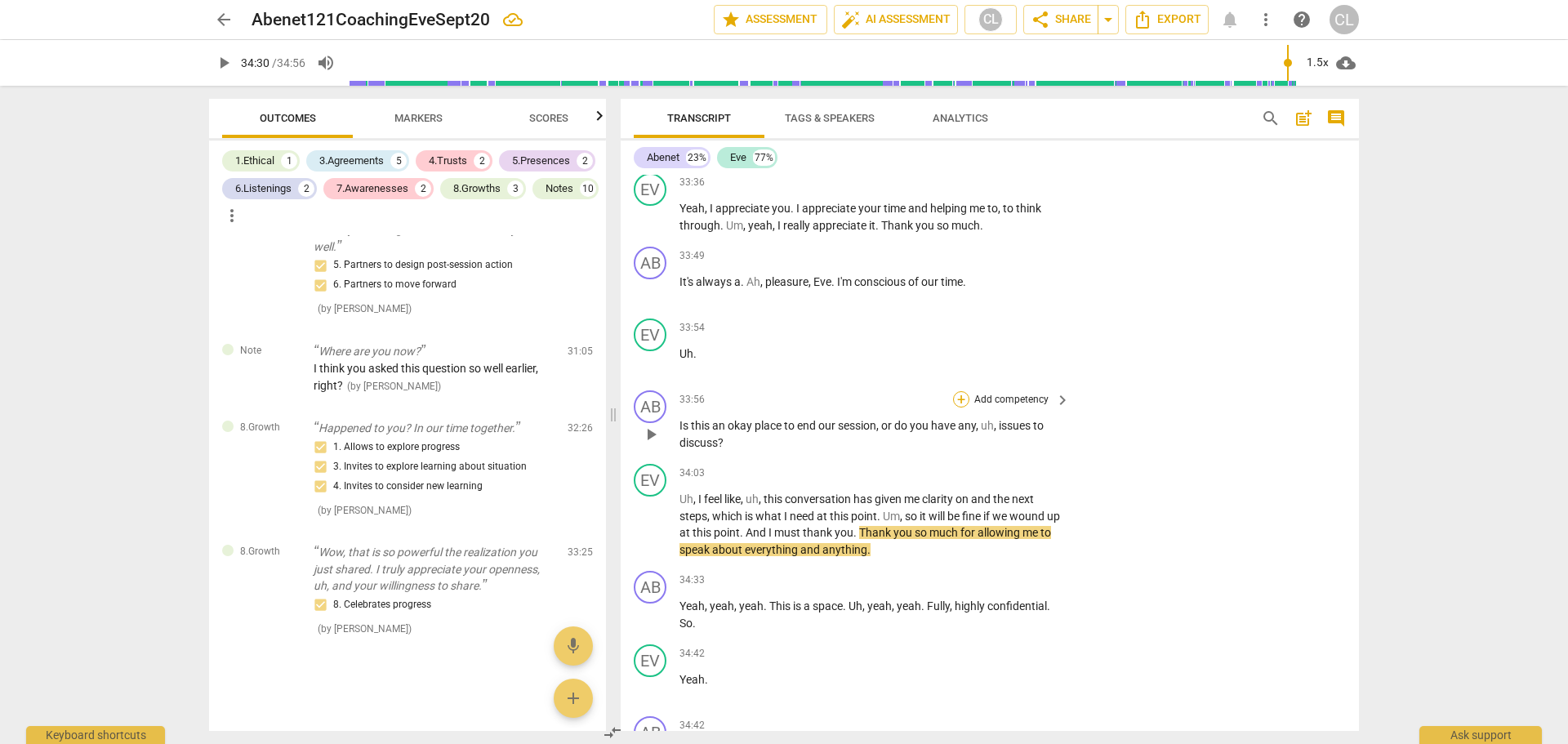
click at [961, 396] on div "+" at bounding box center [961, 398] width 16 height 16
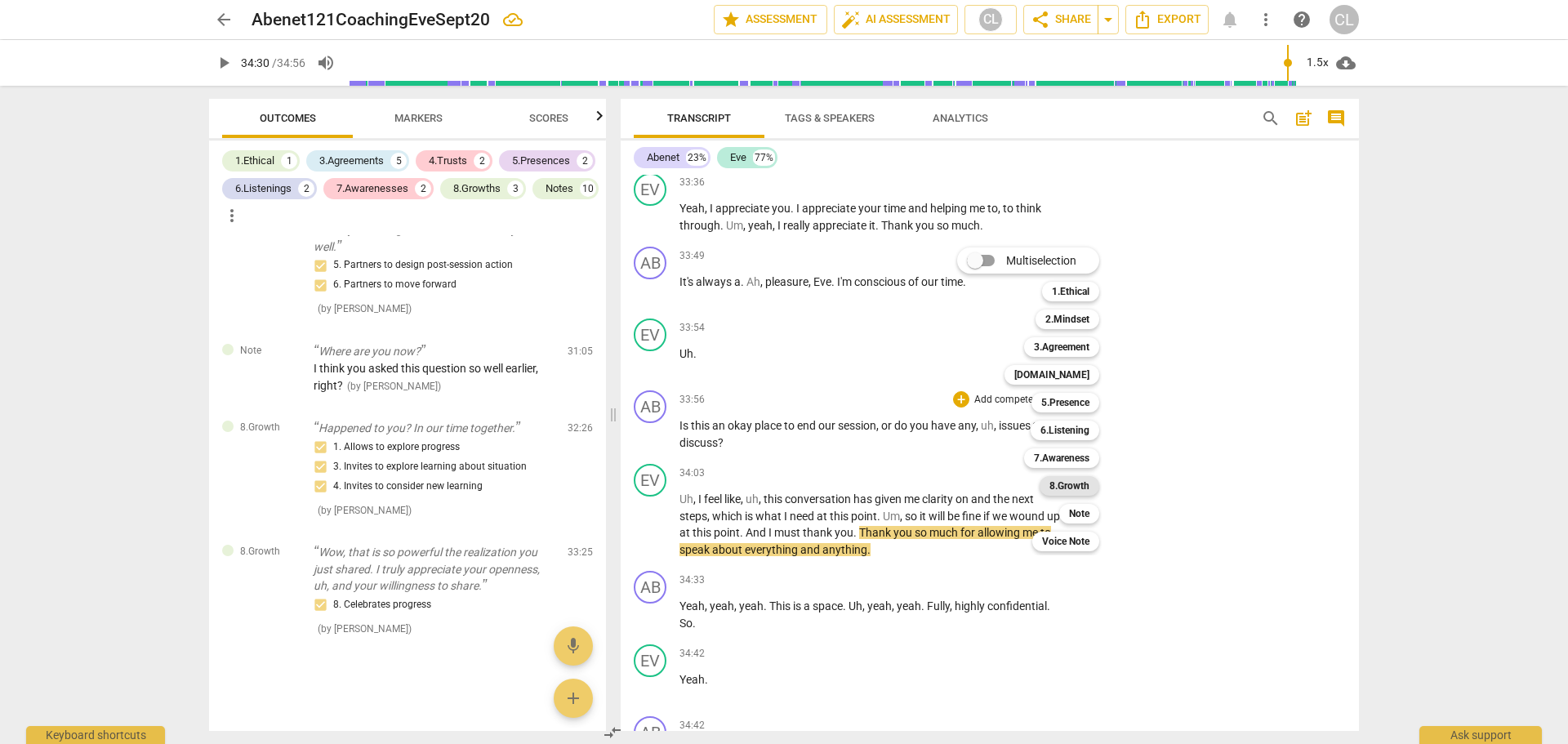
click at [1075, 485] on b "8.Growth" at bounding box center [1069, 485] width 40 height 20
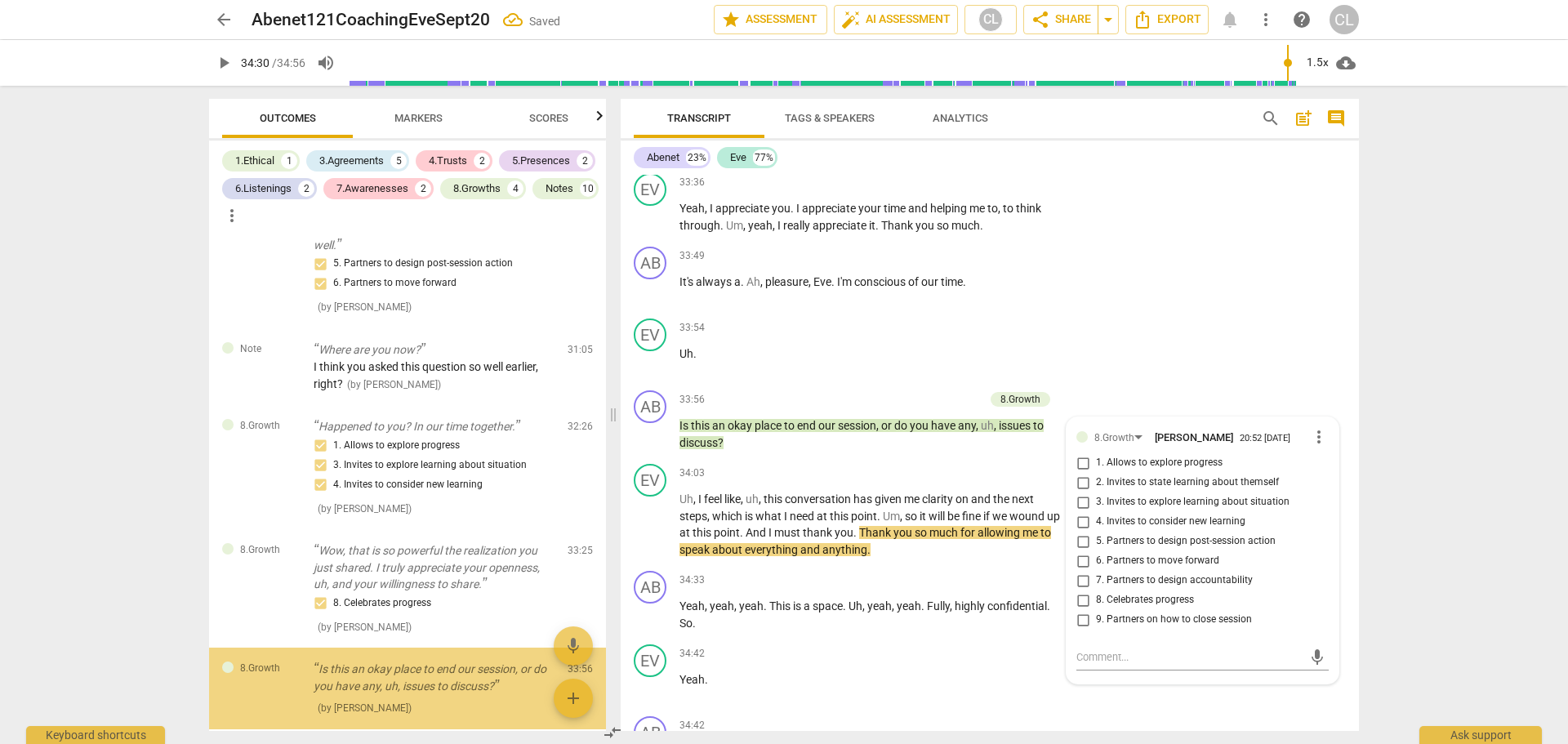
scroll to position [4449, 0]
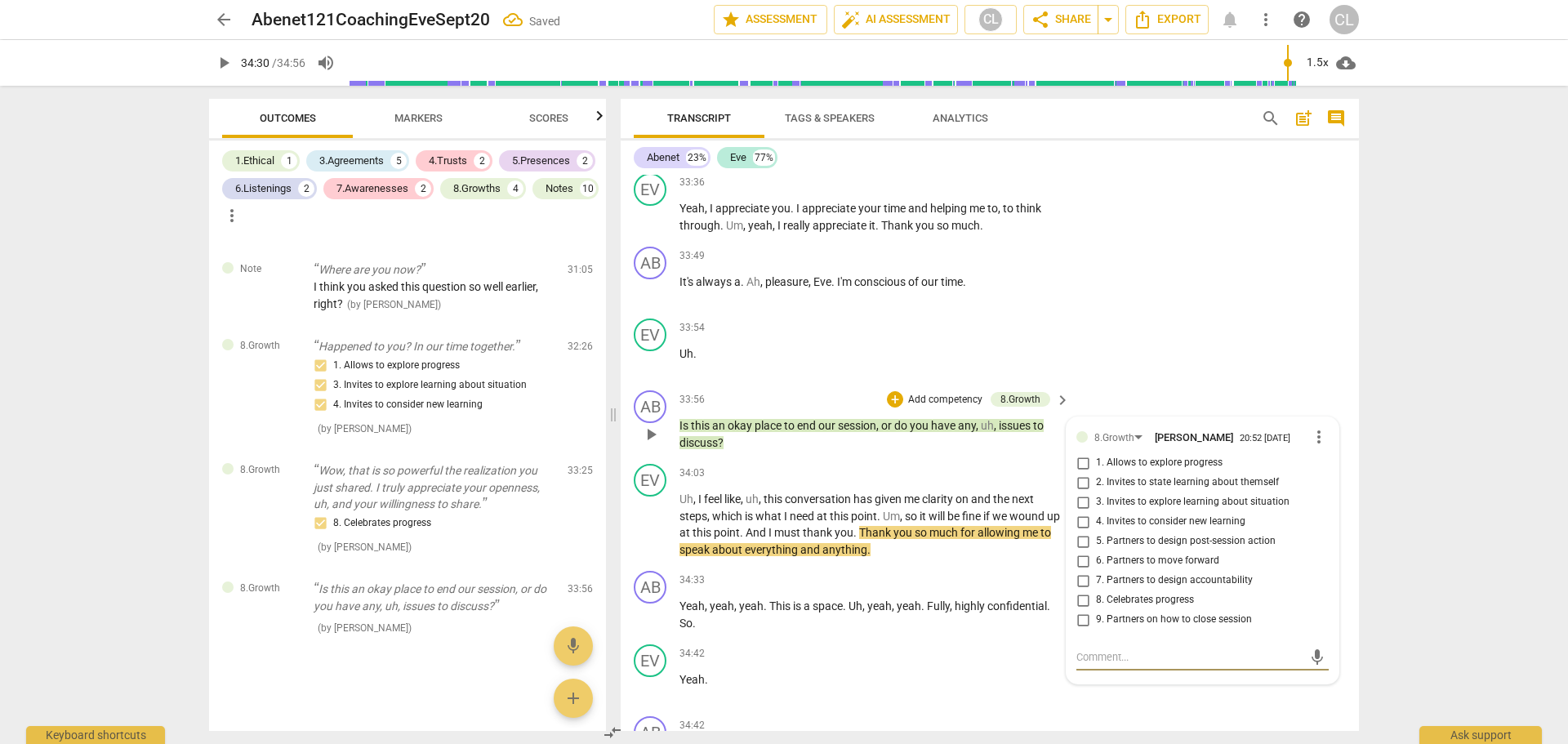
click at [1078, 618] on input "9. Partners on how to close session" at bounding box center [1083, 619] width 26 height 20
checkbox input "true"
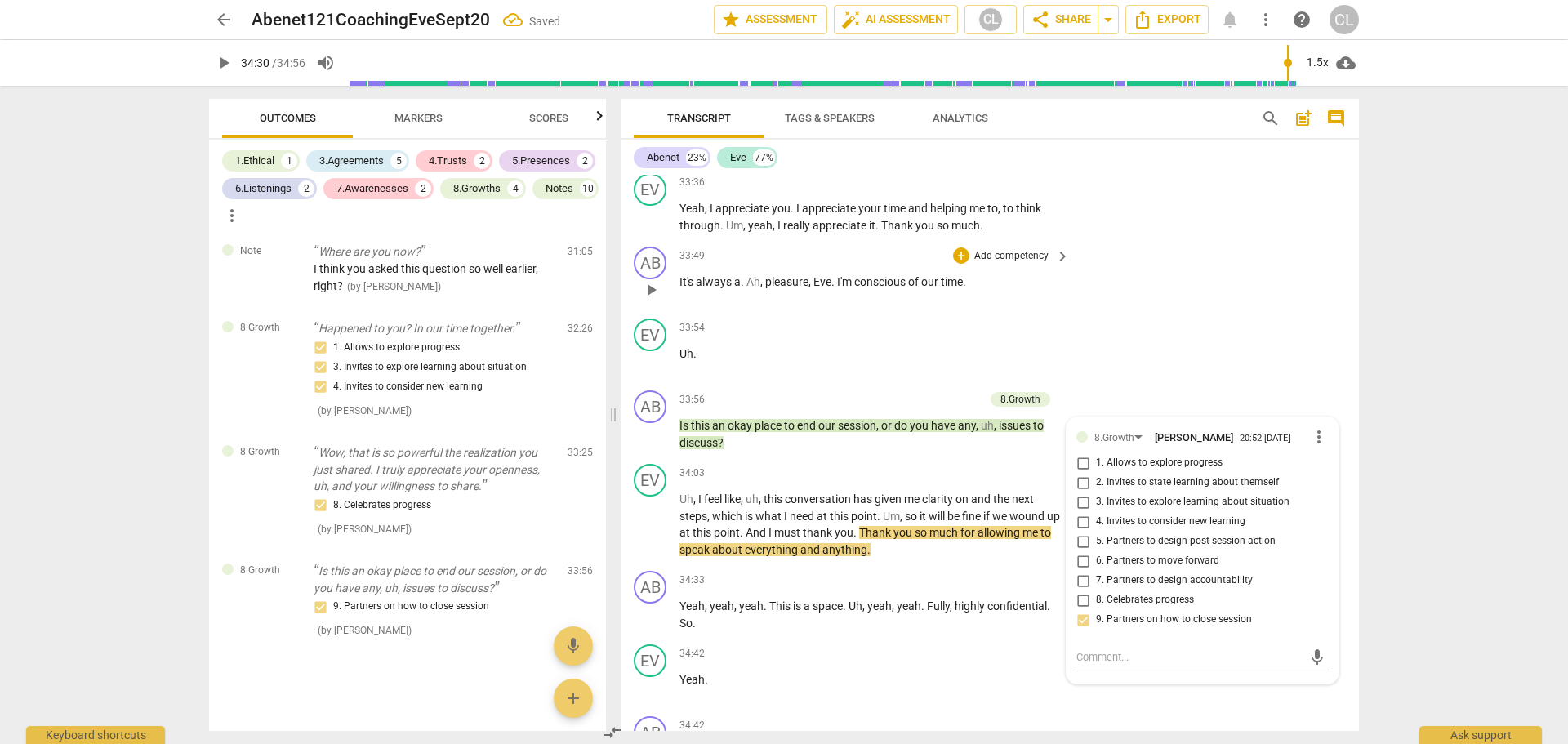
click at [1258, 278] on div "AB play_arrow pause 33:49 + Add competency keyboard_arrow_right It's always a .…" at bounding box center [990, 275] width 739 height 72
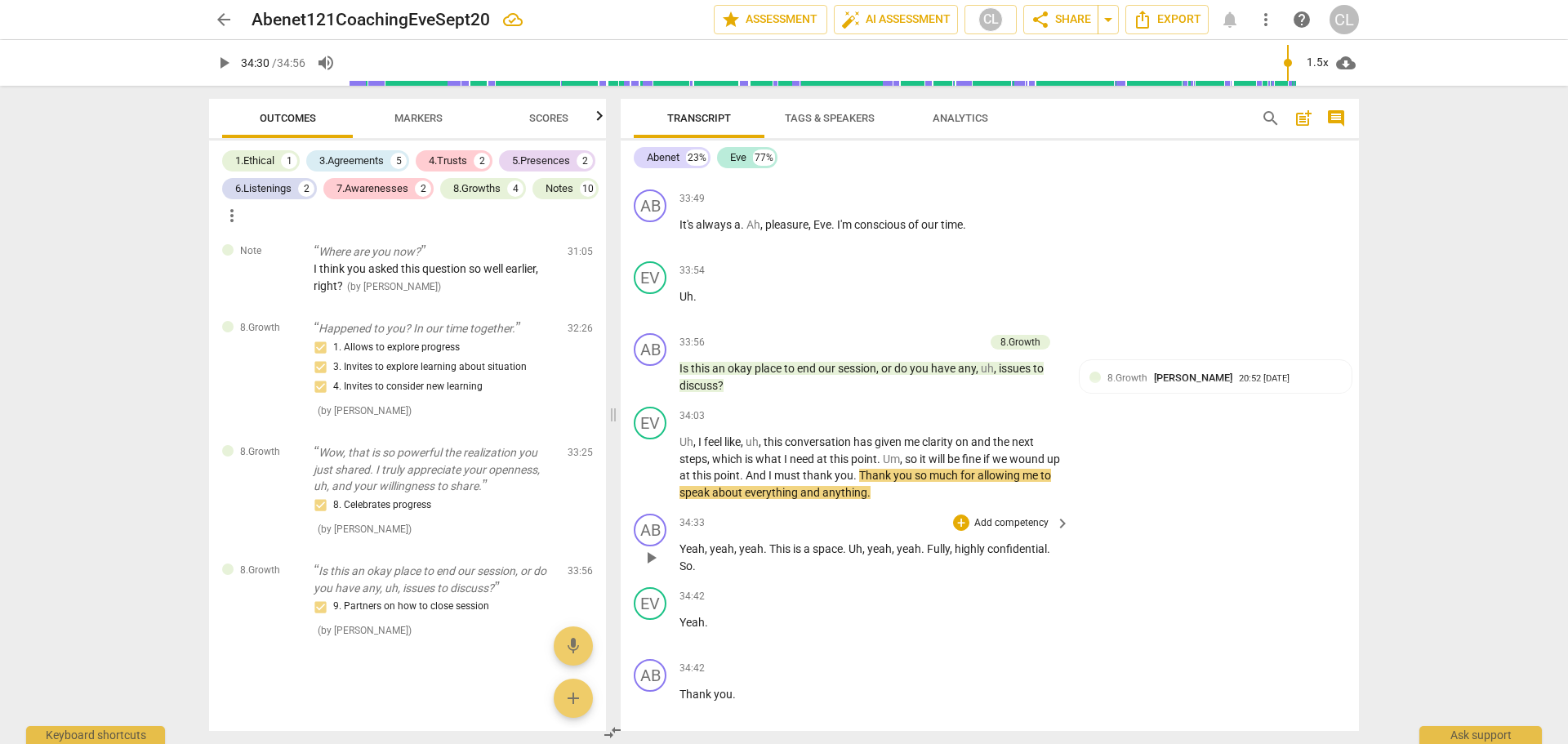
scroll to position [8515, 0]
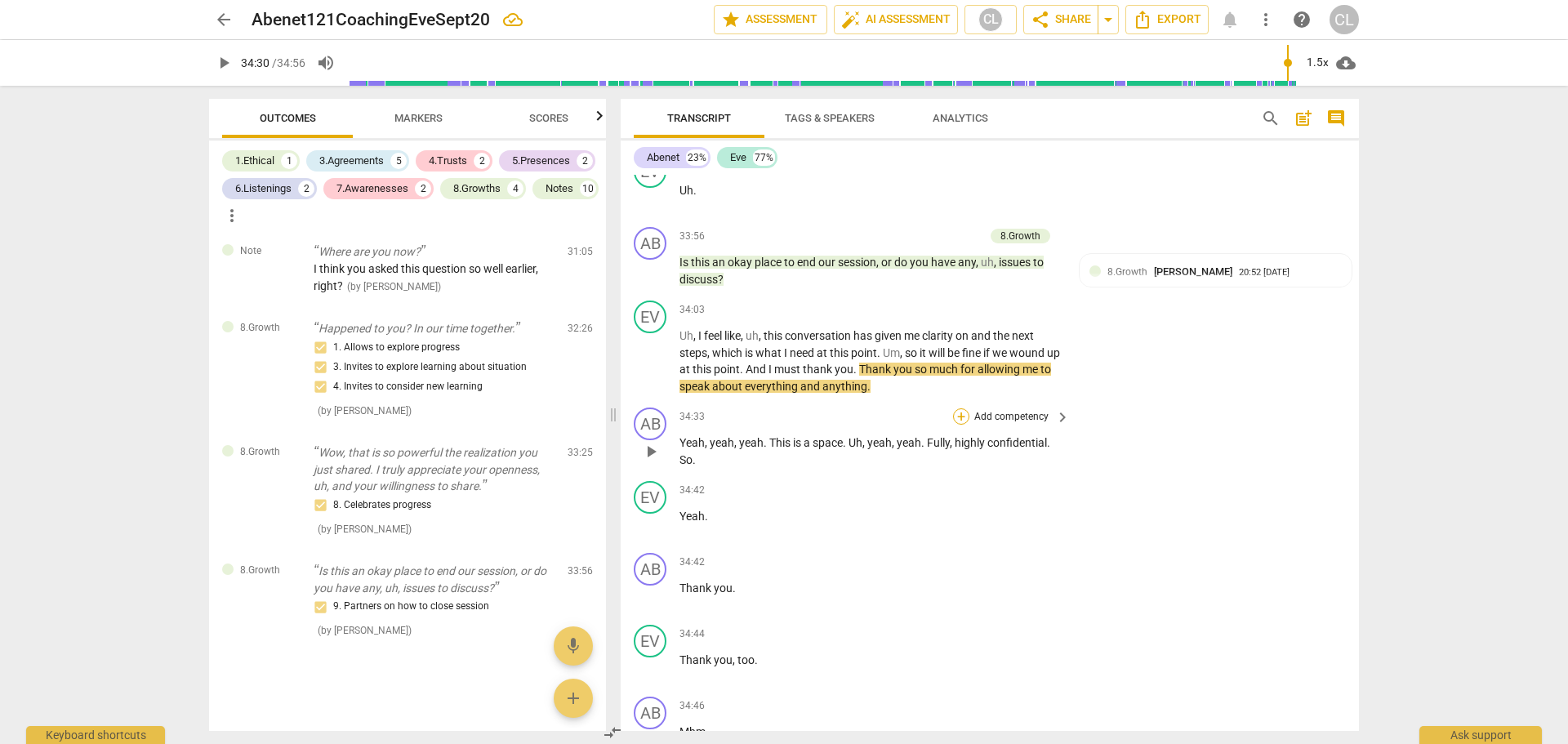
click at [961, 420] on div "+" at bounding box center [961, 416] width 16 height 16
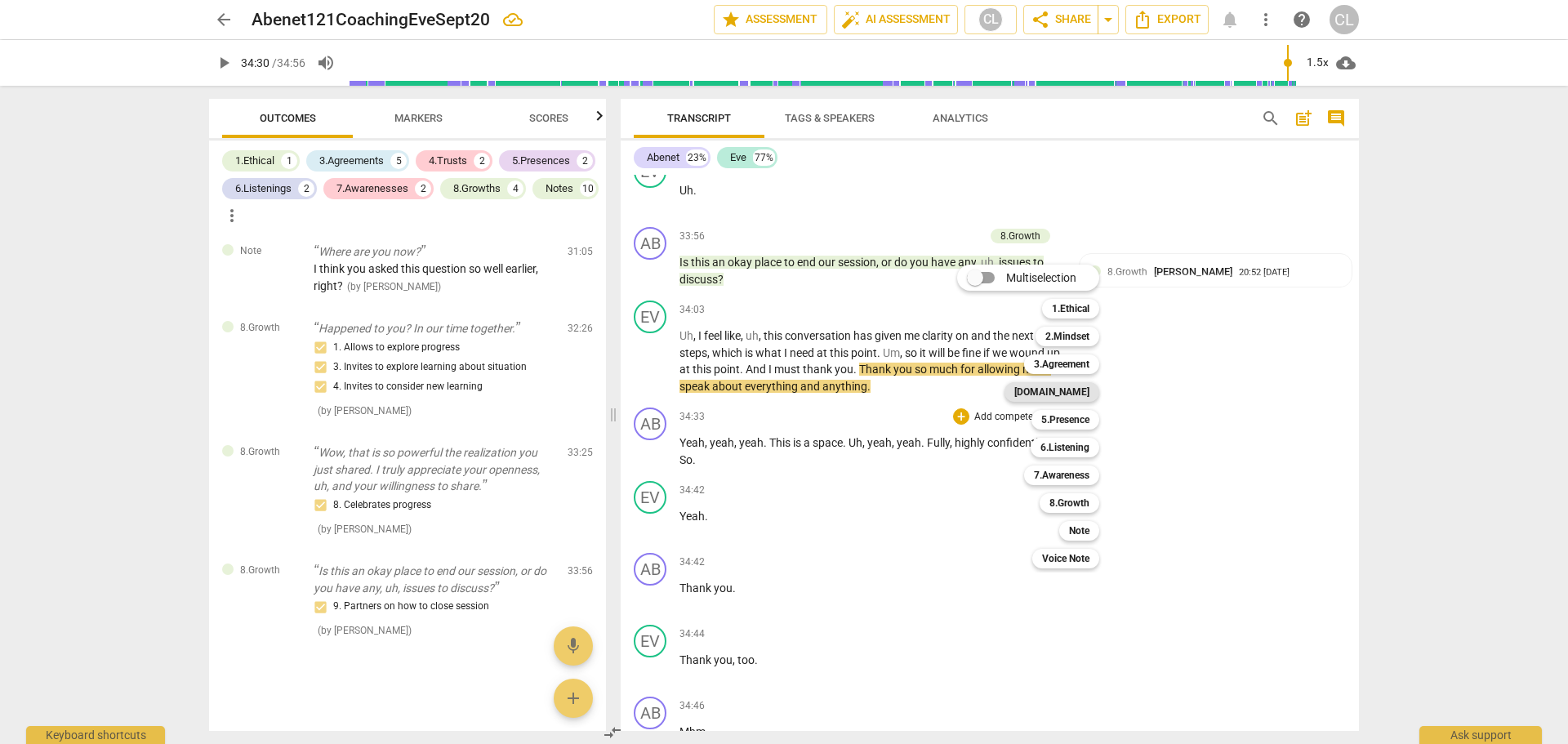
click at [1084, 390] on b "[DOMAIN_NAME]" at bounding box center [1052, 392] width 75 height 20
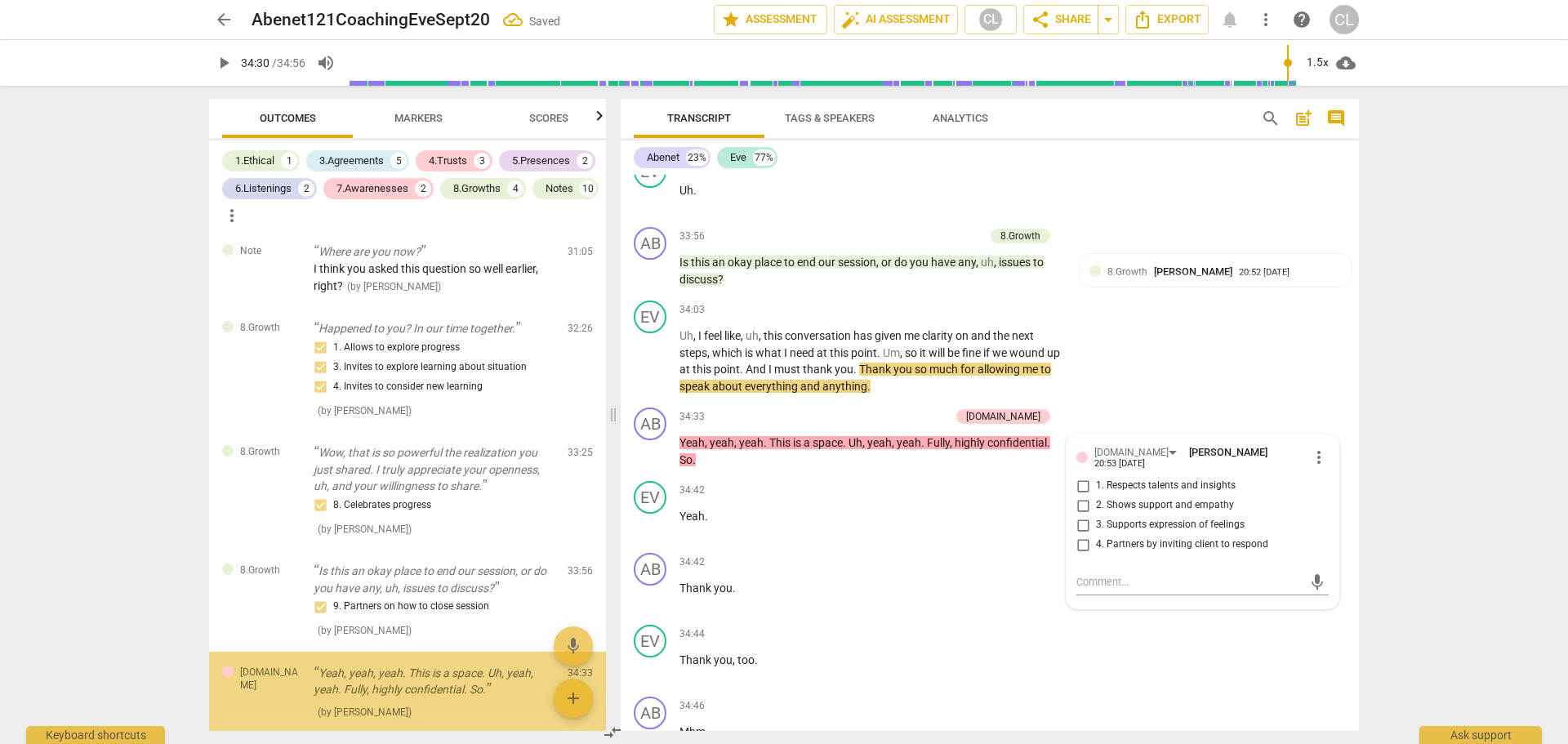
scroll to position [4550, 0]
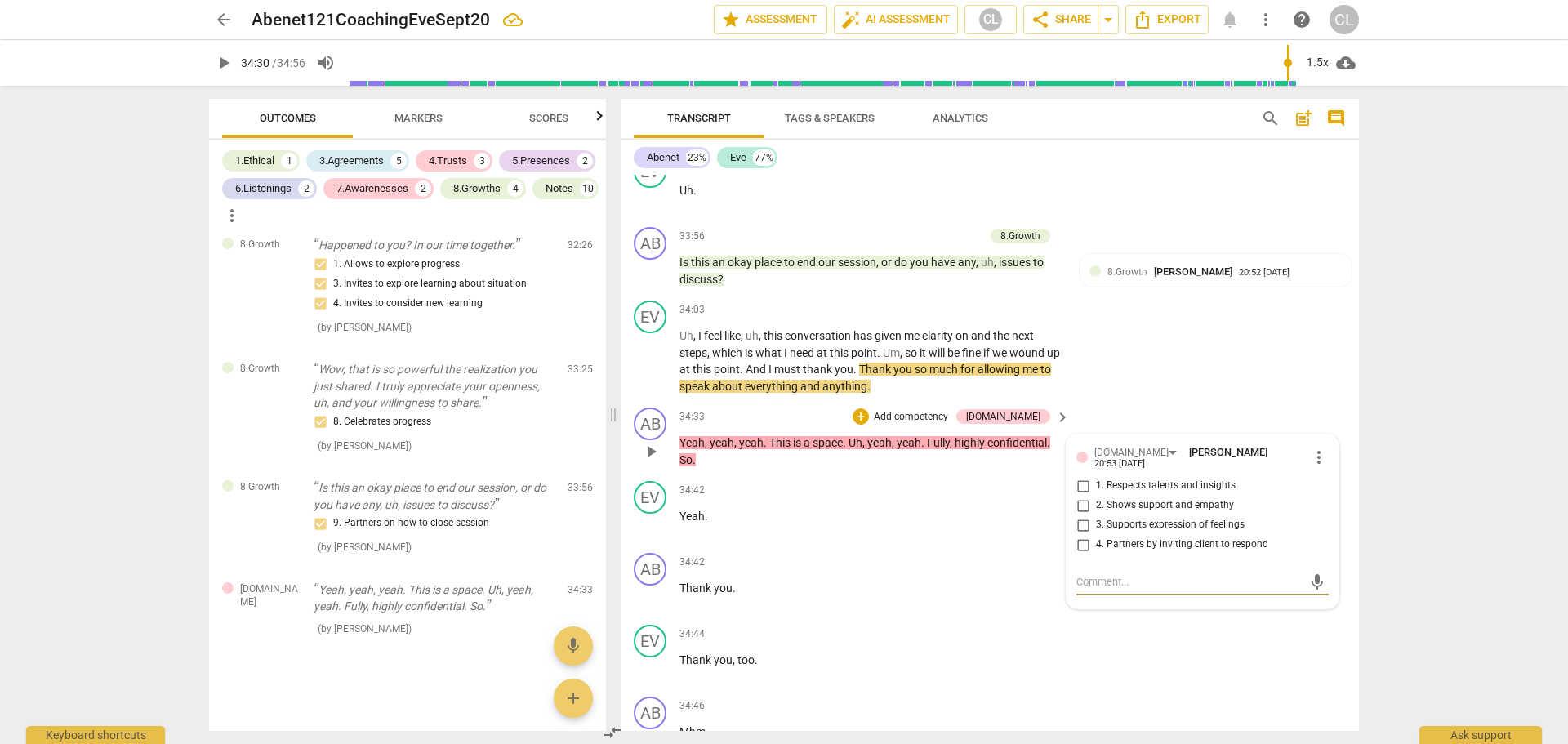
click at [1309, 454] on span "more_vert" at bounding box center [1319, 456] width 20 height 20
drag, startPoint x: 1317, startPoint y: 482, endPoint x: 856, endPoint y: 69, distance: 618.9
click at [1316, 482] on li "Delete" at bounding box center [1331, 484] width 56 height 31
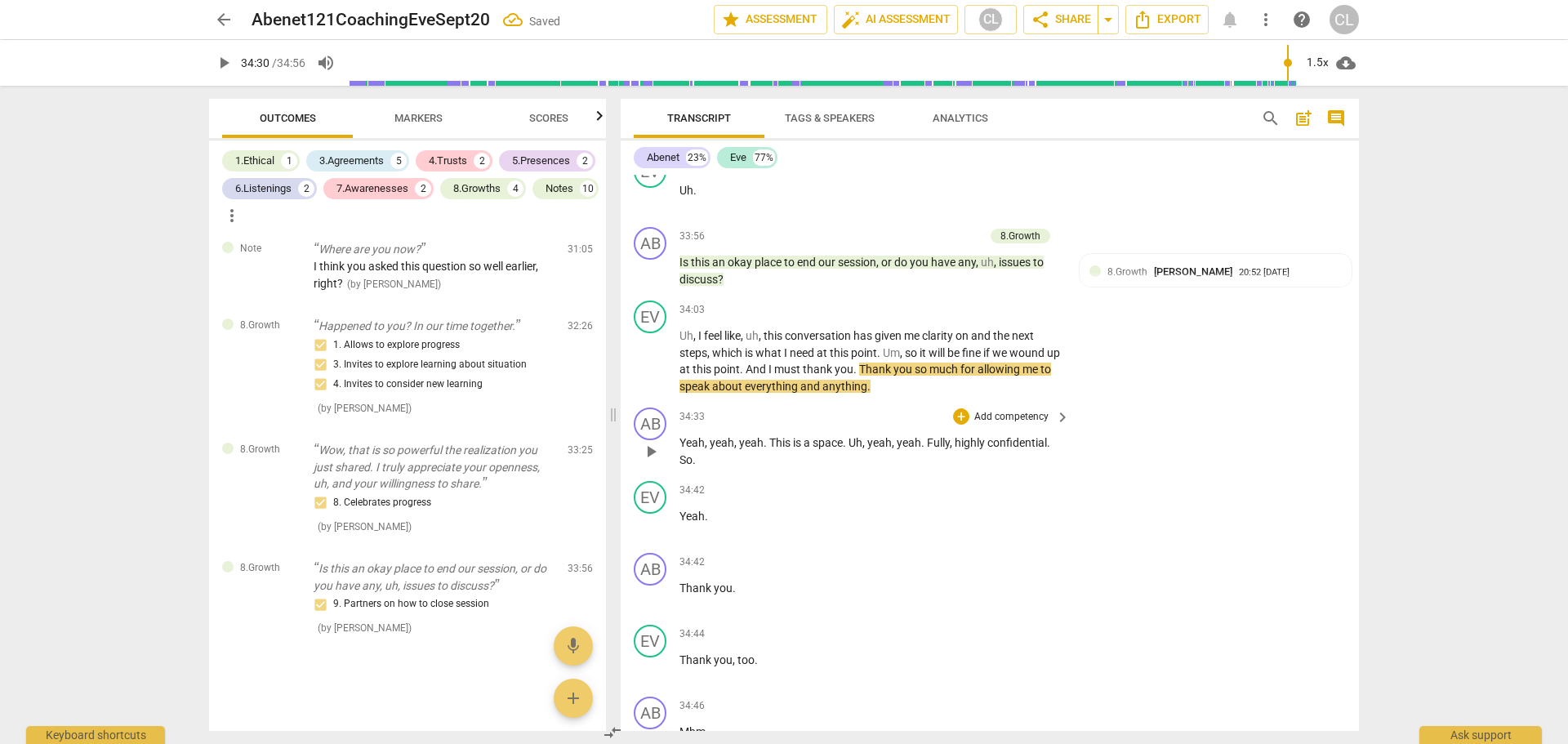
scroll to position [4470, 0]
click at [954, 418] on div "+" at bounding box center [961, 416] width 16 height 16
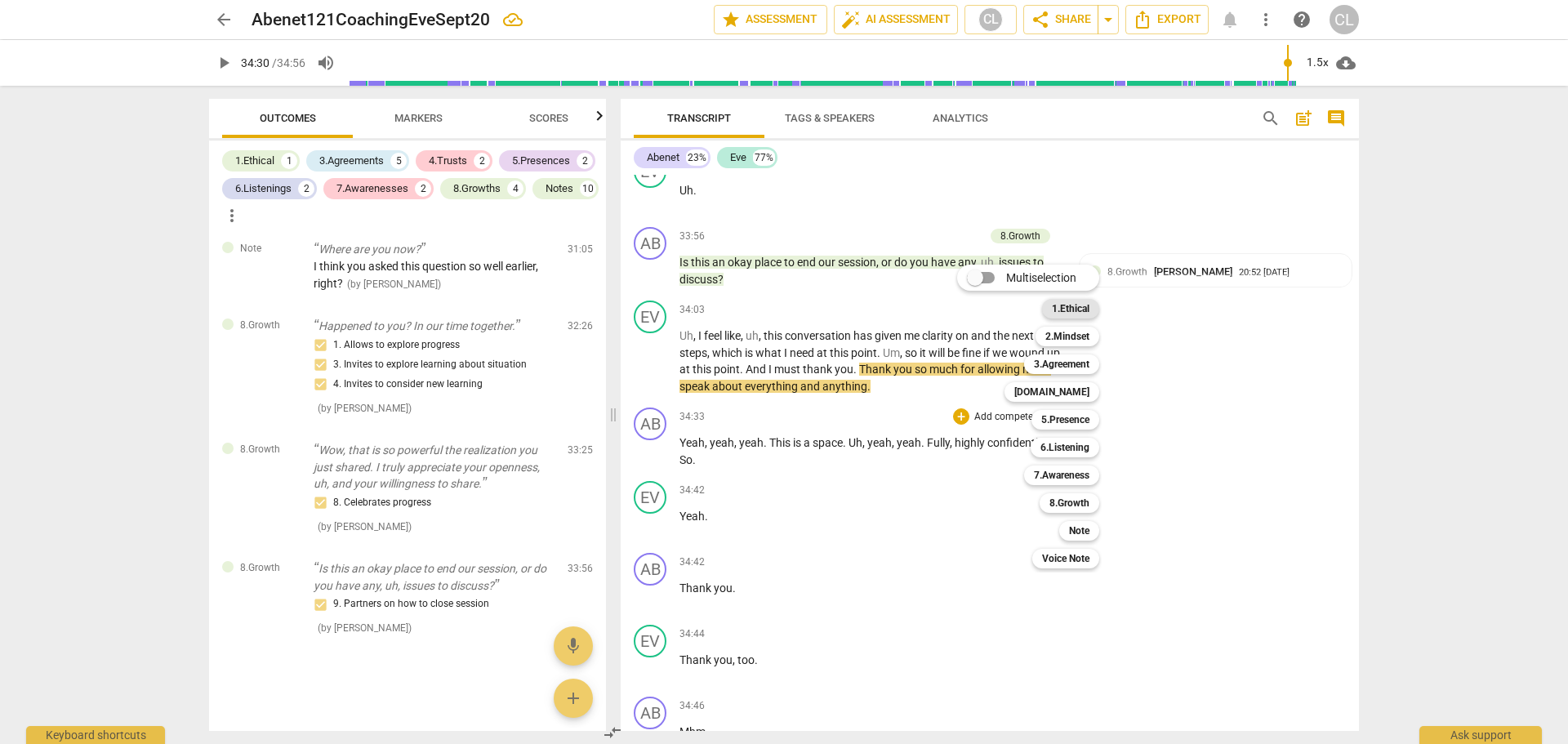
click at [1089, 311] on b "1.Ethical" at bounding box center [1070, 308] width 37 height 20
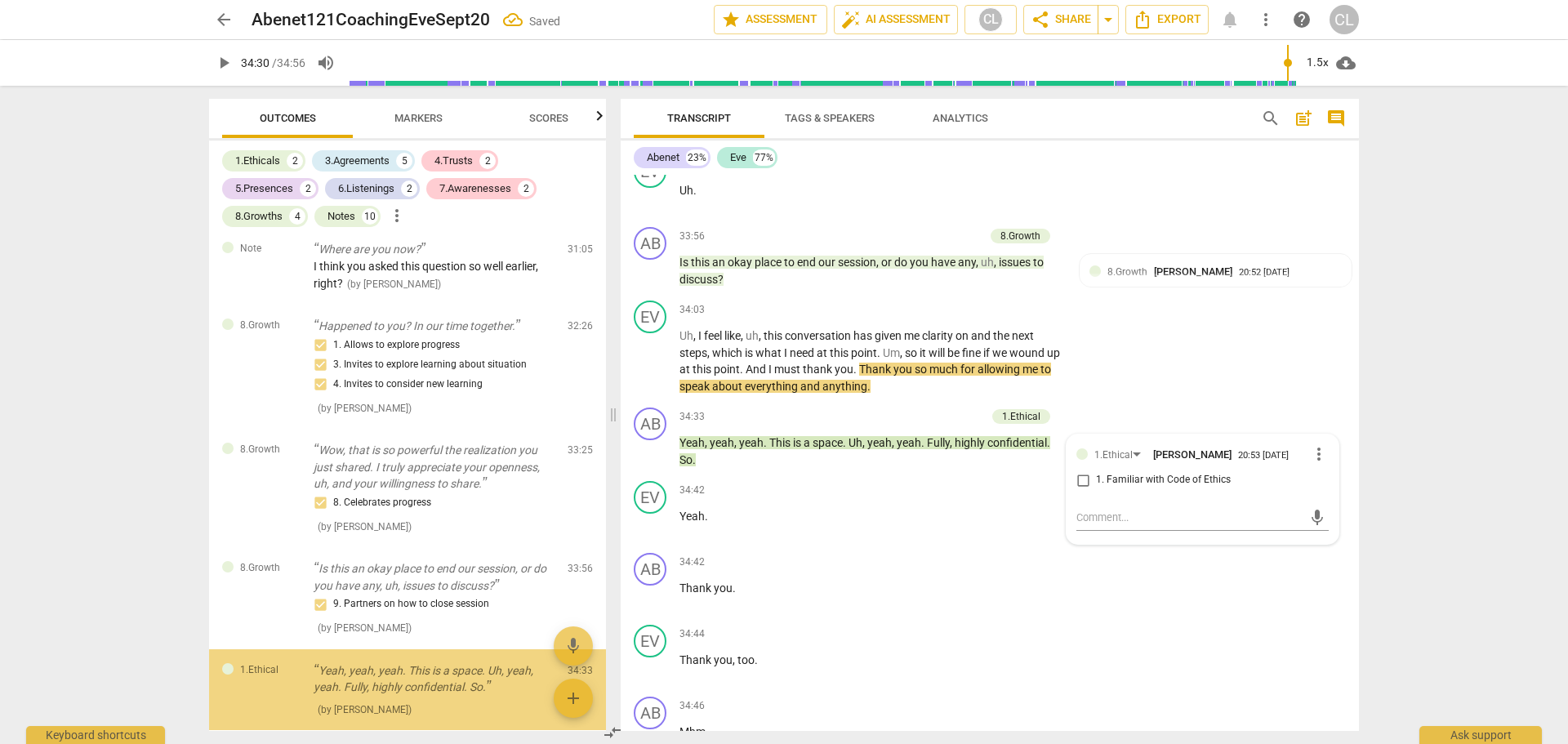
scroll to position [4550, 0]
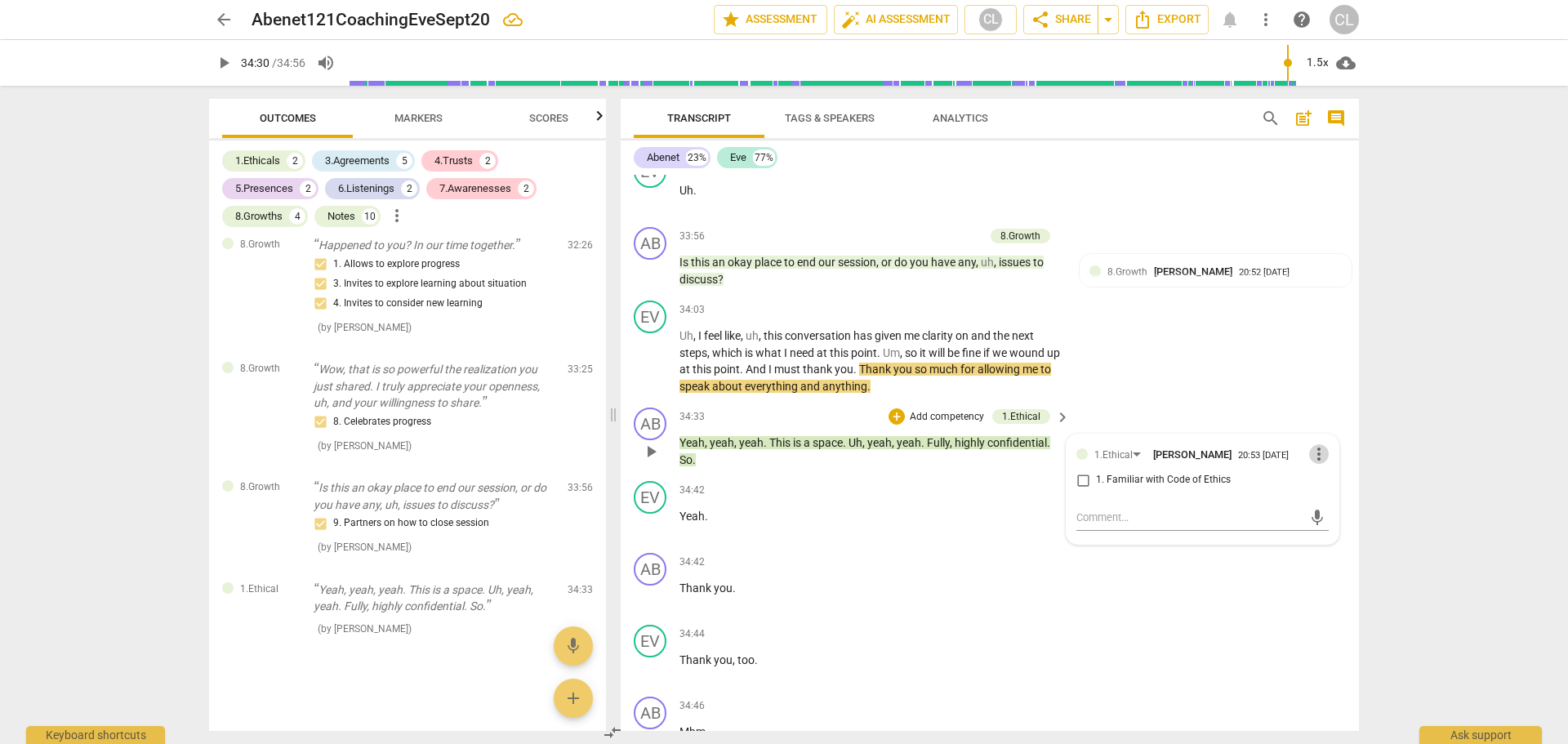
click at [1314, 454] on span "more_vert" at bounding box center [1319, 454] width 20 height 20
click at [1326, 484] on li "Delete" at bounding box center [1331, 484] width 56 height 31
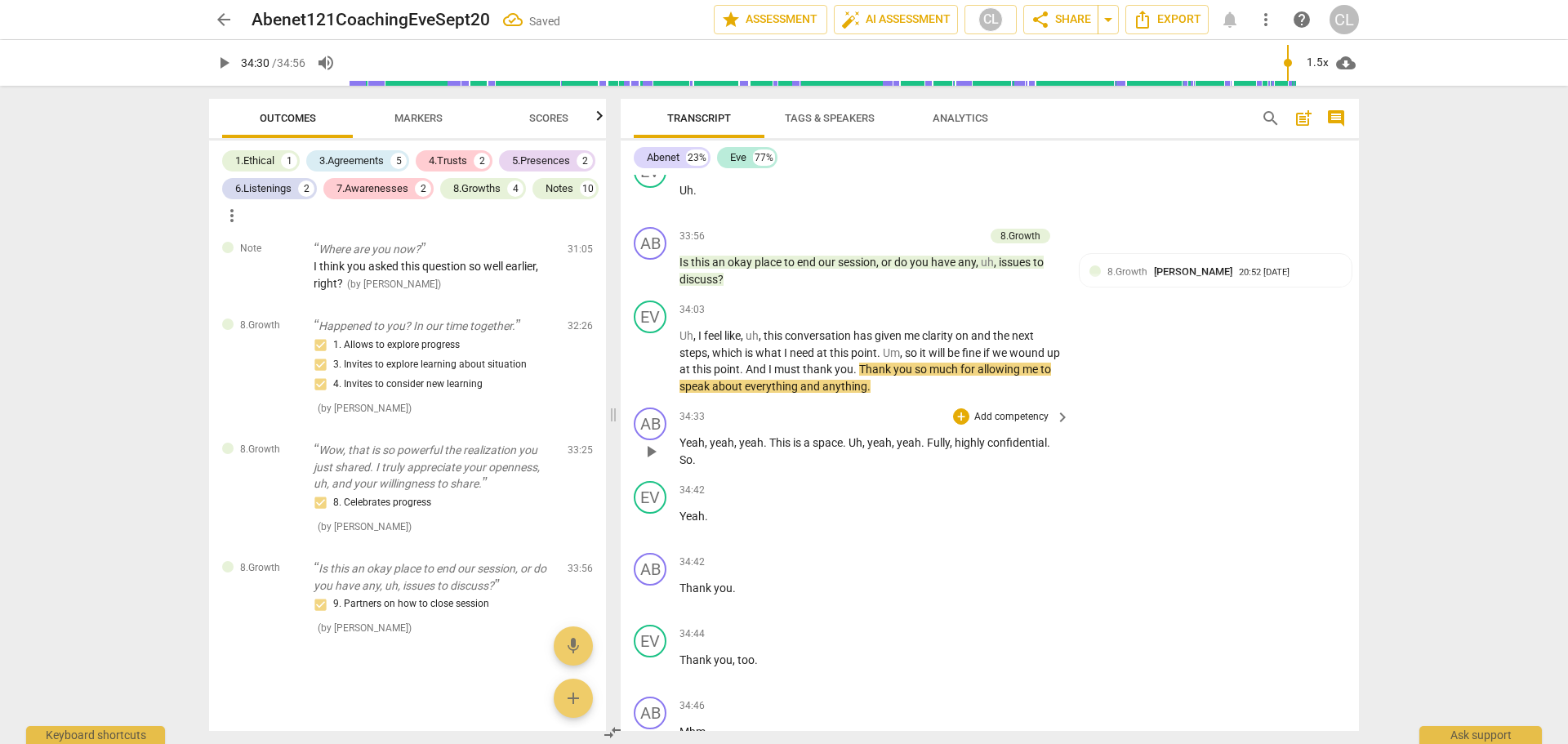
scroll to position [4470, 0]
click at [961, 416] on div "+" at bounding box center [961, 416] width 16 height 16
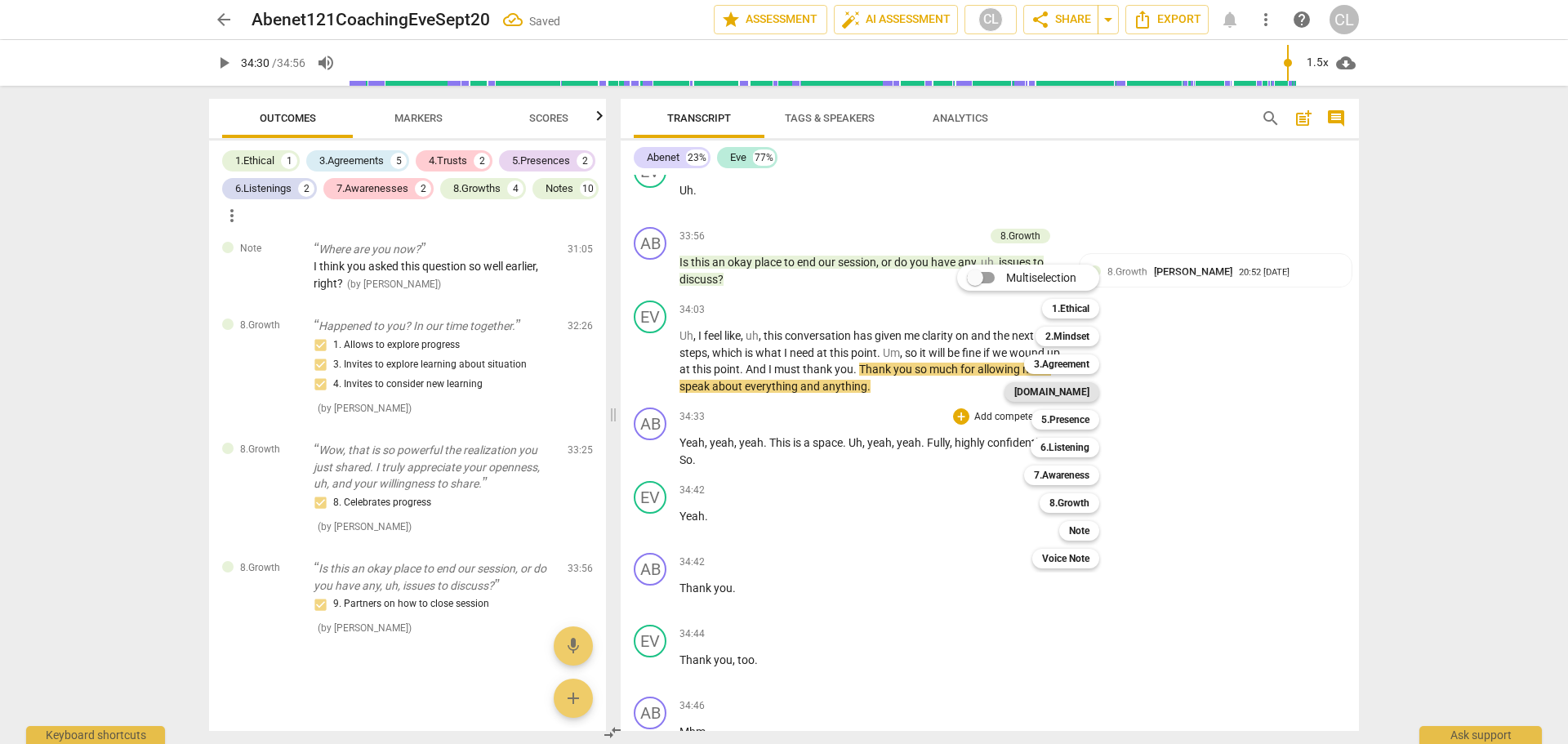
click at [1073, 394] on b "[DOMAIN_NAME]" at bounding box center [1052, 392] width 75 height 20
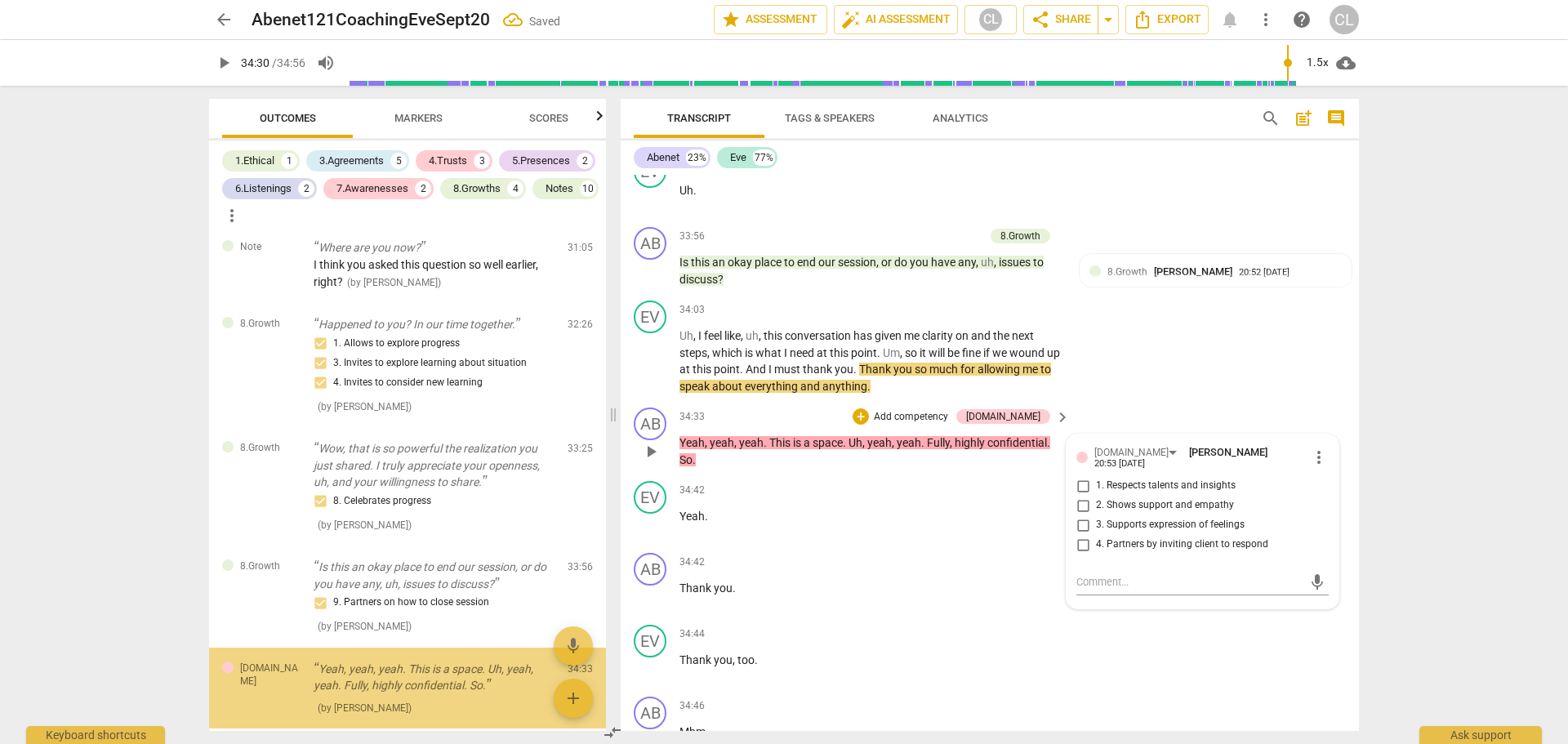
scroll to position [4550, 0]
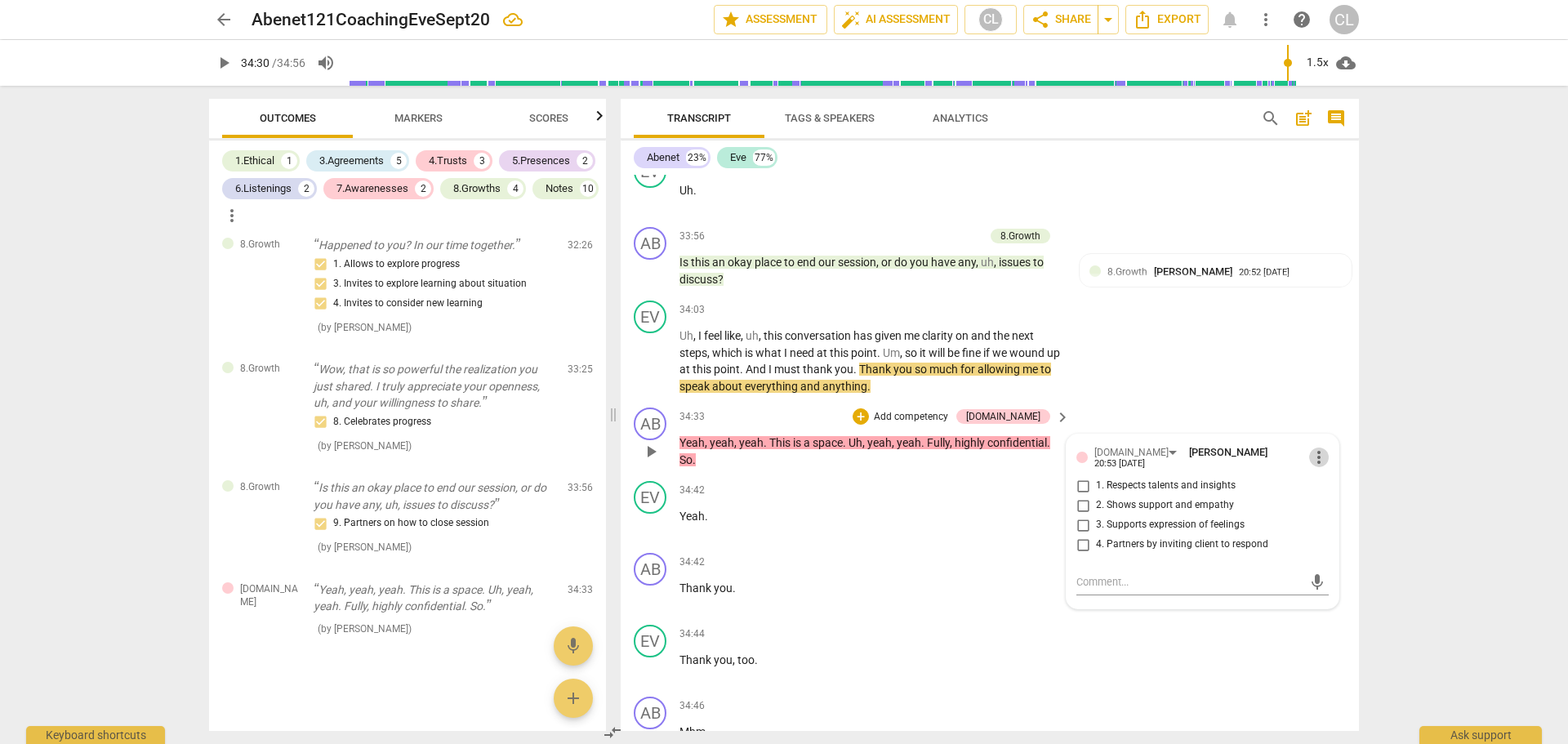
click at [1309, 454] on span "more_vert" at bounding box center [1319, 456] width 20 height 20
click at [1317, 481] on li "Delete" at bounding box center [1331, 484] width 56 height 31
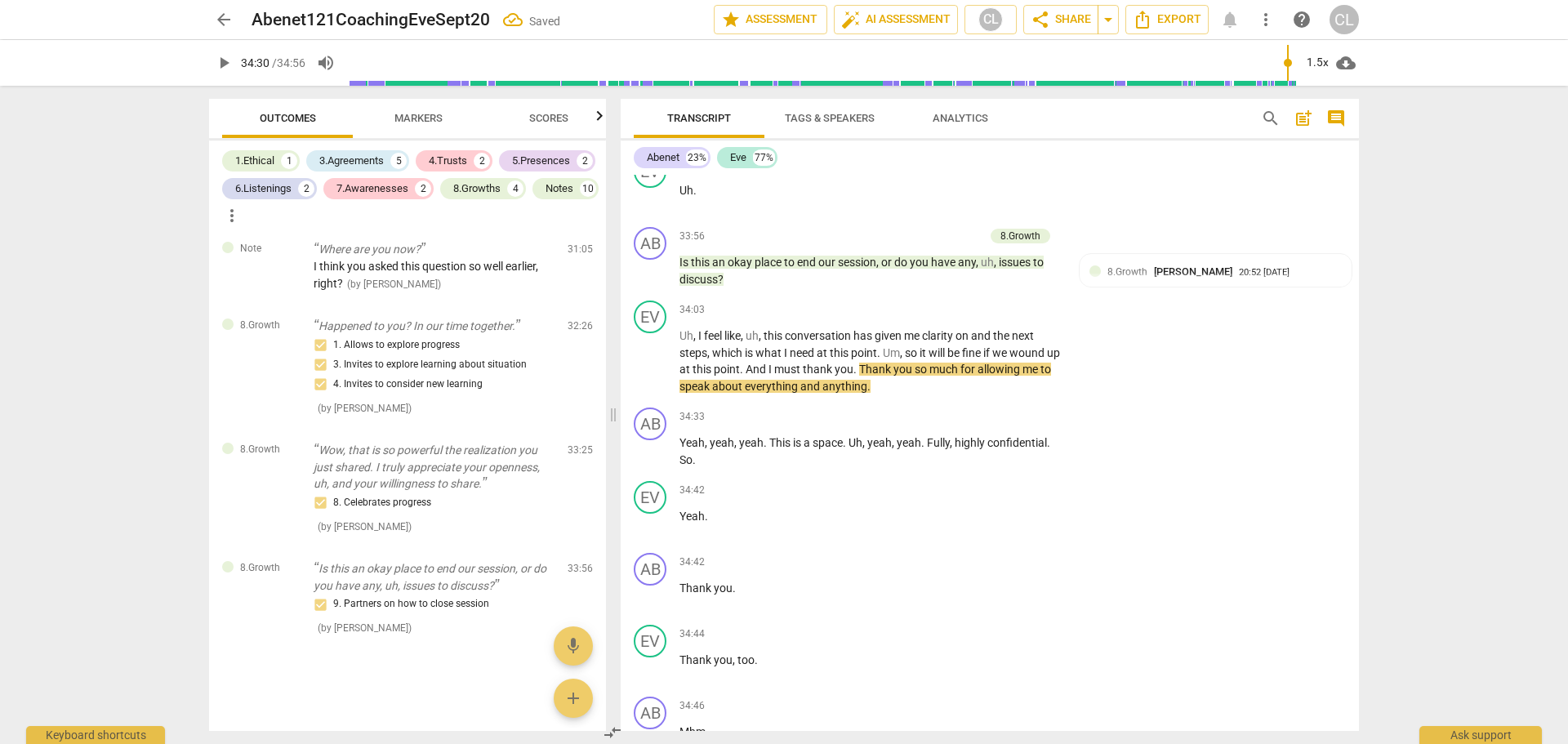
scroll to position [4470, 0]
click at [962, 415] on div "+" at bounding box center [961, 416] width 16 height 16
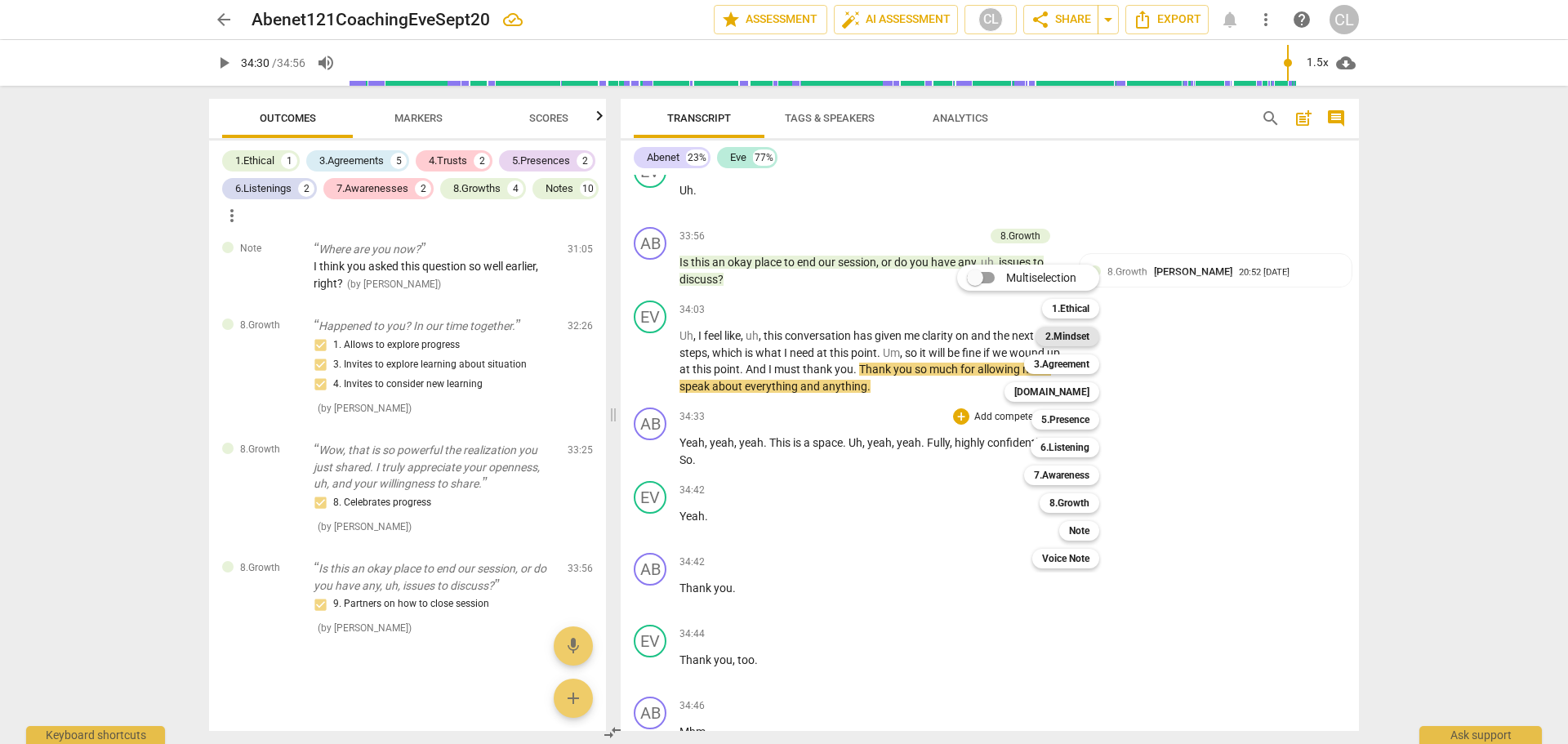
click at [1081, 335] on b "2.Mindset" at bounding box center [1067, 335] width 44 height 20
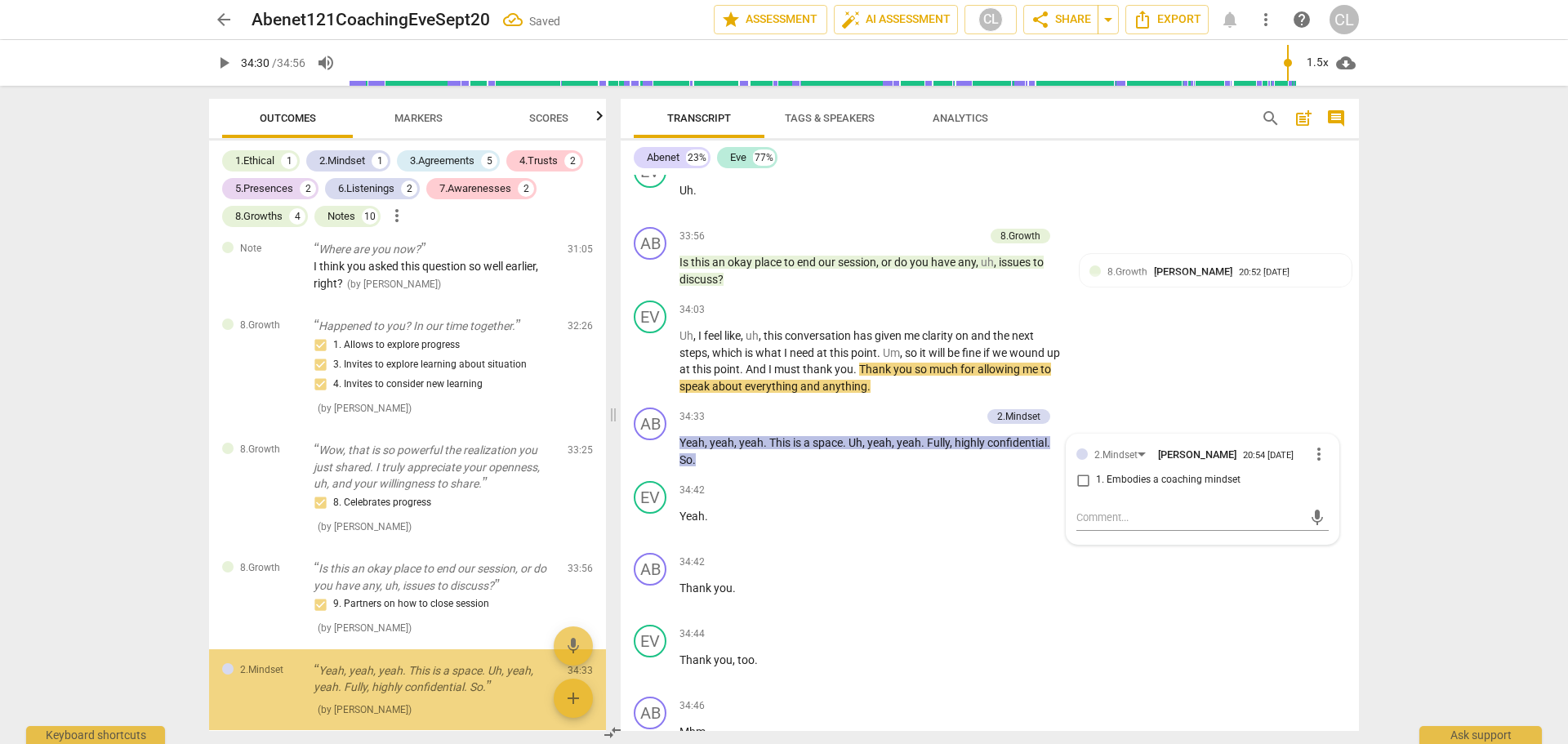
scroll to position [4550, 0]
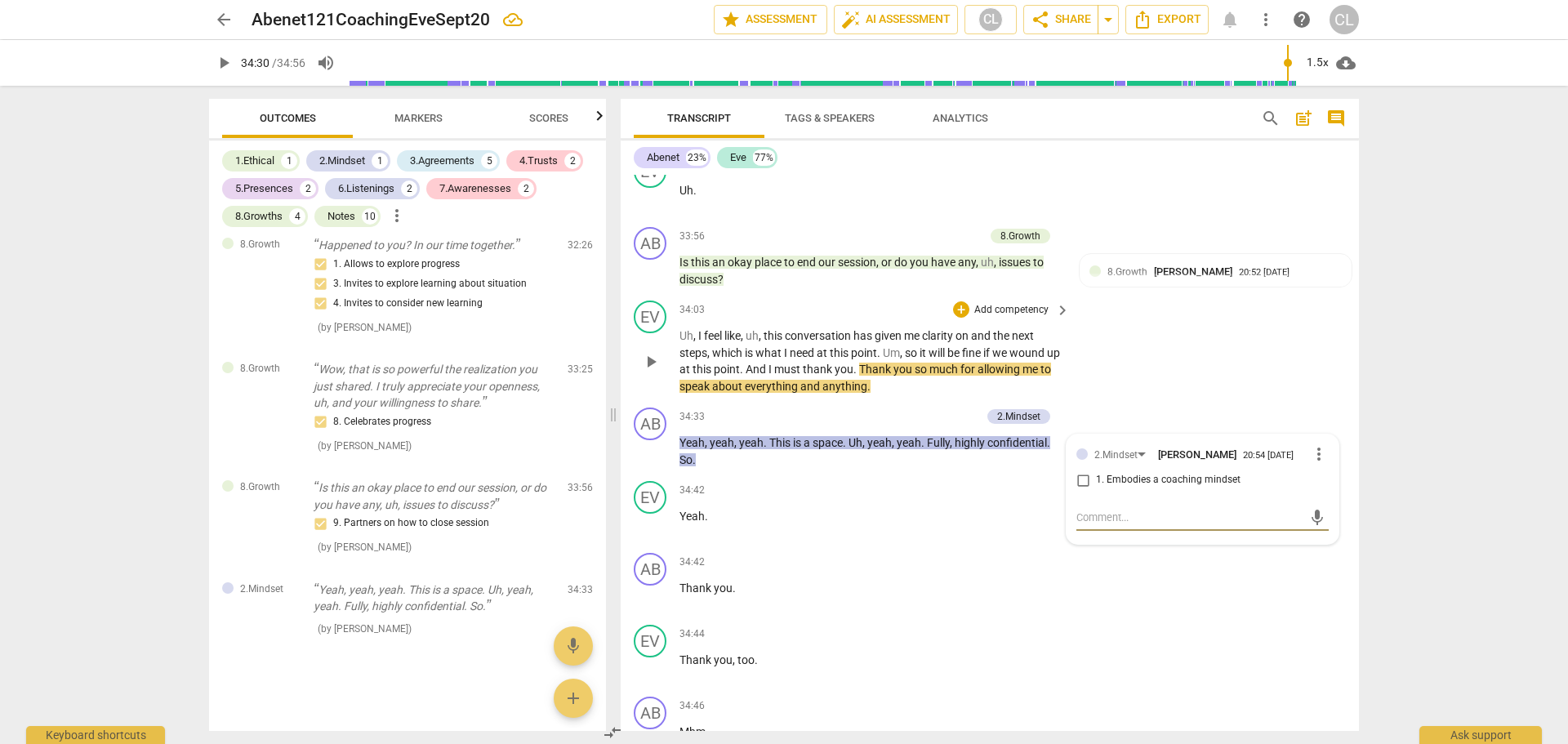
click at [1150, 352] on div "EV play_arrow pause 34:03 + Add competency keyboard_arrow_right Uh , I feel lik…" at bounding box center [990, 348] width 739 height 107
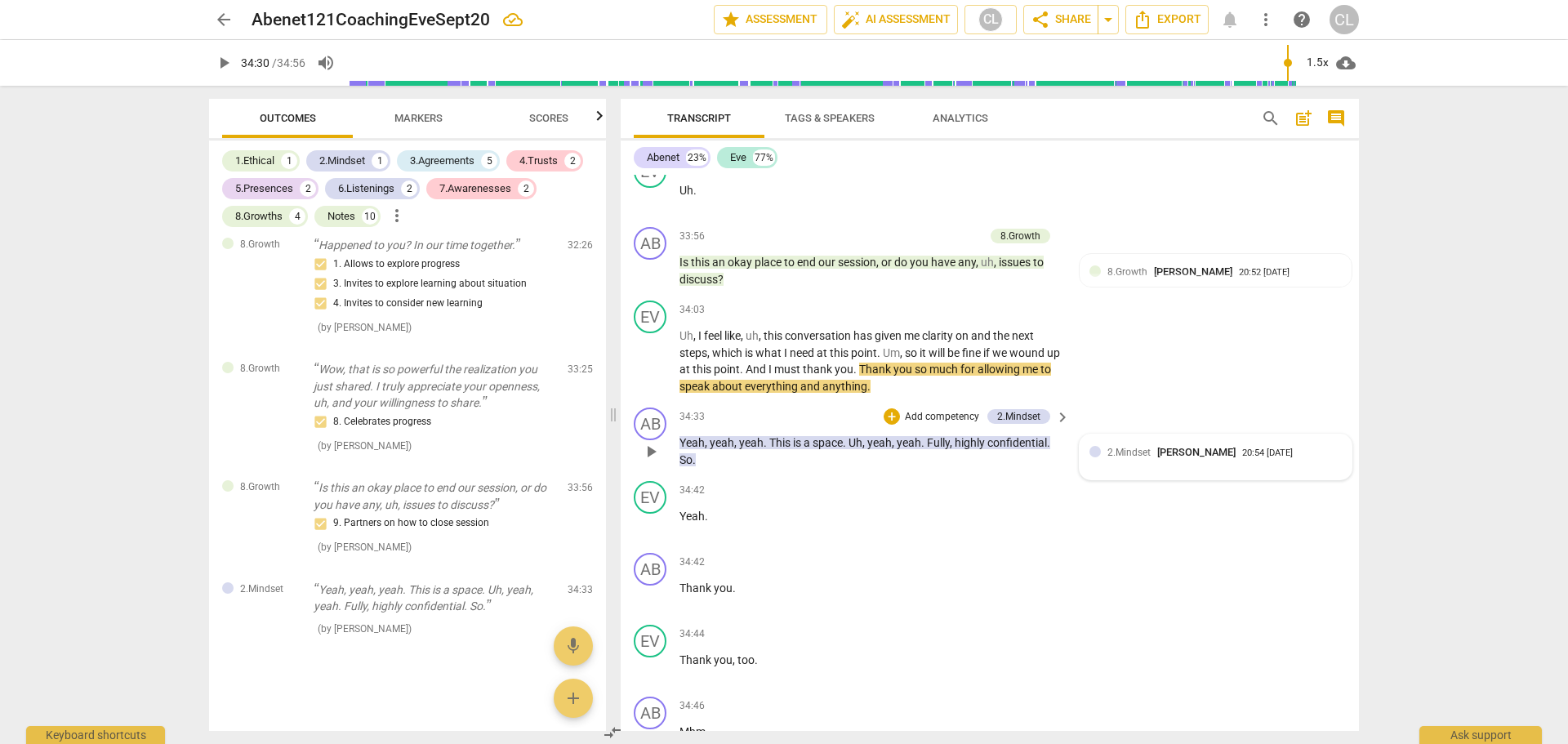
click at [1316, 457] on div "2.Mindset Craig Lomax 20:54 09-21-2025" at bounding box center [1224, 452] width 234 height 16
click at [1311, 455] on span "more_vert" at bounding box center [1319, 454] width 20 height 20
click at [1316, 455] on li "Edit" at bounding box center [1331, 454] width 56 height 31
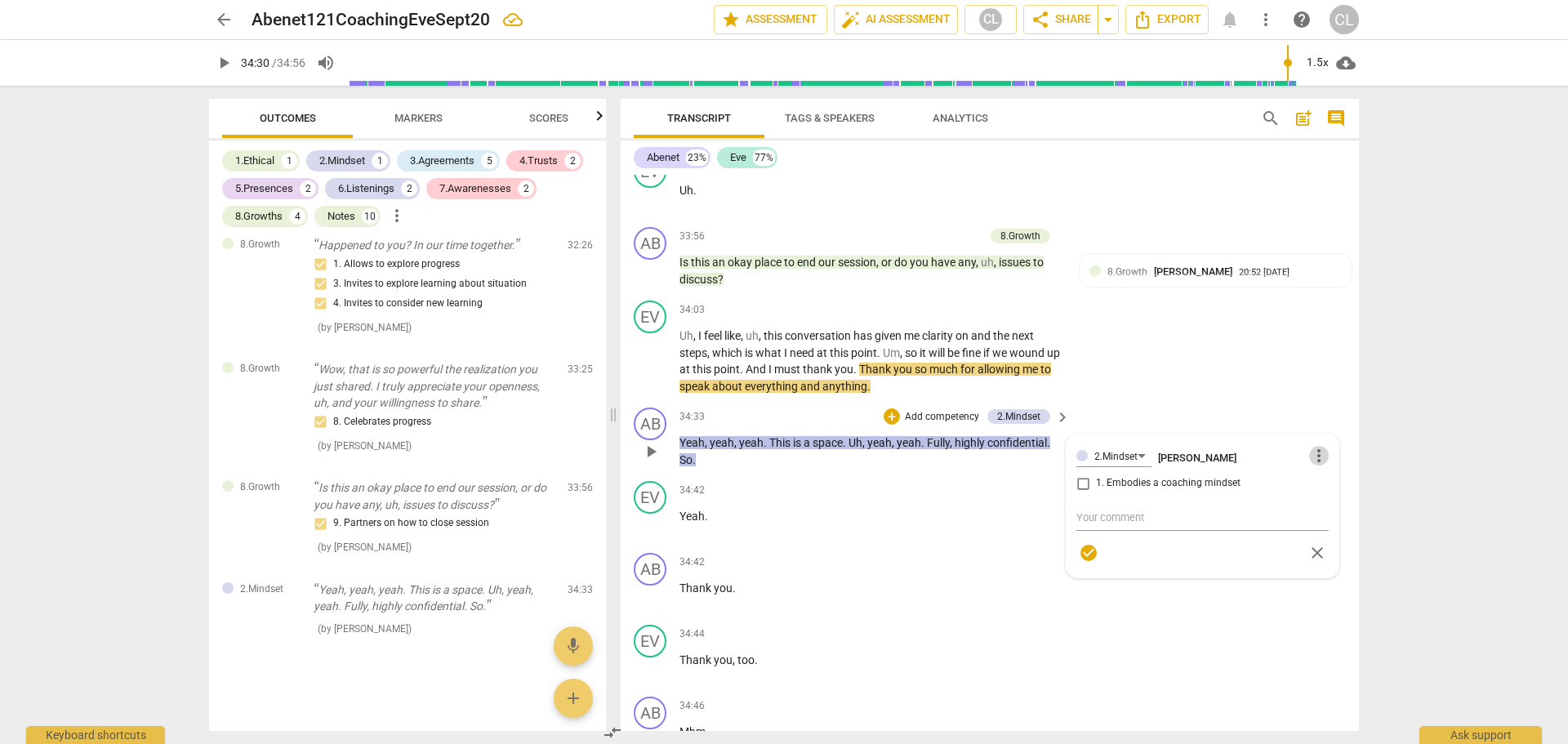
click at [1315, 455] on span "more_vert" at bounding box center [1319, 455] width 20 height 20
click at [1323, 484] on li "Delete" at bounding box center [1331, 486] width 56 height 31
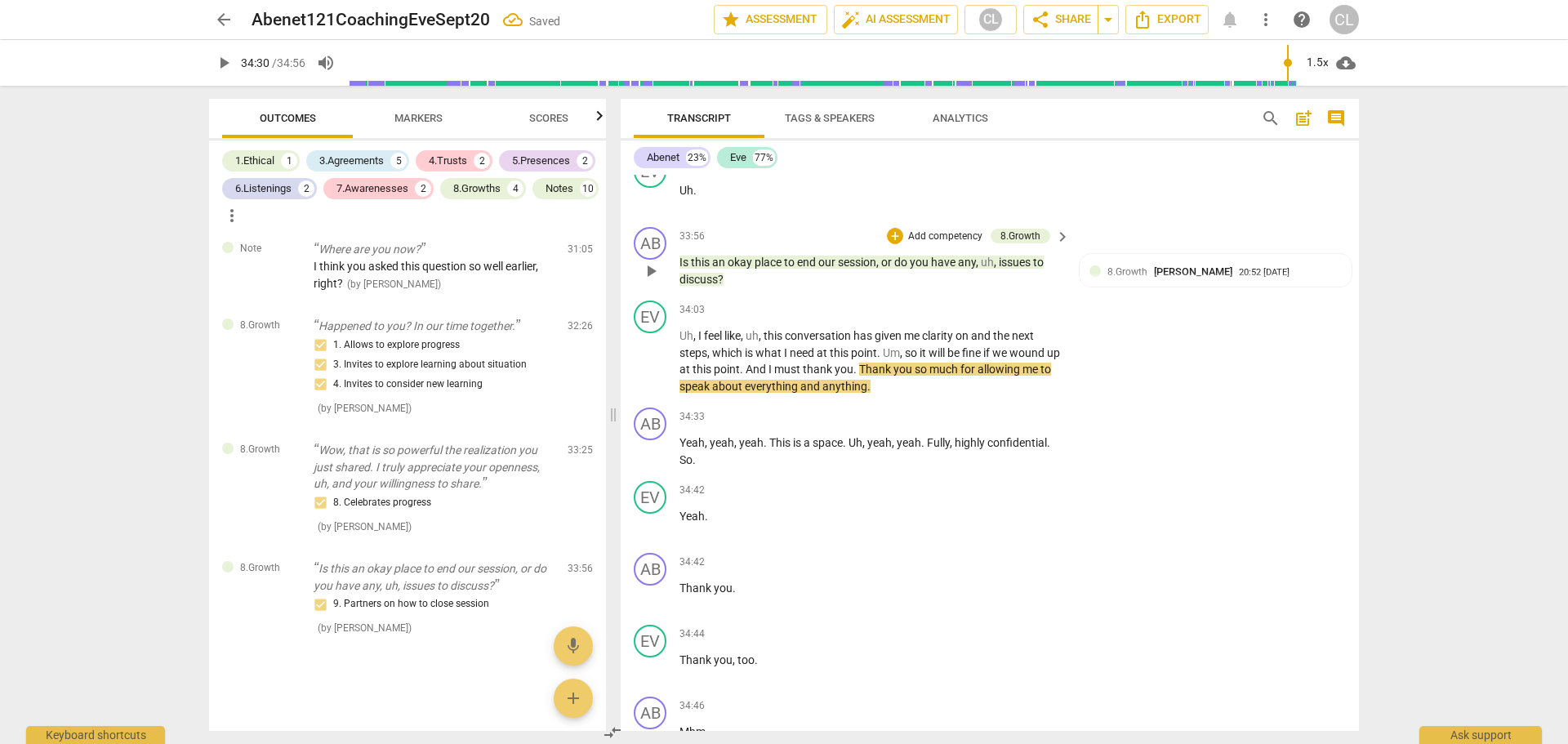
scroll to position [4470, 0]
click at [960, 420] on div "+" at bounding box center [961, 416] width 16 height 16
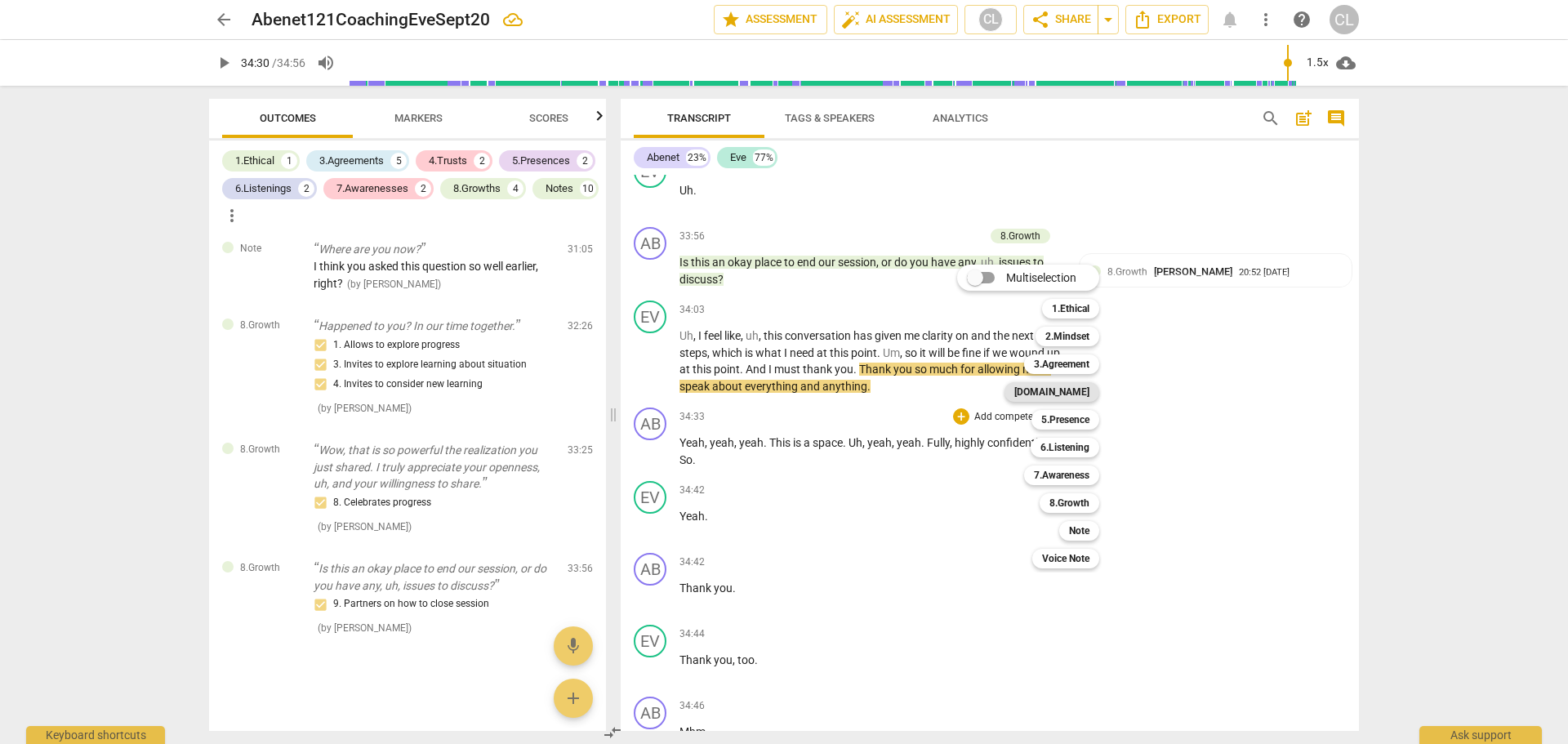
click at [1081, 396] on b "[DOMAIN_NAME]" at bounding box center [1052, 392] width 75 height 20
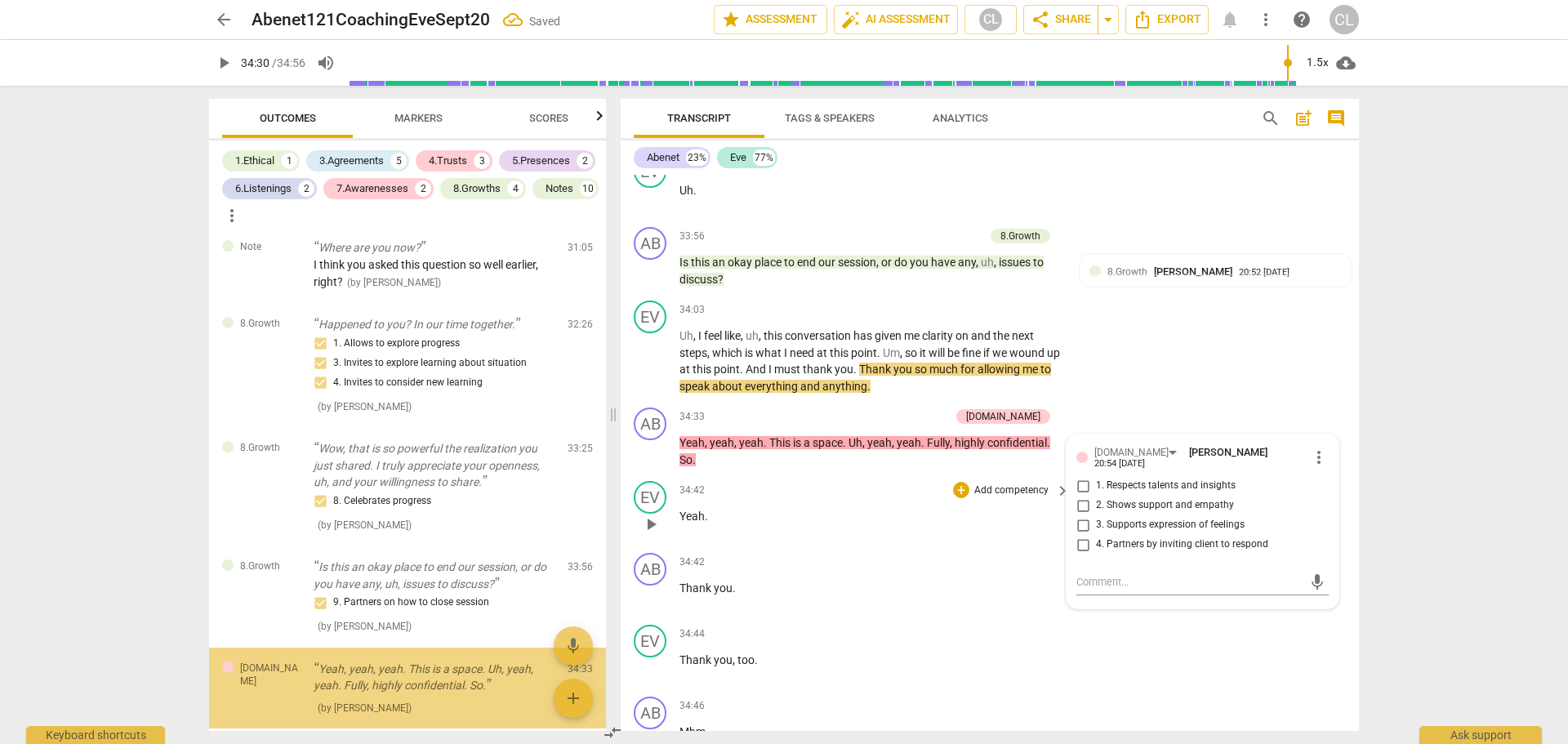
scroll to position [4550, 0]
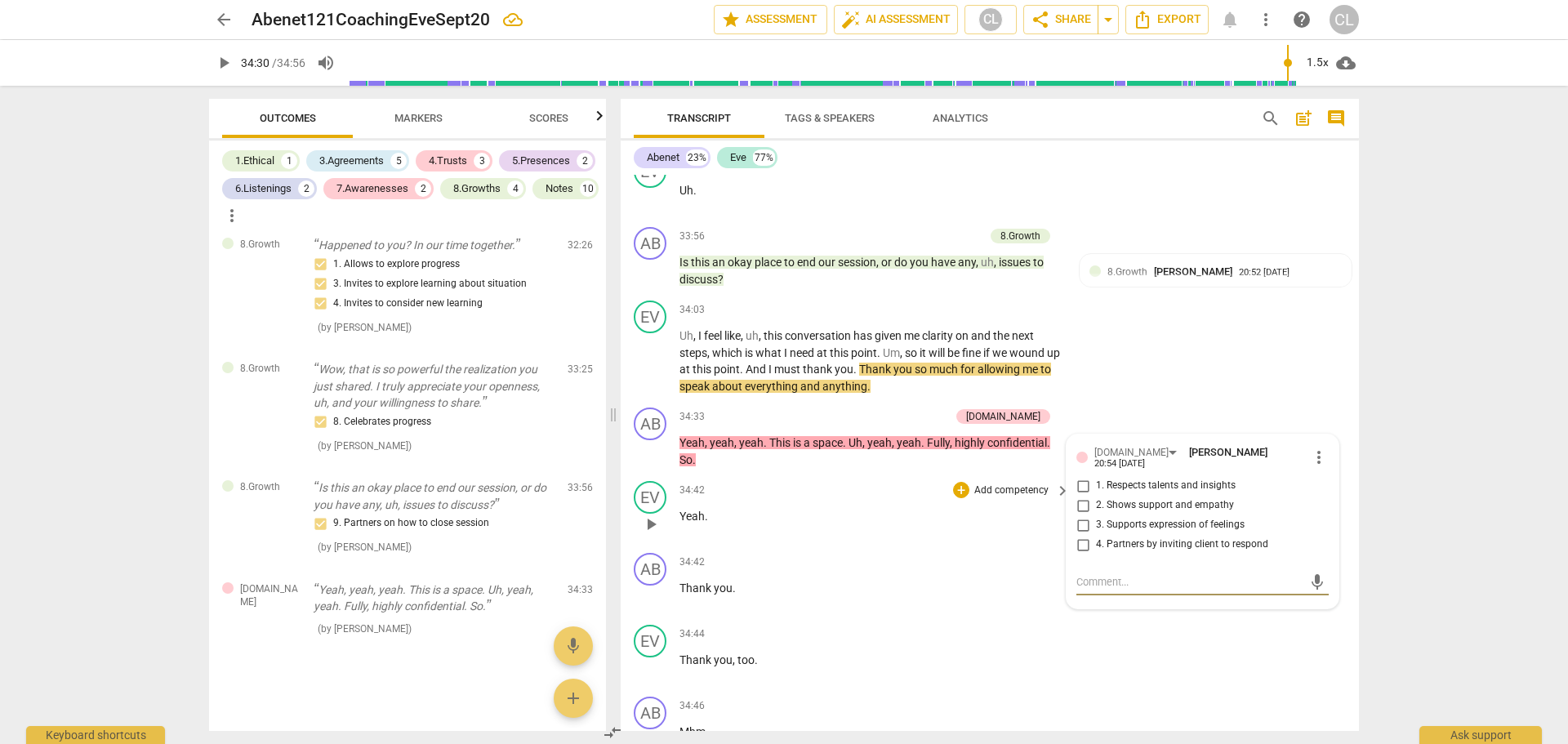
click at [835, 511] on p "Yeah ." at bounding box center [871, 516] width 382 height 17
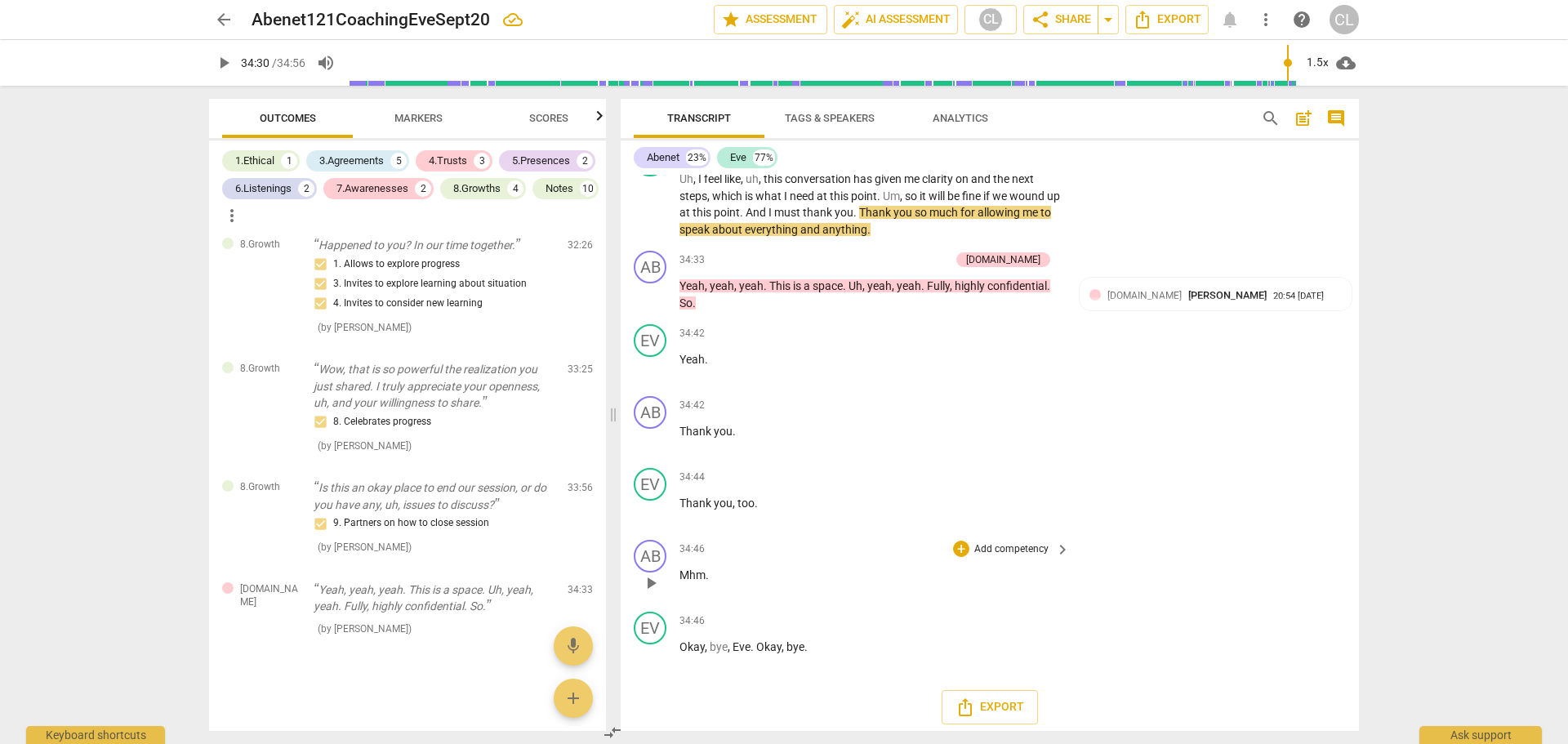
scroll to position [8678, 0]
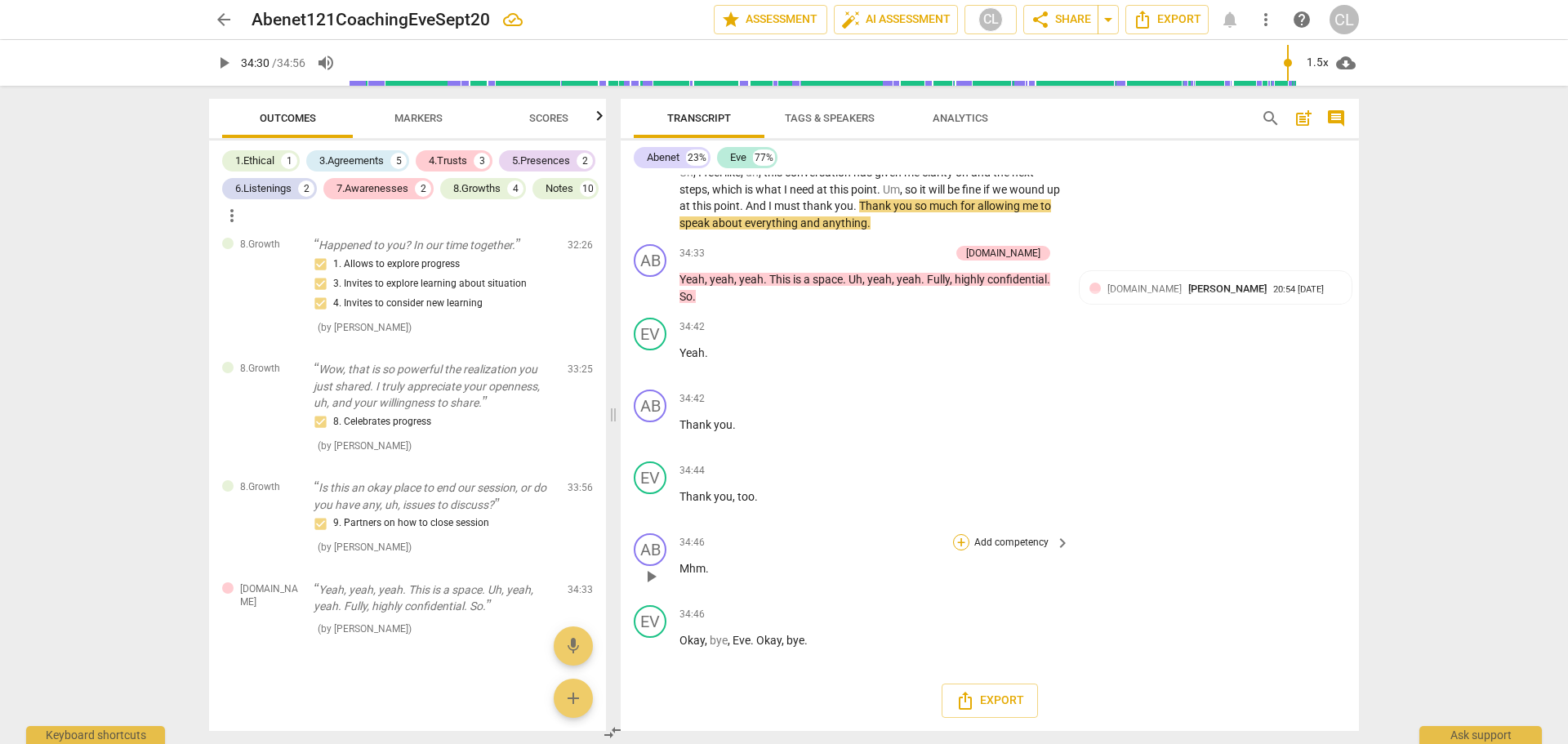
click at [961, 547] on div "+" at bounding box center [961, 542] width 16 height 16
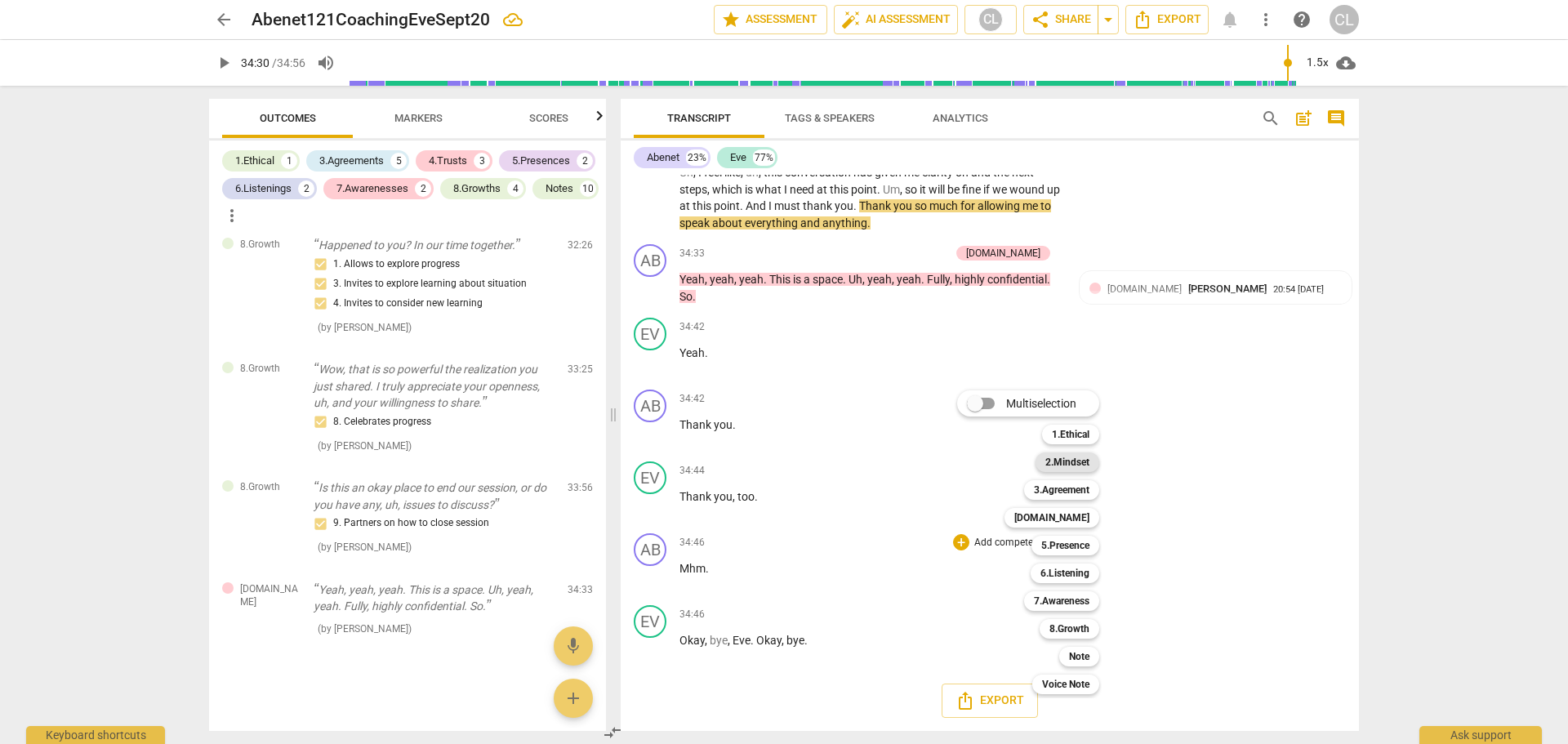
click at [1082, 462] on b "2.Mindset" at bounding box center [1067, 462] width 44 height 20
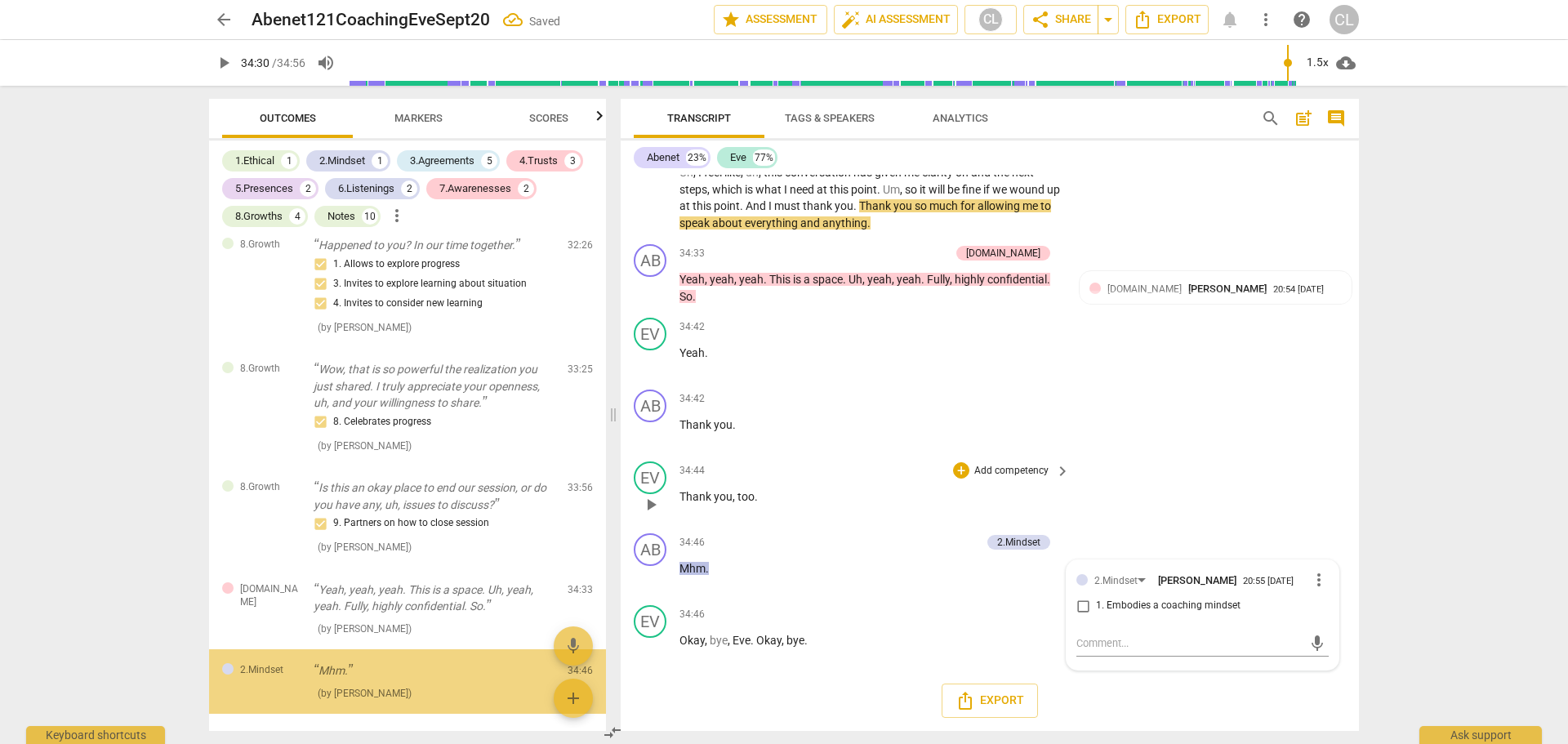
scroll to position [4615, 0]
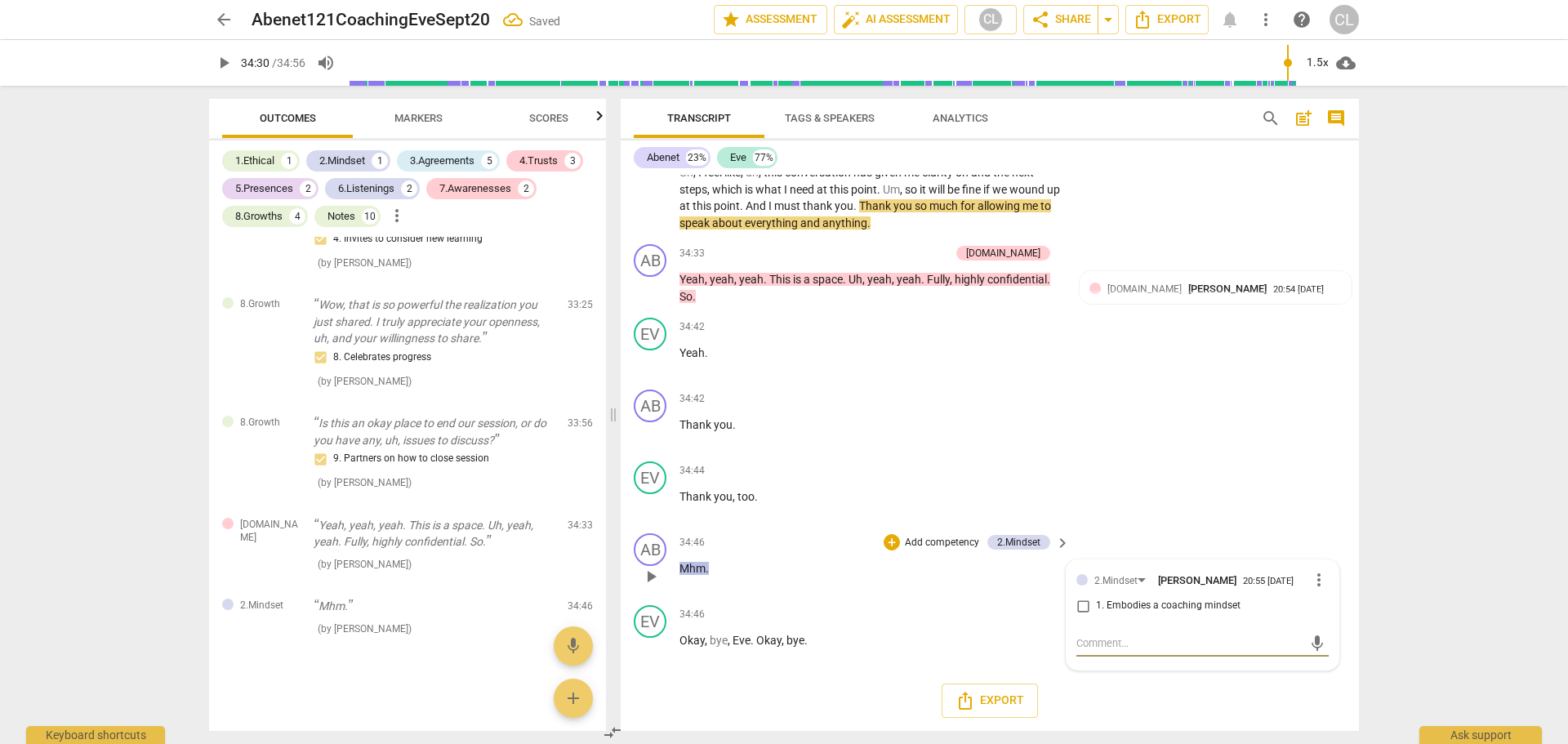
click at [1083, 603] on input "1. Embodies a coaching mindset" at bounding box center [1083, 605] width 26 height 20
checkbox input "true"
click at [1178, 489] on div "EV play_arrow pause 34:44 + Add competency keyboard_arrow_right Thank you , too…" at bounding box center [990, 490] width 739 height 72
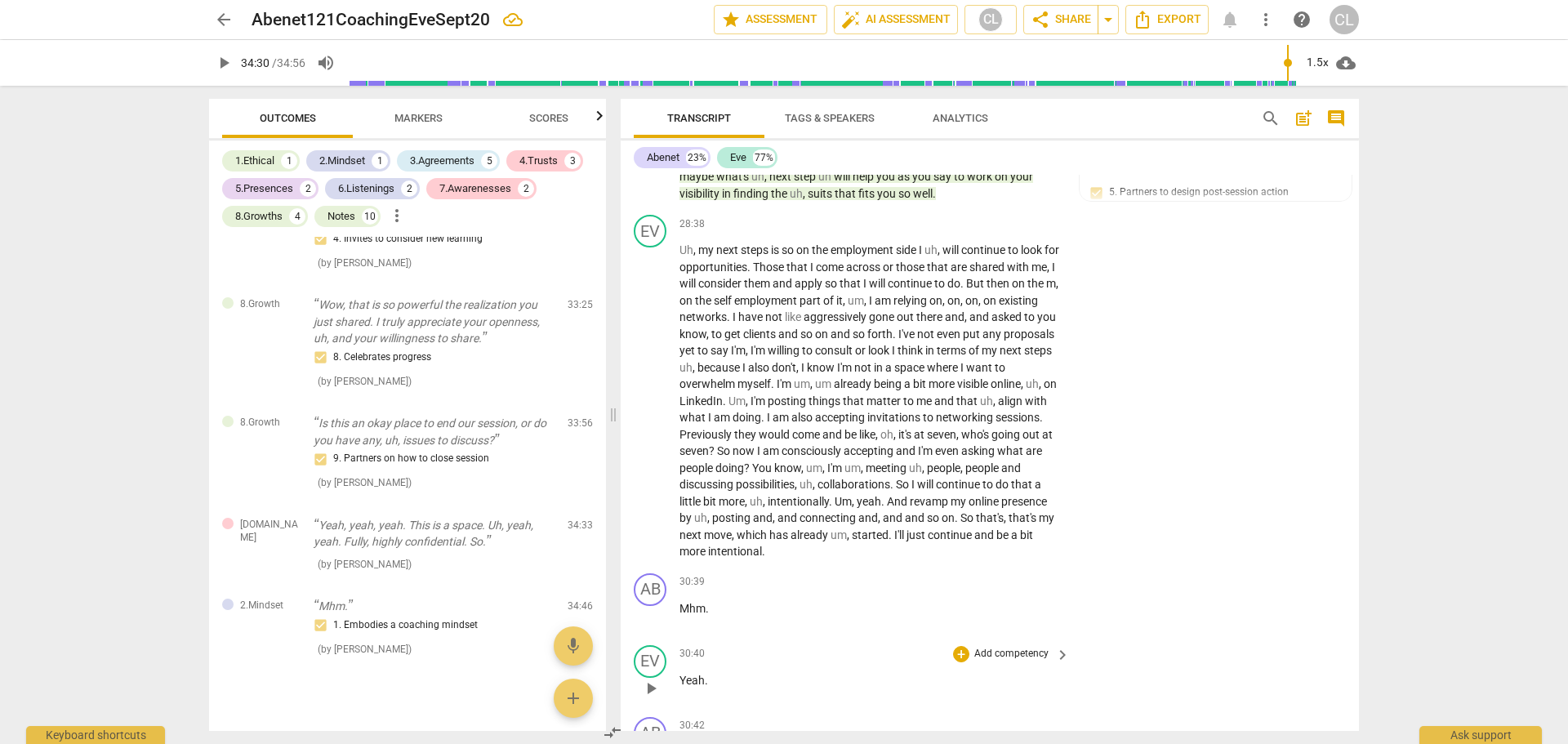
scroll to position [6637, 0]
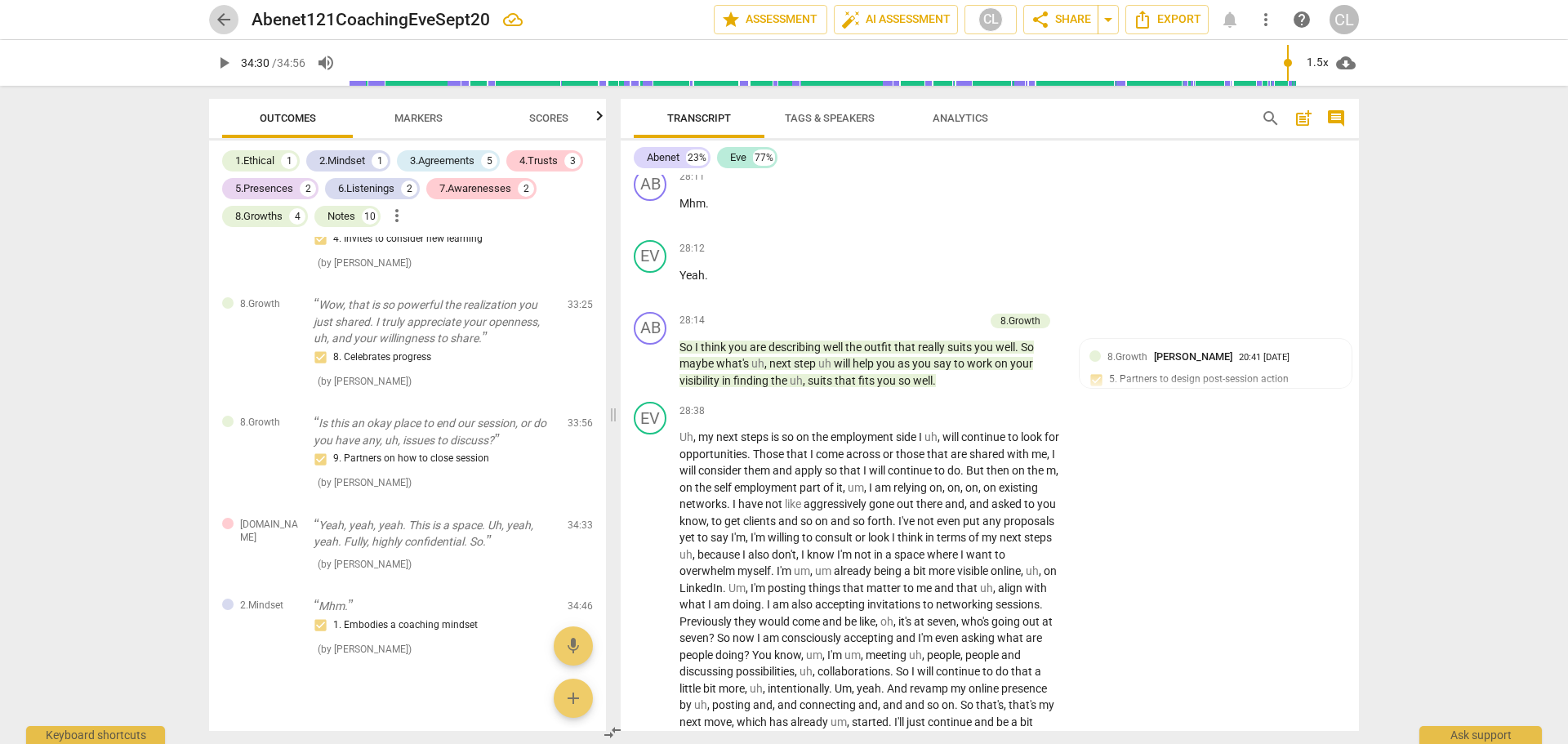
click at [229, 20] on span "arrow_back" at bounding box center [223, 19] width 20 height 20
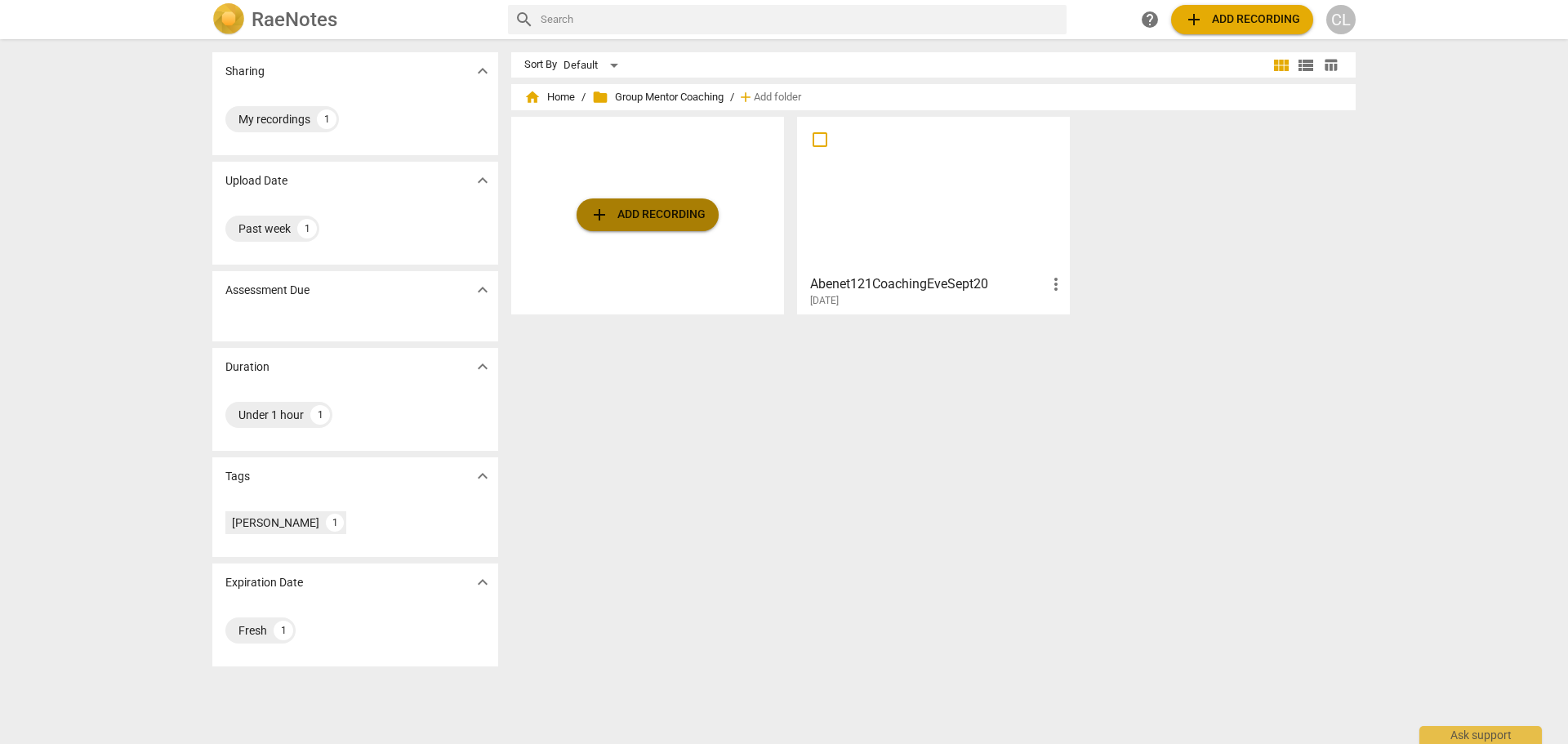
click at [605, 227] on button "add Add recording" at bounding box center [648, 215] width 142 height 33
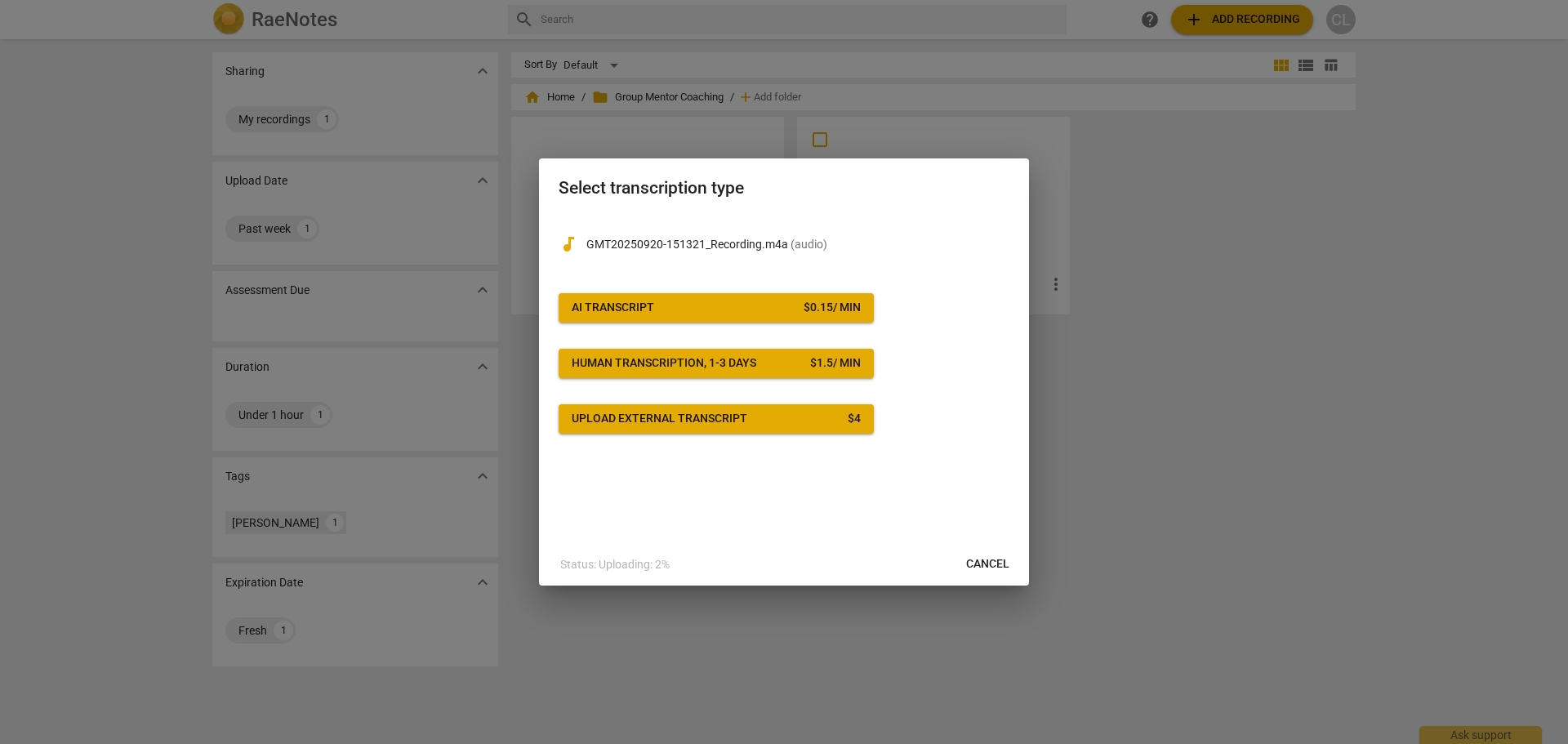
click at [726, 305] on span "AI Transcript $ 0.15 / min" at bounding box center [716, 307] width 289 height 16
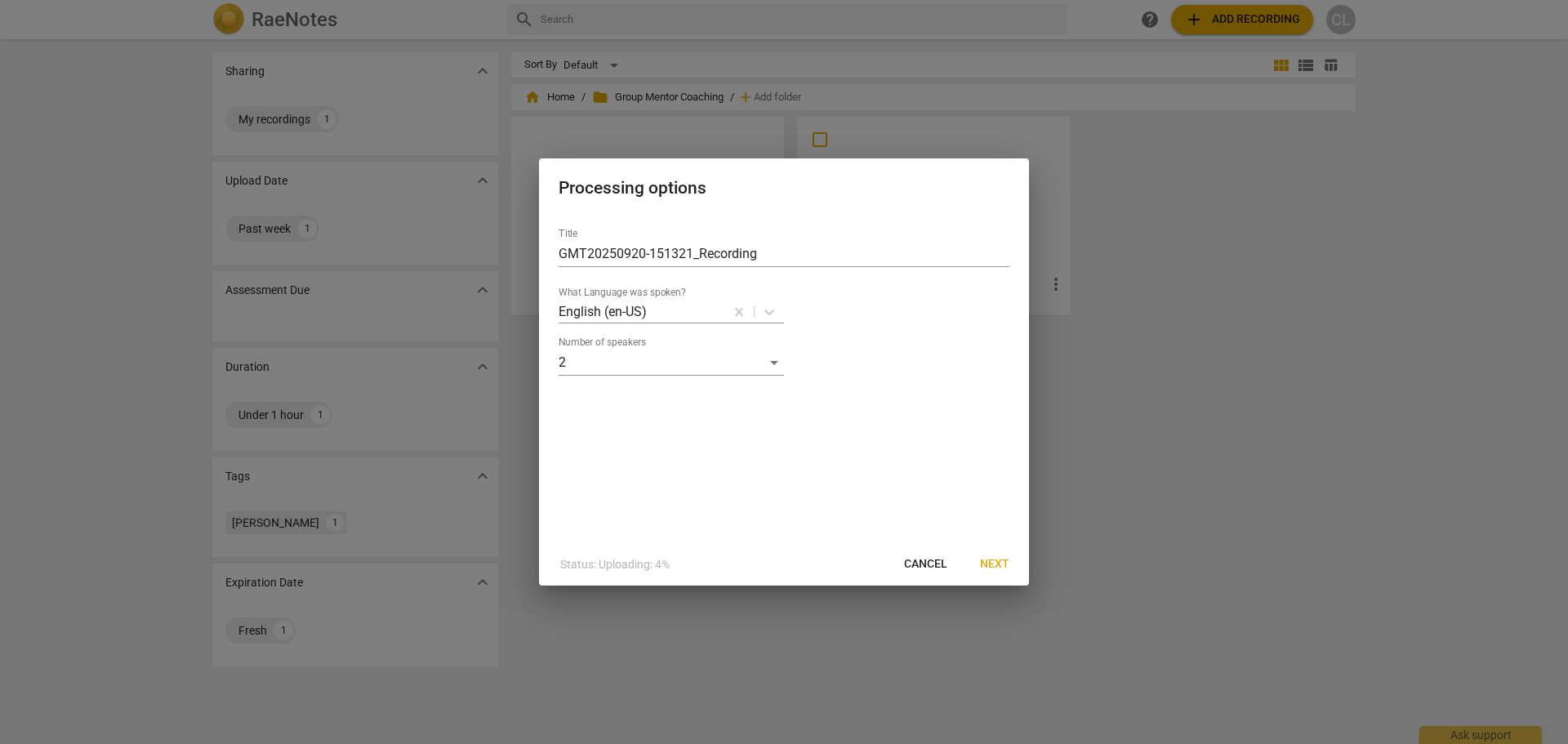
click at [989, 559] on span "Next" at bounding box center [993, 563] width 29 height 16
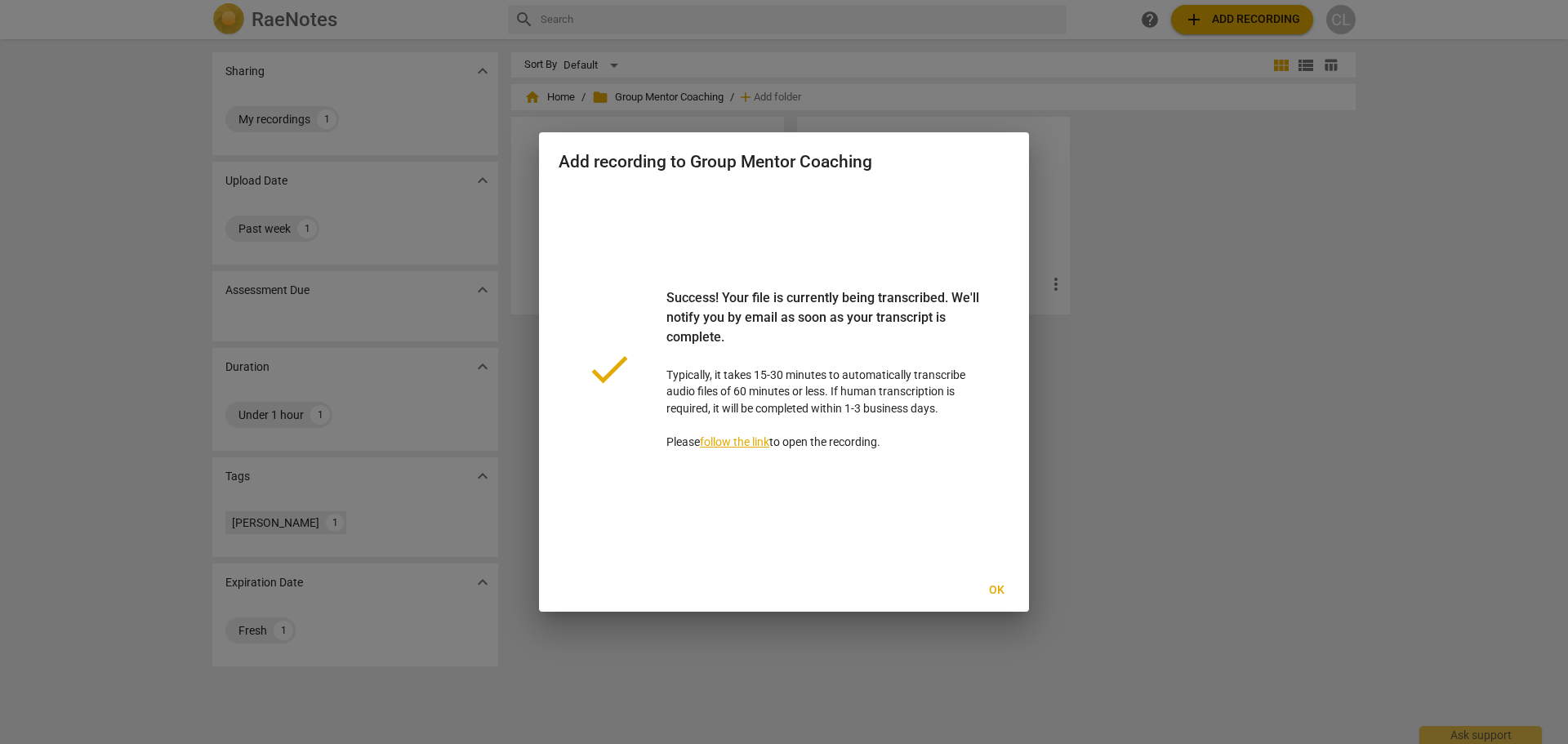
click at [994, 592] on span "Ok" at bounding box center [996, 589] width 26 height 16
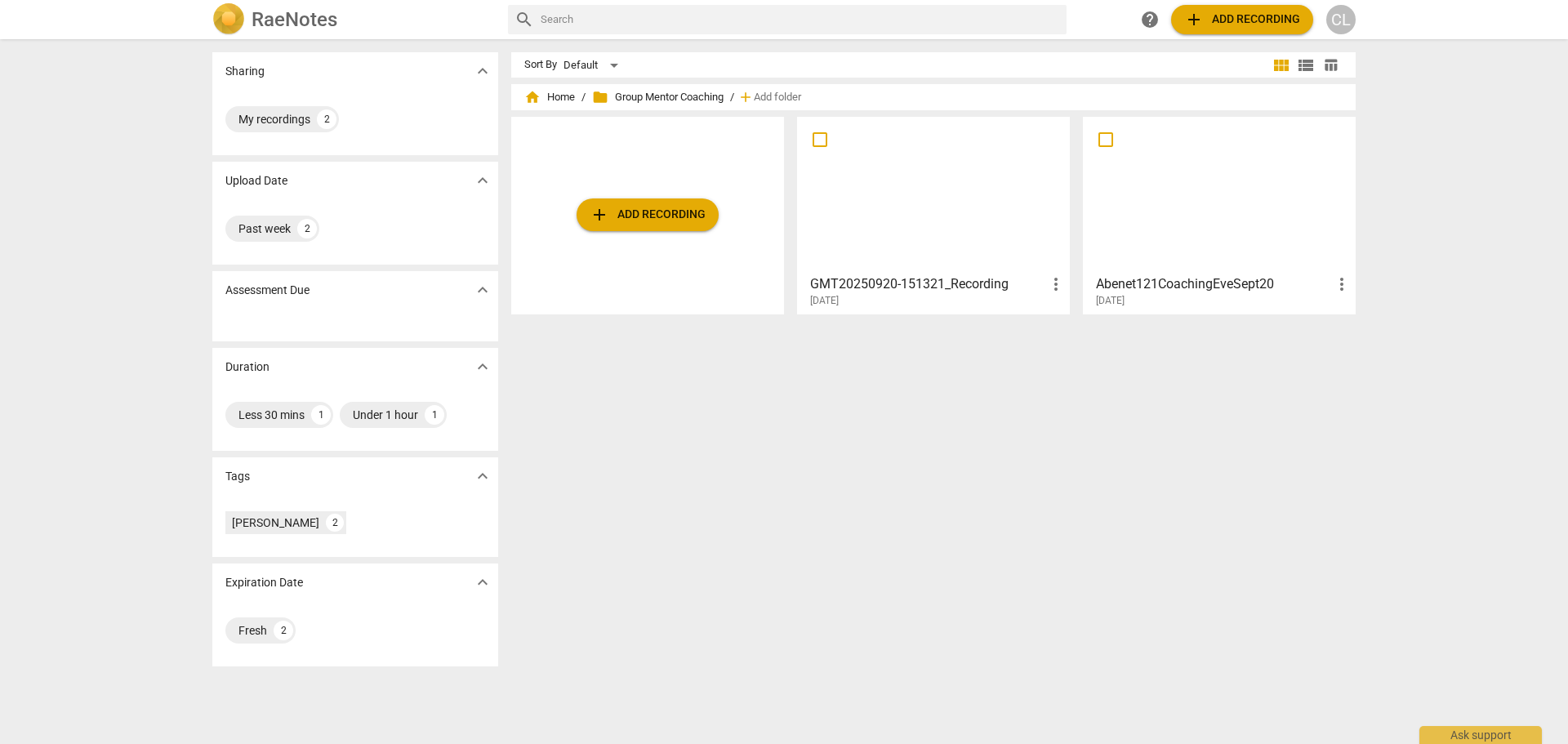
click at [941, 193] on div at bounding box center [933, 195] width 261 height 144
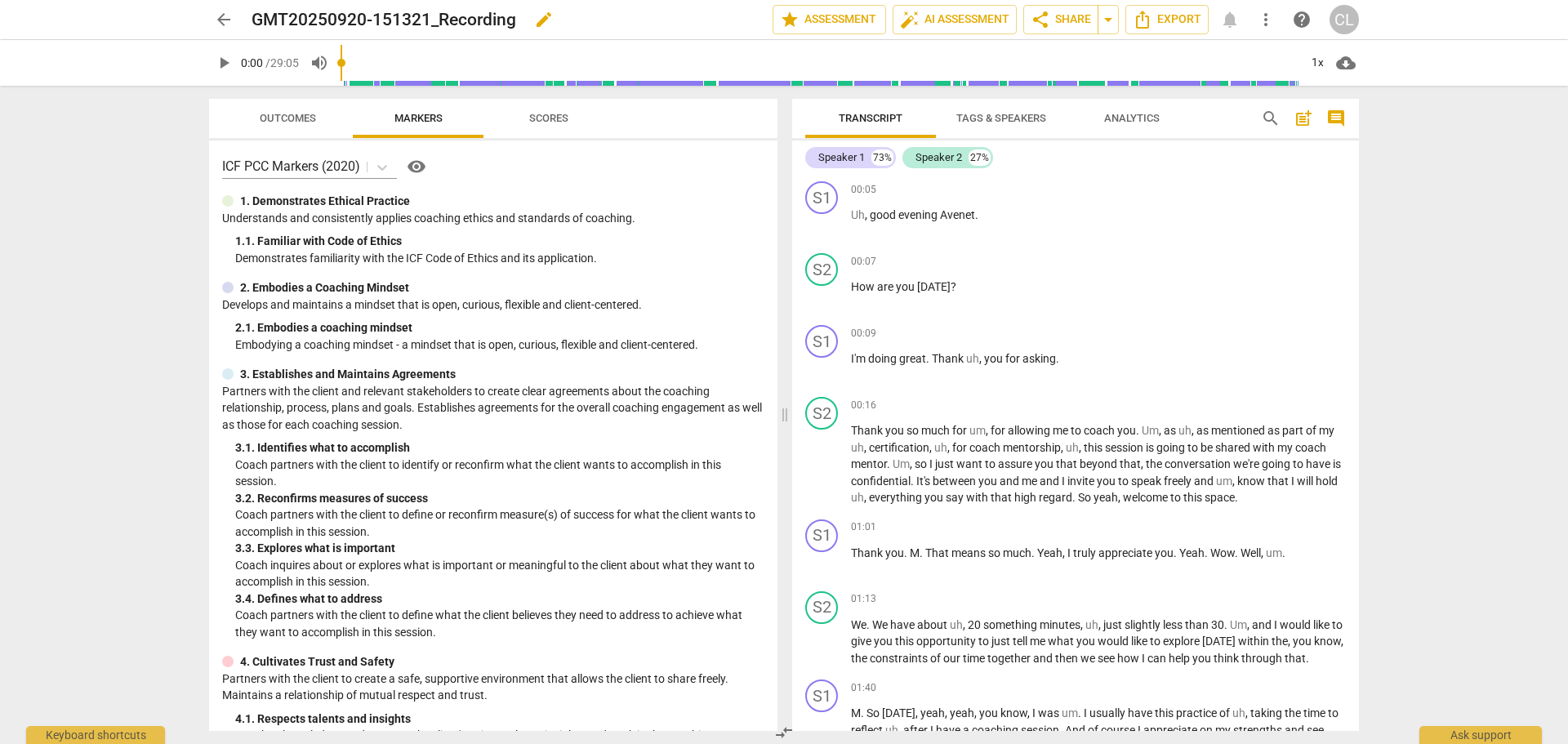
click at [329, 16] on h2 "GMT20250920-151321_Recording" at bounding box center [383, 20] width 264 height 21
click at [542, 20] on span "edit" at bounding box center [544, 19] width 20 height 20
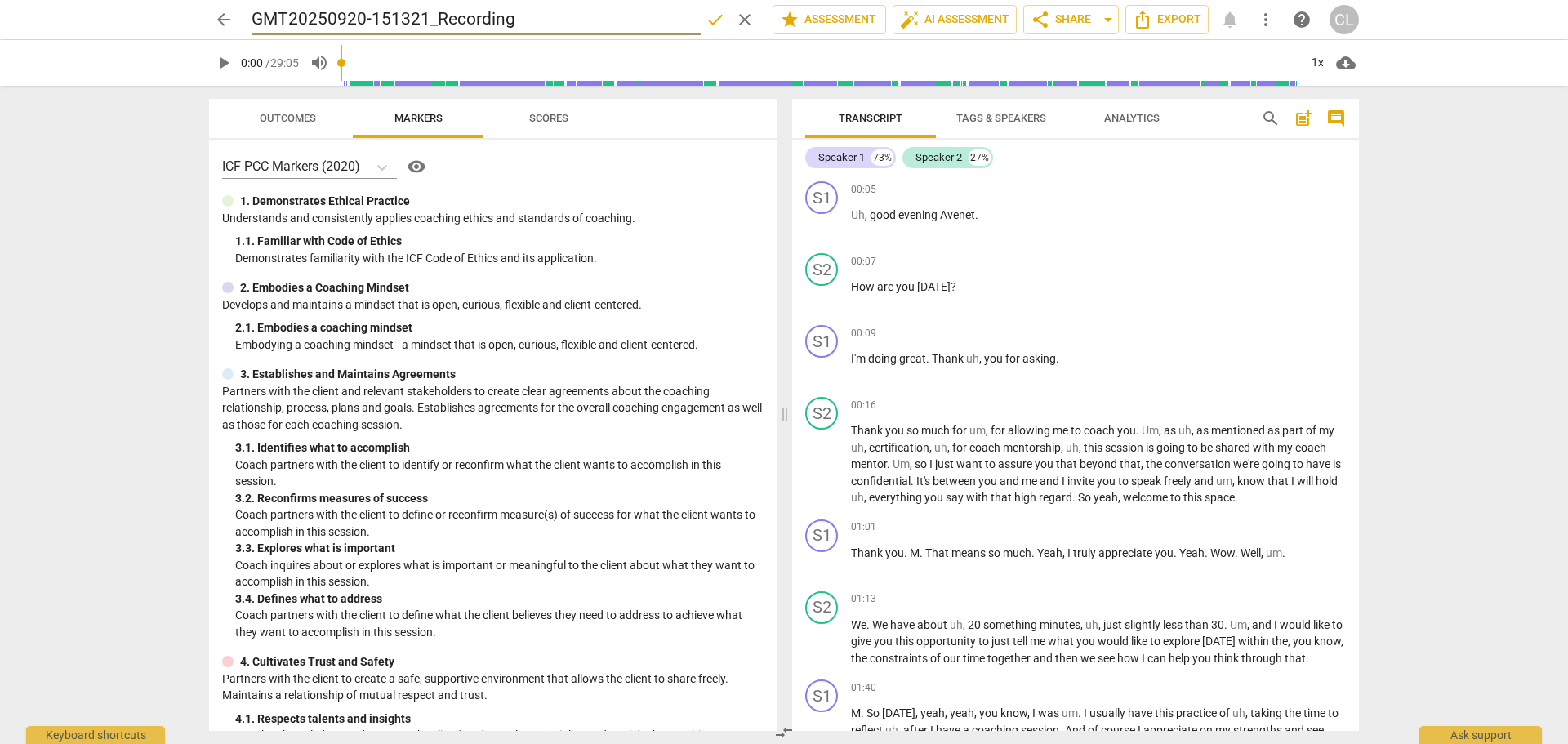
click at [481, 21] on input "GMT20250920-151321_Recording" at bounding box center [475, 19] width 449 height 31
type input "Everlyn Mwikali"
click at [709, 24] on span "done" at bounding box center [715, 19] width 20 height 20
